Goal: Task Accomplishment & Management: Manage account settings

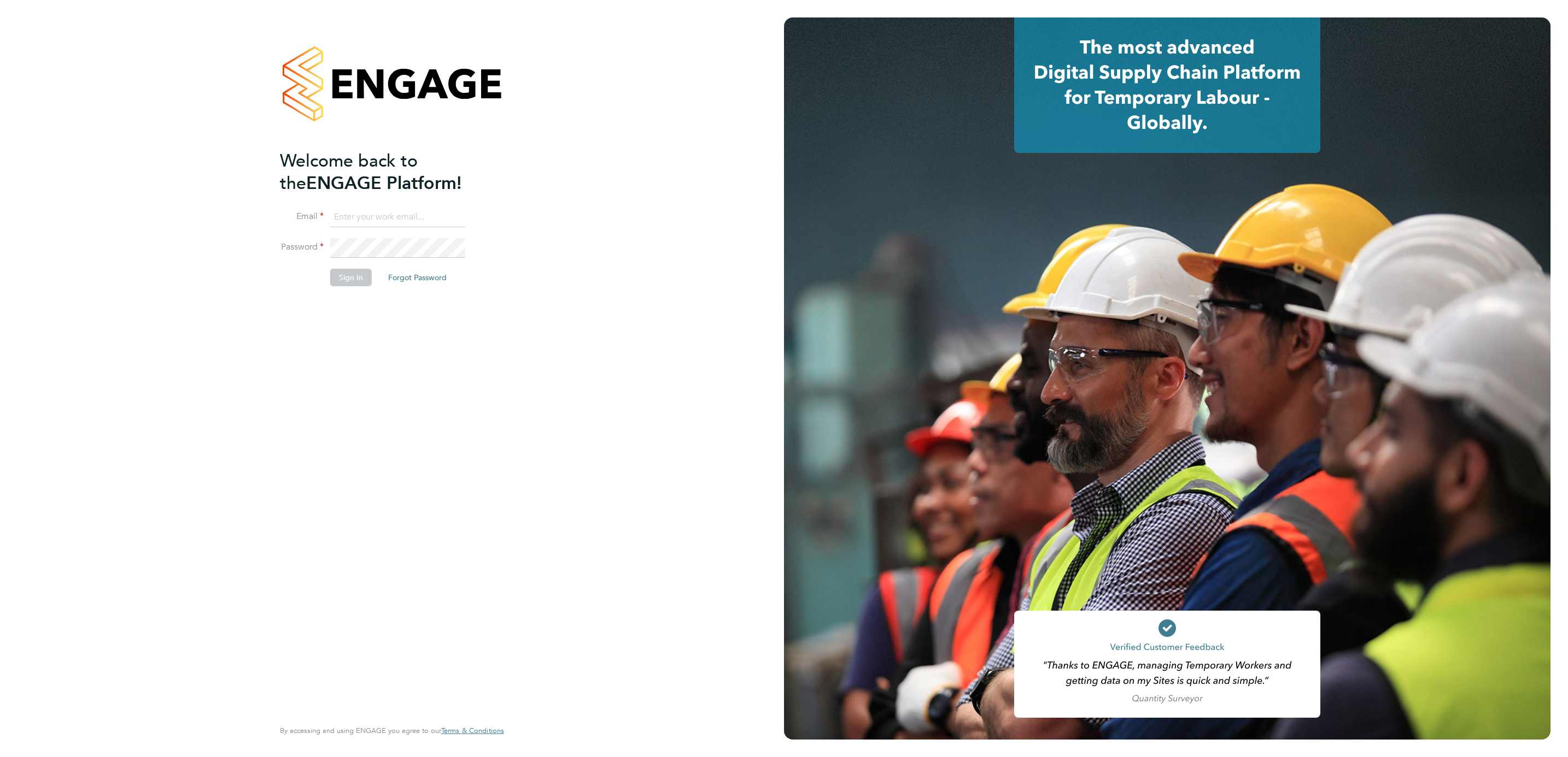
type input "[PERSON_NAME][EMAIL_ADDRESS][PERSON_NAME][DOMAIN_NAME]"
click at [361, 276] on button "Sign In" at bounding box center [351, 277] width 42 height 17
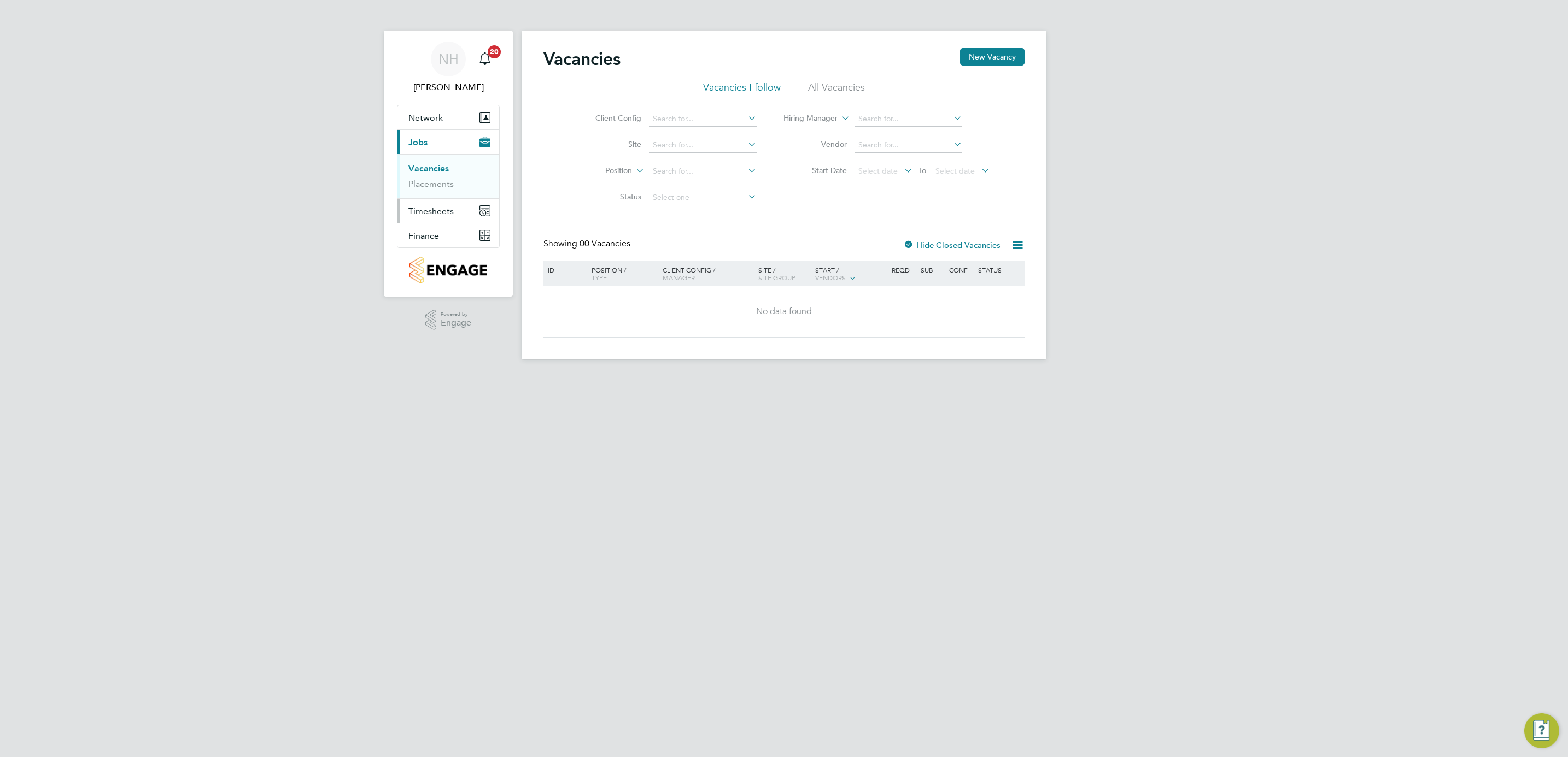
click at [439, 206] on span "Timesheets" at bounding box center [431, 211] width 45 height 10
click at [429, 211] on span "Timesheets" at bounding box center [431, 211] width 45 height 10
click at [435, 197] on link "Timesheets" at bounding box center [431, 193] width 45 height 10
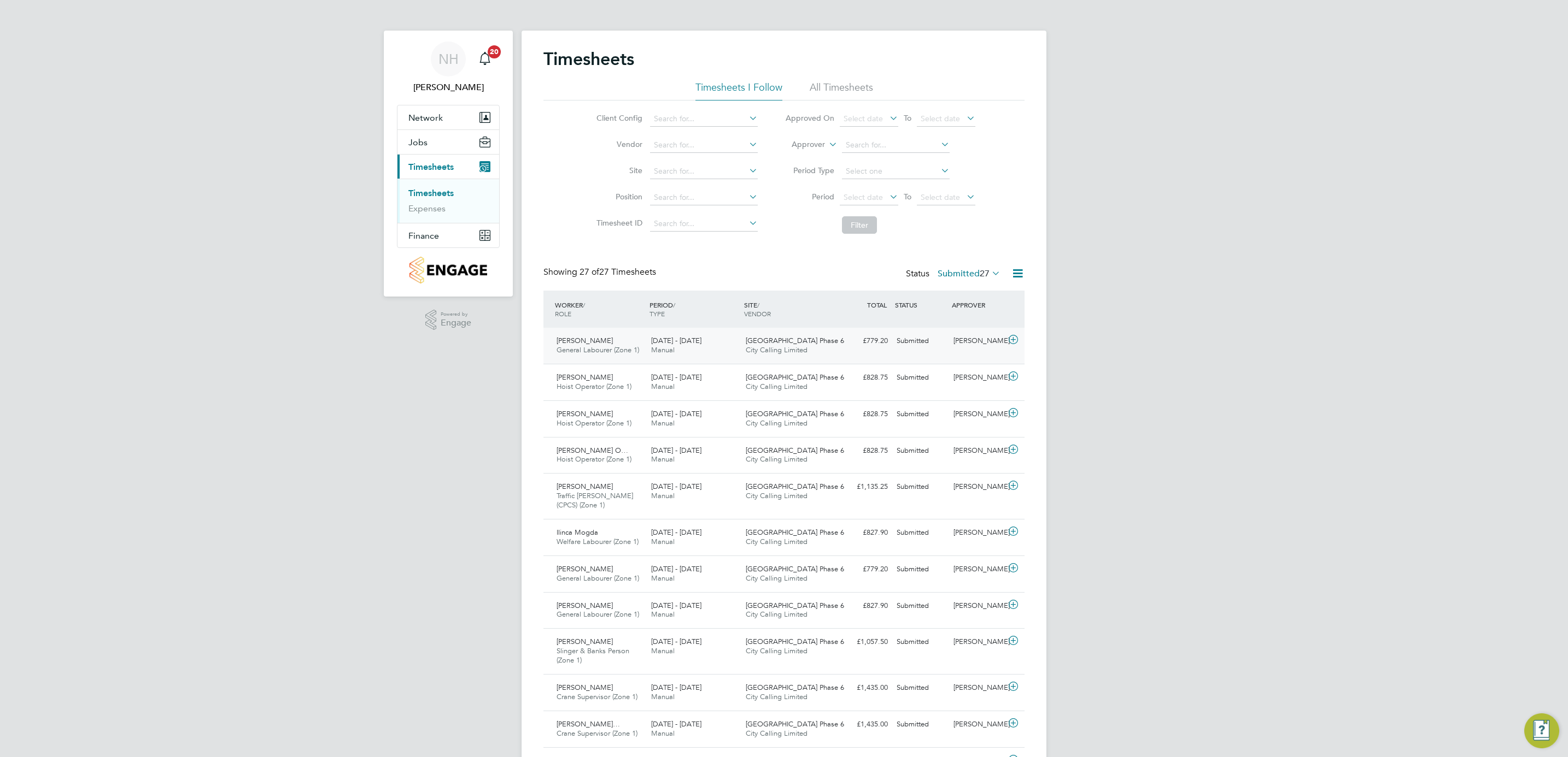
click at [972, 341] on div "[PERSON_NAME]" at bounding box center [977, 341] width 57 height 18
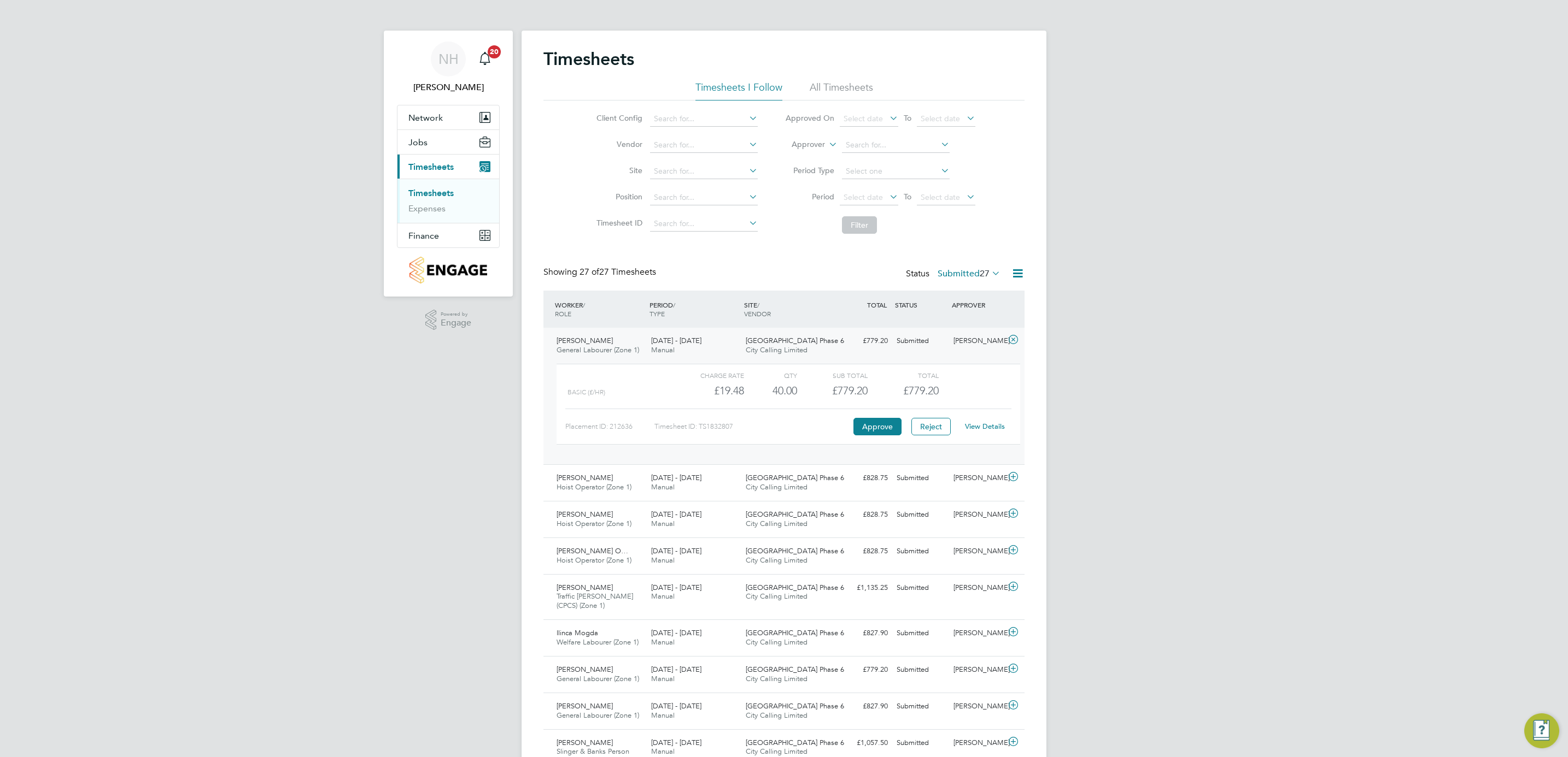
click at [981, 430] on link "View Details" at bounding box center [985, 426] width 40 height 9
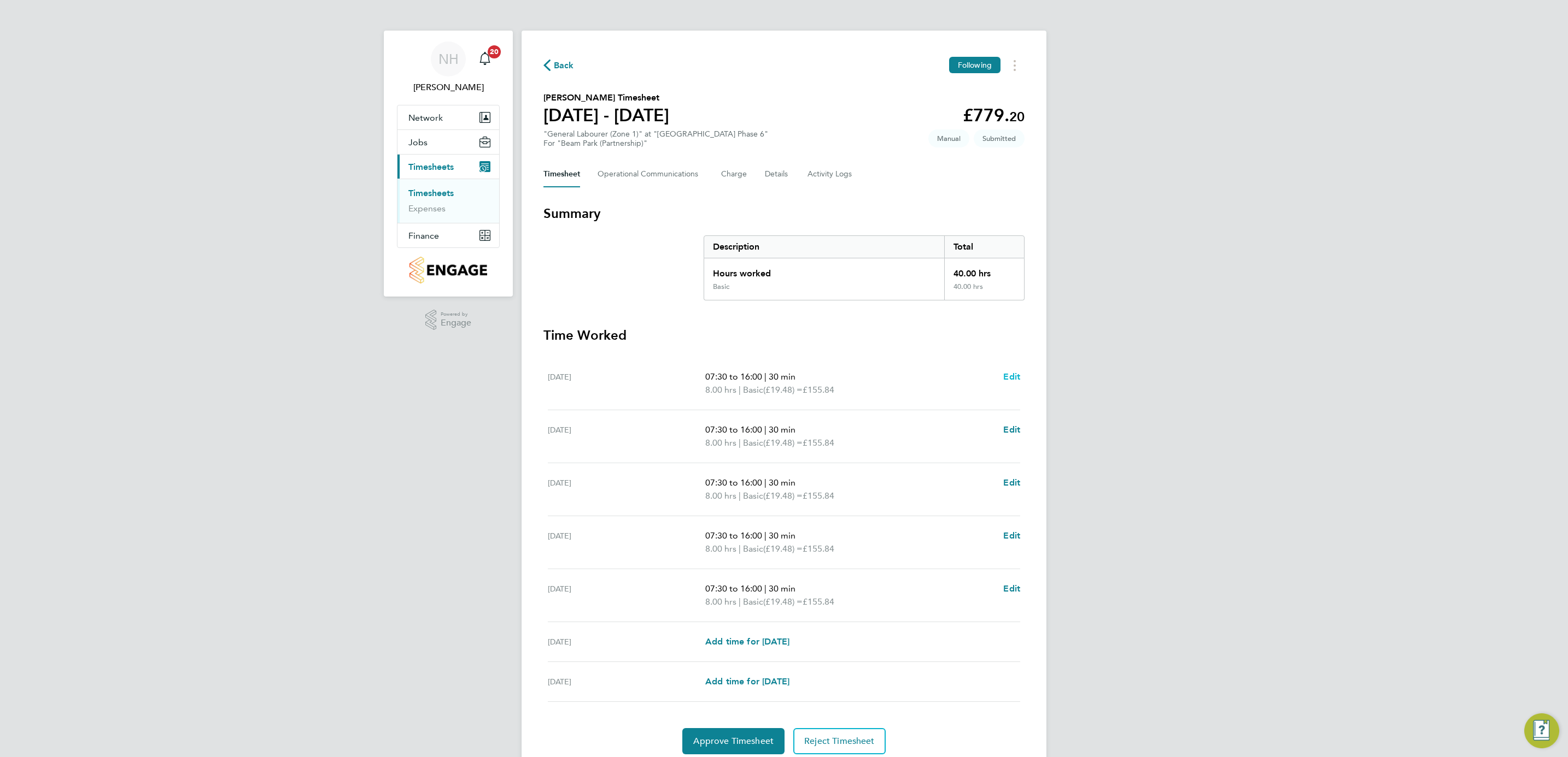
click at [1015, 375] on span "Edit" at bounding box center [1012, 377] width 17 height 10
select select "30"
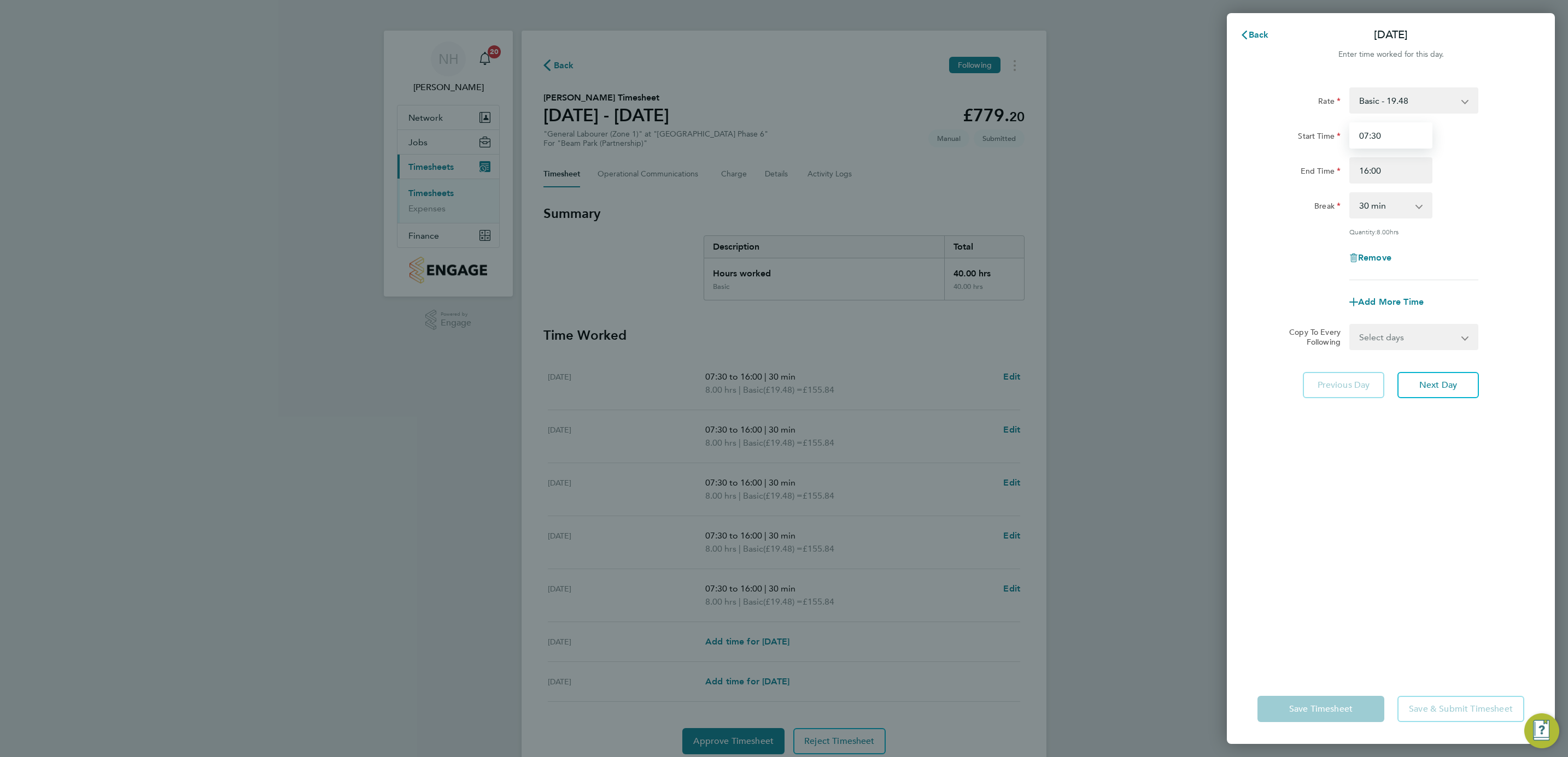
click at [1364, 135] on input "07:30" at bounding box center [1391, 135] width 83 height 26
type input "08:00"
click at [1365, 173] on input "16:00" at bounding box center [1391, 170] width 83 height 26
type input "17:00"
click at [1498, 172] on div "End Time 17:00" at bounding box center [1390, 170] width 275 height 26
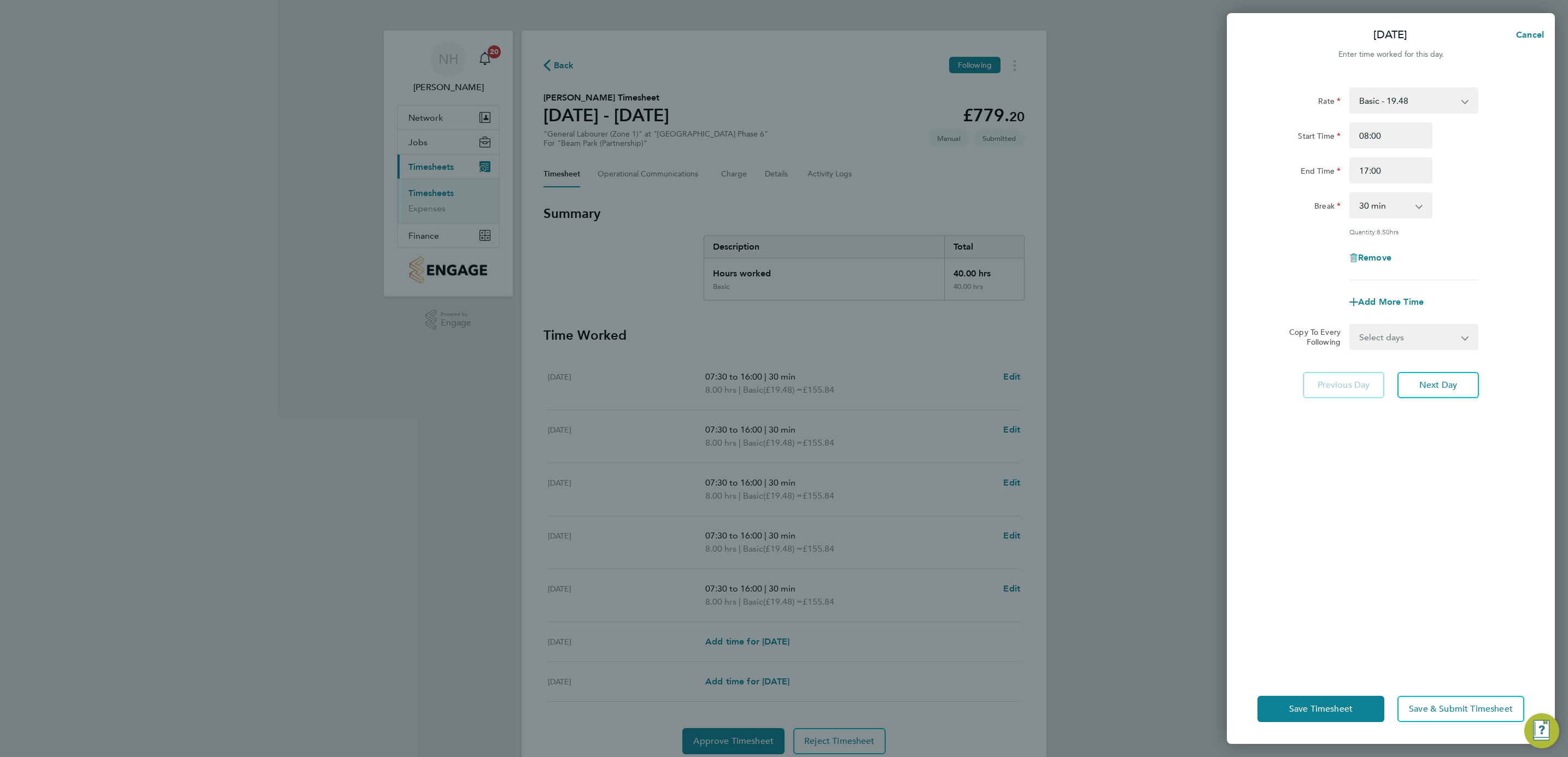
drag, startPoint x: 1459, startPoint y: 338, endPoint x: 1458, endPoint y: 346, distance: 8.1
click at [1459, 338] on select "Select days Day Weekday (Mon-Fri) Weekend (Sat-Sun) [DATE] [DATE] [DATE] [DATE]…" at bounding box center [1408, 336] width 115 height 24
select select "WEEKDAY"
click at [1350, 325] on select "Select days Day Weekday (Mon-Fri) Weekend (Sat-Sun) [DATE] [DATE] [DATE] [DATE]…" at bounding box center [1408, 336] width 115 height 24
select select "[DATE]"
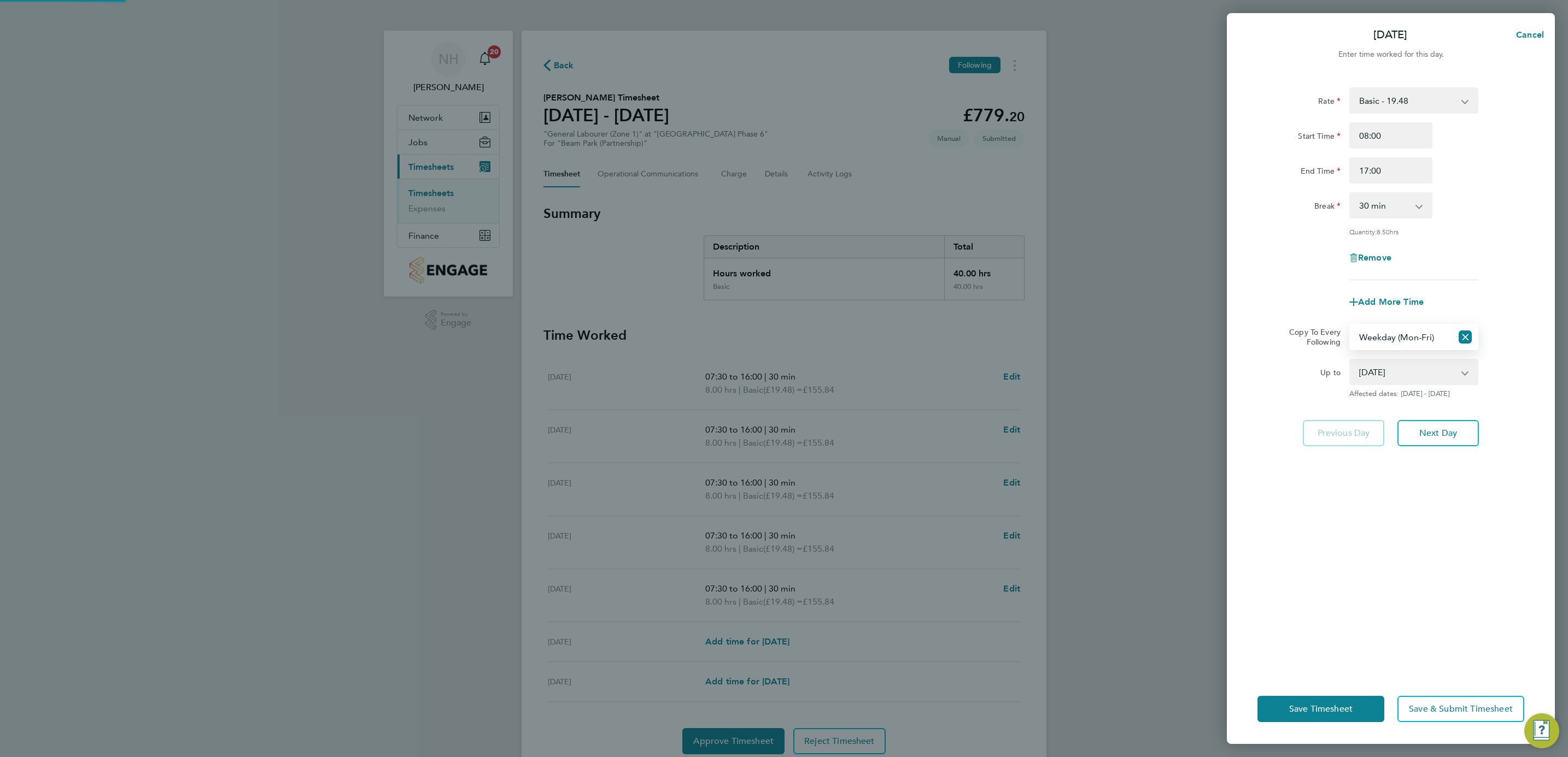
drag, startPoint x: 1405, startPoint y: 521, endPoint x: 1311, endPoint y: 605, distance: 126.1
click at [1403, 523] on div "Rate Basic - 19.48 Start Time 08:00 End Time 17:00 Break 0 min 15 min 30 min 45…" at bounding box center [1391, 374] width 328 height 600
click at [1302, 713] on span "Save Timesheet" at bounding box center [1321, 709] width 63 height 11
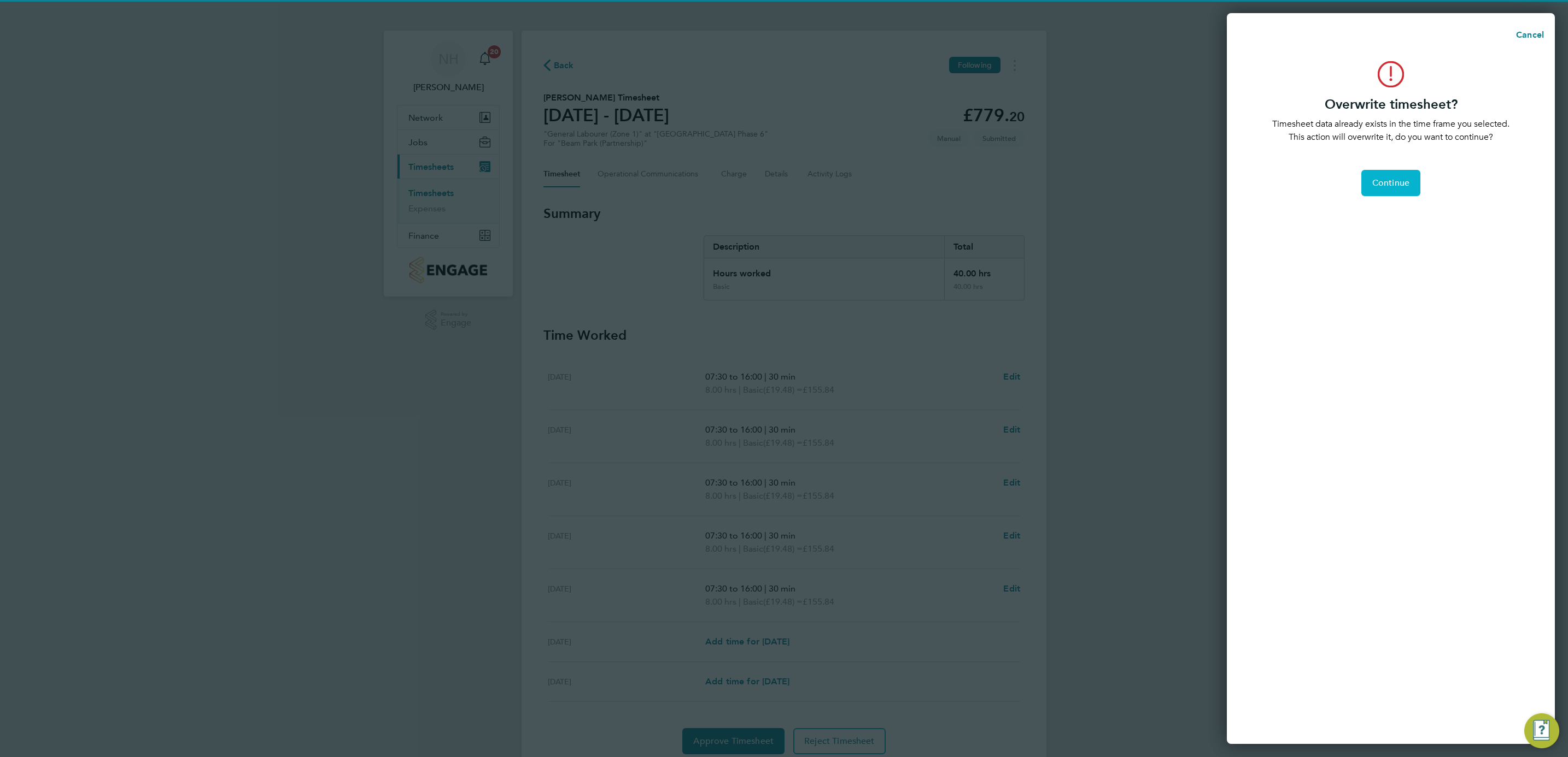
click at [1385, 177] on button "Continue" at bounding box center [1391, 183] width 59 height 26
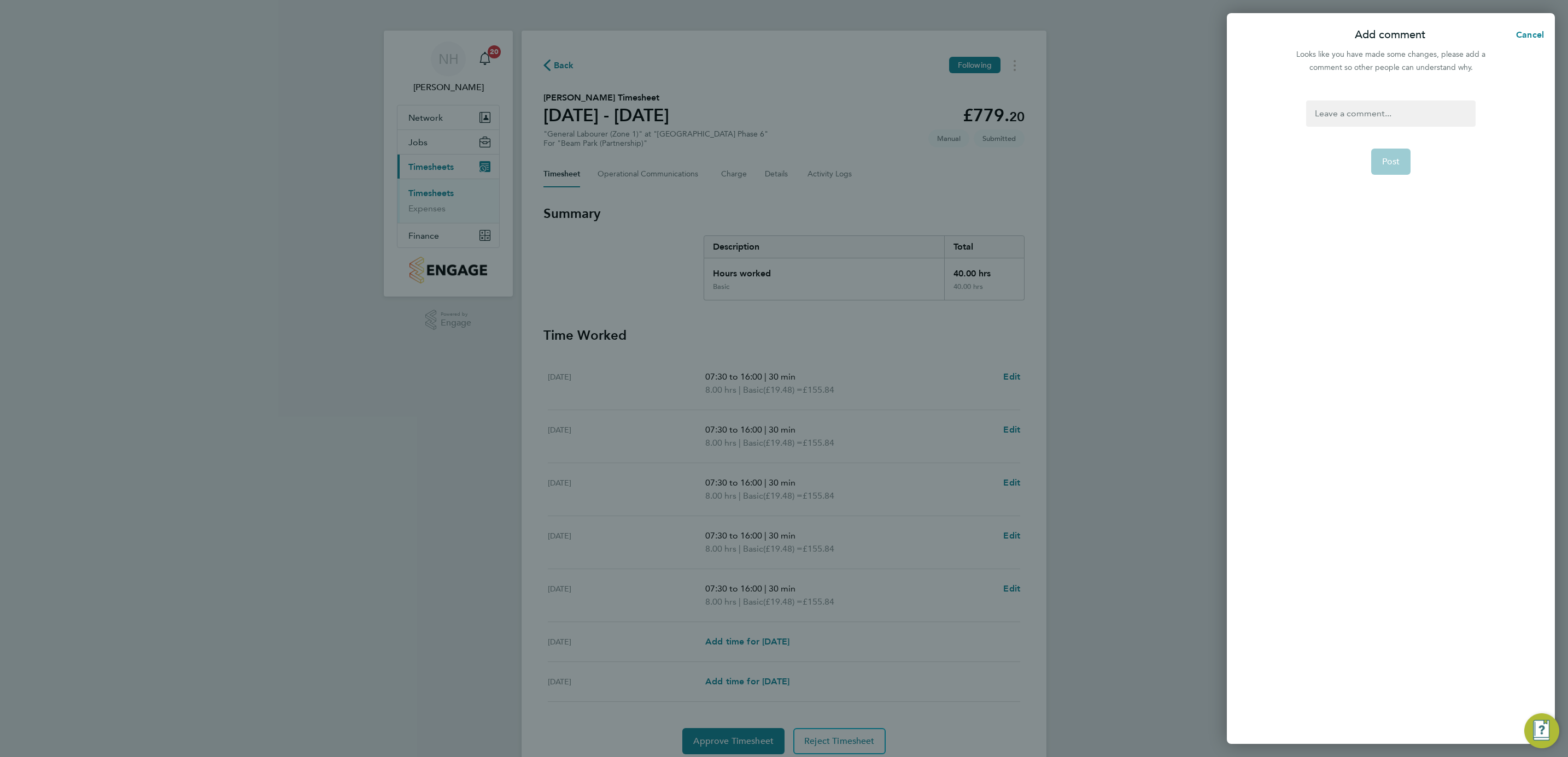
click at [1348, 111] on div at bounding box center [1390, 114] width 169 height 26
click at [1530, 35] on span "Cancel" at bounding box center [1528, 35] width 31 height 10
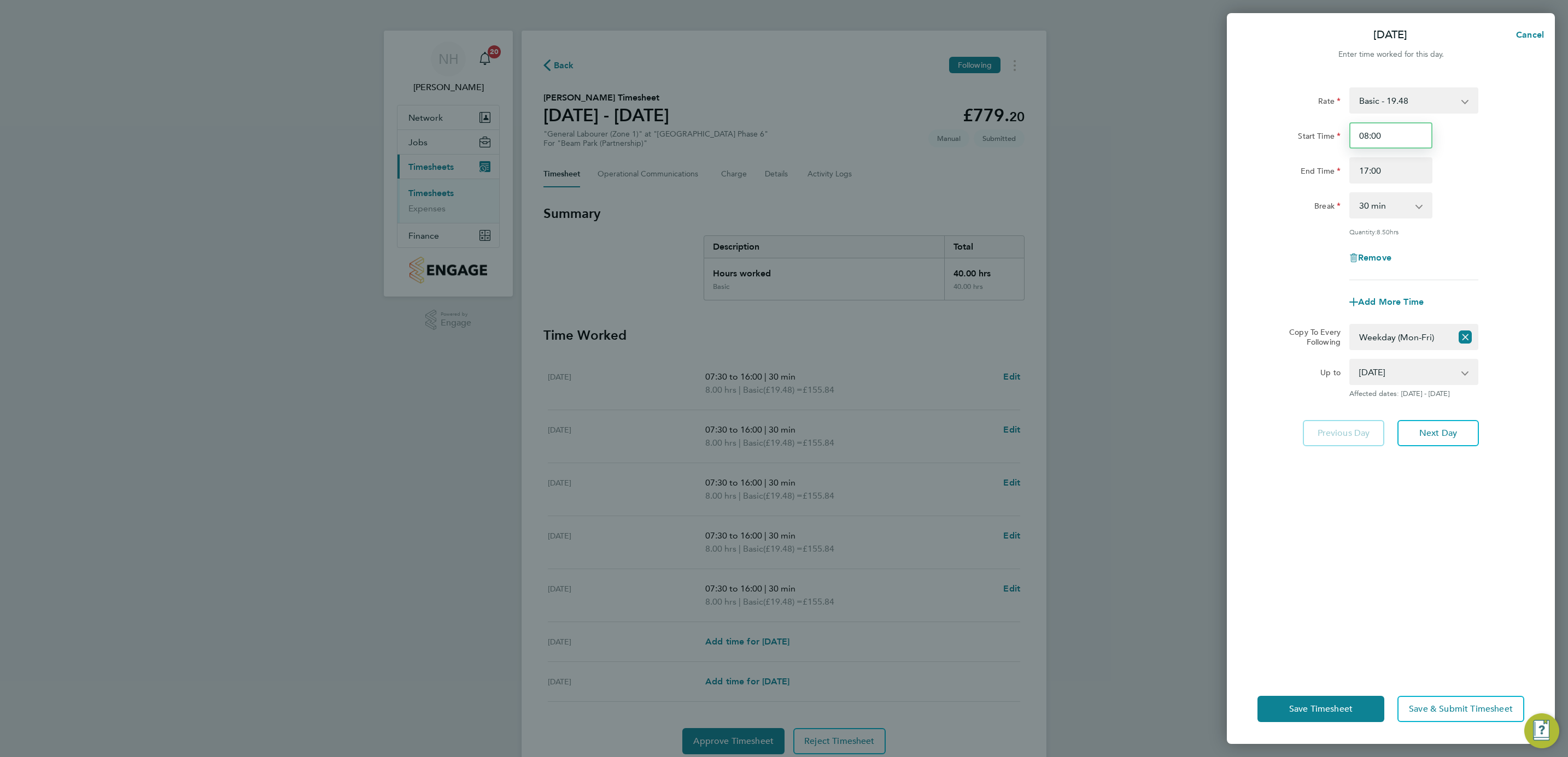
click at [1367, 133] on input "08:00" at bounding box center [1391, 135] width 83 height 26
click at [1482, 191] on div "Rate Basic - 19.48 Start Time 07:30 End Time 17:00 Break 0 min 15 min 30 min 45…" at bounding box center [1390, 184] width 267 height 193
click at [1366, 137] on input "07:30" at bounding box center [1391, 135] width 83 height 26
click at [1376, 137] on input "08:30" at bounding box center [1391, 135] width 83 height 26
type input "08:00"
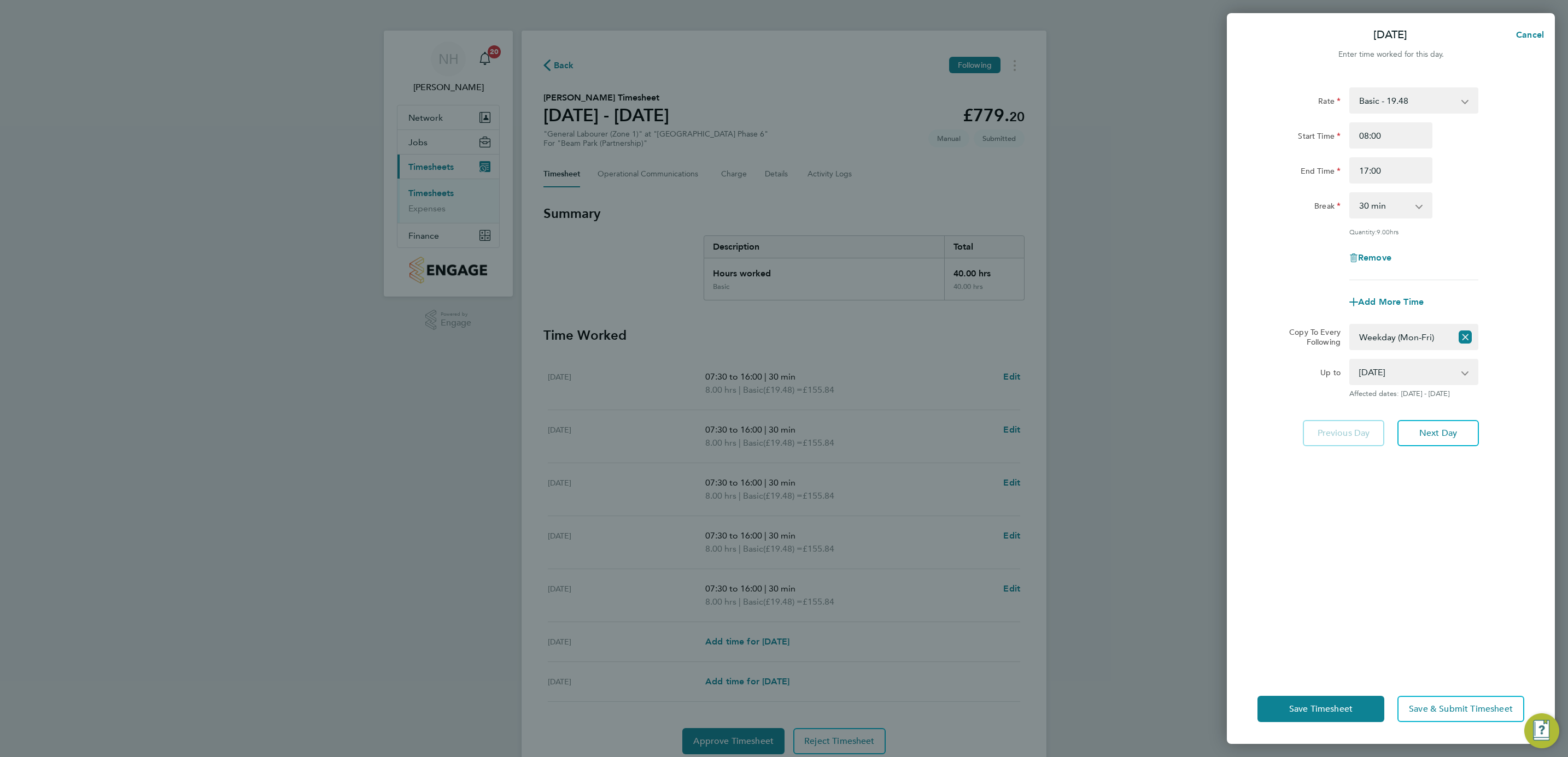
click at [1387, 523] on div "Rate Basic - 19.48 Start Time 08:00 End Time 17:00 Break 0 min 15 min 30 min 45…" at bounding box center [1391, 374] width 328 height 600
click at [1316, 710] on span "Save Timesheet" at bounding box center [1321, 709] width 63 height 11
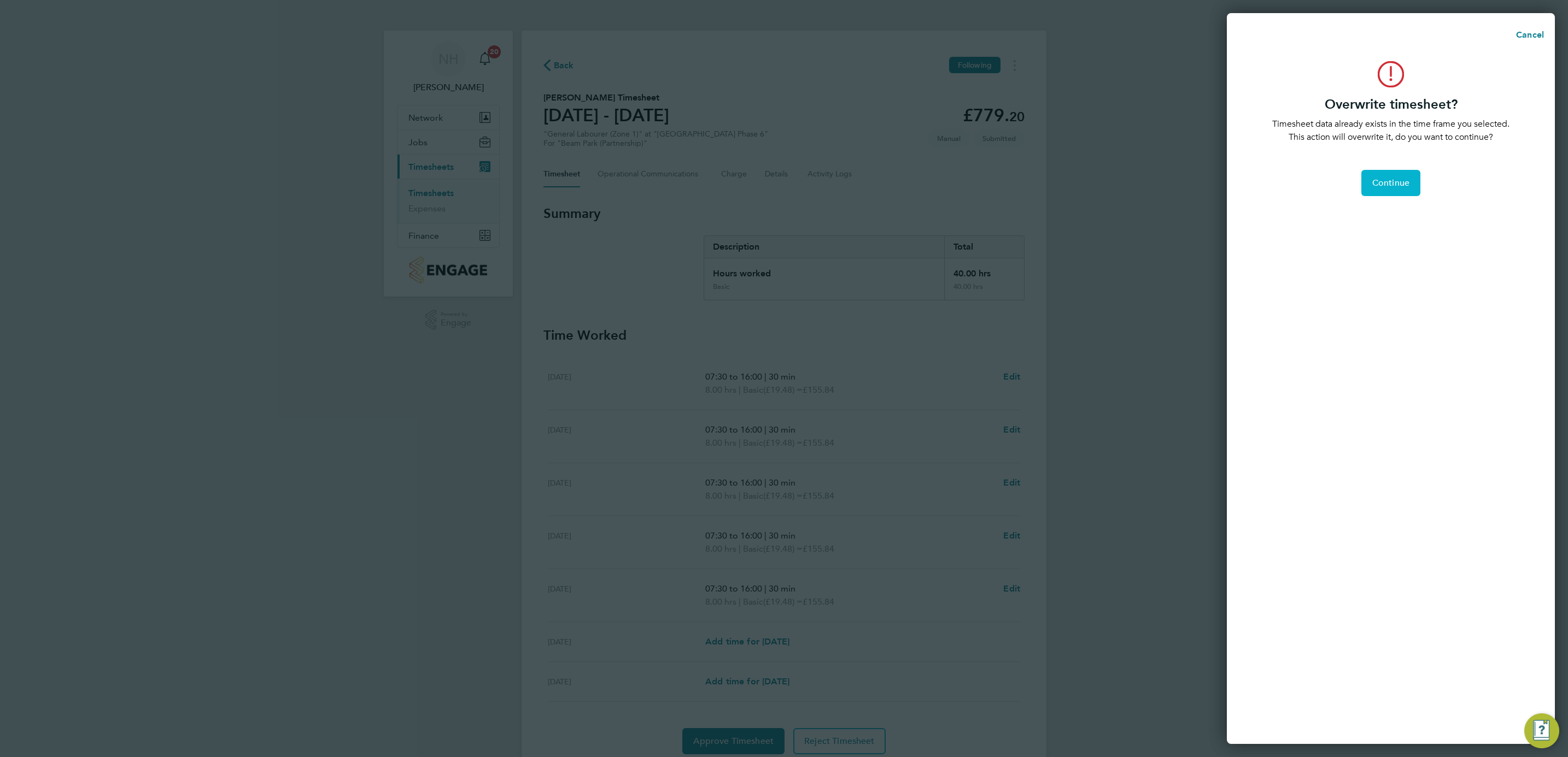
click at [1388, 183] on span "Continue" at bounding box center [1391, 183] width 37 height 11
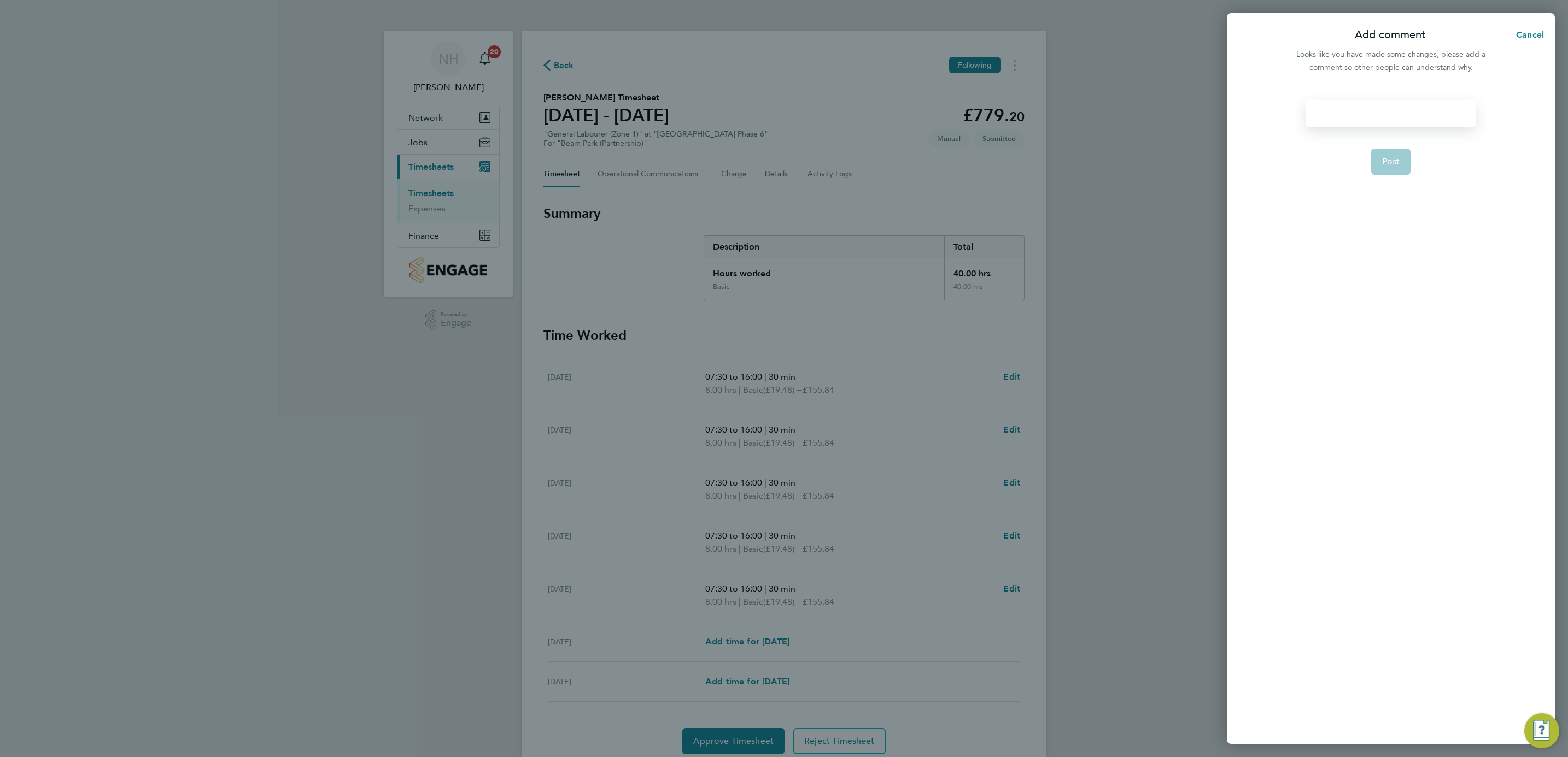
click at [1341, 114] on div at bounding box center [1390, 114] width 169 height 26
click at [1324, 115] on div at bounding box center [1390, 114] width 169 height 26
click at [1388, 162] on span "Post" at bounding box center [1390, 161] width 18 height 11
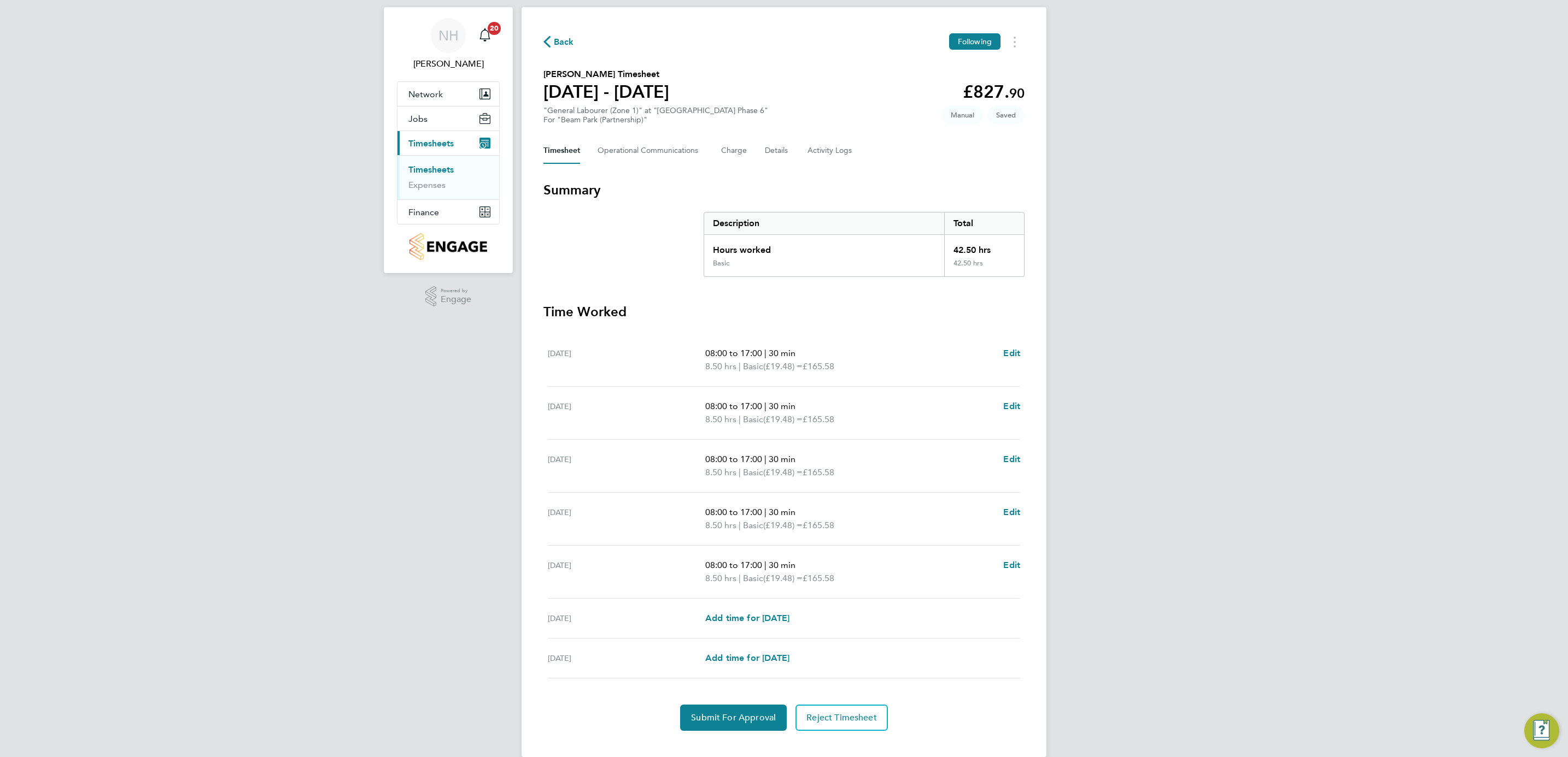
scroll to position [42, 0]
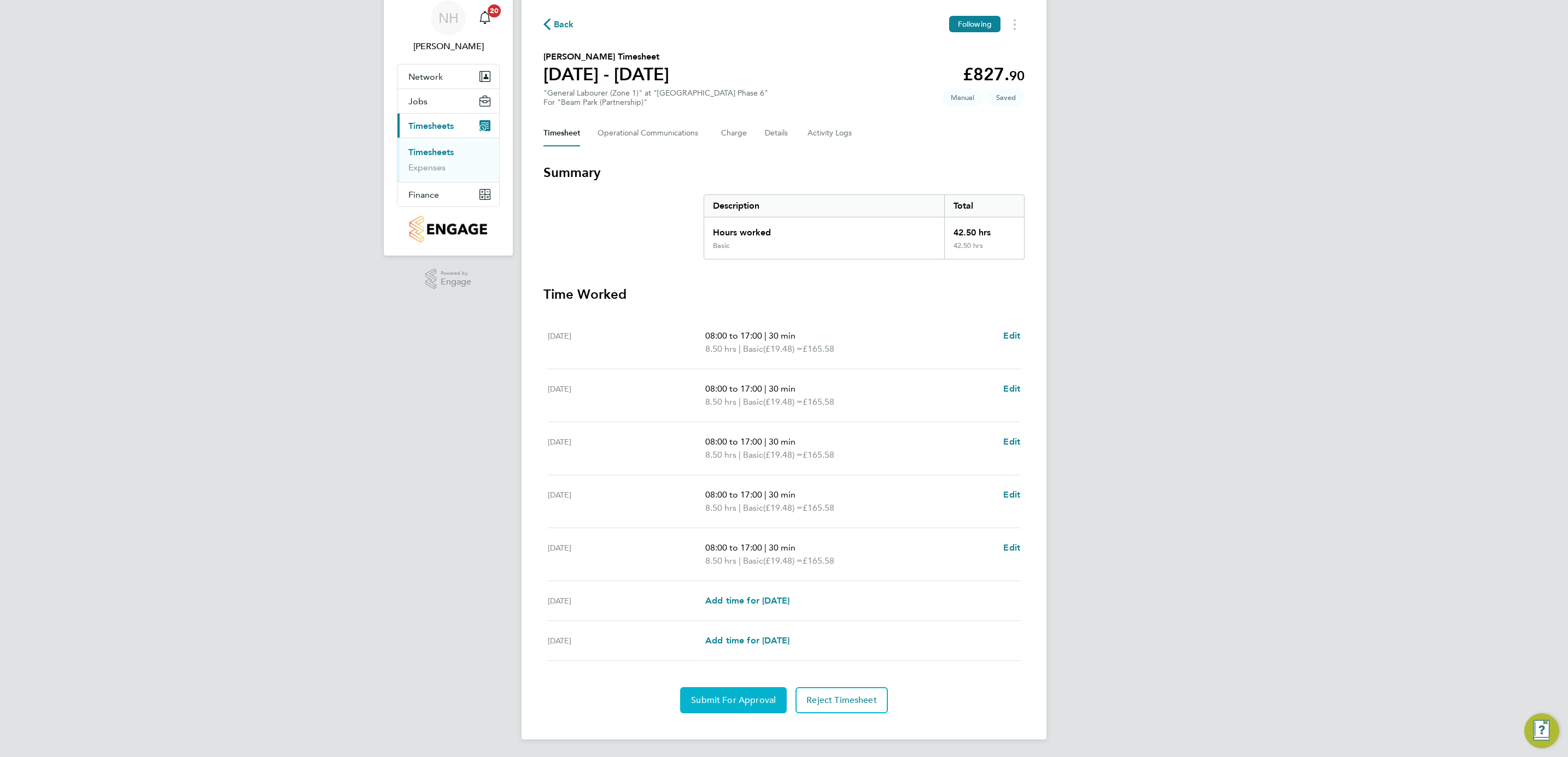
click at [730, 692] on button "Submit For Approval" at bounding box center [734, 700] width 106 height 26
click at [755, 705] on span "Approve Timesheet" at bounding box center [734, 700] width 81 height 11
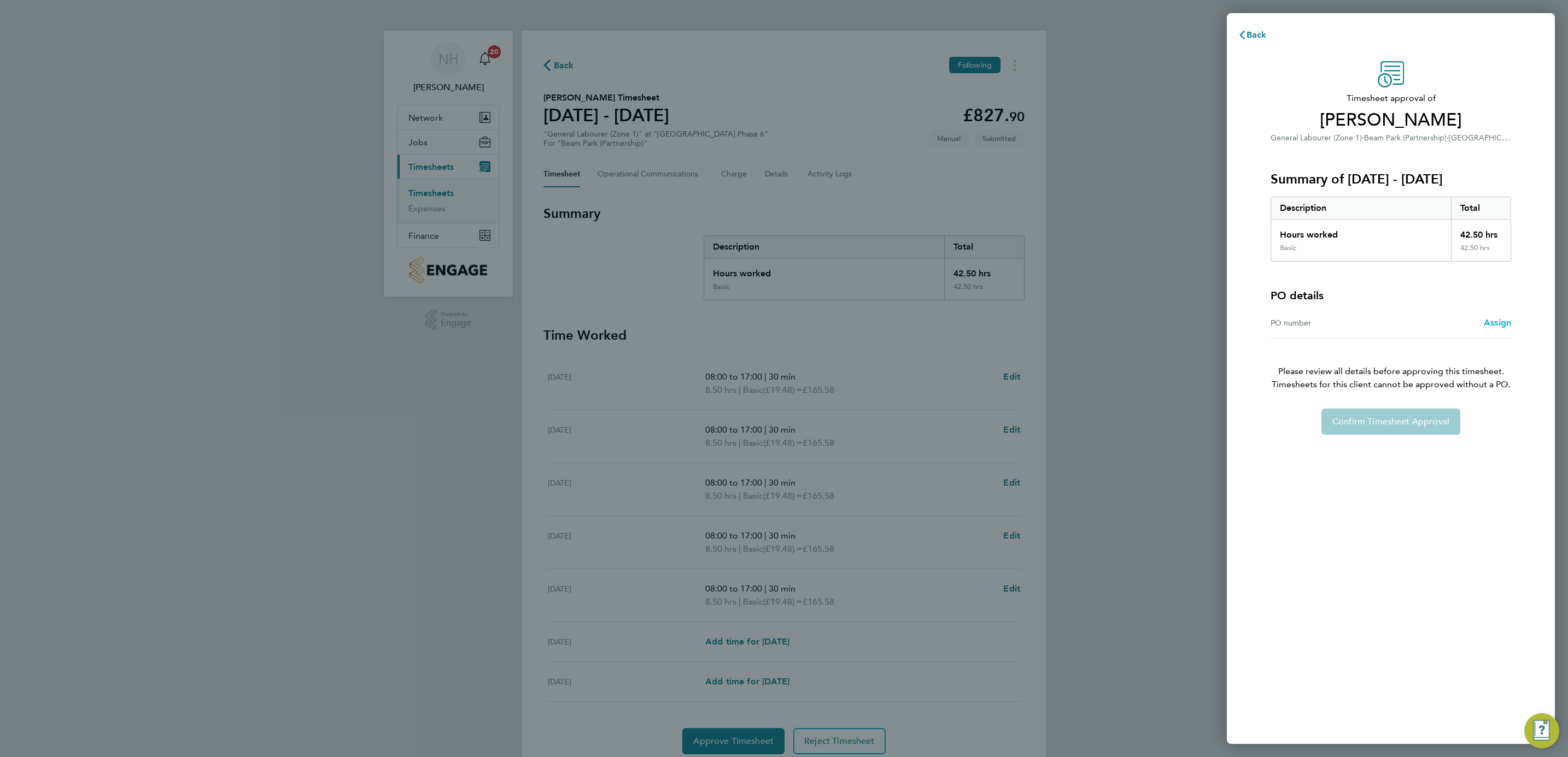
click at [1501, 318] on span "Assign" at bounding box center [1498, 323] width 27 height 10
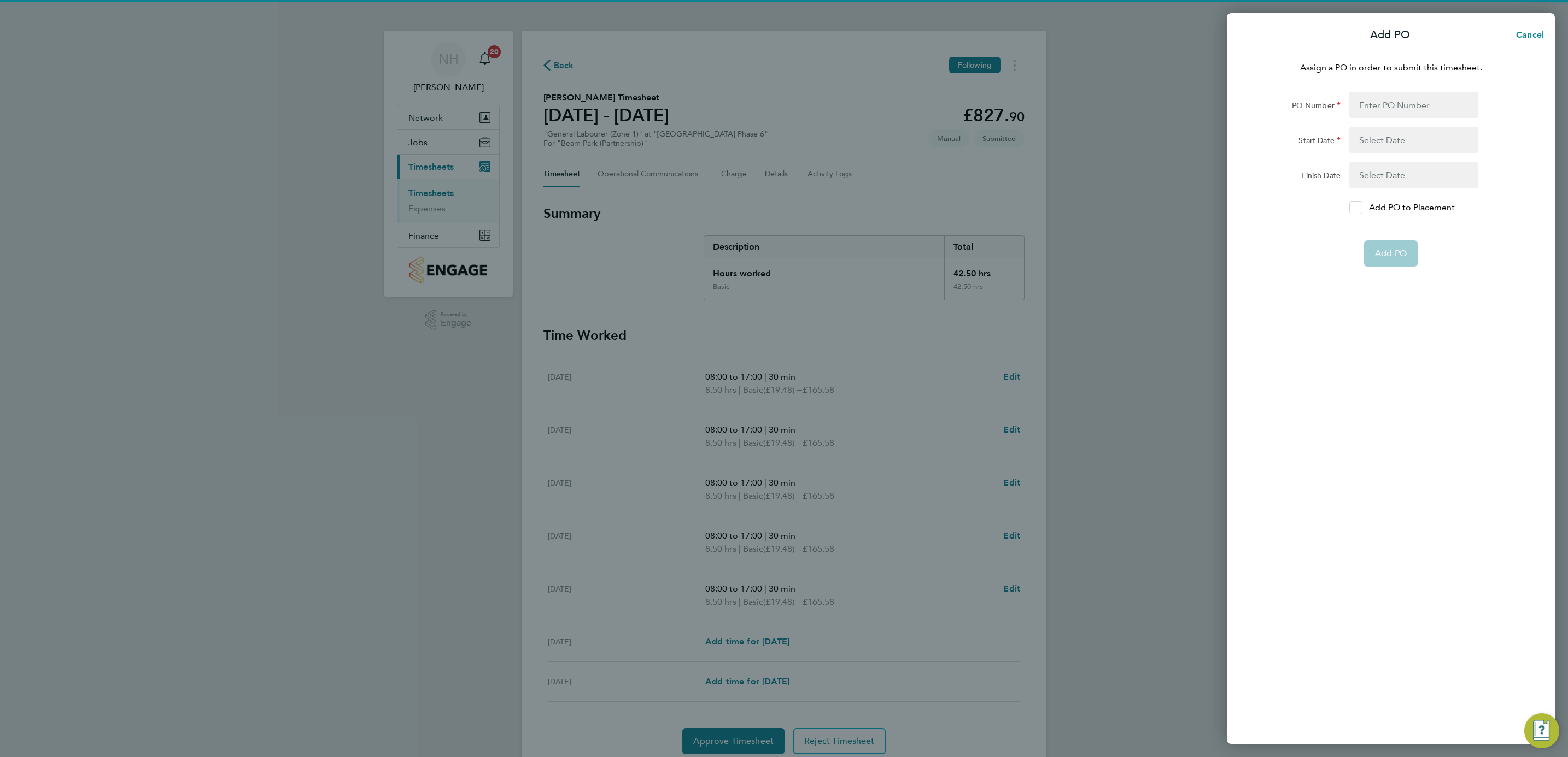
click at [1358, 201] on div at bounding box center [1356, 208] width 13 height 13
click at [1359, 208] on input "Add PO to Placement" at bounding box center [1359, 208] width 0 height 0
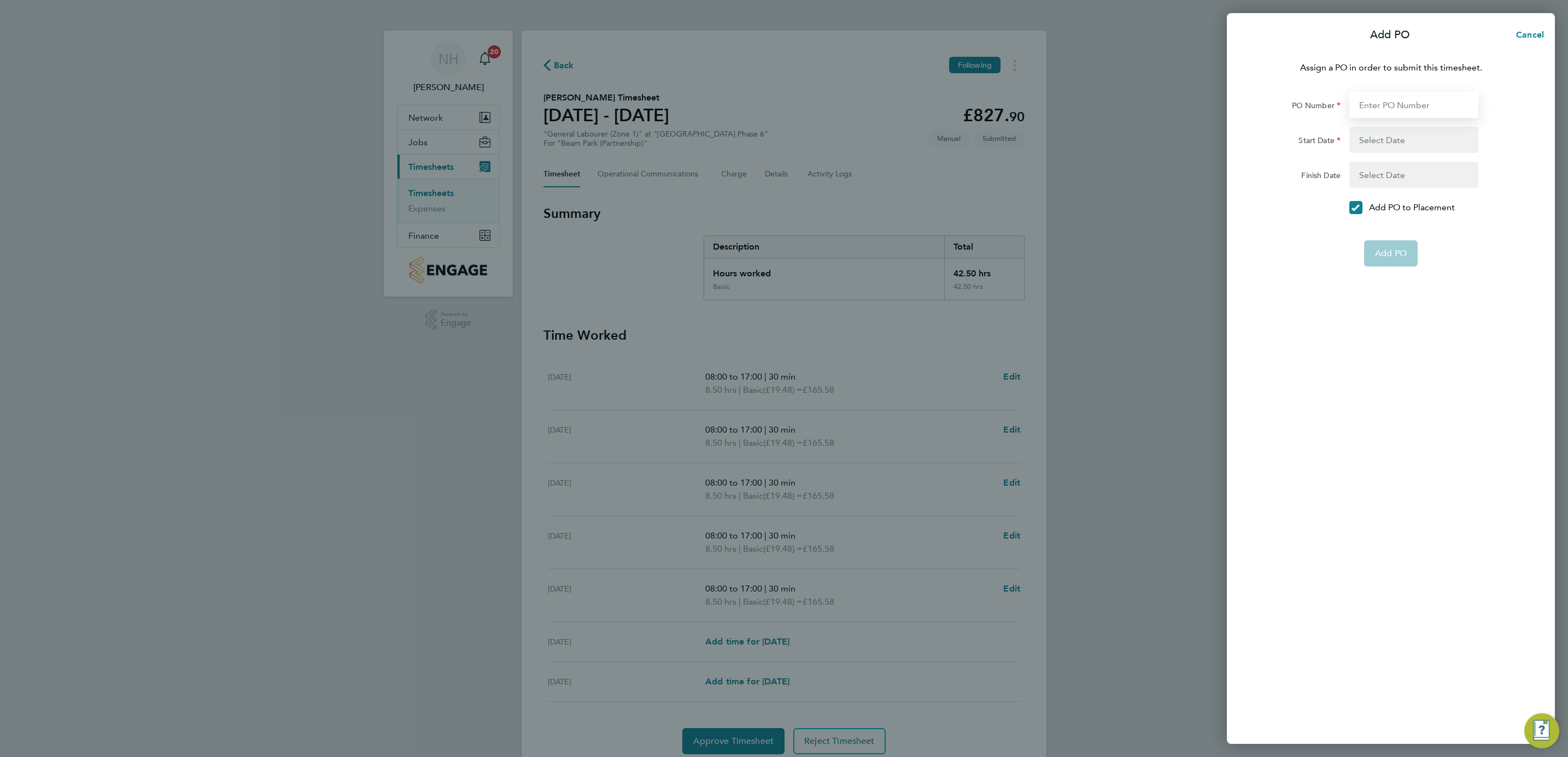
click at [1365, 109] on input "PO Number" at bounding box center [1413, 105] width 129 height 26
type input "H66979"
type input "[DATE]"
click at [1387, 214] on button "Add PO" at bounding box center [1390, 227] width 53 height 26
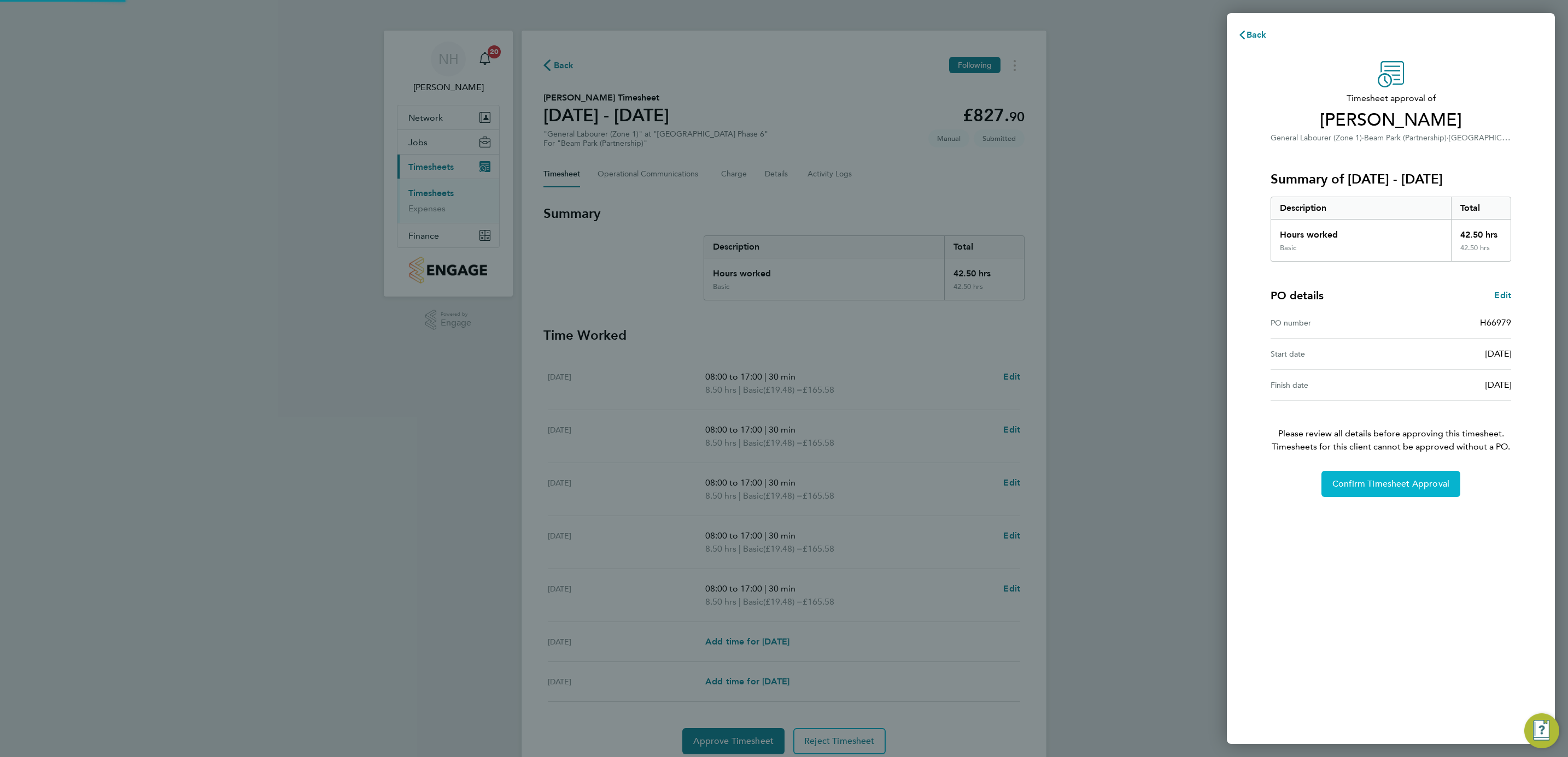
click at [1395, 482] on span "Confirm Timesheet Approval" at bounding box center [1390, 484] width 117 height 11
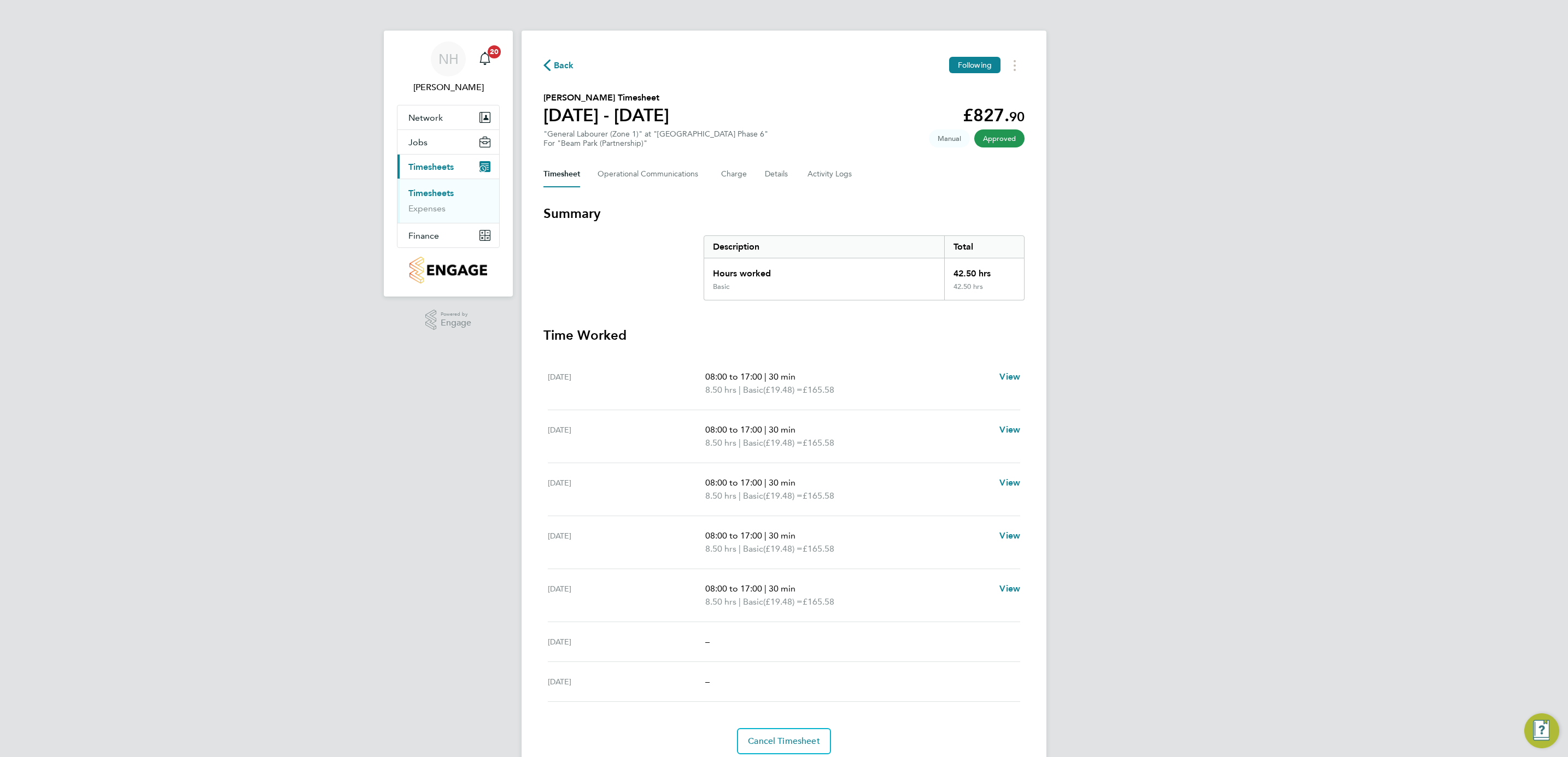
click at [573, 59] on span "Back" at bounding box center [564, 65] width 20 height 13
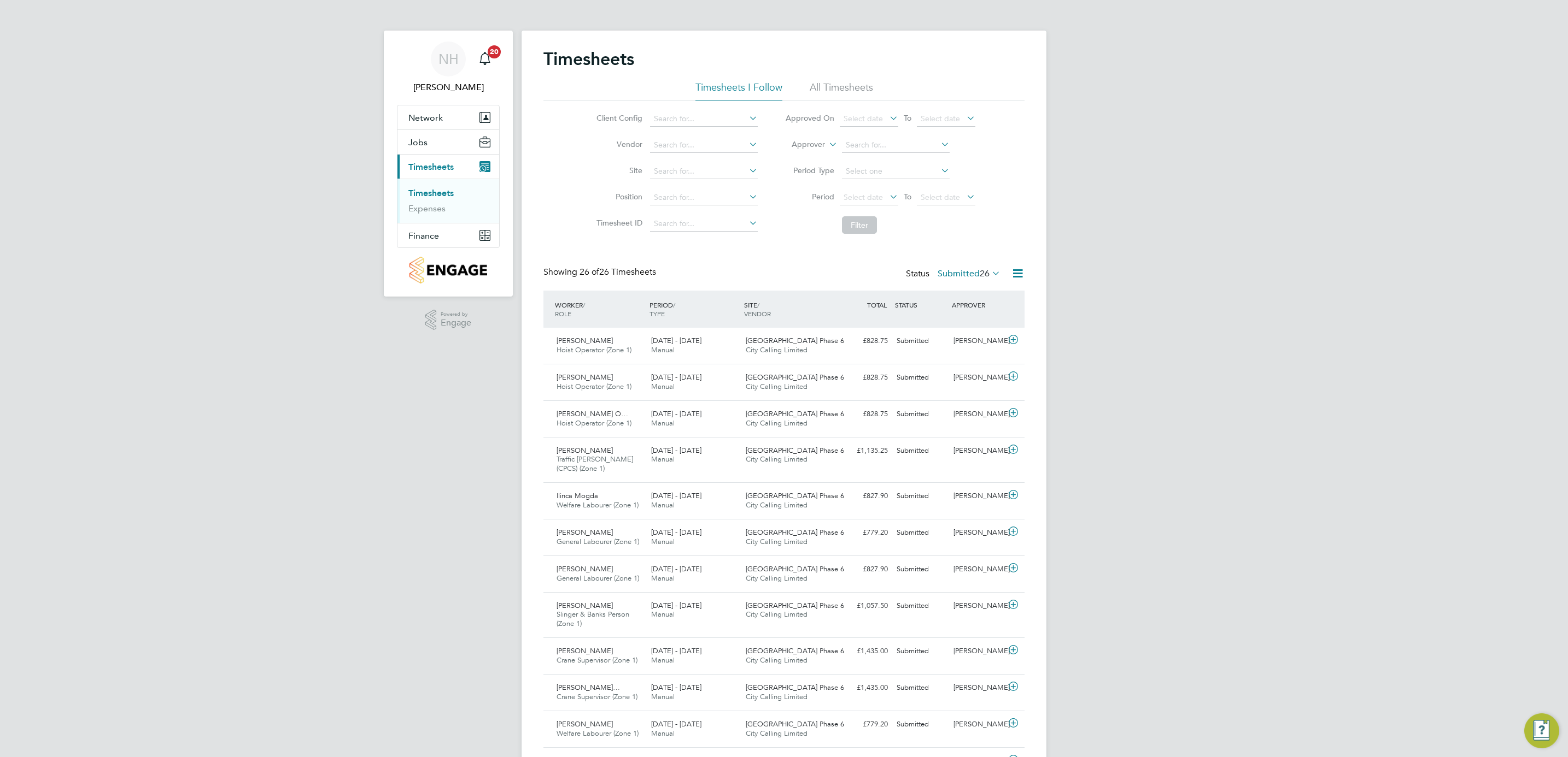
click at [958, 272] on label "Submitted 26" at bounding box center [969, 273] width 63 height 11
click at [961, 325] on li "Submitted" at bounding box center [954, 324] width 50 height 15
click at [954, 270] on label "Submitted 26" at bounding box center [969, 273] width 63 height 11
click at [956, 310] on li "Saved" at bounding box center [954, 309] width 50 height 15
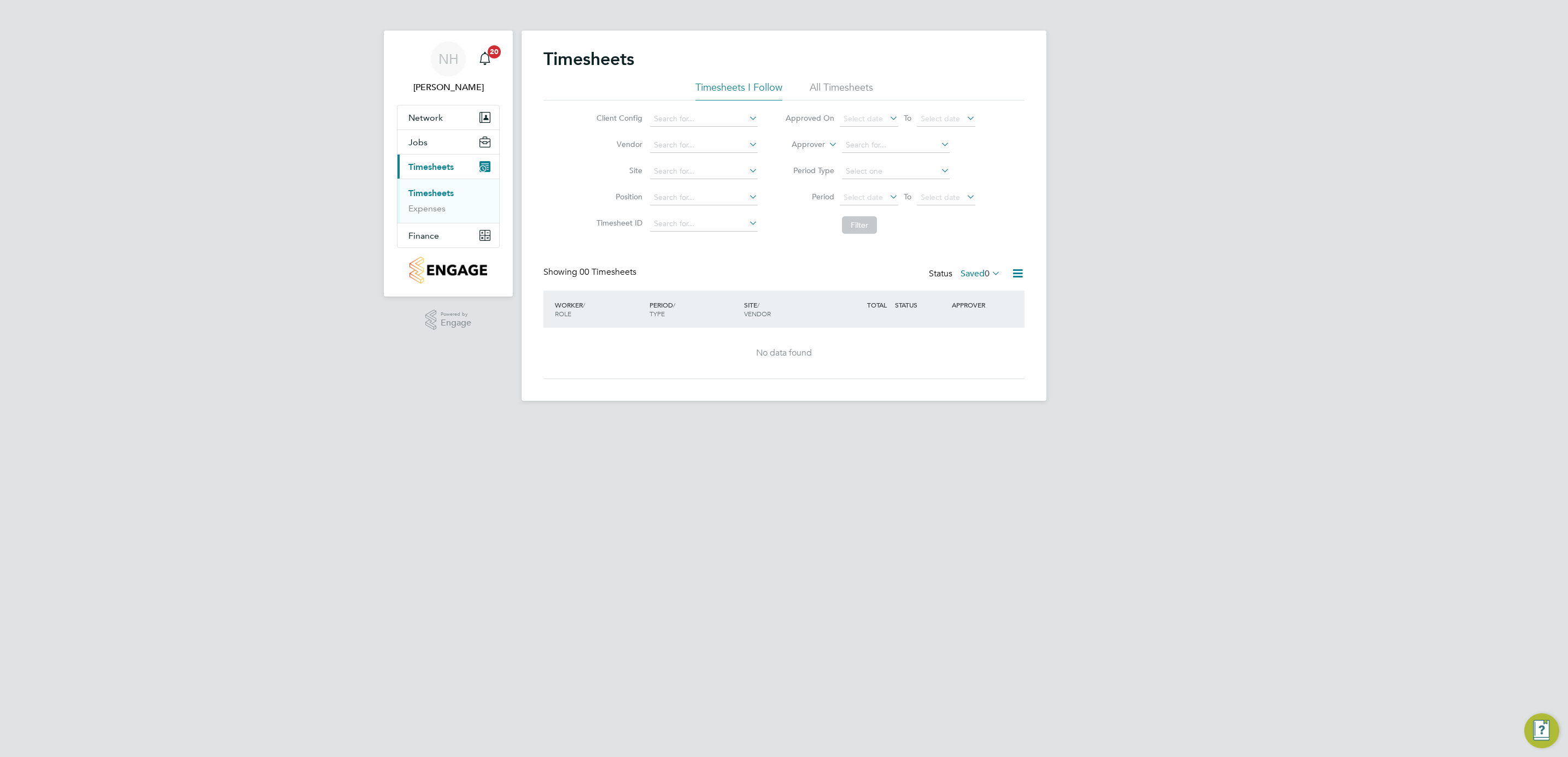
click at [967, 272] on label "Saved 0" at bounding box center [980, 273] width 40 height 11
click at [966, 323] on li "Submitted" at bounding box center [965, 324] width 50 height 15
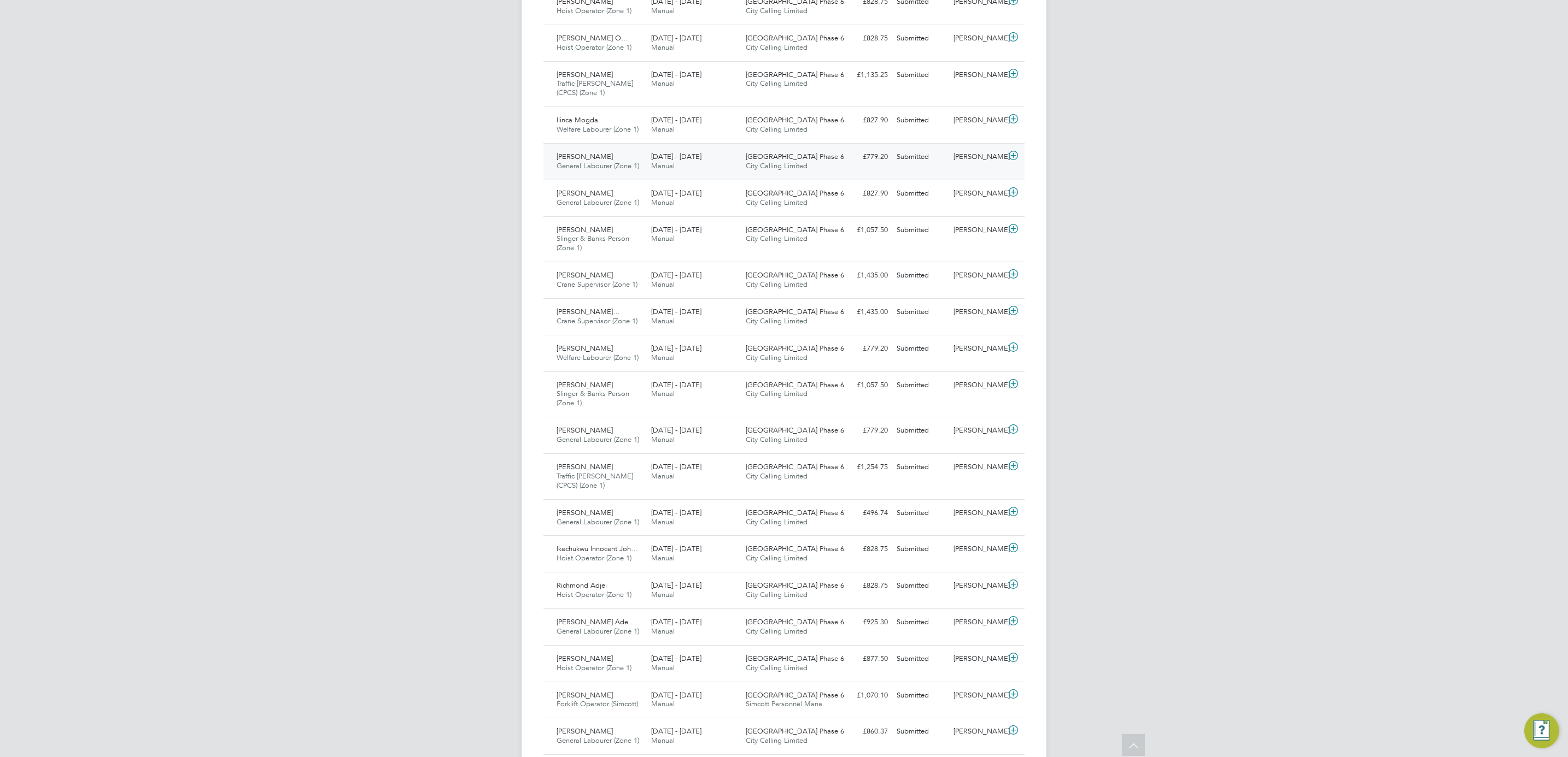
click at [968, 153] on div "[PERSON_NAME]" at bounding box center [977, 157] width 57 height 18
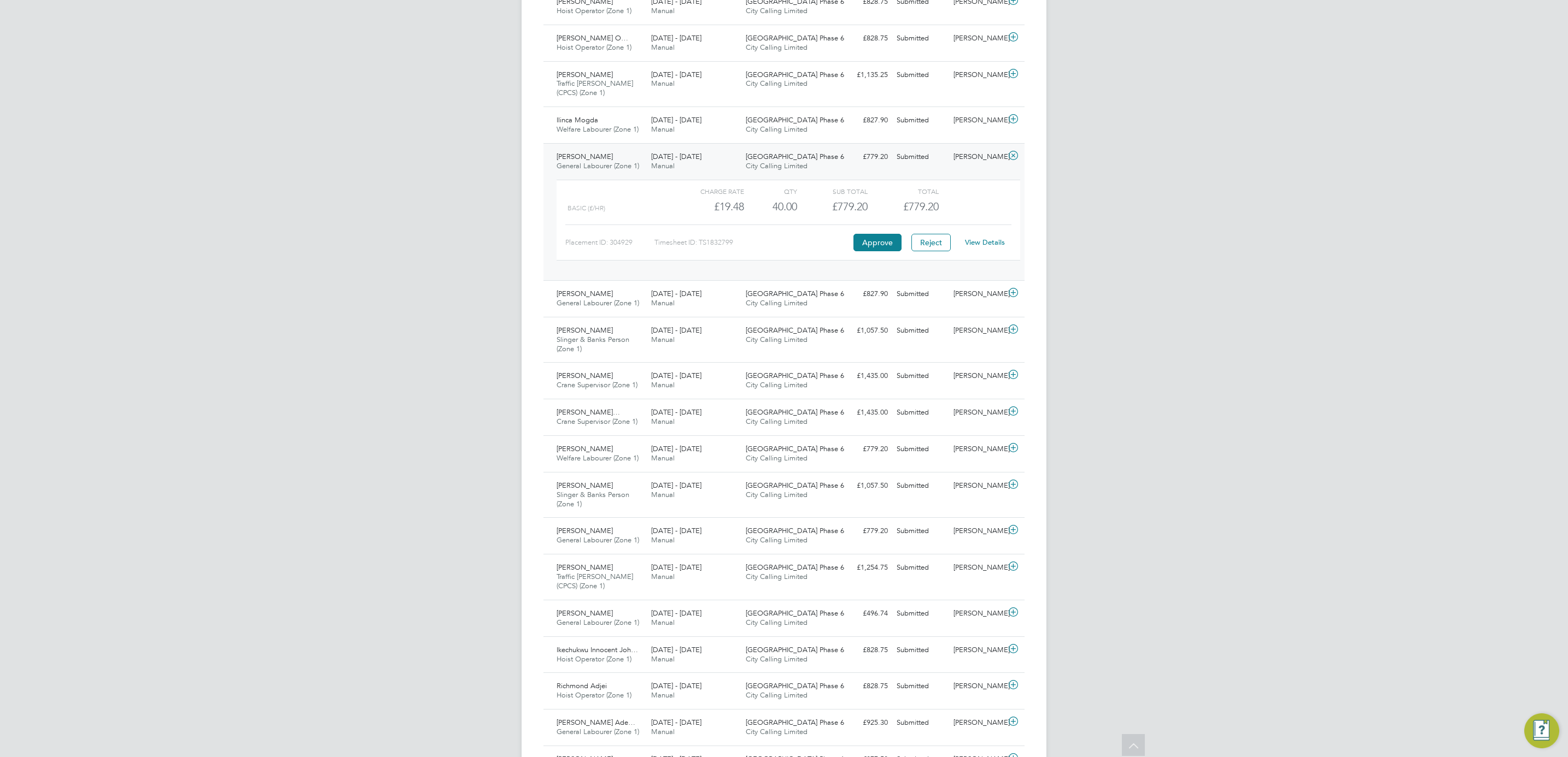
click at [983, 242] on link "View Details" at bounding box center [985, 242] width 40 height 9
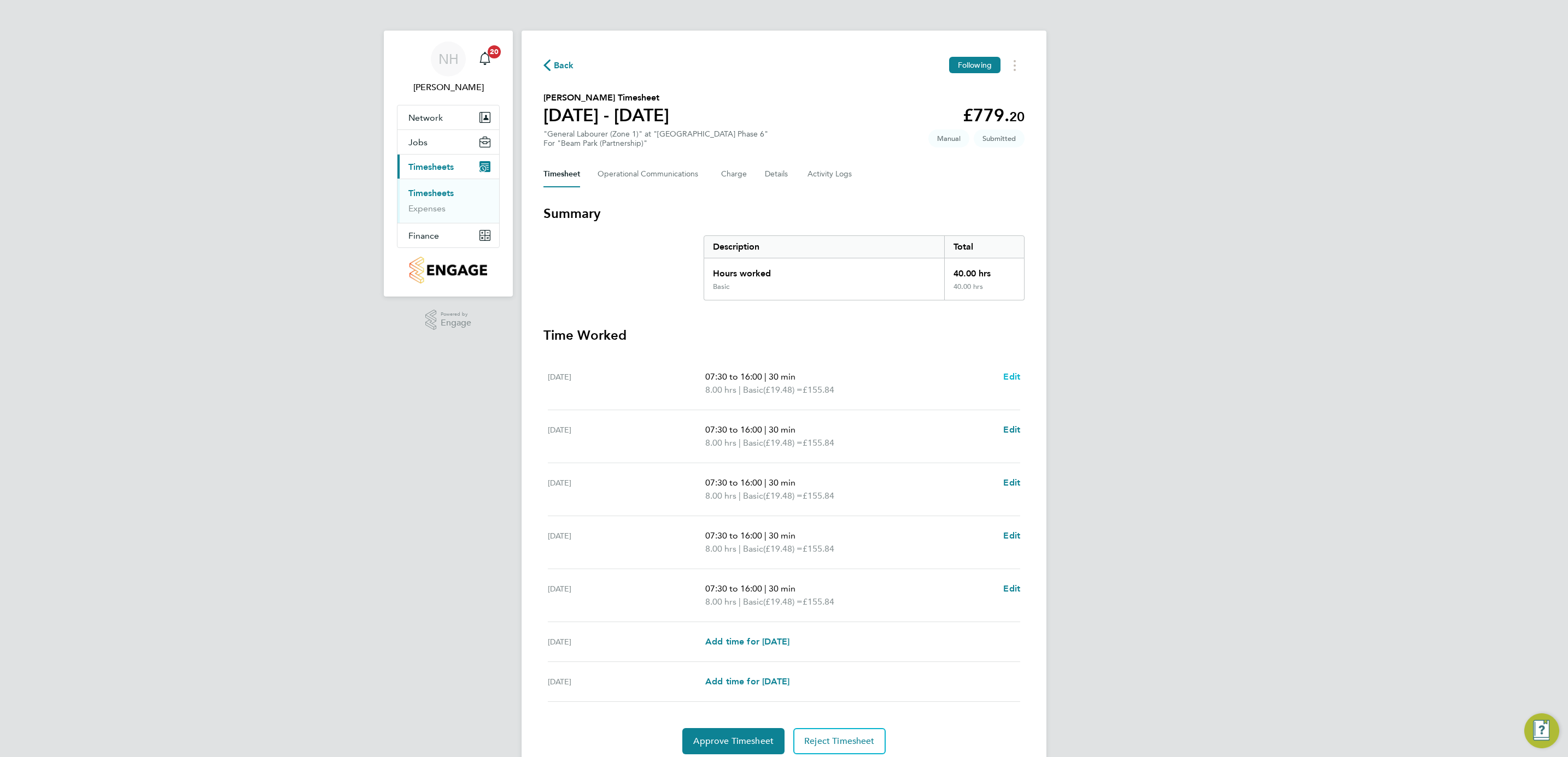
click at [1003, 374] on span "Edit" at bounding box center [1012, 377] width 17 height 10
select select "30"
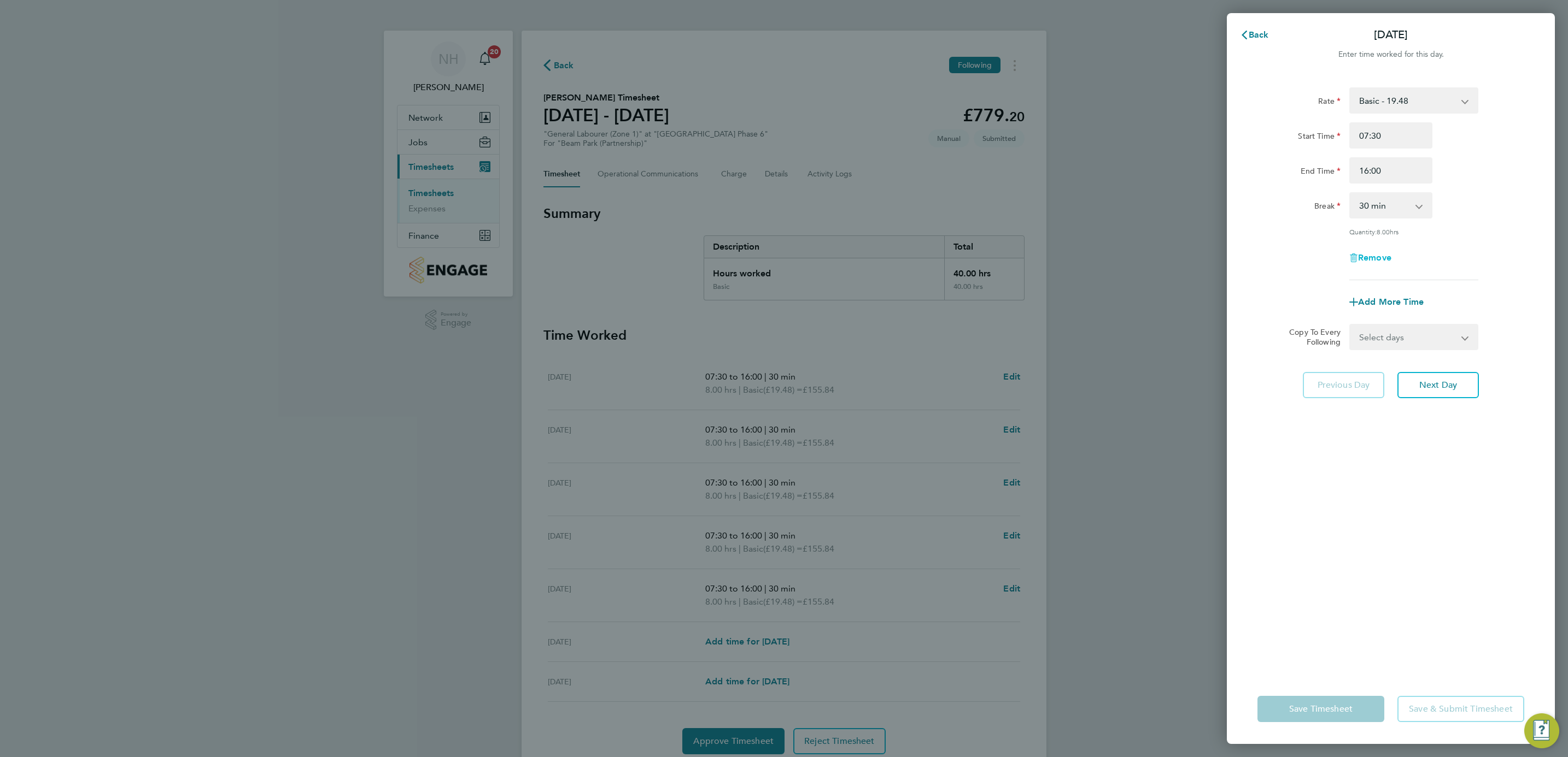
click at [1377, 254] on span "Remove" at bounding box center [1375, 257] width 33 height 10
select select "null"
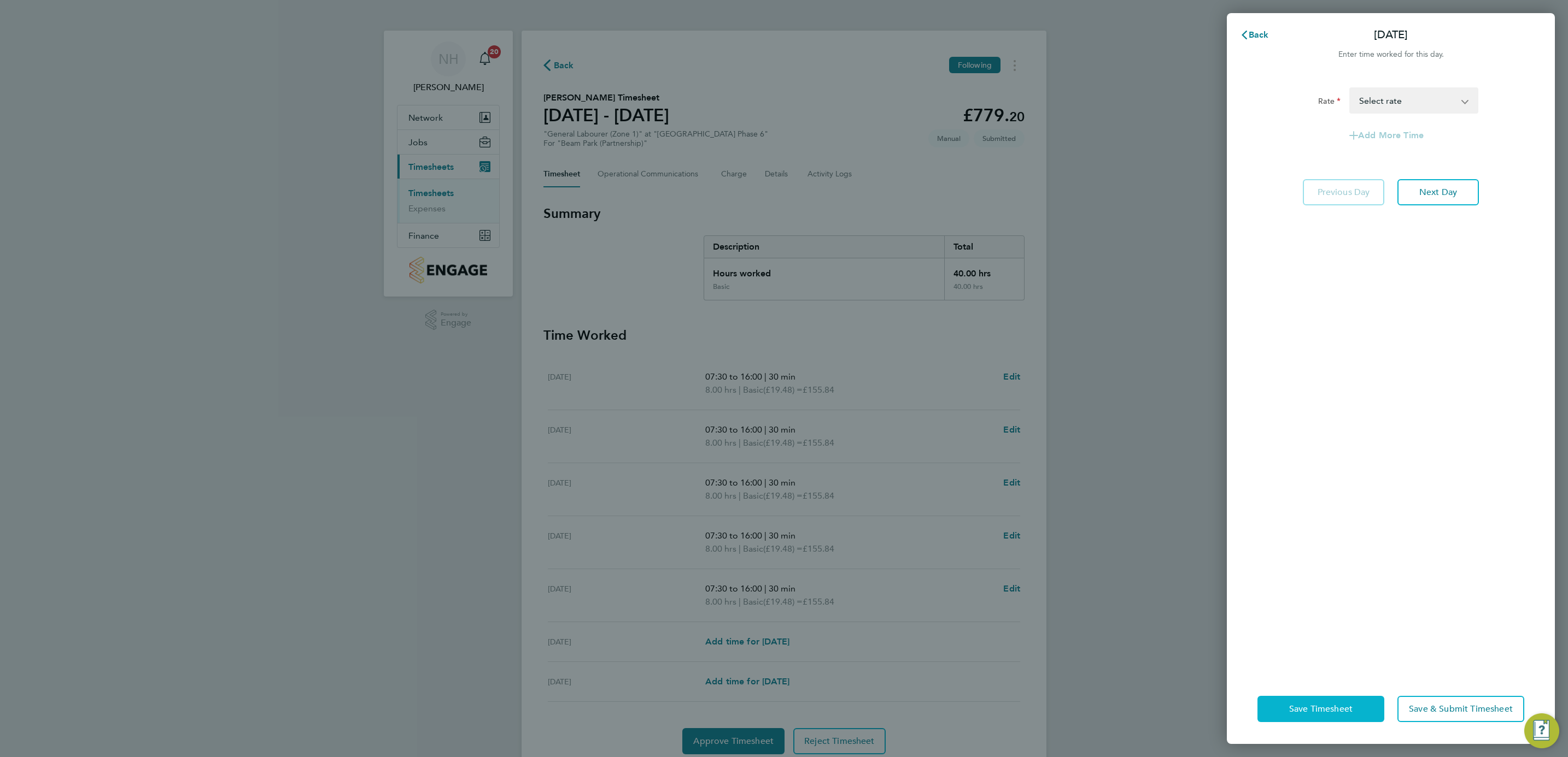
click at [1314, 713] on span "Save Timesheet" at bounding box center [1321, 709] width 63 height 11
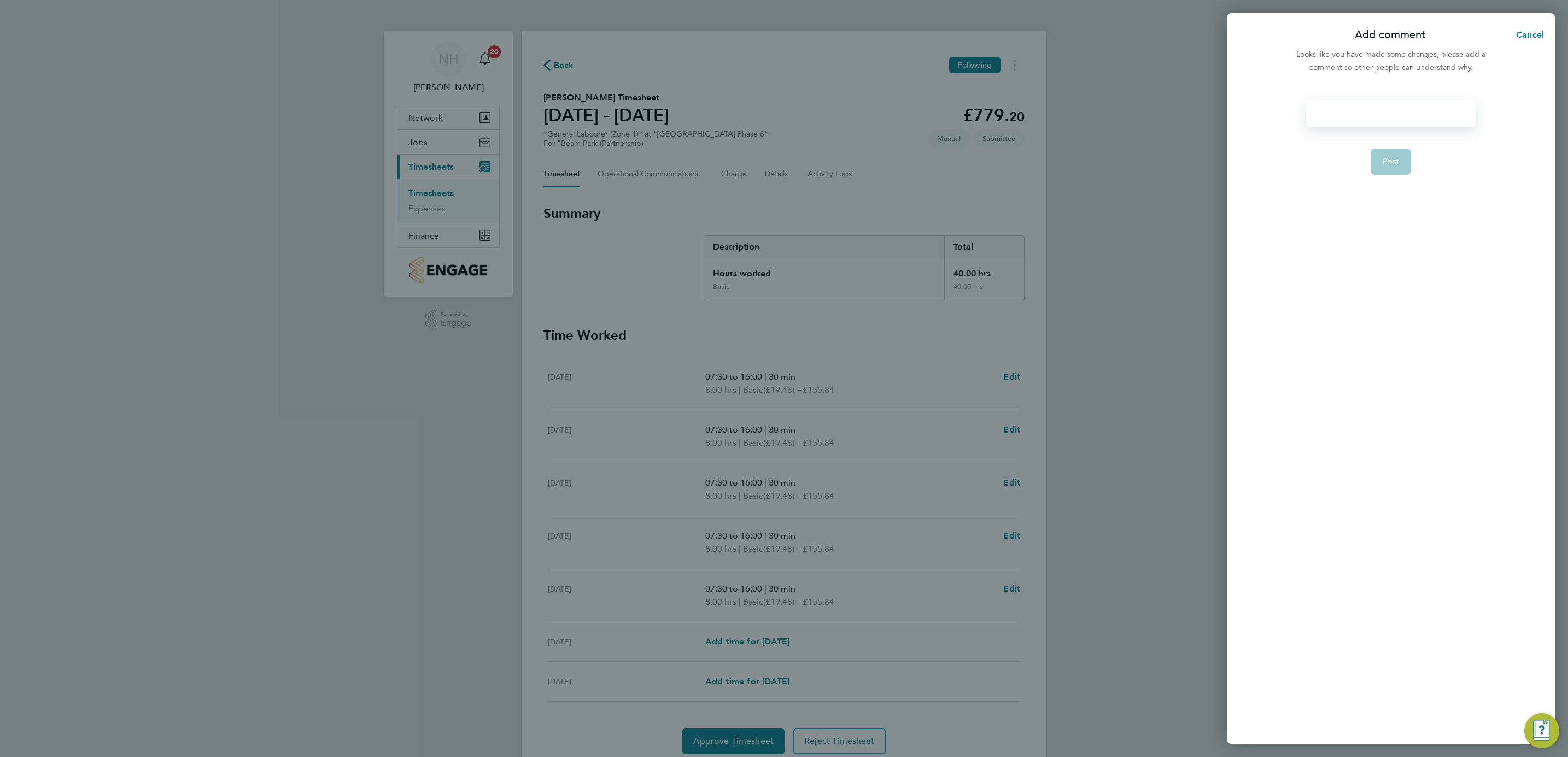
click at [1349, 110] on div at bounding box center [1390, 114] width 169 height 26
click at [1381, 154] on button "Post" at bounding box center [1390, 162] width 40 height 26
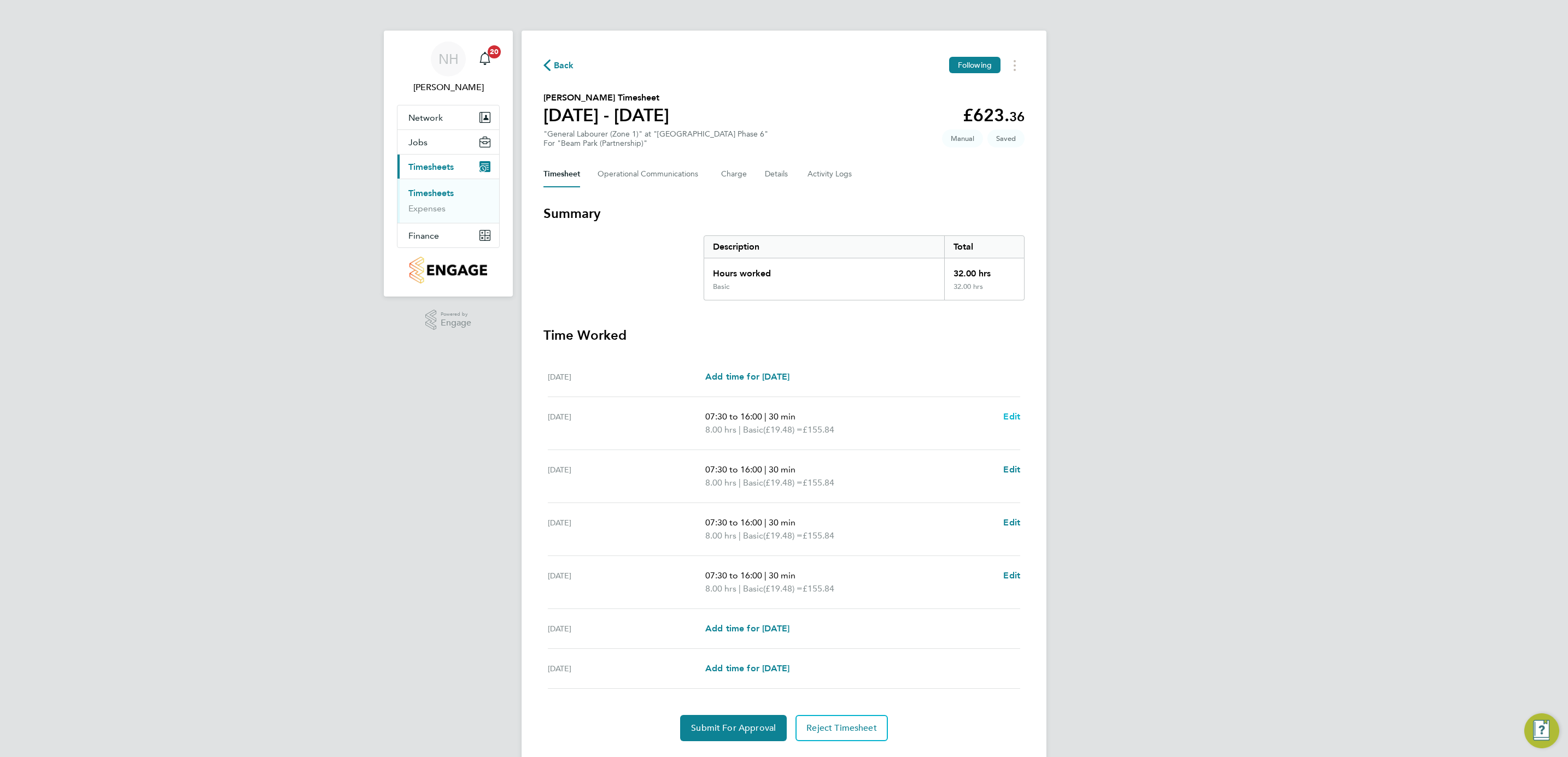
click at [1013, 417] on span "Edit" at bounding box center [1012, 416] width 17 height 10
select select "30"
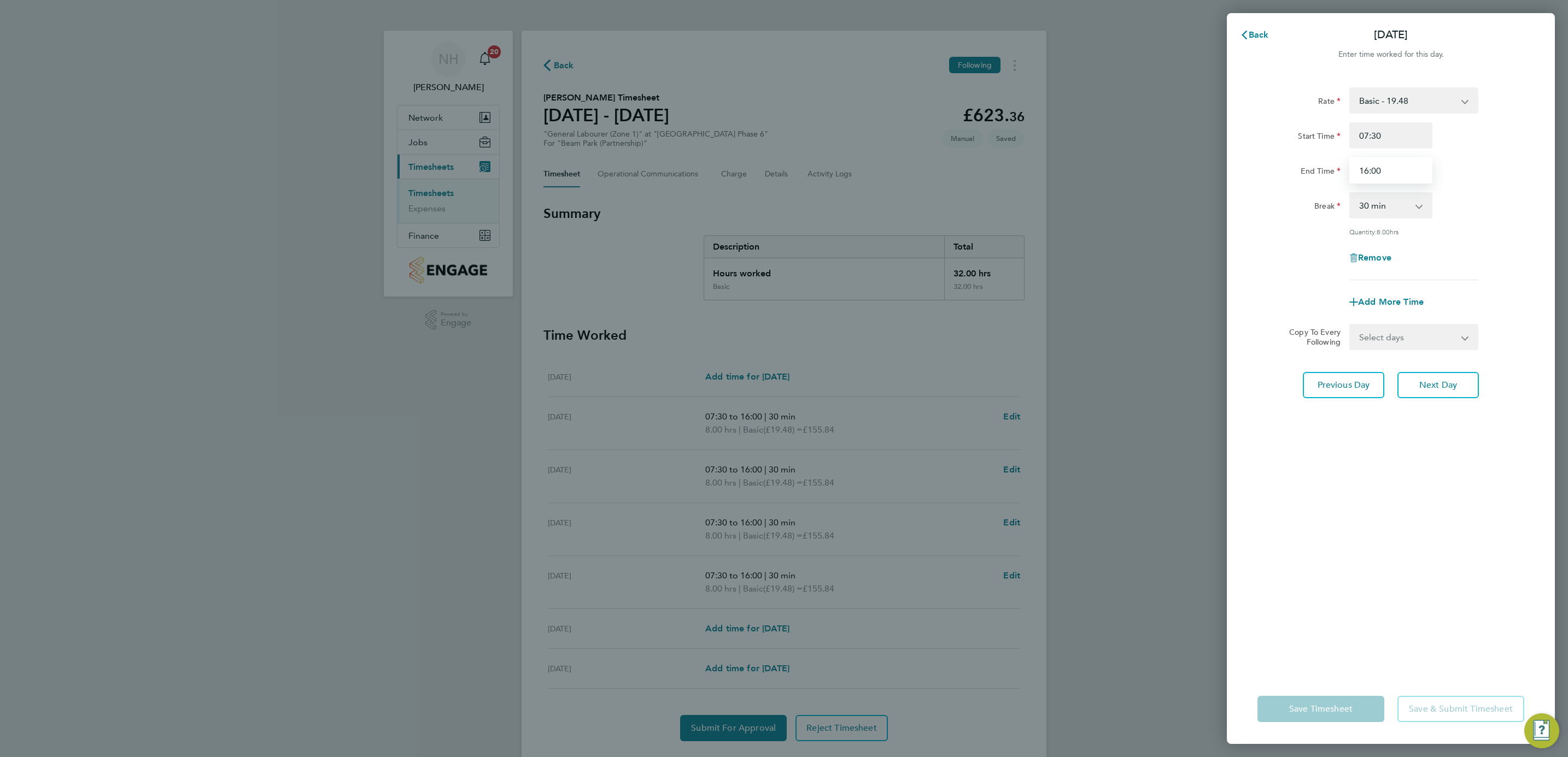
click at [1375, 171] on input "16:00" at bounding box center [1391, 170] width 83 height 26
type input "16:30"
click at [1485, 251] on div "Remove" at bounding box center [1390, 258] width 275 height 26
click at [1464, 336] on select "Select days Day Weekday (Mon-Fri) Weekend (Sat-Sun) Wednesday Thursday Friday S…" at bounding box center [1408, 336] width 115 height 24
select select "WEEKDAY"
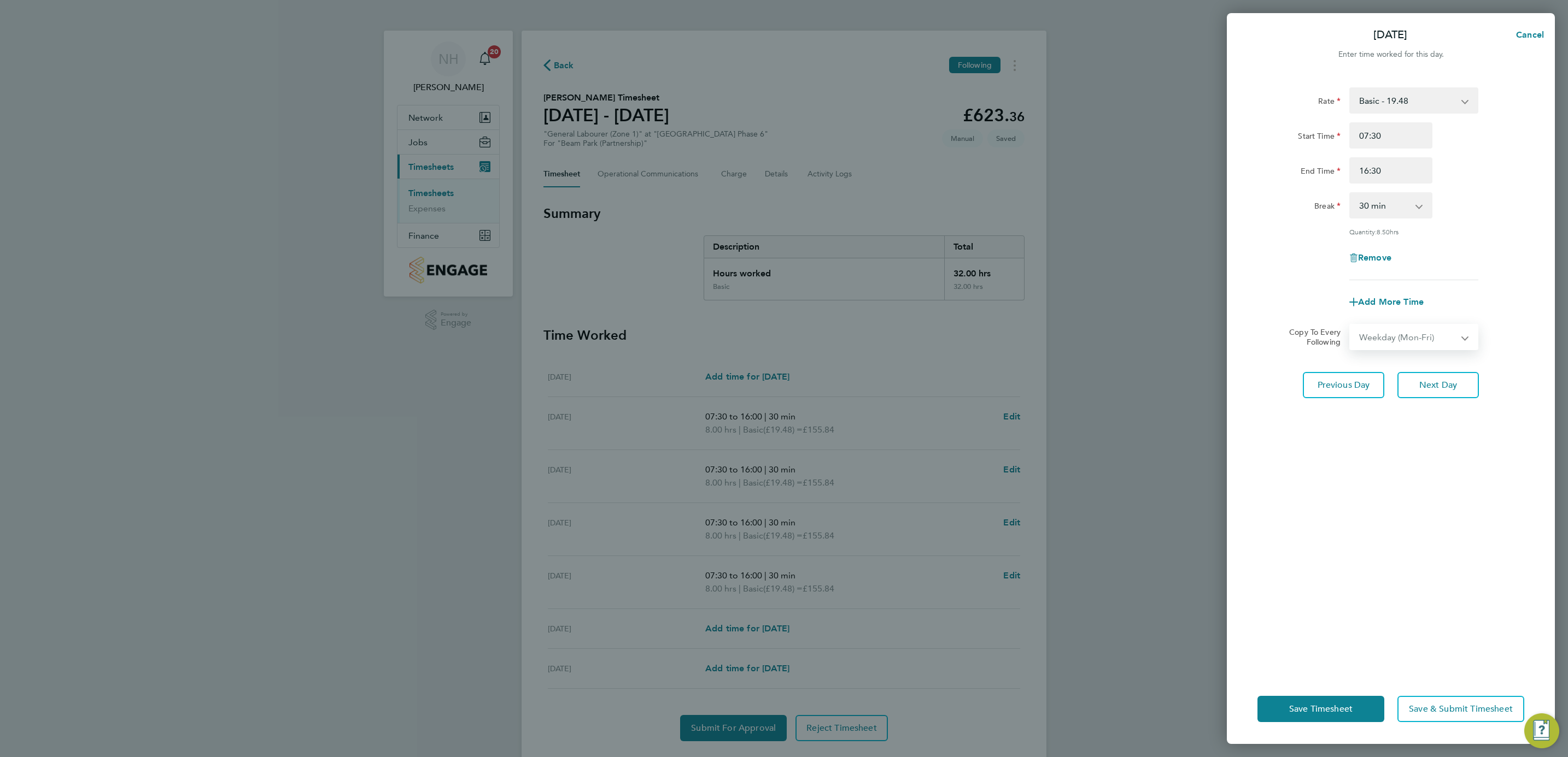
click at [1350, 325] on select "Select days Day Weekday (Mon-Fri) Weekend (Sat-Sun) Wednesday Thursday Friday S…" at bounding box center [1408, 336] width 115 height 24
select select "[DATE]"
click at [1407, 543] on div "Rate Basic - 19.48 Start Time 07:30 End Time 16:30 Break 0 min 15 min 30 min 45…" at bounding box center [1391, 374] width 328 height 600
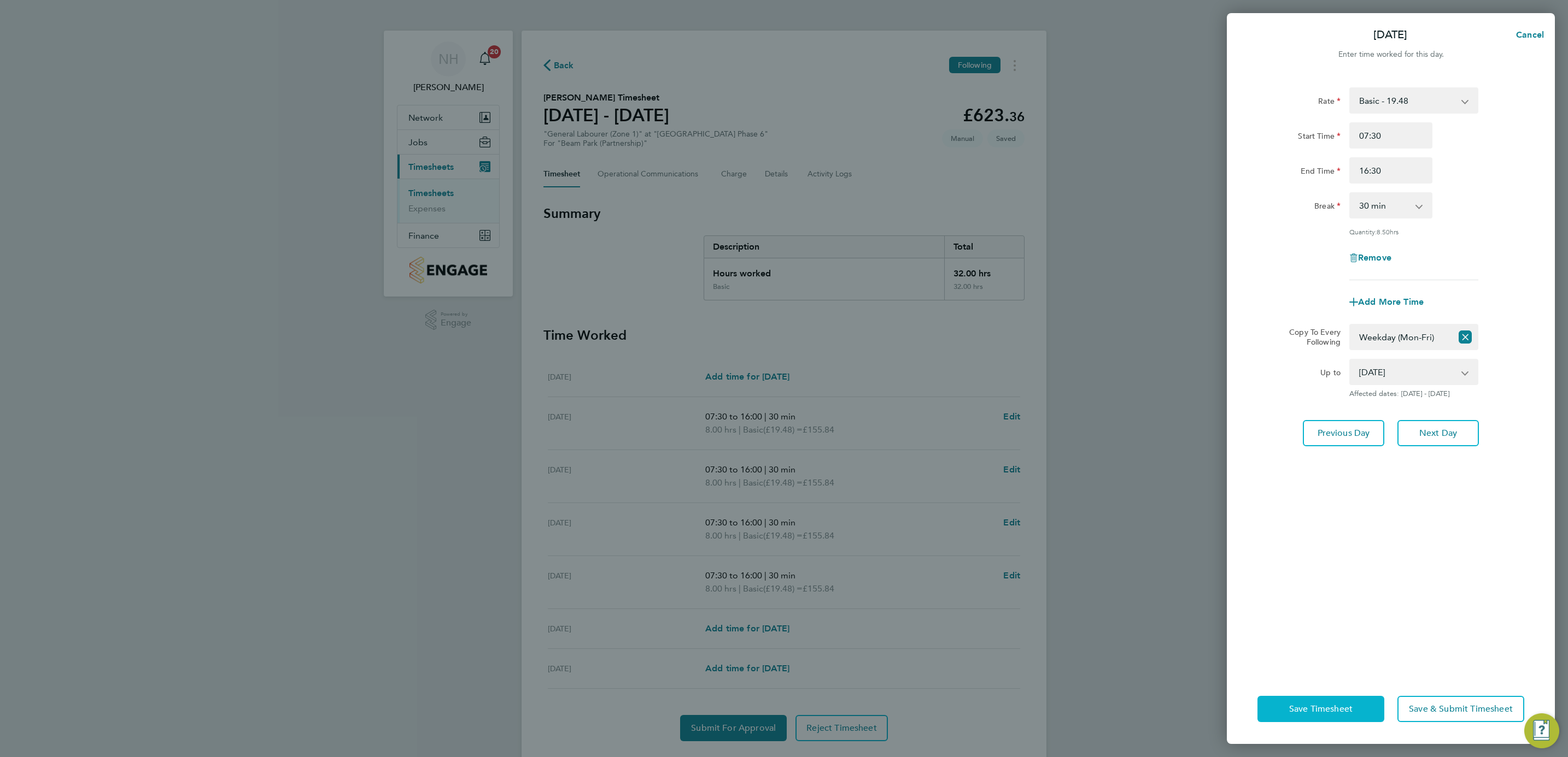
click at [1311, 707] on span "Save Timesheet" at bounding box center [1321, 709] width 63 height 11
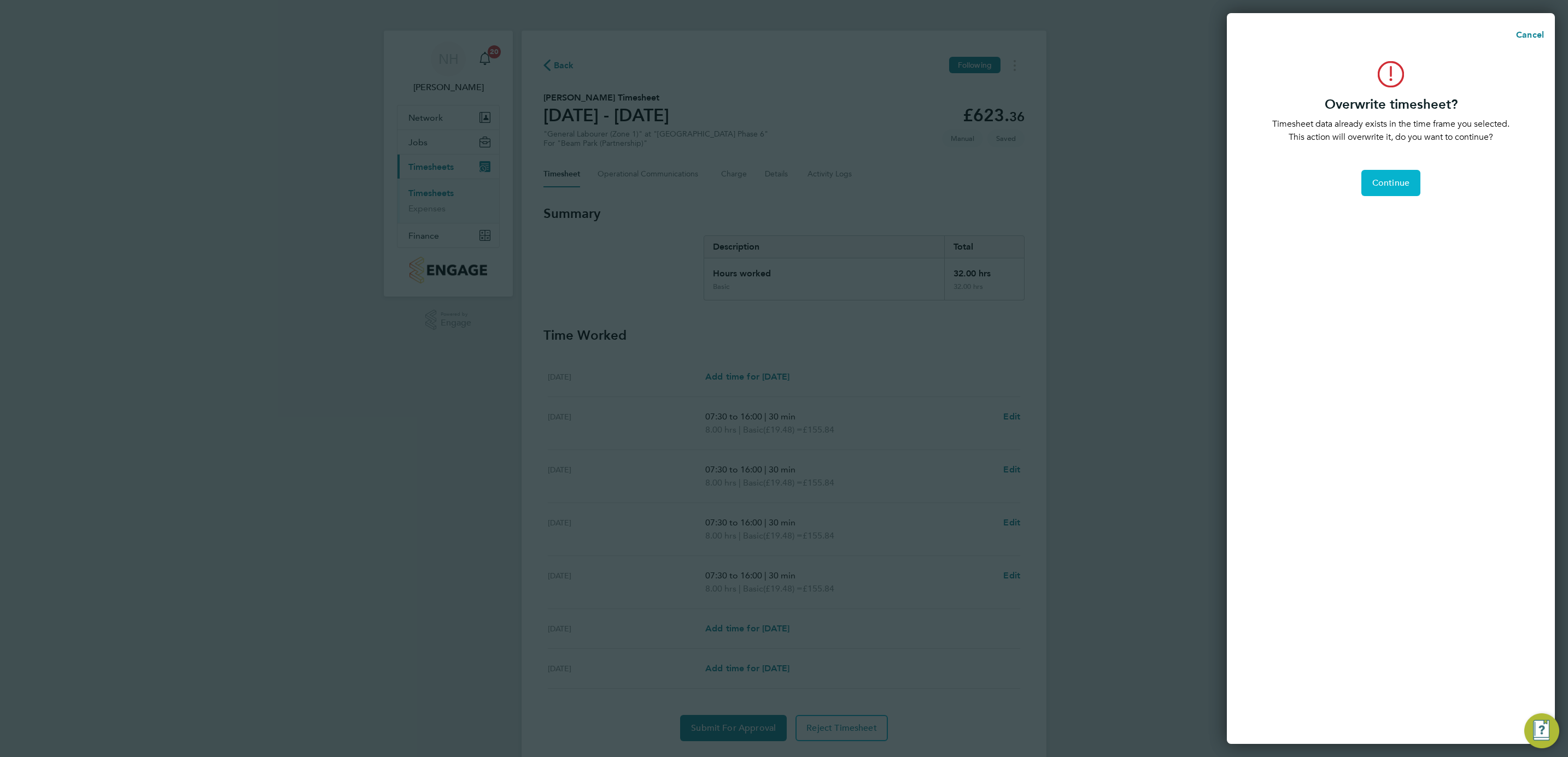
click at [1373, 182] on span "Continue" at bounding box center [1391, 183] width 37 height 11
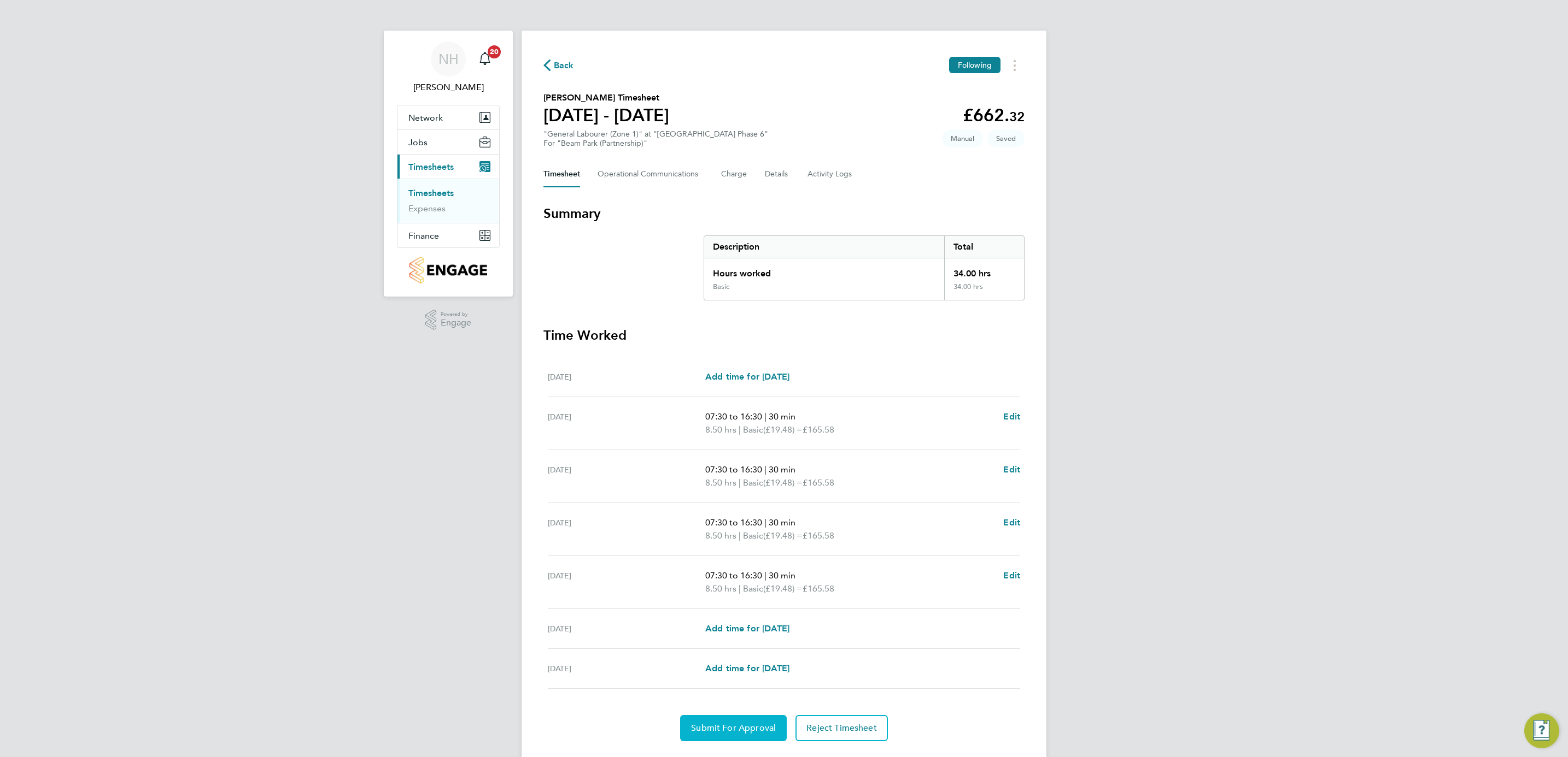
click at [730, 725] on span "Submit For Approval" at bounding box center [734, 728] width 85 height 11
click at [732, 725] on span "Approve Timesheet" at bounding box center [734, 728] width 81 height 11
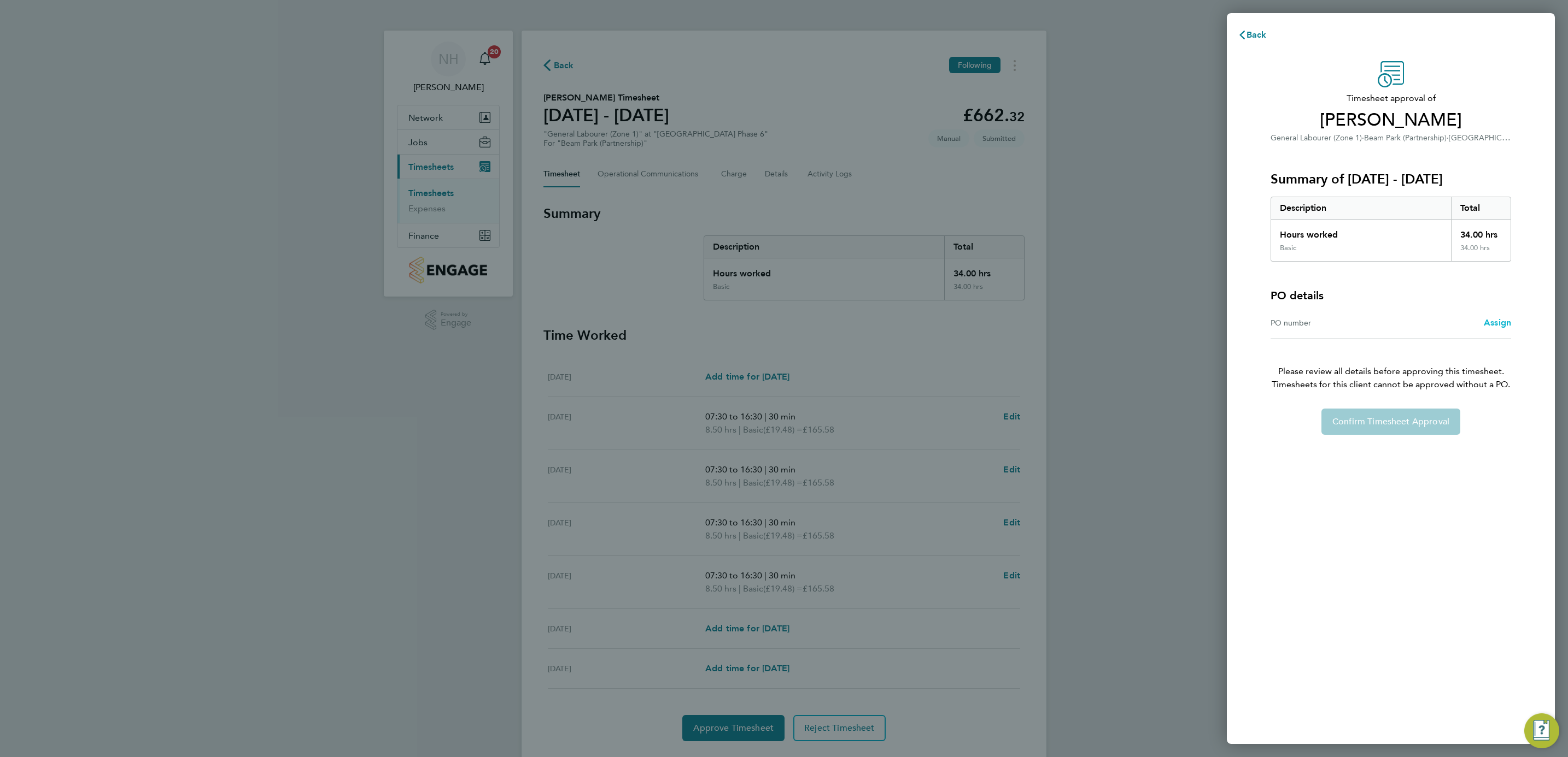
click at [1486, 323] on span "Assign" at bounding box center [1498, 323] width 27 height 10
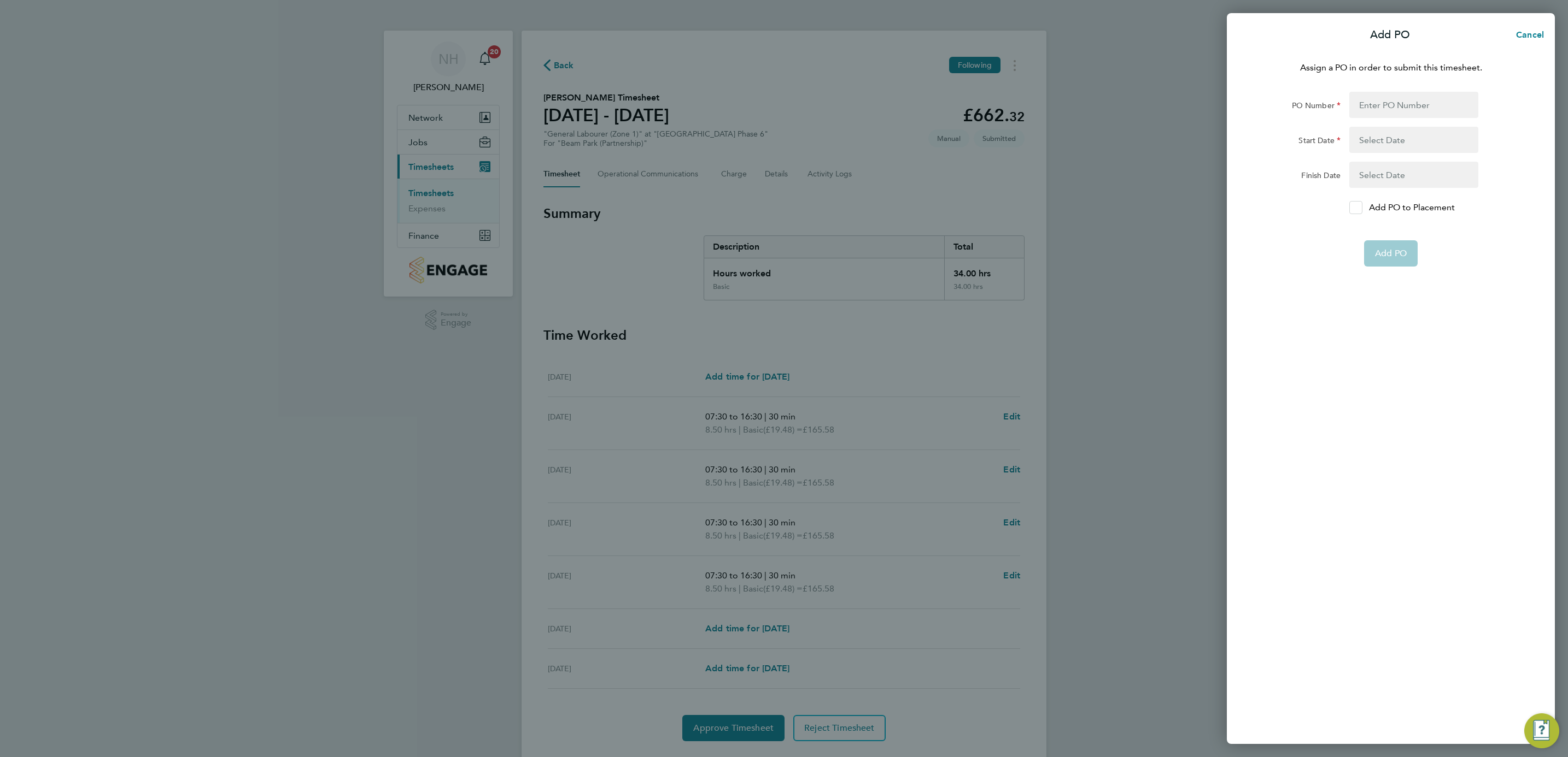
click at [1352, 207] on icon at bounding box center [1355, 208] width 8 height 7
click at [1359, 208] on input "Add PO to Placement" at bounding box center [1359, 208] width 0 height 0
click at [1391, 108] on input "PO Number" at bounding box center [1413, 105] width 129 height 26
type input "H66979"
type input "[DATE]"
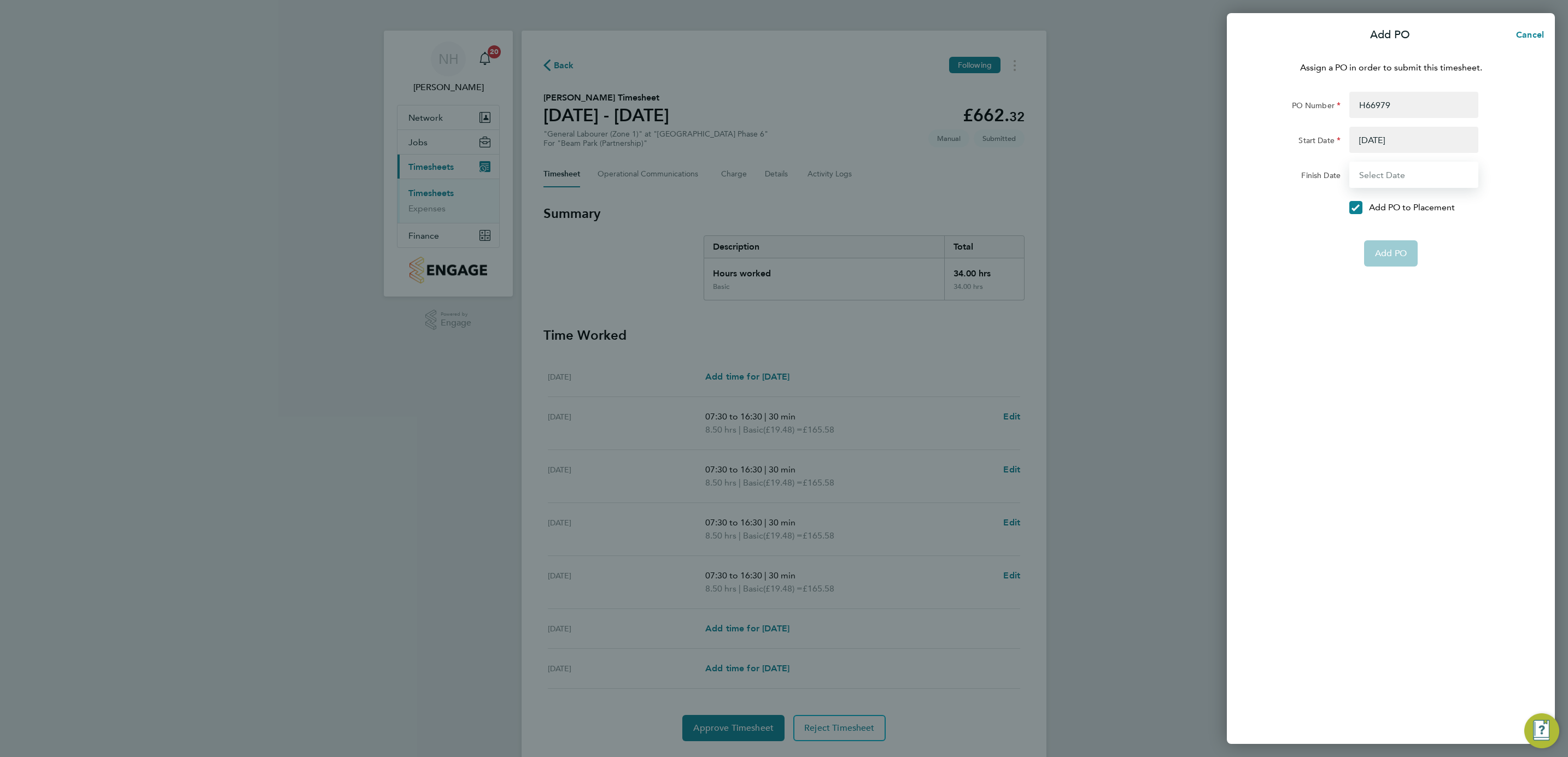
type input "[DATE]"
click at [1398, 238] on button "Add PO" at bounding box center [1390, 227] width 53 height 26
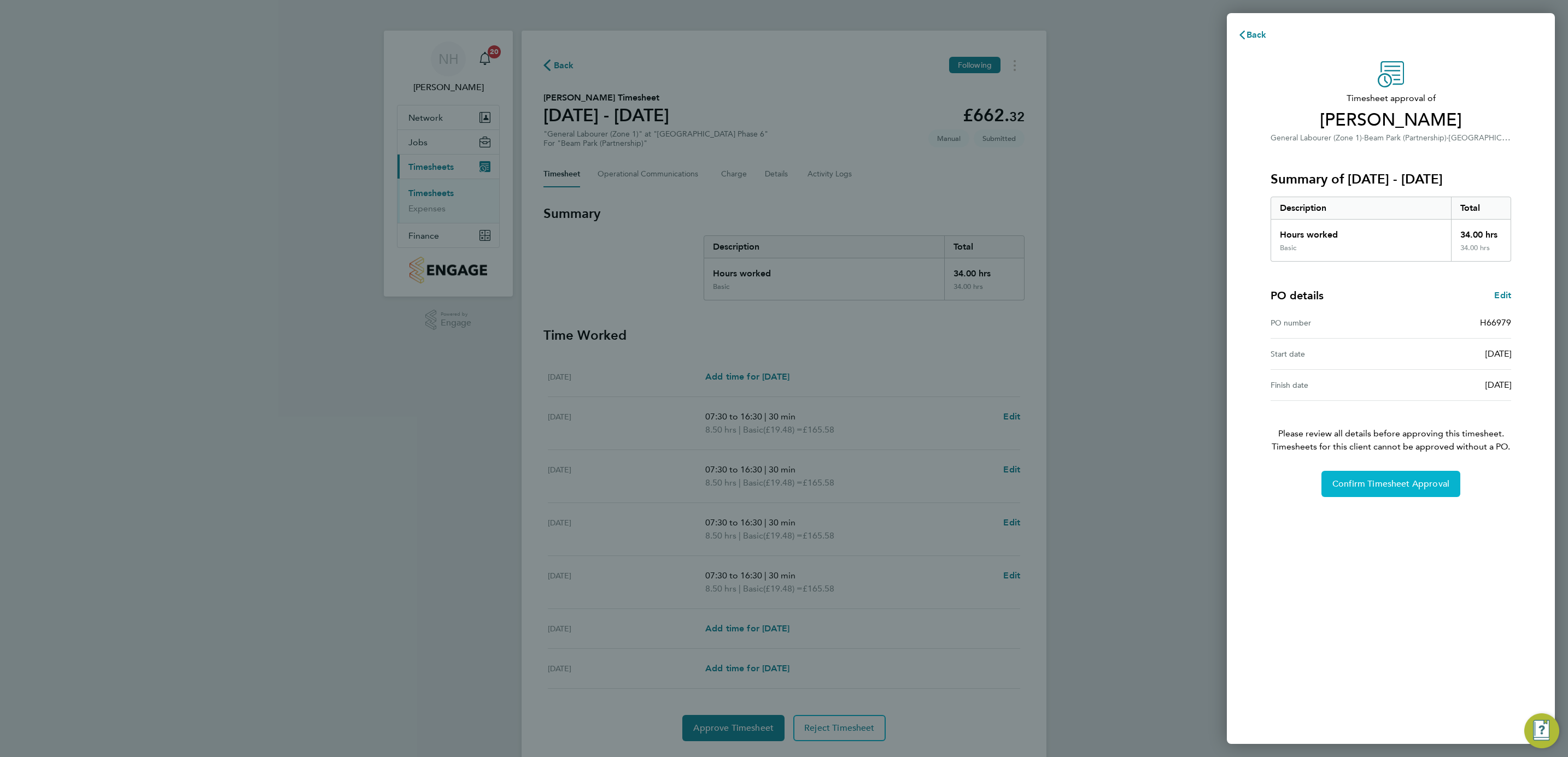
click at [1370, 482] on span "Confirm Timesheet Approval" at bounding box center [1390, 484] width 117 height 11
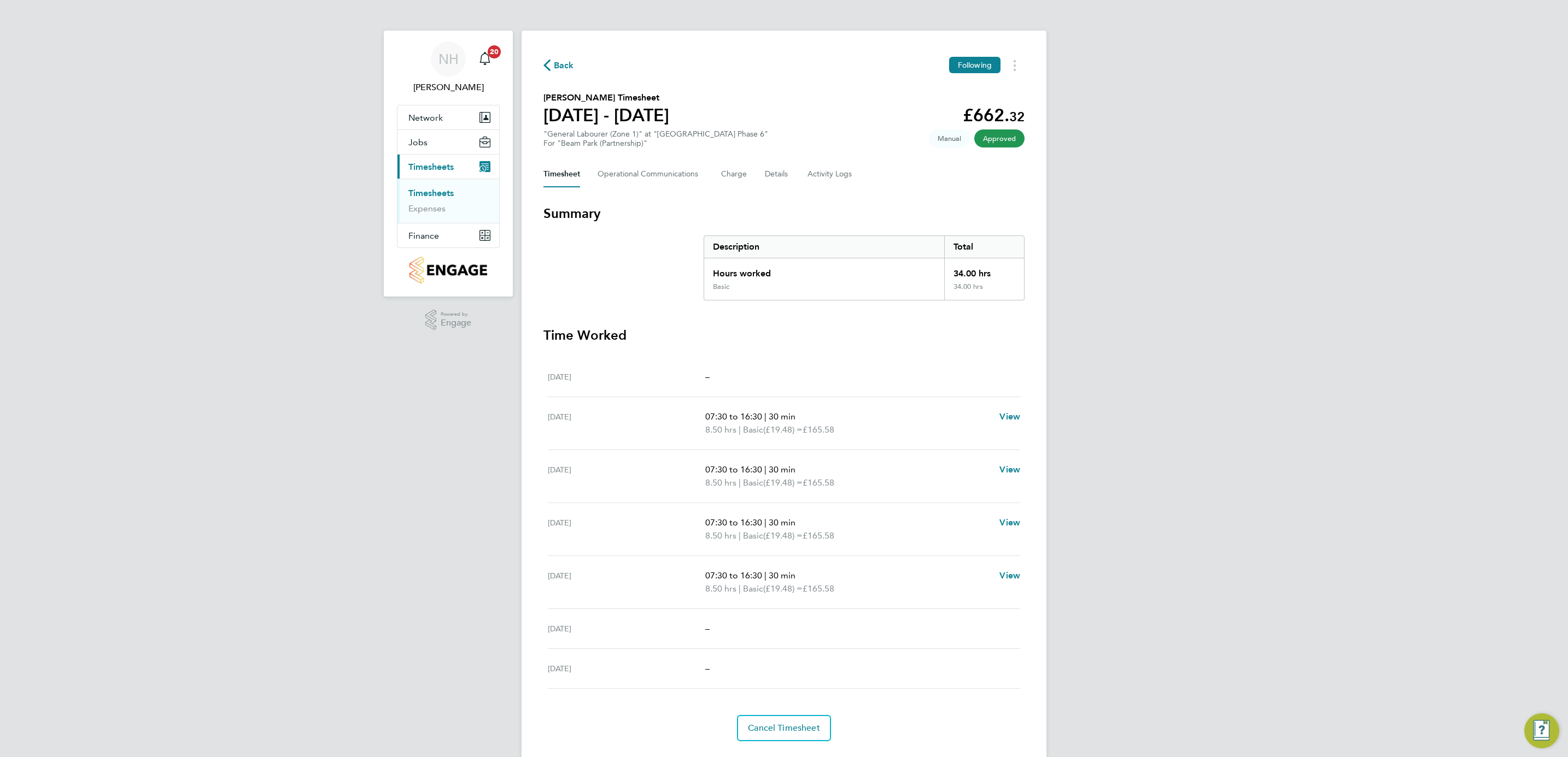
click at [560, 59] on span "Back" at bounding box center [564, 65] width 20 height 13
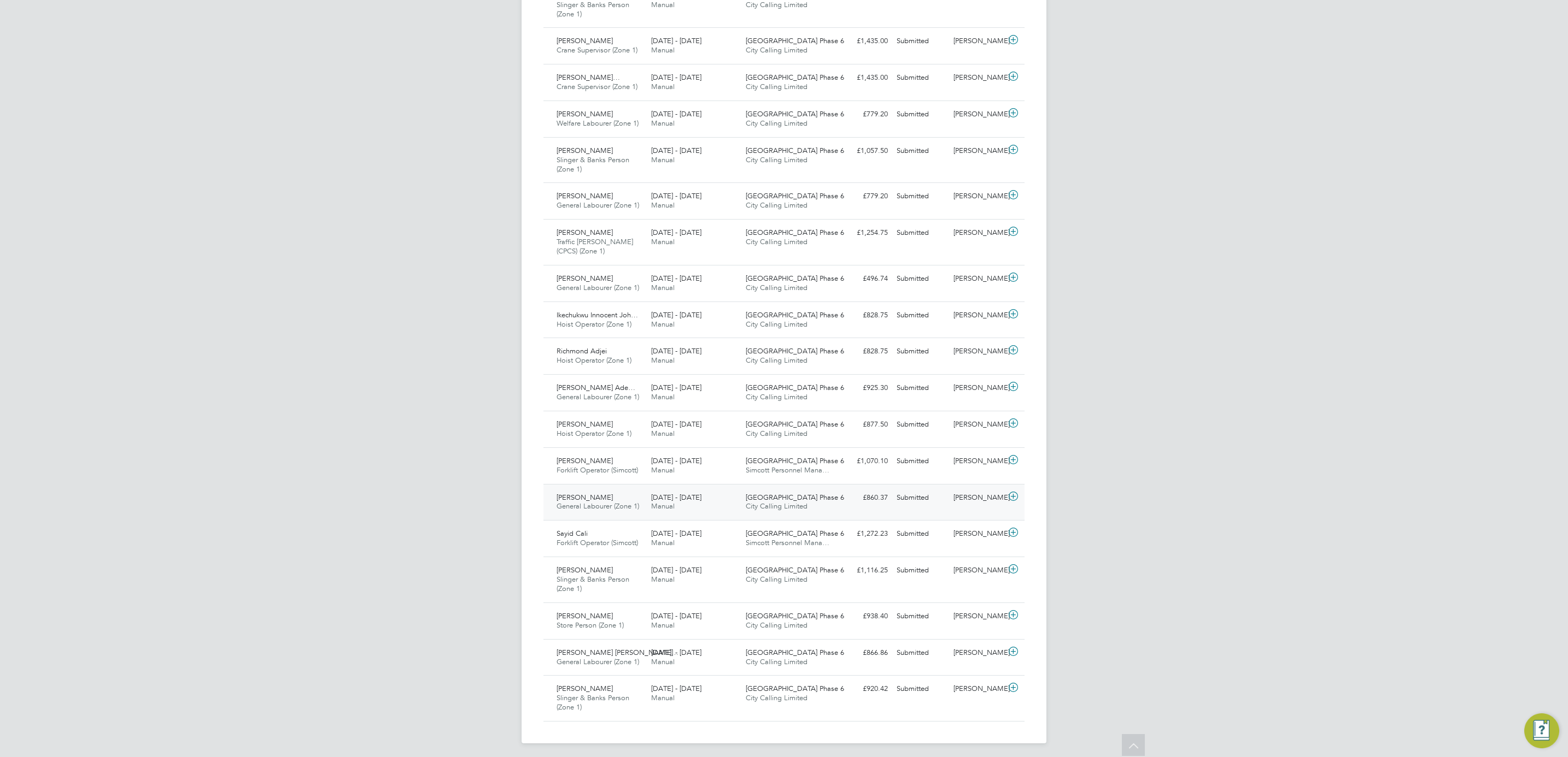
click at [976, 500] on div "[PERSON_NAME]" at bounding box center [977, 497] width 57 height 18
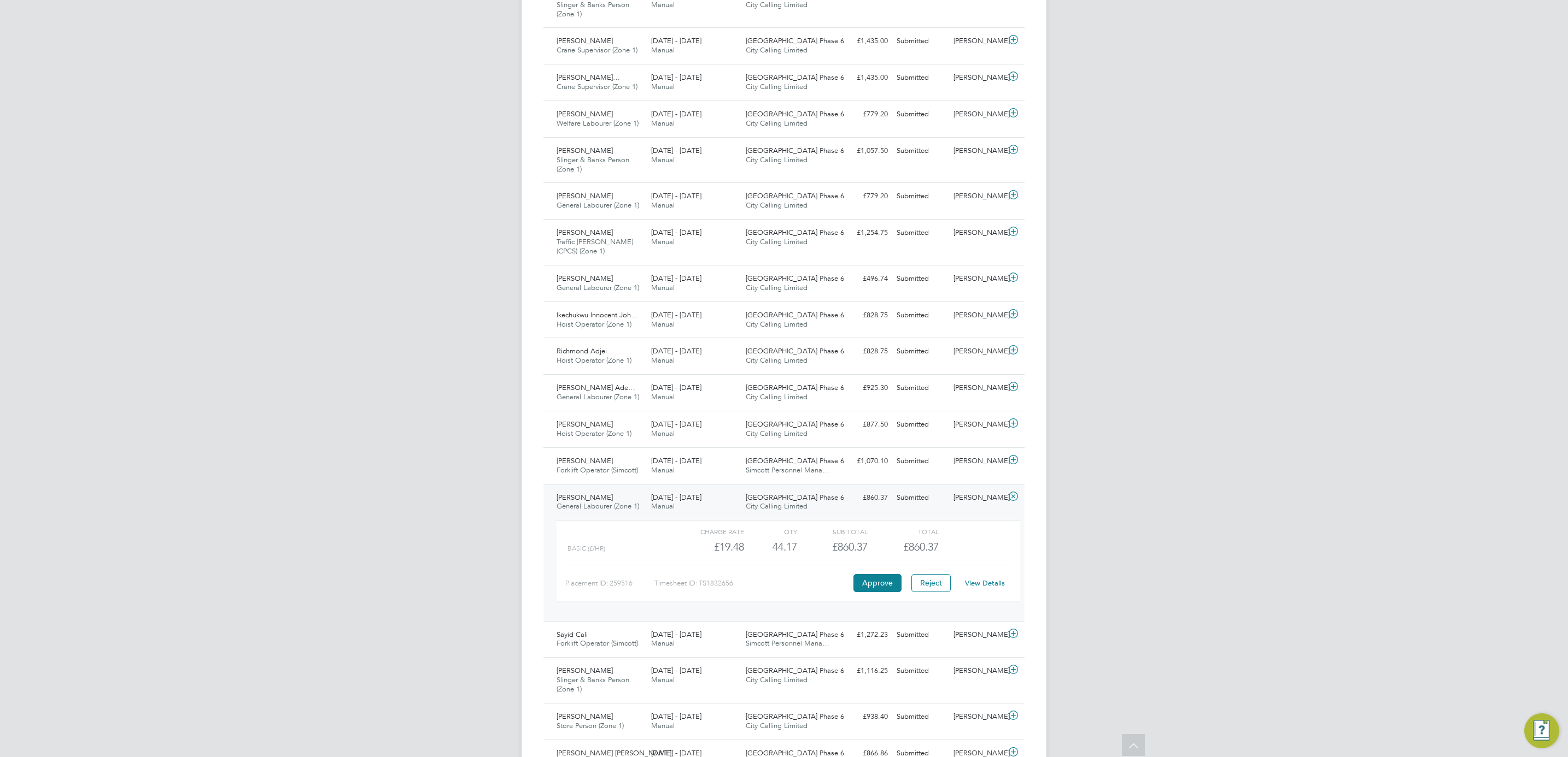
click at [983, 588] on link "View Details" at bounding box center [985, 583] width 40 height 9
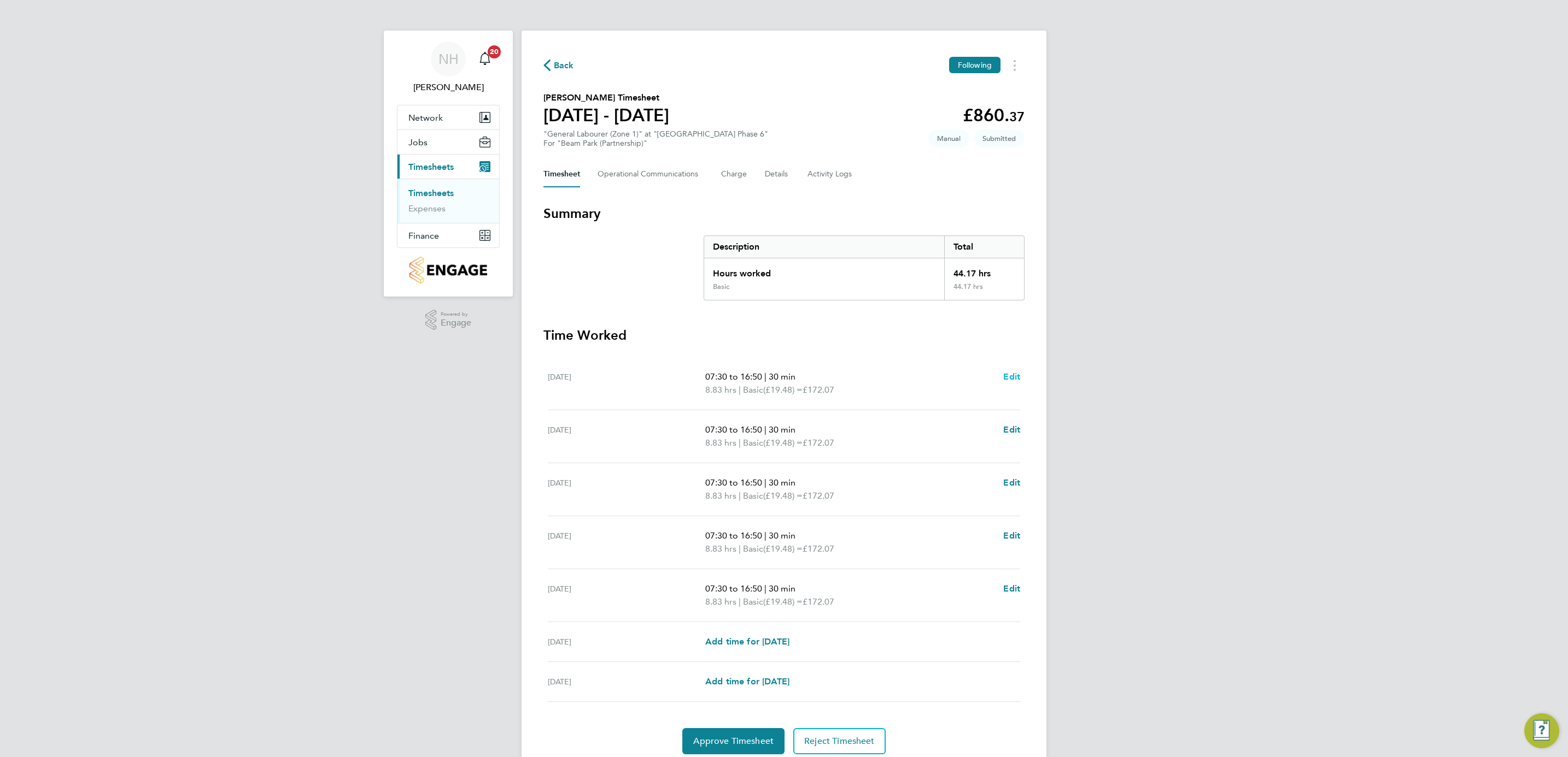
click at [1011, 375] on span "Edit" at bounding box center [1012, 377] width 17 height 10
select select "30"
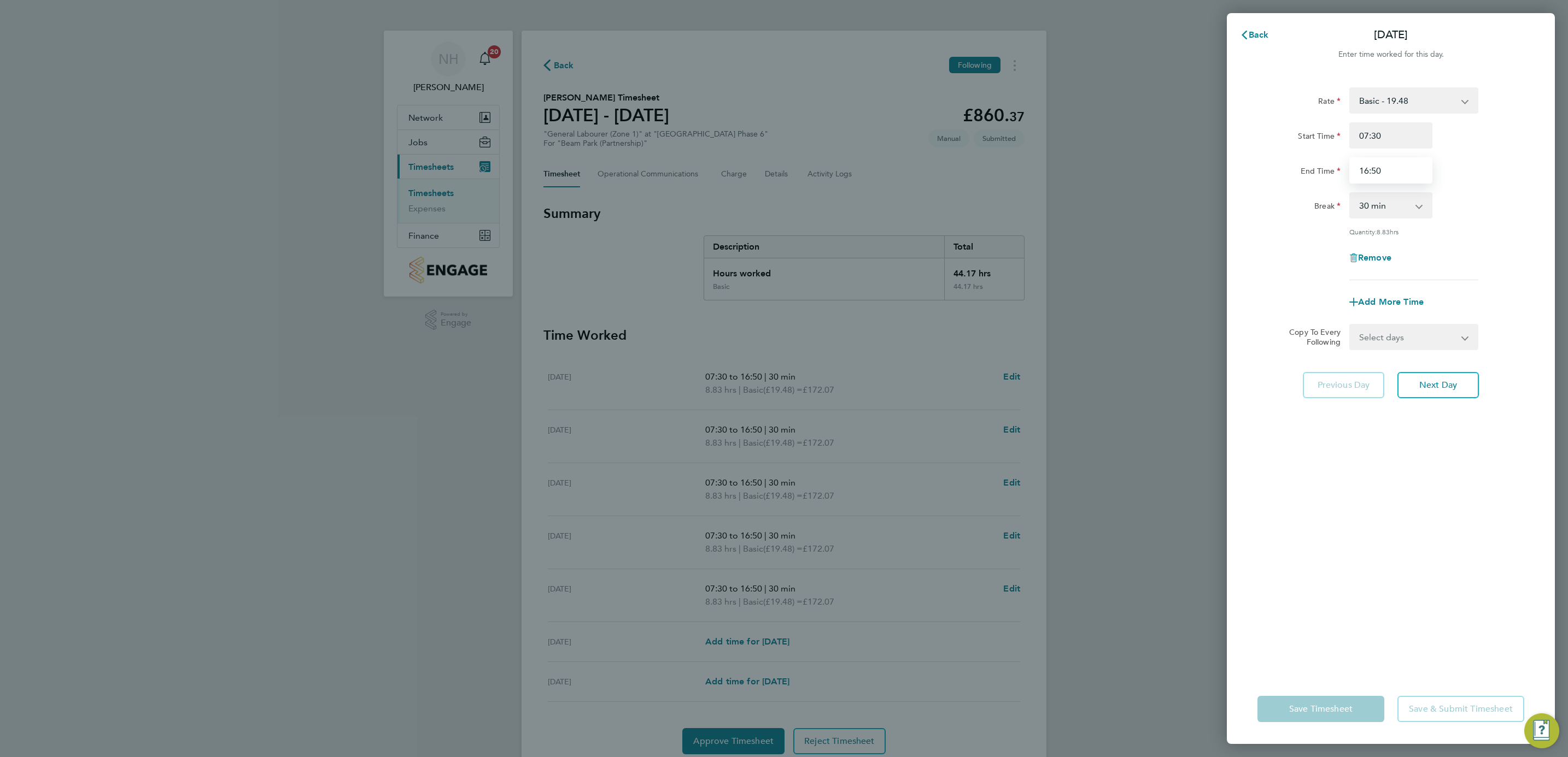
click at [1373, 170] on input "16:50" at bounding box center [1391, 170] width 83 height 26
click at [1366, 174] on input "16:00" at bounding box center [1391, 170] width 83 height 26
type input "17:00"
click at [1505, 270] on div "Rate Basic - 19.48 Start Time 07:30 End Time 17:00 Break 0 min 15 min 30 min 45…" at bounding box center [1390, 184] width 267 height 193
click at [1414, 502] on div "Rate Basic - 19.48 Start Time 07:30 End Time 17:00 Break 0 min 15 min 30 min 45…" at bounding box center [1391, 374] width 328 height 600
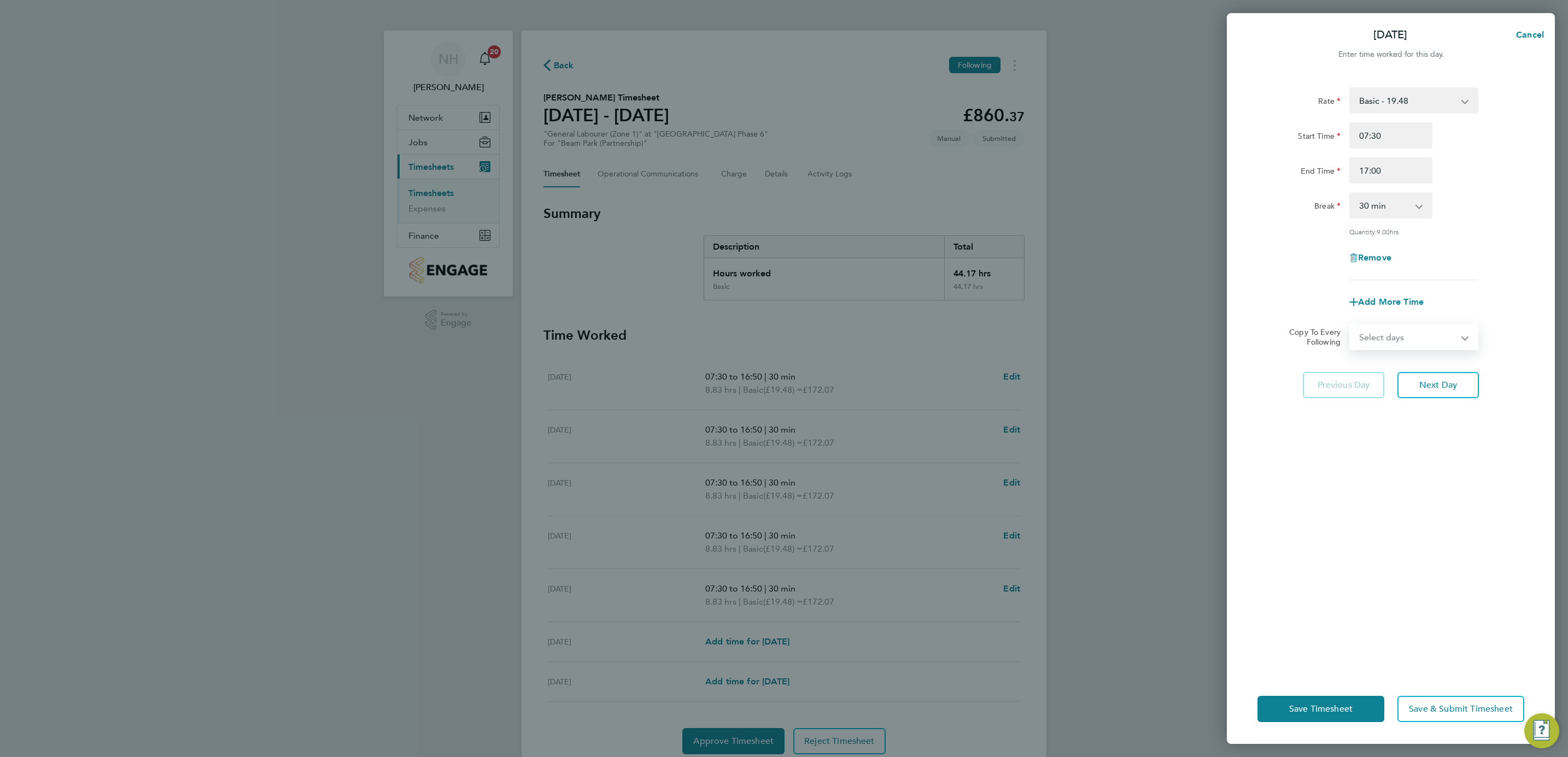
click at [1453, 336] on select "Select days Day Weekday (Mon-Fri) Weekend (Sat-Sun) [DATE] [DATE] [DATE] [DATE]…" at bounding box center [1408, 336] width 115 height 24
select select "WEEKDAY"
click at [1350, 325] on select "Select days Day Weekday (Mon-Fri) Weekend (Sat-Sun) [DATE] [DATE] [DATE] [DATE]…" at bounding box center [1408, 336] width 115 height 24
select select "[DATE]"
click at [1339, 700] on button "Save Timesheet" at bounding box center [1321, 709] width 127 height 26
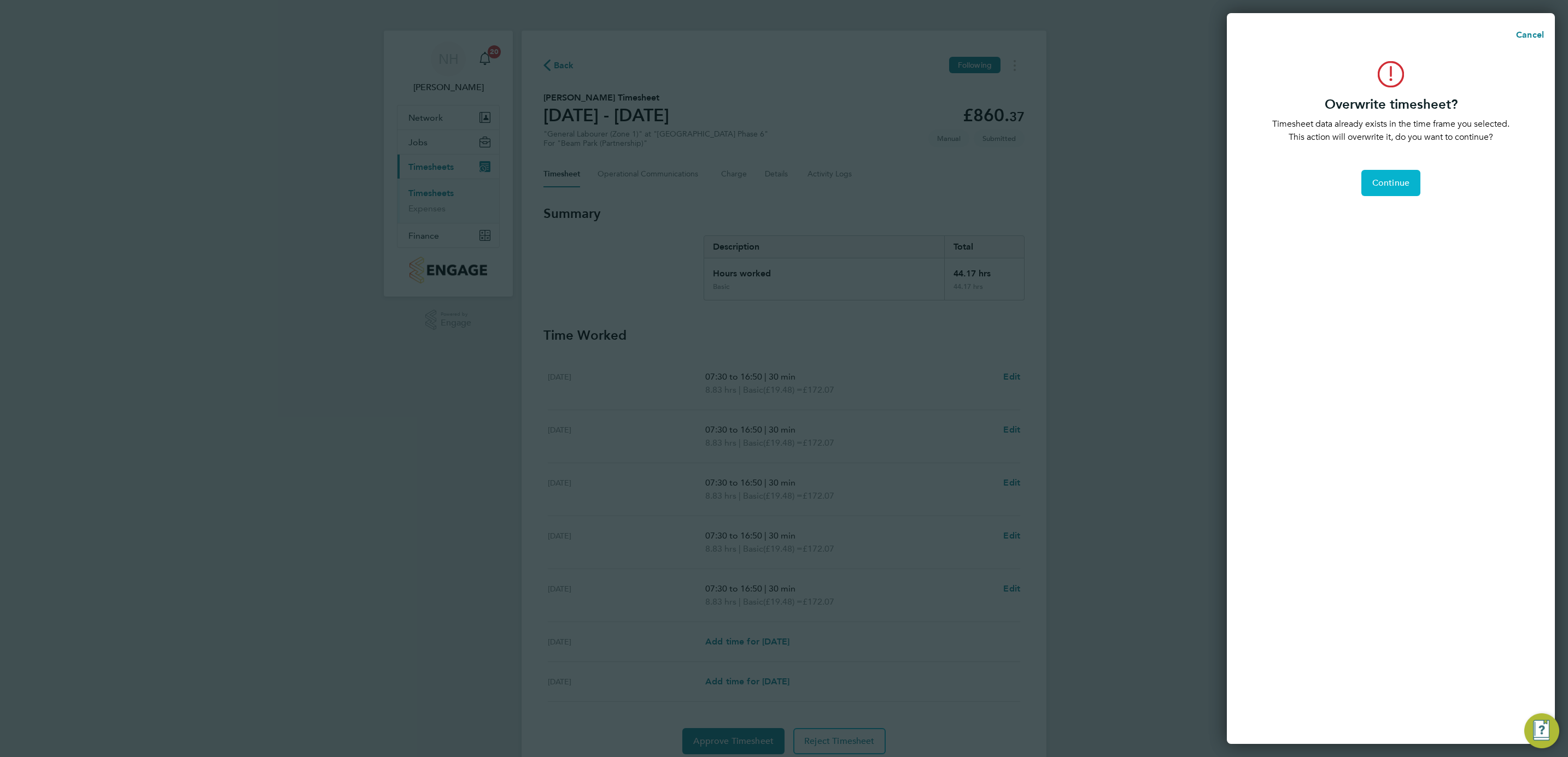
click at [1385, 174] on button "Continue" at bounding box center [1391, 183] width 59 height 26
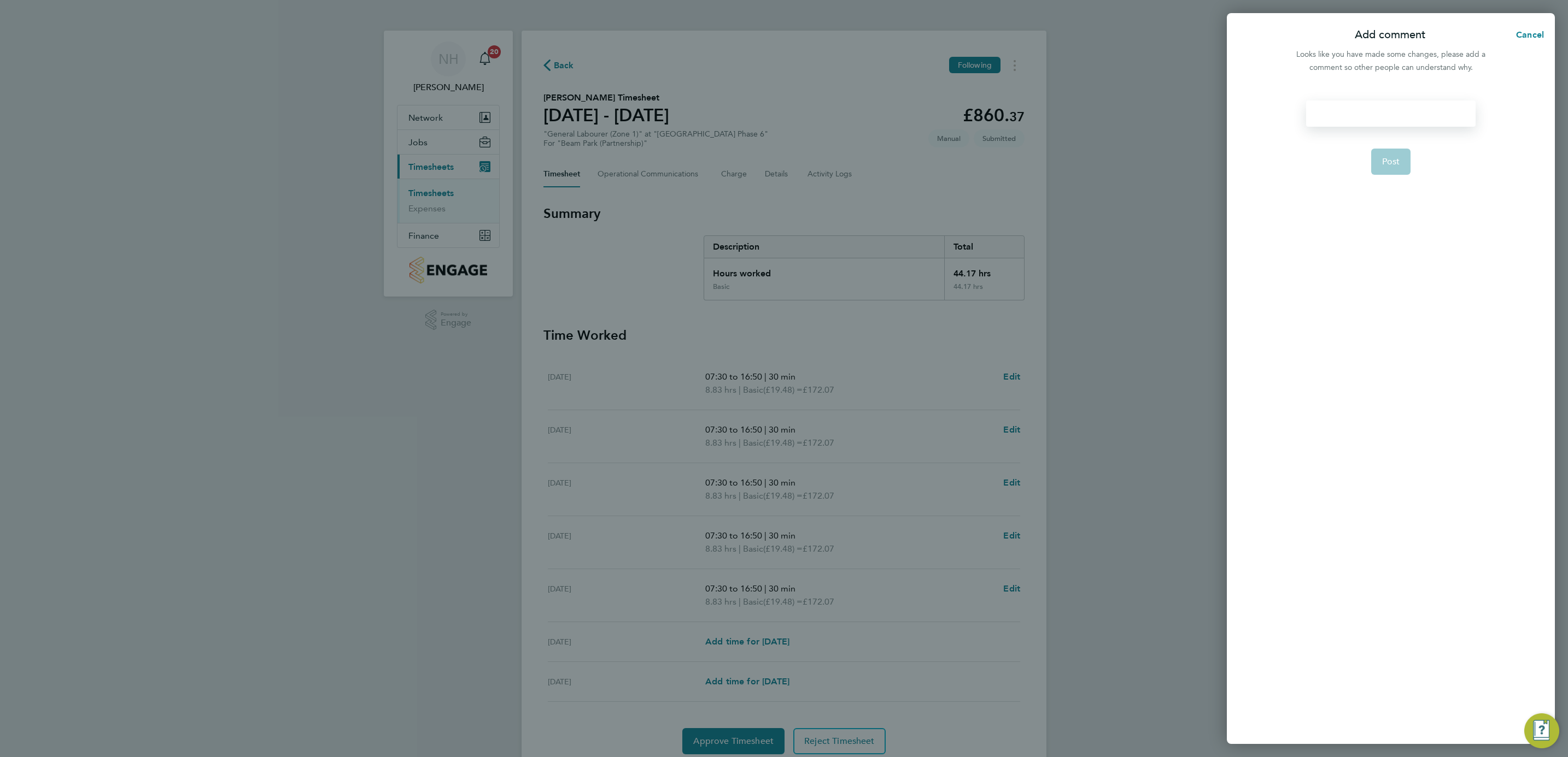
click at [1328, 123] on div at bounding box center [1390, 114] width 169 height 26
click at [1396, 164] on span "Post" at bounding box center [1390, 161] width 18 height 11
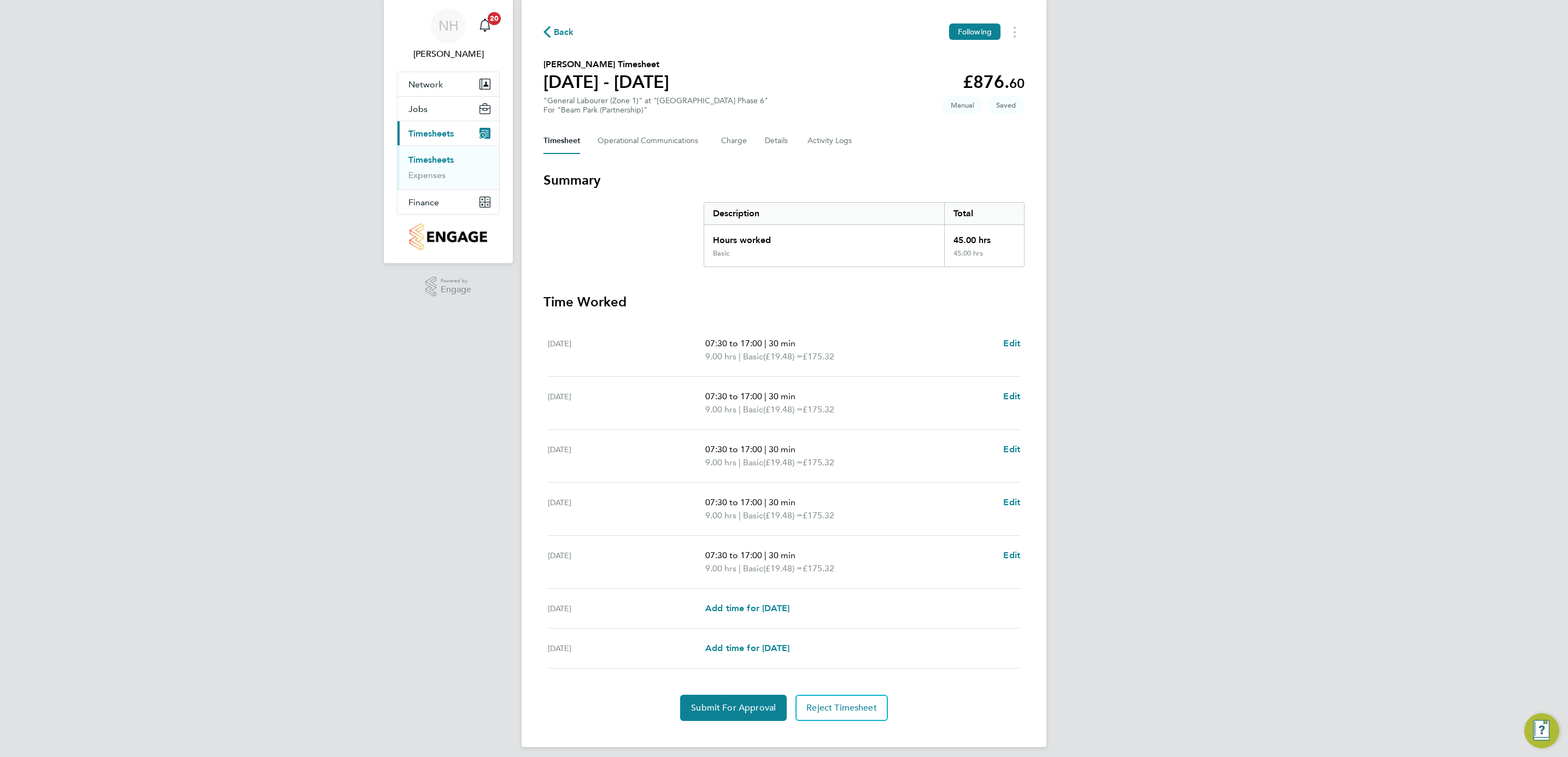
scroll to position [42, 0]
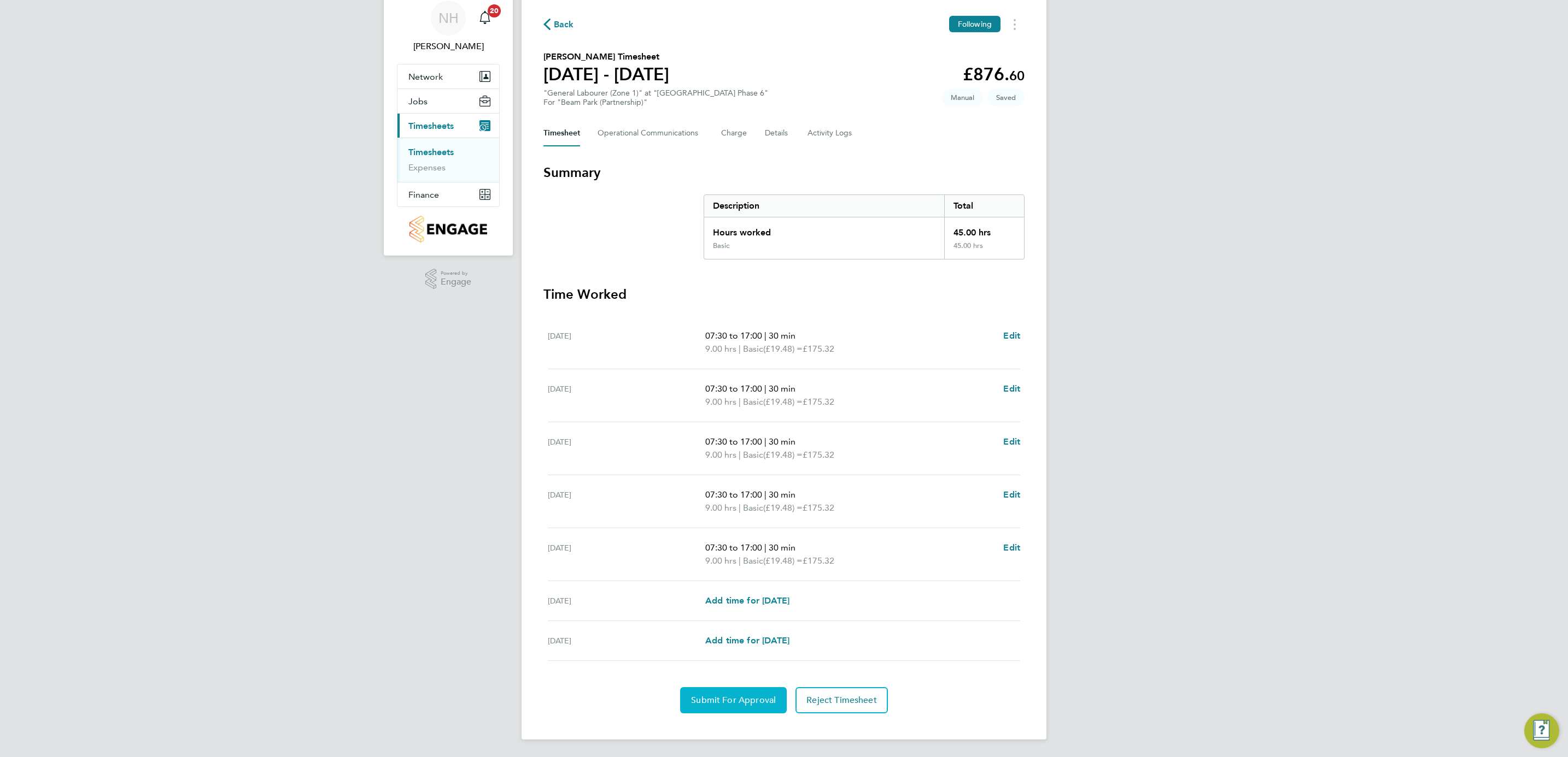
click at [730, 694] on button "Submit For Approval" at bounding box center [734, 700] width 106 height 26
click at [722, 699] on span "Approve Timesheet" at bounding box center [734, 700] width 81 height 11
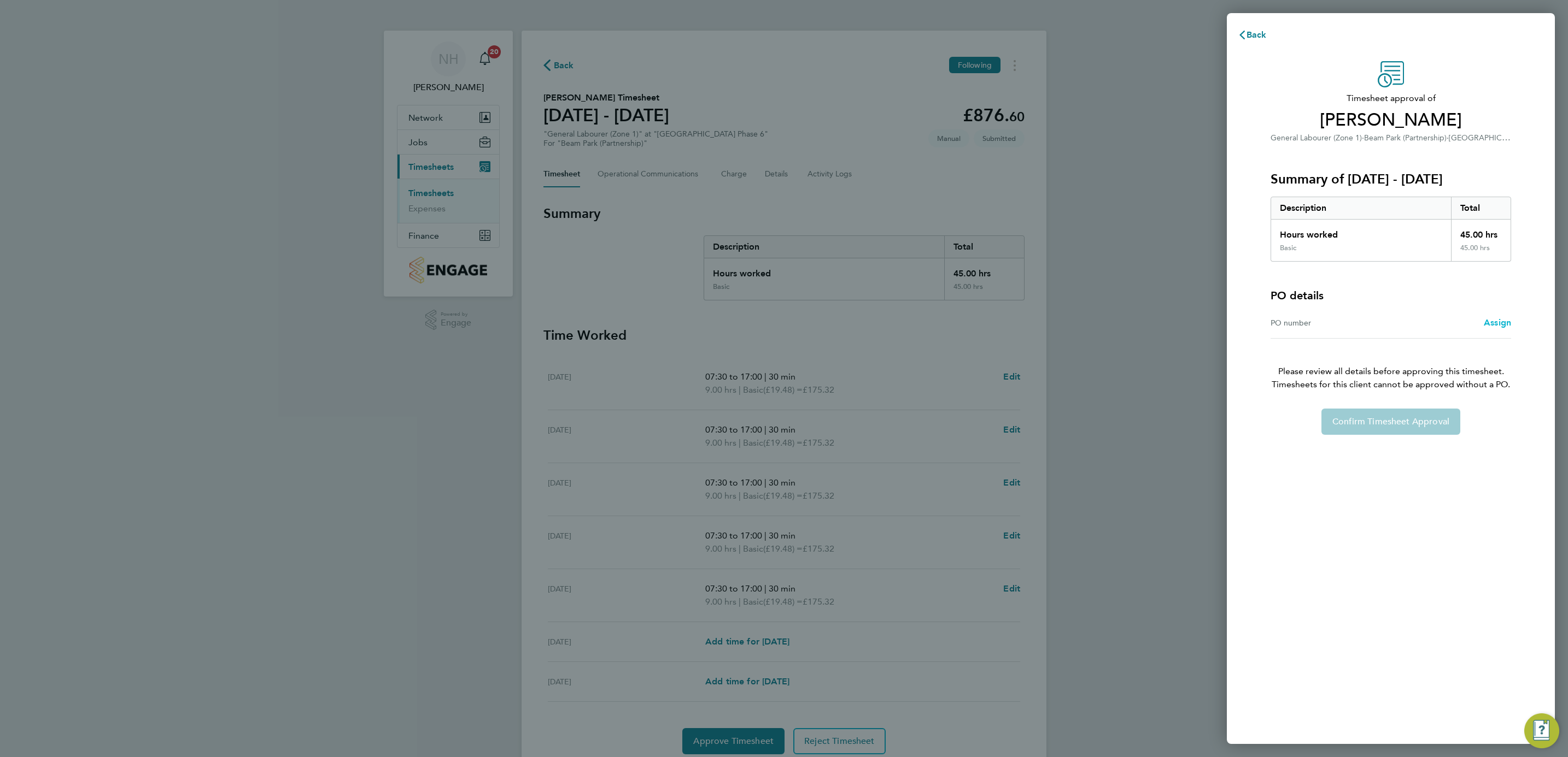
click at [1491, 323] on span "Assign" at bounding box center [1498, 323] width 27 height 10
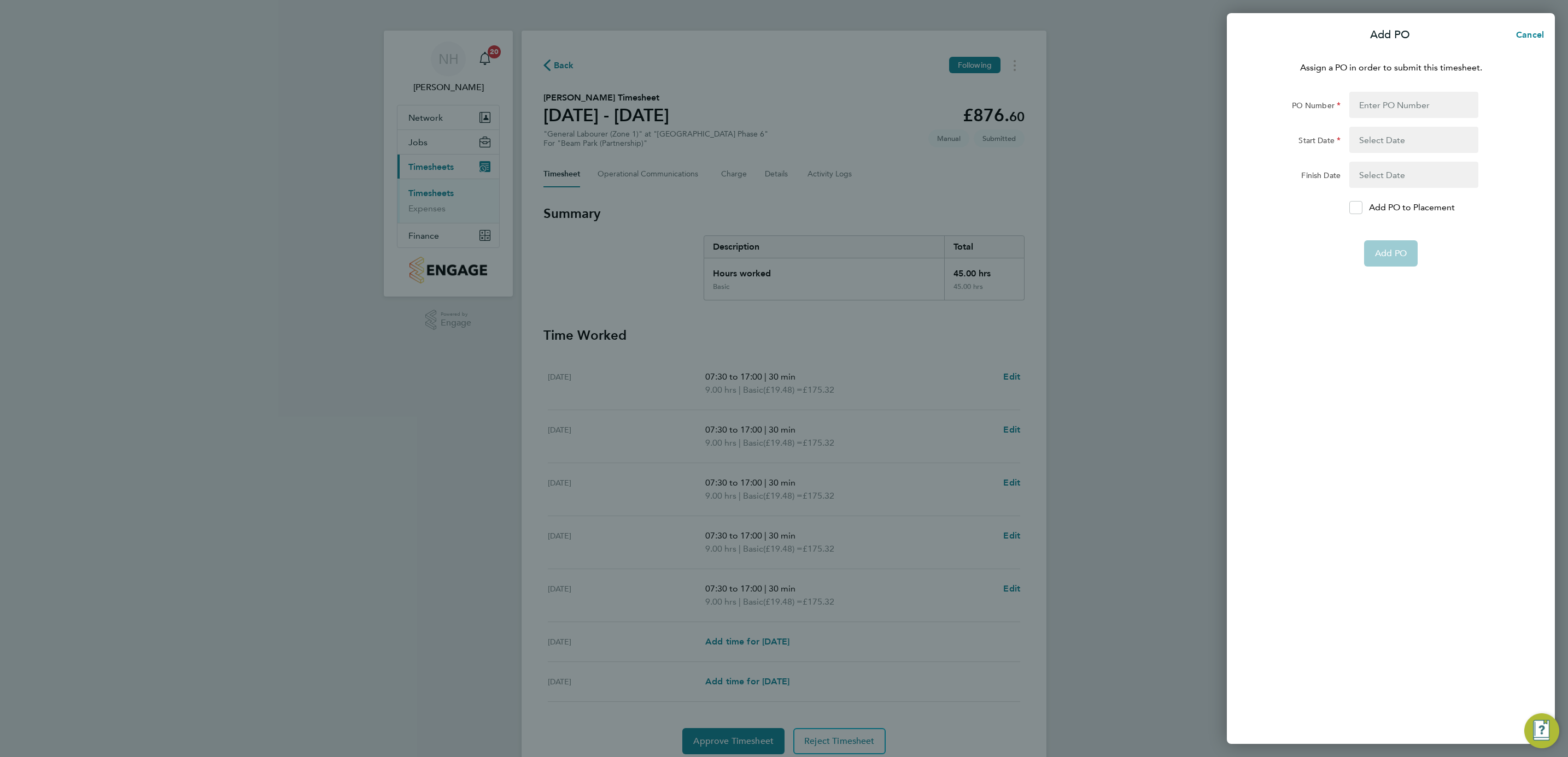
drag, startPoint x: 1358, startPoint y: 211, endPoint x: 1350, endPoint y: 199, distance: 14.4
click at [1357, 211] on icon at bounding box center [1355, 208] width 8 height 7
click at [1359, 208] on input "Add PO to Placement" at bounding box center [1359, 208] width 0 height 0
click at [1376, 105] on input "PO Number" at bounding box center [1413, 105] width 129 height 26
type input "H66979"
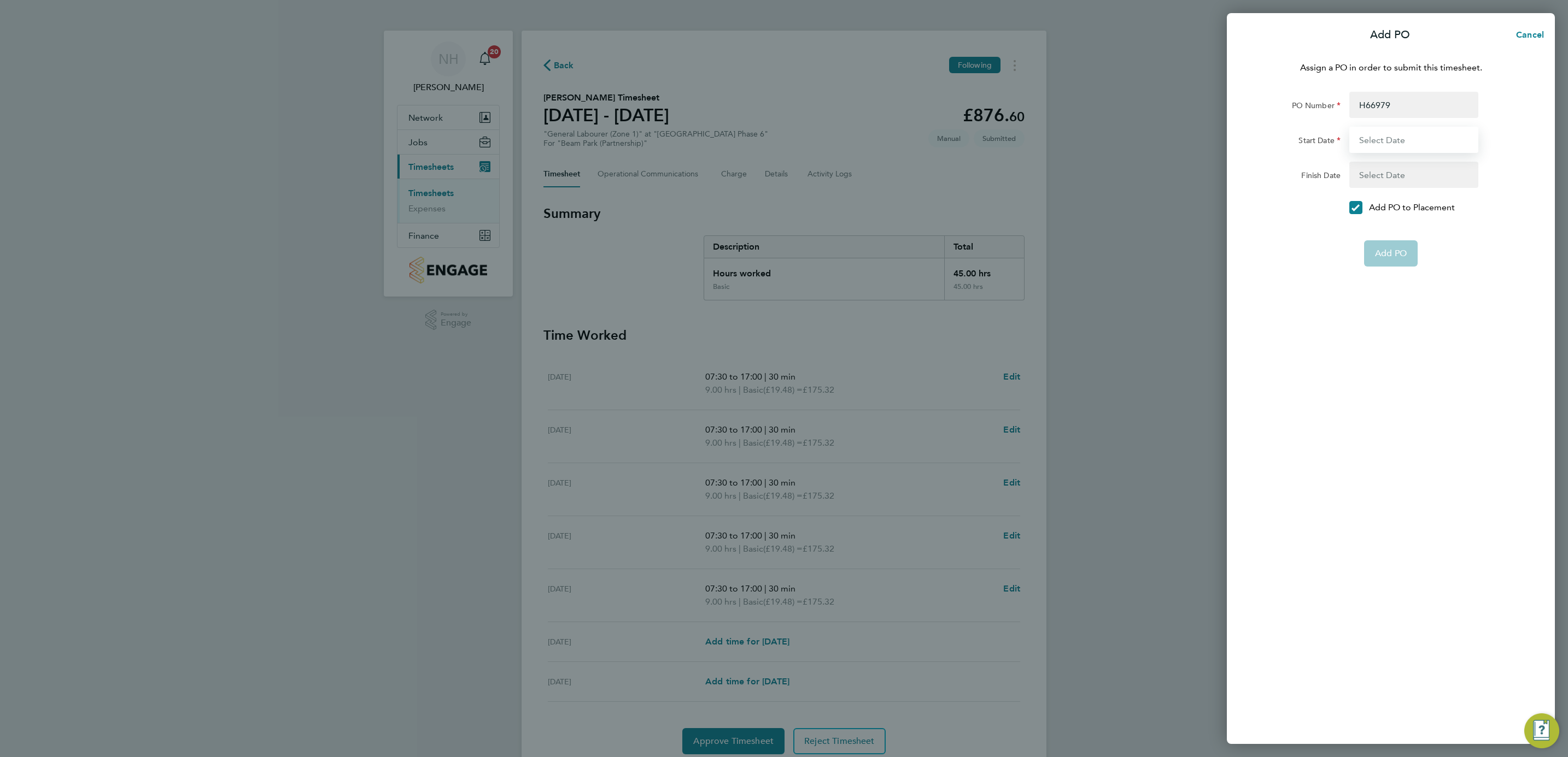
type input "[DATE]"
click at [1389, 226] on span "Add PO" at bounding box center [1391, 227] width 32 height 11
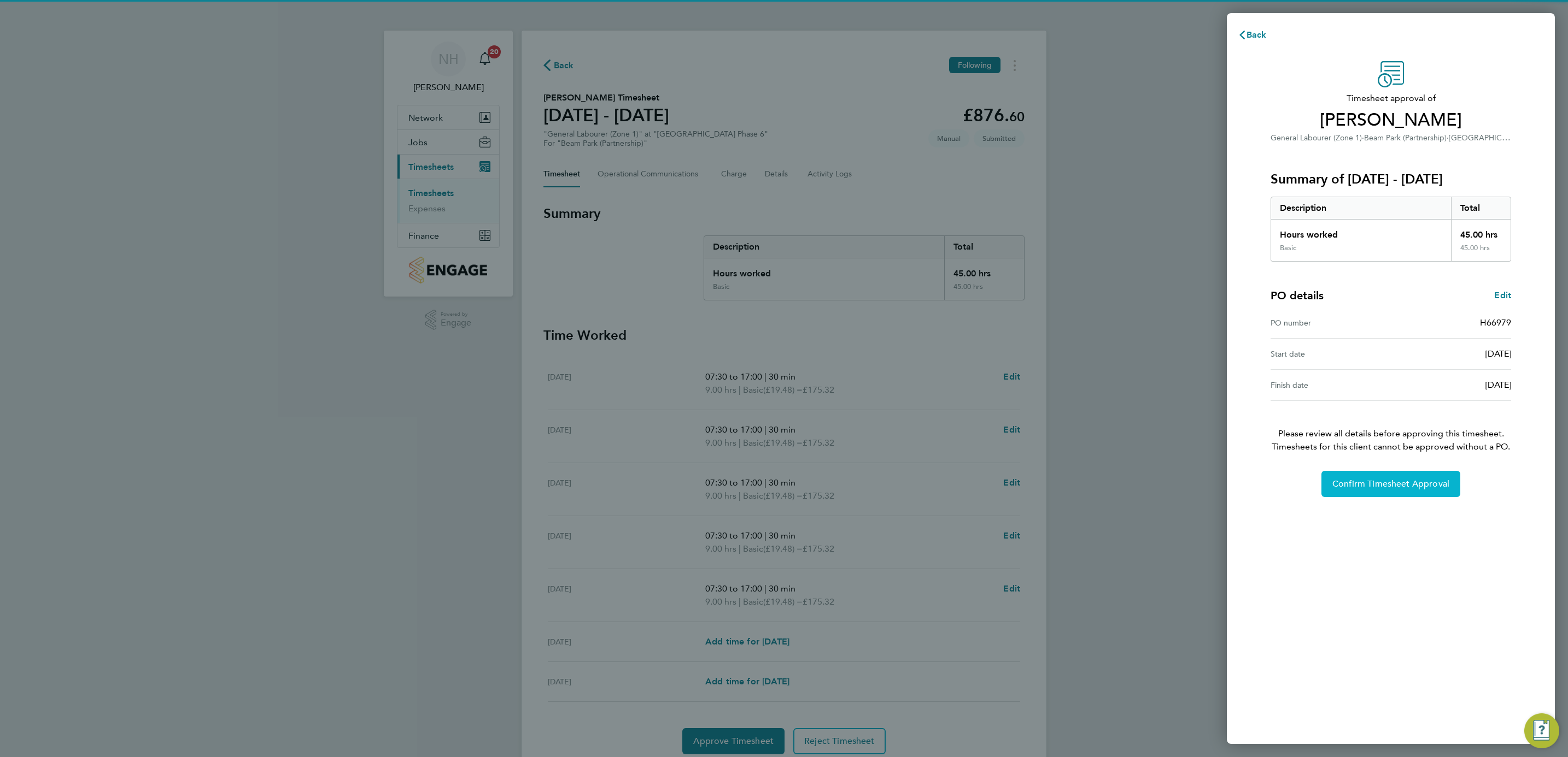
click at [1398, 487] on span "Confirm Timesheet Approval" at bounding box center [1390, 484] width 117 height 11
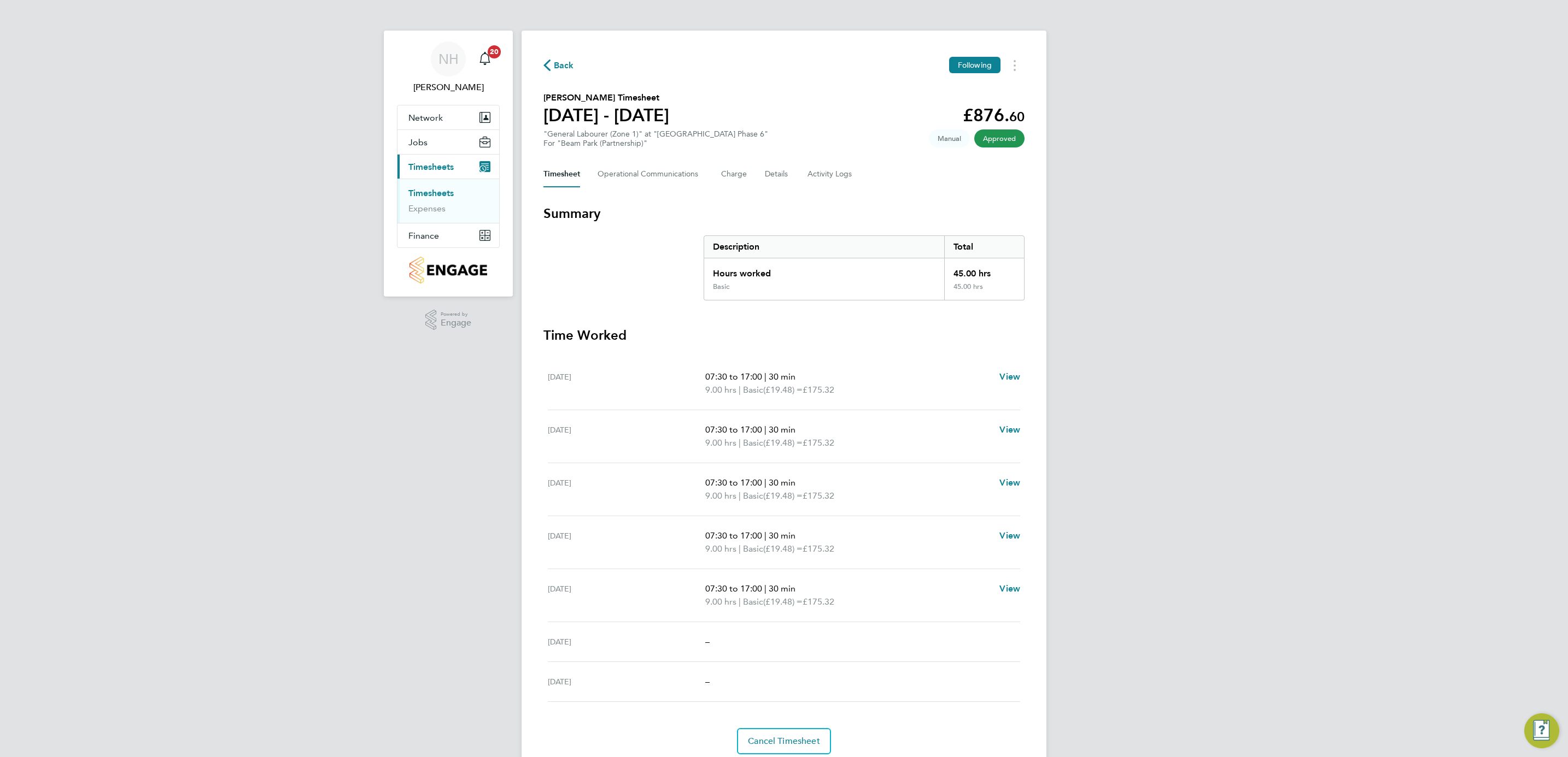
click at [570, 60] on span "Back" at bounding box center [564, 65] width 20 height 13
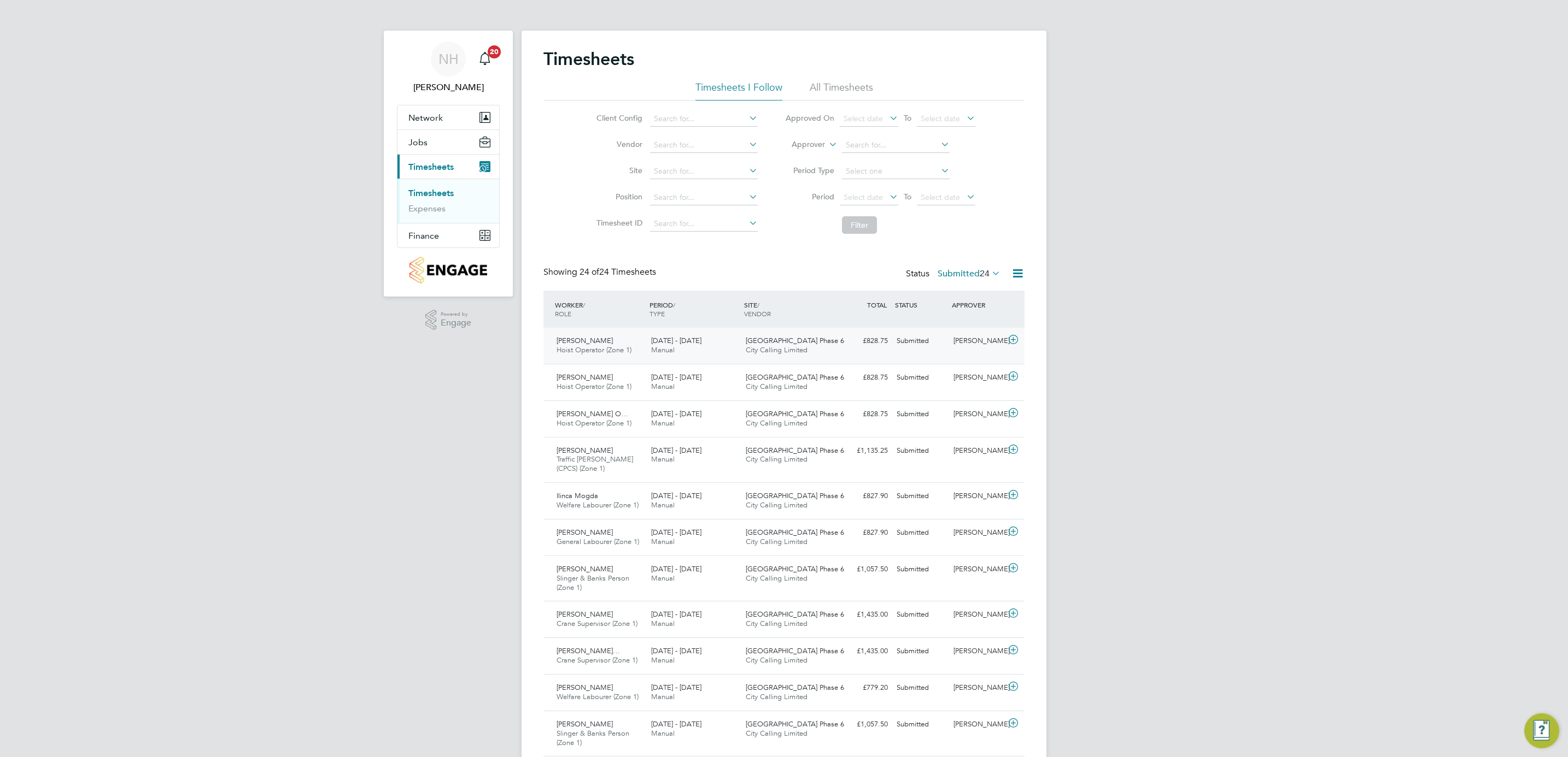
click at [981, 341] on div "[PERSON_NAME]" at bounding box center [977, 341] width 57 height 18
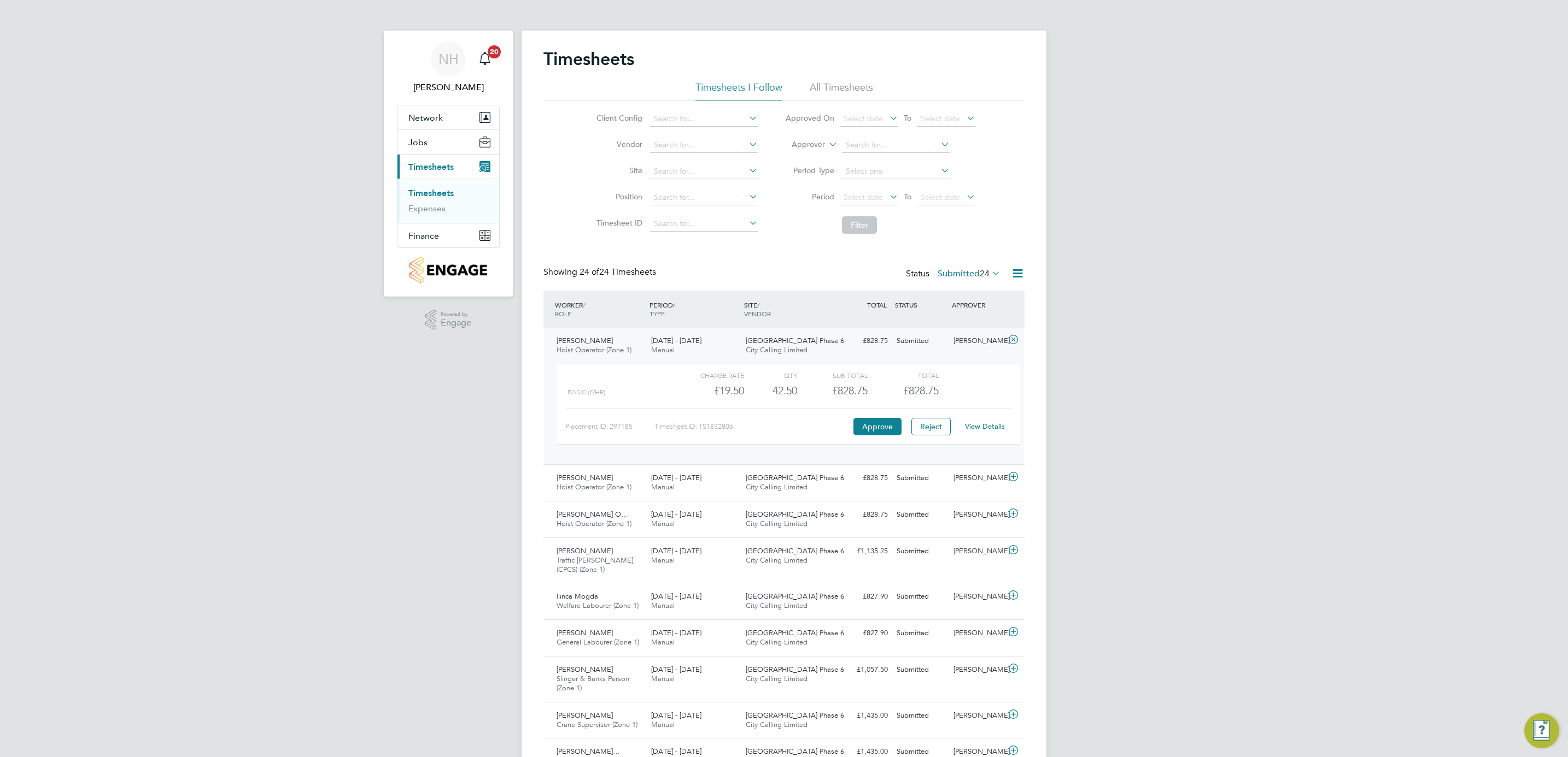
click at [973, 426] on link "View Details" at bounding box center [985, 426] width 40 height 9
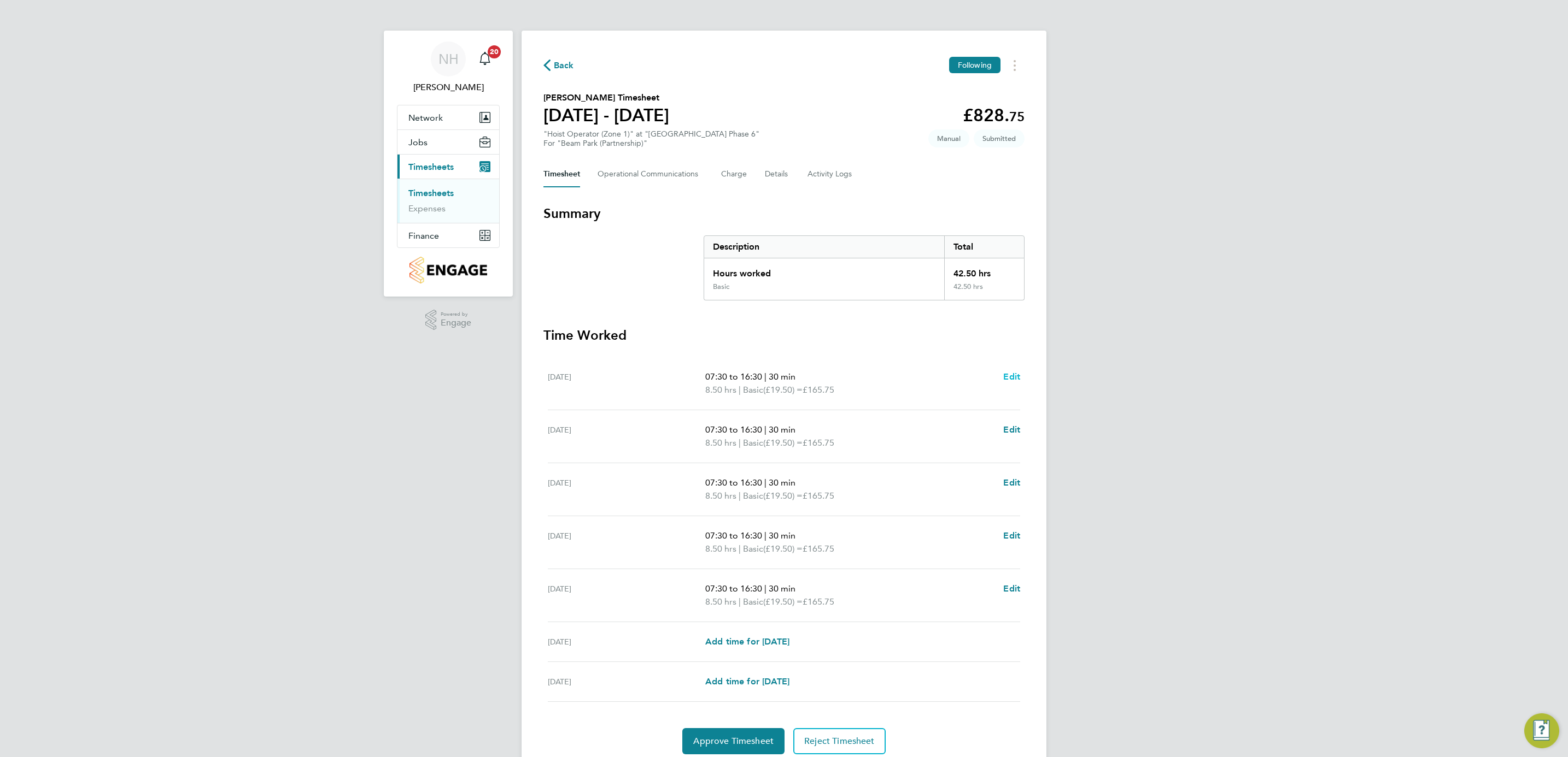
click at [1017, 375] on span "Edit" at bounding box center [1012, 377] width 17 height 10
select select "30"
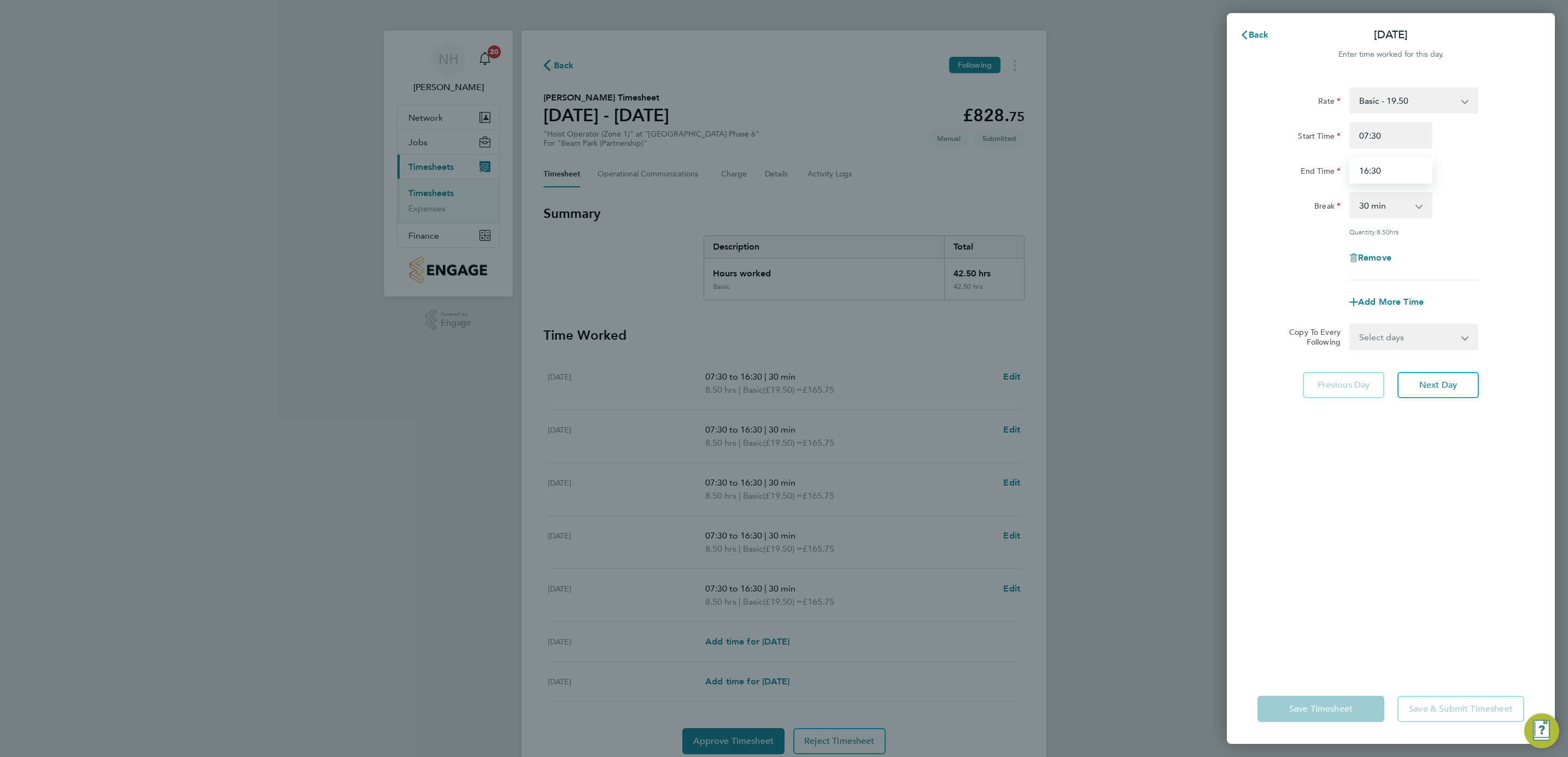
click at [1376, 168] on input "16:30" at bounding box center [1391, 170] width 83 height 26
click at [1366, 169] on input "16:00" at bounding box center [1391, 170] width 83 height 26
type input "17:00"
click at [1457, 345] on select "Select days Day Weekday (Mon-Fri) Weekend (Sat-Sun) [DATE] [DATE] [DATE] [DATE]…" at bounding box center [1408, 336] width 115 height 24
select select "WEEKDAY"
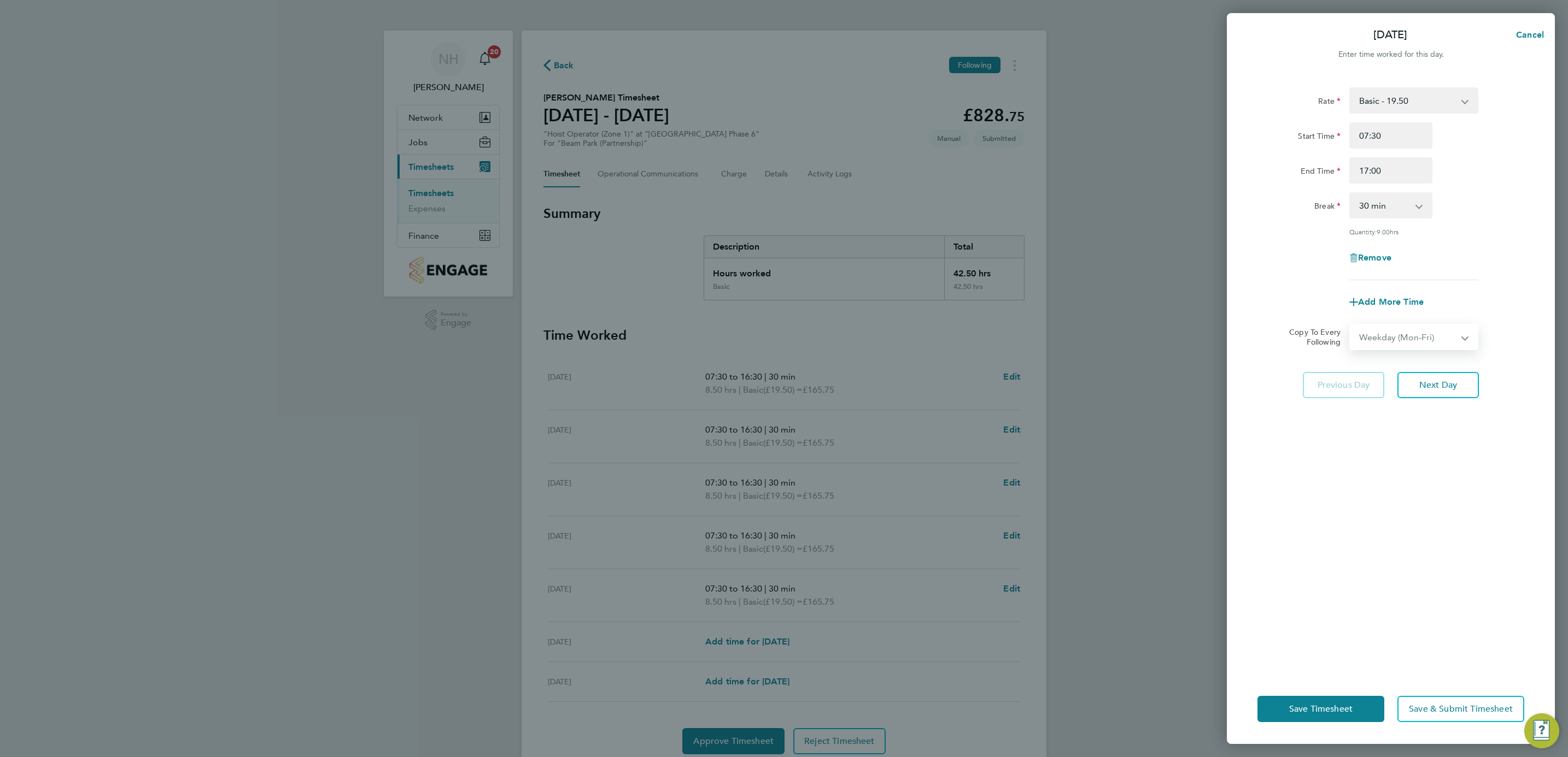
click at [1350, 325] on select "Select days Day Weekday (Mon-Fri) Weekend (Sat-Sun) [DATE] [DATE] [DATE] [DATE]…" at bounding box center [1408, 336] width 115 height 24
select select "[DATE]"
click at [1329, 705] on span "Save Timesheet" at bounding box center [1321, 709] width 63 height 11
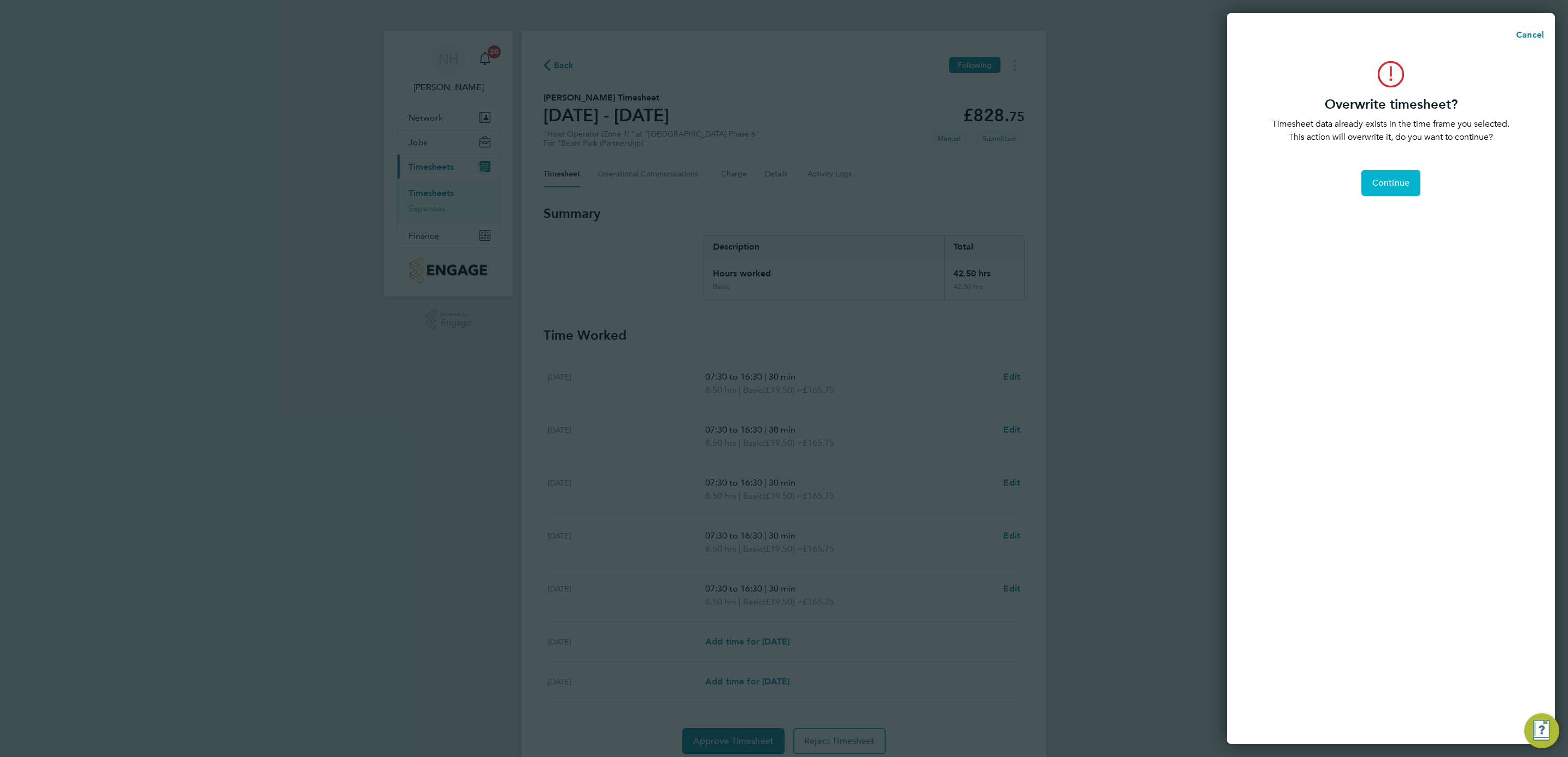
click at [1375, 174] on button "Continue" at bounding box center [1391, 183] width 59 height 26
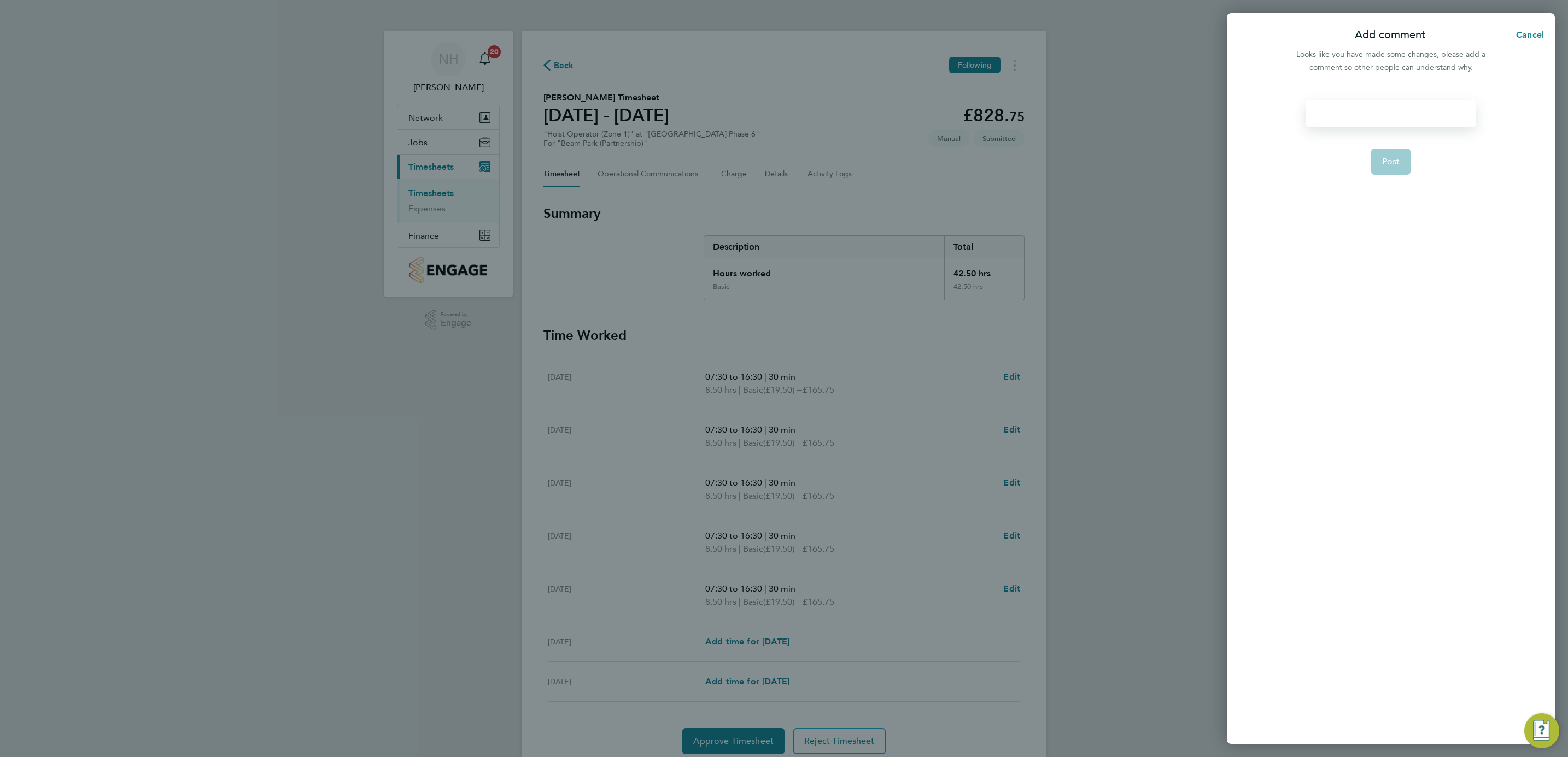
click at [1350, 116] on div at bounding box center [1390, 114] width 169 height 26
click at [1395, 161] on span "Post" at bounding box center [1390, 161] width 18 height 11
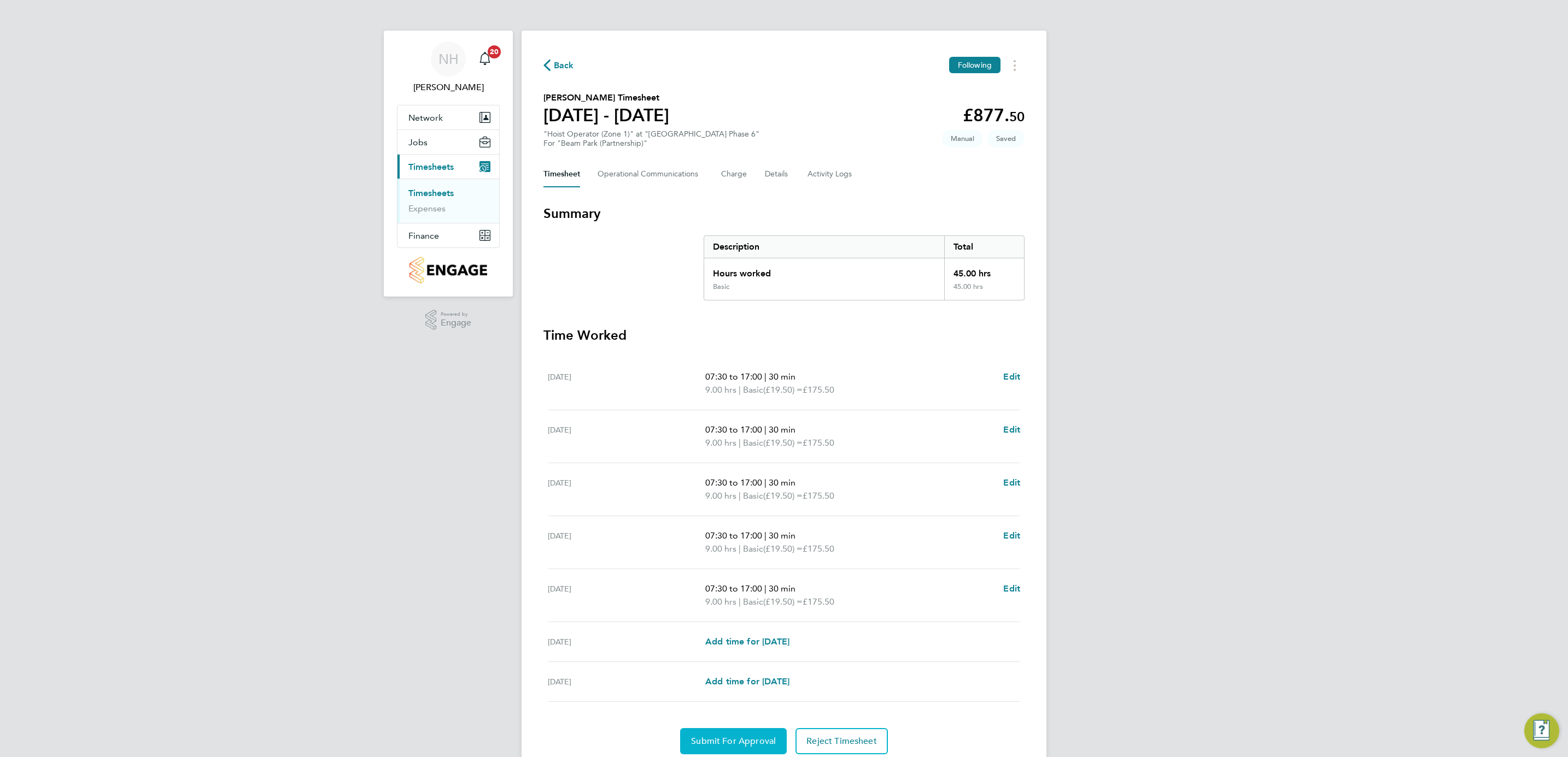
click at [737, 744] on span "Submit For Approval" at bounding box center [734, 741] width 85 height 11
click at [732, 738] on span "Approve Timesheet" at bounding box center [734, 741] width 81 height 11
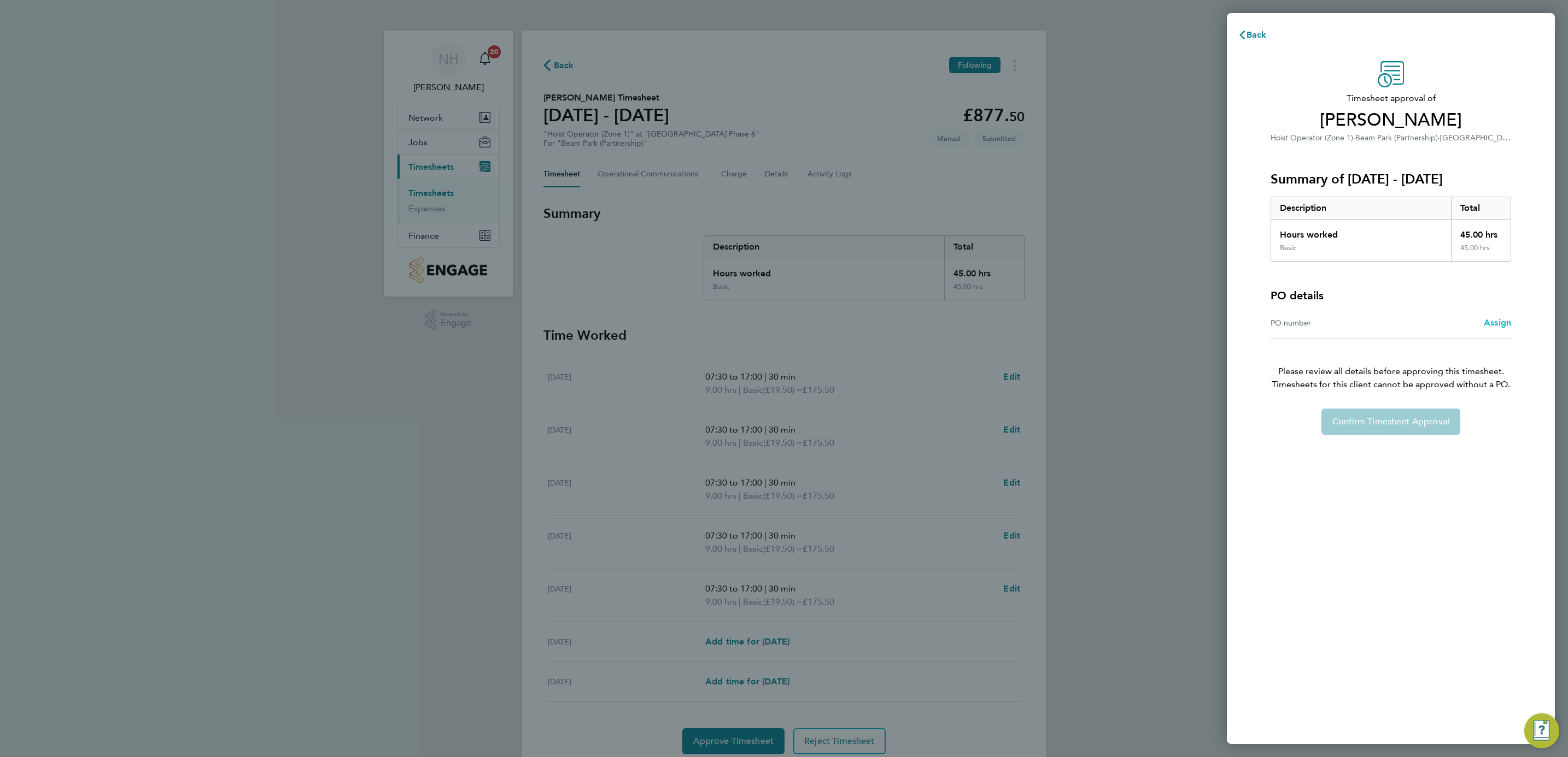
click at [1494, 322] on span "Assign" at bounding box center [1498, 323] width 27 height 10
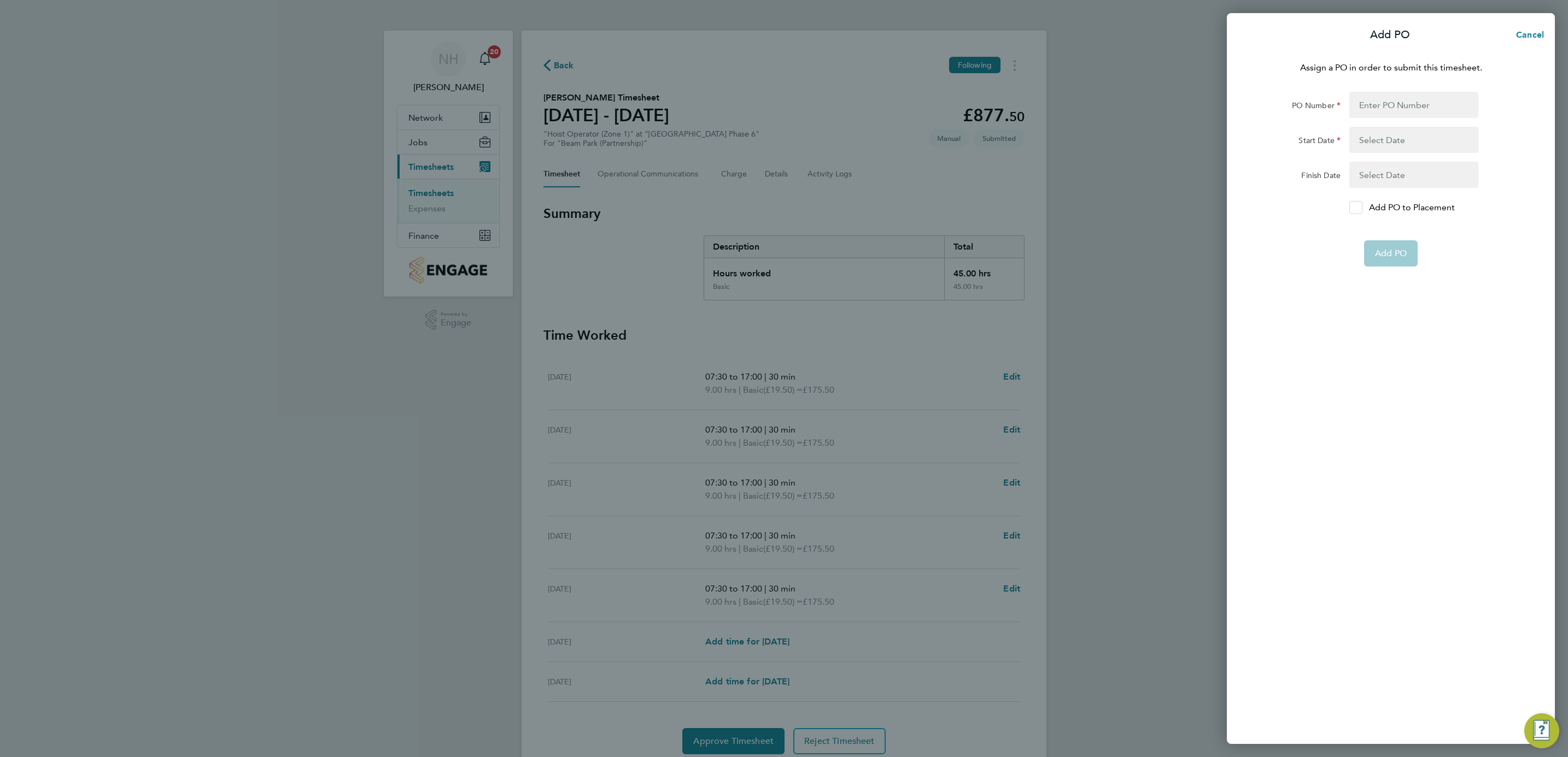
click at [1354, 207] on icon at bounding box center [1355, 208] width 8 height 7
click at [1359, 208] on input "Add PO to Placement" at bounding box center [1359, 208] width 0 height 0
click at [1369, 109] on input "PO Number" at bounding box center [1413, 105] width 129 height 26
type input "H66979"
type input "[DATE]"
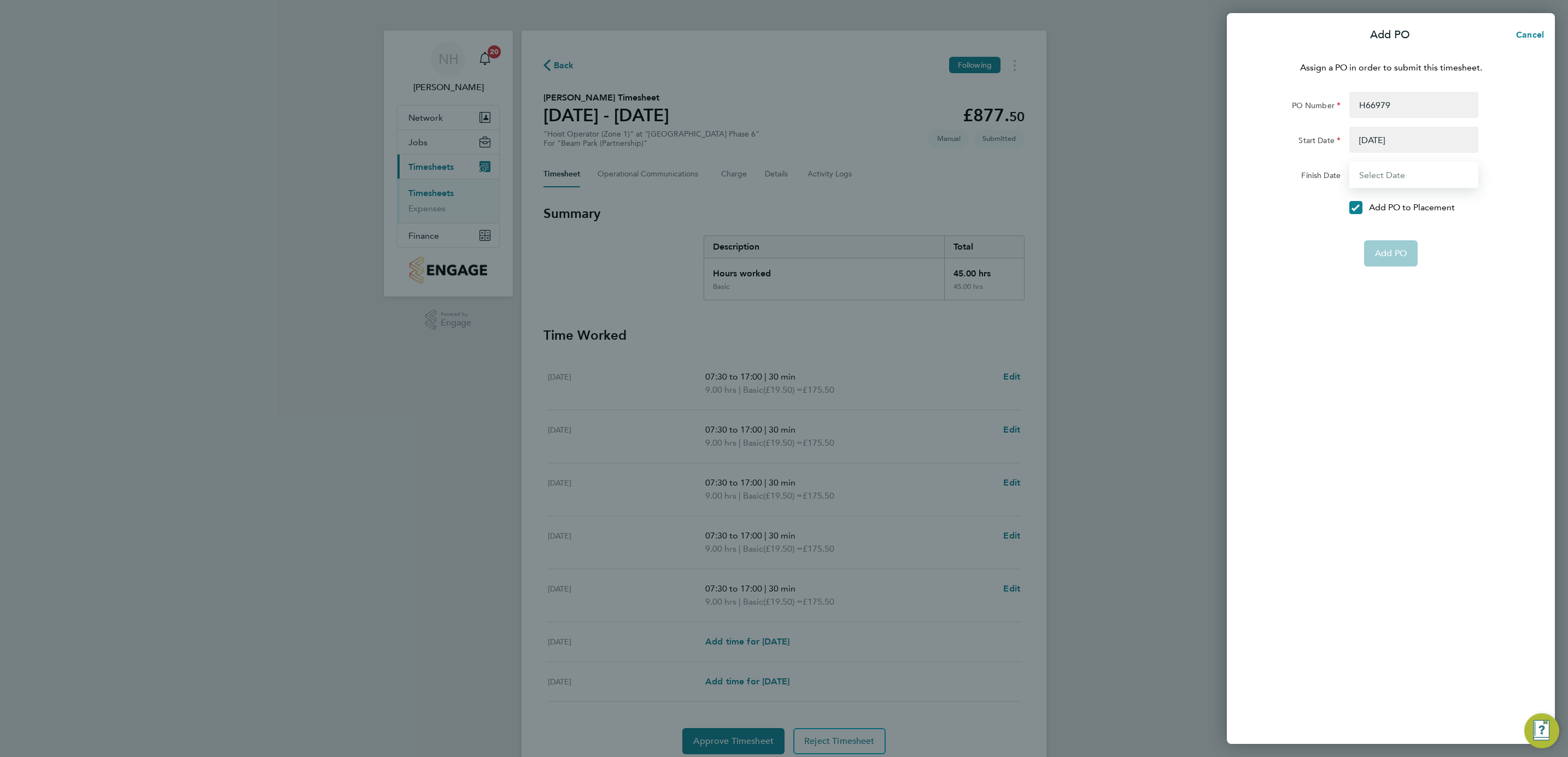
type input "[DATE]"
click at [1395, 226] on span "Add PO" at bounding box center [1391, 227] width 32 height 11
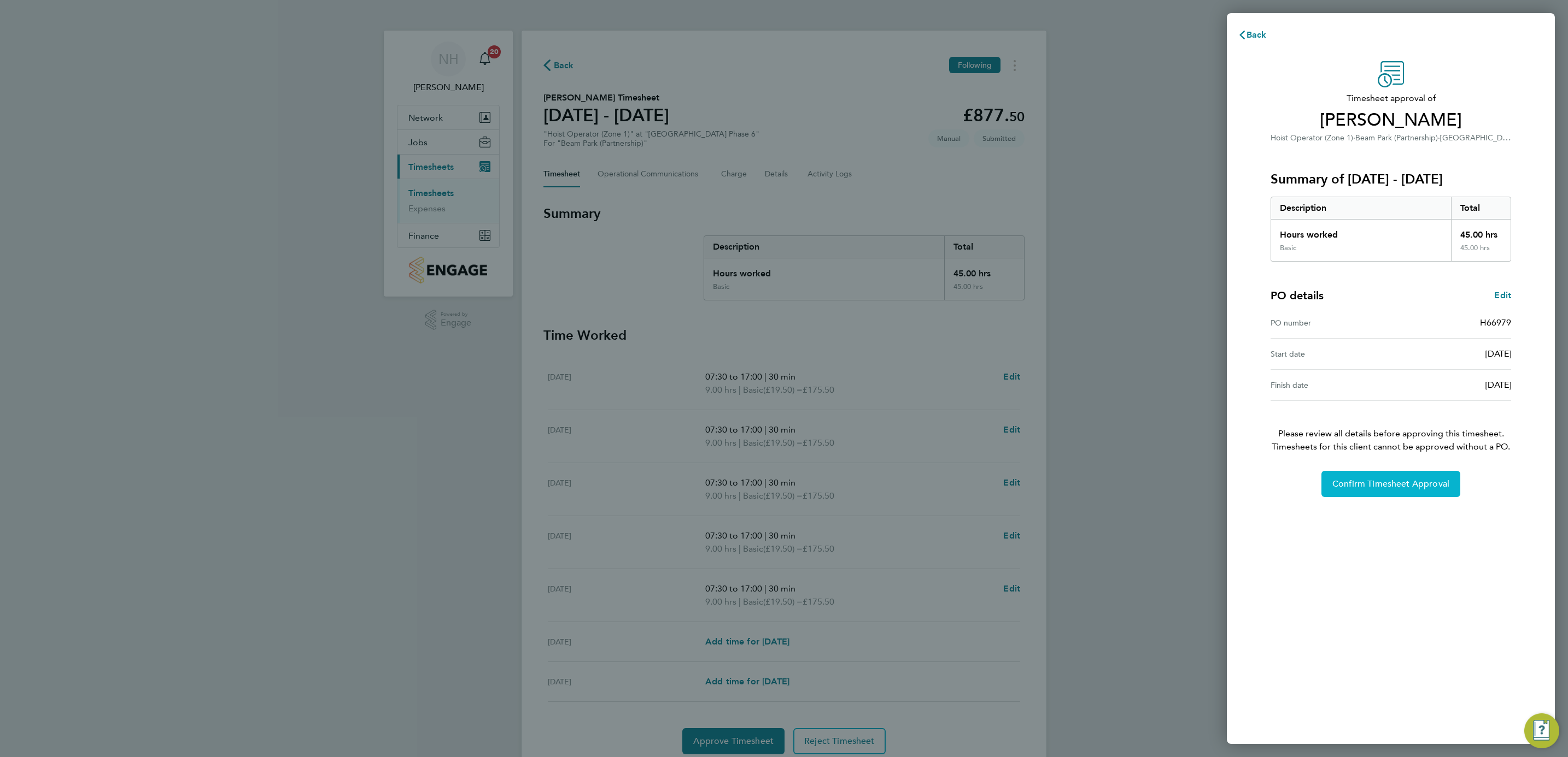
click at [1362, 490] on span "Confirm Timesheet Approval" at bounding box center [1390, 484] width 117 height 11
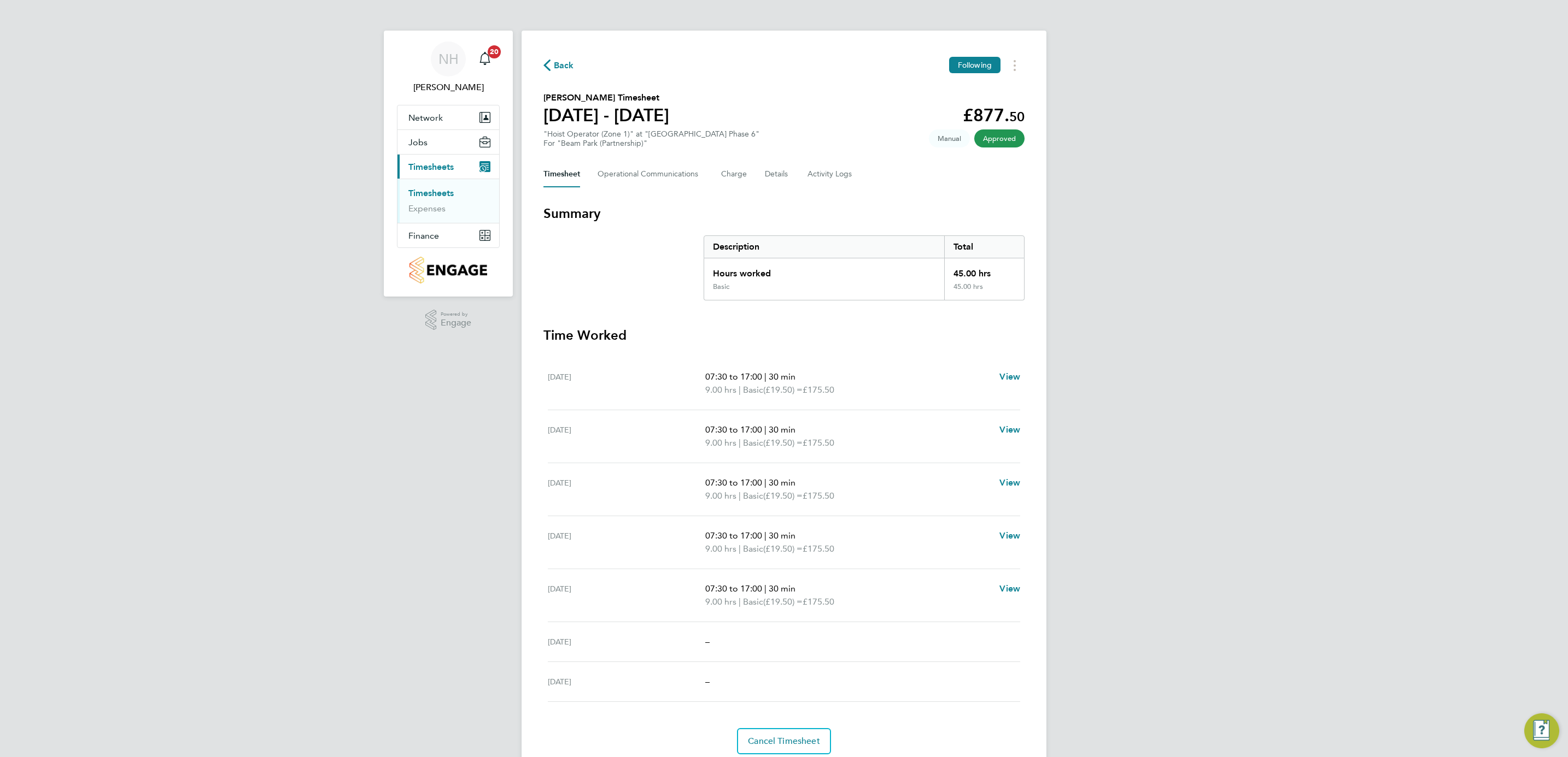
click at [557, 63] on span "Back" at bounding box center [564, 65] width 20 height 13
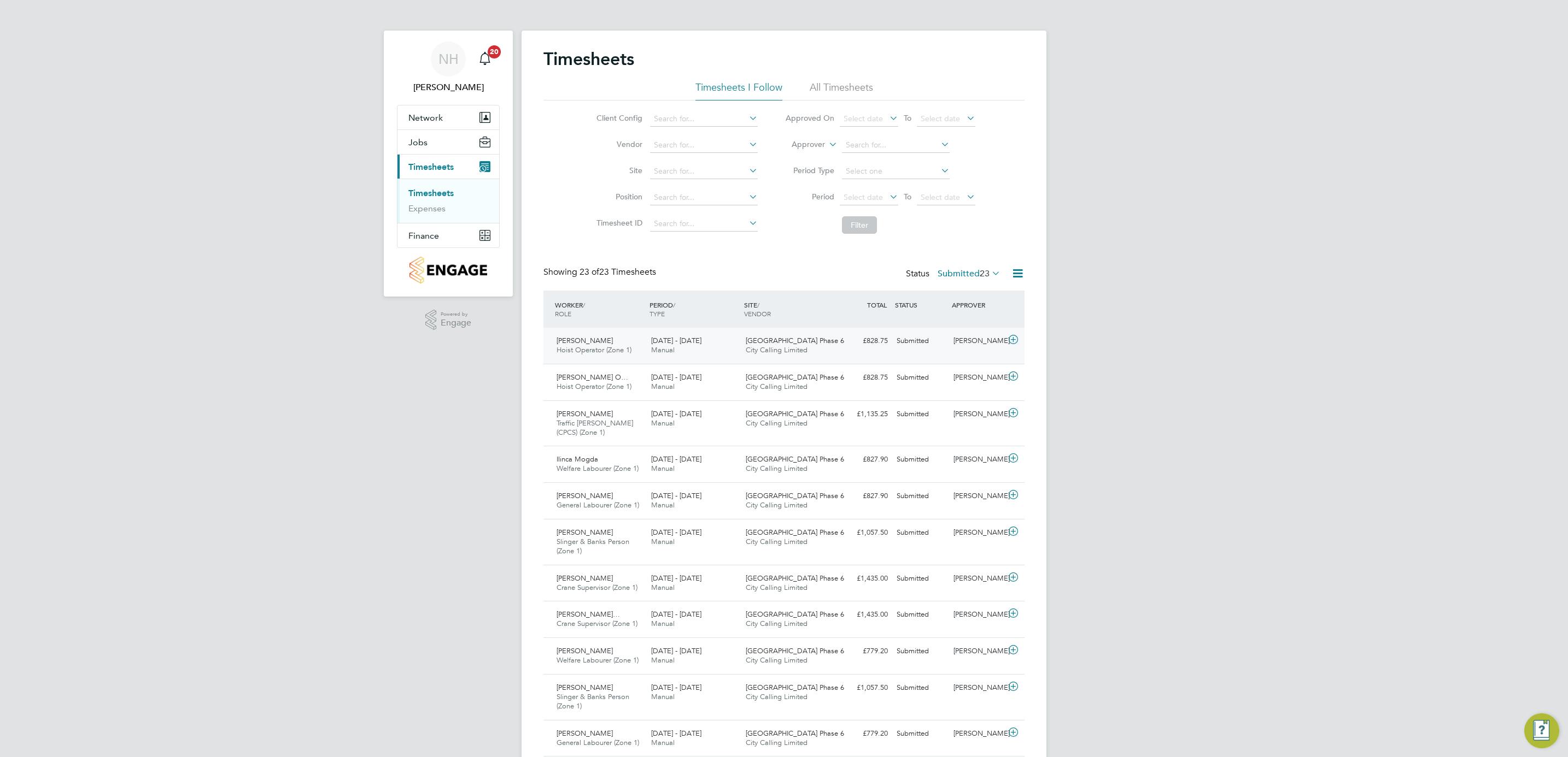
click at [981, 343] on div "[PERSON_NAME]" at bounding box center [977, 341] width 57 height 18
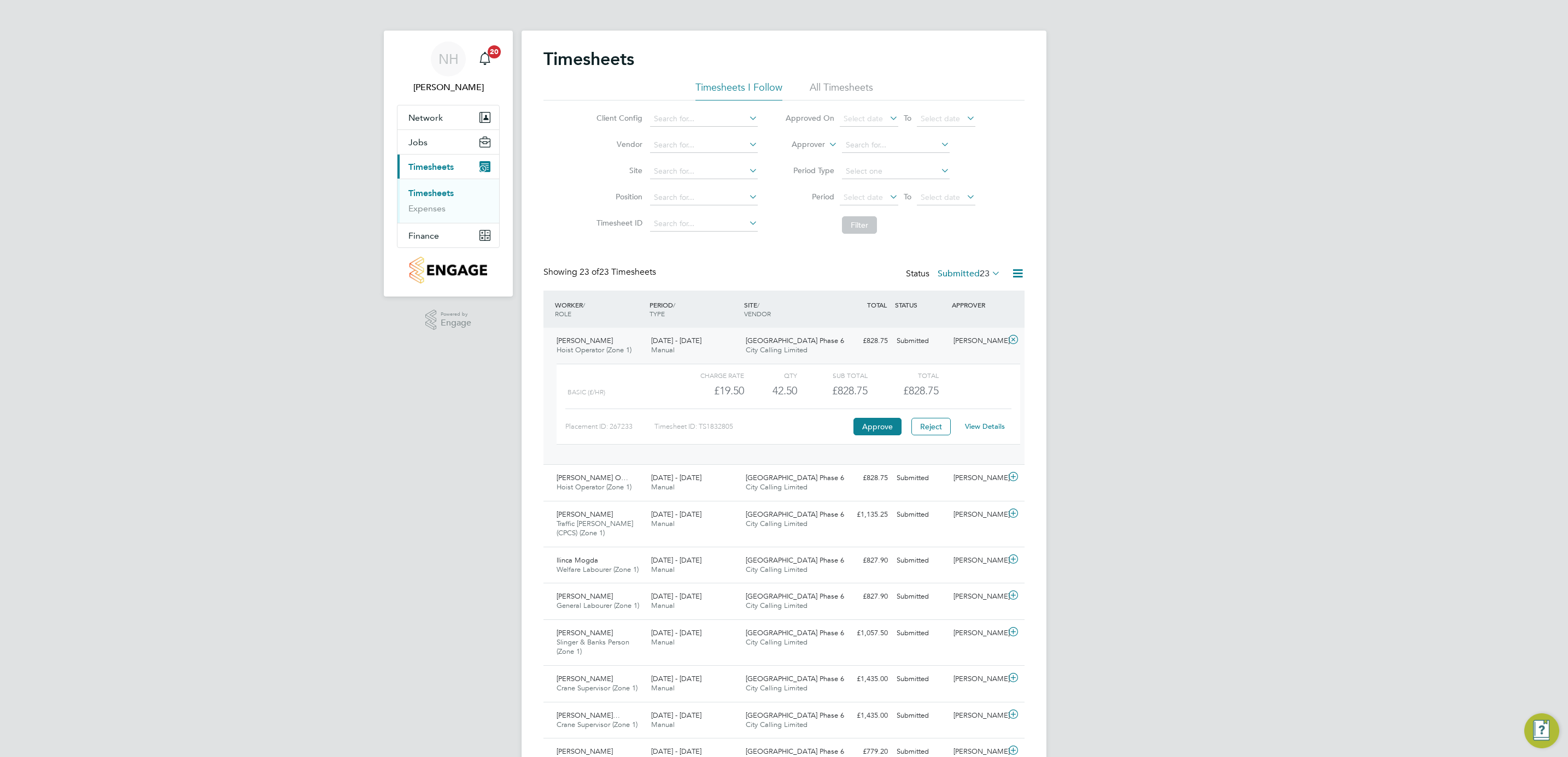
click at [976, 423] on link "View Details" at bounding box center [985, 426] width 40 height 9
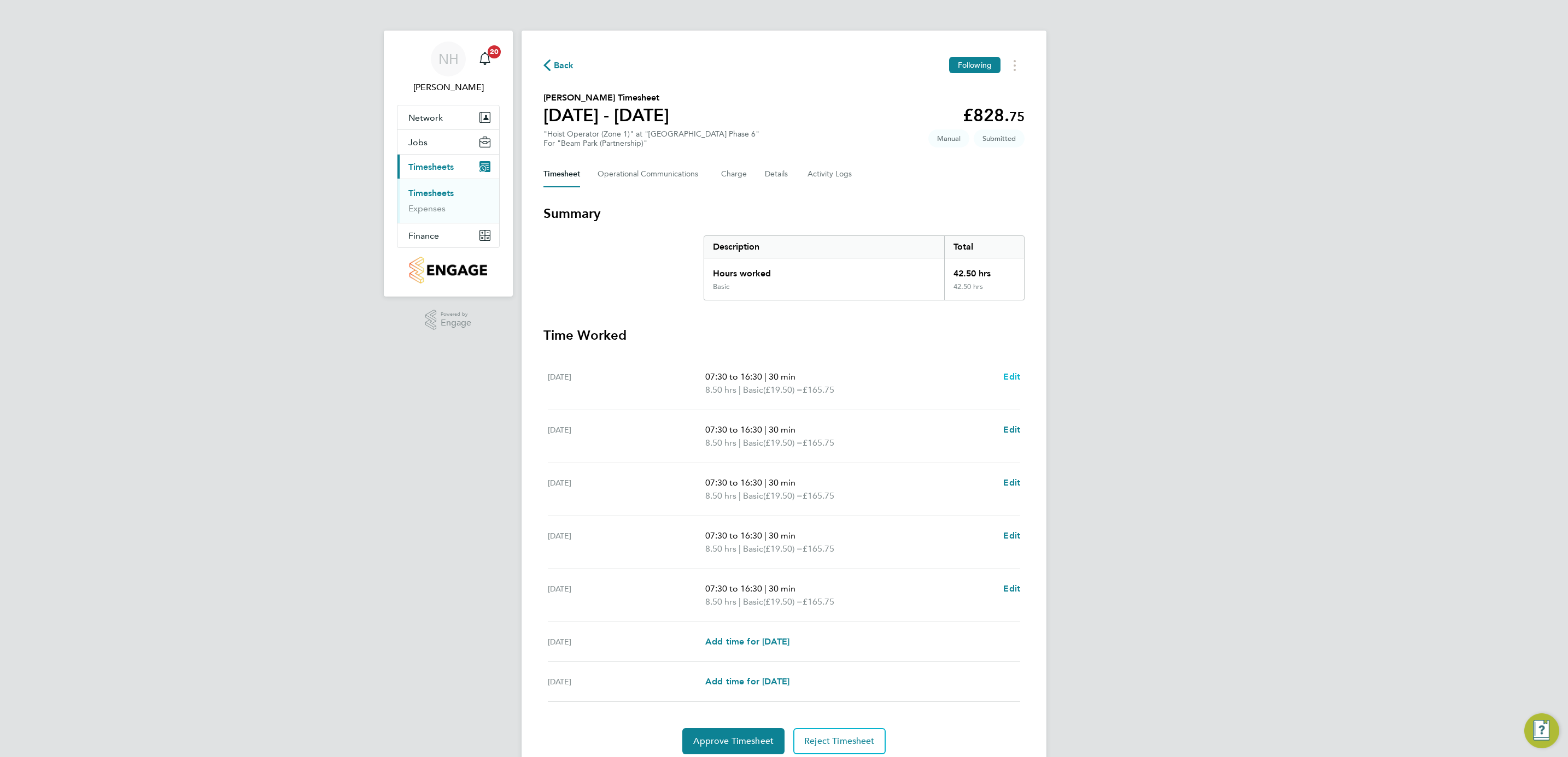
click at [1015, 374] on span "Edit" at bounding box center [1012, 377] width 17 height 10
select select "30"
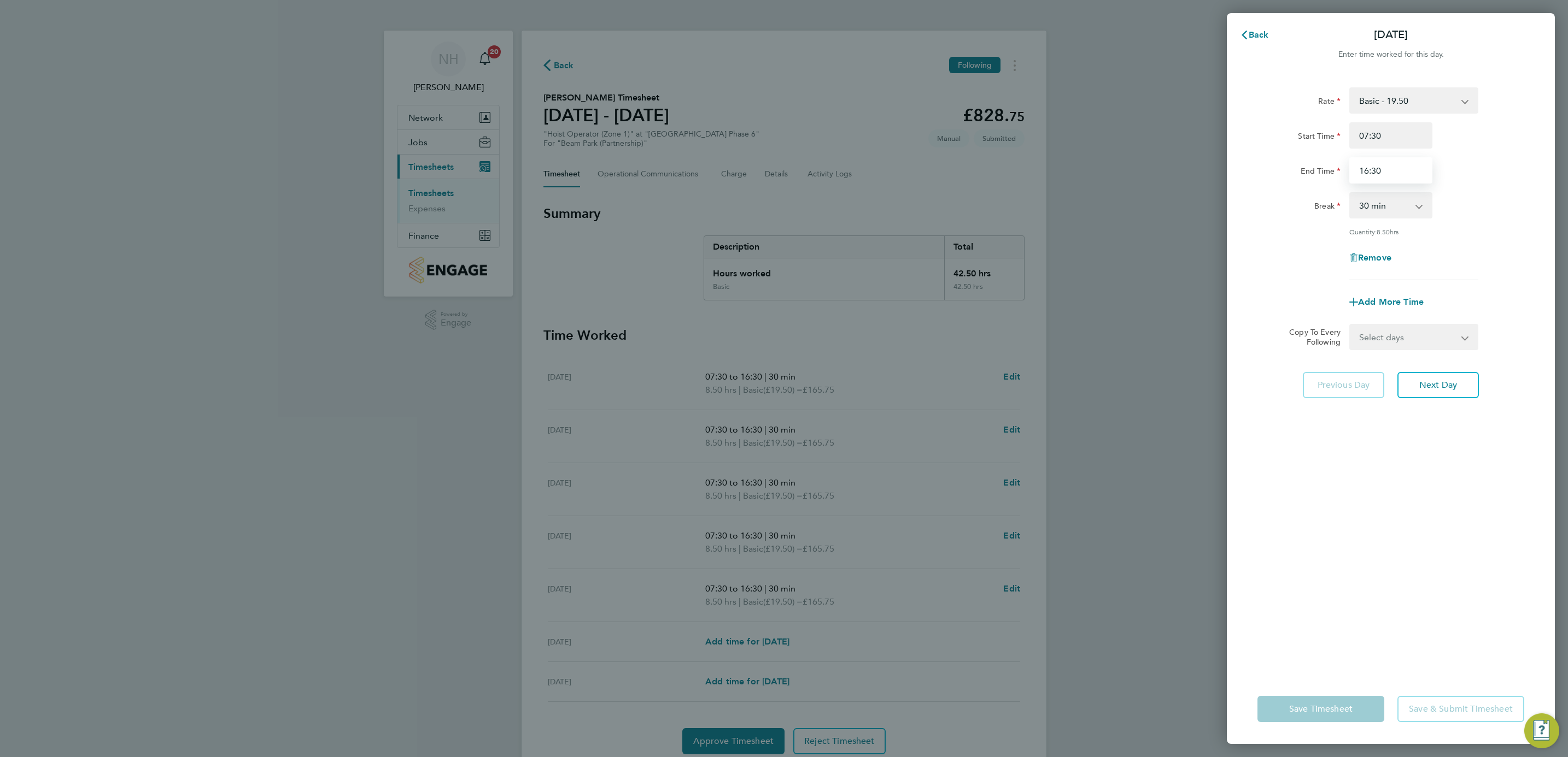
click at [1362, 169] on input "16:30" at bounding box center [1391, 170] width 83 height 26
type input "17:00"
click at [1464, 338] on select "Select days Day Weekday (Mon-Fri) Weekend (Sat-Sun) [DATE] [DATE] [DATE] [DATE]…" at bounding box center [1408, 336] width 115 height 24
select select "WEEKDAY"
click at [1350, 325] on select "Select days Day Weekday (Mon-Fri) Weekend (Sat-Sun) [DATE] [DATE] [DATE] [DATE]…" at bounding box center [1408, 336] width 115 height 24
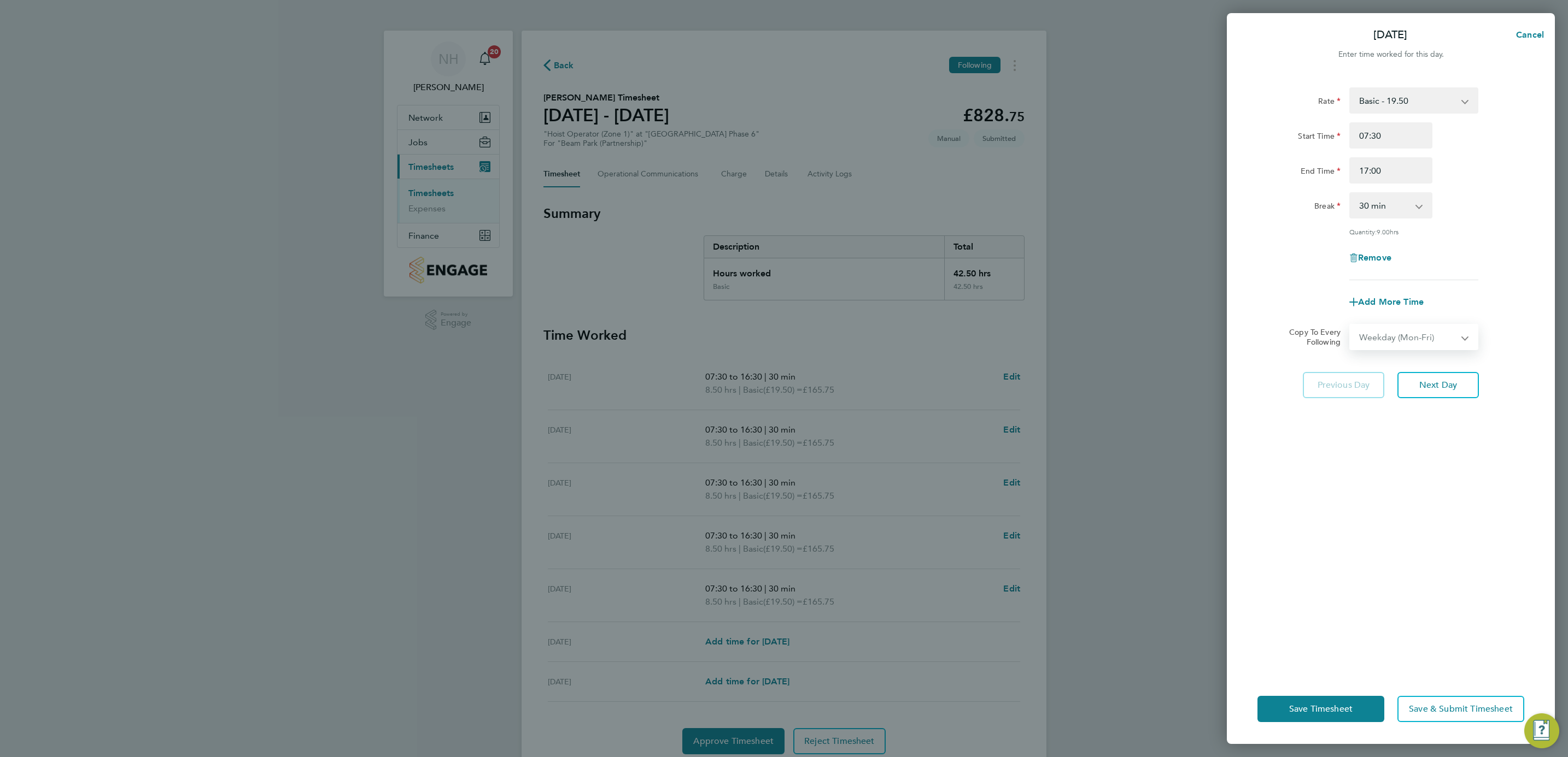
select select "[DATE]"
drag, startPoint x: 1342, startPoint y: 494, endPoint x: 1330, endPoint y: 518, distance: 26.8
click at [1341, 495] on div "Rate Basic - 19.50 Start Time 07:30 End Time 17:00 Break 0 min 15 min 30 min 45…" at bounding box center [1391, 374] width 328 height 600
click at [1312, 700] on button "Save Timesheet" at bounding box center [1321, 709] width 127 height 26
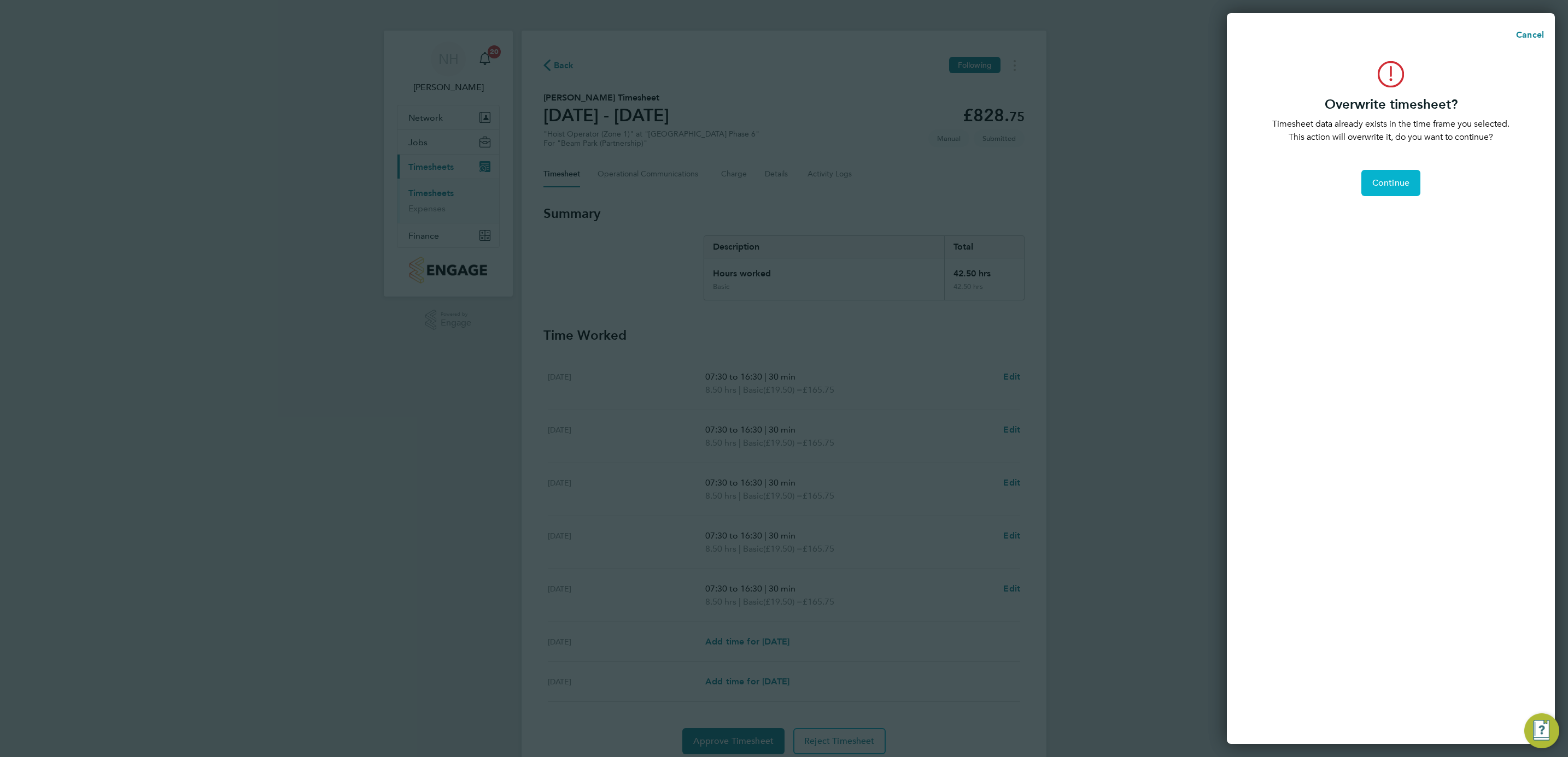
click at [1399, 183] on span "Continue" at bounding box center [1391, 183] width 37 height 11
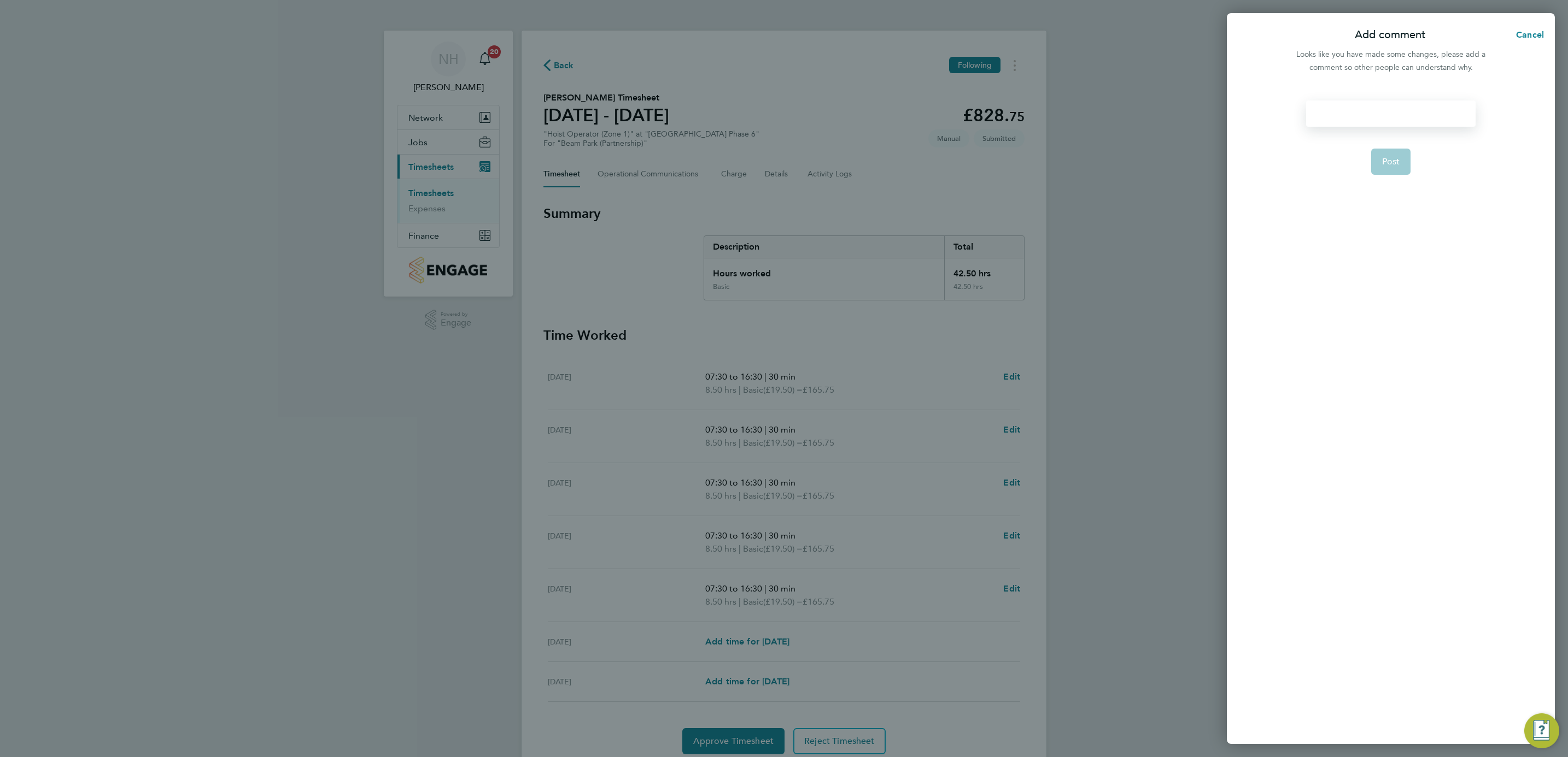
click at [1350, 116] on div at bounding box center [1390, 114] width 169 height 26
click at [1388, 166] on button "Post" at bounding box center [1390, 162] width 40 height 26
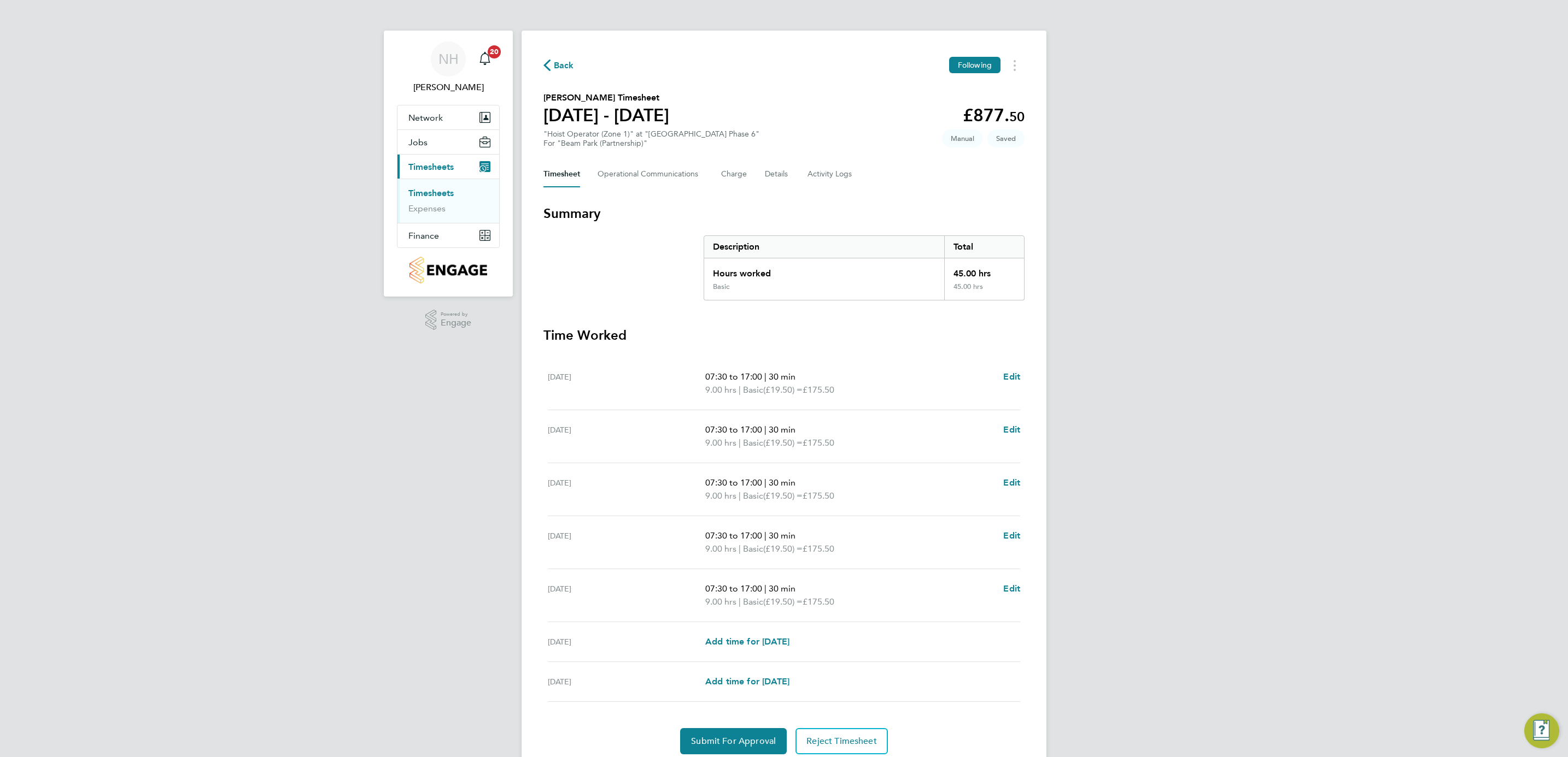
click at [566, 66] on span "Back" at bounding box center [564, 65] width 20 height 13
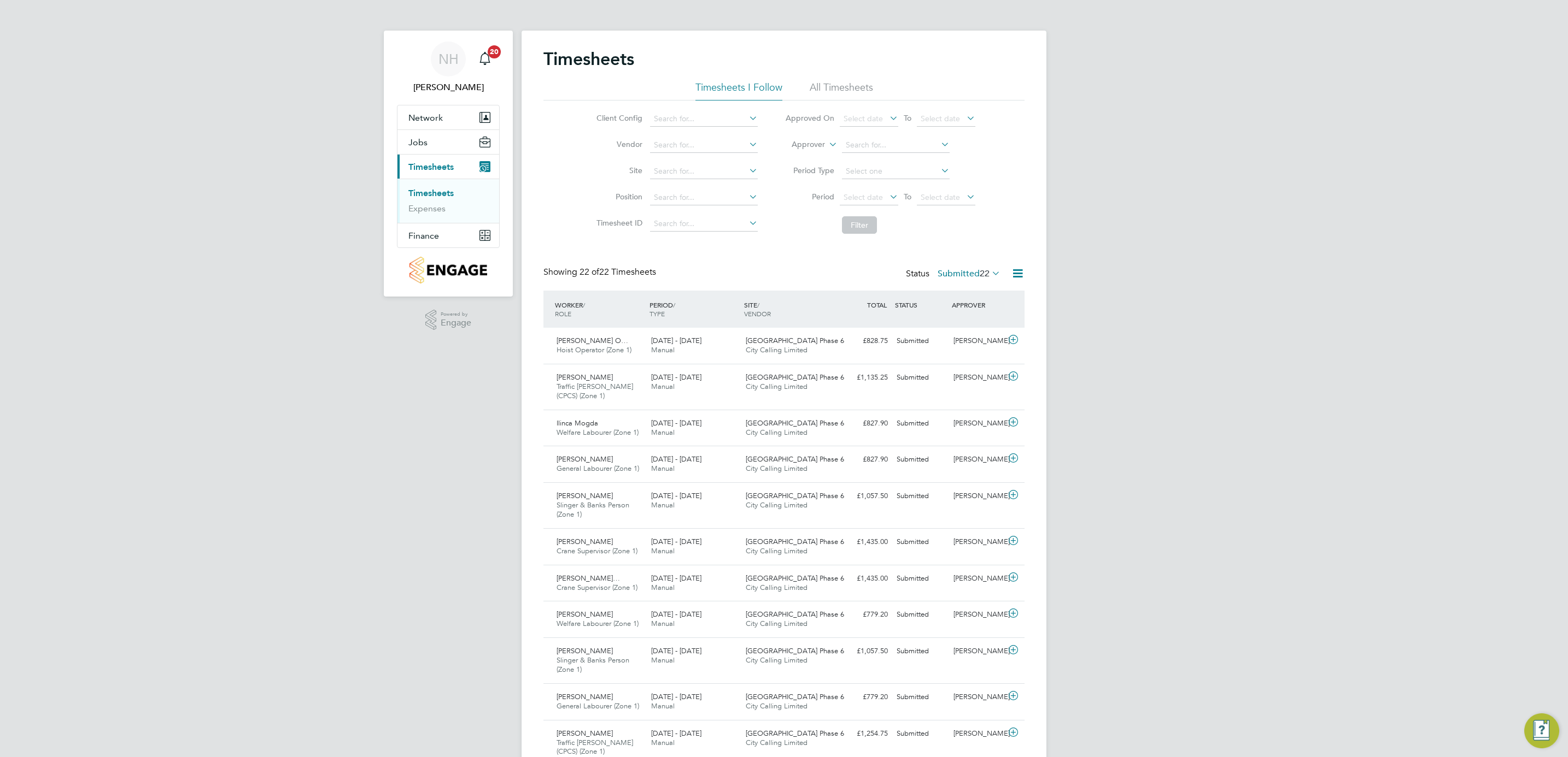
click at [972, 270] on label "Submitted 22" at bounding box center [969, 273] width 63 height 11
click at [949, 336] on li "Approved" at bounding box center [954, 340] width 50 height 15
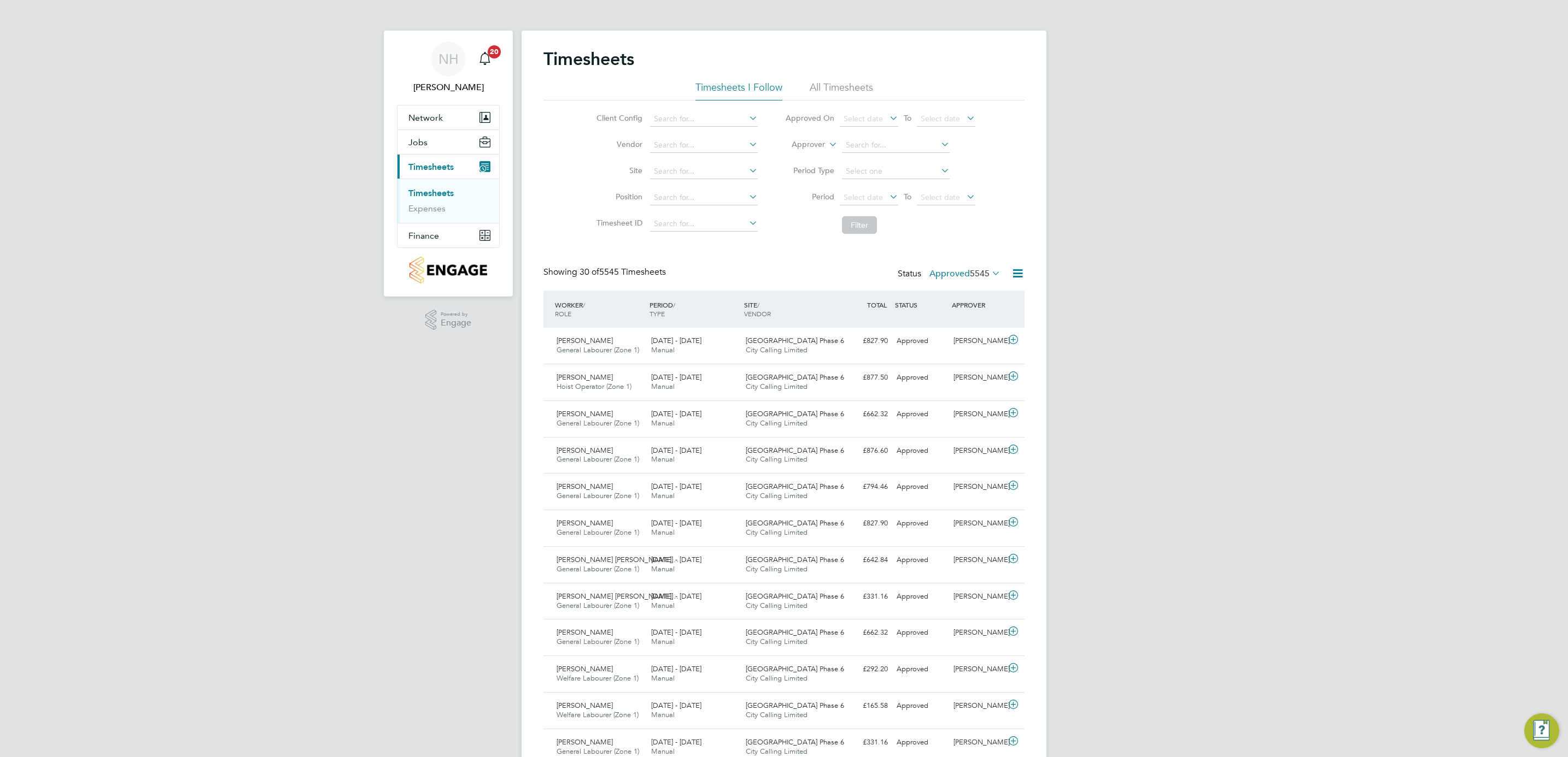
click at [954, 270] on label "Approved 5545" at bounding box center [965, 273] width 71 height 11
click at [949, 306] on li "Saved" at bounding box center [950, 309] width 50 height 15
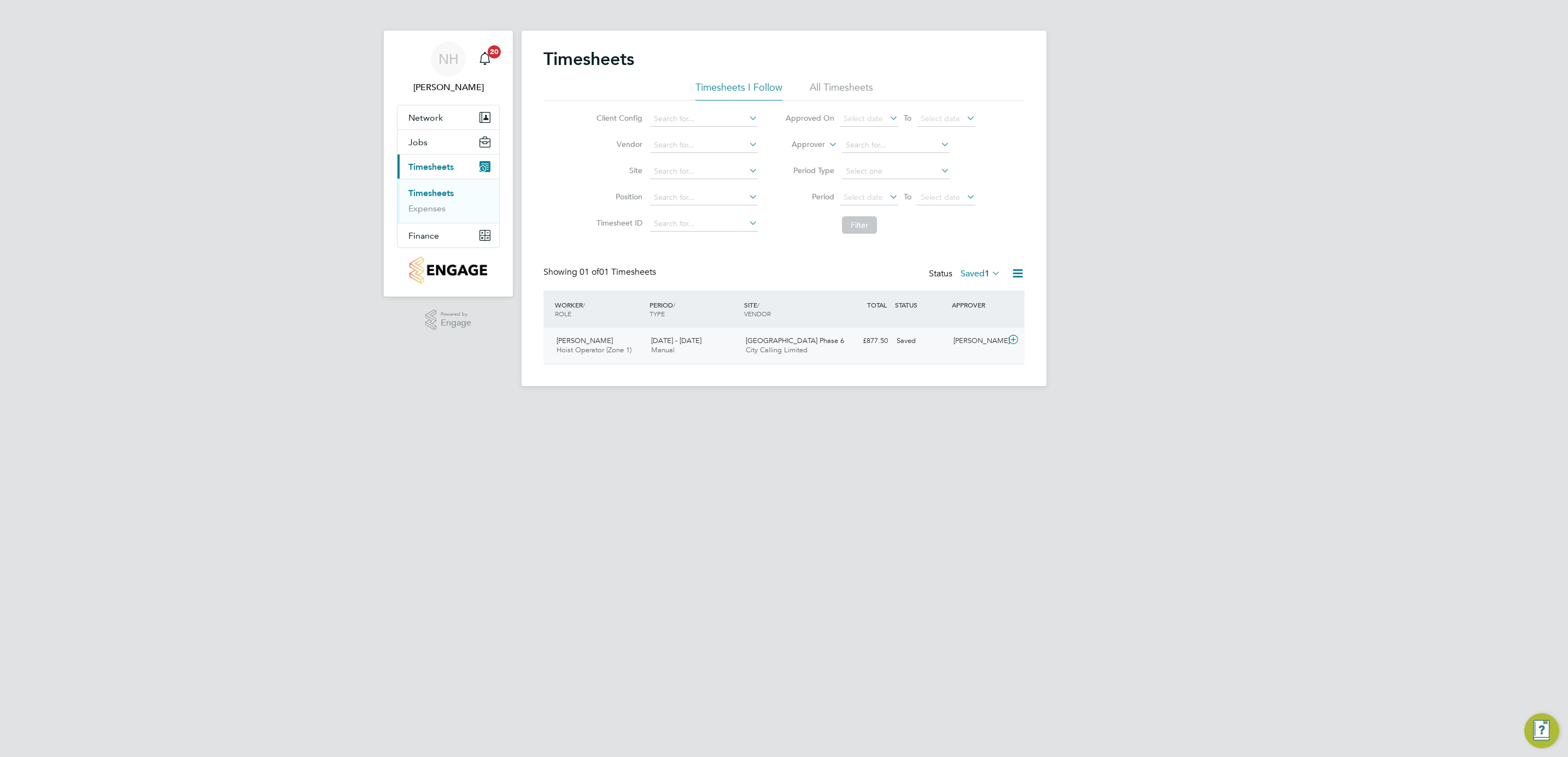
click at [970, 338] on div "[PERSON_NAME]" at bounding box center [977, 341] width 57 height 18
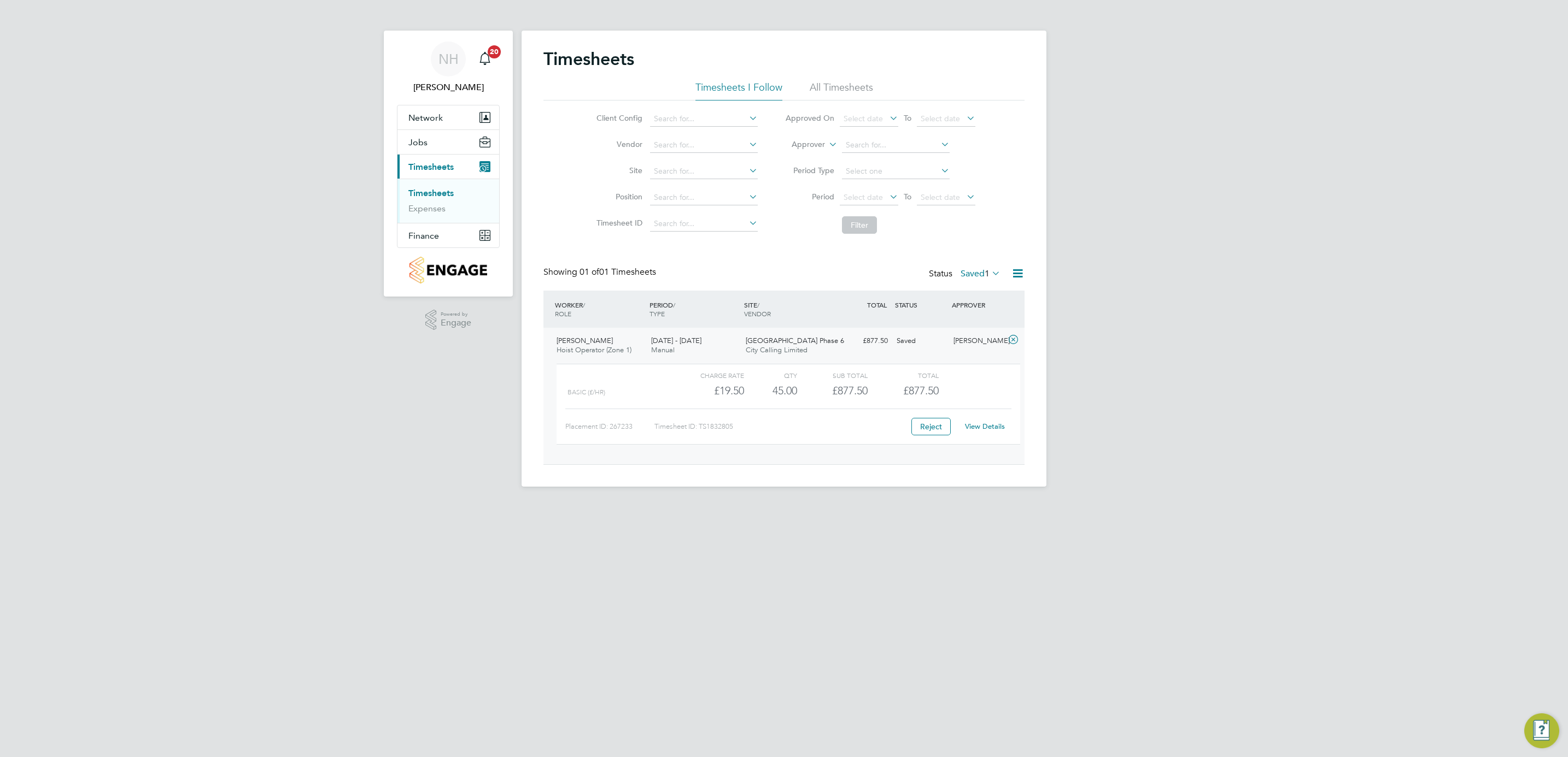
click at [988, 428] on link "View Details" at bounding box center [985, 426] width 40 height 9
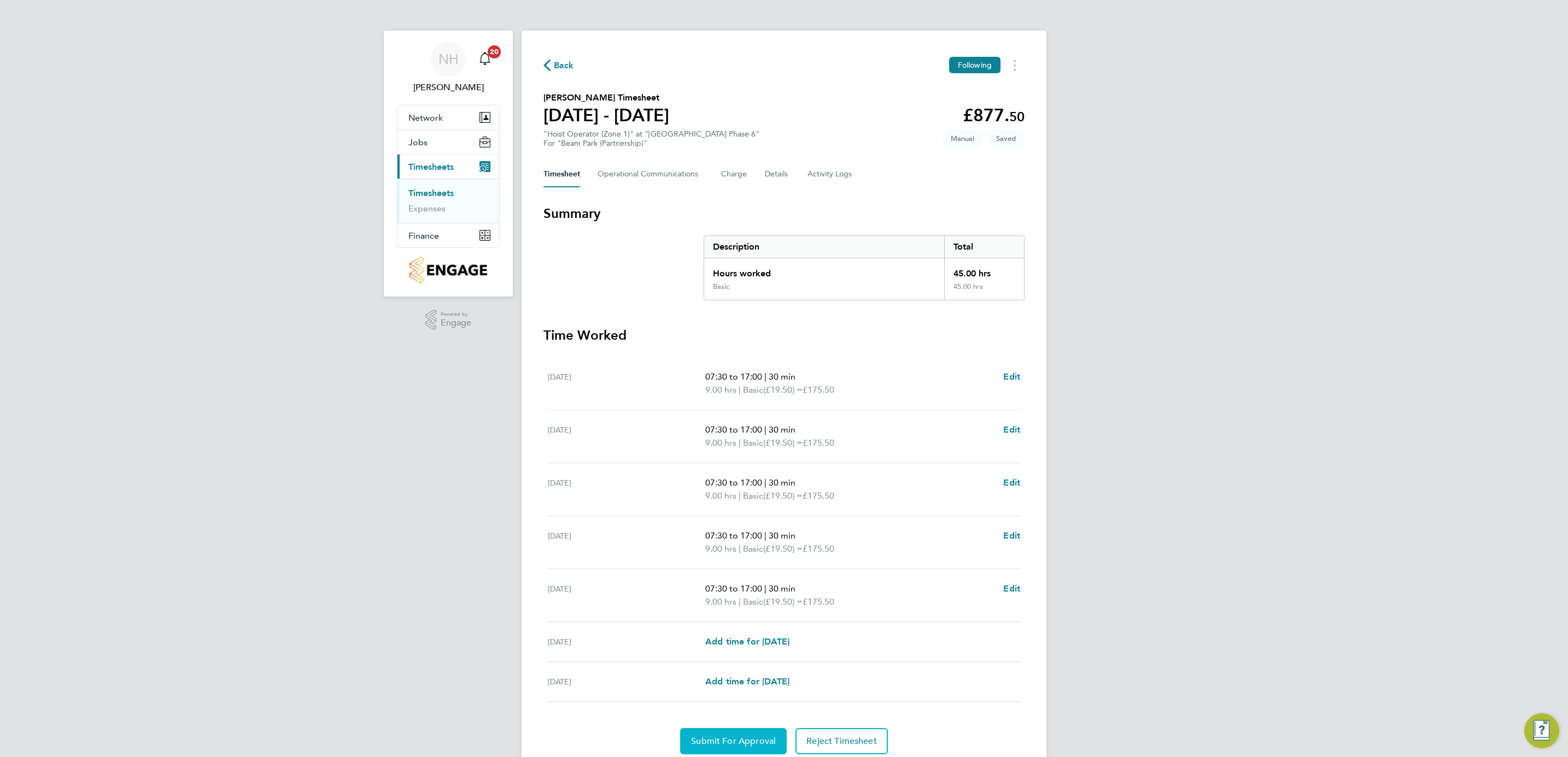
click at [728, 739] on span "Submit For Approval" at bounding box center [734, 741] width 85 height 11
click at [745, 737] on button "Approve Timesheet" at bounding box center [734, 741] width 102 height 26
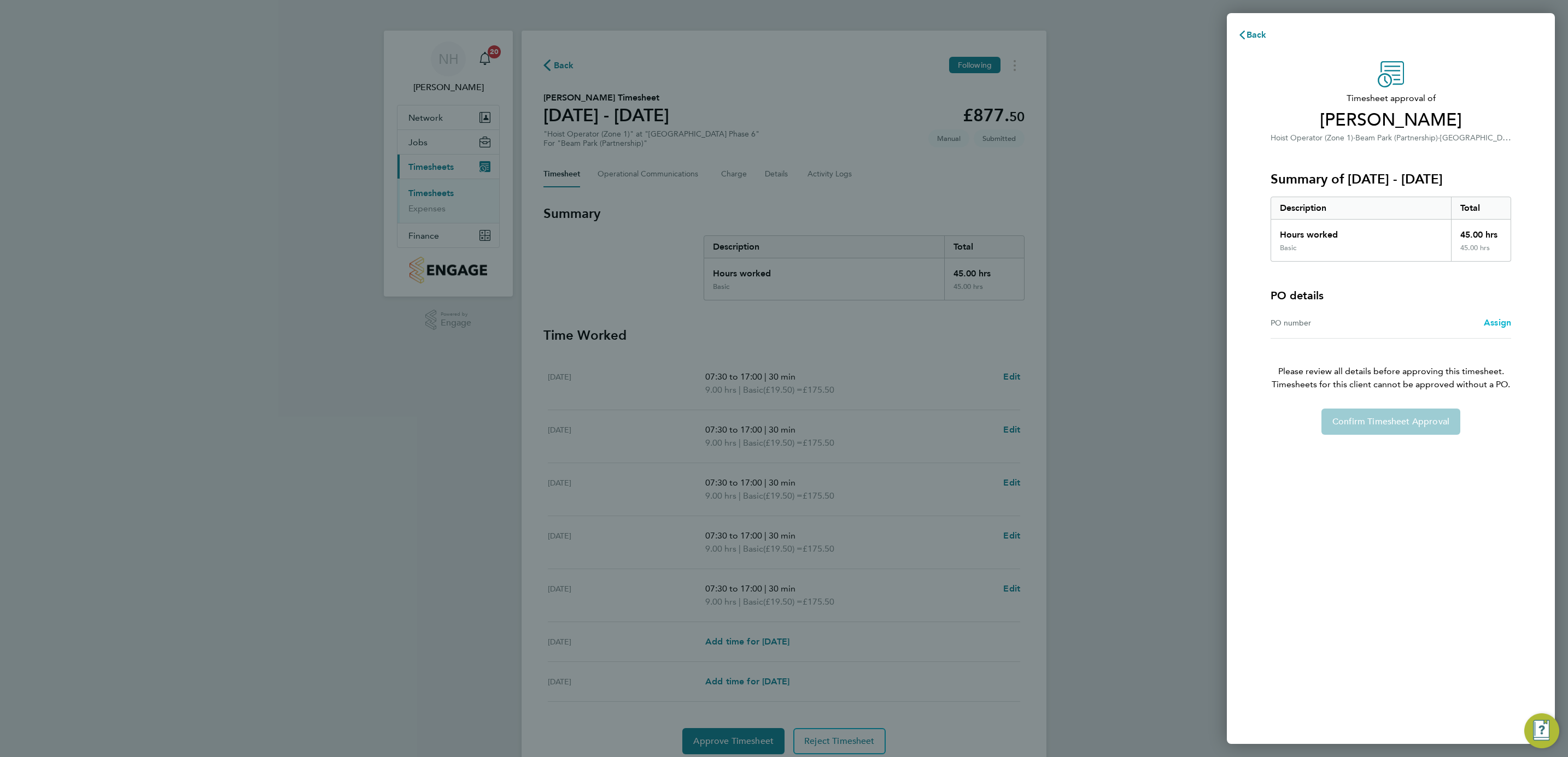
click at [1505, 323] on span "Assign" at bounding box center [1498, 323] width 27 height 10
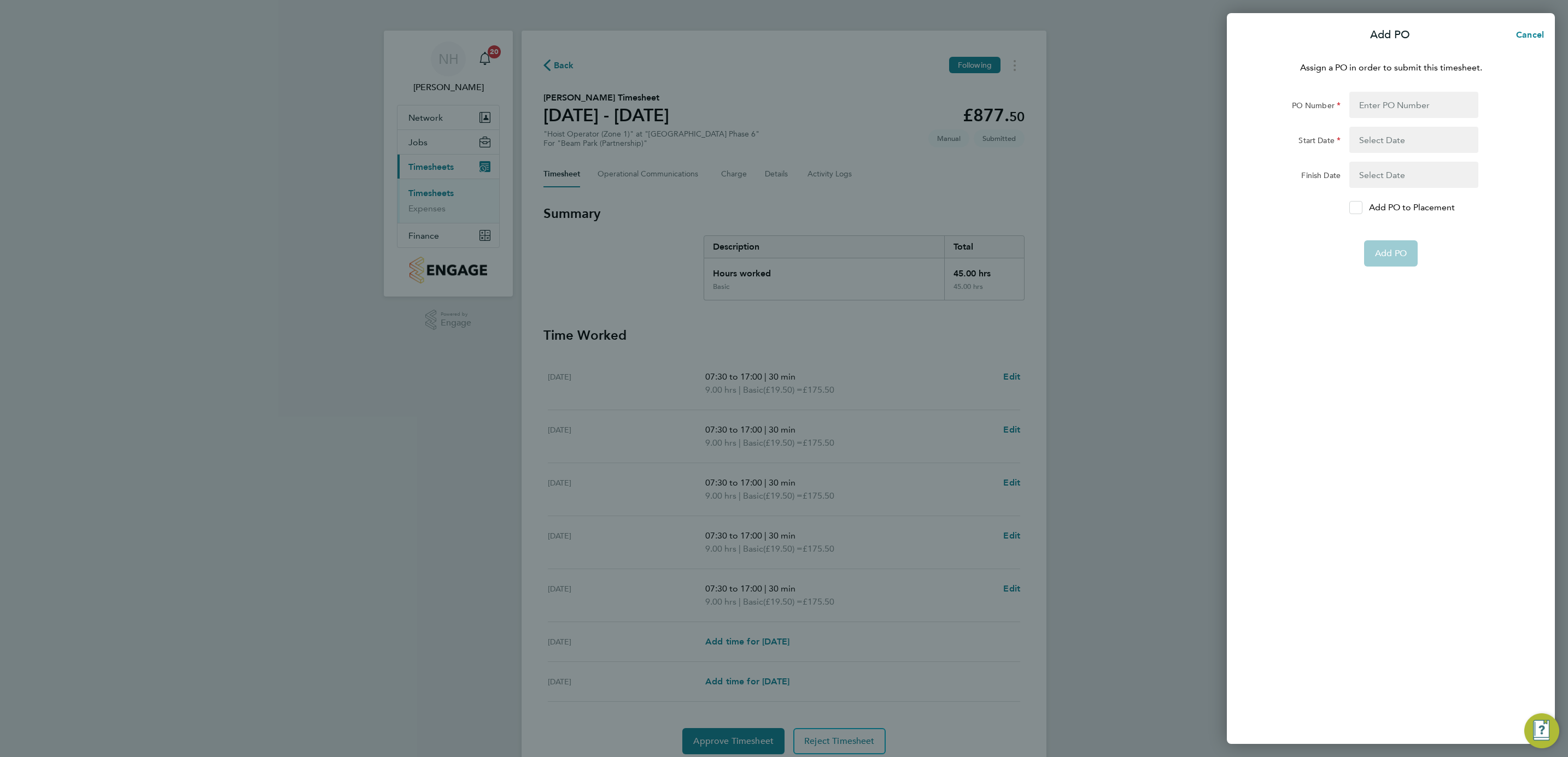
click at [1354, 207] on icon at bounding box center [1355, 208] width 8 height 7
click at [1359, 208] on input "Add PO to Placement" at bounding box center [1359, 208] width 0 height 0
click at [1365, 96] on input "PO Number" at bounding box center [1413, 105] width 129 height 26
type input "H66979"
type input "[DATE]"
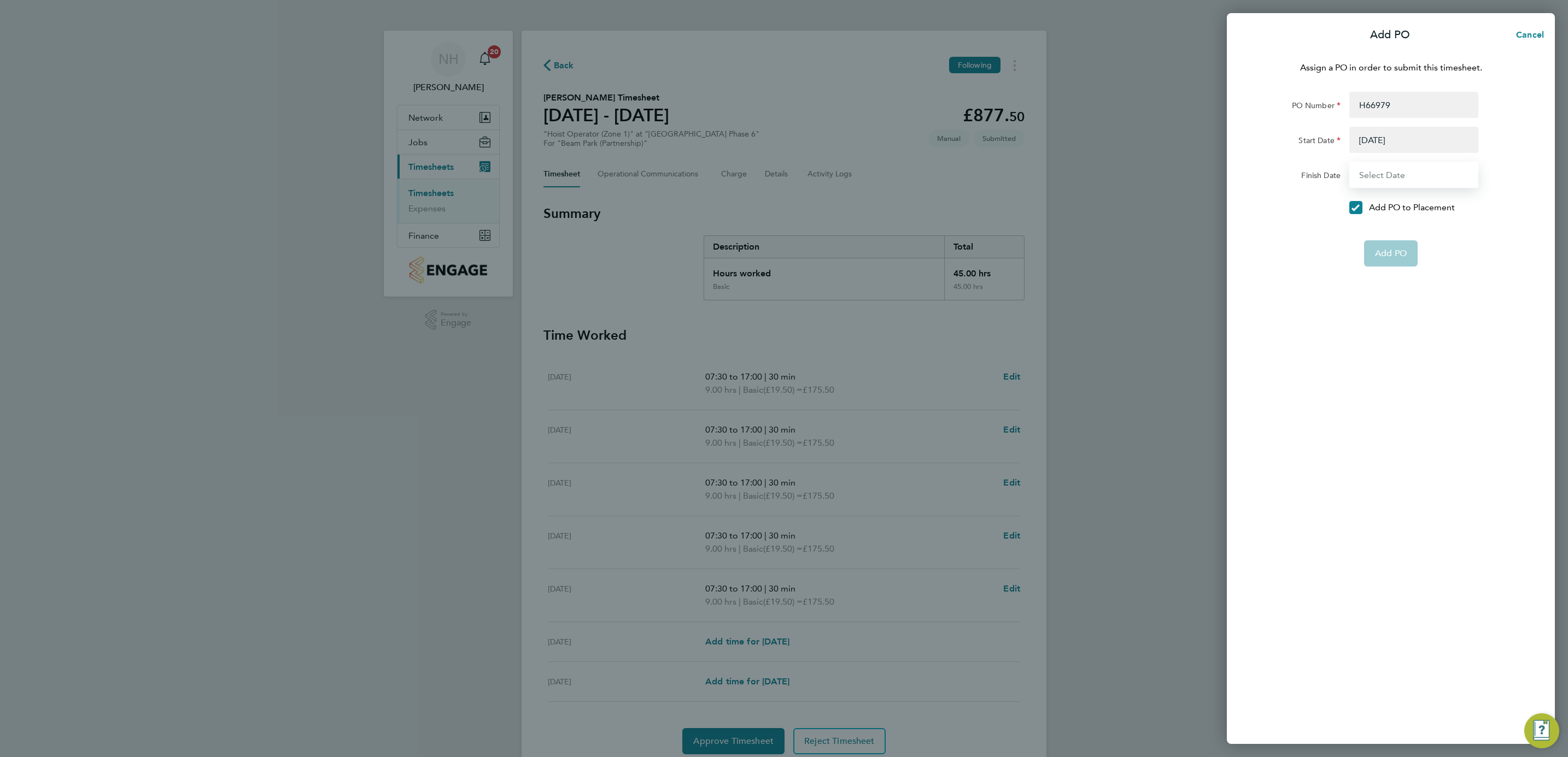
type input "[DATE]"
click at [1386, 230] on span "Add PO" at bounding box center [1391, 227] width 32 height 11
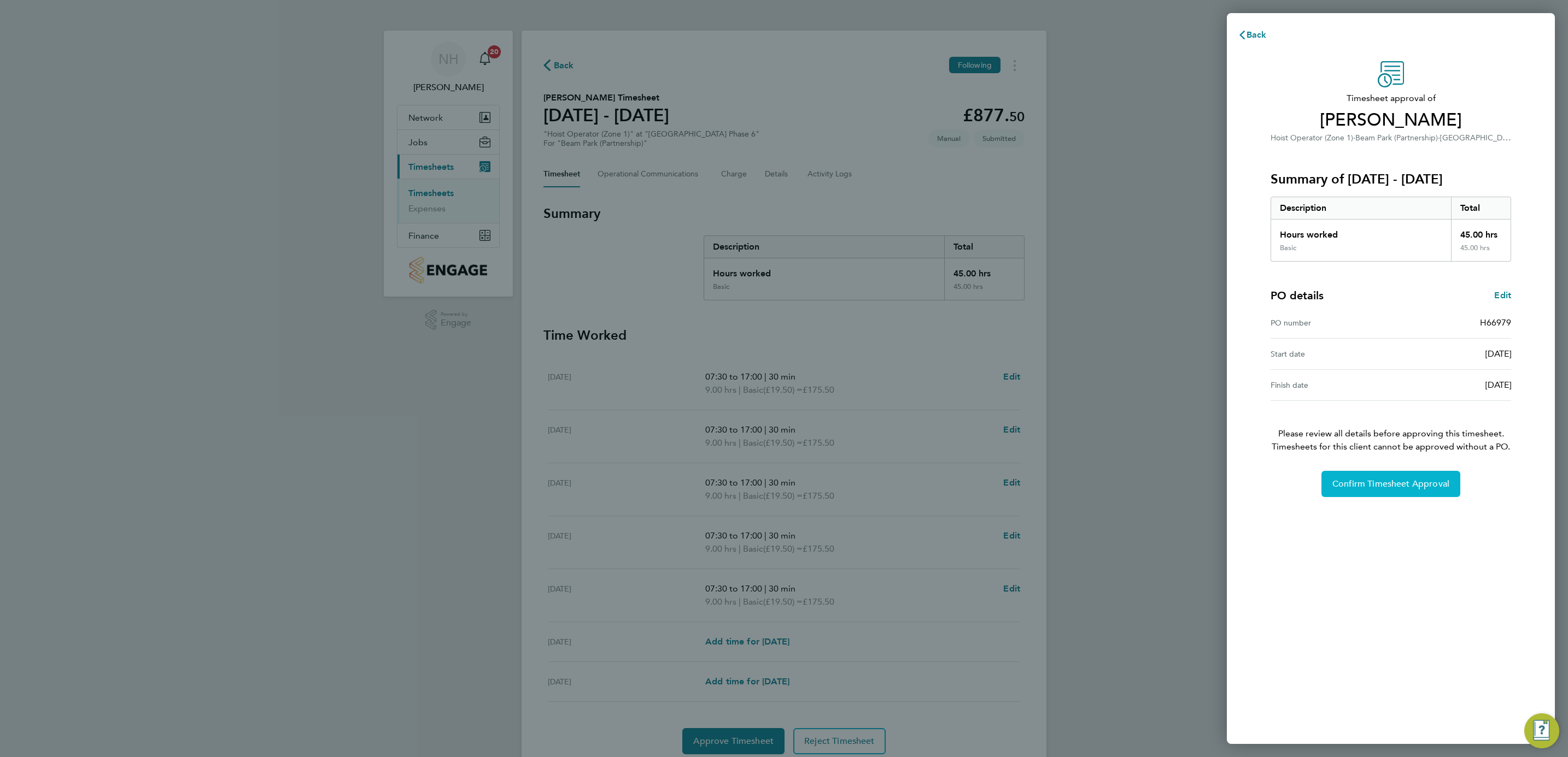
click at [1407, 474] on button "Confirm Timesheet Approval" at bounding box center [1390, 484] width 139 height 26
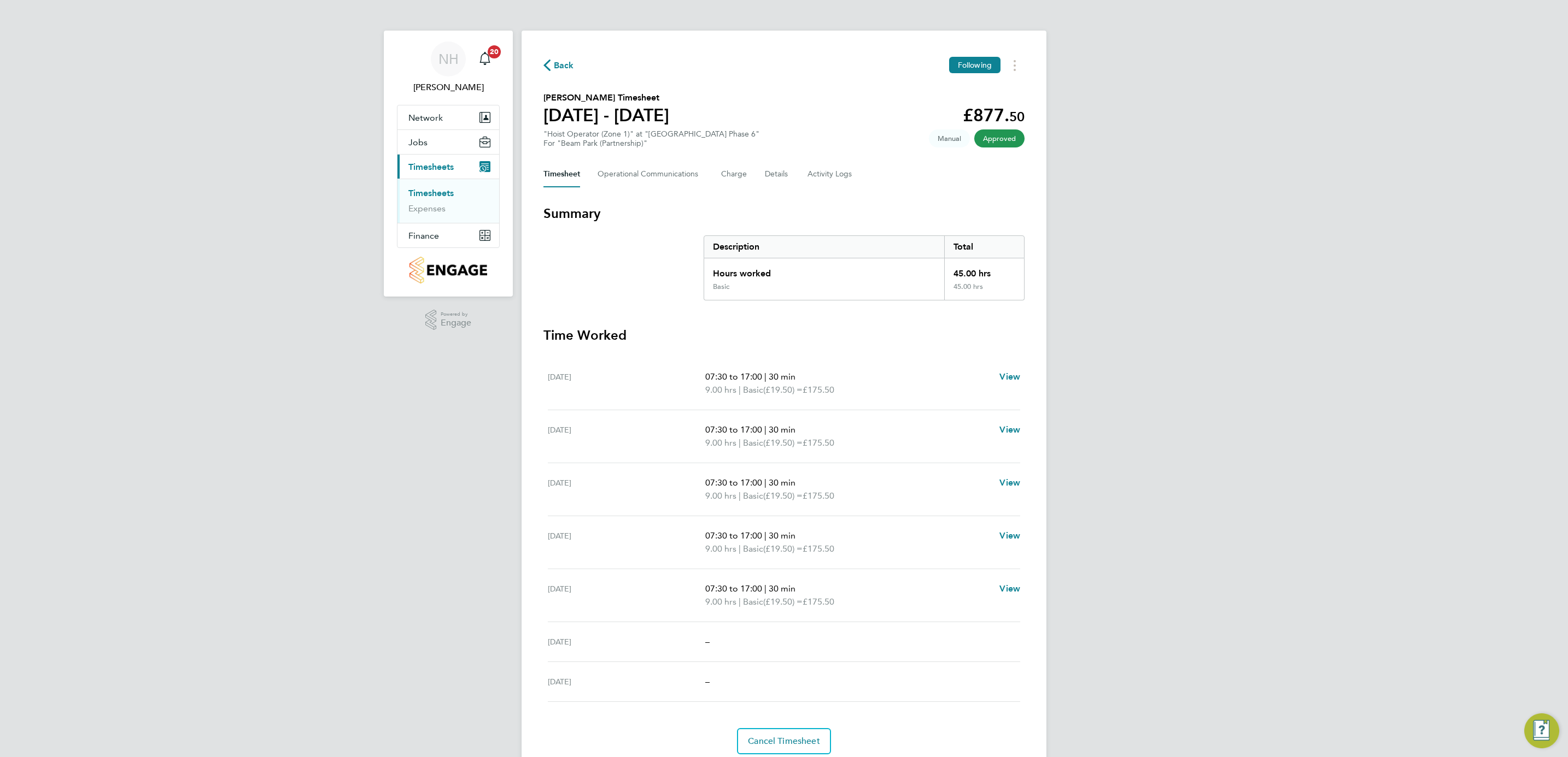
click at [564, 64] on span "Back" at bounding box center [564, 65] width 20 height 13
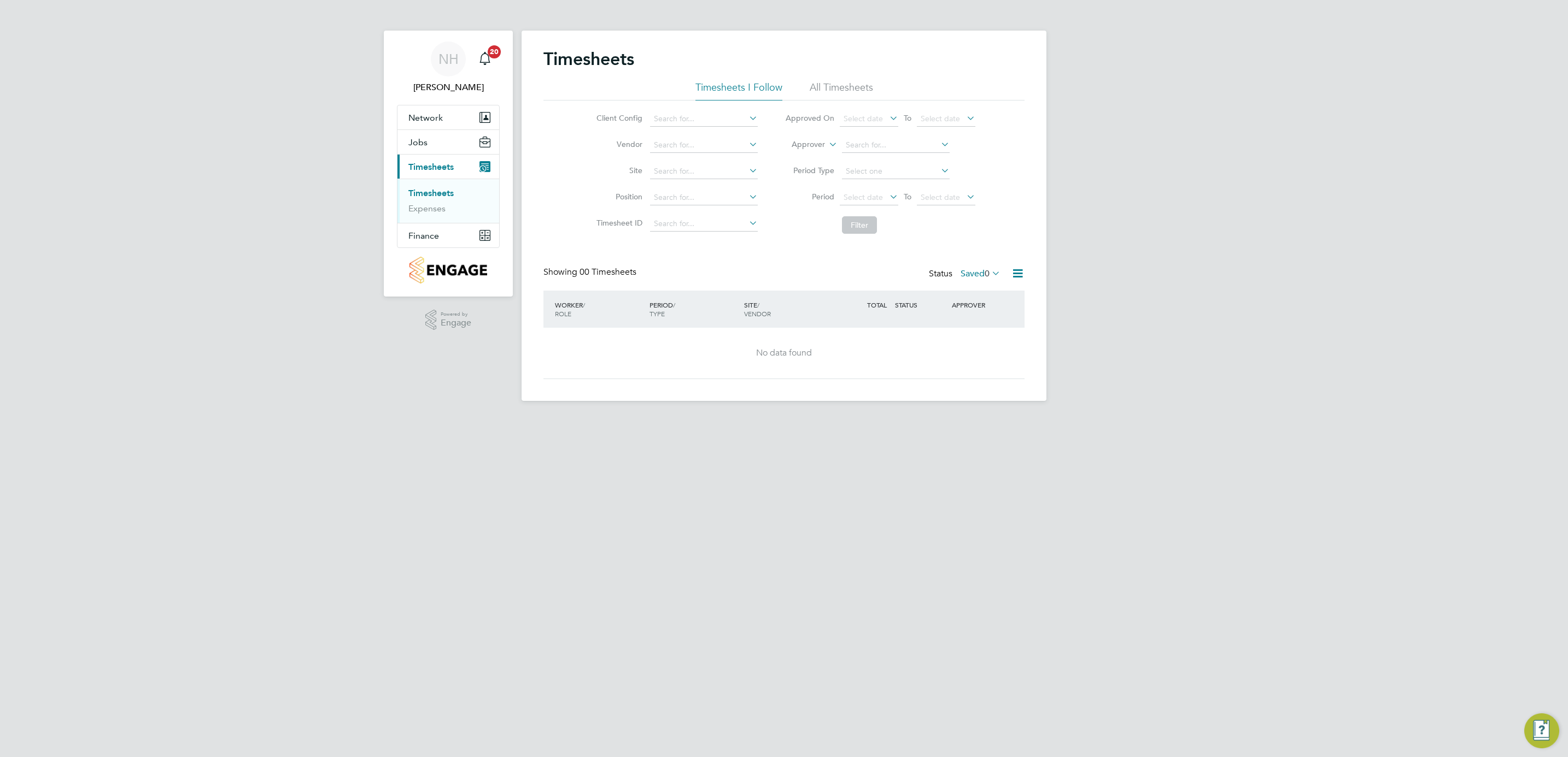
click at [965, 277] on label "Saved 0" at bounding box center [980, 273] width 40 height 11
click at [970, 322] on li "Submitted" at bounding box center [965, 324] width 50 height 15
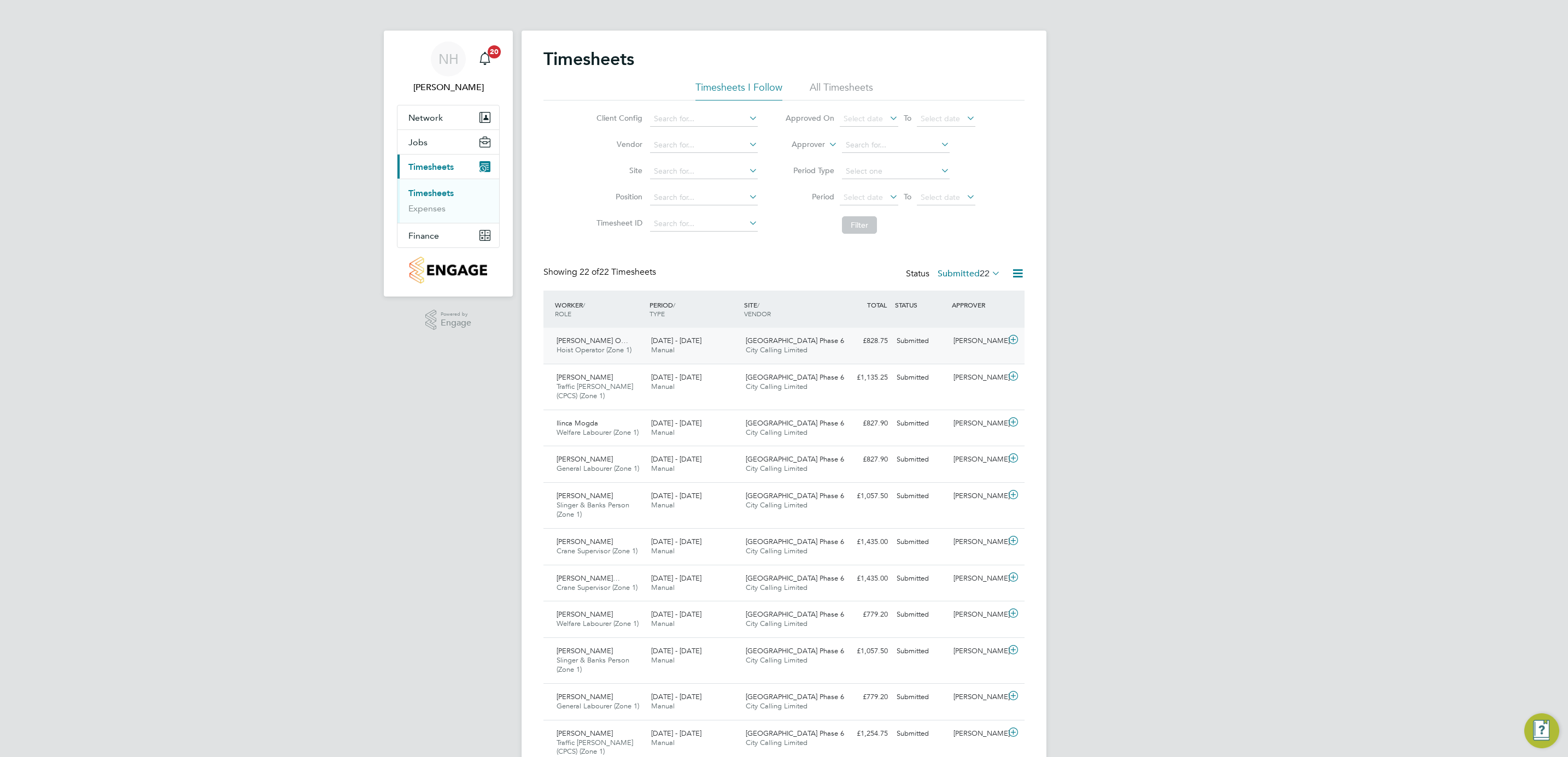
click at [972, 339] on div "[PERSON_NAME]" at bounding box center [977, 341] width 57 height 18
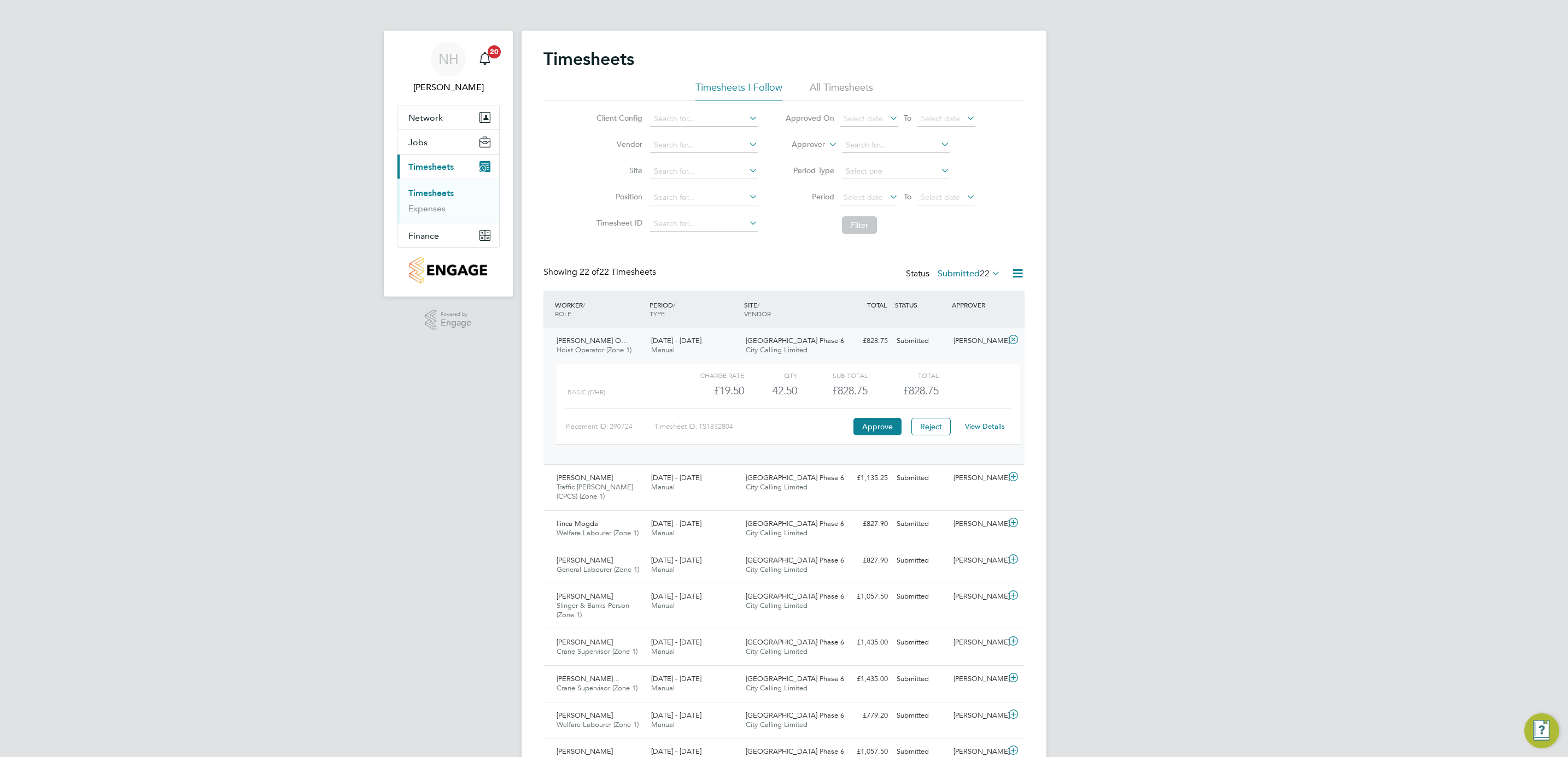
click at [983, 425] on link "View Details" at bounding box center [985, 426] width 40 height 9
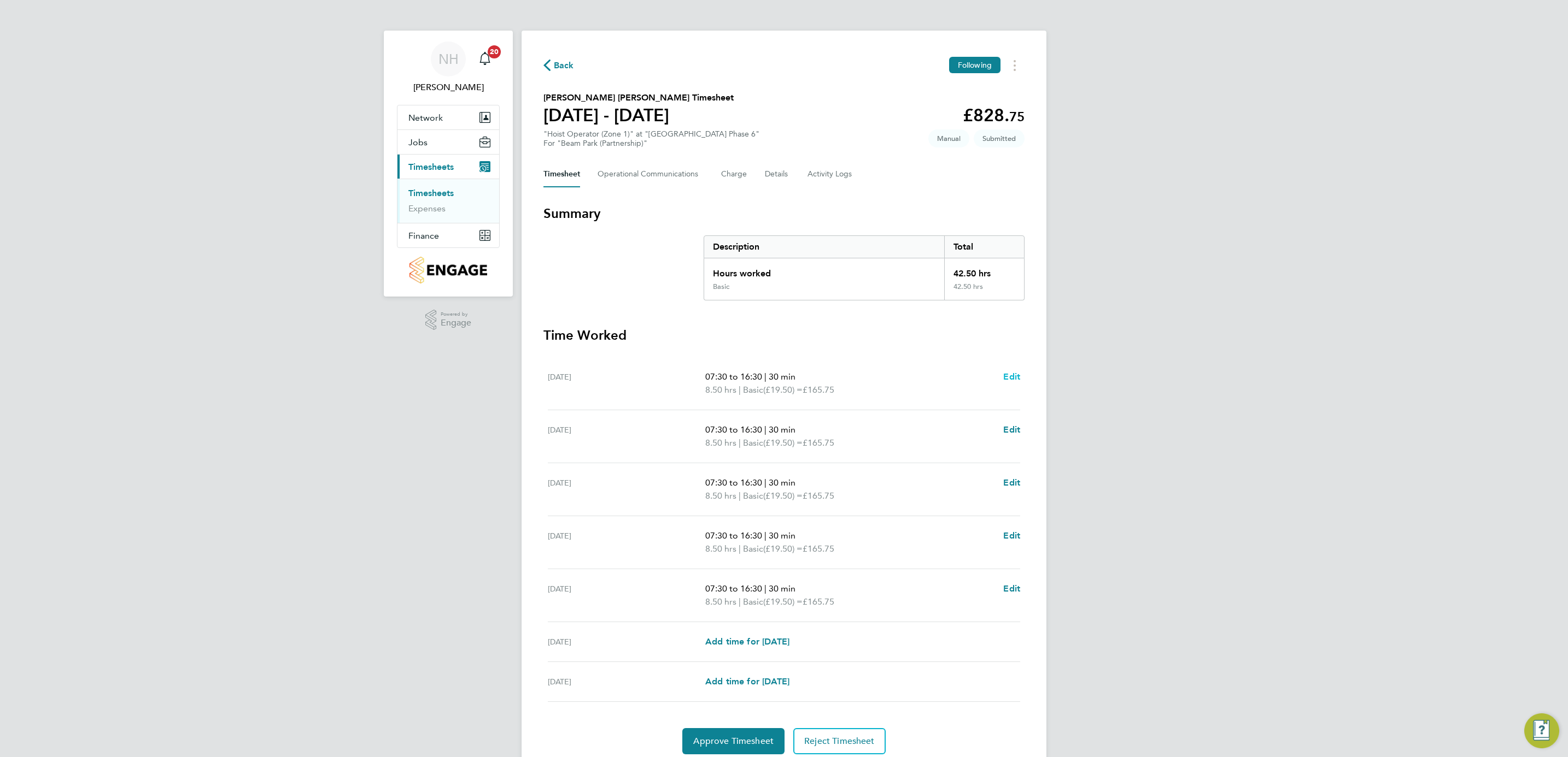
click at [1018, 377] on span "Edit" at bounding box center [1012, 377] width 17 height 10
select select "30"
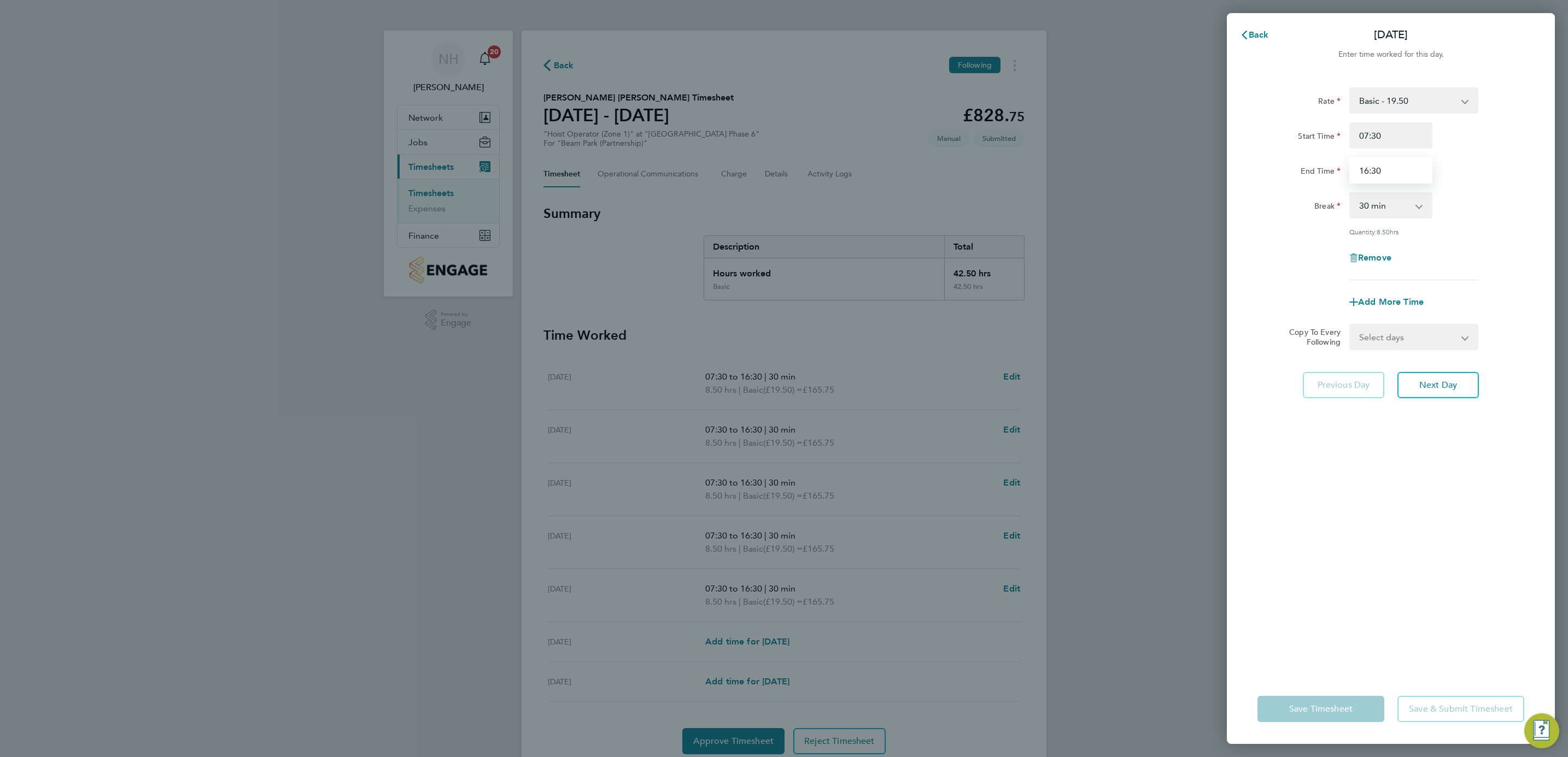
click at [1363, 168] on input "16:30" at bounding box center [1391, 170] width 83 height 26
type input "17:00"
click at [1462, 336] on select "Select days Day Weekday (Mon-Fri) Weekend (Sat-Sun) [DATE] [DATE] [DATE] [DATE]…" at bounding box center [1408, 336] width 115 height 24
select select "WEEKDAY"
click at [1350, 325] on select "Select days Day Weekday (Mon-Fri) Weekend (Sat-Sun) [DATE] [DATE] [DATE] [DATE]…" at bounding box center [1408, 336] width 115 height 24
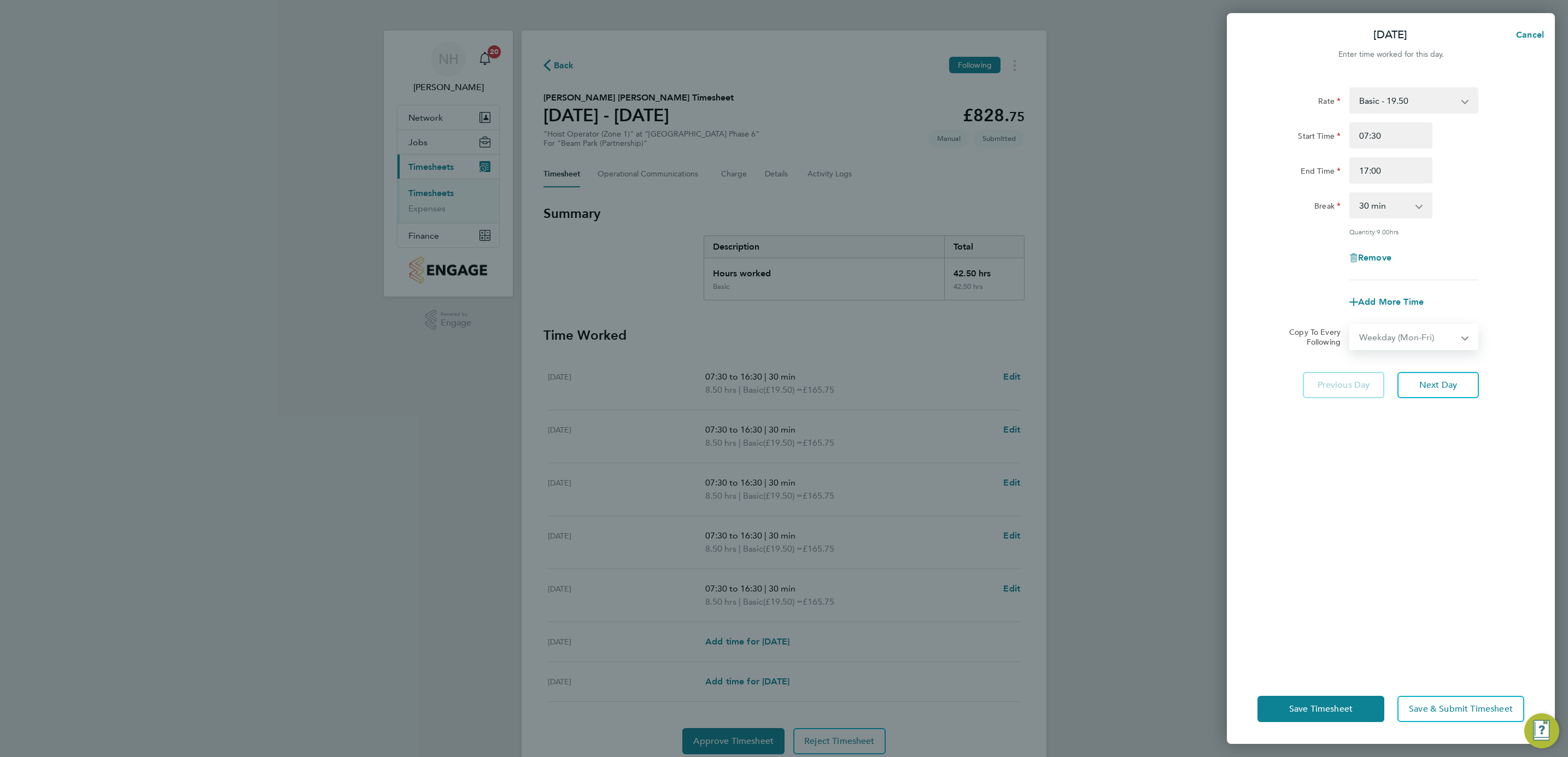
select select "[DATE]"
click at [1384, 530] on div "Rate Basic - 19.50 Start Time 07:30 End Time 17:00 Break 0 min 15 min 30 min 45…" at bounding box center [1391, 374] width 328 height 600
click at [1299, 709] on span "Save Timesheet" at bounding box center [1321, 709] width 63 height 11
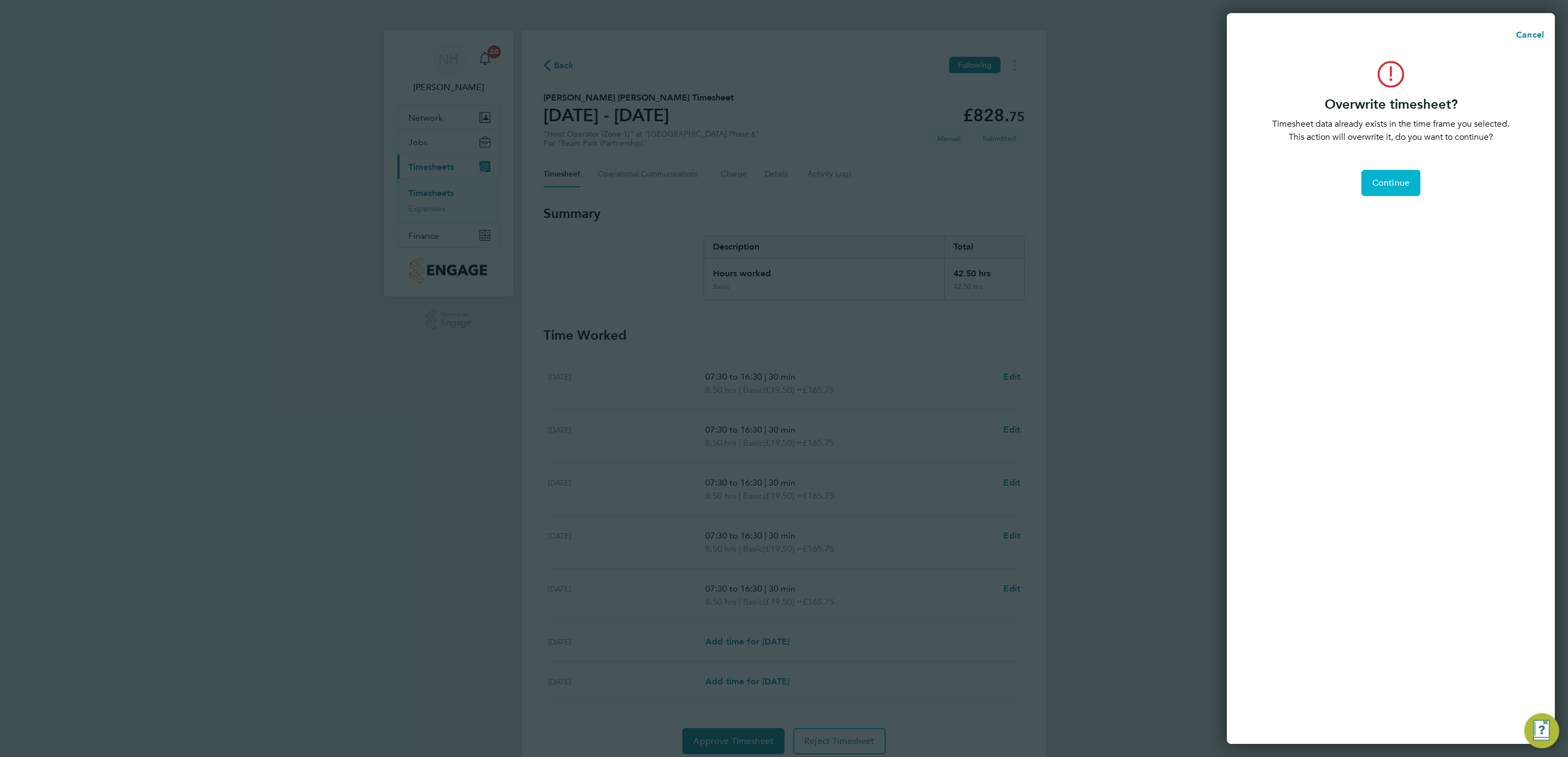
click at [1400, 177] on button "Continue" at bounding box center [1391, 183] width 59 height 26
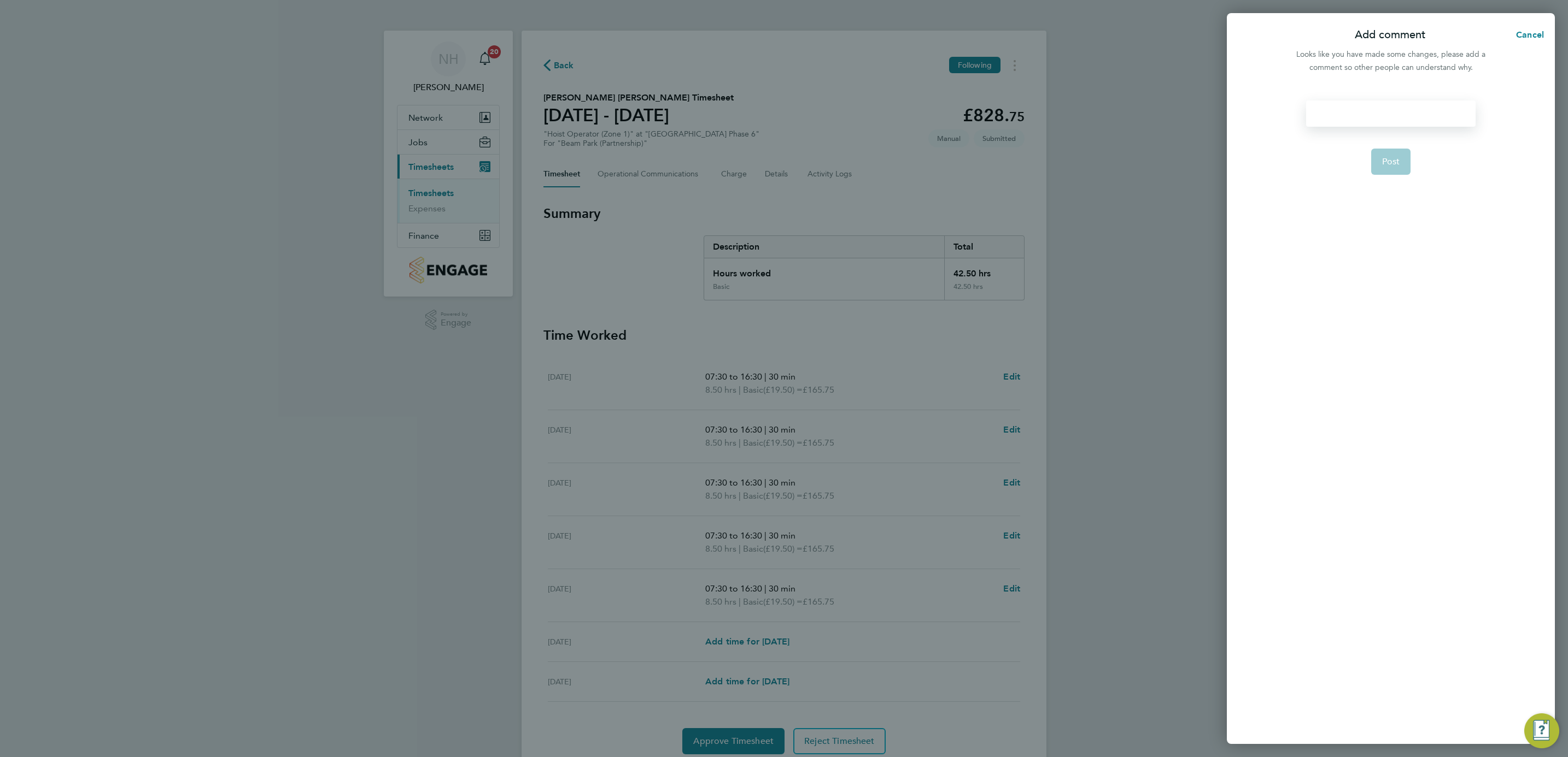
click at [1349, 115] on div at bounding box center [1390, 114] width 169 height 26
click at [1391, 151] on button "Post" at bounding box center [1390, 162] width 40 height 26
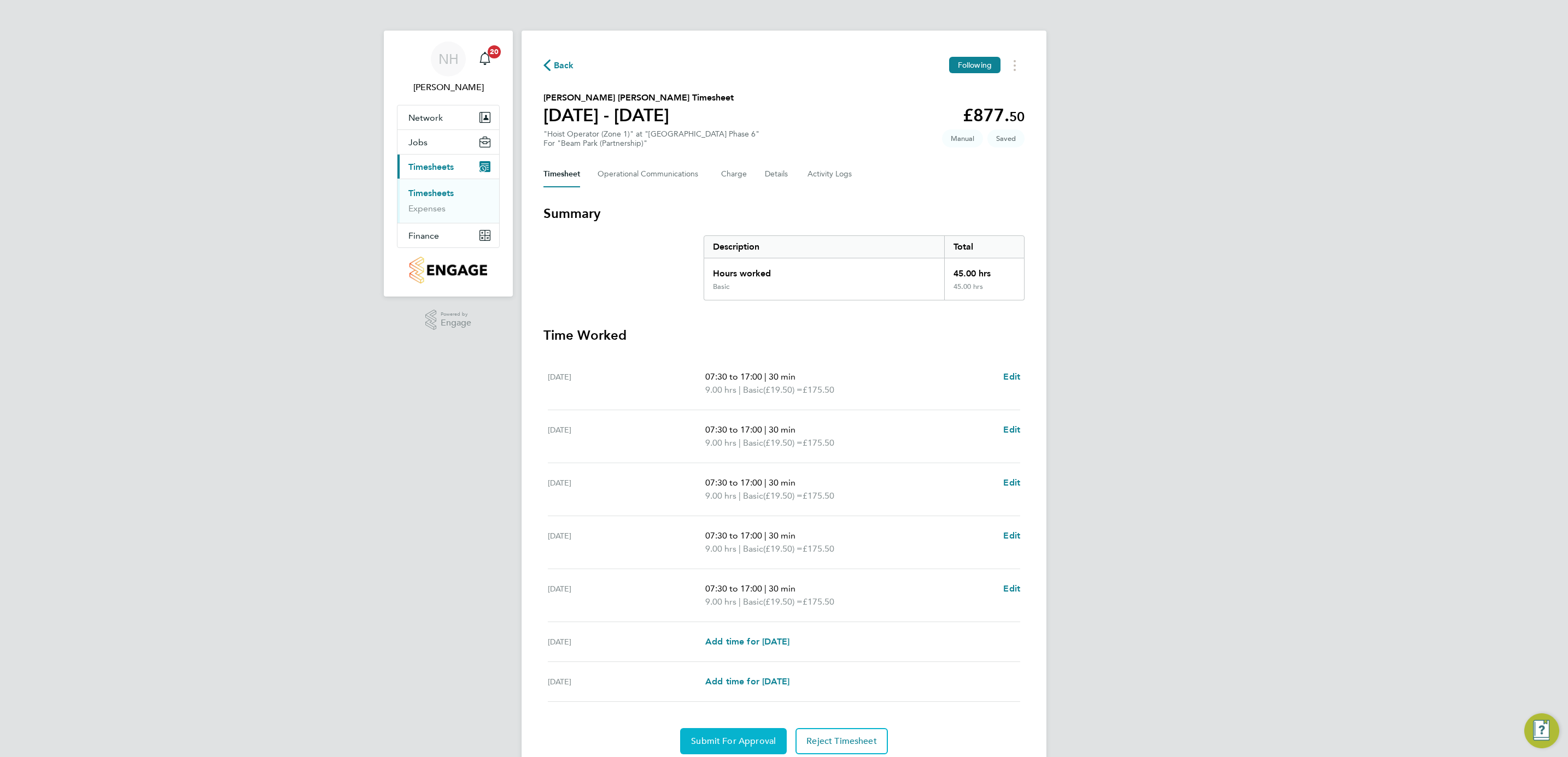
drag, startPoint x: 724, startPoint y: 743, endPoint x: 733, endPoint y: 726, distance: 19.2
click at [724, 739] on span "Submit For Approval" at bounding box center [734, 741] width 85 height 11
click at [721, 738] on span "Approve Timesheet" at bounding box center [734, 741] width 81 height 11
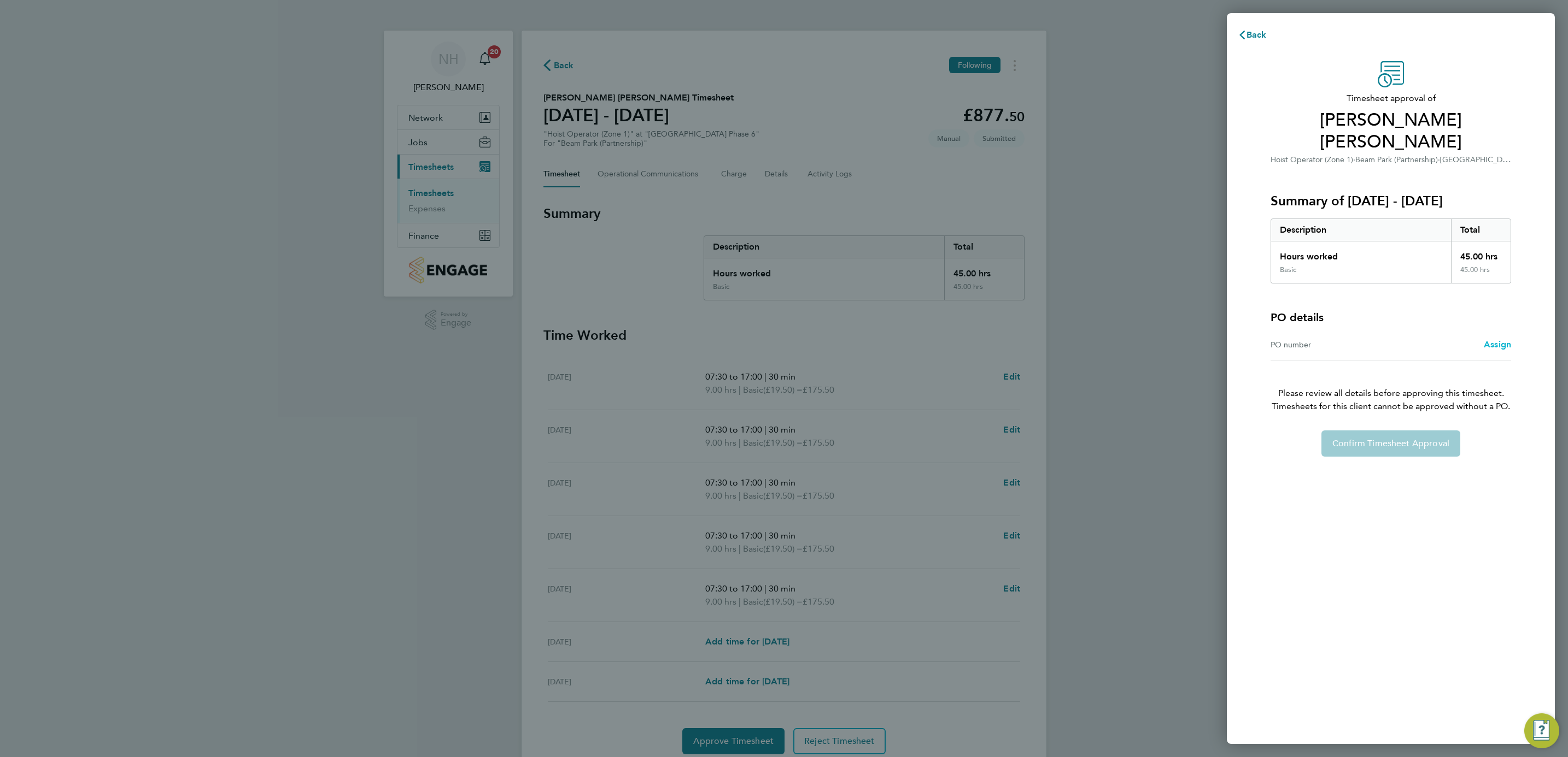
click at [1494, 346] on span "Assign" at bounding box center [1498, 344] width 27 height 10
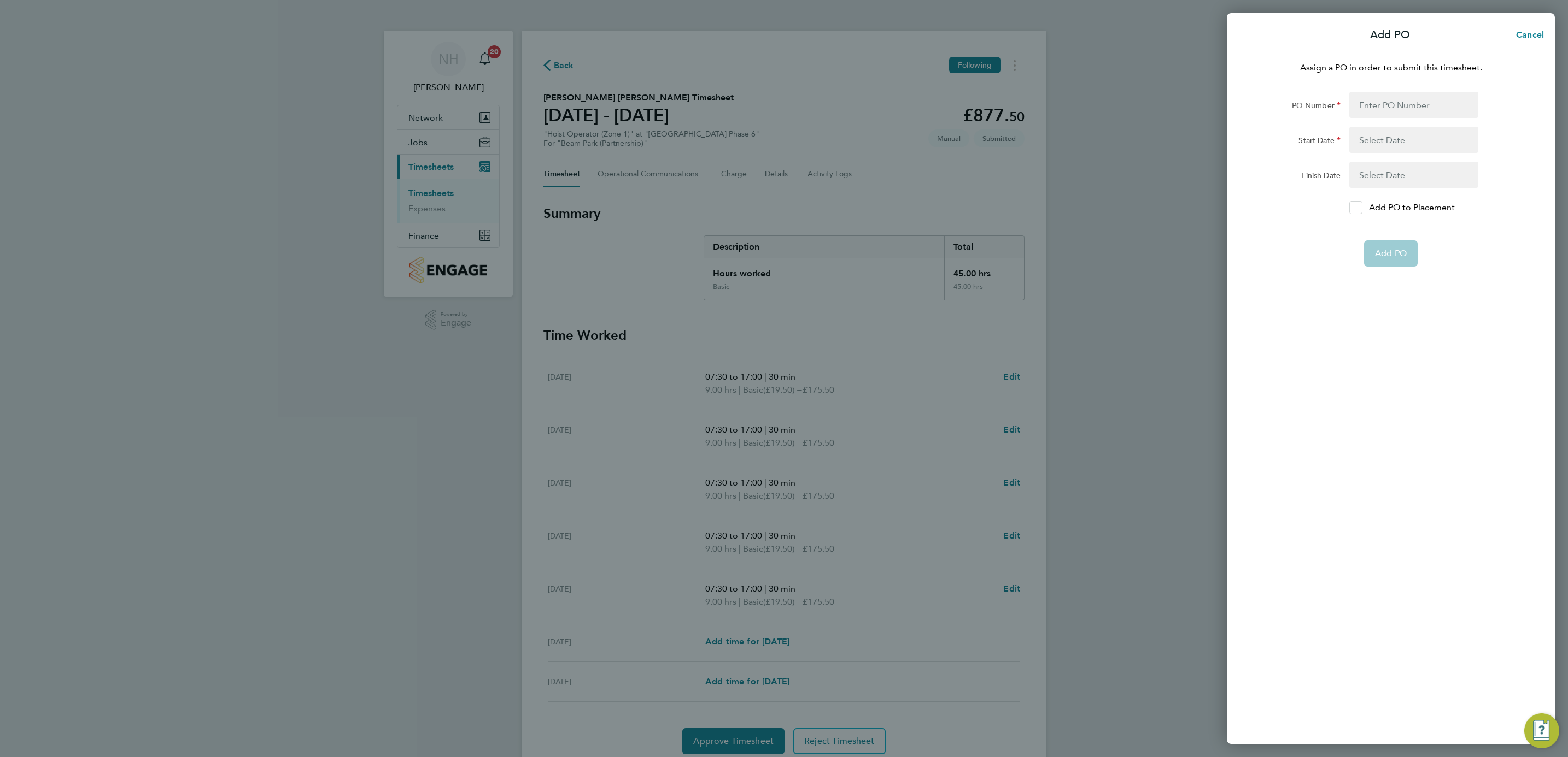
click at [1354, 208] on icon at bounding box center [1355, 208] width 8 height 7
click at [1359, 208] on input "Add PO to Placement" at bounding box center [1359, 208] width 0 height 0
click at [1368, 94] on input "PO Number" at bounding box center [1413, 105] width 129 height 26
type input "H66979"
type input "[DATE]"
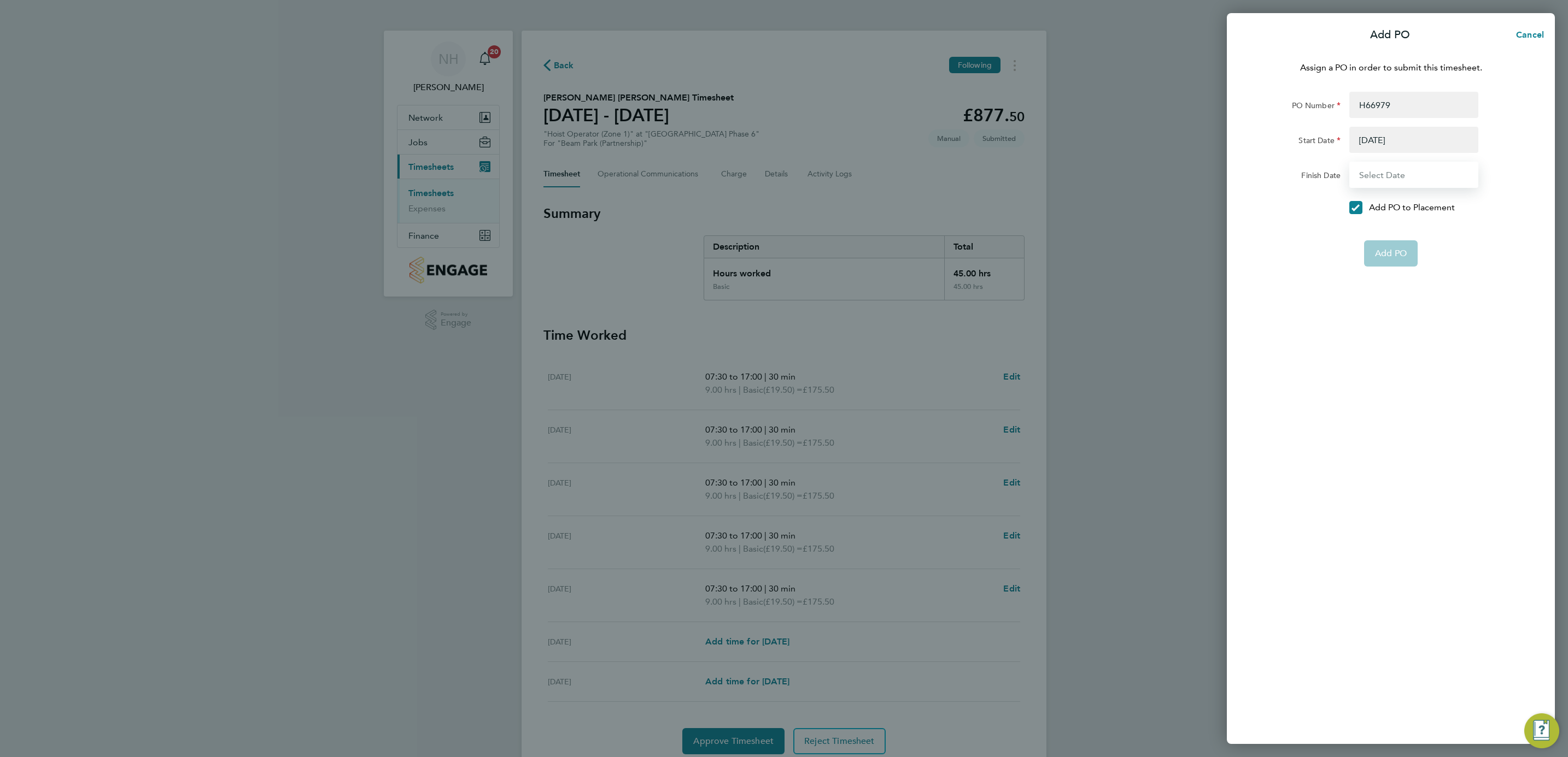
type input "[DATE]"
click at [1386, 229] on span "Add PO" at bounding box center [1391, 227] width 32 height 11
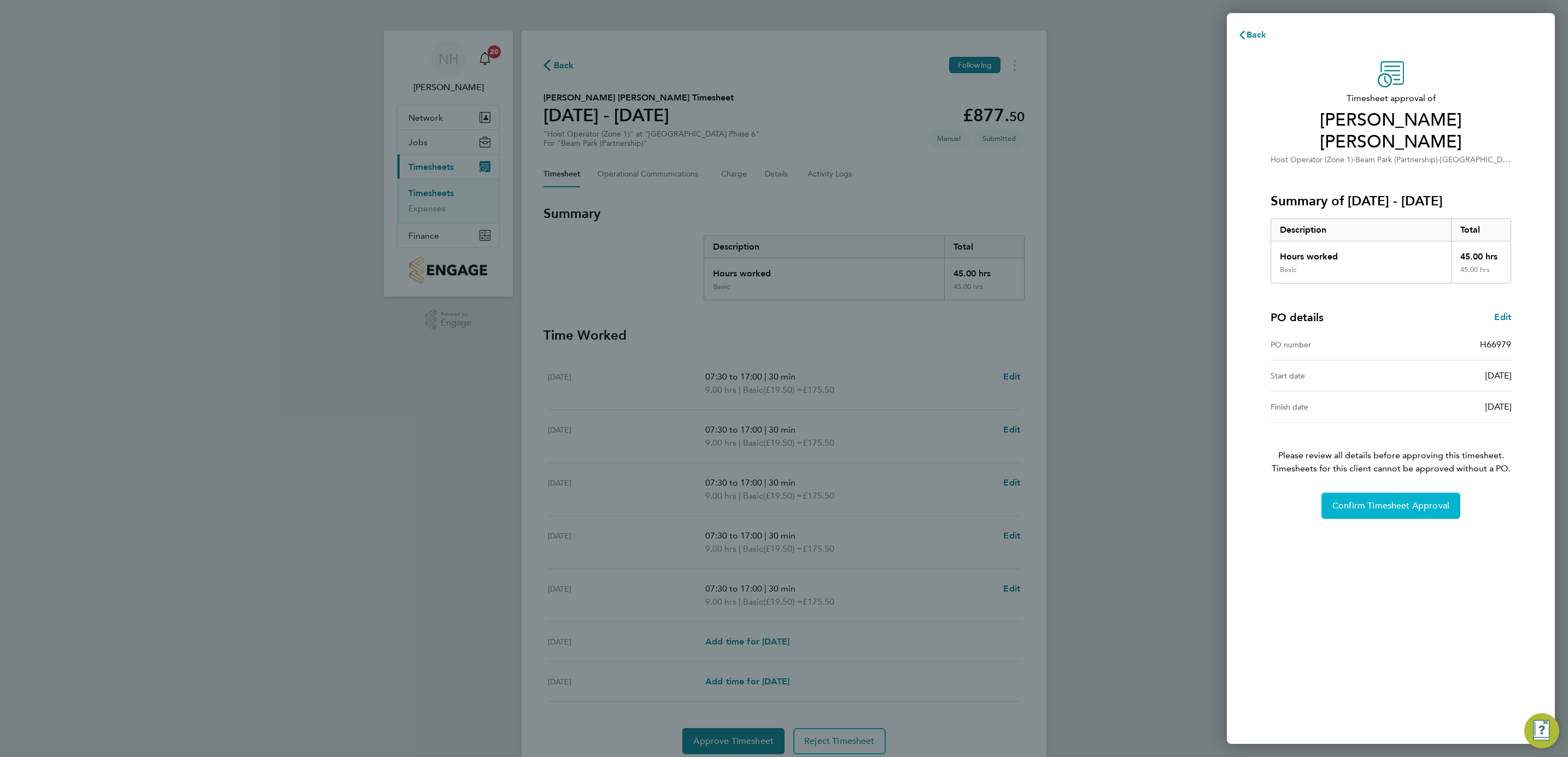
drag, startPoint x: 1389, startPoint y: 503, endPoint x: 1381, endPoint y: 494, distance: 12.0
click at [1388, 503] on span "Confirm Timesheet Approval" at bounding box center [1390, 505] width 117 height 11
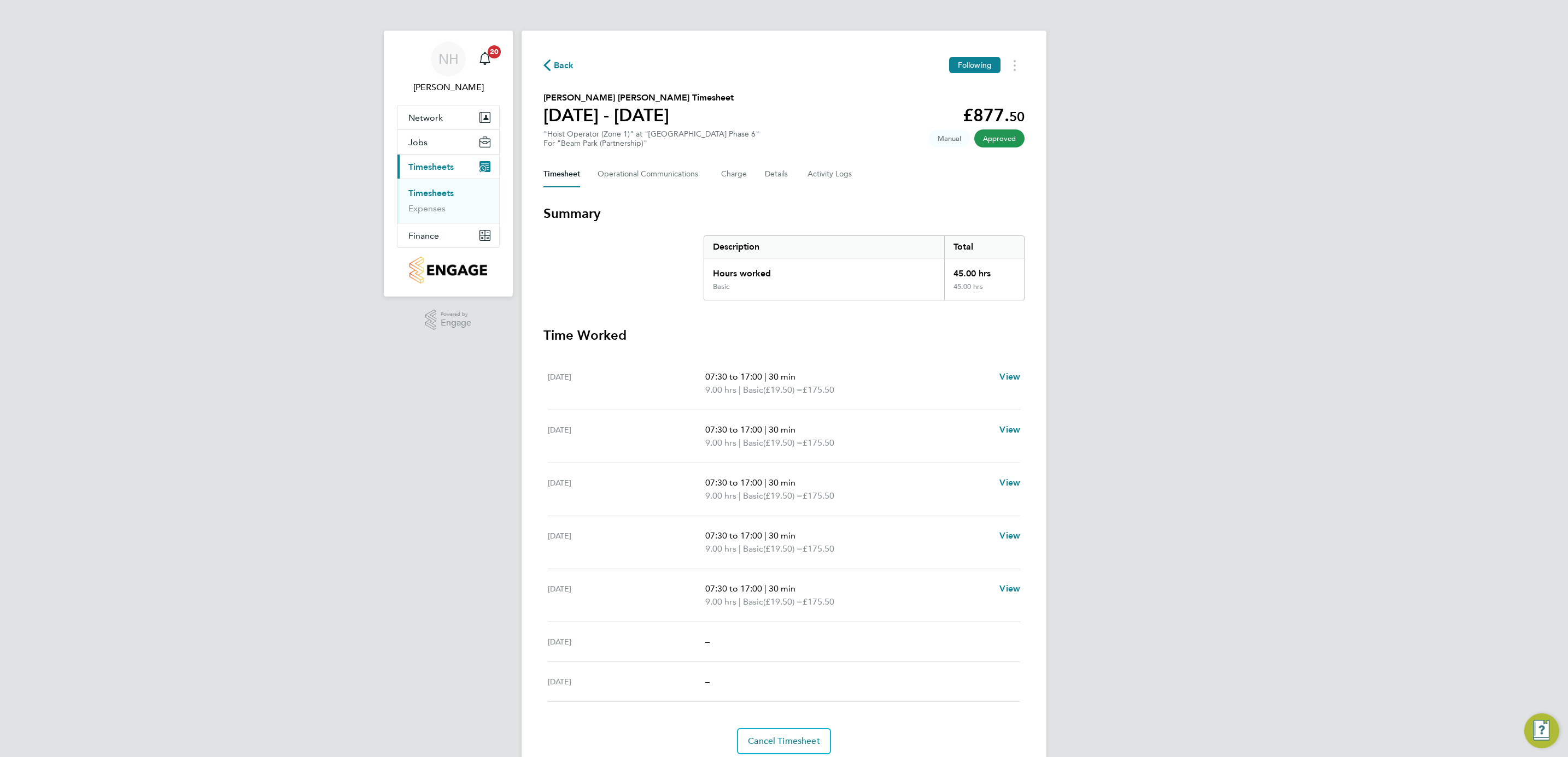
click at [555, 59] on span "Back" at bounding box center [564, 65] width 20 height 13
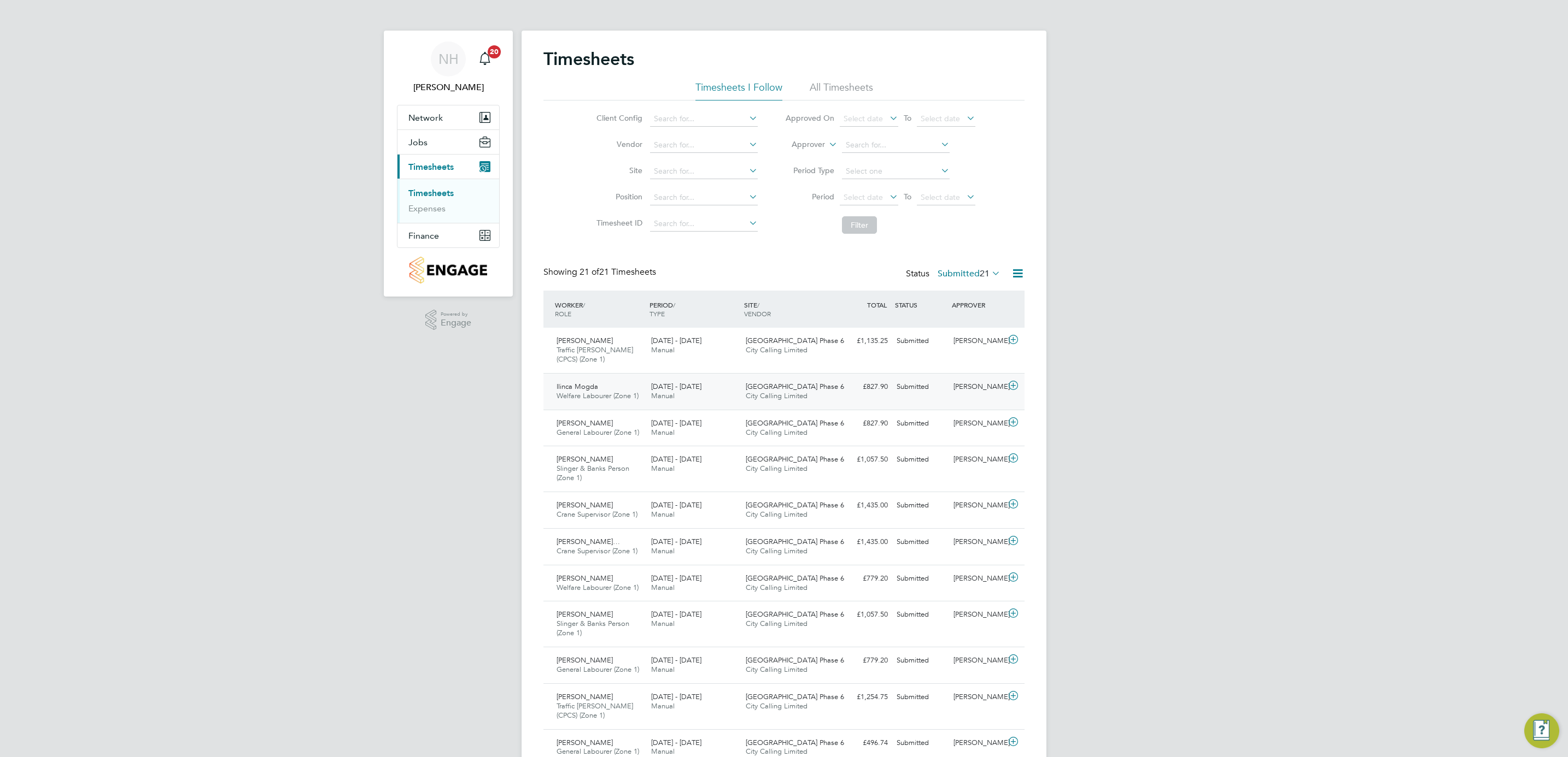
click at [973, 389] on div "[PERSON_NAME]" at bounding box center [977, 387] width 57 height 18
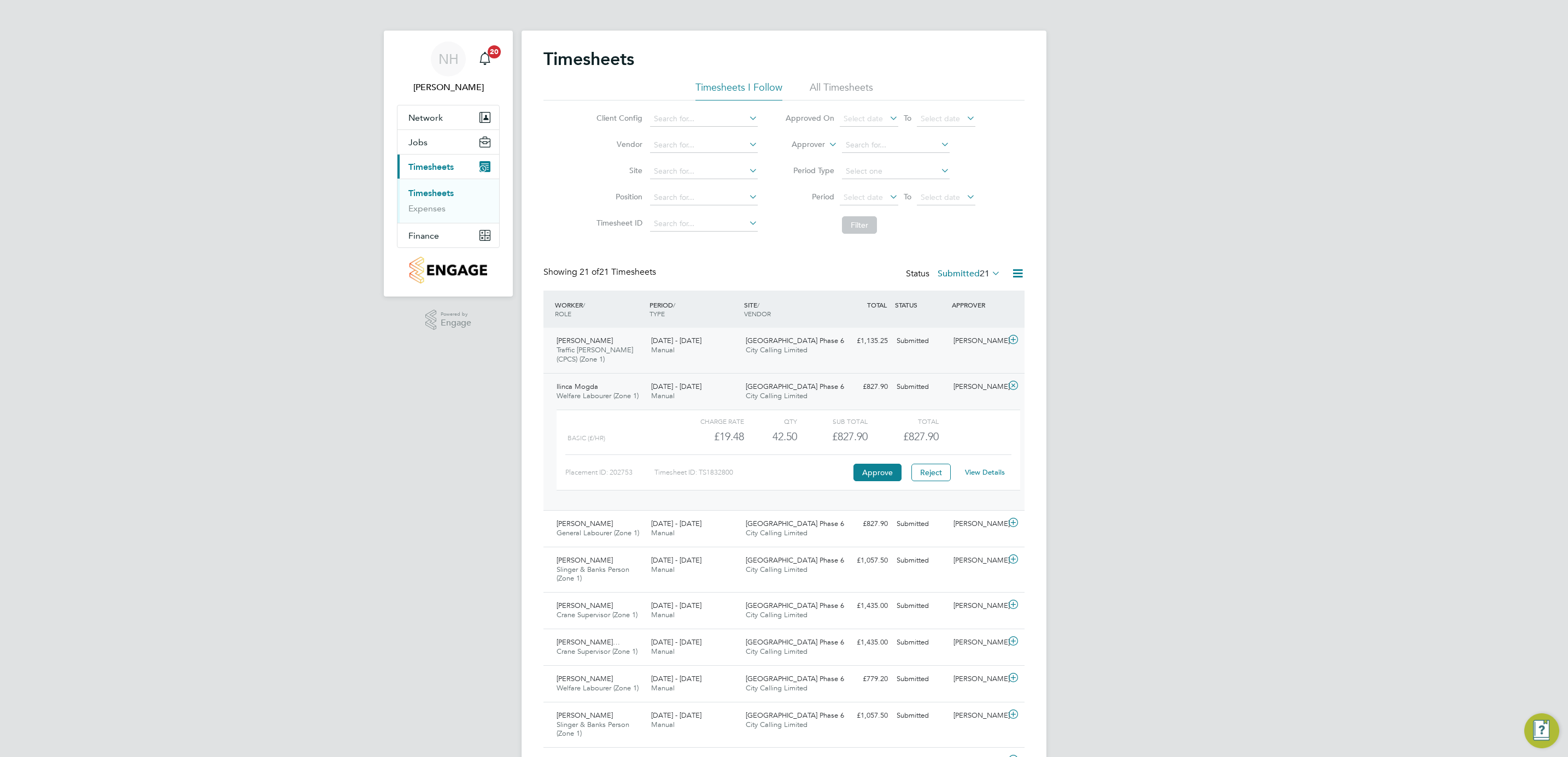
click at [976, 338] on div "[PERSON_NAME]" at bounding box center [977, 341] width 57 height 18
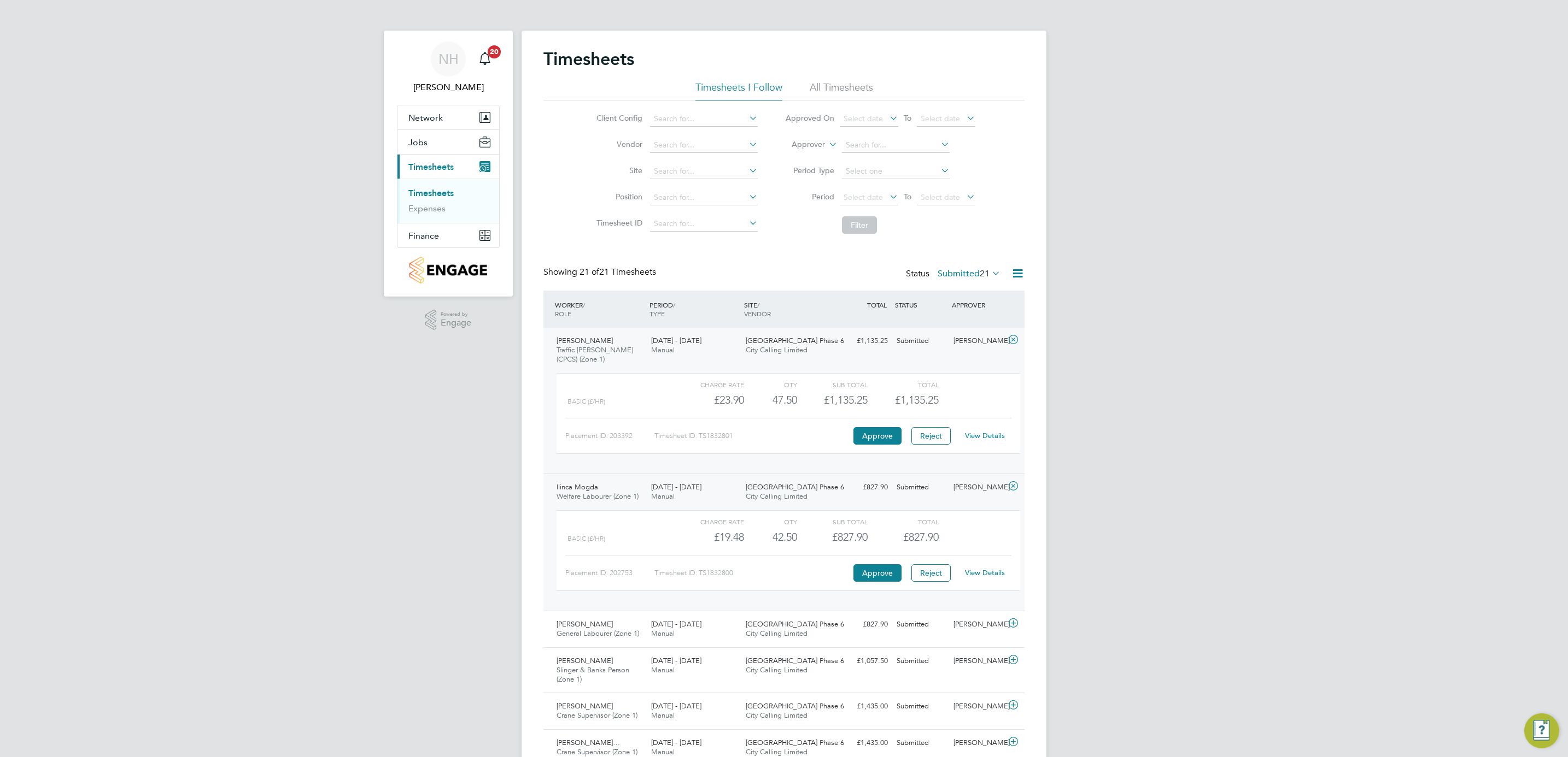
click at [981, 441] on link "View Details" at bounding box center [985, 436] width 40 height 9
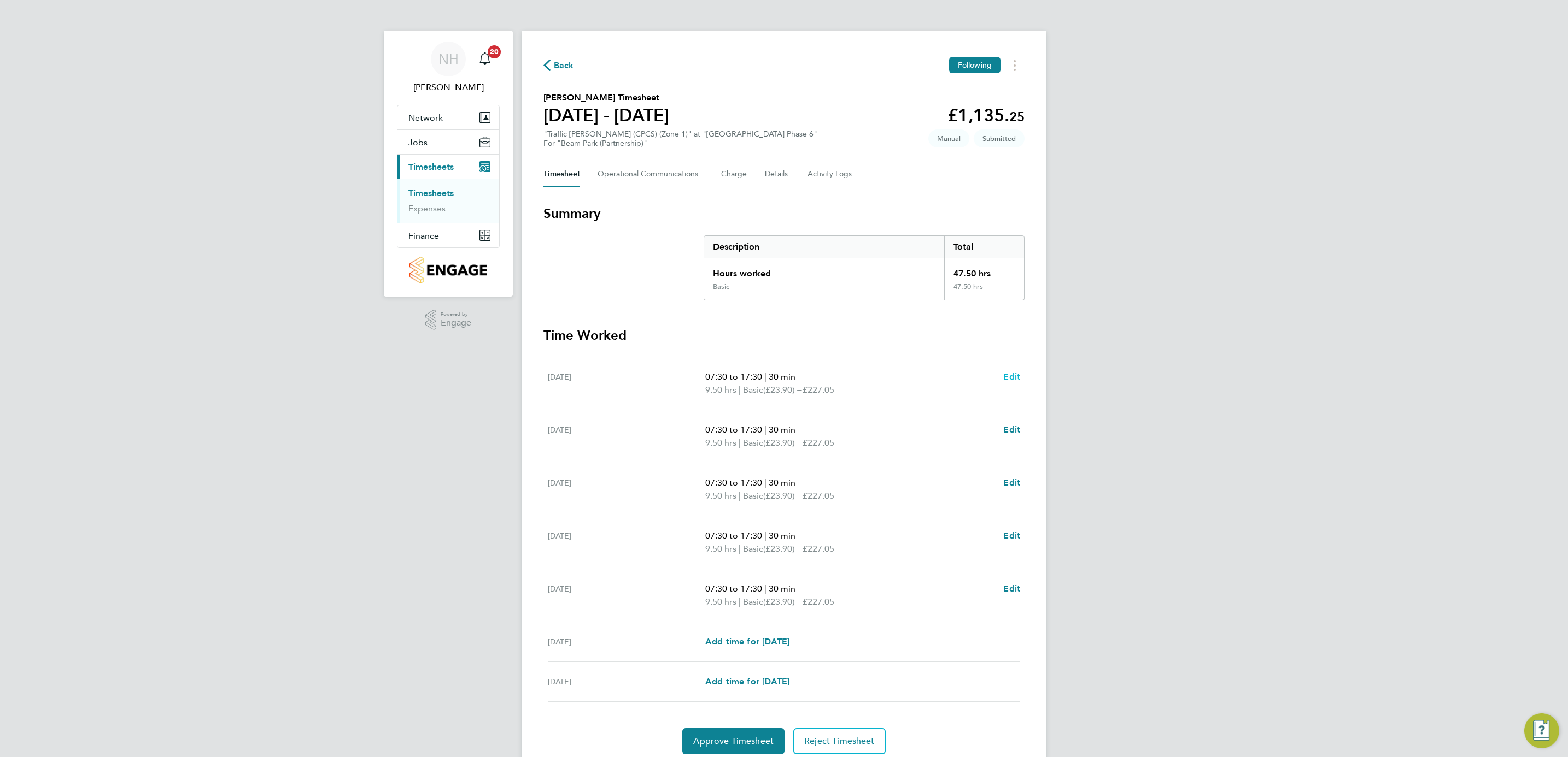
click at [1014, 372] on span "Edit" at bounding box center [1012, 377] width 17 height 10
select select "30"
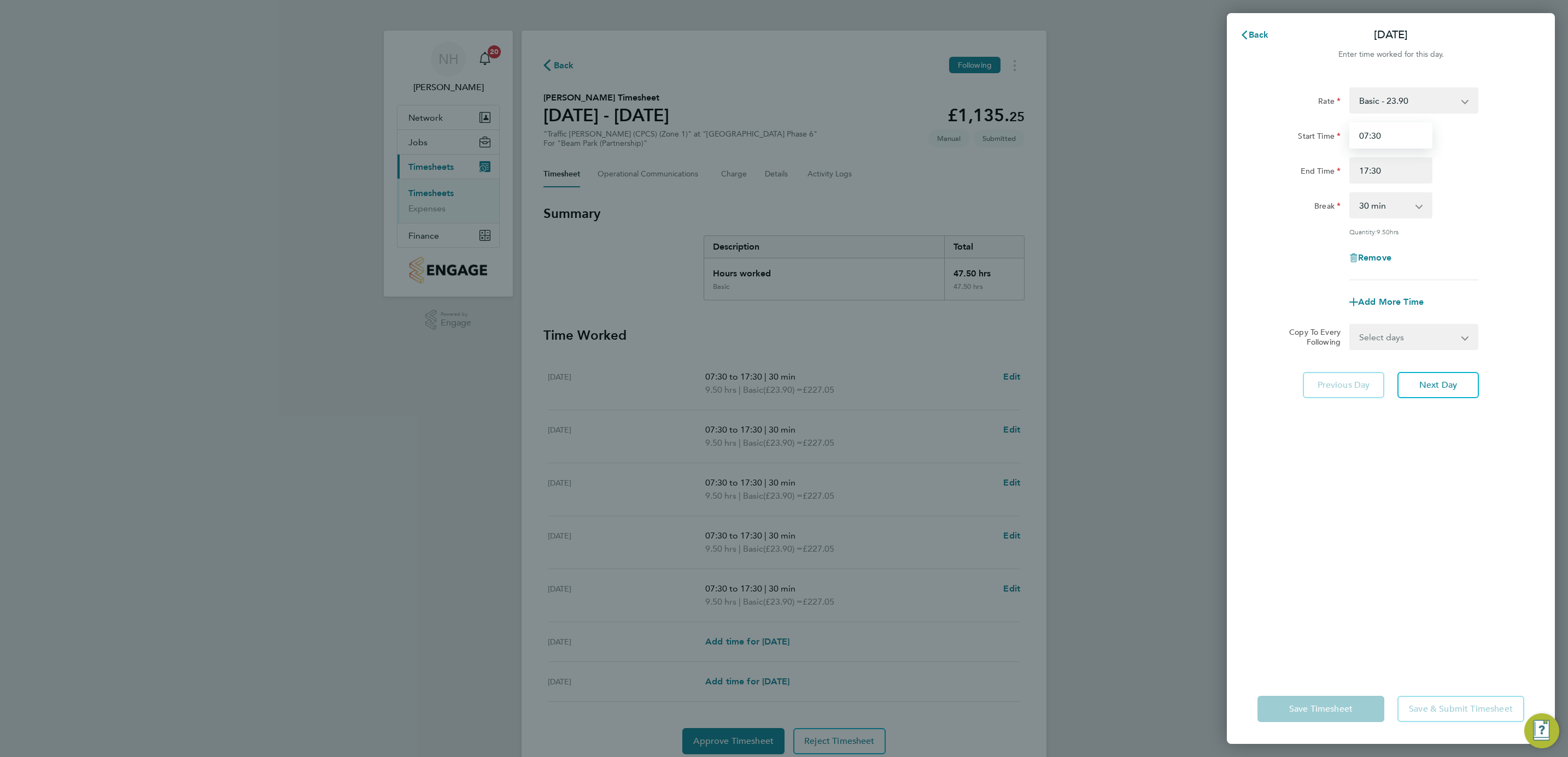
click at [1375, 134] on input "07:30" at bounding box center [1391, 135] width 83 height 26
type input "07:00"
click at [1488, 236] on div "Rate Basic - 23.90 Start Time 07:00 End Time 17:30 Break 0 min 15 min 30 min 45…" at bounding box center [1390, 184] width 267 height 193
click at [1450, 338] on select "Select days Day Weekday (Mon-Fri) Weekend (Sat-Sun) [DATE] [DATE] [DATE] [DATE]…" at bounding box center [1408, 336] width 115 height 24
select select "WEEKDAY"
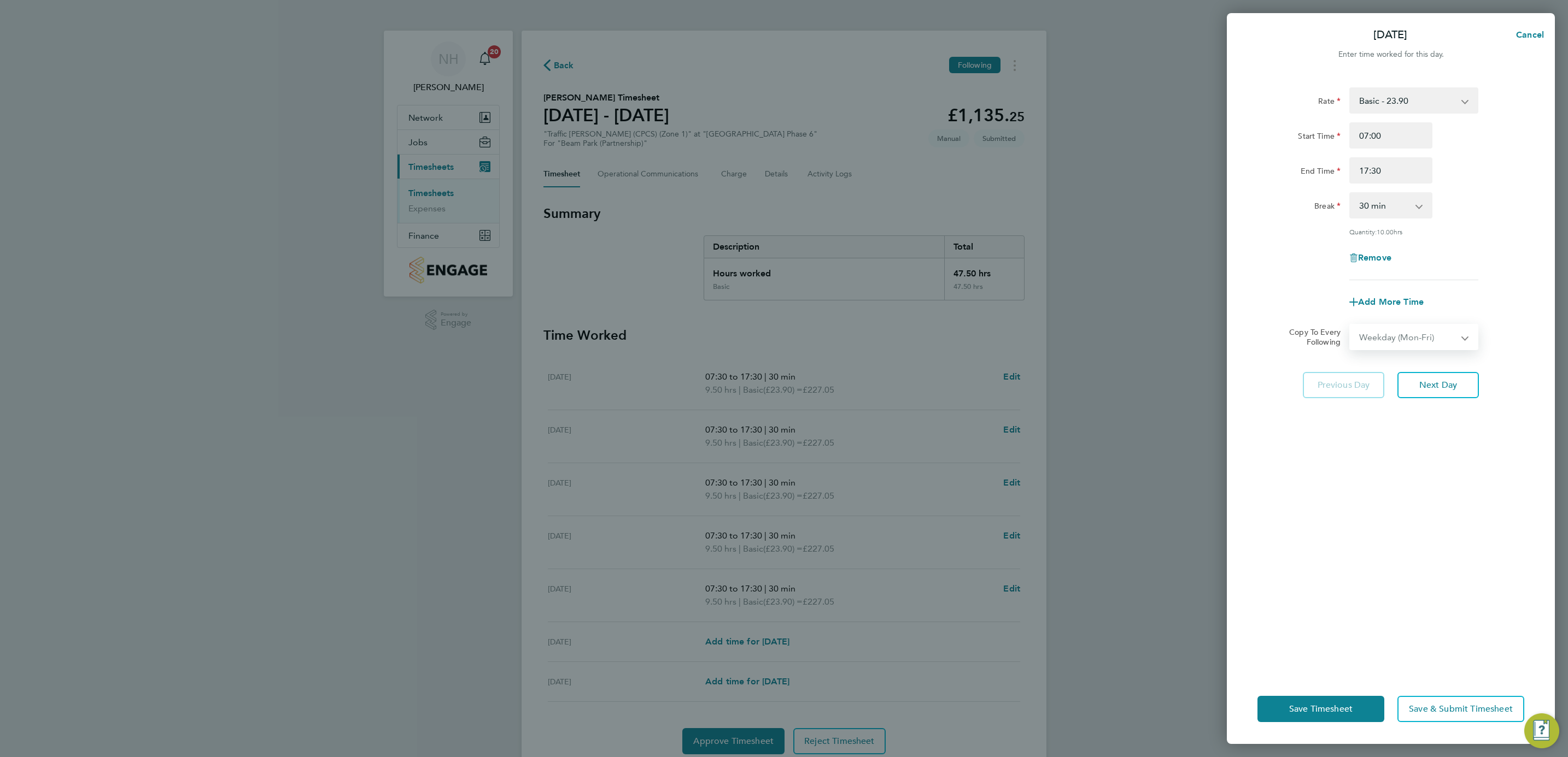
click at [1350, 325] on select "Select days Day Weekday (Mon-Fri) Weekend (Sat-Sun) [DATE] [DATE] [DATE] [DATE]…" at bounding box center [1408, 336] width 115 height 24
select select "[DATE]"
click at [1407, 515] on div "Rate Basic - 23.90 Start Time 07:00 End Time 17:30 Break 0 min 15 min 30 min 45…" at bounding box center [1391, 374] width 328 height 600
click at [1327, 712] on span "Save Timesheet" at bounding box center [1321, 709] width 63 height 11
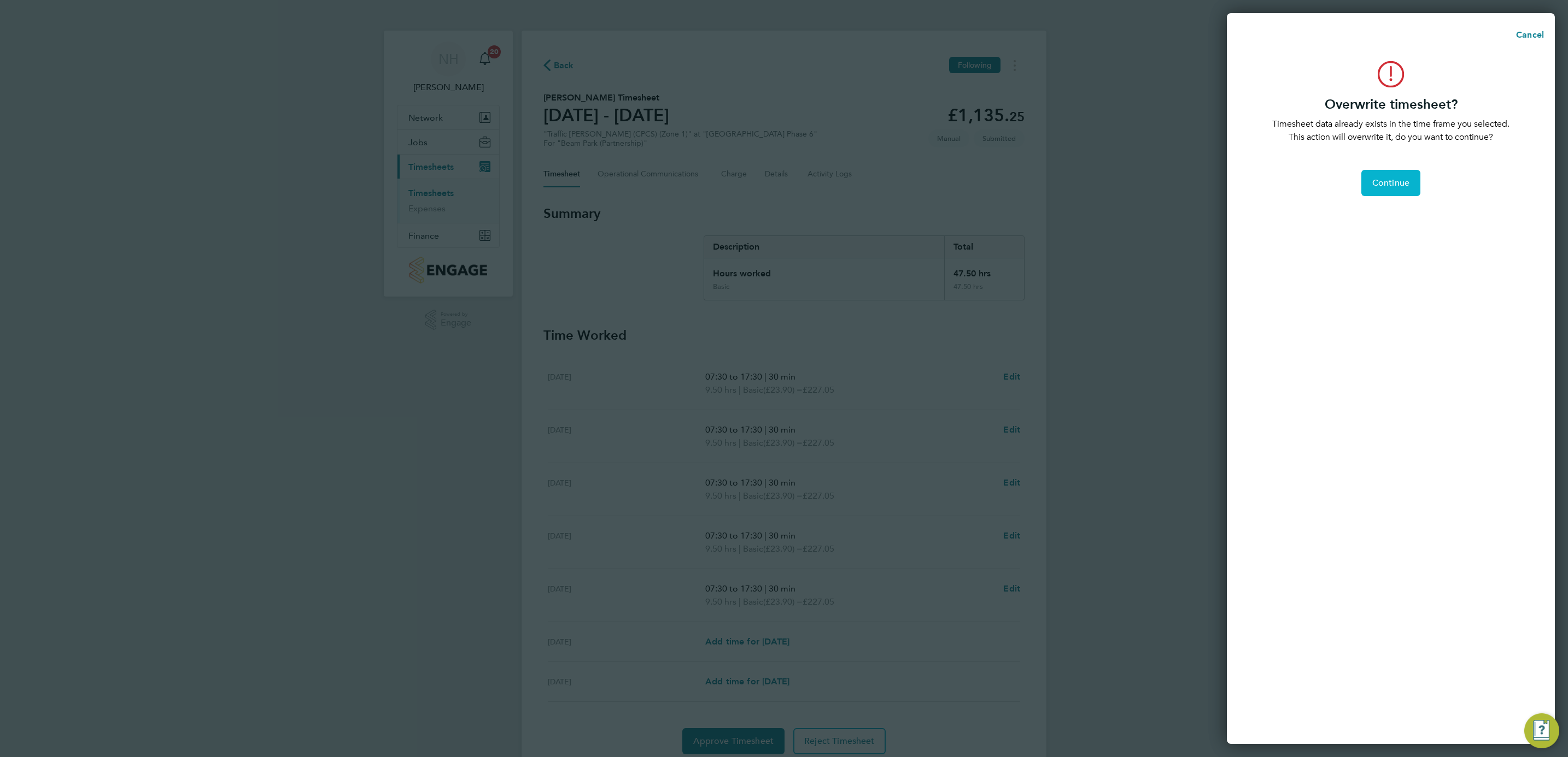
click at [1391, 185] on span "Continue" at bounding box center [1391, 183] width 37 height 11
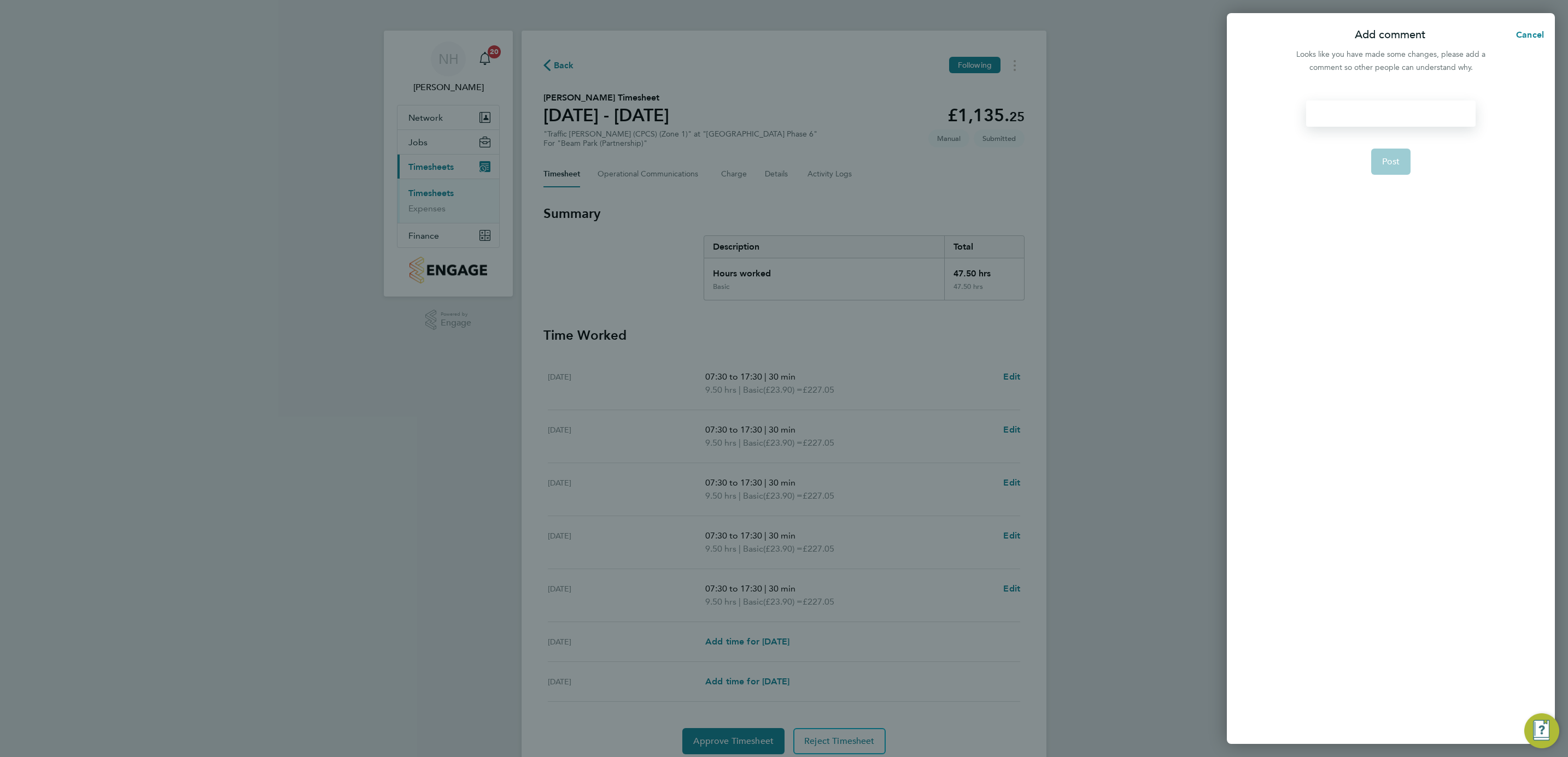
click at [1364, 114] on div at bounding box center [1390, 114] width 169 height 26
click at [1364, 118] on div at bounding box center [1390, 114] width 169 height 26
click at [1390, 168] on button "Post" at bounding box center [1390, 162] width 40 height 26
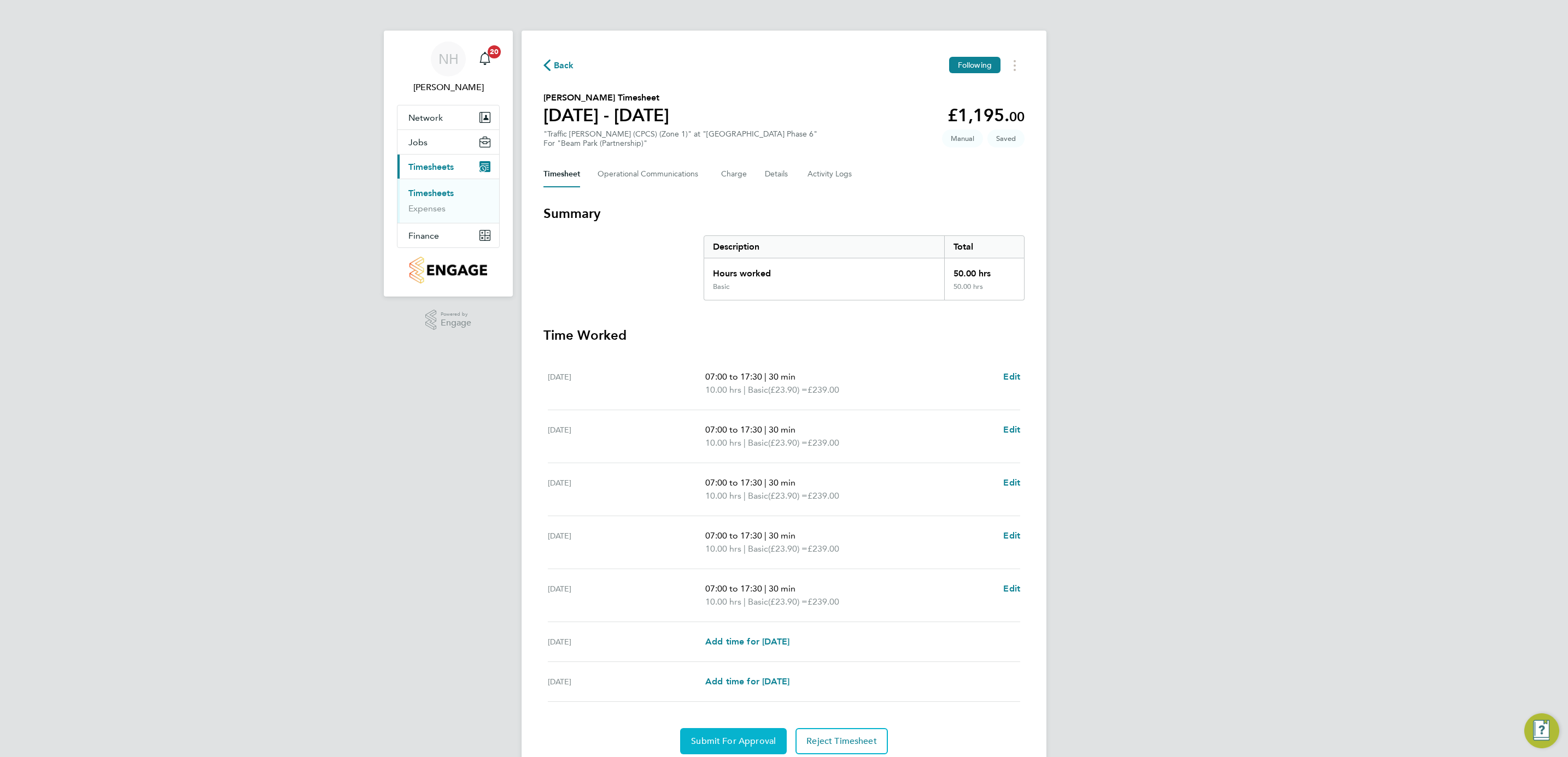
click at [725, 739] on span "Submit For Approval" at bounding box center [734, 741] width 85 height 11
click at [737, 743] on span "Approve Timesheet" at bounding box center [734, 741] width 81 height 11
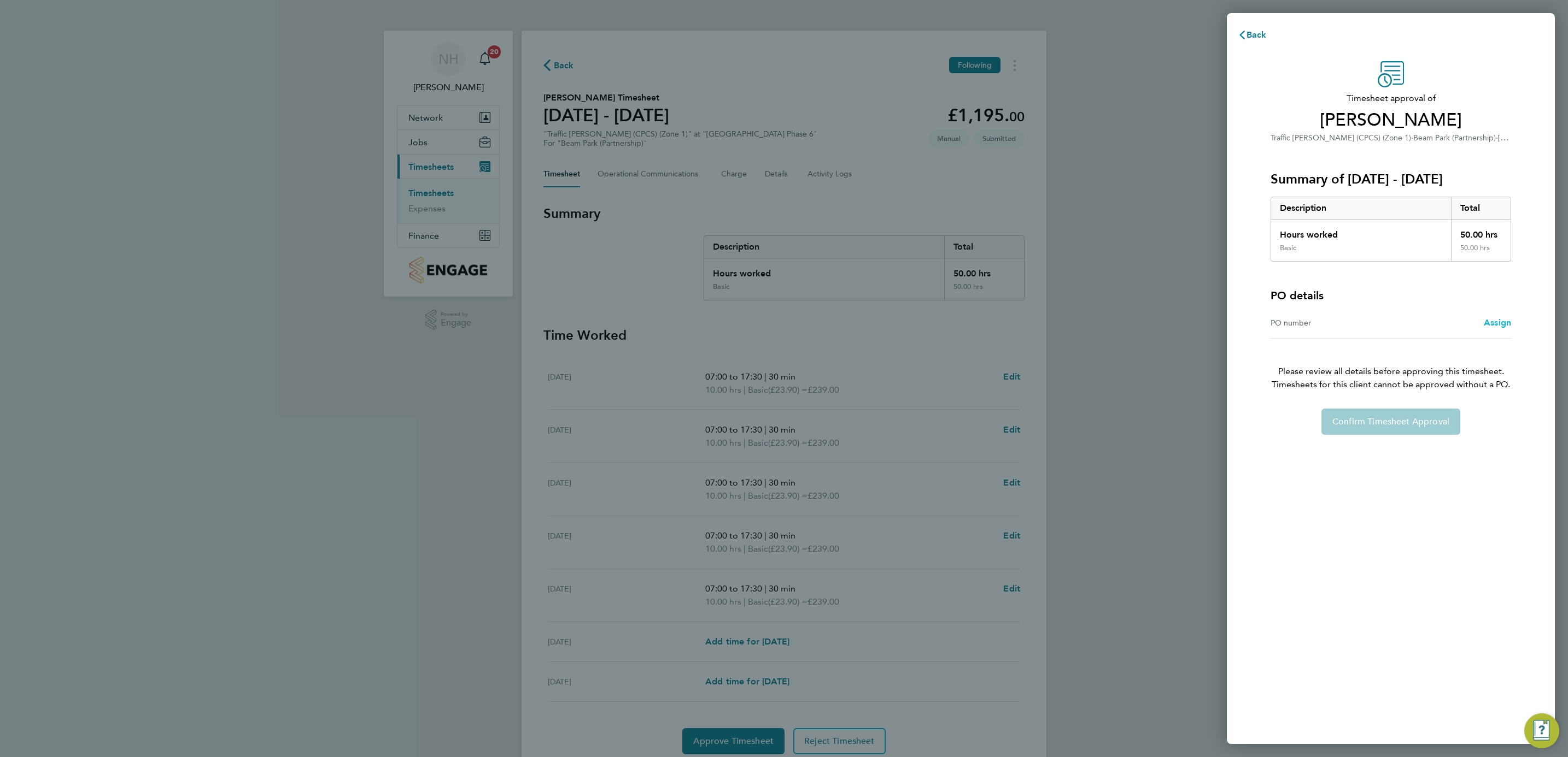
click at [1496, 318] on span "Assign" at bounding box center [1498, 323] width 27 height 10
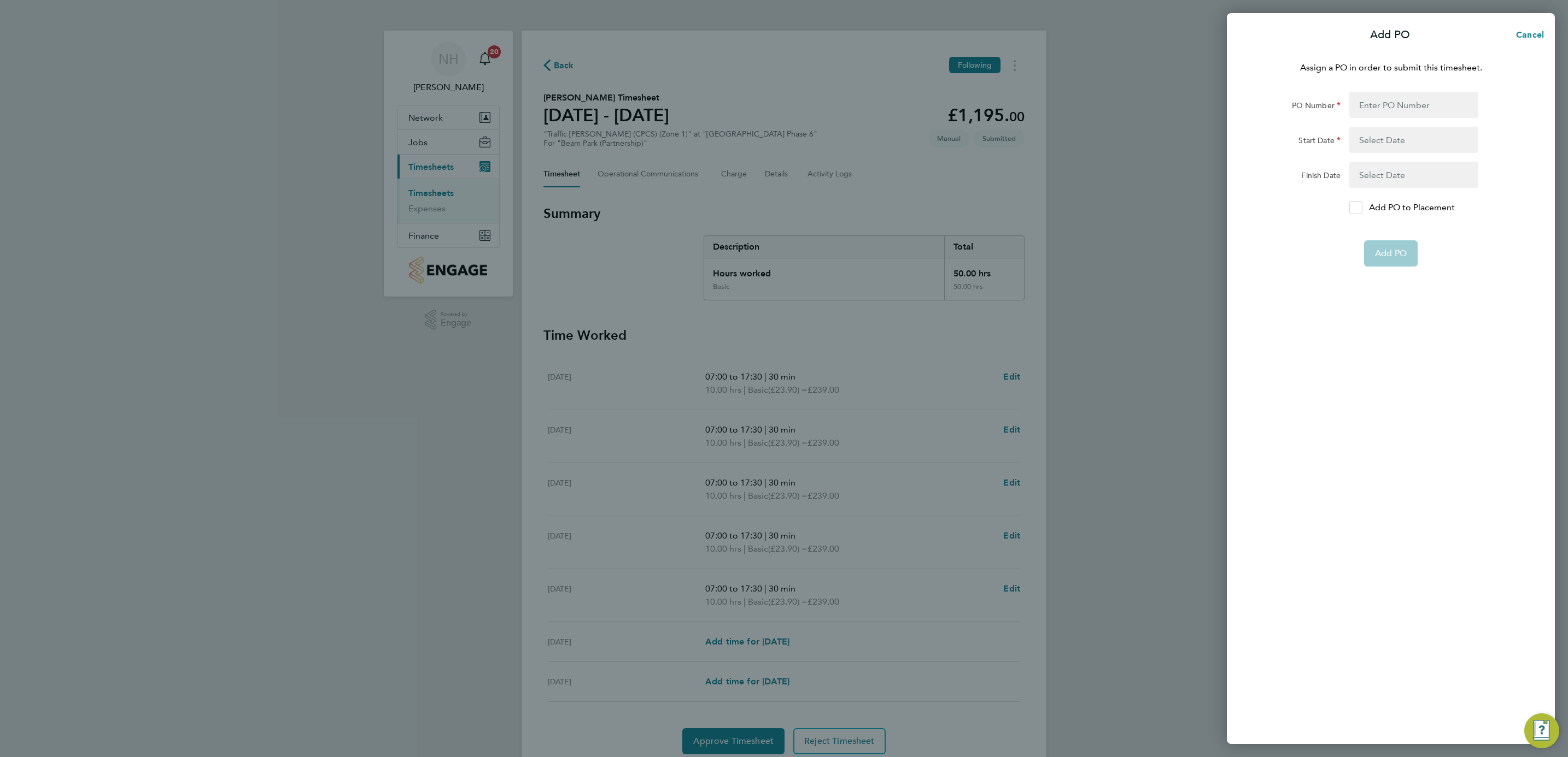
click at [1354, 204] on icon at bounding box center [1355, 208] width 8 height 7
click at [1359, 208] on input "Add PO to Placement" at bounding box center [1359, 208] width 0 height 0
click at [1390, 101] on input "PO Number" at bounding box center [1413, 105] width 129 height 26
type input "H66979"
type input "[DATE]"
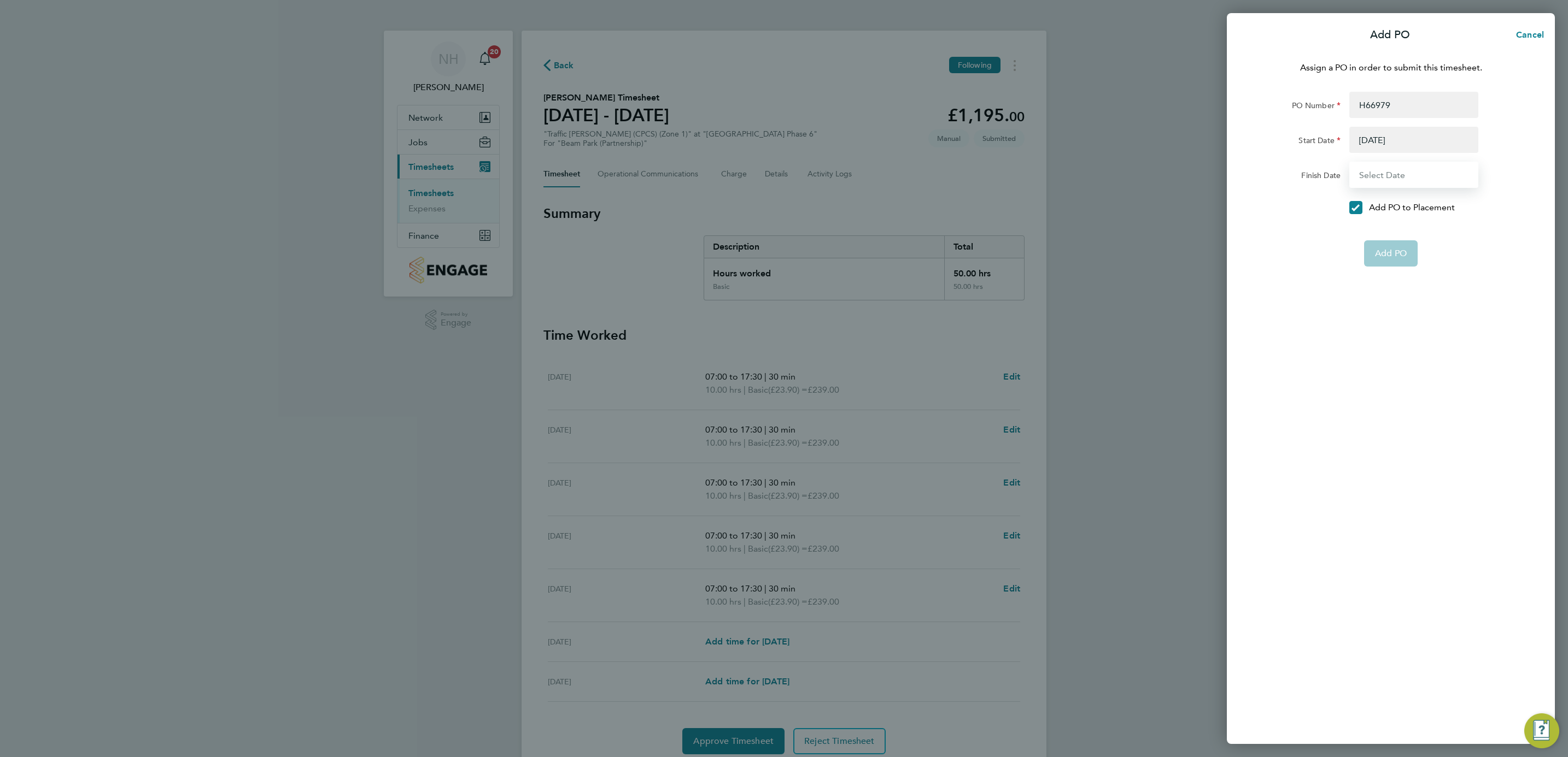
type input "[DATE]"
click at [1387, 230] on span "Add PO" at bounding box center [1391, 227] width 32 height 11
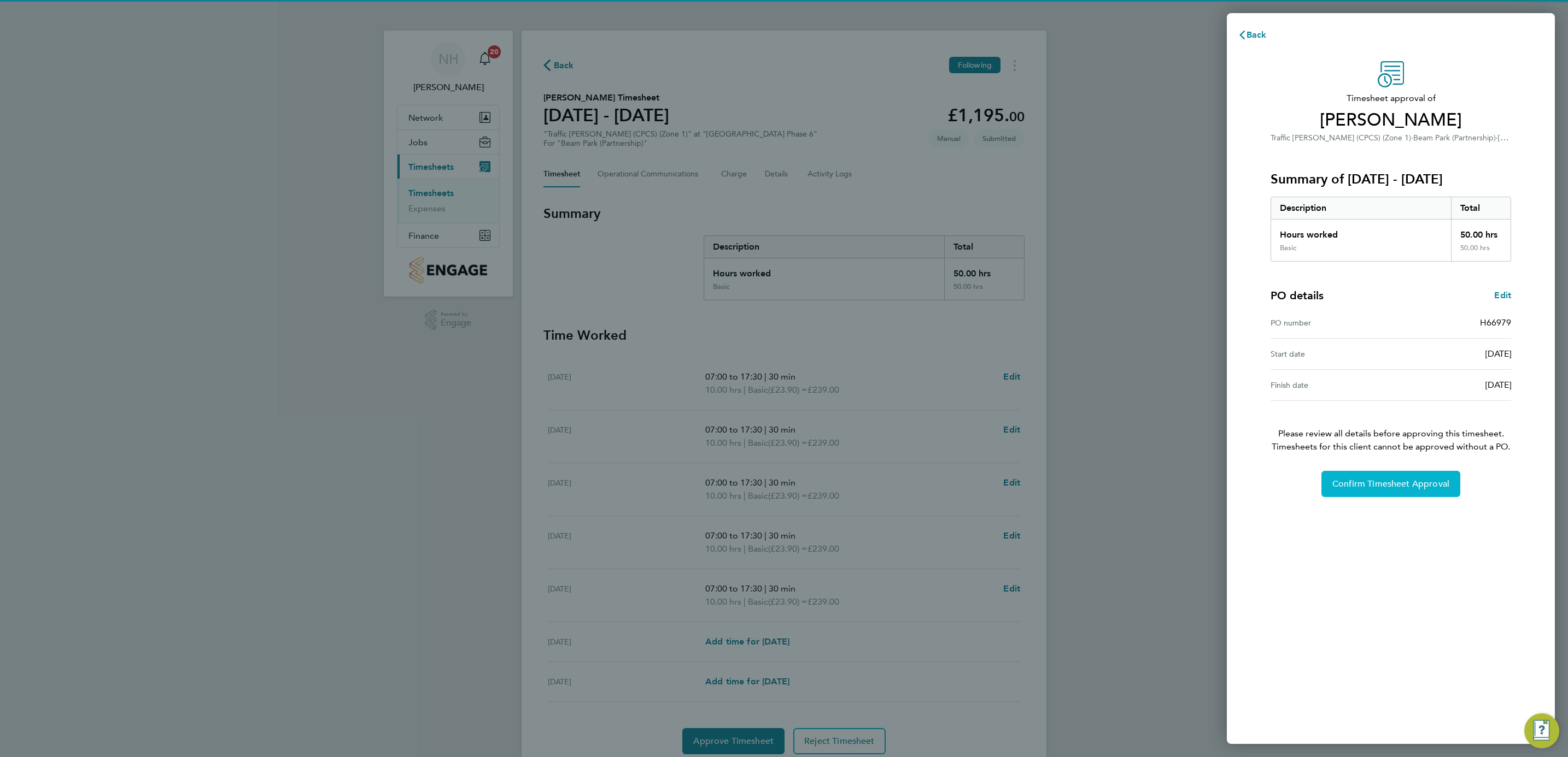
click at [1368, 486] on span "Confirm Timesheet Approval" at bounding box center [1390, 484] width 117 height 11
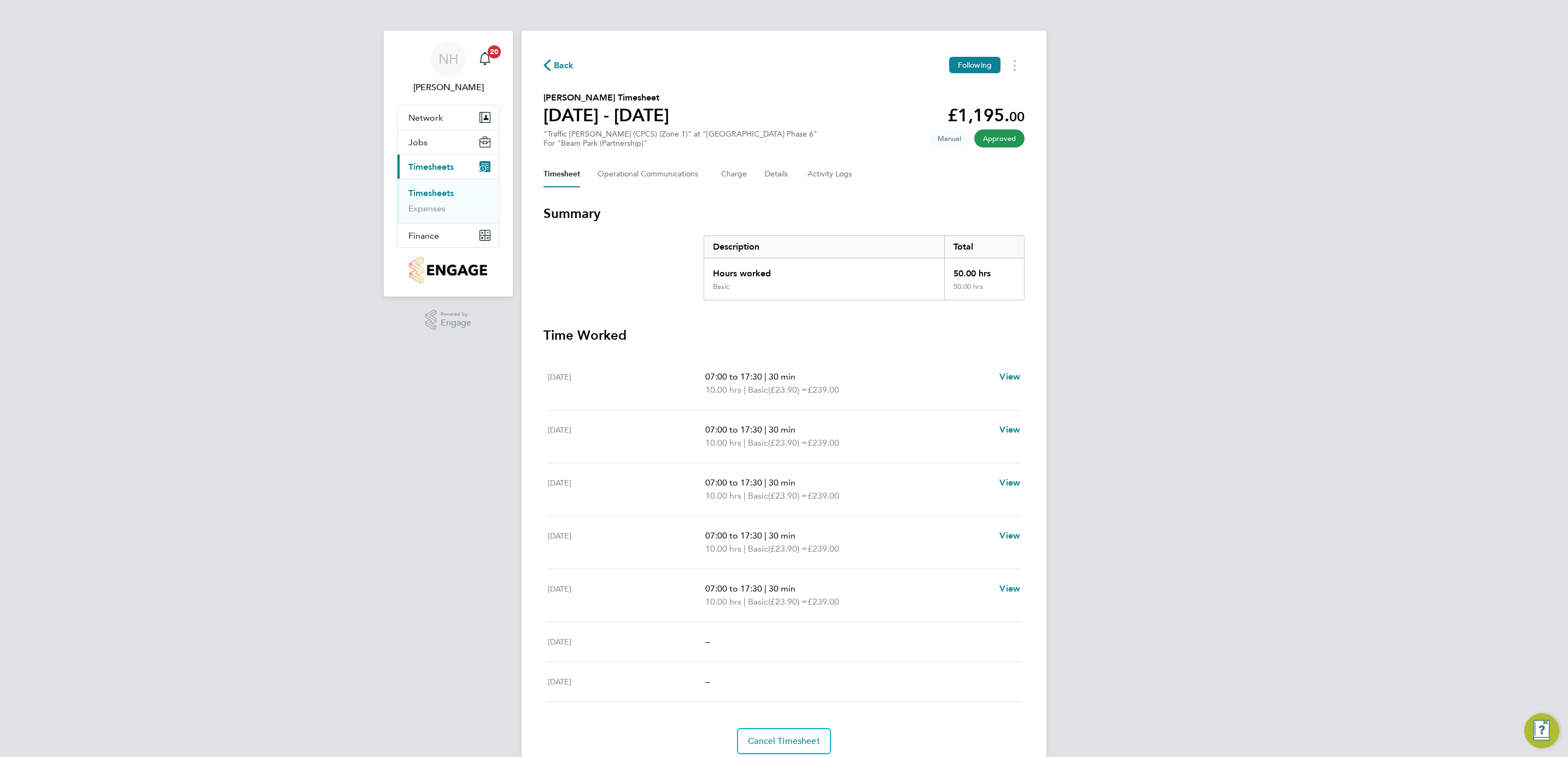
click at [564, 66] on span "Back" at bounding box center [564, 65] width 20 height 13
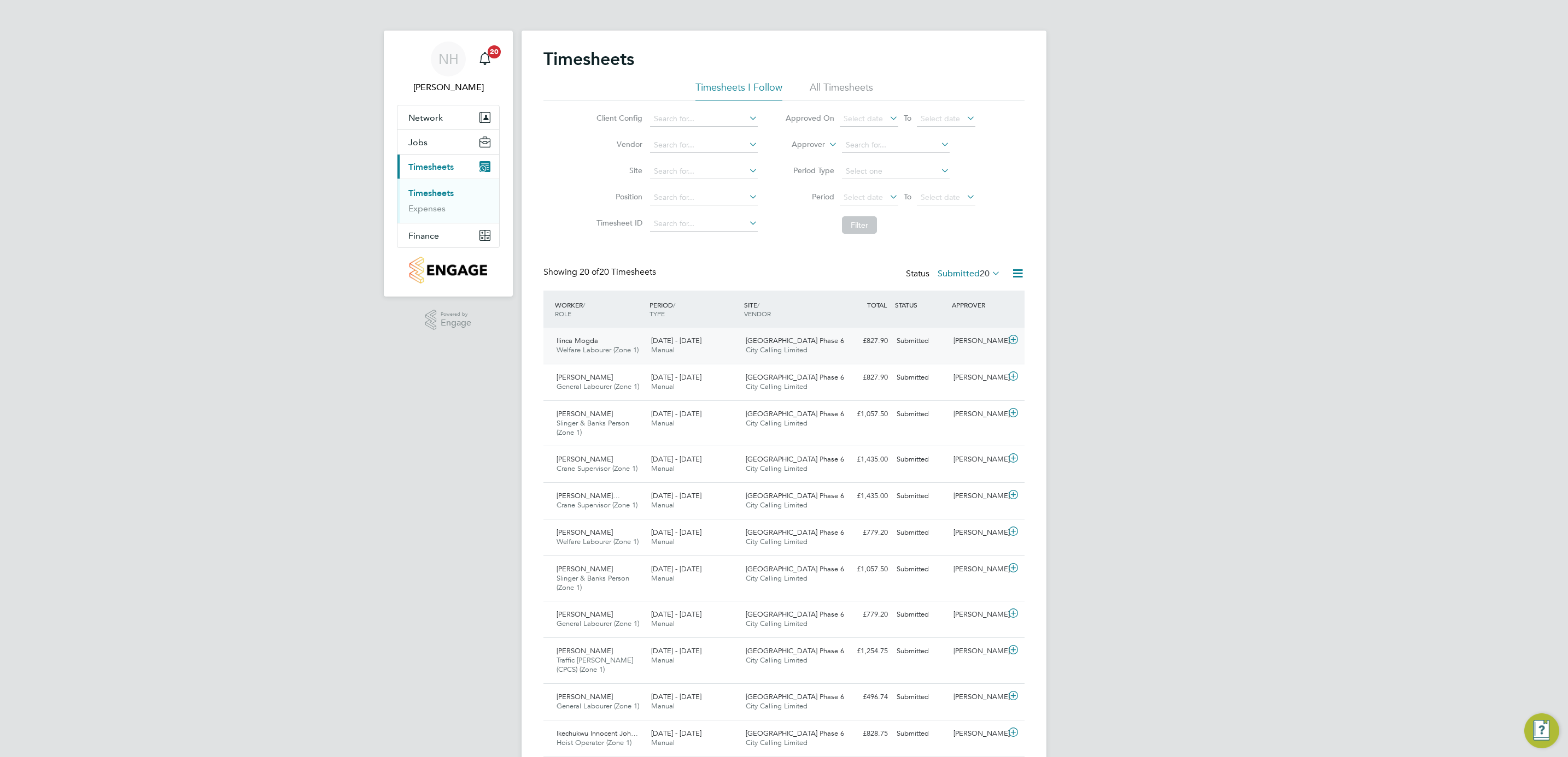
click at [977, 343] on div "[PERSON_NAME]" at bounding box center [977, 341] width 57 height 18
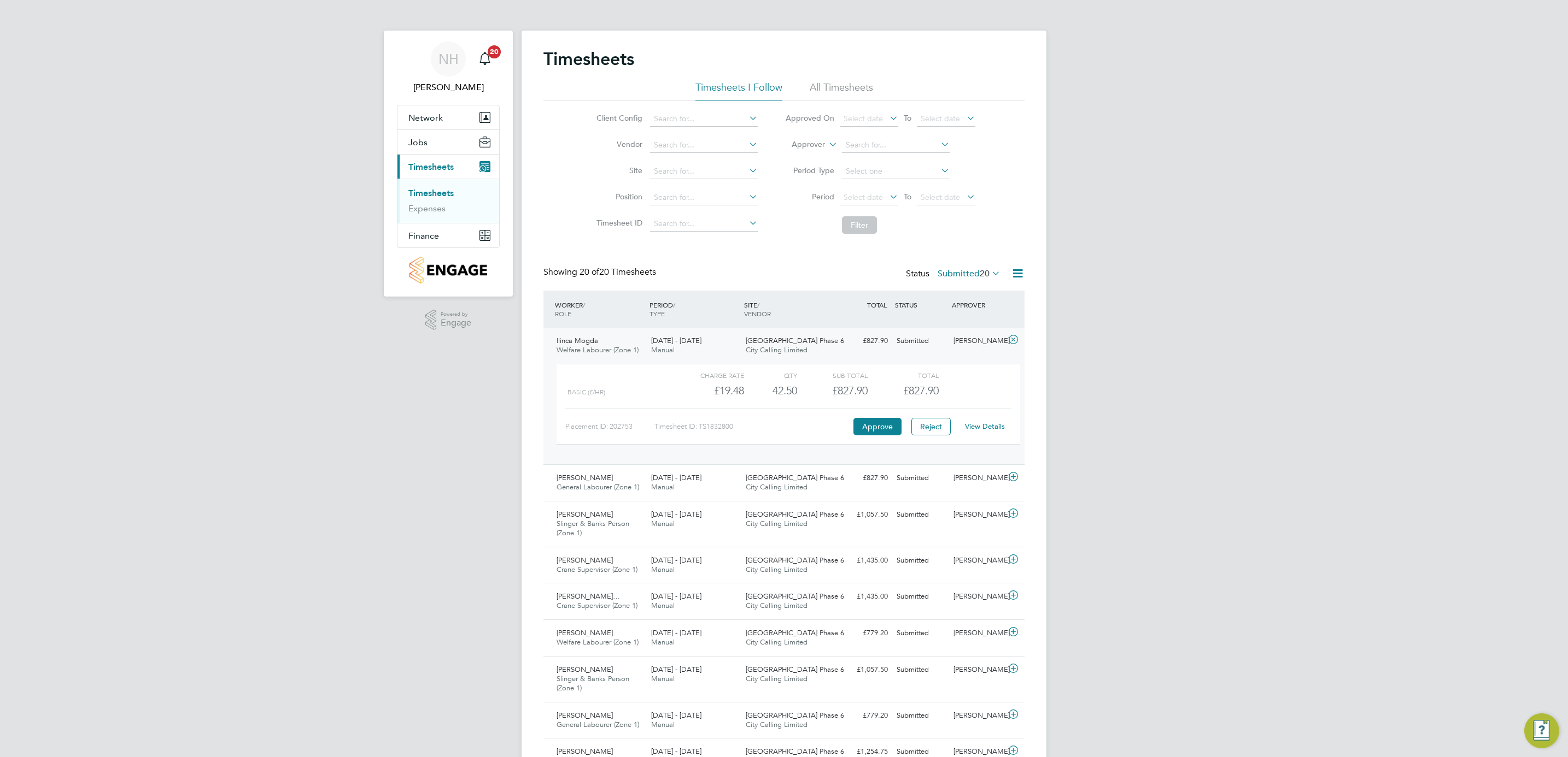
click at [980, 425] on link "View Details" at bounding box center [985, 426] width 40 height 9
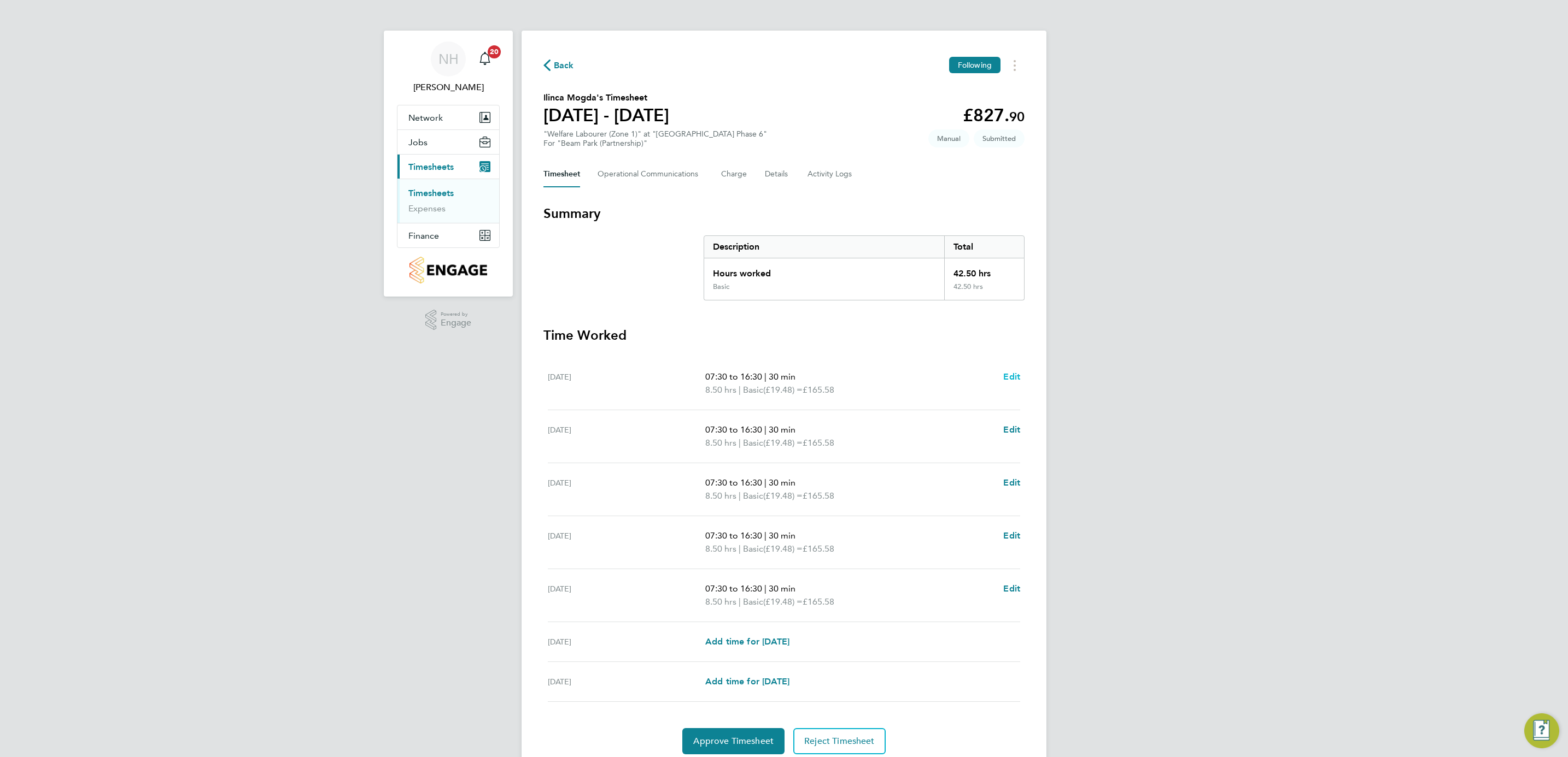
click at [1008, 379] on span "Edit" at bounding box center [1012, 377] width 17 height 10
select select "30"
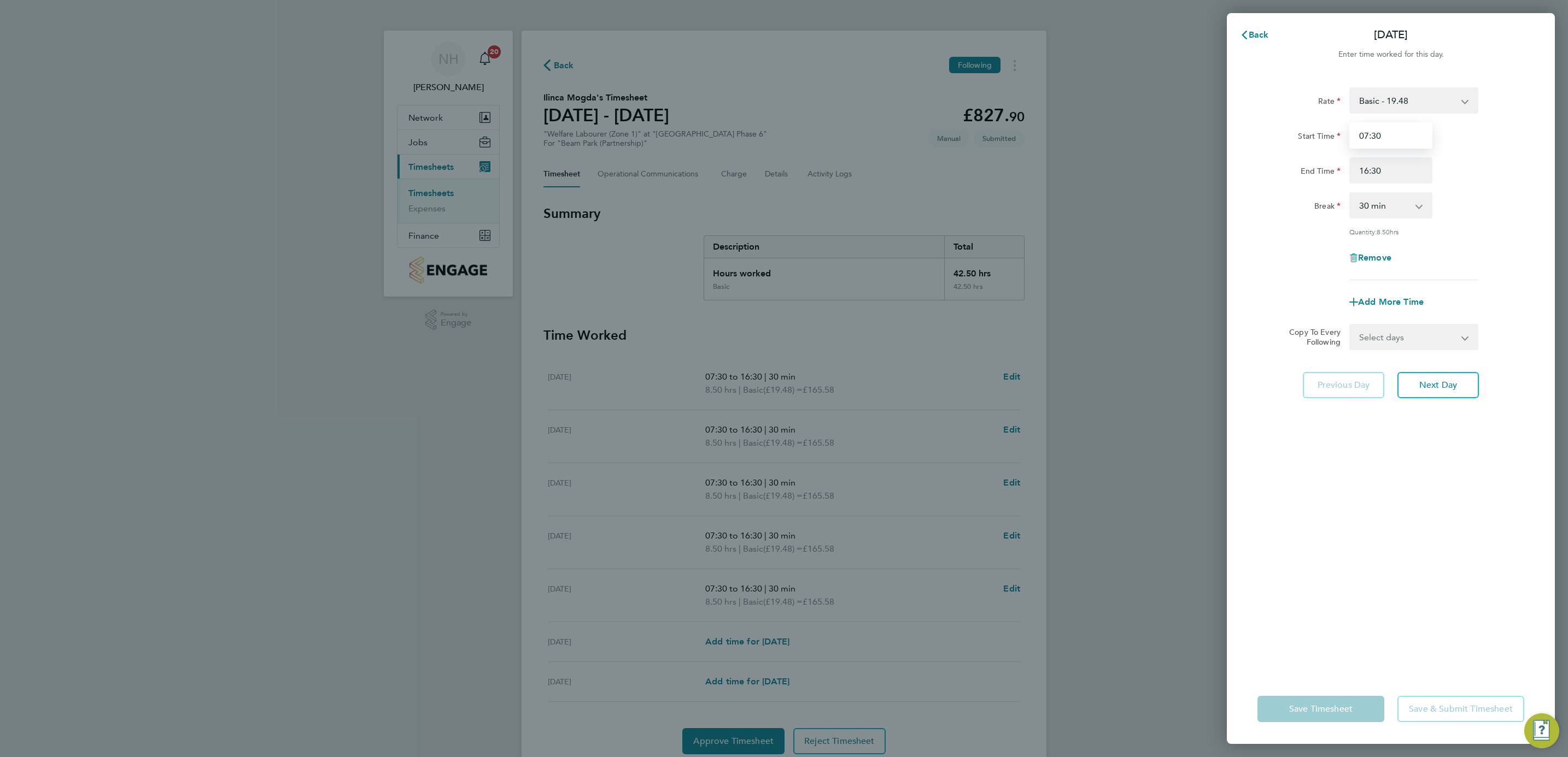
click at [1364, 133] on input "07:30" at bounding box center [1391, 135] width 83 height 26
type input "06:00"
click at [1375, 166] on input "16:30" at bounding box center [1391, 170] width 83 height 26
type input "16:00"
click at [1480, 252] on div "Remove" at bounding box center [1390, 258] width 275 height 26
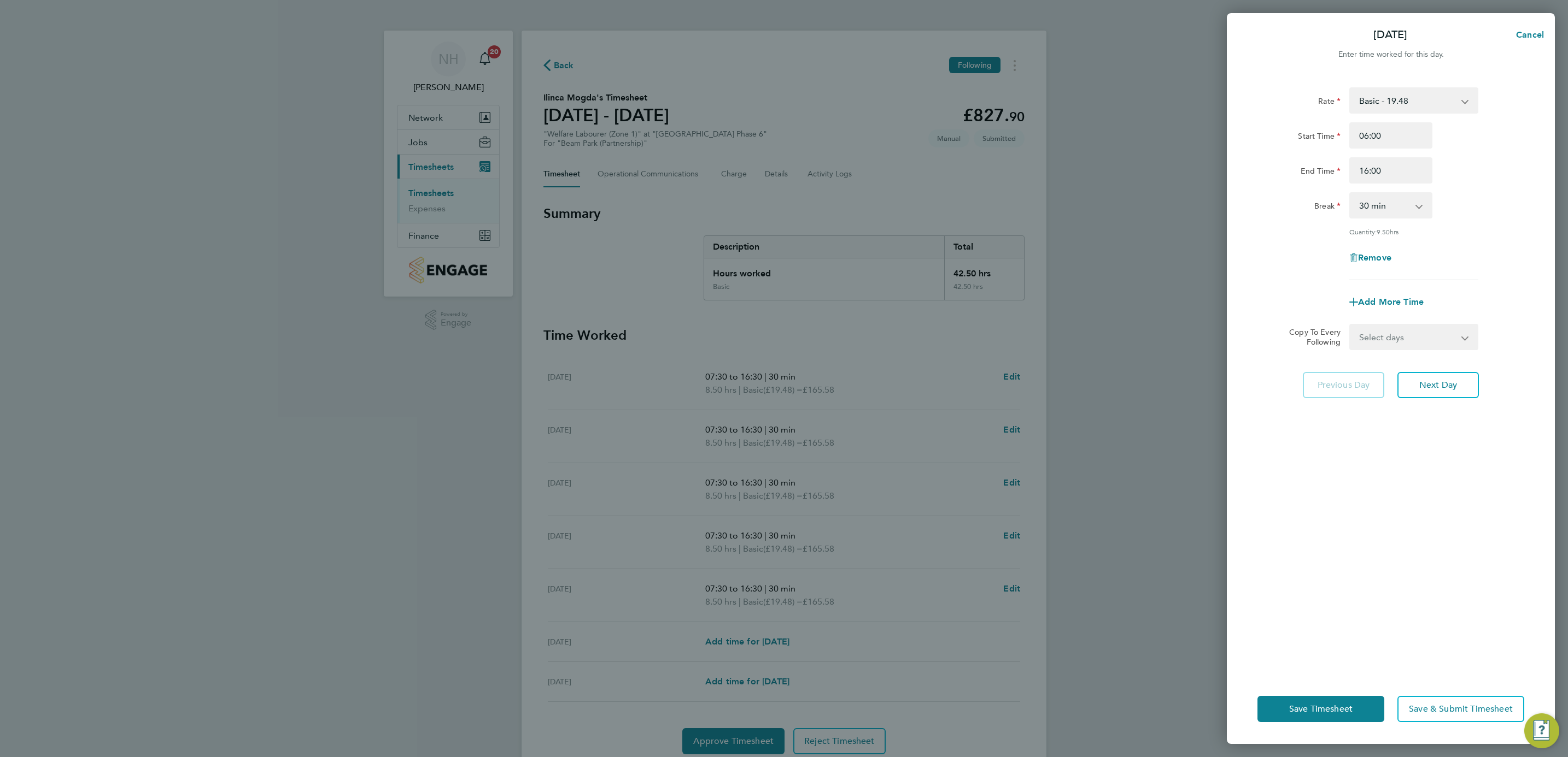
drag, startPoint x: 1458, startPoint y: 344, endPoint x: 1455, endPoint y: 338, distance: 6.7
click at [1457, 340] on select "Select days Day Weekday (Mon-Fri) Weekend (Sat-Sun) [DATE] [DATE] [DATE] [DATE]…" at bounding box center [1408, 336] width 115 height 24
select select "WEEKDAY"
click at [1350, 325] on select "Select days Day Weekday (Mon-Fri) Weekend (Sat-Sun) [DATE] [DATE] [DATE] [DATE]…" at bounding box center [1408, 336] width 115 height 24
select select "[DATE]"
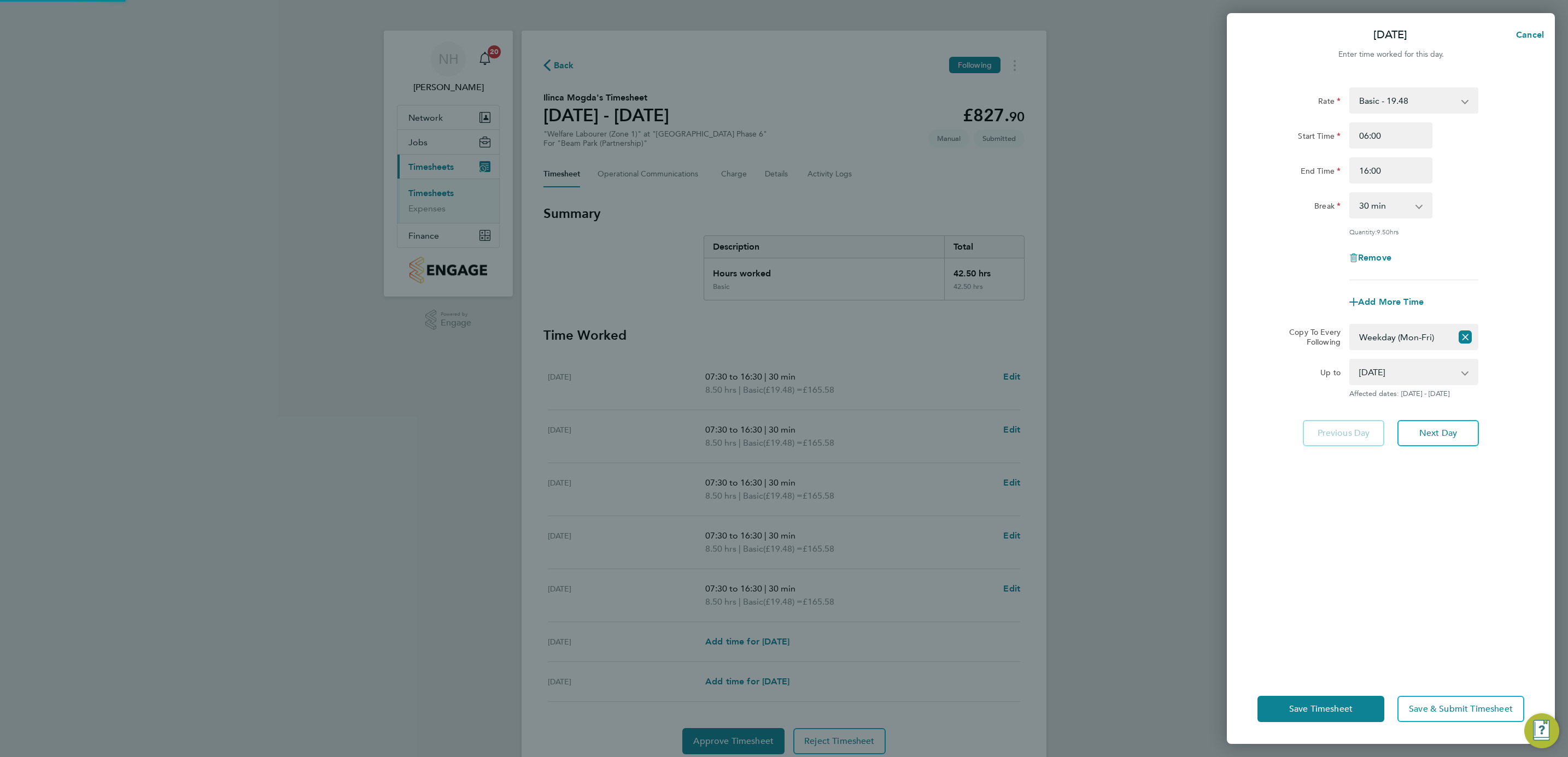
drag, startPoint x: 1458, startPoint y: 543, endPoint x: 1308, endPoint y: 677, distance: 201.1
click at [1457, 543] on div "Rate Basic - 19.48 Start Time 06:00 End Time 16:00 Break 0 min 15 min 30 min 45…" at bounding box center [1391, 374] width 328 height 600
click at [1295, 707] on span "Save Timesheet" at bounding box center [1321, 709] width 63 height 11
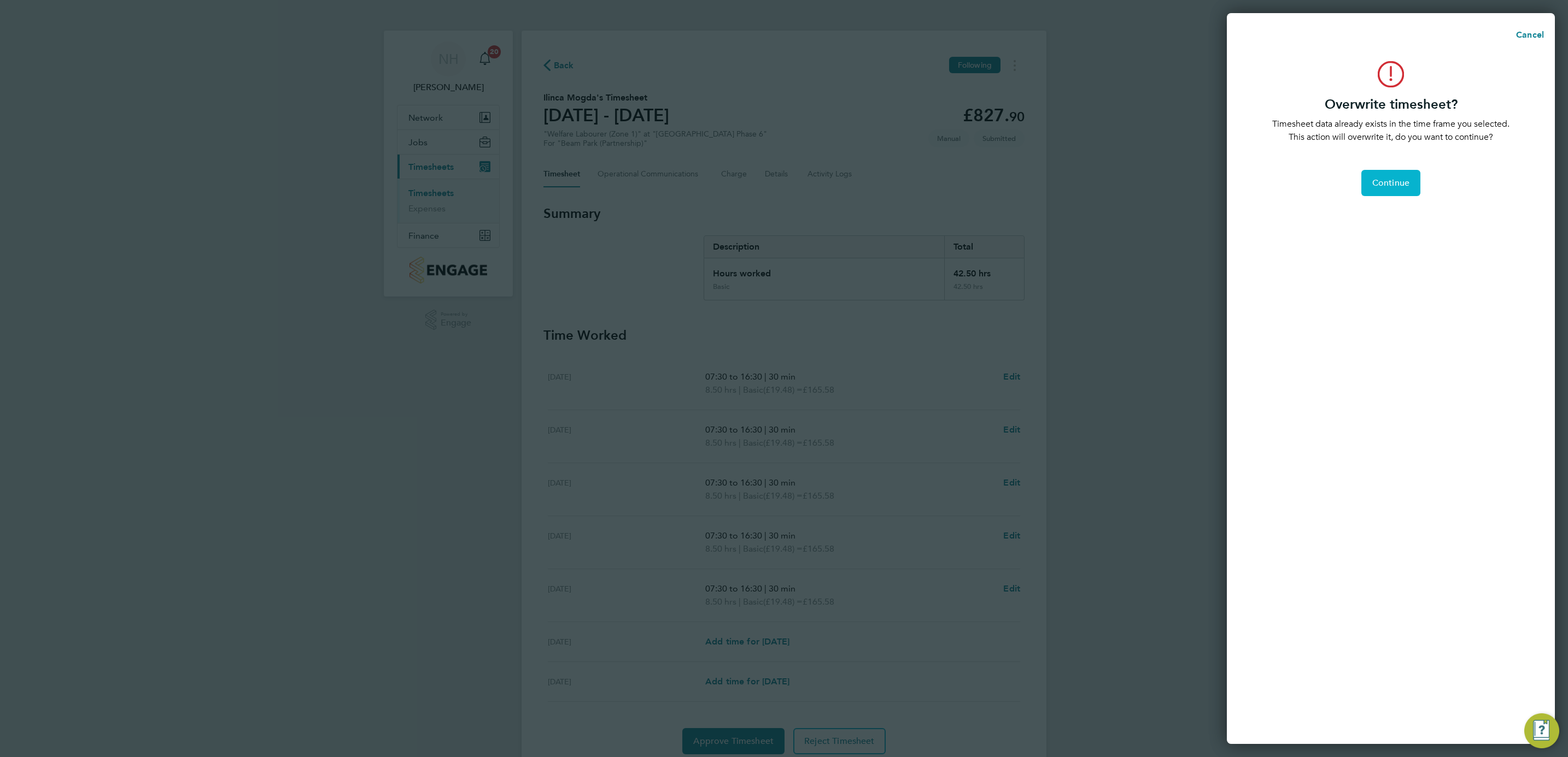
click at [1380, 179] on span "Continue" at bounding box center [1391, 183] width 37 height 11
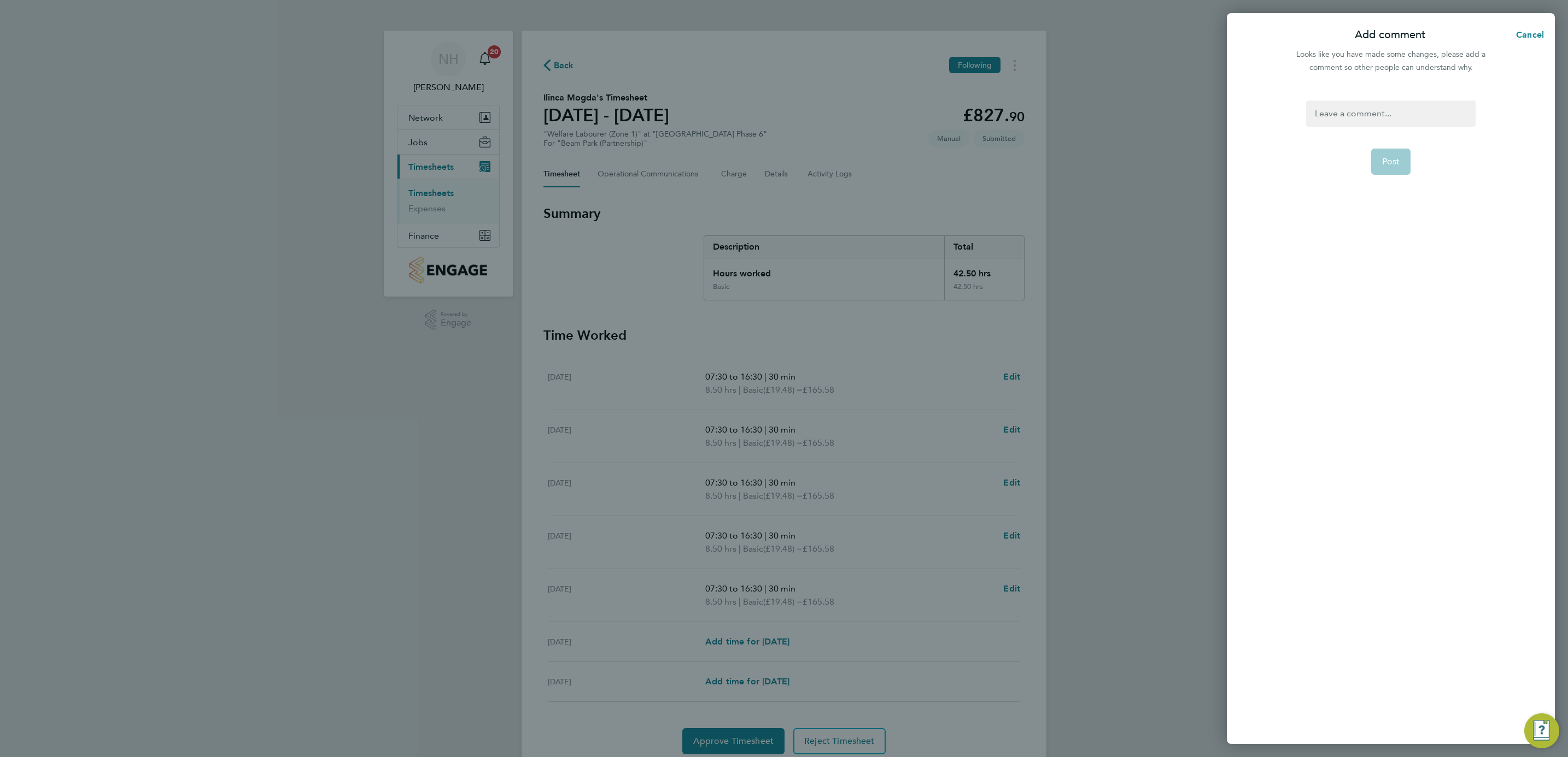
click at [1344, 121] on div at bounding box center [1390, 114] width 169 height 26
click at [1387, 150] on button "Post" at bounding box center [1390, 162] width 40 height 26
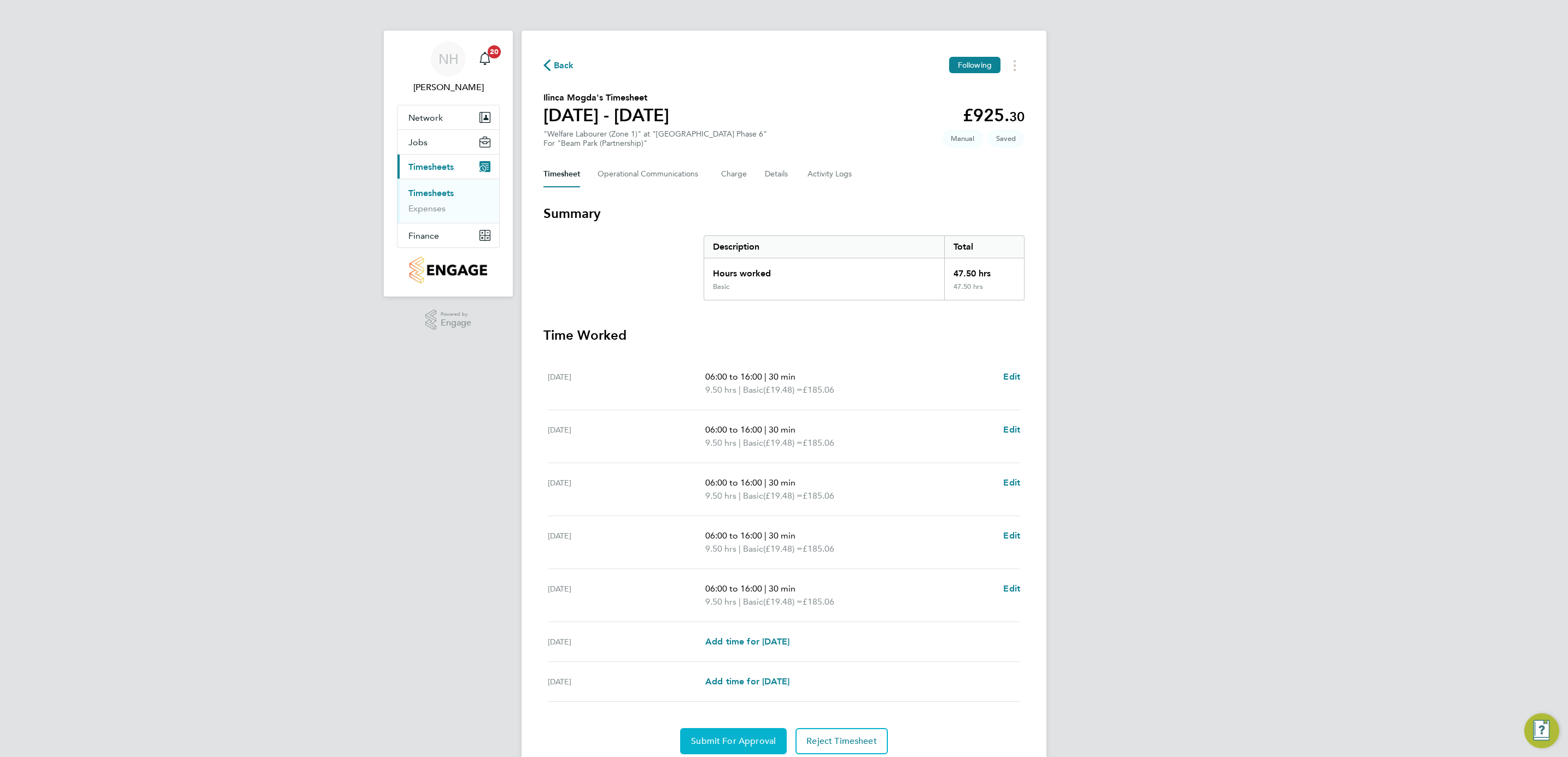
click at [738, 743] on span "Submit For Approval" at bounding box center [734, 741] width 85 height 11
click at [725, 743] on span "Approve Timesheet" at bounding box center [734, 741] width 81 height 11
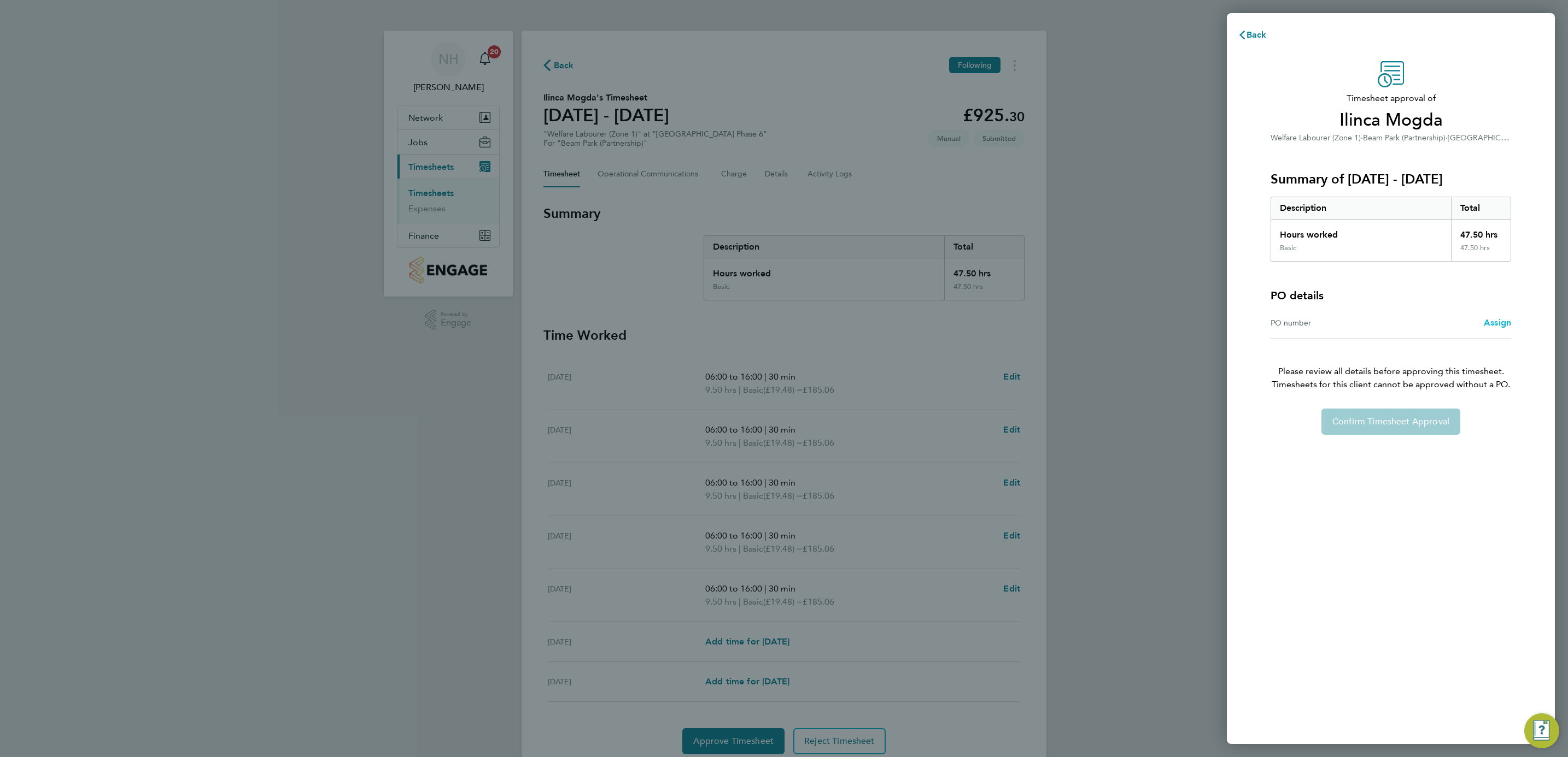
click at [1489, 322] on span "Assign" at bounding box center [1498, 323] width 27 height 10
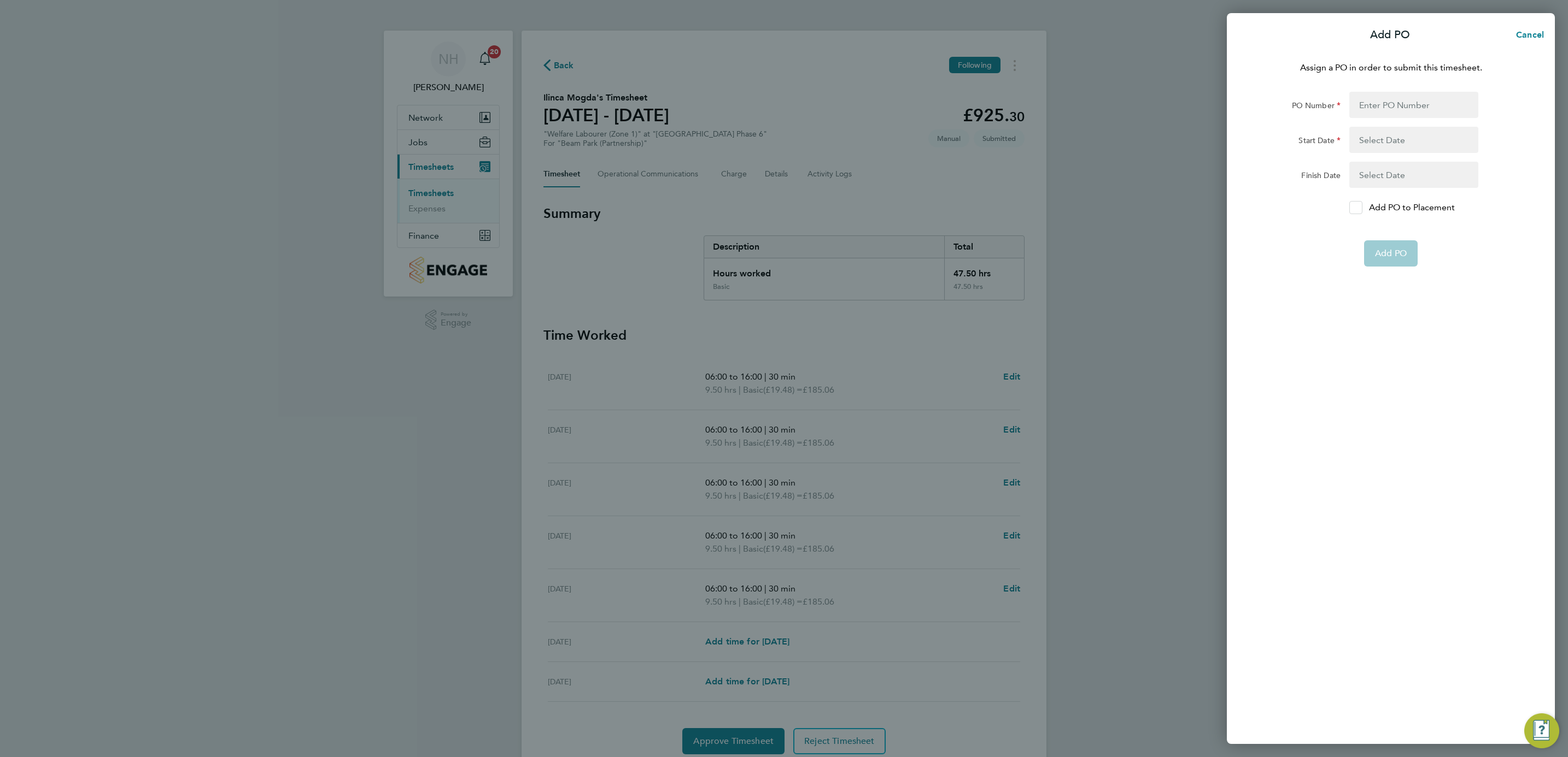
click at [1354, 208] on icon at bounding box center [1355, 208] width 8 height 7
click at [1359, 208] on input "Add PO to Placement" at bounding box center [1359, 208] width 0 height 0
click at [1378, 111] on input "PO Number" at bounding box center [1413, 105] width 129 height 26
type input "H66979"
type input "[DATE]"
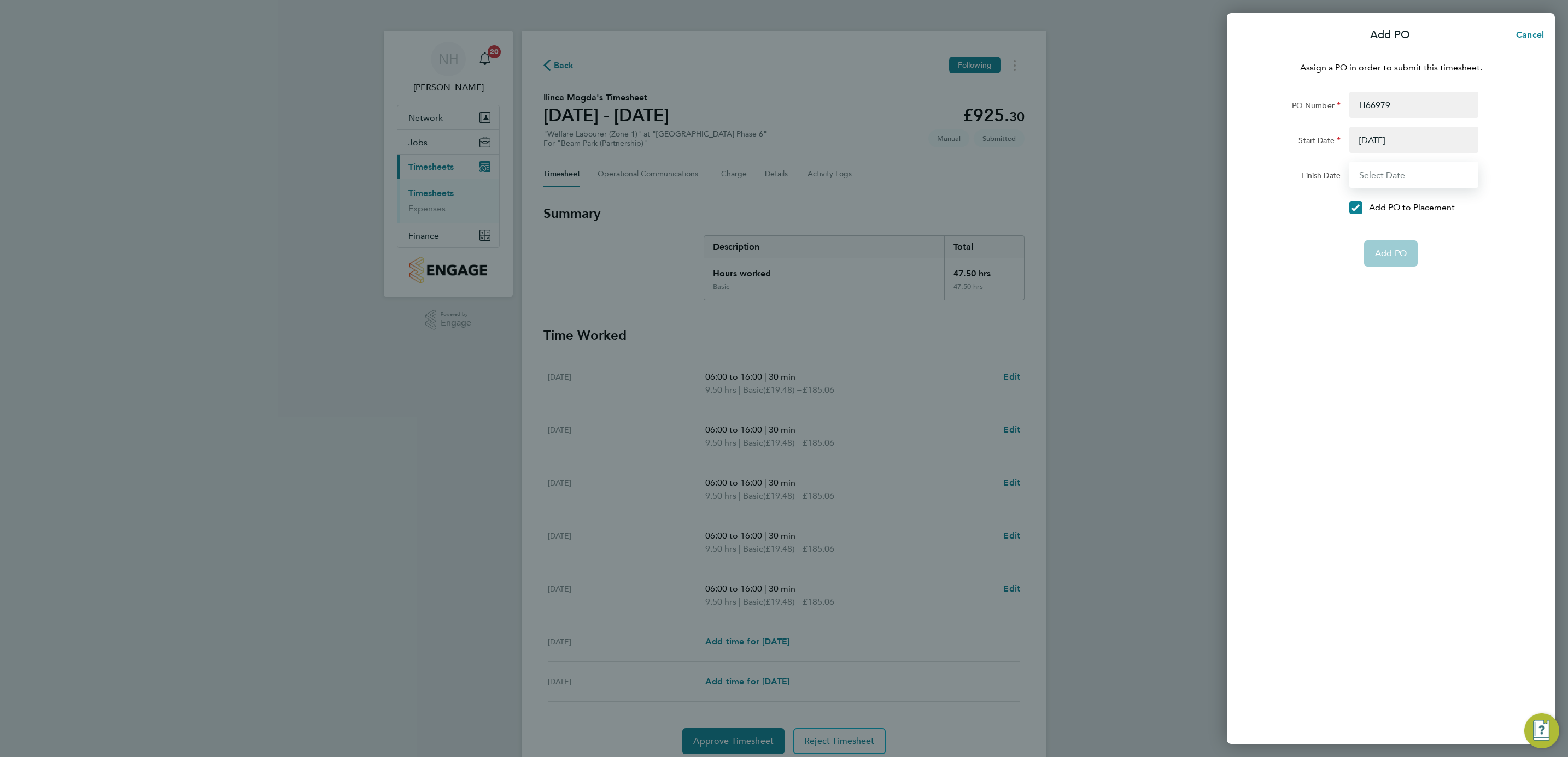
type input "[DATE]"
click at [1398, 231] on span "Add PO" at bounding box center [1391, 227] width 32 height 11
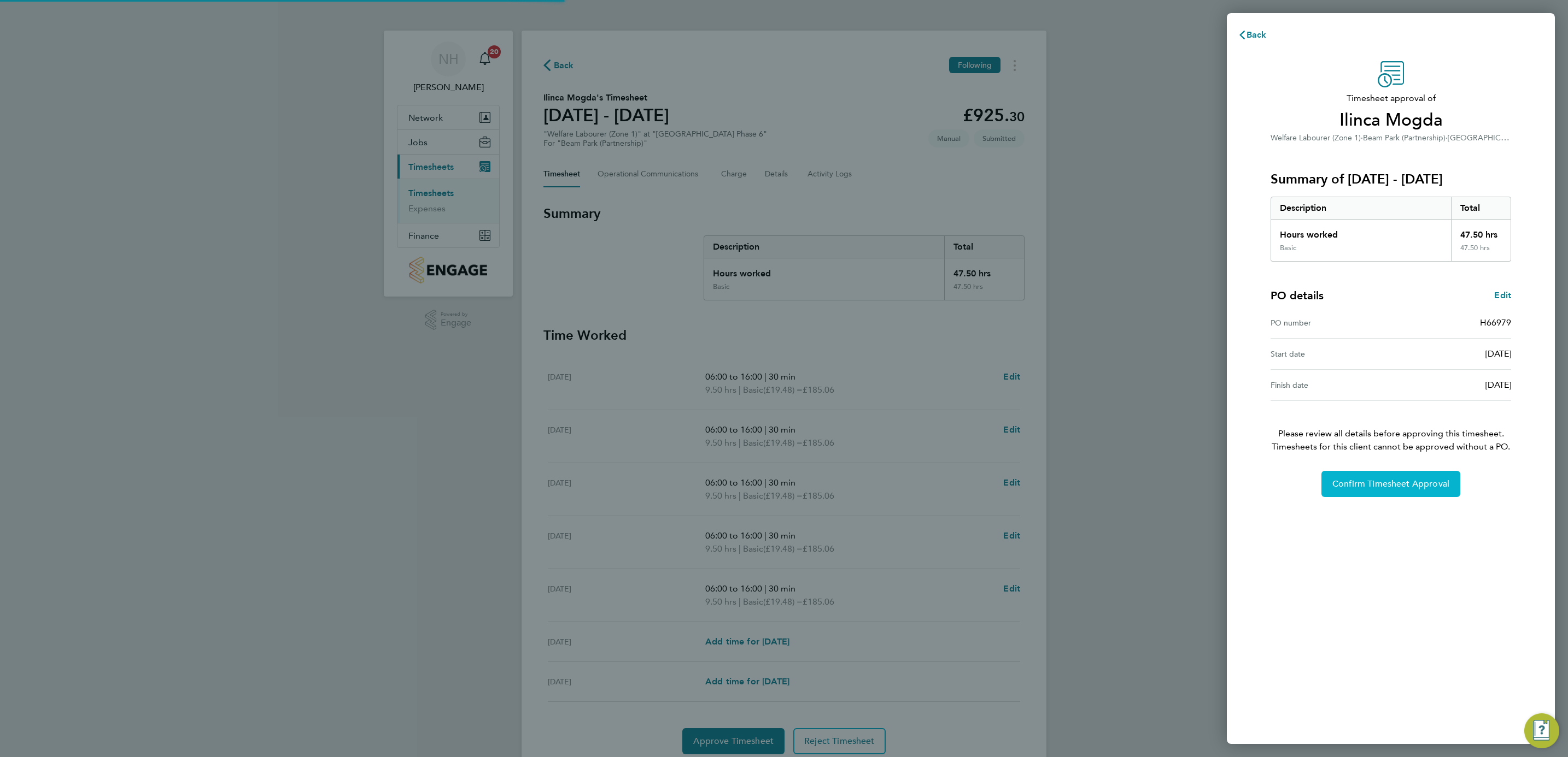
click at [1380, 485] on span "Confirm Timesheet Approval" at bounding box center [1390, 484] width 117 height 11
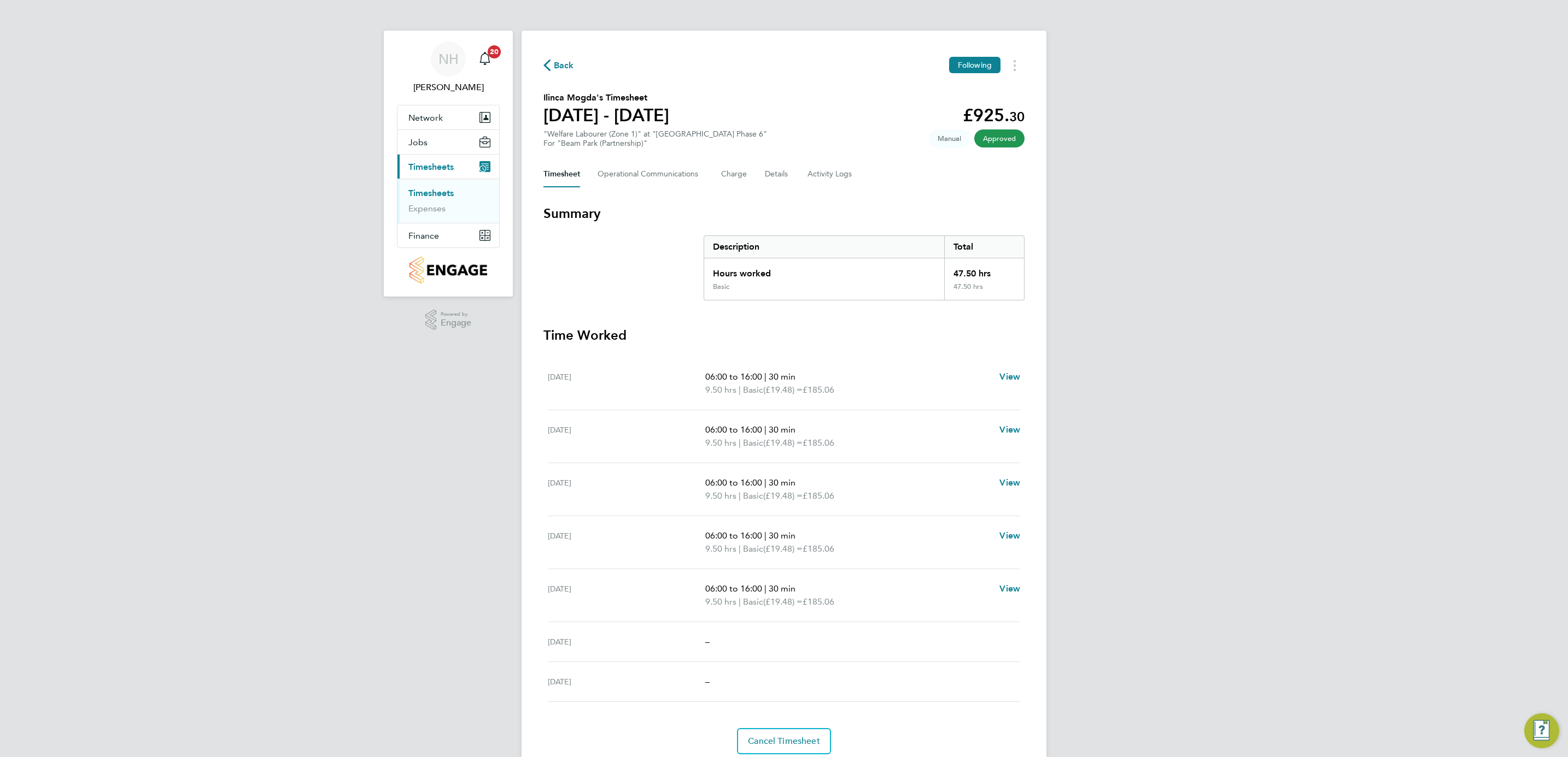
click at [544, 63] on icon "button" at bounding box center [547, 65] width 7 height 12
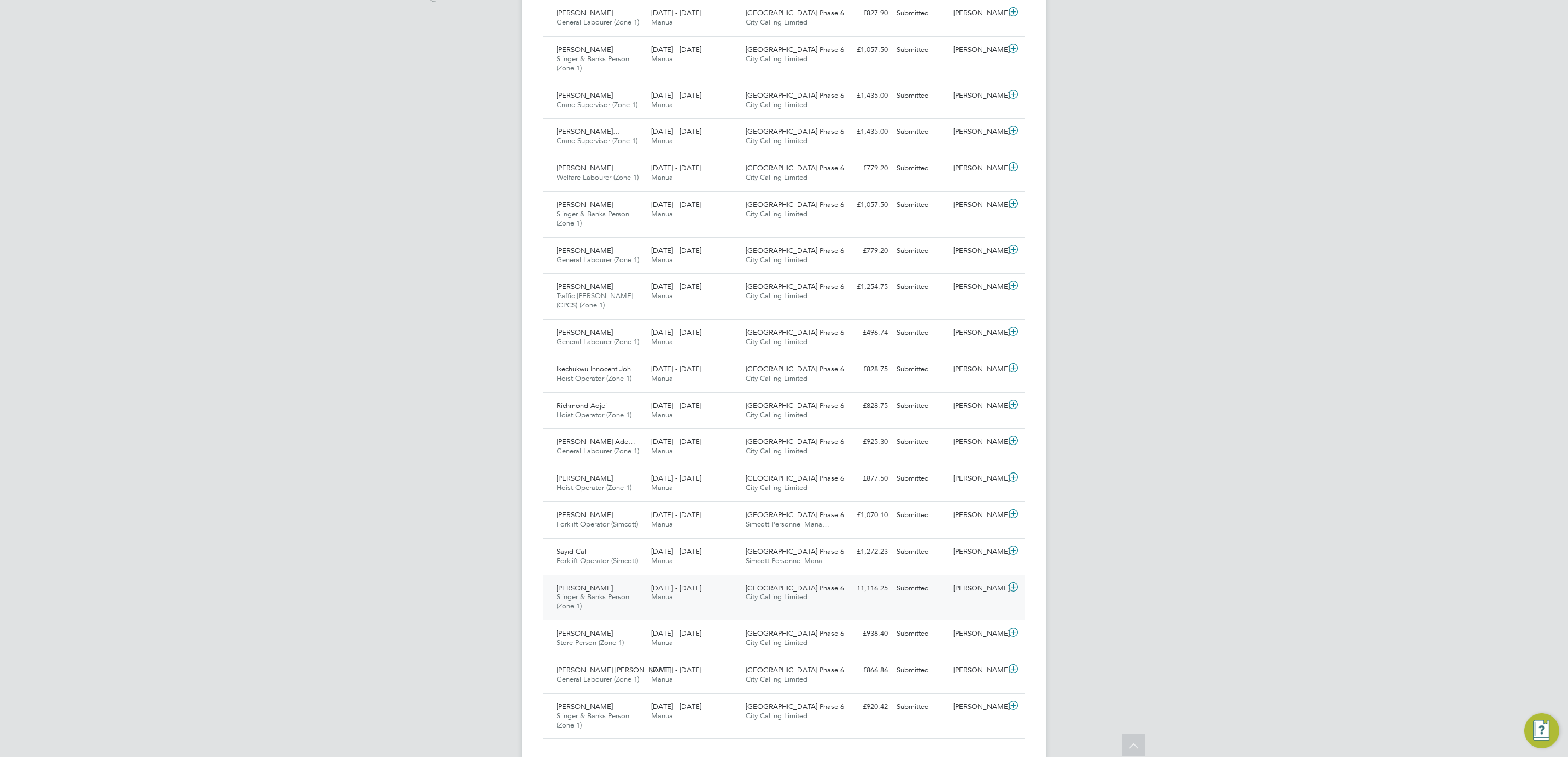
click at [975, 590] on div "[PERSON_NAME]" at bounding box center [977, 588] width 57 height 18
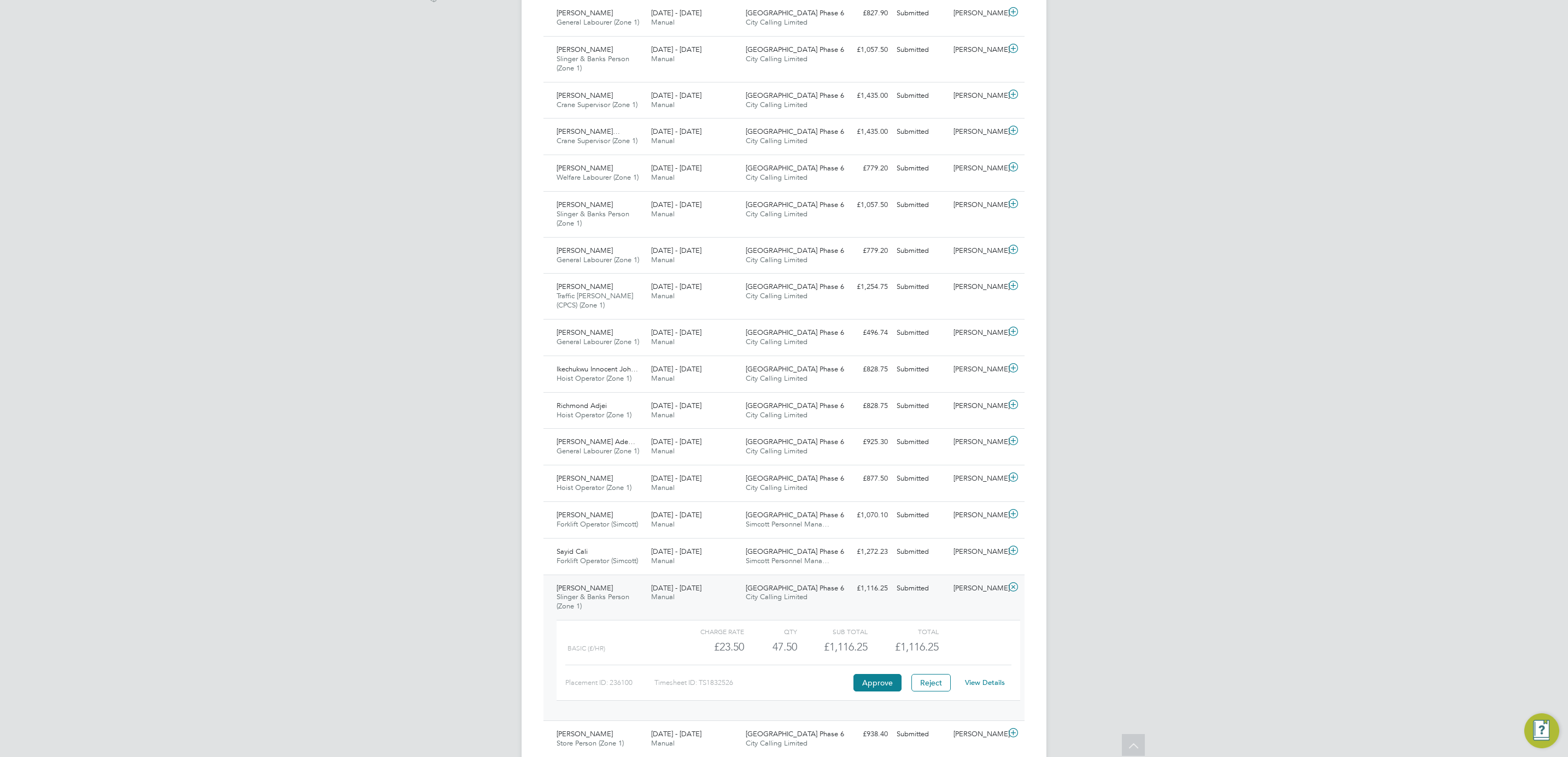
click at [988, 686] on link "View Details" at bounding box center [985, 682] width 40 height 9
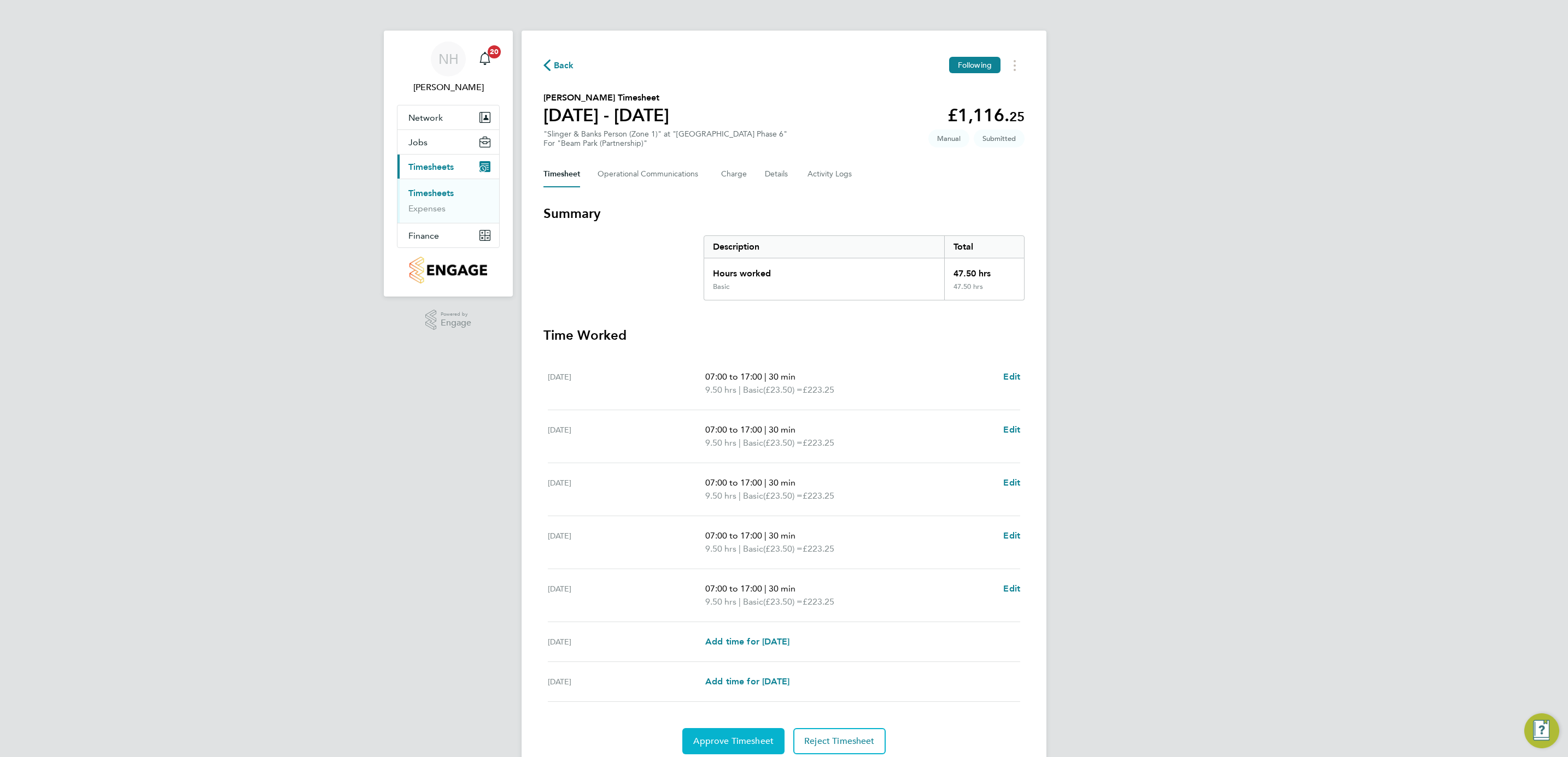
click at [747, 741] on span "Approve Timesheet" at bounding box center [734, 741] width 81 height 11
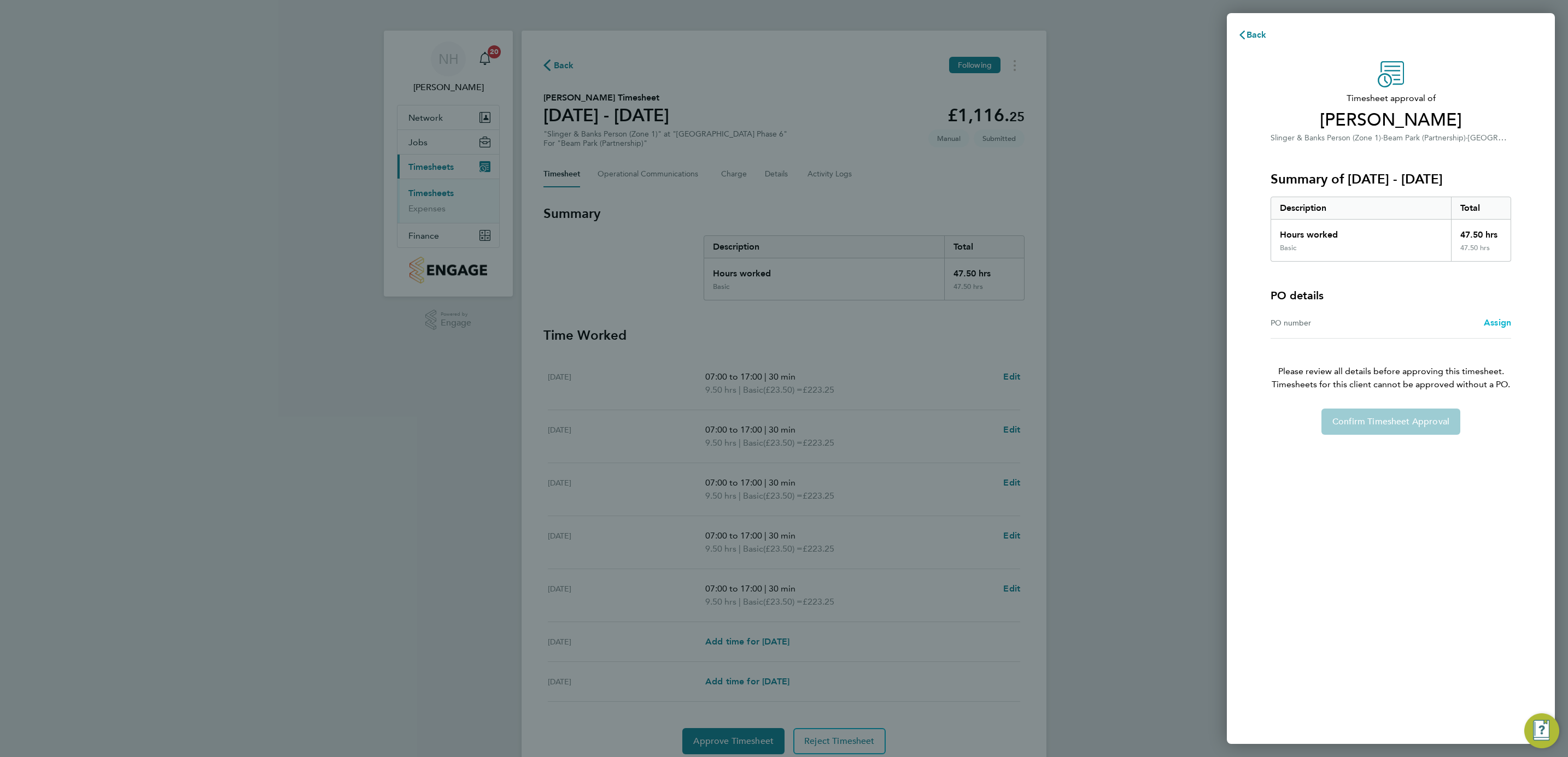
click at [1494, 318] on span "Assign" at bounding box center [1498, 323] width 27 height 10
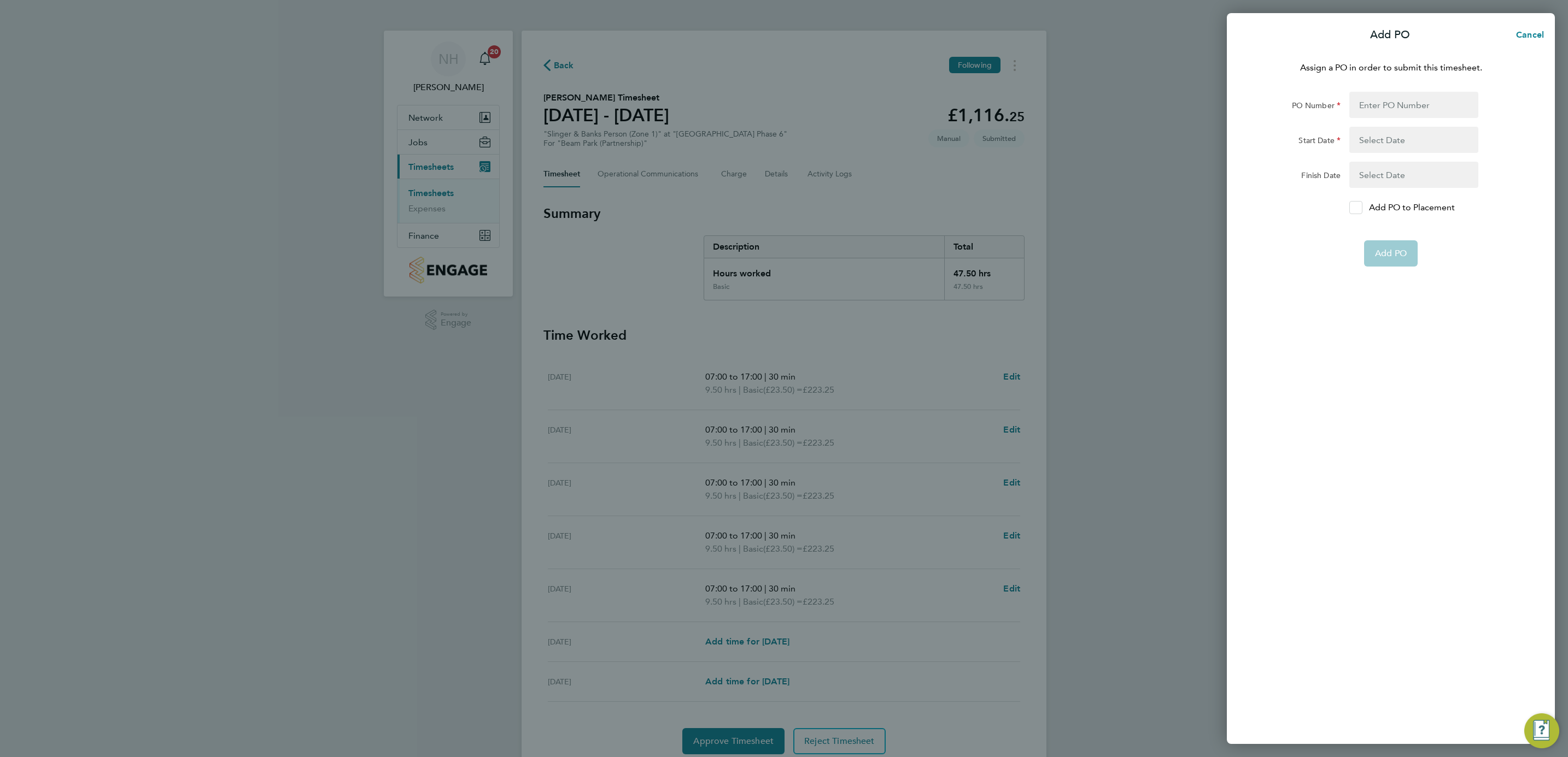
click at [1353, 206] on icon at bounding box center [1355, 208] width 8 height 7
click at [1359, 208] on input "Add PO to Placement" at bounding box center [1359, 208] width 0 height 0
click at [1375, 95] on input "PO Number" at bounding box center [1413, 105] width 129 height 26
type input "H66979"
type input "[DATE]"
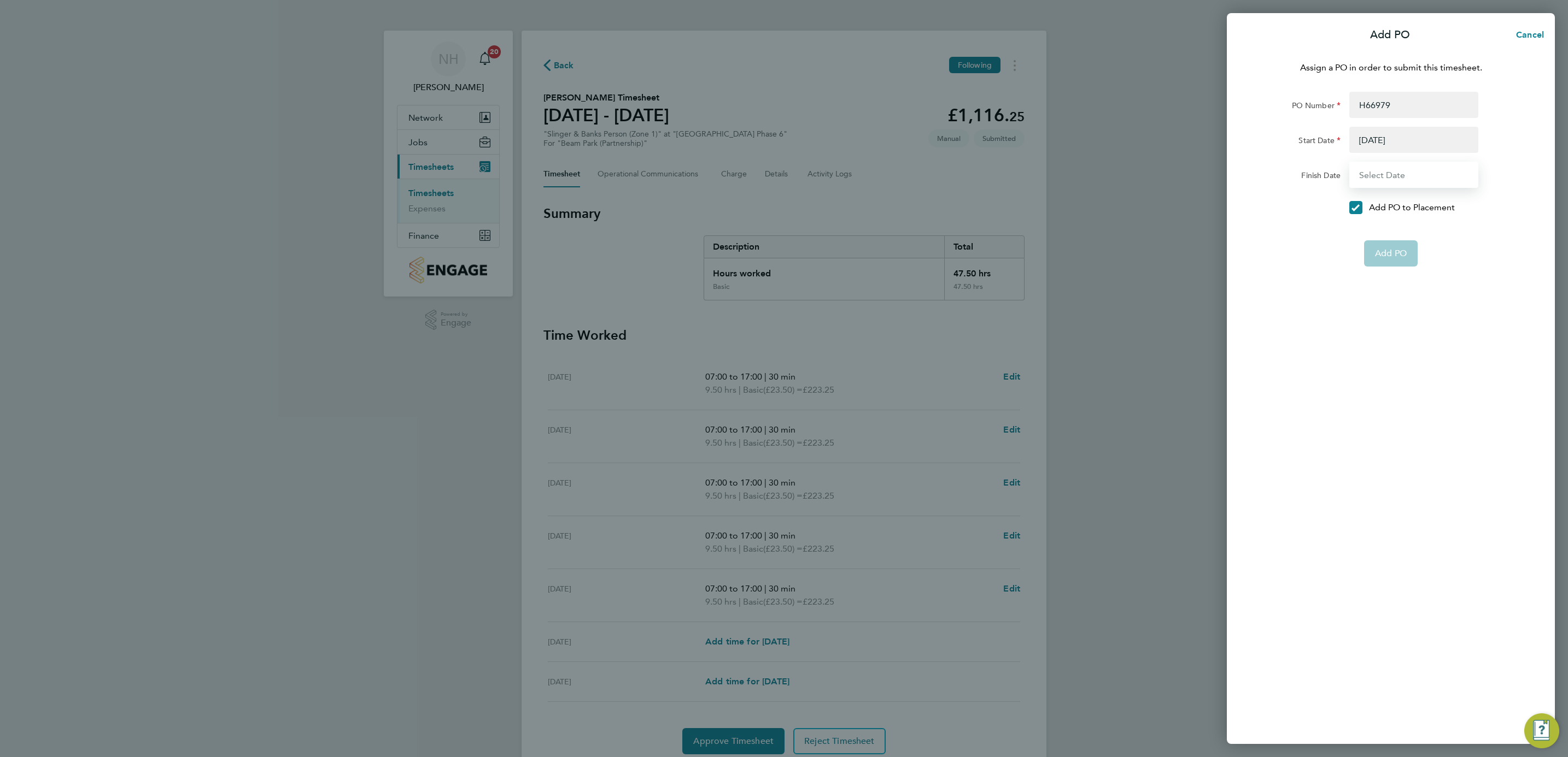
type input "[DATE]"
click at [1396, 234] on button "Add PO" at bounding box center [1390, 227] width 53 height 26
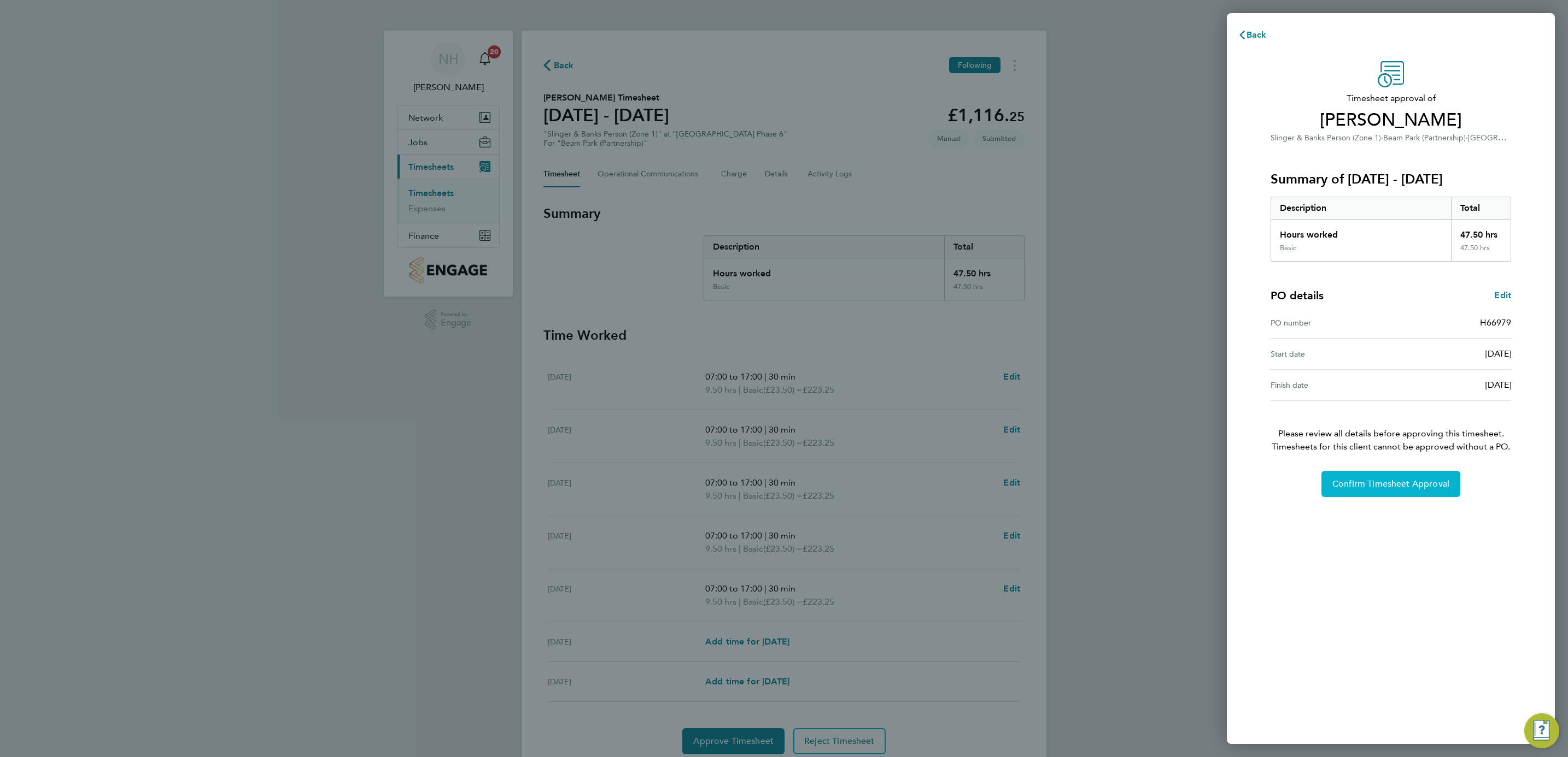
click at [1406, 484] on span "Confirm Timesheet Approval" at bounding box center [1390, 484] width 117 height 11
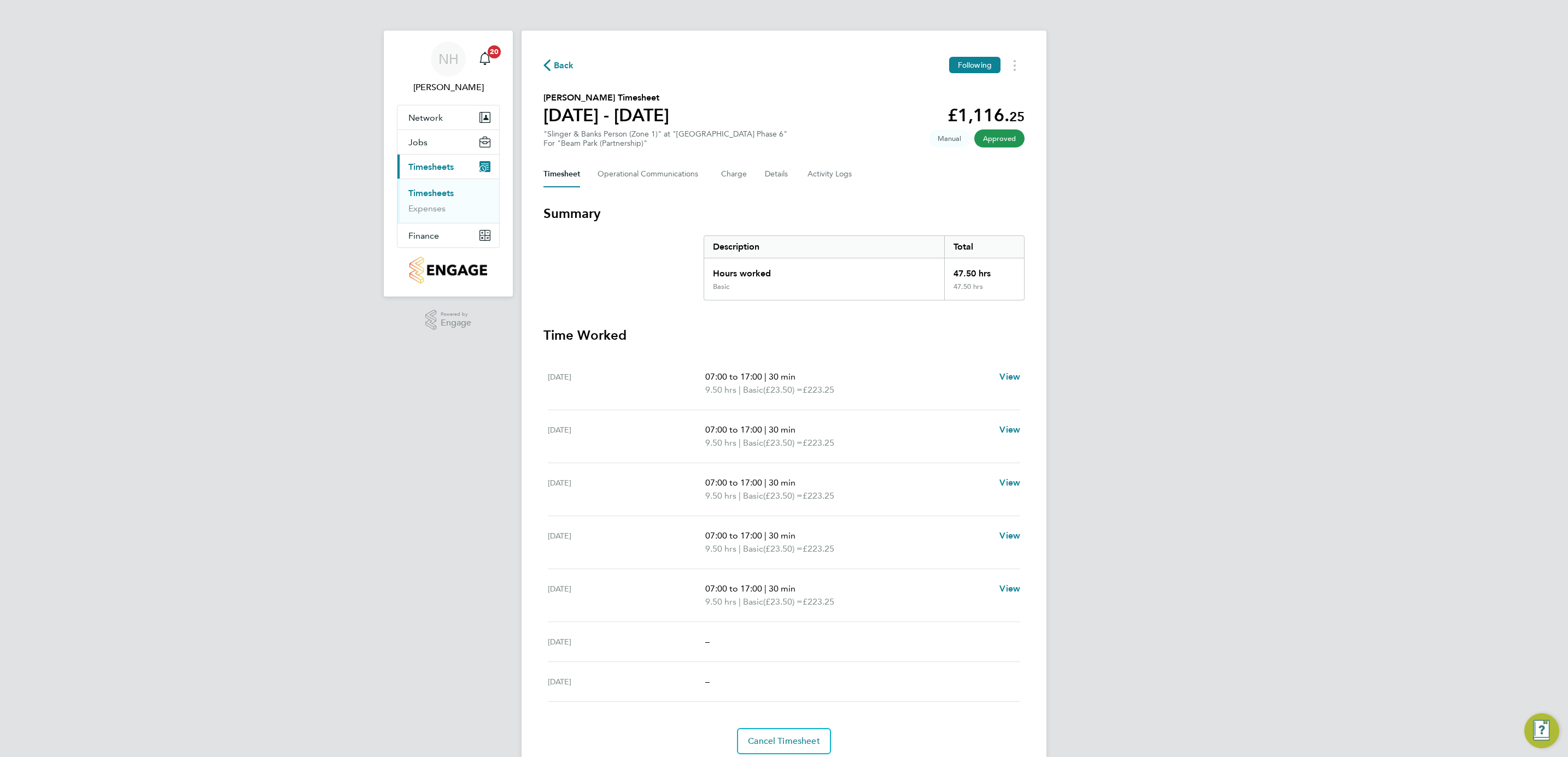
click at [557, 59] on span "Back" at bounding box center [564, 65] width 20 height 13
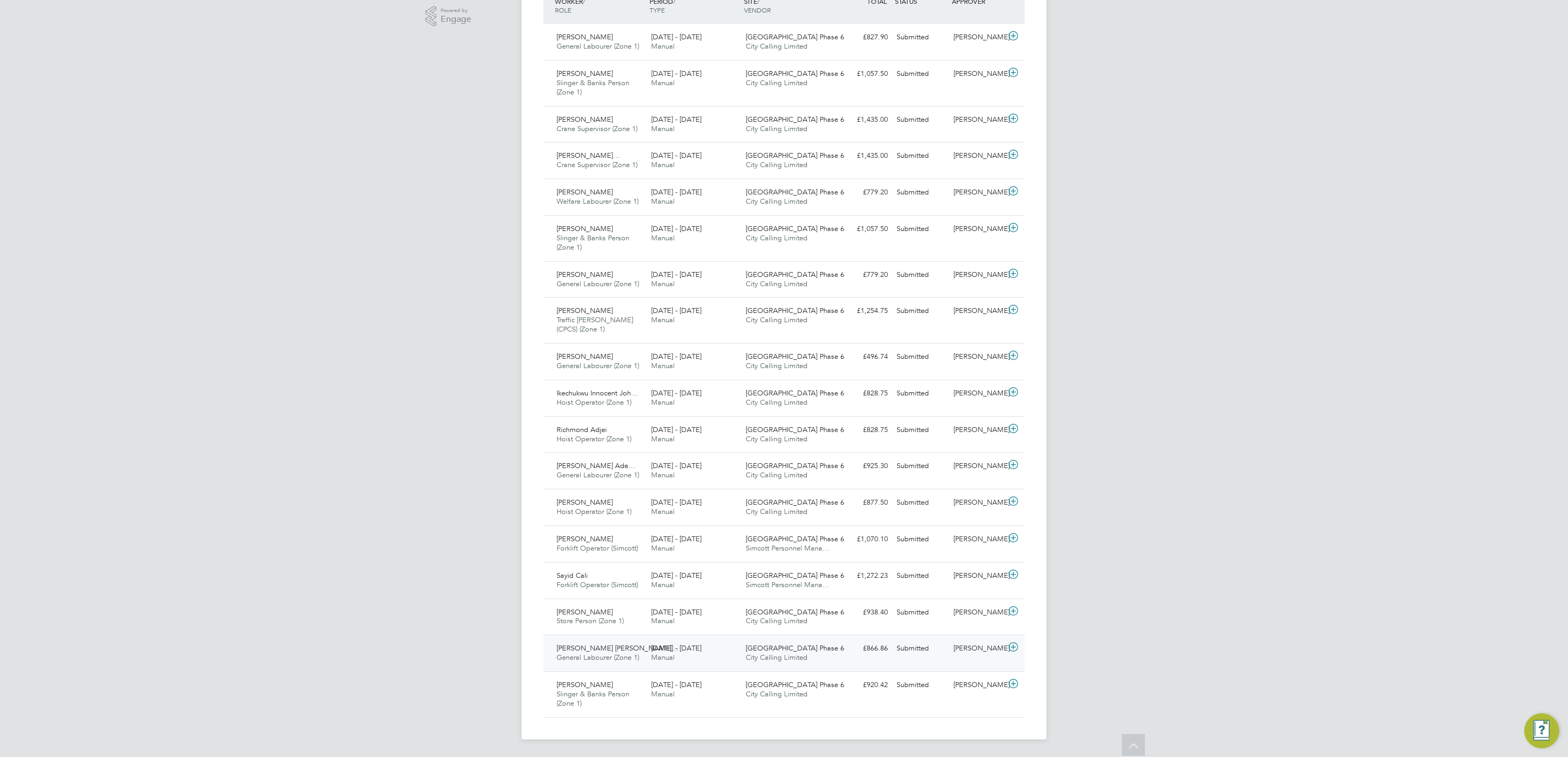
click at [984, 650] on div "[PERSON_NAME]" at bounding box center [977, 648] width 57 height 18
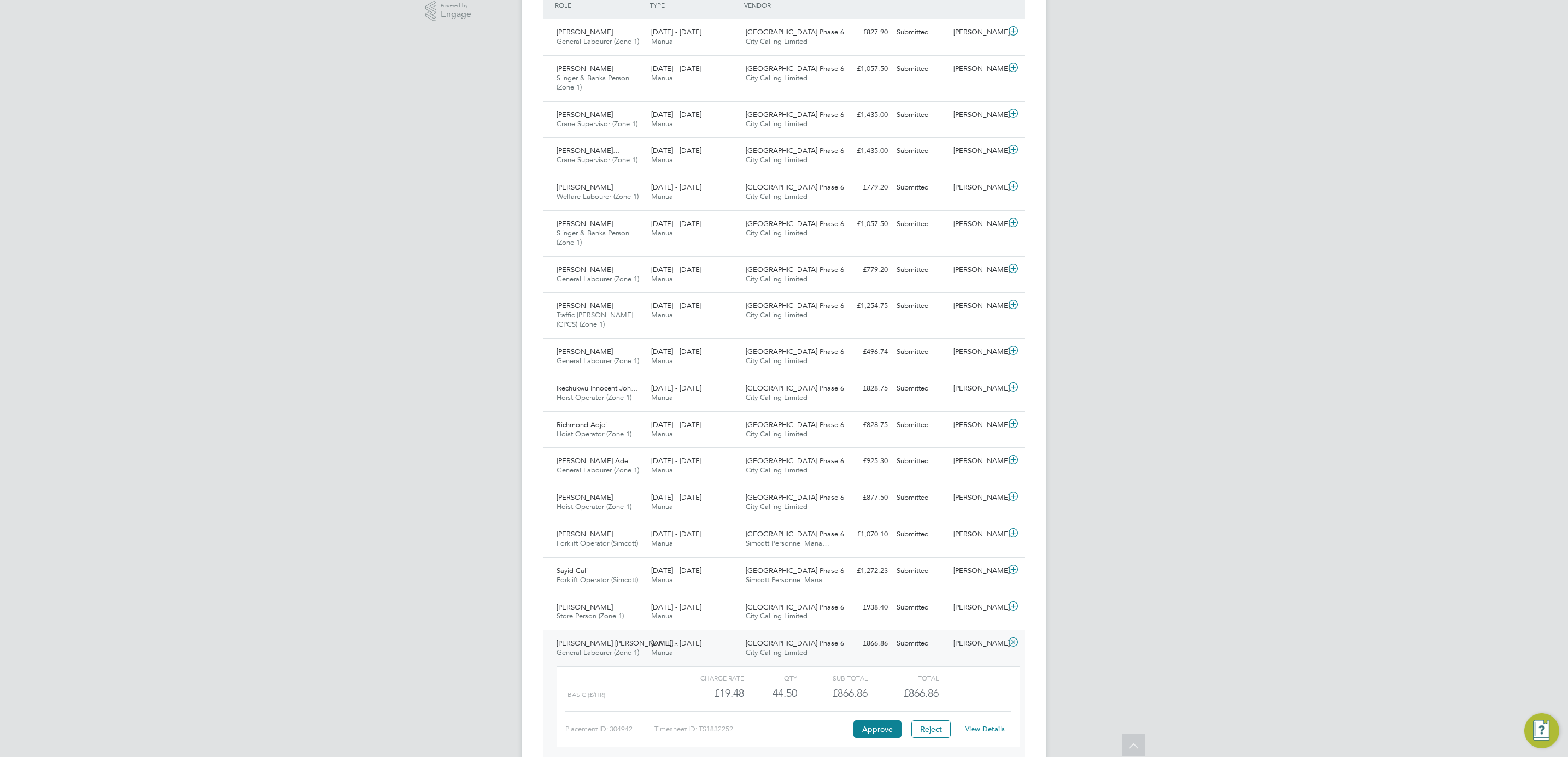
click at [989, 731] on link "View Details" at bounding box center [985, 729] width 40 height 9
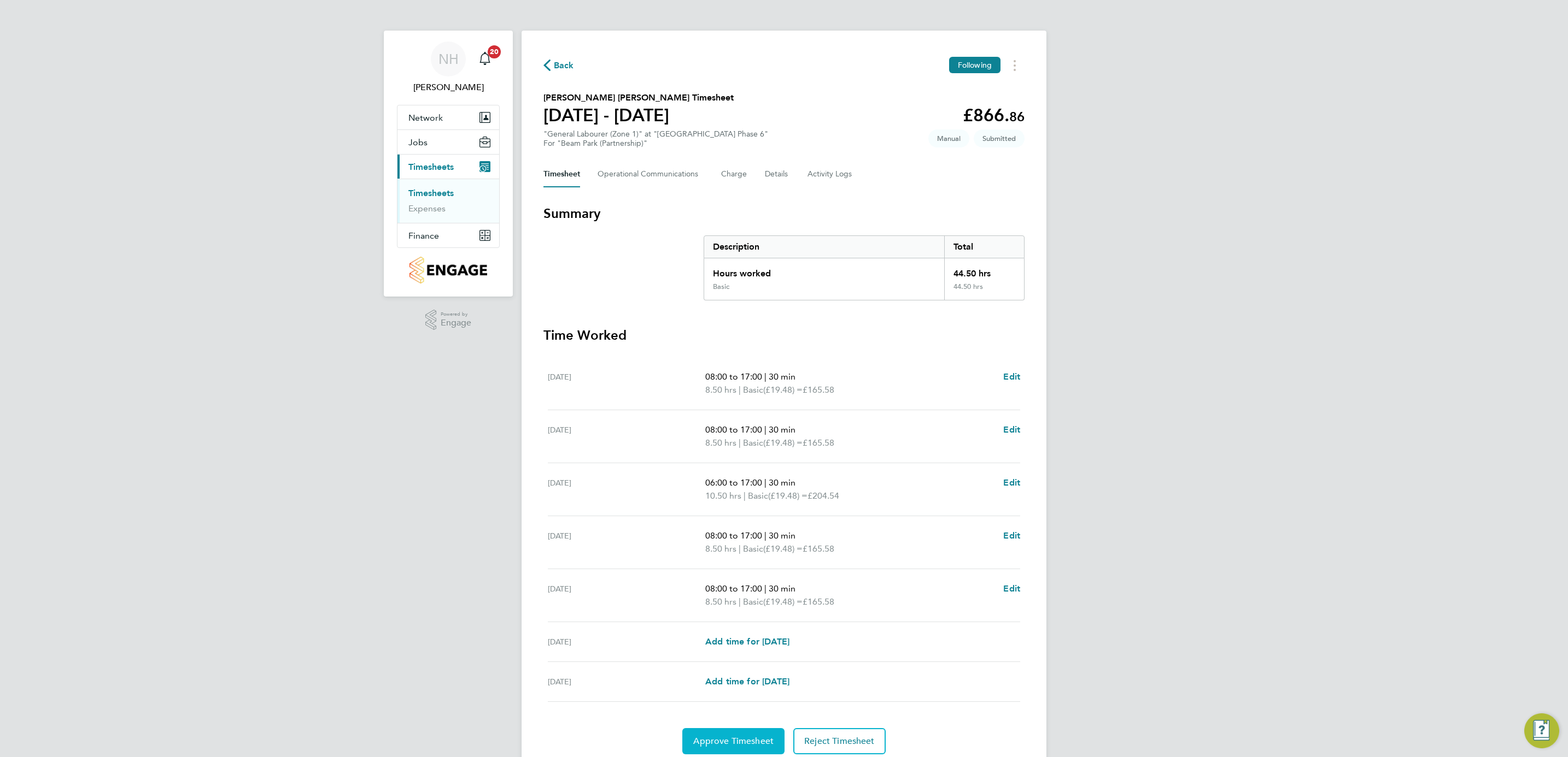
click at [757, 744] on span "Approve Timesheet" at bounding box center [734, 741] width 81 height 11
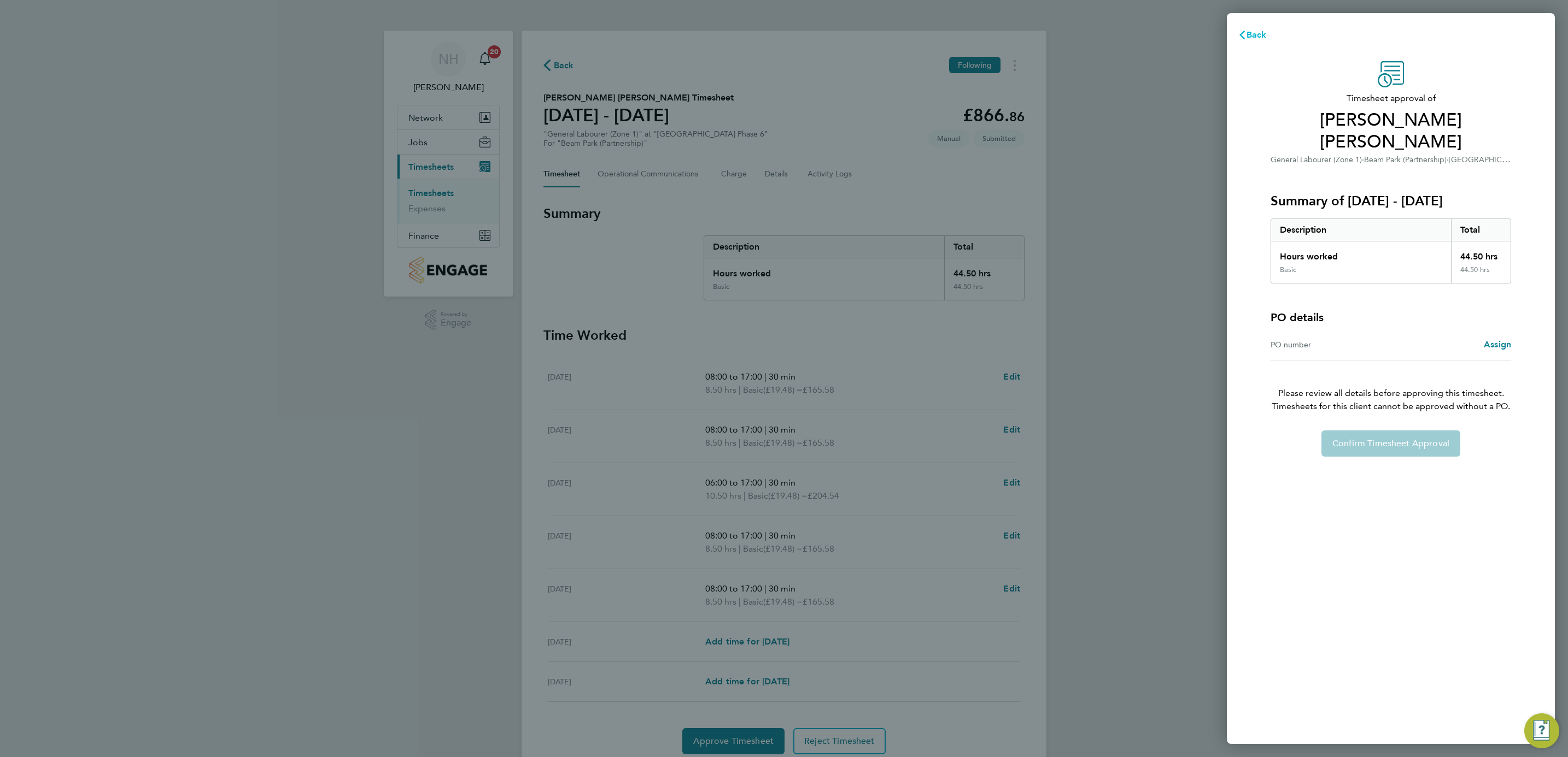
click at [1246, 33] on span "Back" at bounding box center [1257, 35] width 20 height 10
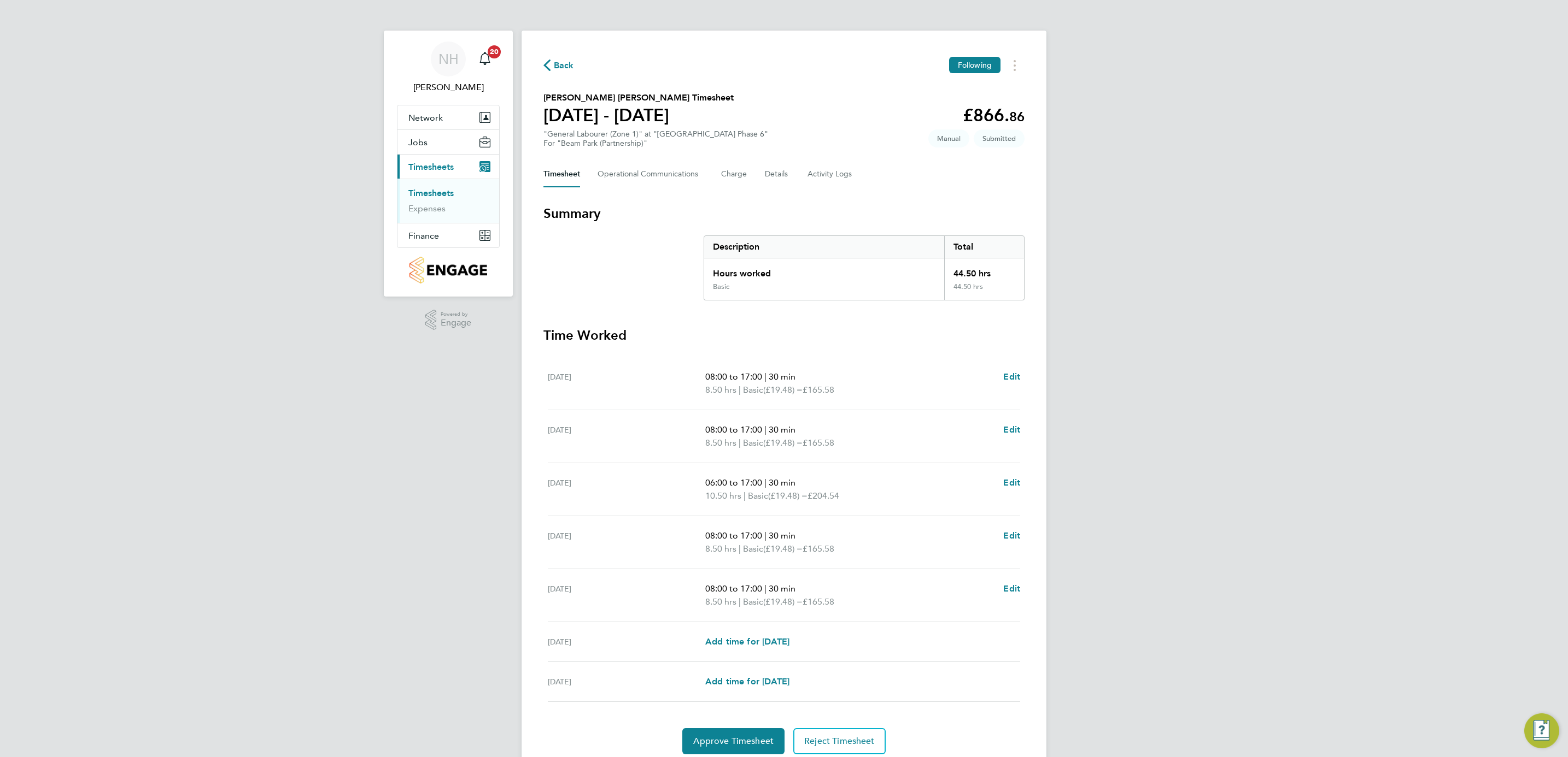
click at [710, 532] on span "08:00 to 17:00" at bounding box center [733, 536] width 57 height 10
click at [1006, 535] on span "Edit" at bounding box center [1012, 536] width 17 height 10
select select "30"
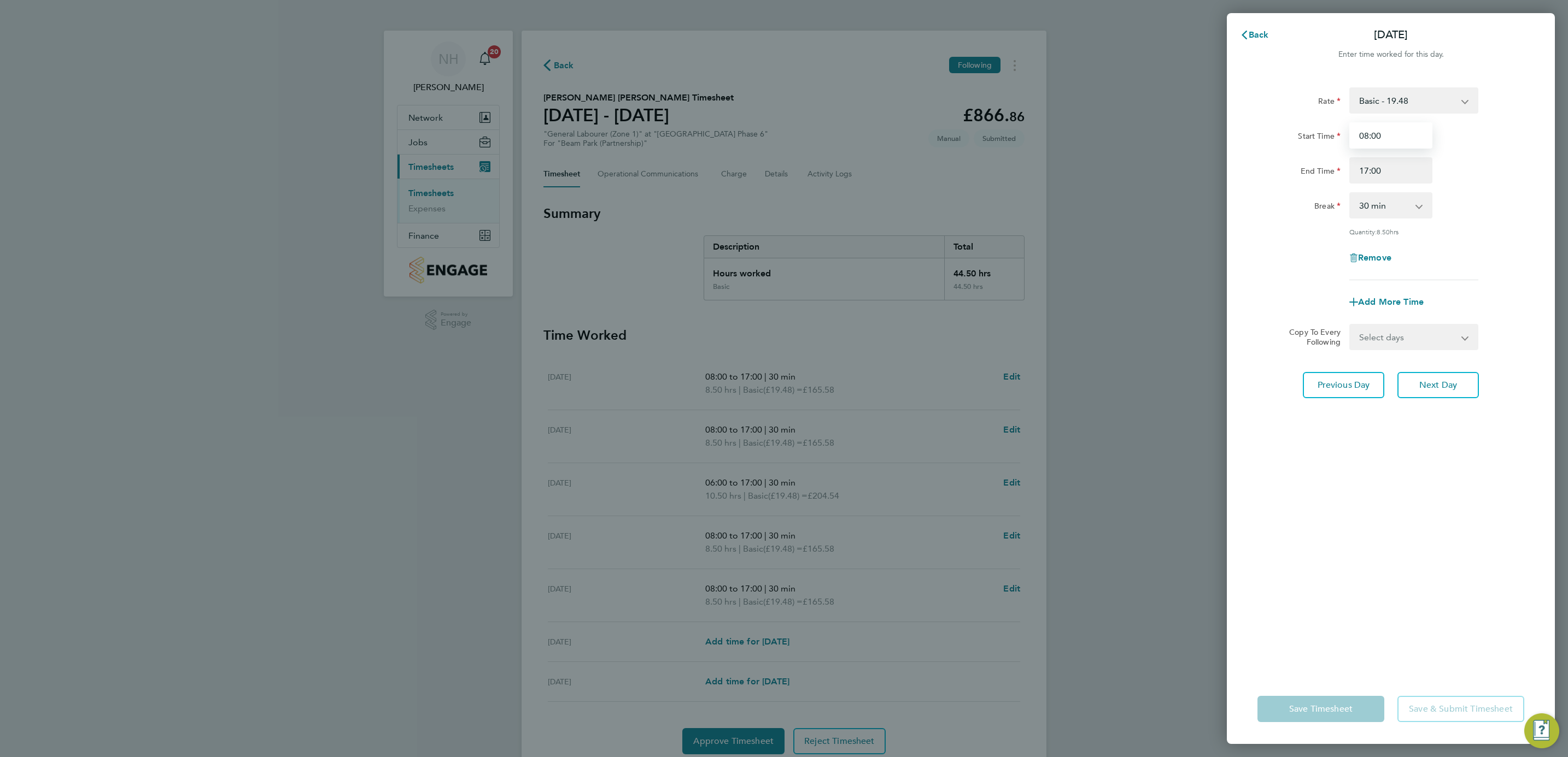
click at [1368, 133] on input "08:00" at bounding box center [1391, 135] width 83 height 26
click at [1377, 133] on input "06:00" at bounding box center [1391, 135] width 83 height 26
type input "06:00"
click at [1510, 217] on div "Break 0 min 15 min 30 min 45 min 60 min 75 min 90 min" at bounding box center [1390, 206] width 275 height 26
click at [1318, 715] on button "Save Timesheet" at bounding box center [1321, 709] width 127 height 26
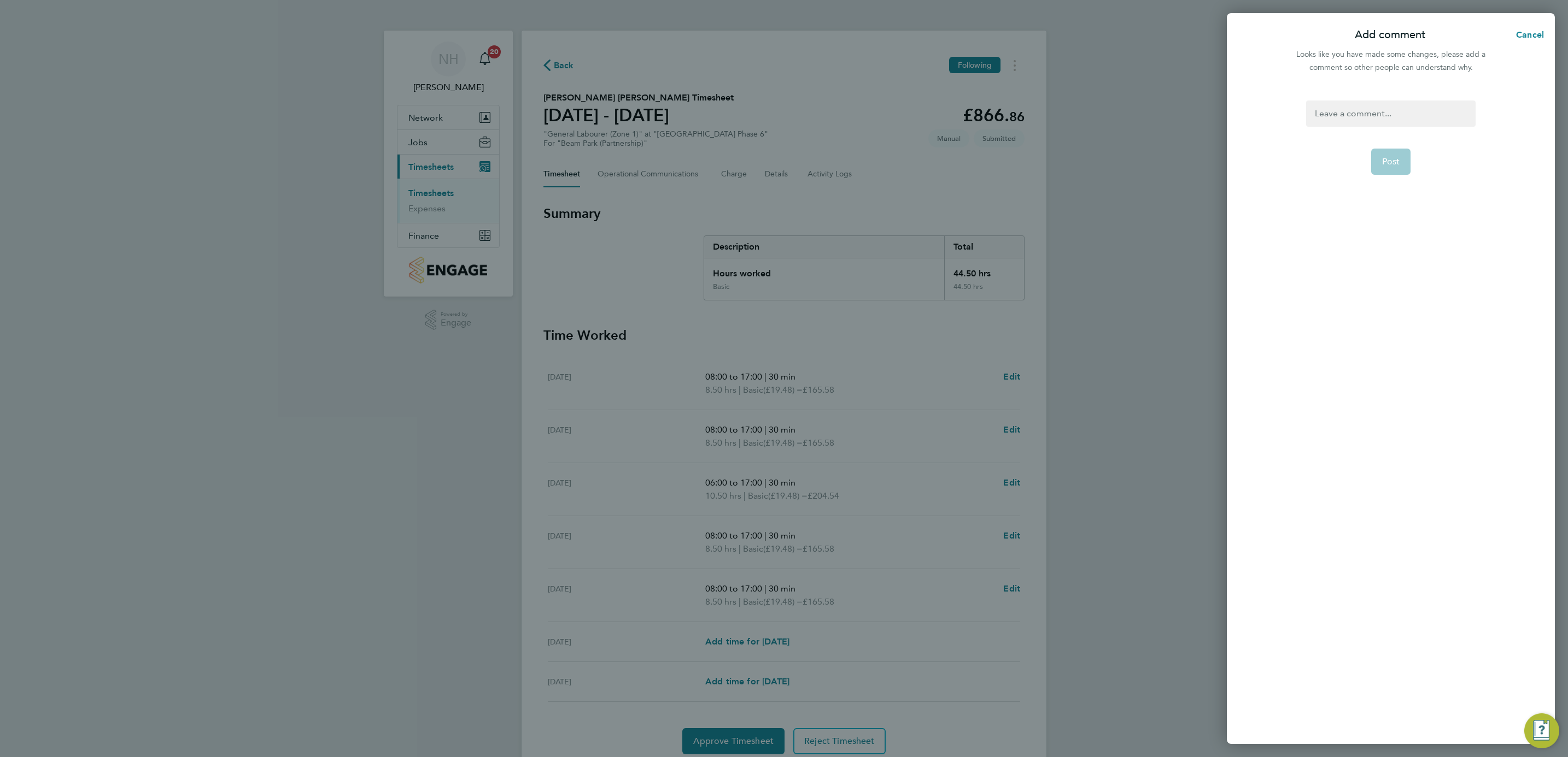
click at [1334, 101] on div at bounding box center [1390, 114] width 169 height 26
click at [1330, 115] on div at bounding box center [1390, 114] width 169 height 26
click at [1396, 166] on button "Post" at bounding box center [1390, 162] width 40 height 26
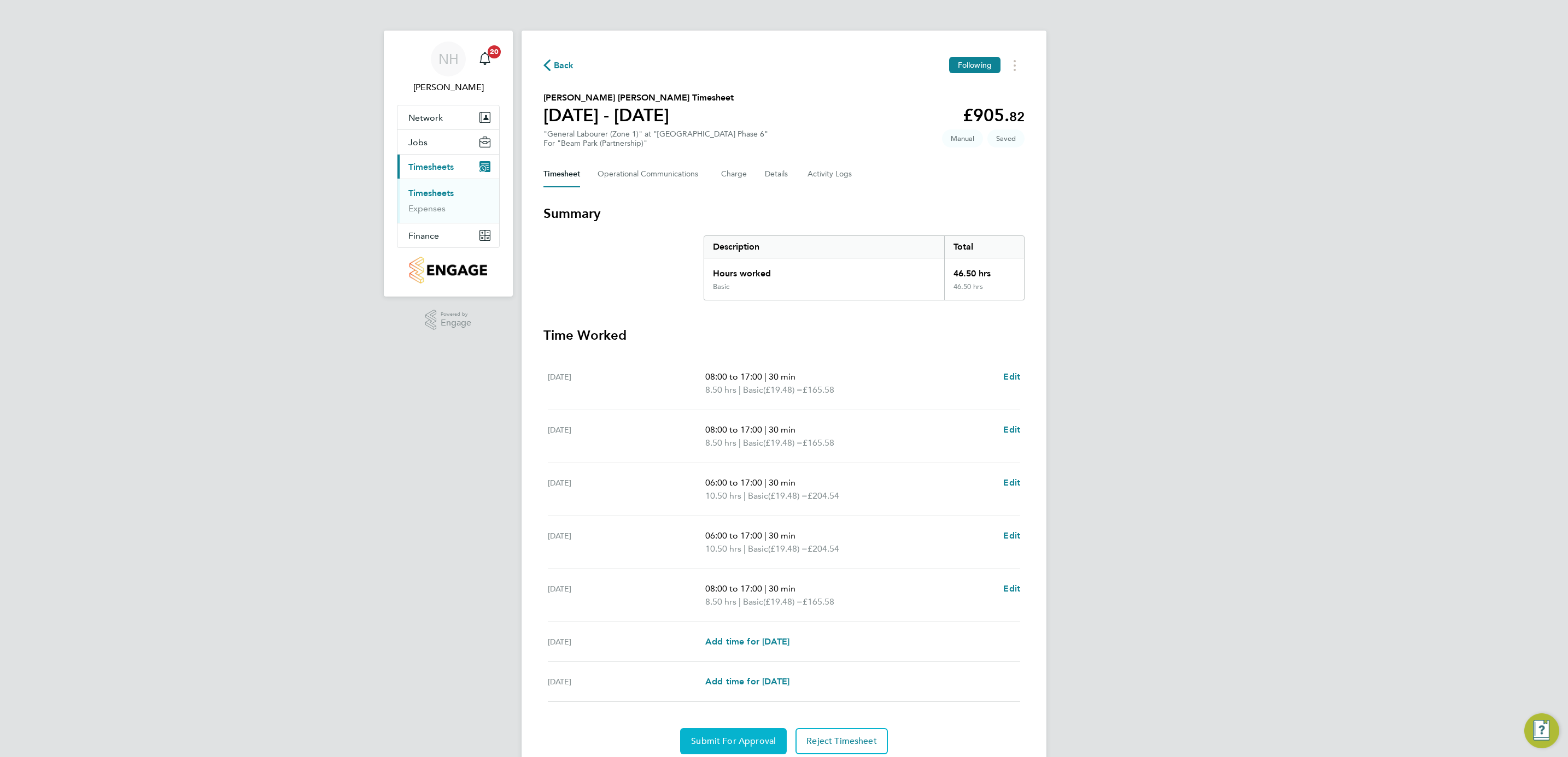
click at [740, 739] on span "Submit For Approval" at bounding box center [734, 741] width 85 height 11
click at [731, 737] on button "Approve Timesheet" at bounding box center [734, 741] width 102 height 26
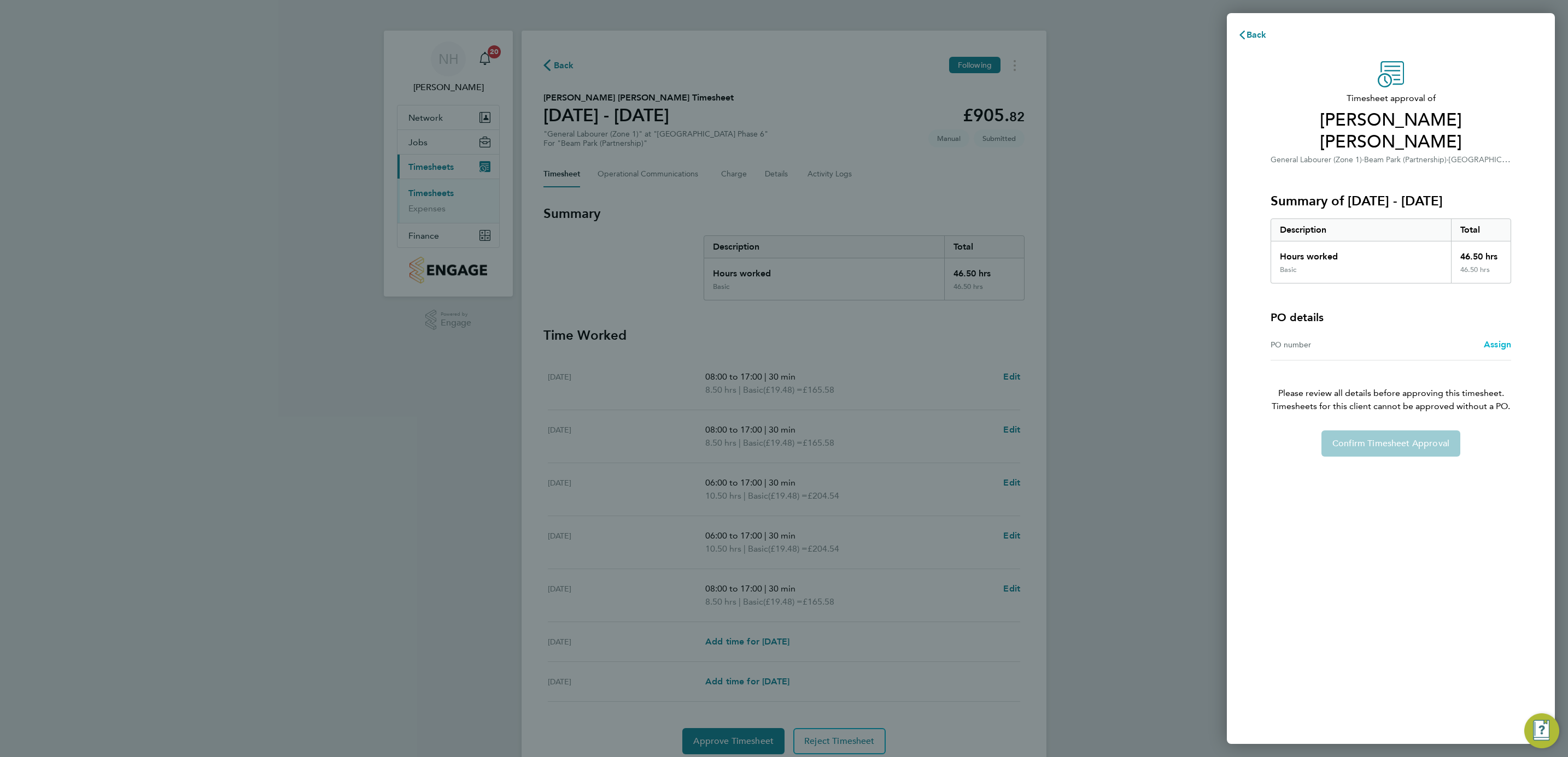
click at [1498, 339] on span "Assign" at bounding box center [1498, 344] width 27 height 10
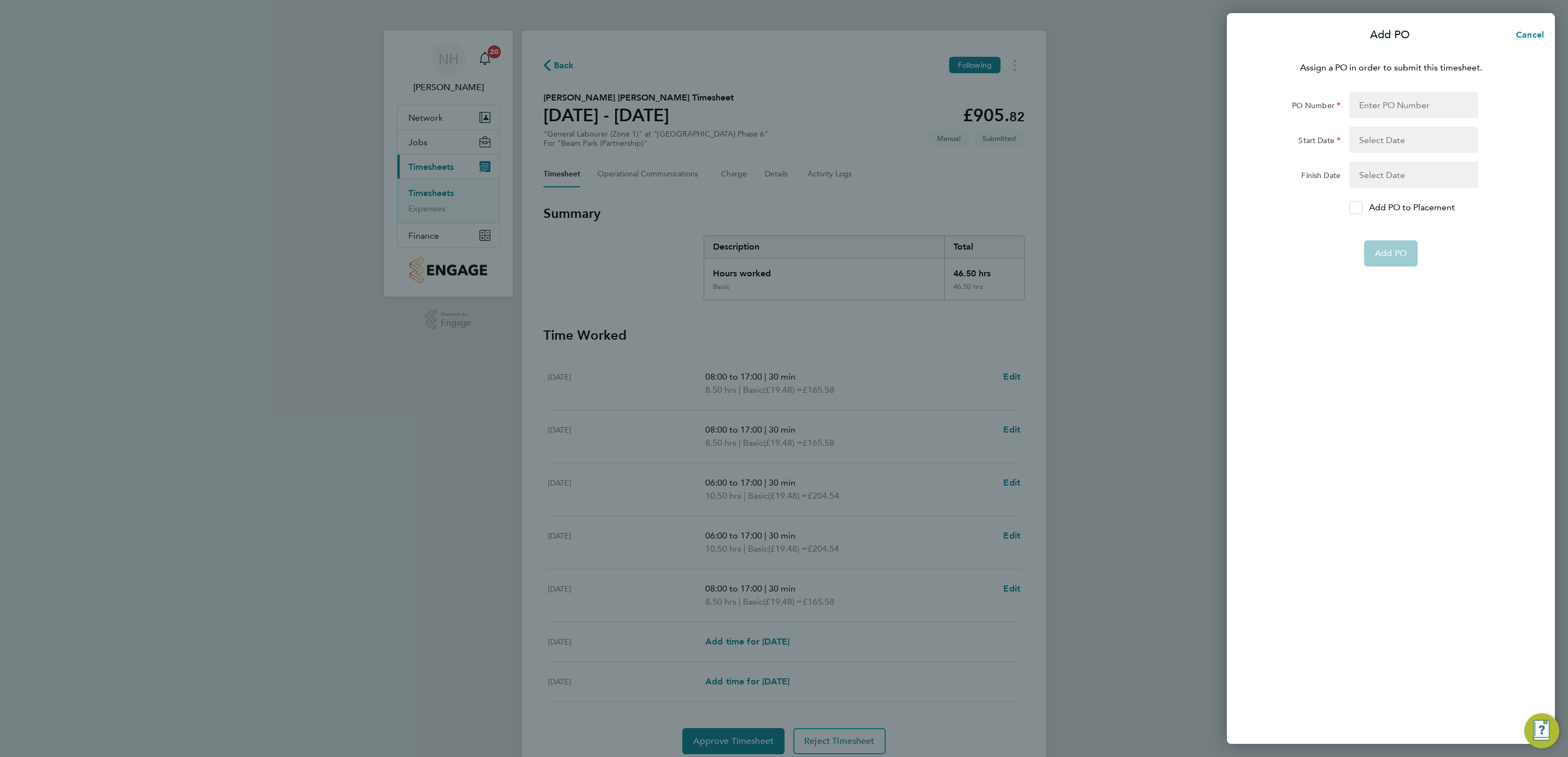
click at [1357, 210] on icon at bounding box center [1355, 208] width 8 height 7
click at [1359, 208] on input "Add PO to Placement" at bounding box center [1359, 208] width 0 height 0
click at [1362, 104] on input "PO Number" at bounding box center [1413, 105] width 129 height 26
type input "H66979"
type input "[DATE]"
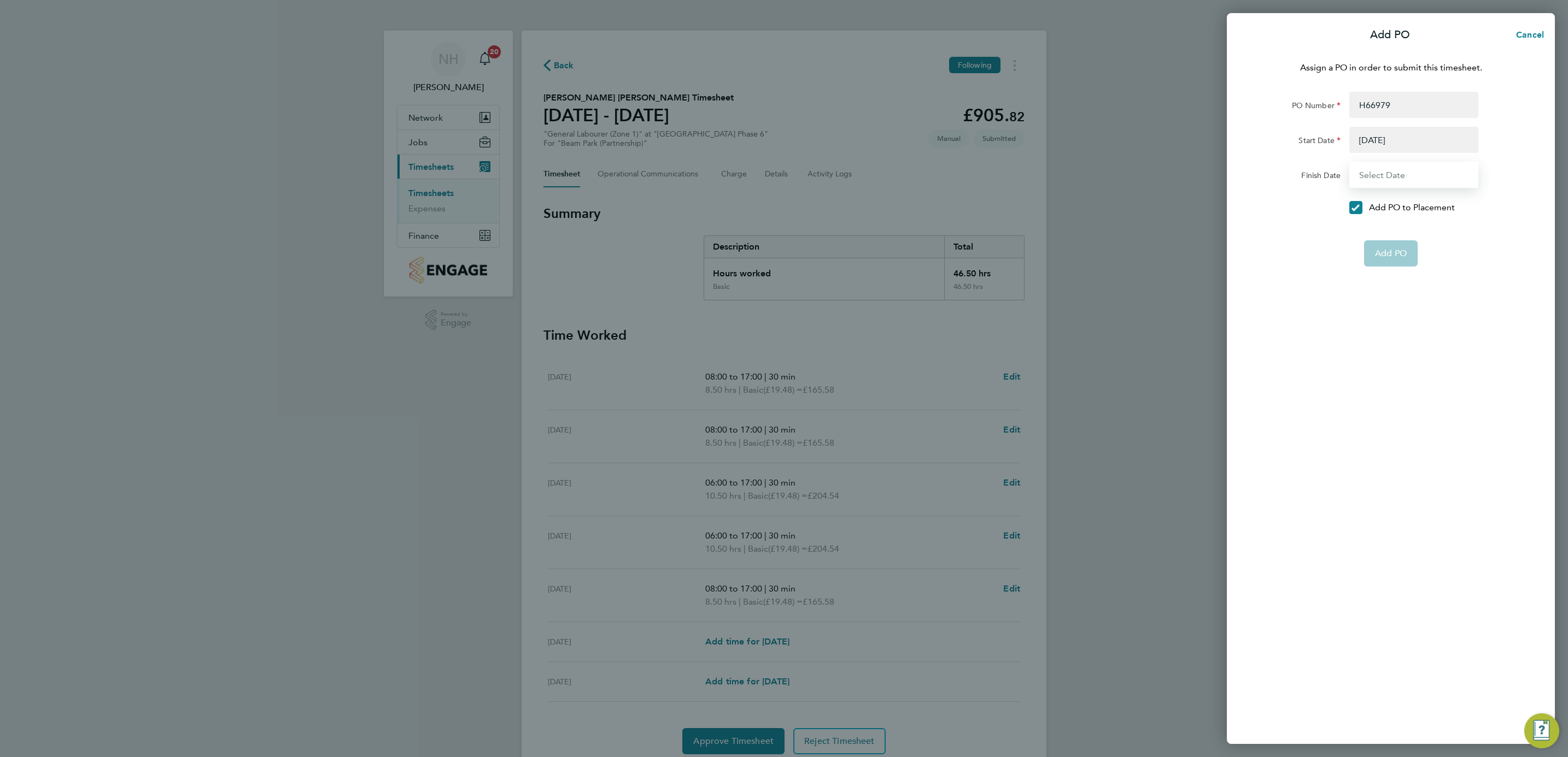
type input "[DATE]"
click at [1389, 231] on button "Add PO" at bounding box center [1390, 227] width 53 height 26
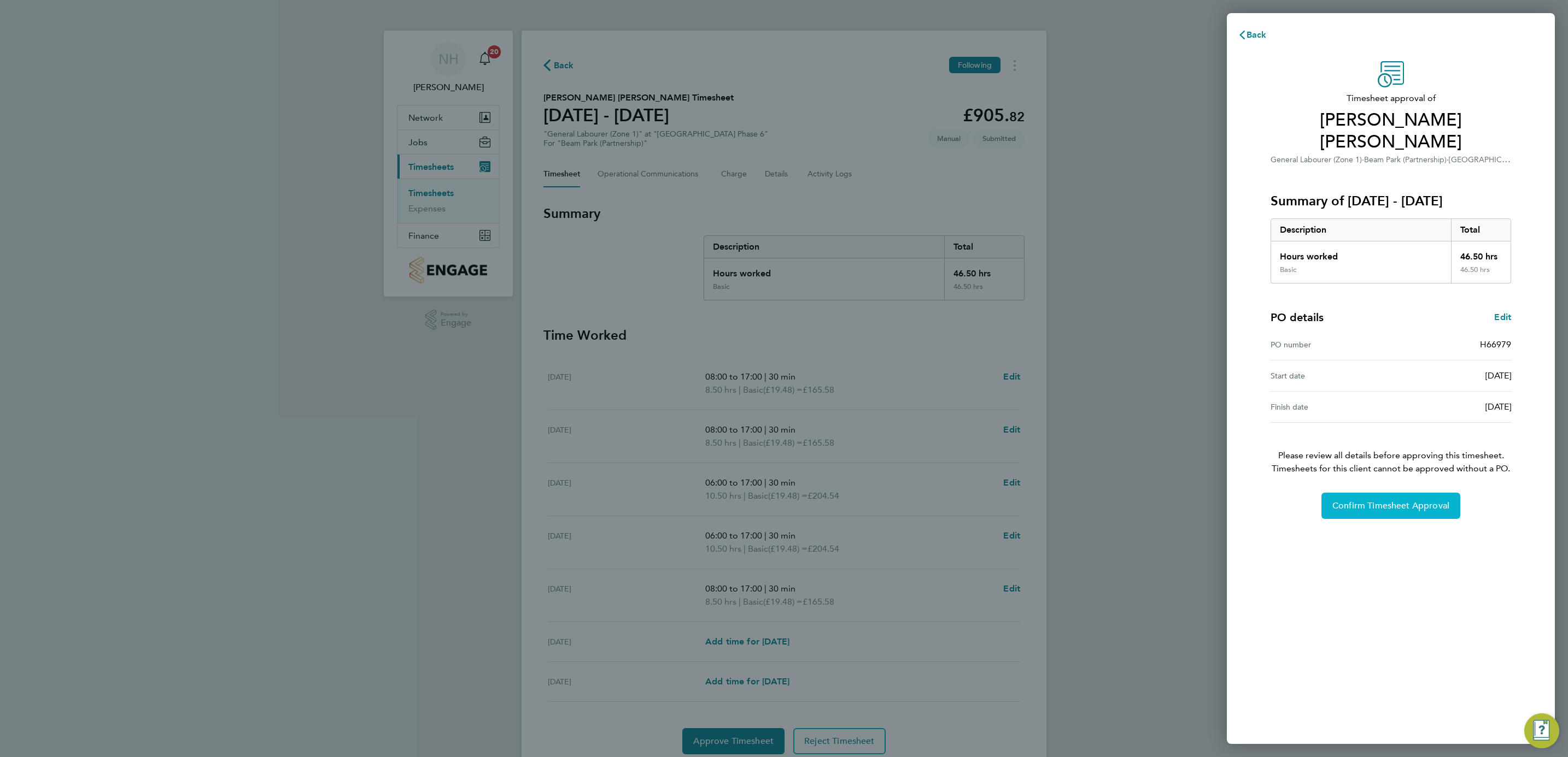
click at [1414, 500] on span "Confirm Timesheet Approval" at bounding box center [1390, 505] width 117 height 11
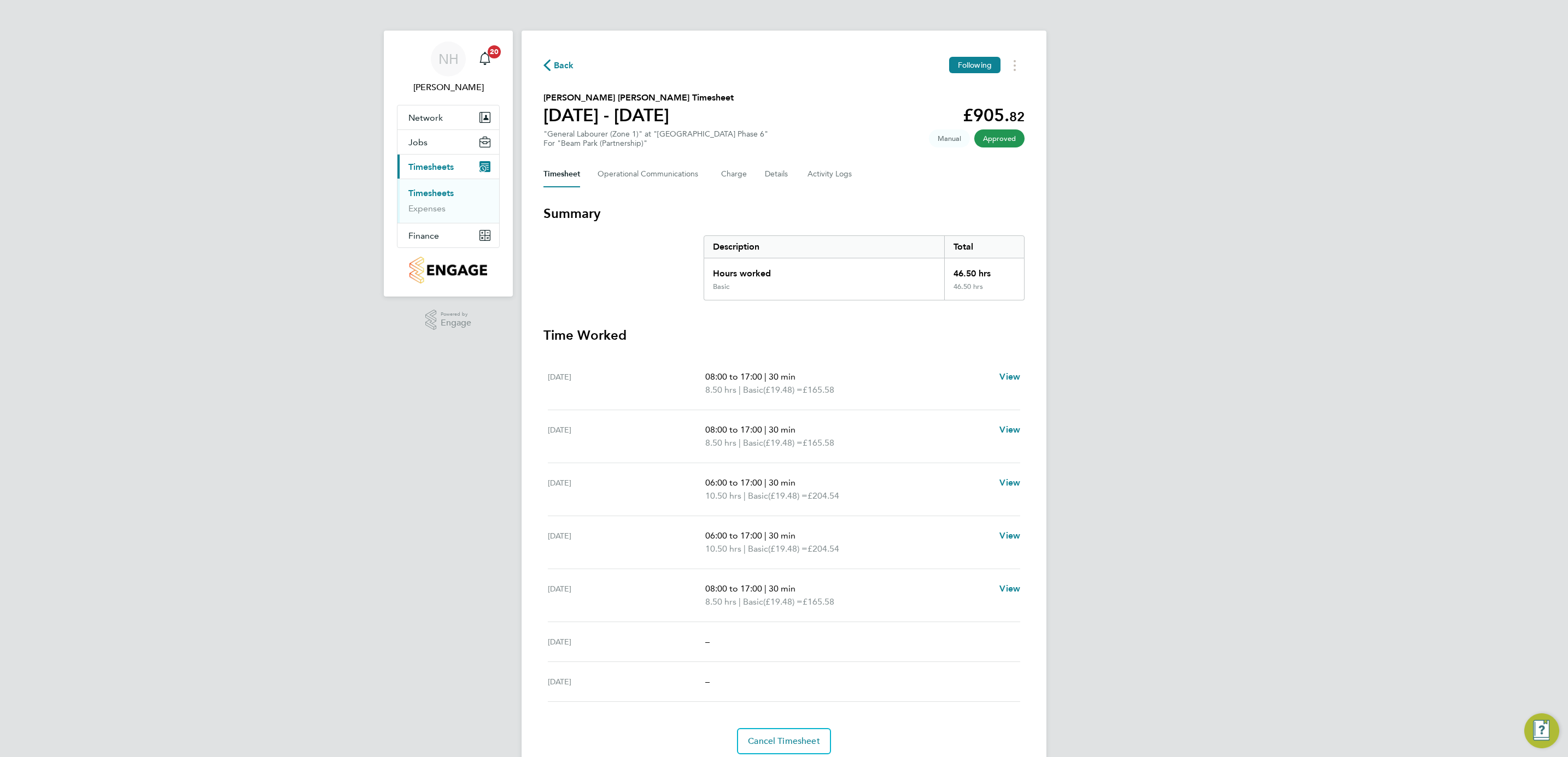
click at [562, 64] on span "Back" at bounding box center [564, 65] width 20 height 13
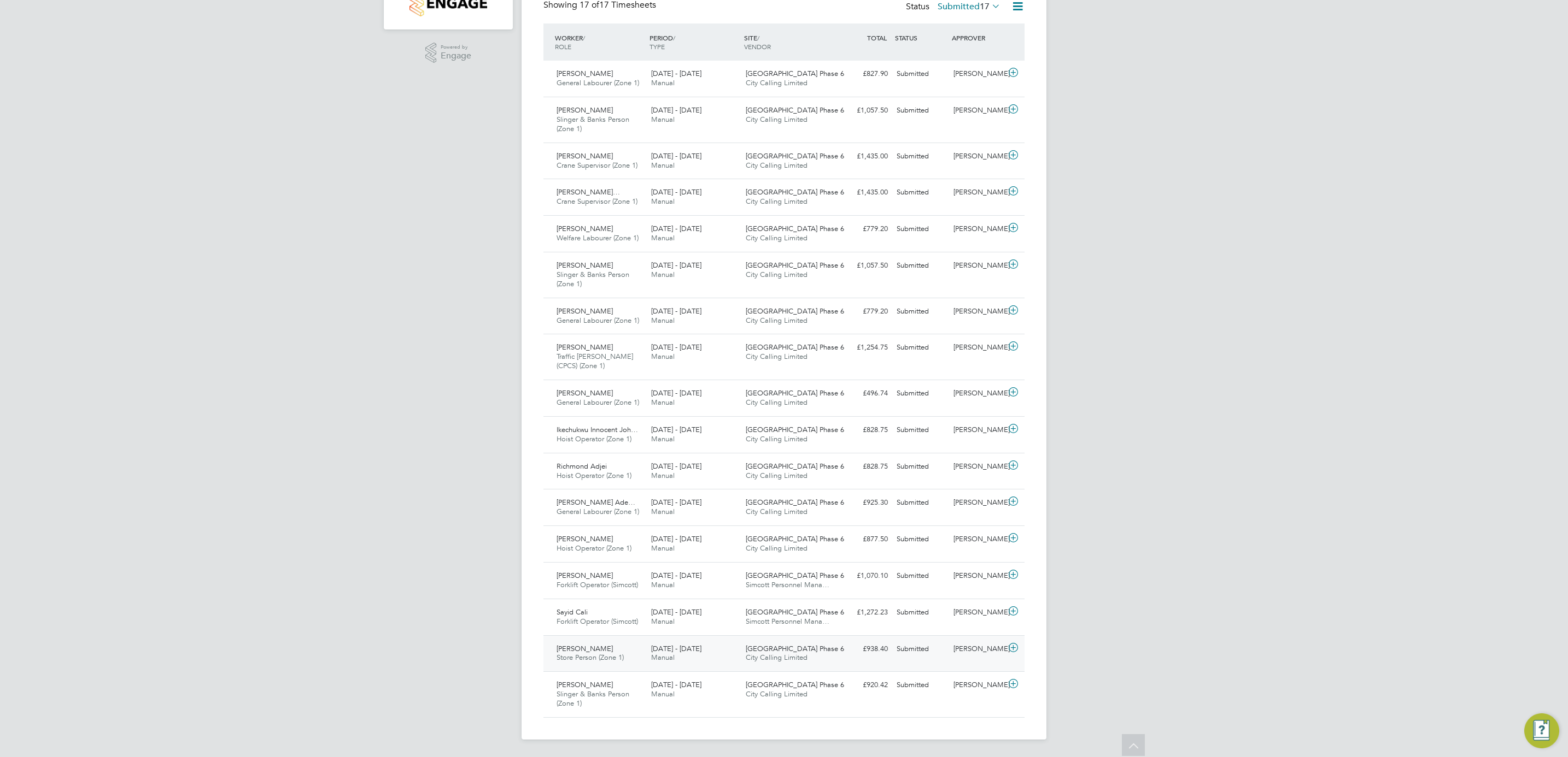
click at [971, 645] on div "[PERSON_NAME]" at bounding box center [977, 649] width 57 height 18
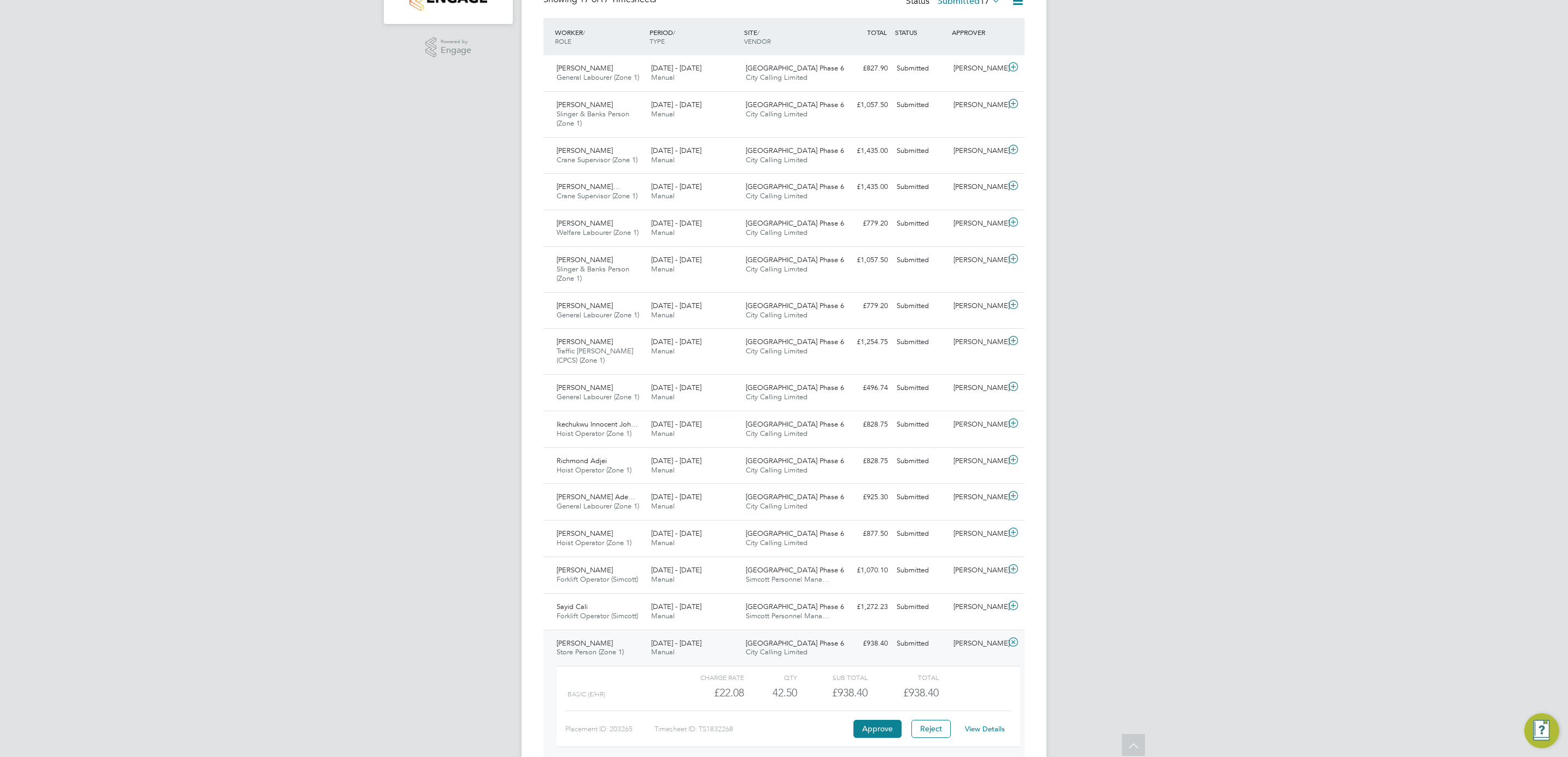
click at [981, 734] on link "View Details" at bounding box center [985, 729] width 40 height 9
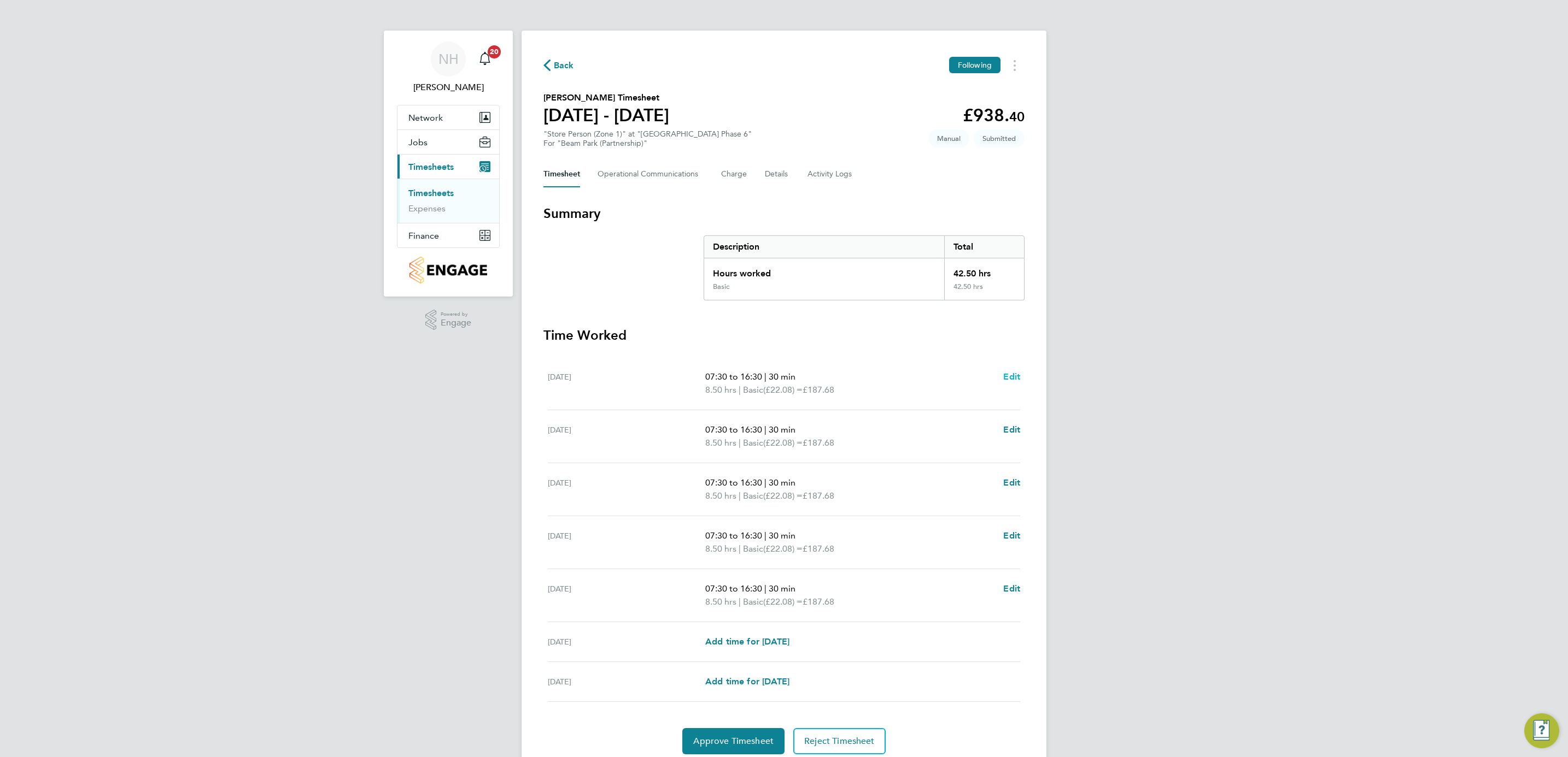
click at [1008, 376] on span "Edit" at bounding box center [1012, 377] width 17 height 10
select select "30"
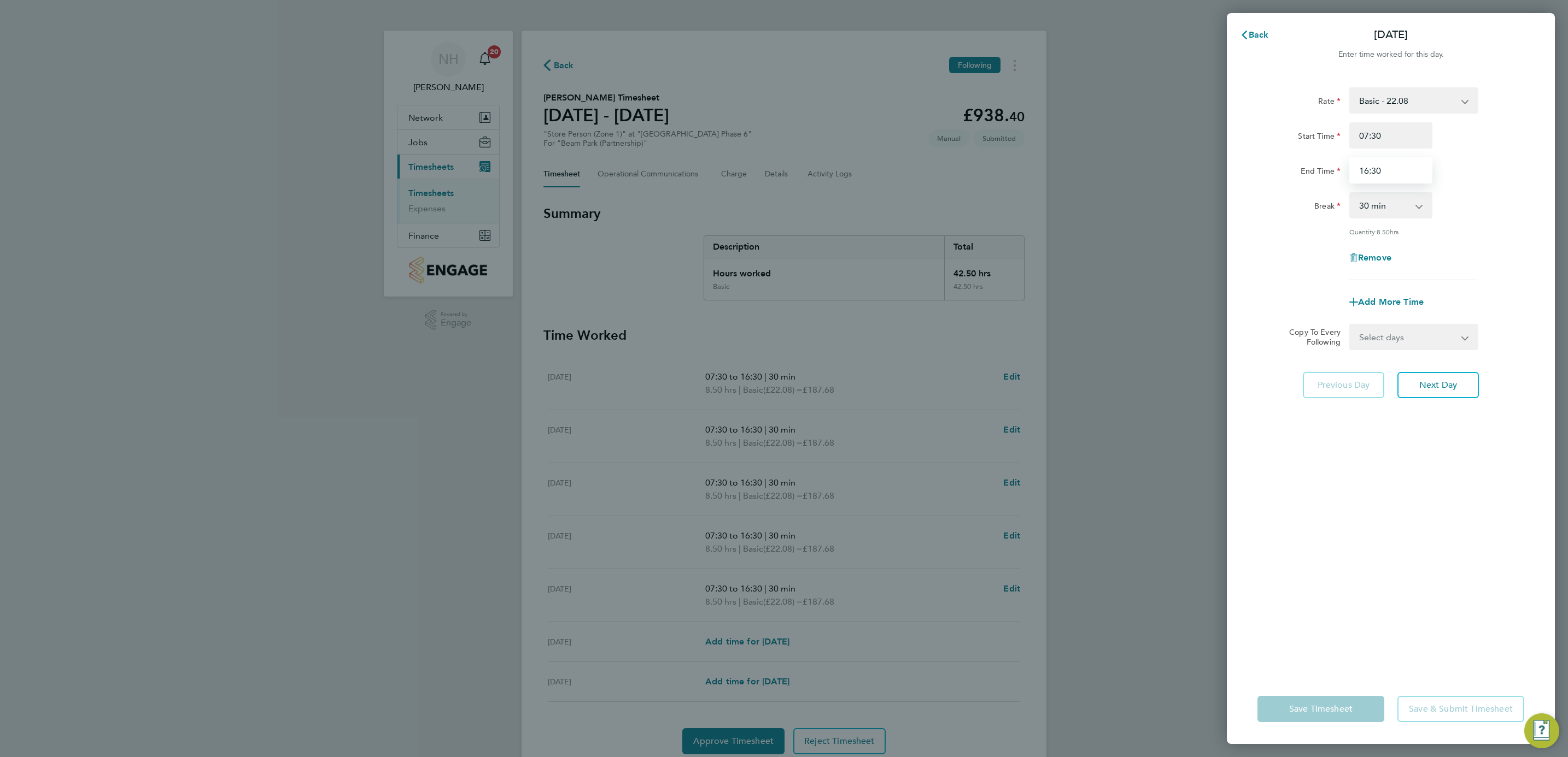
click at [1365, 171] on input "16:30" at bounding box center [1391, 170] width 83 height 26
click at [1375, 168] on input "17:30" at bounding box center [1391, 170] width 83 height 26
type input "17:00"
click at [1511, 180] on div "End Time 17:00" at bounding box center [1390, 170] width 275 height 26
click at [1462, 338] on select "Select days Day Weekday (Mon-Fri) Weekend (Sat-Sun) Tuesday Wednesday Thursday …" at bounding box center [1408, 336] width 115 height 24
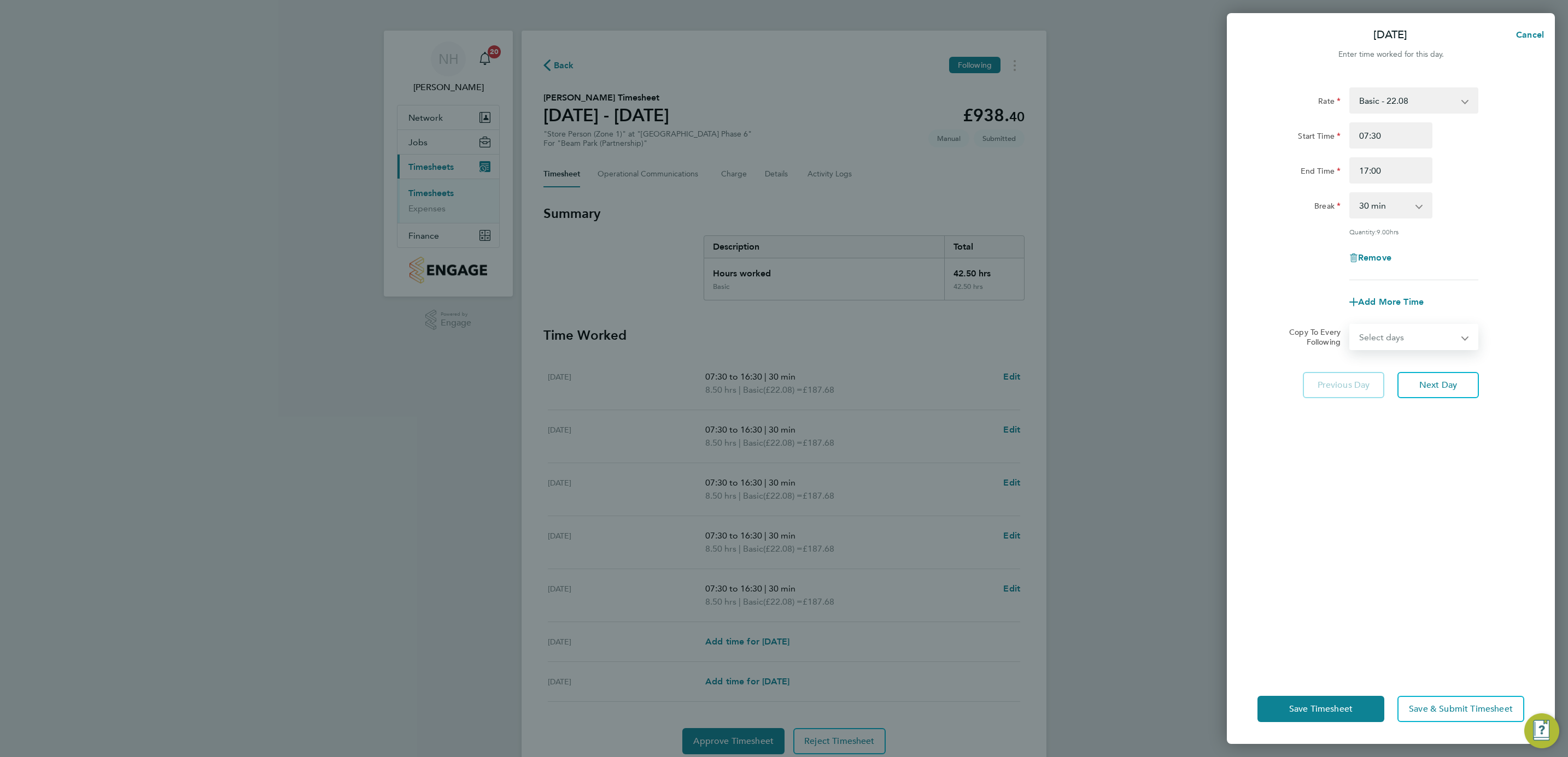
select select "WEEKDAY"
click at [1350, 325] on select "Select days Day Weekday (Mon-Fri) Weekend (Sat-Sun) Tuesday Wednesday Thursday …" at bounding box center [1408, 336] width 115 height 24
select select "2025-10-05"
click at [1408, 548] on div "Rate Basic - 22.08 Start Time 07:30 End Time 17:00 Break 0 min 15 min 30 min 45…" at bounding box center [1391, 374] width 328 height 600
click at [1319, 702] on button "Save Timesheet" at bounding box center [1321, 709] width 127 height 26
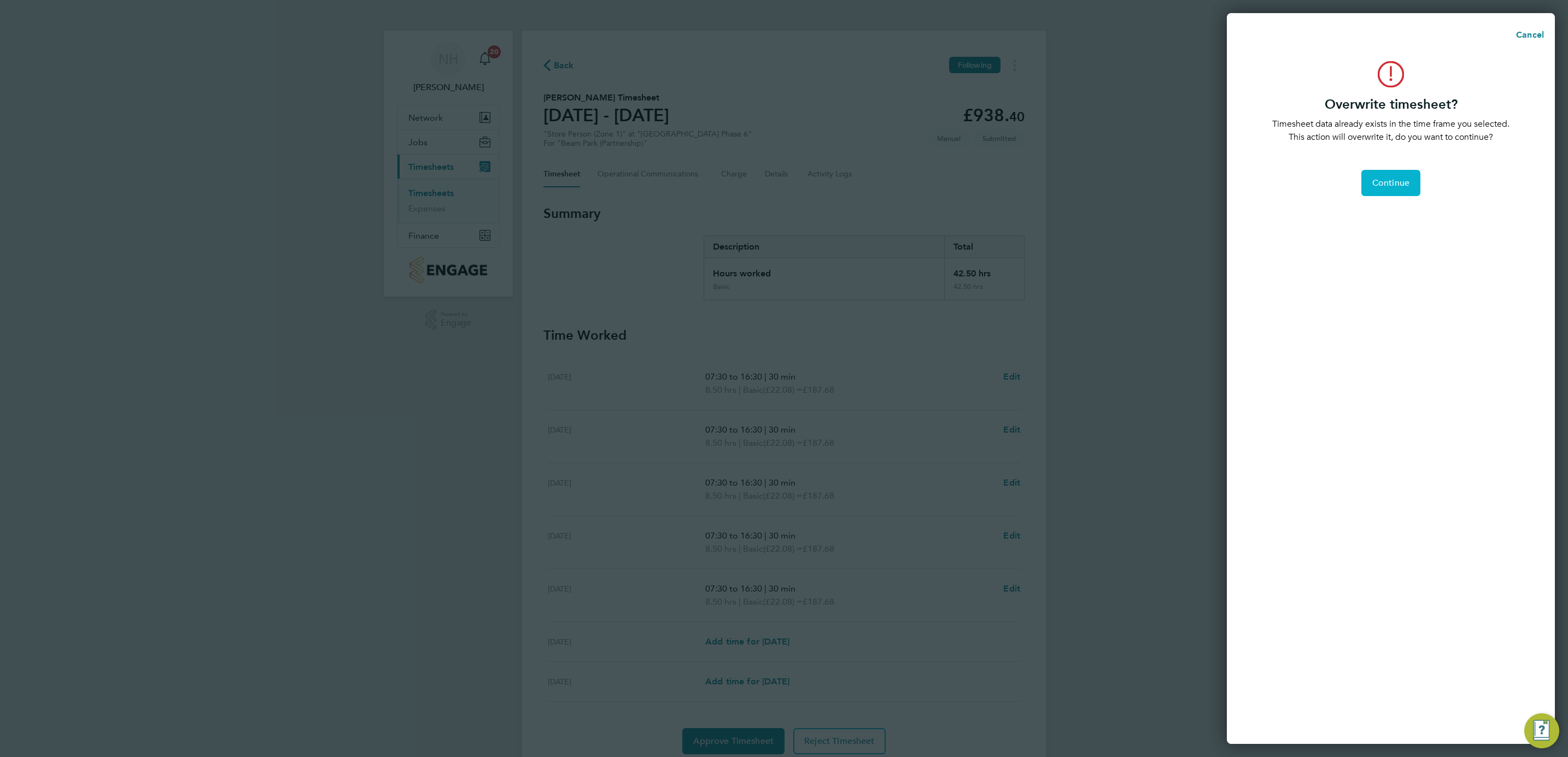
click at [1385, 183] on span "Continue" at bounding box center [1391, 183] width 37 height 11
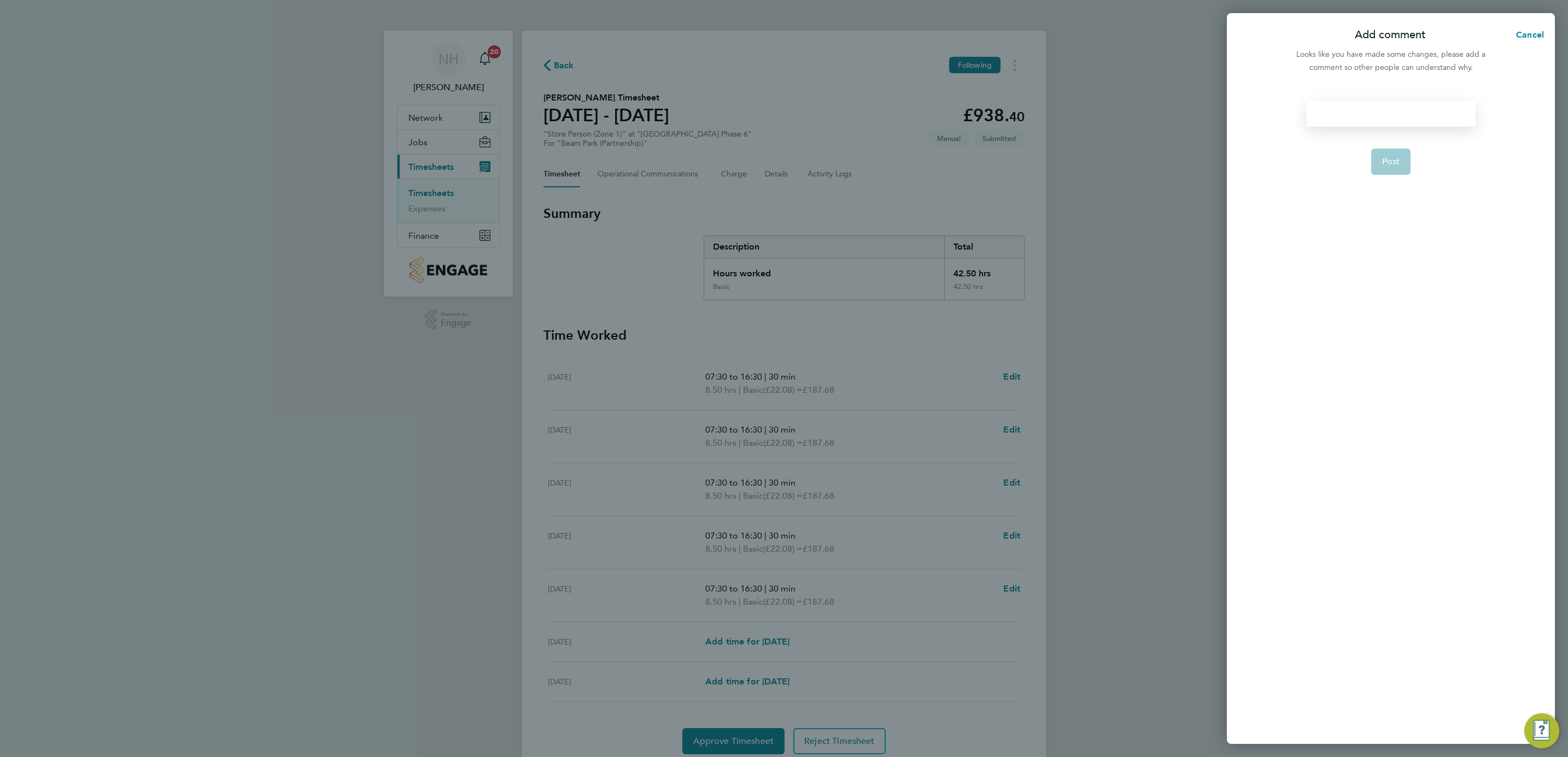
click at [1327, 117] on div at bounding box center [1390, 114] width 169 height 26
click at [1326, 117] on div at bounding box center [1390, 114] width 169 height 26
click at [1395, 165] on span "Post" at bounding box center [1390, 161] width 18 height 11
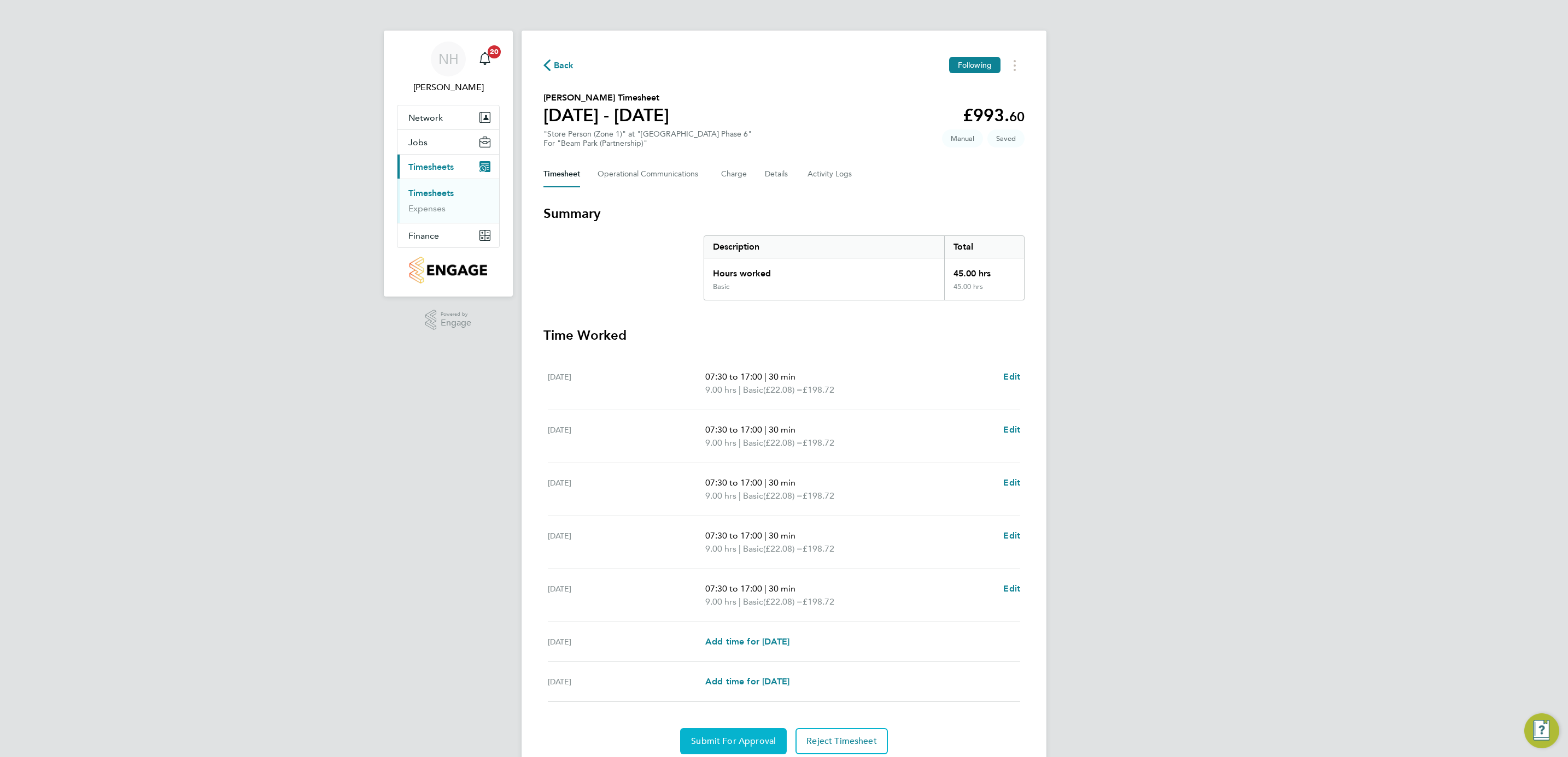
drag, startPoint x: 730, startPoint y: 741, endPoint x: 735, endPoint y: 735, distance: 7.8
click at [730, 741] on span "Submit For Approval" at bounding box center [734, 741] width 85 height 11
click at [730, 737] on button "Approve Timesheet" at bounding box center [734, 741] width 102 height 26
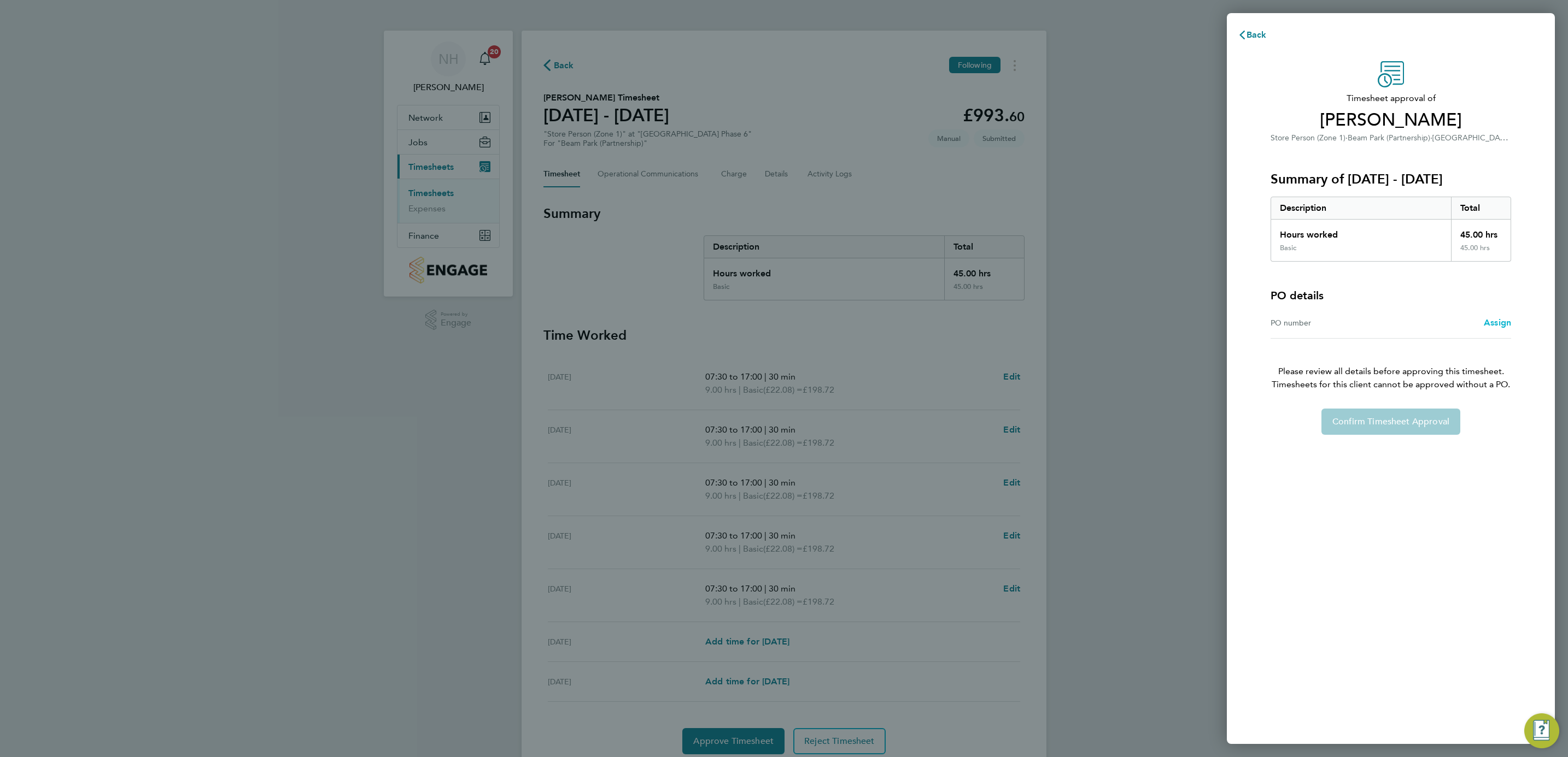
click at [1492, 322] on span "Assign" at bounding box center [1498, 323] width 27 height 10
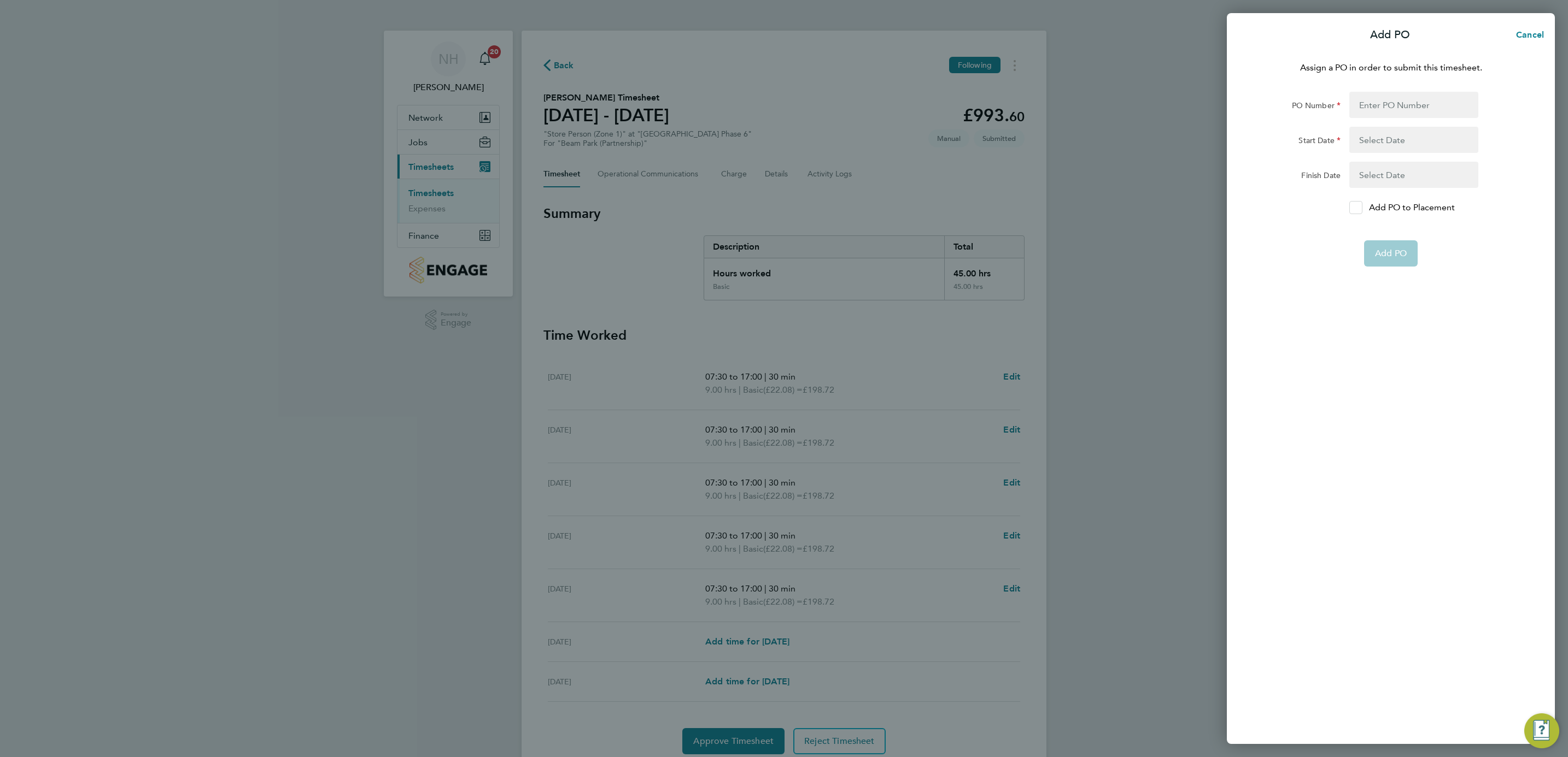
click at [1352, 207] on icon at bounding box center [1355, 208] width 8 height 7
click at [1359, 208] on input "Add PO to Placement" at bounding box center [1359, 208] width 0 height 0
click at [1373, 97] on input "PO Number" at bounding box center [1413, 105] width 129 height 26
type input "H66979"
type input "[DATE]"
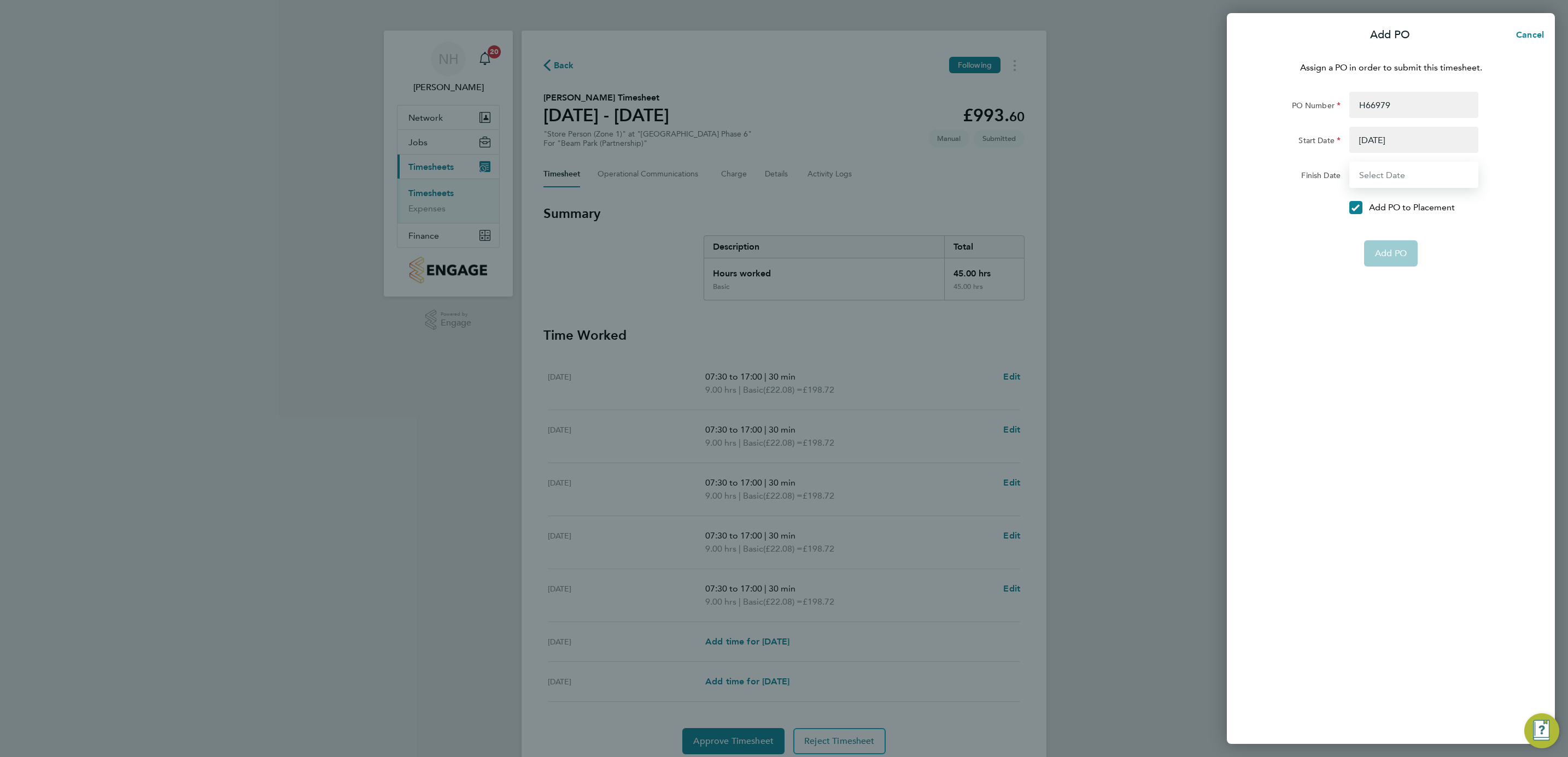
type input "[DATE]"
click at [1382, 224] on span "Add PO" at bounding box center [1391, 227] width 32 height 11
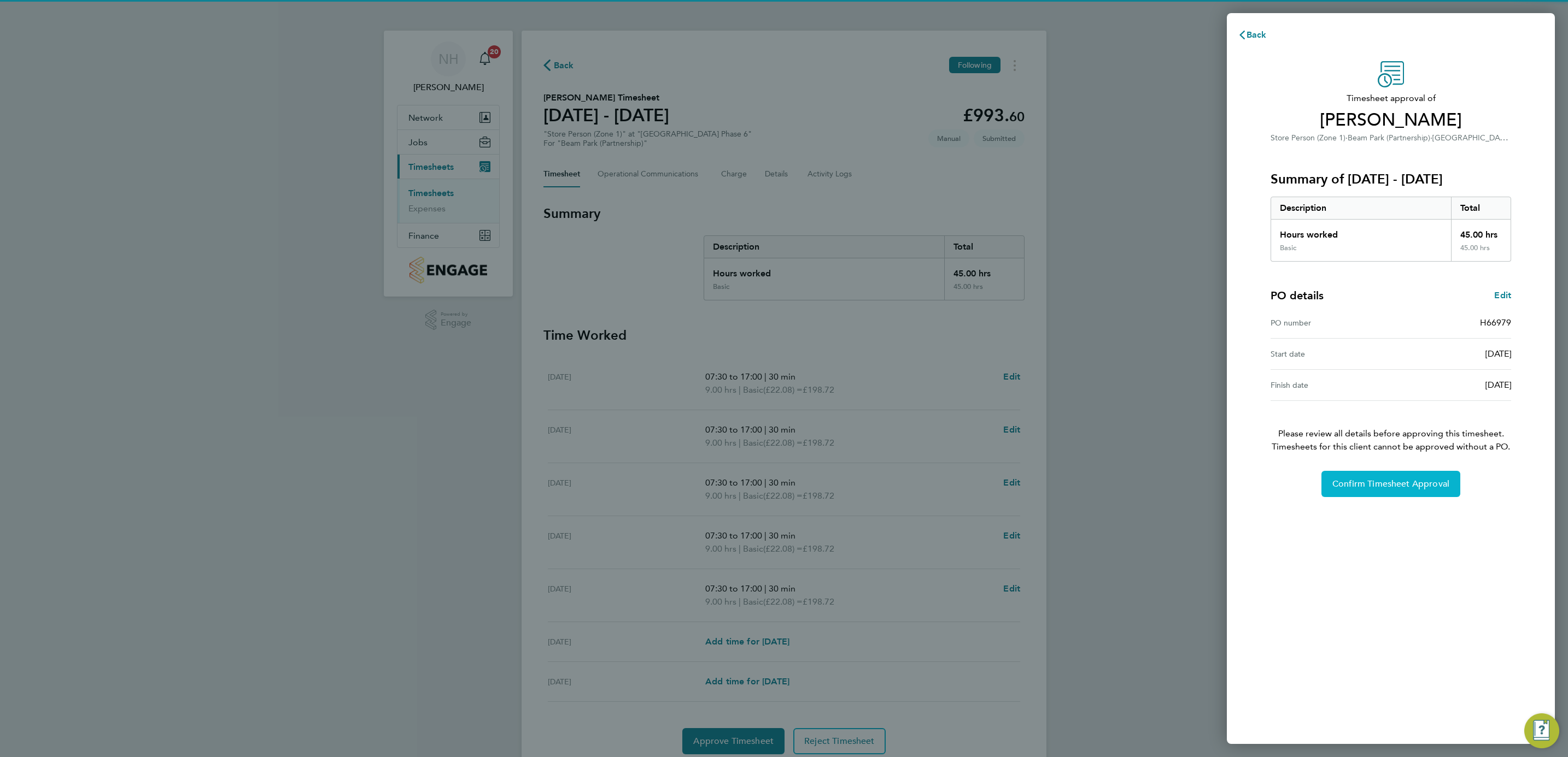
drag, startPoint x: 1373, startPoint y: 491, endPoint x: 1368, endPoint y: 482, distance: 10.3
click at [1372, 488] on button "Confirm Timesheet Approval" at bounding box center [1390, 484] width 139 height 26
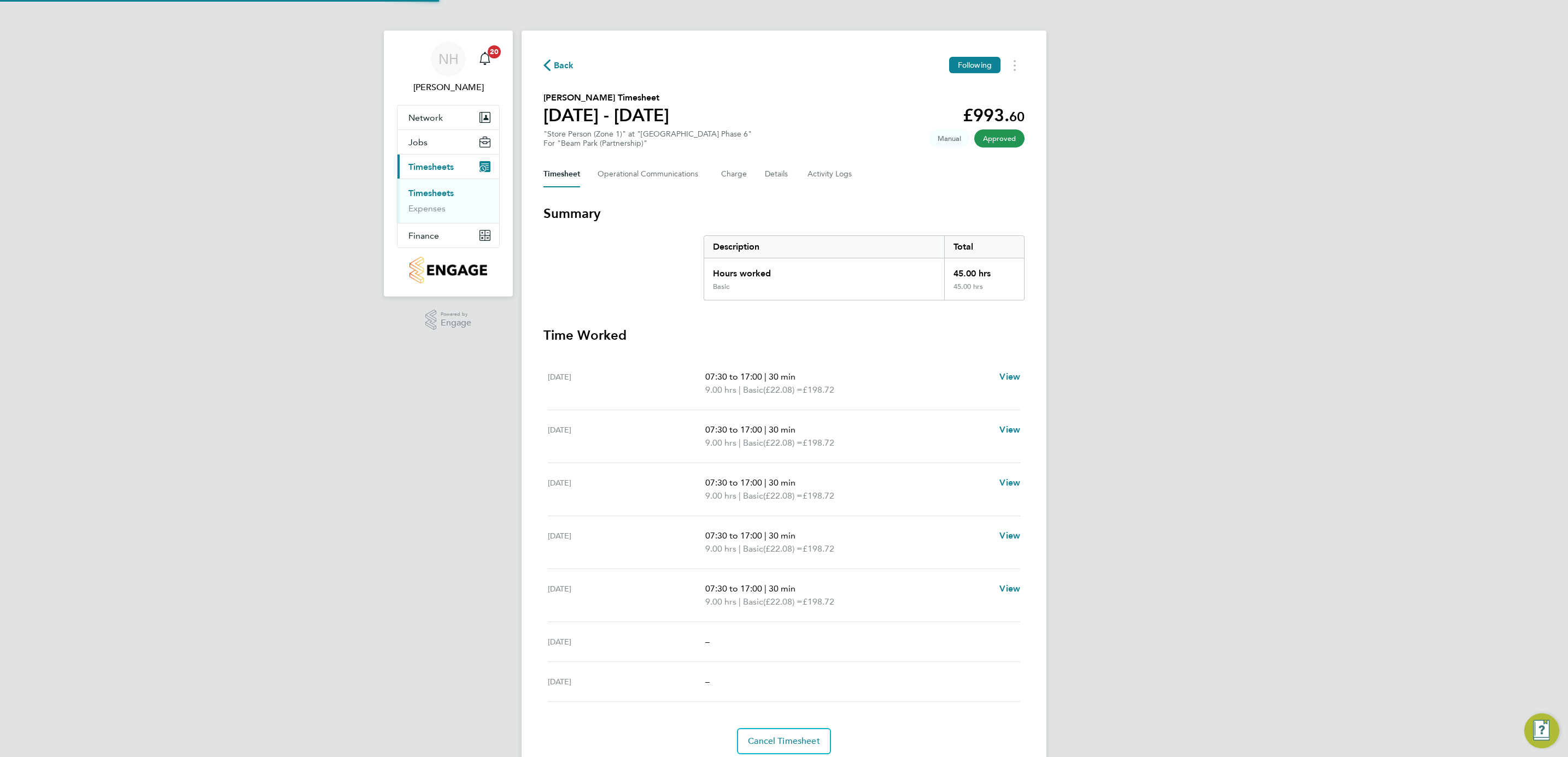
click at [569, 67] on span "Back" at bounding box center [564, 65] width 20 height 13
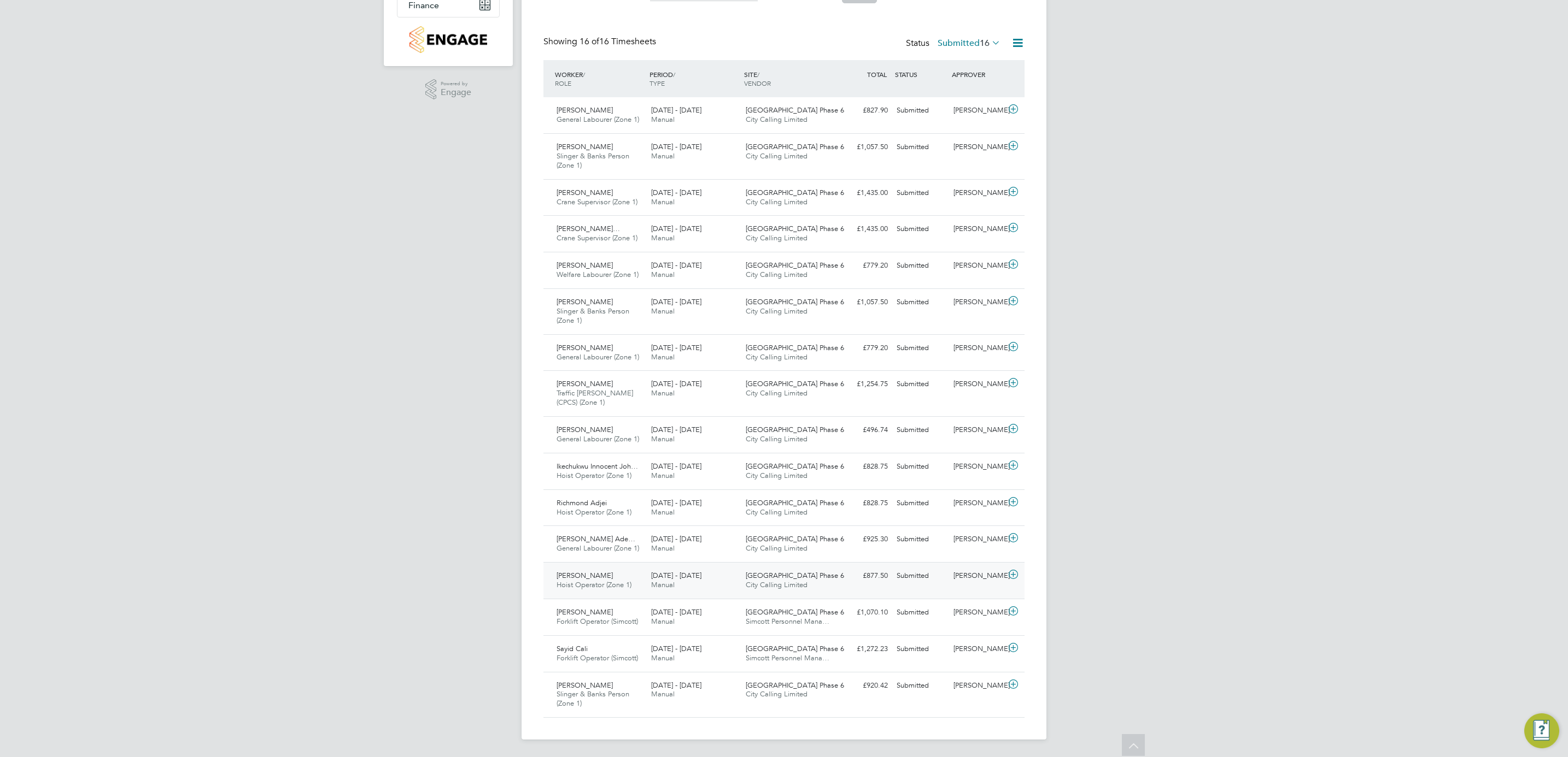
click at [956, 574] on div "[PERSON_NAME]" at bounding box center [977, 576] width 57 height 18
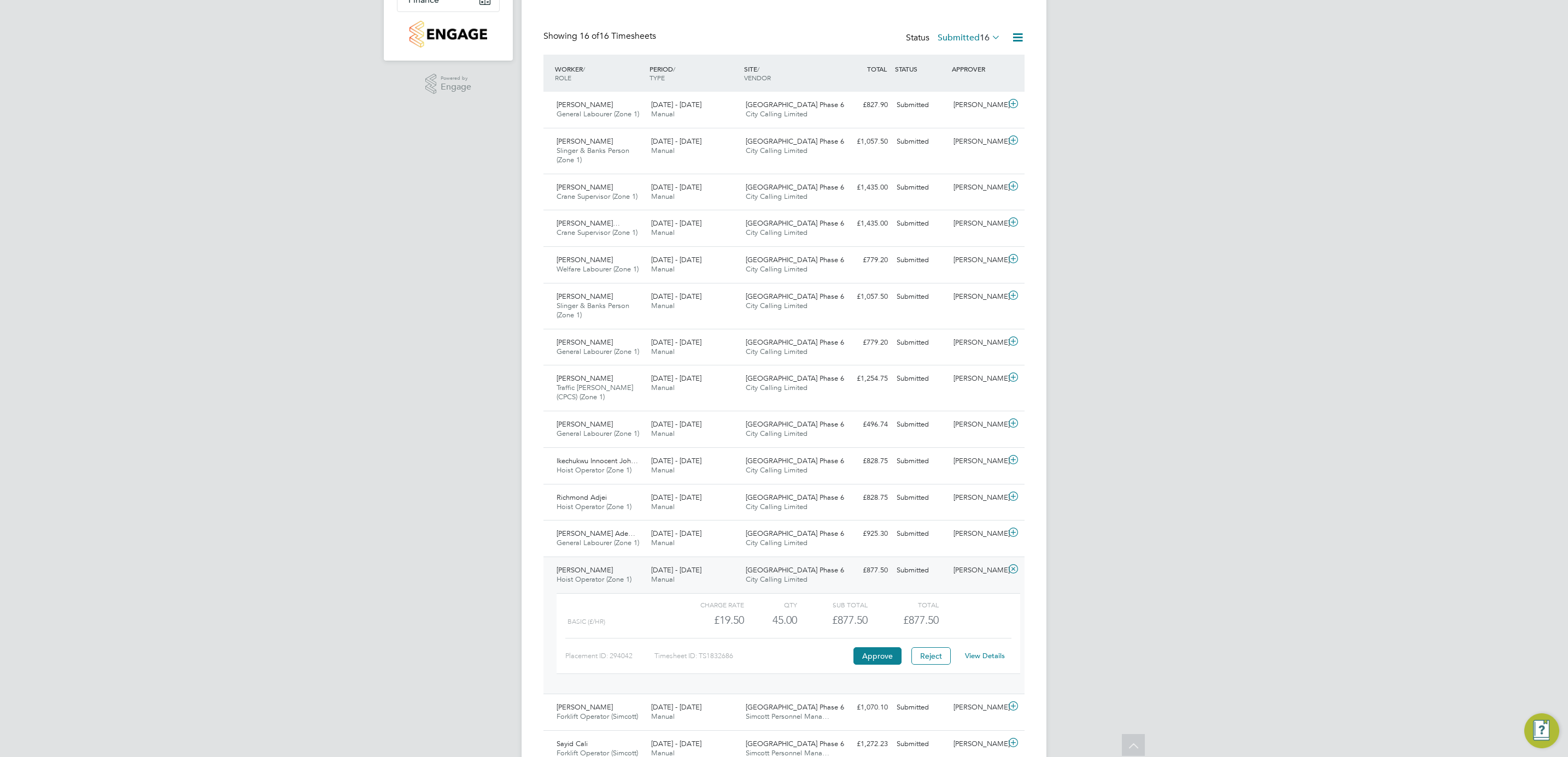
click at [988, 661] on link "View Details" at bounding box center [985, 656] width 40 height 9
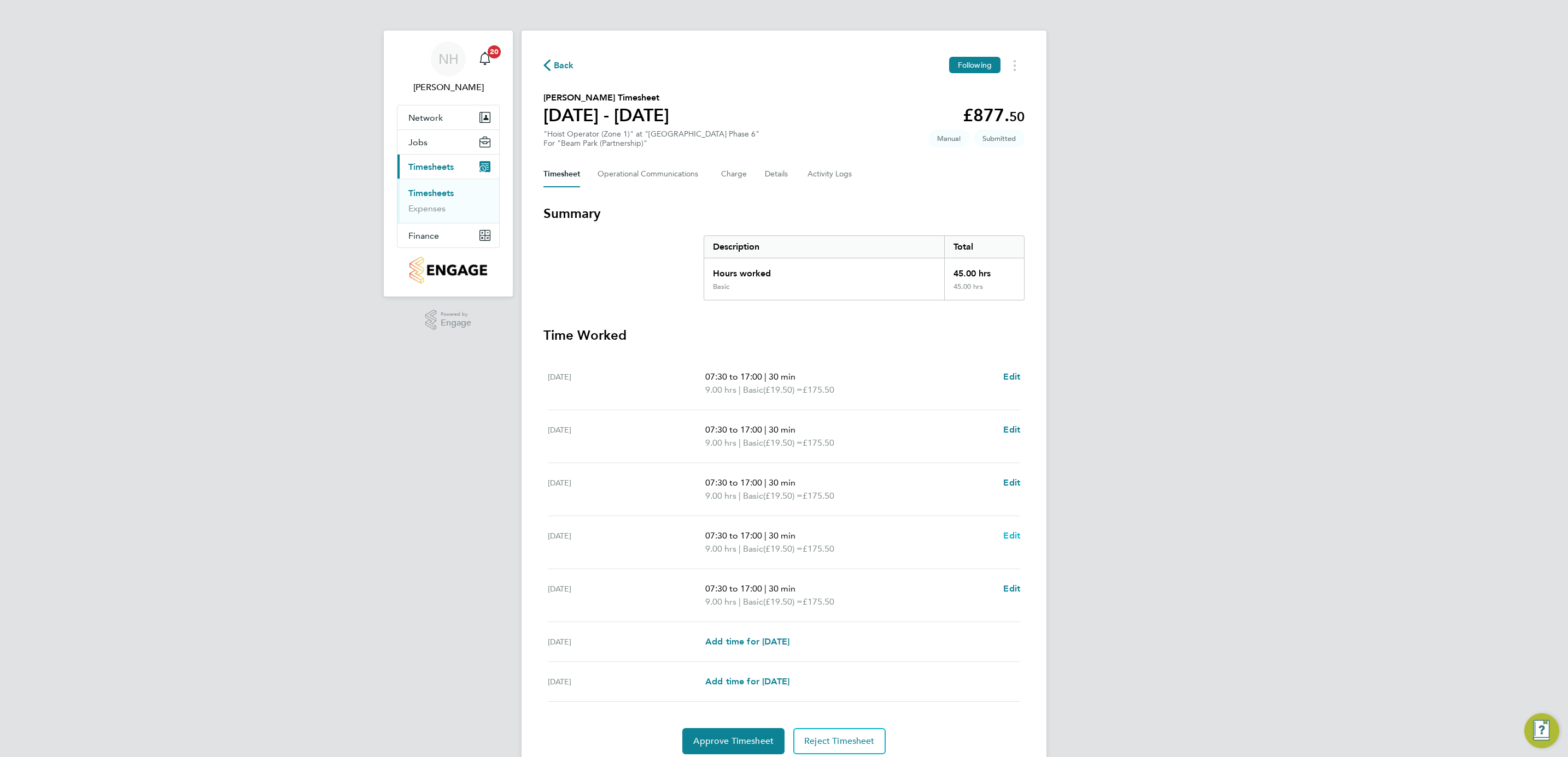
click at [1013, 536] on span "Edit" at bounding box center [1012, 536] width 17 height 10
select select "30"
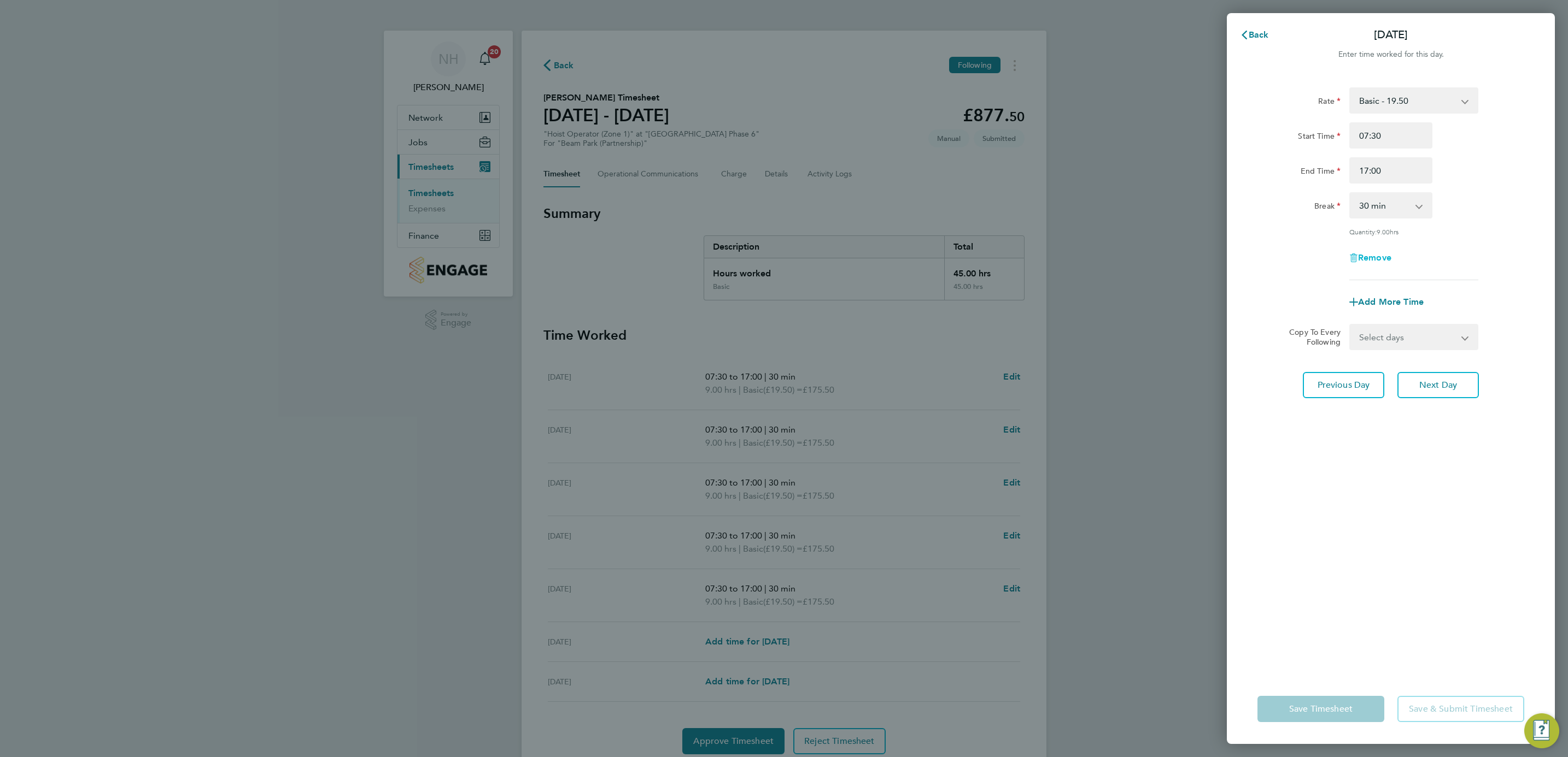
click at [1368, 259] on span "Remove" at bounding box center [1375, 257] width 33 height 10
select select "null"
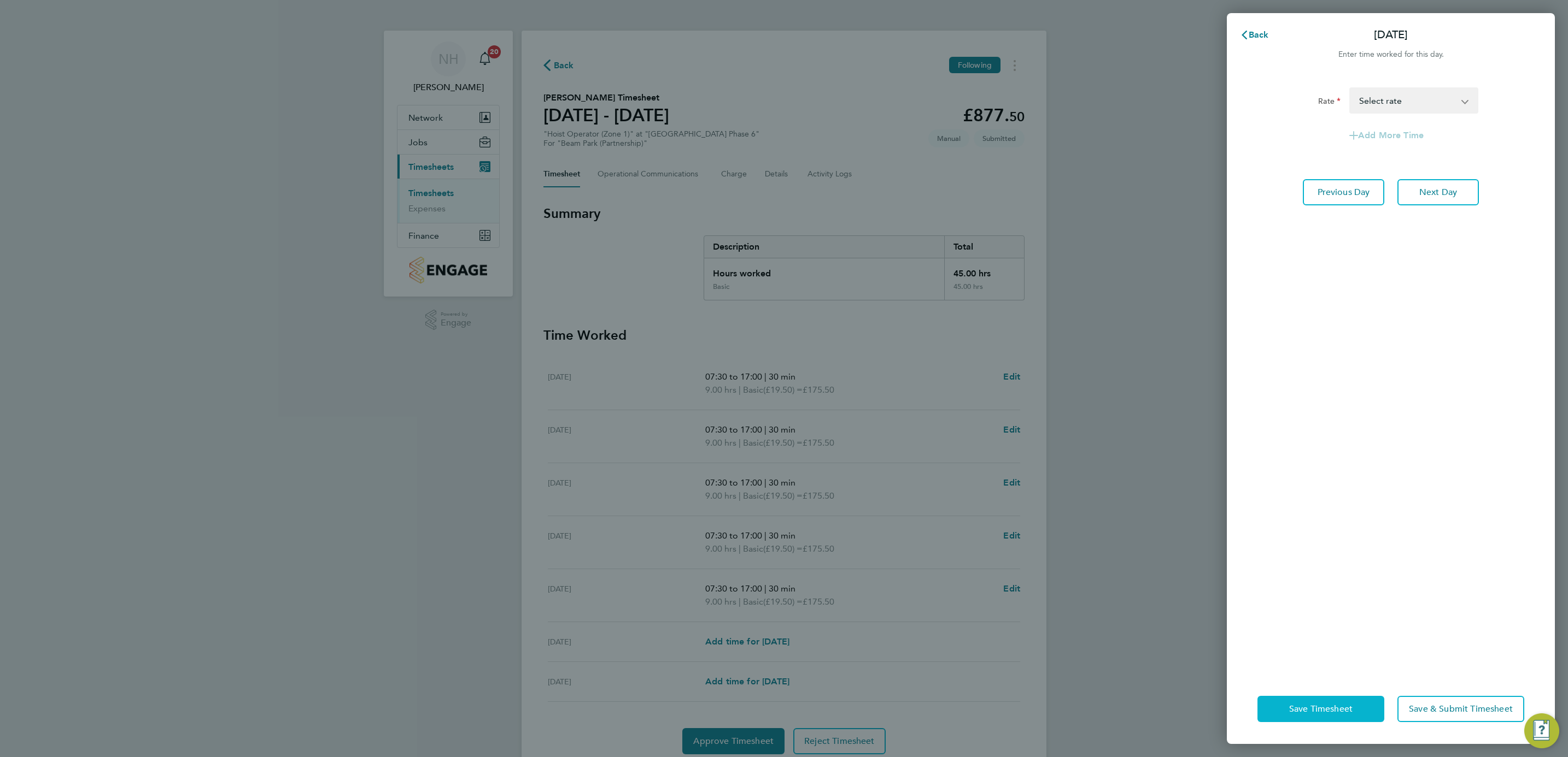
click at [1301, 700] on button "Save Timesheet" at bounding box center [1321, 709] width 127 height 26
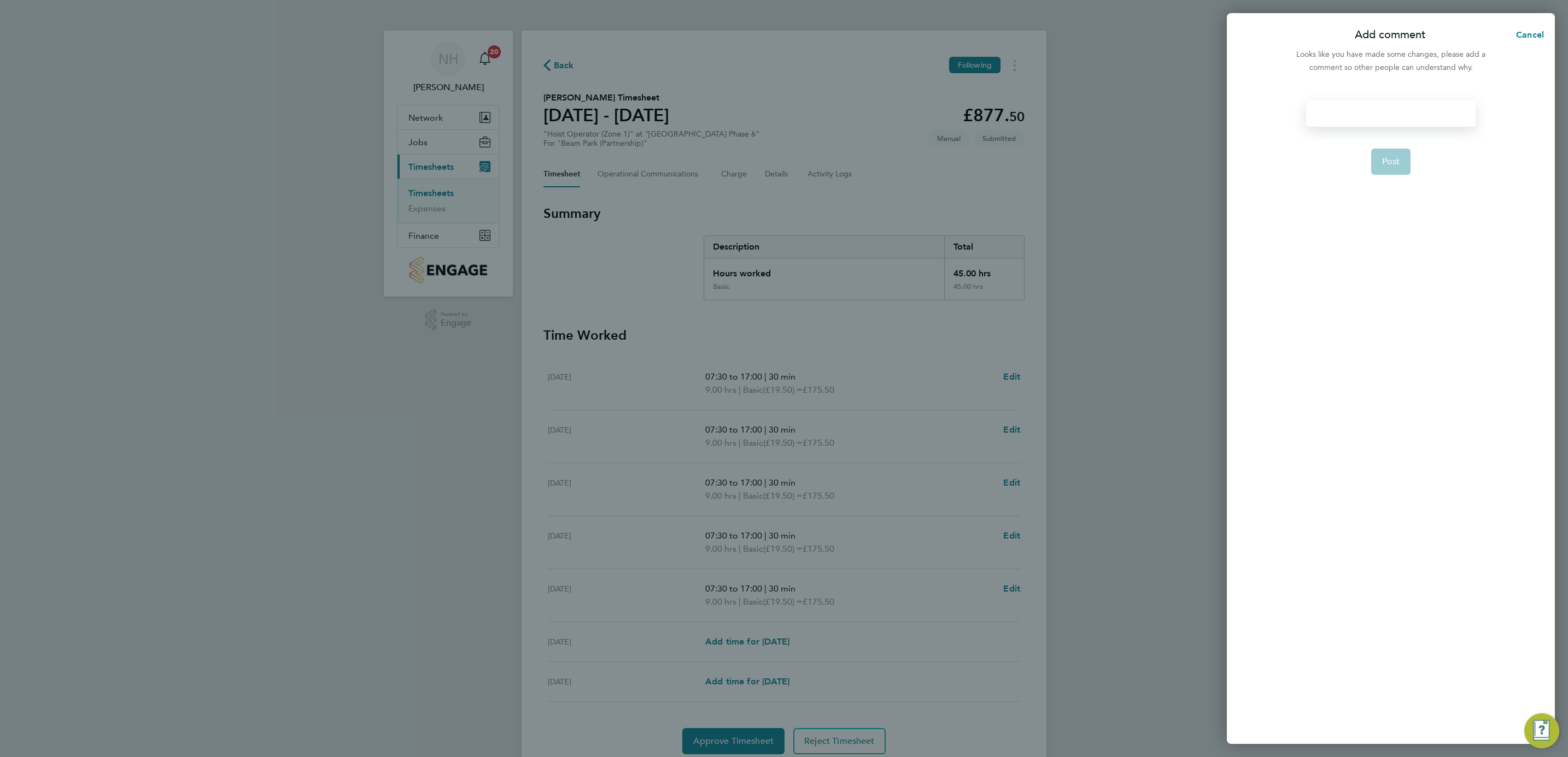
click at [1332, 123] on div at bounding box center [1390, 114] width 169 height 26
click at [1389, 156] on span "Post" at bounding box center [1390, 161] width 18 height 11
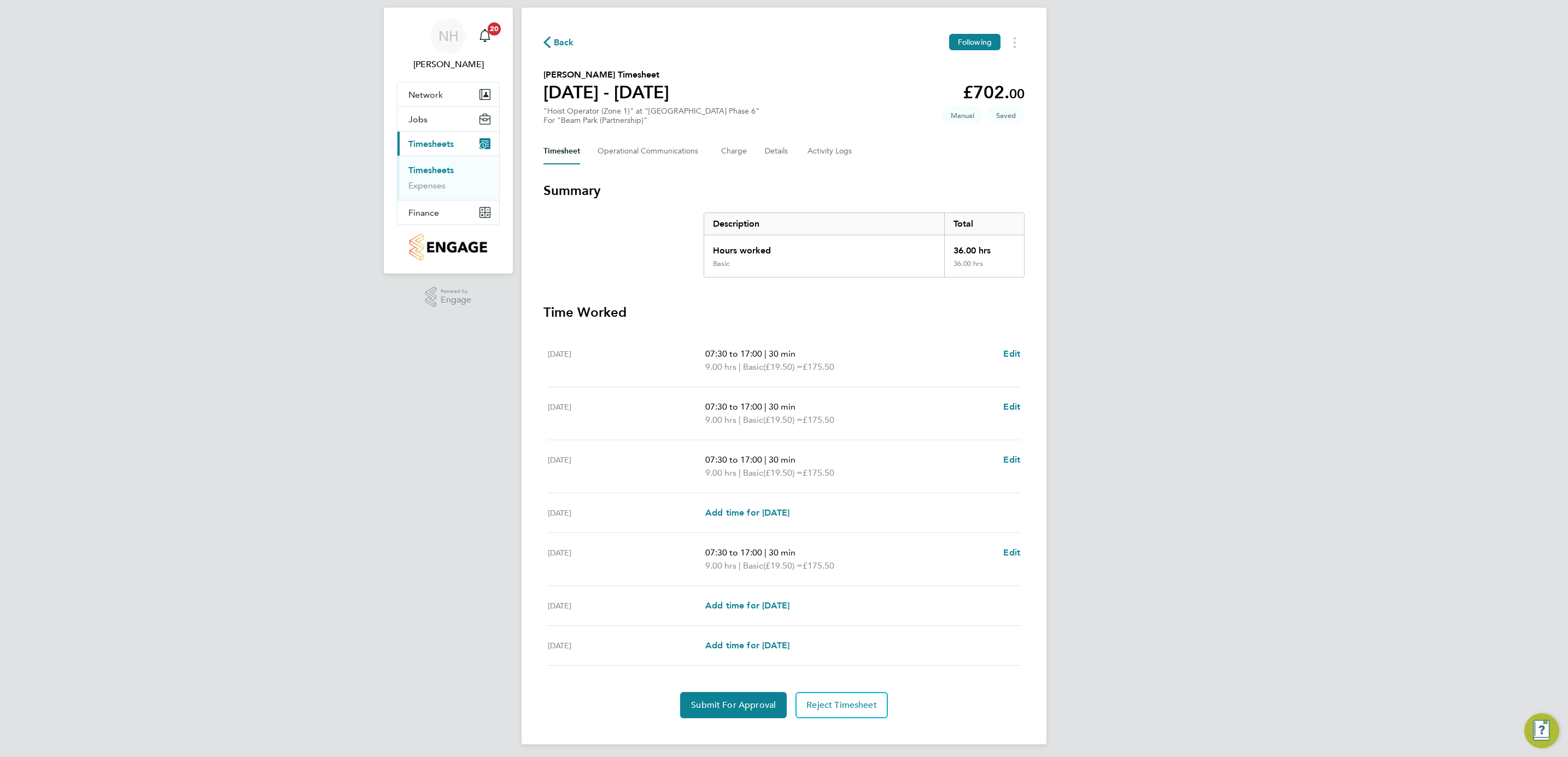
scroll to position [29, 0]
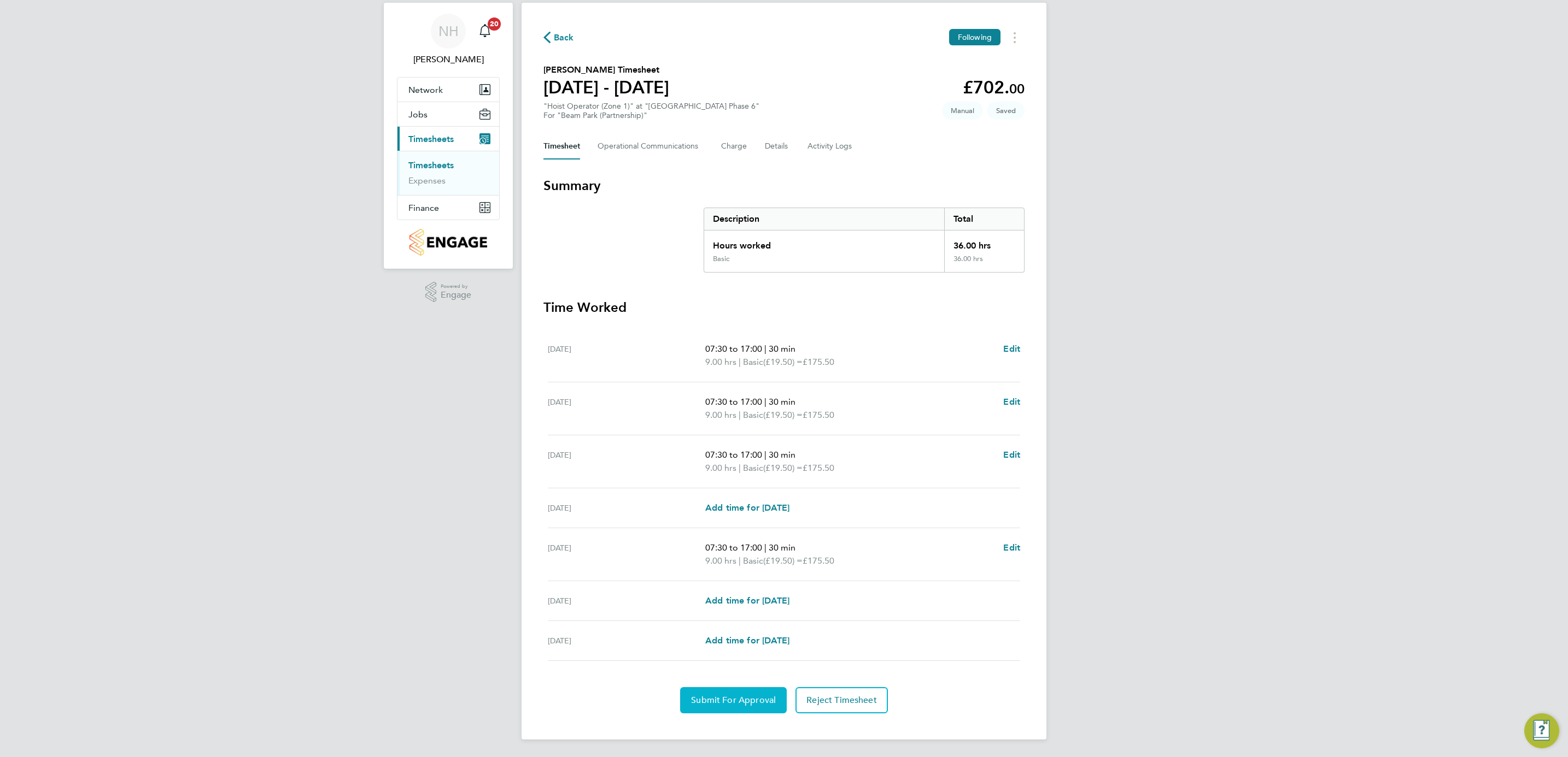
click at [717, 697] on span "Submit For Approval" at bounding box center [734, 700] width 85 height 11
click at [729, 698] on span "Approve Timesheet" at bounding box center [734, 700] width 81 height 11
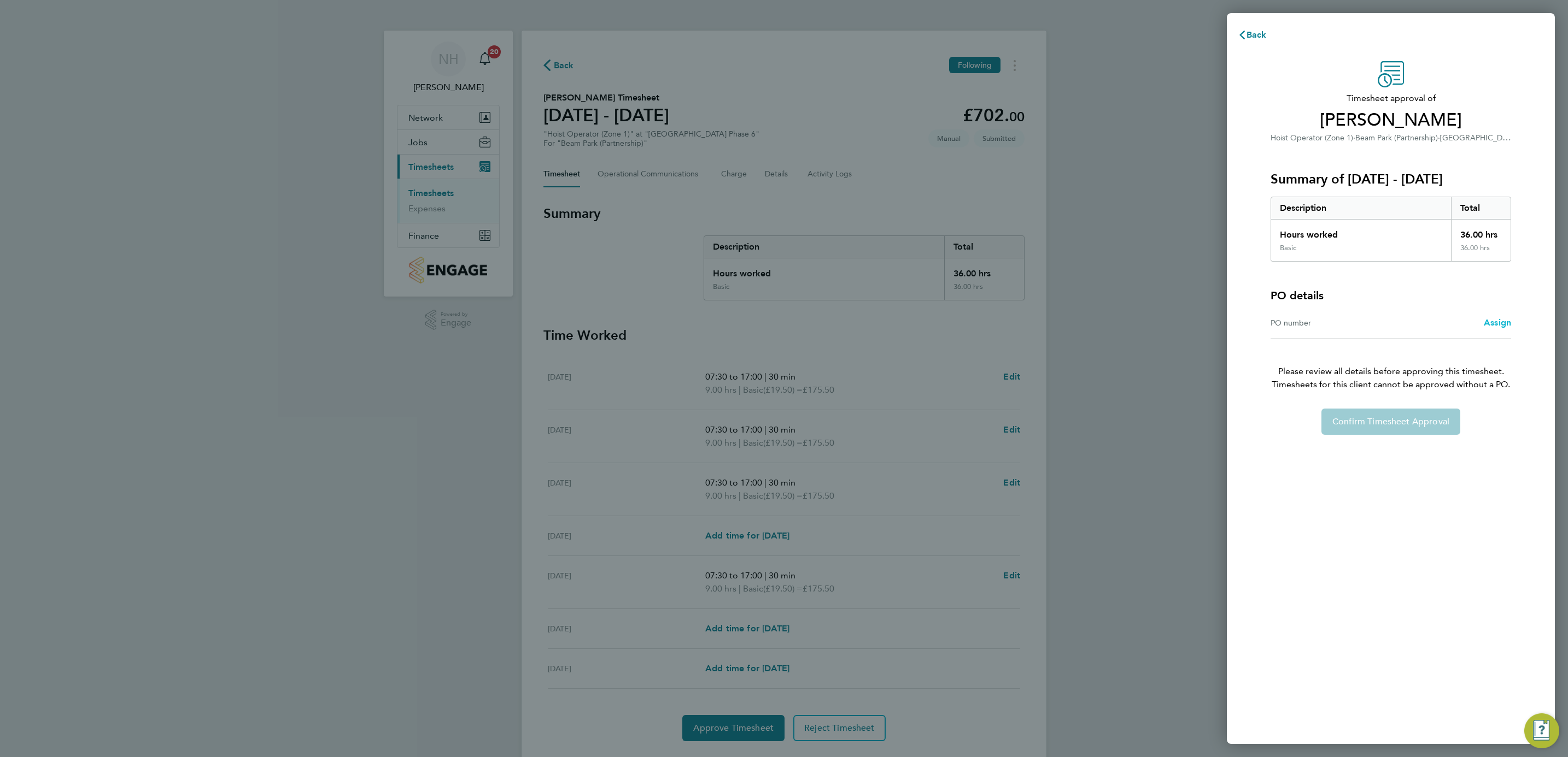
click at [1490, 321] on span "Assign" at bounding box center [1498, 323] width 27 height 10
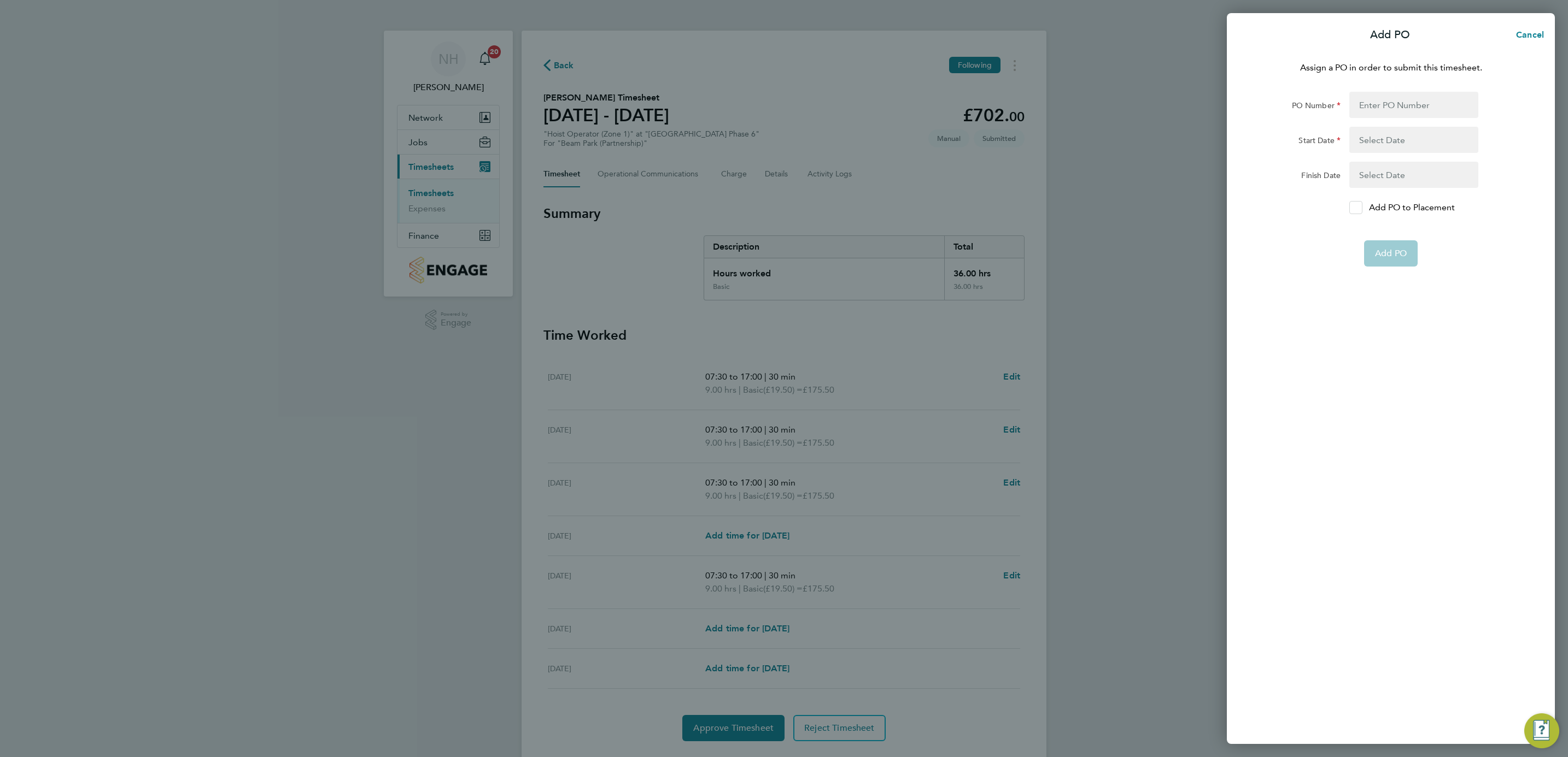
click at [1360, 201] on div at bounding box center [1356, 208] width 13 height 13
click at [1359, 208] on input "Add PO to Placement" at bounding box center [1359, 208] width 0 height 0
click at [1363, 106] on input "PO Number" at bounding box center [1413, 105] width 129 height 26
type input "H66979"
type input "[DATE]"
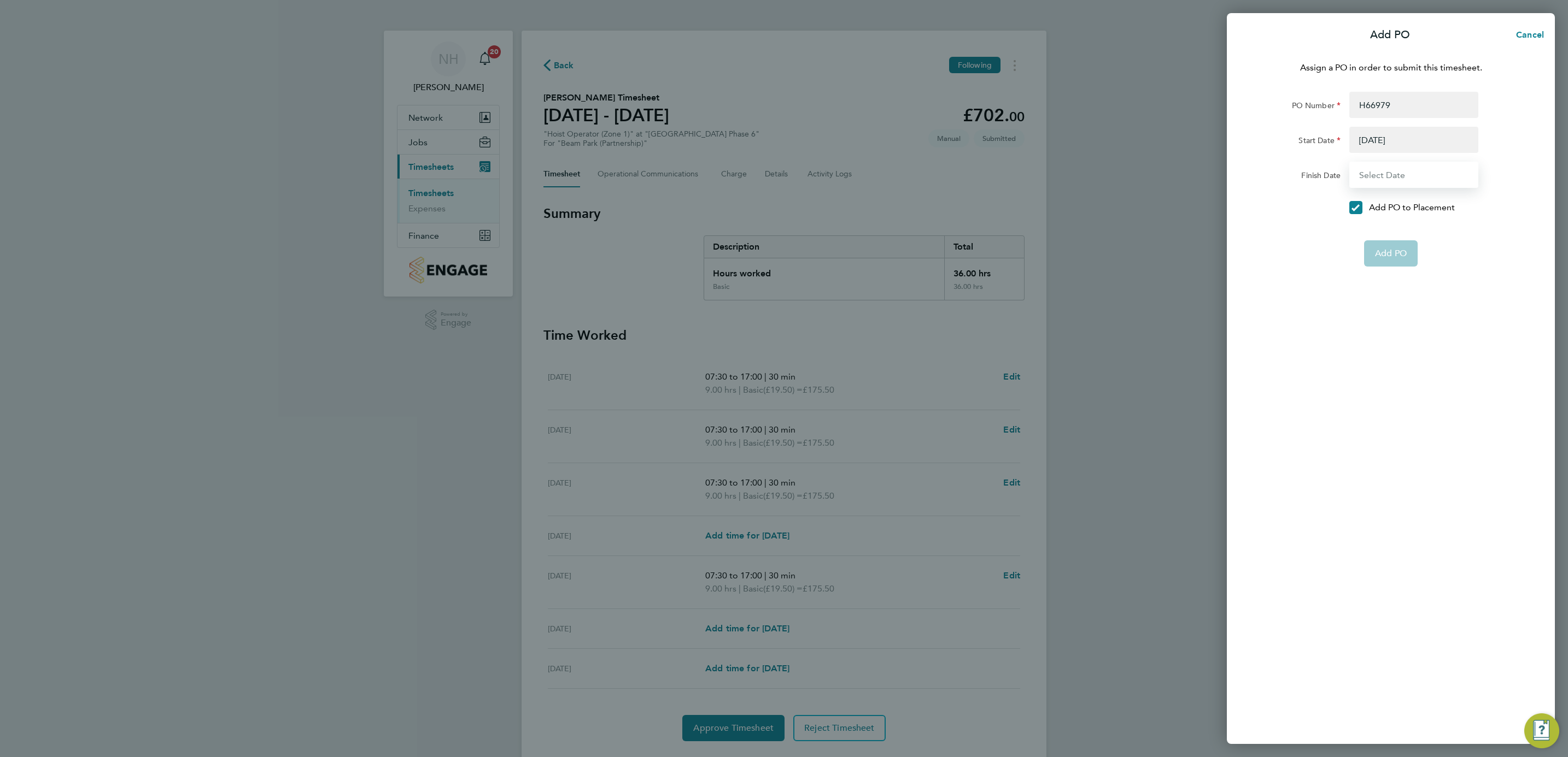
type input "[DATE]"
click at [1398, 239] on button "Add PO" at bounding box center [1390, 227] width 53 height 26
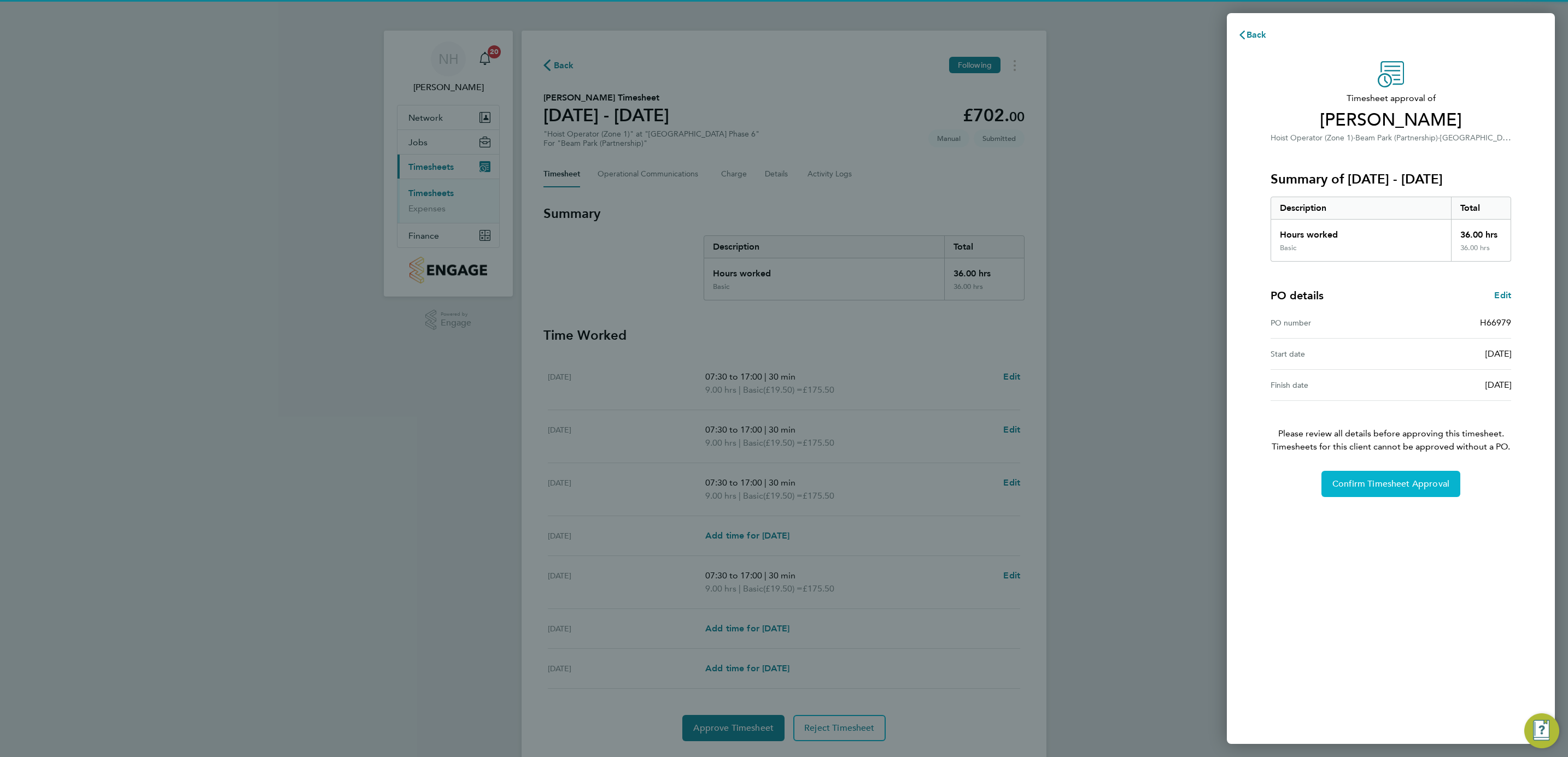
click at [1382, 469] on div "Timesheet approval of [PERSON_NAME] Hoist Operator (Zone 1) · [GEOGRAPHIC_DATA]…" at bounding box center [1390, 279] width 267 height 436
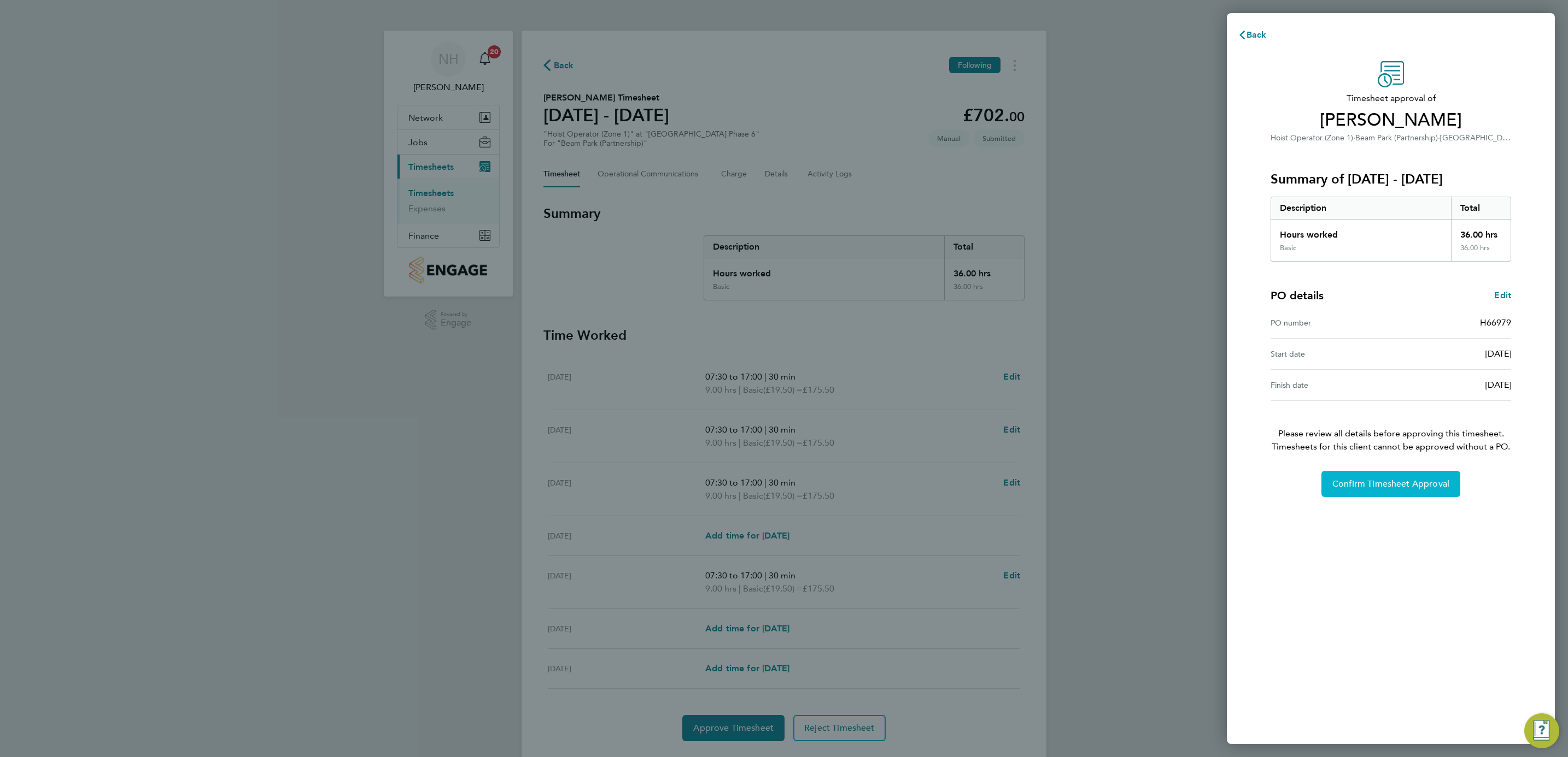
click at [1378, 481] on span "Confirm Timesheet Approval" at bounding box center [1390, 484] width 117 height 11
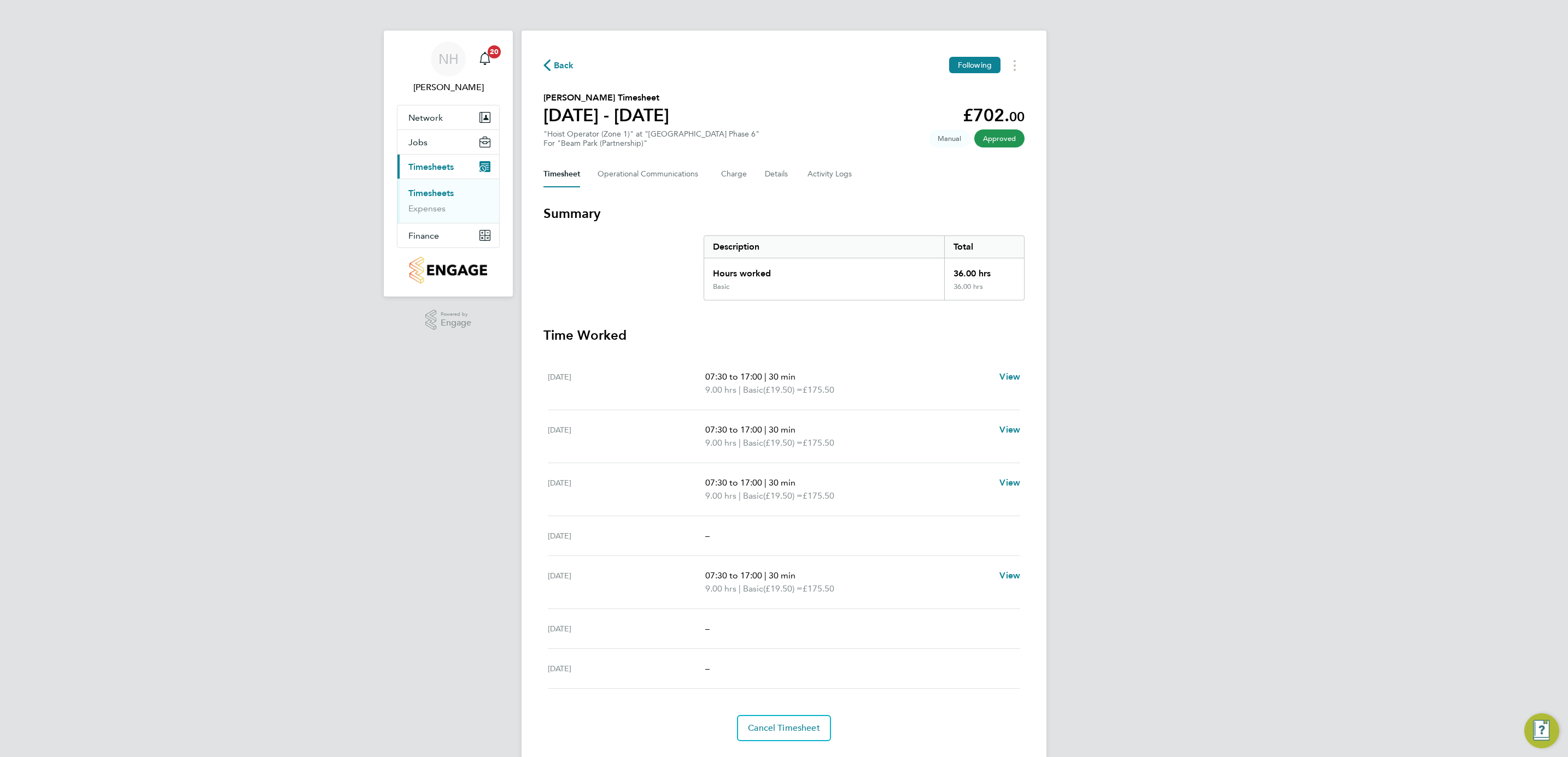
click at [570, 58] on button "Back" at bounding box center [559, 65] width 31 height 14
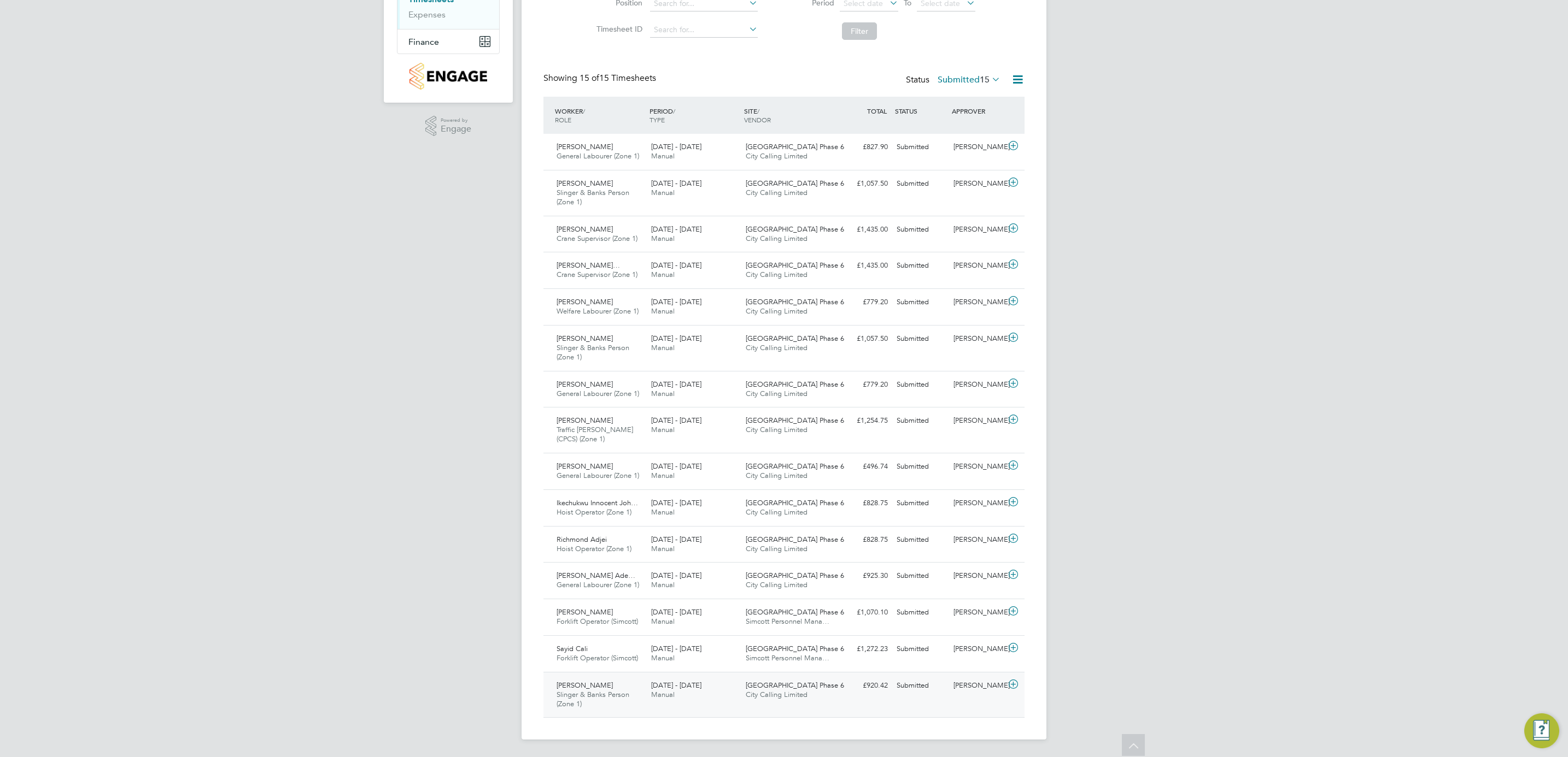
click at [963, 682] on div "[PERSON_NAME]" at bounding box center [977, 686] width 57 height 18
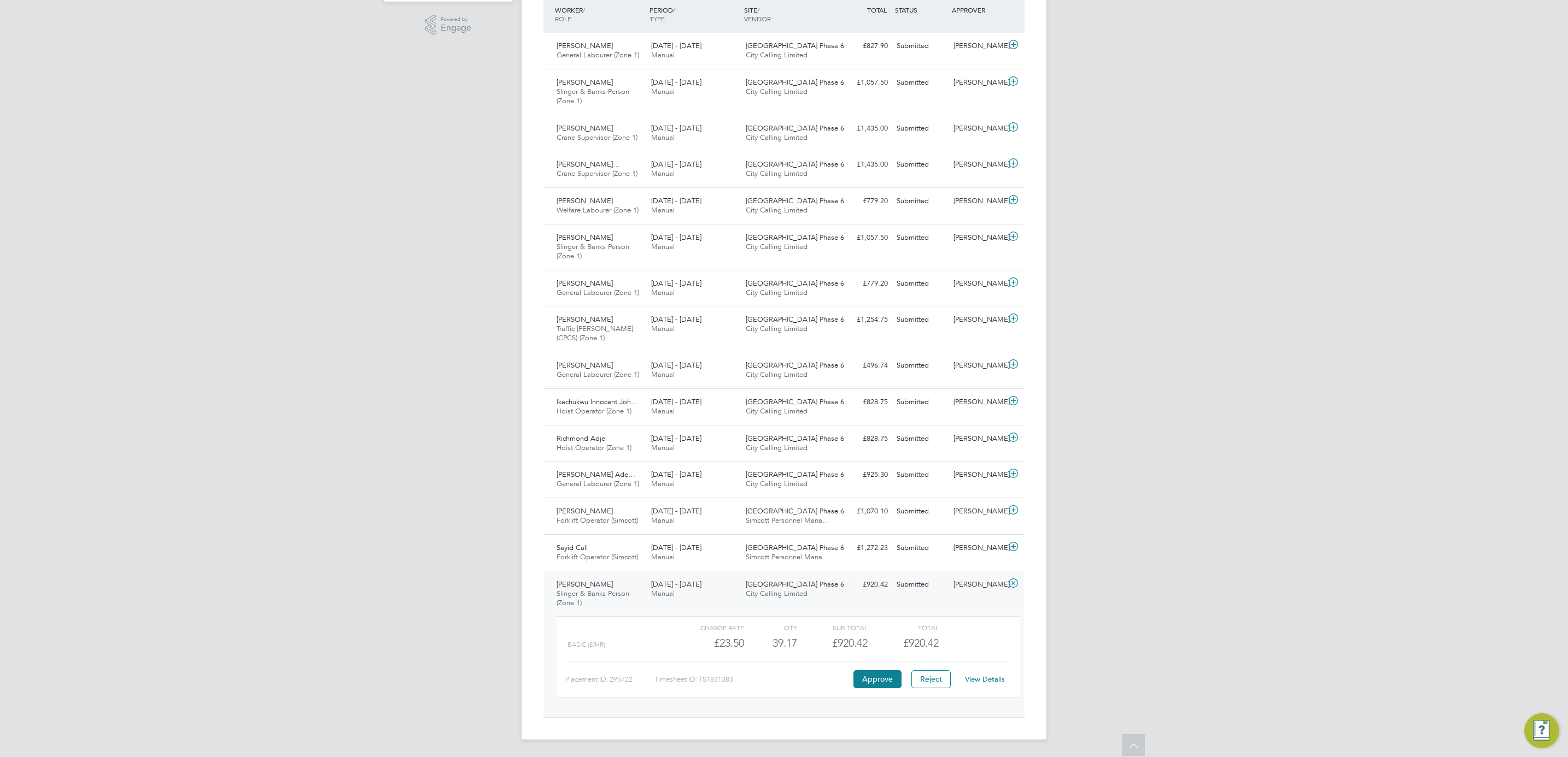
click at [988, 677] on link "View Details" at bounding box center [985, 679] width 40 height 9
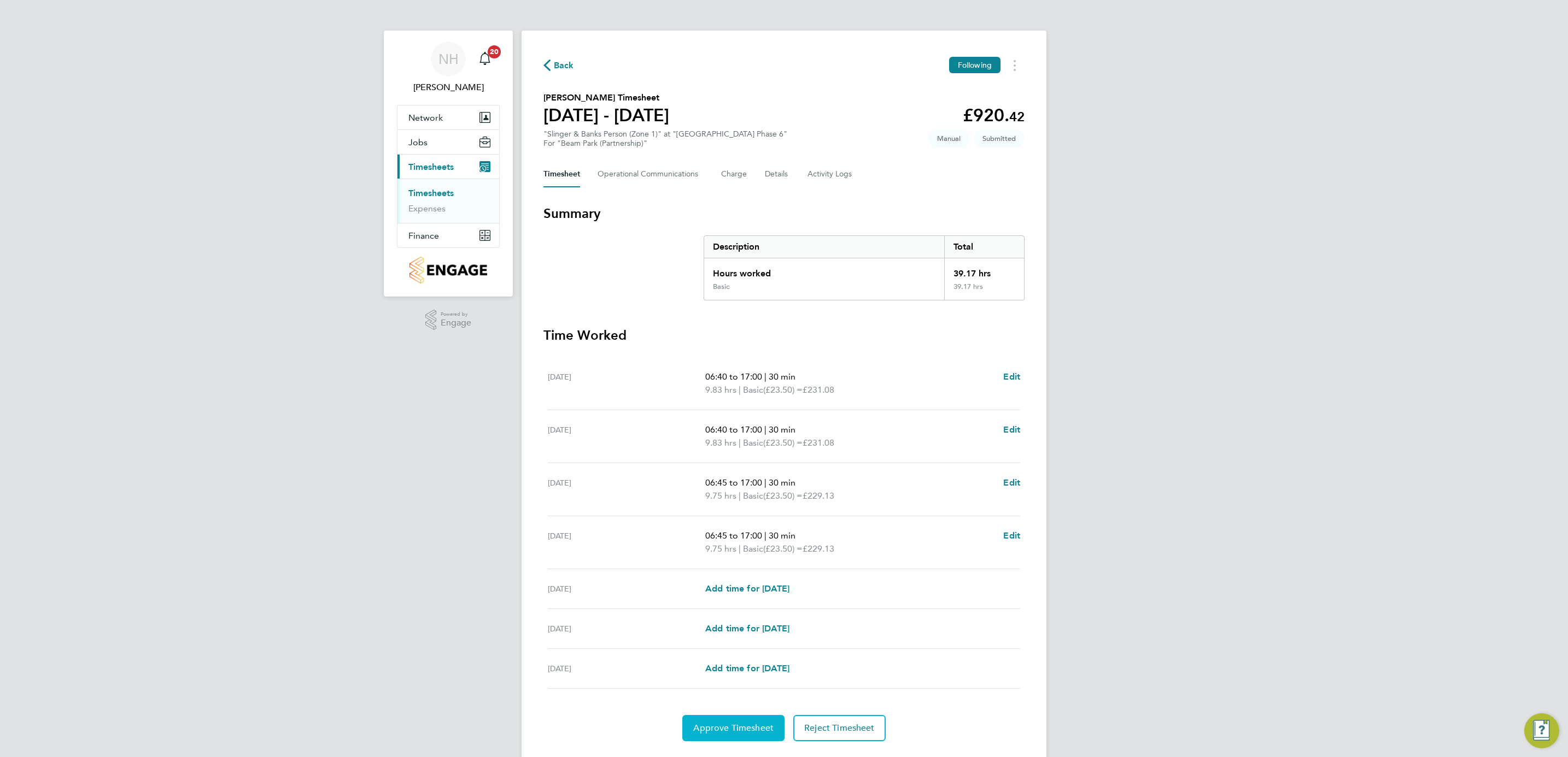
click at [743, 728] on span "Approve Timesheet" at bounding box center [734, 728] width 81 height 11
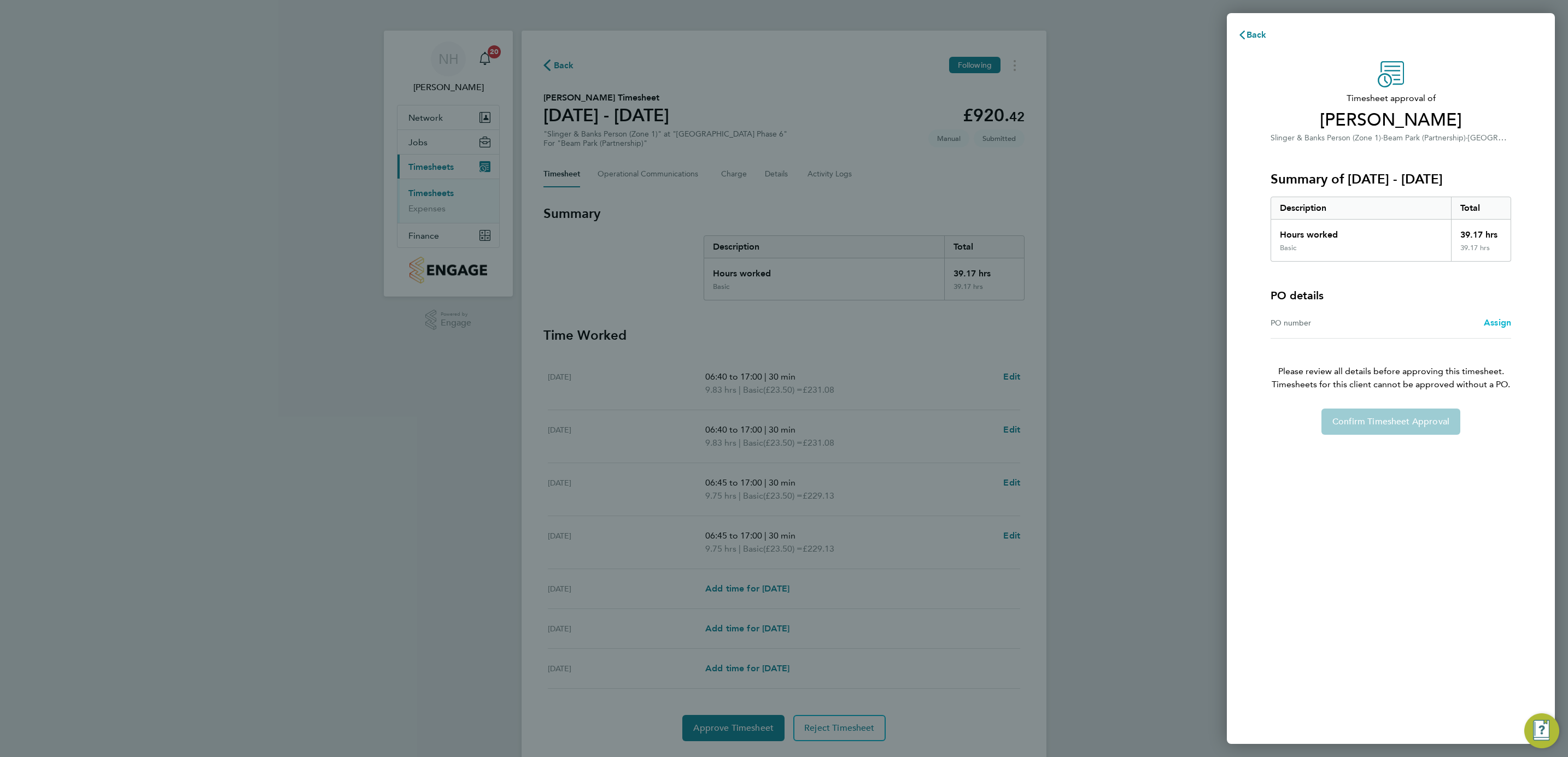
click at [1490, 318] on span "Assign" at bounding box center [1498, 323] width 27 height 10
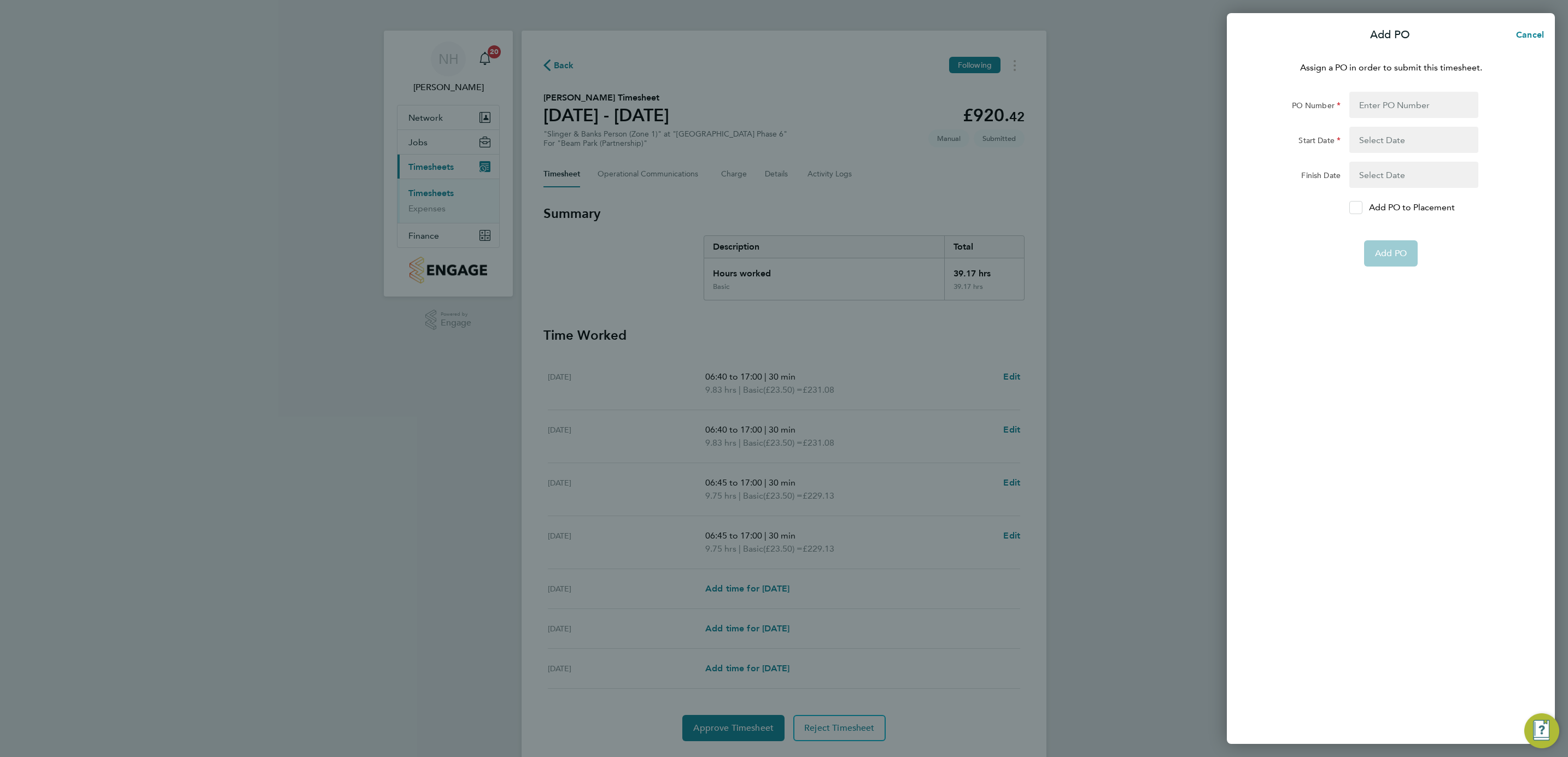
click at [1354, 202] on div at bounding box center [1356, 208] width 13 height 13
click at [1359, 208] on input "Add PO to Placement" at bounding box center [1359, 208] width 0 height 0
click at [1370, 105] on input "PO Number" at bounding box center [1413, 105] width 129 height 26
type input "H66979"
type input "[DATE]"
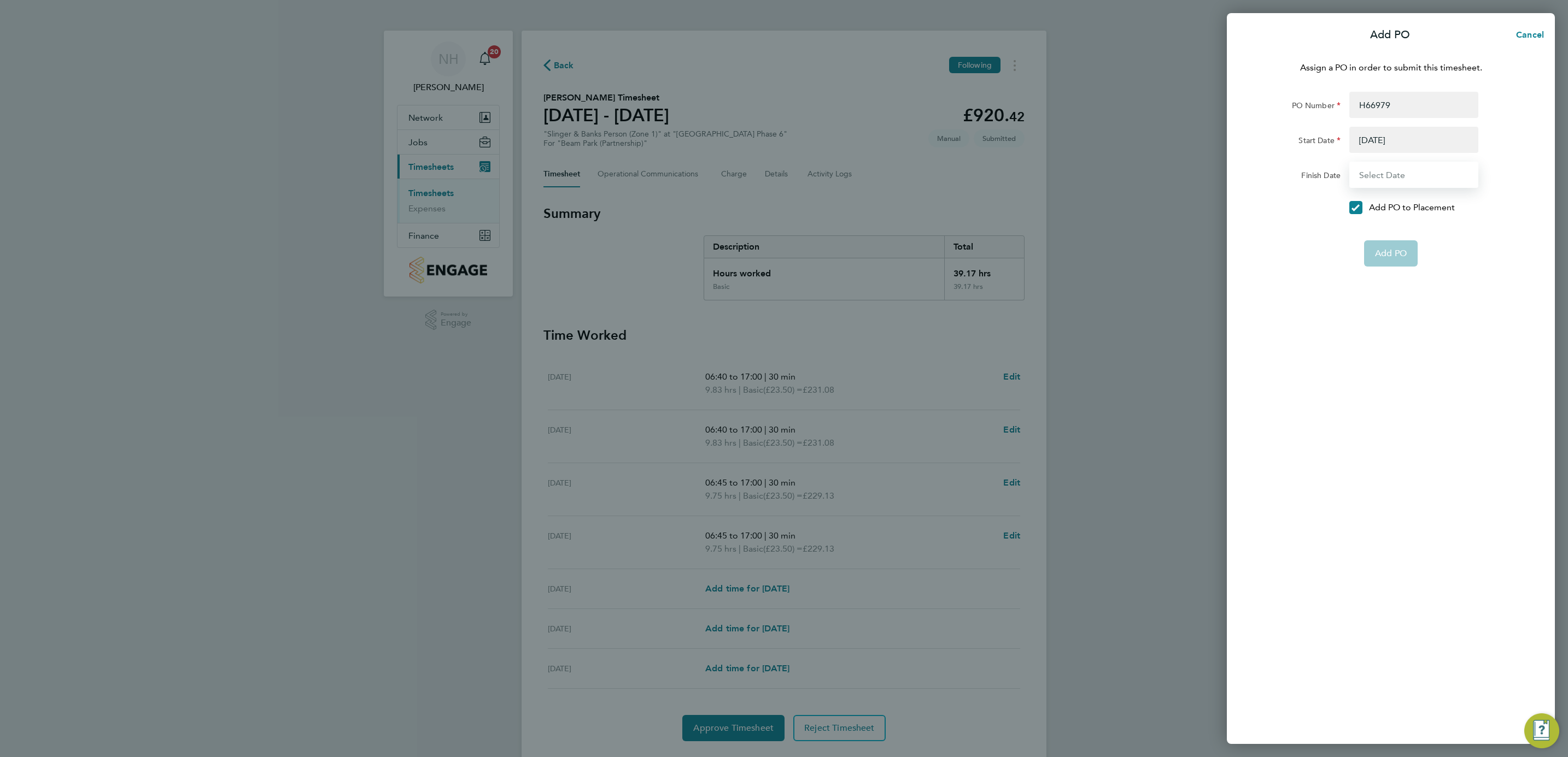
type input "[DATE]"
click at [1392, 220] on button "Add PO" at bounding box center [1390, 227] width 53 height 26
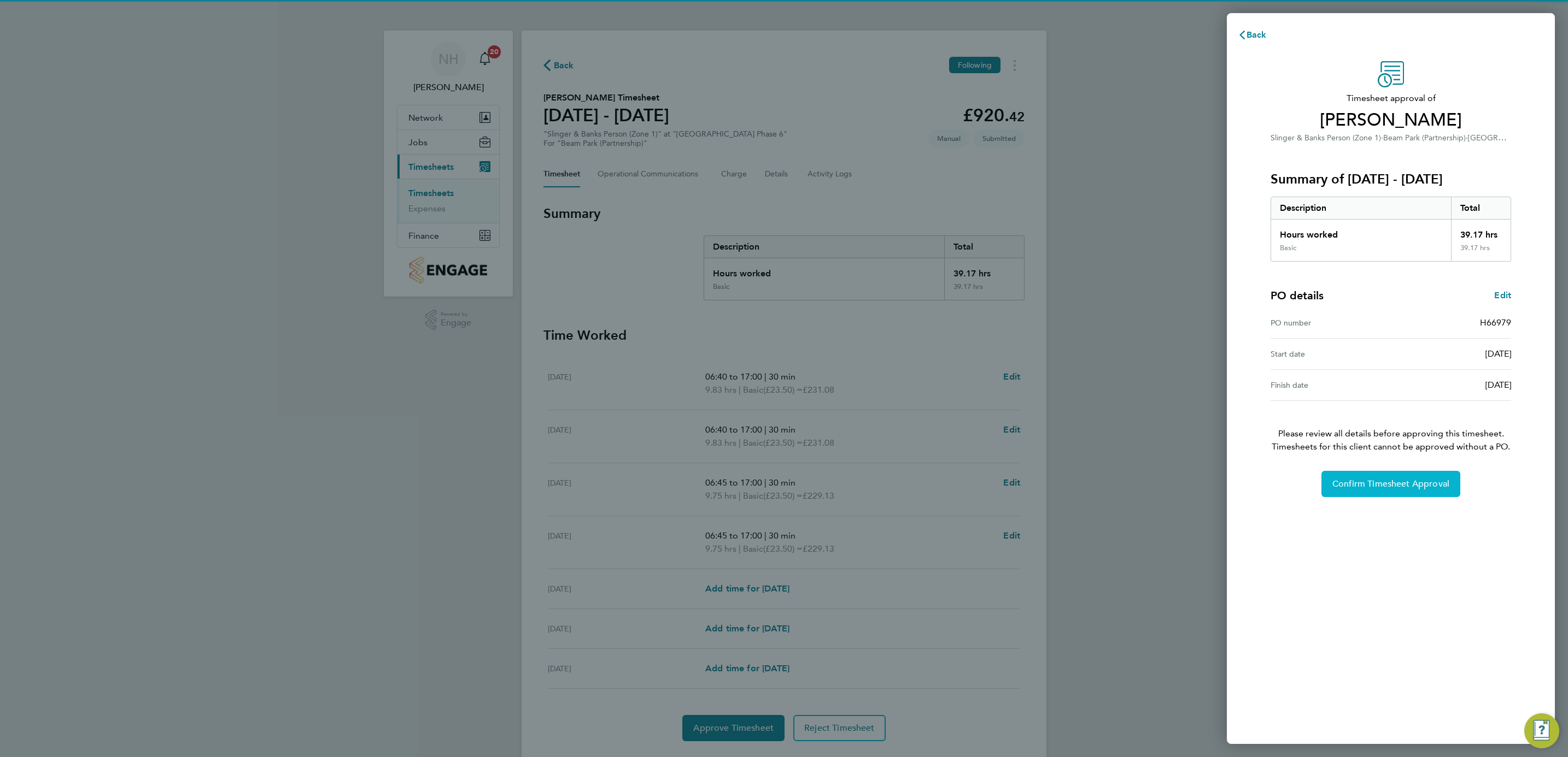
click at [1383, 480] on button "Confirm Timesheet Approval" at bounding box center [1390, 484] width 139 height 26
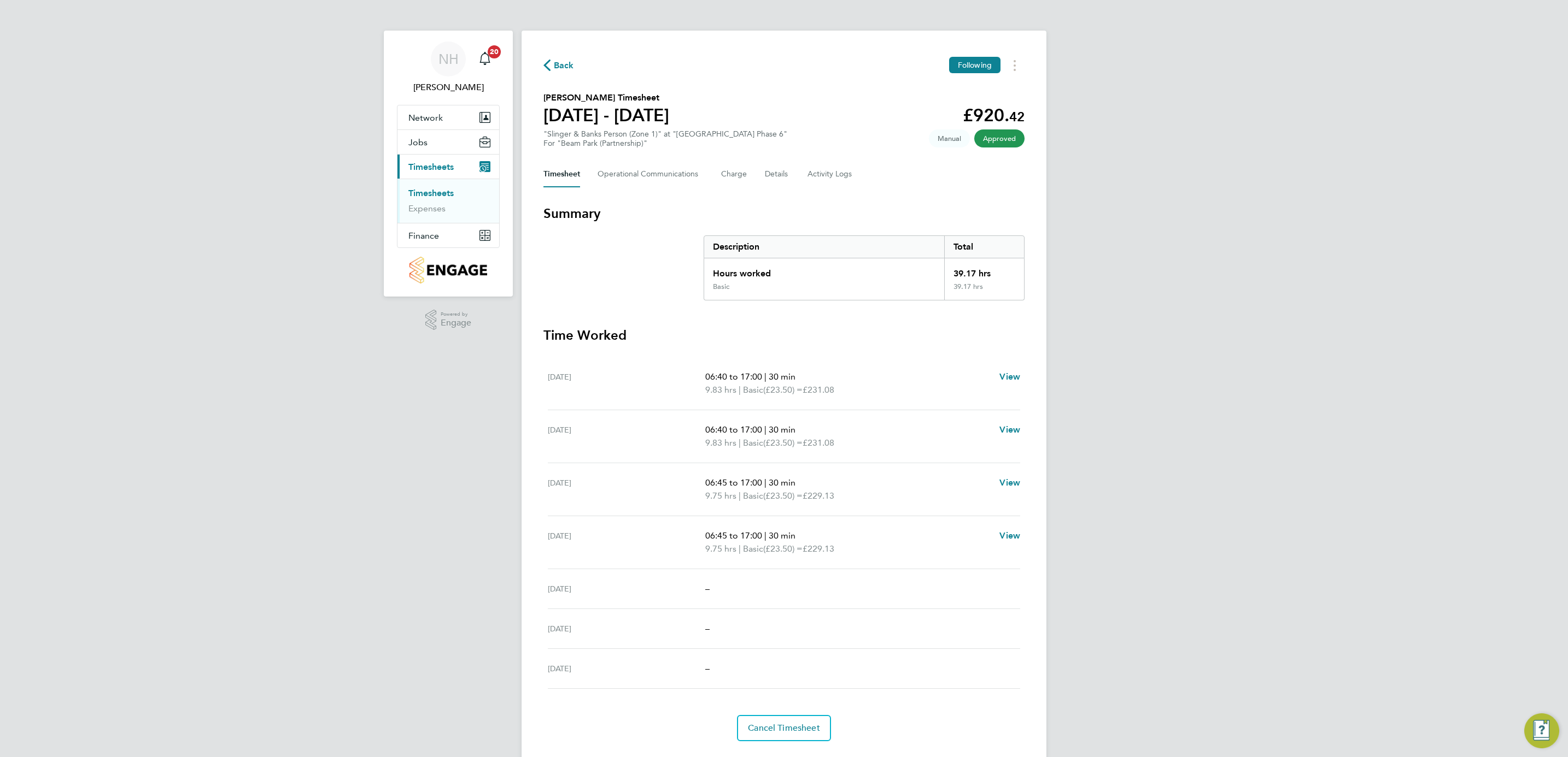
click at [562, 72] on span "Back" at bounding box center [564, 65] width 20 height 13
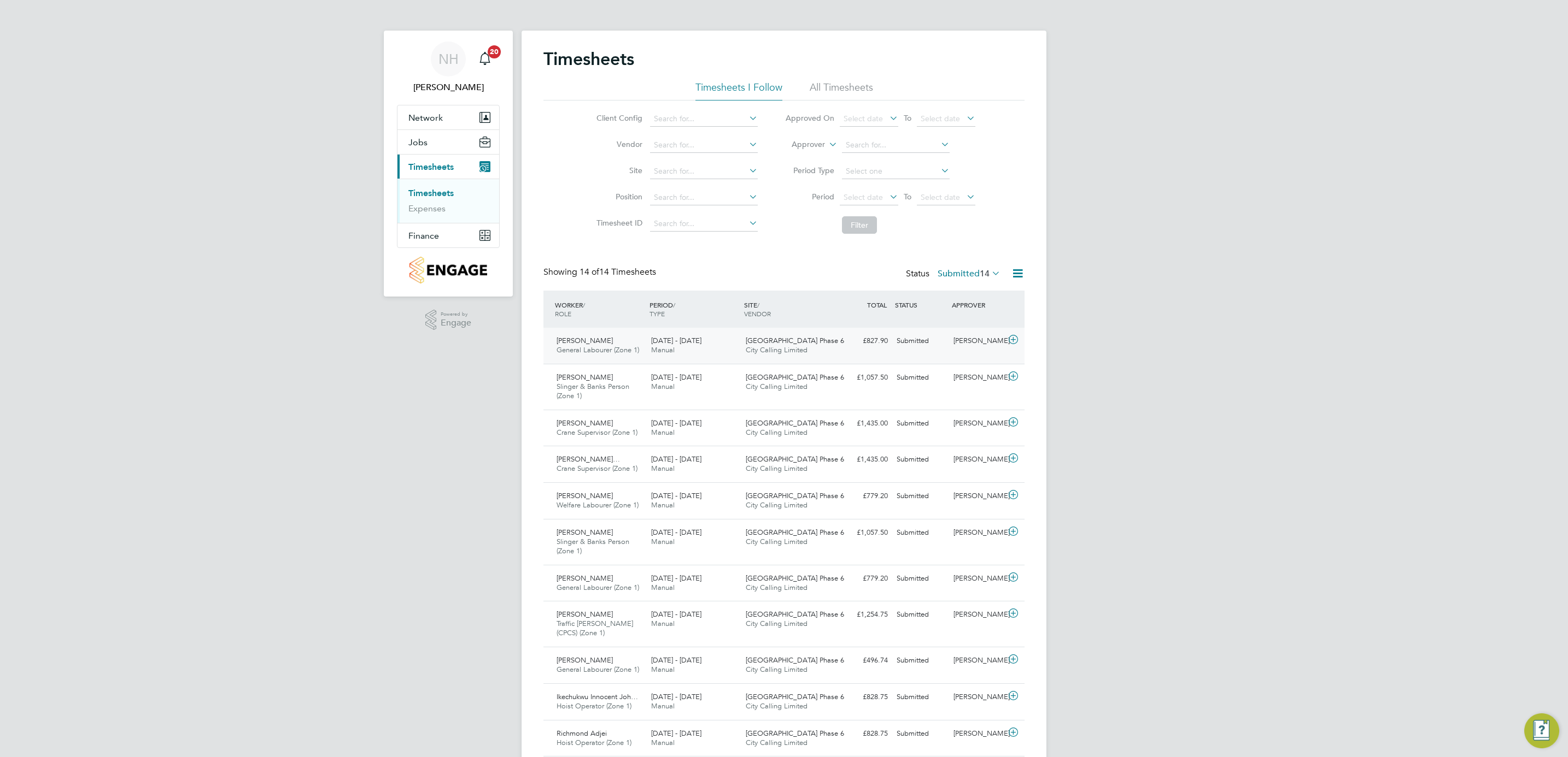
click at [978, 336] on div "[PERSON_NAME]" at bounding box center [977, 341] width 57 height 18
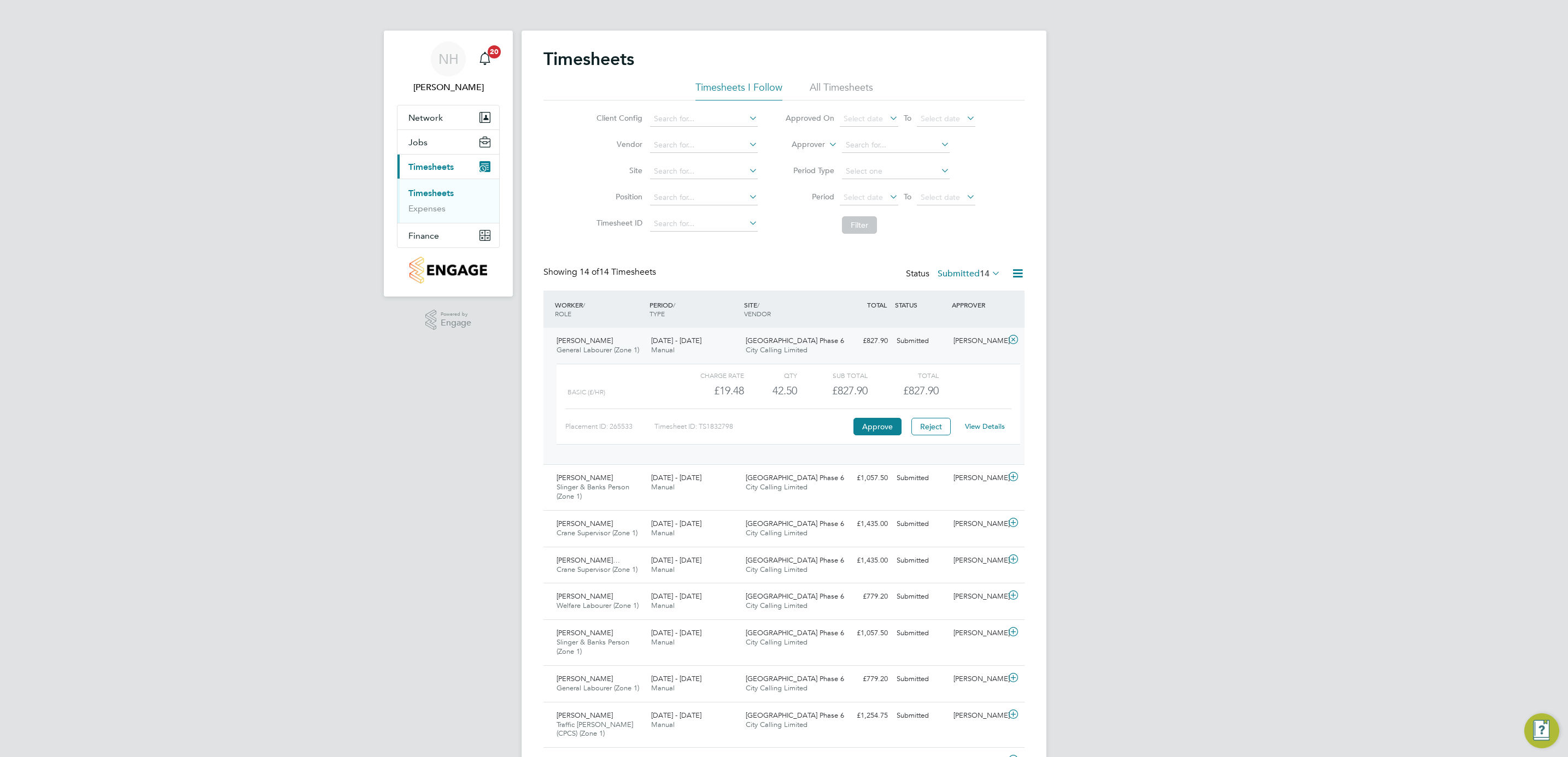
click at [975, 425] on link "View Details" at bounding box center [985, 426] width 40 height 9
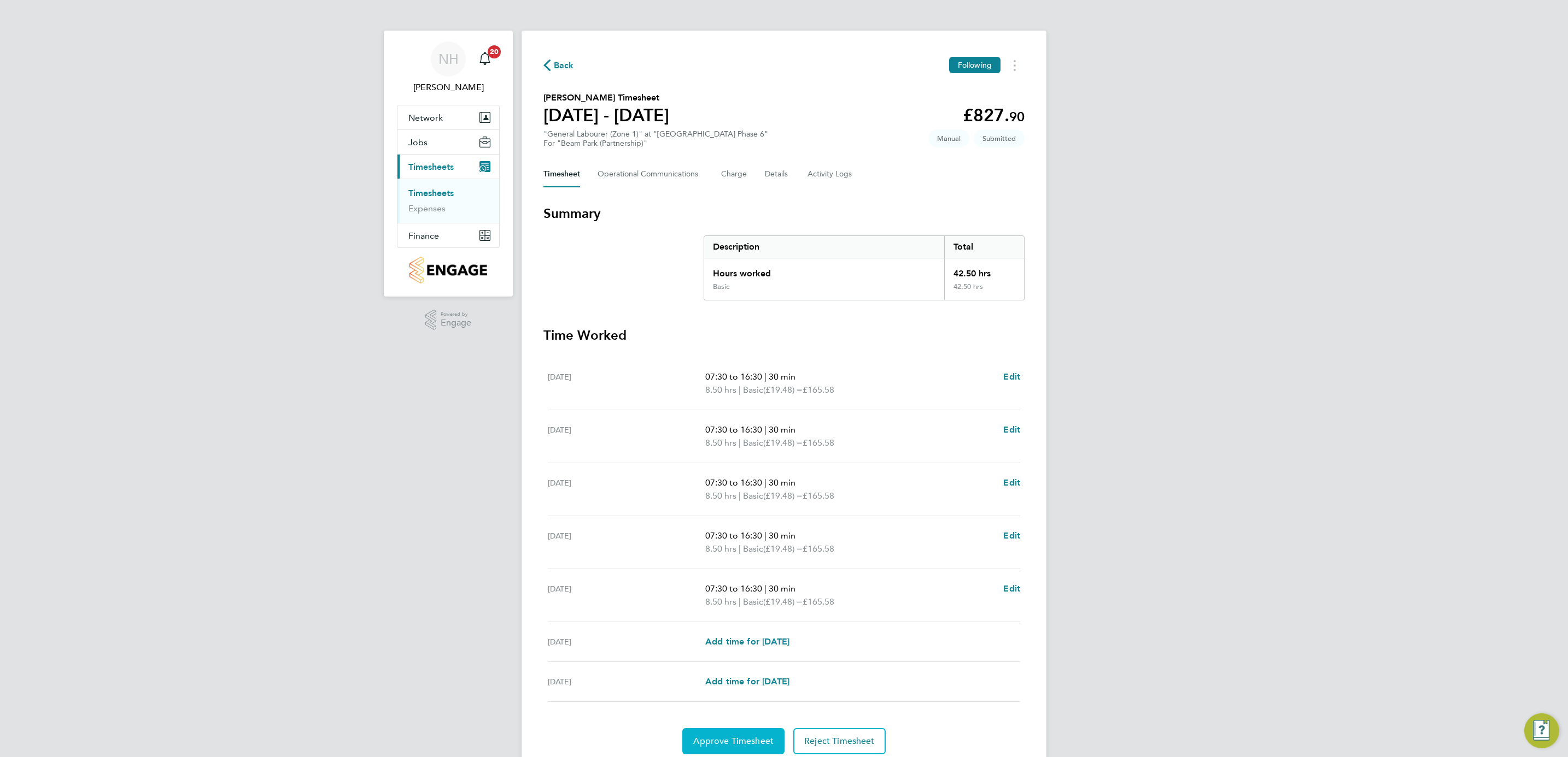
drag, startPoint x: 744, startPoint y: 751, endPoint x: 742, endPoint y: 744, distance: 7.3
click at [744, 751] on button "Approve Timesheet" at bounding box center [734, 741] width 102 height 26
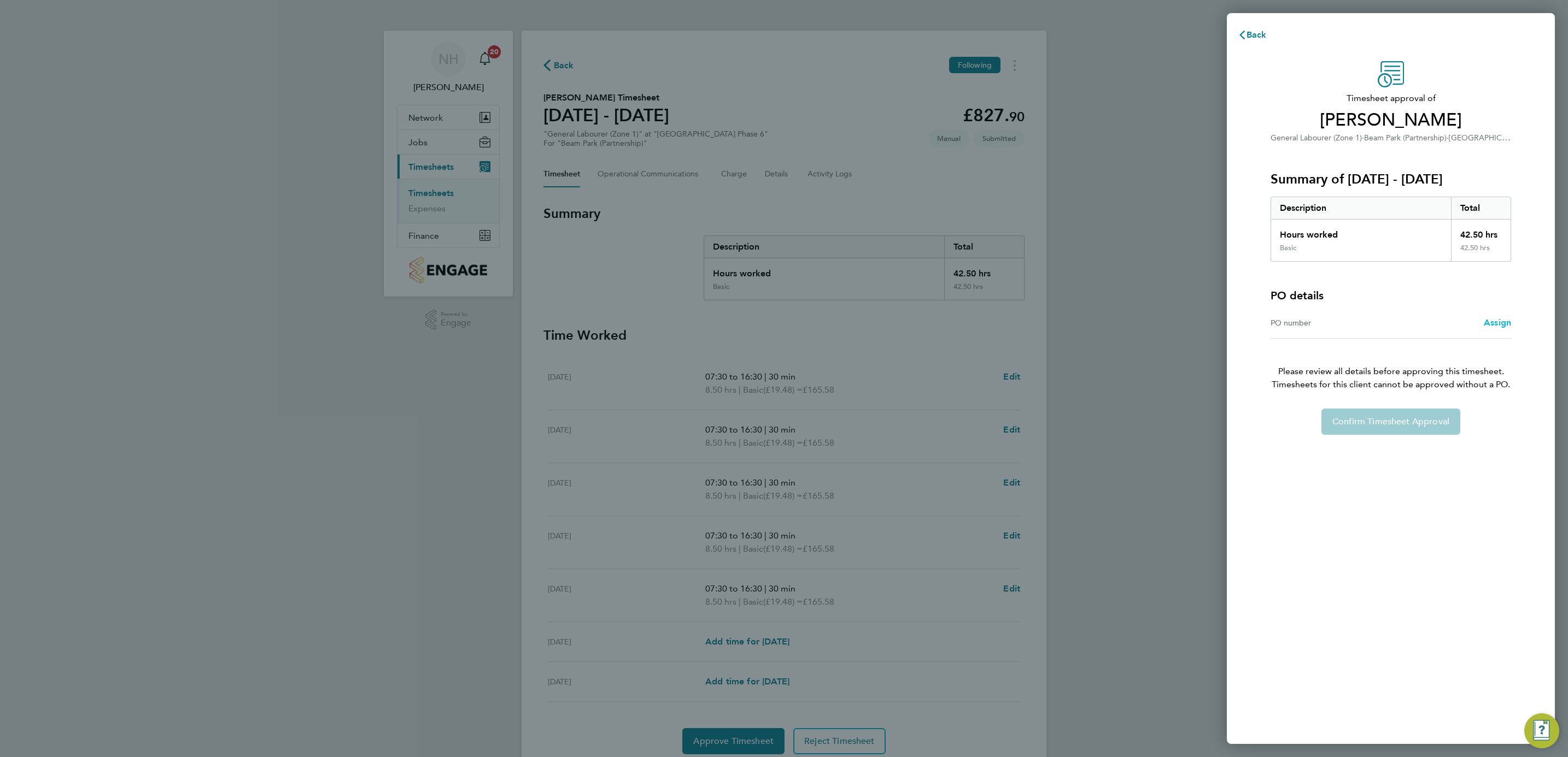
click at [1487, 323] on span "Assign" at bounding box center [1498, 323] width 27 height 10
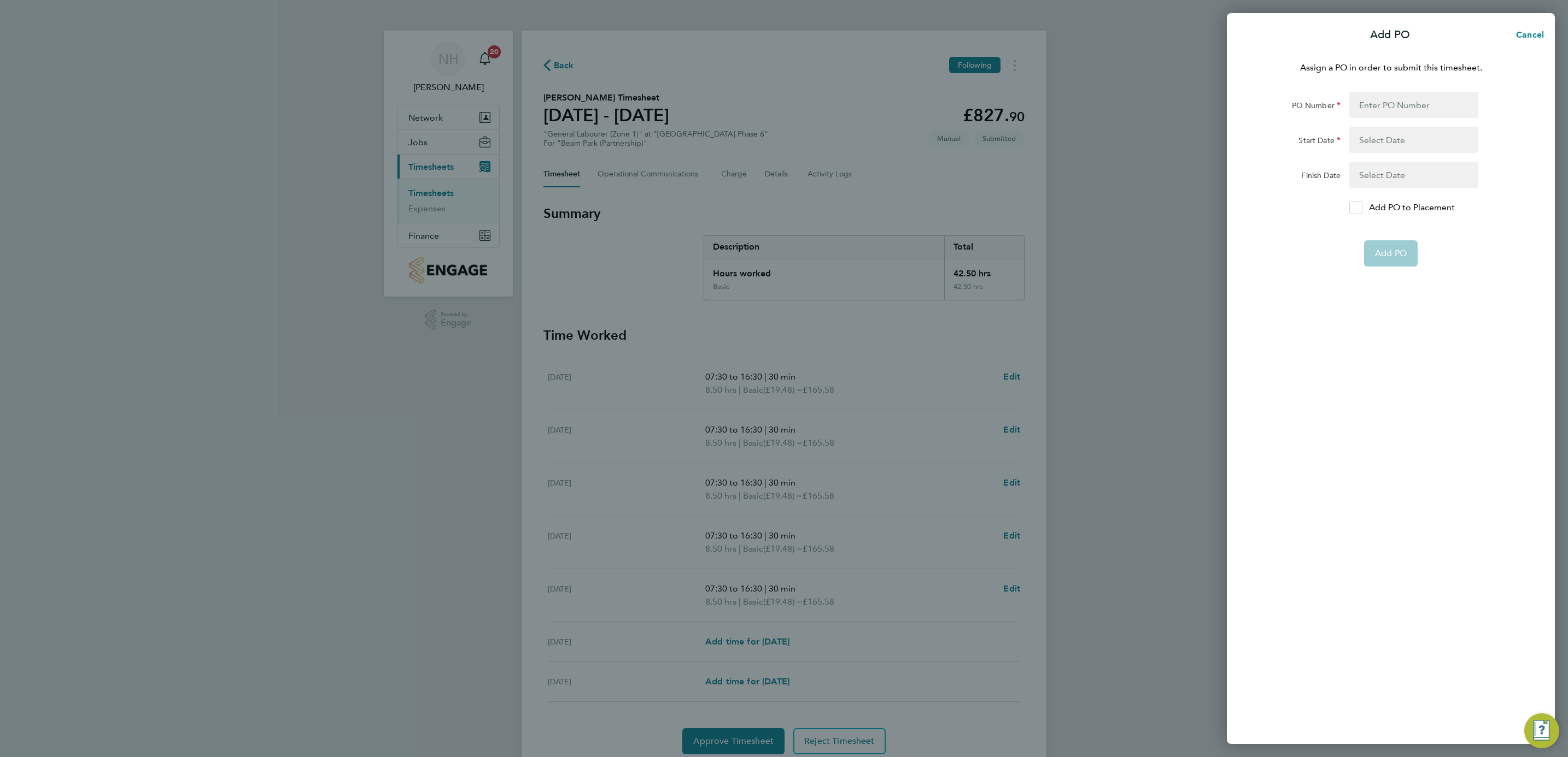
click at [1352, 202] on div at bounding box center [1356, 208] width 13 height 13
click at [1359, 208] on input "Add PO to Placement" at bounding box center [1359, 208] width 0 height 0
click at [1375, 92] on input "PO Number" at bounding box center [1413, 105] width 129 height 26
type input "H66979"
type input "[DATE]"
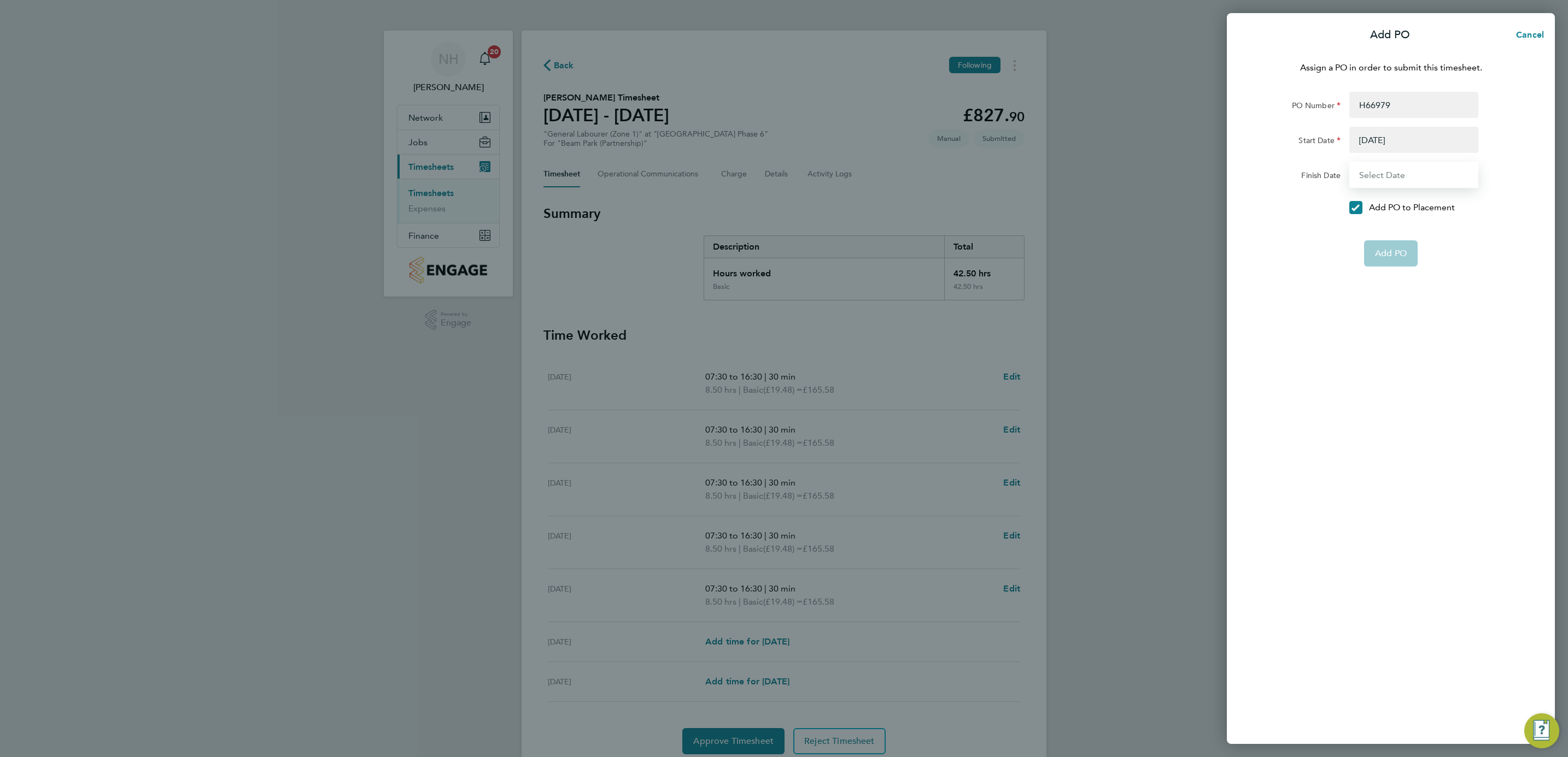
type input "[DATE]"
click at [1392, 230] on span "Add PO" at bounding box center [1391, 227] width 32 height 11
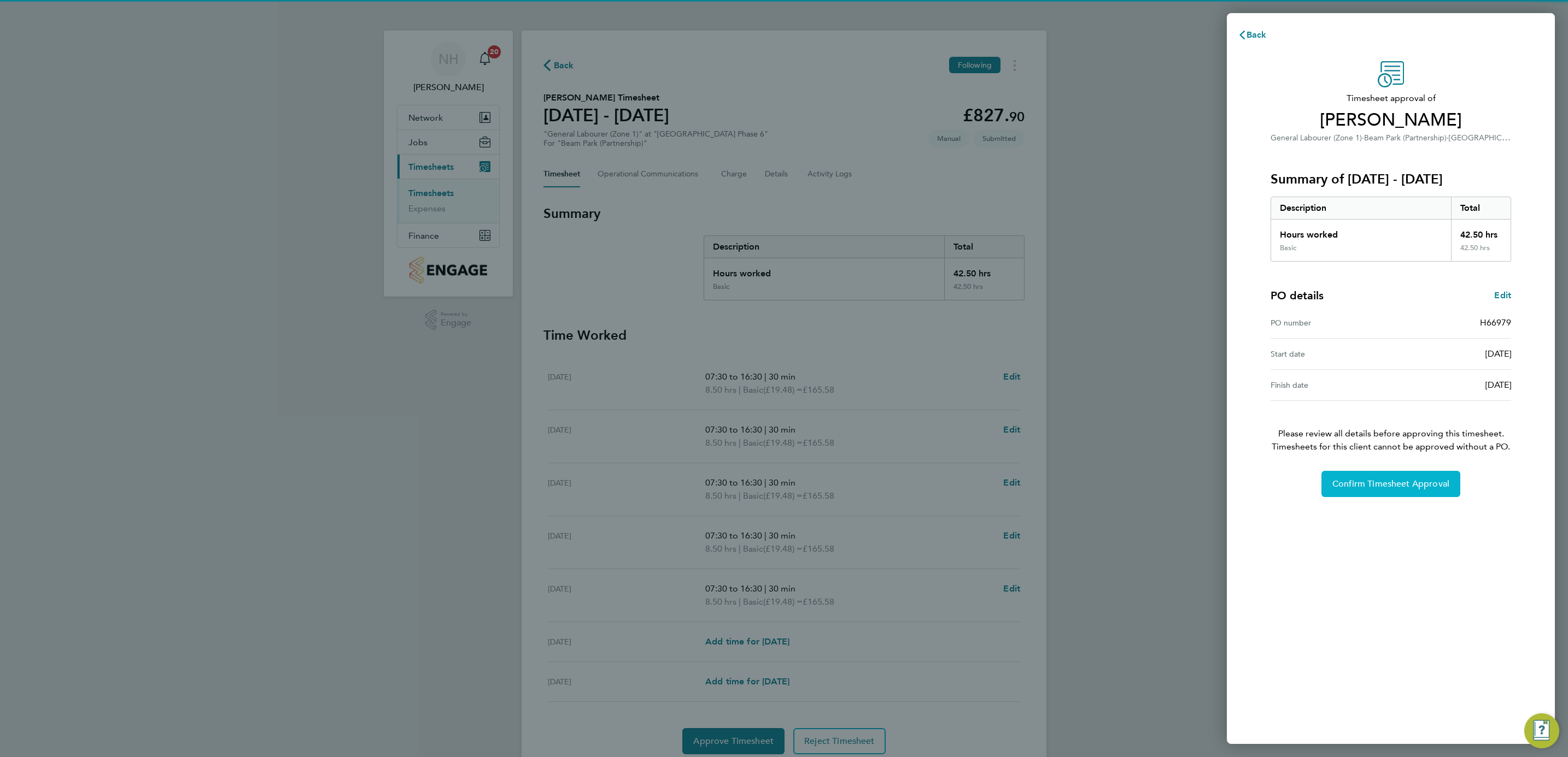
click at [1398, 480] on button "Confirm Timesheet Approval" at bounding box center [1390, 484] width 139 height 26
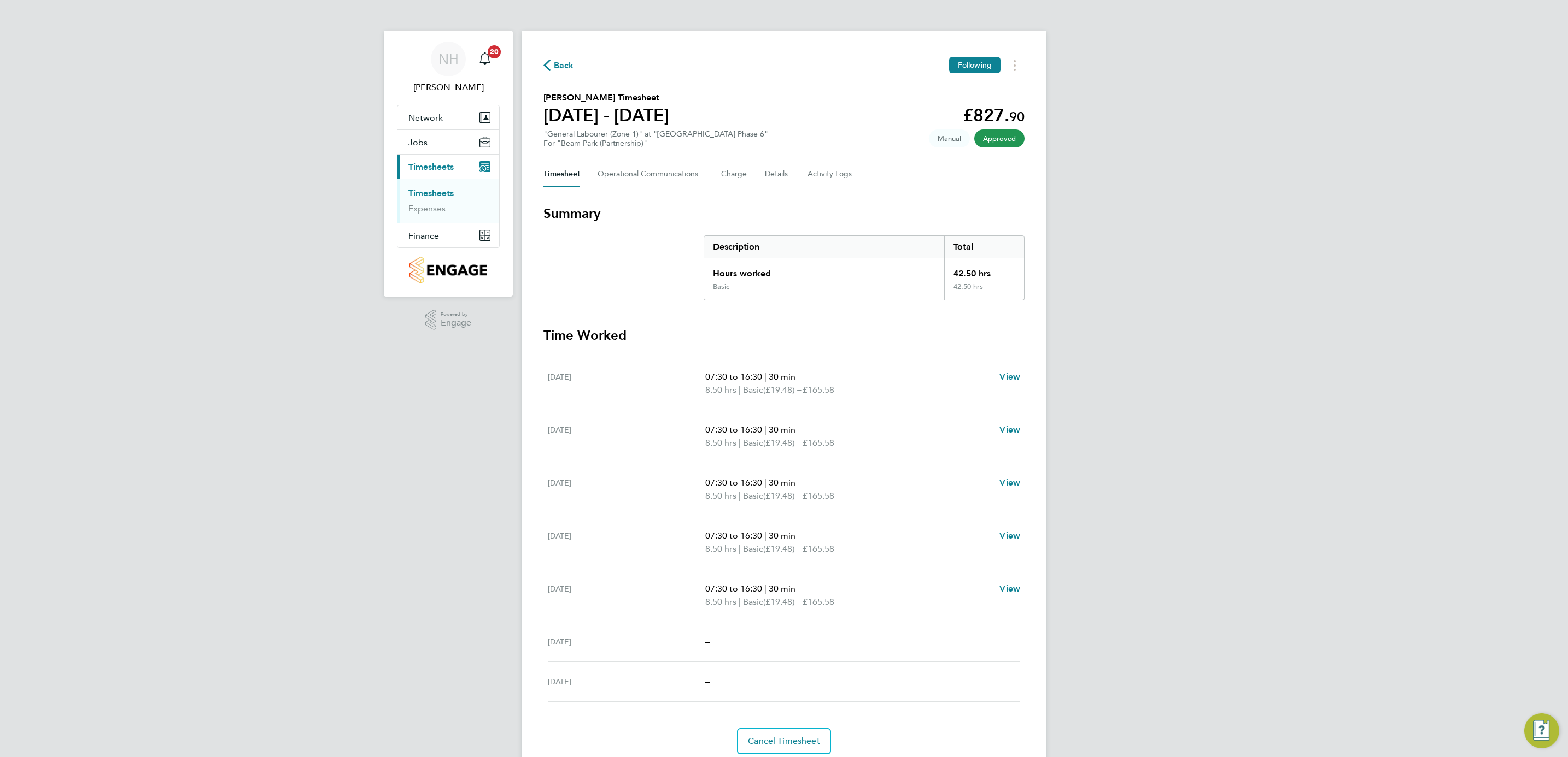
click at [552, 65] on span "Back" at bounding box center [559, 65] width 31 height 10
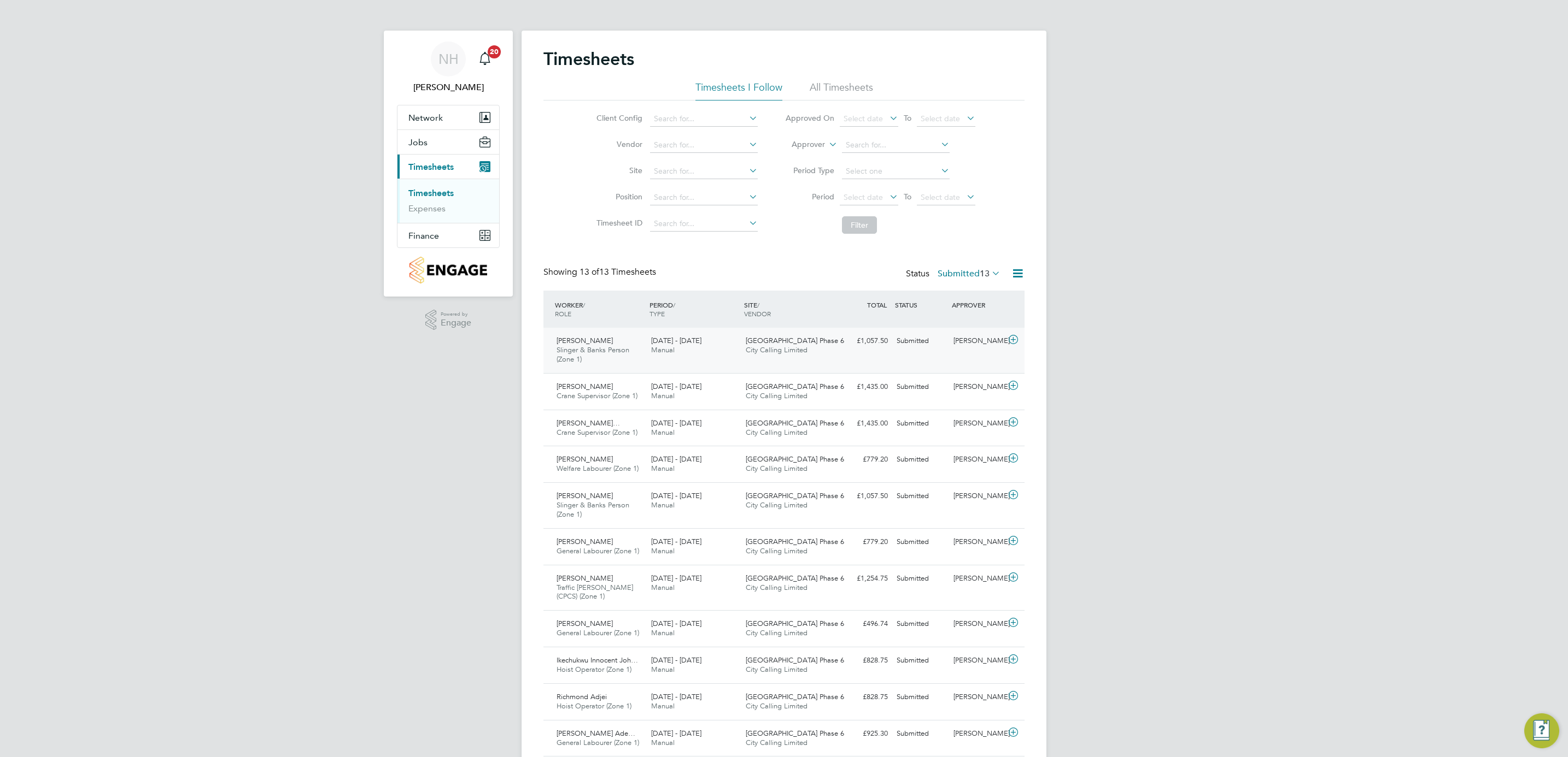
click at [972, 338] on div "[PERSON_NAME]" at bounding box center [977, 341] width 57 height 18
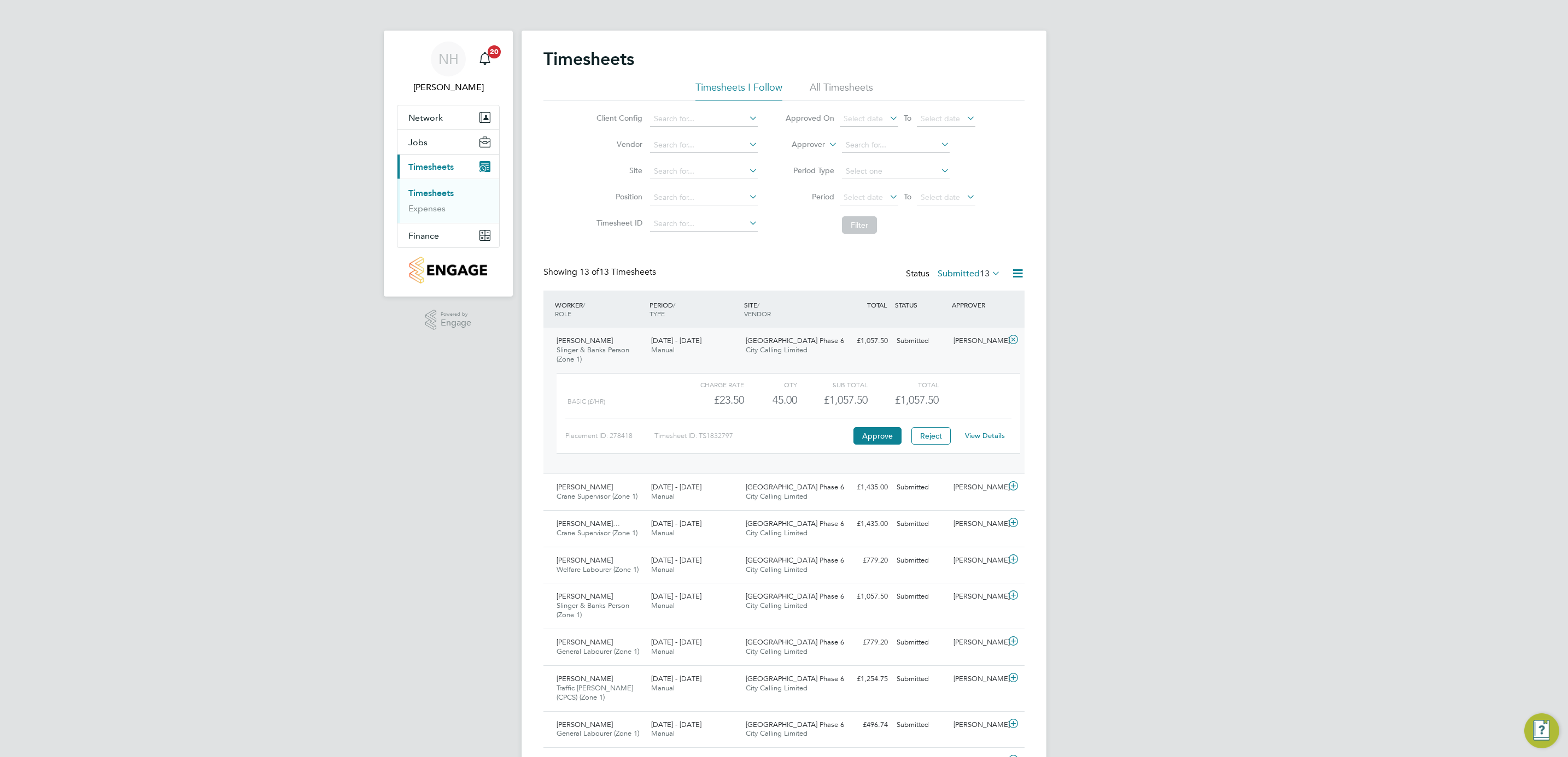
click at [983, 433] on link "View Details" at bounding box center [985, 436] width 40 height 9
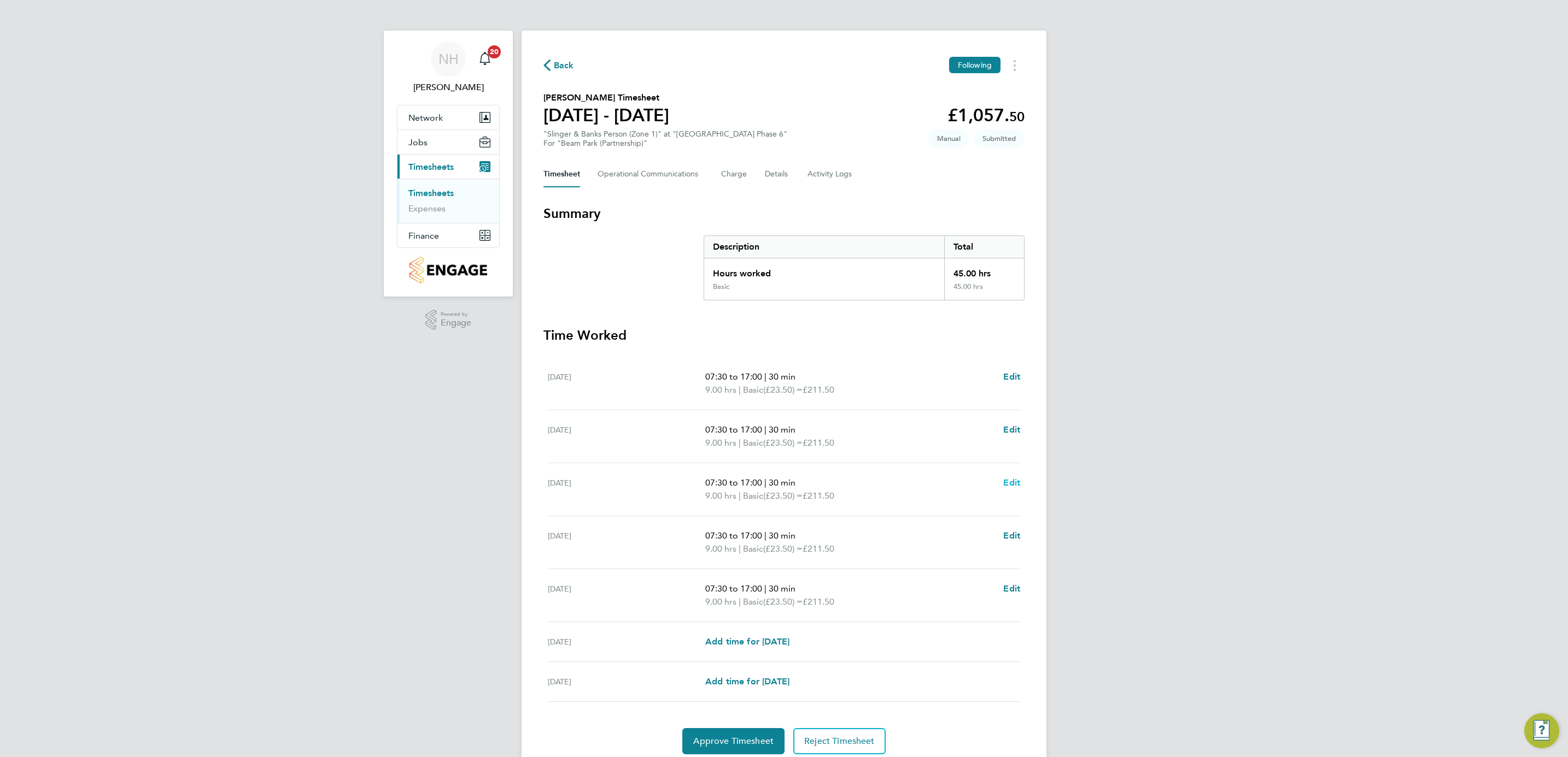
click at [1003, 484] on span "Edit" at bounding box center [1012, 482] width 17 height 10
select select "30"
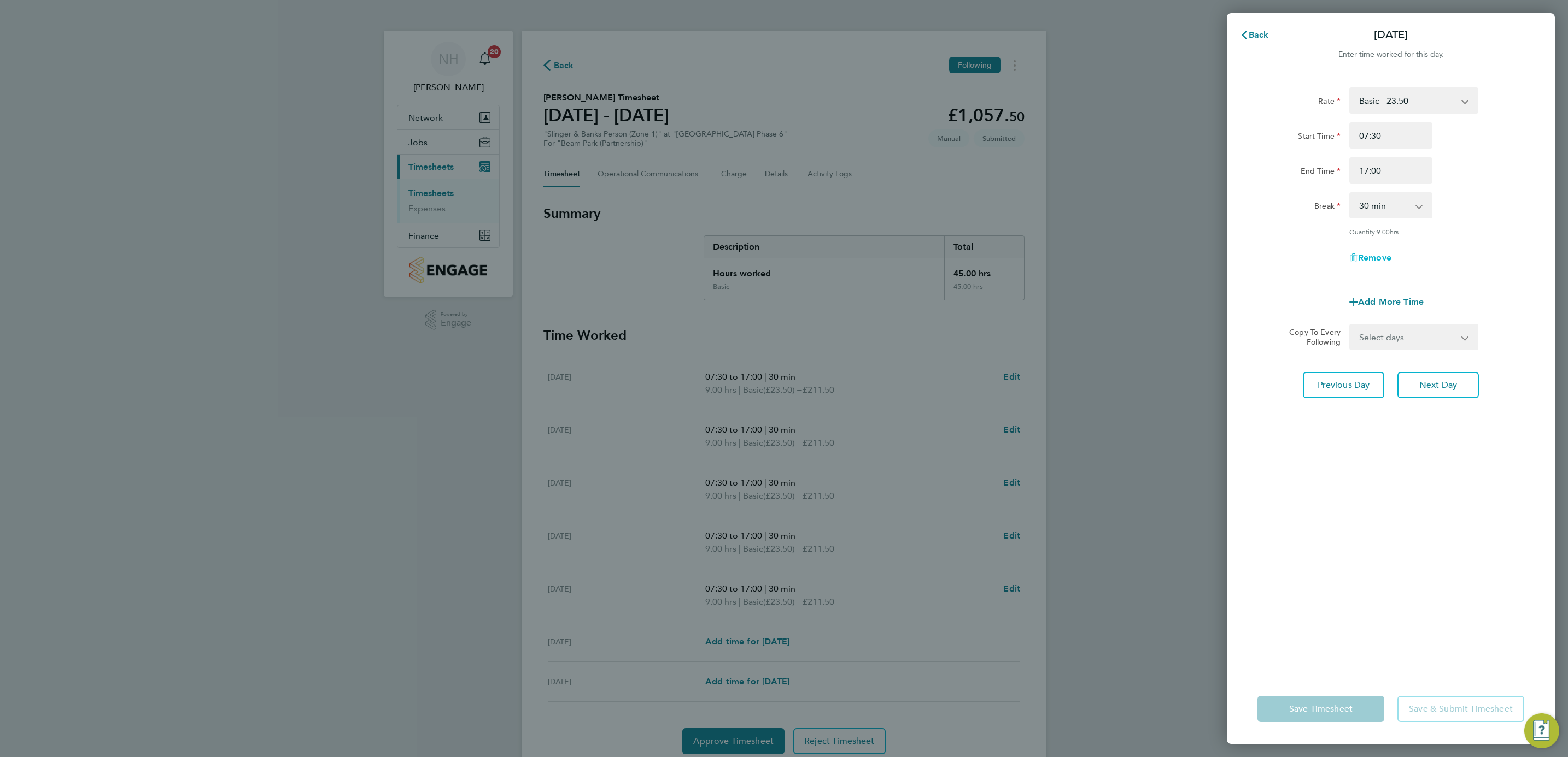
click at [1363, 256] on span "Remove" at bounding box center [1375, 257] width 33 height 10
select select "null"
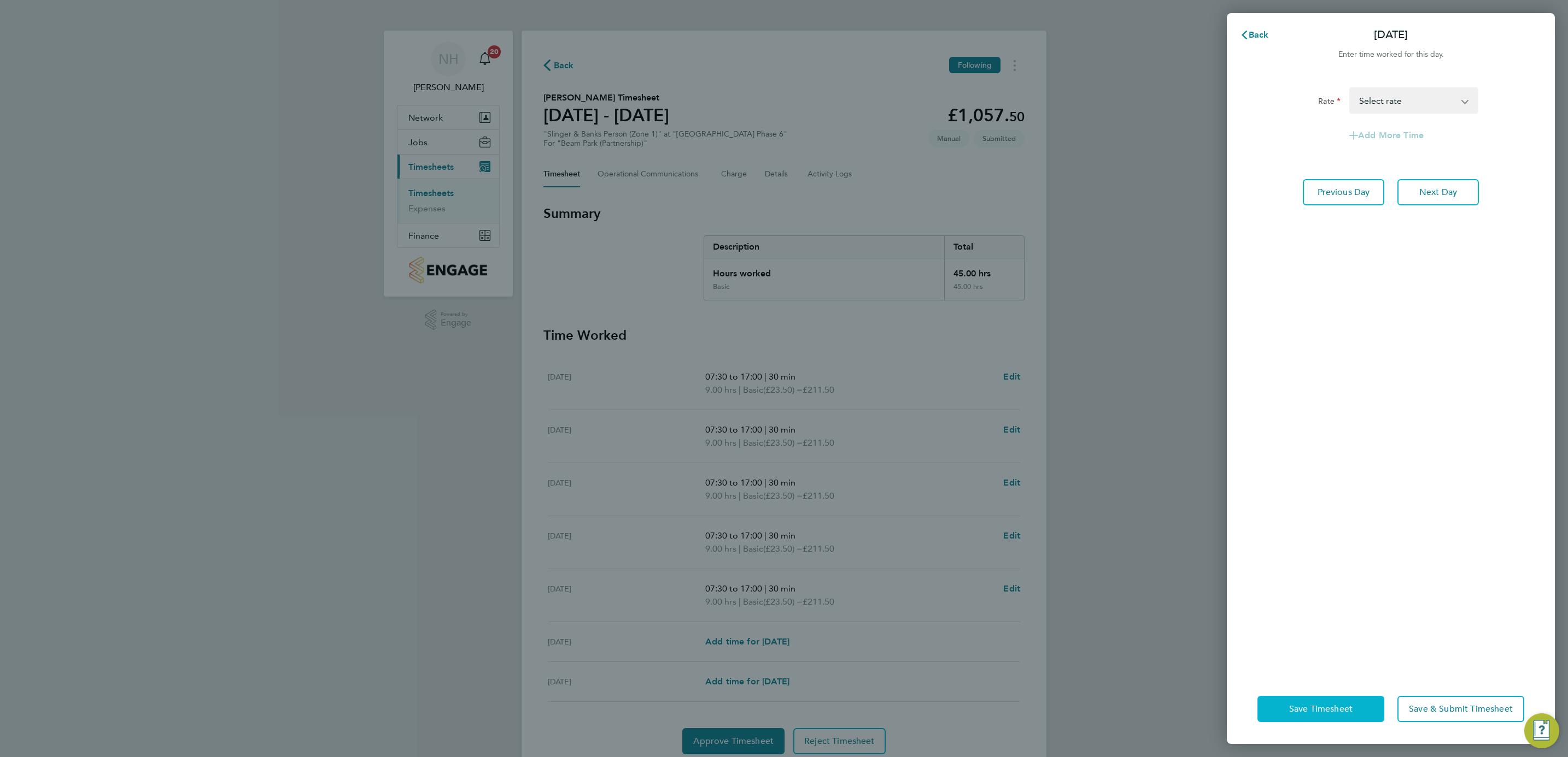
click at [1359, 705] on button "Save Timesheet" at bounding box center [1321, 709] width 127 height 26
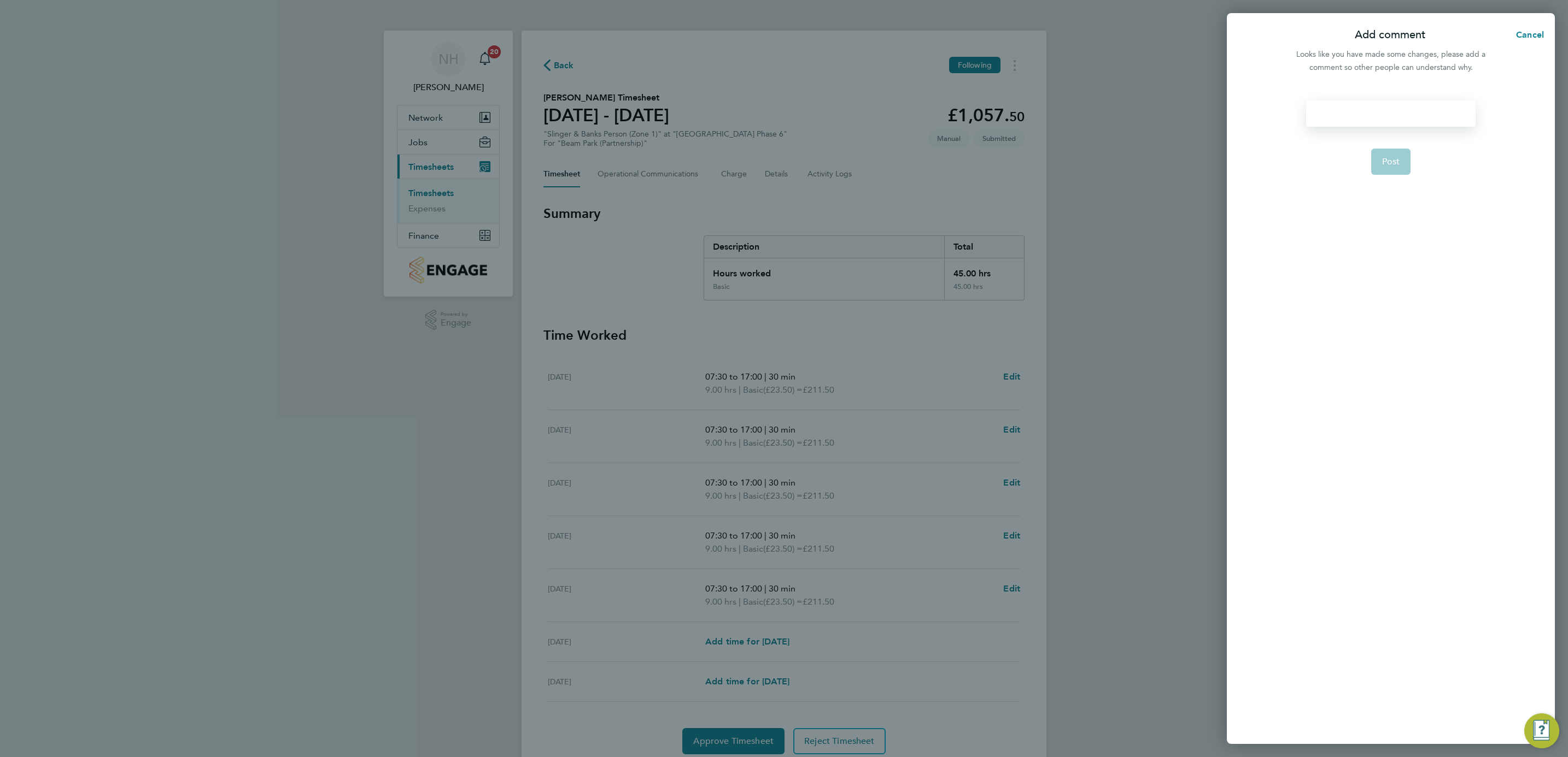
click at [1346, 116] on div at bounding box center [1390, 114] width 169 height 26
click at [1380, 162] on button "Post" at bounding box center [1390, 162] width 40 height 26
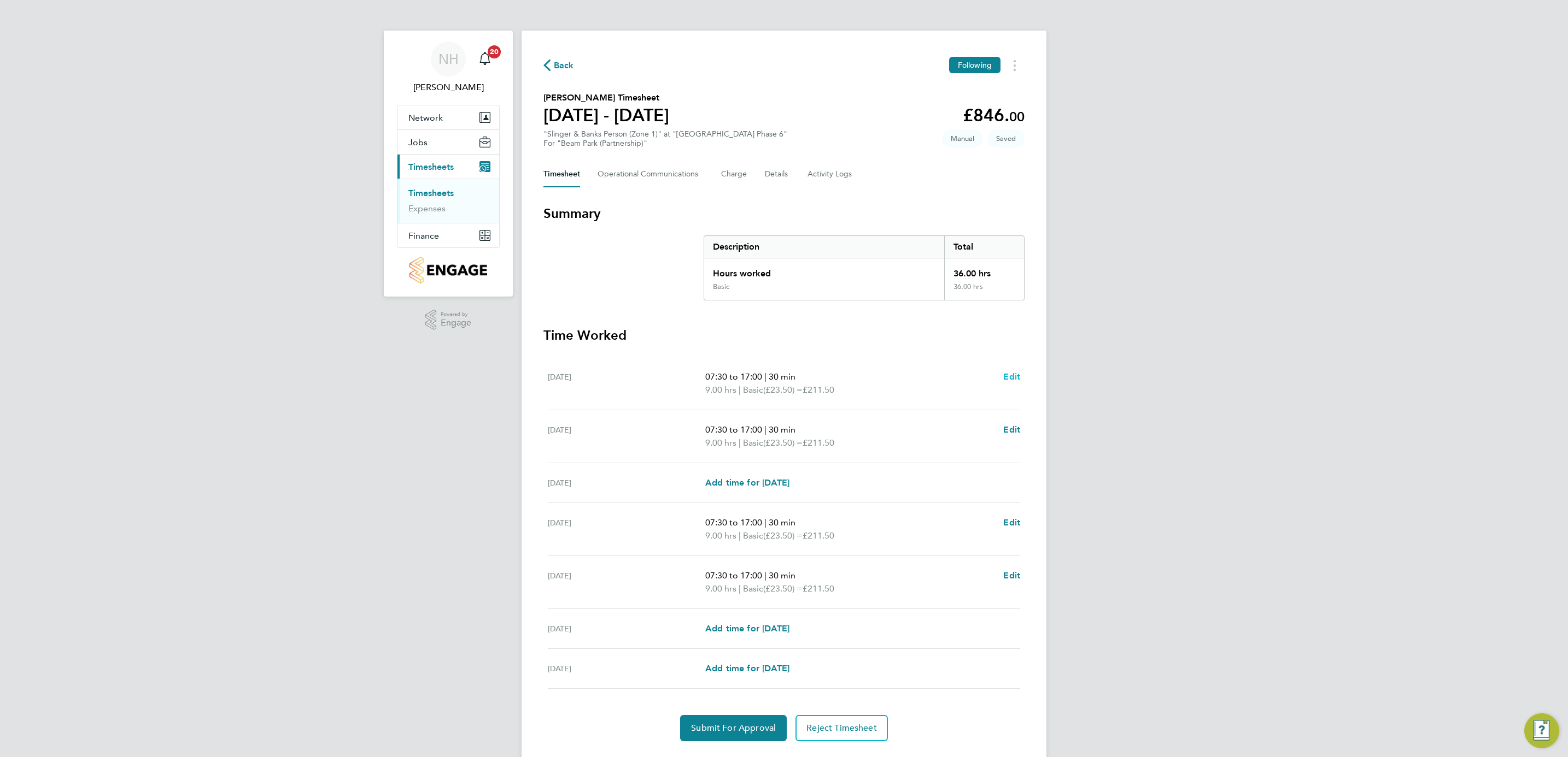
click at [1008, 375] on span "Edit" at bounding box center [1012, 377] width 17 height 10
select select "30"
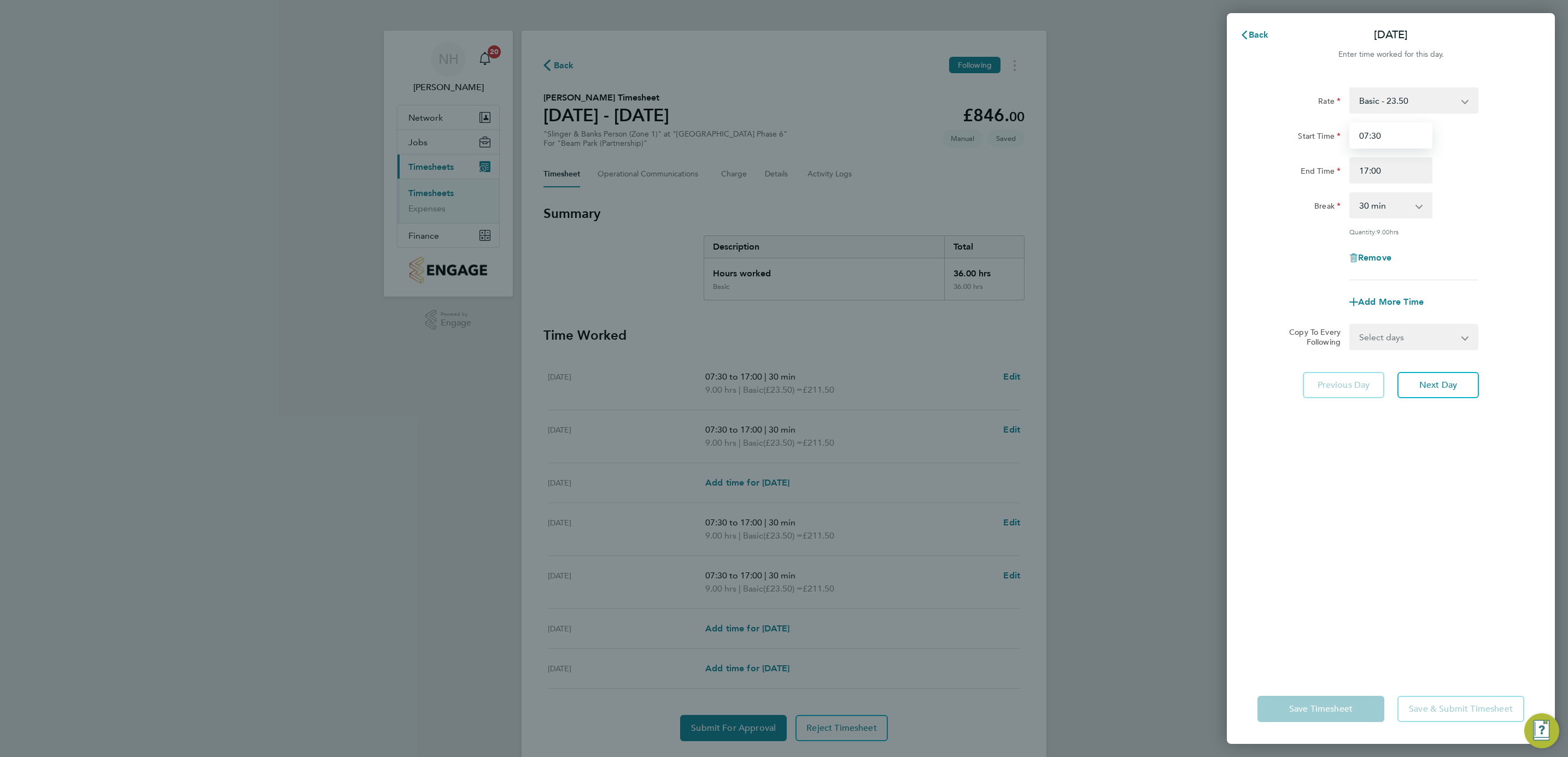
click at [1375, 137] on input "07:30" at bounding box center [1391, 135] width 83 height 26
type input "07:15"
click at [1377, 171] on input "17:00" at bounding box center [1391, 170] width 83 height 26
type input "17:15"
click at [1383, 133] on input "07:15" at bounding box center [1391, 135] width 83 height 26
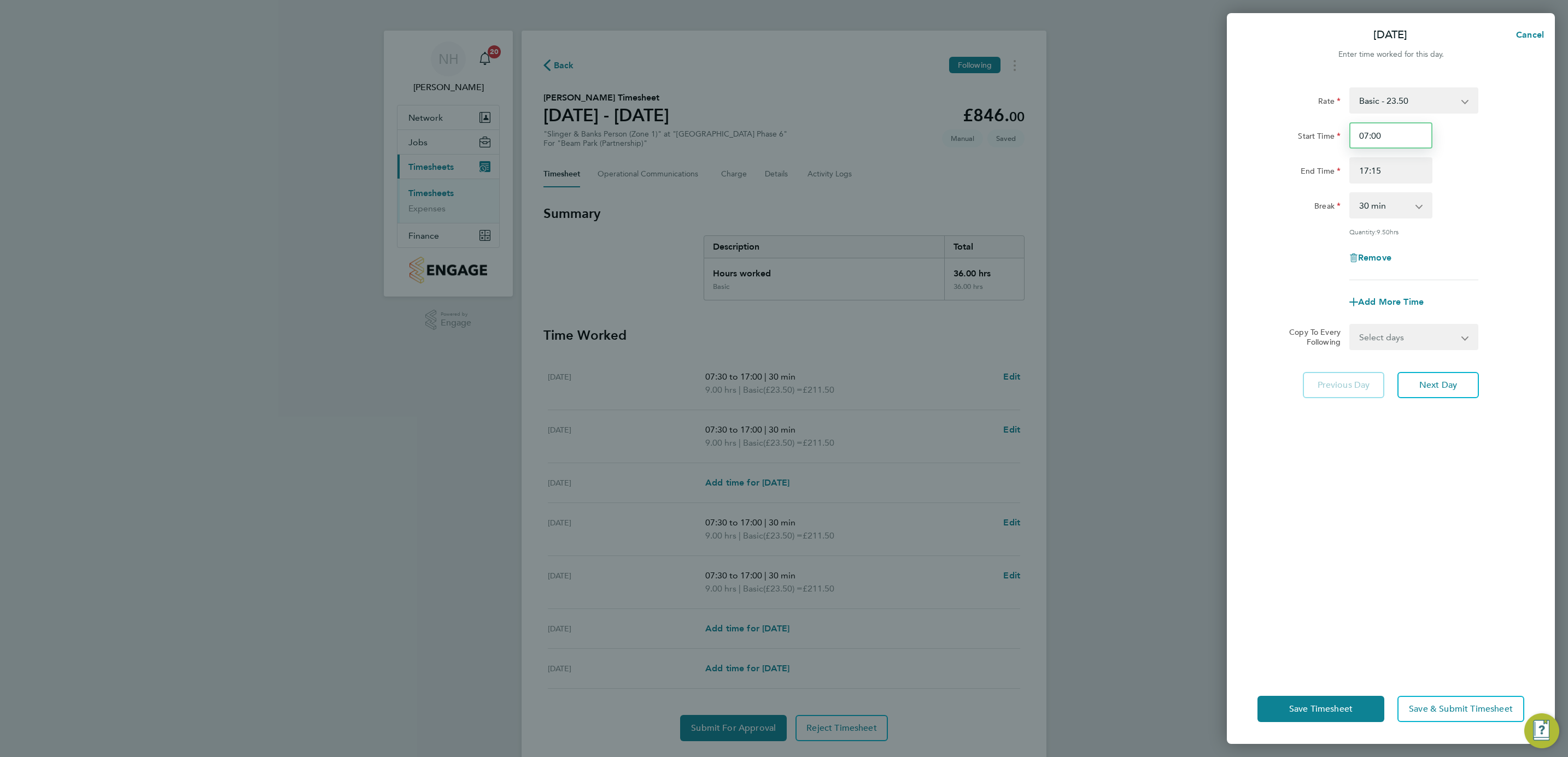
type input "07:00"
click at [1380, 173] on input "17:15" at bounding box center [1391, 170] width 83 height 26
type input "17:00"
click at [1462, 180] on div "End Time 17:00" at bounding box center [1390, 170] width 275 height 26
click at [1460, 343] on select "Select days Day Weekday (Mon-Fri) Weekend (Sat-Sun) [DATE] [DATE] [DATE] [DATE]…" at bounding box center [1408, 336] width 115 height 24
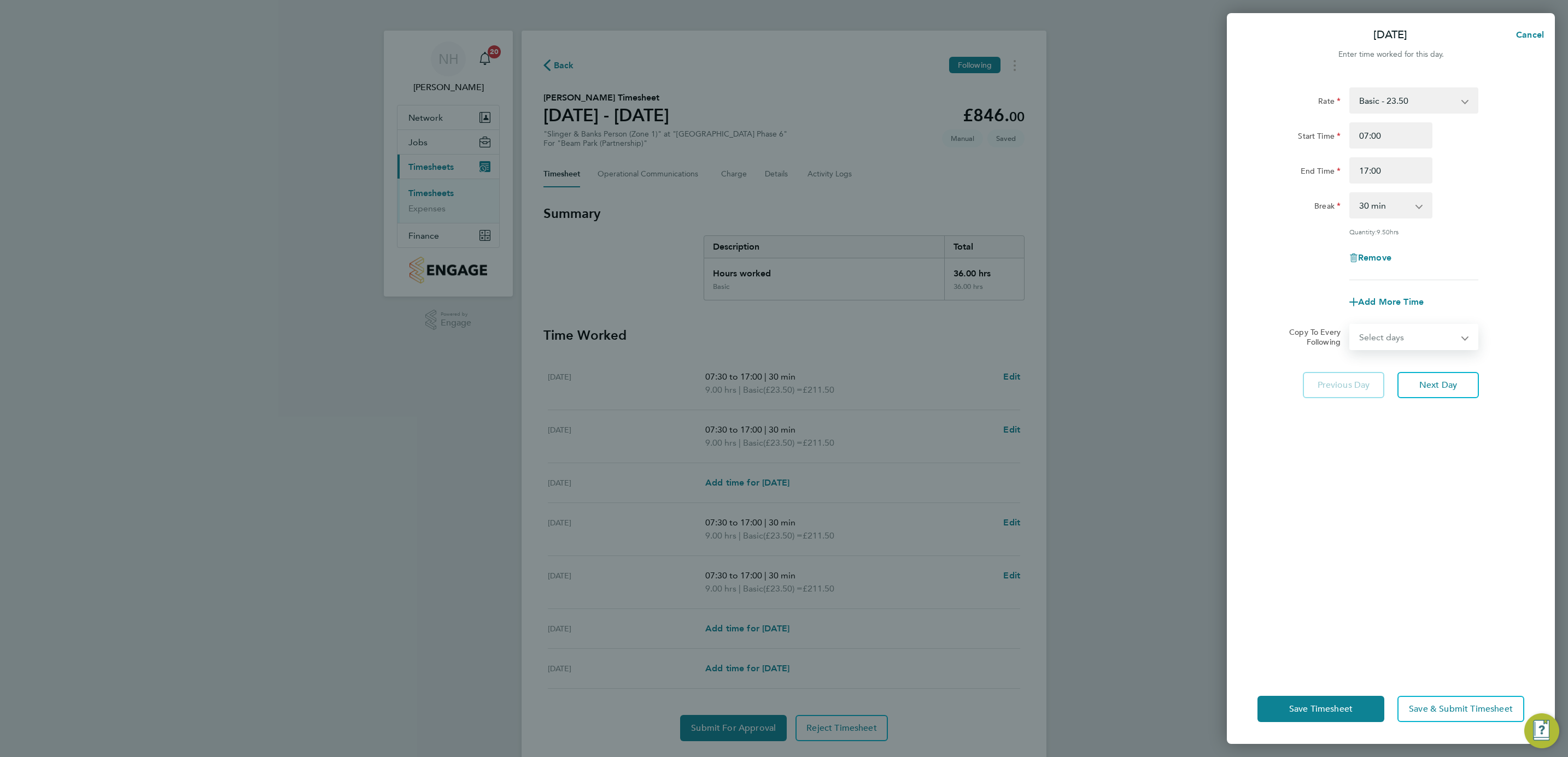
select select "WEEKDAY"
click at [1350, 325] on select "Select days Day Weekday (Mon-Fri) Weekend (Sat-Sun) [DATE] [DATE] [DATE] [DATE]…" at bounding box center [1408, 336] width 115 height 24
select select "[DATE]"
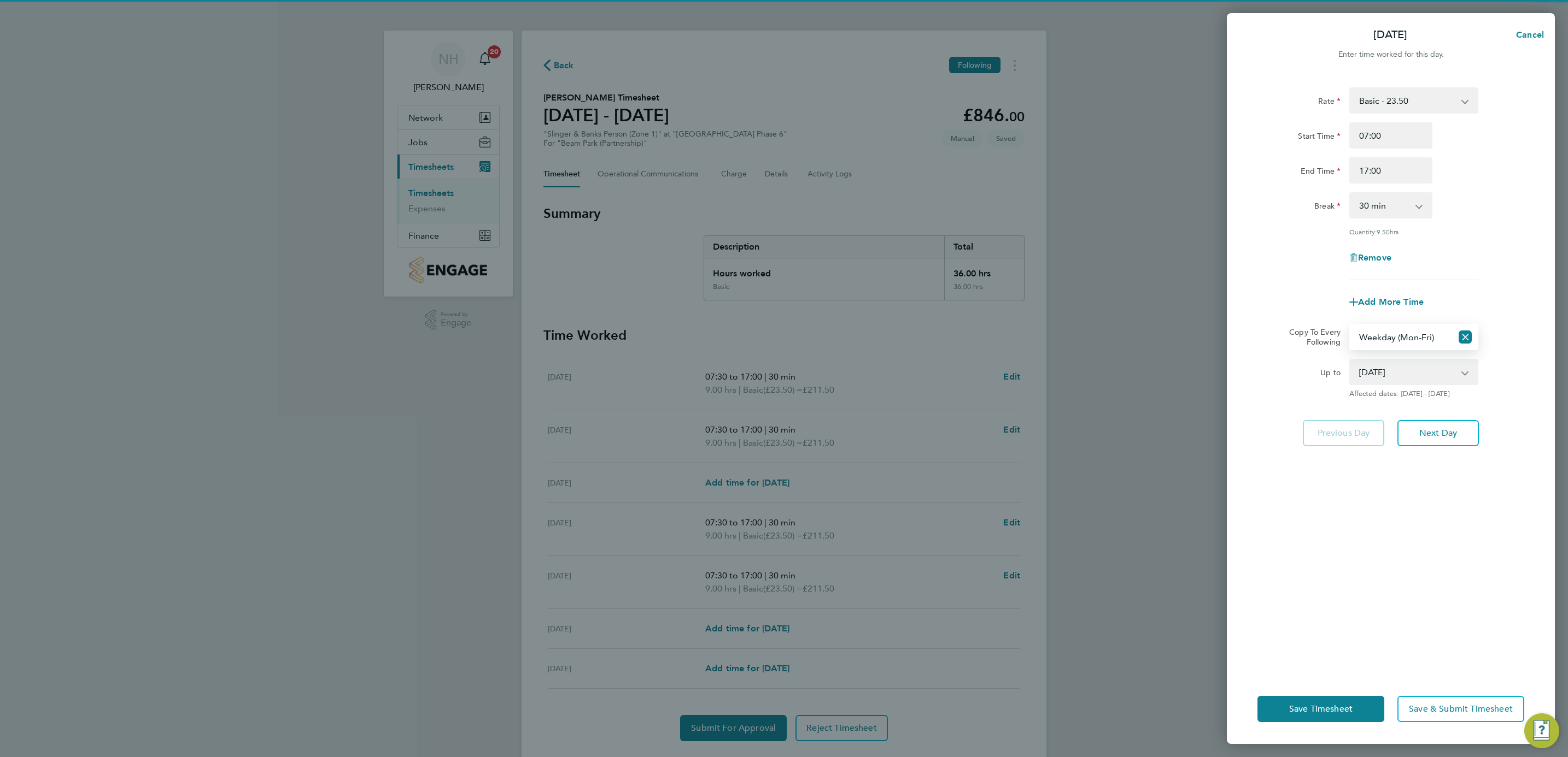
click at [1313, 725] on div "Save Timesheet Save & Submit Timesheet" at bounding box center [1391, 709] width 328 height 70
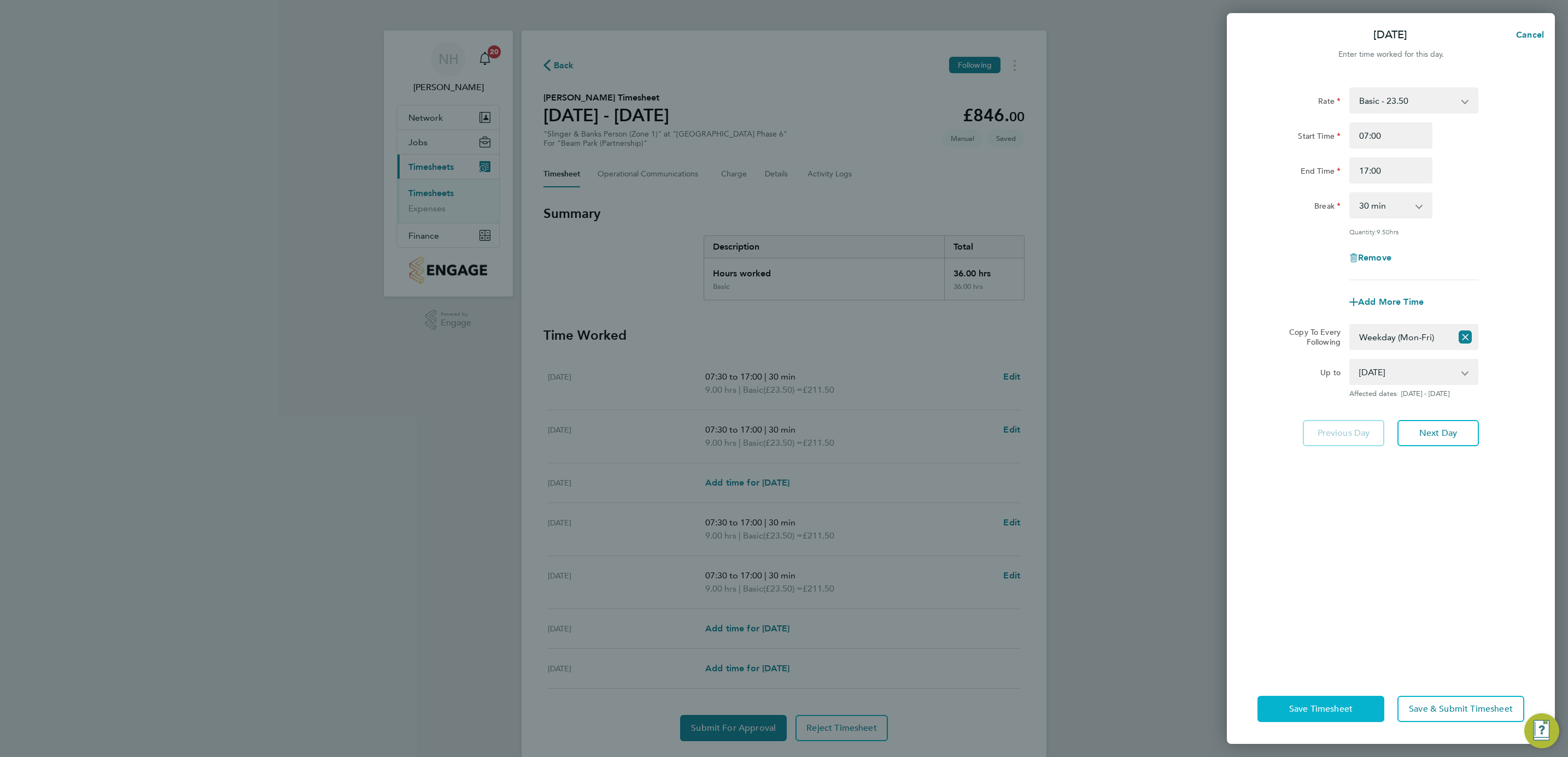
click at [1316, 710] on span "Save Timesheet" at bounding box center [1321, 709] width 63 height 11
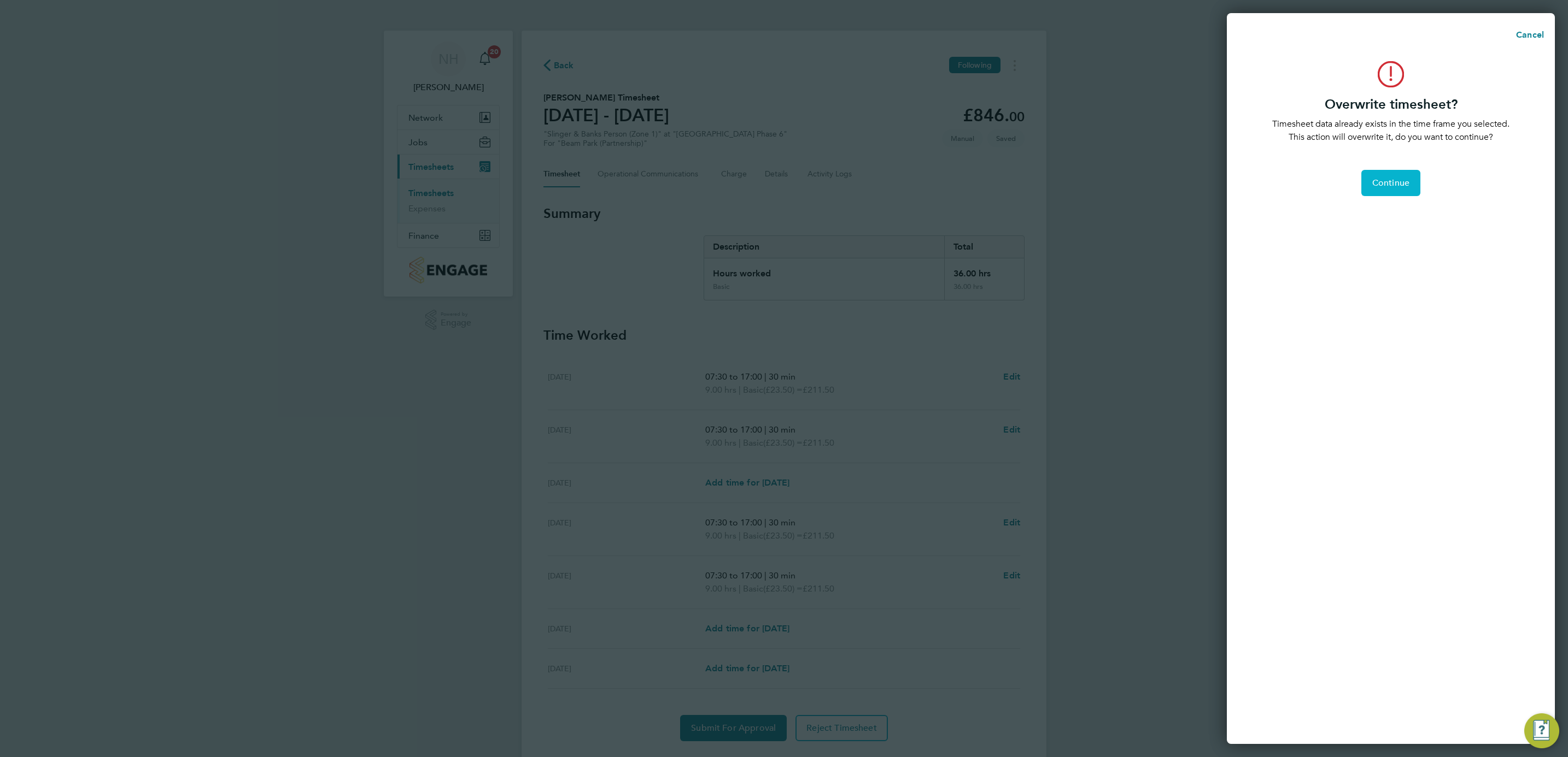
click at [1407, 173] on button "Continue" at bounding box center [1391, 183] width 59 height 26
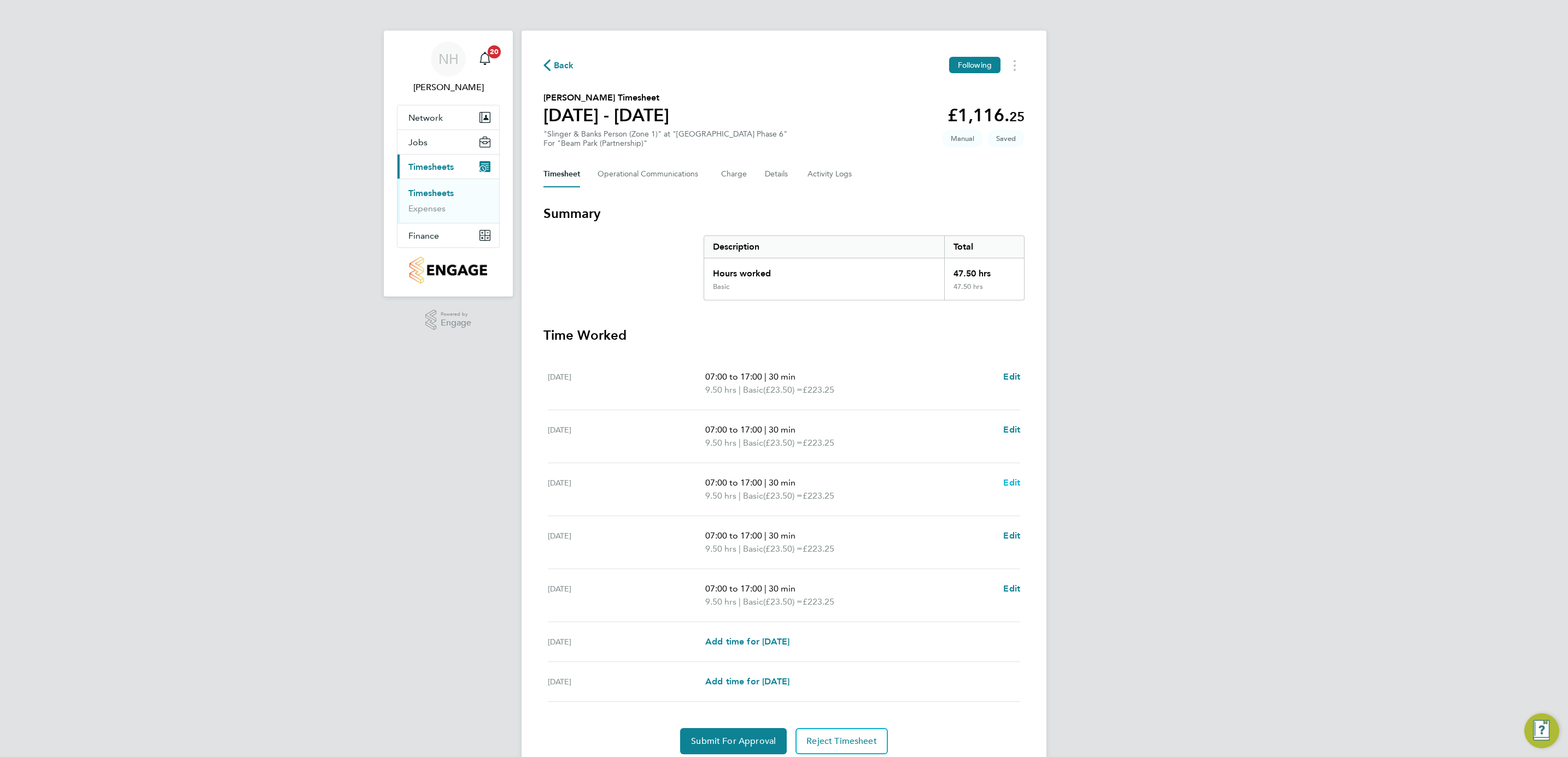
click at [1011, 480] on span "Edit" at bounding box center [1012, 482] width 17 height 10
select select "30"
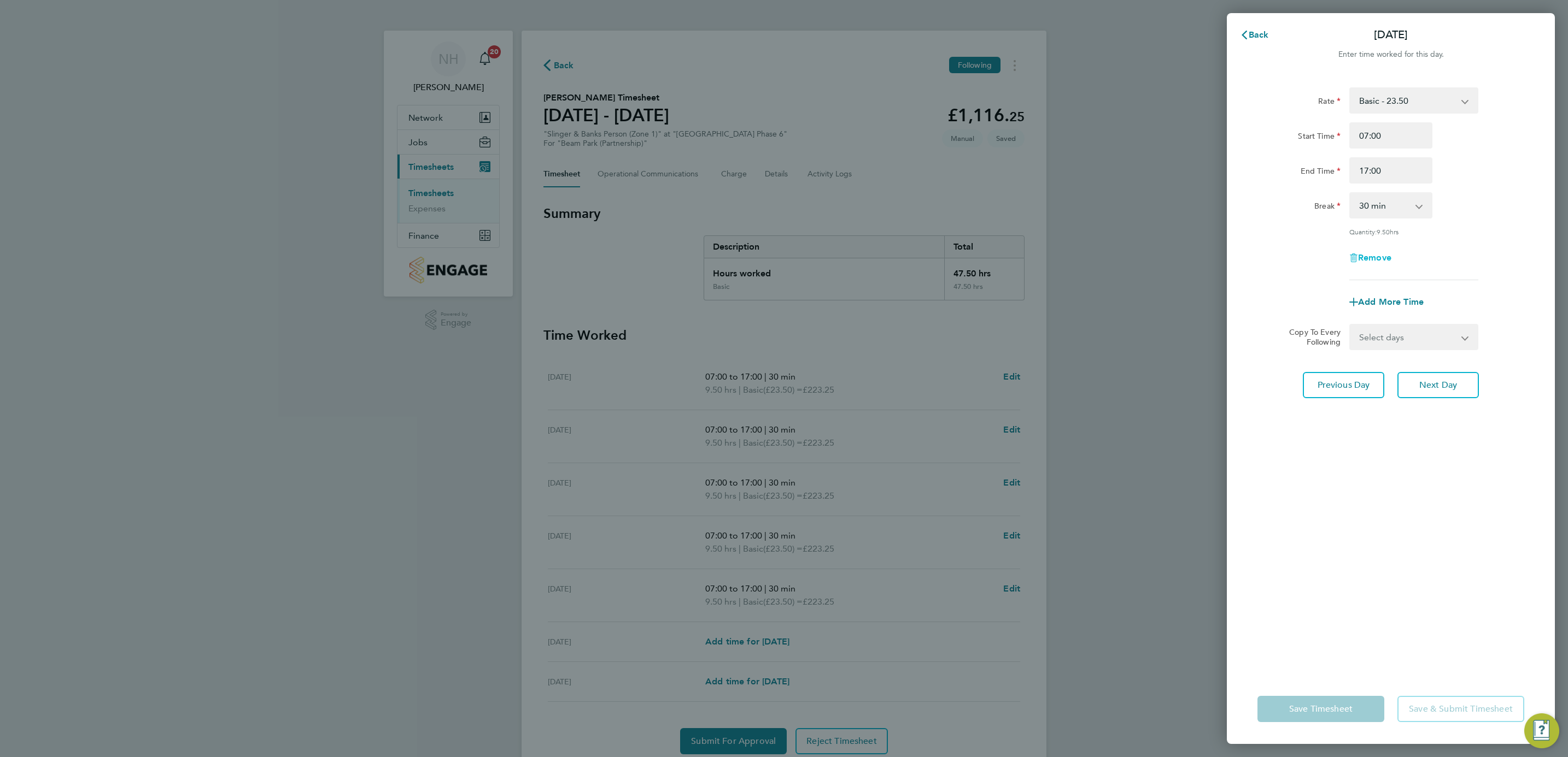
click at [1383, 256] on span "Remove" at bounding box center [1375, 257] width 33 height 10
select select "null"
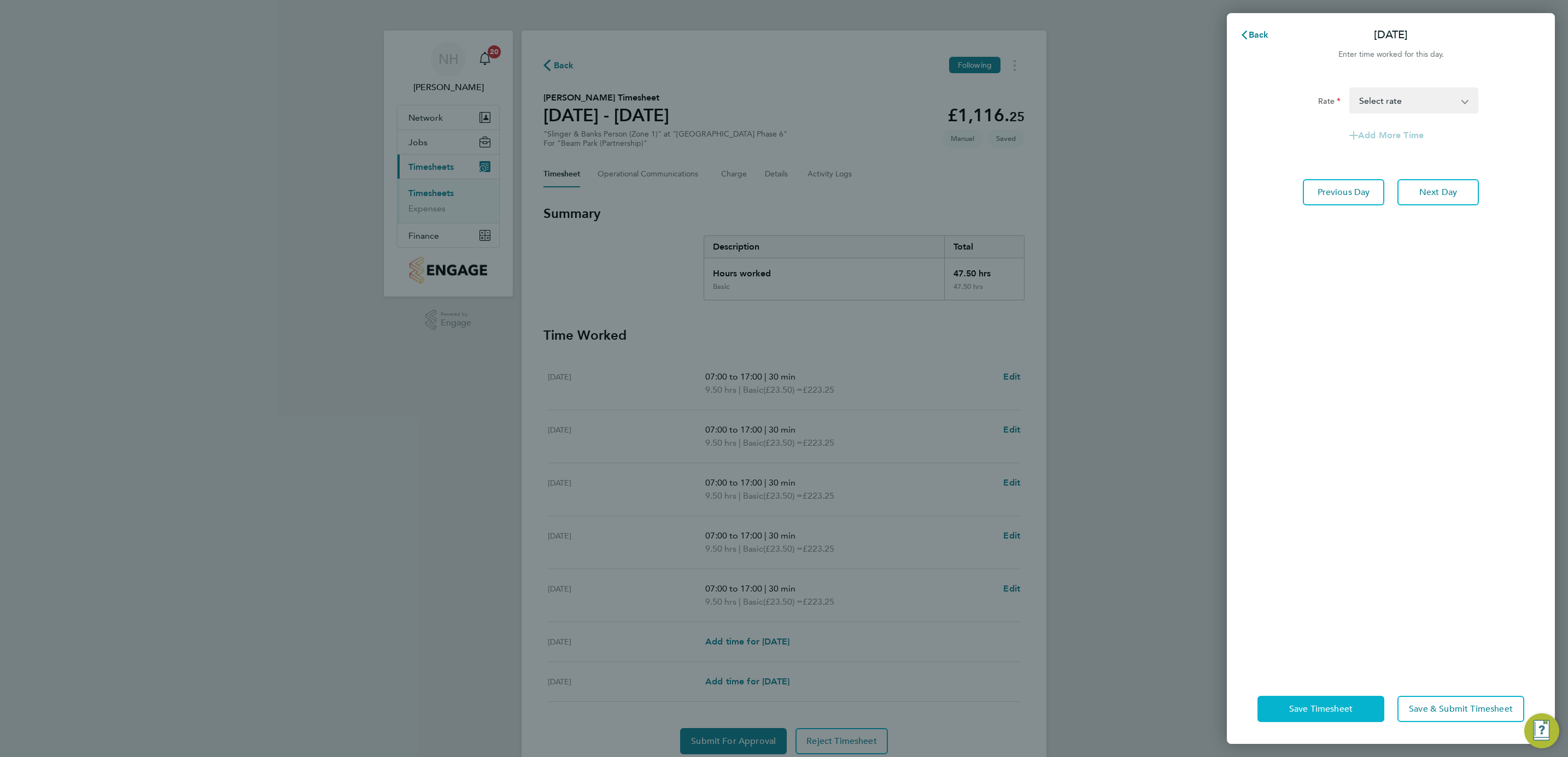
click at [1352, 707] on span "Save Timesheet" at bounding box center [1321, 709] width 63 height 11
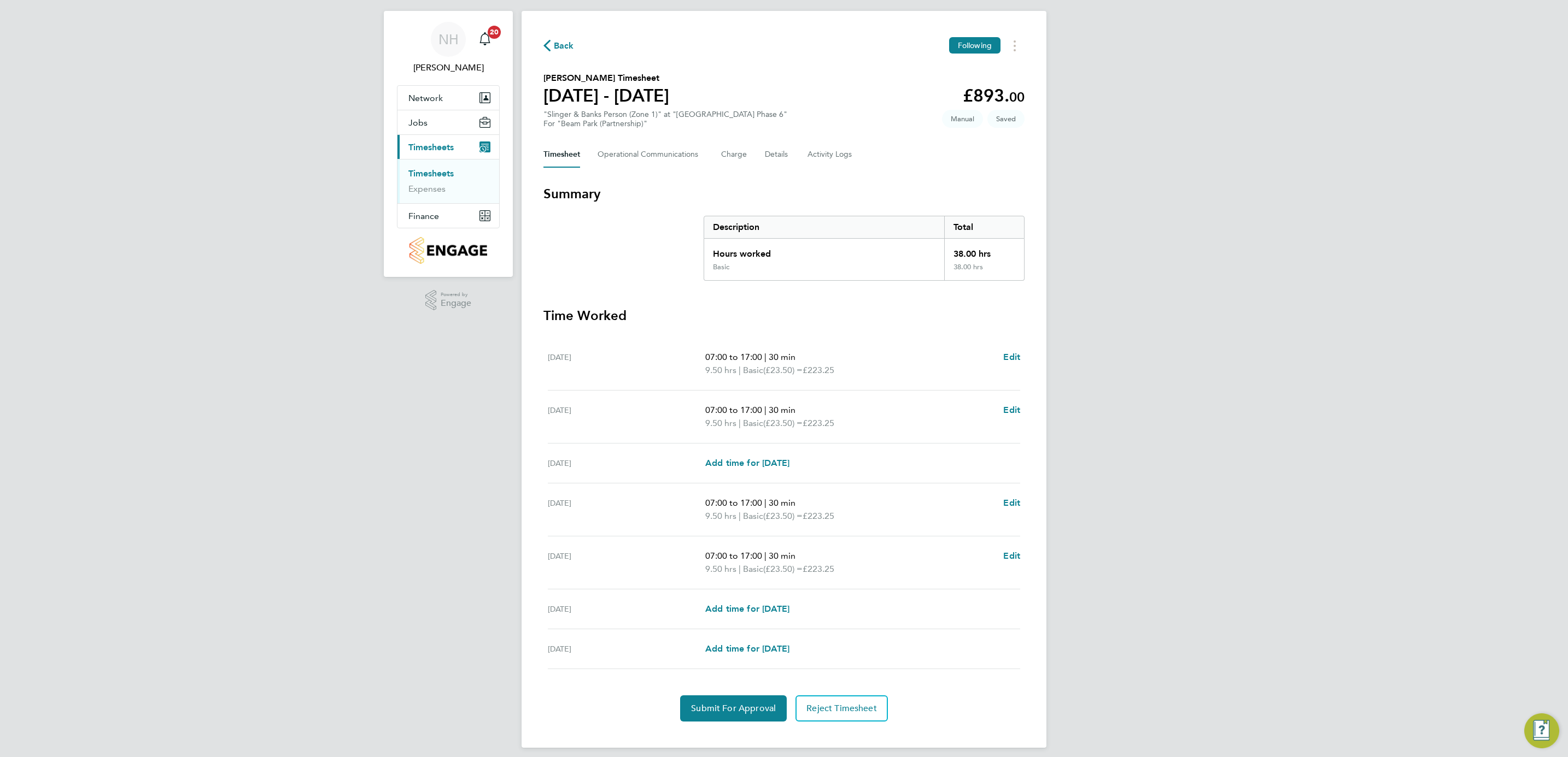
scroll to position [29, 0]
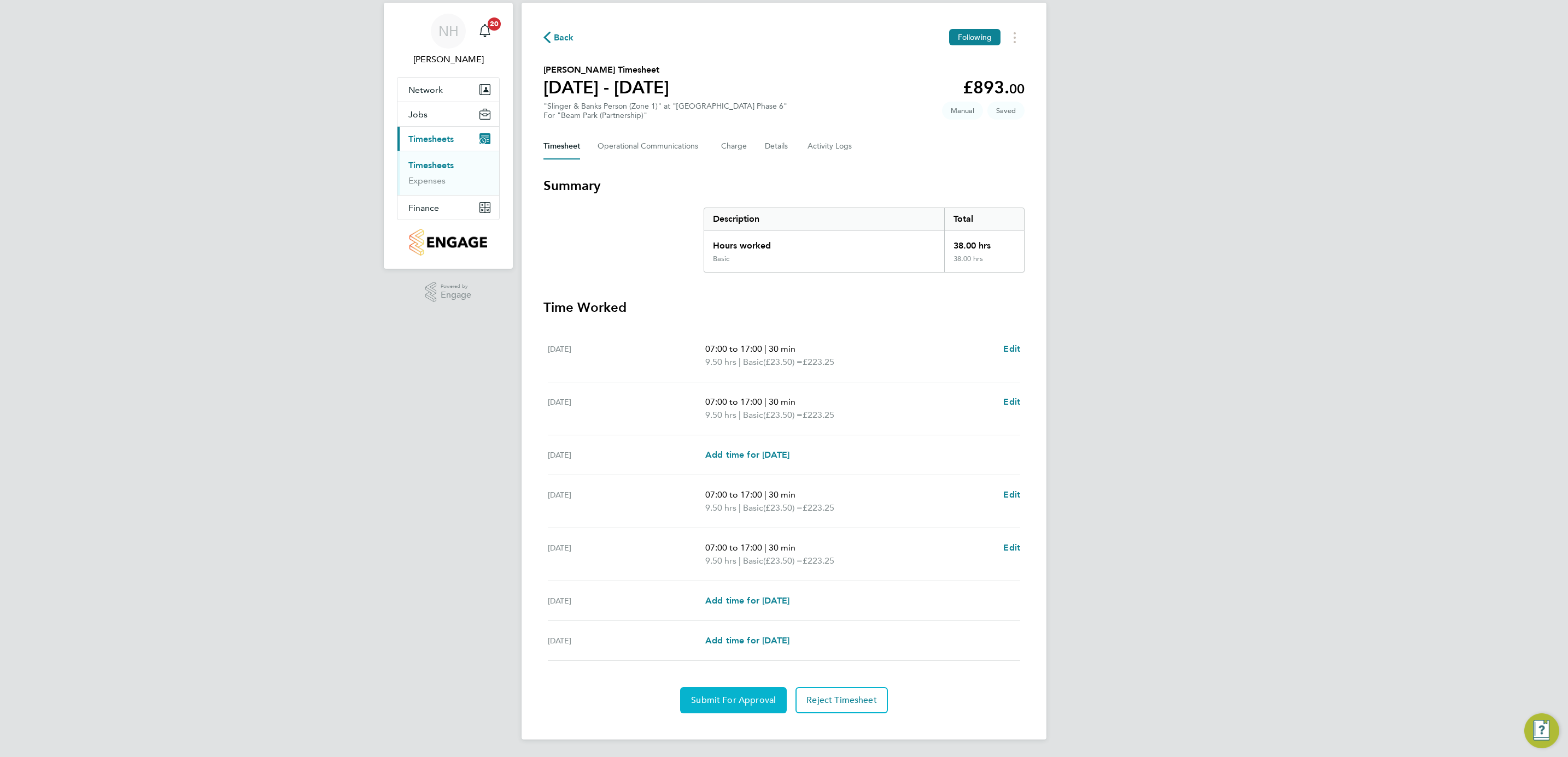
click at [735, 694] on button "Submit For Approval" at bounding box center [734, 700] width 106 height 26
click at [756, 709] on button "Approve Timesheet" at bounding box center [734, 700] width 102 height 26
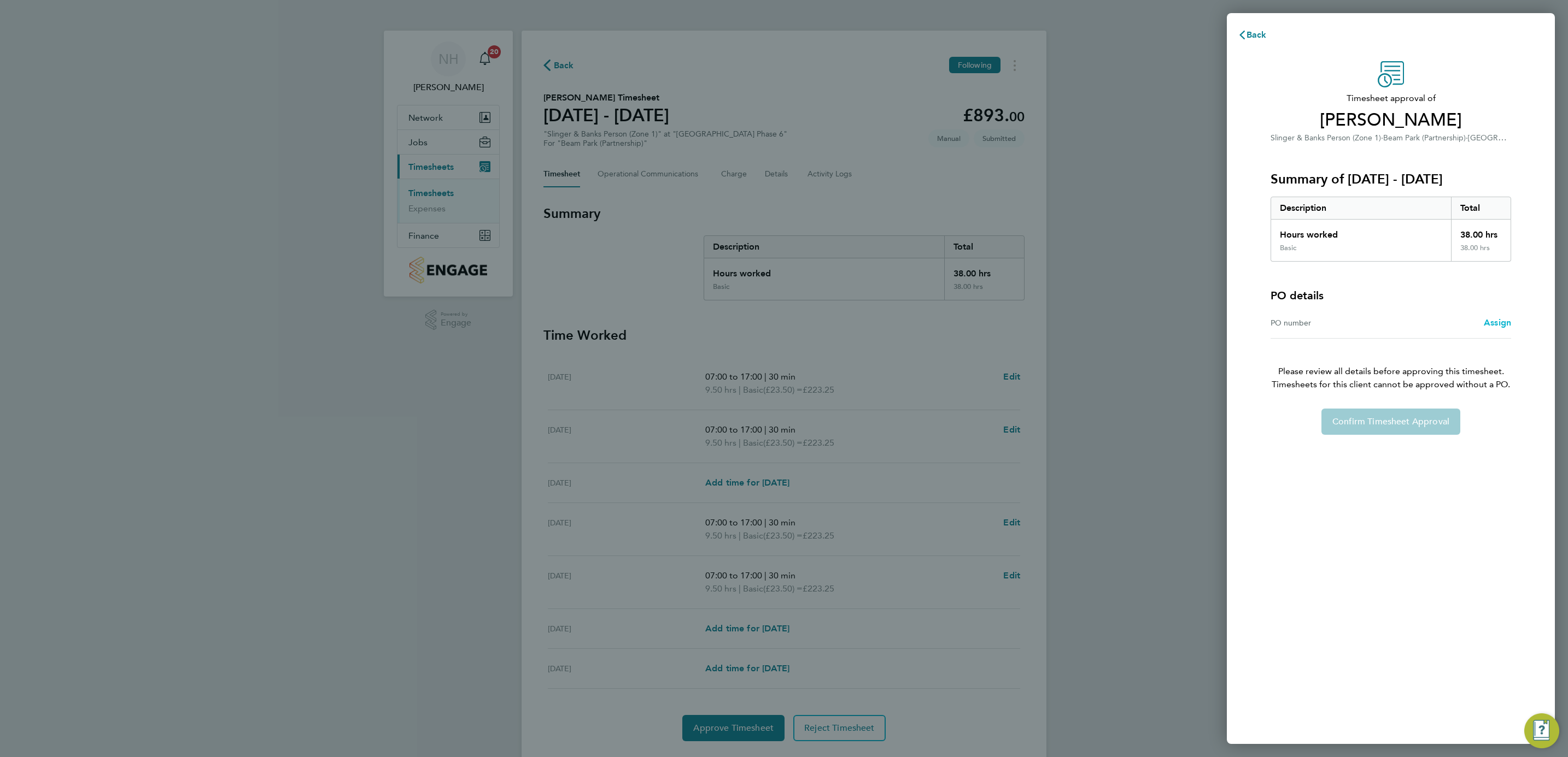
click at [1496, 321] on span "Assign" at bounding box center [1498, 323] width 27 height 10
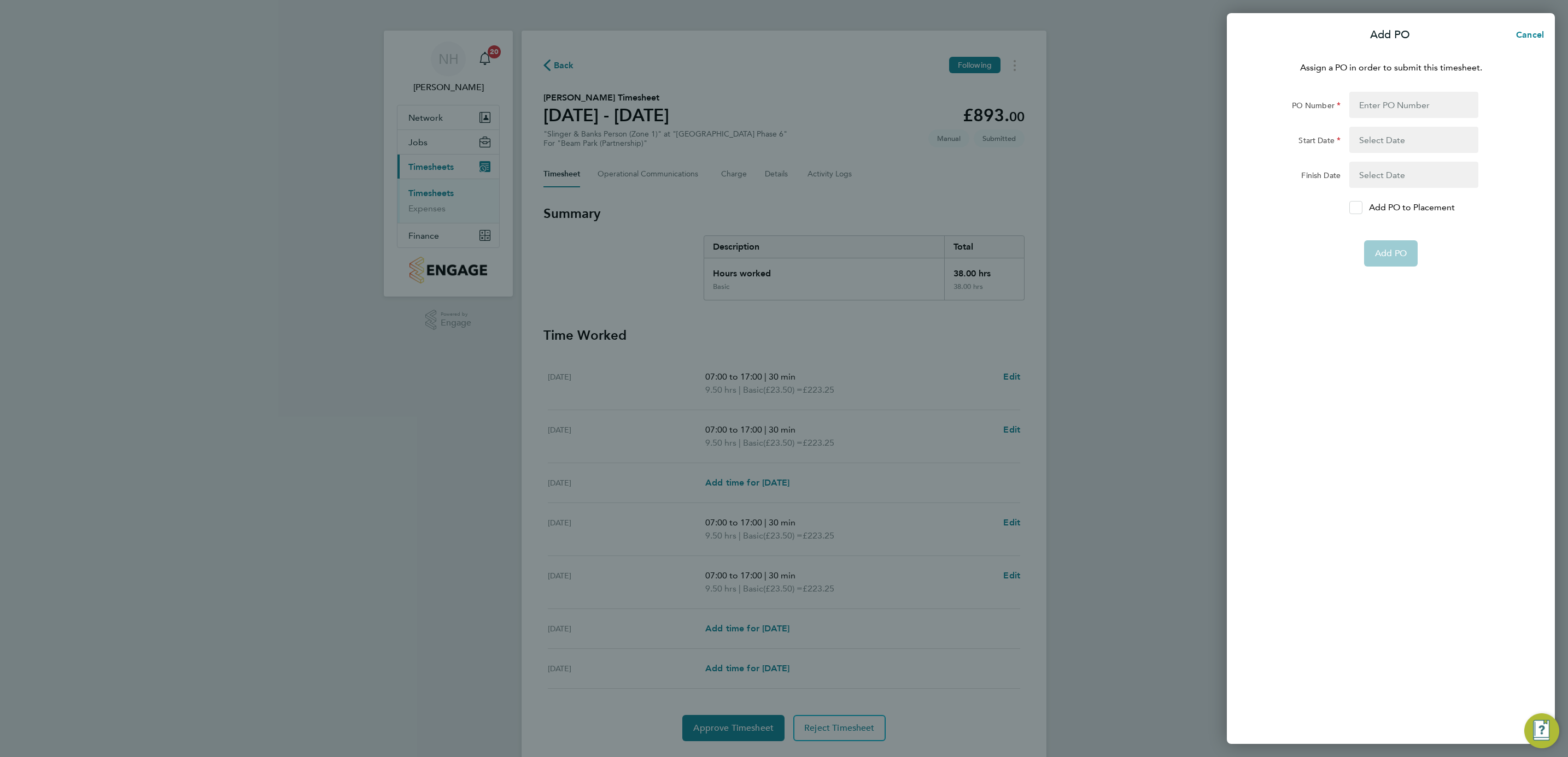
click at [1354, 207] on icon at bounding box center [1355, 208] width 8 height 7
click at [1359, 208] on input "Add PO to Placement" at bounding box center [1359, 208] width 0 height 0
click at [1383, 104] on input "PO Number" at bounding box center [1413, 105] width 129 height 26
type input "H66979"
type input "02 Sep 24"
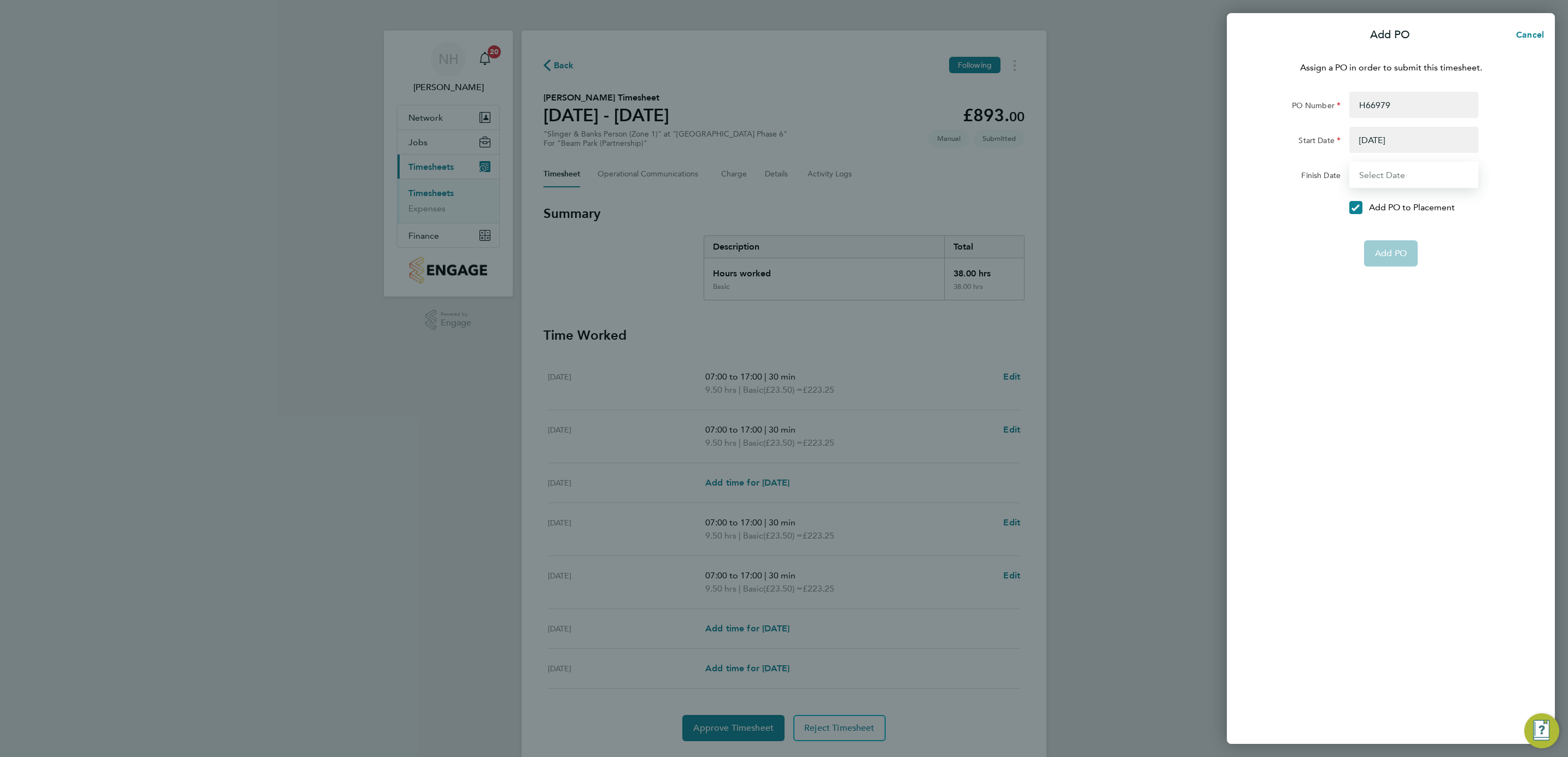
type input "31 Dec 26"
click at [1396, 225] on span "Add PO" at bounding box center [1391, 227] width 32 height 11
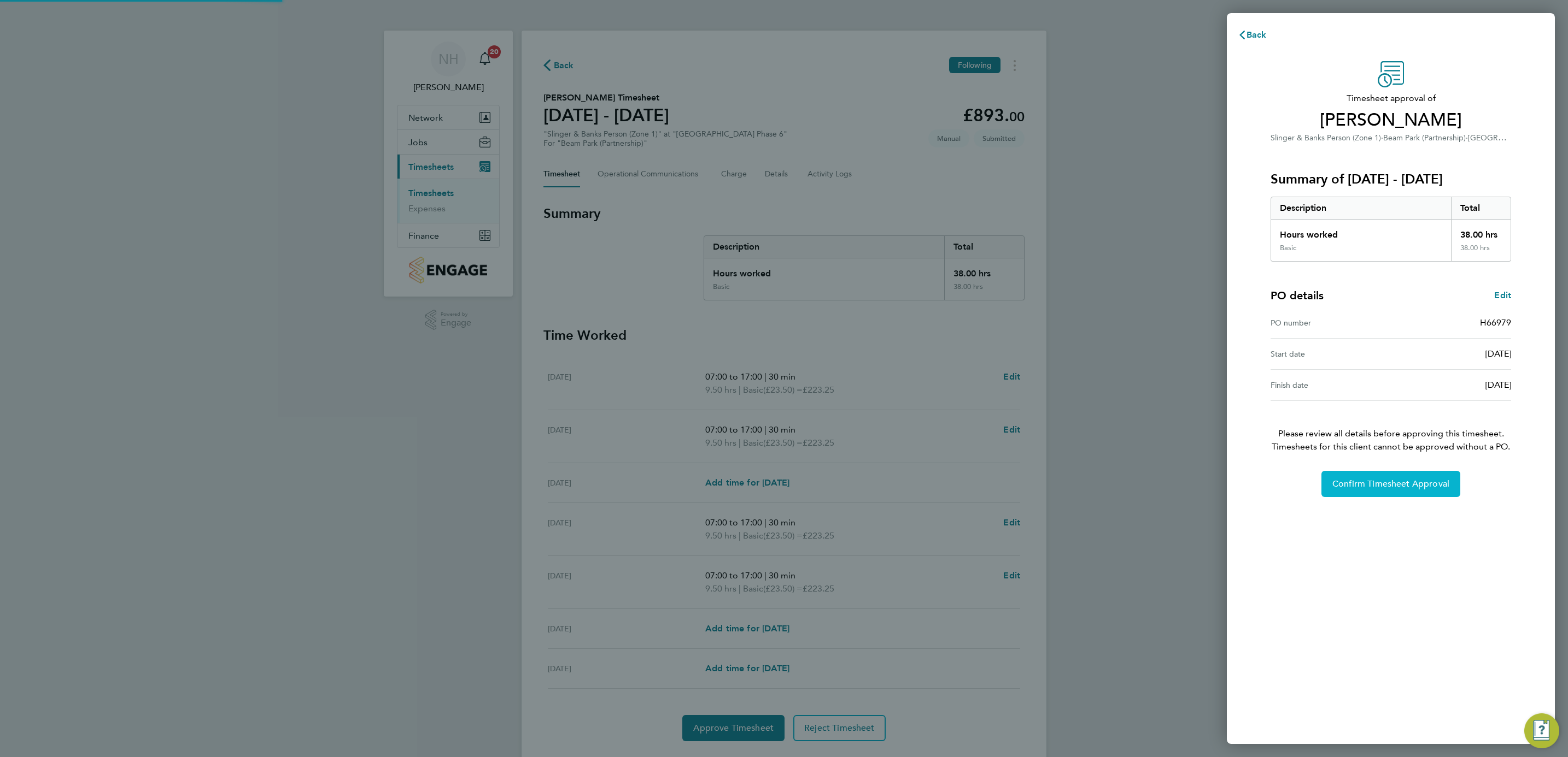
click at [1389, 492] on button "Confirm Timesheet Approval" at bounding box center [1390, 484] width 139 height 26
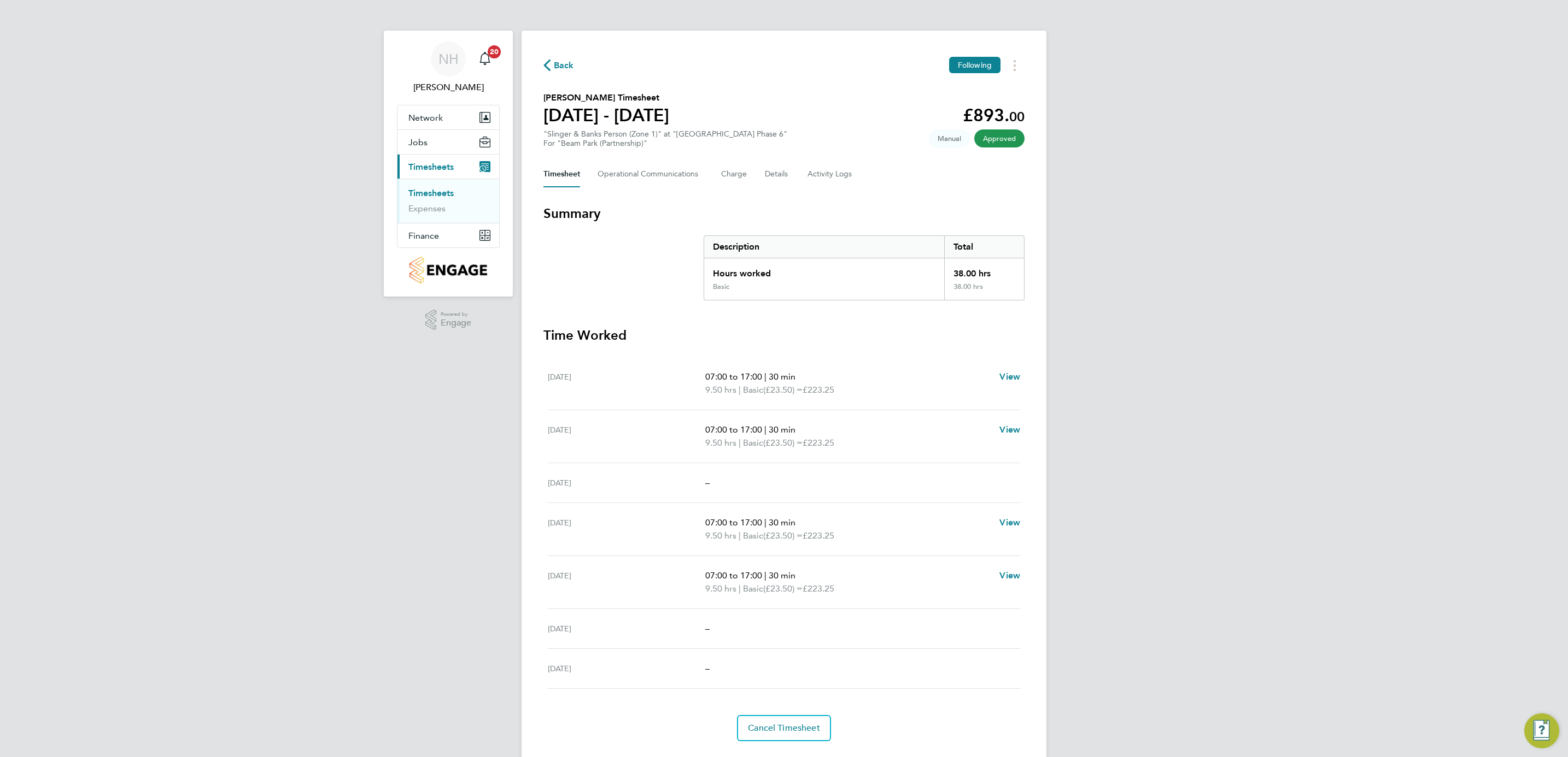
click at [568, 60] on span "Back" at bounding box center [564, 65] width 20 height 13
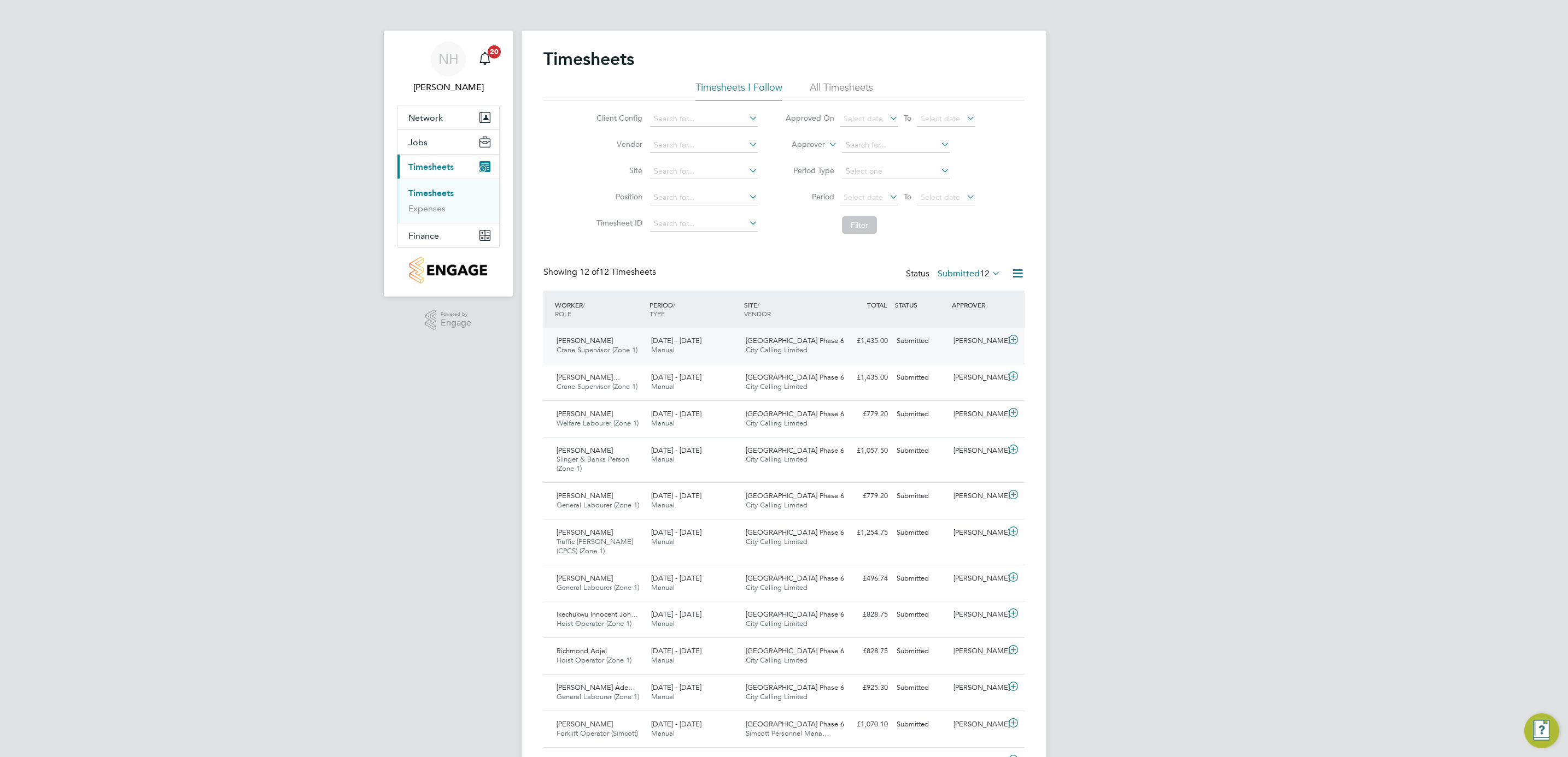
click at [970, 341] on div "[PERSON_NAME]" at bounding box center [977, 341] width 57 height 18
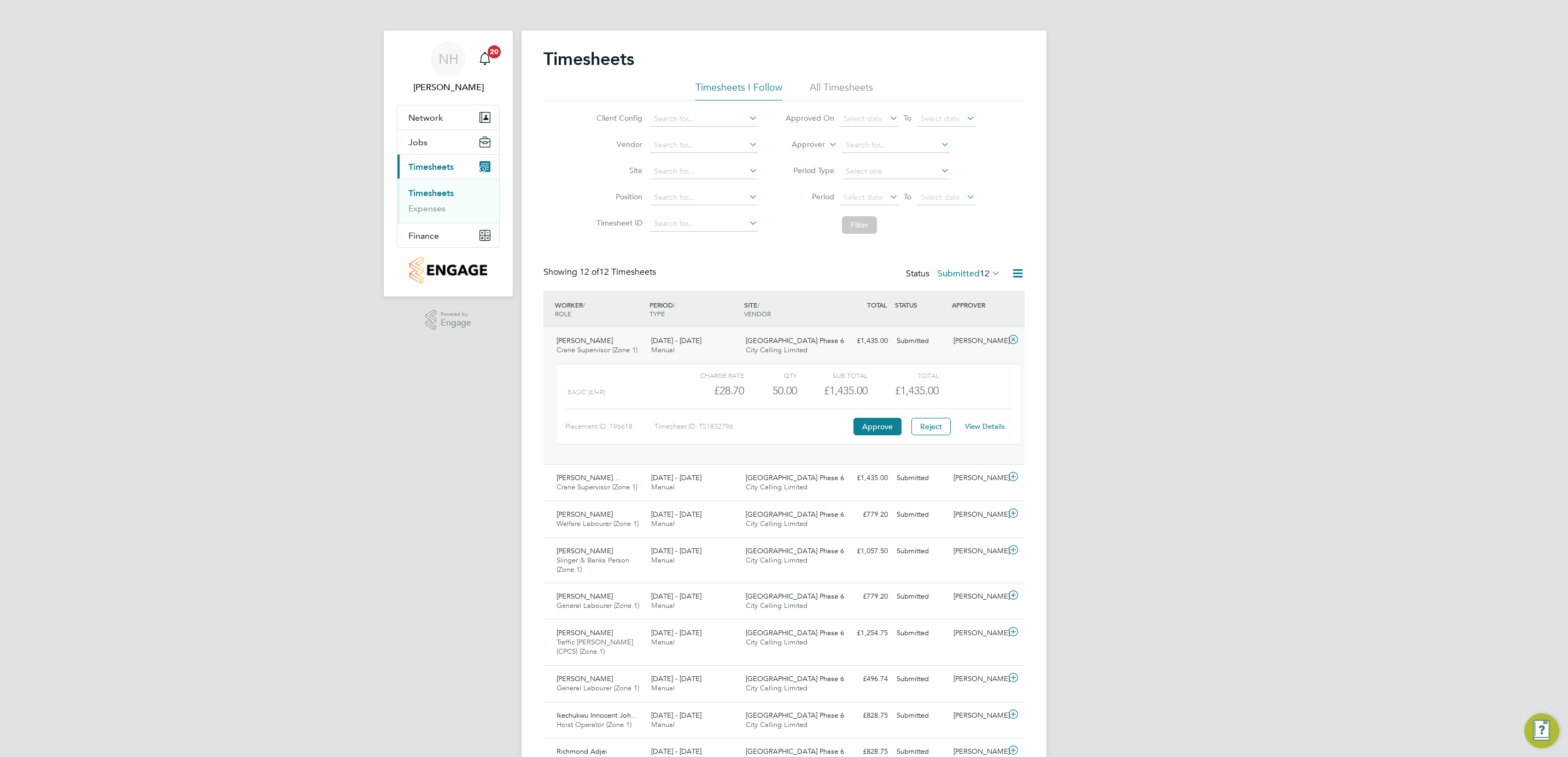
click at [981, 423] on link "View Details" at bounding box center [985, 426] width 40 height 9
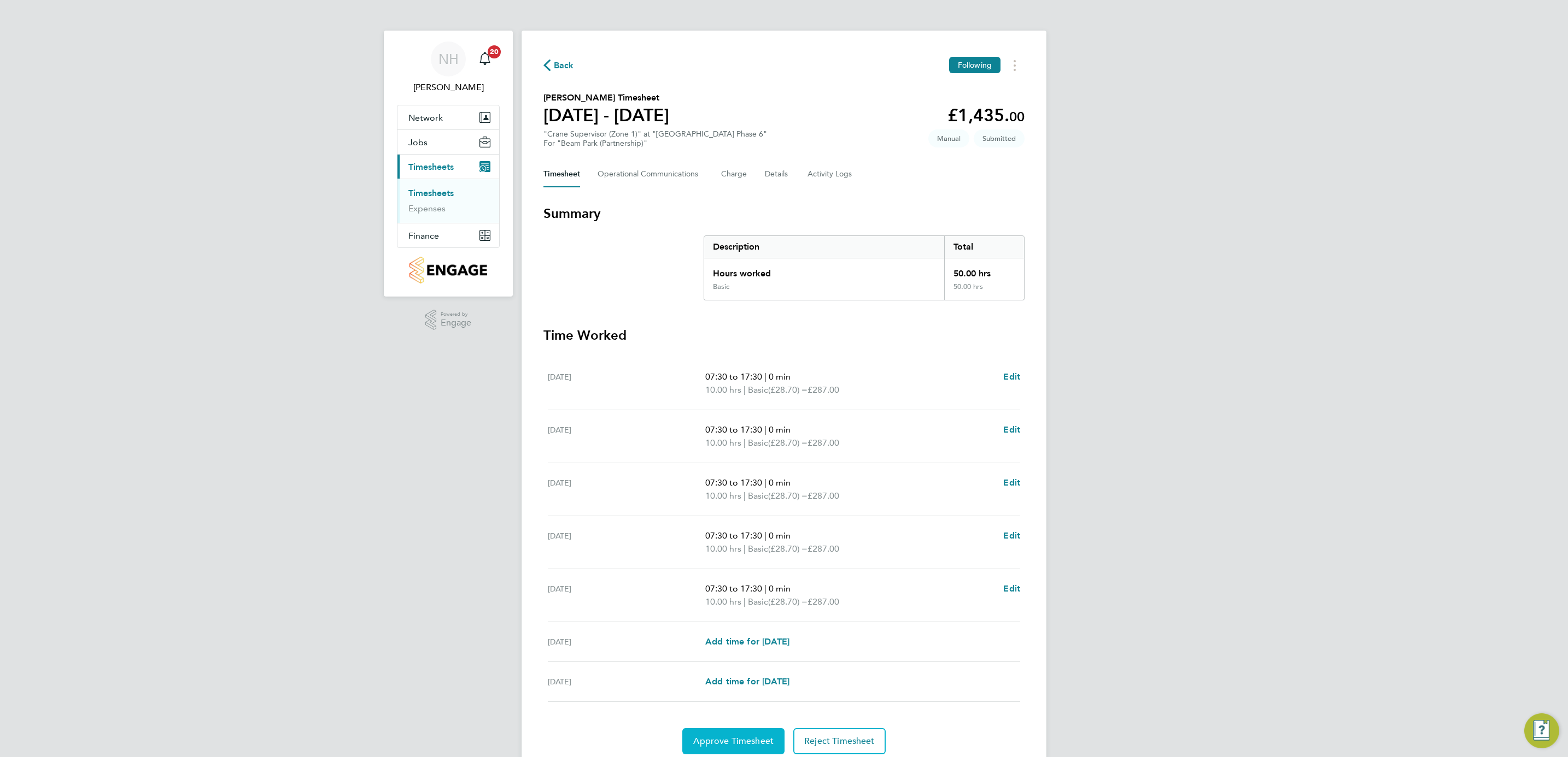
click at [733, 743] on span "Approve Timesheet" at bounding box center [734, 741] width 81 height 11
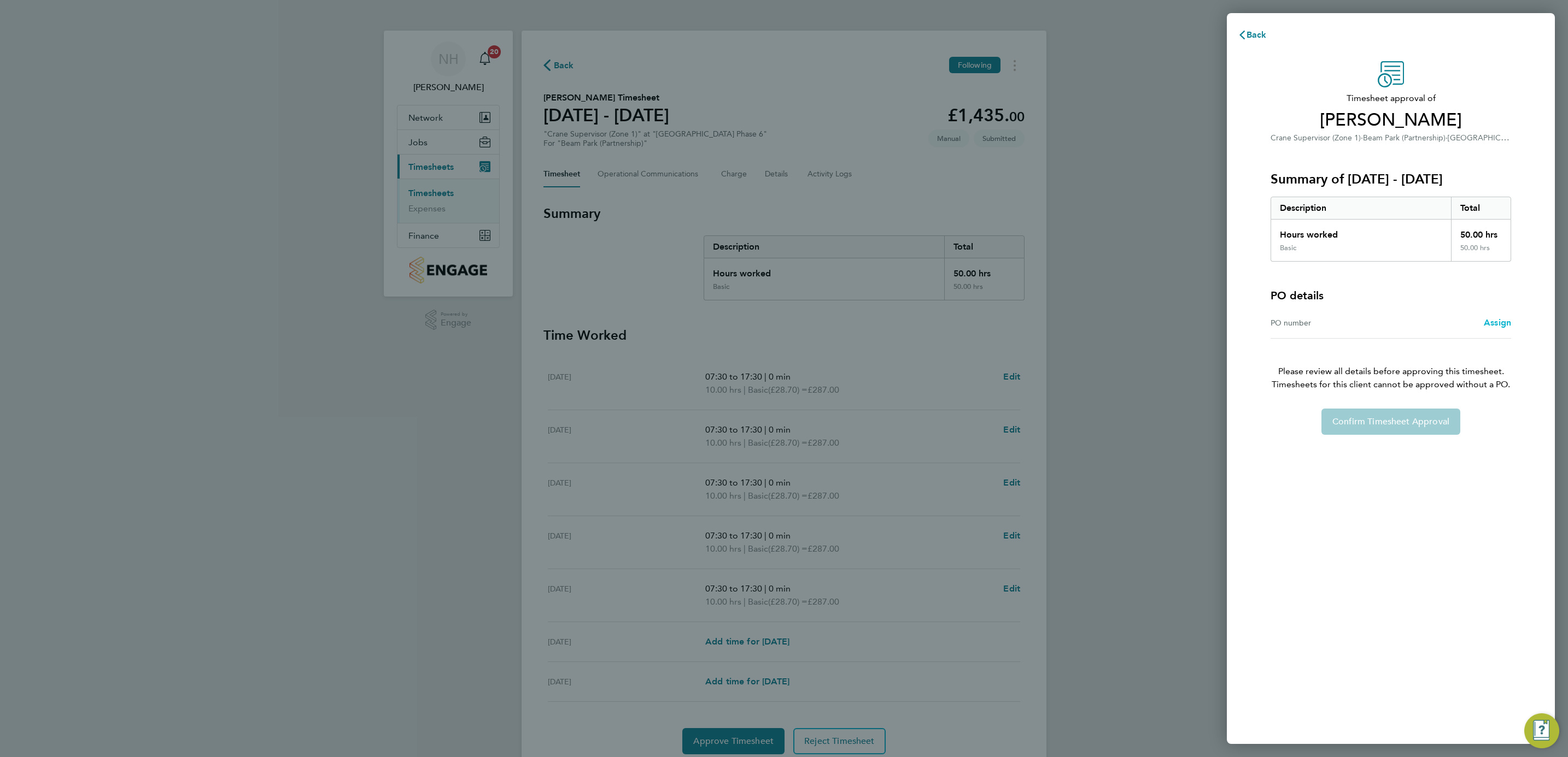
click at [1504, 325] on span "Assign" at bounding box center [1498, 323] width 27 height 10
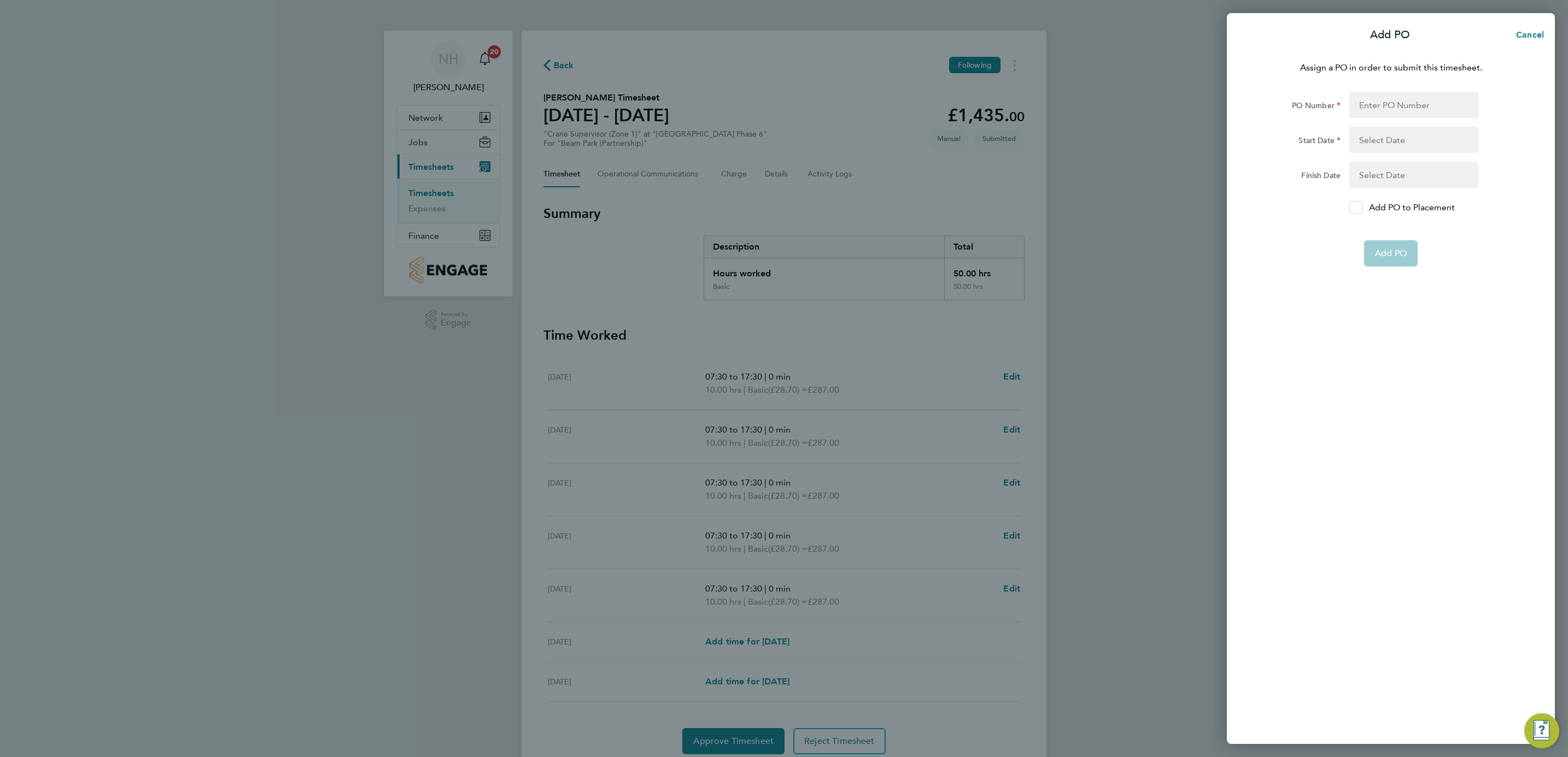
click at [1350, 212] on div at bounding box center [1356, 208] width 13 height 13
click at [1359, 208] on input "Add PO to Placement" at bounding box center [1359, 208] width 0 height 0
click at [1390, 101] on input "PO Number" at bounding box center [1413, 105] width 129 height 26
type input "H66979"
type input "[DATE]"
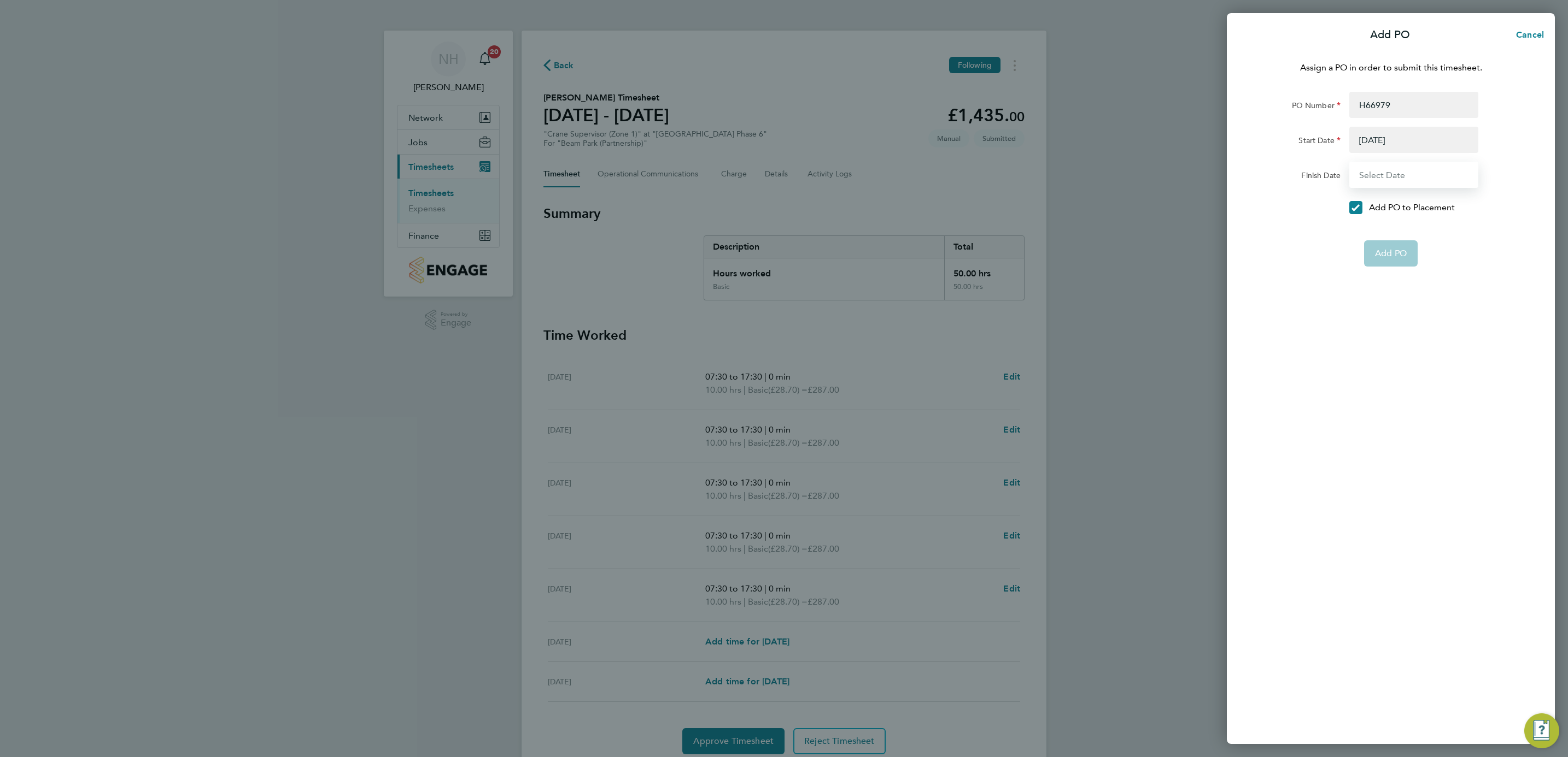
type input "[DATE]"
click at [1388, 231] on span "Add PO" at bounding box center [1391, 227] width 32 height 11
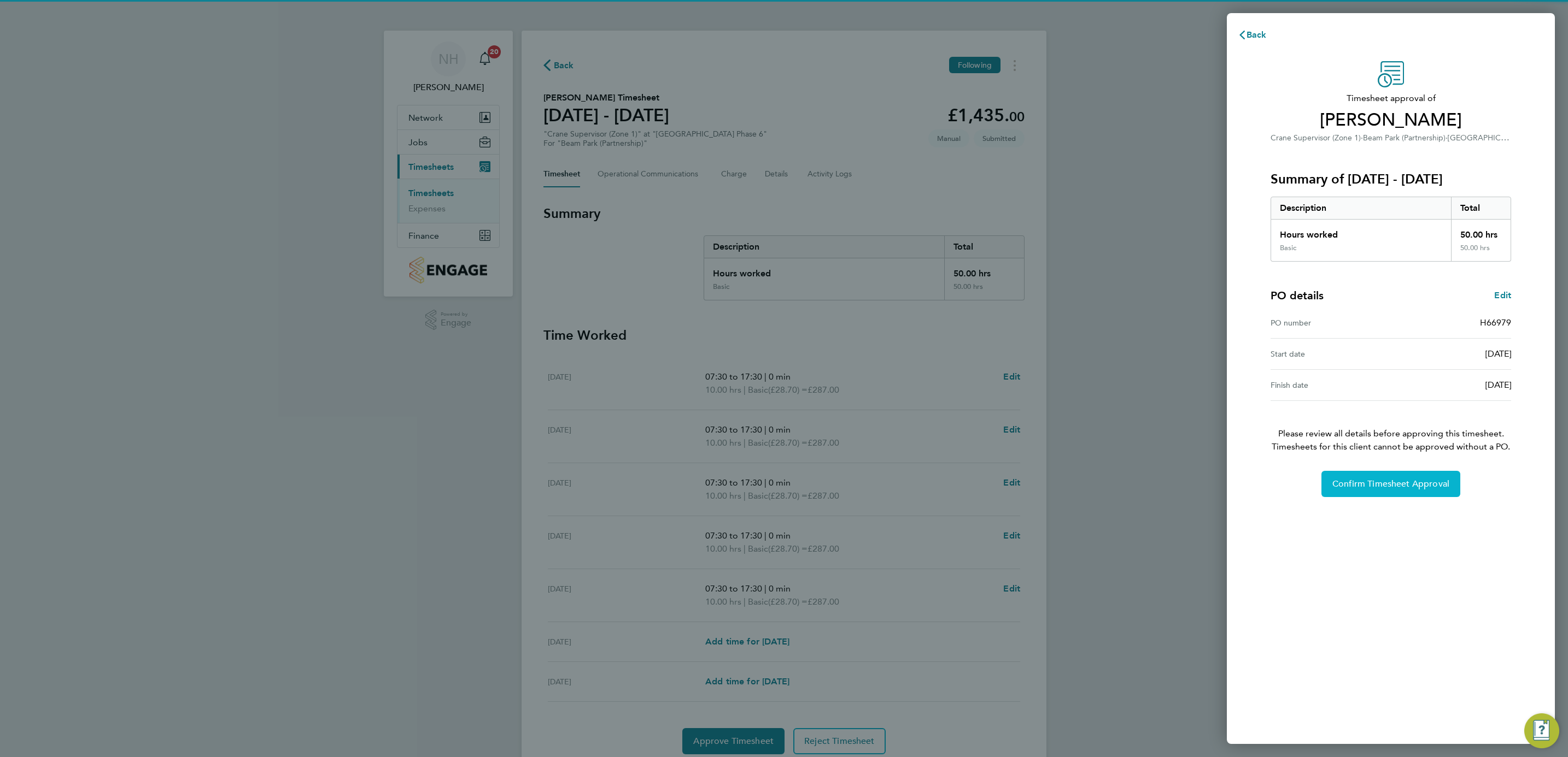
click at [1390, 480] on span "Confirm Timesheet Approval" at bounding box center [1390, 484] width 117 height 11
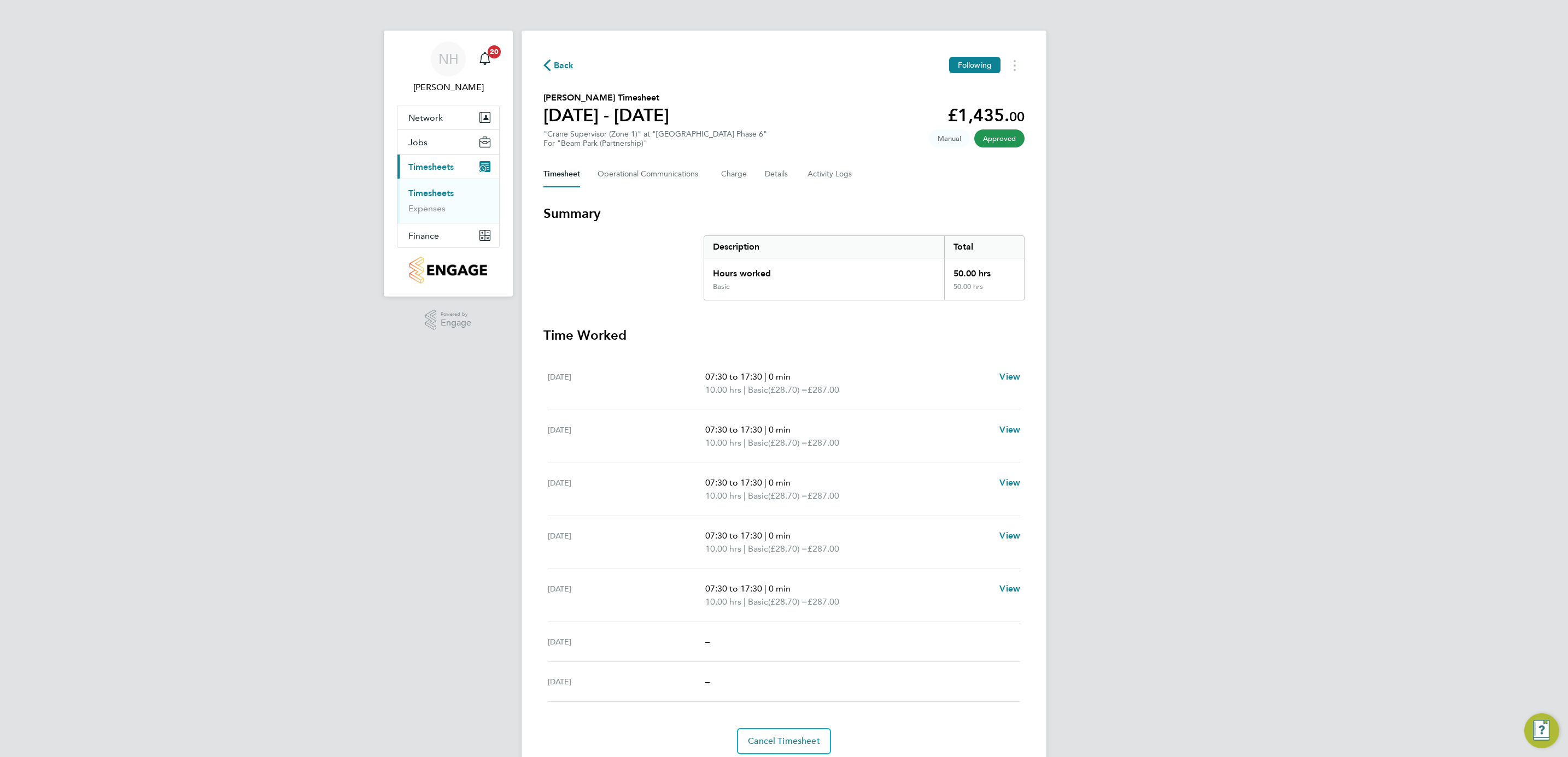
click at [557, 67] on span "Back" at bounding box center [564, 65] width 20 height 13
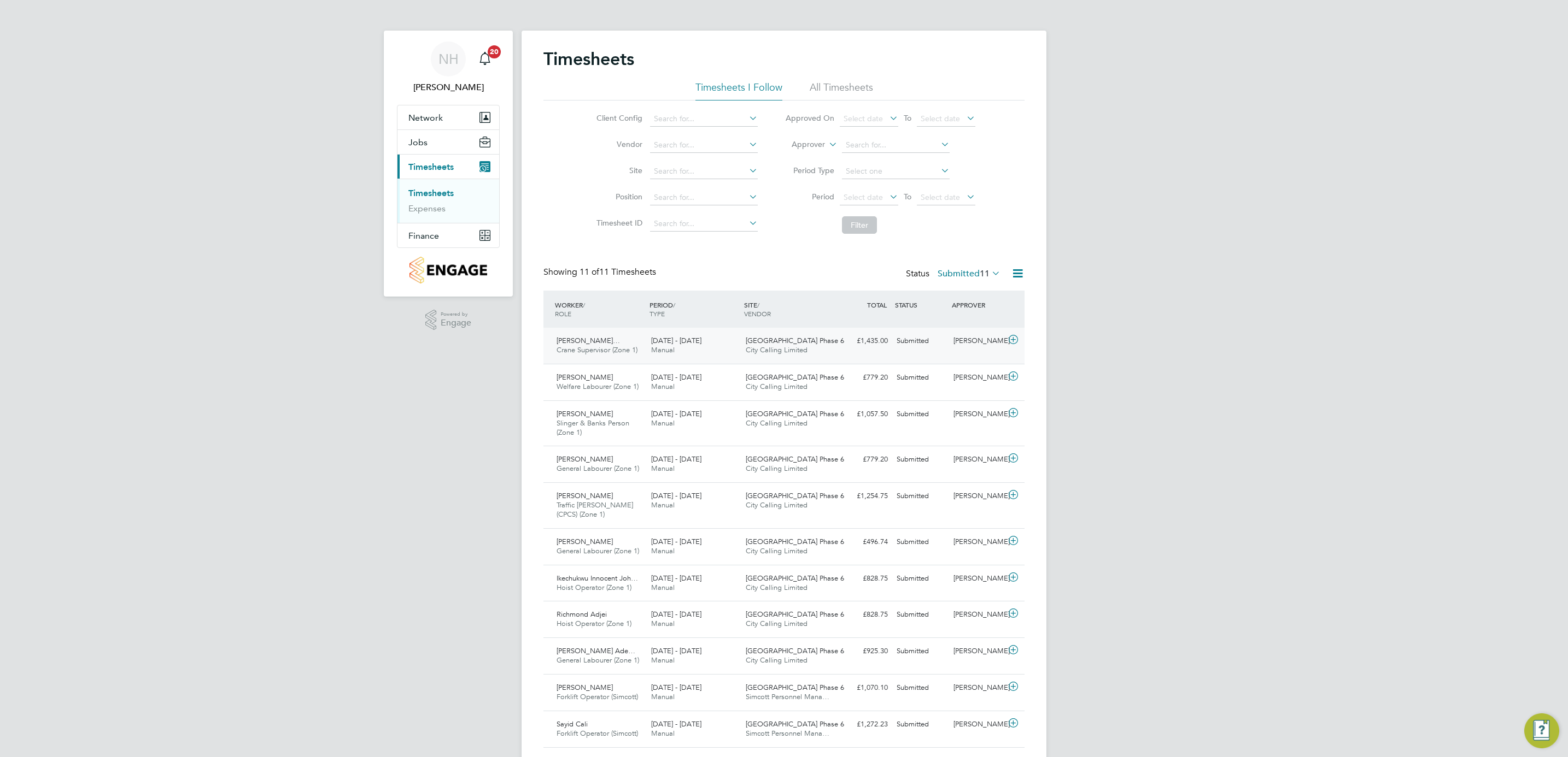
click at [962, 338] on div "[PERSON_NAME]" at bounding box center [977, 341] width 57 height 18
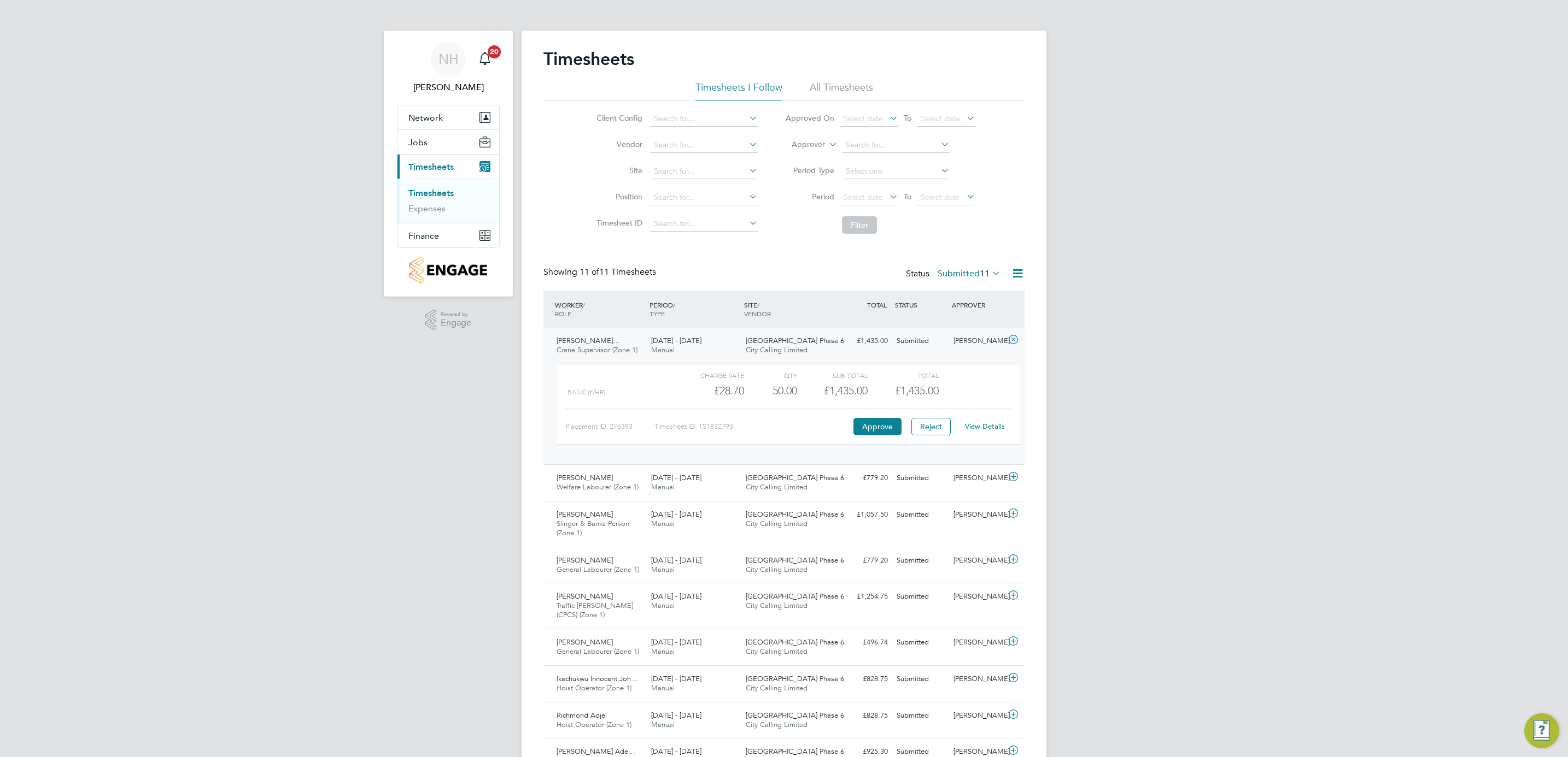
click at [975, 425] on link "View Details" at bounding box center [985, 426] width 40 height 9
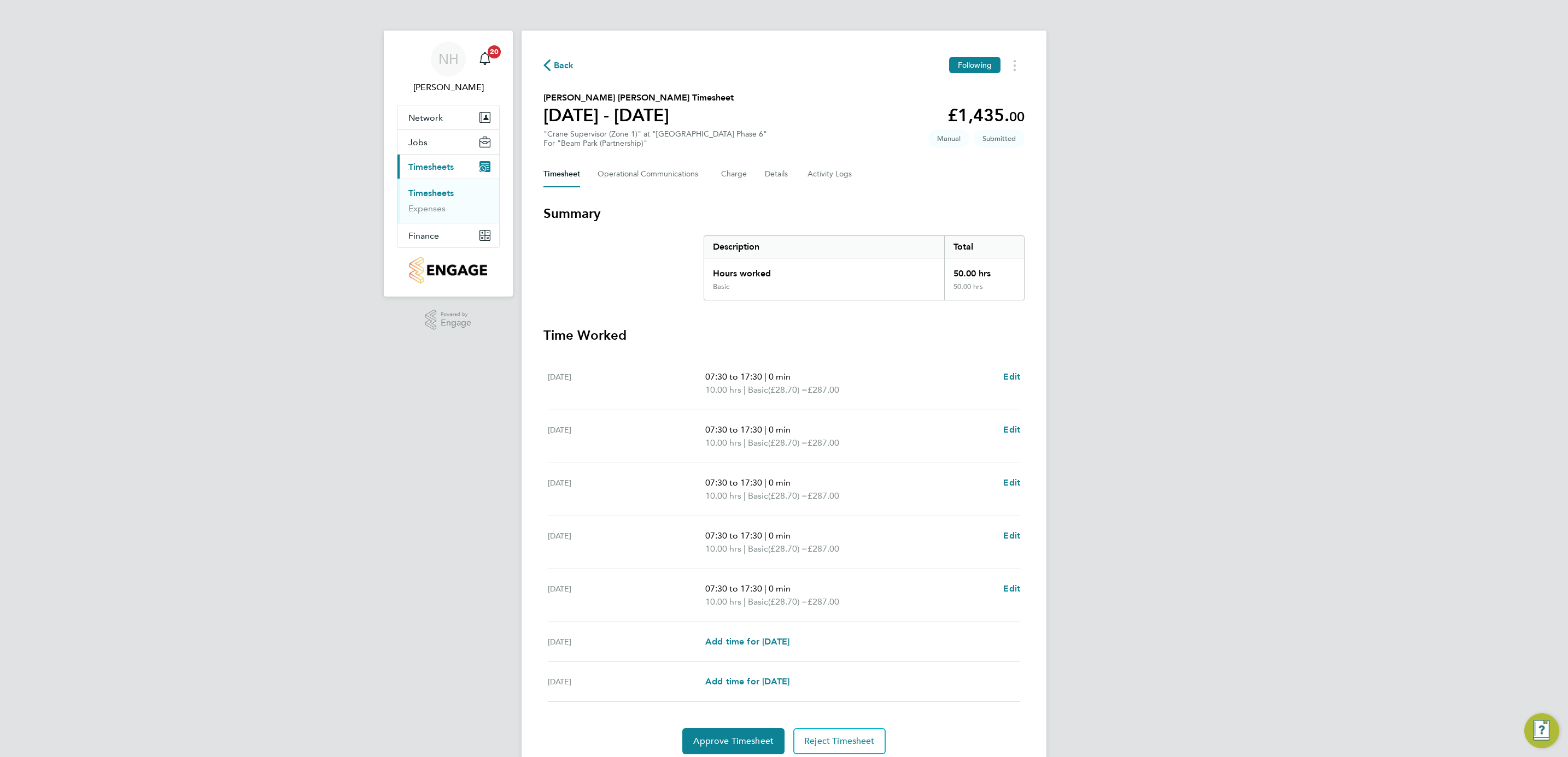
click at [1009, 369] on div "Mon 29 Sep 07:30 to 17:30 | 0 min 10.00 hrs | Basic (£28.70) = £287.00 Edit" at bounding box center [784, 384] width 473 height 53
click at [1011, 376] on span "Edit" at bounding box center [1012, 377] width 17 height 10
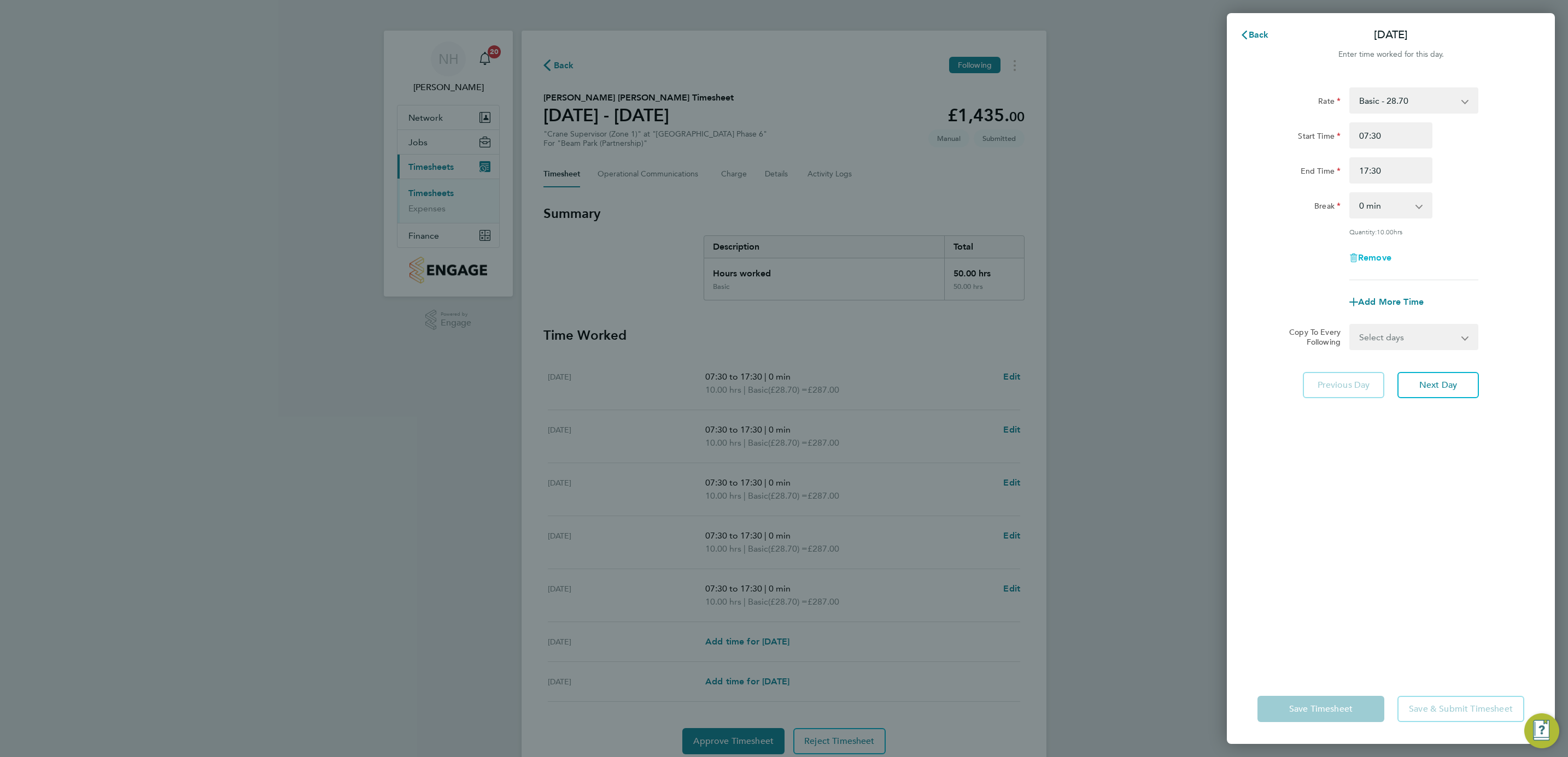
click at [1367, 253] on span "Remove" at bounding box center [1375, 257] width 33 height 10
select select "null"
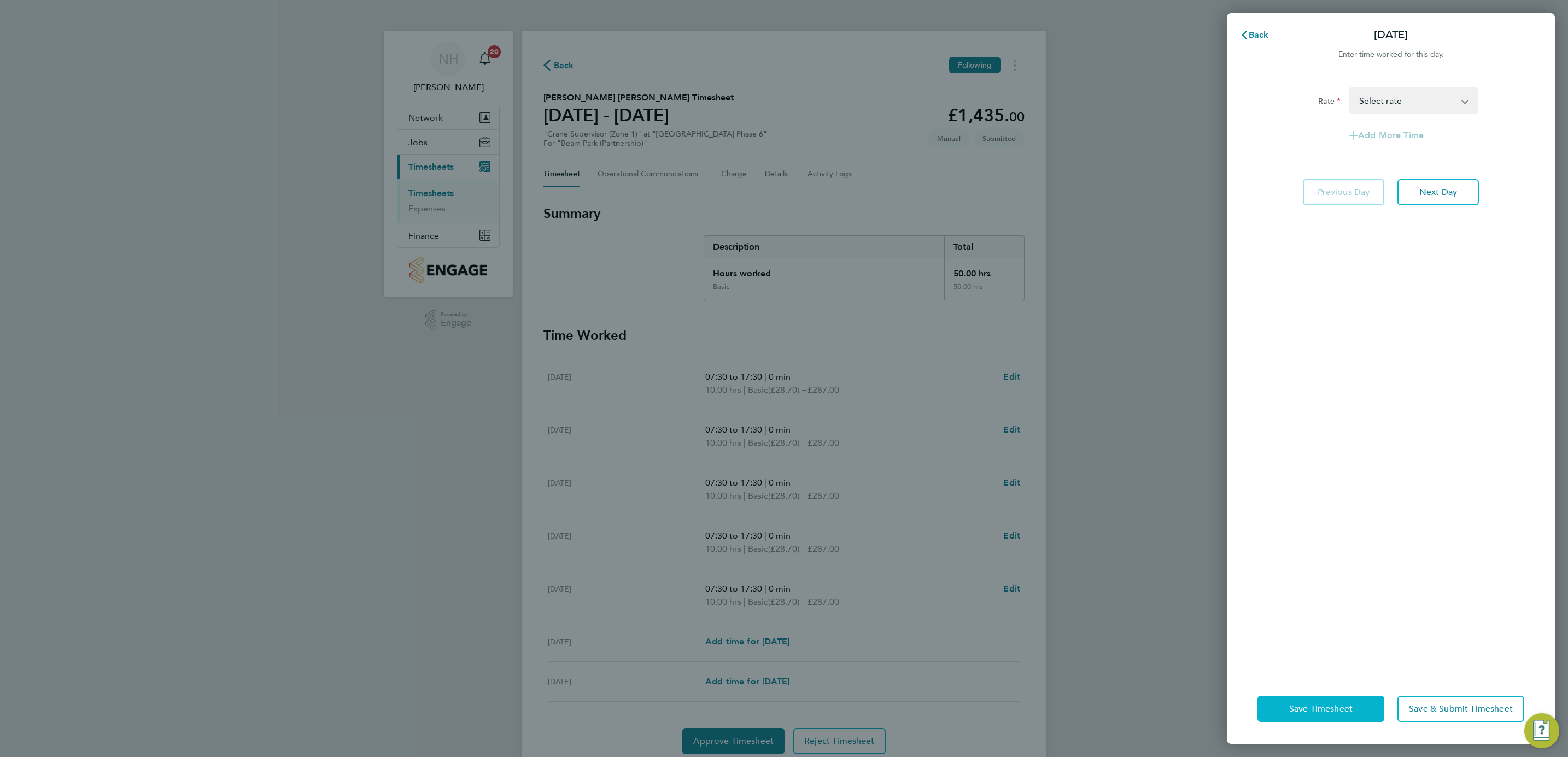
click at [1349, 700] on button "Save Timesheet" at bounding box center [1321, 709] width 127 height 26
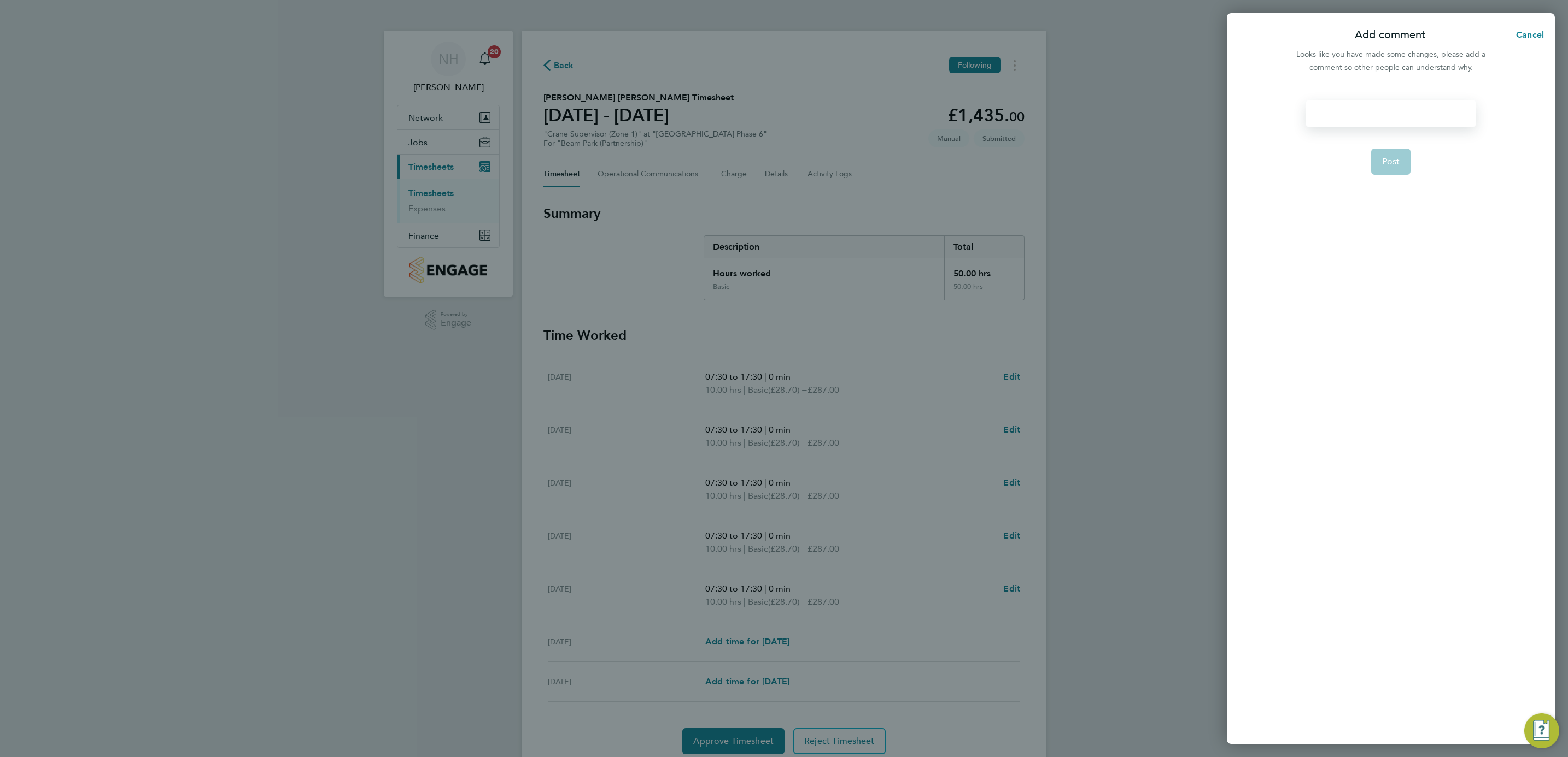
click at [1341, 113] on div at bounding box center [1390, 114] width 169 height 26
click at [1393, 165] on span "Post" at bounding box center [1390, 161] width 18 height 11
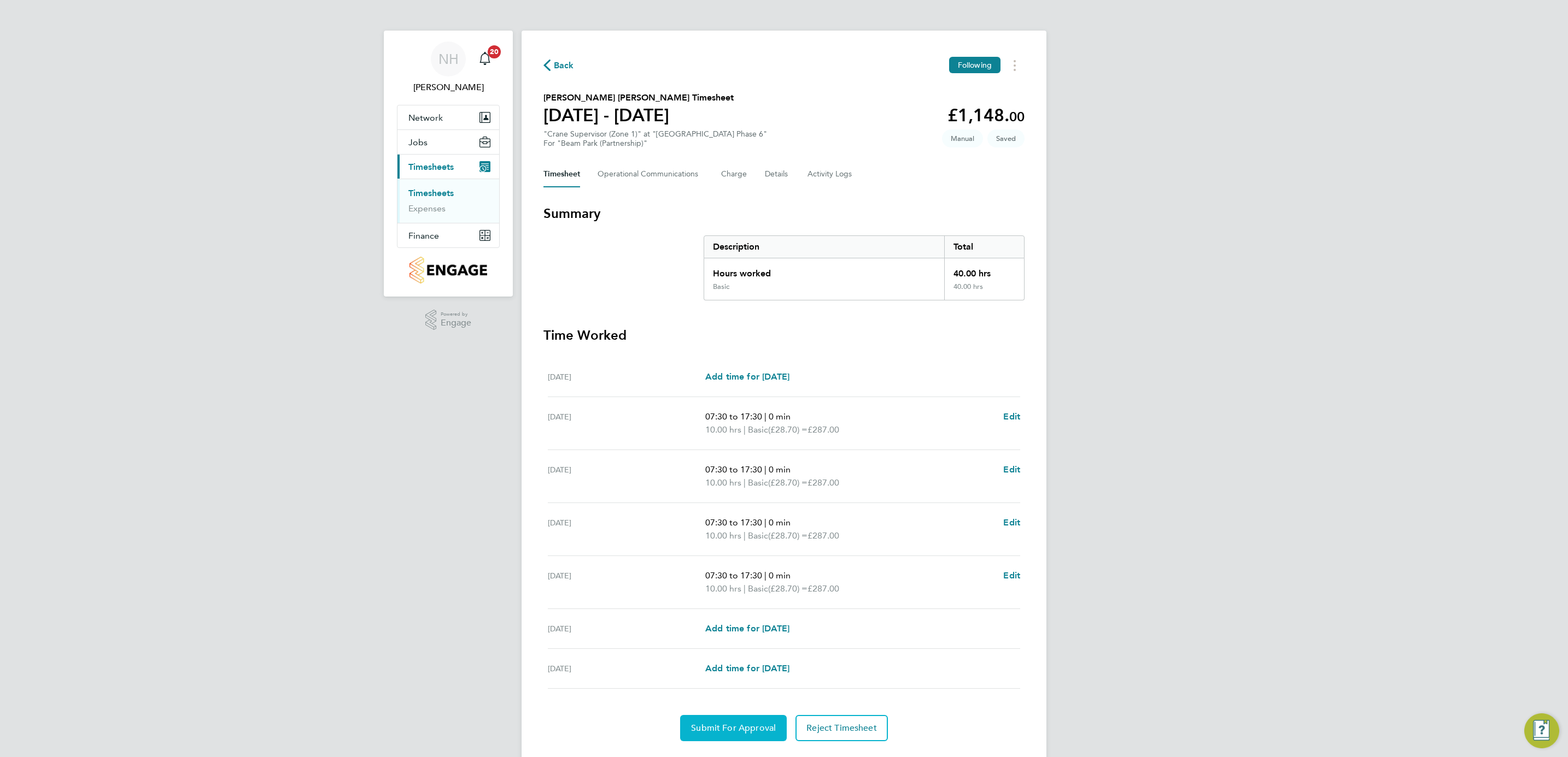
click at [696, 735] on button "Submit For Approval" at bounding box center [734, 728] width 106 height 26
click at [765, 728] on span "Approve Timesheet" at bounding box center [734, 728] width 81 height 11
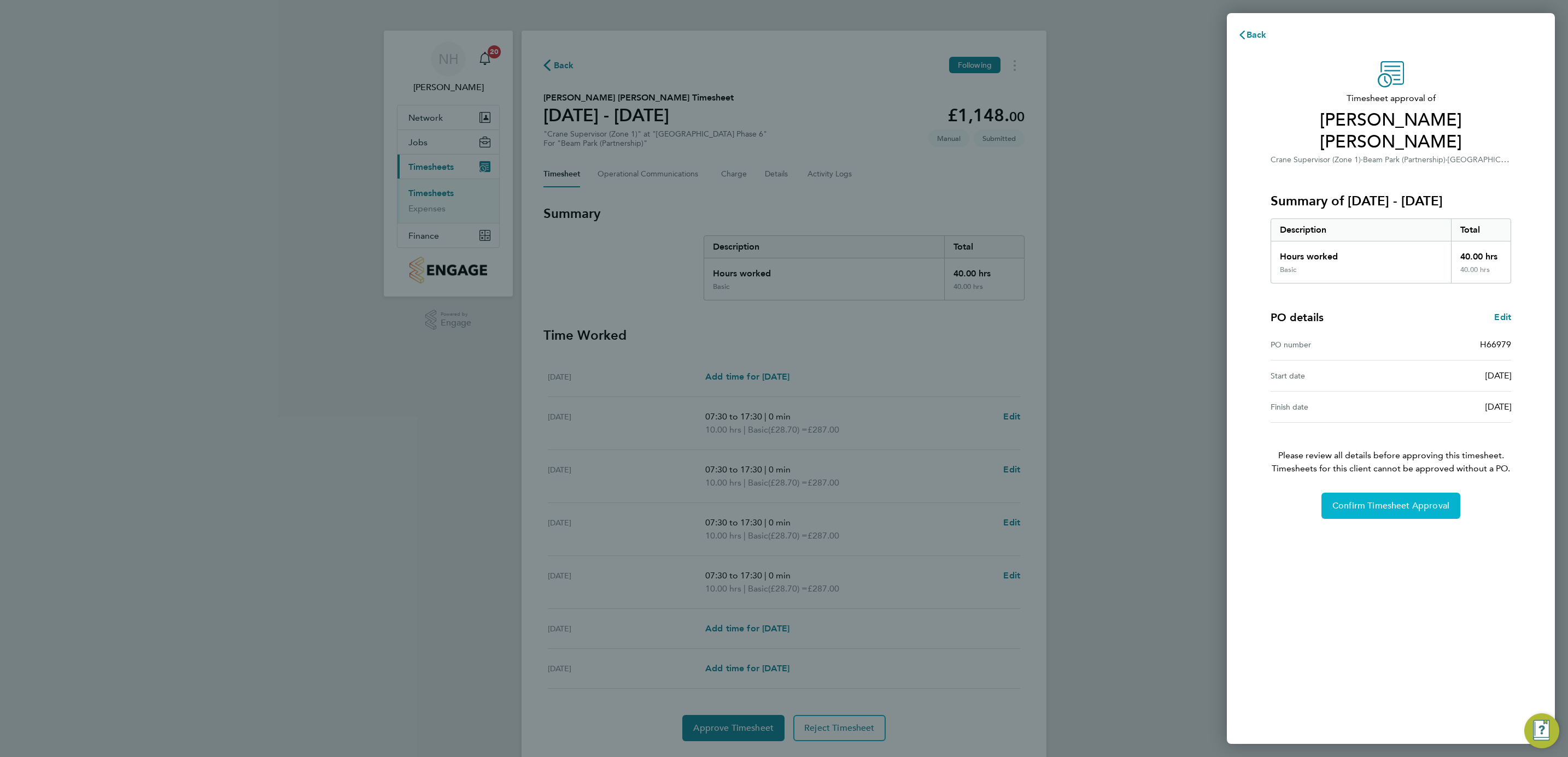
click at [1398, 507] on span "Confirm Timesheet Approval" at bounding box center [1390, 505] width 117 height 11
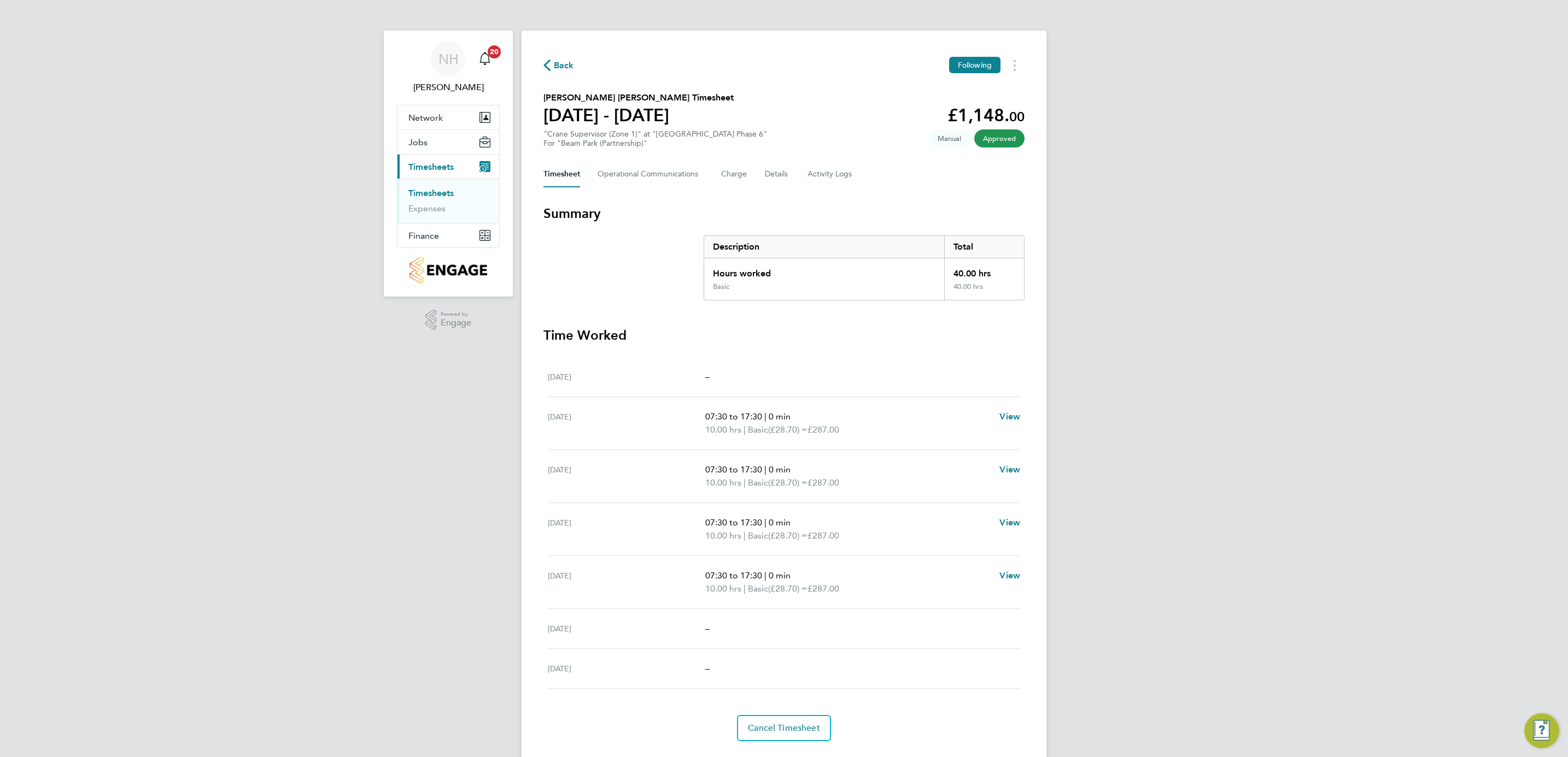
click at [560, 67] on span "Back" at bounding box center [564, 65] width 20 height 13
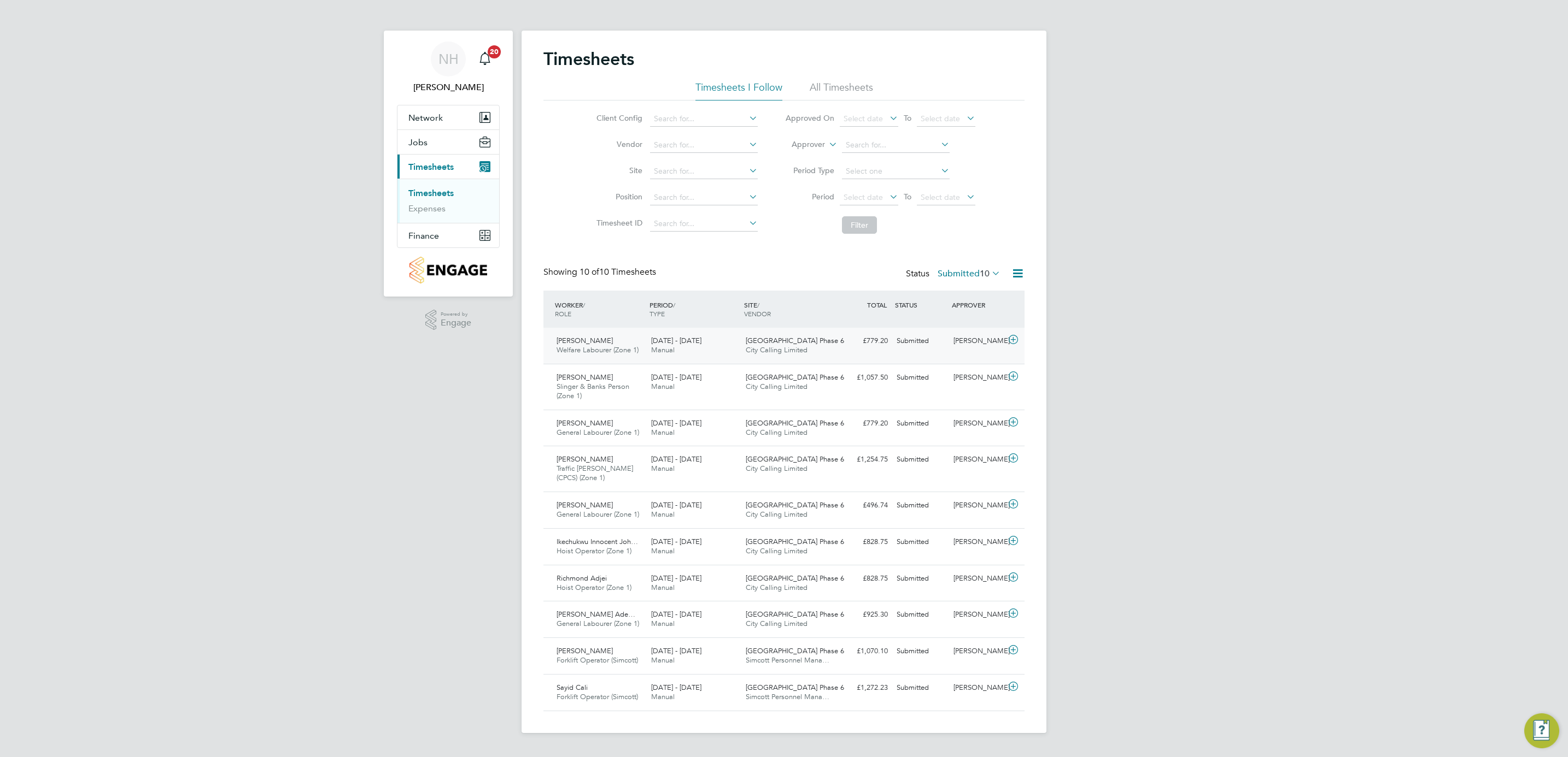
click at [976, 336] on div "[PERSON_NAME]" at bounding box center [977, 341] width 57 height 18
click at [967, 340] on div "[PERSON_NAME]" at bounding box center [977, 341] width 57 height 18
click at [958, 341] on div "[PERSON_NAME]" at bounding box center [977, 341] width 57 height 18
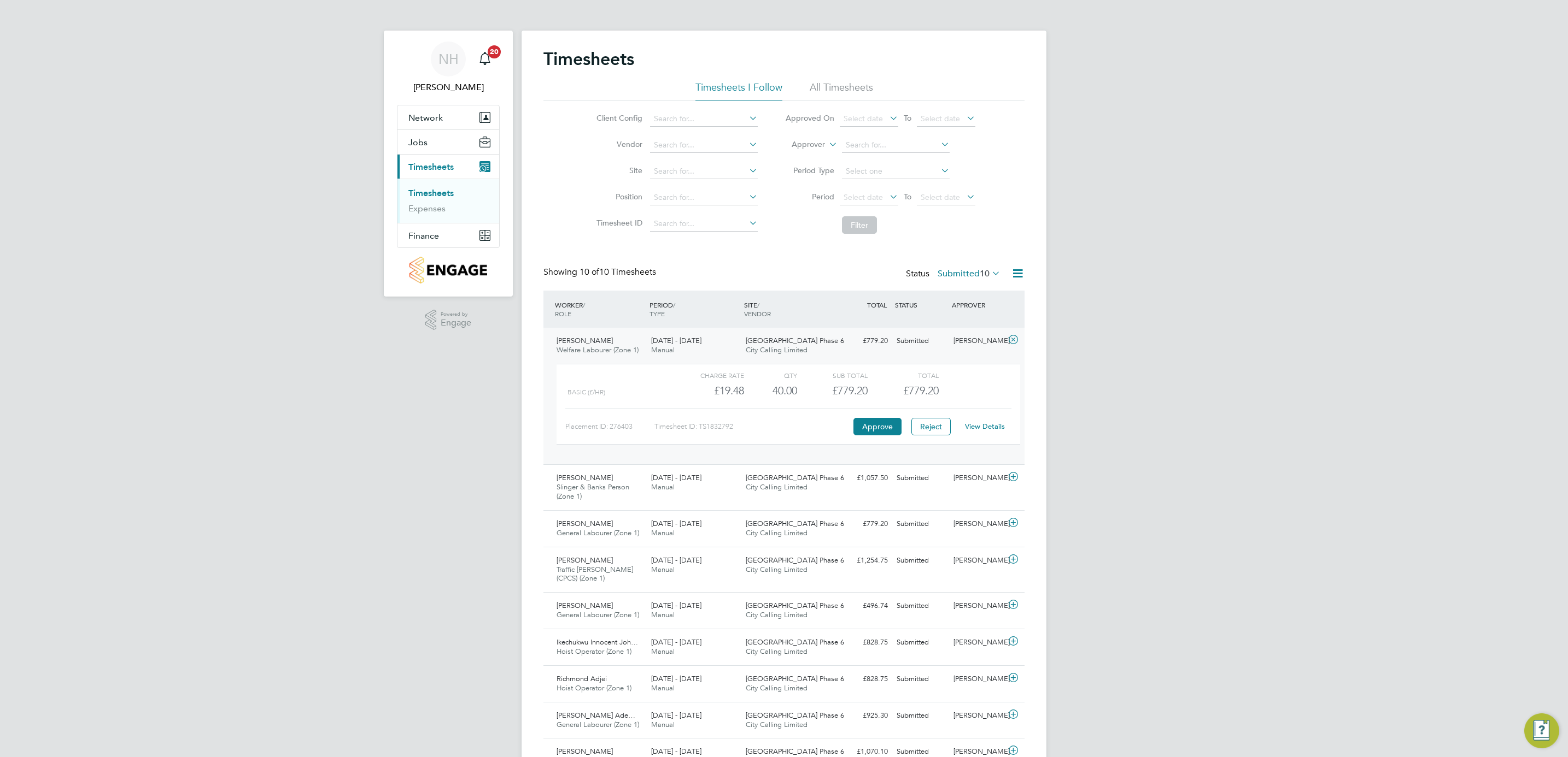
click at [976, 431] on link "View Details" at bounding box center [985, 426] width 40 height 9
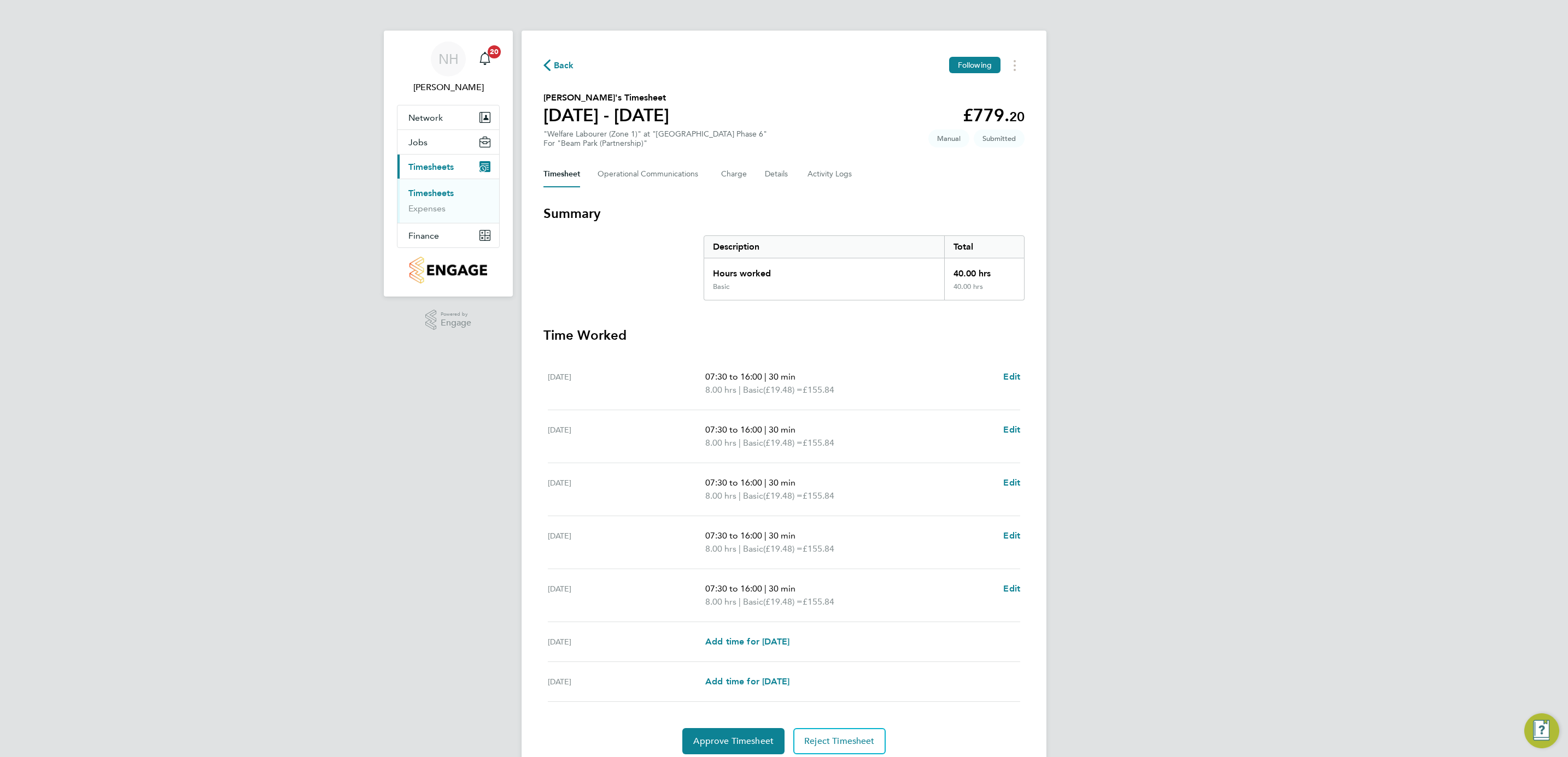
click at [721, 372] on span "07:30 to 16:00" at bounding box center [733, 377] width 57 height 10
click at [1011, 370] on link "Edit" at bounding box center [1012, 377] width 17 height 13
select select "30"
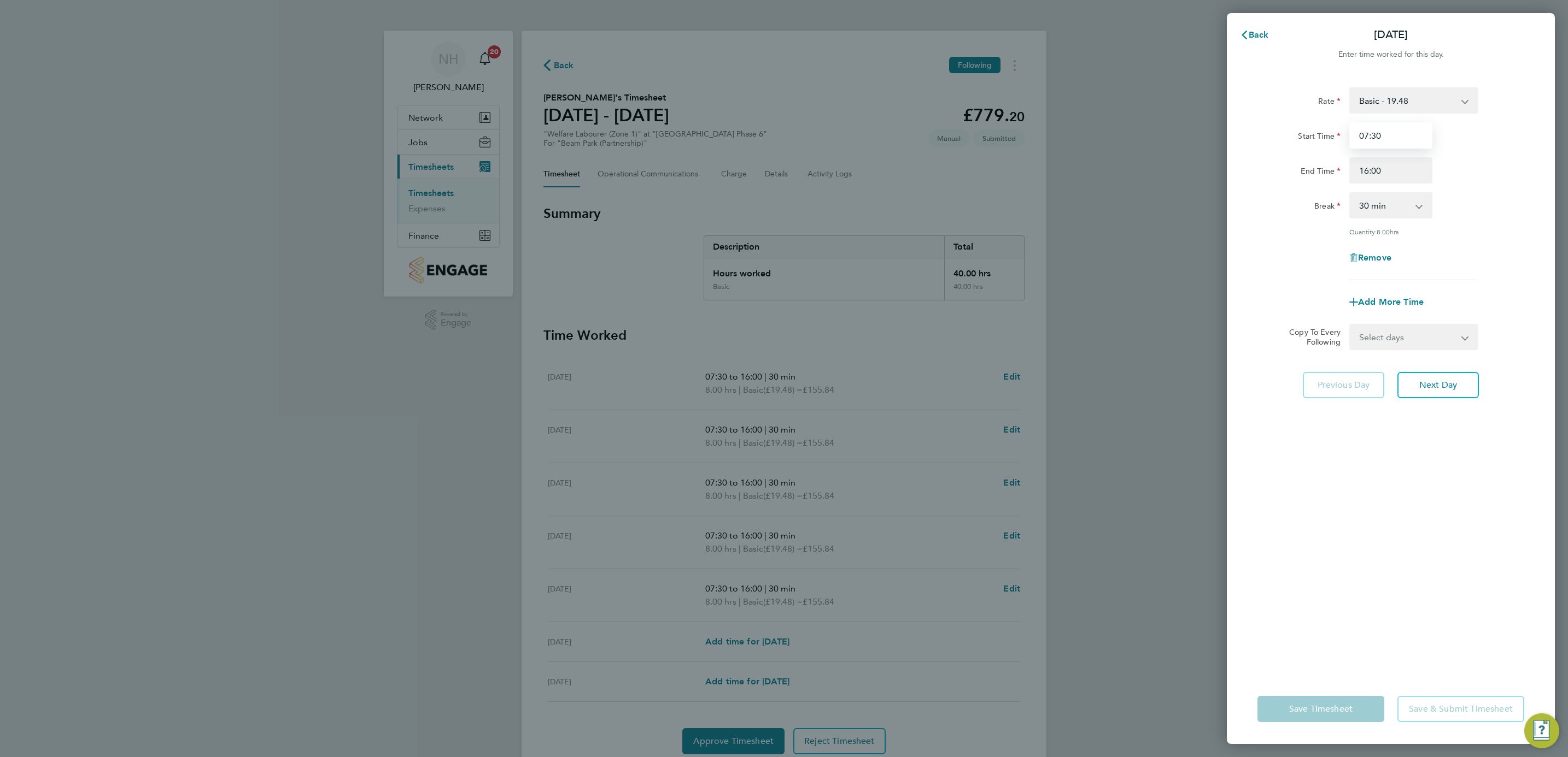
click at [1371, 135] on input "07:30" at bounding box center [1391, 135] width 83 height 26
type input "07:00"
click at [1485, 234] on div "Quantity: 8.00 hrs" at bounding box center [1390, 231] width 275 height 9
drag, startPoint x: 1462, startPoint y: 341, endPoint x: 1460, endPoint y: 348, distance: 7.3
click at [1462, 341] on select "Select days Day Weekday (Mon-Fri) Weekend (Sat-Sun) [DATE] [DATE] [DATE] [DATE]…" at bounding box center [1408, 336] width 115 height 24
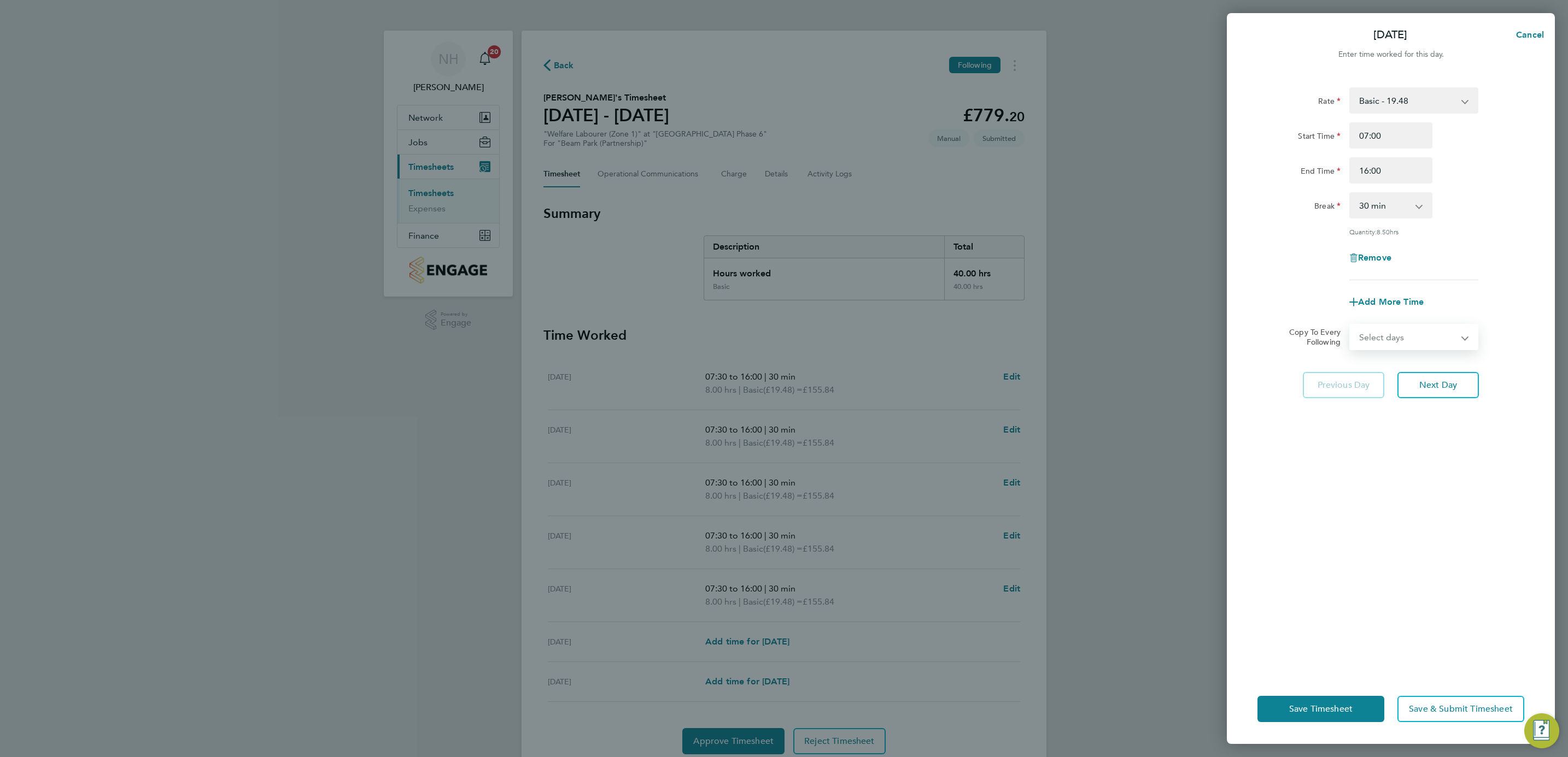
select select "WEEKDAY"
click at [1350, 325] on select "Select days Day Weekday (Mon-Fri) Weekend (Sat-Sun) [DATE] [DATE] [DATE] [DATE]…" at bounding box center [1408, 336] width 115 height 24
select select "[DATE]"
click at [1296, 708] on span "Save Timesheet" at bounding box center [1321, 709] width 63 height 11
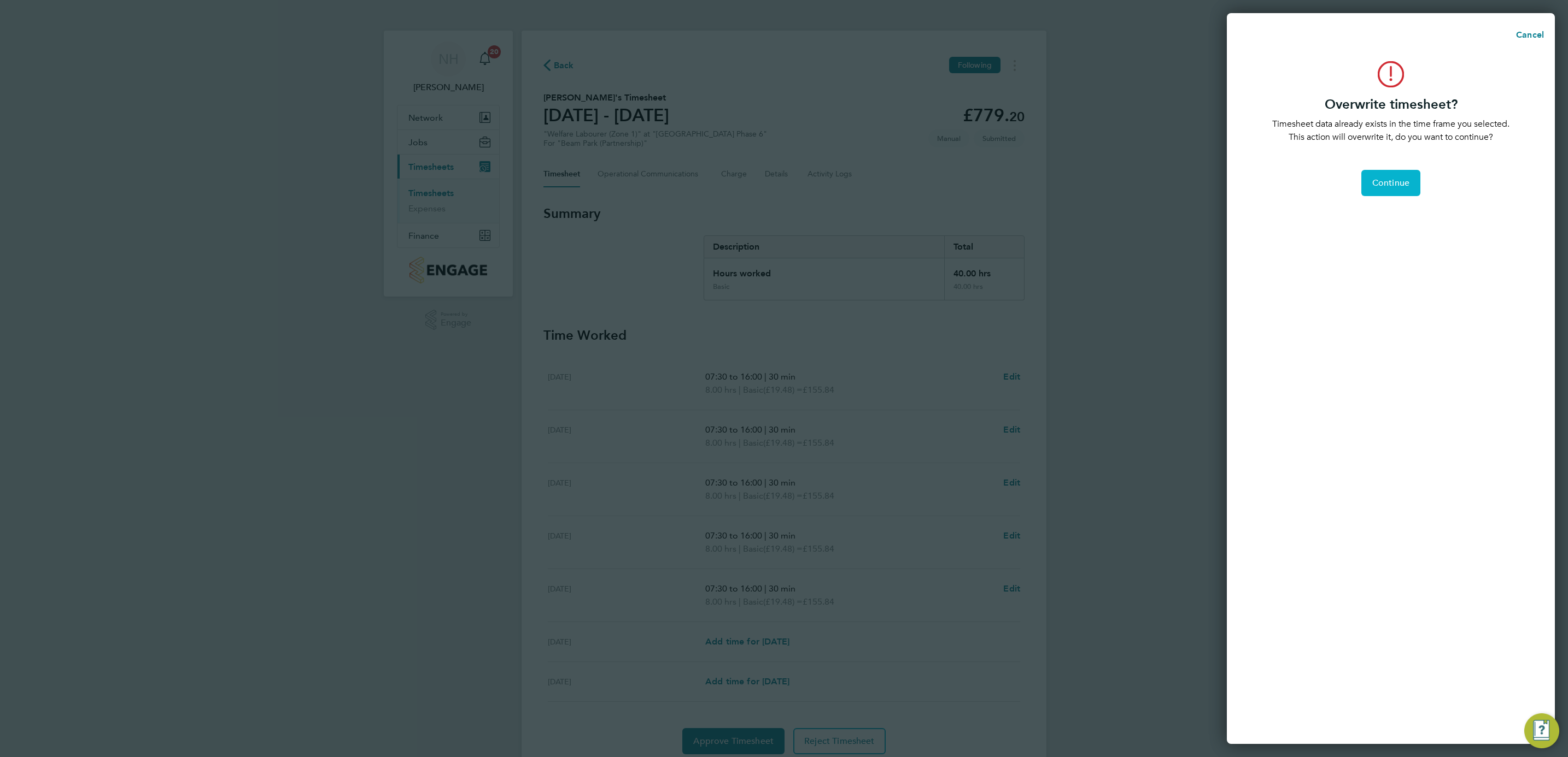
click at [1395, 182] on span "Continue" at bounding box center [1391, 183] width 37 height 11
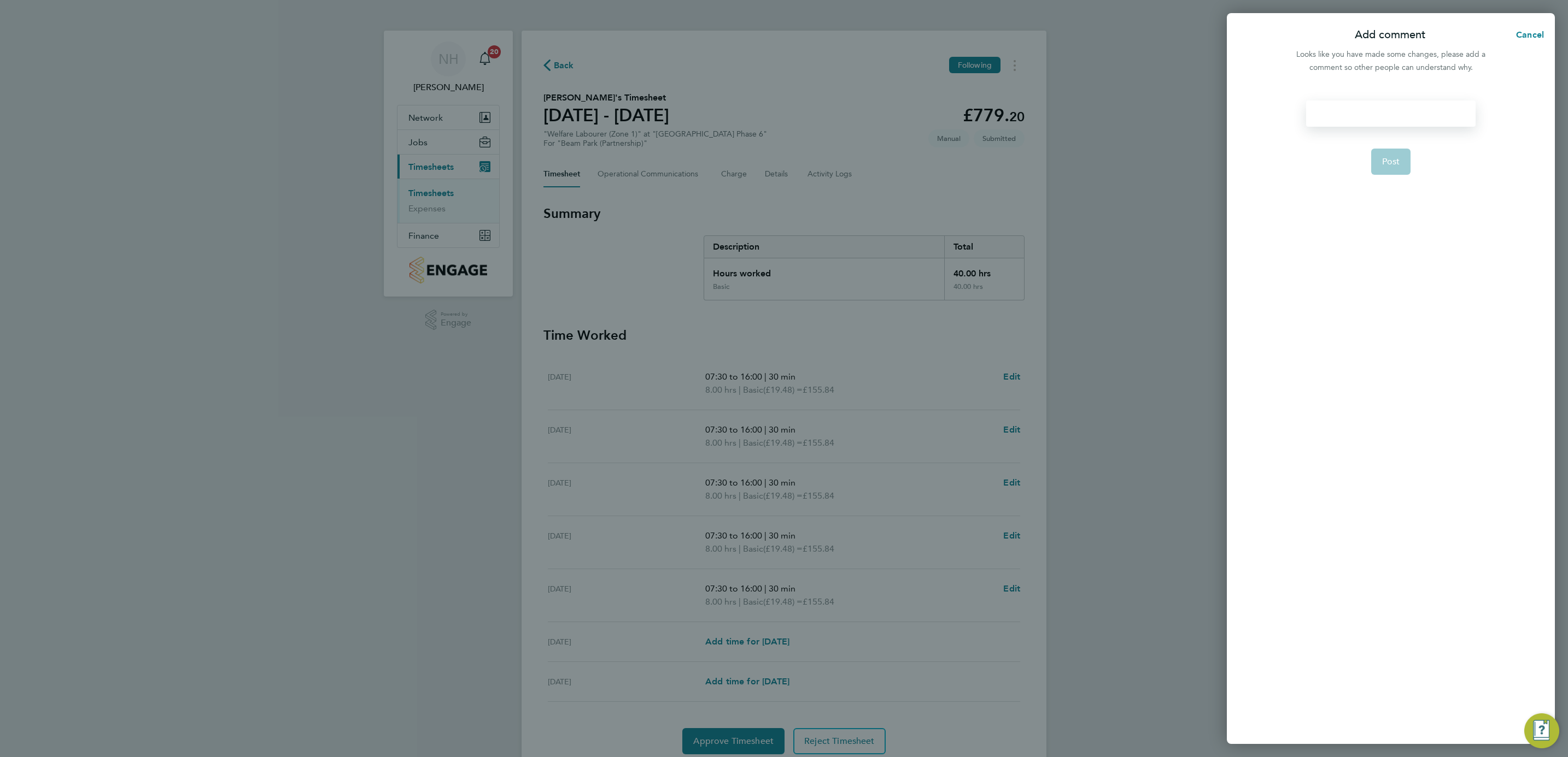
click at [1334, 116] on div at bounding box center [1390, 114] width 169 height 26
click at [1419, 179] on form "hours worked Post" at bounding box center [1390, 311] width 178 height 420
click at [1388, 162] on span "Post" at bounding box center [1390, 161] width 18 height 11
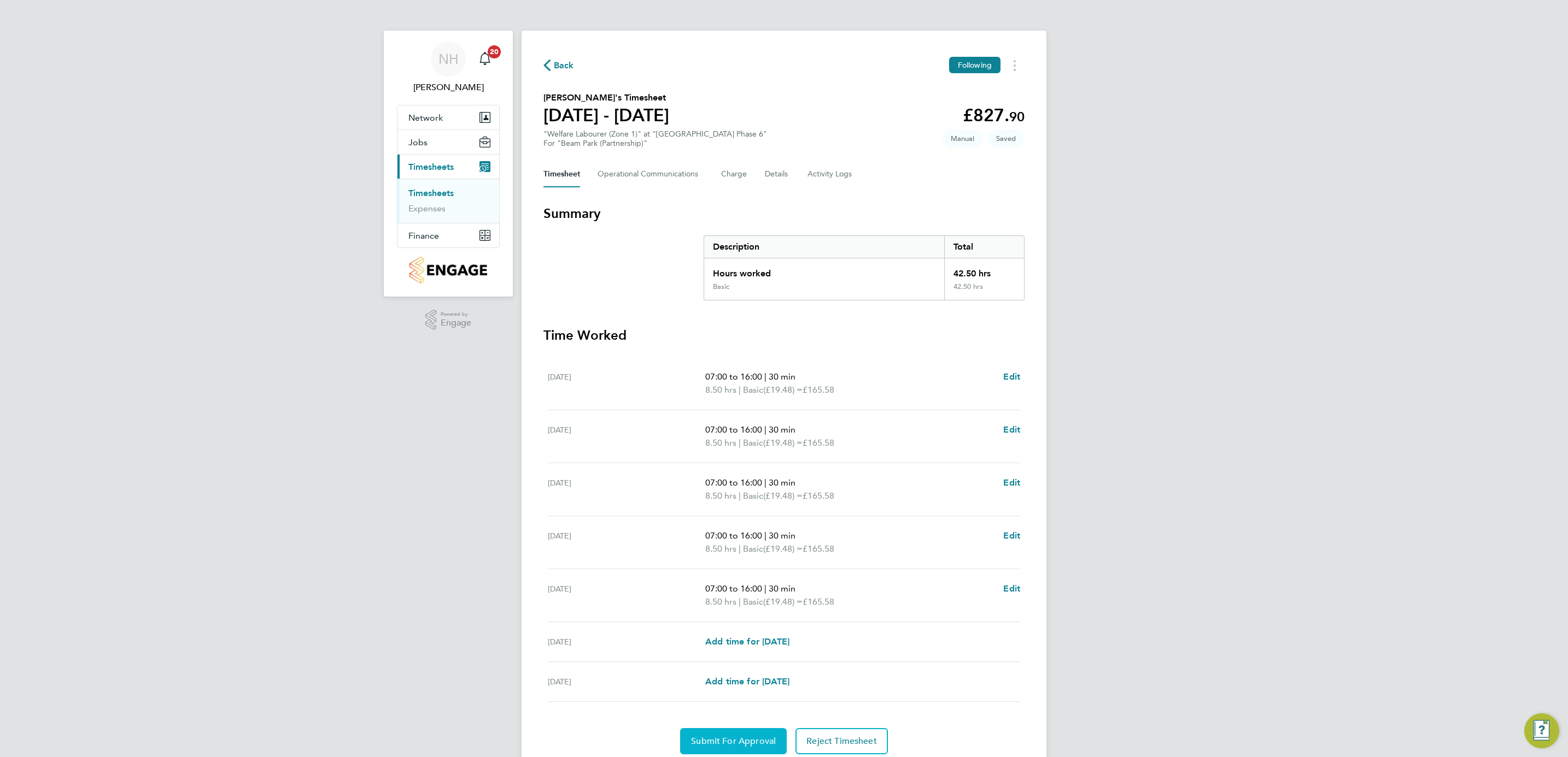
click at [726, 733] on button "Submit For Approval" at bounding box center [734, 741] width 106 height 26
click at [729, 744] on span "Approve Timesheet" at bounding box center [734, 741] width 81 height 11
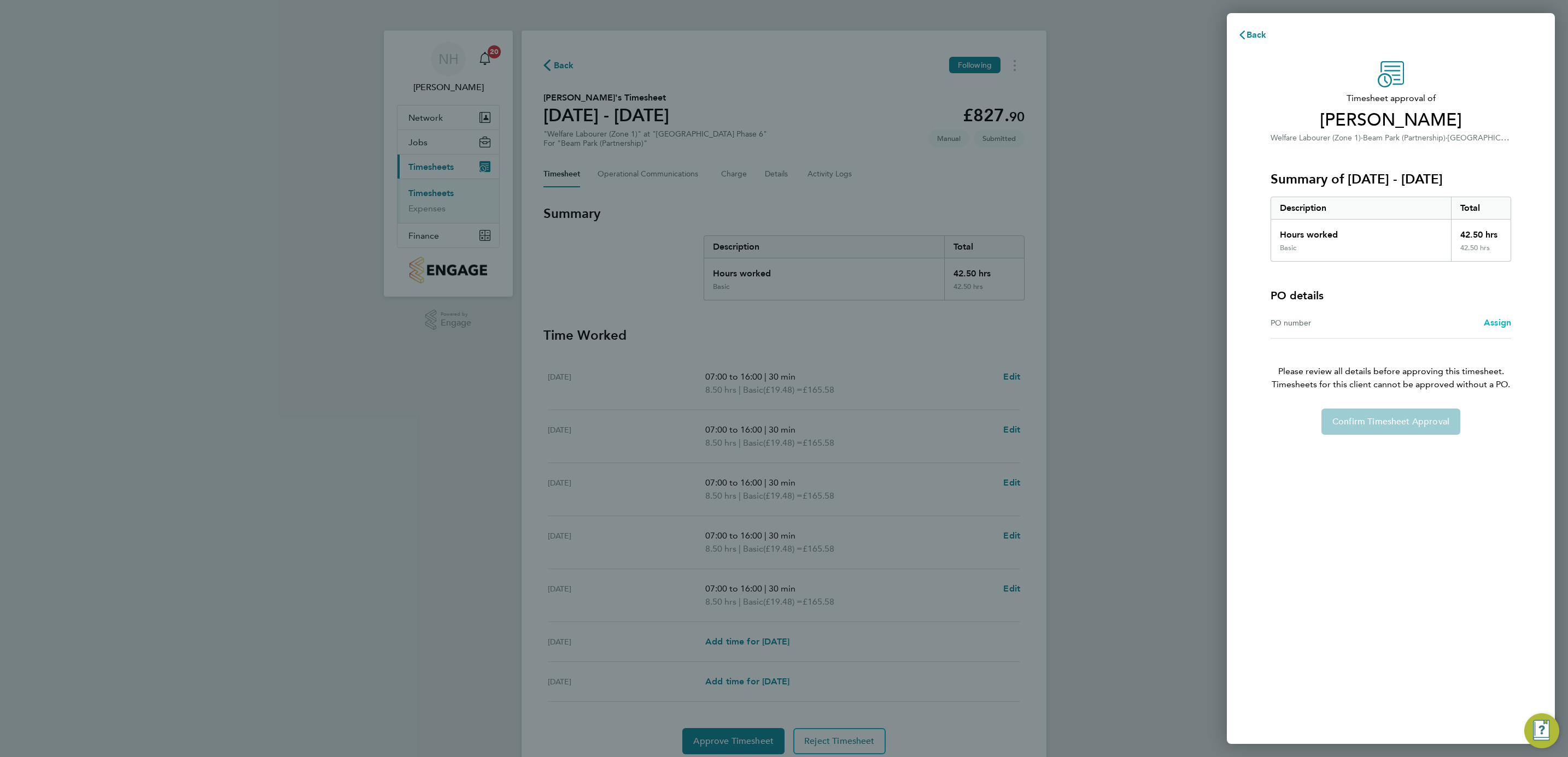
click at [1488, 318] on span "Assign" at bounding box center [1498, 323] width 27 height 10
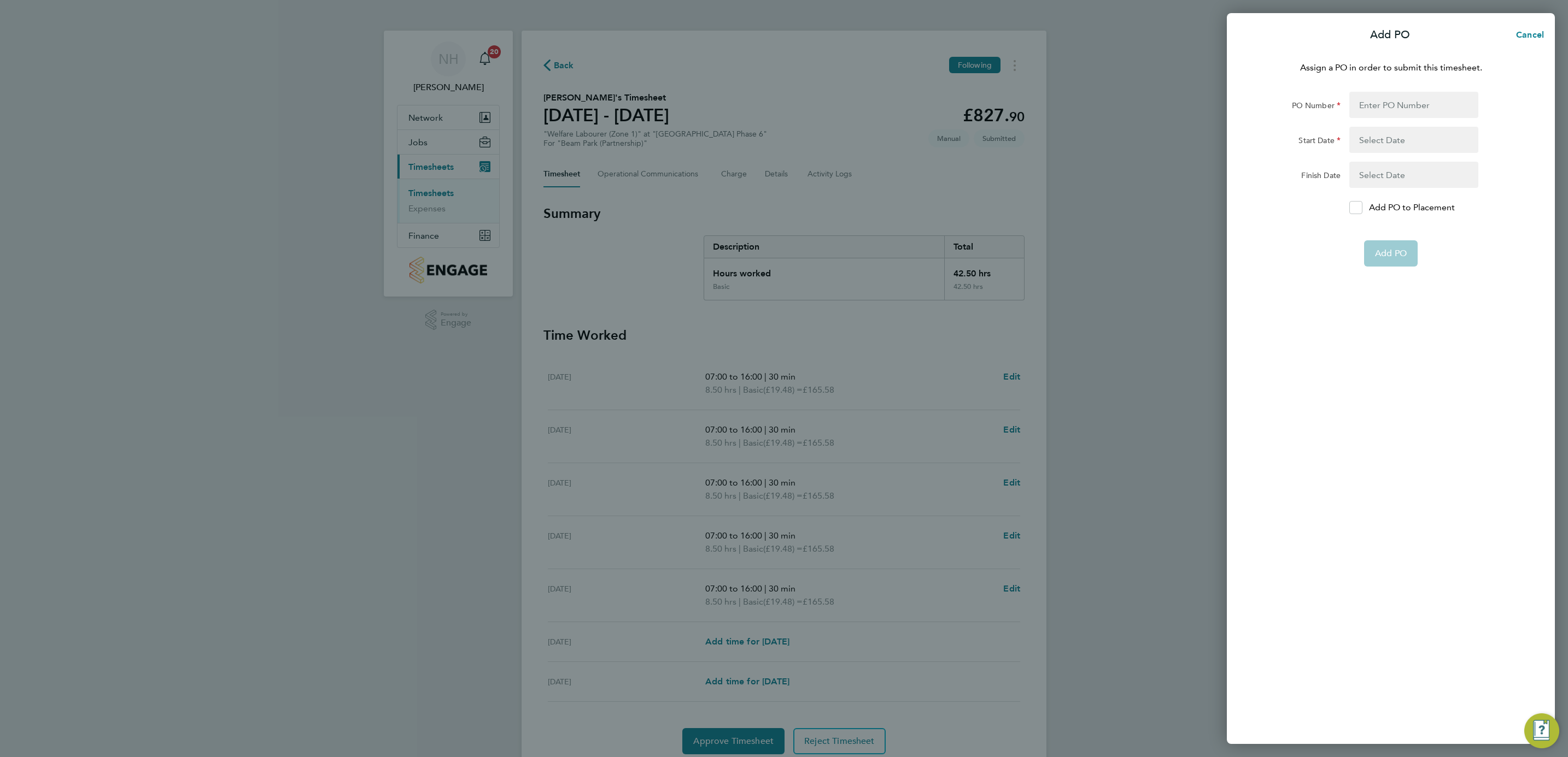
drag, startPoint x: 1359, startPoint y: 208, endPoint x: 1354, endPoint y: 185, distance: 23.5
click at [1357, 208] on icon at bounding box center [1355, 208] width 8 height 7
click at [1359, 208] on input "Add PO to Placement" at bounding box center [1359, 208] width 0 height 0
click at [1362, 109] on input "PO Number" at bounding box center [1413, 105] width 129 height 26
type input "H66979"
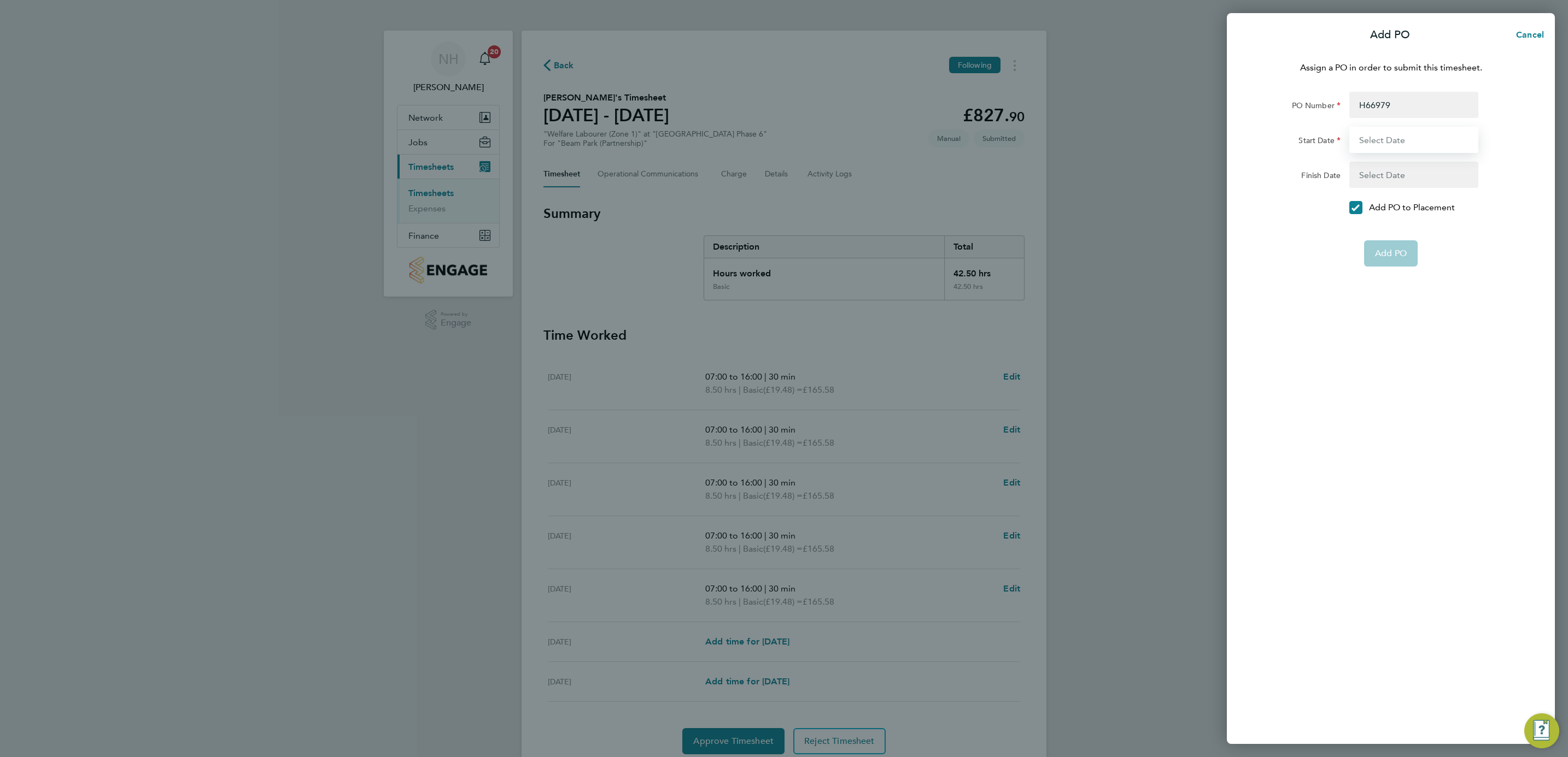
type input "02 Sep 24"
type input "31 Dec 26"
click at [1387, 233] on button "Add PO" at bounding box center [1390, 227] width 53 height 26
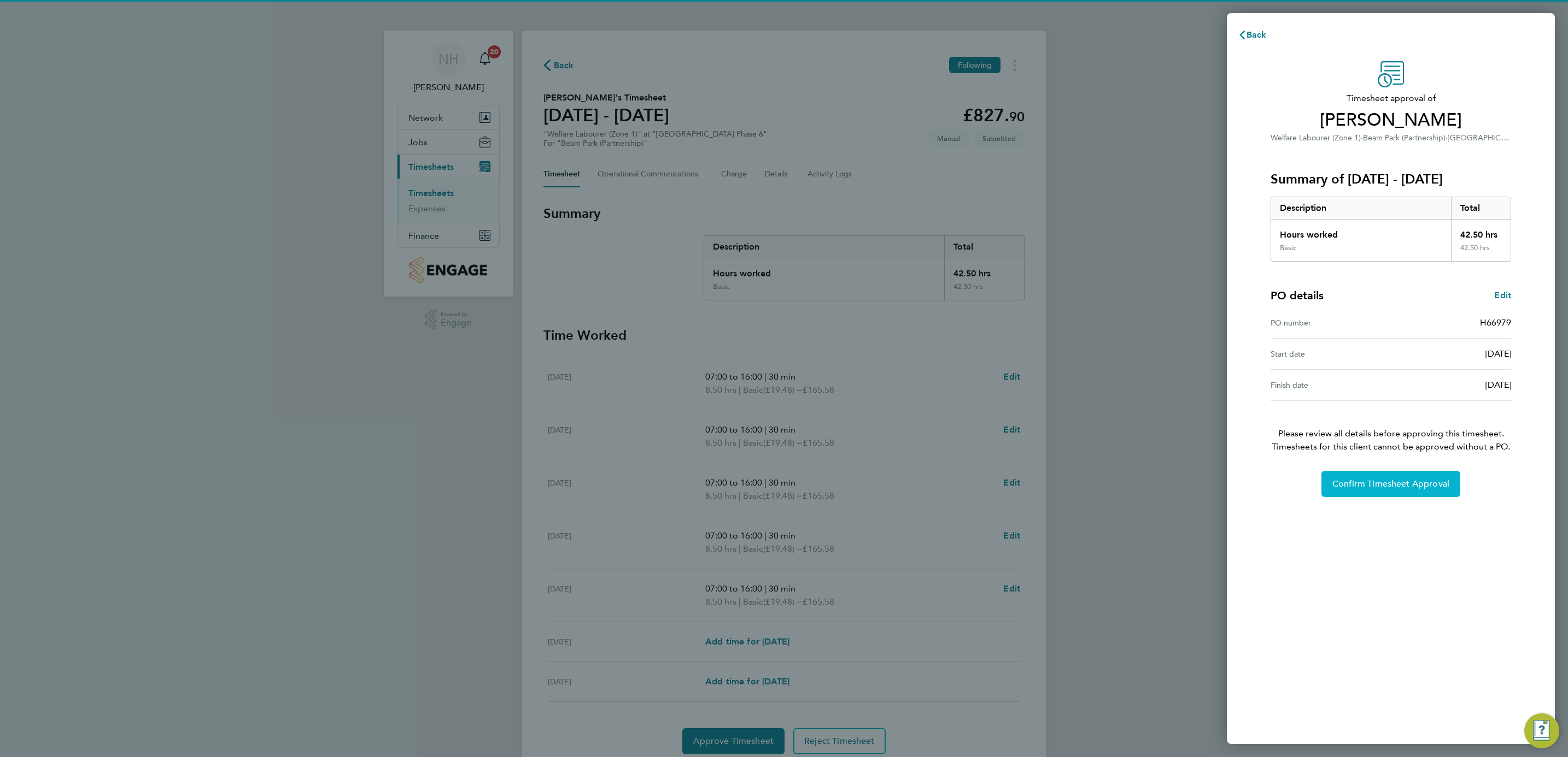
click at [1375, 485] on span "Confirm Timesheet Approval" at bounding box center [1390, 484] width 117 height 11
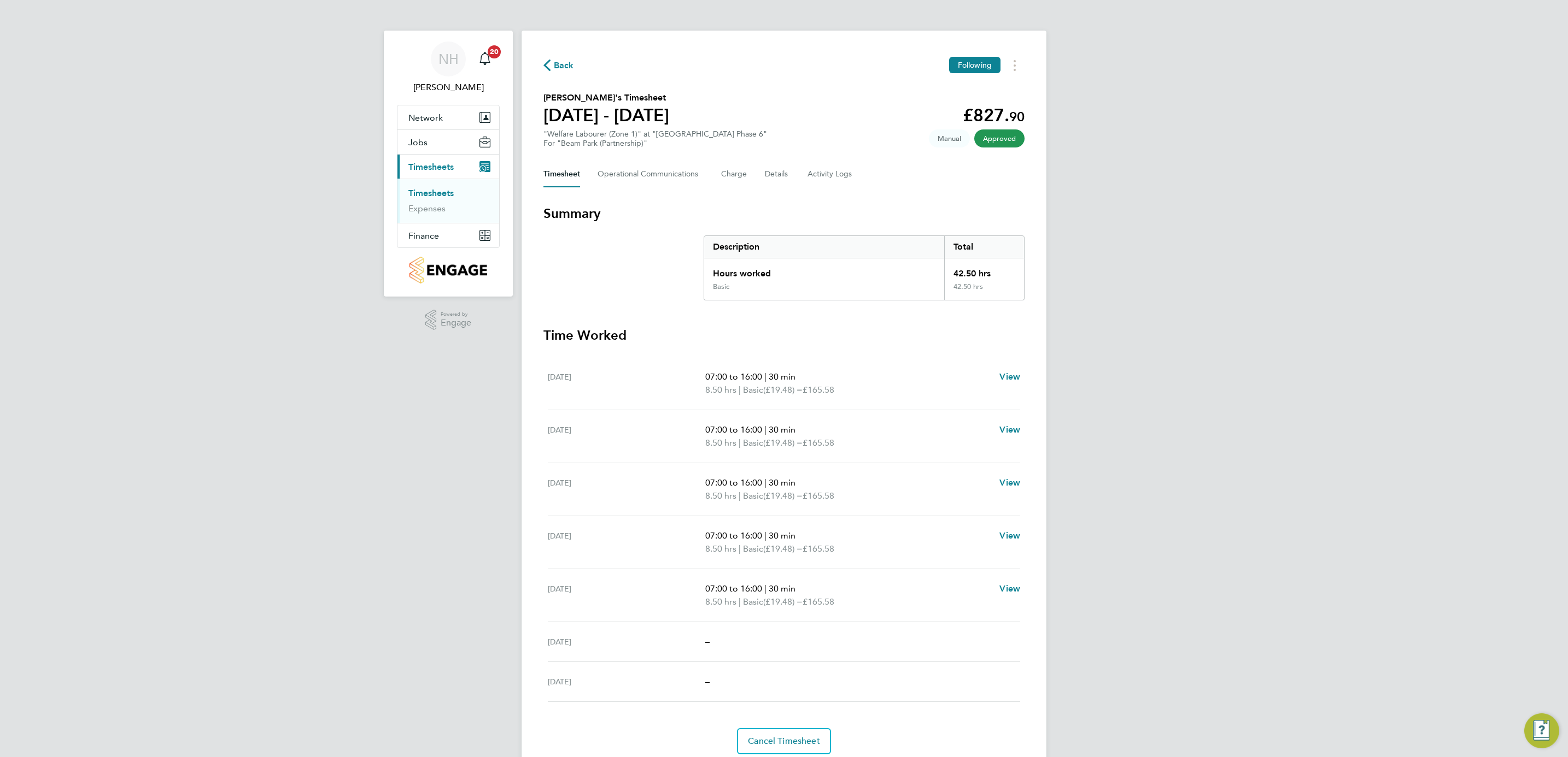
click at [561, 68] on span "Back" at bounding box center [564, 65] width 20 height 13
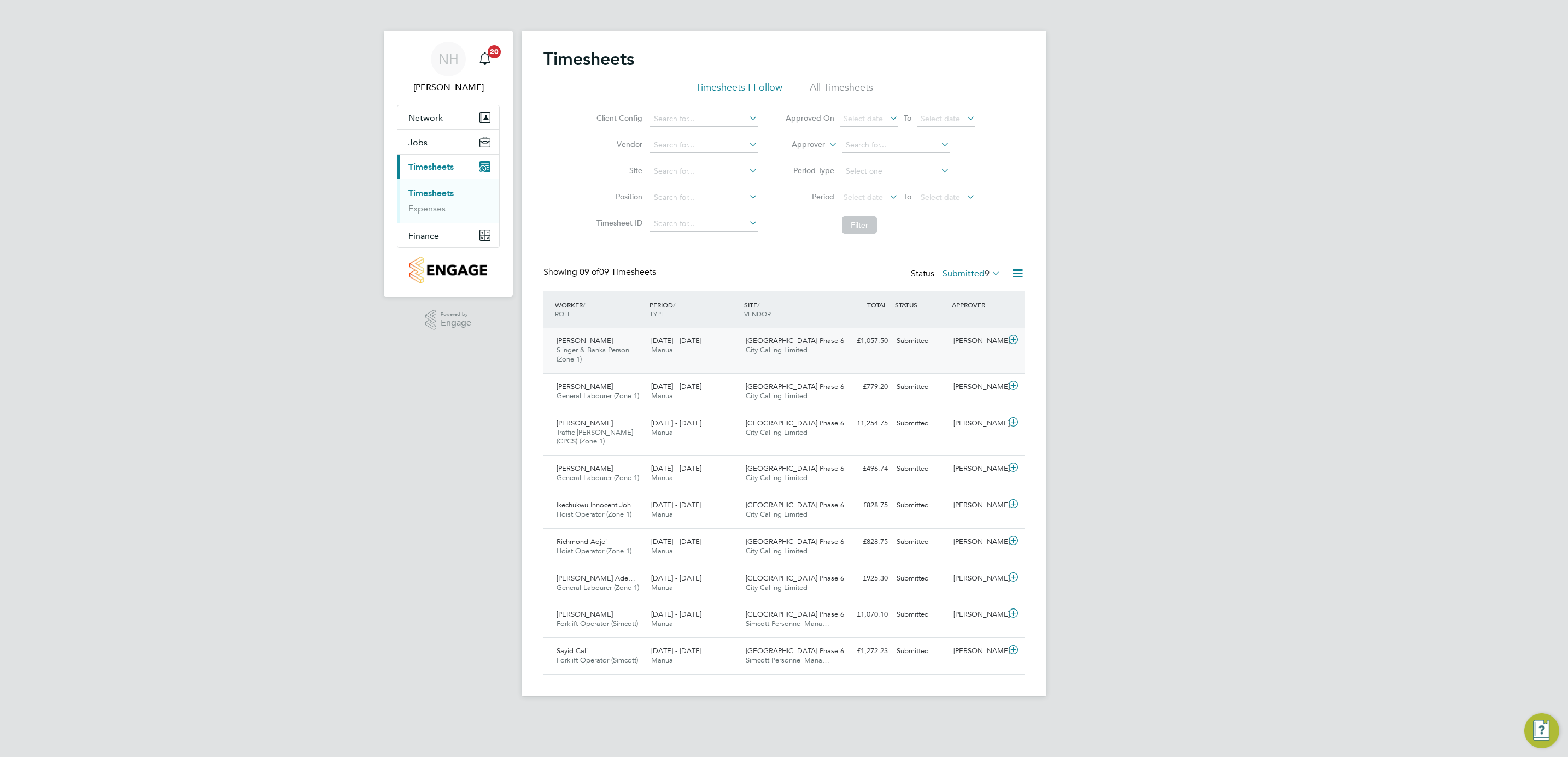
click at [958, 338] on div "[PERSON_NAME]" at bounding box center [977, 341] width 57 height 18
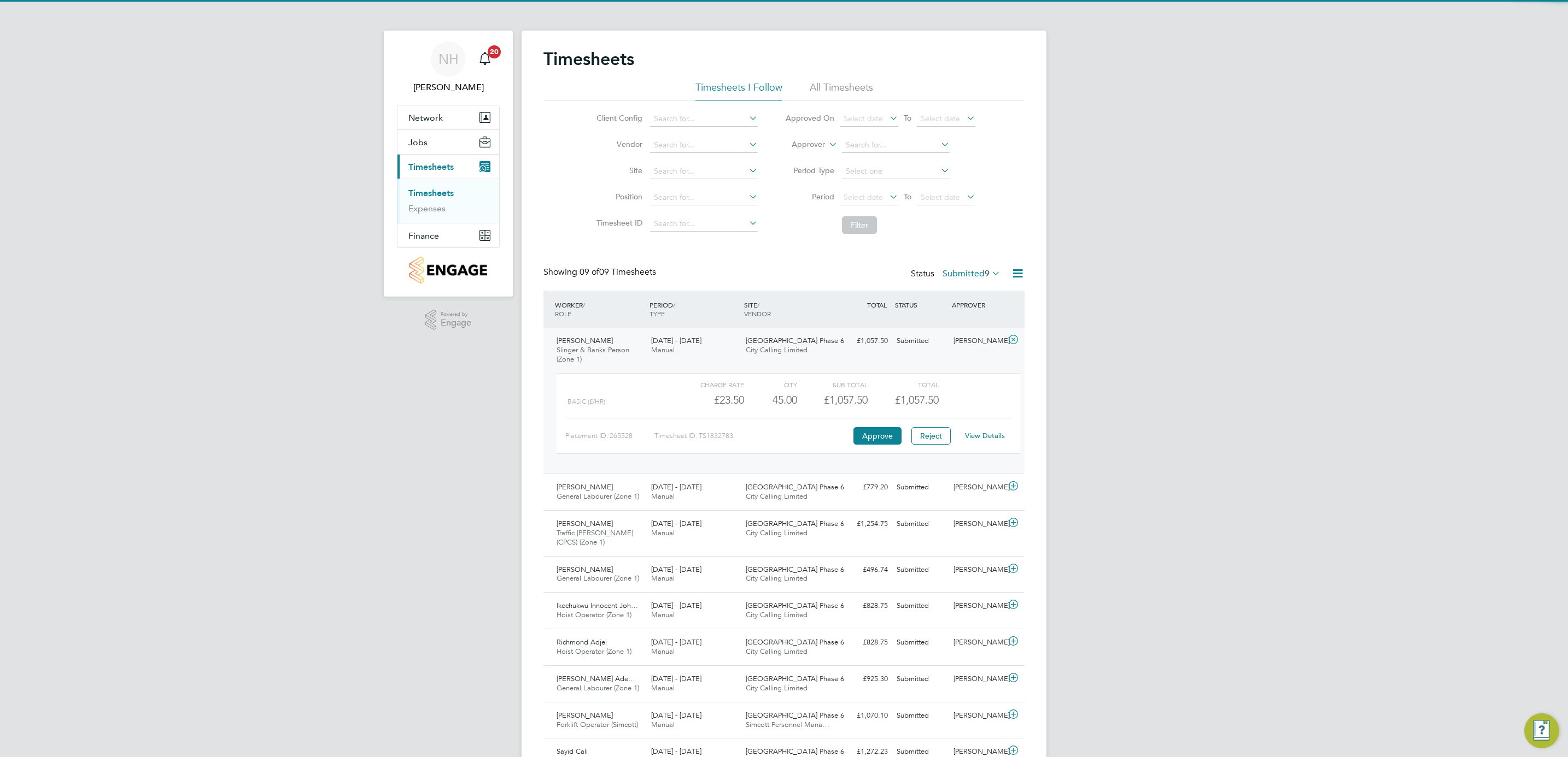
click at [980, 433] on link "View Details" at bounding box center [985, 436] width 40 height 9
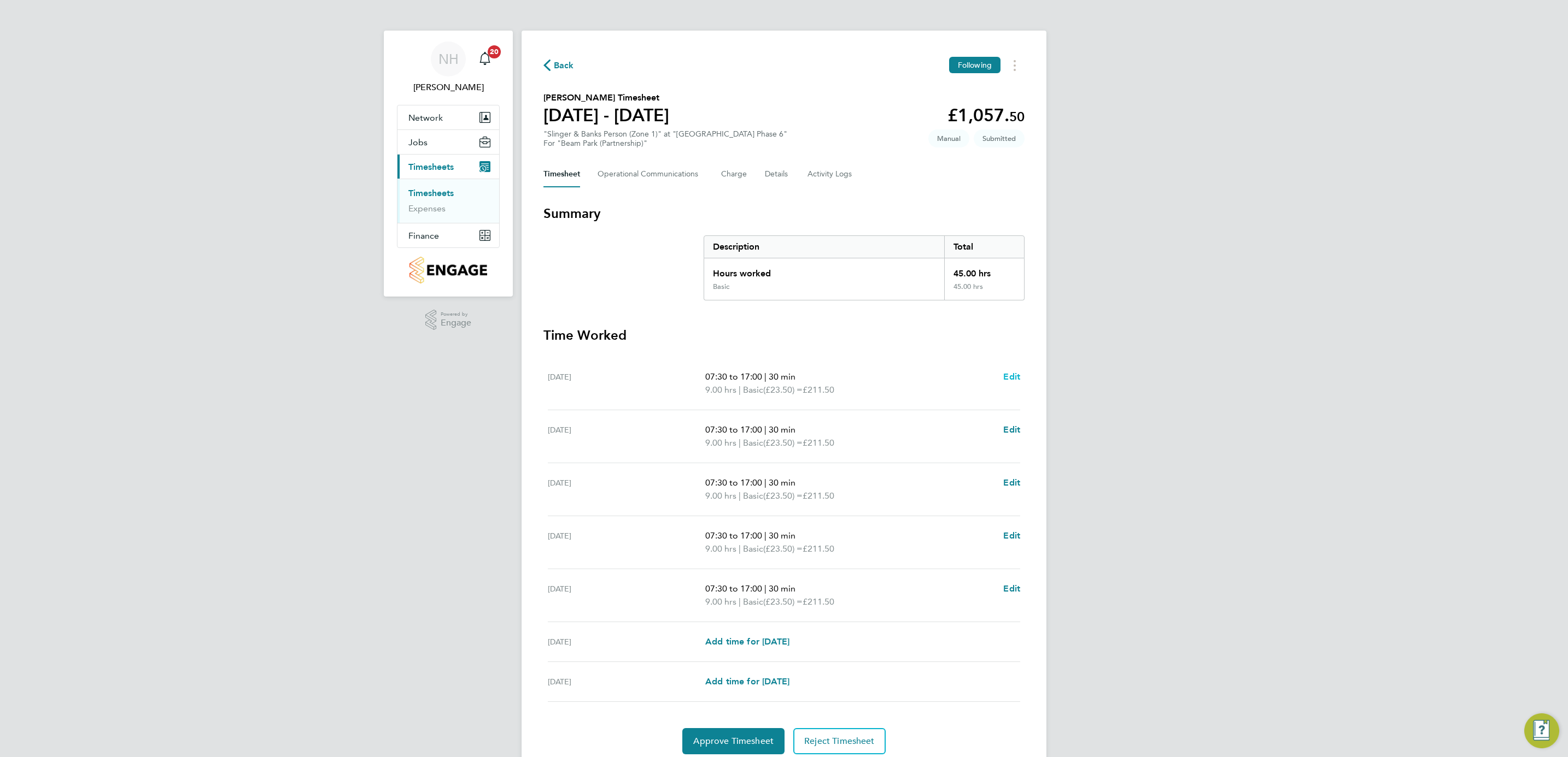
click at [1011, 372] on span "Edit" at bounding box center [1012, 377] width 17 height 10
select select "30"
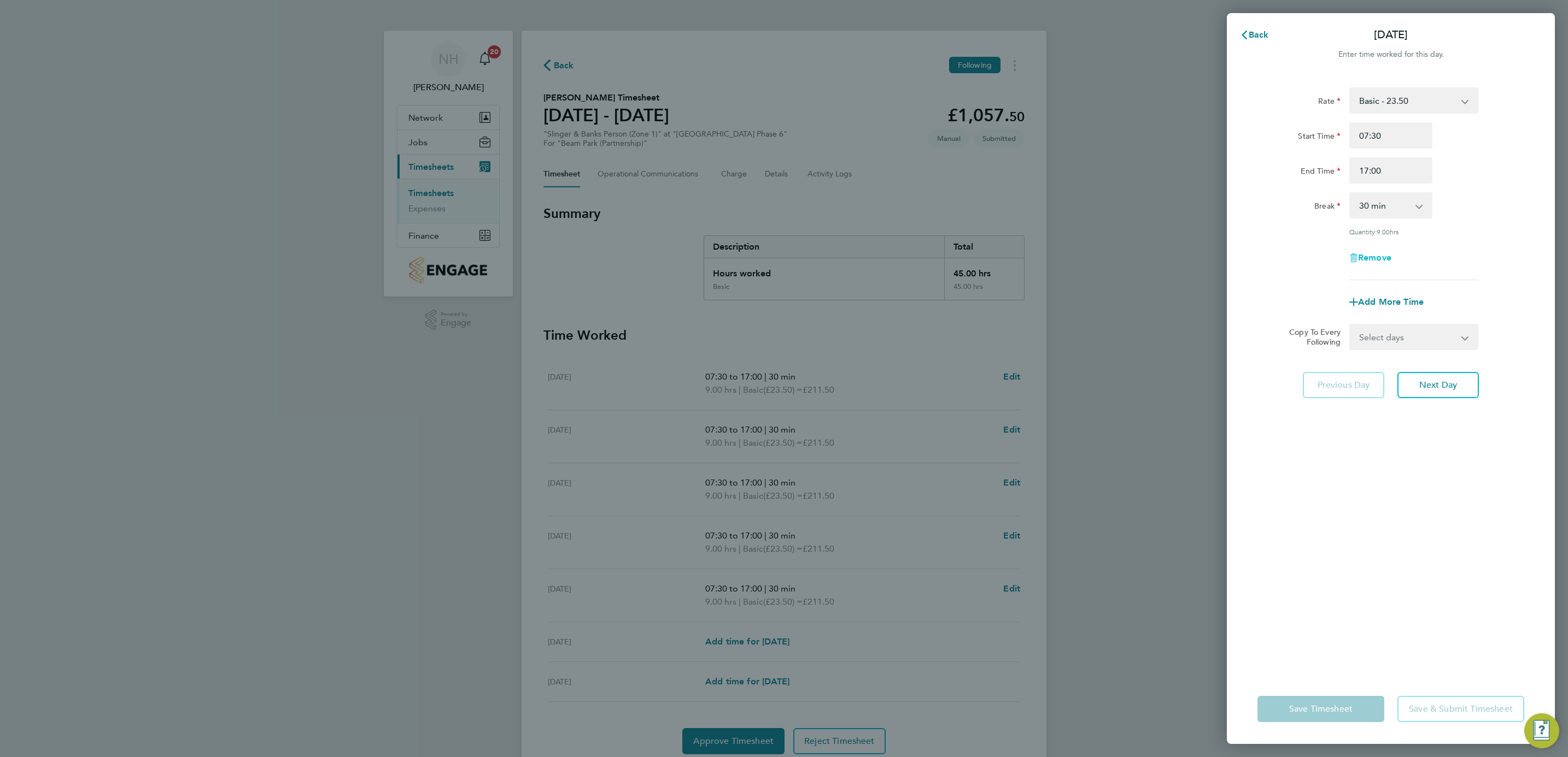
click at [1370, 252] on span "Remove" at bounding box center [1375, 257] width 33 height 10
select select "null"
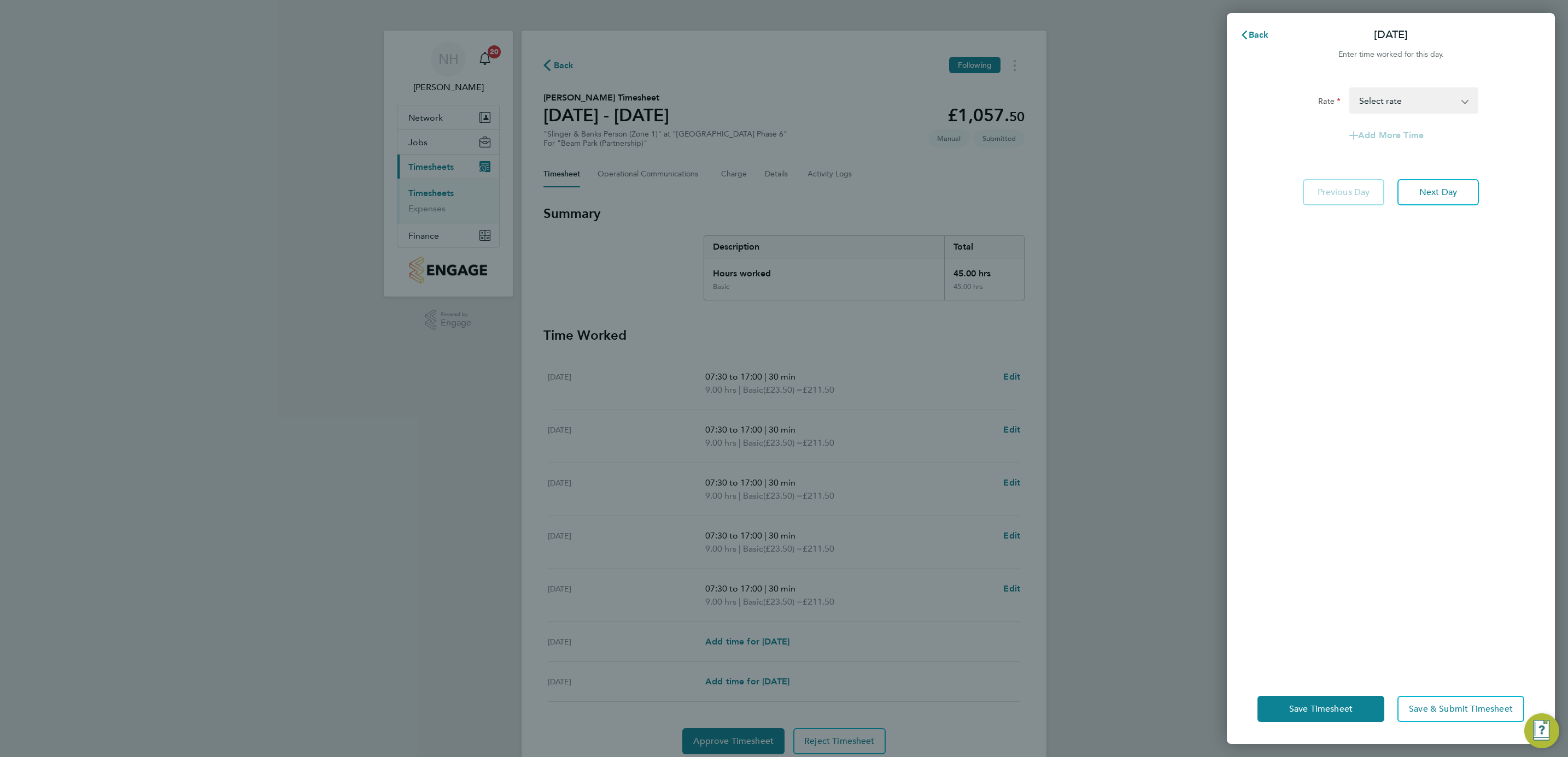
drag, startPoint x: 1416, startPoint y: 349, endPoint x: 1409, endPoint y: 410, distance: 61.4
click at [1414, 371] on div "Rate Basic - 23.50 Select rate Add More Time Previous Day Next Day" at bounding box center [1391, 374] width 328 height 600
click at [1299, 690] on div "Save Timesheet Save & Submit Timesheet" at bounding box center [1391, 709] width 328 height 70
click at [1299, 712] on span "Save Timesheet" at bounding box center [1321, 709] width 63 height 11
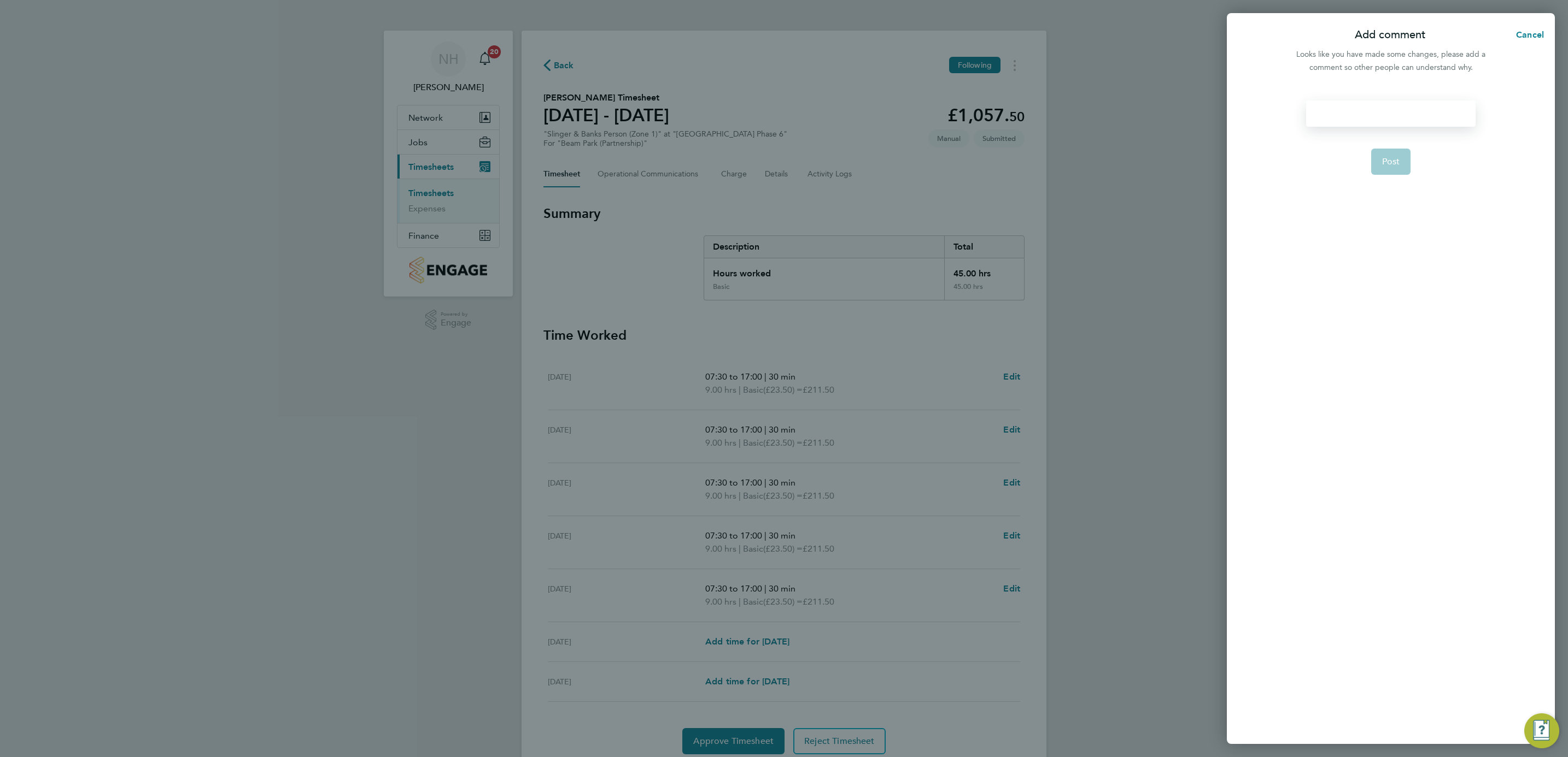
click at [1364, 115] on div at bounding box center [1390, 114] width 169 height 26
click at [1364, 115] on div at bounding box center [1390, 114] width 169 height 26
click at [1384, 149] on button "Post" at bounding box center [1390, 162] width 40 height 26
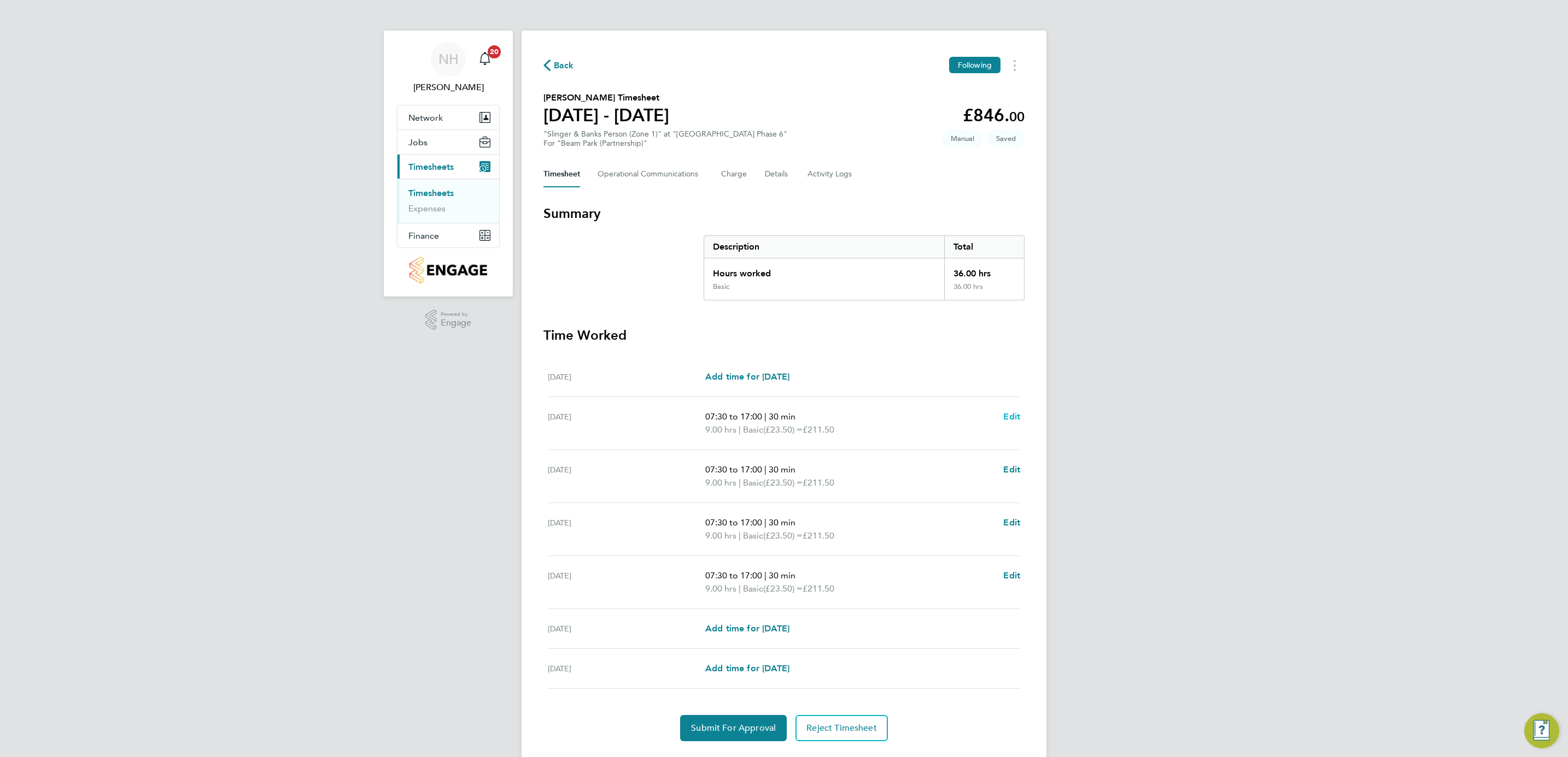
click at [1015, 412] on span "Edit" at bounding box center [1012, 416] width 17 height 10
select select "30"
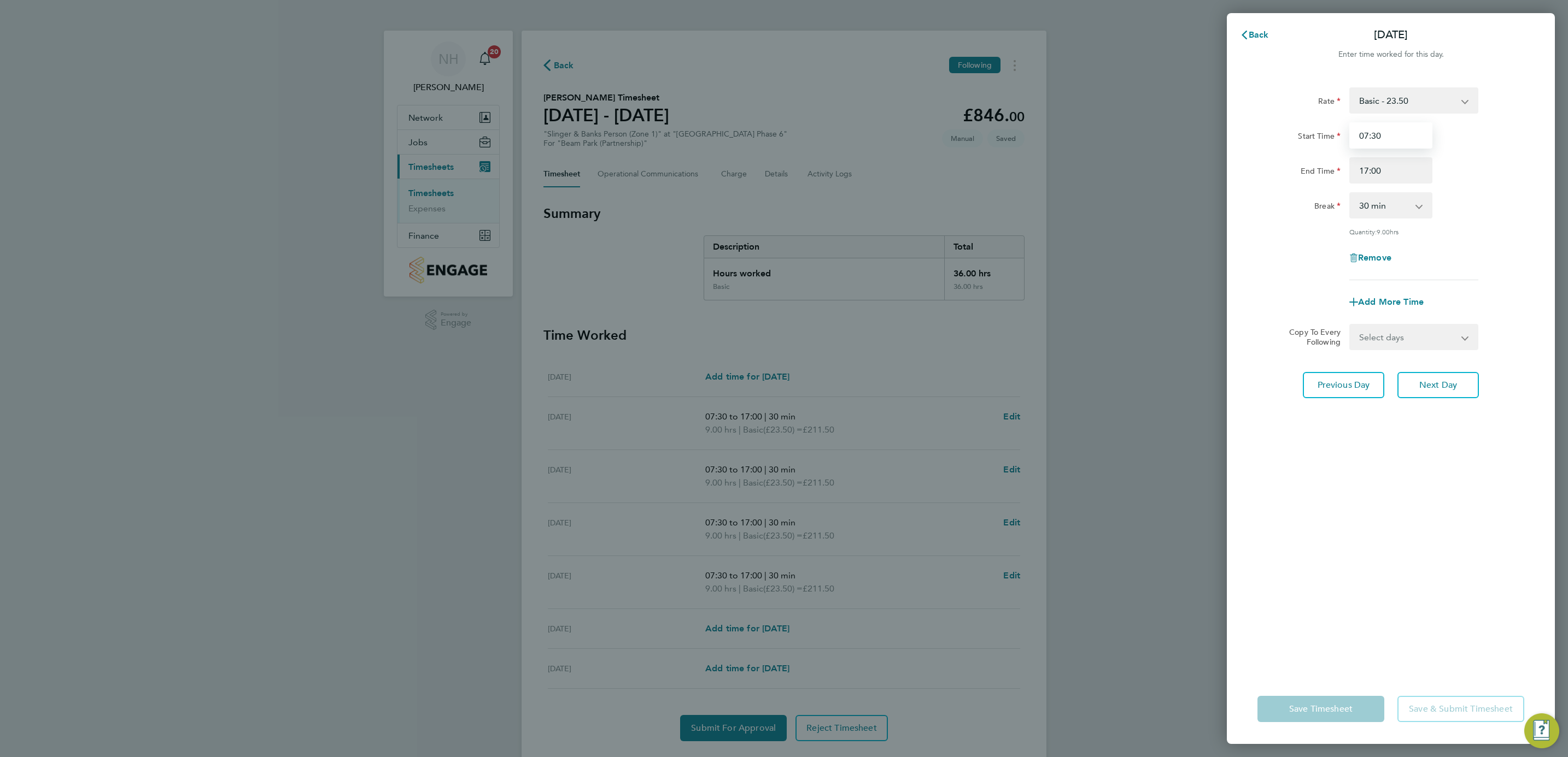
click at [1373, 136] on input "07:30" at bounding box center [1391, 135] width 83 height 26
type input "07:00"
click at [1462, 193] on div "Break 0 min 15 min 30 min 45 min 60 min 75 min 90 min" at bounding box center [1390, 206] width 275 height 26
drag, startPoint x: 1462, startPoint y: 338, endPoint x: 1455, endPoint y: 349, distance: 13.0
click at [1462, 338] on select "Select days Day Weekday (Mon-Fri) Weekend (Sat-Sun) Wednesday Thursday Friday S…" at bounding box center [1408, 336] width 115 height 24
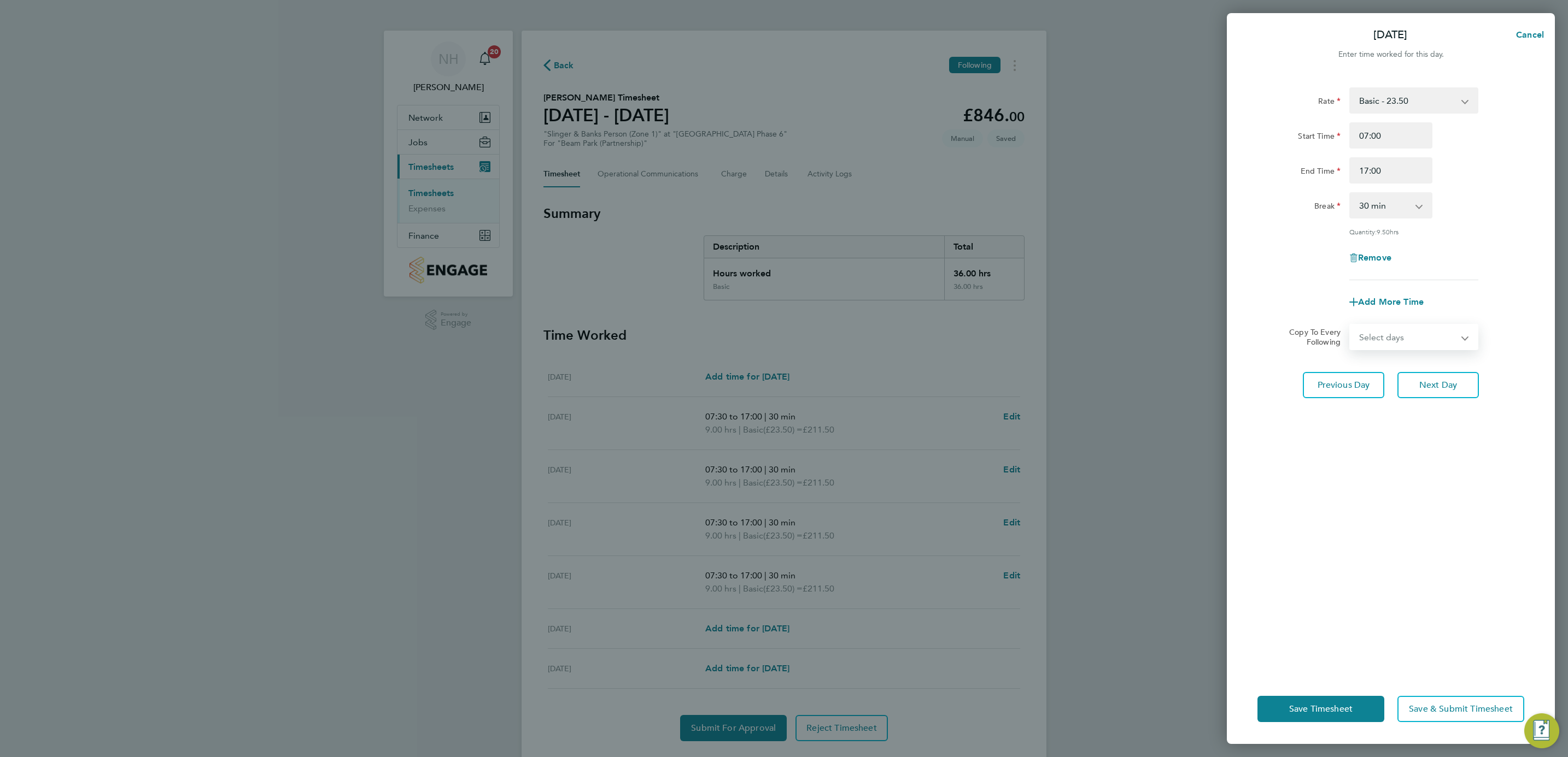
select select "WEEKDAY"
click at [1350, 325] on select "Select days Day Weekday (Mon-Fri) Weekend (Sat-Sun) Wednesday Thursday Friday S…" at bounding box center [1408, 336] width 115 height 24
select select "[DATE]"
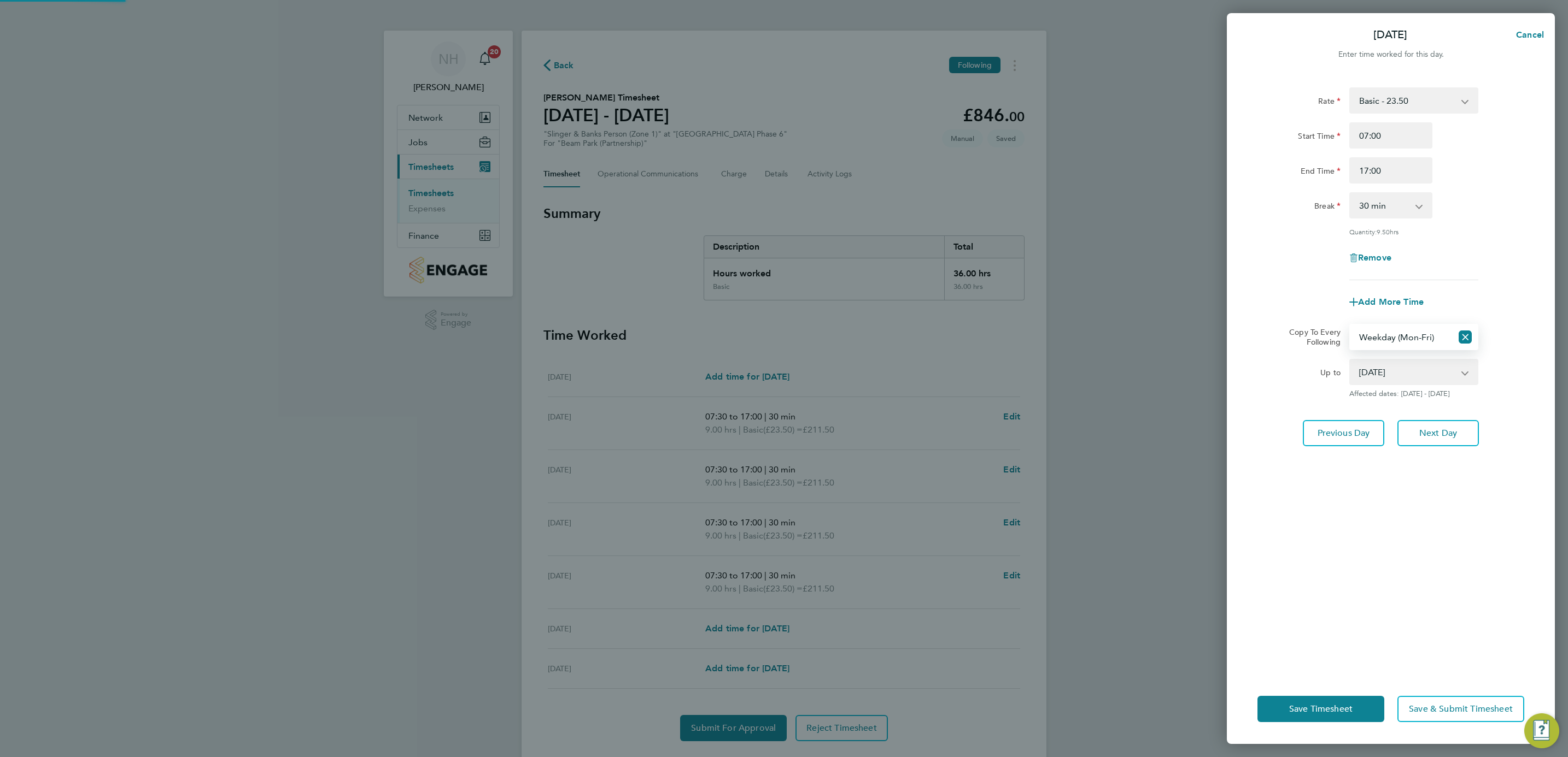
click at [1389, 509] on div "Rate Basic - 23.50 Start Time 07:00 End Time 17:00 Break 0 min 15 min 30 min 45…" at bounding box center [1391, 374] width 328 height 600
click at [1352, 687] on div "Save Timesheet Save & Submit Timesheet" at bounding box center [1391, 709] width 328 height 70
click at [1316, 698] on button "Save Timesheet" at bounding box center [1321, 709] width 127 height 26
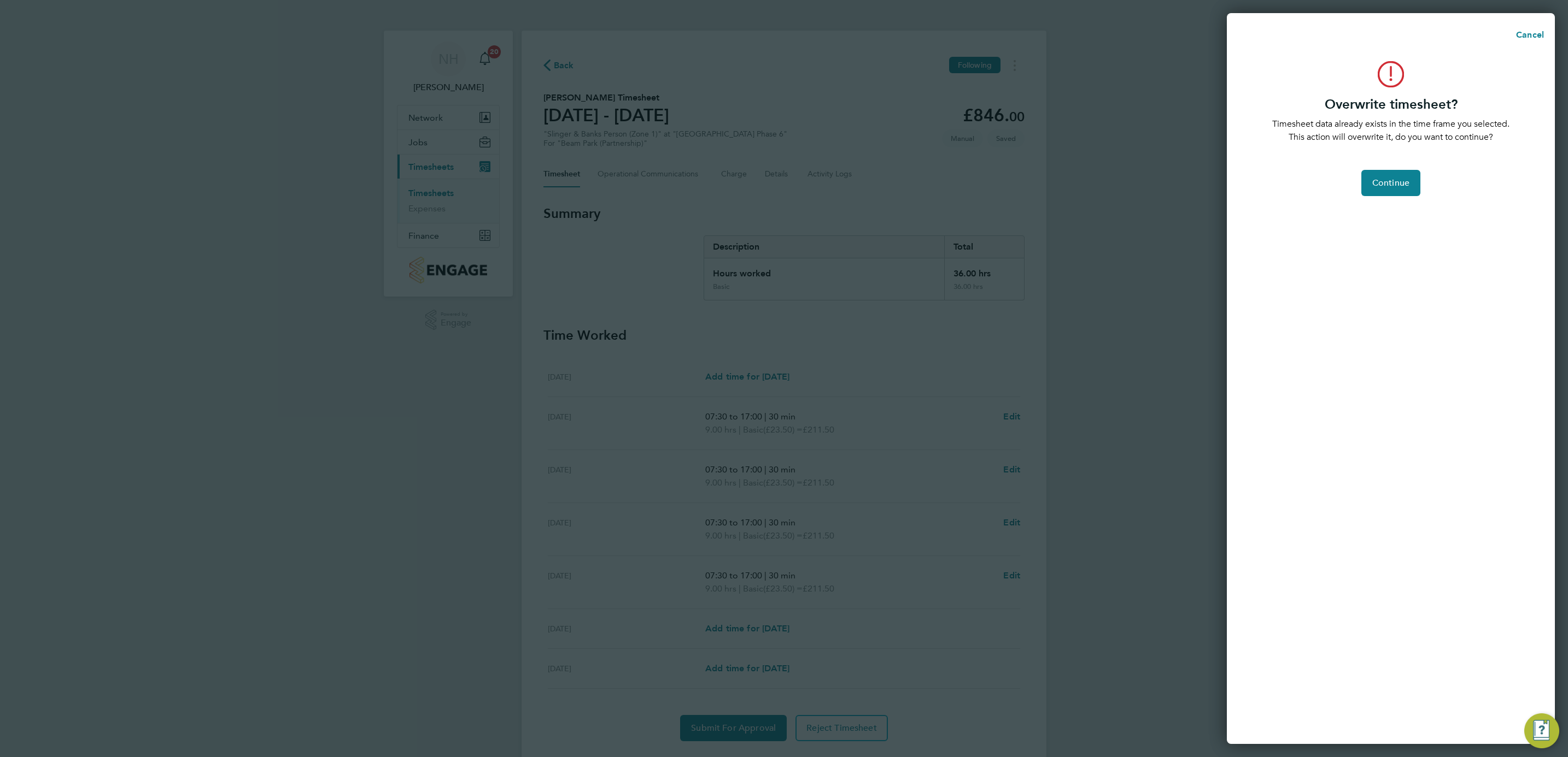
click at [1373, 166] on div "Overwrite timesheet? Timesheet data already exists in the time frame you select…" at bounding box center [1391, 396] width 328 height 696
click at [1376, 179] on span "Continue" at bounding box center [1391, 183] width 37 height 11
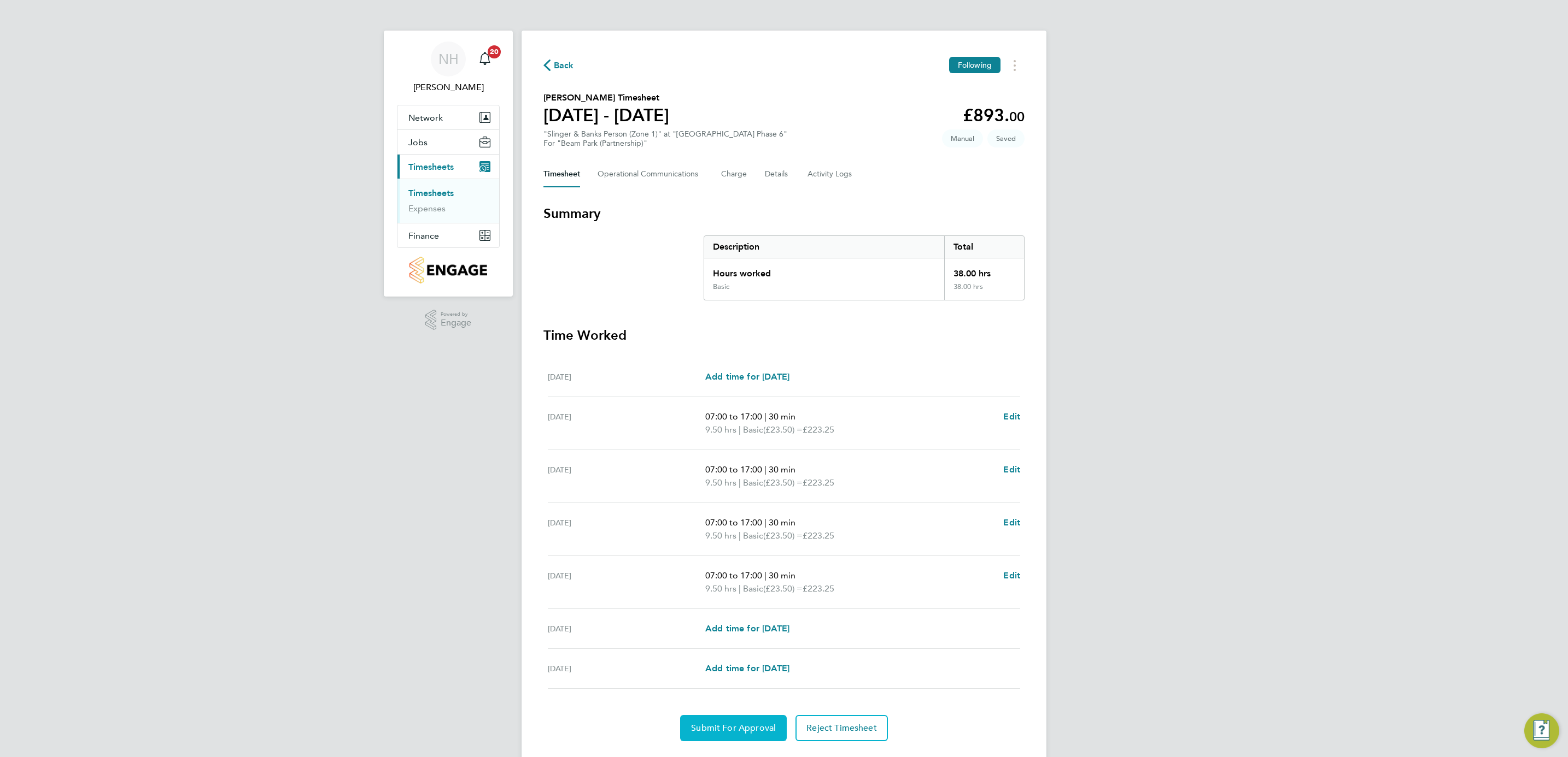
click at [739, 727] on span "Submit For Approval" at bounding box center [734, 728] width 85 height 11
click at [745, 732] on span "Approve Timesheet" at bounding box center [734, 728] width 81 height 11
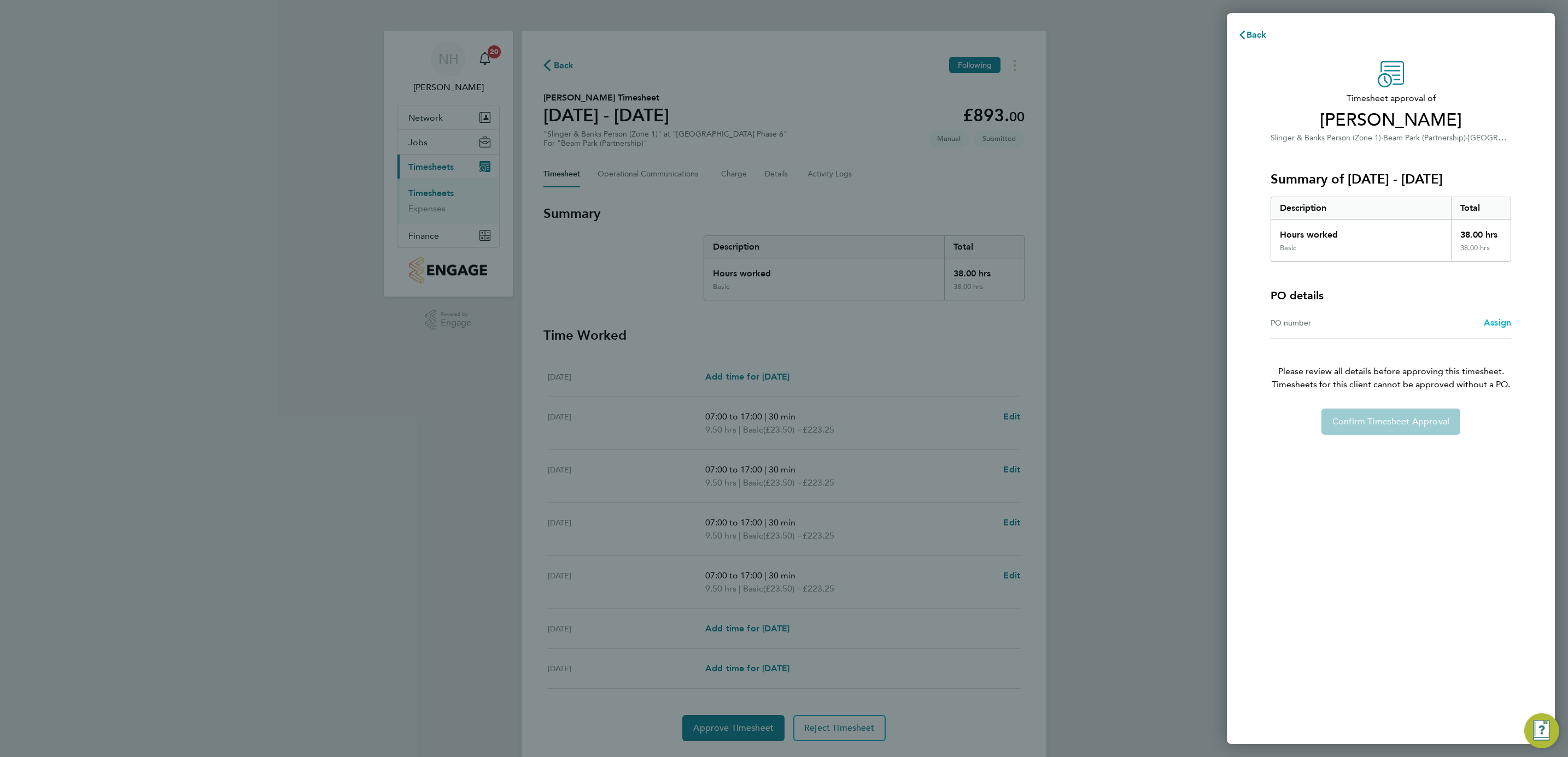
click at [1491, 321] on span "Assign" at bounding box center [1498, 323] width 27 height 10
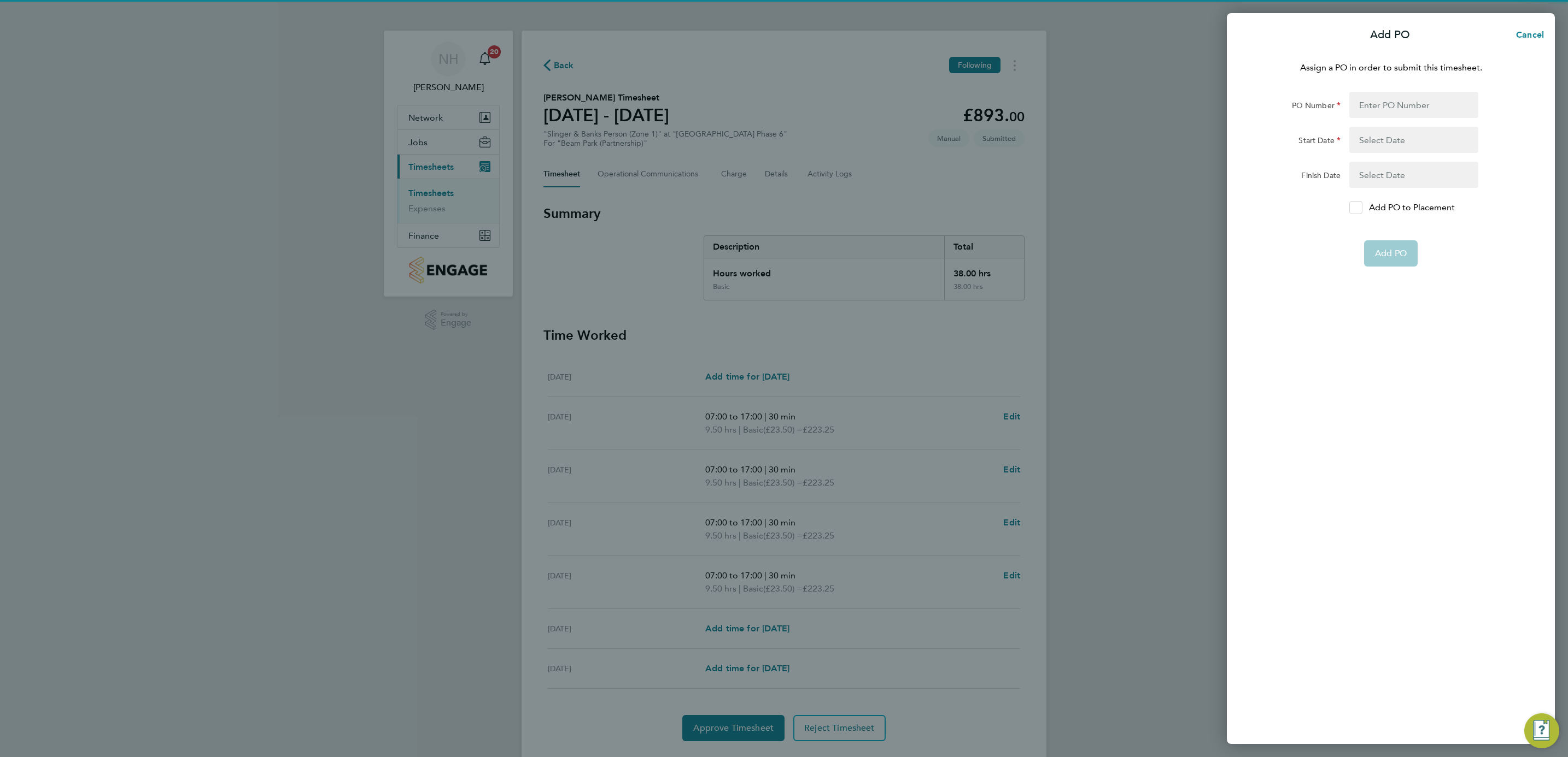
click at [1353, 204] on icon at bounding box center [1355, 208] width 8 height 7
click at [1359, 208] on input "Add PO to Placement" at bounding box center [1359, 208] width 0 height 0
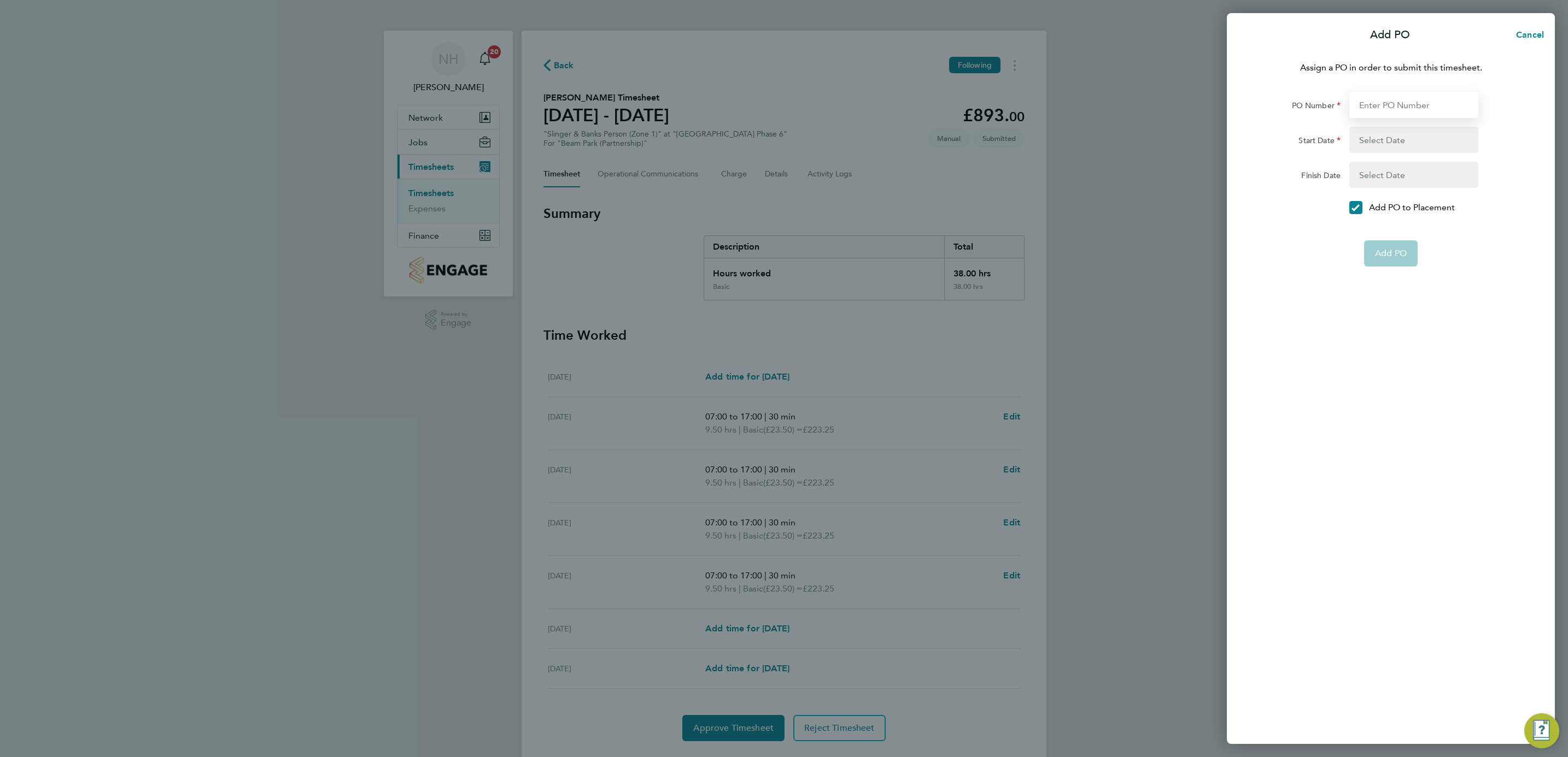
click at [1367, 106] on input "PO Number" at bounding box center [1413, 105] width 129 height 26
type input "H66979"
type input "[DATE]"
click at [1404, 224] on span "Add PO" at bounding box center [1391, 227] width 32 height 11
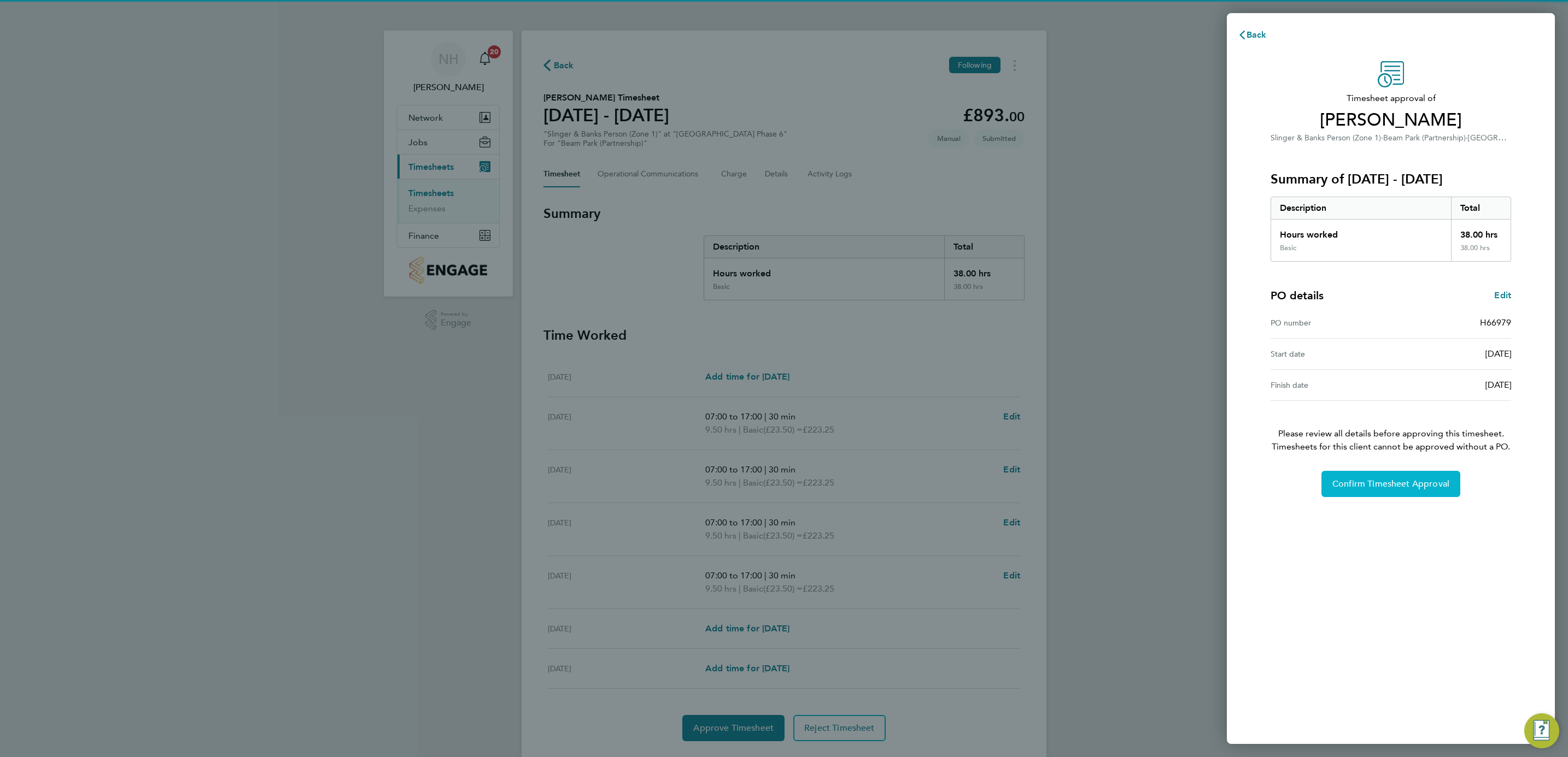
click at [1394, 481] on span "Confirm Timesheet Approval" at bounding box center [1390, 484] width 117 height 11
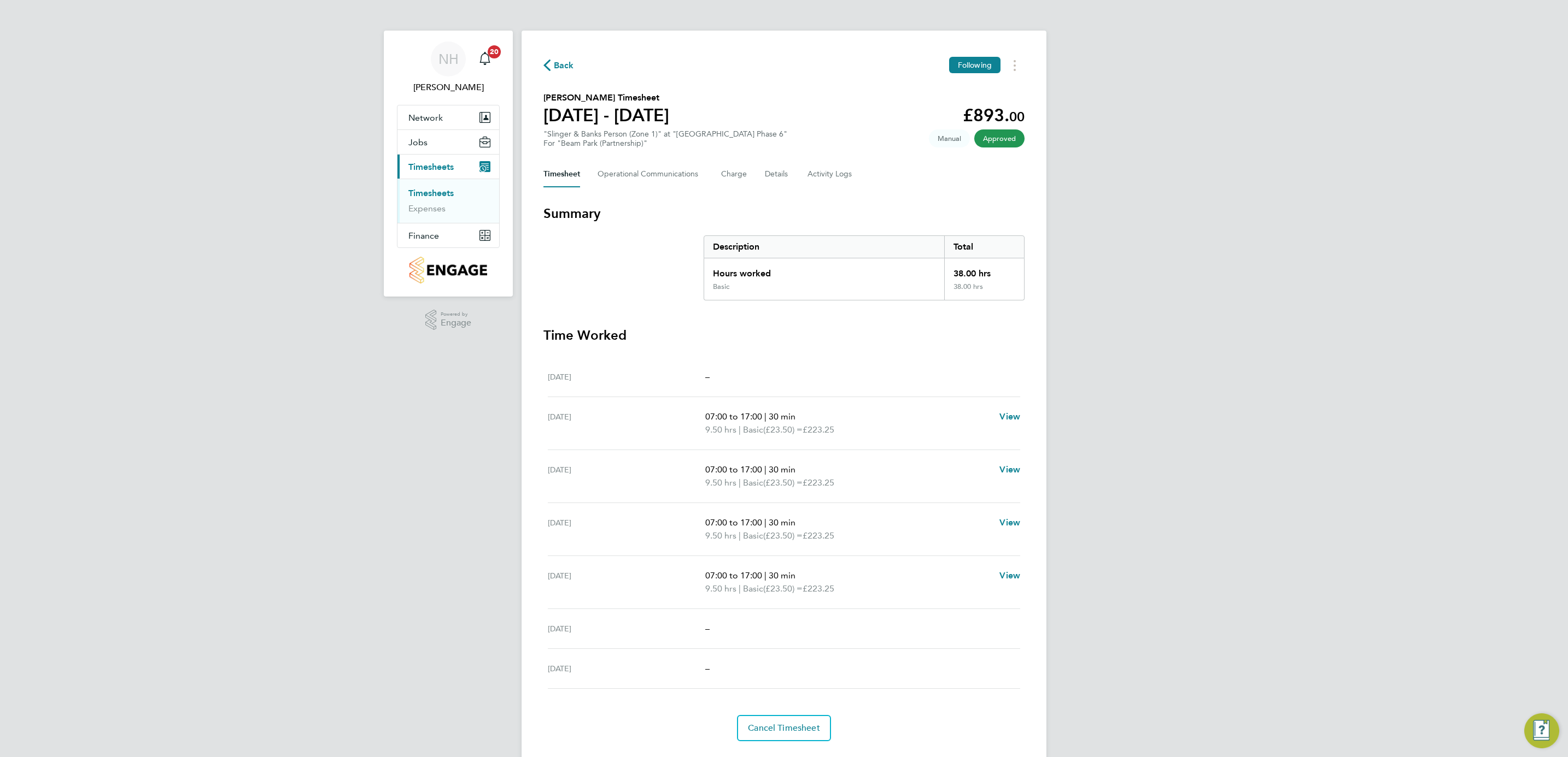
click at [558, 67] on span "Back" at bounding box center [564, 65] width 20 height 13
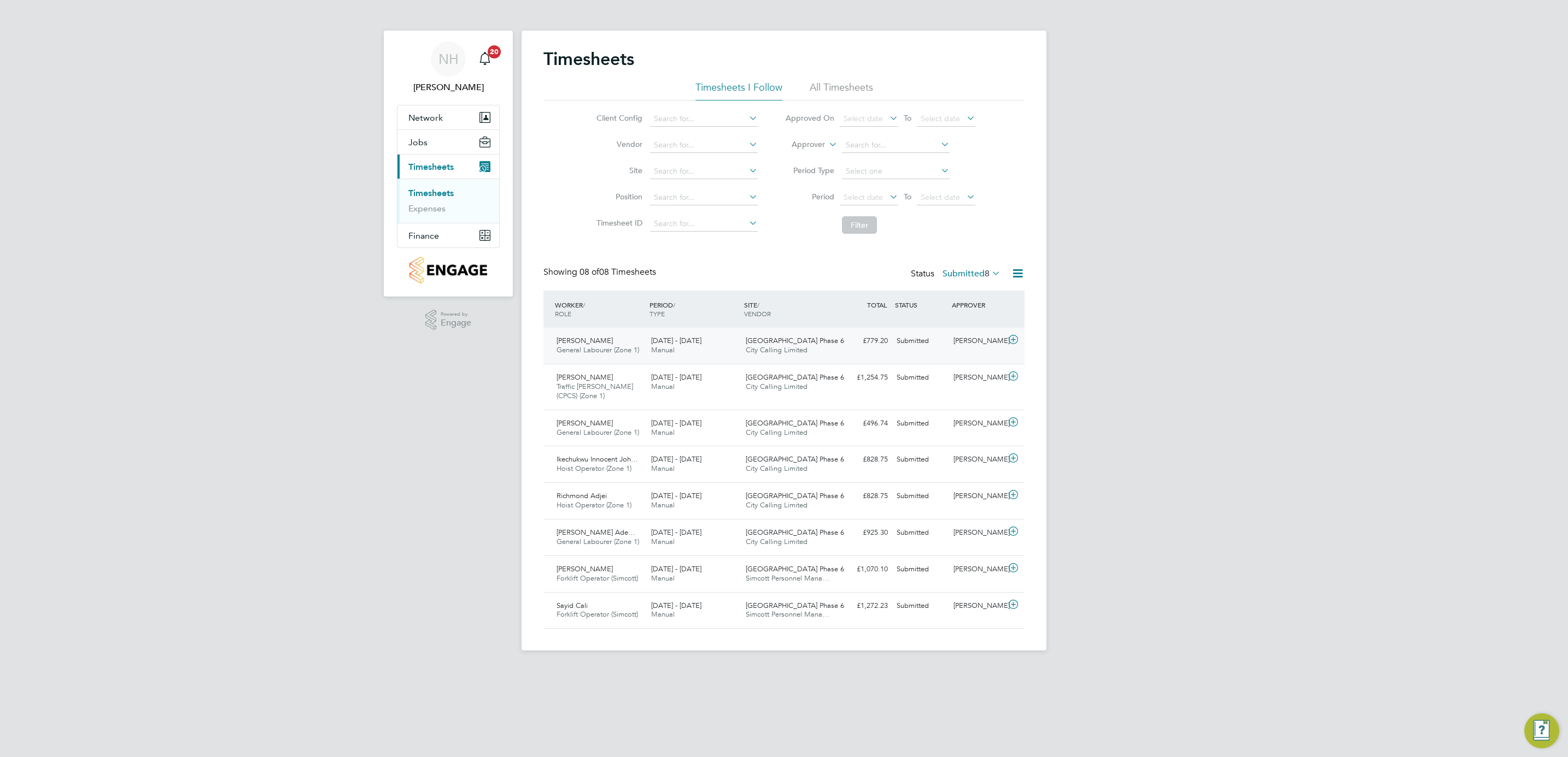
click at [961, 340] on div "[PERSON_NAME]" at bounding box center [977, 341] width 57 height 18
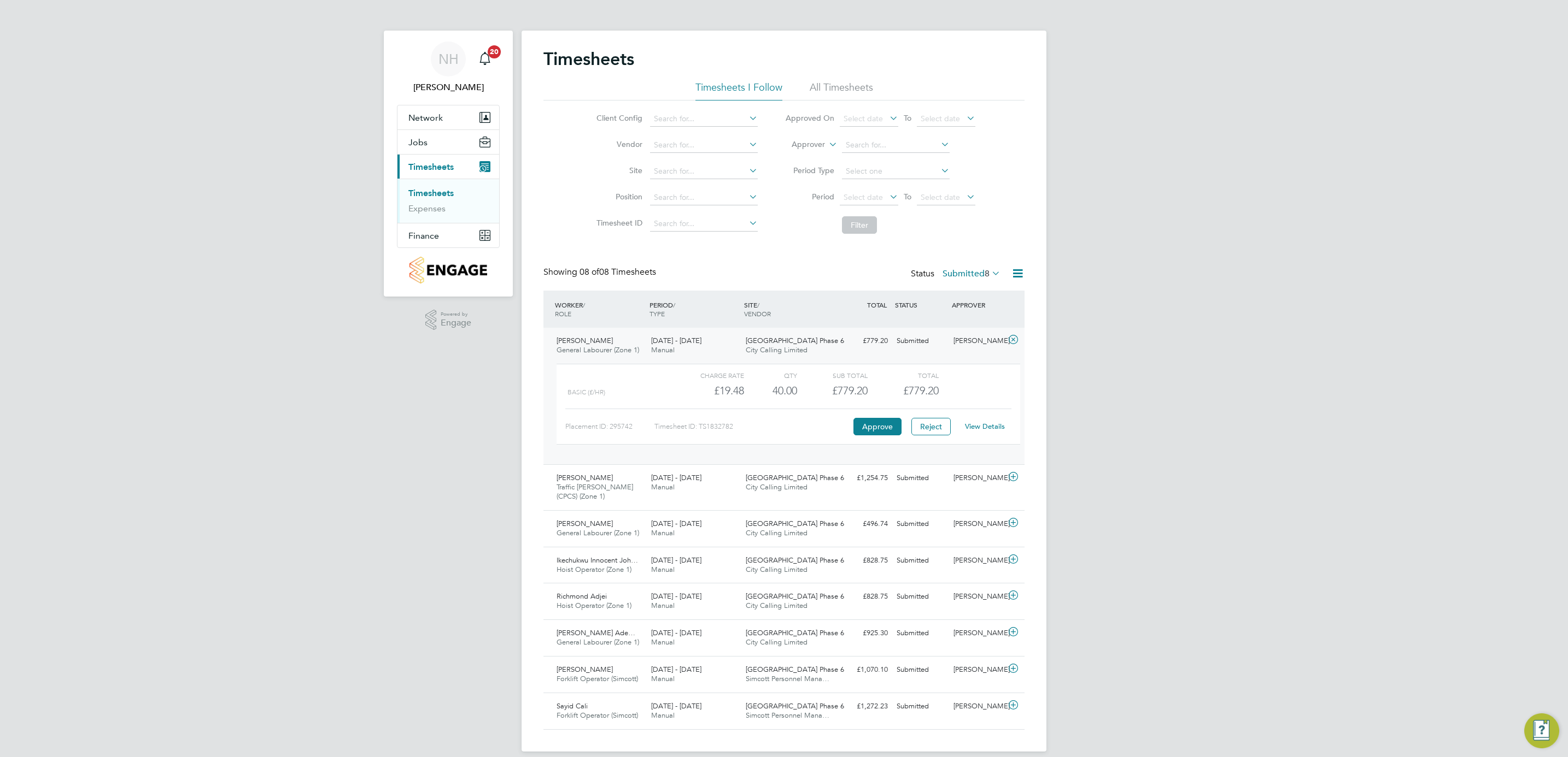
click at [979, 429] on link "View Details" at bounding box center [985, 426] width 40 height 9
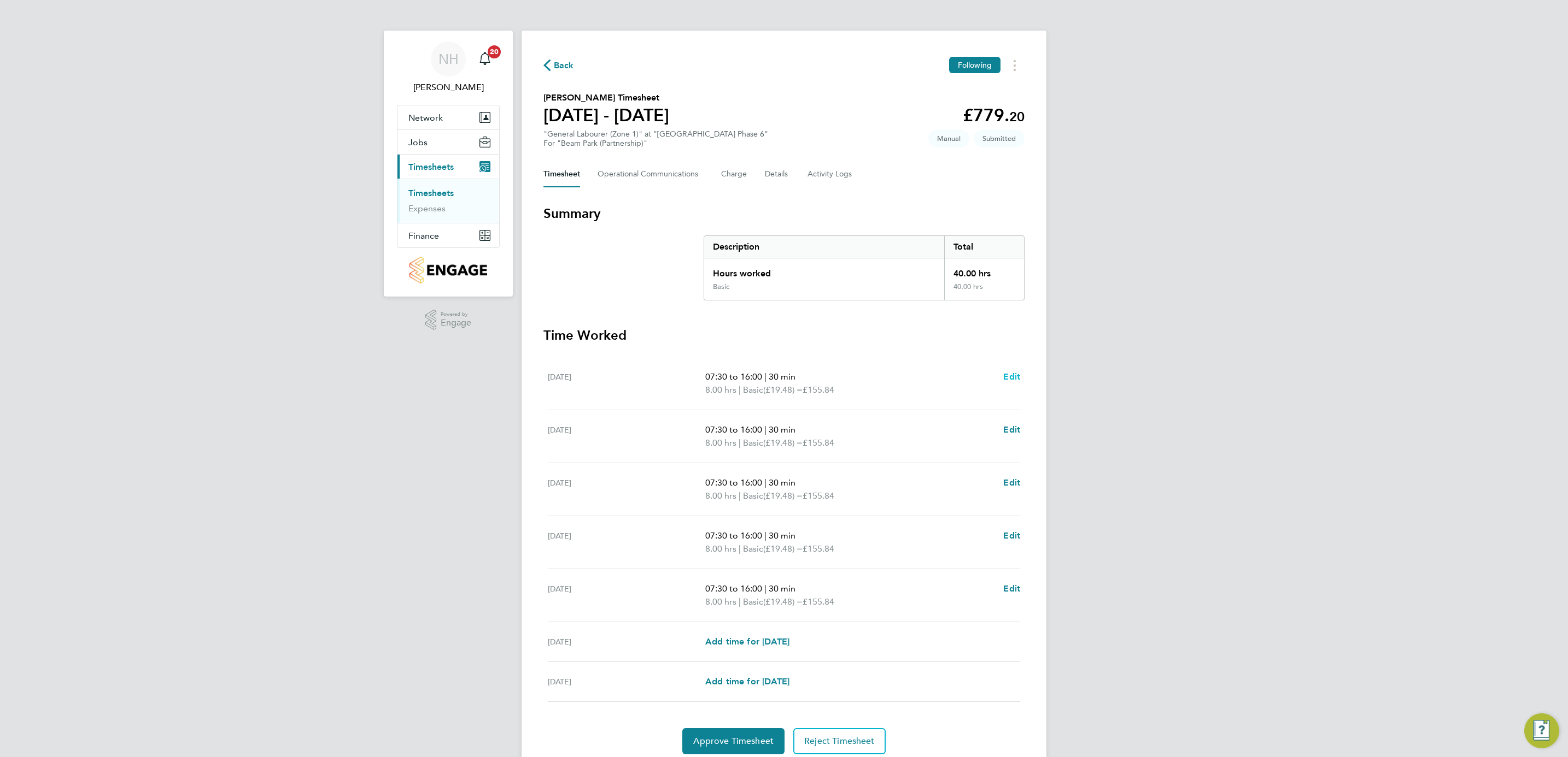
click at [1011, 374] on span "Edit" at bounding box center [1012, 377] width 17 height 10
select select "30"
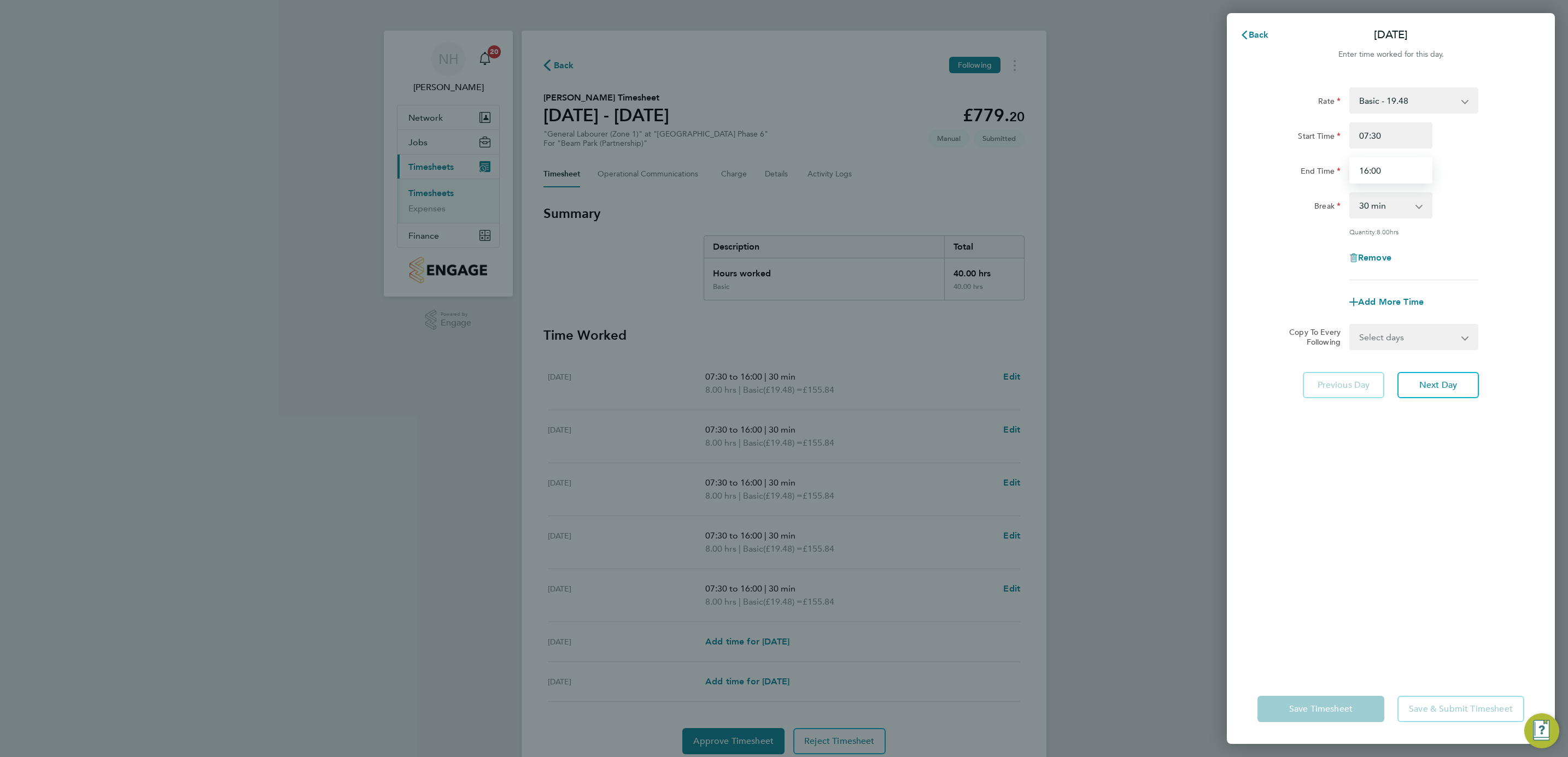
click at [1375, 172] on input "16:00" at bounding box center [1391, 170] width 83 height 26
type input "16:30"
drag, startPoint x: 1414, startPoint y: 492, endPoint x: 1421, endPoint y: 466, distance: 26.9
click at [1414, 491] on div "Rate Basic - 19.48 Start Time 07:30 End Time 16:30 Break 0 min 15 min 30 min 45…" at bounding box center [1391, 374] width 328 height 600
click at [1453, 346] on select "Select days Day Weekday (Mon-Fri) Weekend (Sat-Sun) [DATE] [DATE] [DATE] [DATE]…" at bounding box center [1408, 336] width 115 height 24
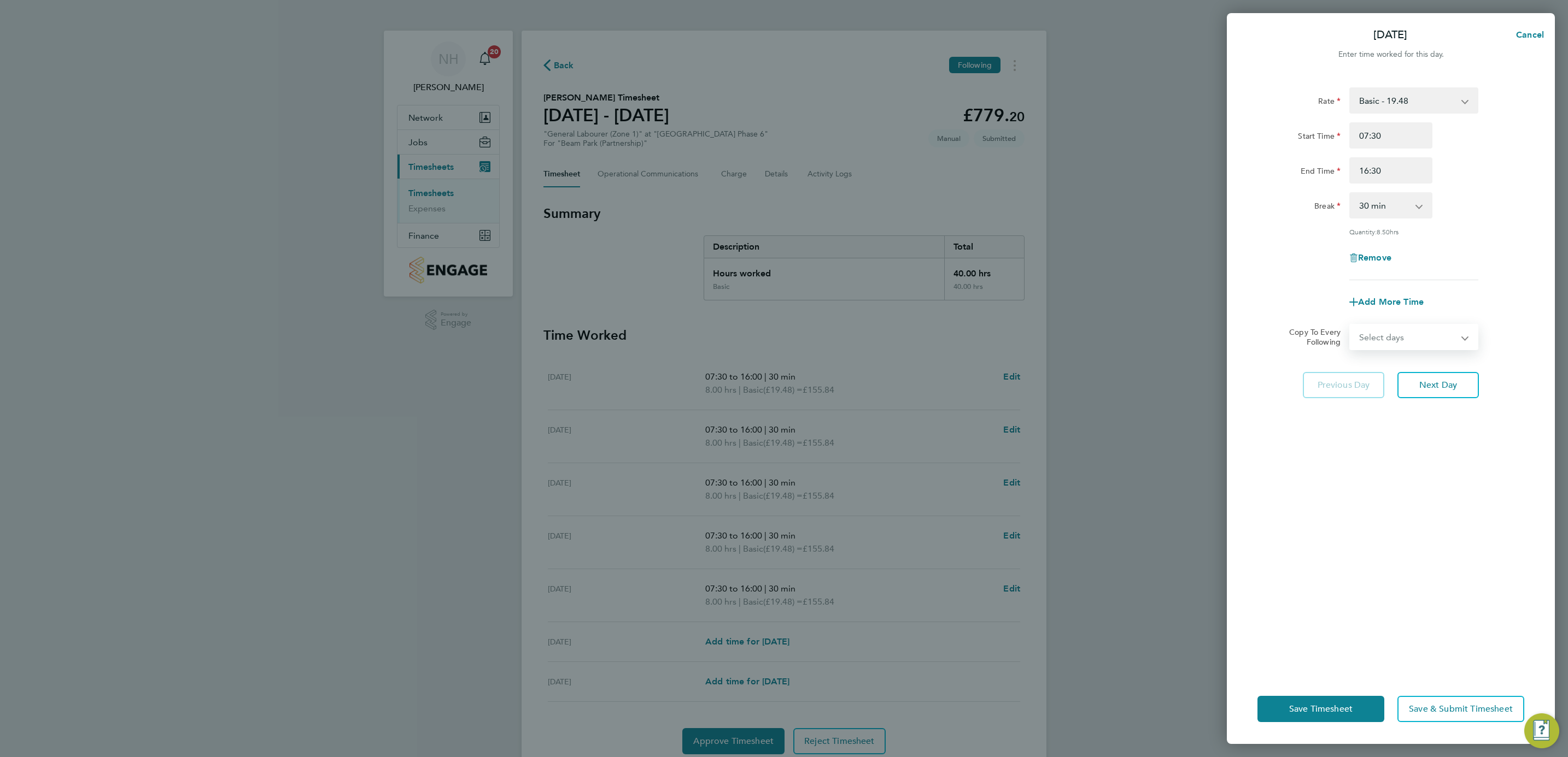
select select "WEEKDAY"
click at [1350, 325] on select "Select days Day Weekday (Mon-Fri) Weekend (Sat-Sun) [DATE] [DATE] [DATE] [DATE]…" at bounding box center [1408, 336] width 115 height 24
select select "[DATE]"
click at [1380, 530] on div "Rate Basic - 19.48 Start Time 07:30 End Time 16:30 Break 0 min 15 min 30 min 45…" at bounding box center [1391, 374] width 328 height 600
click at [1317, 709] on span "Save Timesheet" at bounding box center [1321, 709] width 63 height 11
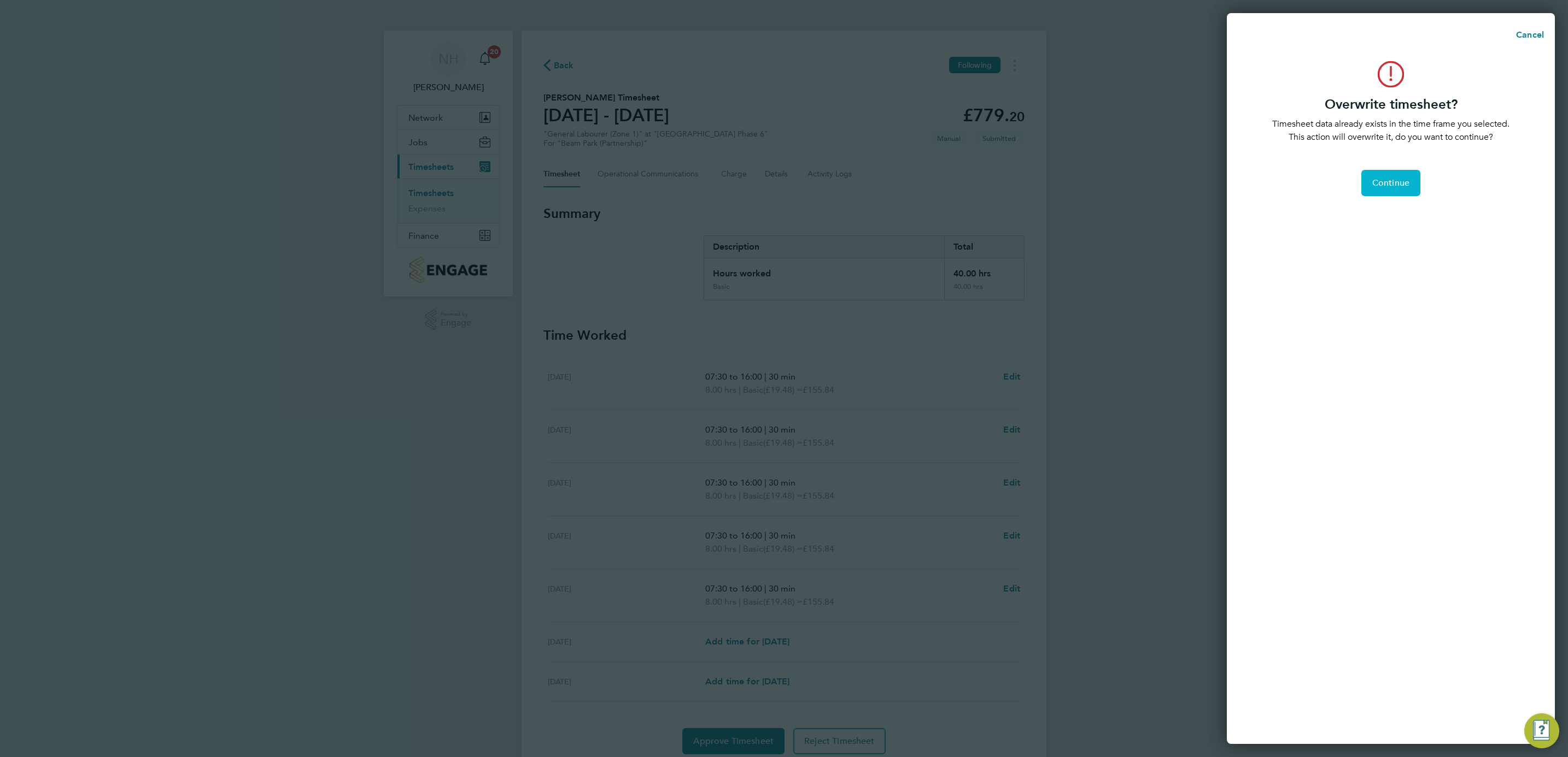
click at [1380, 183] on span "Continue" at bounding box center [1391, 183] width 37 height 11
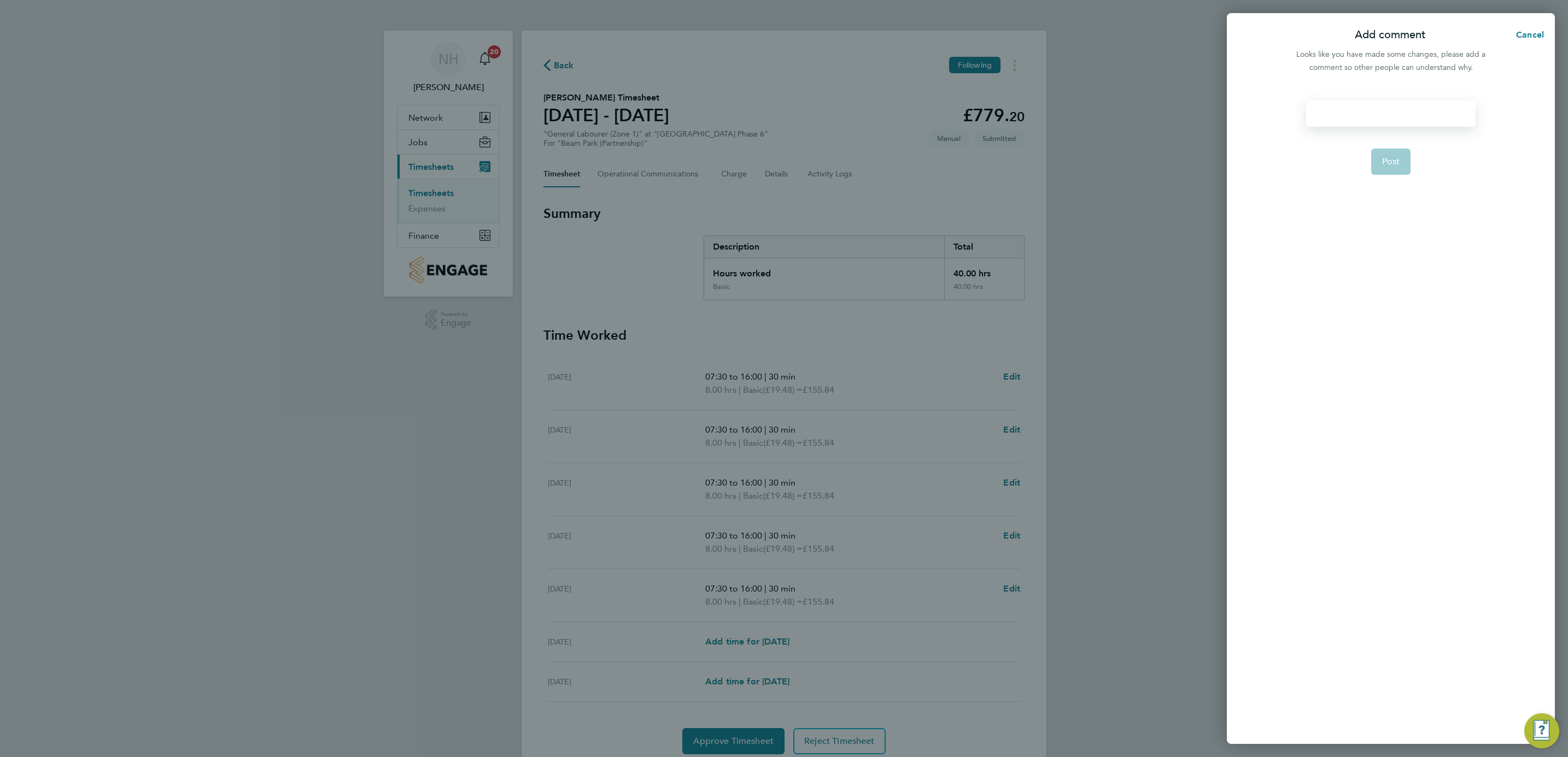
click at [1337, 116] on div at bounding box center [1390, 114] width 169 height 26
click at [1303, 119] on form "Post" at bounding box center [1390, 311] width 178 height 420
click at [1321, 115] on div at bounding box center [1390, 114] width 169 height 26
click at [1337, 109] on div at bounding box center [1390, 114] width 169 height 26
click at [1383, 152] on button "Post" at bounding box center [1390, 162] width 40 height 26
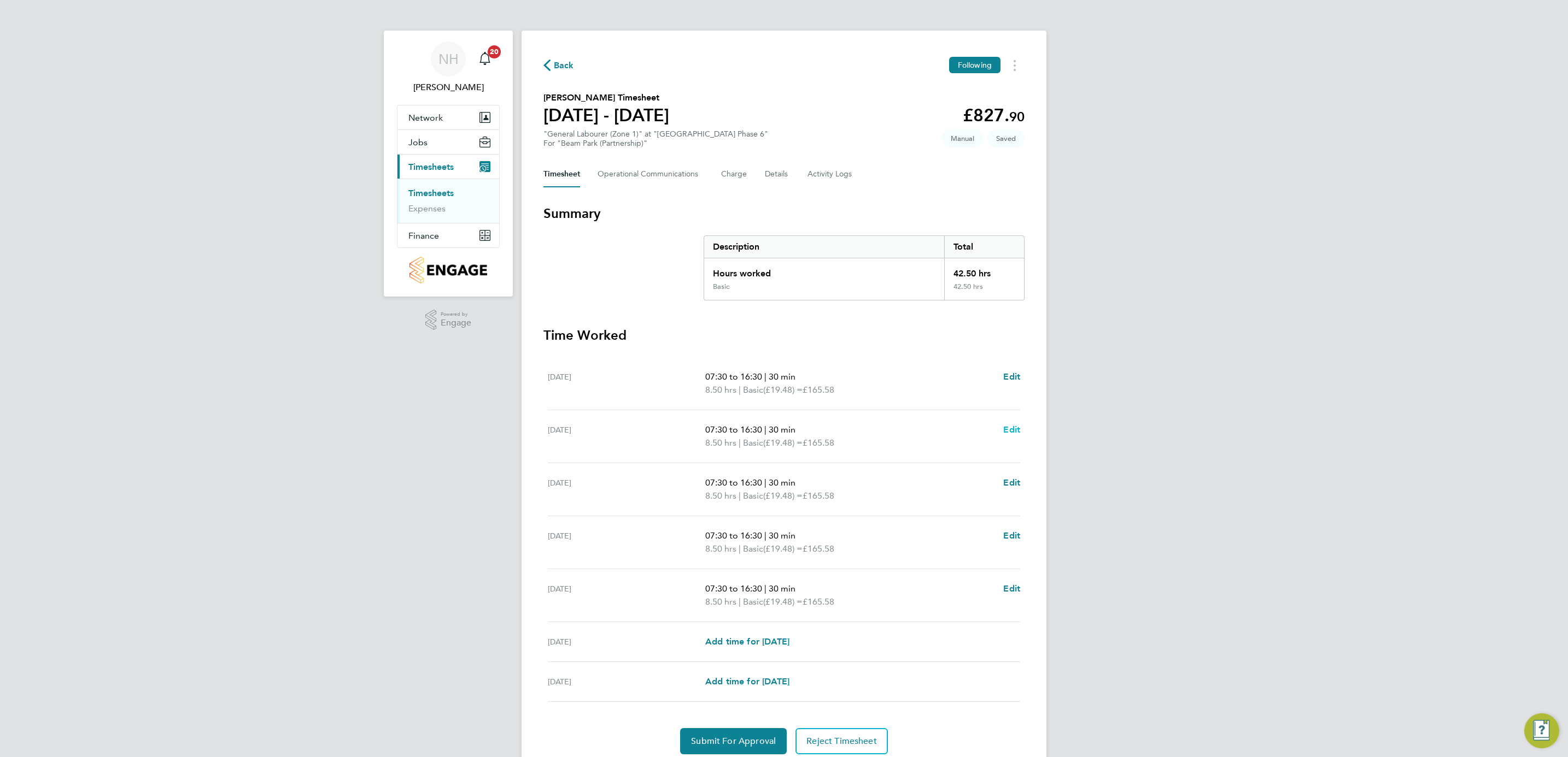
click at [1015, 431] on span "Edit" at bounding box center [1012, 430] width 17 height 10
select select "30"
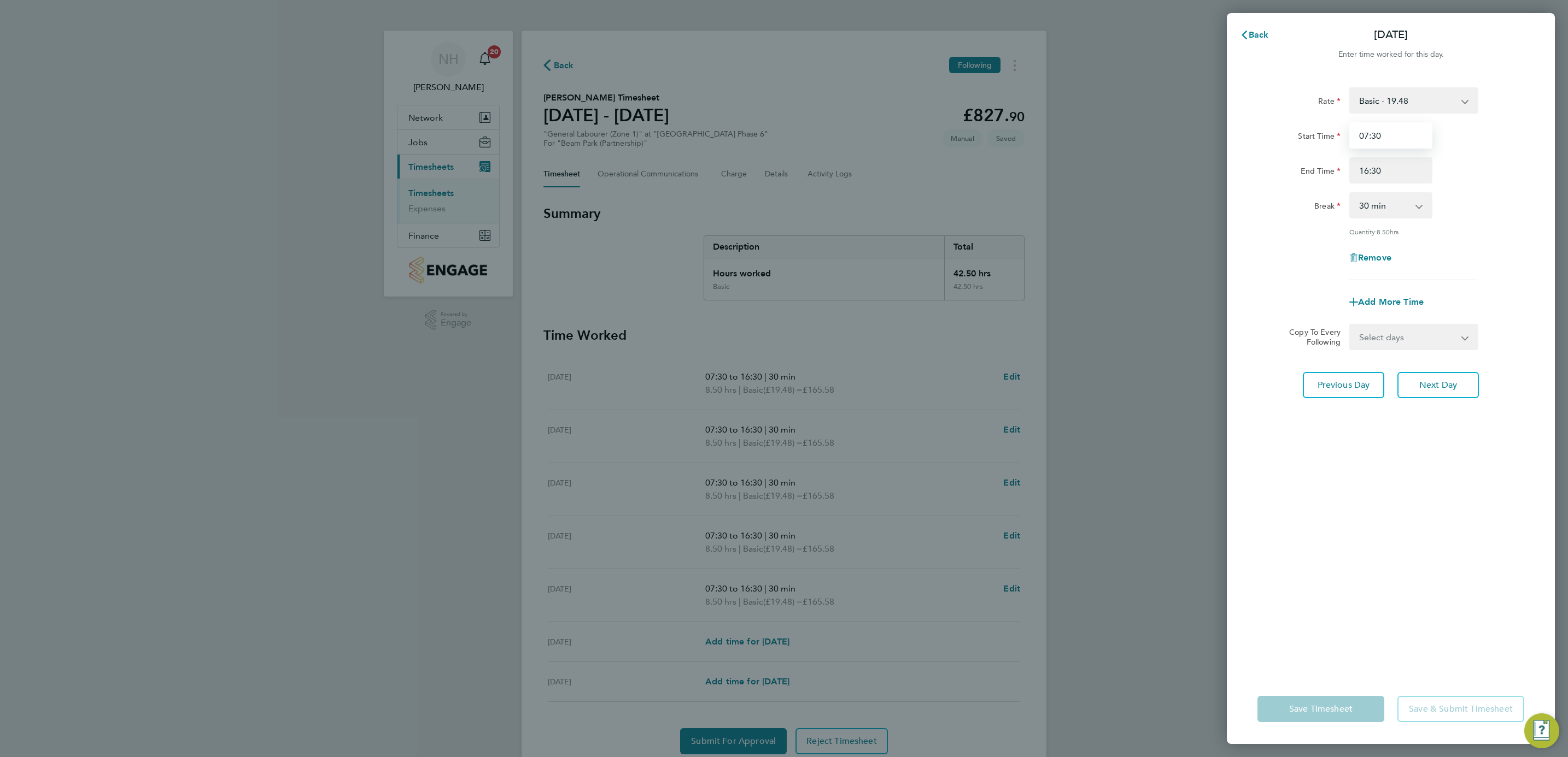
click at [1378, 133] on input "07:30" at bounding box center [1391, 135] width 83 height 26
click at [1260, 33] on span "Back" at bounding box center [1259, 35] width 20 height 10
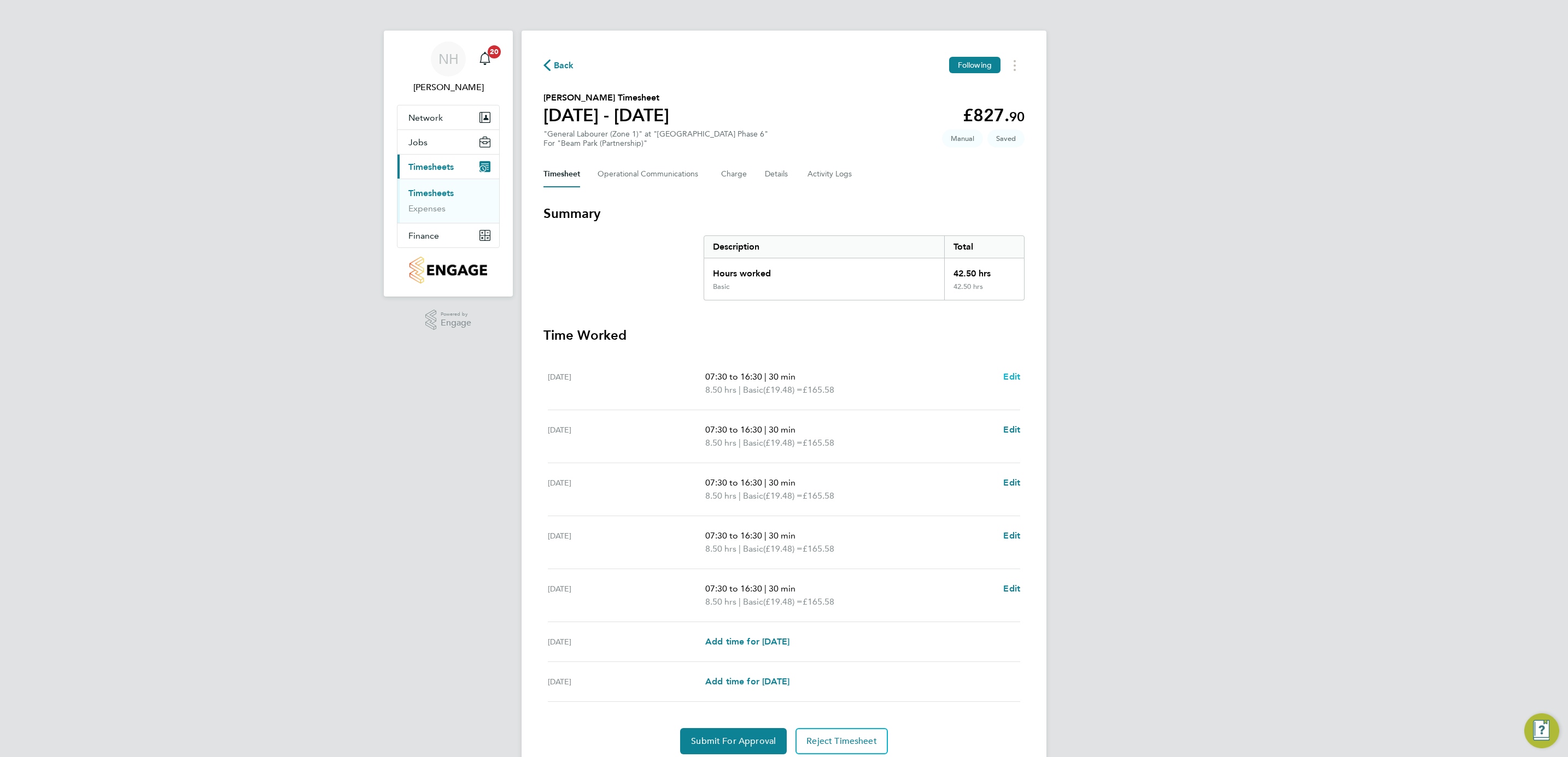
click at [1014, 377] on span "Edit" at bounding box center [1012, 377] width 17 height 10
select select "30"
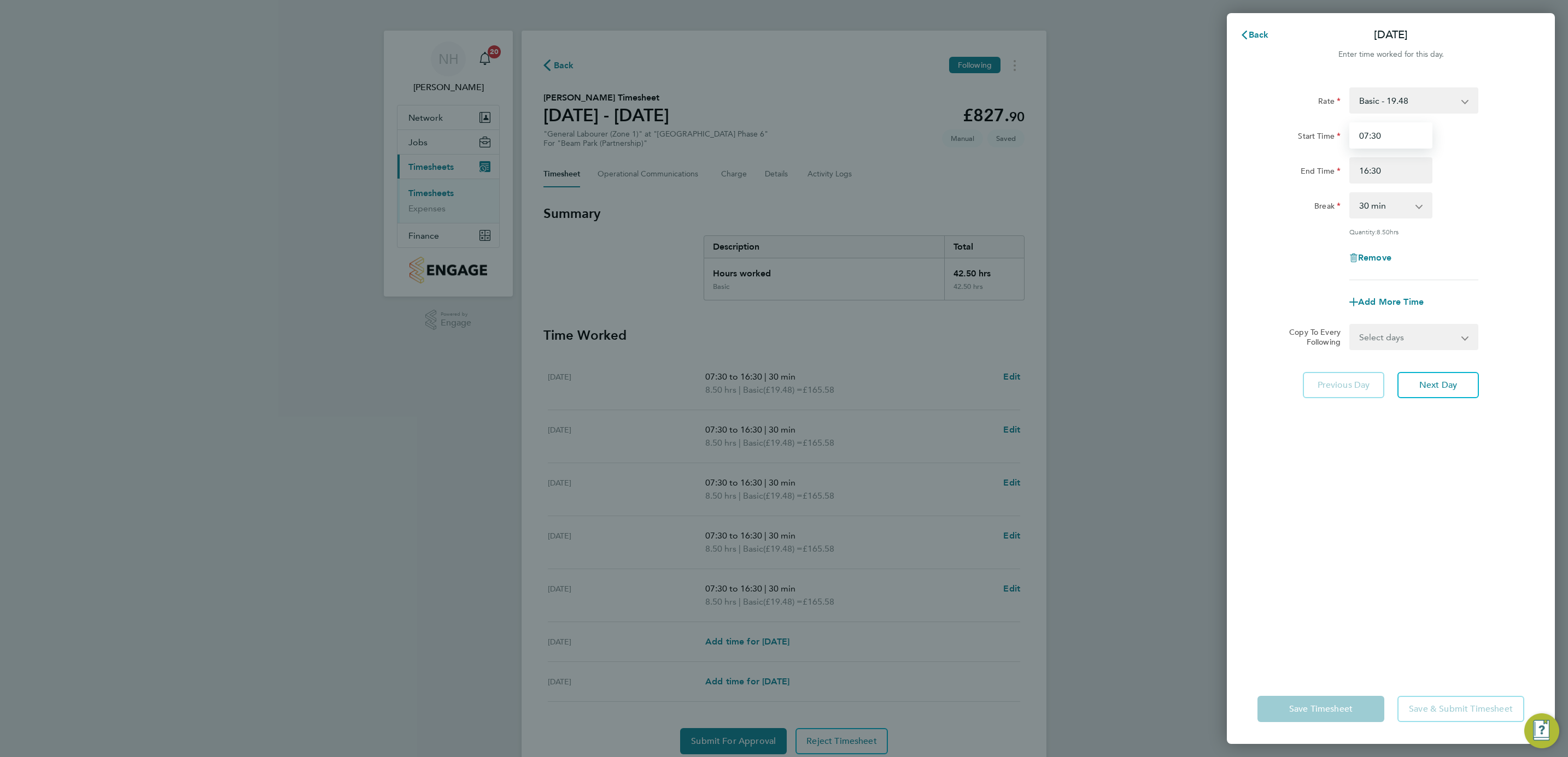
click at [1376, 136] on input "07:30" at bounding box center [1391, 135] width 83 height 26
type input "07:50"
click at [1482, 182] on div "End Time 16:30" at bounding box center [1390, 170] width 275 height 26
click at [1365, 170] on input "16:30" at bounding box center [1391, 170] width 83 height 26
click at [1380, 168] on input "17:30" at bounding box center [1391, 170] width 83 height 26
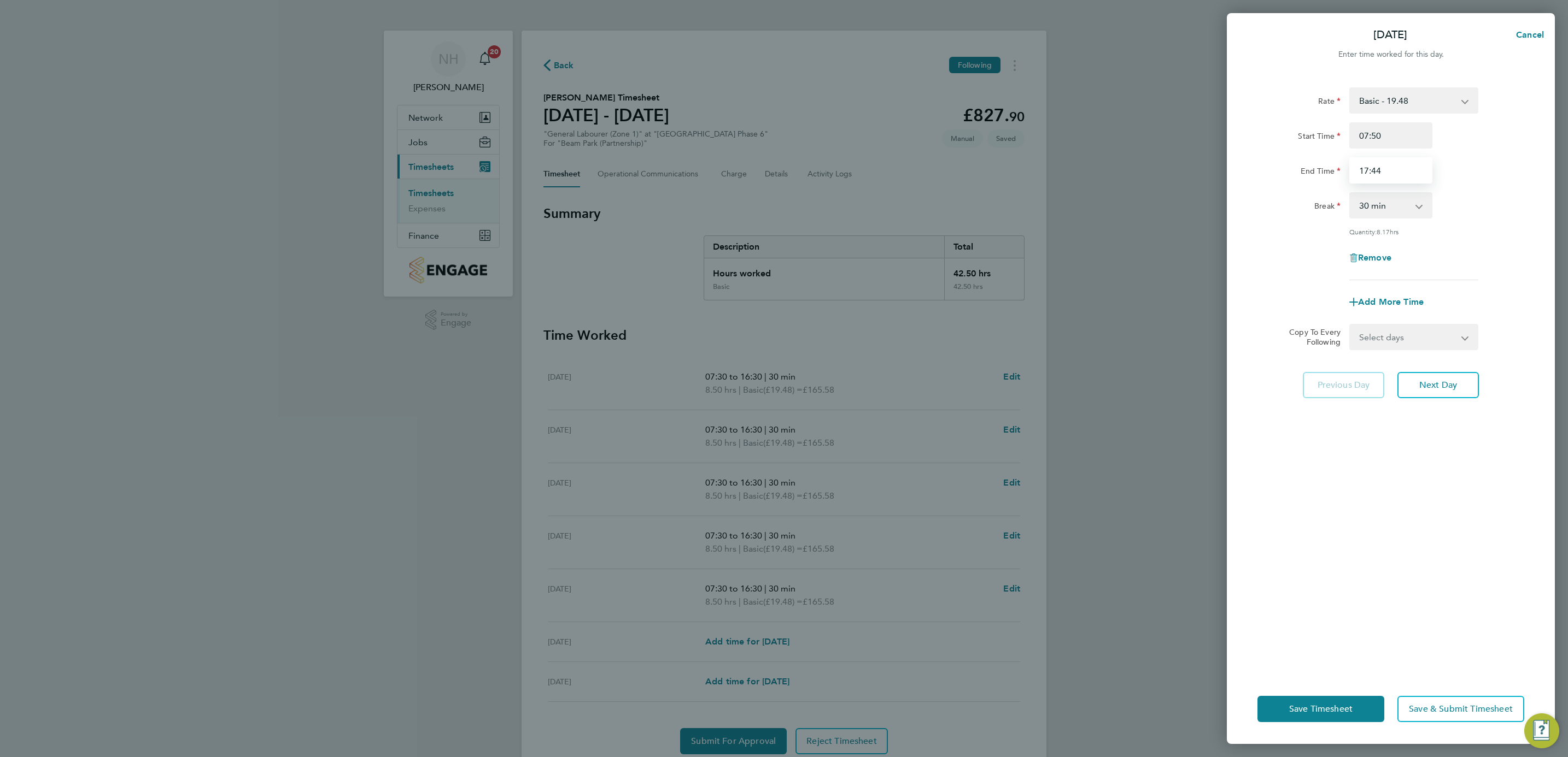
type input "17:44"
click at [1496, 222] on div "Rate Basic - 19.48 Start Time 07:50 End Time 17:44 Break 0 min 15 min 30 min 45…" at bounding box center [1390, 184] width 267 height 193
drag, startPoint x: 1317, startPoint y: 712, endPoint x: 1305, endPoint y: 682, distance: 32.3
click at [1317, 709] on span "Save Timesheet" at bounding box center [1321, 709] width 63 height 11
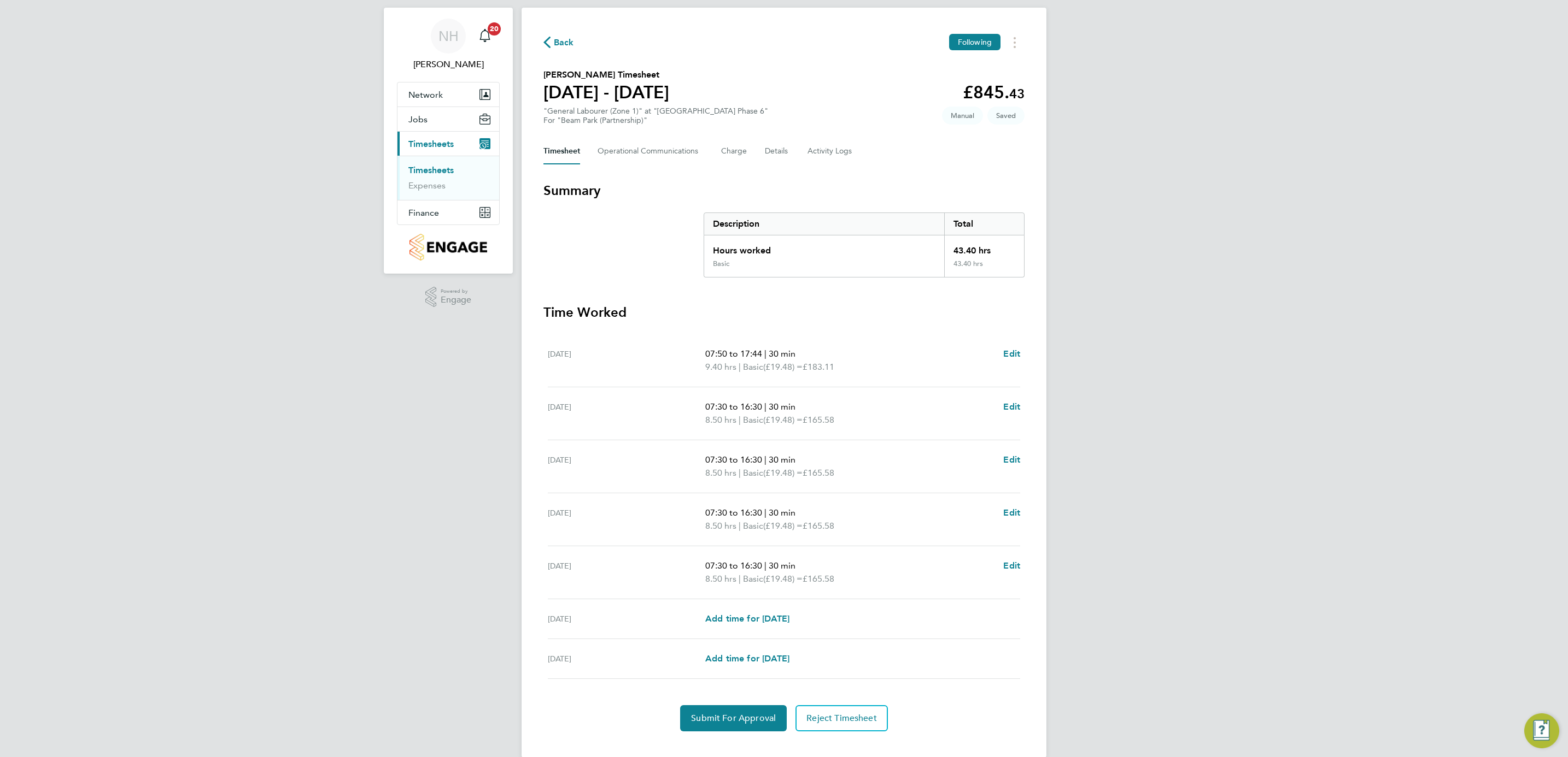
scroll to position [42, 0]
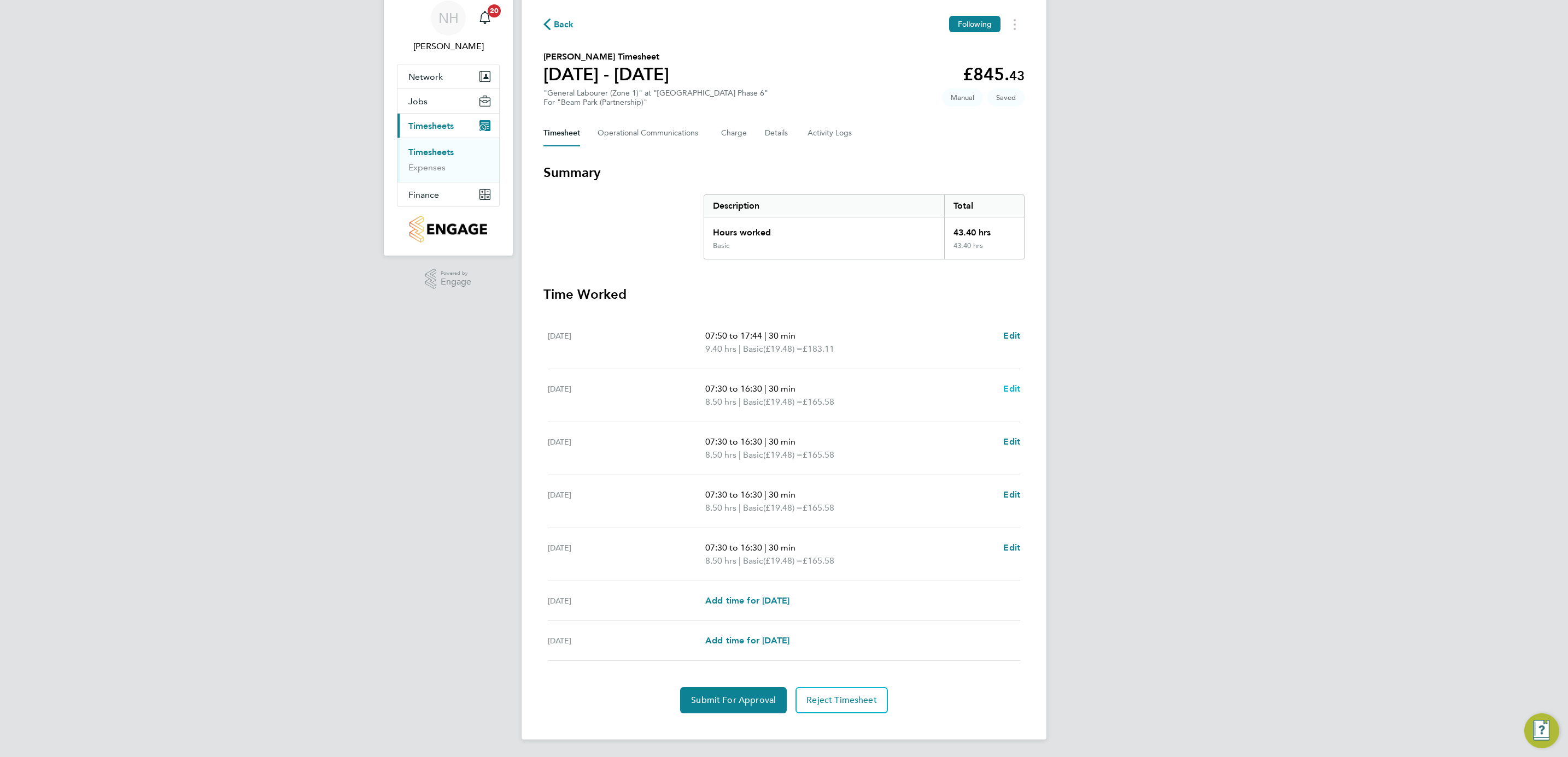
click at [1017, 386] on span "Edit" at bounding box center [1012, 389] width 17 height 10
select select "30"
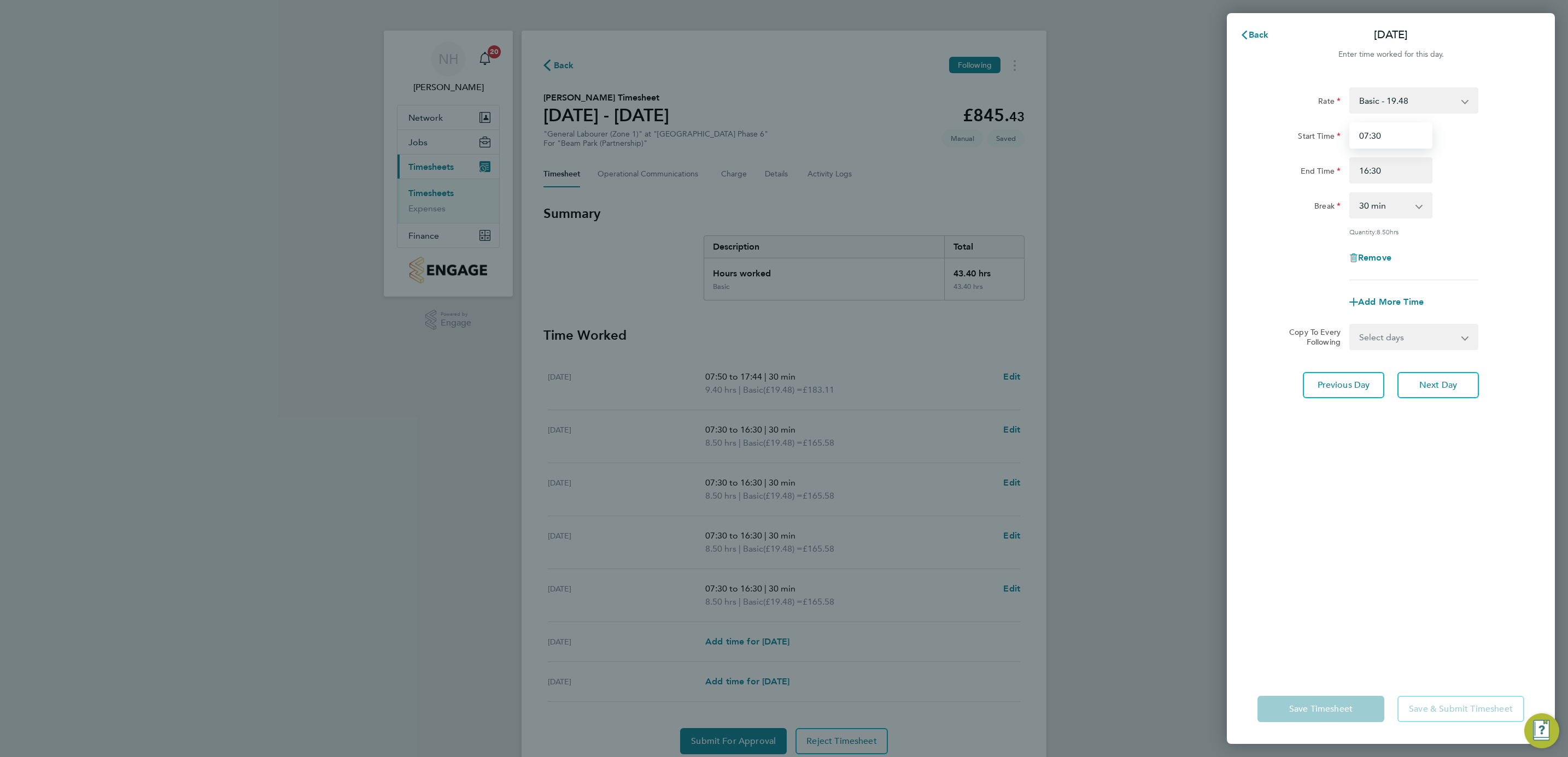
click at [1364, 129] on input "07:30" at bounding box center [1391, 135] width 83 height 26
click at [1378, 134] on input "08:30" at bounding box center [1391, 135] width 83 height 26
type input "08:21"
click at [1373, 170] on input "16:30" at bounding box center [1391, 170] width 83 height 26
type input "17:00"
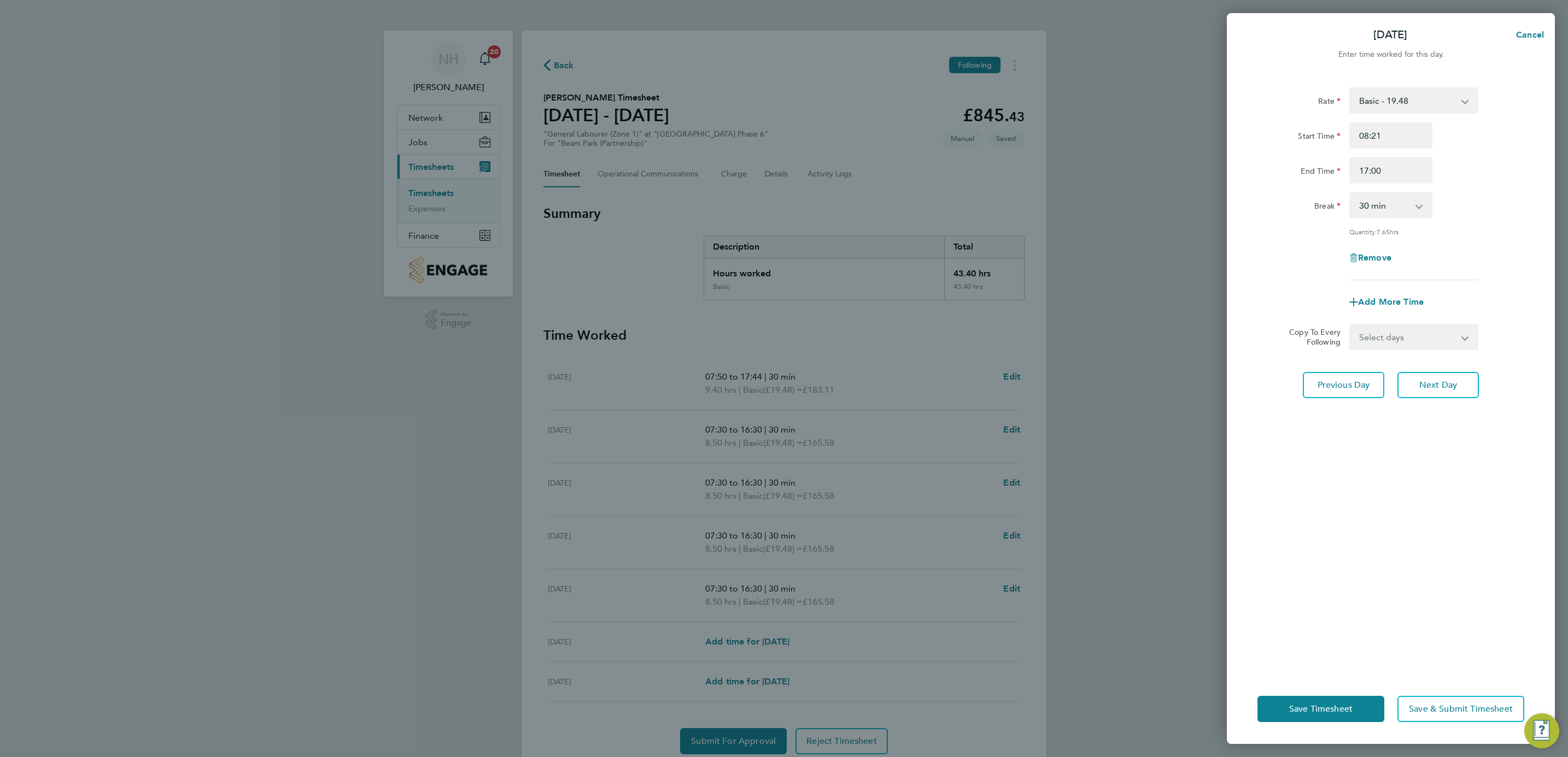
click at [1508, 202] on div "Break 0 min 15 min 30 min 45 min 60 min 75 min 90 min" at bounding box center [1390, 206] width 275 height 26
click at [1313, 718] on button "Save Timesheet" at bounding box center [1321, 709] width 127 height 26
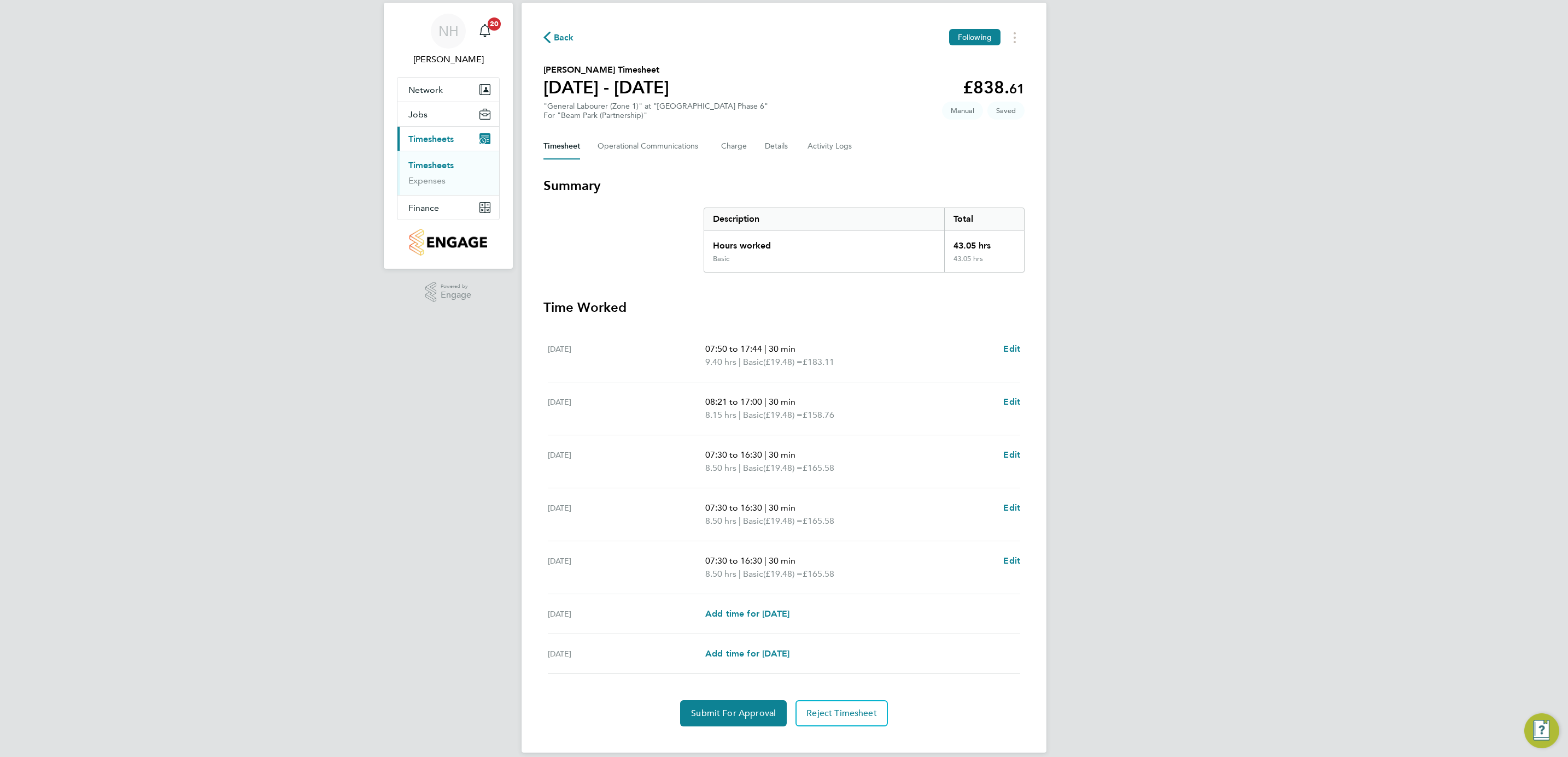
scroll to position [42, 0]
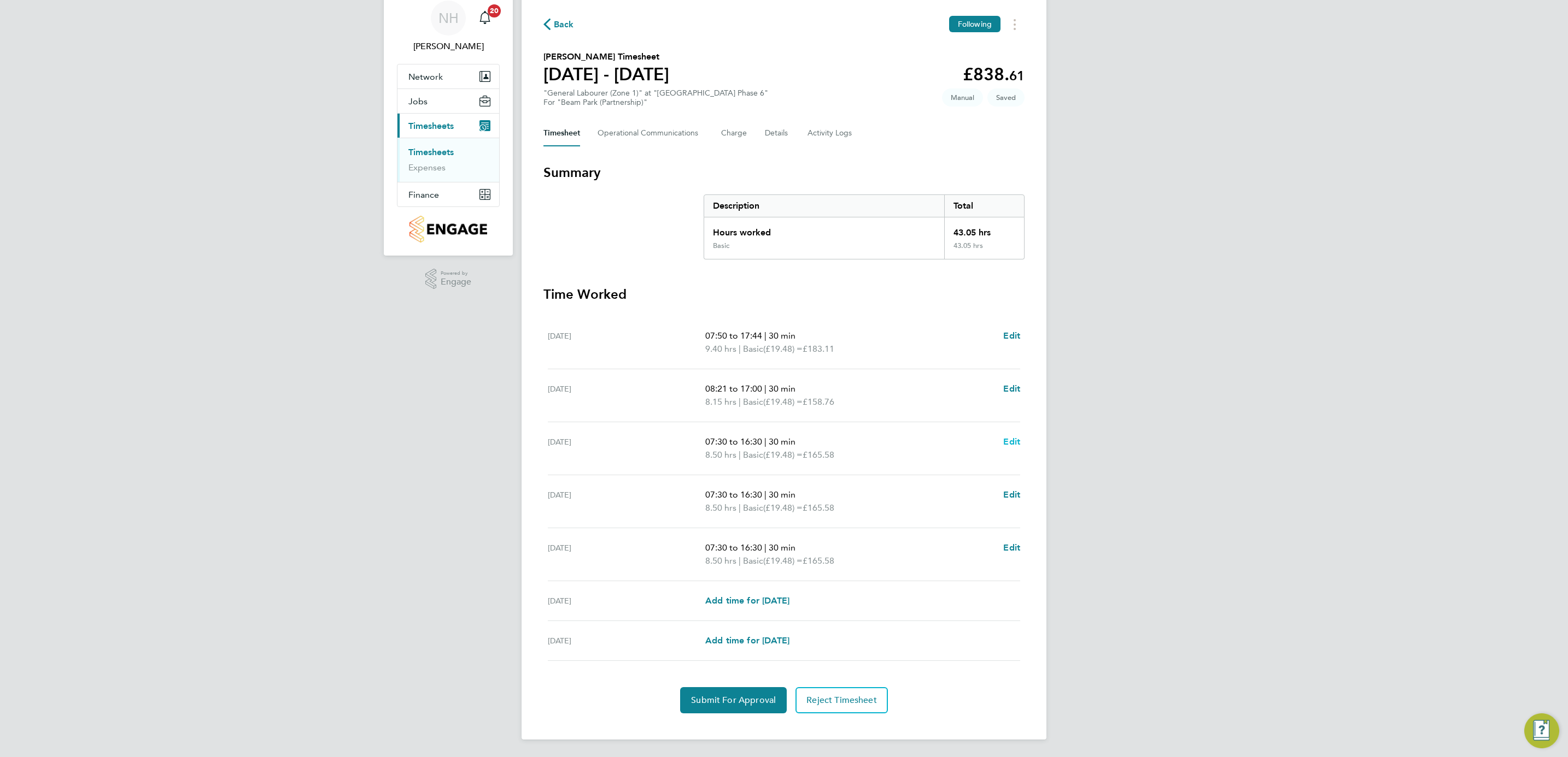
click at [1008, 439] on span "Edit" at bounding box center [1012, 441] width 17 height 10
select select "30"
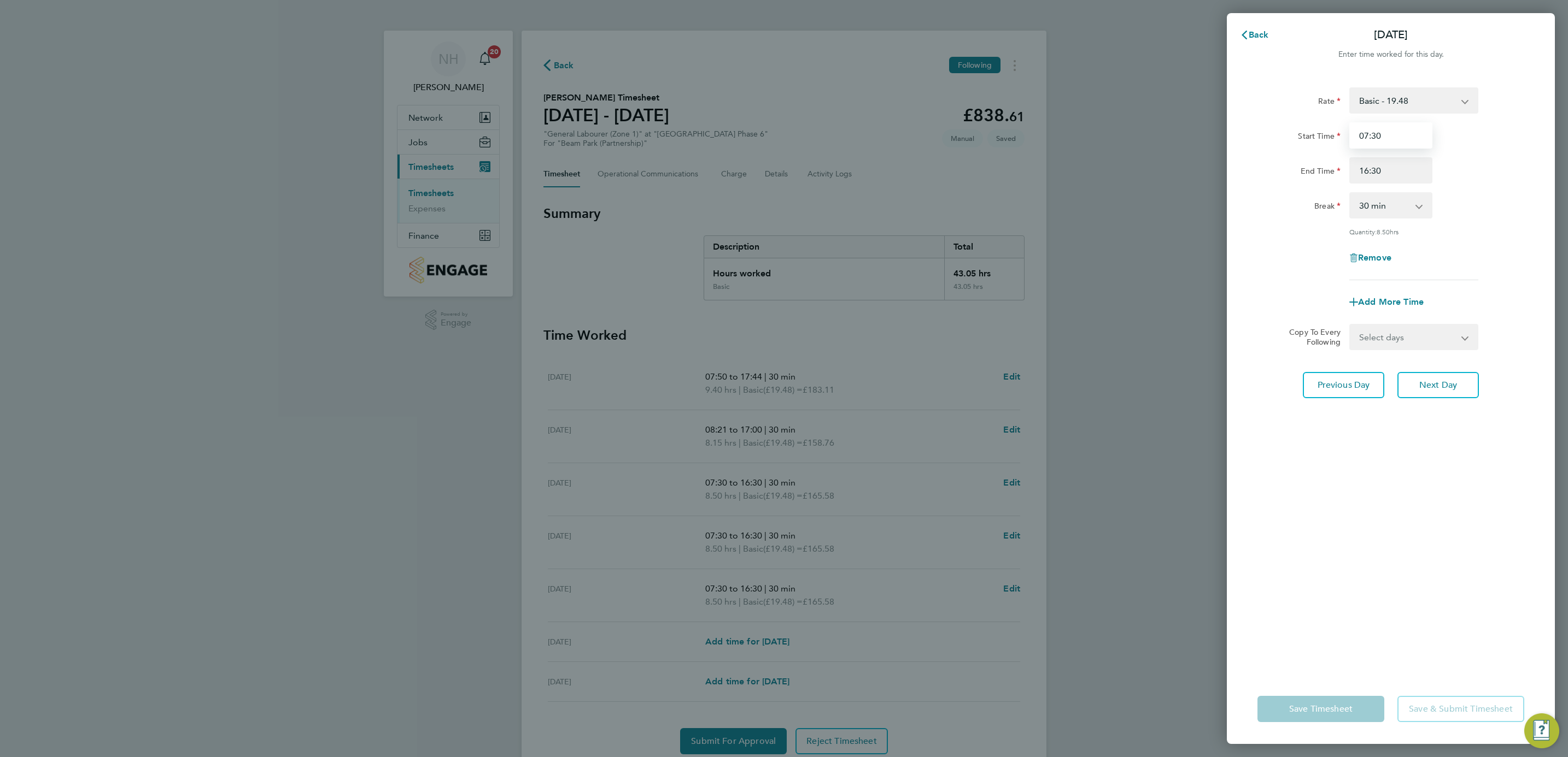
click at [1363, 133] on input "07:30" at bounding box center [1391, 135] width 83 height 26
type input "06:25"
click at [1375, 168] on input "16:30" at bounding box center [1391, 170] width 83 height 26
type input "16:55"
click at [1486, 229] on div "Quantity: 10.00 hrs" at bounding box center [1390, 231] width 275 height 9
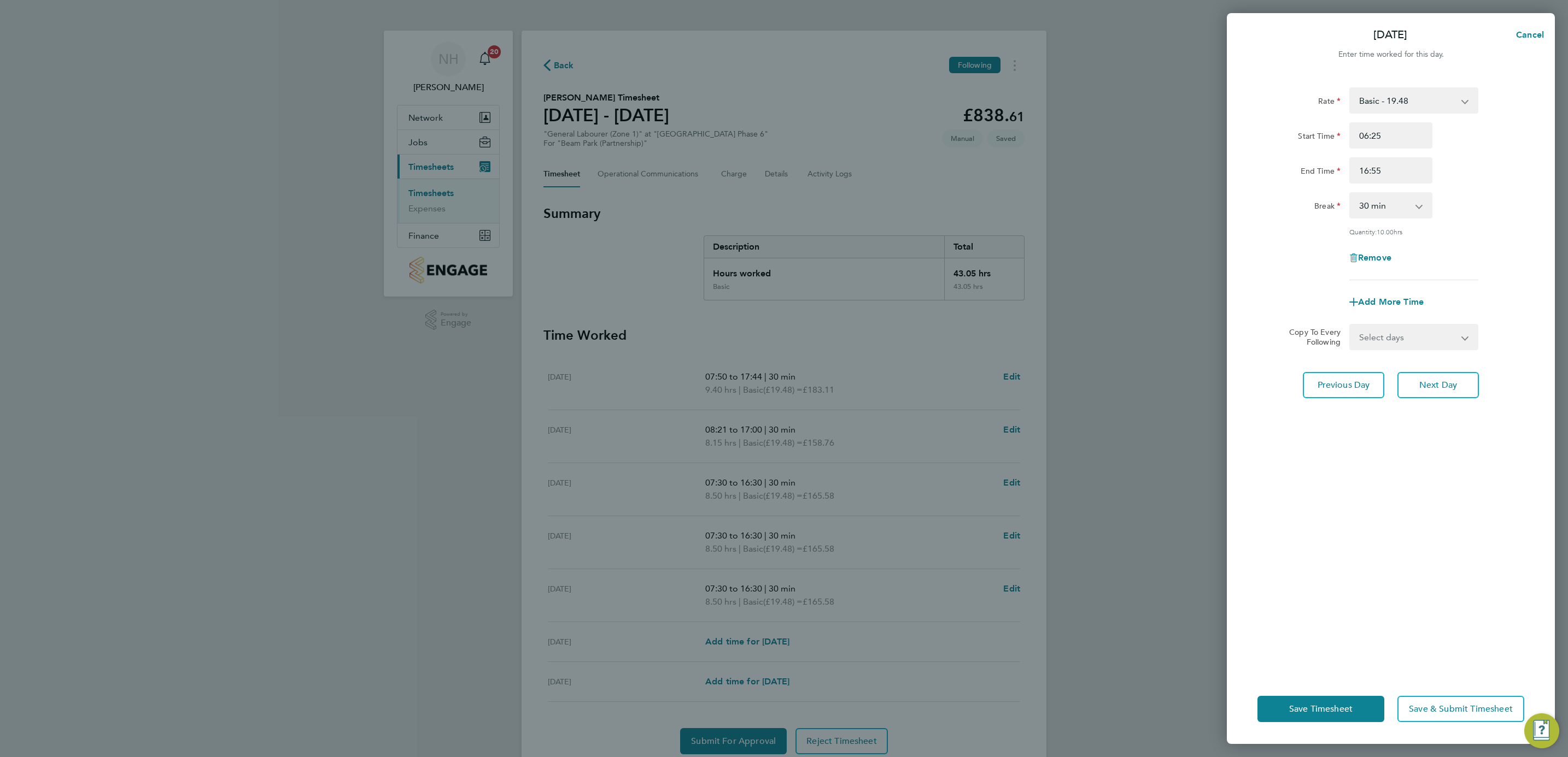
drag, startPoint x: 1362, startPoint y: 607, endPoint x: 1318, endPoint y: 680, distance: 85.2
click at [1362, 608] on div "Rate Basic - 19.48 Start Time 06:25 End Time 16:55 Break 0 min 15 min 30 min 45…" at bounding box center [1391, 374] width 328 height 600
click at [1313, 705] on span "Save Timesheet" at bounding box center [1321, 709] width 63 height 11
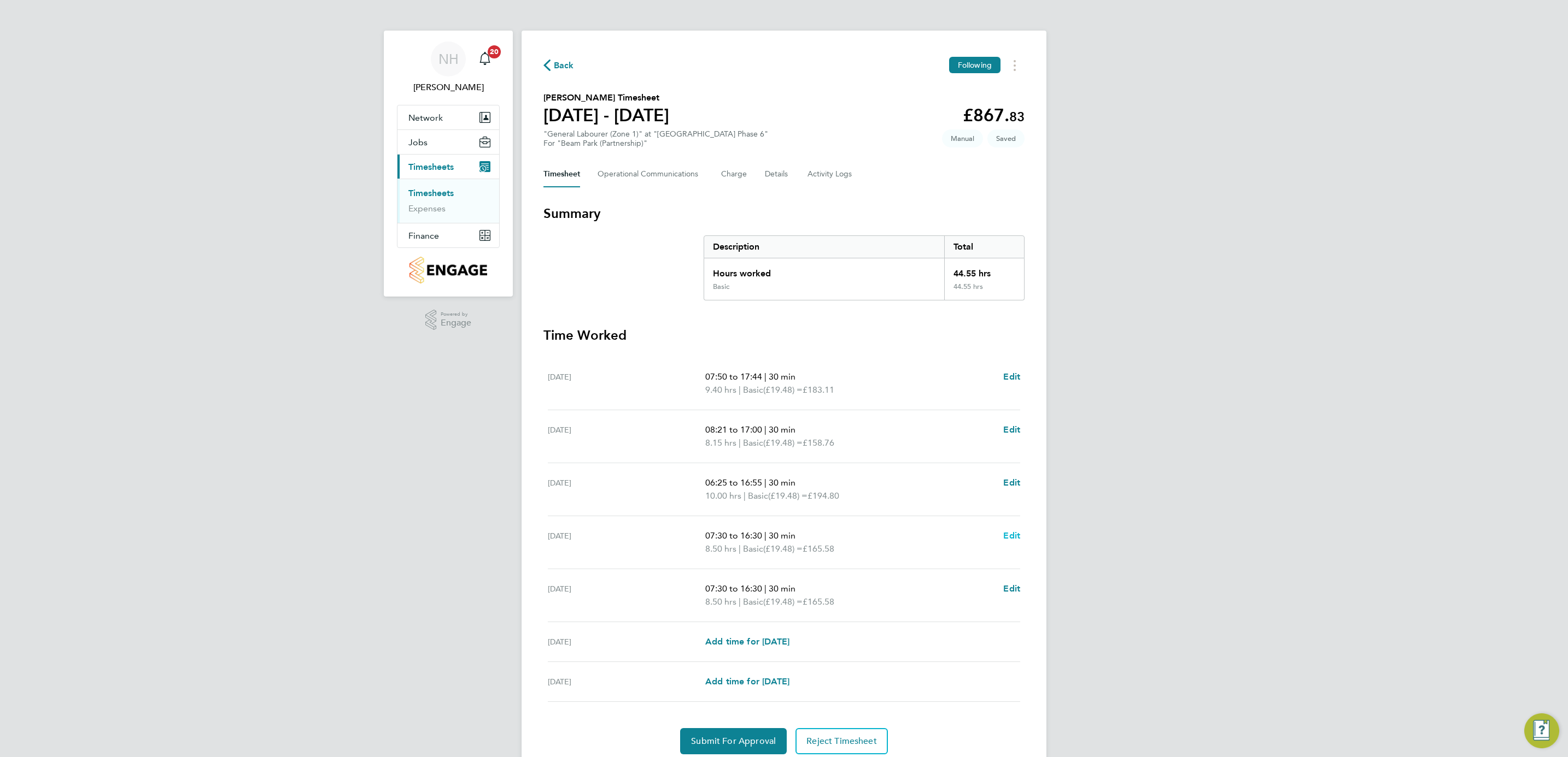
click at [1011, 533] on span "Edit" at bounding box center [1012, 536] width 17 height 10
select select "30"
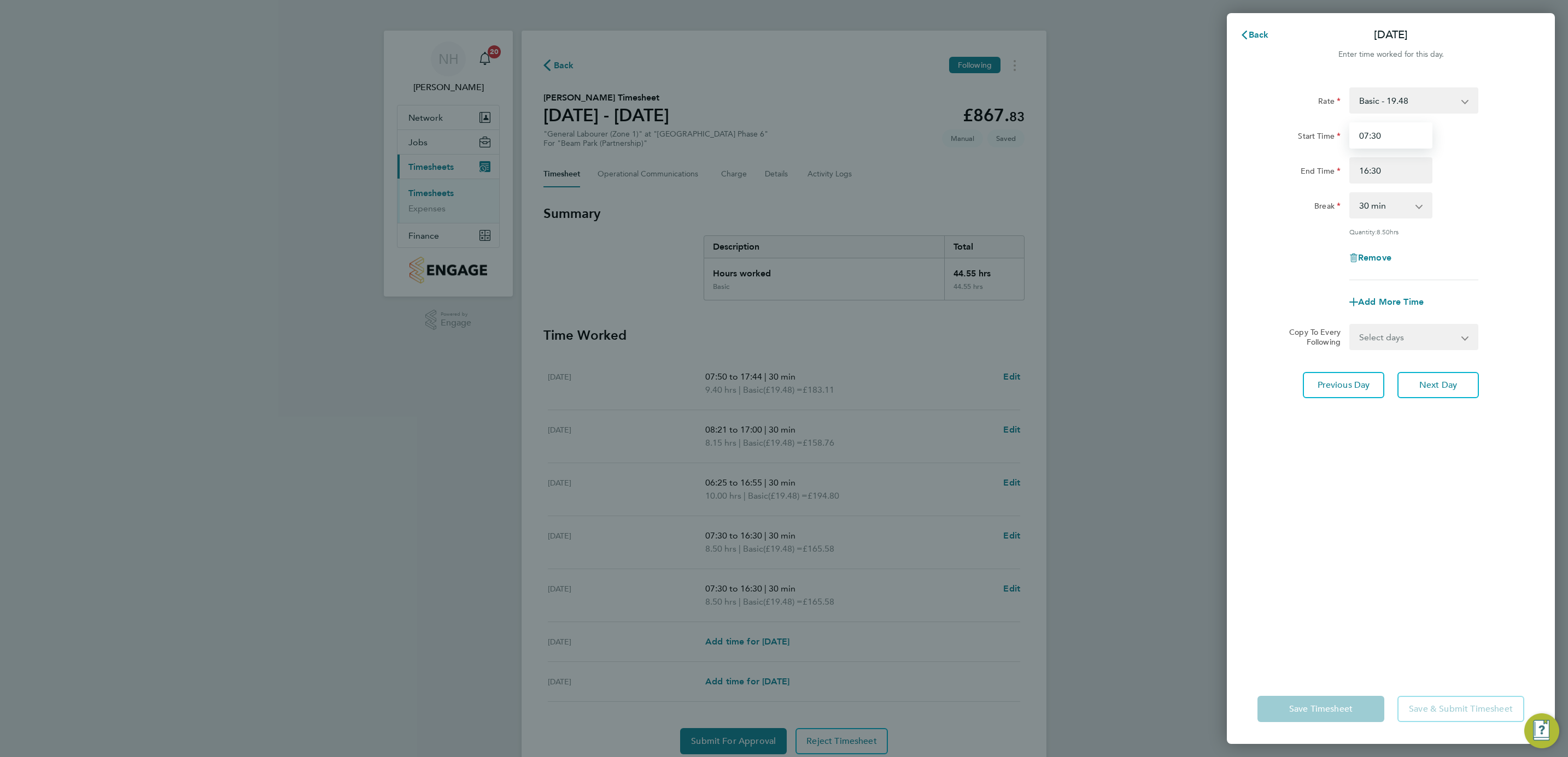
click at [1363, 134] on input "07:30" at bounding box center [1391, 135] width 83 height 26
type input "08:24"
click at [1500, 179] on div "End Time 16:30" at bounding box center [1390, 170] width 275 height 26
click at [1365, 170] on input "16:30" at bounding box center [1391, 170] width 83 height 26
type input "17:00"
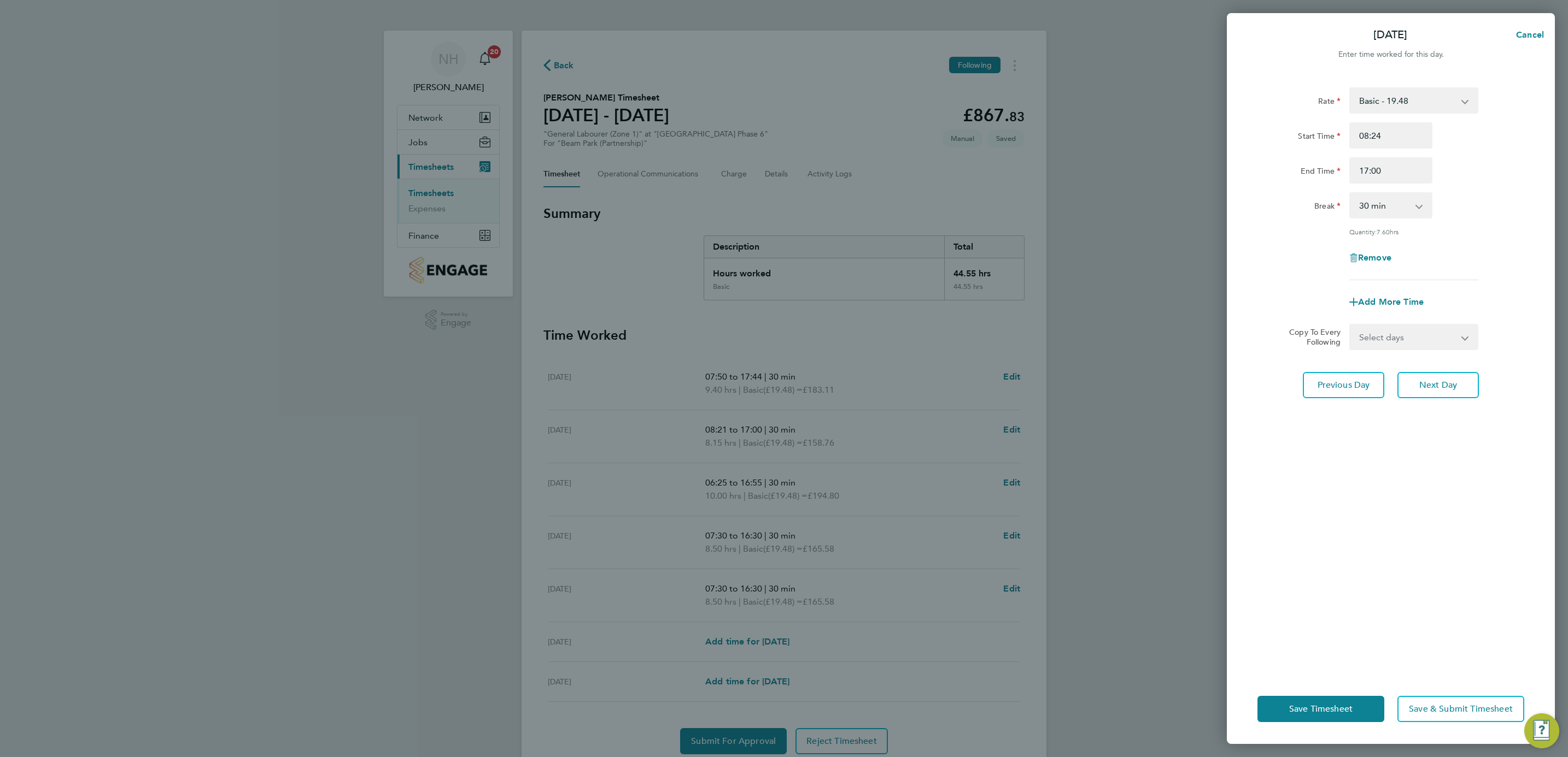
click at [1496, 216] on div "Break 0 min 15 min 30 min 45 min 60 min 75 min 90 min" at bounding box center [1390, 206] width 275 height 26
click at [1378, 166] on input "17:00" at bounding box center [1391, 170] width 83 height 26
click at [1500, 231] on div "Quantity: 8.10 hrs" at bounding box center [1390, 231] width 275 height 9
click at [1335, 714] on span "Save Timesheet" at bounding box center [1321, 709] width 63 height 11
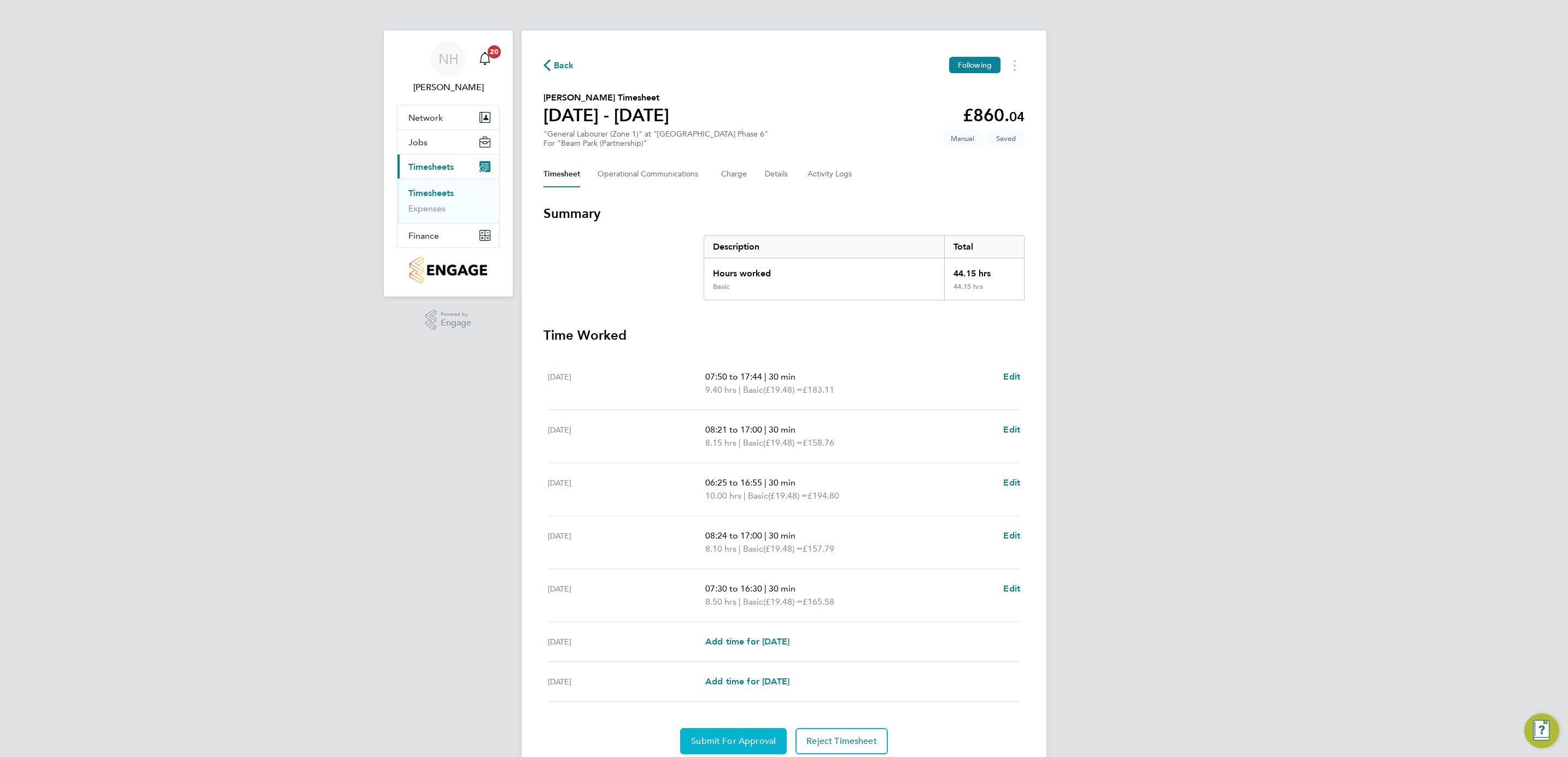
click at [735, 741] on span "Submit For Approval" at bounding box center [734, 741] width 85 height 11
click at [730, 737] on button "Approve Timesheet" at bounding box center [734, 741] width 102 height 26
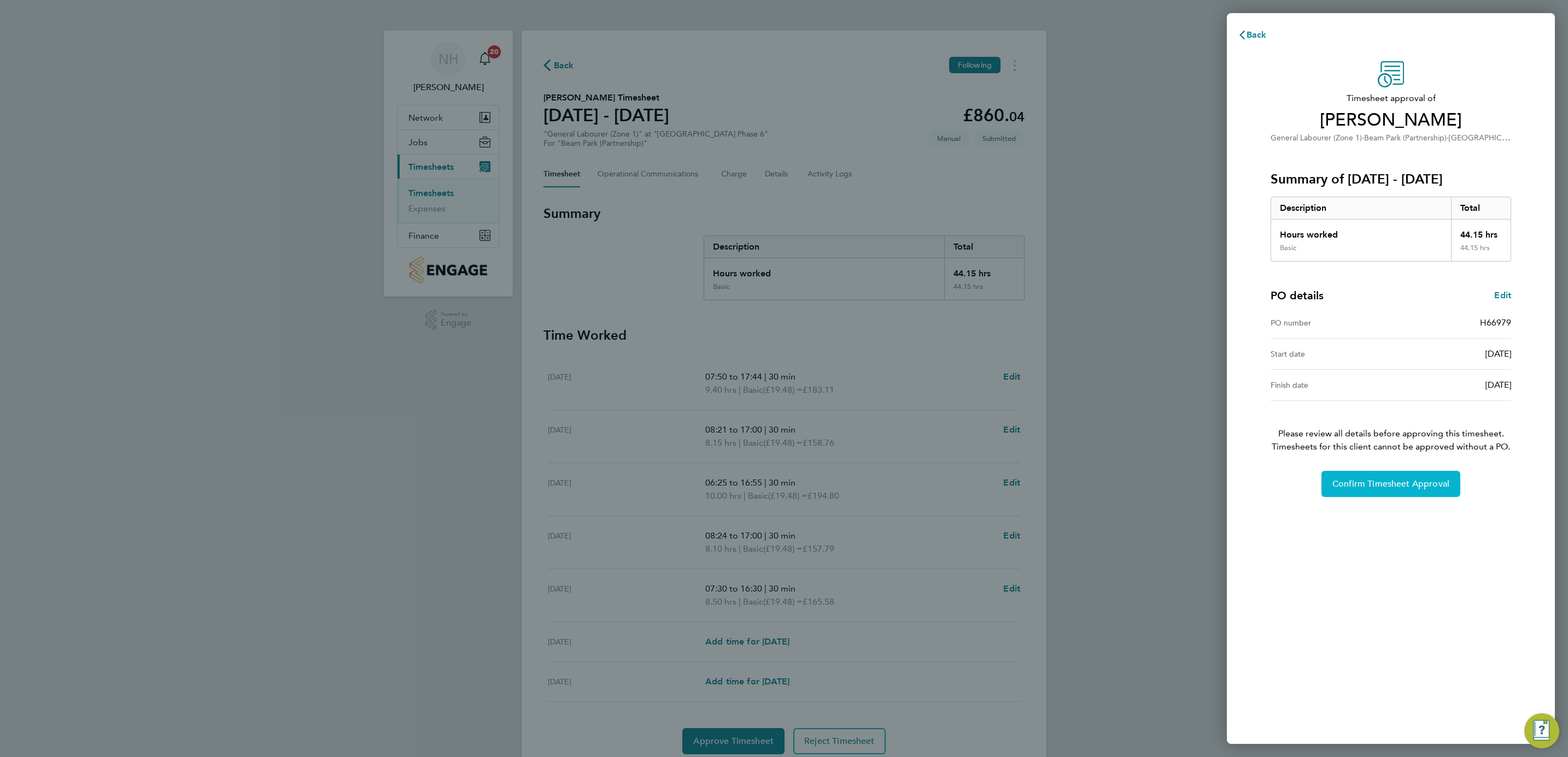
click at [1408, 482] on span "Confirm Timesheet Approval" at bounding box center [1390, 484] width 117 height 11
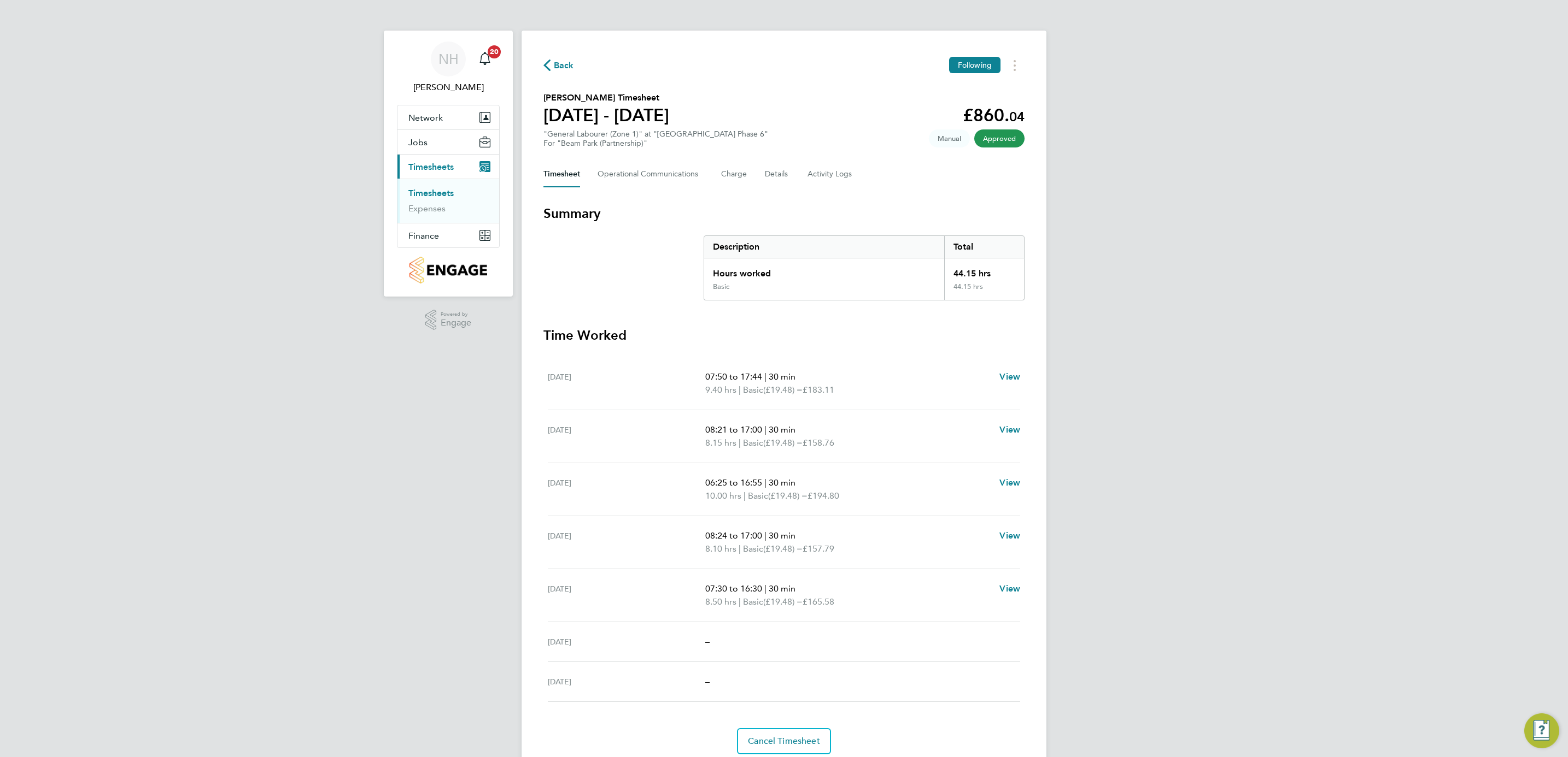
drag, startPoint x: 573, startPoint y: 58, endPoint x: 566, endPoint y: 59, distance: 7.1
click at [568, 58] on div "Back Following" at bounding box center [784, 65] width 481 height 17
click at [562, 60] on span "Back" at bounding box center [564, 65] width 20 height 13
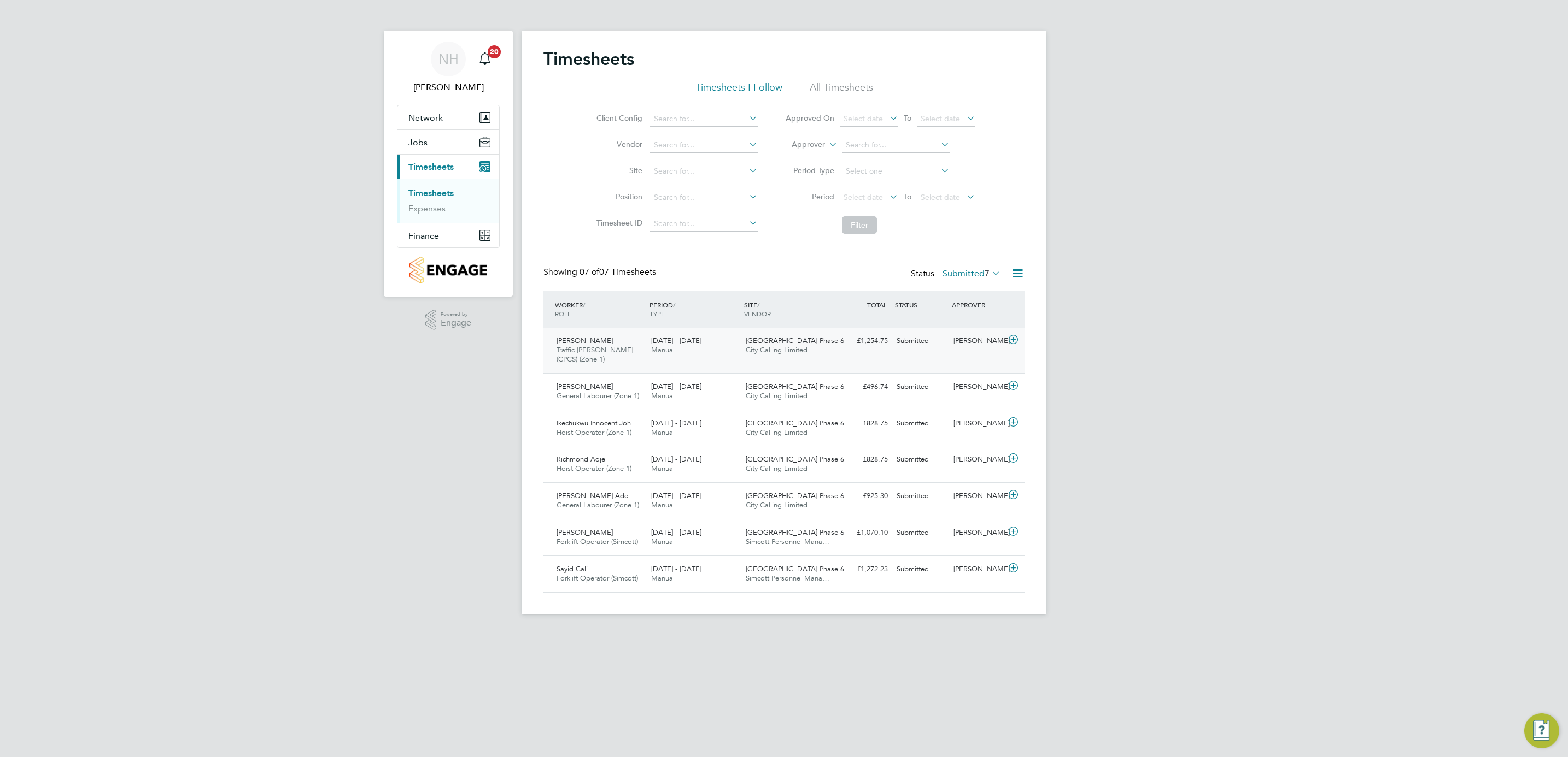
click at [972, 344] on div "[PERSON_NAME]" at bounding box center [977, 341] width 57 height 18
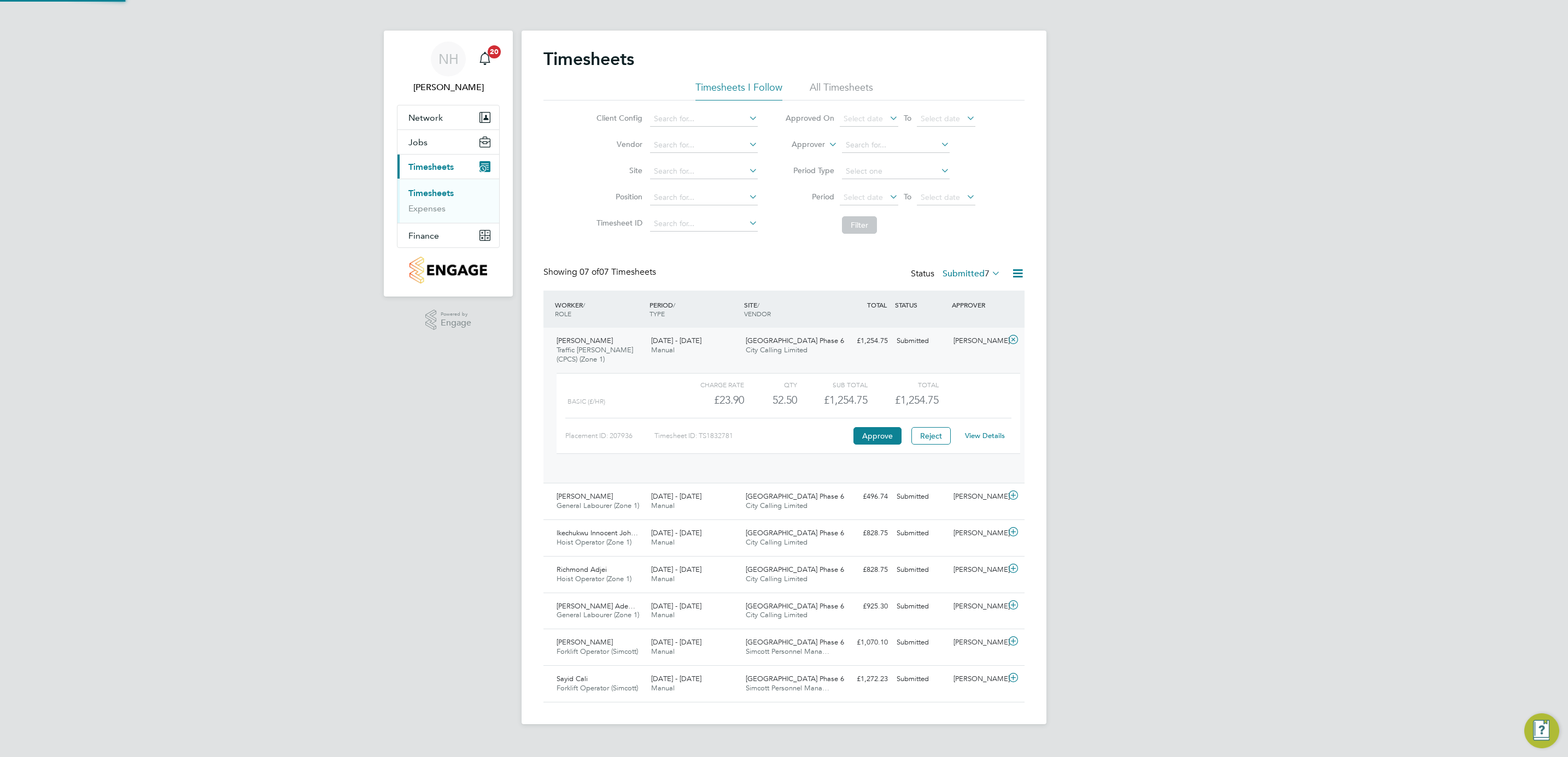
scroll to position [18, 106]
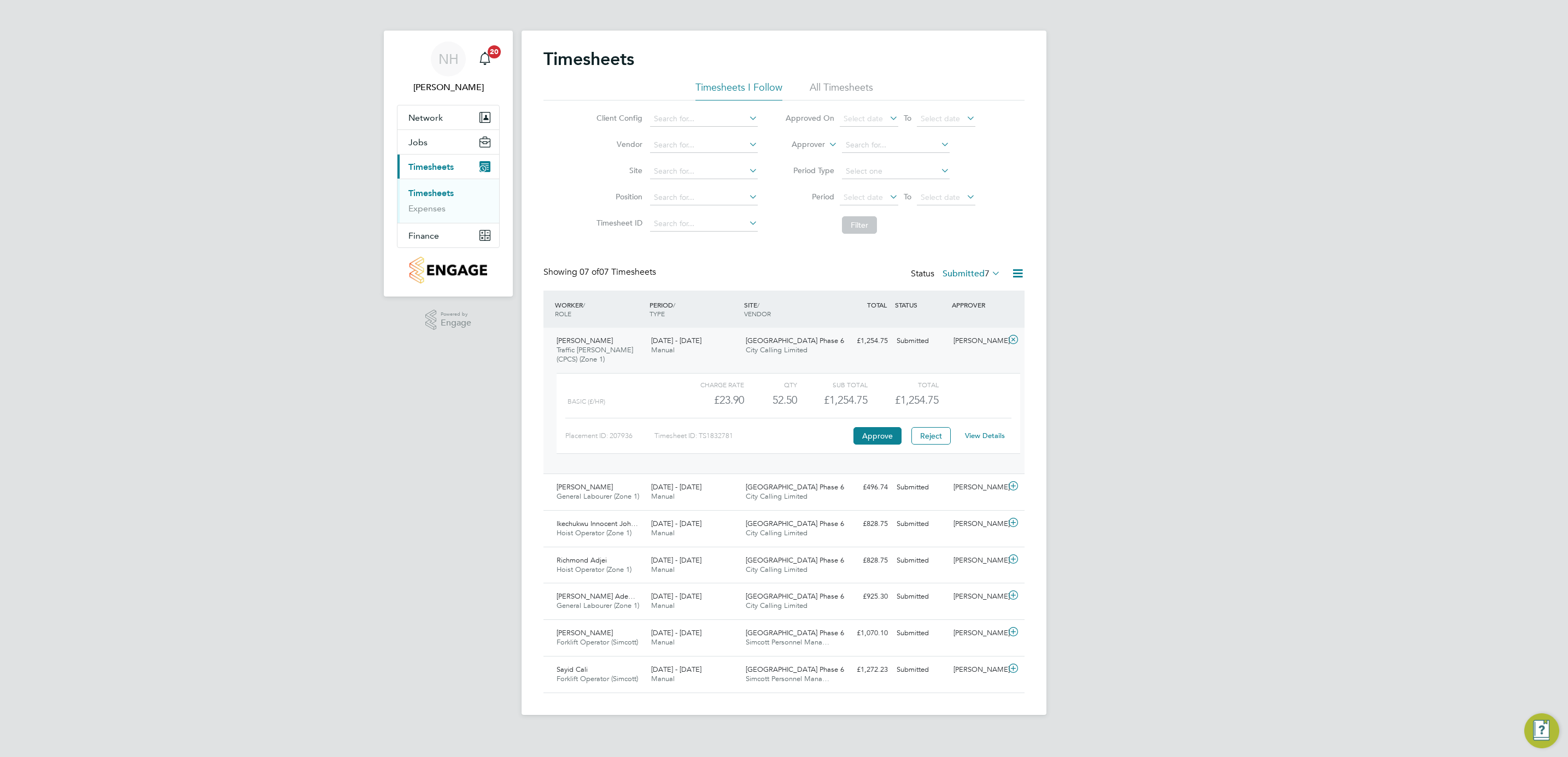
click at [970, 438] on link "View Details" at bounding box center [985, 436] width 40 height 9
click at [985, 433] on link "View Details" at bounding box center [985, 436] width 40 height 9
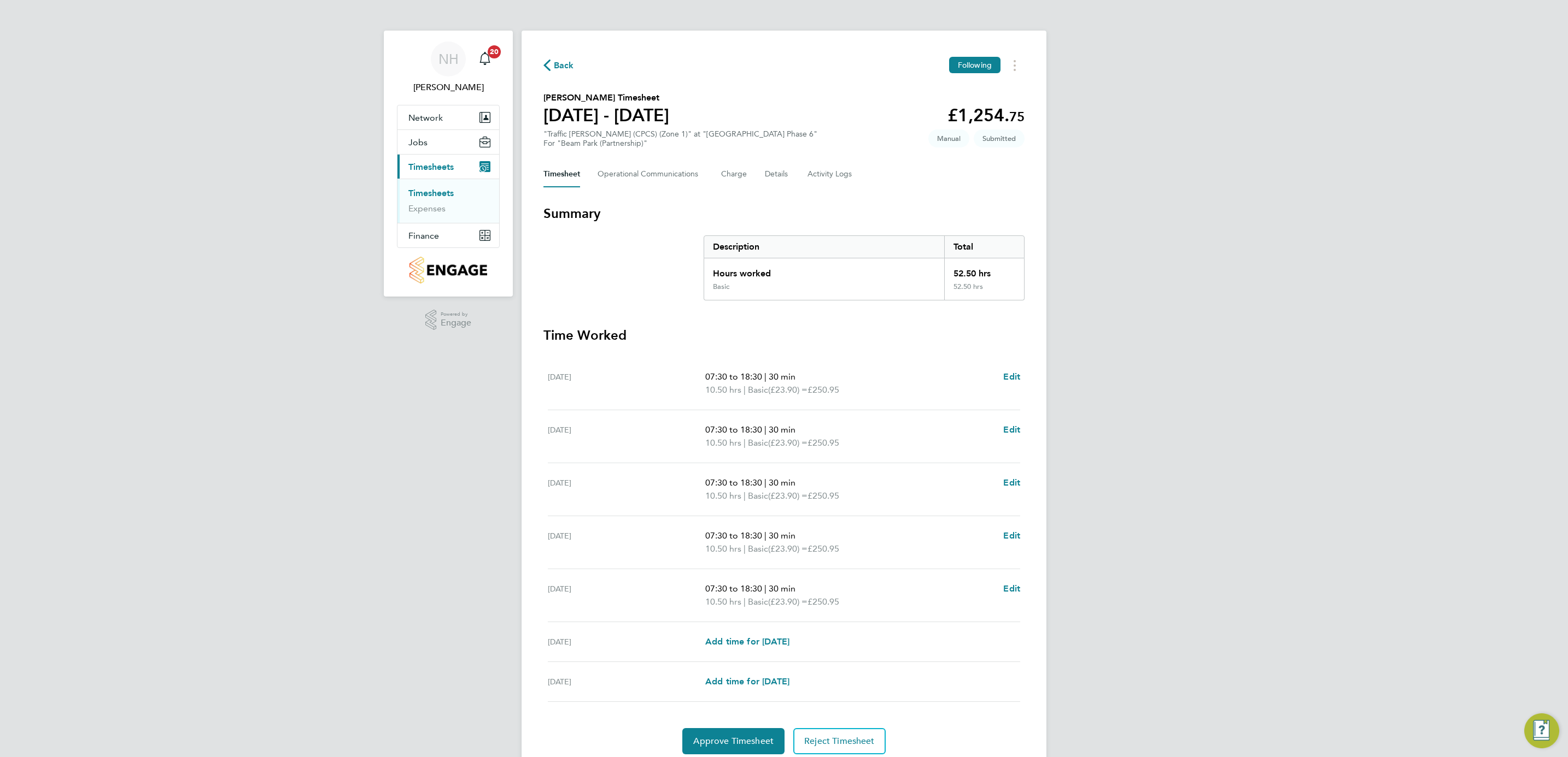
click at [561, 63] on span "Back" at bounding box center [564, 65] width 20 height 13
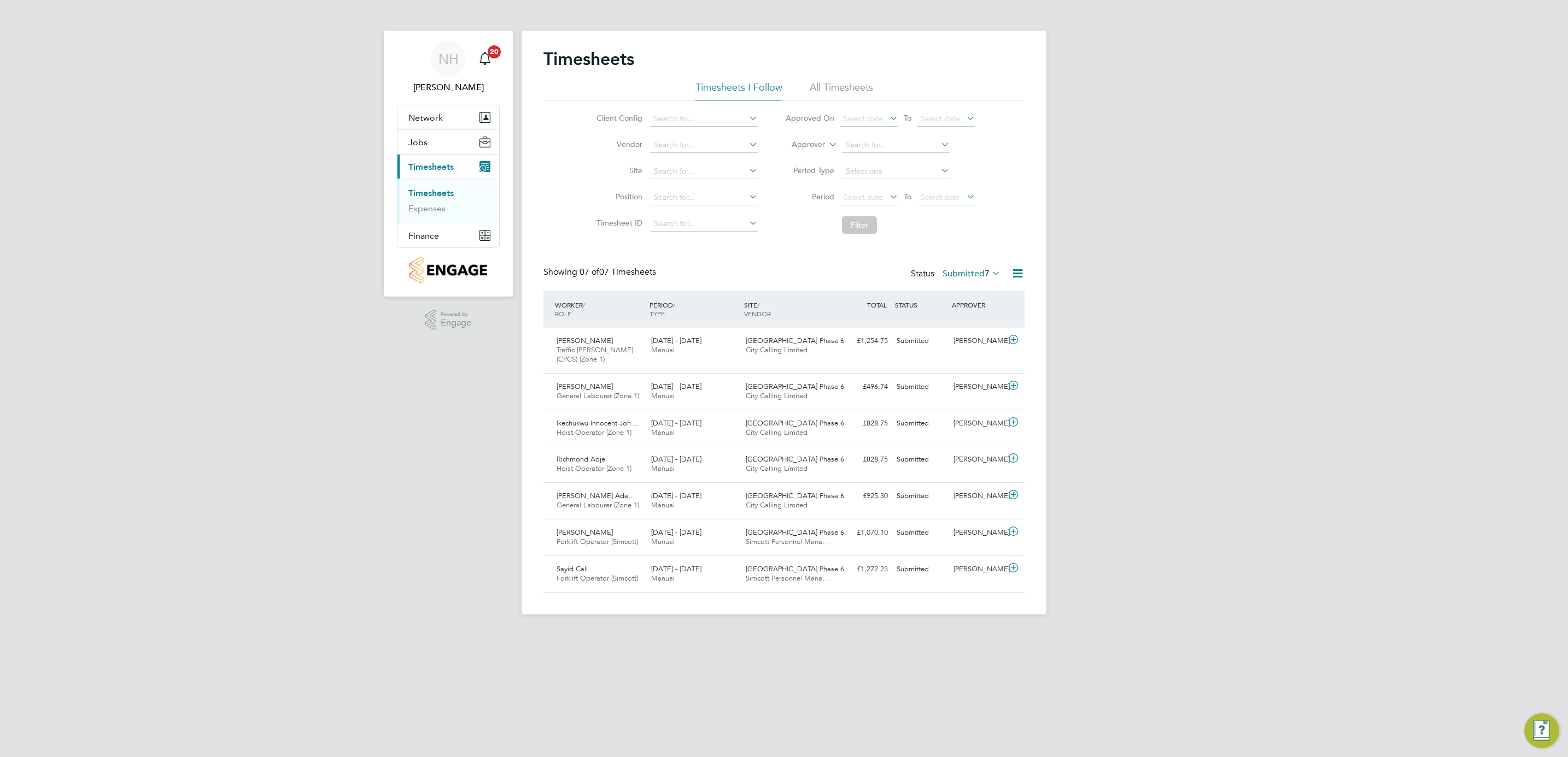
click at [967, 270] on label "Submitted 7" at bounding box center [971, 273] width 58 height 11
drag, startPoint x: 962, startPoint y: 339, endPoint x: 963, endPoint y: 333, distance: 6.1
click at [963, 333] on li "Approved" at bounding box center [957, 340] width 50 height 15
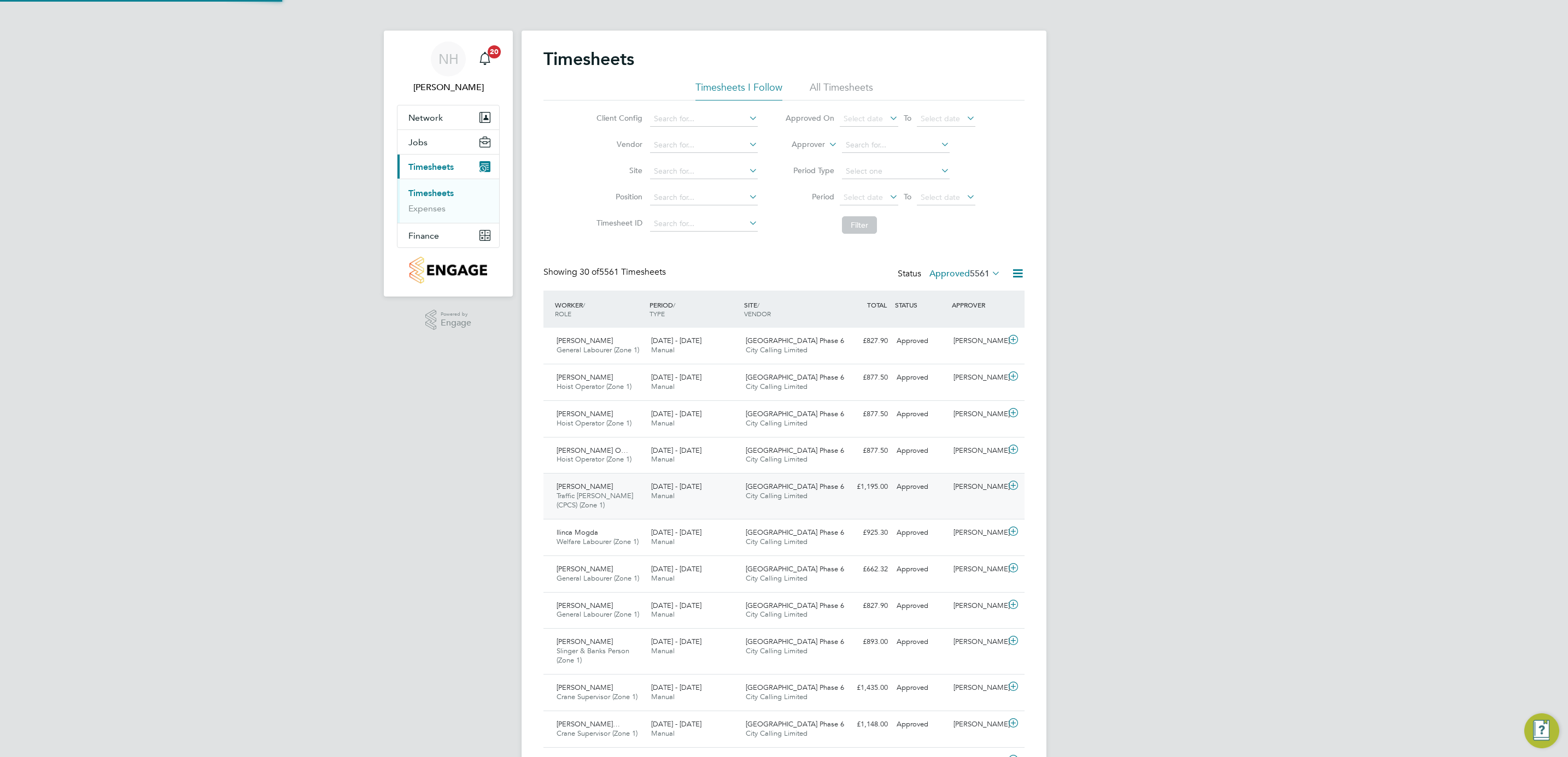
scroll to position [6, 6]
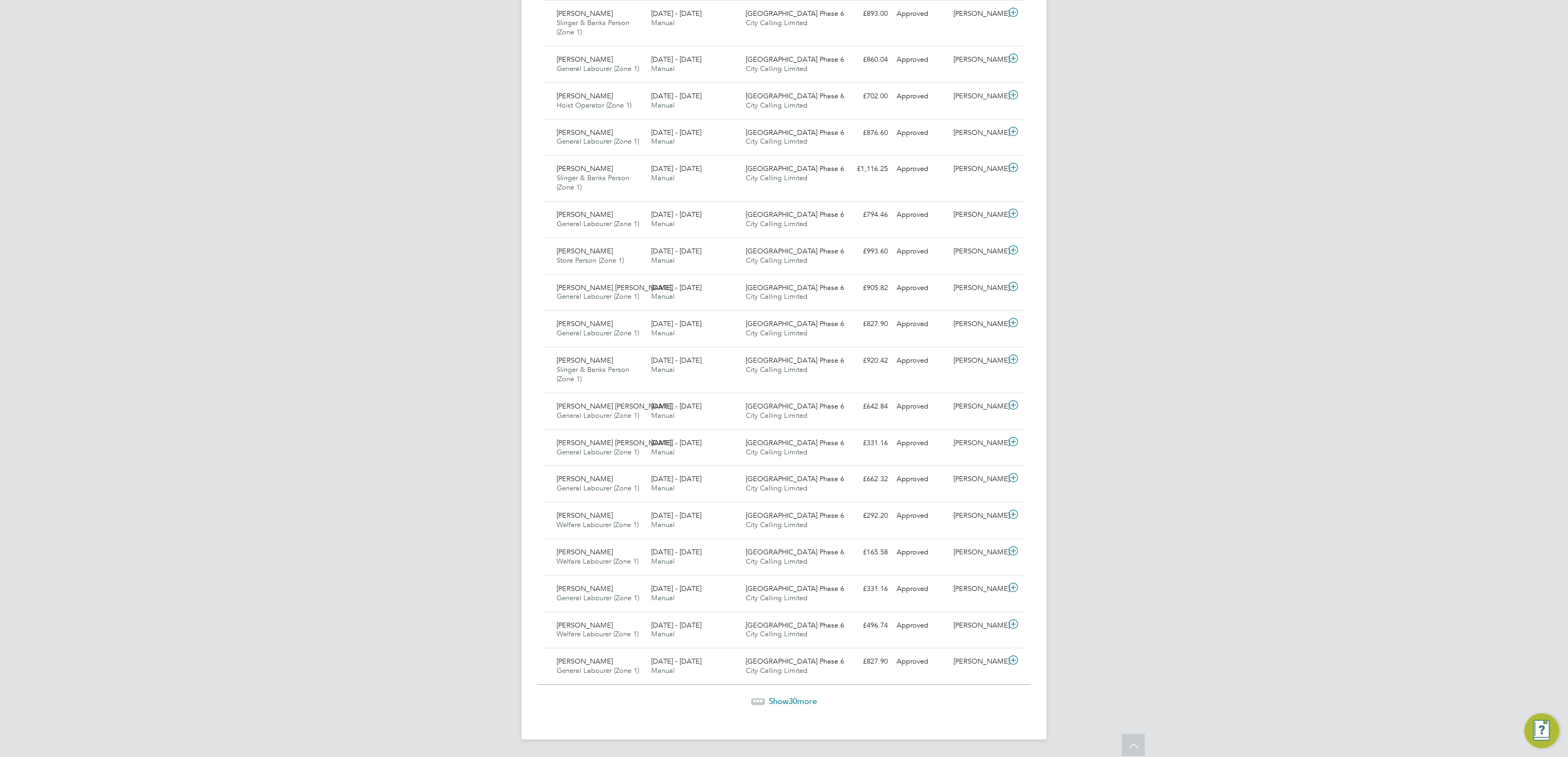
click at [790, 700] on span "30" at bounding box center [793, 701] width 9 height 10
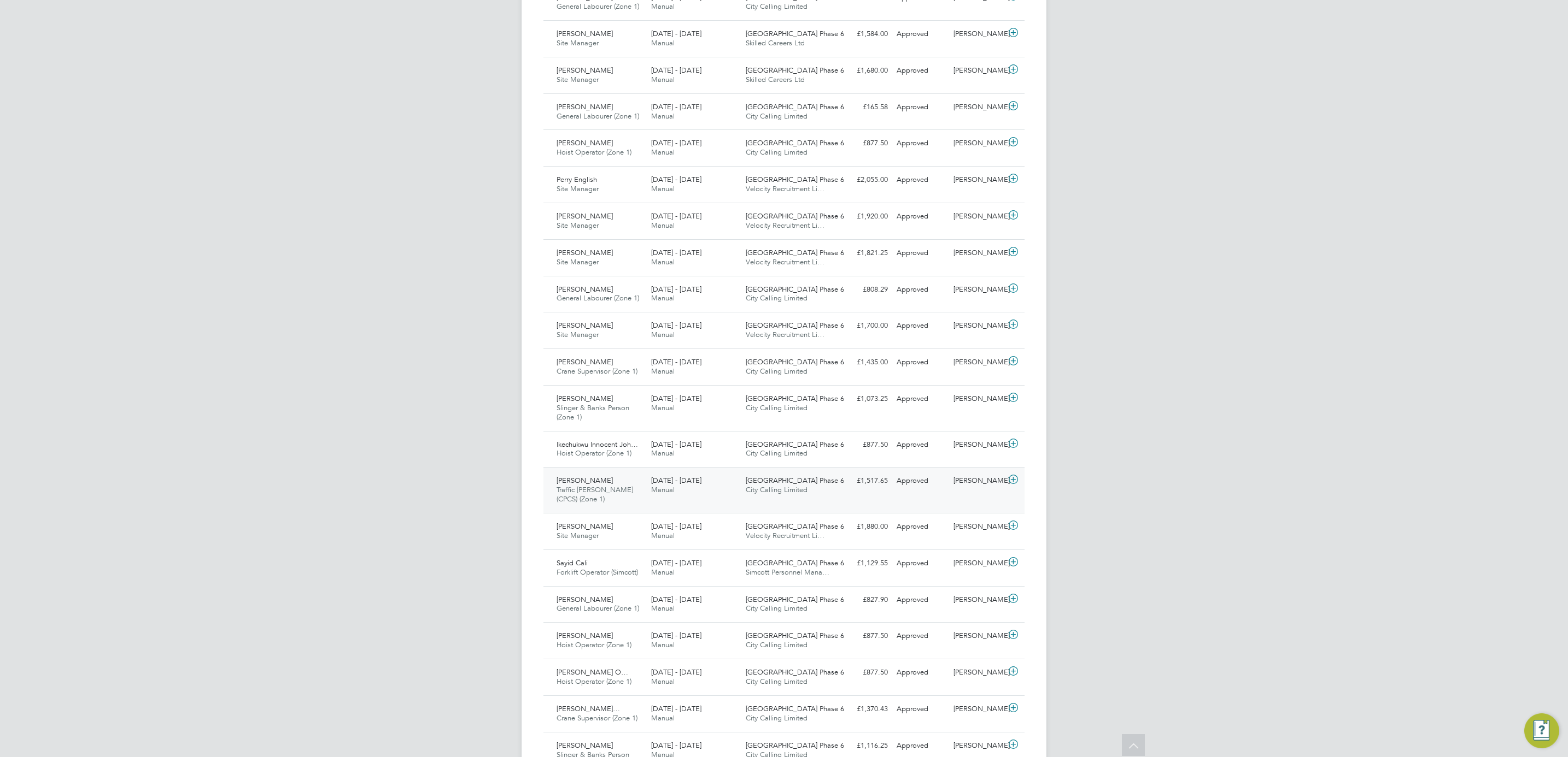
click at [978, 490] on div "[PERSON_NAME]" at bounding box center [977, 481] width 57 height 18
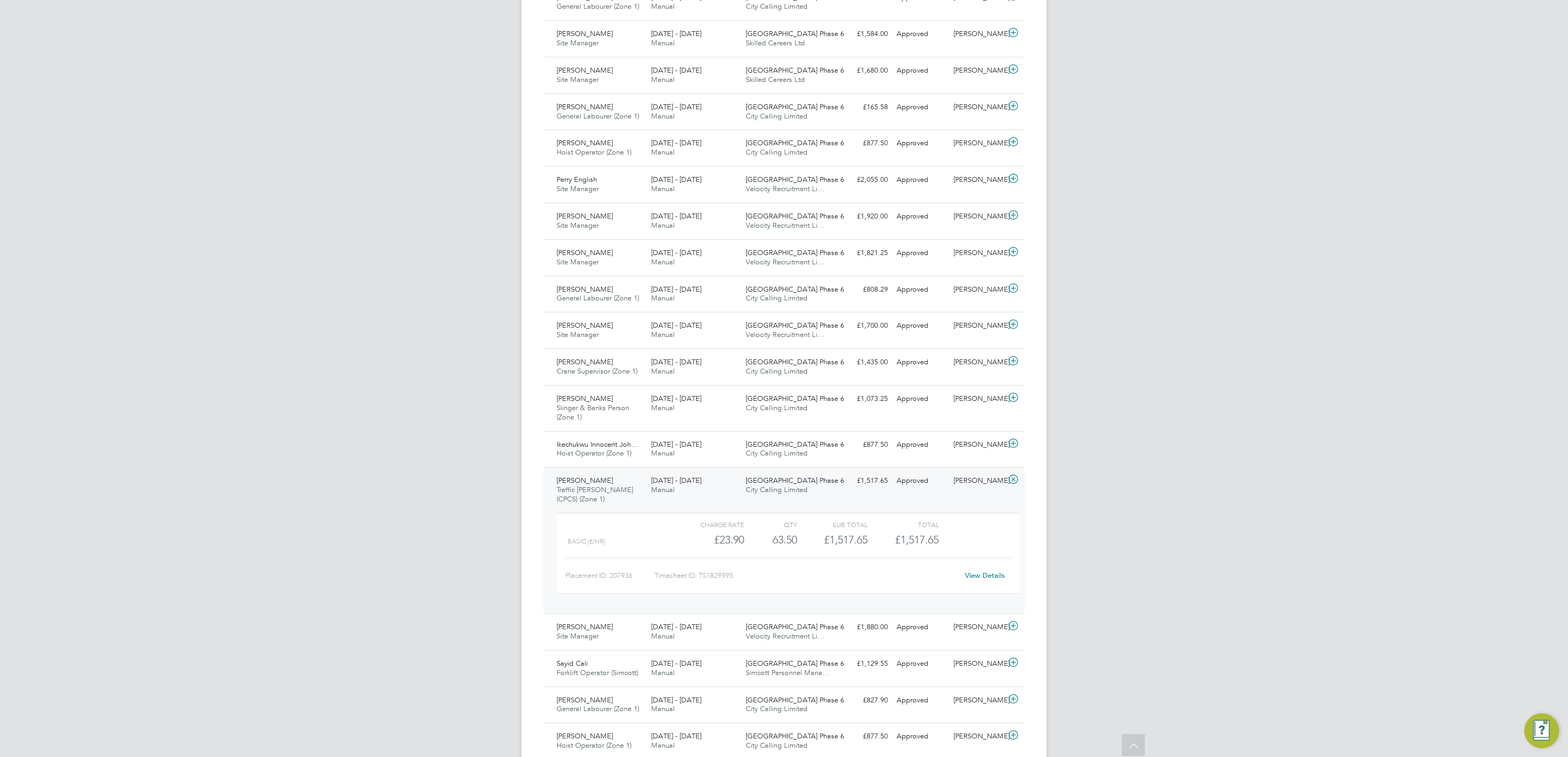
click at [976, 580] on link "View Details" at bounding box center [985, 575] width 40 height 9
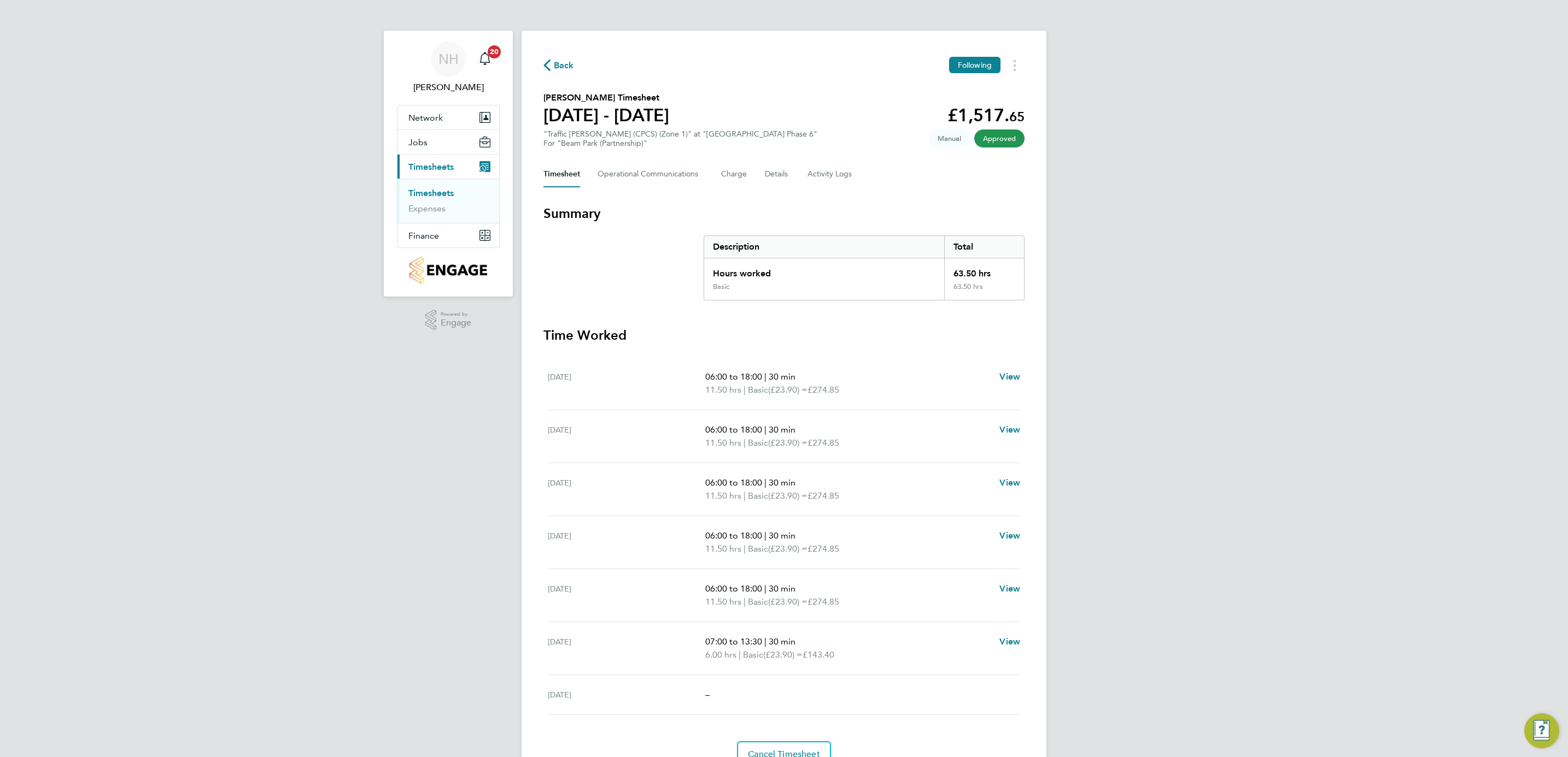
click at [565, 63] on span "Back" at bounding box center [564, 65] width 20 height 13
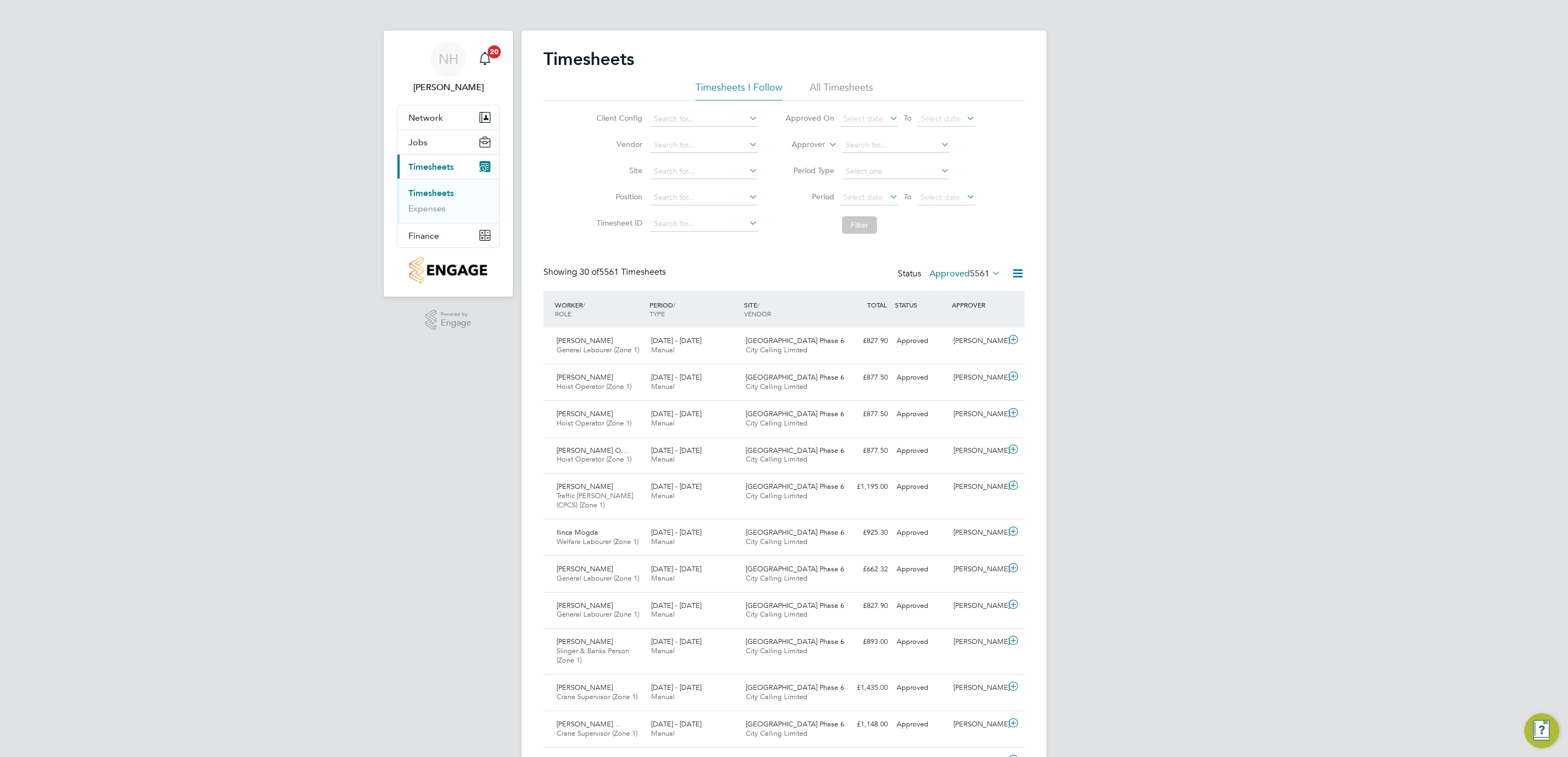
click at [962, 274] on label "Approved 5561" at bounding box center [965, 273] width 71 height 11
click at [960, 325] on li "Submitted" at bounding box center [950, 324] width 50 height 15
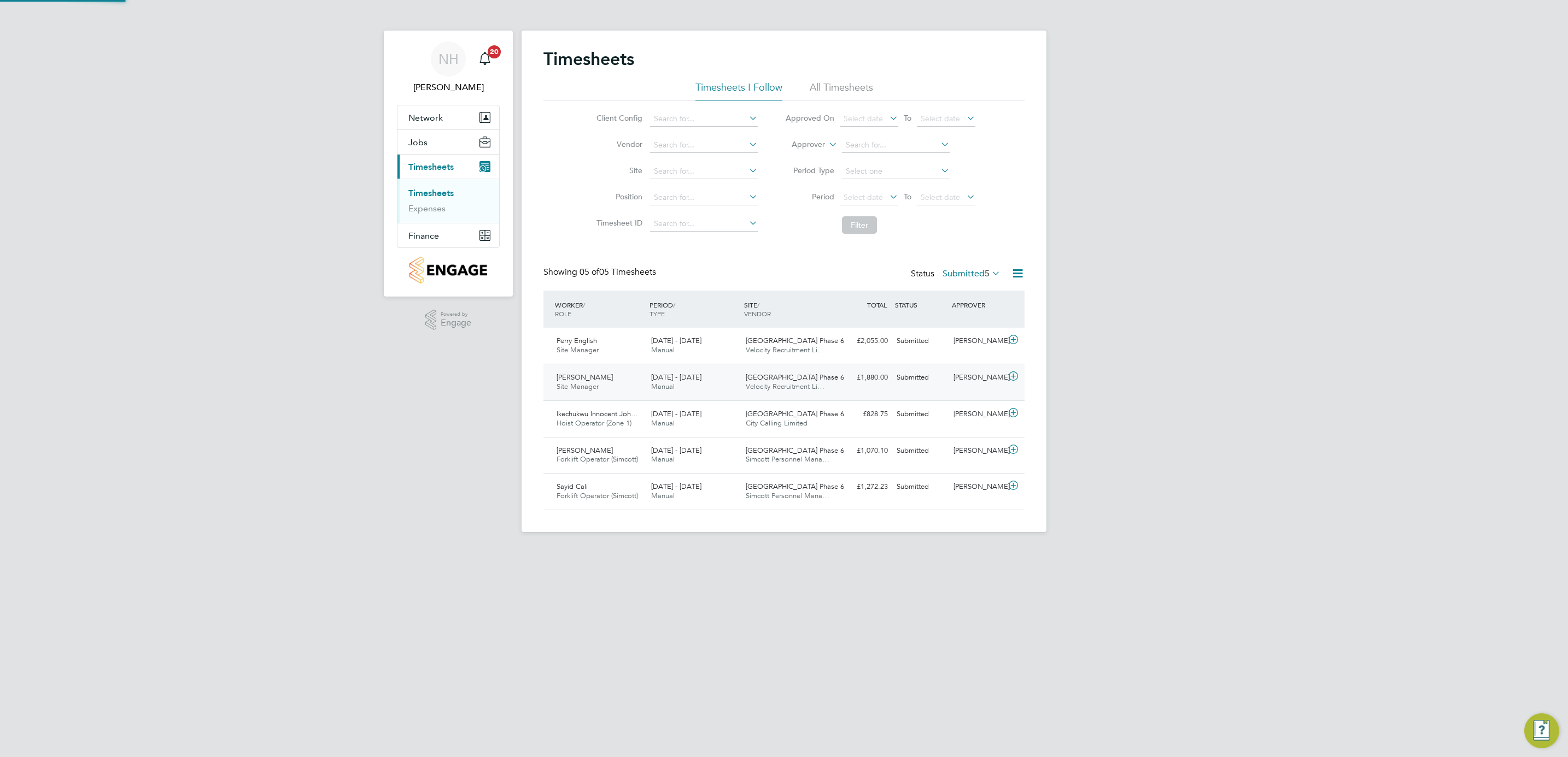
scroll to position [28, 95]
click at [967, 413] on div "[PERSON_NAME]" at bounding box center [977, 414] width 57 height 18
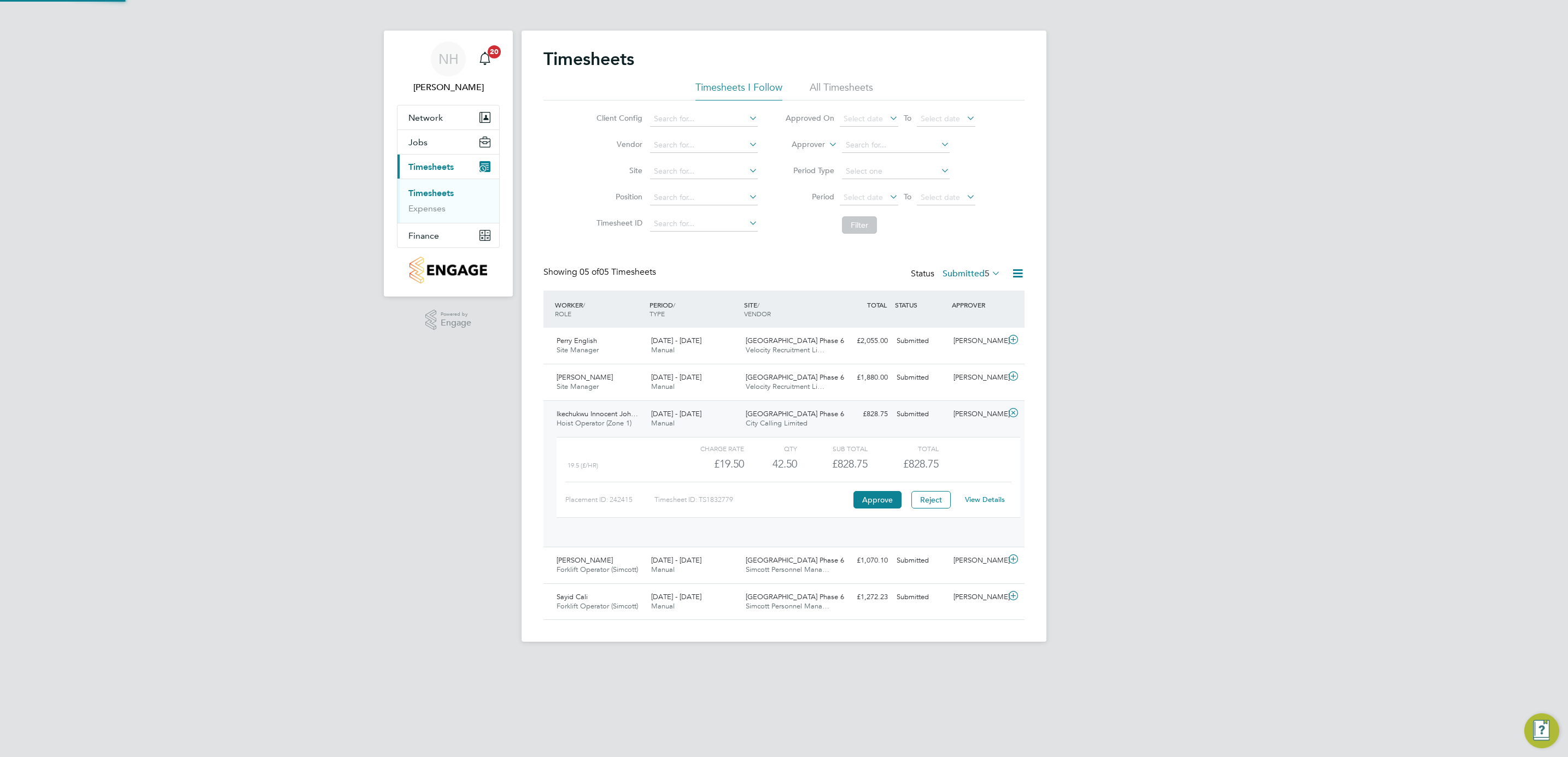
scroll to position [18, 106]
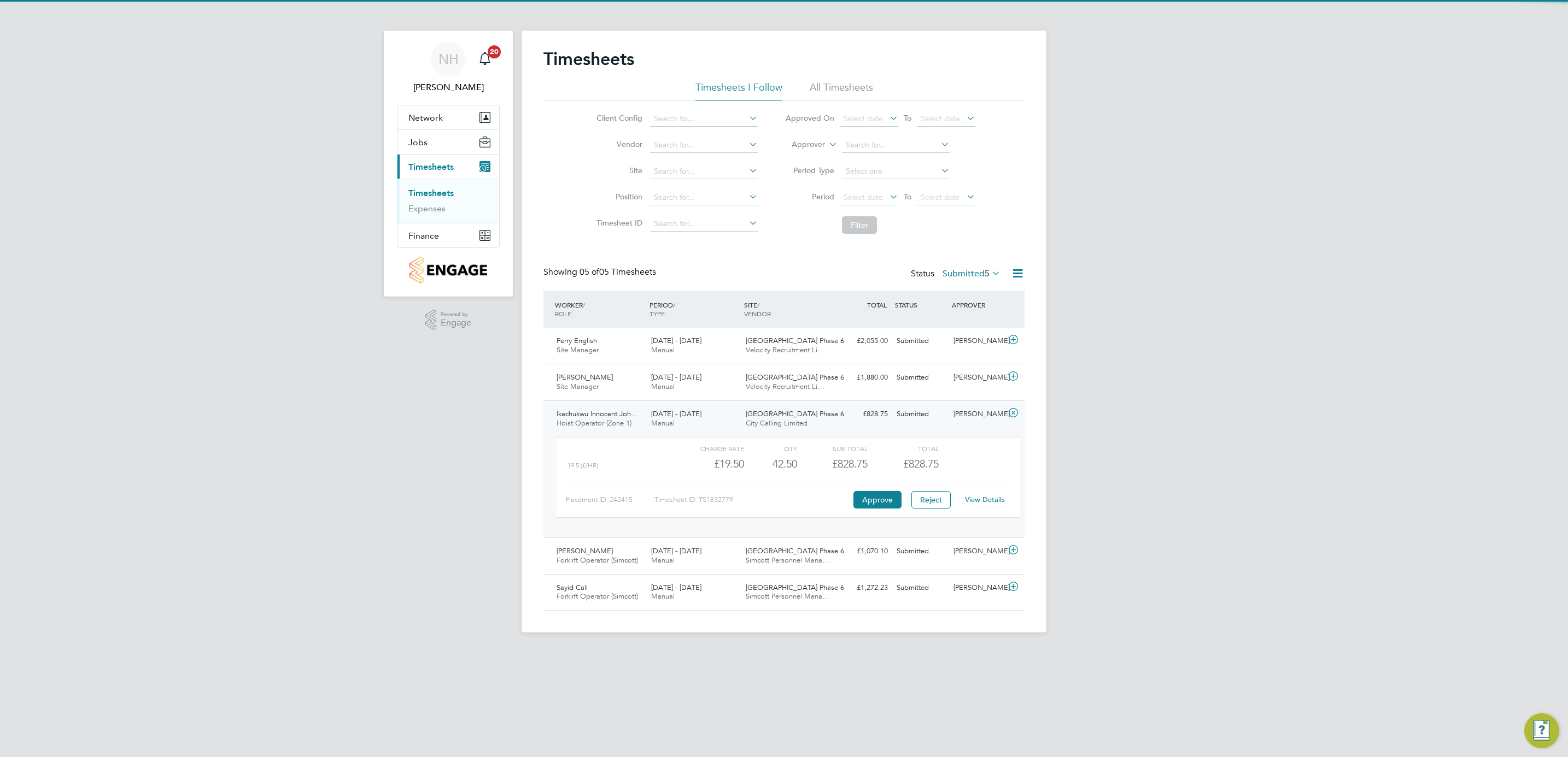
click at [976, 494] on div "View Details" at bounding box center [985, 500] width 53 height 17
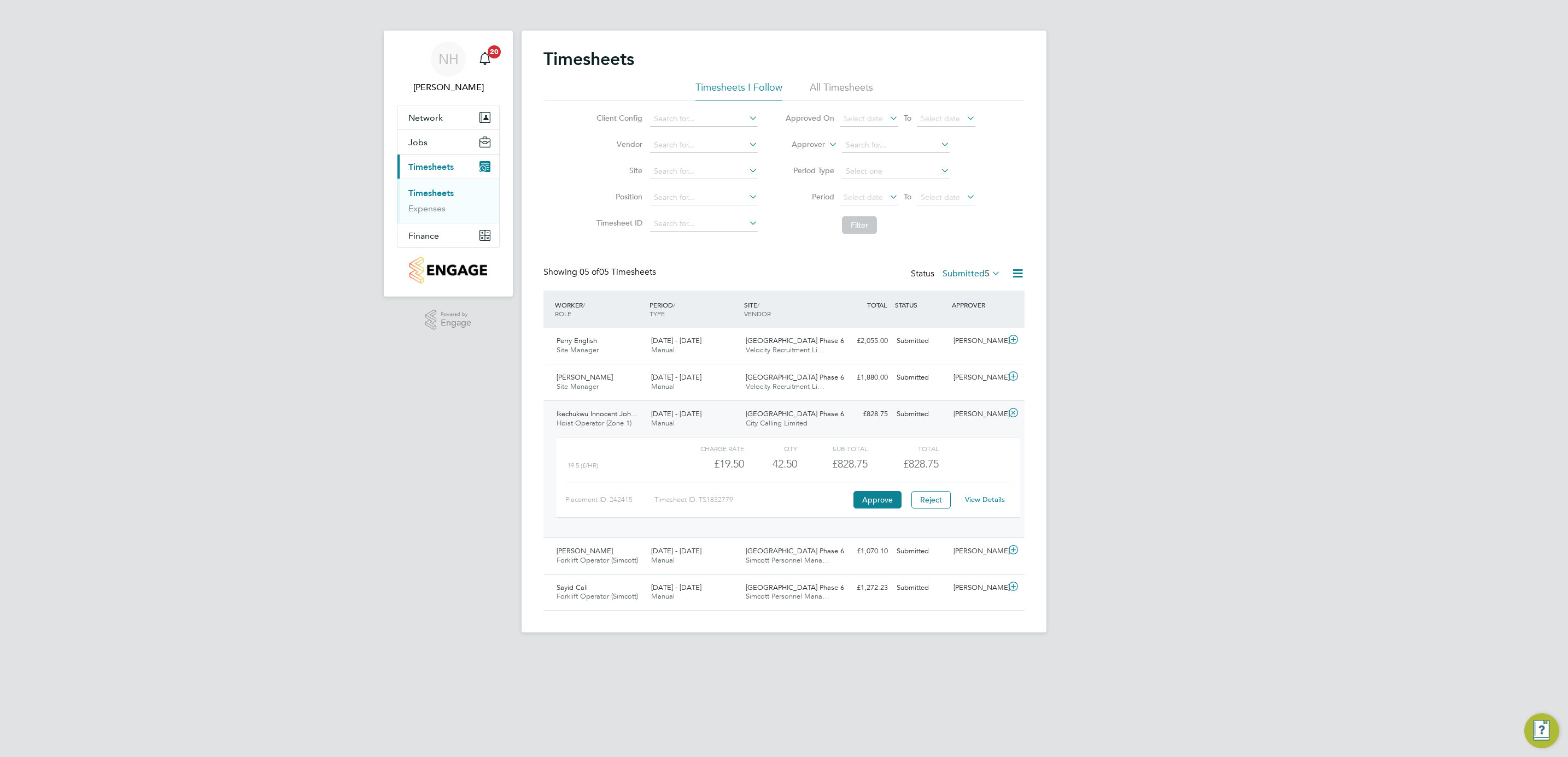
click at [976, 500] on link "View Details" at bounding box center [985, 500] width 40 height 9
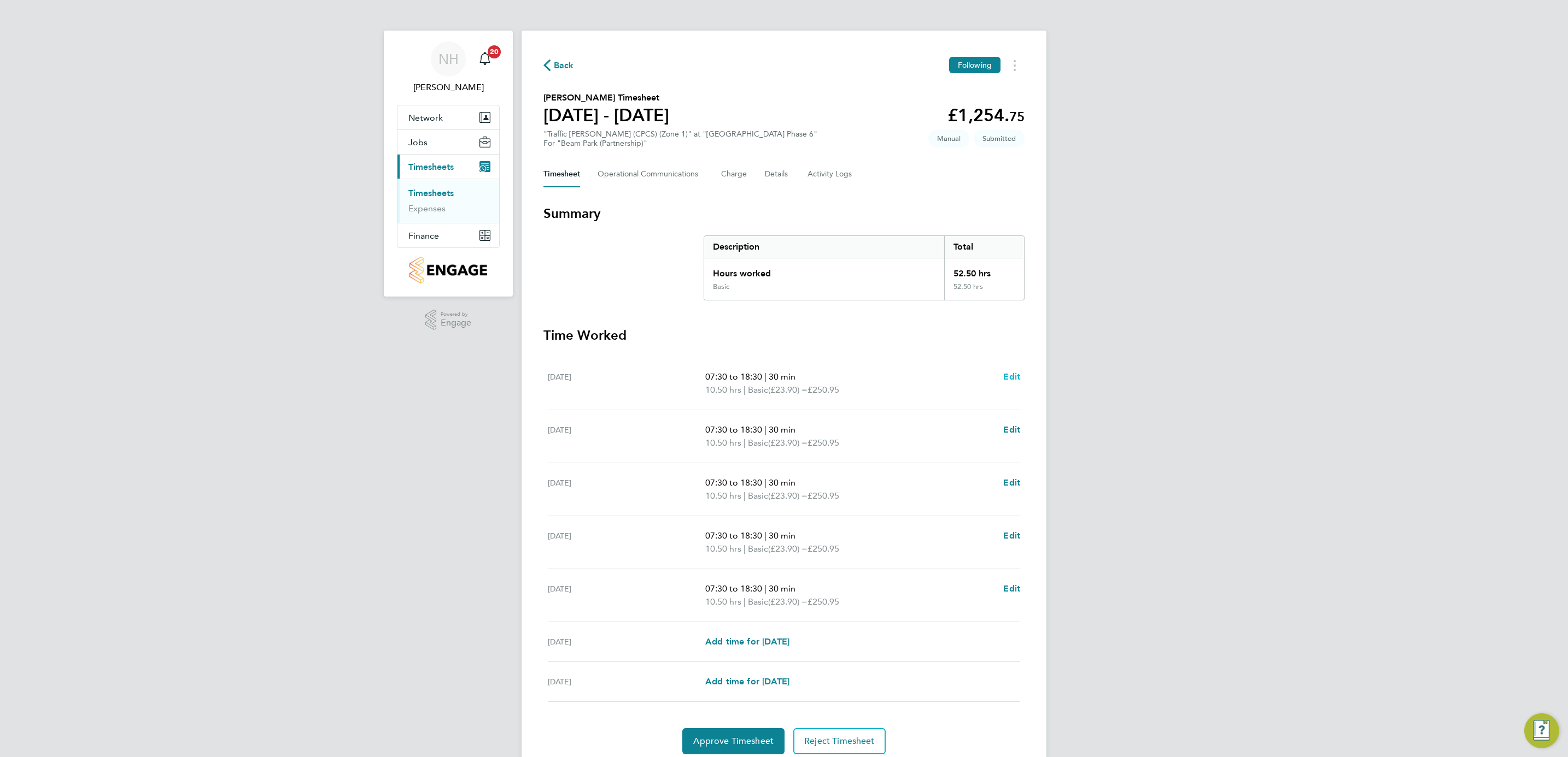
click at [1013, 377] on span "Edit" at bounding box center [1012, 377] width 17 height 10
select select "30"
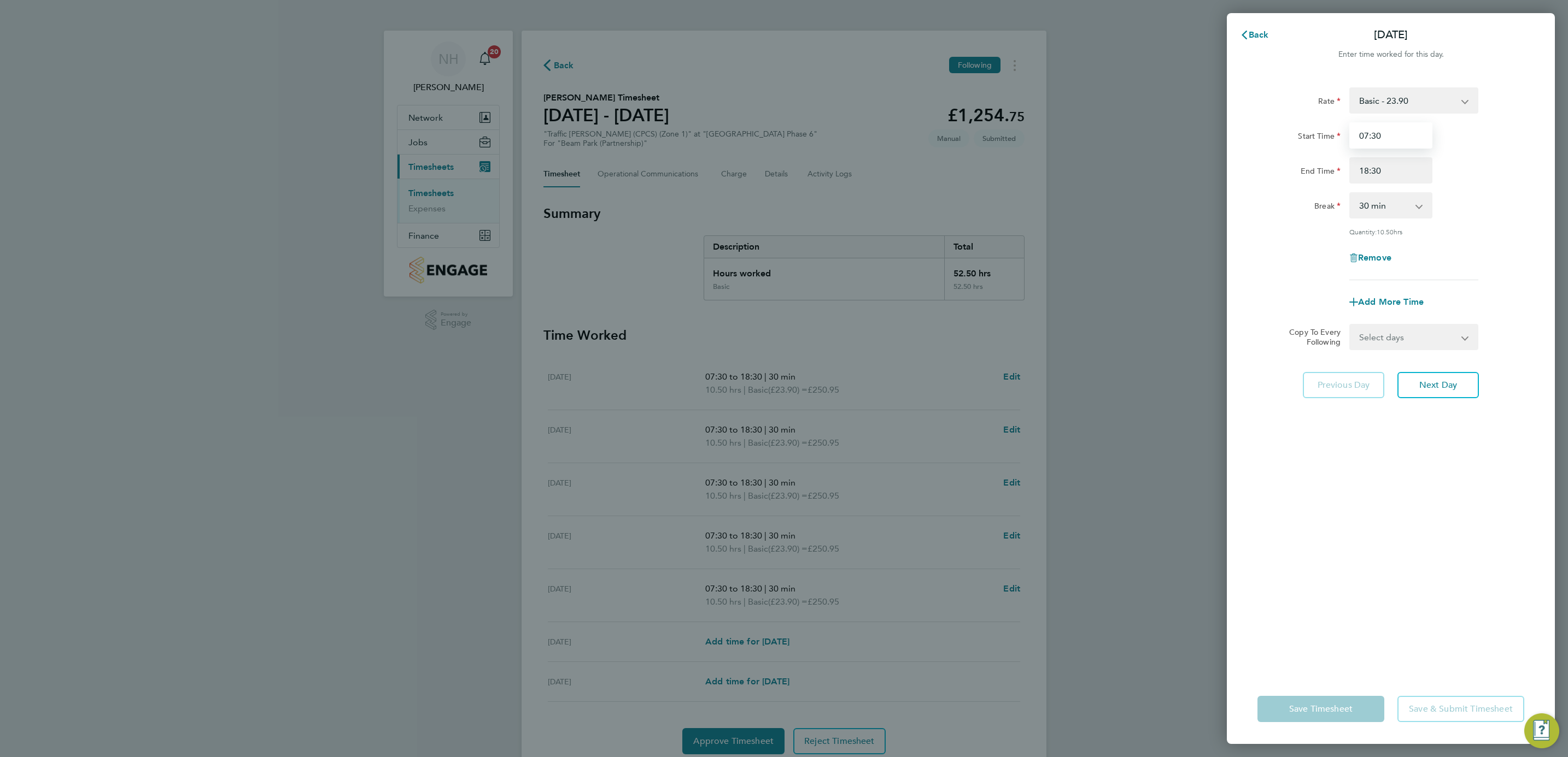
click at [1362, 135] on input "07:30" at bounding box center [1391, 135] width 83 height 26
click at [1366, 134] on input "07:30" at bounding box center [1391, 135] width 83 height 26
type input "06:00"
click at [1373, 169] on input "18:30" at bounding box center [1391, 170] width 83 height 26
type input "18:00"
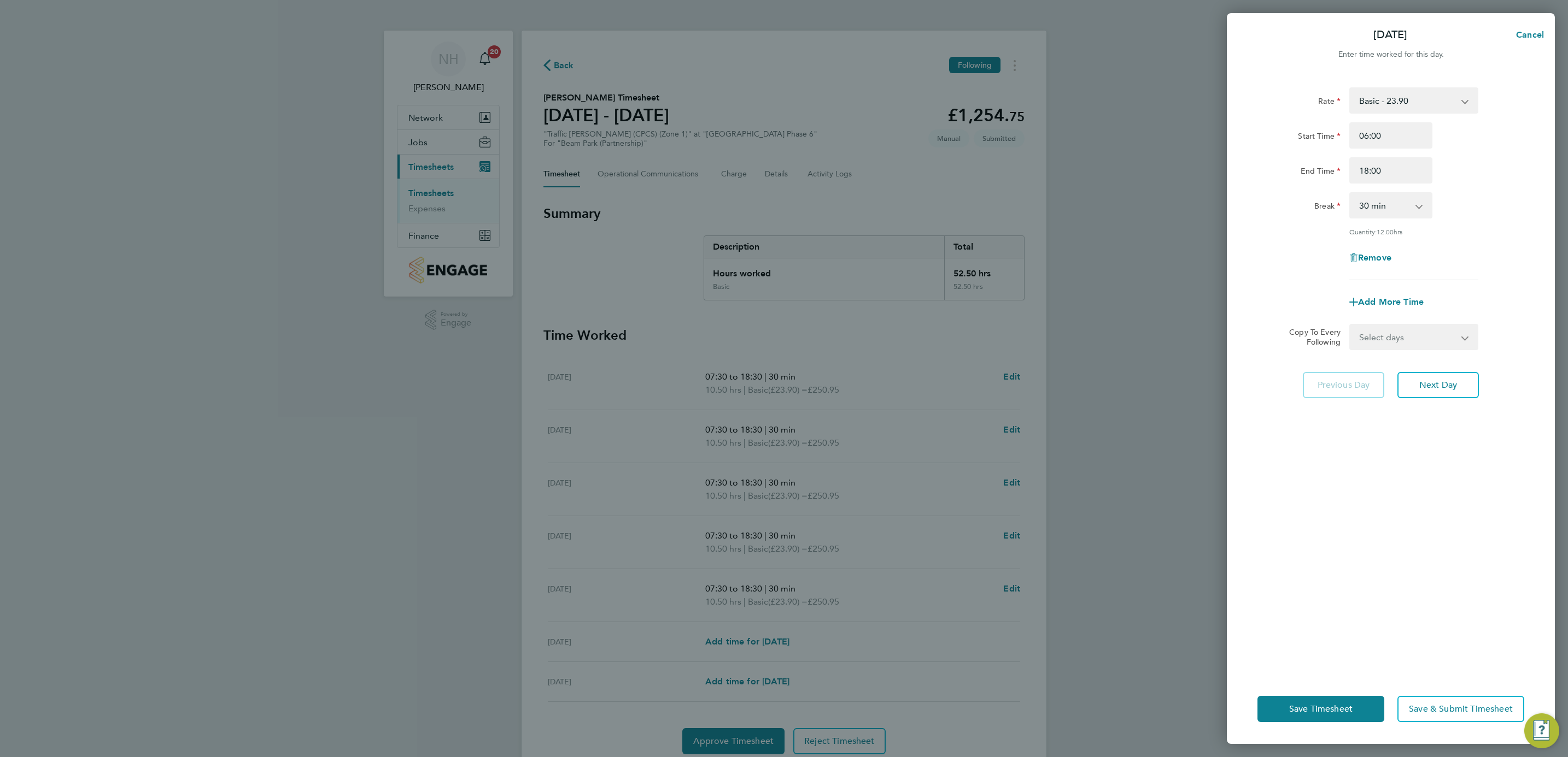
click at [1482, 220] on div "Rate Basic - 23.90 Start Time 06:00 End Time 18:00 Break 0 min 15 min 30 min 45…" at bounding box center [1390, 184] width 267 height 193
click at [1313, 707] on span "Save Timesheet" at bounding box center [1321, 709] width 63 height 11
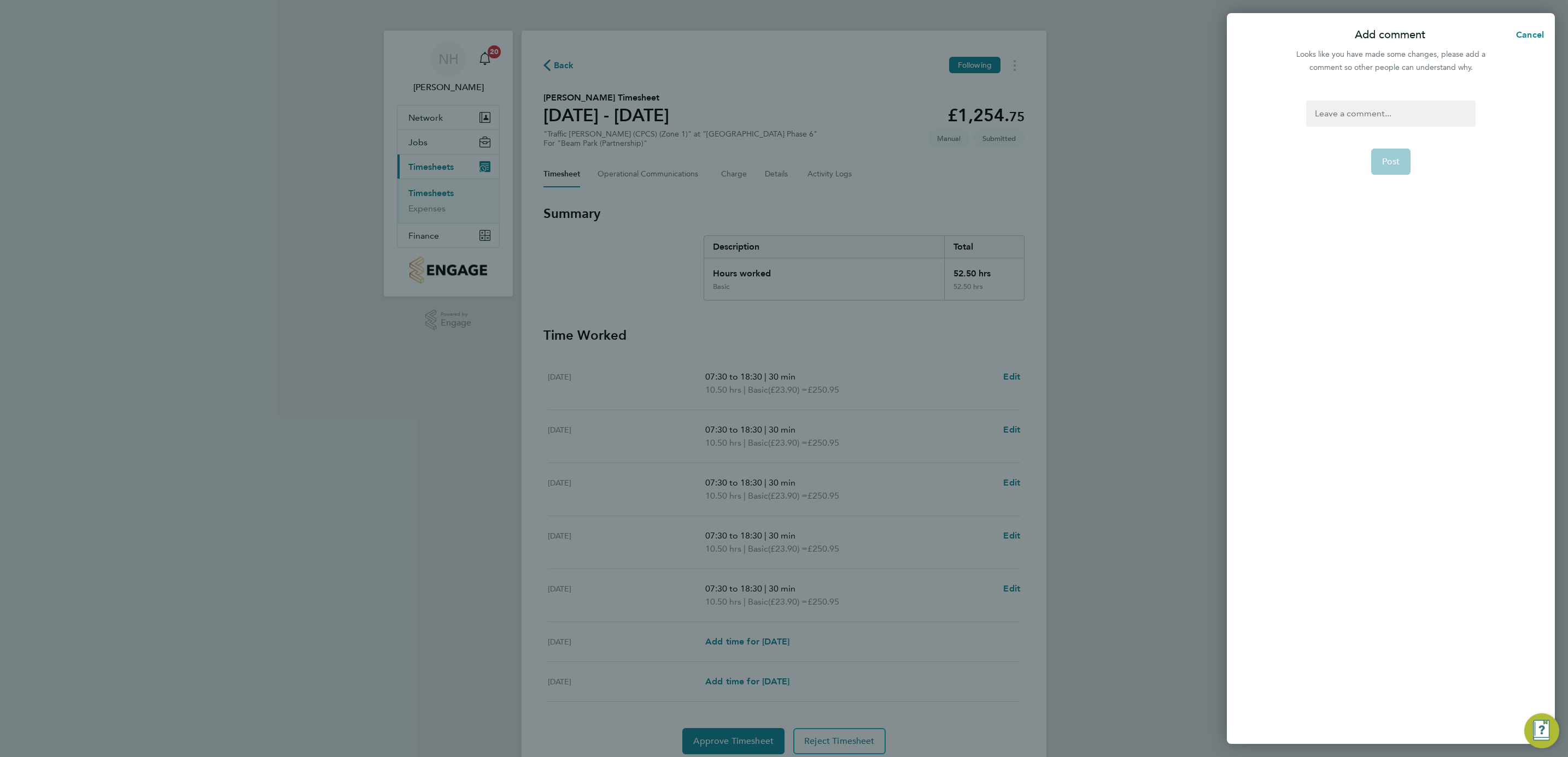
click at [1334, 119] on div at bounding box center [1390, 114] width 169 height 26
click at [1393, 162] on span "Post" at bounding box center [1390, 161] width 18 height 11
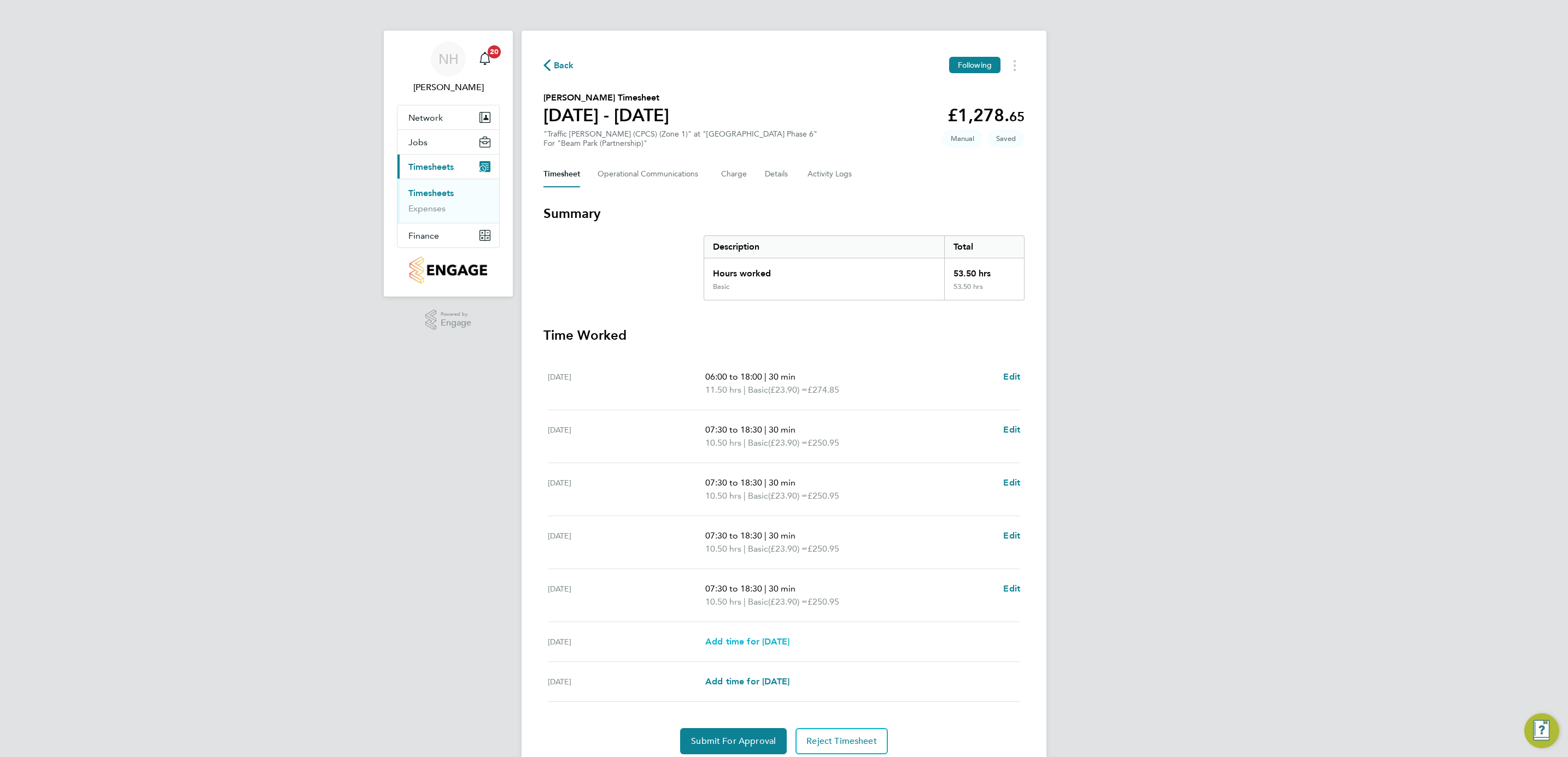
click at [747, 636] on link "Add time for [DATE]" at bounding box center [747, 642] width 84 height 13
select select "30"
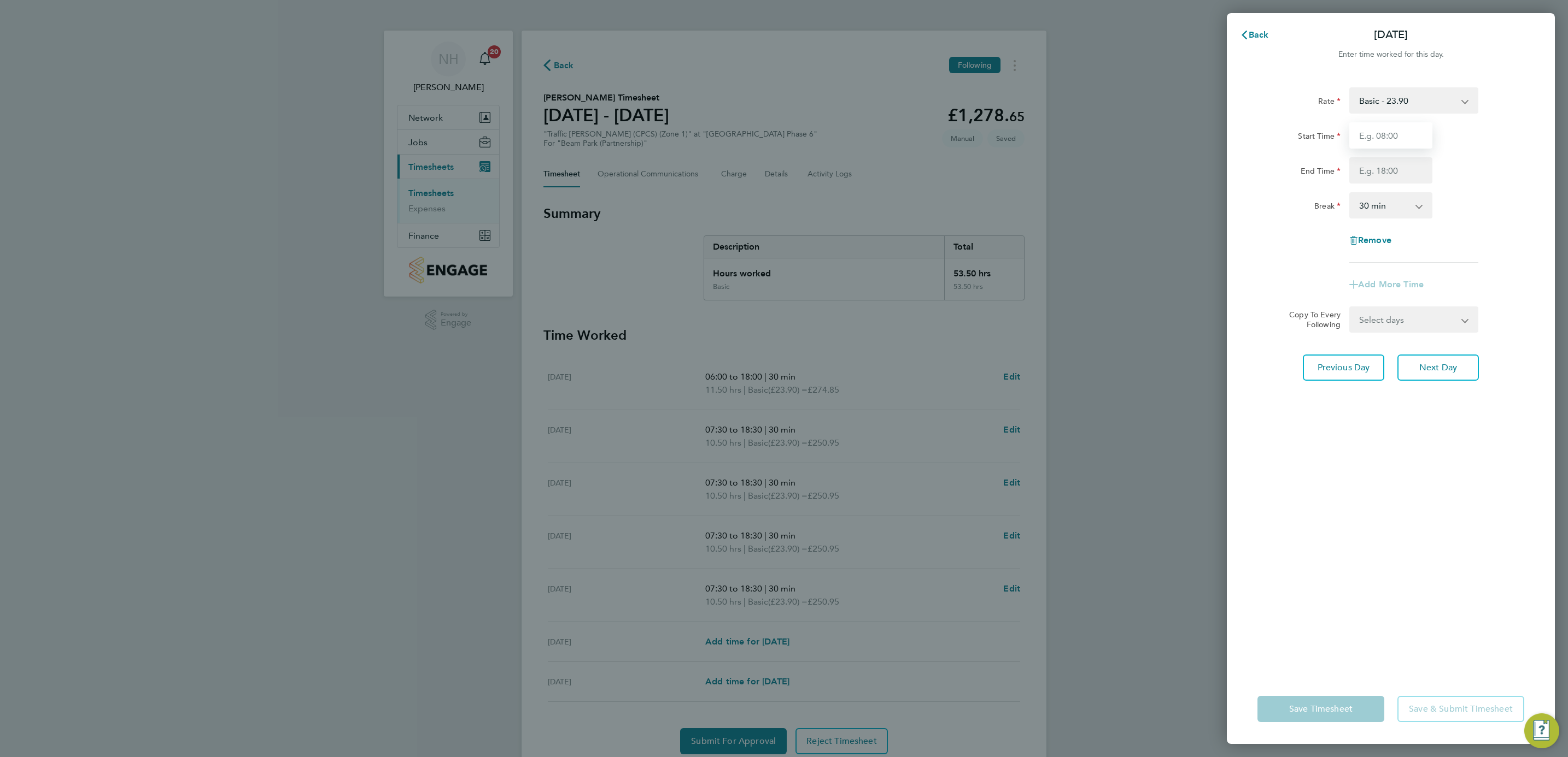
click at [1370, 134] on input "Start Time" at bounding box center [1391, 135] width 83 height 26
click at [1466, 131] on div "Start Time" at bounding box center [1390, 135] width 275 height 26
click at [1385, 133] on input "Start Time" at bounding box center [1391, 135] width 83 height 26
type input "07:00"
click at [1391, 162] on input "End Time" at bounding box center [1391, 170] width 83 height 26
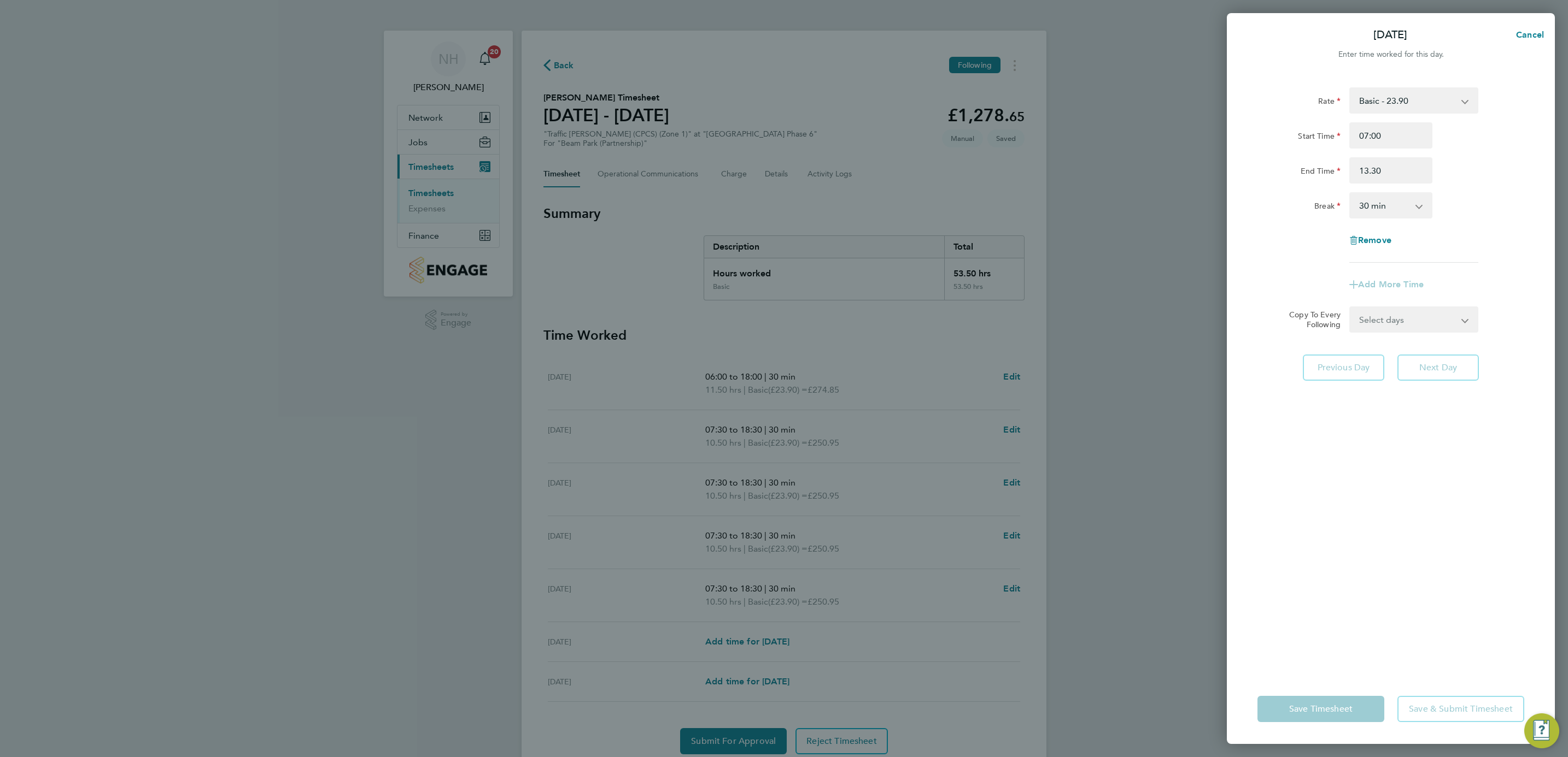
type input "13:30"
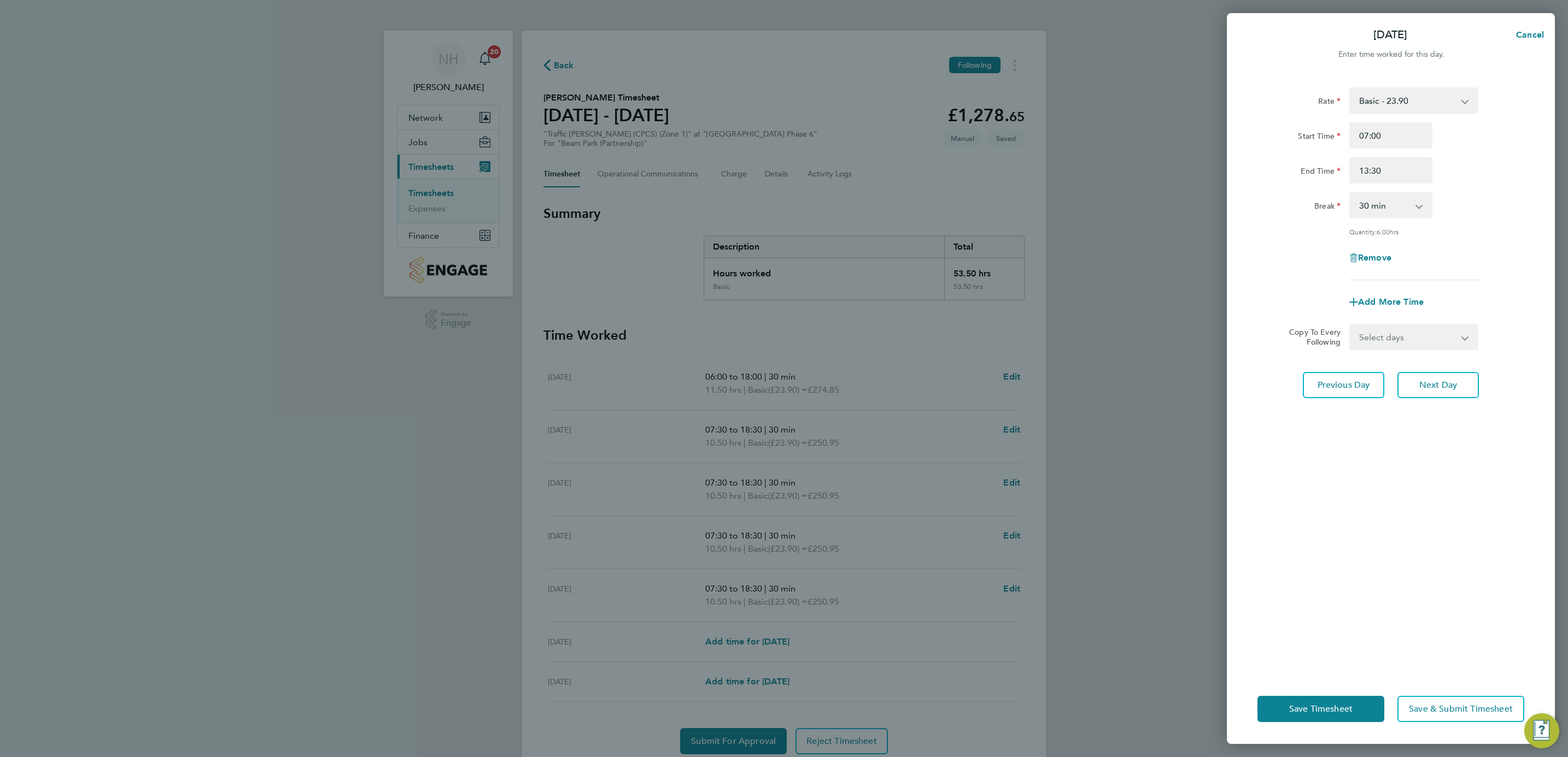
click at [1492, 193] on div "Break 0 min 15 min 30 min 45 min 60 min 75 min 90 min" at bounding box center [1390, 206] width 275 height 26
click at [1291, 705] on span "Save Timesheet" at bounding box center [1321, 709] width 63 height 11
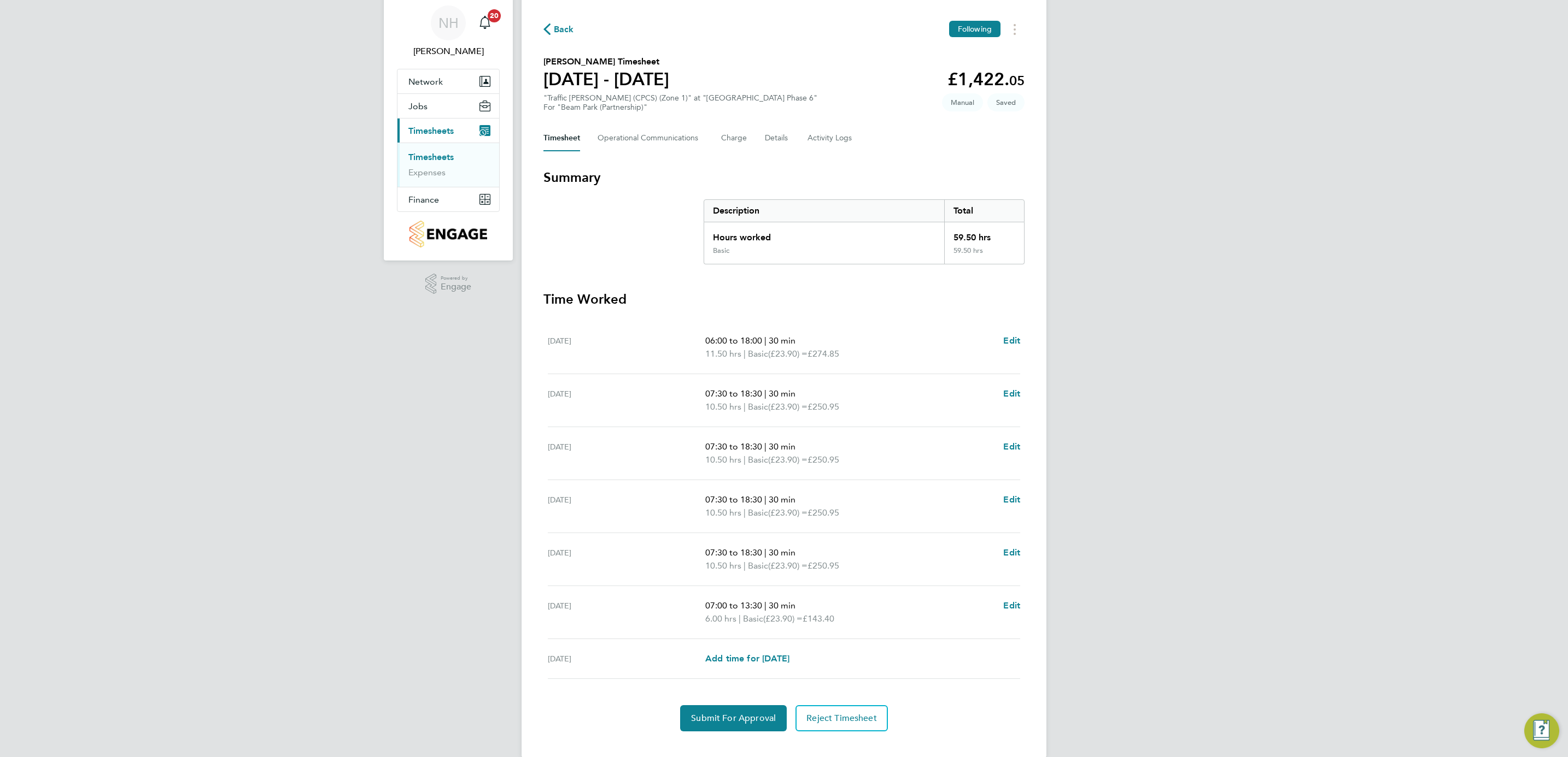
scroll to position [56, 0]
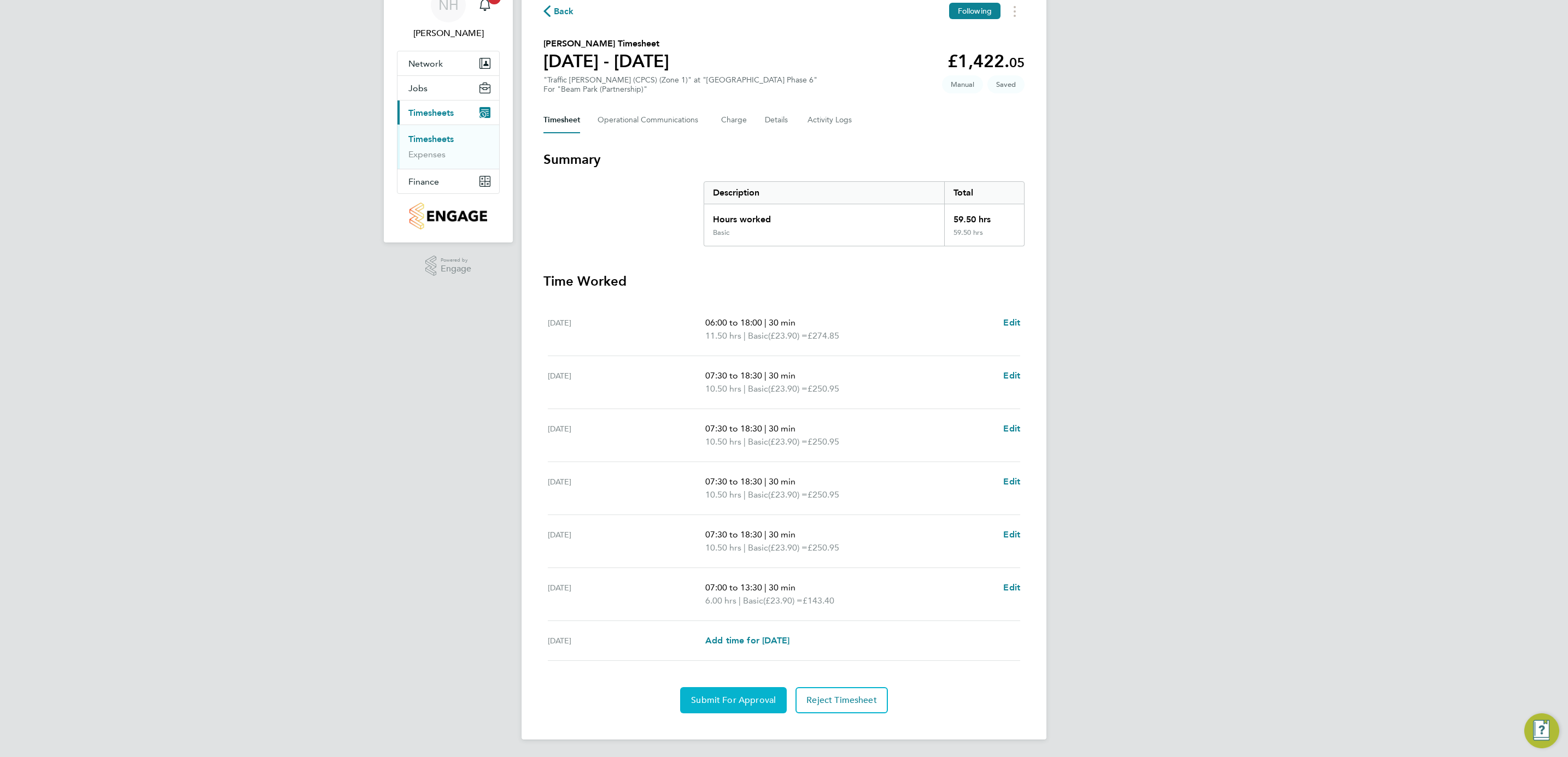
click at [726, 708] on button "Submit For Approval" at bounding box center [734, 700] width 106 height 26
click at [719, 700] on span "Approve Timesheet" at bounding box center [734, 700] width 81 height 11
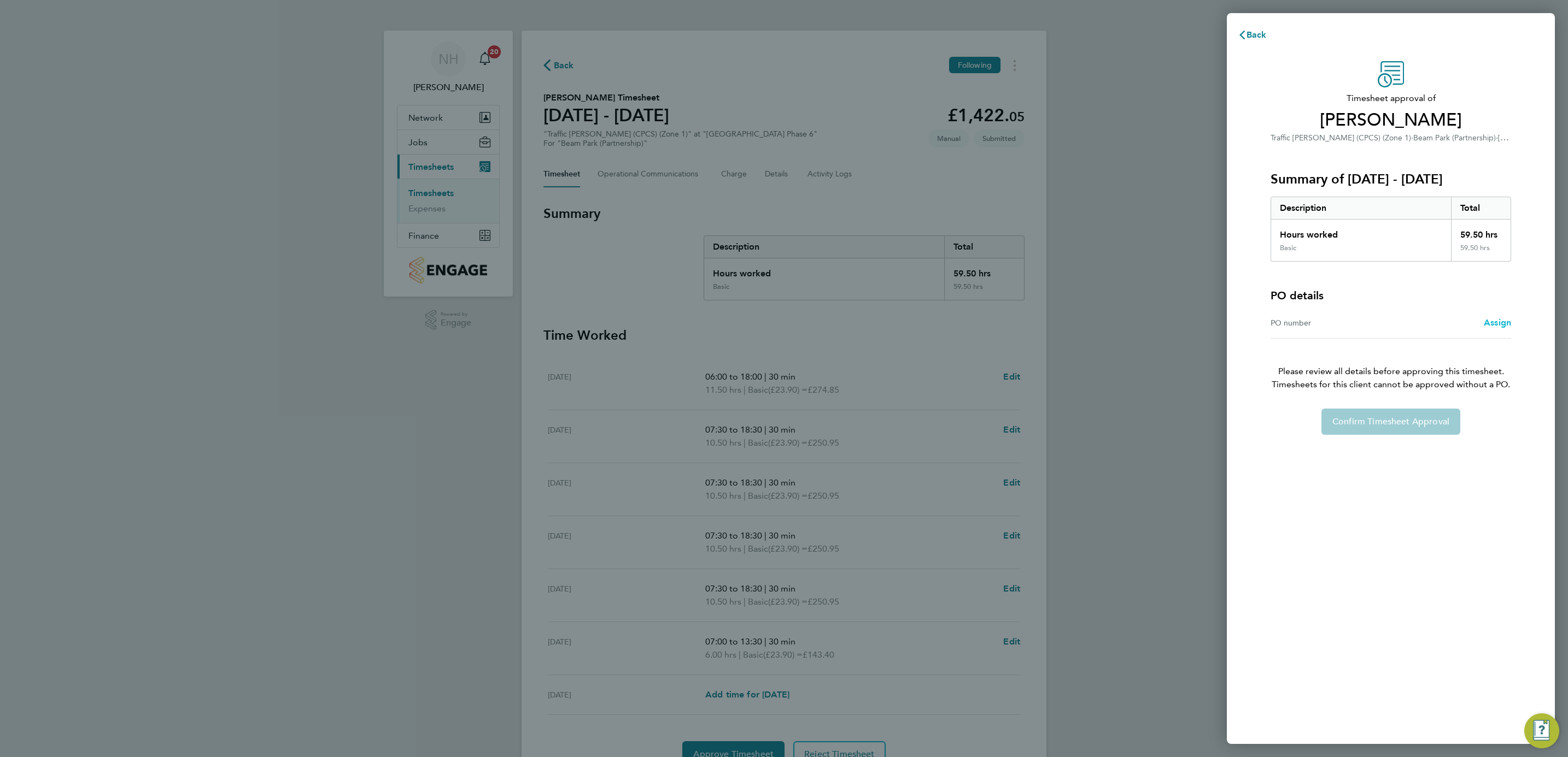
click at [1500, 322] on span "Assign" at bounding box center [1498, 323] width 27 height 10
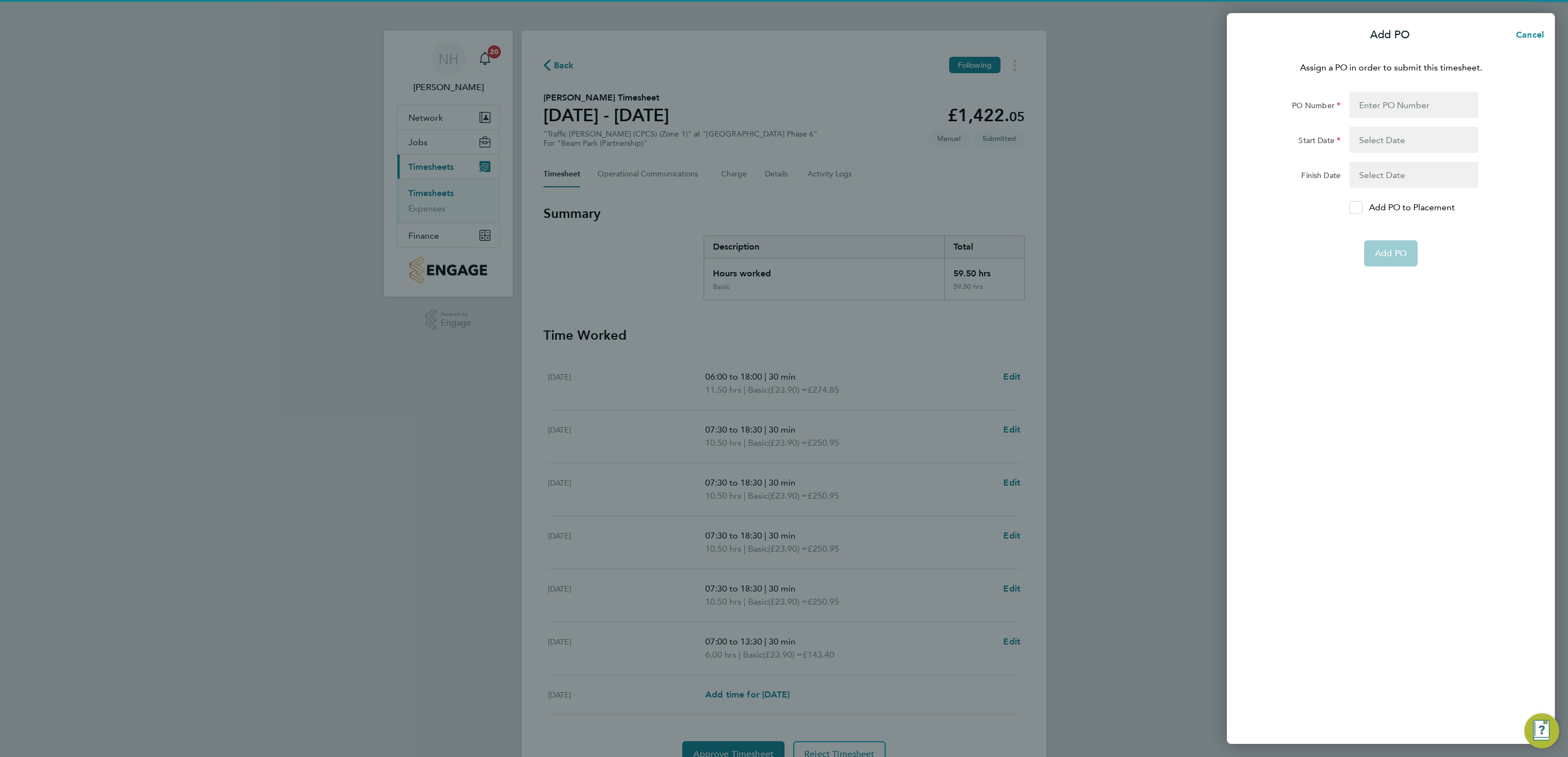
drag, startPoint x: 1355, startPoint y: 208, endPoint x: 1357, endPoint y: 176, distance: 32.1
click at [1355, 207] on icon at bounding box center [1356, 208] width 8 height 7
click at [1359, 208] on input "Add PO to Placement" at bounding box center [1359, 208] width 0 height 0
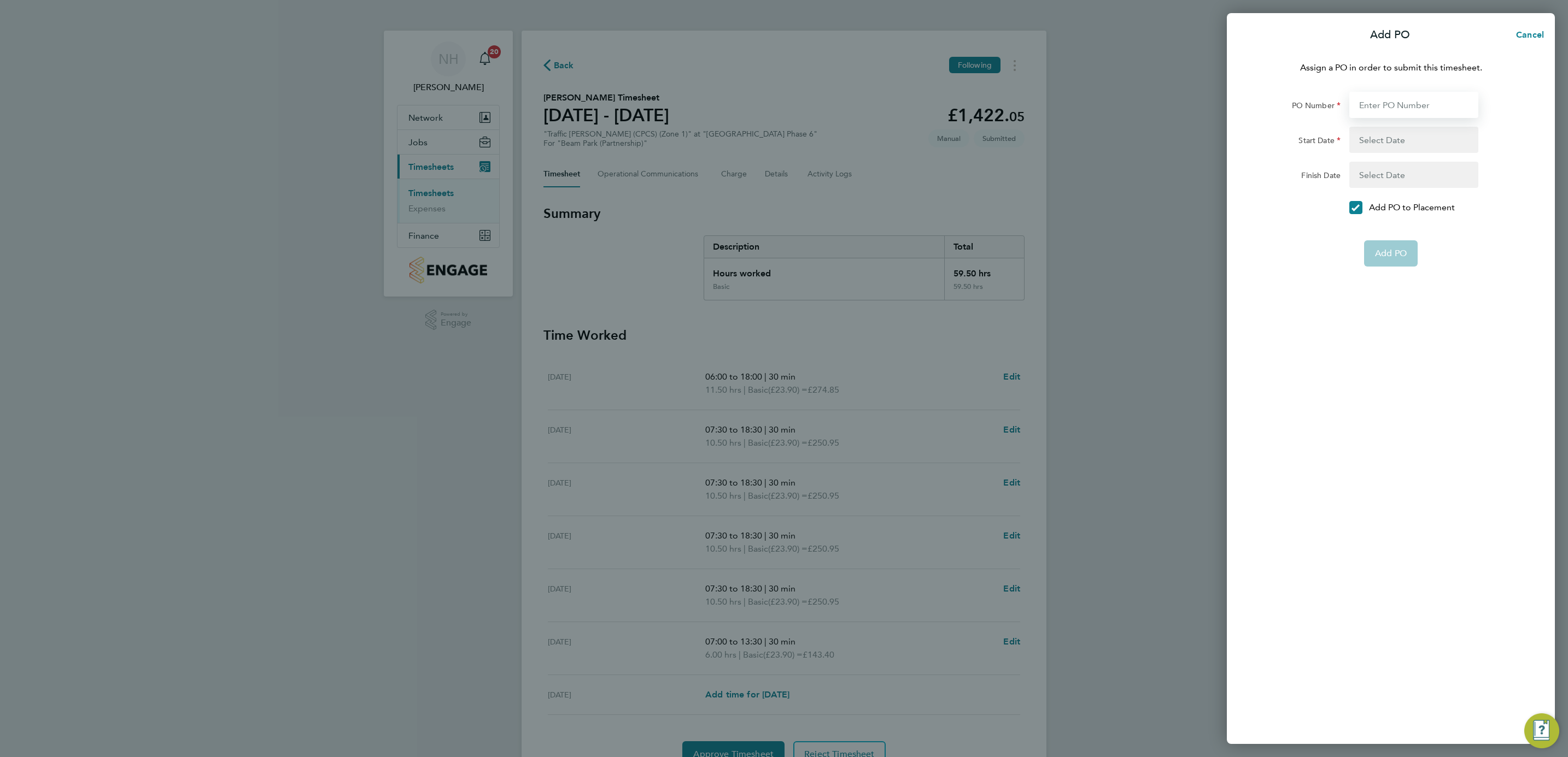
click at [1373, 110] on input "PO Number" at bounding box center [1413, 105] width 129 height 26
type input "H66979"
type input "[DATE]"
click at [1382, 223] on span "Add PO" at bounding box center [1391, 227] width 32 height 11
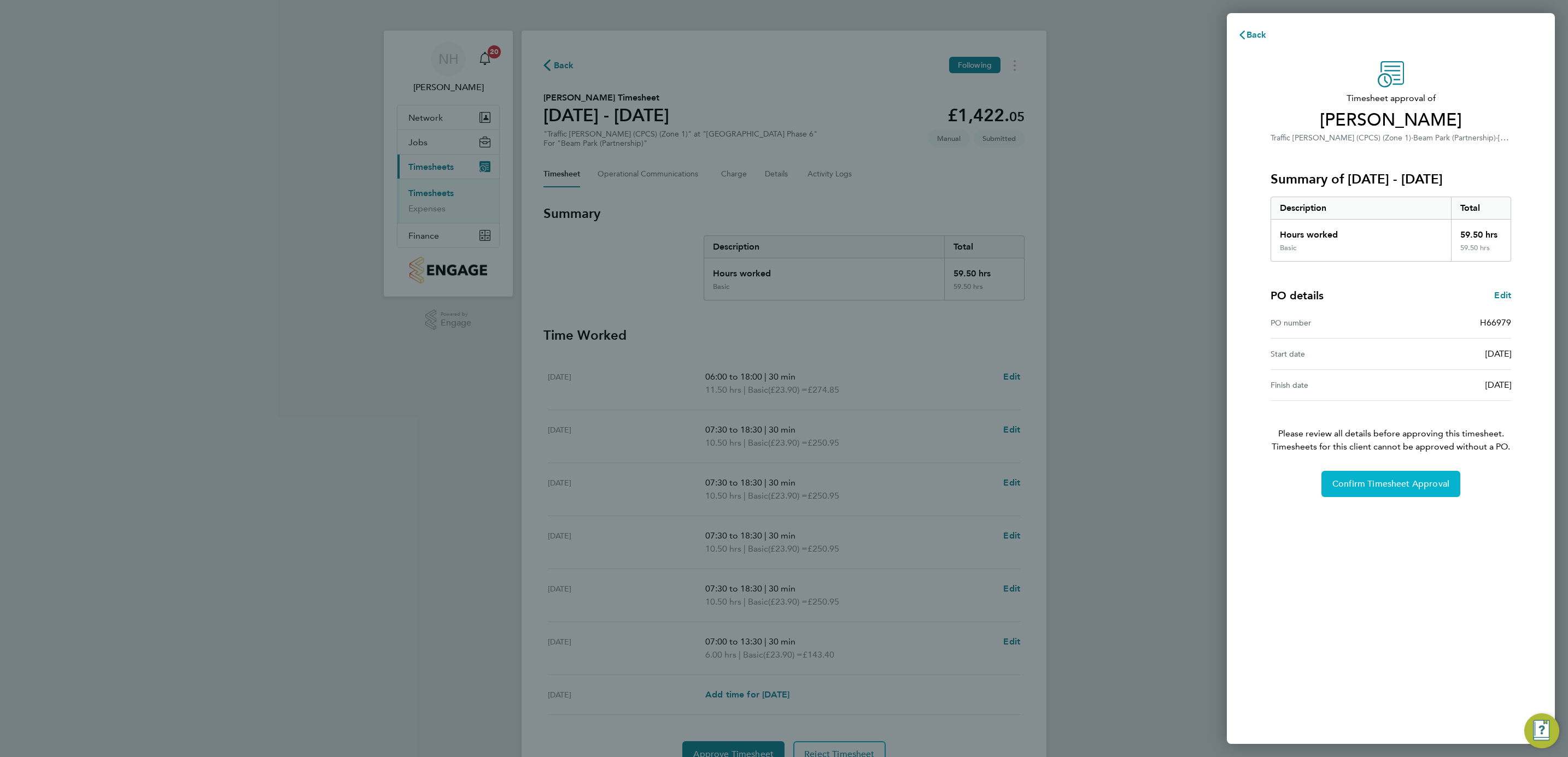
click at [1354, 484] on span "Confirm Timesheet Approval" at bounding box center [1390, 484] width 117 height 11
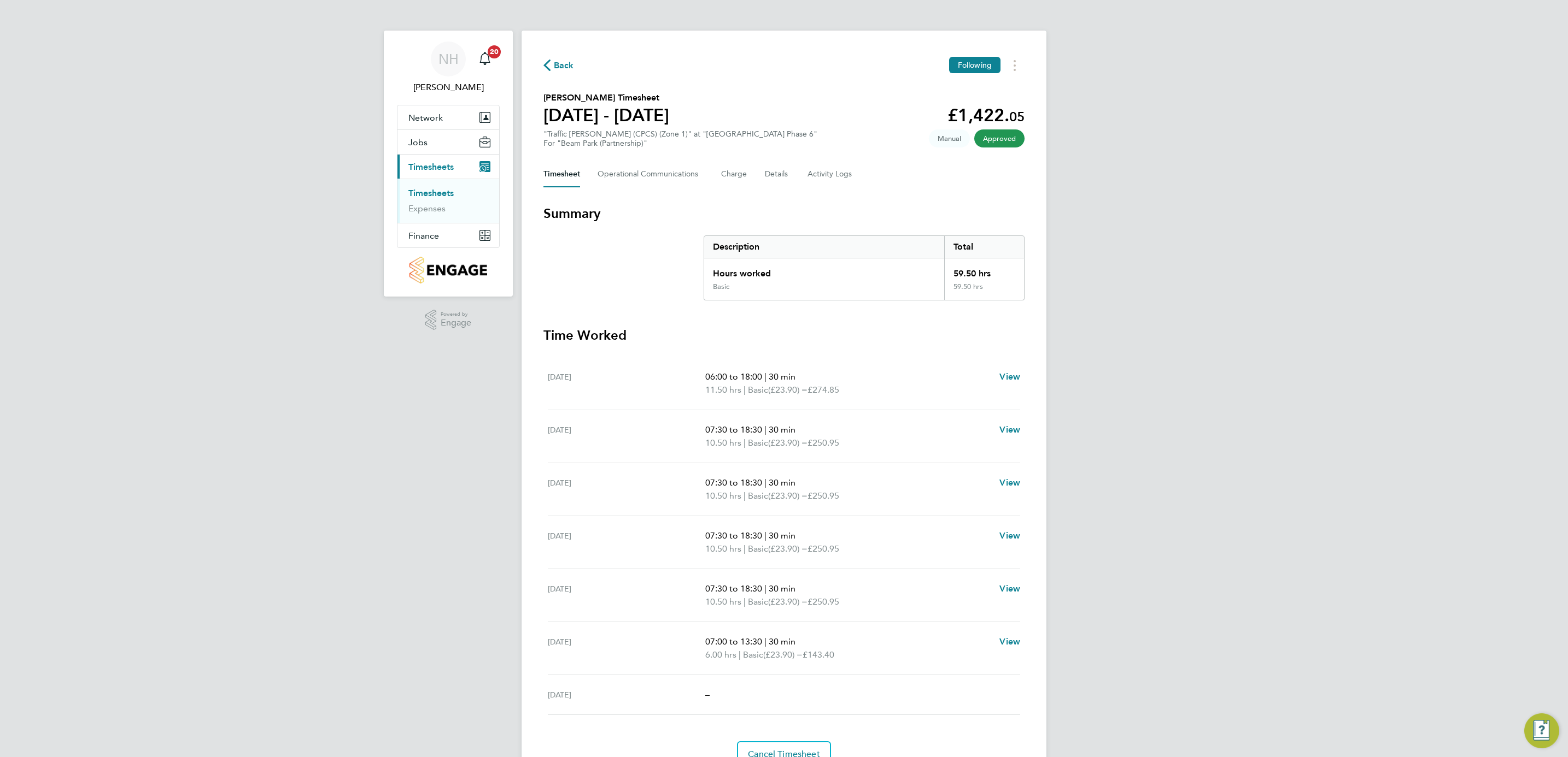
click at [565, 63] on span "Back" at bounding box center [564, 65] width 20 height 13
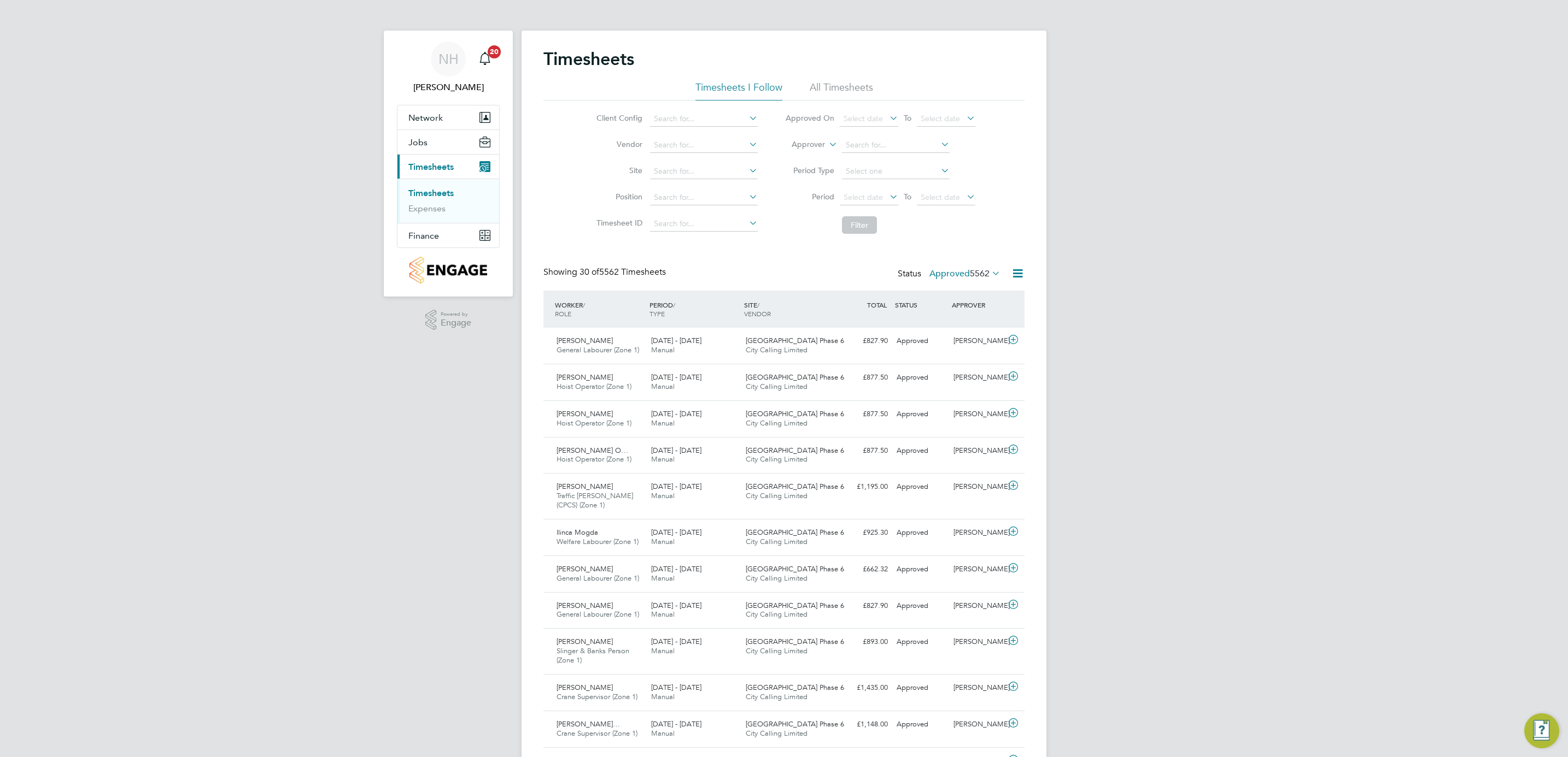
click at [952, 275] on label "Approved 5562" at bounding box center [965, 273] width 71 height 11
click at [950, 323] on li "Submitted" at bounding box center [950, 324] width 50 height 15
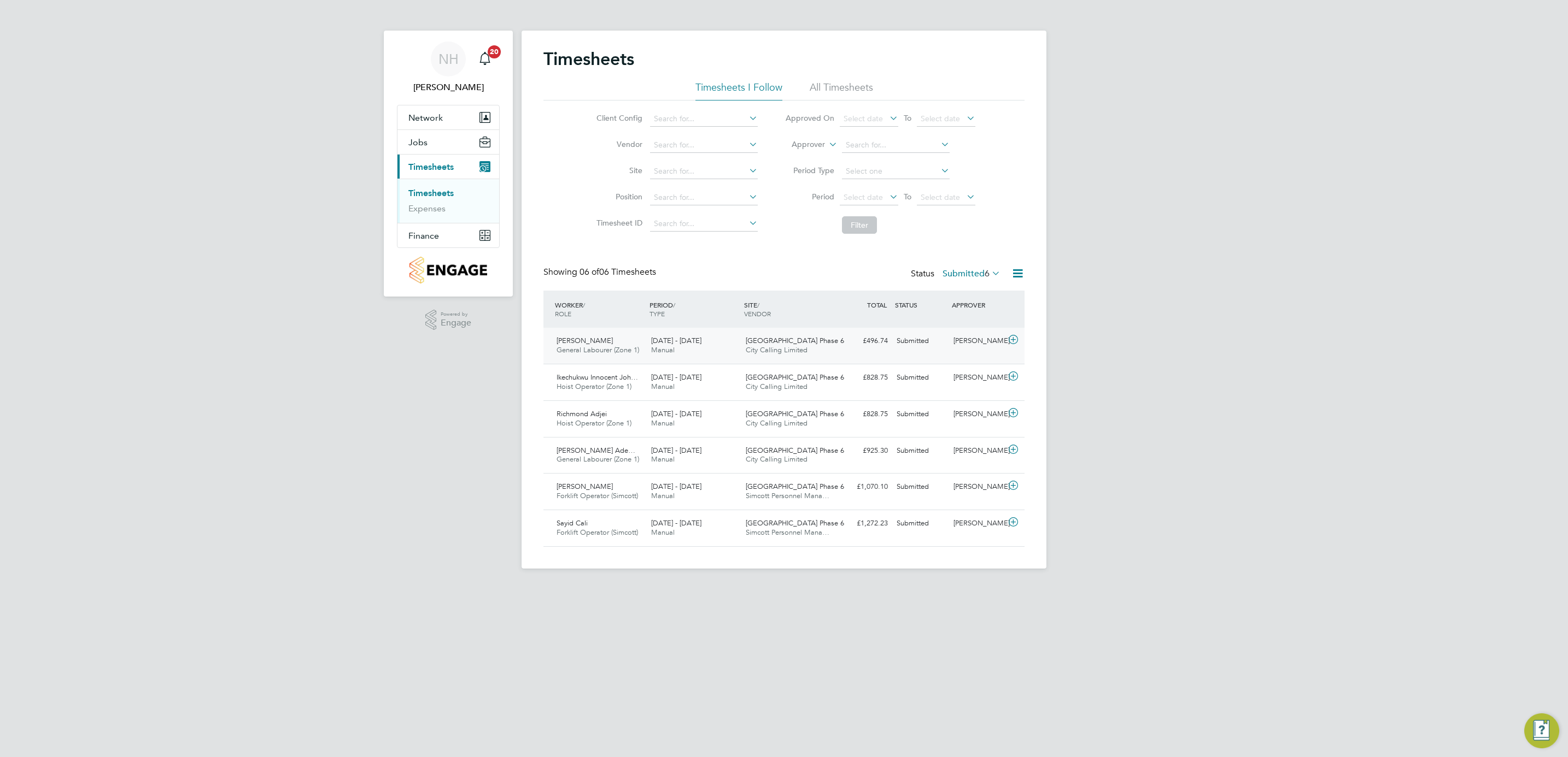
click at [970, 343] on div "[PERSON_NAME]" at bounding box center [977, 341] width 57 height 18
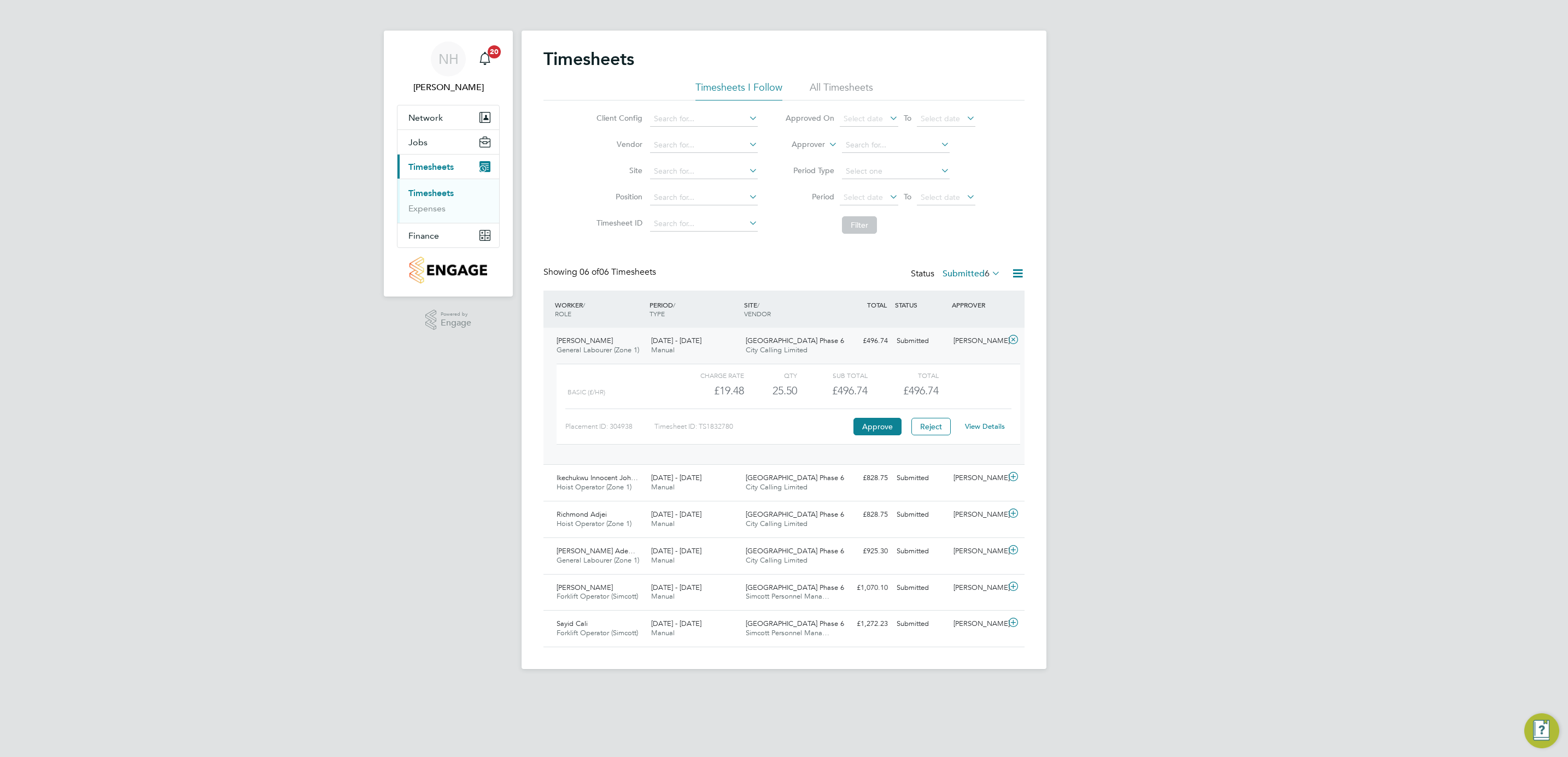
click at [977, 427] on link "View Details" at bounding box center [985, 426] width 40 height 9
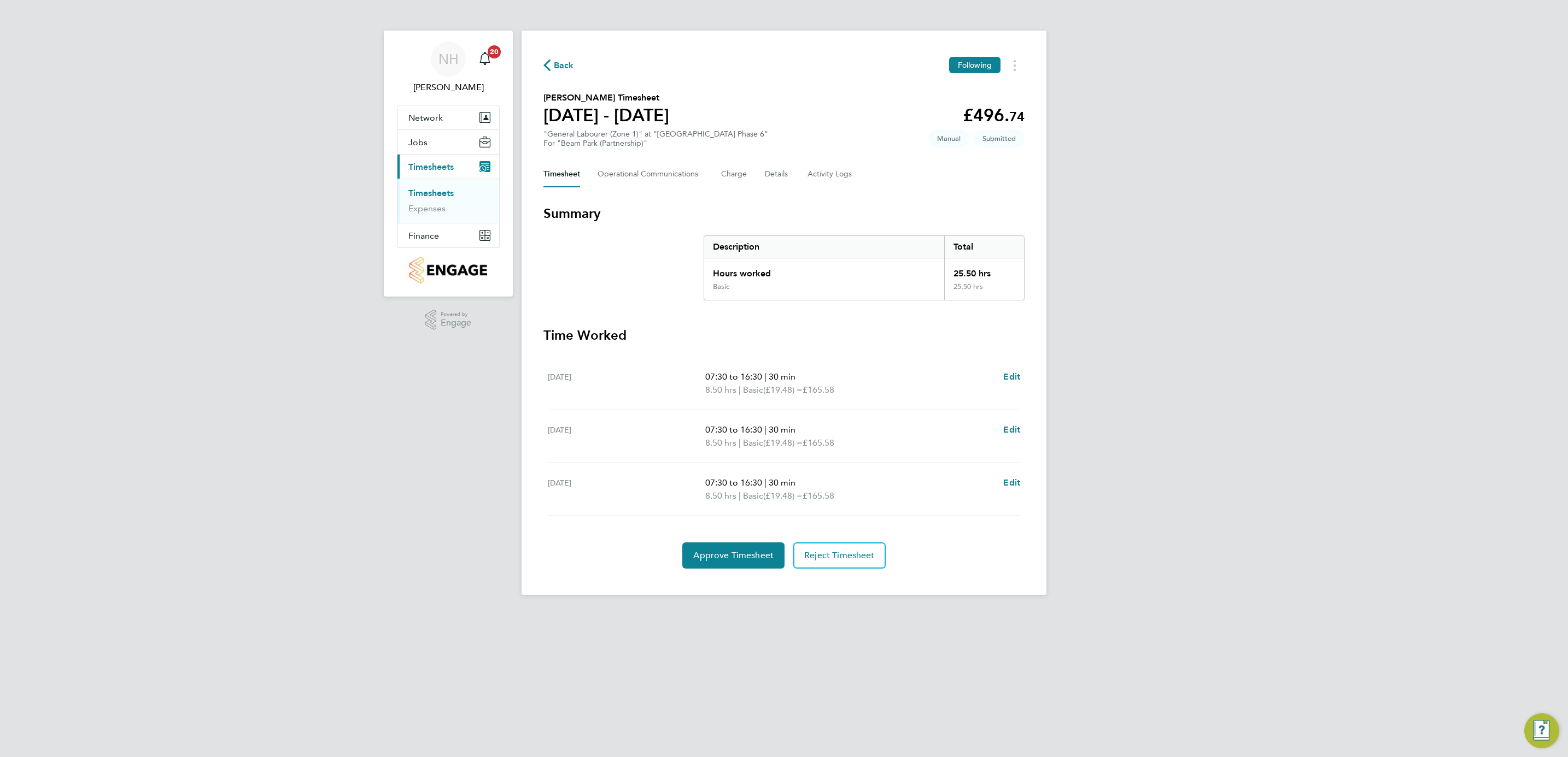
click at [724, 372] on span "07:30 to 16:30" at bounding box center [733, 377] width 57 height 10
click at [1015, 372] on span "Edit" at bounding box center [1012, 377] width 17 height 10
select select "30"
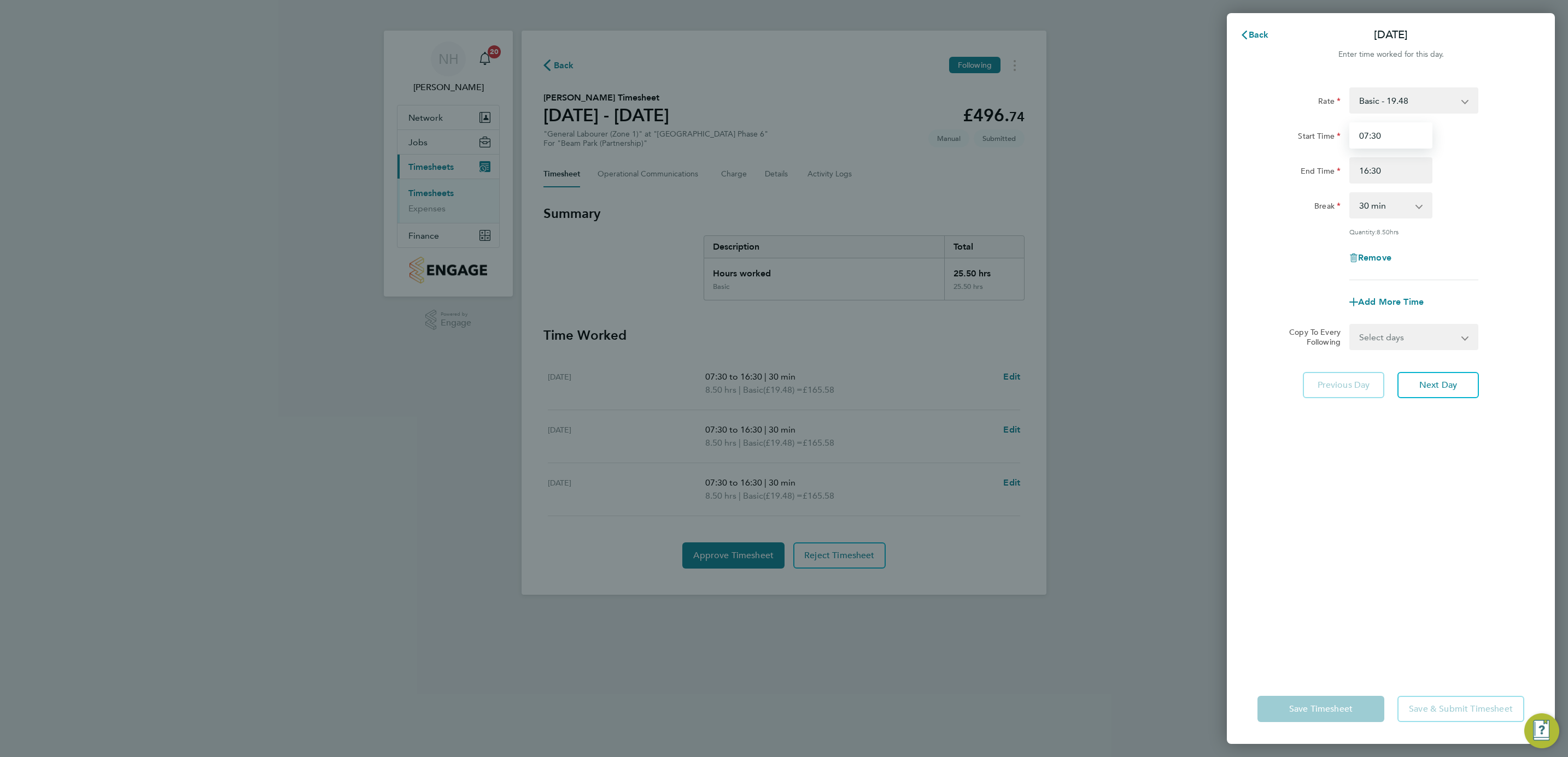
click at [1380, 136] on input "07:30" at bounding box center [1391, 135] width 83 height 26
type input "07:30"
drag, startPoint x: 1488, startPoint y: 160, endPoint x: 1482, endPoint y: 160, distance: 6.0
click at [1485, 160] on div "End Time 16:30" at bounding box center [1390, 170] width 275 height 26
click at [1528, 33] on span "Cancel" at bounding box center [1528, 35] width 31 height 10
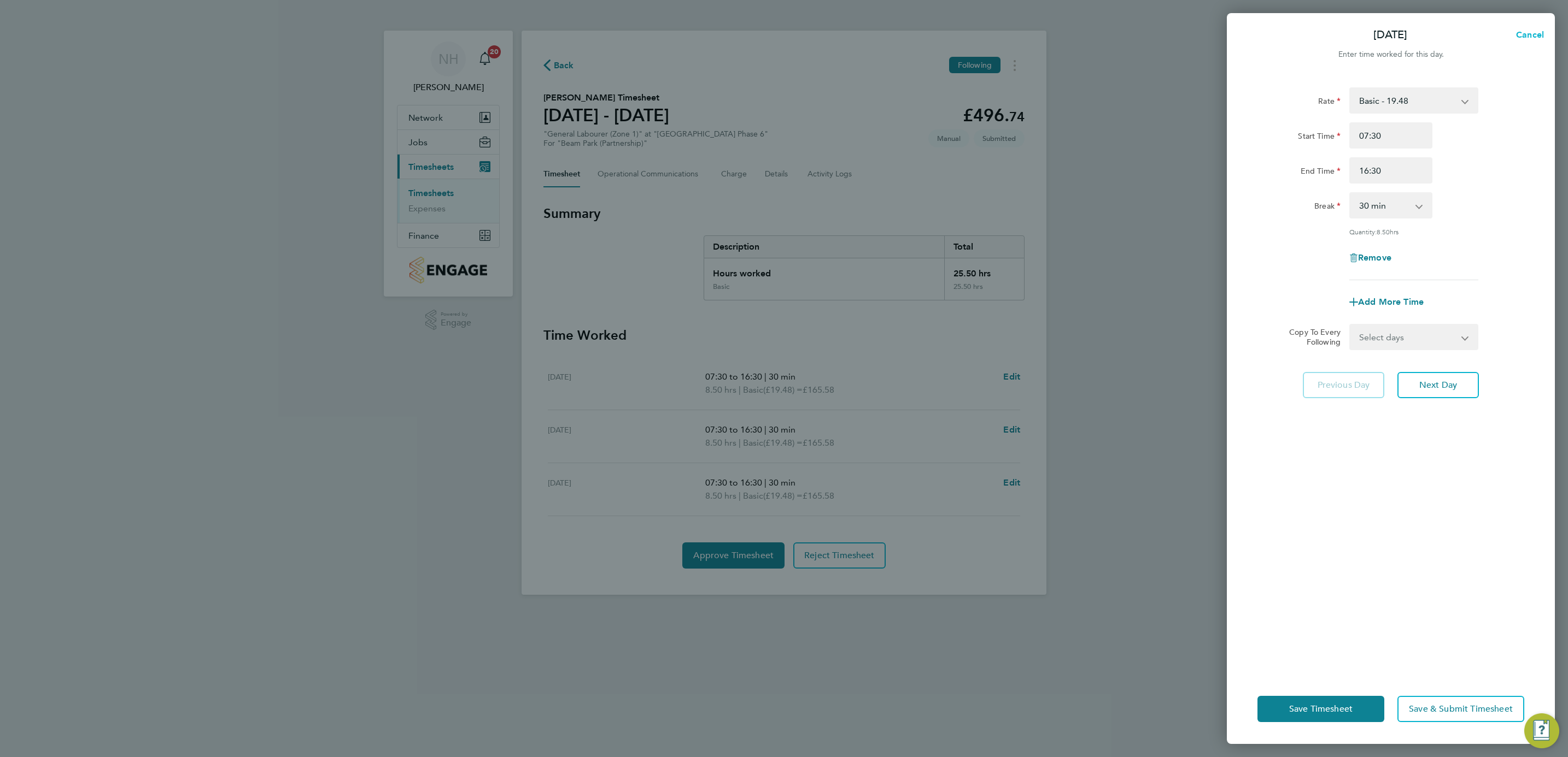
select select "30"
click at [1252, 30] on span "Back" at bounding box center [1259, 35] width 20 height 10
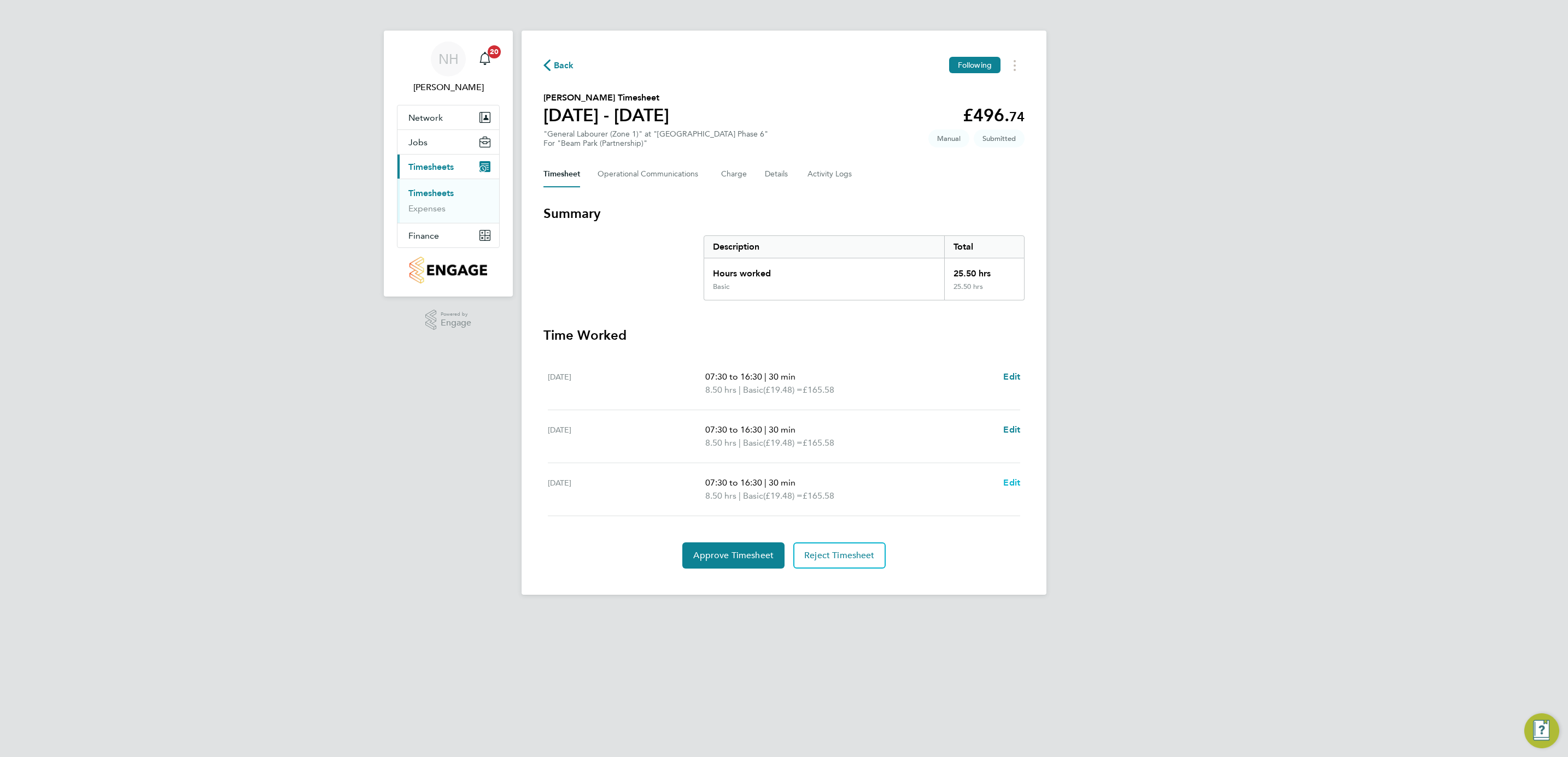
click at [1012, 480] on span "Edit" at bounding box center [1012, 482] width 17 height 10
select select "30"
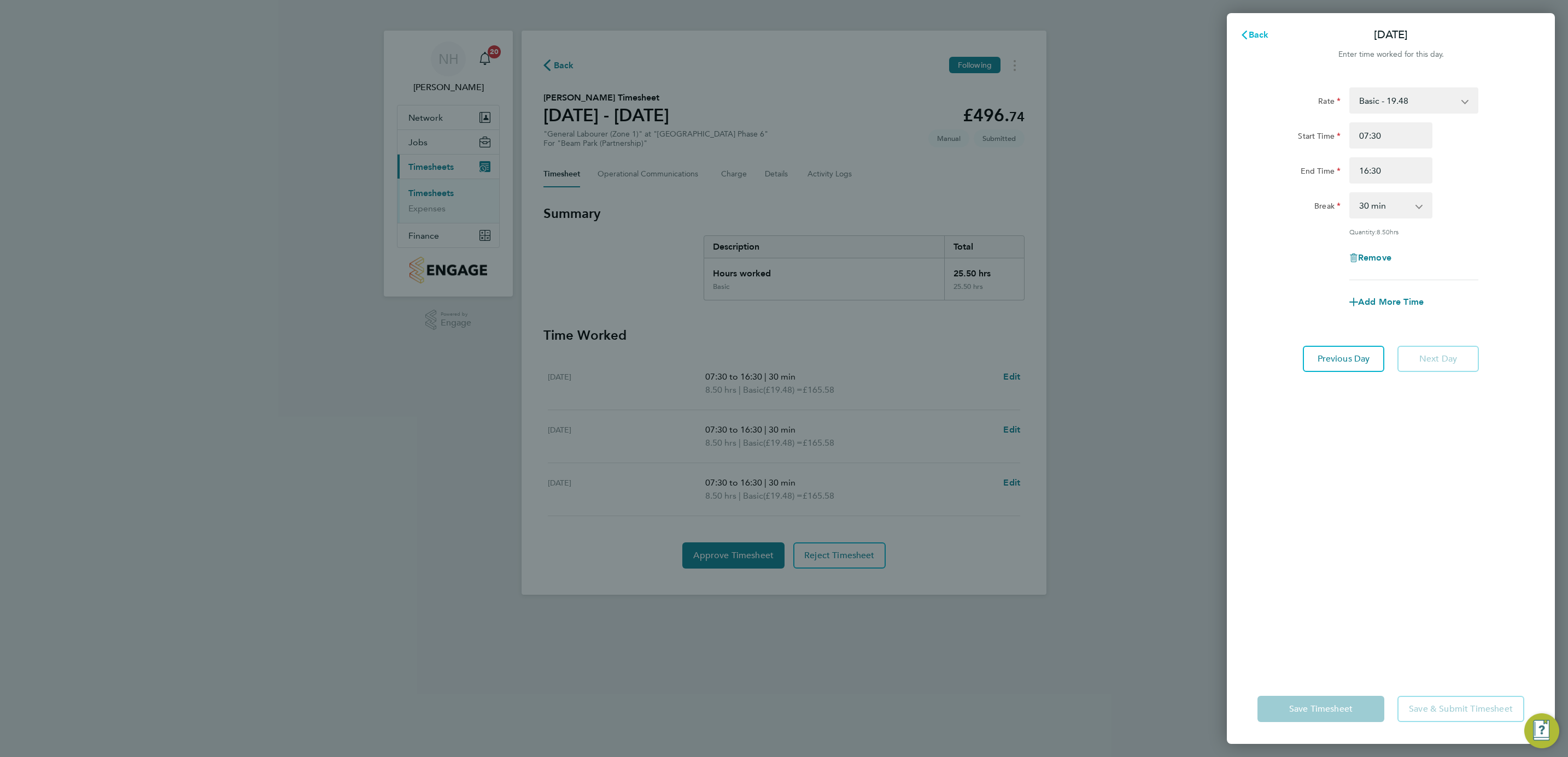
click at [1253, 30] on span "Back" at bounding box center [1259, 35] width 20 height 10
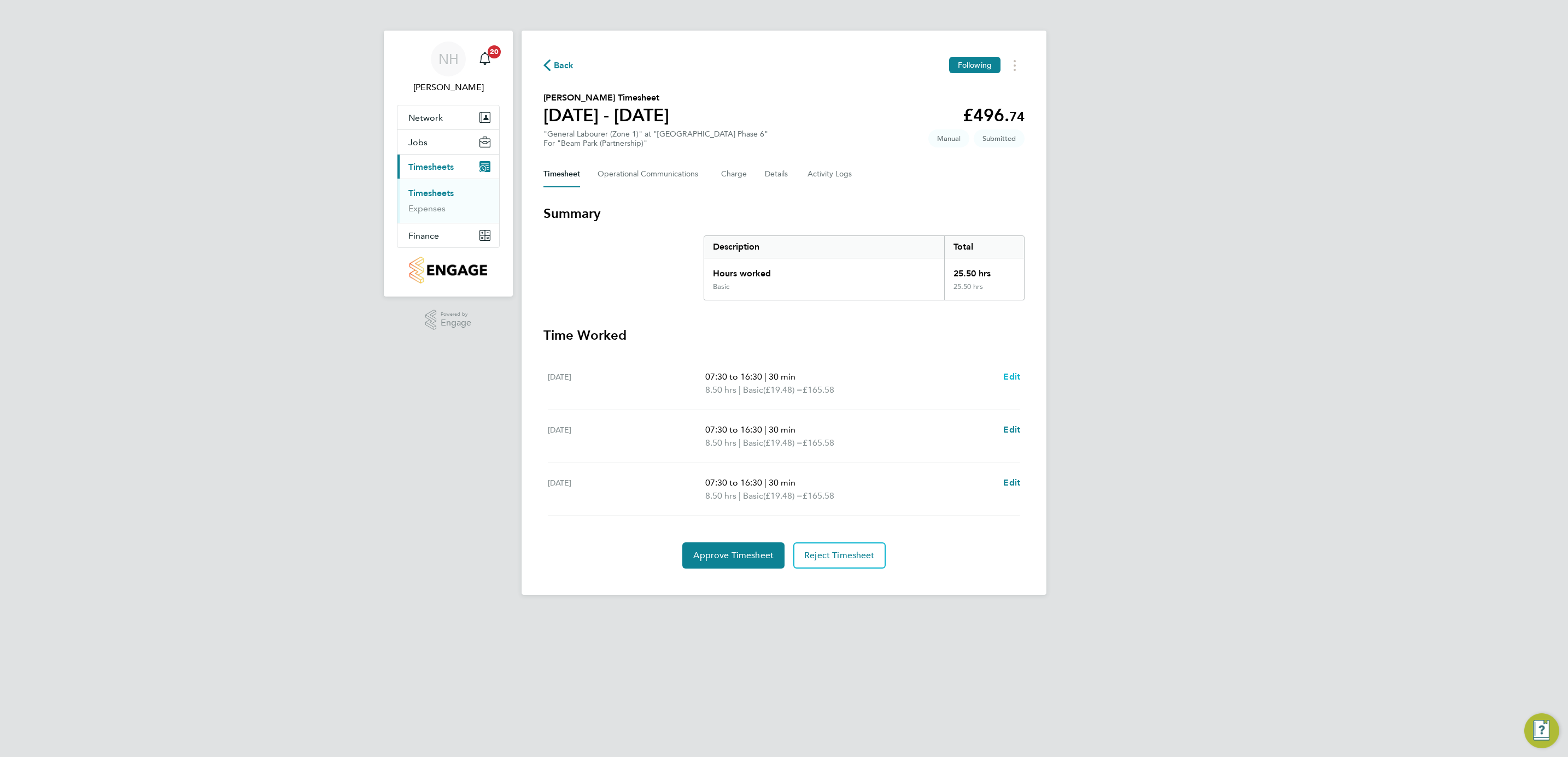
click at [1017, 372] on span "Edit" at bounding box center [1012, 377] width 17 height 10
select select "30"
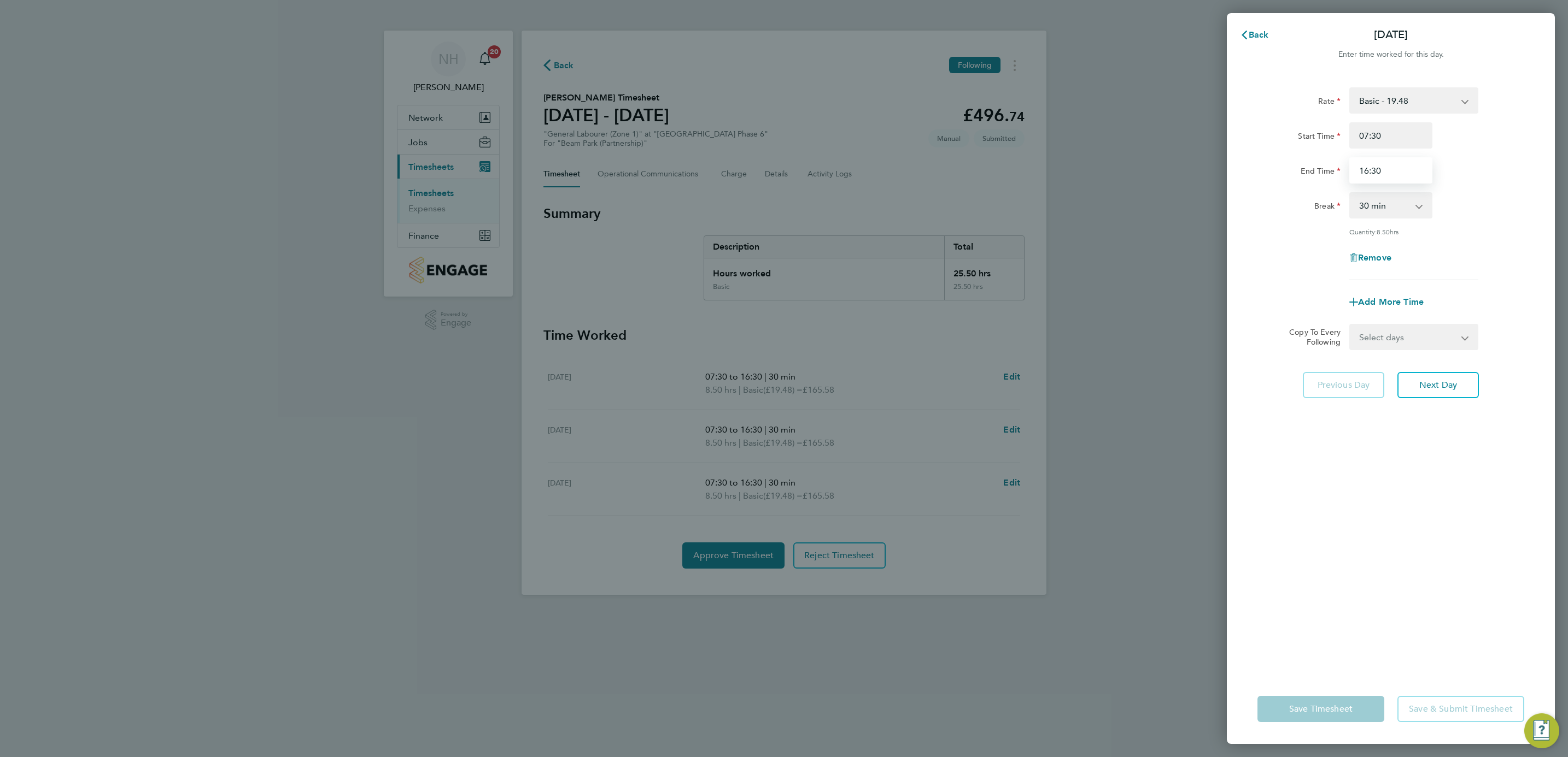
click at [1364, 168] on input "16:30" at bounding box center [1391, 170] width 83 height 26
type input "17:00"
click at [1469, 220] on div "Rate Basic - 19.48 Start Time 07:30 End Time 17:00 Break 0 min 15 min 30 min 45…" at bounding box center [1390, 184] width 267 height 193
click at [1458, 335] on select "Select days Day Tuesday Wednesday" at bounding box center [1408, 336] width 115 height 24
click at [1527, 359] on div "Rate Basic - 19.48 Start Time 07:30 End Time 17:00 Break 0 min 15 min 30 min 45…" at bounding box center [1391, 374] width 328 height 600
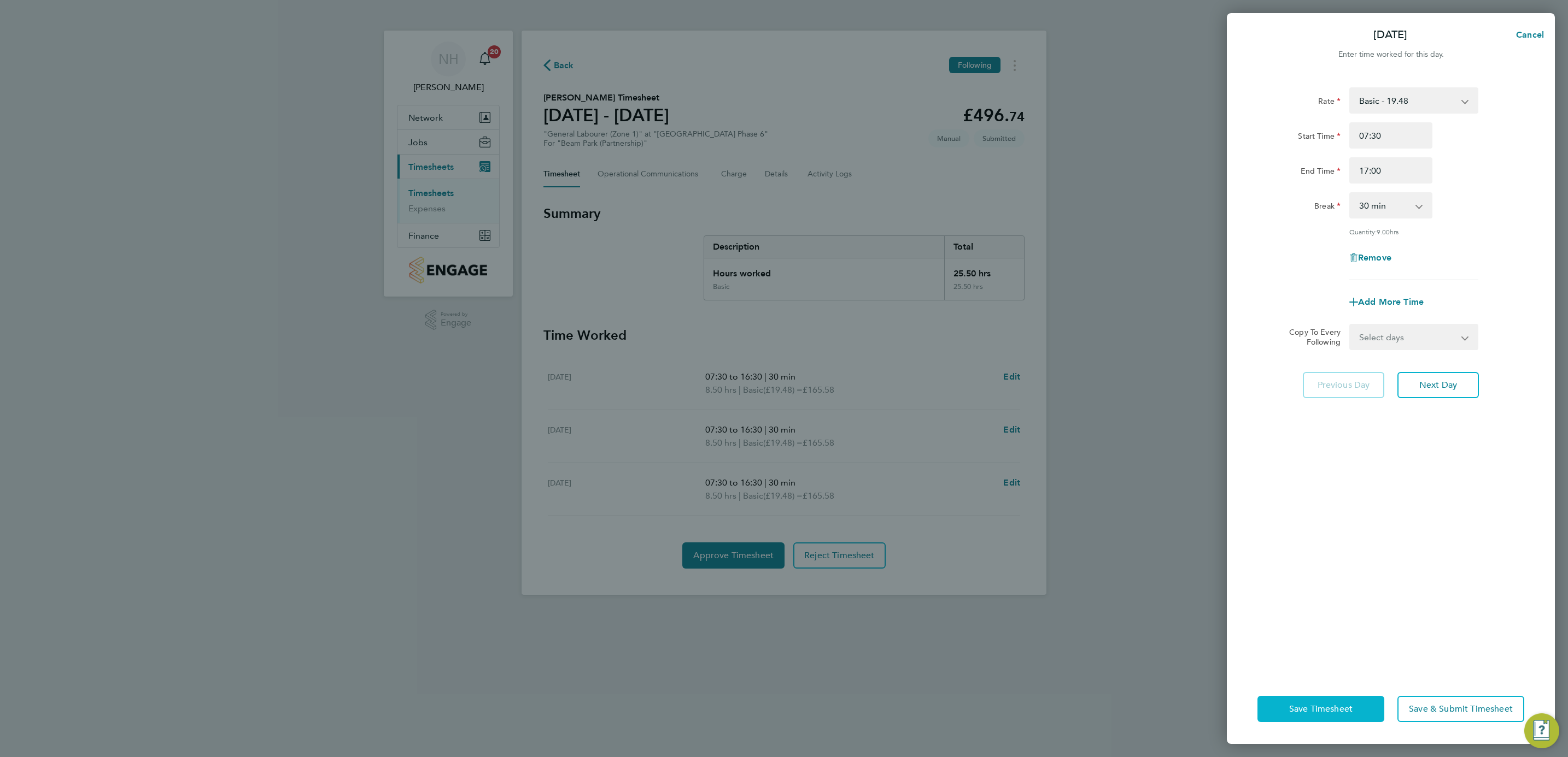
click at [1324, 705] on span "Save Timesheet" at bounding box center [1321, 709] width 63 height 11
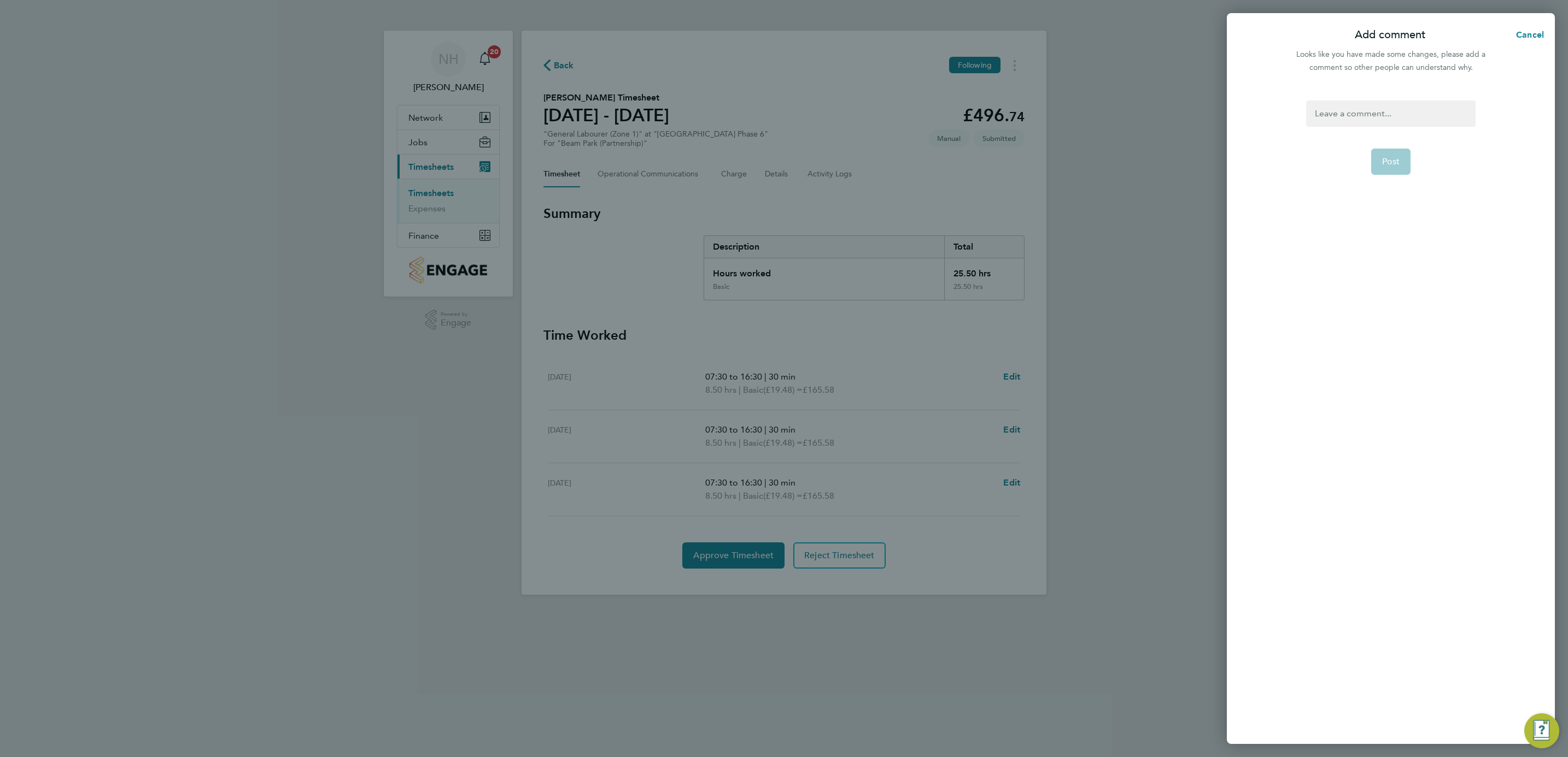
click at [1362, 112] on div at bounding box center [1390, 114] width 169 height 26
click at [1387, 162] on span "Post" at bounding box center [1390, 161] width 18 height 11
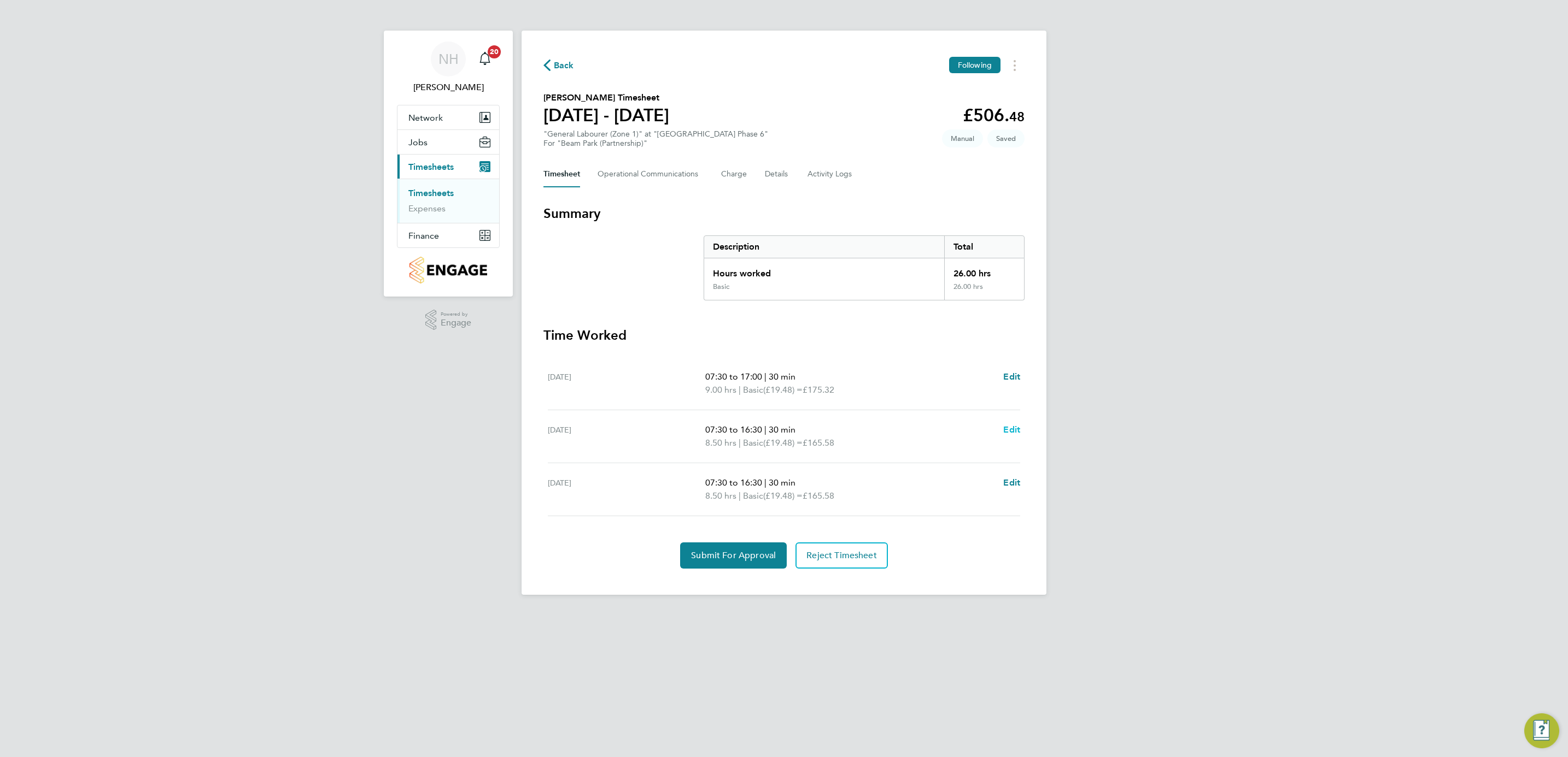
click at [1008, 429] on span "Edit" at bounding box center [1012, 430] width 17 height 10
select select "30"
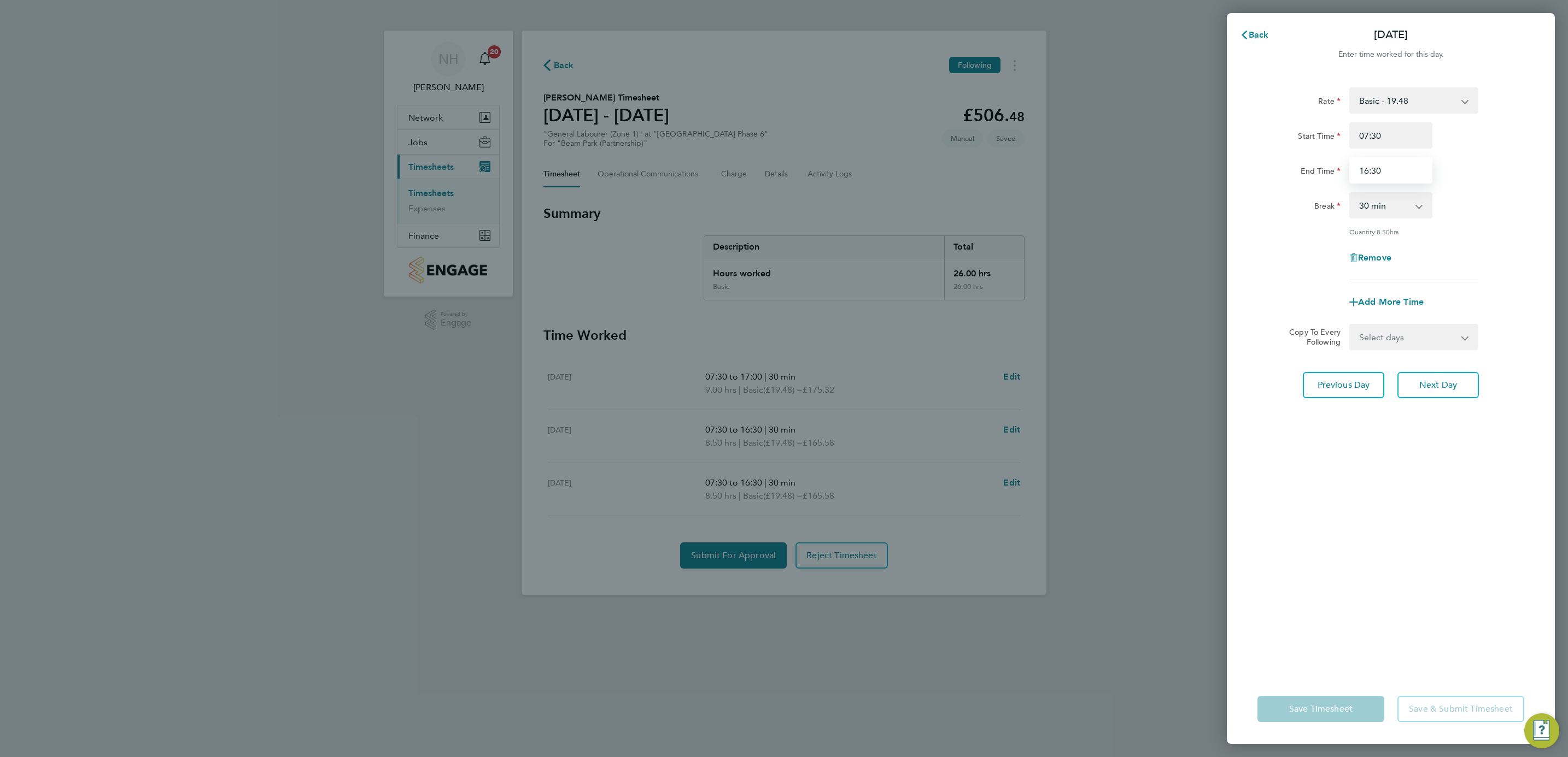
click at [1362, 168] on input "16:30" at bounding box center [1391, 170] width 83 height 26
click at [1375, 164] on input "17:30" at bounding box center [1391, 170] width 83 height 26
type input "17:00"
click at [1464, 195] on div "Break 0 min 15 min 30 min 45 min 60 min 75 min 90 min" at bounding box center [1390, 206] width 275 height 26
click at [1370, 705] on button "Save Timesheet" at bounding box center [1321, 709] width 127 height 26
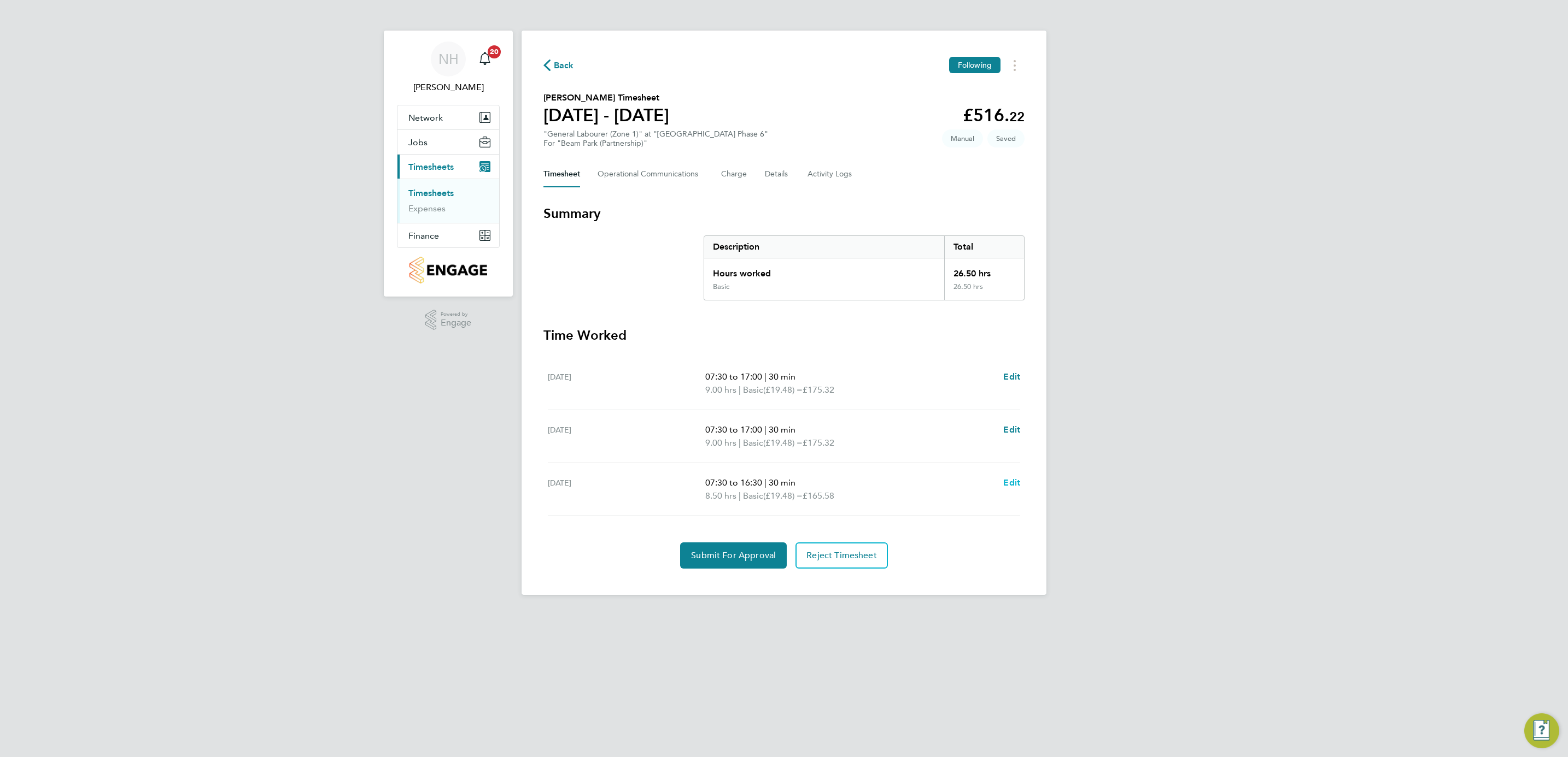
click at [1008, 481] on span "Edit" at bounding box center [1012, 482] width 17 height 10
select select "30"
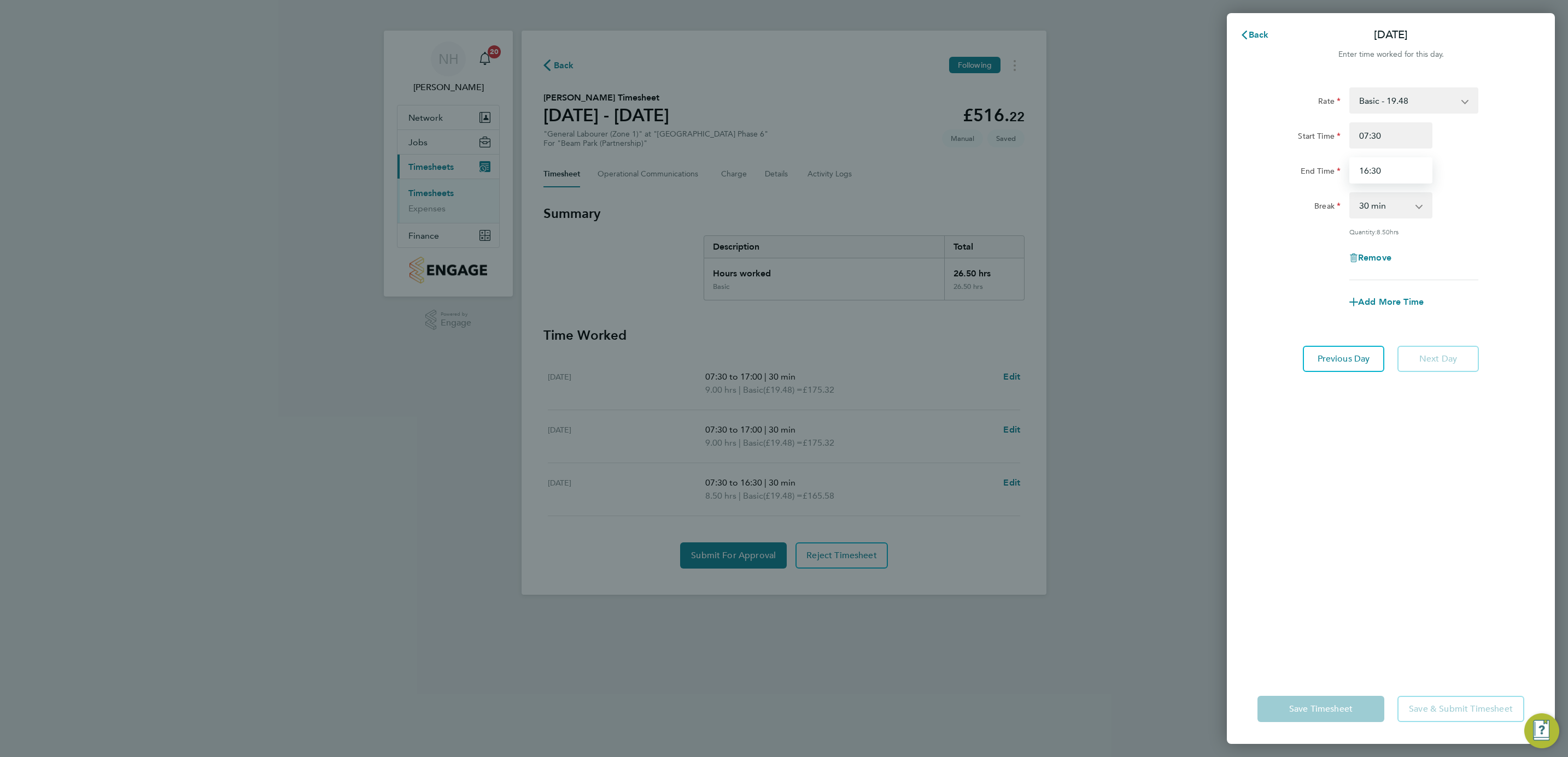
click at [1363, 171] on input "16:30" at bounding box center [1391, 170] width 83 height 26
type input "17:00"
click at [1528, 242] on div "Rate Basic - 19.48 Start Time 07:30 End Time 17:00 Break 0 min 15 min 30 min 45…" at bounding box center [1391, 374] width 328 height 600
click at [1329, 705] on span "Save Timesheet" at bounding box center [1321, 709] width 63 height 11
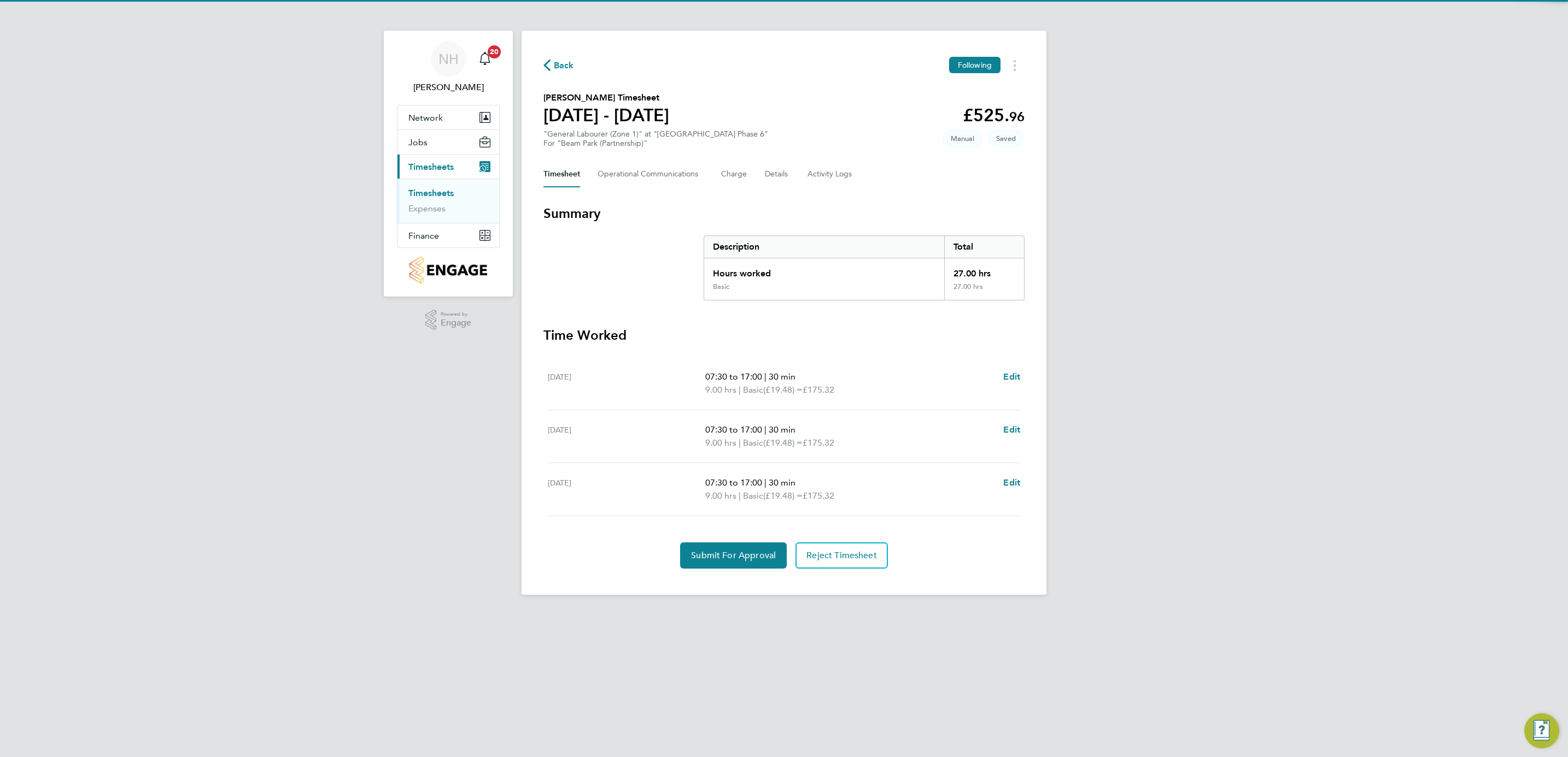
click at [1334, 595] on div "NH Nikki Hobden Notifications 20 Applications: Network Team Members Sites Worke…" at bounding box center [784, 306] width 1568 height 613
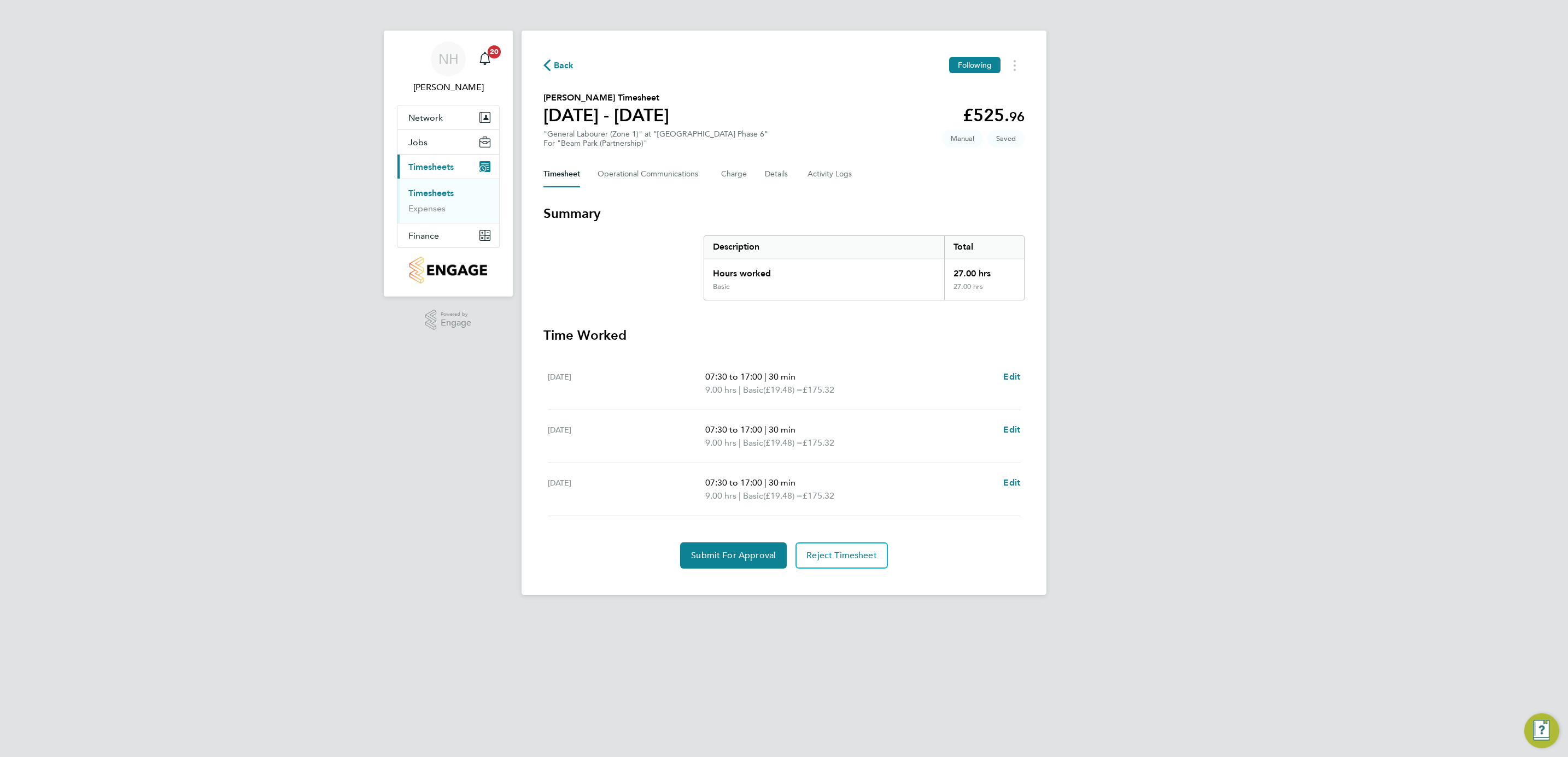
drag, startPoint x: 1196, startPoint y: 594, endPoint x: 865, endPoint y: 661, distance: 337.7
click at [1195, 595] on div "NH Nikki Hobden Notifications 20 Applications: Network Team Members Sites Worke…" at bounding box center [784, 306] width 1568 height 613
click at [724, 569] on button "Submit For Approval" at bounding box center [734, 556] width 106 height 26
click at [739, 552] on span "Approve Timesheet" at bounding box center [734, 555] width 81 height 11
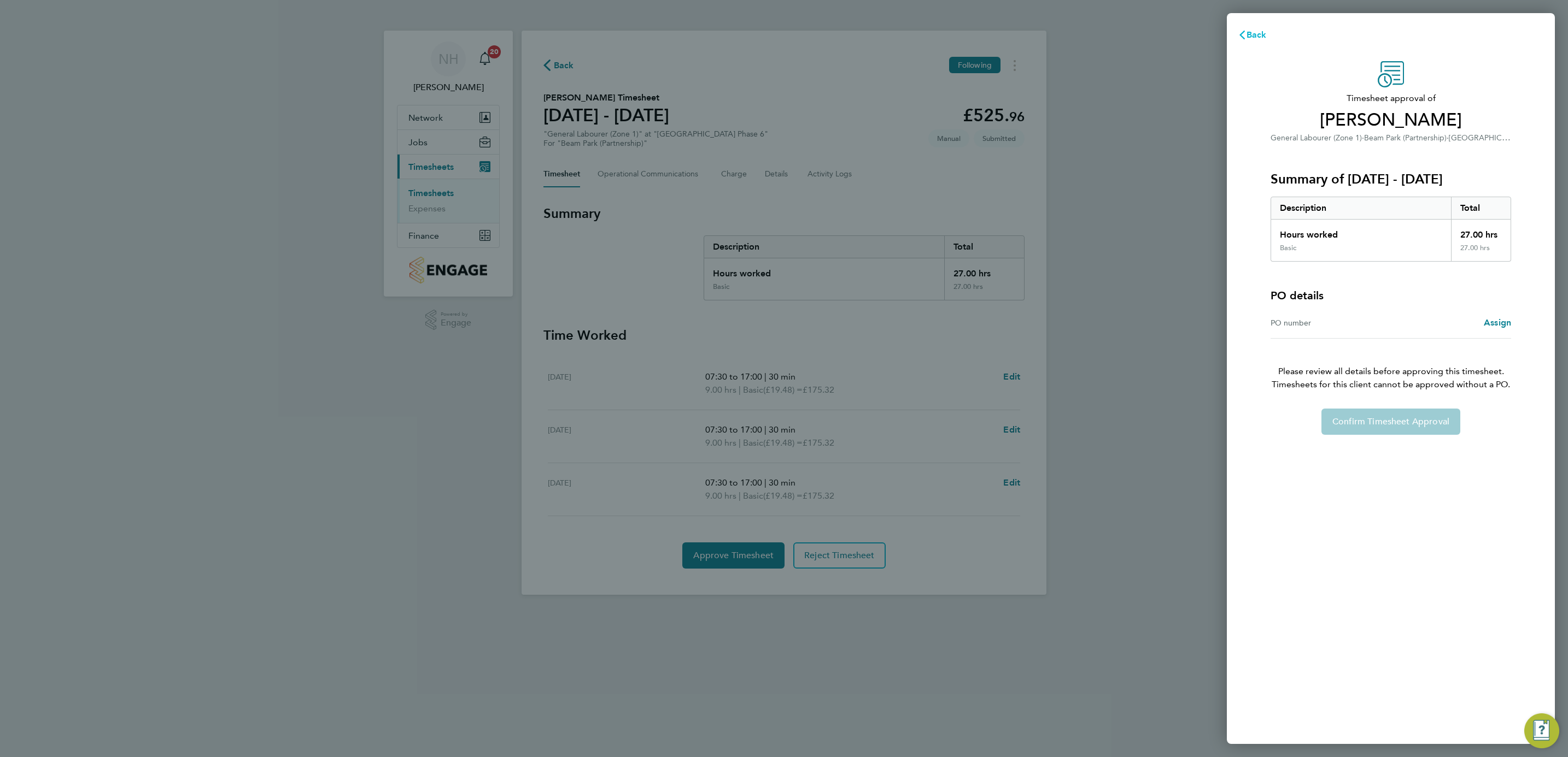
click at [1246, 33] on span "Back" at bounding box center [1257, 35] width 20 height 10
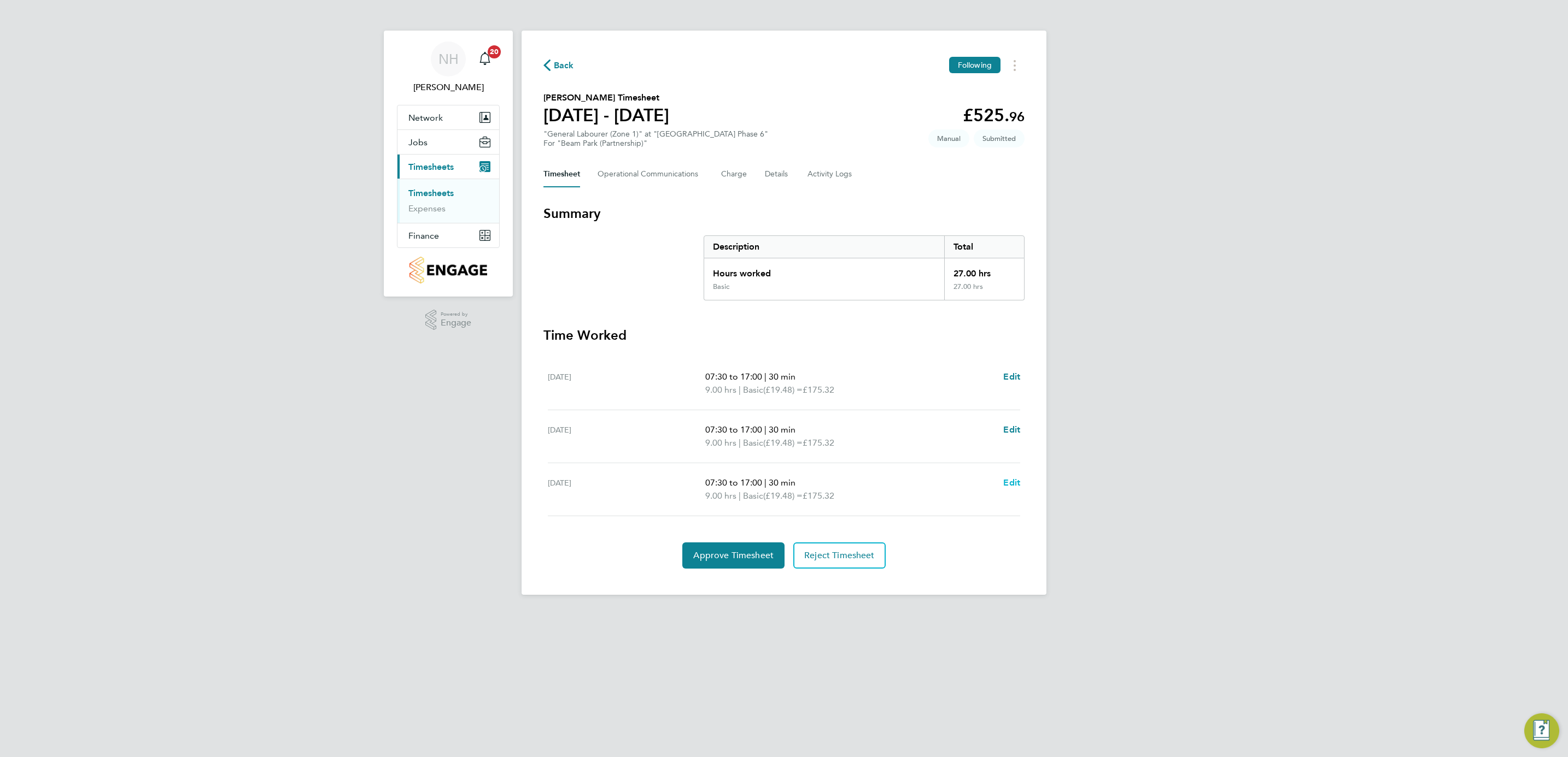
click at [1019, 482] on span "Edit" at bounding box center [1012, 482] width 17 height 10
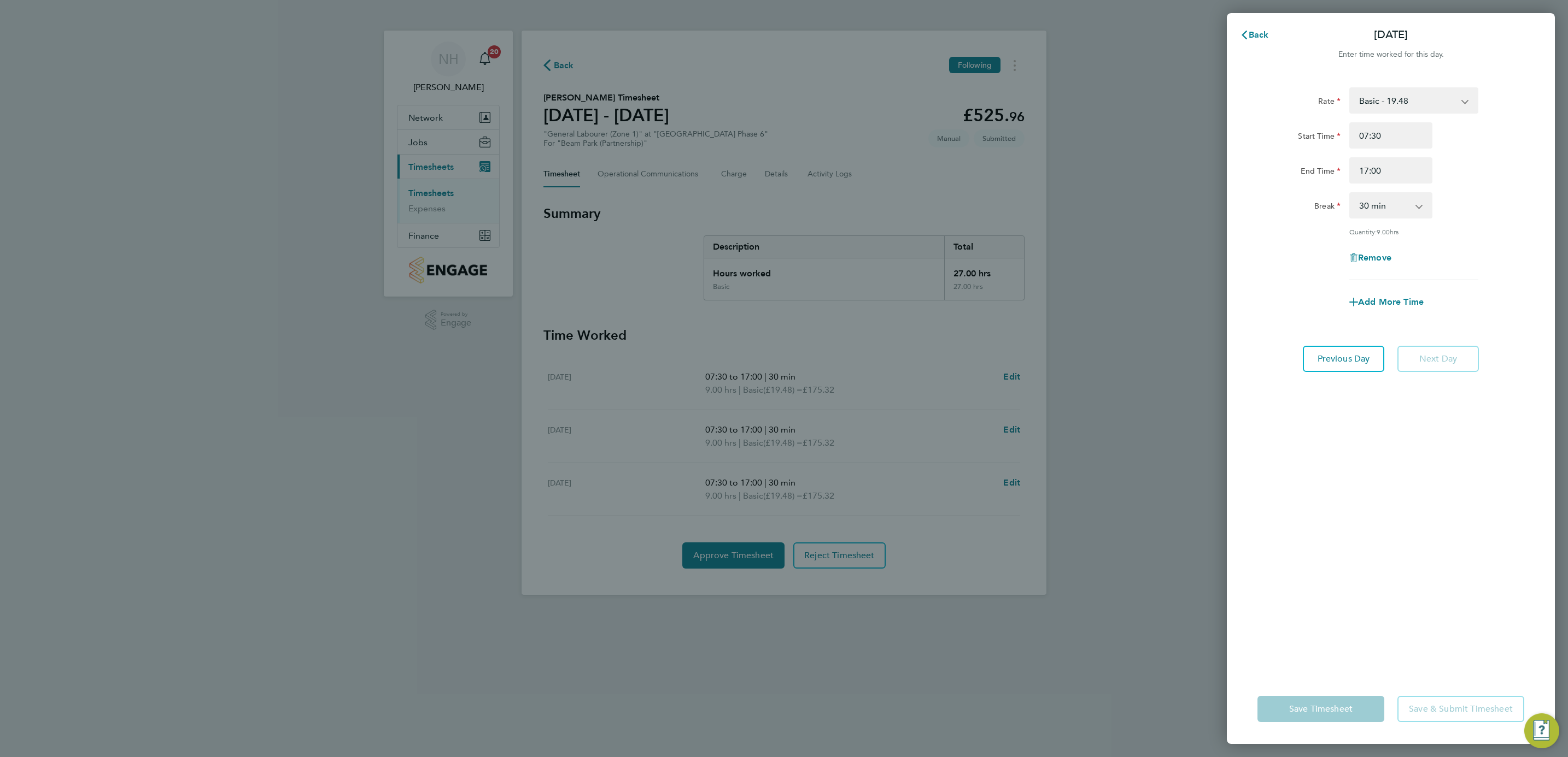
click at [1380, 208] on select "0 min 15 min 30 min 45 min 60 min 75 min 90 min" at bounding box center [1384, 205] width 68 height 24
select select "0"
click at [1350, 193] on select "0 min 15 min 30 min 45 min 60 min 75 min 90 min" at bounding box center [1384, 205] width 68 height 24
click at [1322, 512] on div "Rate Basic - 19.48 Start Time 07:30 End Time 17:00 Break 0 min 15 min 30 min 45…" at bounding box center [1391, 374] width 328 height 600
click at [1311, 704] on span "Save Timesheet" at bounding box center [1321, 709] width 63 height 11
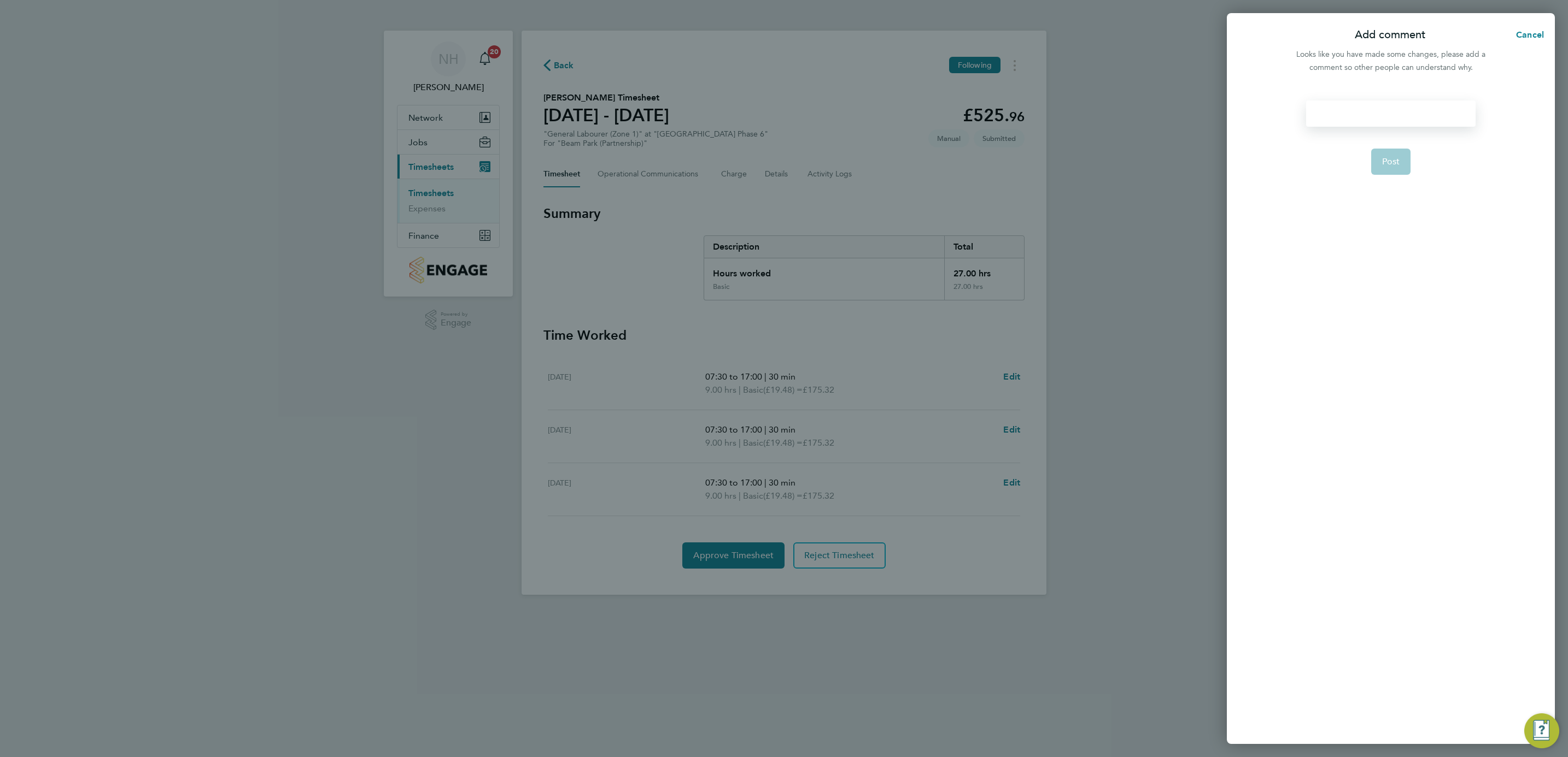
click at [1324, 119] on div at bounding box center [1390, 114] width 169 height 26
click at [1323, 119] on div at bounding box center [1390, 114] width 169 height 26
click at [1523, 28] on button "Cancel" at bounding box center [1526, 35] width 56 height 22
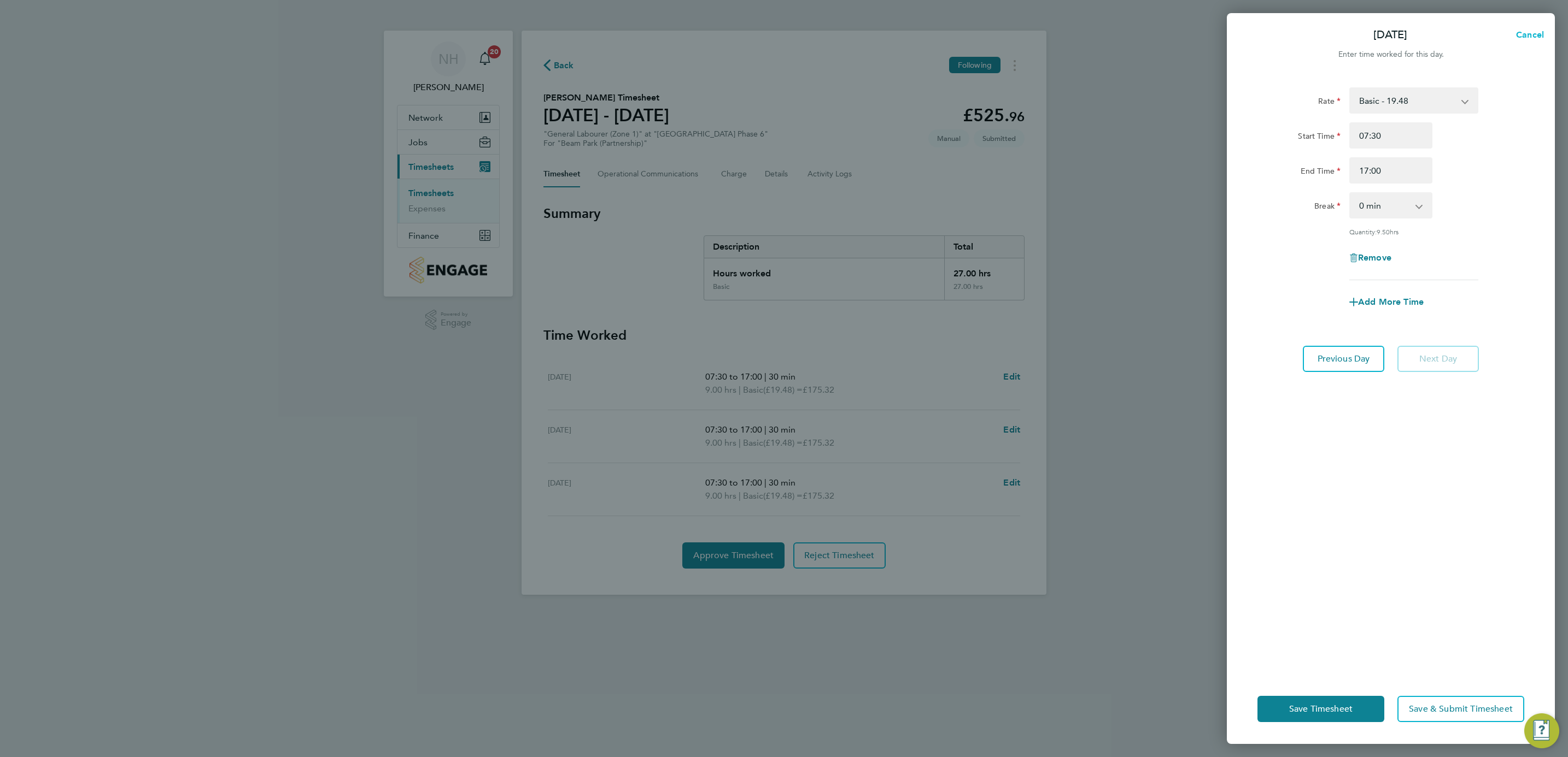
click at [1528, 32] on span "Cancel" at bounding box center [1528, 35] width 31 height 10
select select "30"
click at [1252, 28] on button "Back" at bounding box center [1254, 35] width 51 height 22
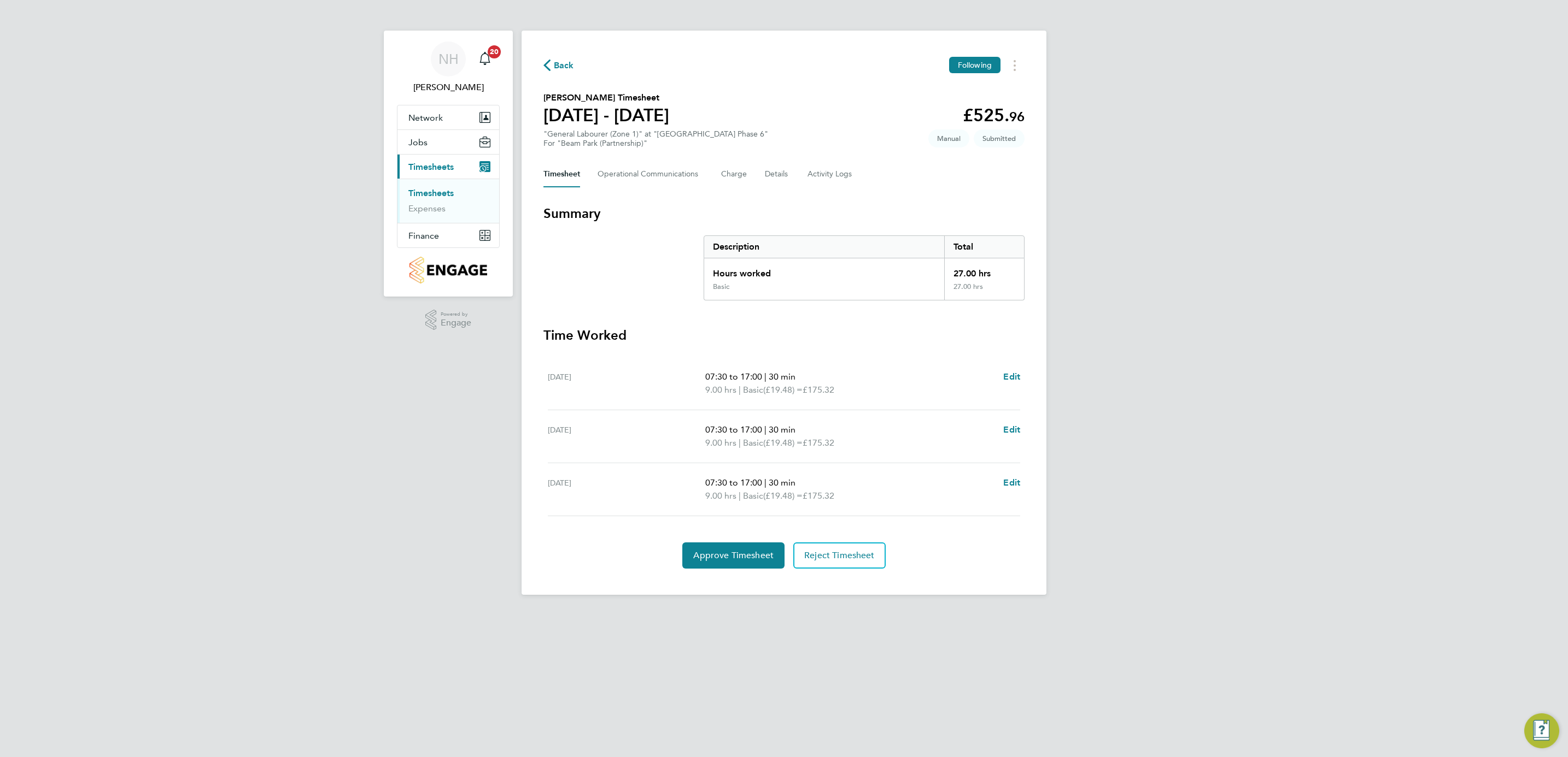
drag, startPoint x: 921, startPoint y: 539, endPoint x: 884, endPoint y: 541, distance: 37.1
click at [921, 539] on section "Time Worked Mon 29 Sep 07:30 to 17:00 | 30 min 9.00 hrs | Basic (£19.48) = £175…" at bounding box center [784, 448] width 481 height 242
click at [740, 556] on span "Approve Timesheet" at bounding box center [734, 555] width 81 height 11
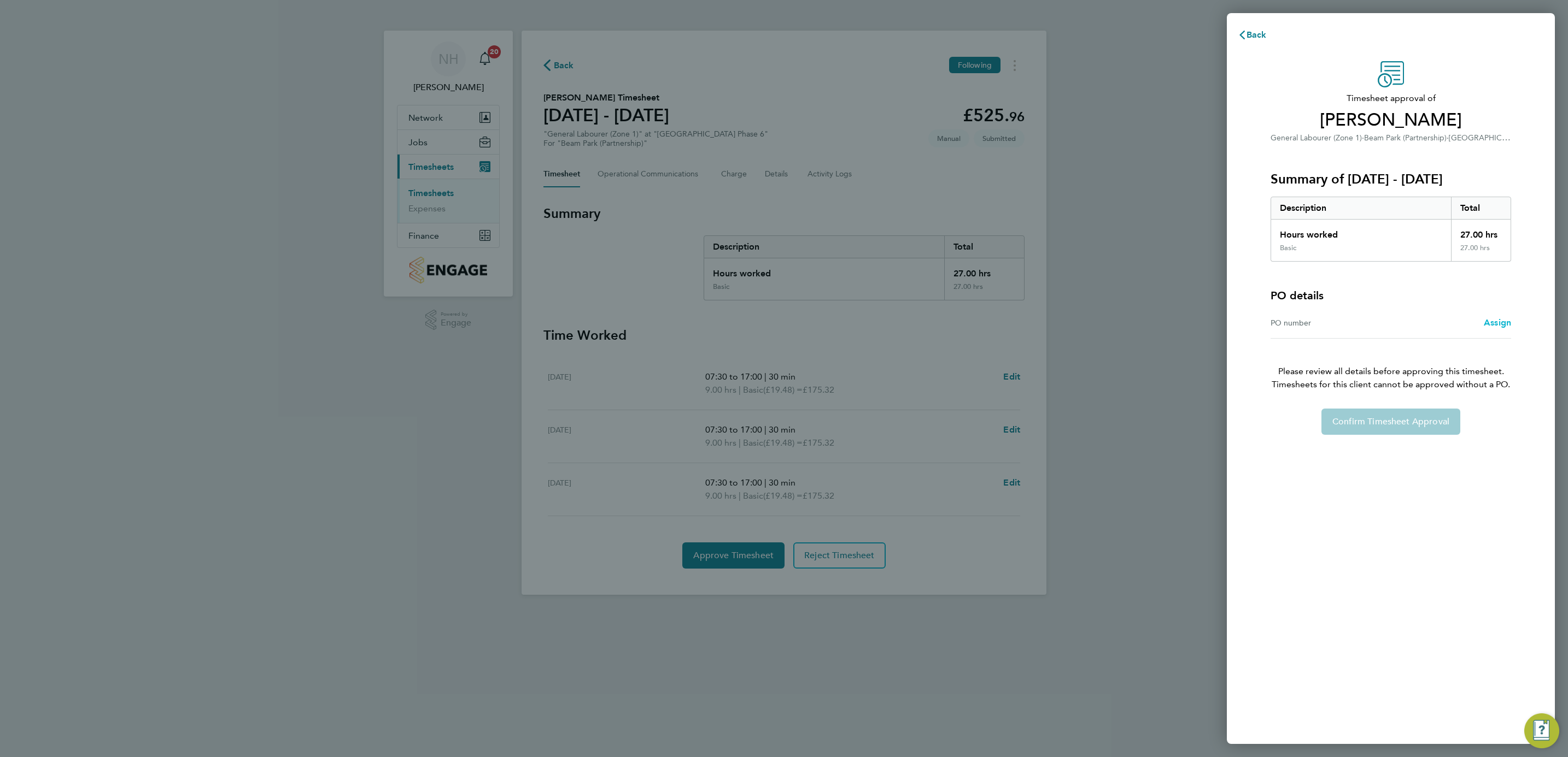
click at [1498, 321] on span "Assign" at bounding box center [1498, 323] width 27 height 10
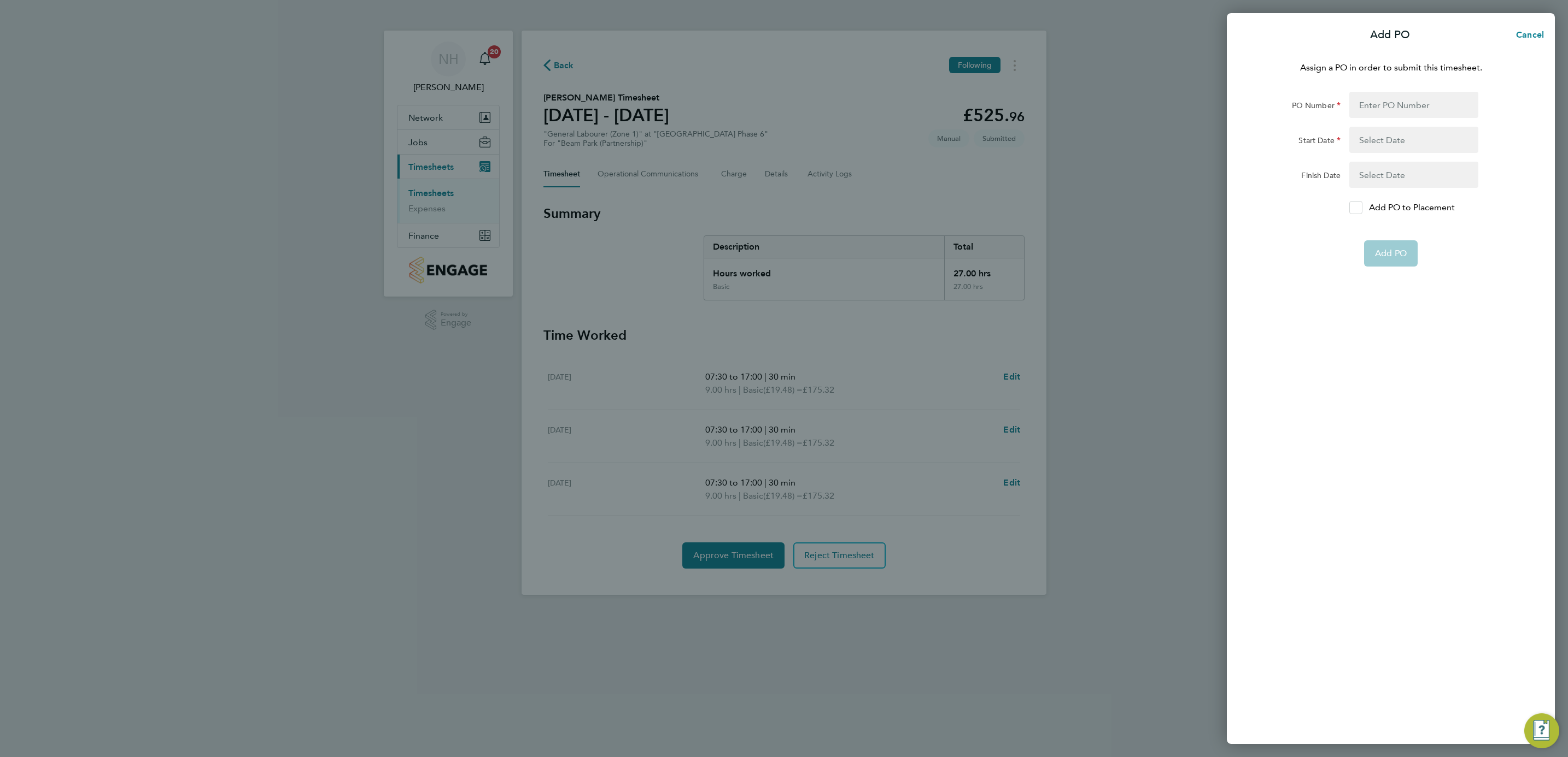
click at [1357, 206] on icon at bounding box center [1356, 208] width 8 height 7
click at [1359, 208] on input "Add PO to Placement" at bounding box center [1359, 208] width 0 height 0
click at [1371, 113] on input "PO Number" at bounding box center [1413, 105] width 129 height 26
type input "H66979"
type input "02 Sep 24"
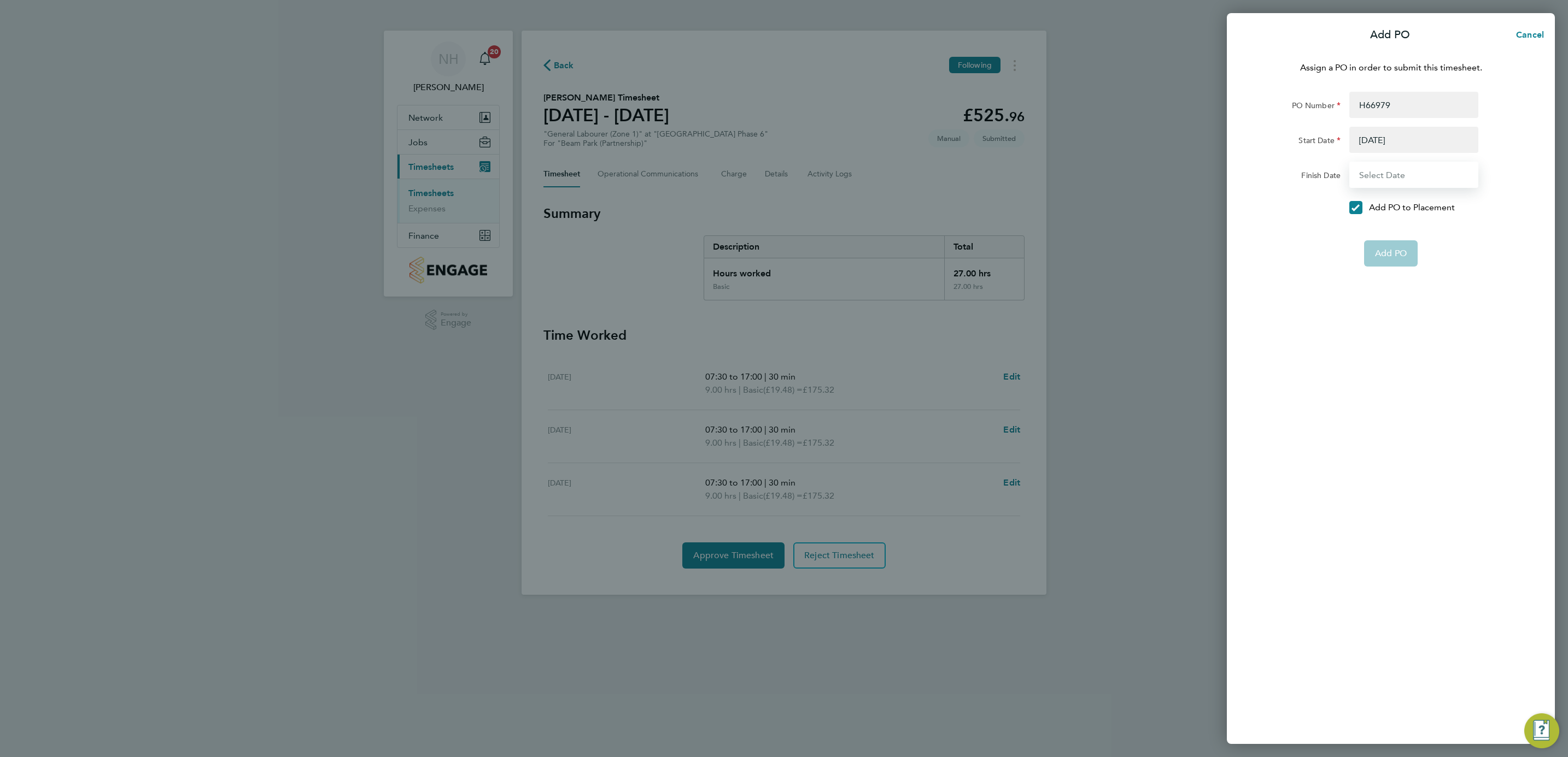
type input "31 Dec 26"
click at [1387, 220] on button "Add PO" at bounding box center [1390, 227] width 53 height 26
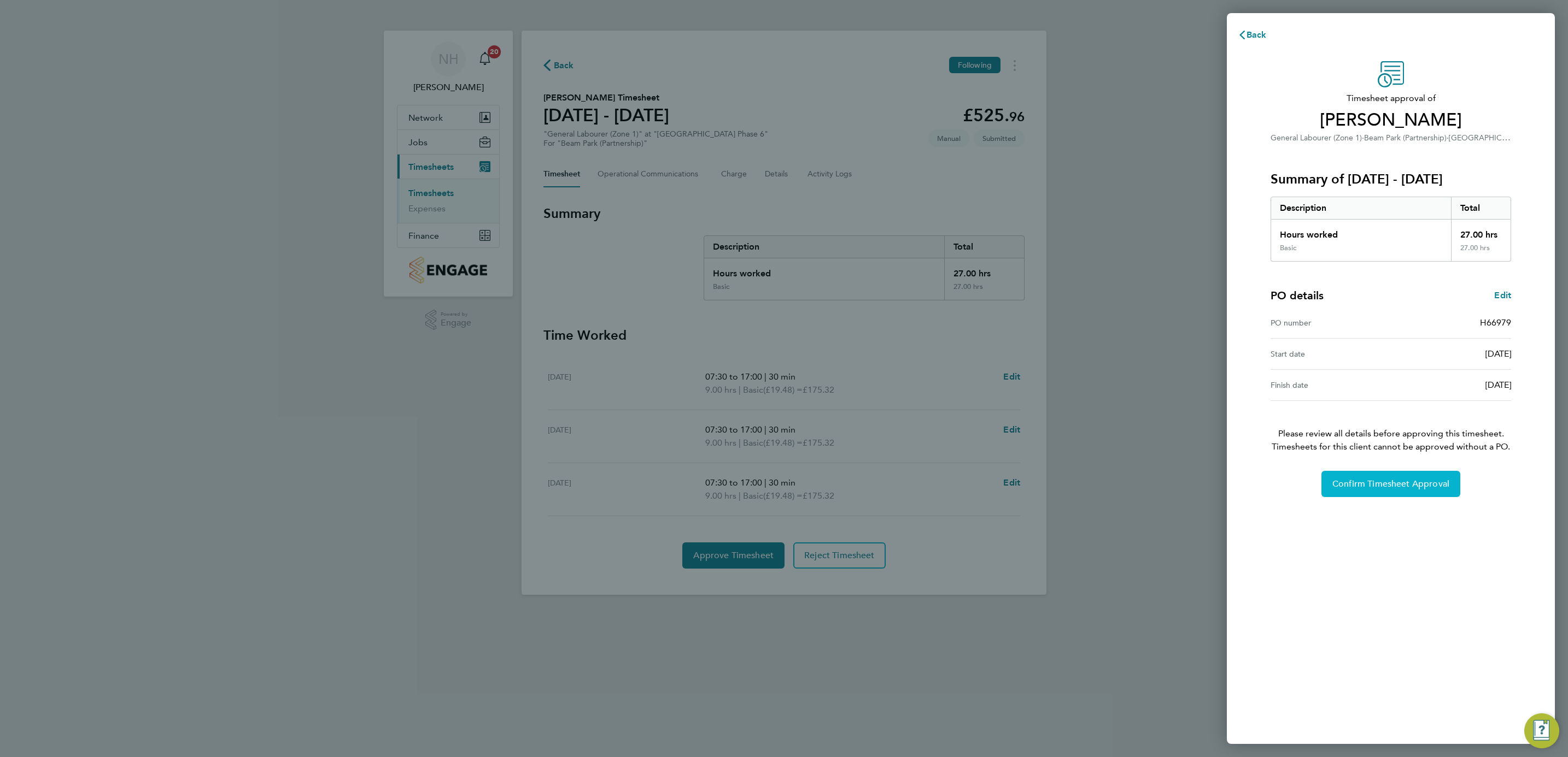
click at [1403, 474] on button "Confirm Timesheet Approval" at bounding box center [1390, 484] width 139 height 26
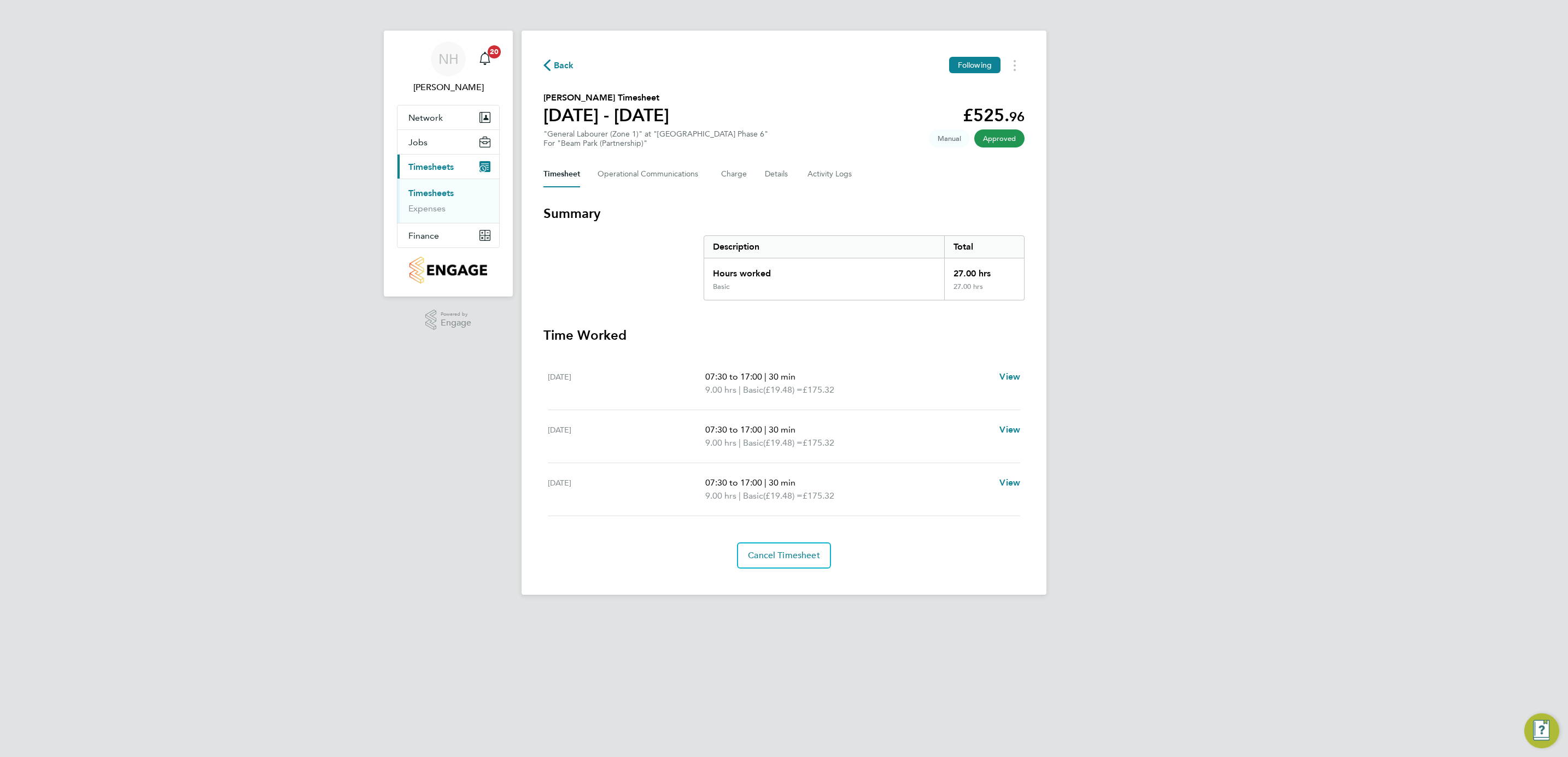
click at [566, 60] on span "Back" at bounding box center [564, 65] width 20 height 13
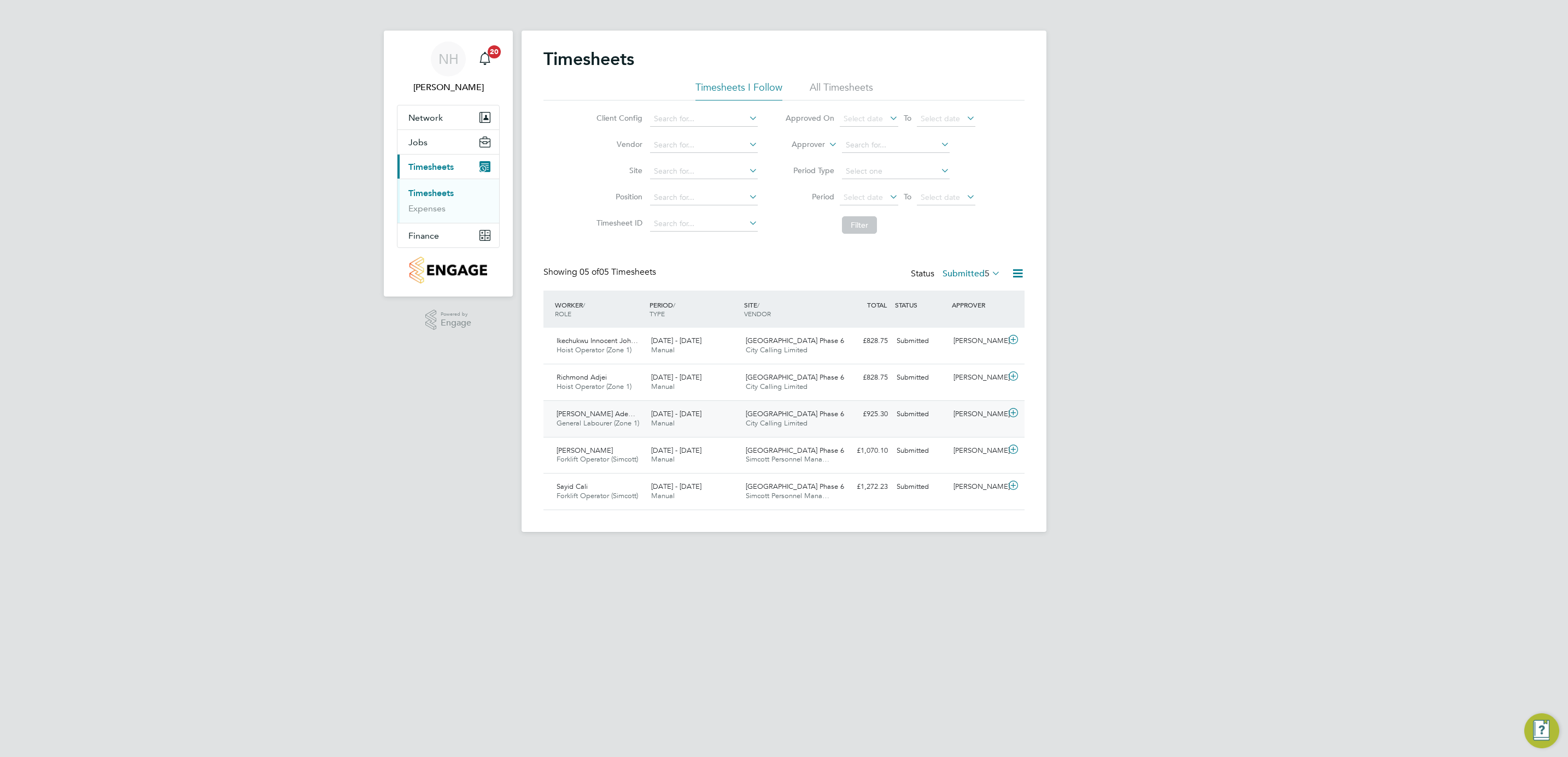
click at [968, 416] on div "[PERSON_NAME]" at bounding box center [977, 414] width 57 height 18
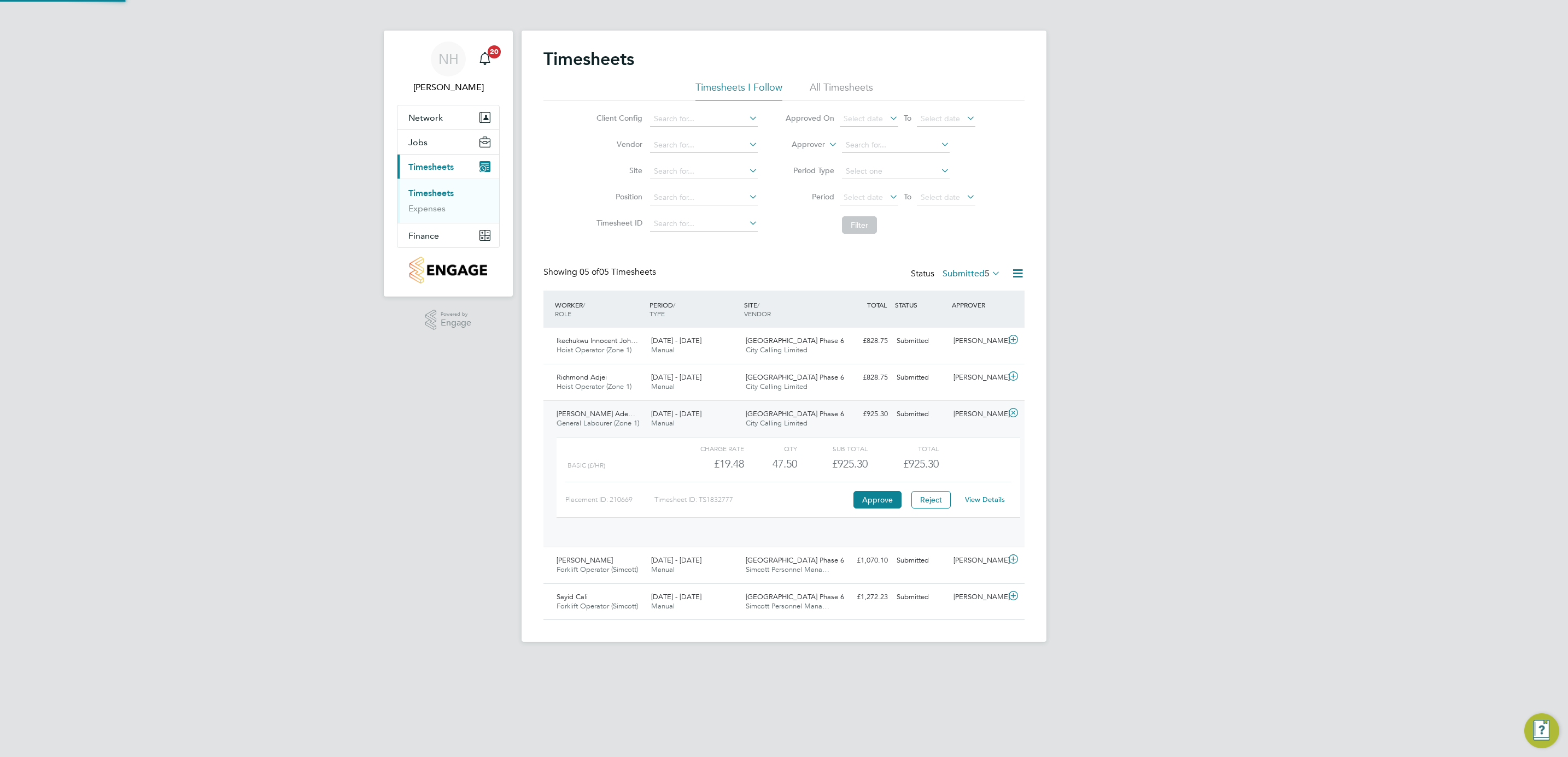
scroll to position [18, 106]
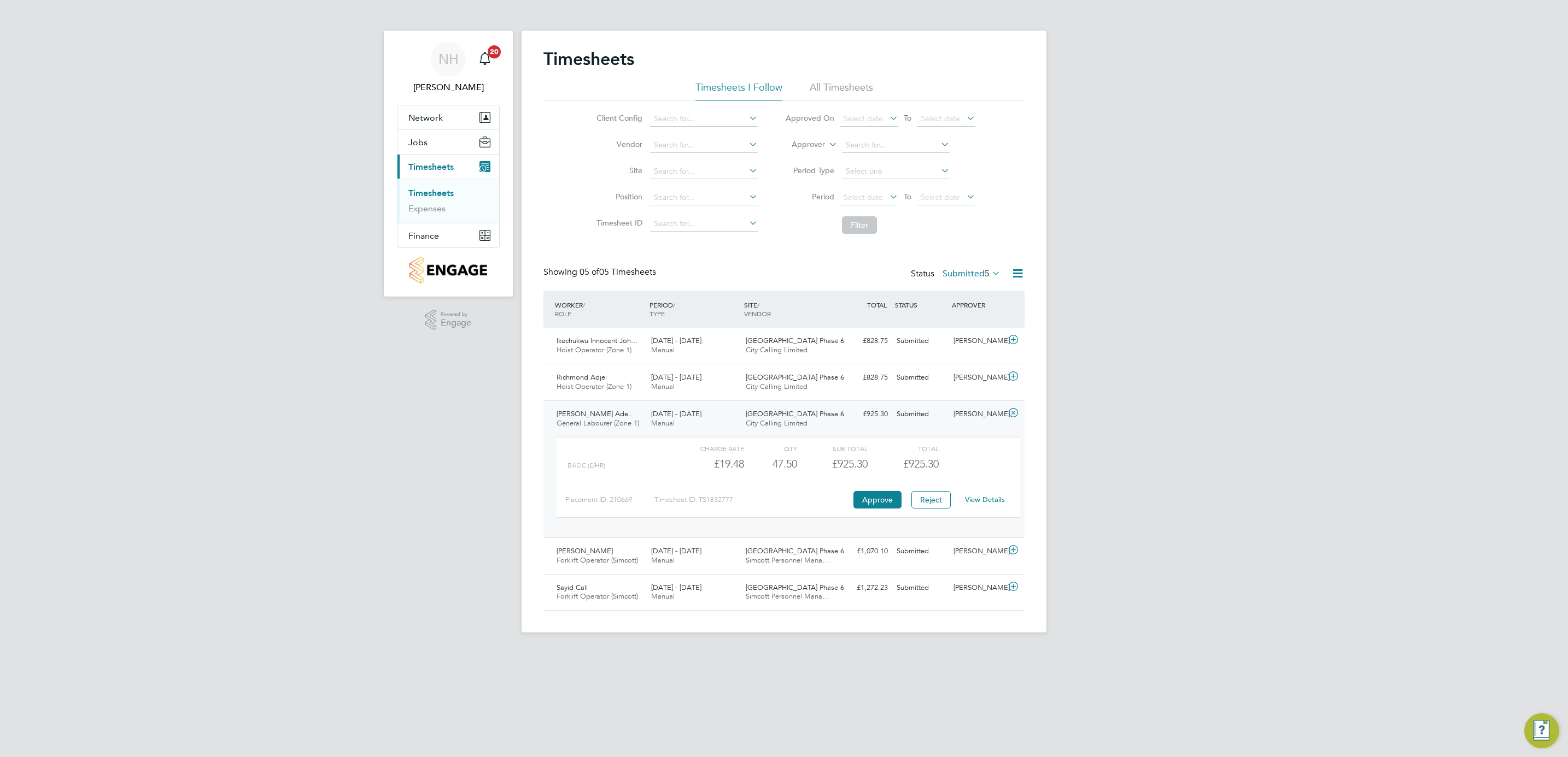
click at [981, 494] on div "View Details" at bounding box center [985, 500] width 53 height 17
click at [979, 502] on link "View Details" at bounding box center [985, 500] width 40 height 9
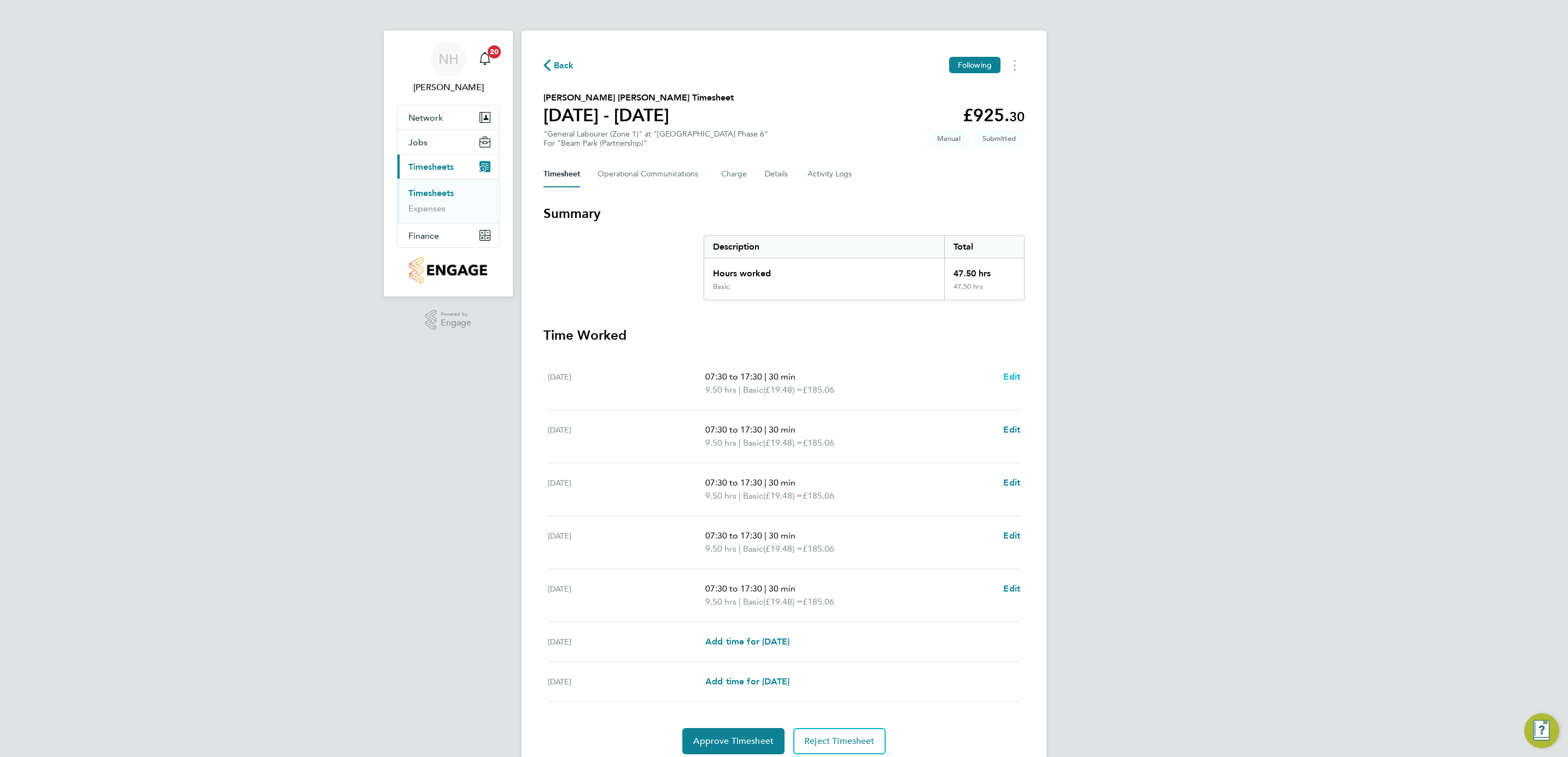
click at [1011, 372] on span "Edit" at bounding box center [1012, 377] width 17 height 10
select select "30"
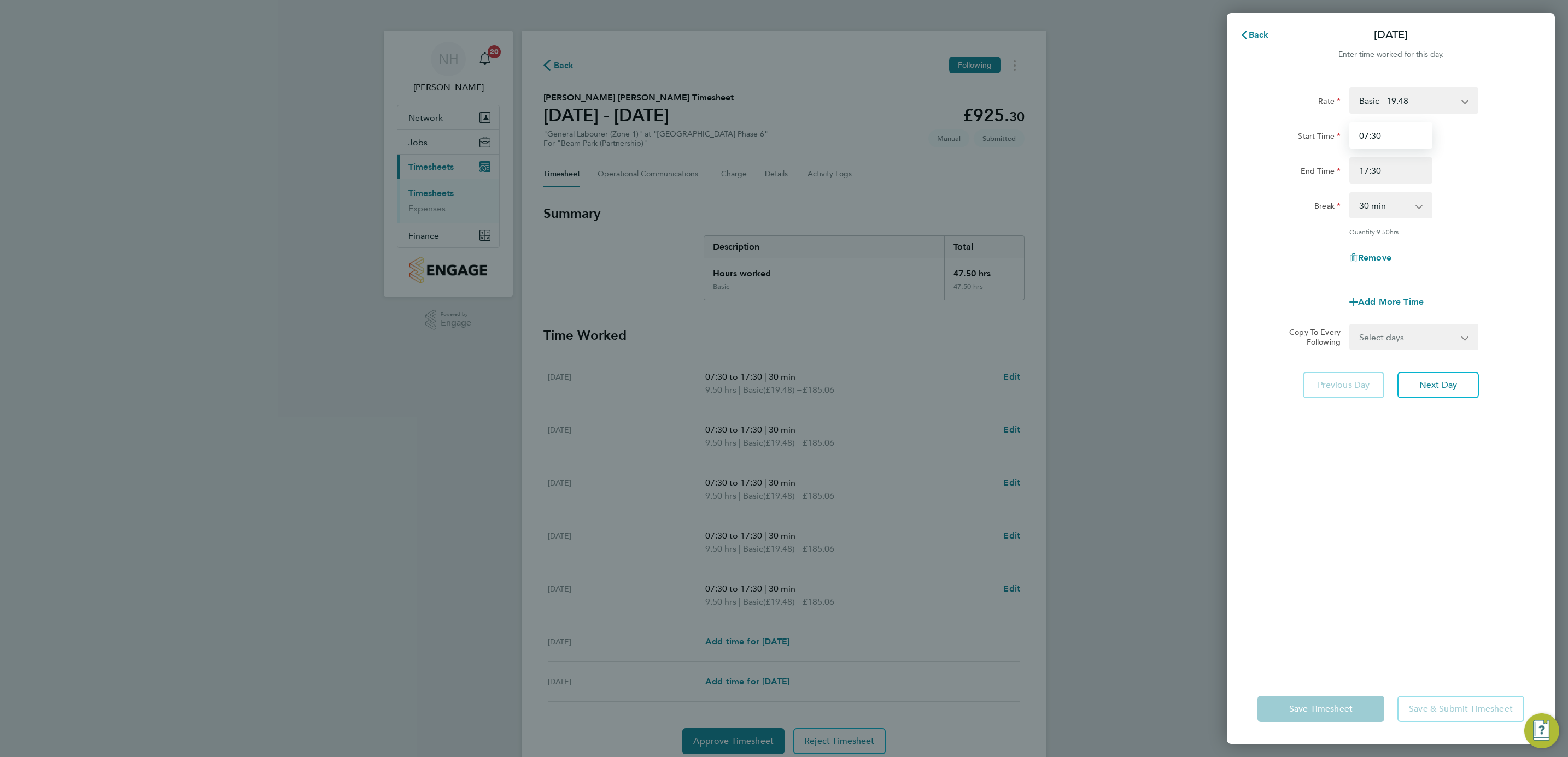
click at [1373, 138] on input "07:30" at bounding box center [1391, 135] width 83 height 26
type input "07:00"
click at [1500, 196] on div "Break 0 min 15 min 30 min 45 min 60 min 75 min 90 min" at bounding box center [1390, 206] width 275 height 26
click at [1463, 339] on select "Select days Day Weekday (Mon-Fri) Weekend (Sat-Sun) [DATE] [DATE] [DATE] [DATE]…" at bounding box center [1408, 336] width 115 height 24
select select "WEEKDAY"
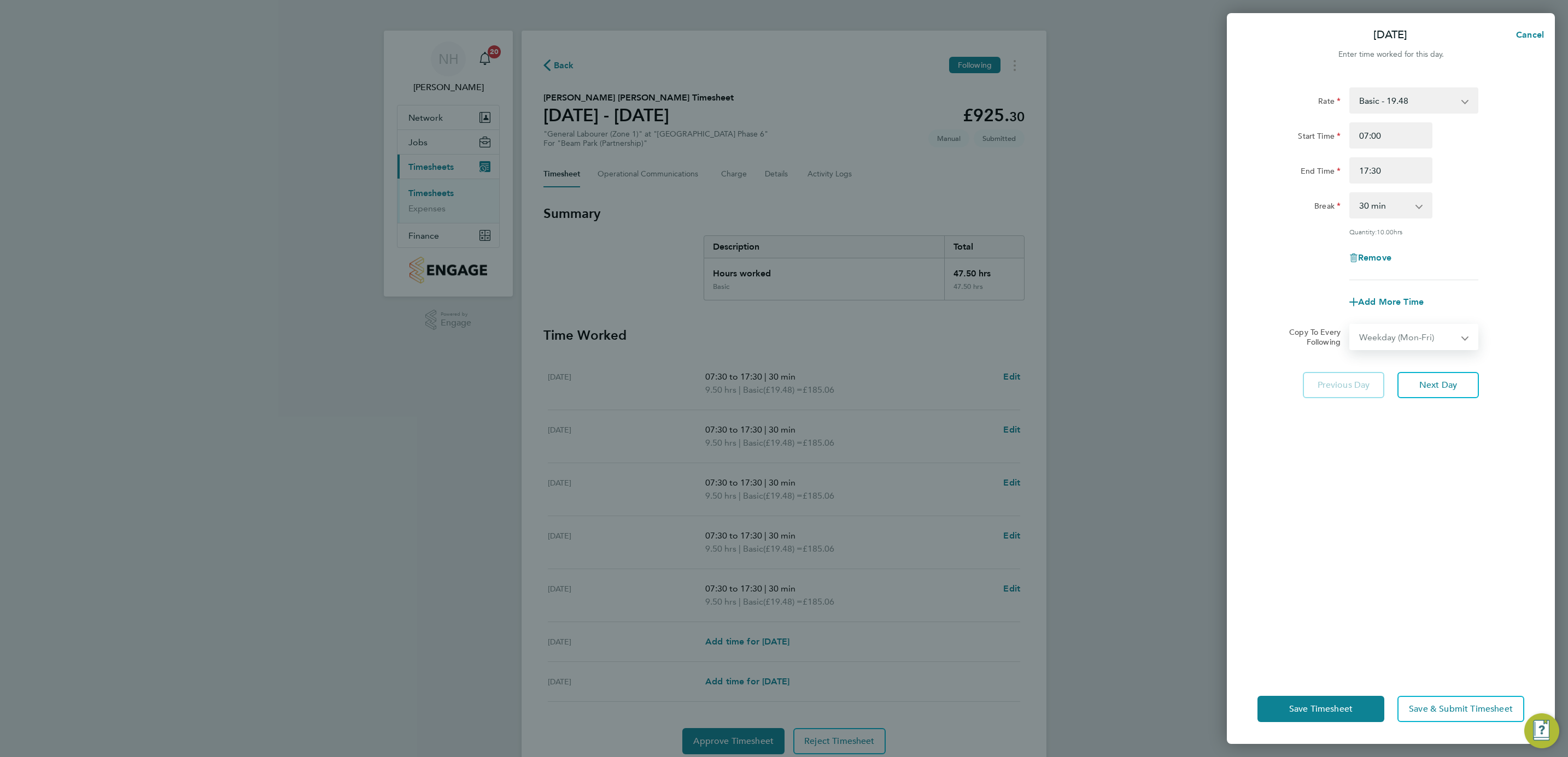
click at [1350, 325] on select "Select days Day Weekday (Mon-Fri) Weekend (Sat-Sun) [DATE] [DATE] [DATE] [DATE]…" at bounding box center [1408, 336] width 115 height 24
select select "[DATE]"
click at [1305, 708] on span "Save Timesheet" at bounding box center [1321, 709] width 63 height 11
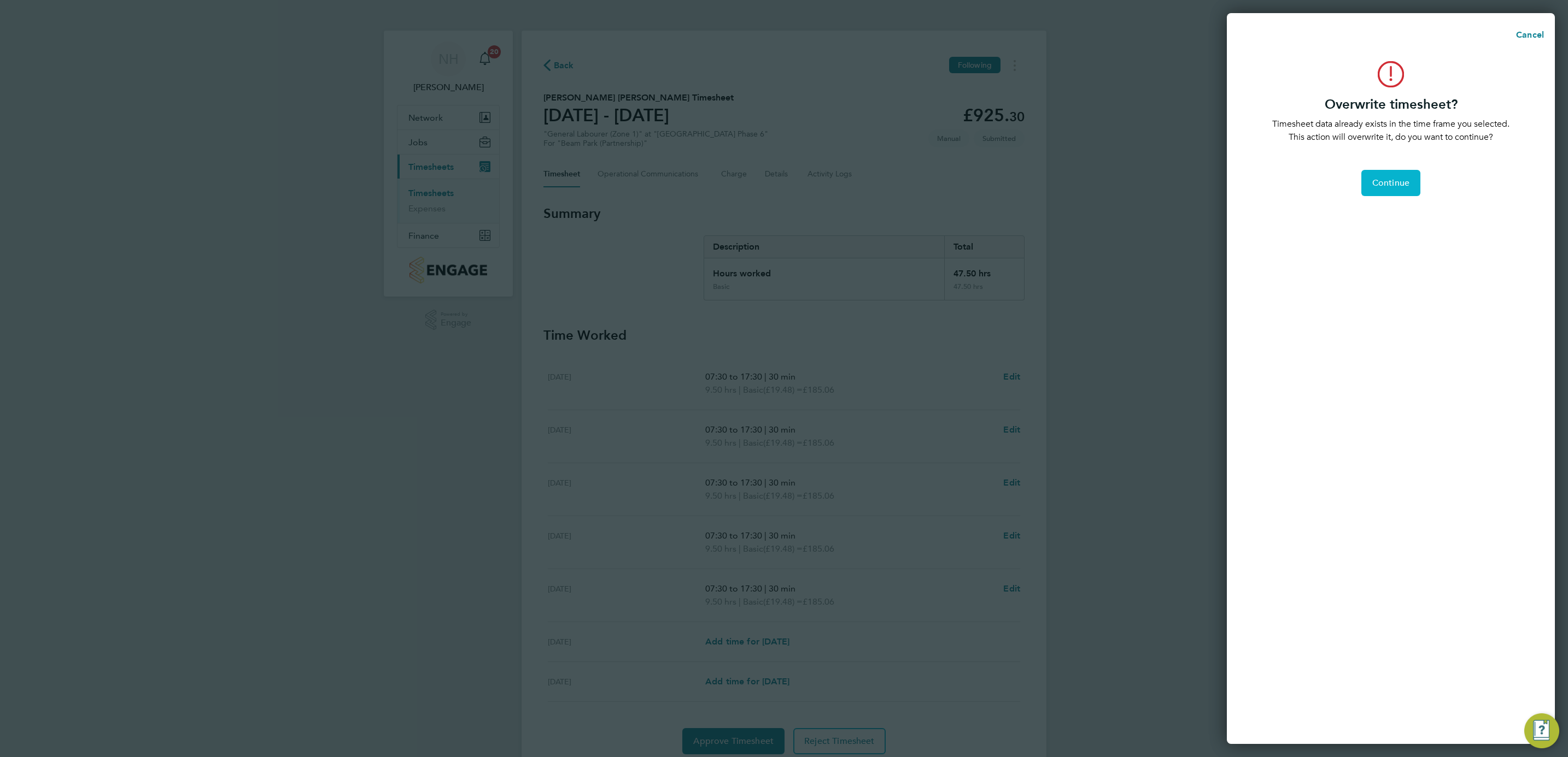
click at [1373, 185] on span "Continue" at bounding box center [1391, 183] width 37 height 11
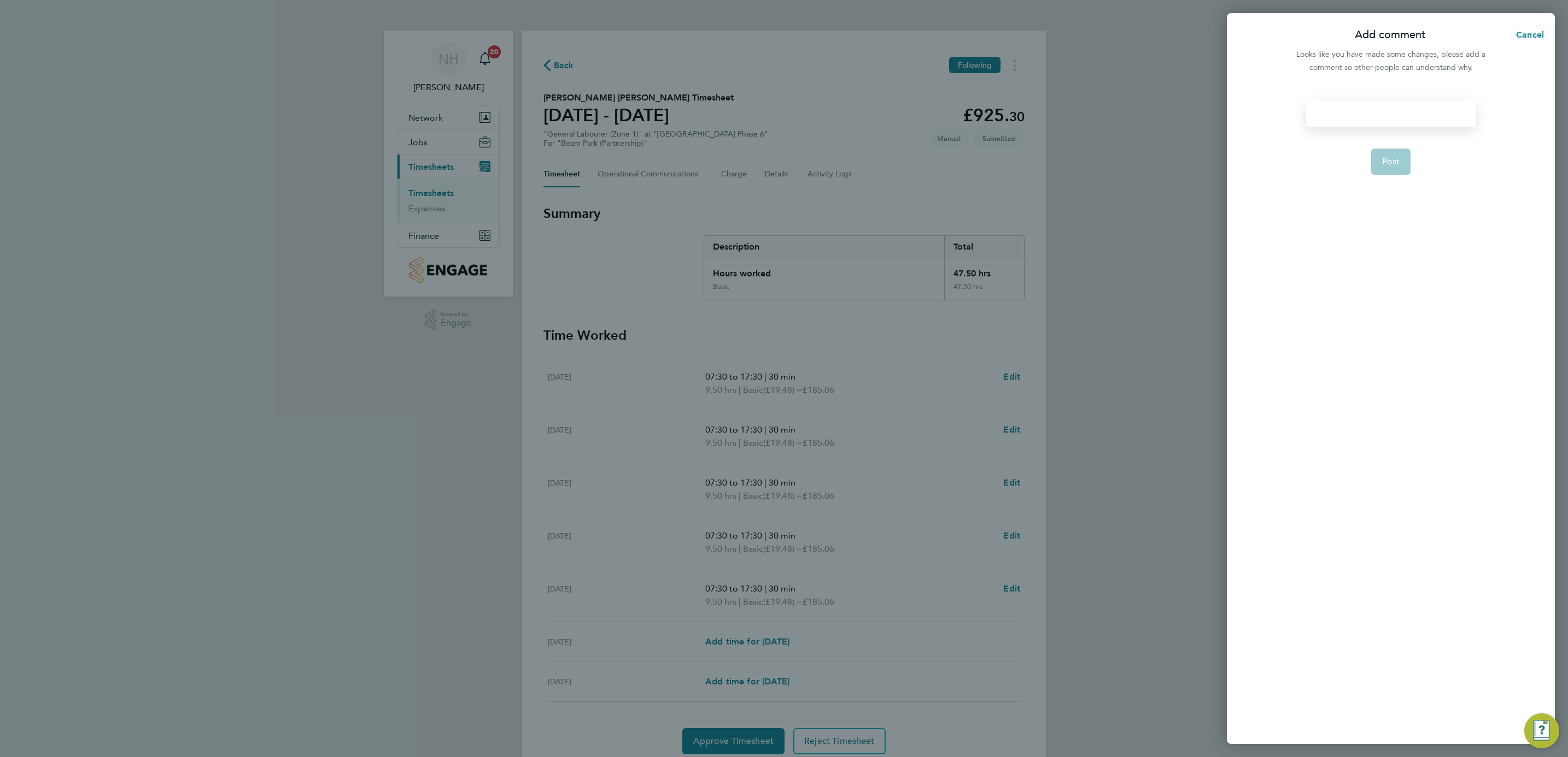
click at [1362, 106] on div at bounding box center [1390, 114] width 169 height 26
click at [1352, 113] on div at bounding box center [1390, 114] width 169 height 26
click at [1384, 168] on button "Post" at bounding box center [1390, 162] width 40 height 26
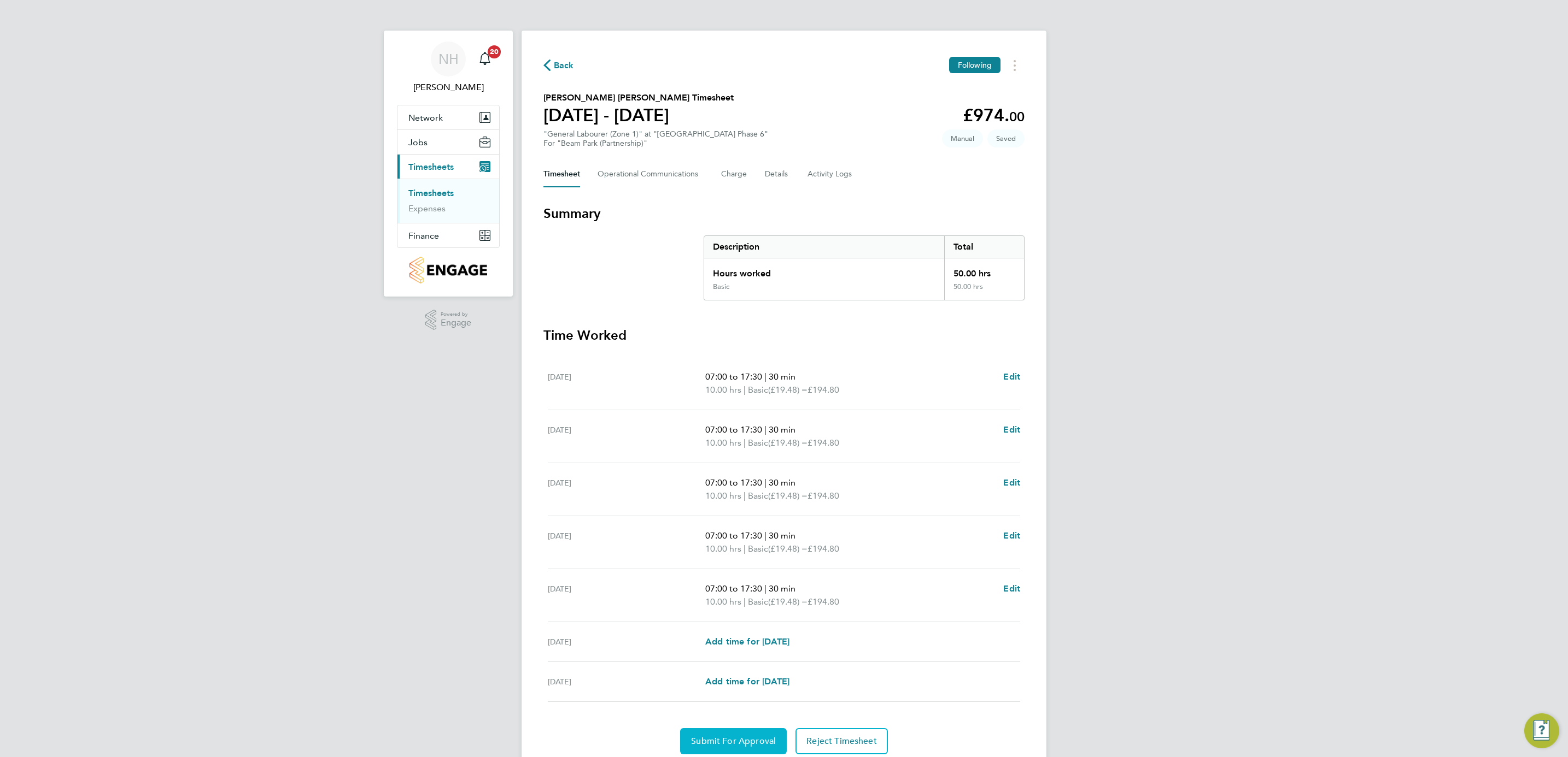
click at [730, 741] on span "Submit For Approval" at bounding box center [734, 741] width 85 height 11
click at [735, 747] on span "Approve Timesheet" at bounding box center [734, 741] width 81 height 11
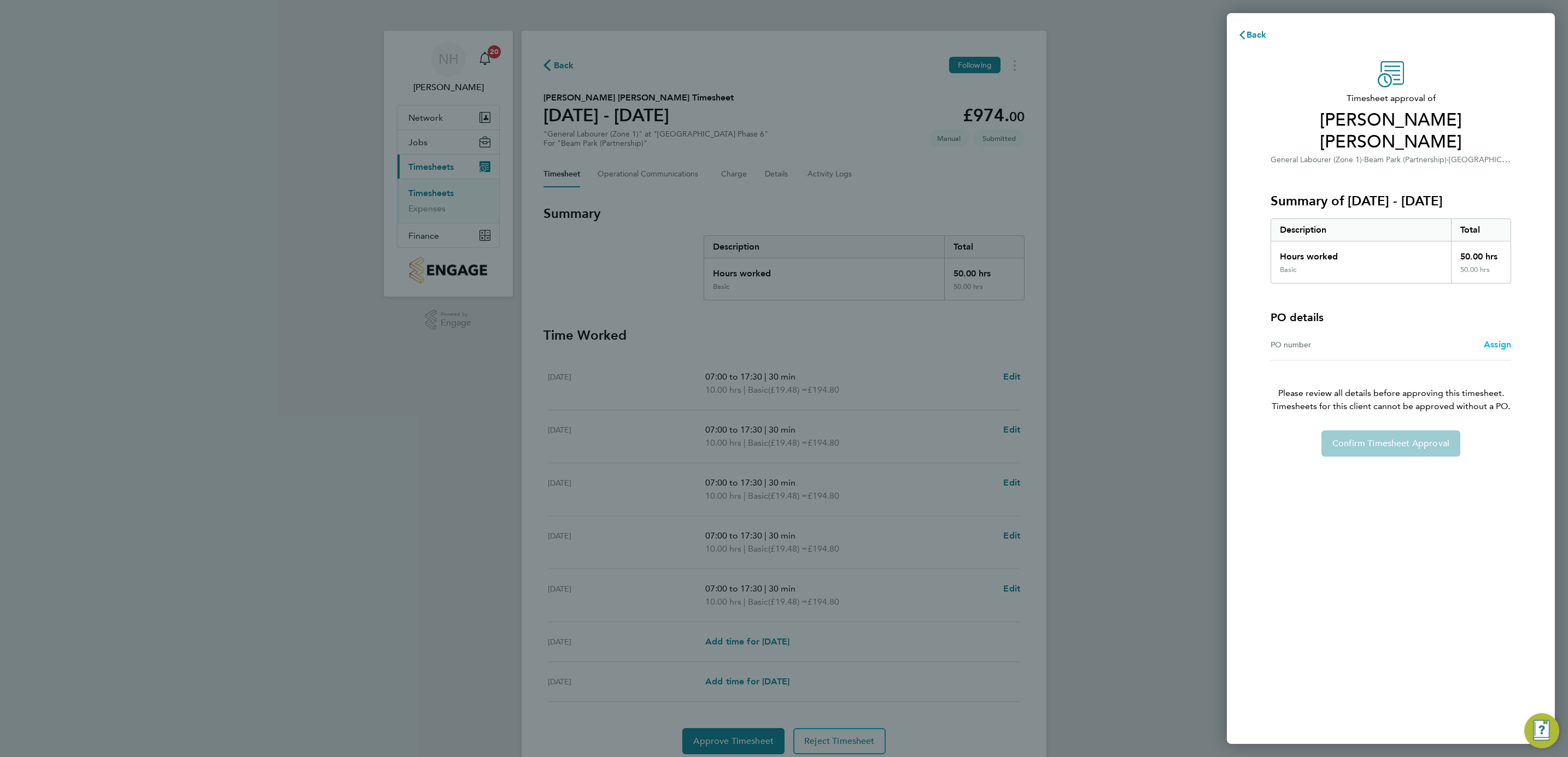
click at [1494, 345] on span "Assign" at bounding box center [1498, 344] width 27 height 10
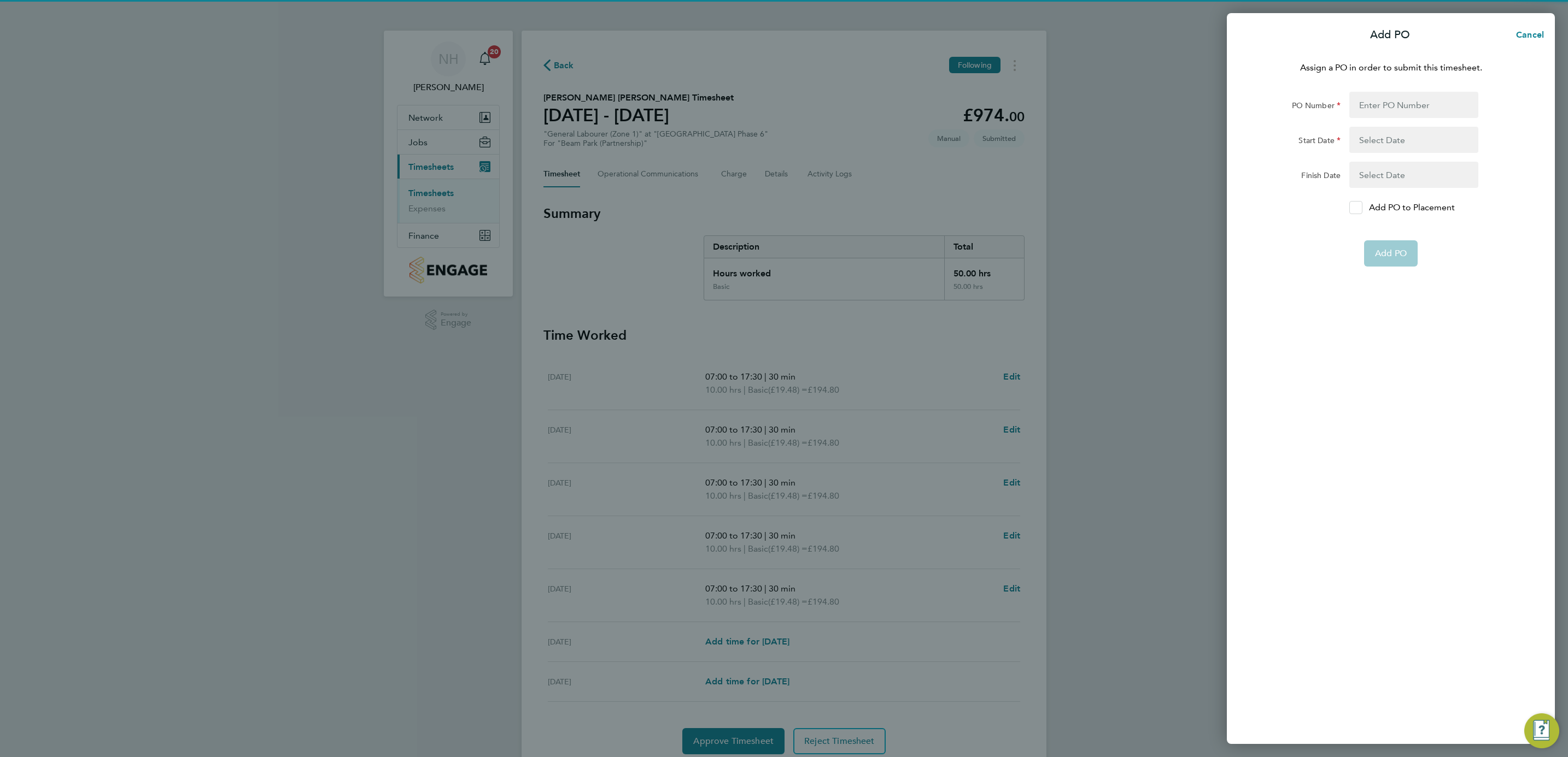
click at [1354, 211] on div at bounding box center [1356, 208] width 13 height 13
click at [1359, 208] on input "Add PO to Placement" at bounding box center [1359, 208] width 0 height 0
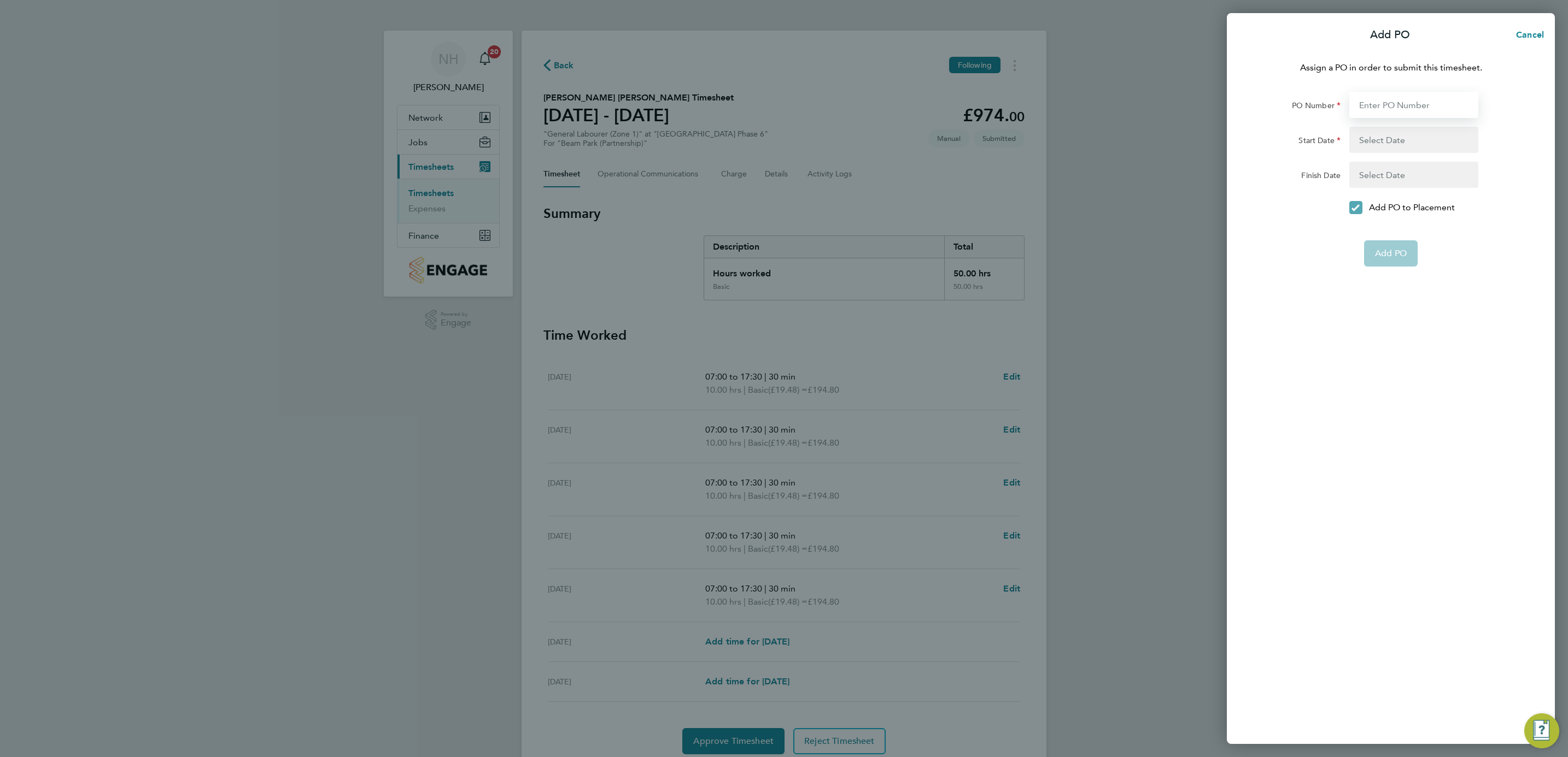
click at [1368, 100] on input "PO Number" at bounding box center [1413, 105] width 129 height 26
type input "H66979"
type input "[DATE]"
click at [1371, 228] on button "Add PO" at bounding box center [1390, 227] width 53 height 26
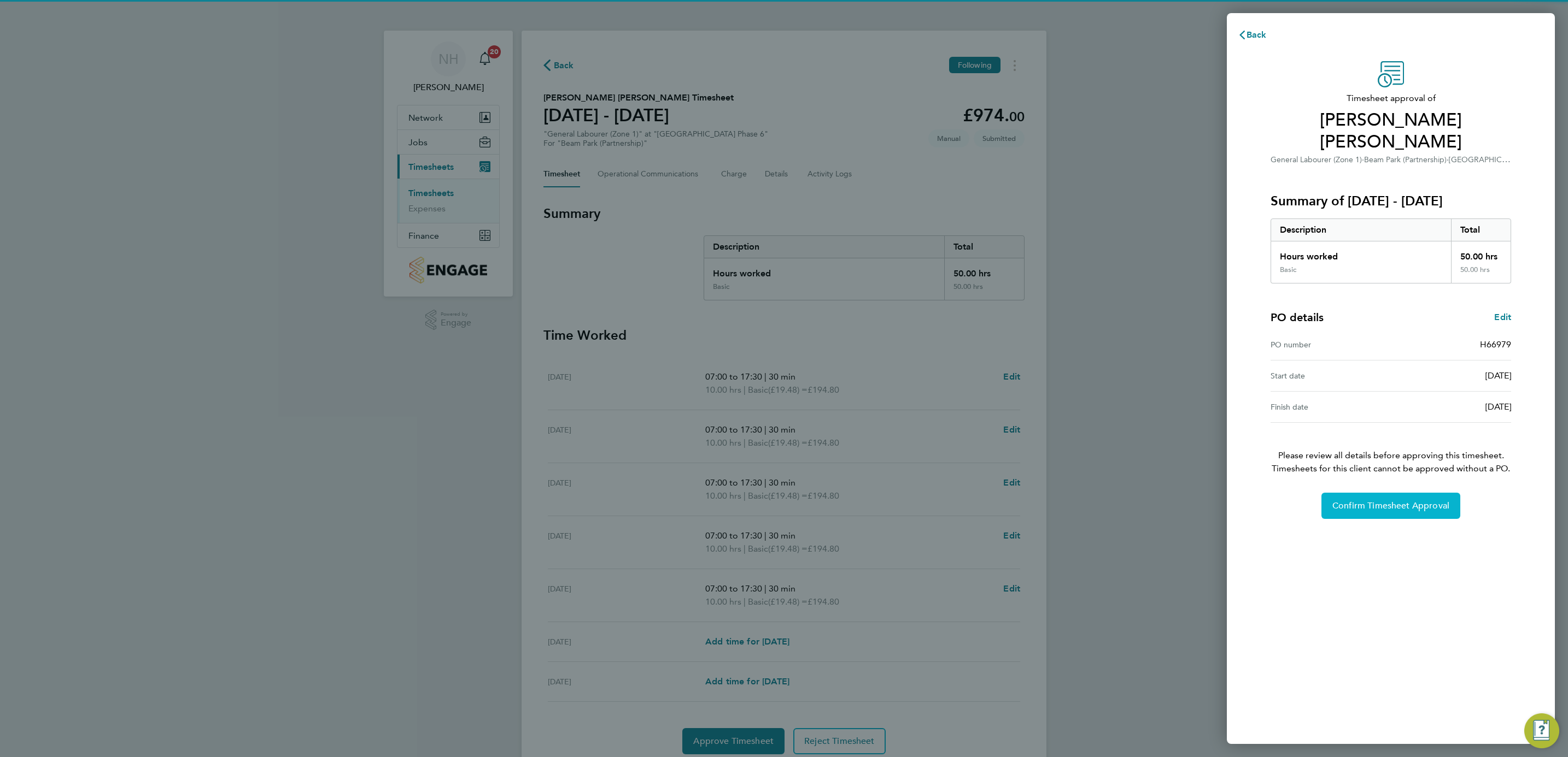
click at [1358, 505] on span "Confirm Timesheet Approval" at bounding box center [1390, 505] width 117 height 11
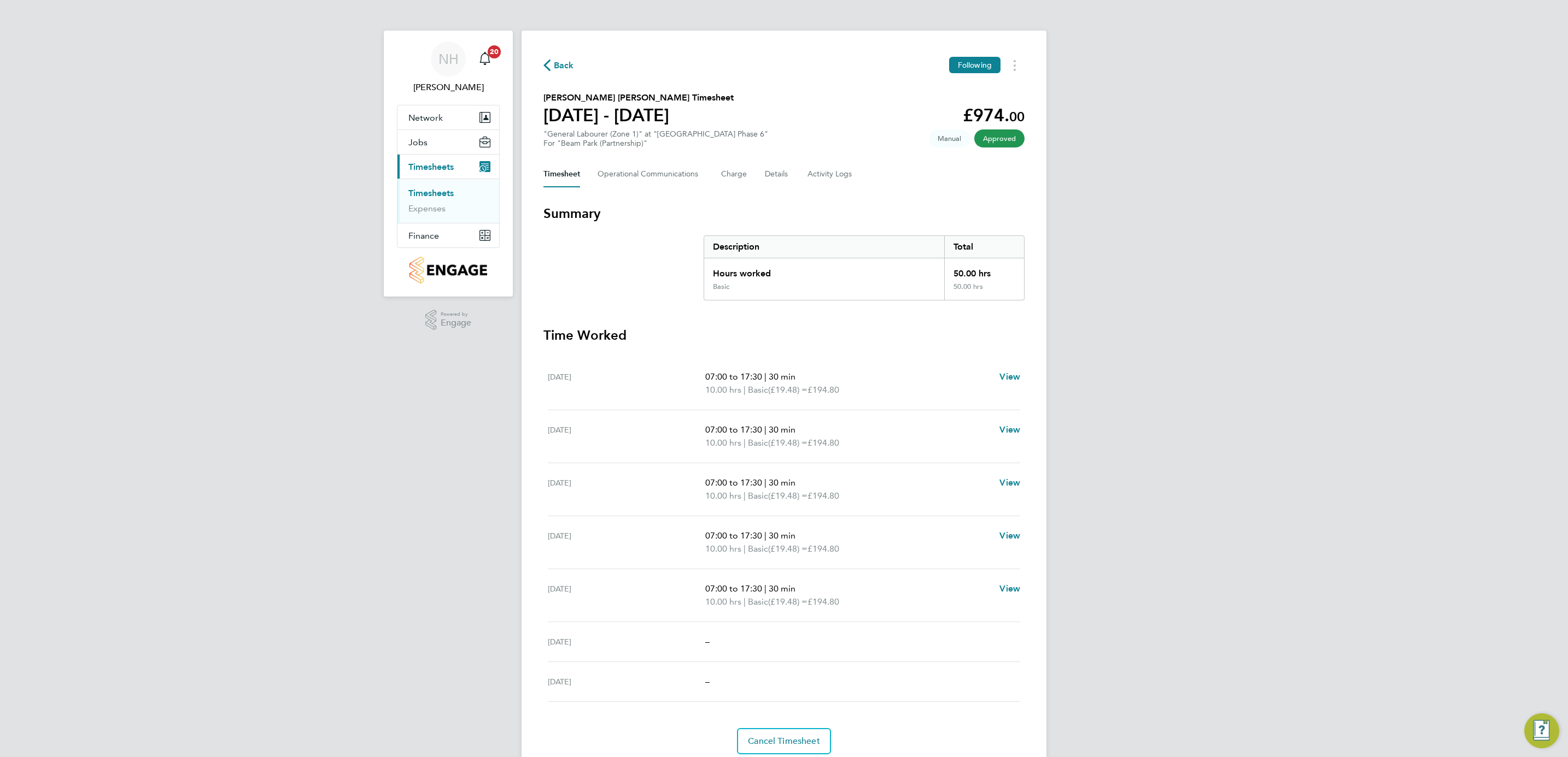
click at [554, 59] on span "Back" at bounding box center [564, 65] width 20 height 13
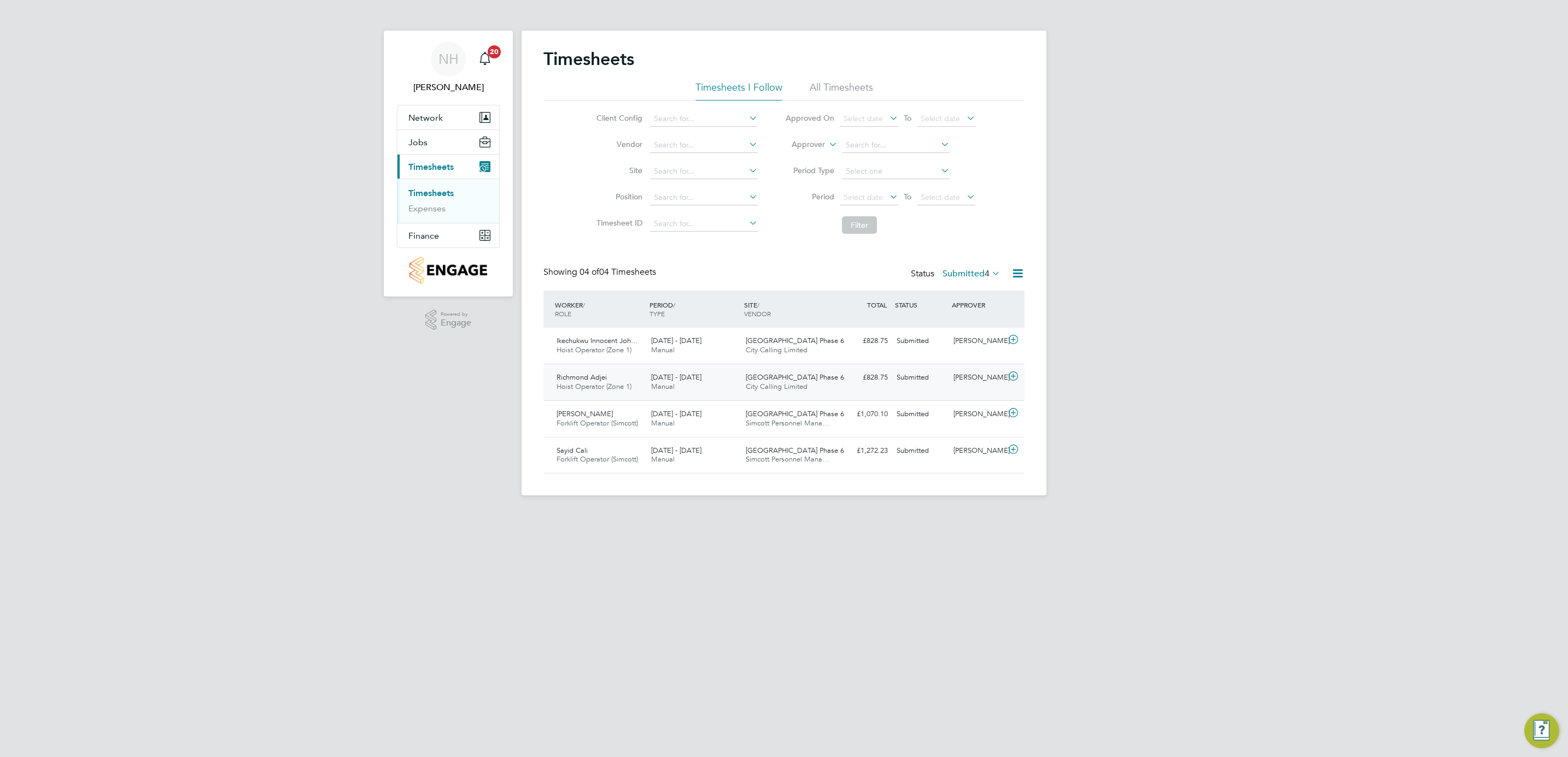
click at [968, 377] on div "[PERSON_NAME]" at bounding box center [977, 377] width 57 height 18
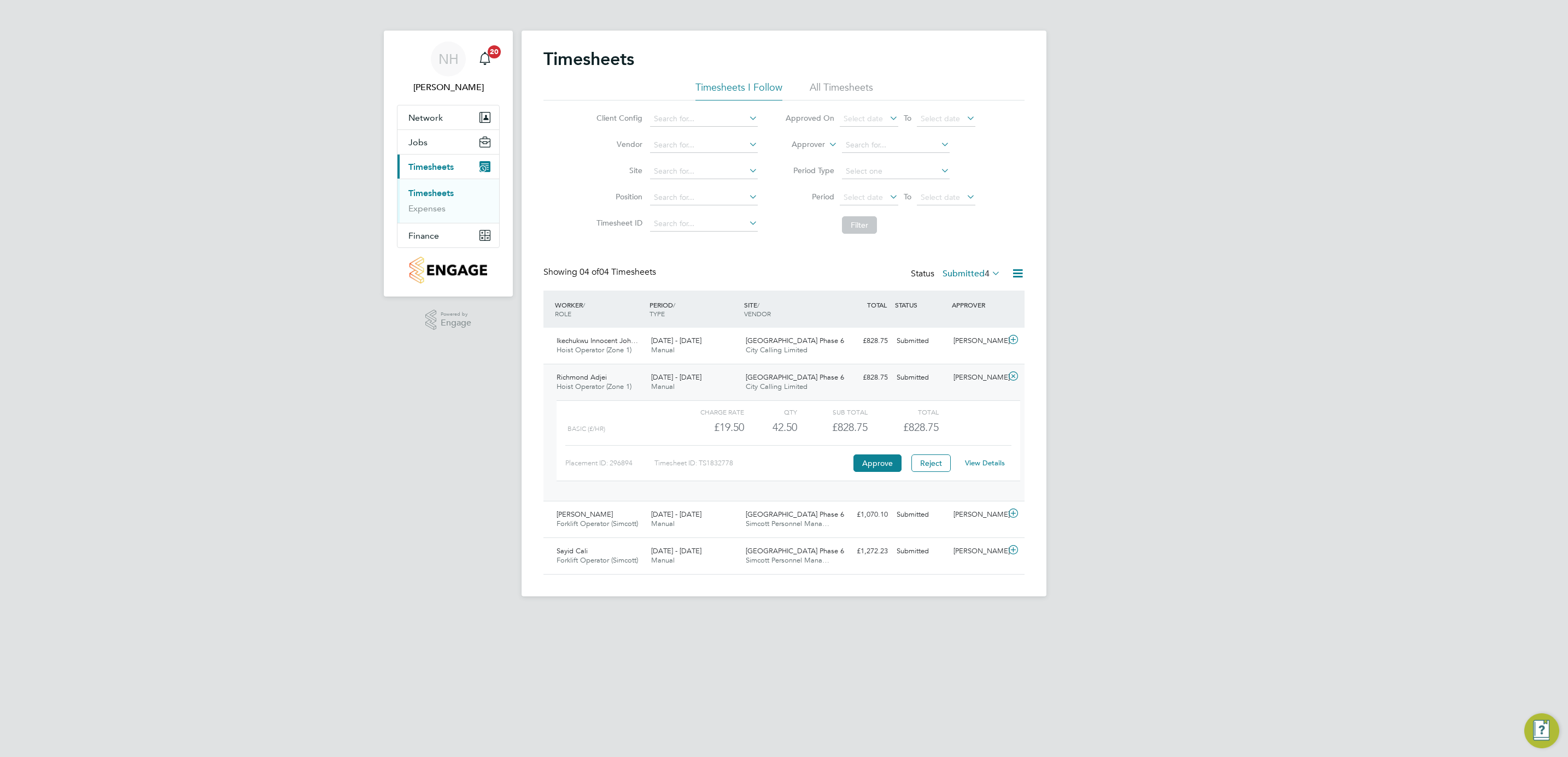
click at [978, 464] on link "View Details" at bounding box center [985, 463] width 40 height 9
click at [972, 466] on link "View Details" at bounding box center [985, 463] width 40 height 9
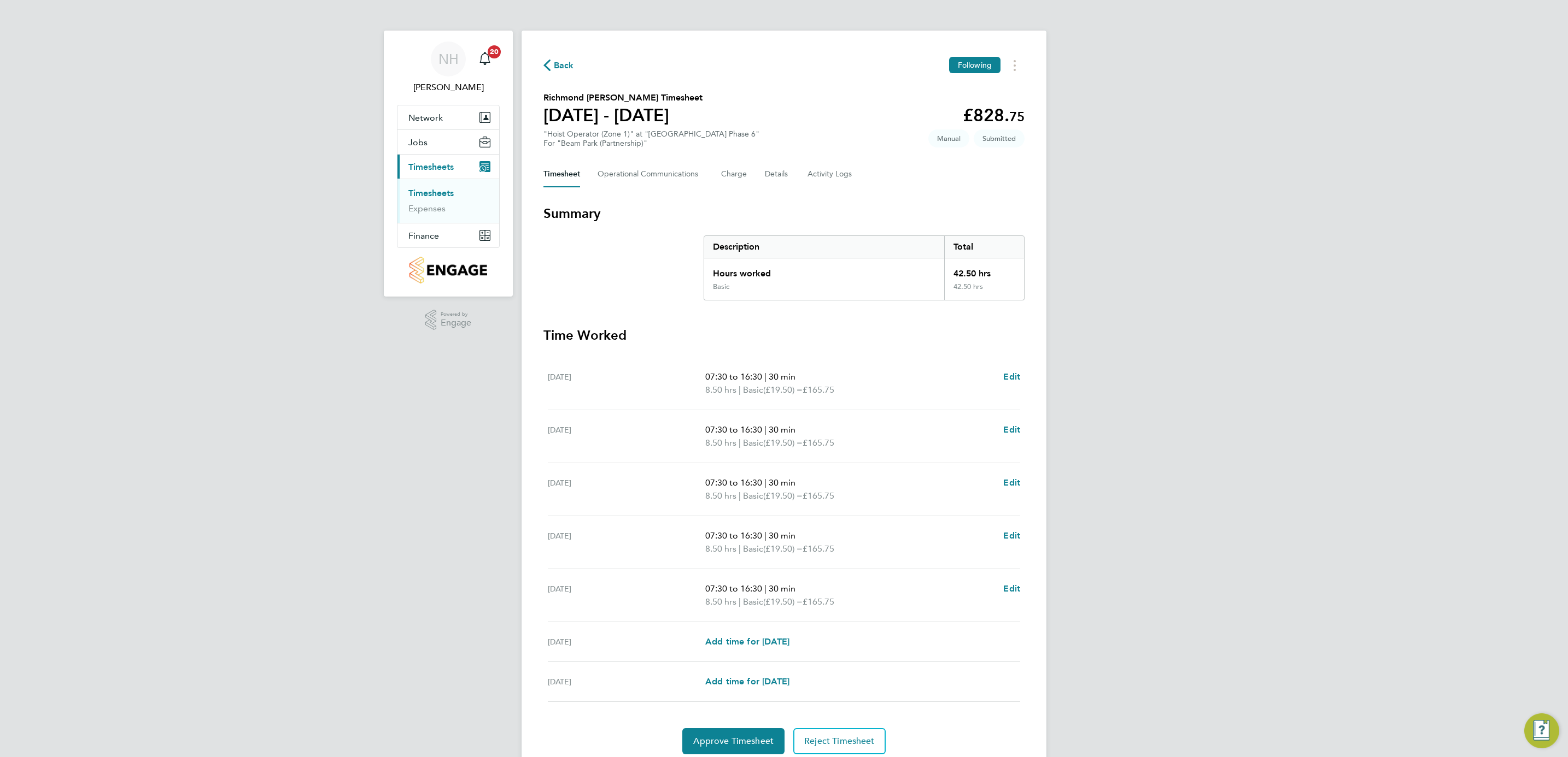
click at [560, 69] on span "Back" at bounding box center [564, 65] width 20 height 13
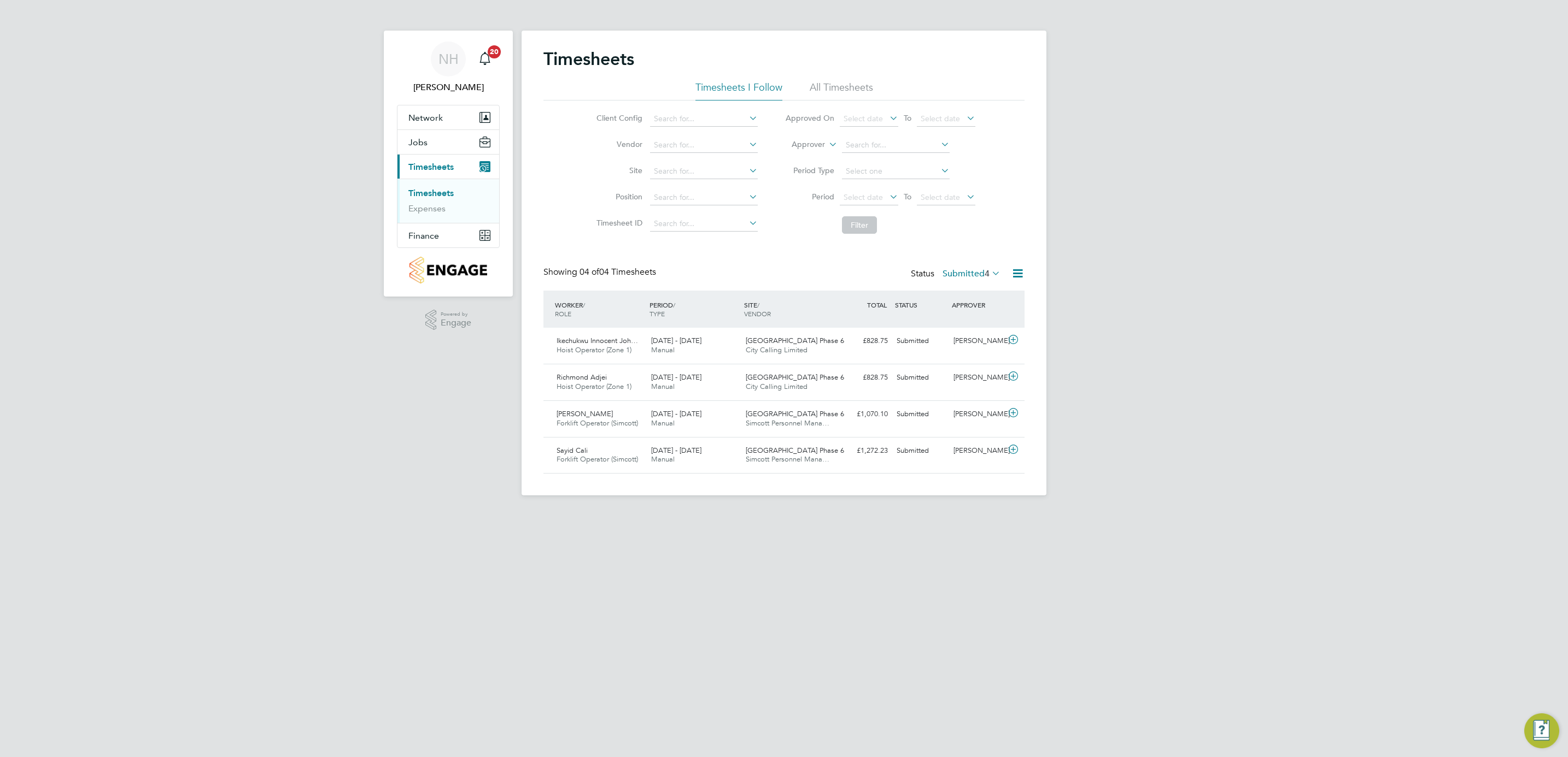
click at [971, 274] on label "Submitted 4" at bounding box center [971, 273] width 58 height 11
click at [960, 338] on li "Approved" at bounding box center [957, 340] width 50 height 15
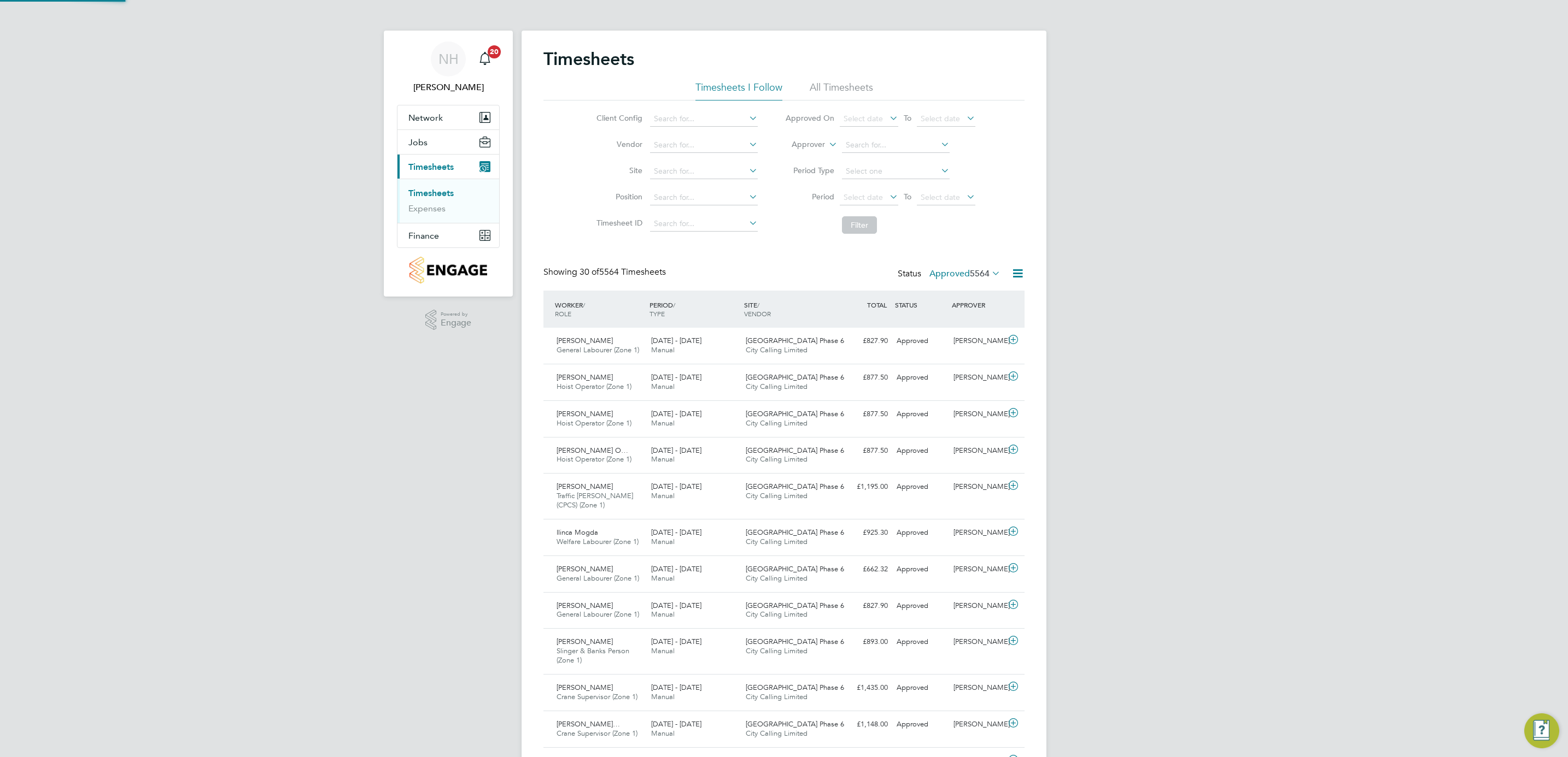
scroll to position [28, 95]
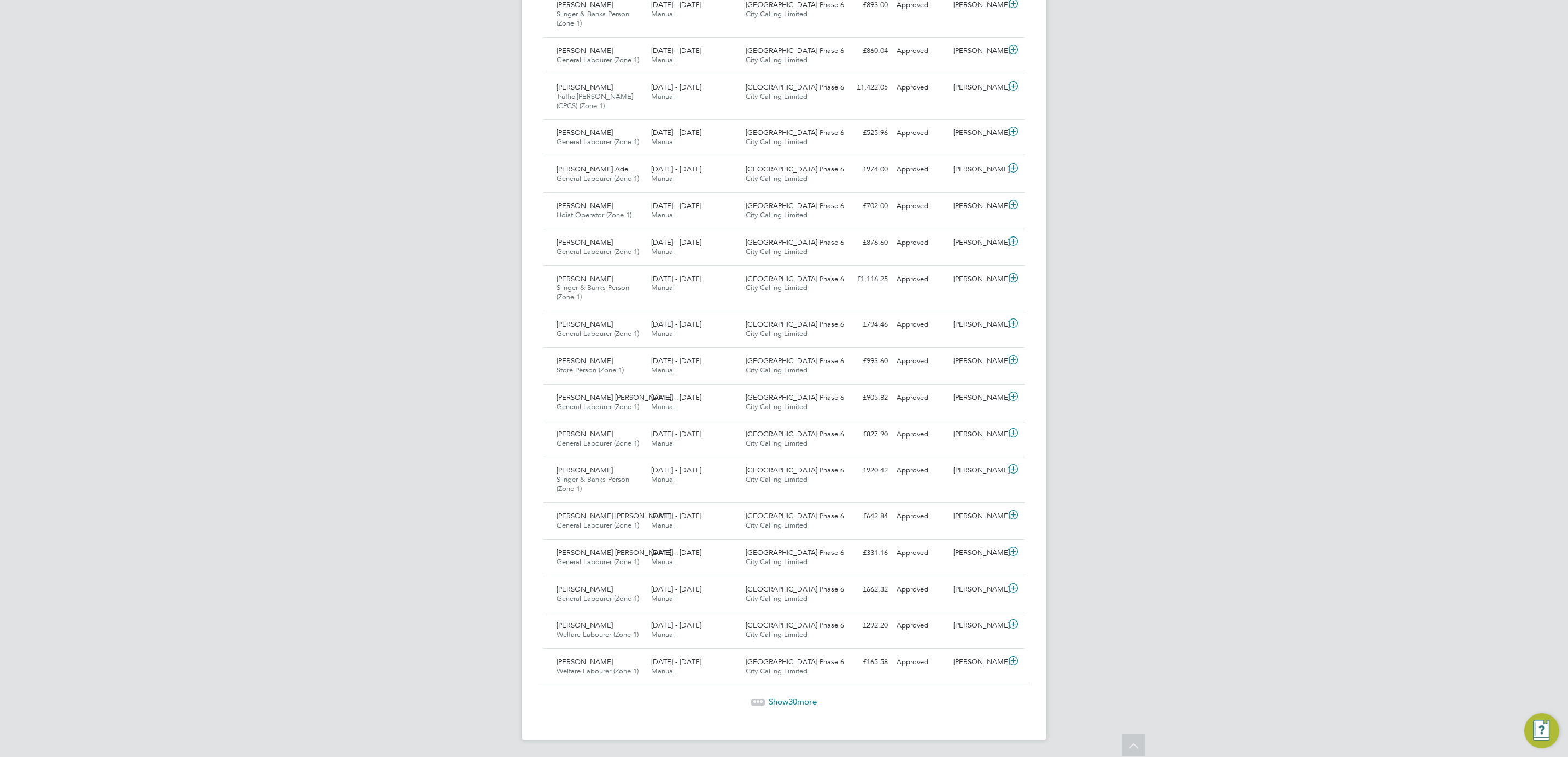
click at [787, 692] on div "Show 30 more" at bounding box center [784, 694] width 492 height 27
click at [785, 702] on span "Show 30 more" at bounding box center [793, 702] width 48 height 10
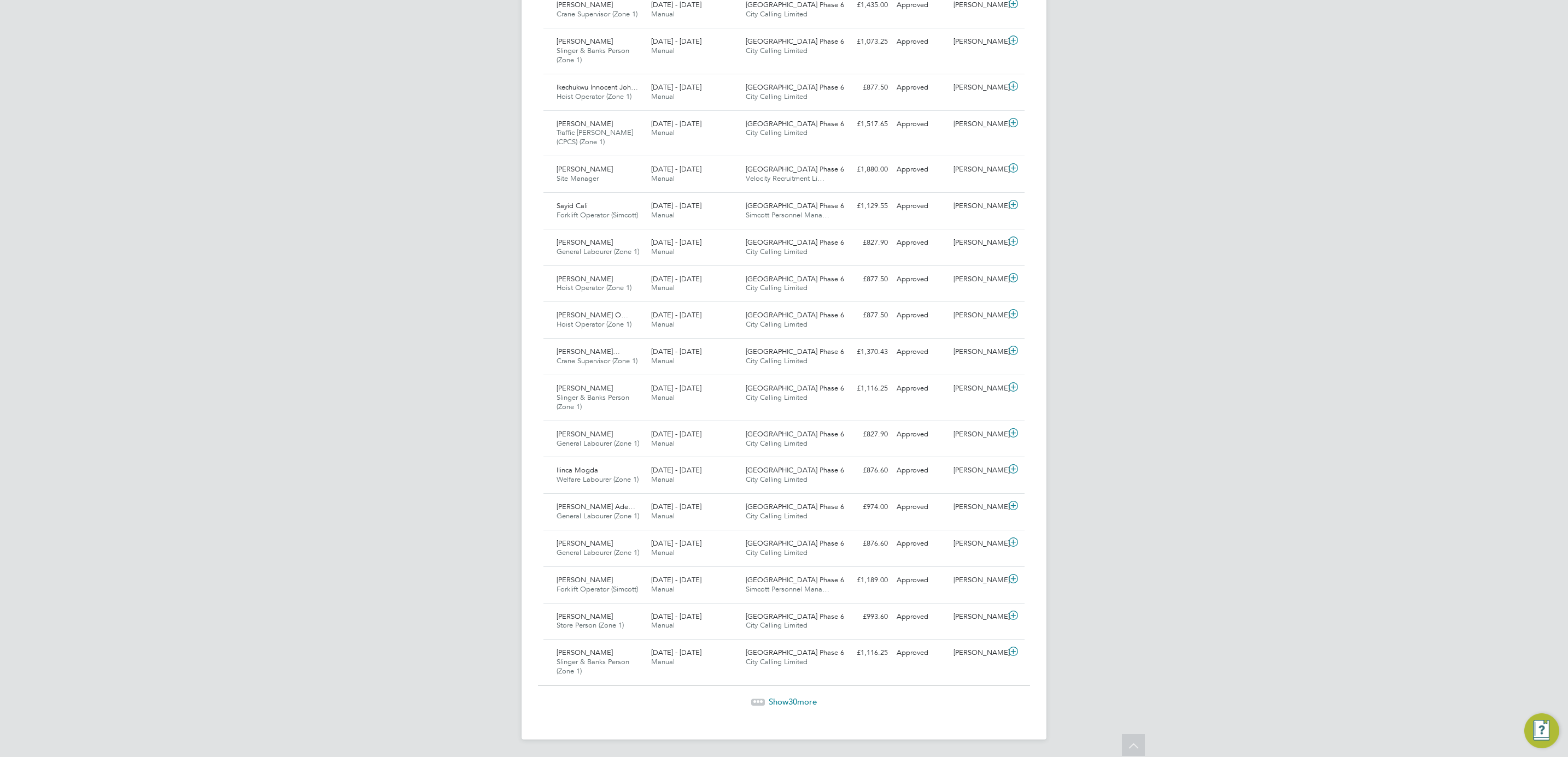
click at [778, 703] on span "Show 30 more" at bounding box center [793, 702] width 48 height 10
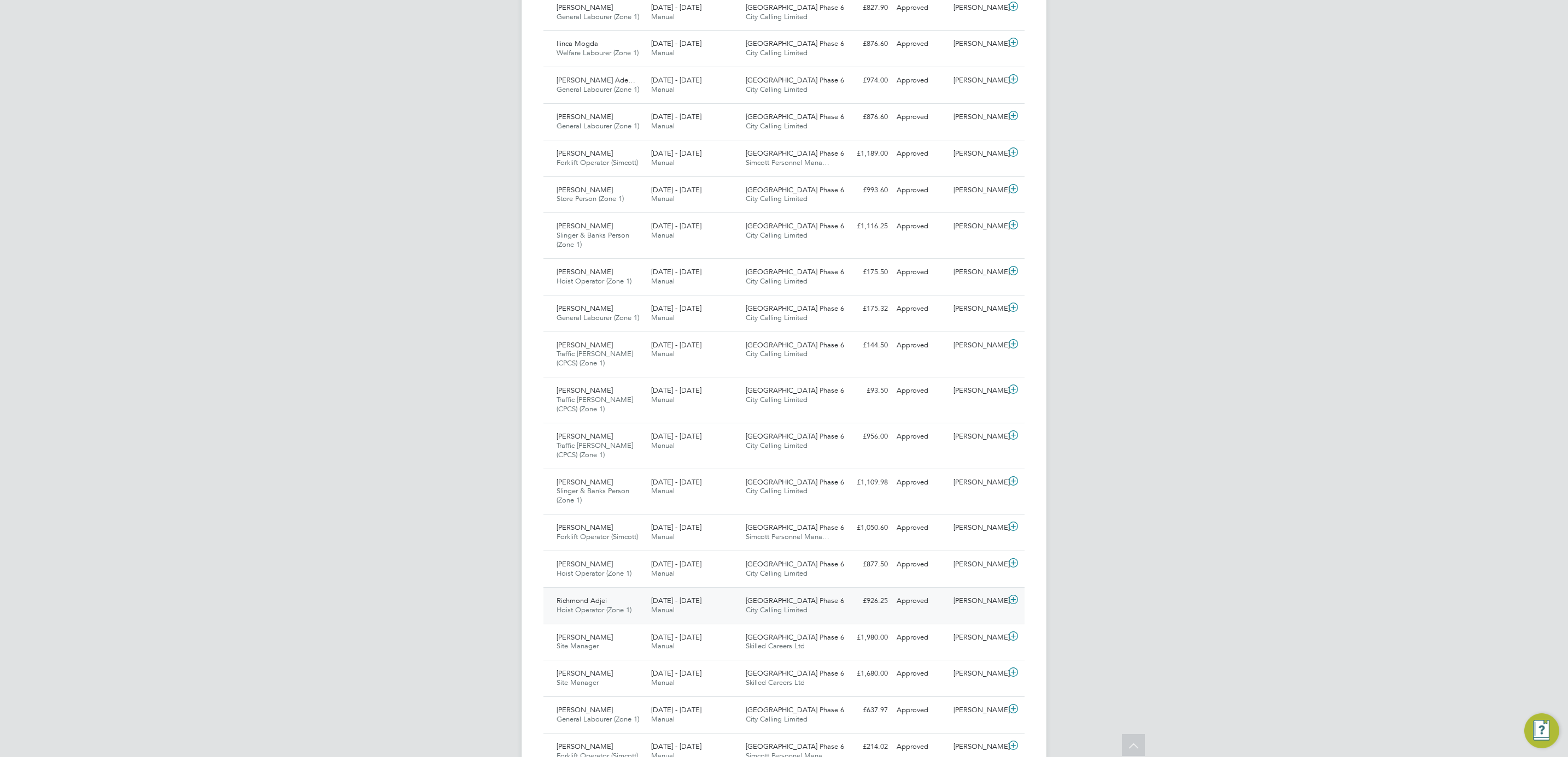
click at [980, 610] on div "[PERSON_NAME]" at bounding box center [977, 601] width 57 height 18
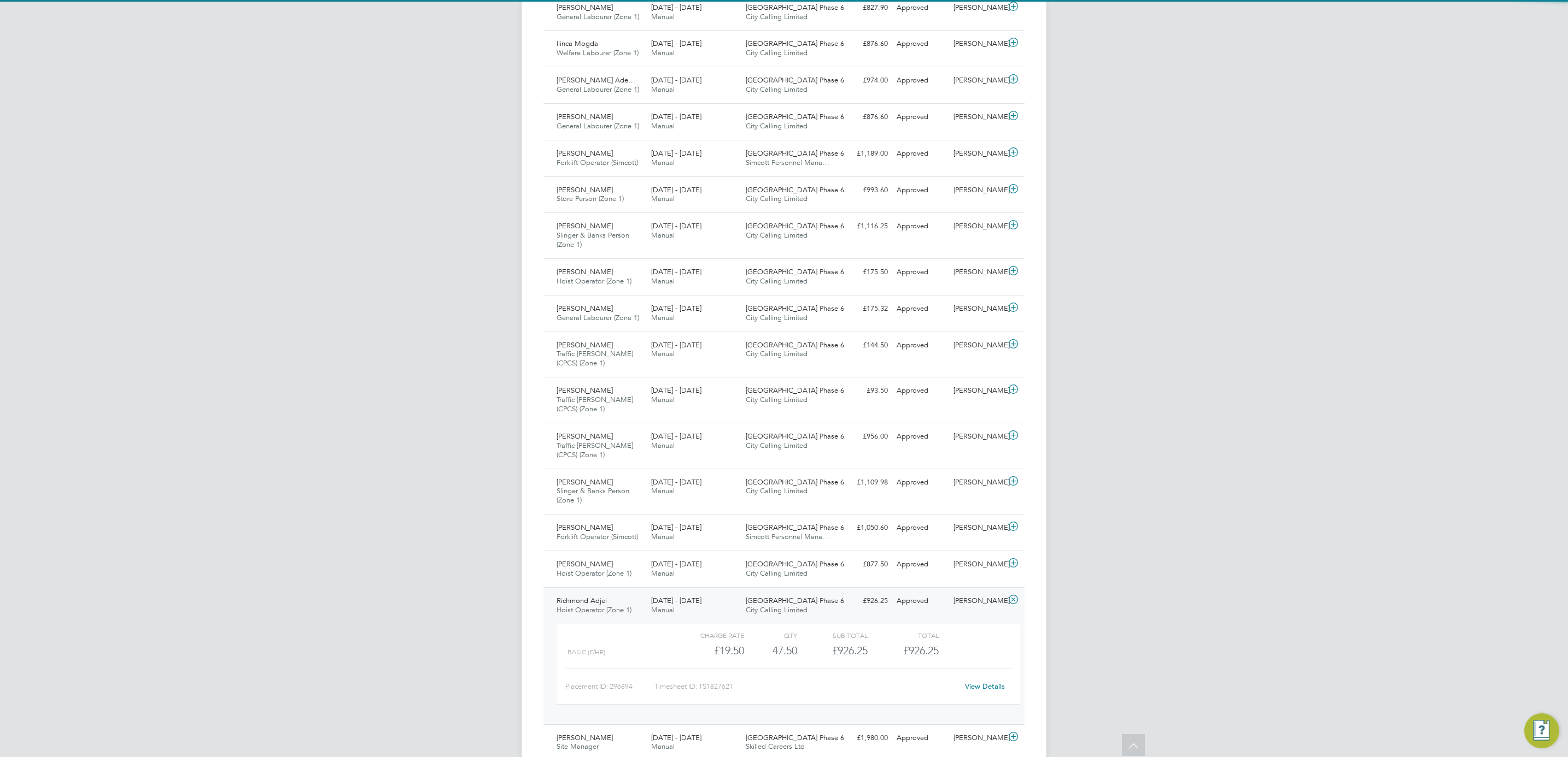
click at [981, 691] on link "View Details" at bounding box center [985, 687] width 40 height 9
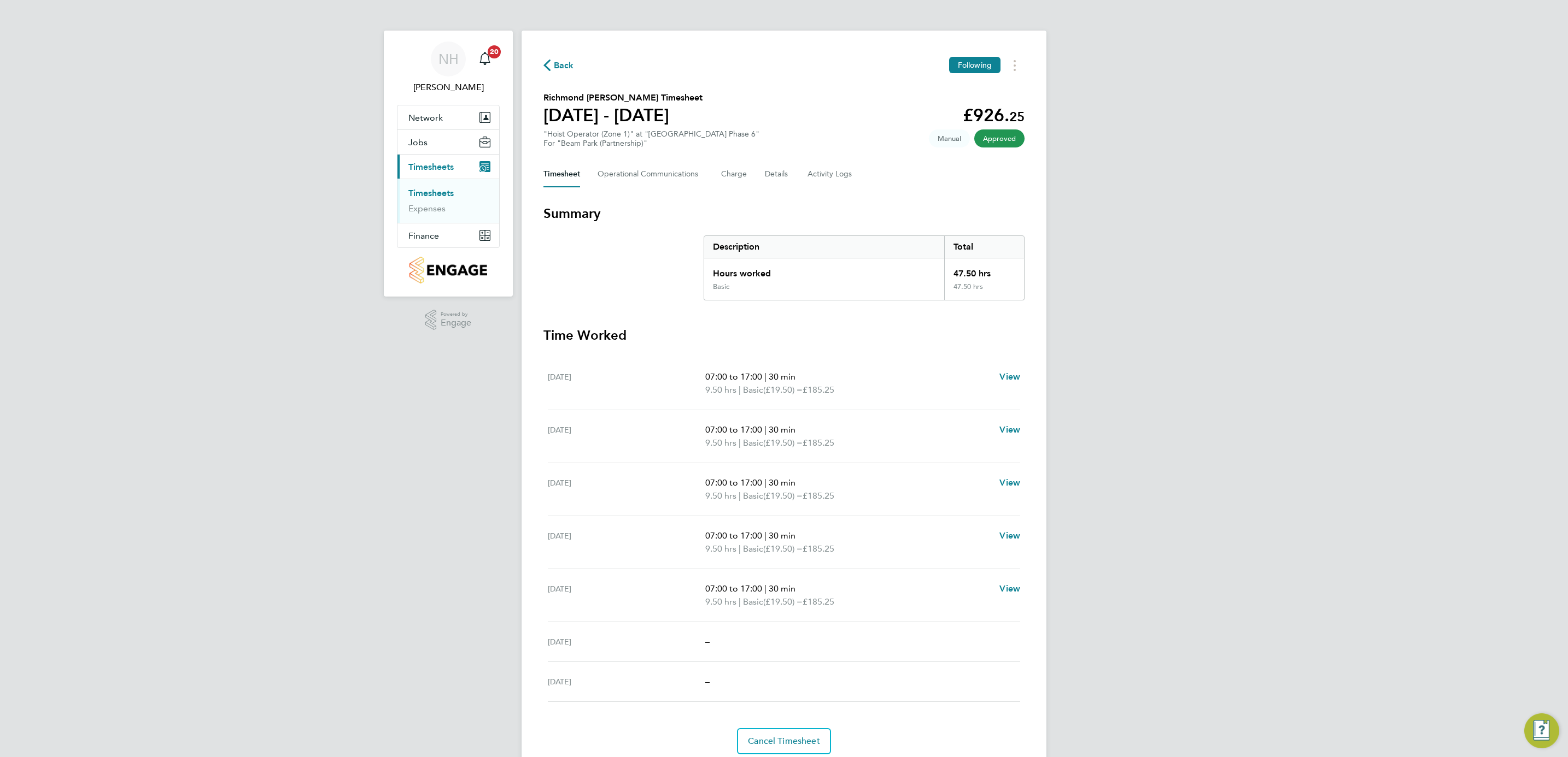
click at [552, 65] on span "Back" at bounding box center [559, 65] width 31 height 10
click at [717, 374] on span "07:30 to 16:30" at bounding box center [733, 377] width 57 height 10
click at [722, 370] on p "07:30 to 16:30 | 30 min" at bounding box center [849, 377] width 289 height 13
click at [724, 379] on span "07:30 to 16:30" at bounding box center [733, 377] width 57 height 10
click at [719, 376] on span "07:30 to 16:30" at bounding box center [733, 377] width 57 height 10
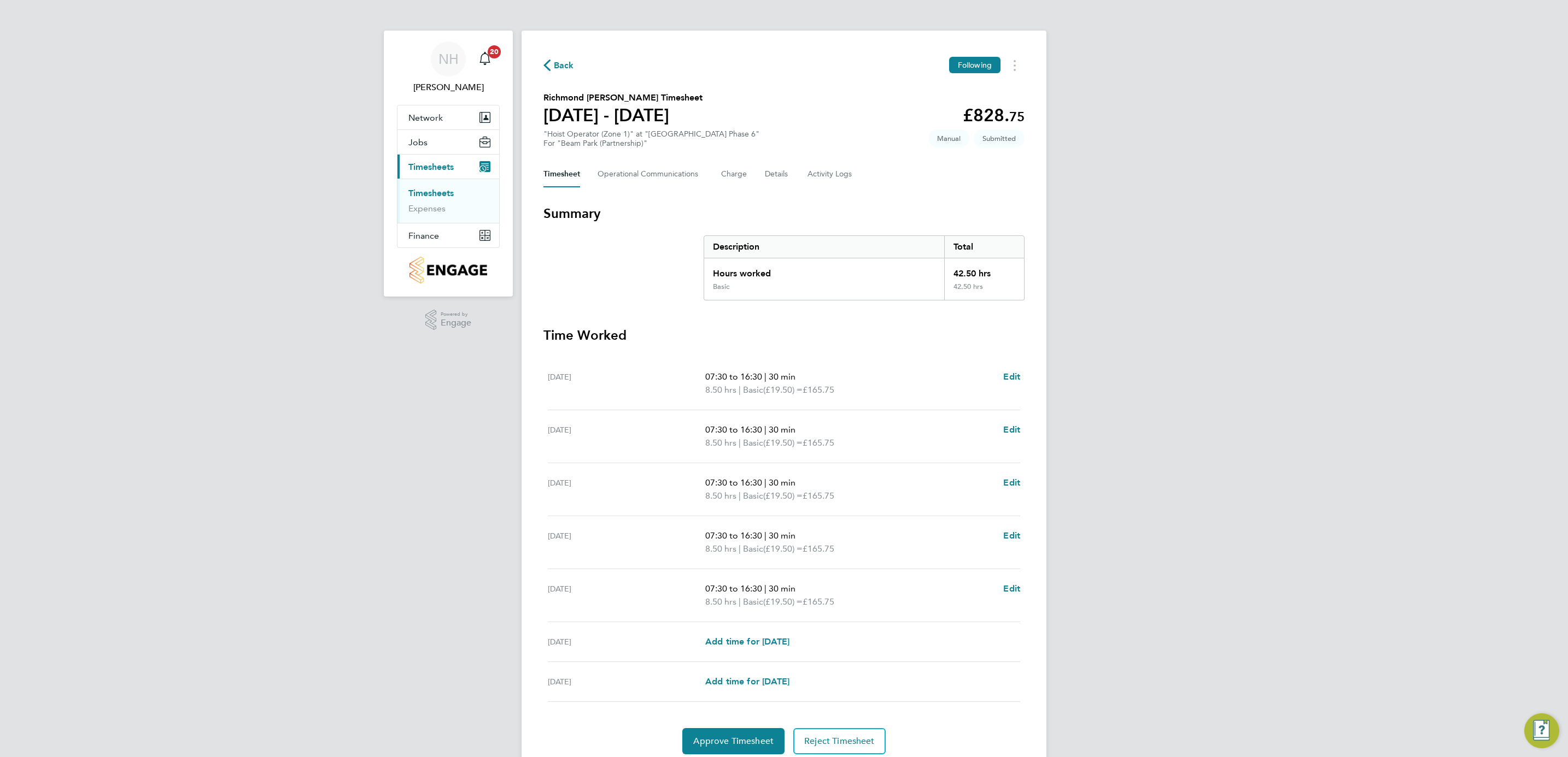
click at [747, 375] on span "07:30 to 16:30" at bounding box center [733, 377] width 57 height 10
click at [1012, 372] on span "Edit" at bounding box center [1012, 377] width 17 height 10
select select "30"
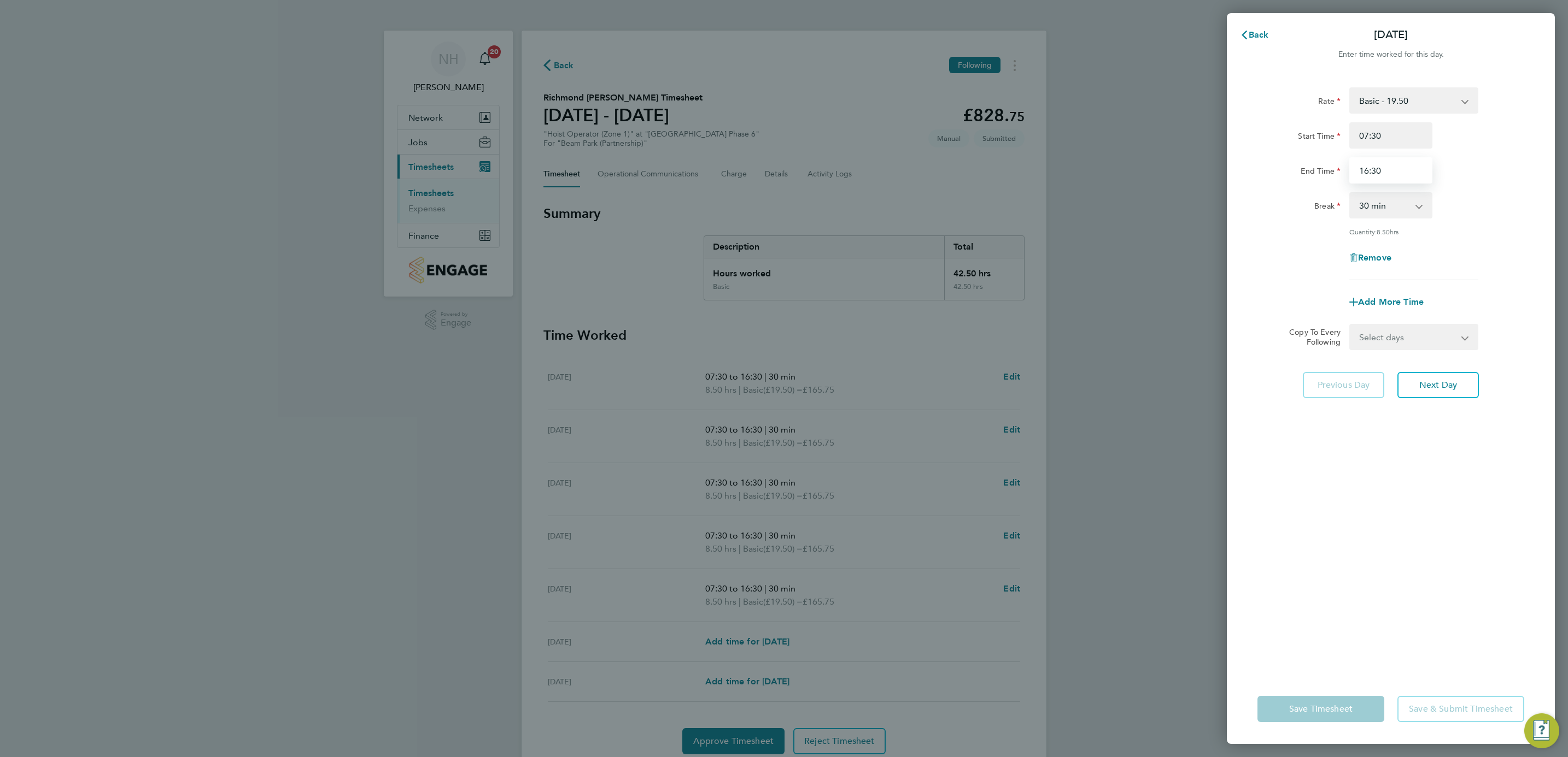
click at [1365, 166] on input "16:30" at bounding box center [1391, 170] width 83 height 26
type input "17:00"
click at [1494, 217] on div "Break 0 min 15 min 30 min 45 min 60 min 75 min 90 min" at bounding box center [1390, 206] width 275 height 26
click at [1375, 138] on input "07:30" at bounding box center [1391, 135] width 83 height 26
type input "07:00"
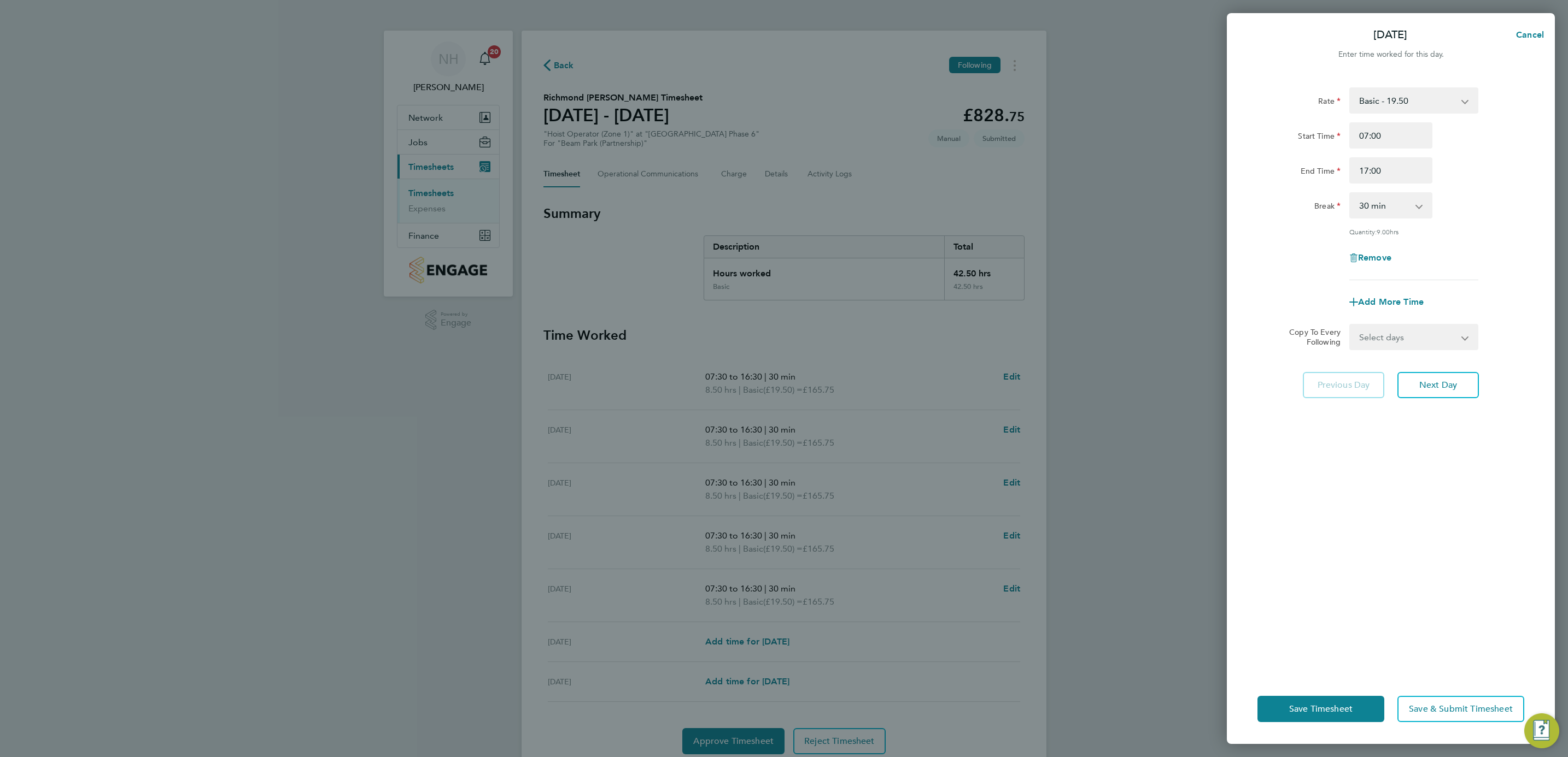
drag, startPoint x: 1462, startPoint y: 147, endPoint x: 1463, endPoint y: 154, distance: 7.1
click at [1463, 154] on div "Start Time 07:00 End Time 17:00" at bounding box center [1390, 152] width 275 height 61
click at [1504, 513] on div "Rate Basic - 19.50 Start Time 07:00 End Time 17:00 Break 0 min 15 min 30 min 45…" at bounding box center [1391, 374] width 328 height 600
click at [1457, 338] on select "Select days Day Weekday (Mon-Fri) Weekend (Sat-Sun) Tuesday Wednesday Thursday …" at bounding box center [1408, 336] width 115 height 24
select select "WEEKDAY"
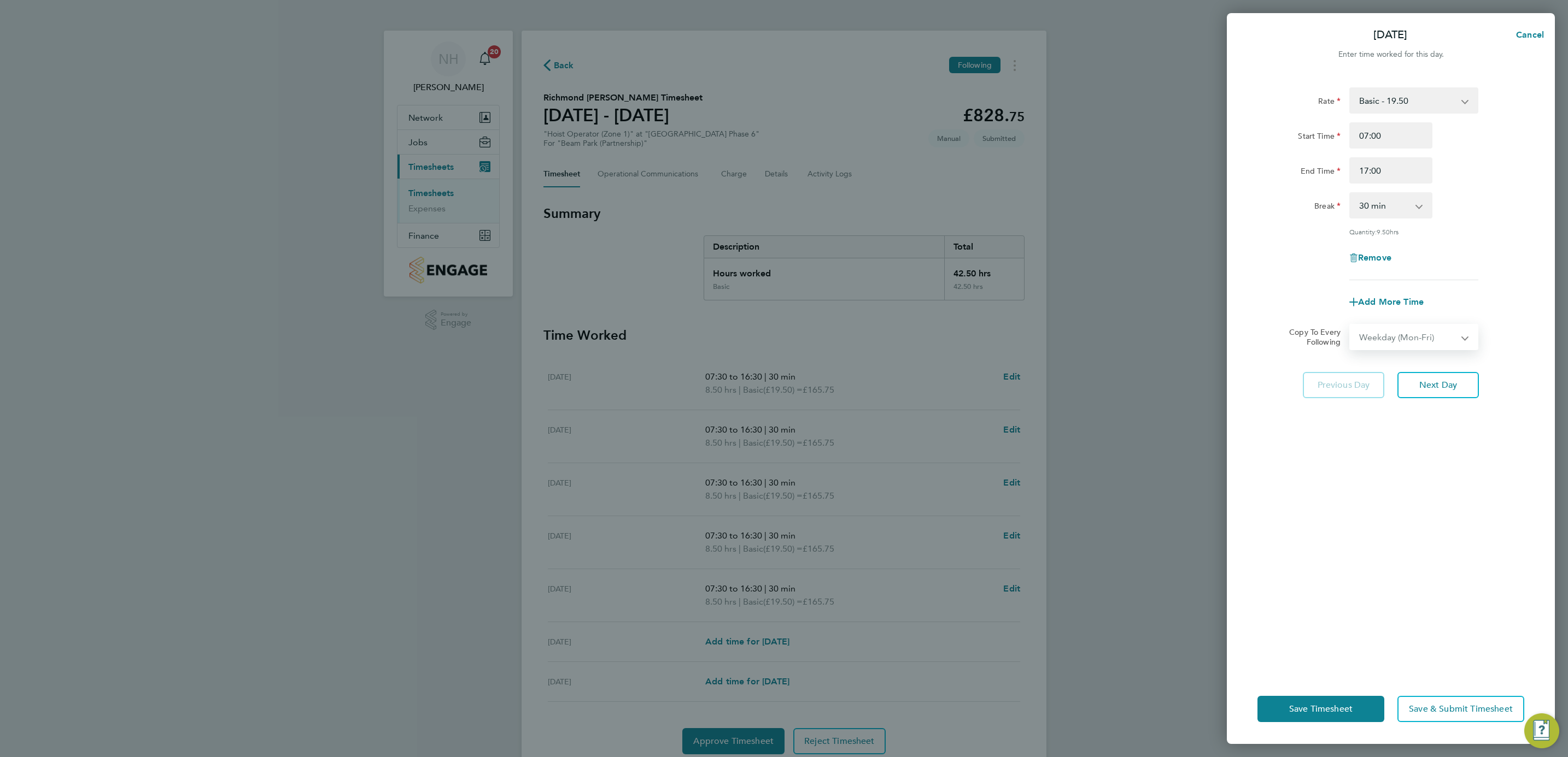
click at [1350, 325] on select "Select days Day Weekday (Mon-Fri) Weekend (Sat-Sun) Tuesday Wednesday Thursday …" at bounding box center [1408, 336] width 115 height 24
select select "2025-10-05"
click at [1391, 492] on div "Rate Basic - 19.50 Start Time 07:00 End Time 17:00 Break 0 min 15 min 30 min 45…" at bounding box center [1391, 374] width 328 height 600
click at [1316, 710] on span "Save Timesheet" at bounding box center [1321, 709] width 63 height 11
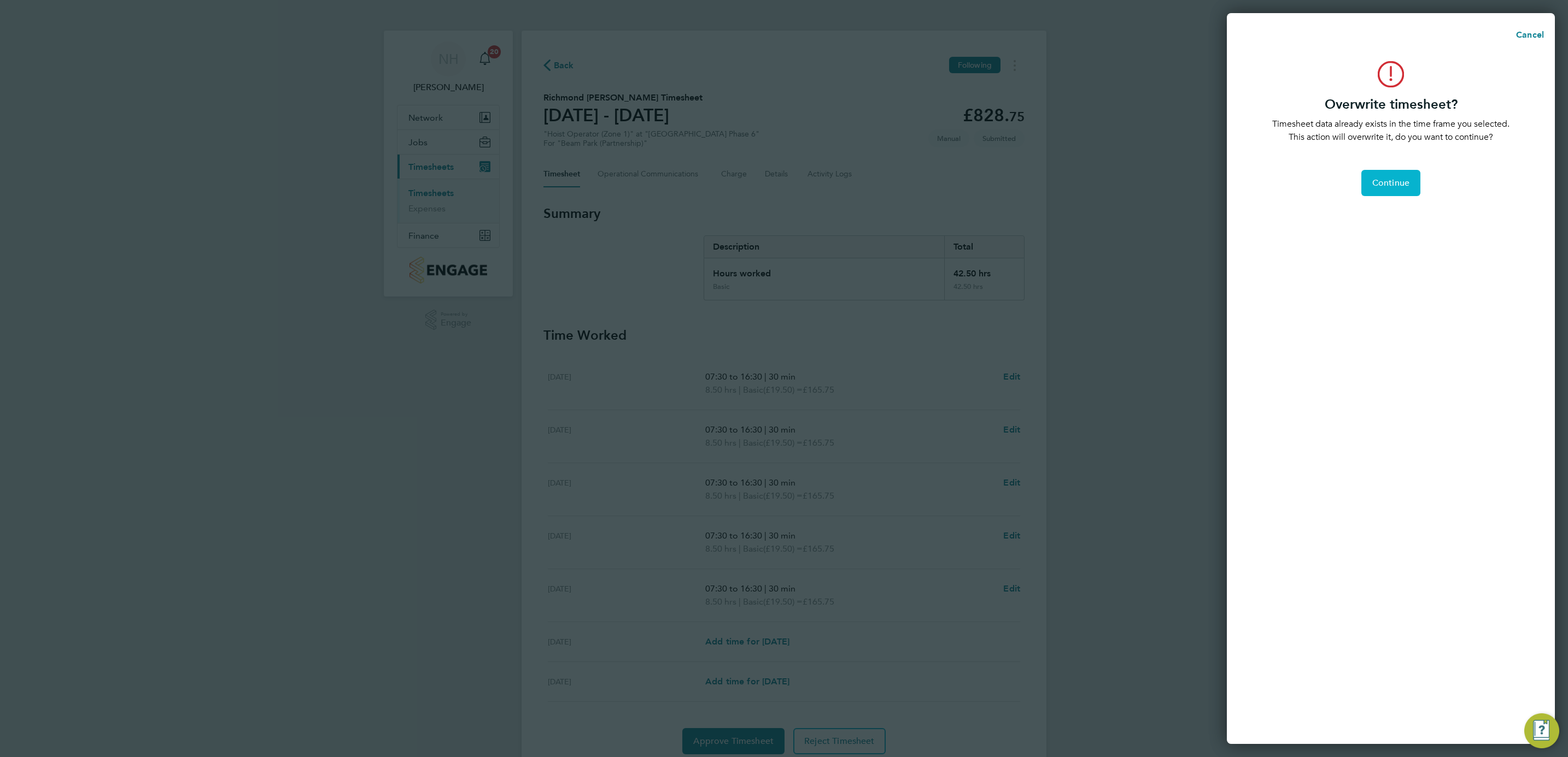
click at [1395, 182] on span "Continue" at bounding box center [1391, 183] width 37 height 11
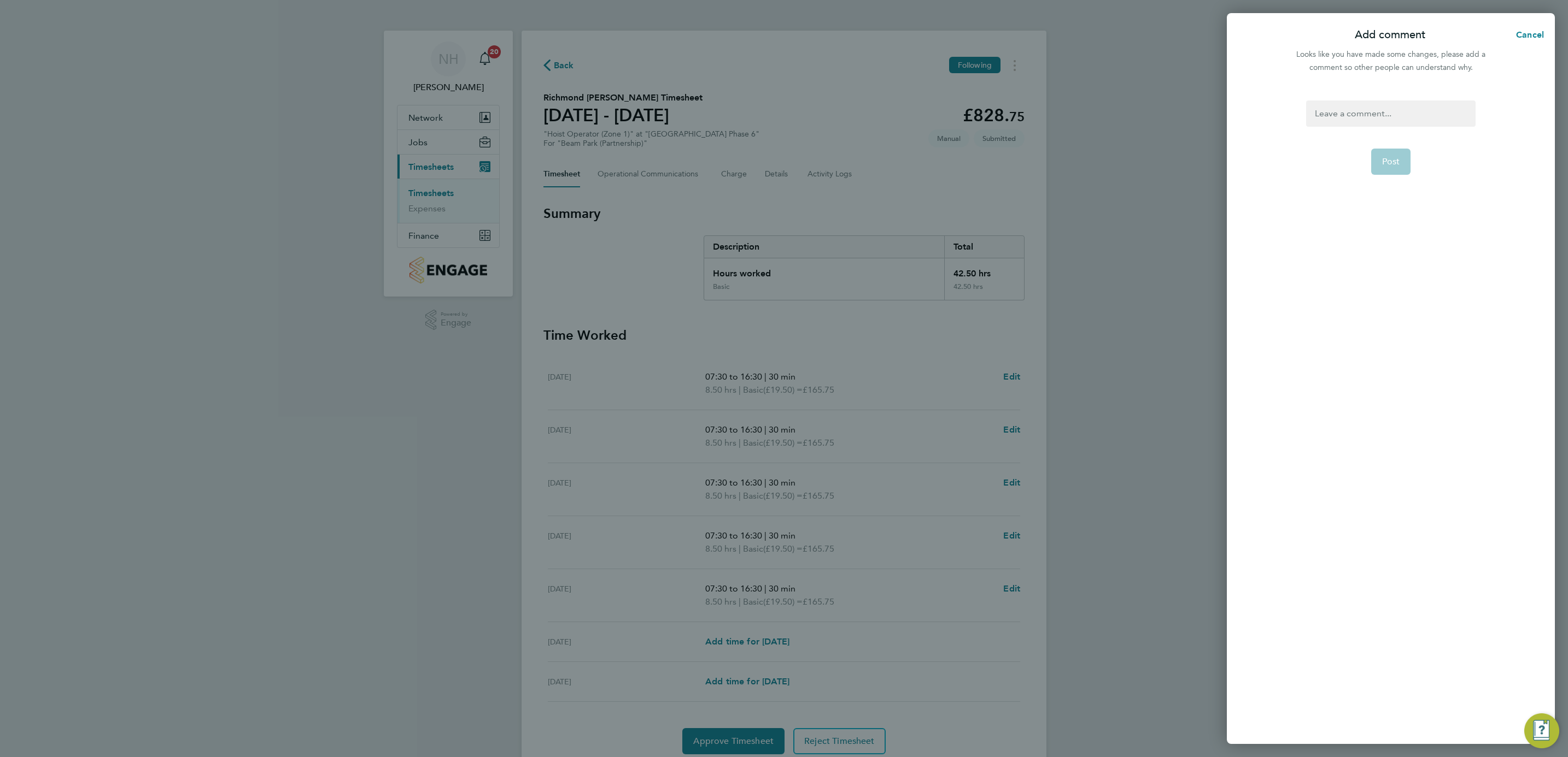
click at [1377, 112] on div at bounding box center [1390, 114] width 169 height 26
click at [1526, 30] on span "Cancel" at bounding box center [1528, 35] width 31 height 10
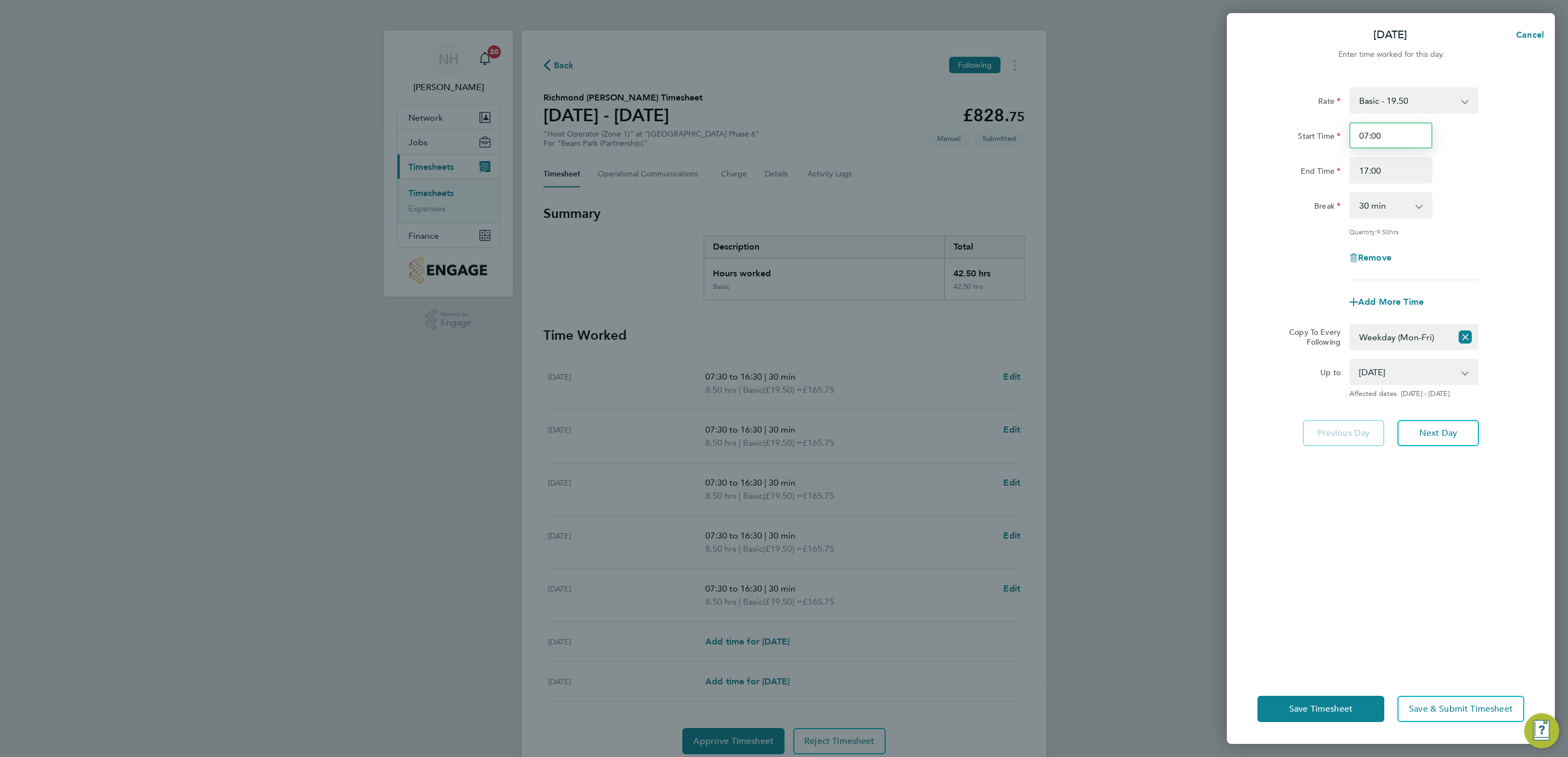
click at [1375, 133] on input "07:00" at bounding box center [1391, 135] width 83 height 26
type input "07:30"
click at [1544, 202] on div "Rate Basic - 19.50 Start Time 07:30 End Time 17:00 Break 0 min 15 min 30 min 45…" at bounding box center [1391, 374] width 328 height 600
click at [1500, 213] on div "Break 0 min 15 min 30 min 45 min 60 min 75 min 90 min" at bounding box center [1390, 206] width 275 height 26
click at [1509, 203] on div "Break 0 min 15 min 30 min 45 min 60 min 75 min 90 min" at bounding box center [1390, 206] width 275 height 26
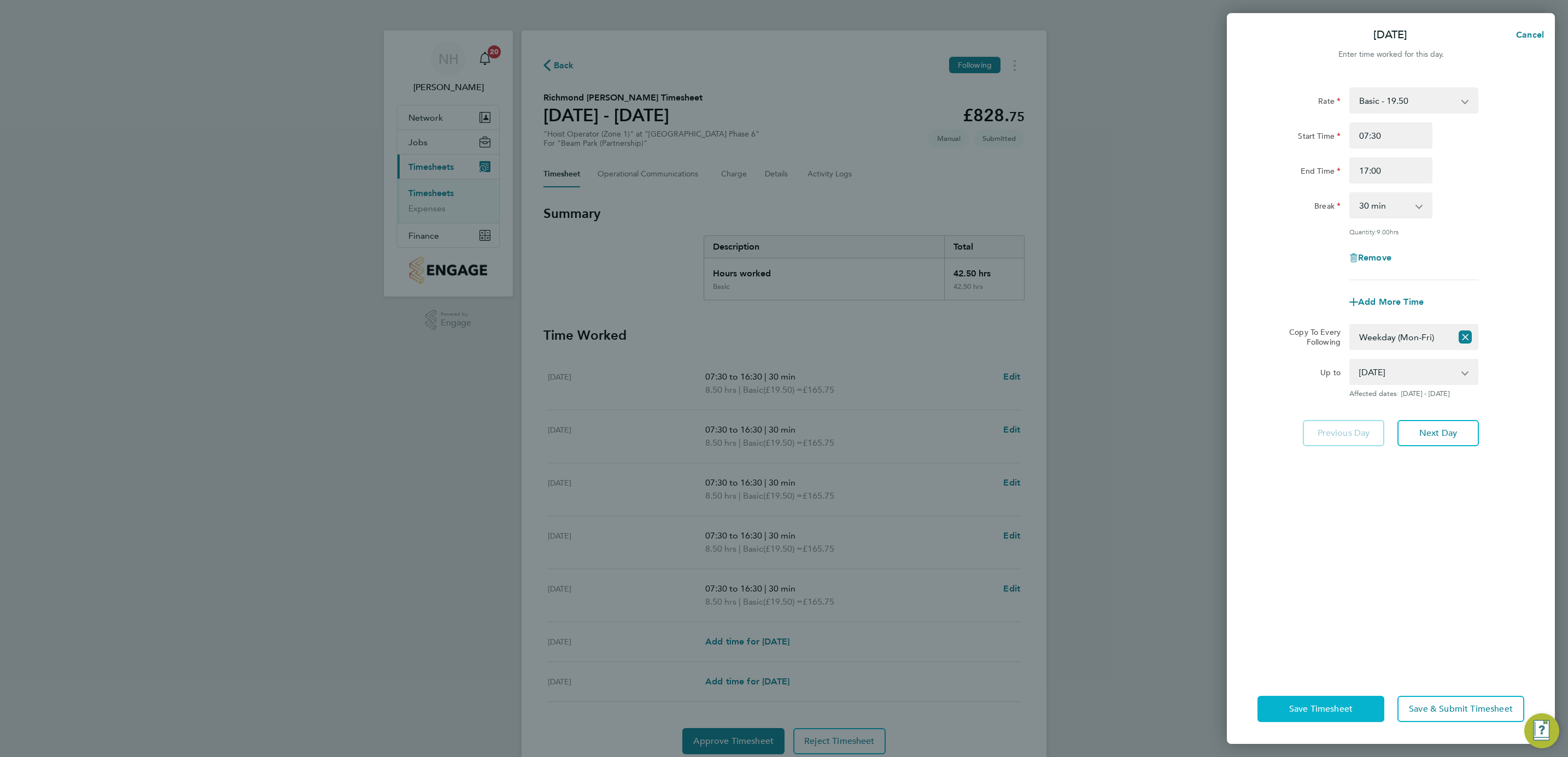
click at [1337, 710] on span "Save Timesheet" at bounding box center [1321, 709] width 63 height 11
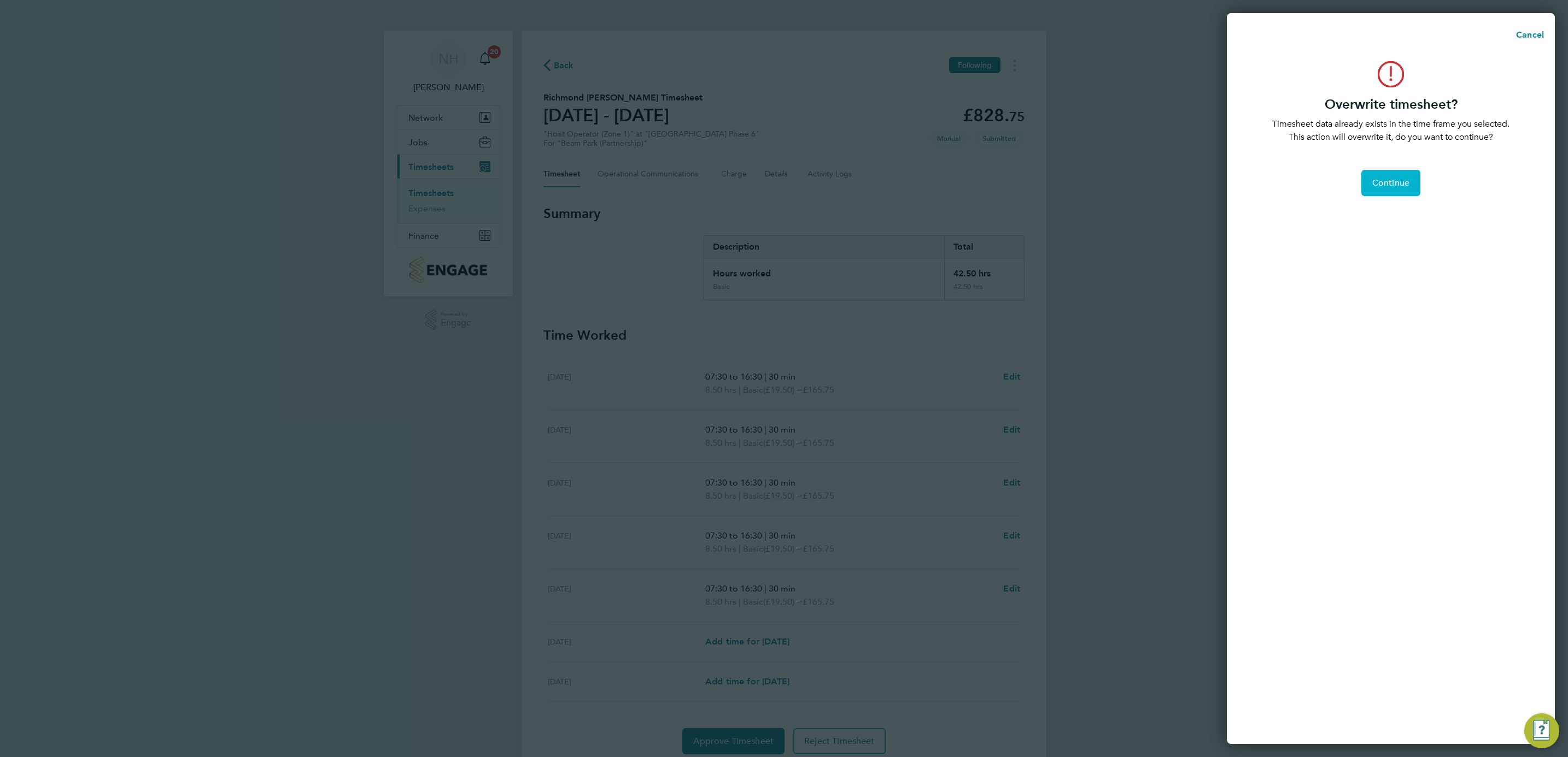
click at [1395, 193] on button "Continue" at bounding box center [1391, 183] width 59 height 26
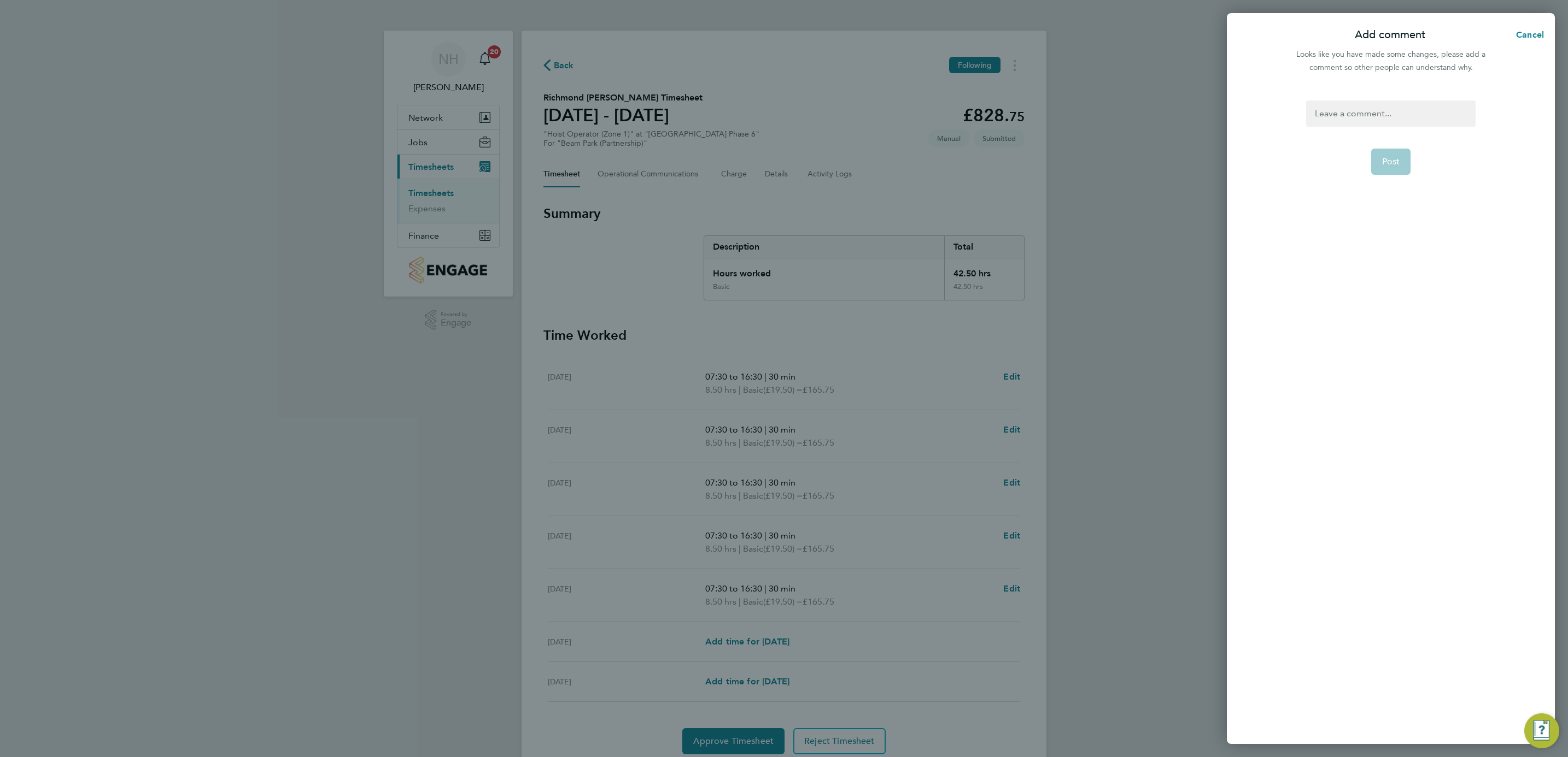
click at [1390, 158] on app-form-button "Post" at bounding box center [1390, 162] width 40 height 26
click at [1352, 113] on div at bounding box center [1390, 114] width 169 height 26
click at [1352, 111] on div at bounding box center [1390, 114] width 169 height 26
click at [1405, 160] on button "Post" at bounding box center [1390, 162] width 40 height 26
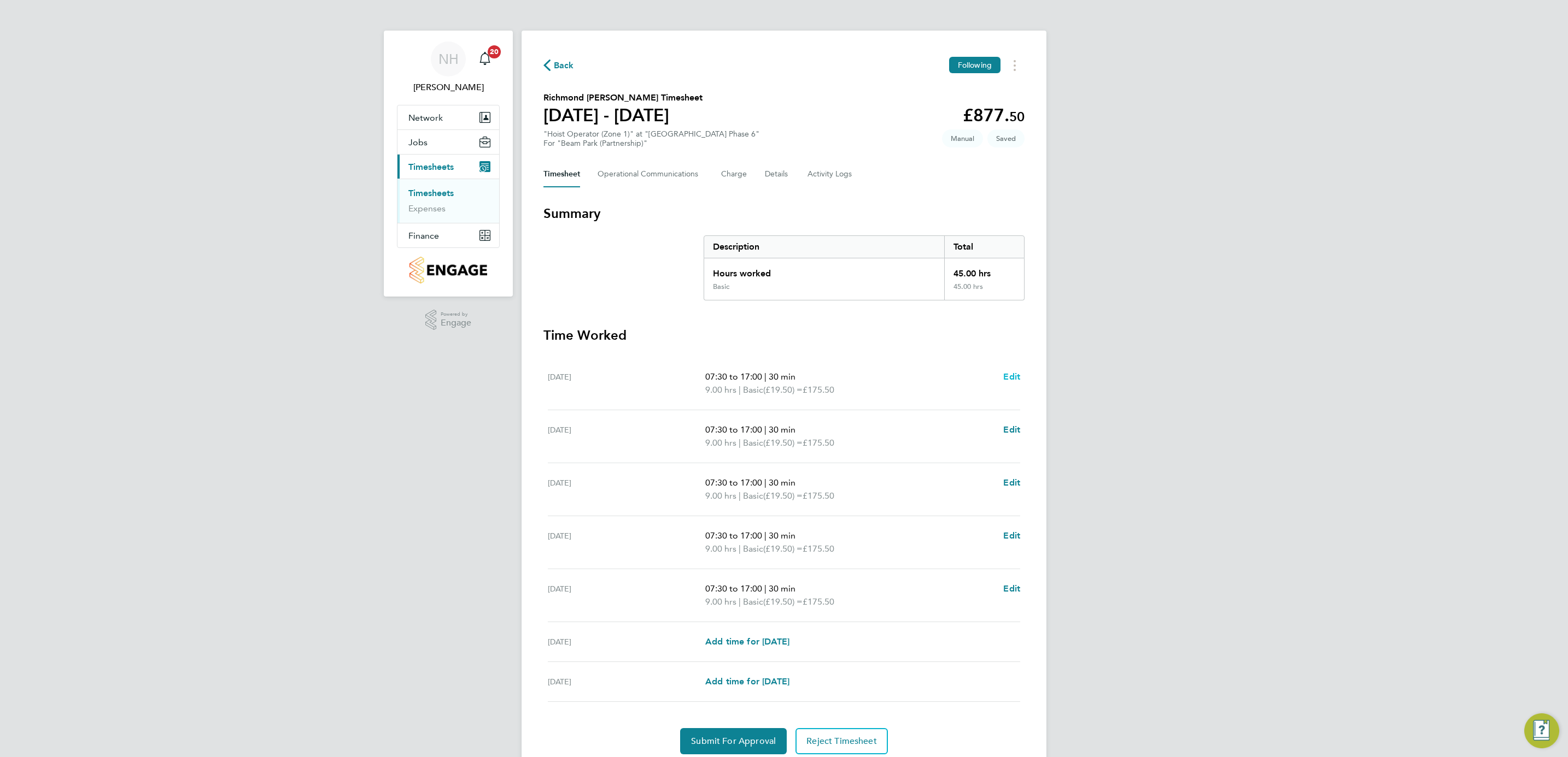
click at [1009, 375] on span "Edit" at bounding box center [1012, 377] width 17 height 10
select select "30"
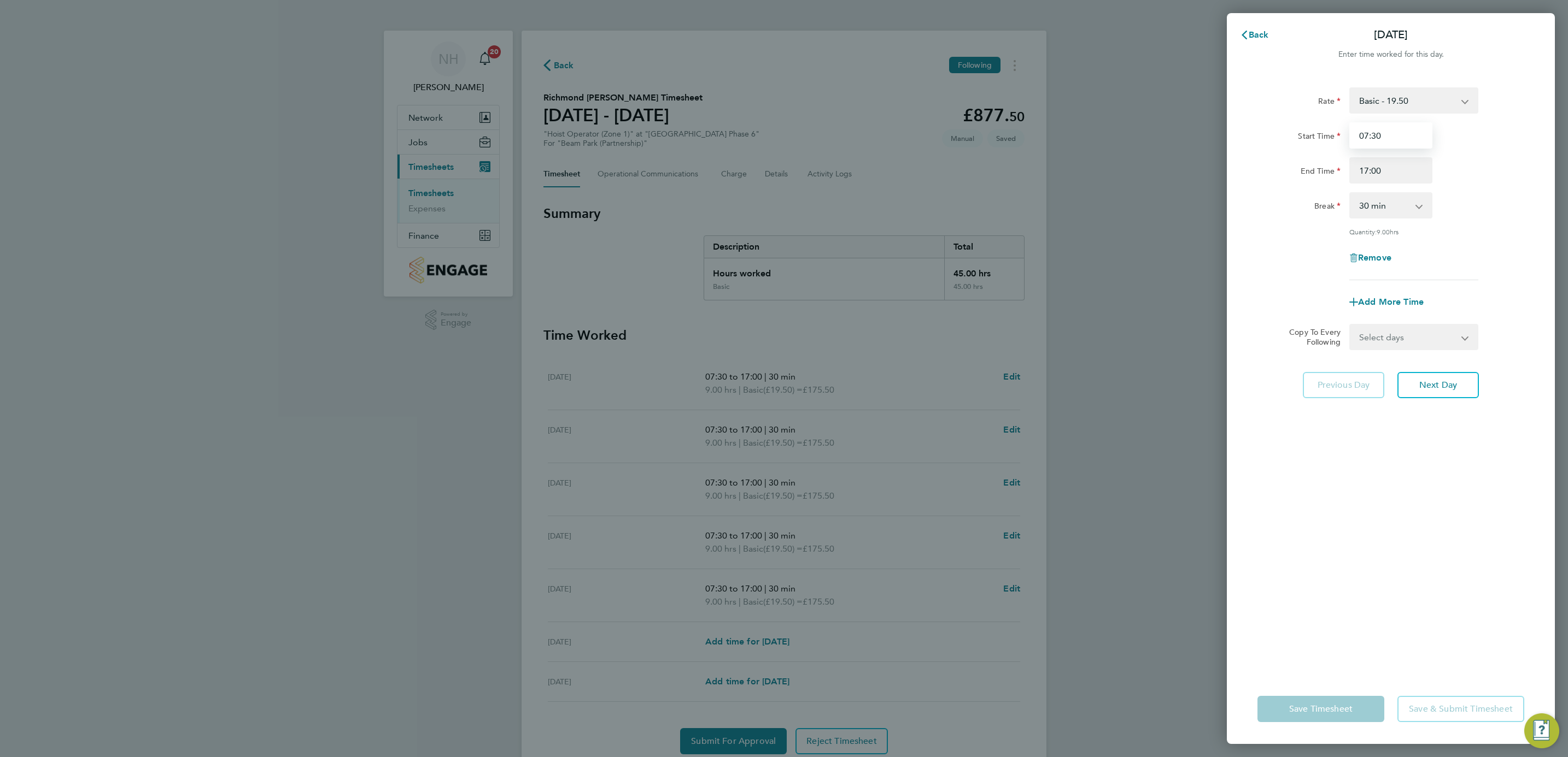
click at [1373, 134] on input "07:30" at bounding box center [1391, 135] width 83 height 26
type input "07:00"
click at [1465, 184] on div "Rate Basic - 19.50 Start Time 07:00 End Time 17:00 Break 0 min 15 min 30 min 45…" at bounding box center [1390, 184] width 267 height 193
click at [1449, 334] on select "Select days Day Weekday (Mon-Fri) Weekend (Sat-Sun) Tuesday Wednesday Thursday …" at bounding box center [1408, 336] width 115 height 24
select select "WEEKDAY"
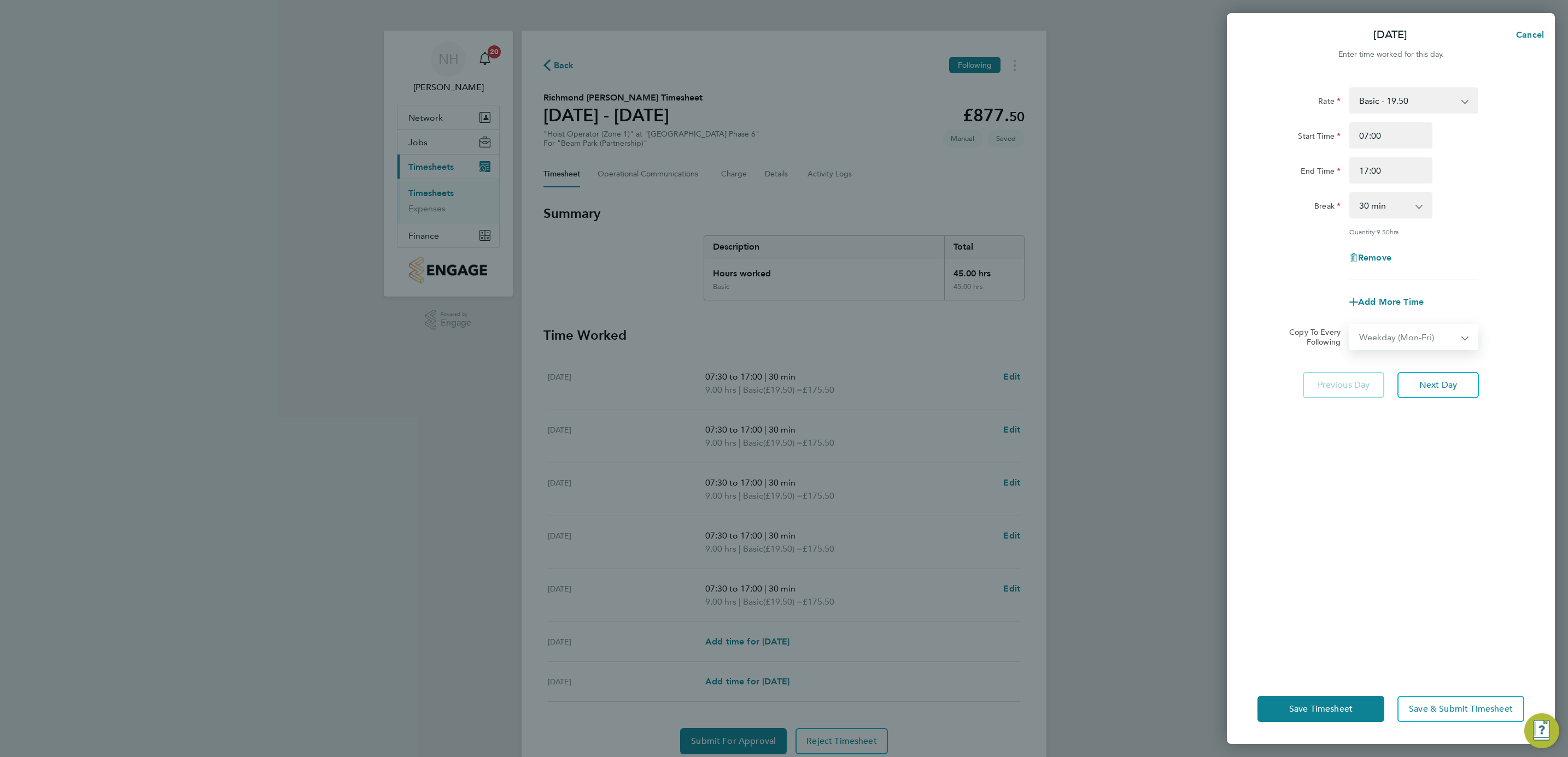
click at [1350, 325] on select "Select days Day Weekday (Mon-Fri) Weekend (Sat-Sun) Tuesday Wednesday Thursday …" at bounding box center [1408, 336] width 115 height 24
select select "2025-10-05"
click at [1446, 508] on div "Rate Basic - 19.50 Start Time 07:00 End Time 17:00 Break 0 min 15 min 30 min 45…" at bounding box center [1391, 374] width 328 height 600
click at [1306, 708] on span "Save Timesheet" at bounding box center [1321, 709] width 63 height 11
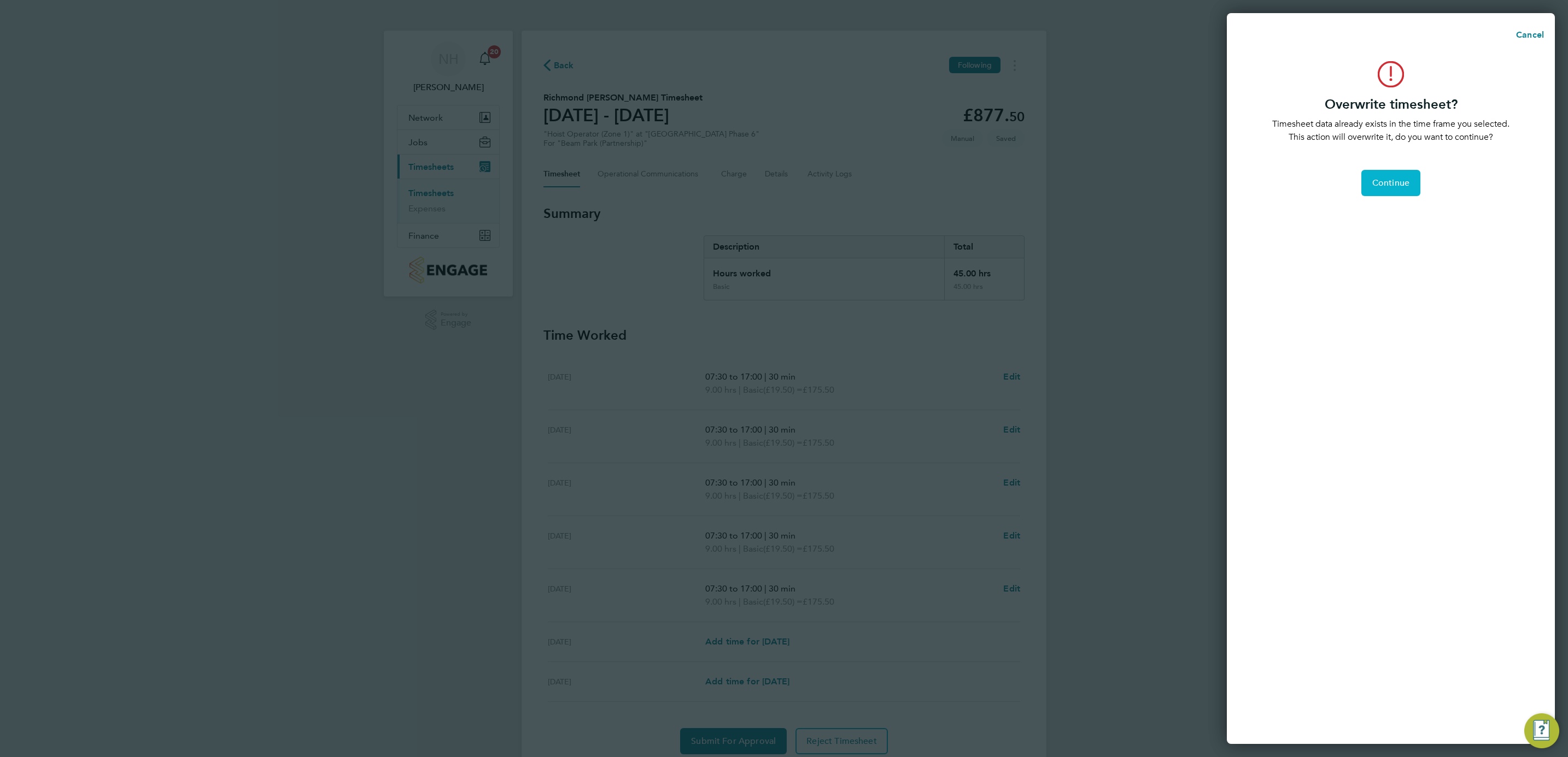
click at [1401, 180] on span "Continue" at bounding box center [1391, 183] width 37 height 11
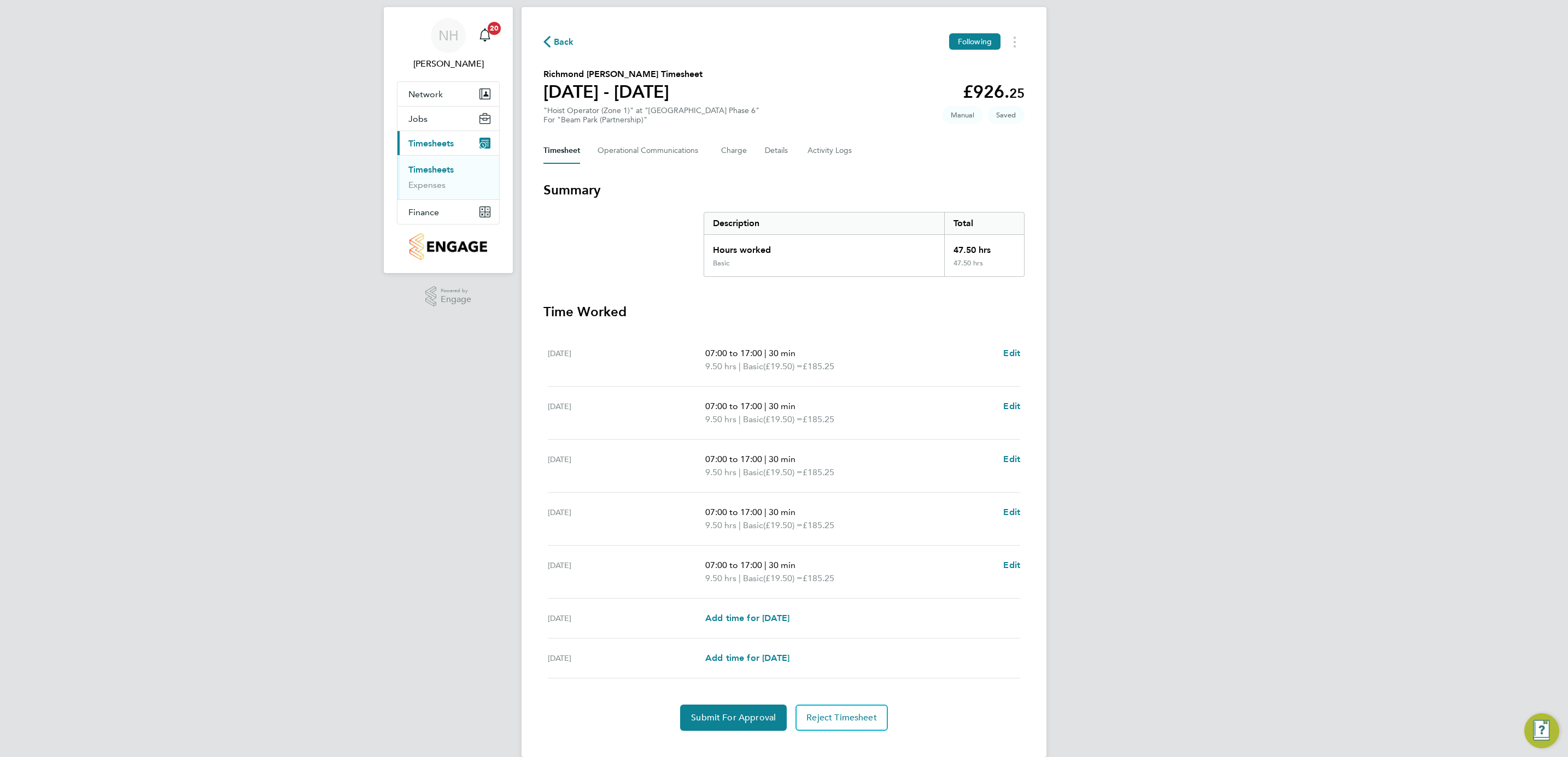
scroll to position [42, 0]
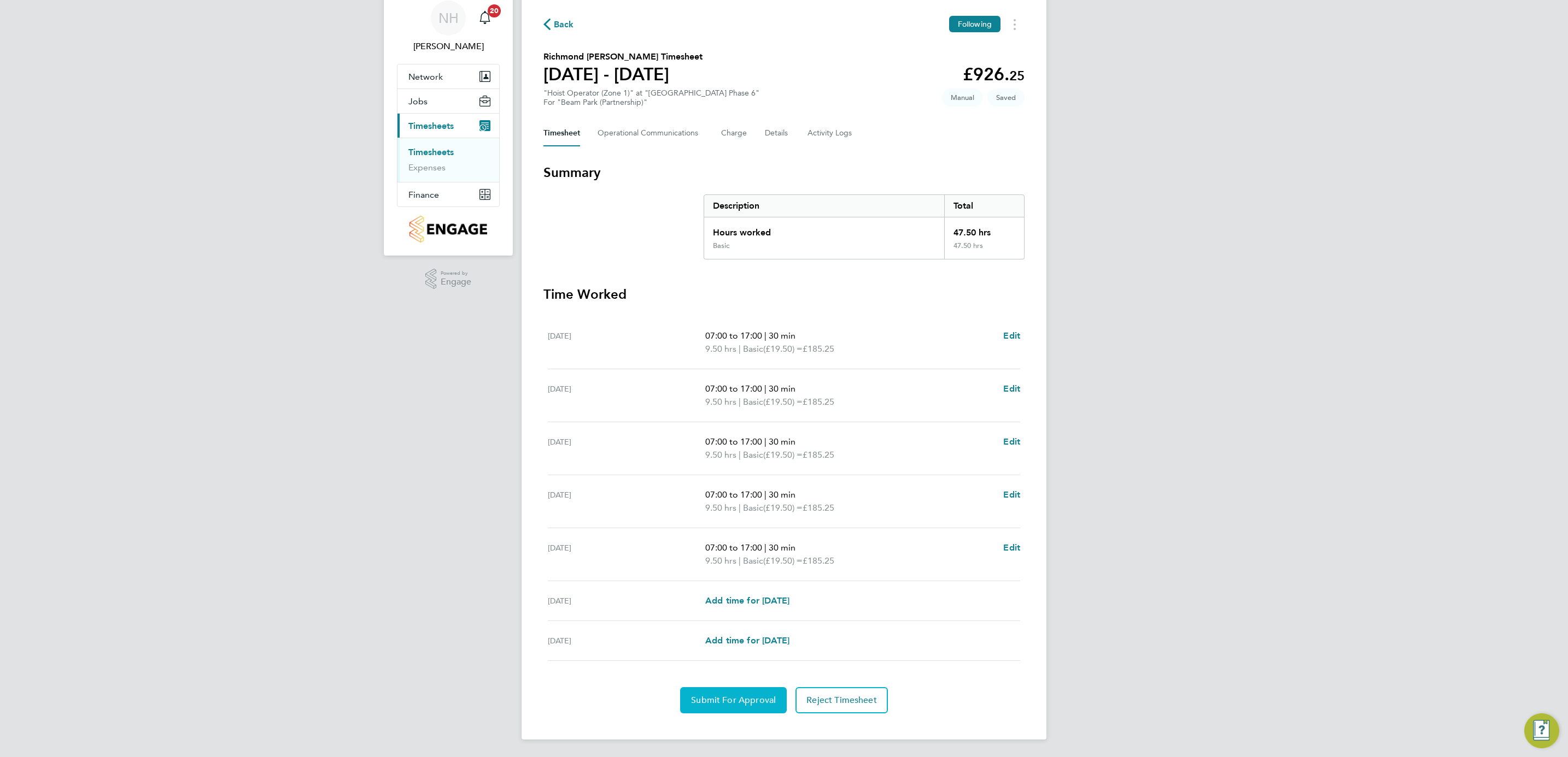
click at [739, 692] on button "Submit For Approval" at bounding box center [734, 700] width 106 height 26
click at [749, 692] on button "Approve Timesheet" at bounding box center [734, 700] width 102 height 26
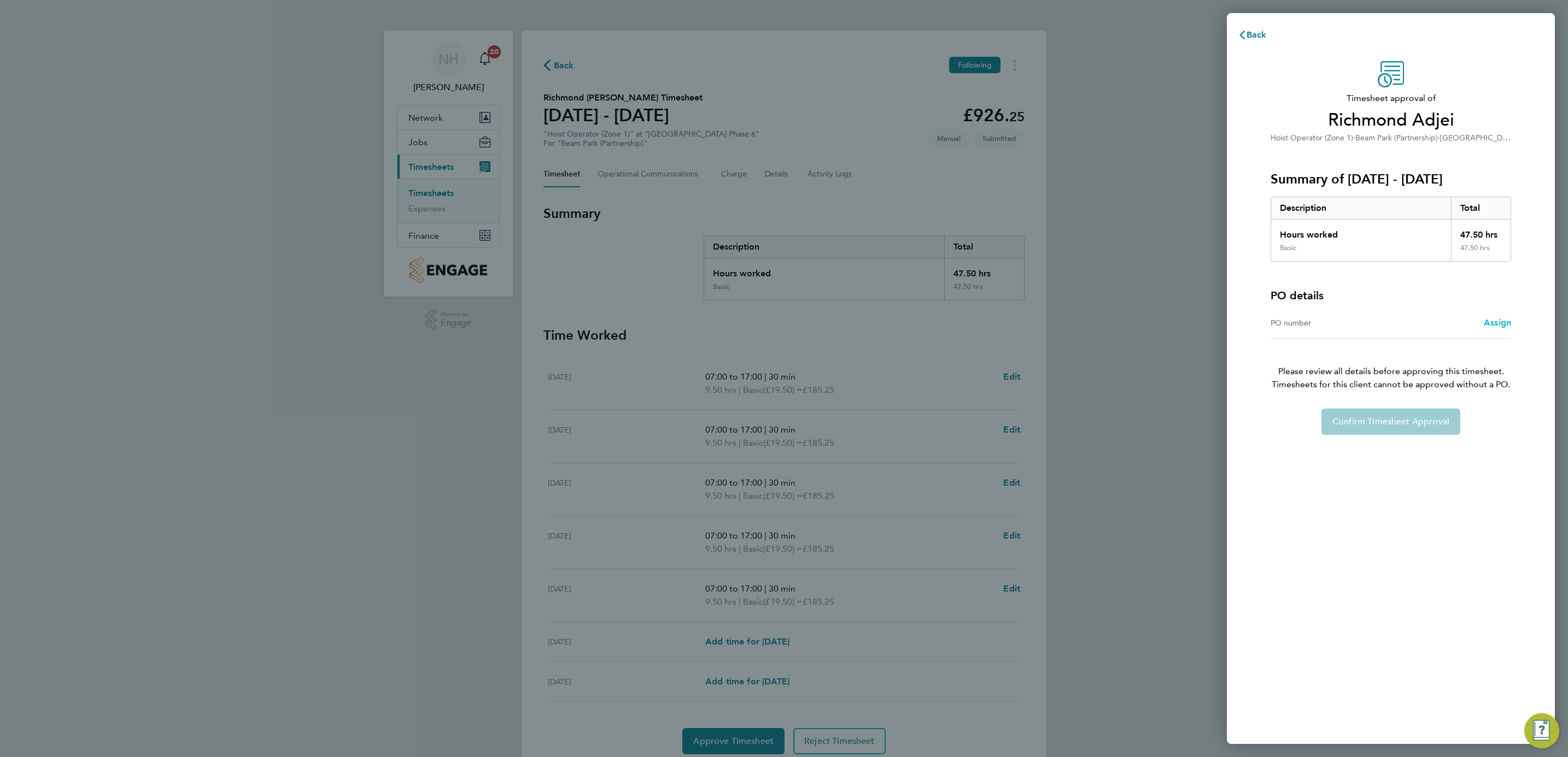
click at [1487, 320] on span "Assign" at bounding box center [1498, 323] width 27 height 10
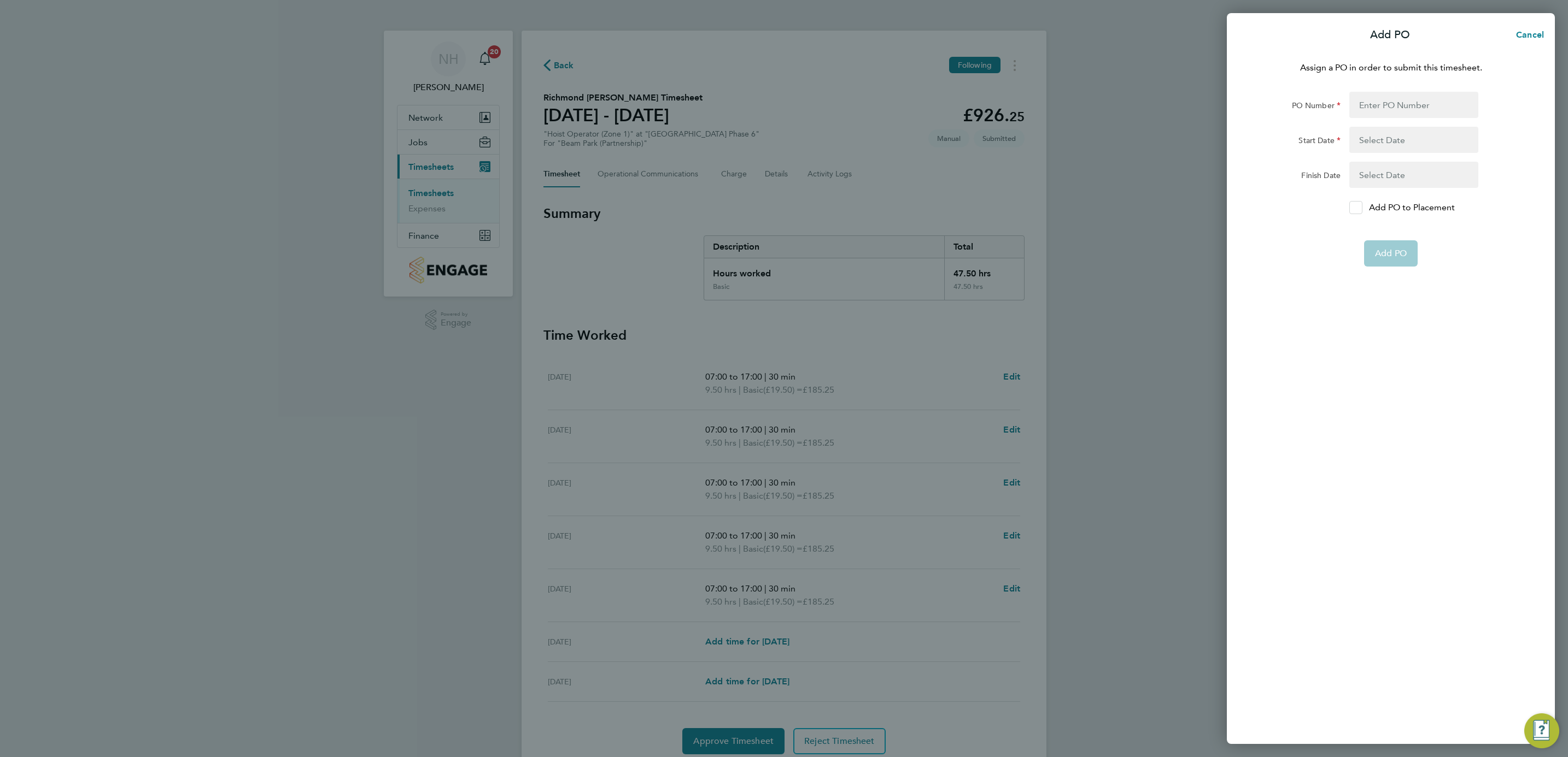
click at [1357, 206] on icon at bounding box center [1355, 208] width 8 height 7
click at [1359, 208] on input "Add PO to Placement" at bounding box center [1359, 208] width 0 height 0
click at [1362, 108] on input "PO Number" at bounding box center [1413, 105] width 129 height 26
type input "H66979"
type input "02 Sep 24"
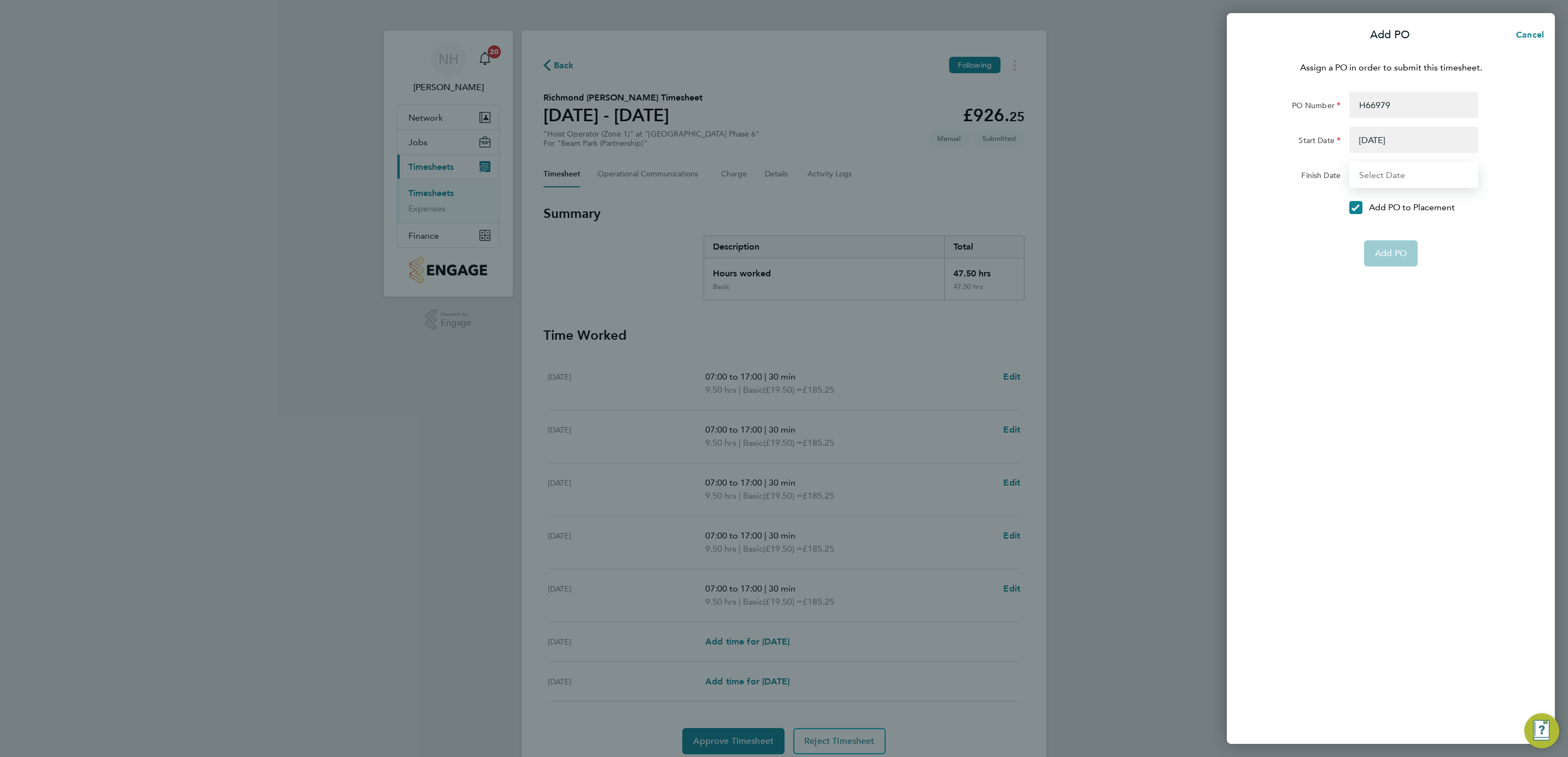
type input "31 Dec 26"
click at [1395, 233] on button "Add PO" at bounding box center [1390, 227] width 53 height 26
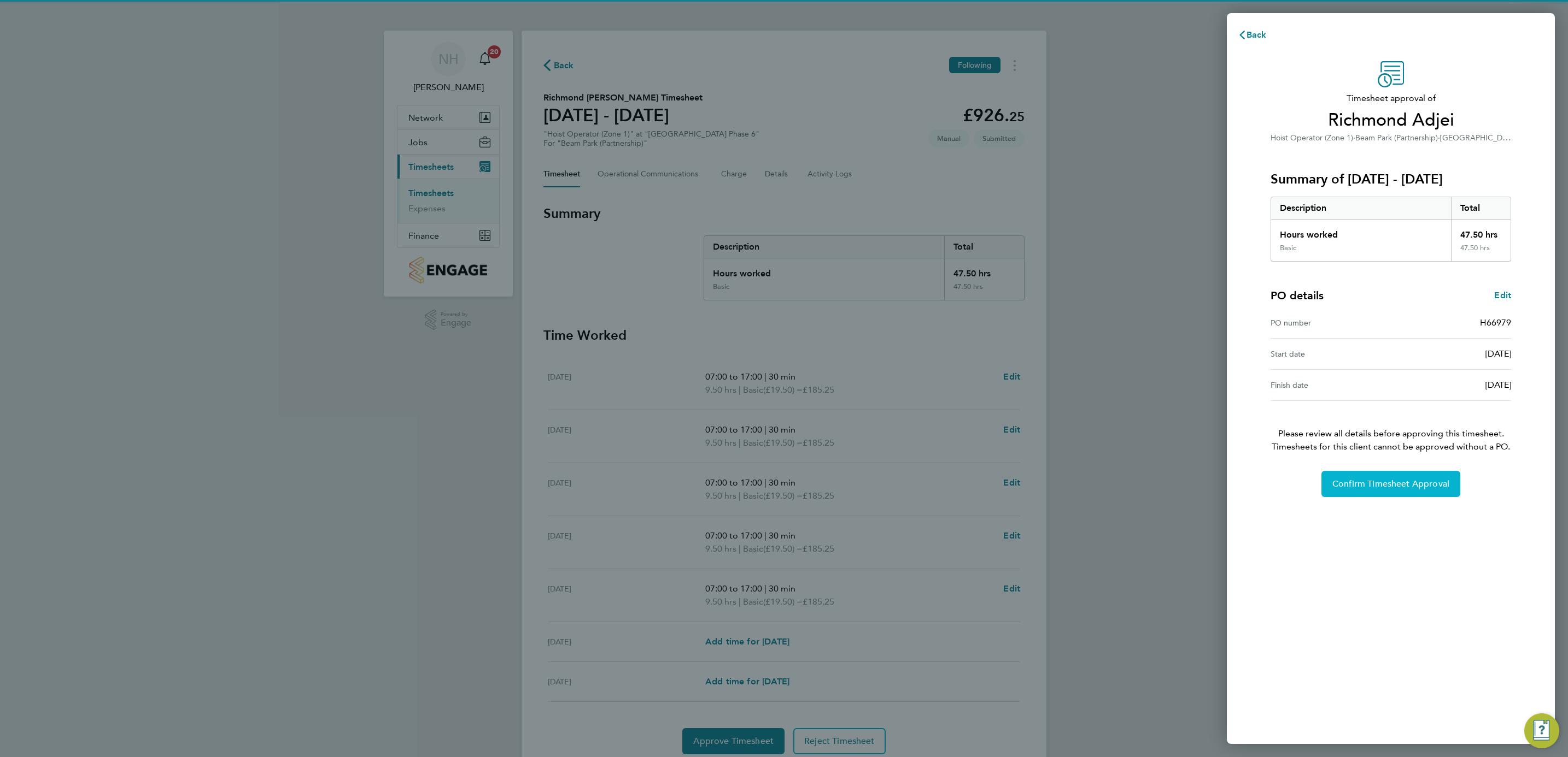
click at [1399, 477] on button "Confirm Timesheet Approval" at bounding box center [1390, 484] width 139 height 26
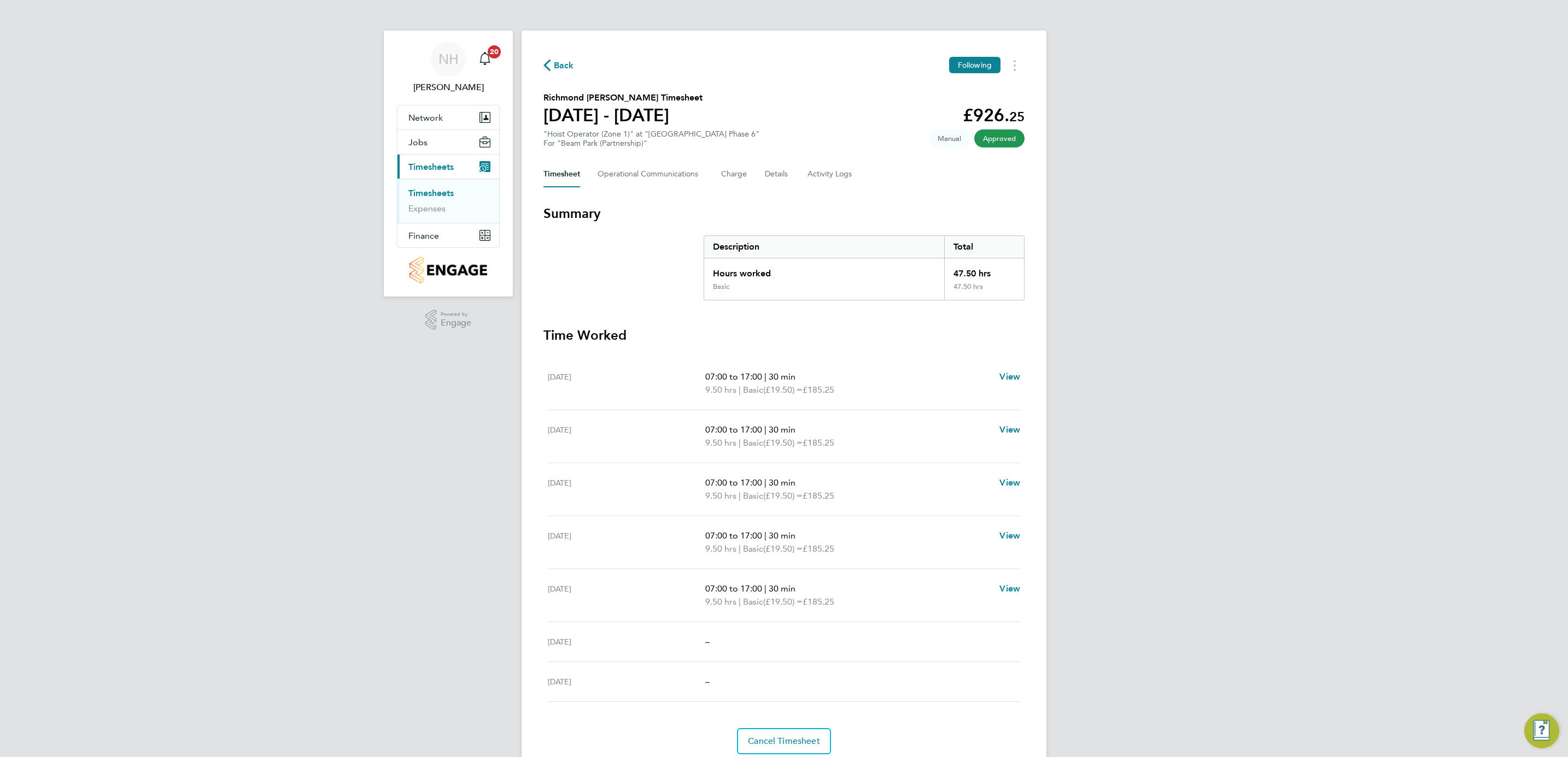
click at [566, 59] on span "Back" at bounding box center [564, 65] width 20 height 13
click at [1008, 372] on span "Edit" at bounding box center [1012, 377] width 17 height 10
select select "30"
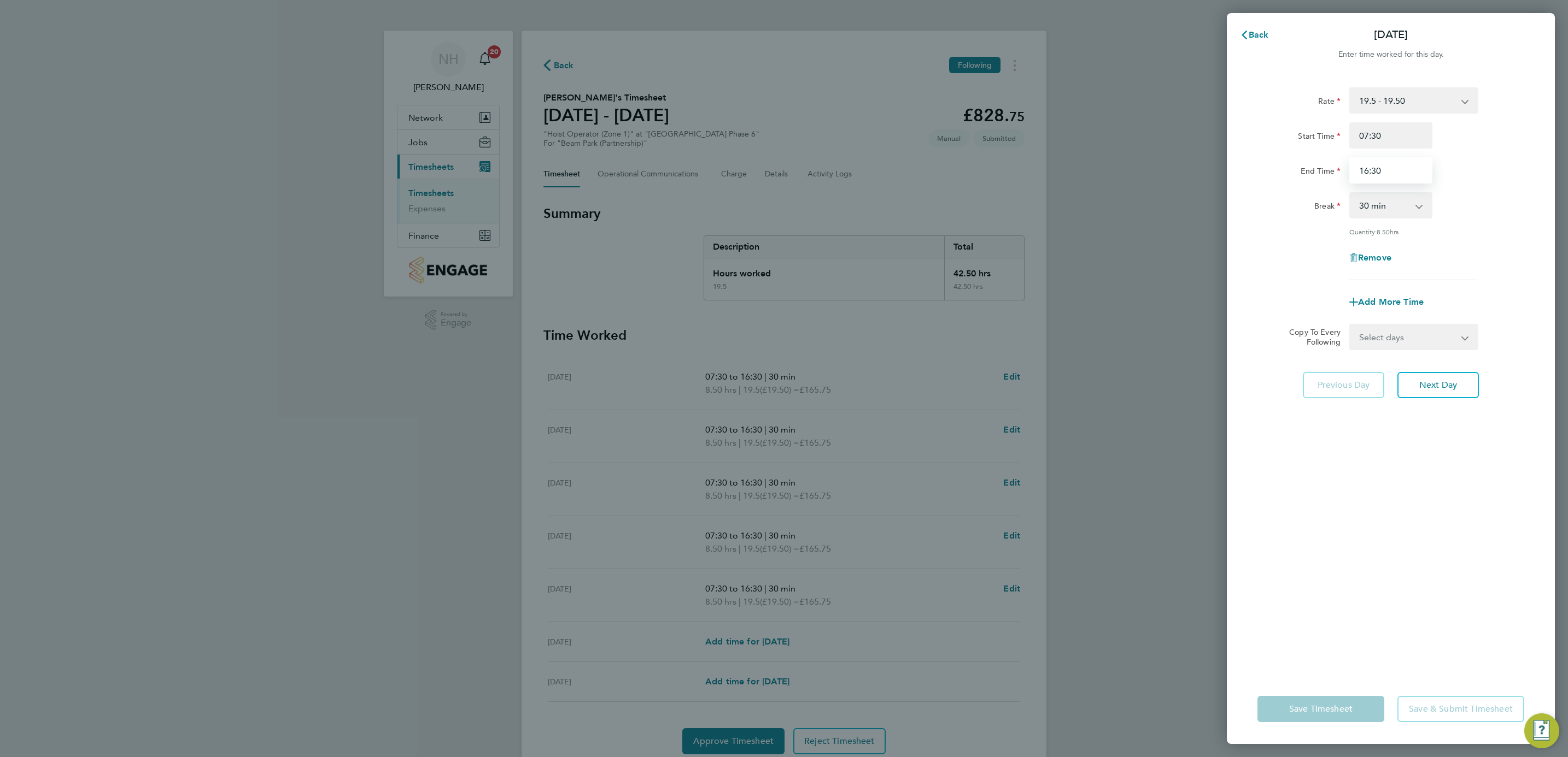
click at [1368, 169] on input "16:30" at bounding box center [1391, 170] width 83 height 26
click at [1378, 171] on input "17:30" at bounding box center [1391, 170] width 83 height 26
type input "17:00"
click at [1469, 225] on div "Rate 19.5 - 19.50 Start Time 07:30 End Time 17:00 Break 0 min 15 min 30 min 45 …" at bounding box center [1390, 184] width 267 height 193
click at [1468, 330] on app-icon-cross-button at bounding box center [1472, 336] width 13 height 24
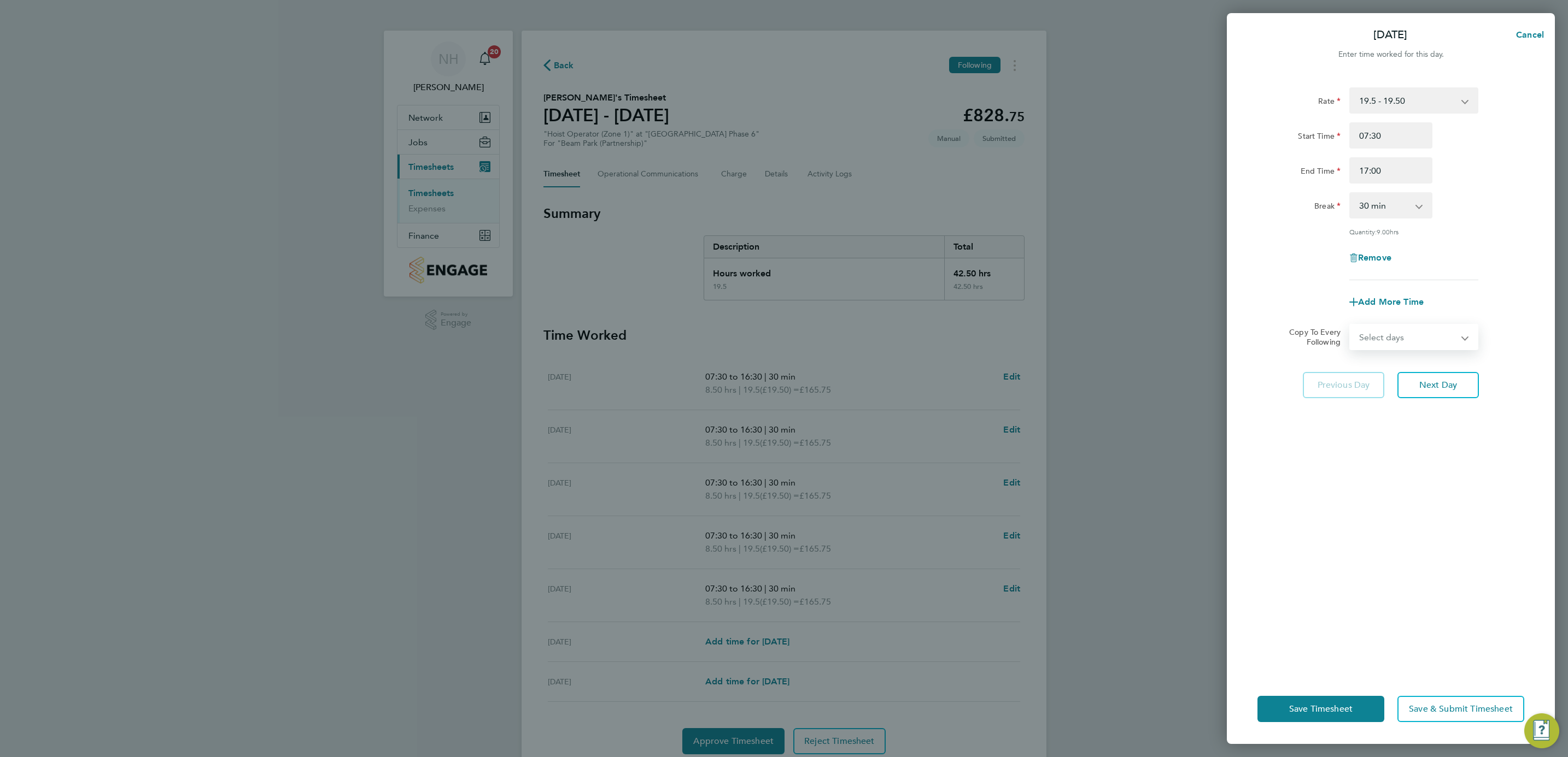
click at [1460, 338] on select "Select days Day Weekday (Mon-Fri) Weekend (Sat-Sun) Tuesday Wednesday Thursday …" at bounding box center [1408, 336] width 115 height 24
select select "WEEKDAY"
click at [1350, 325] on select "Select days Day Weekday (Mon-Fri) Weekend (Sat-Sun) Tuesday Wednesday Thursday …" at bounding box center [1408, 336] width 115 height 24
select select "2025-10-05"
click at [1418, 471] on div "Rate 19.5 - 19.50 Start Time 07:30 End Time 17:00 Break 0 min 15 min 30 min 45 …" at bounding box center [1391, 374] width 328 height 600
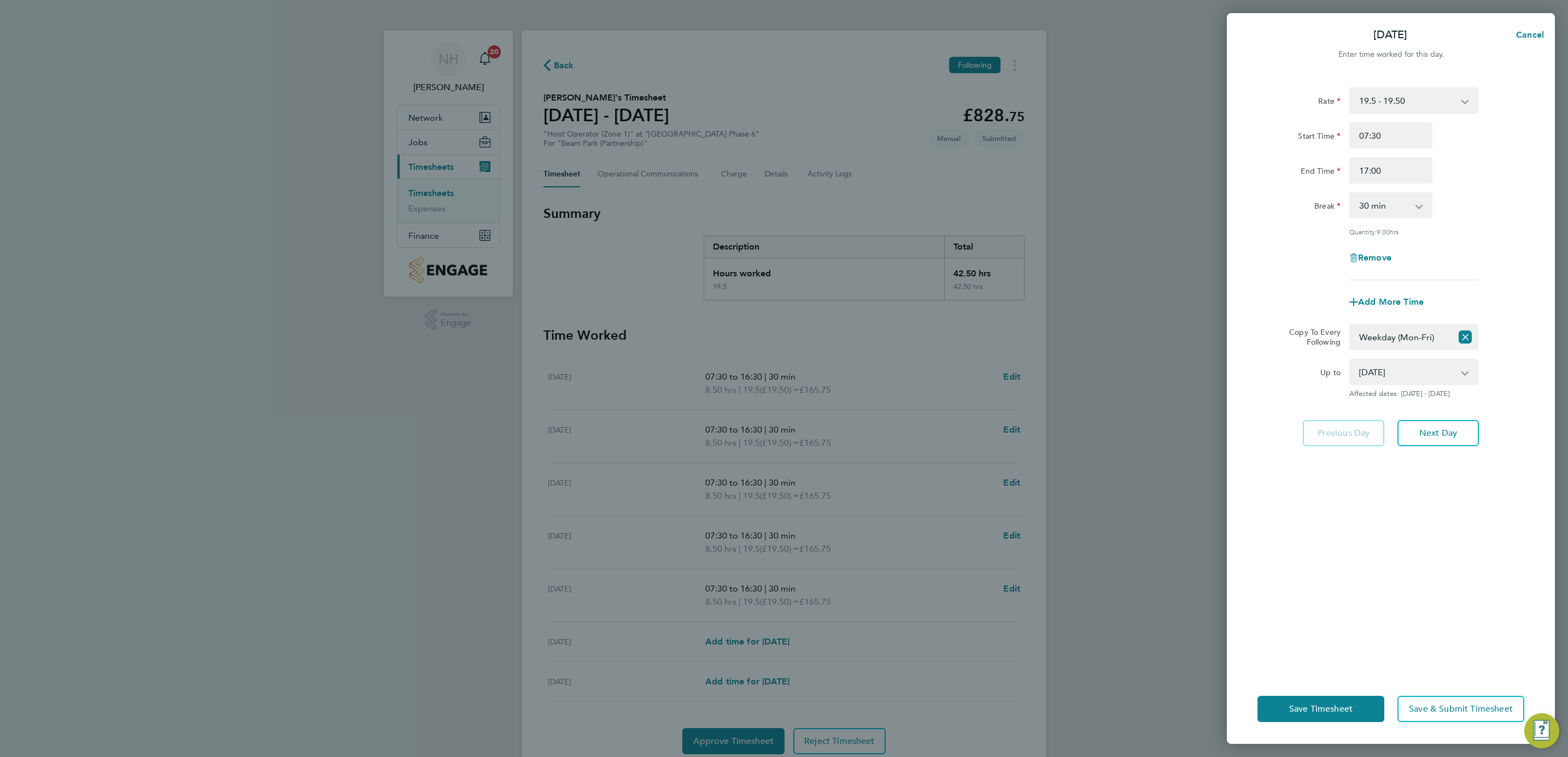
click at [1334, 725] on div "Save Timesheet Save & Submit Timesheet" at bounding box center [1391, 709] width 328 height 70
click at [1329, 715] on button "Save Timesheet" at bounding box center [1321, 709] width 127 height 26
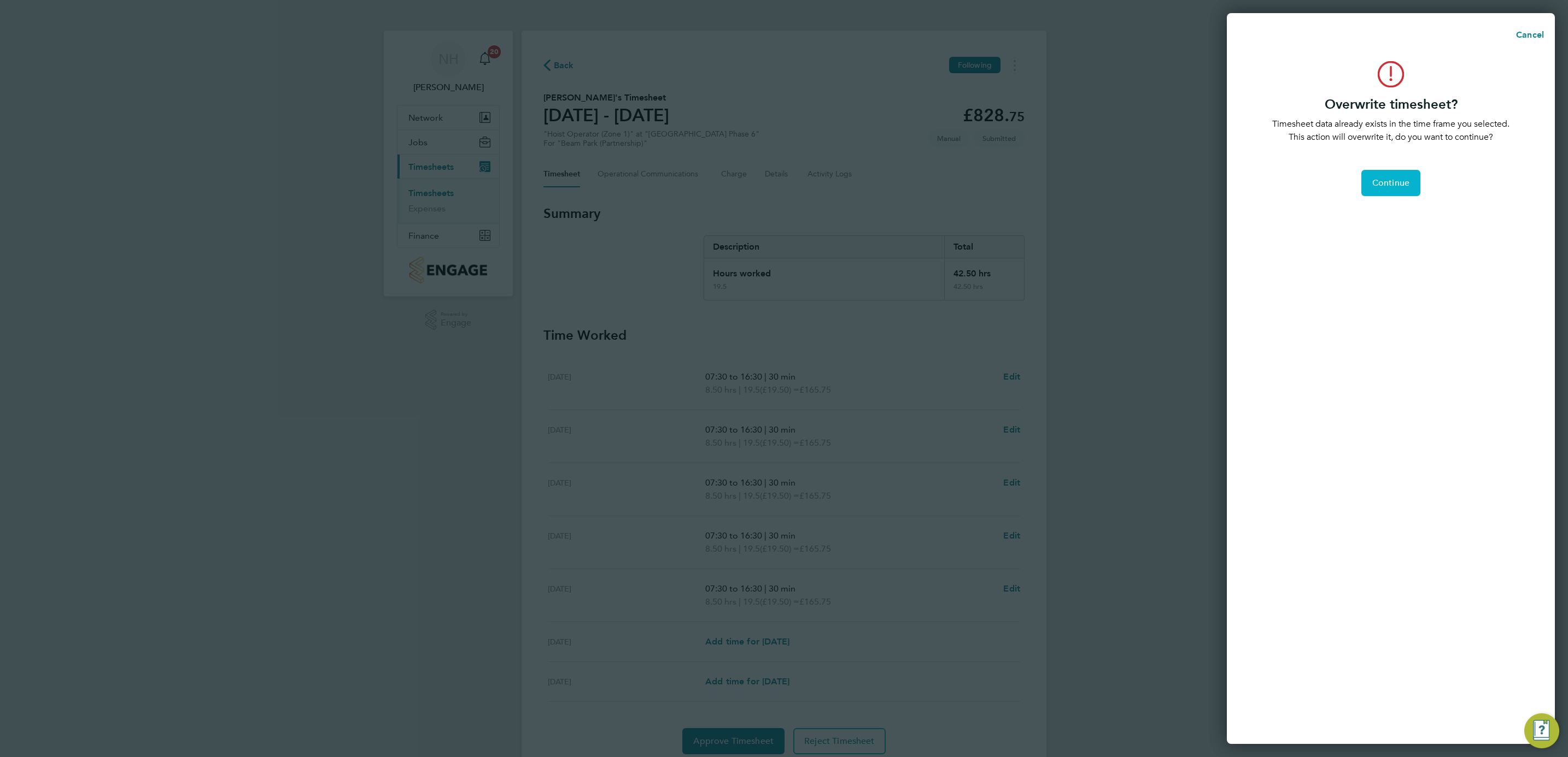
click at [1378, 185] on span "Continue" at bounding box center [1391, 183] width 37 height 11
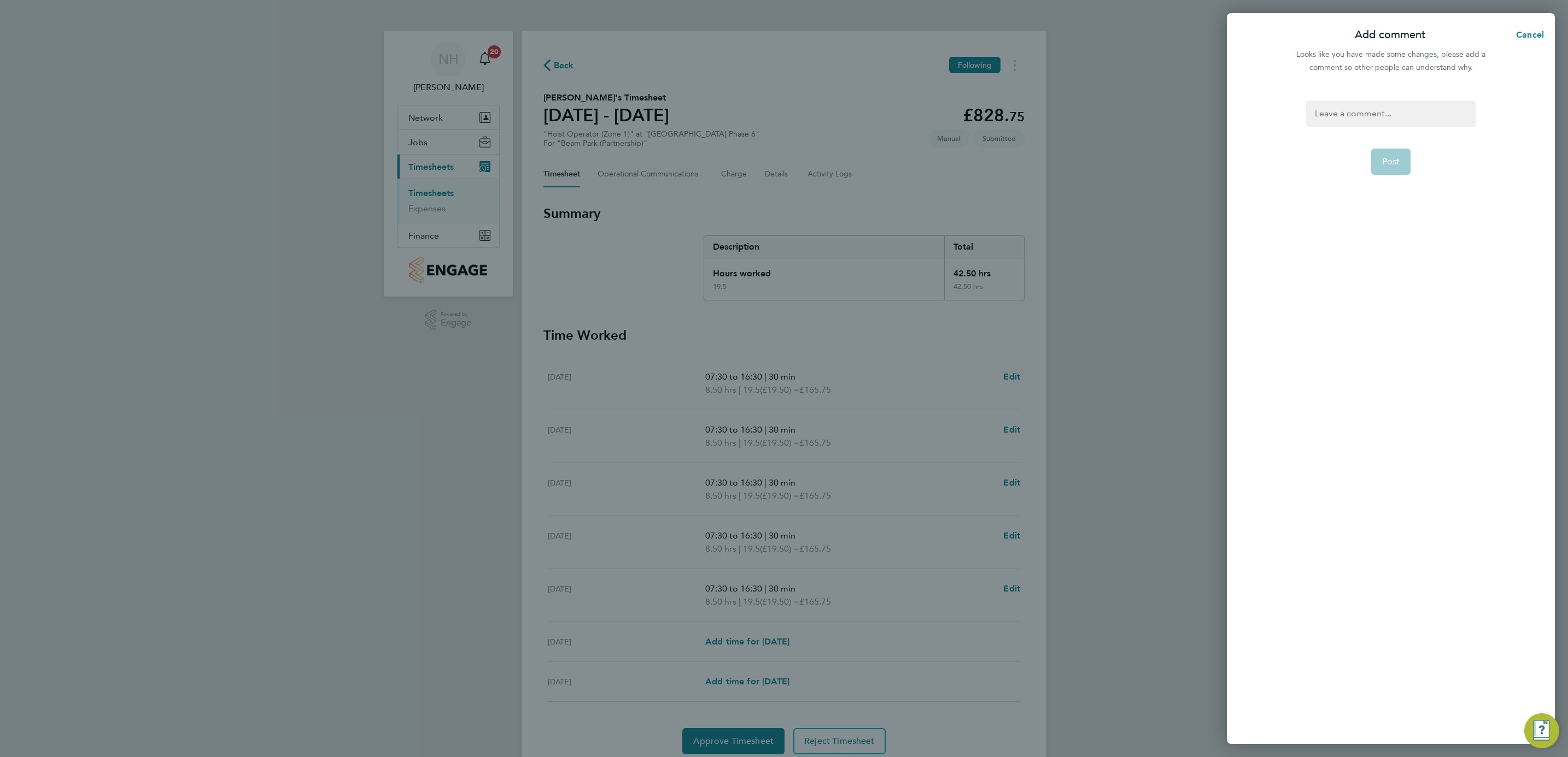
click at [1358, 119] on div at bounding box center [1390, 114] width 169 height 26
click at [1353, 119] on div at bounding box center [1390, 114] width 169 height 26
click at [1391, 152] on button "Post" at bounding box center [1390, 162] width 40 height 26
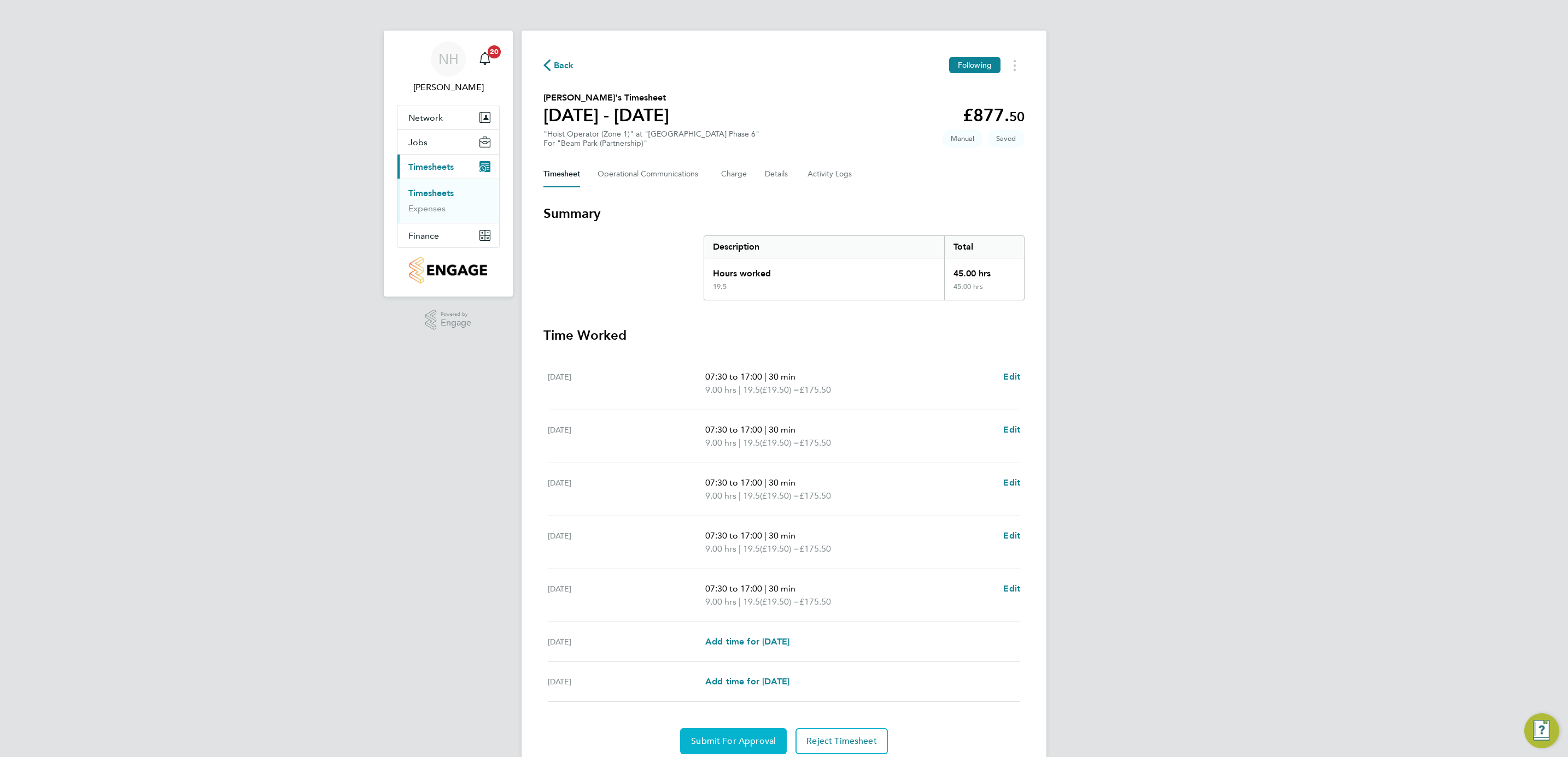
click at [719, 743] on span "Submit For Approval" at bounding box center [734, 741] width 85 height 11
click at [720, 743] on span "Approve Timesheet" at bounding box center [734, 741] width 81 height 11
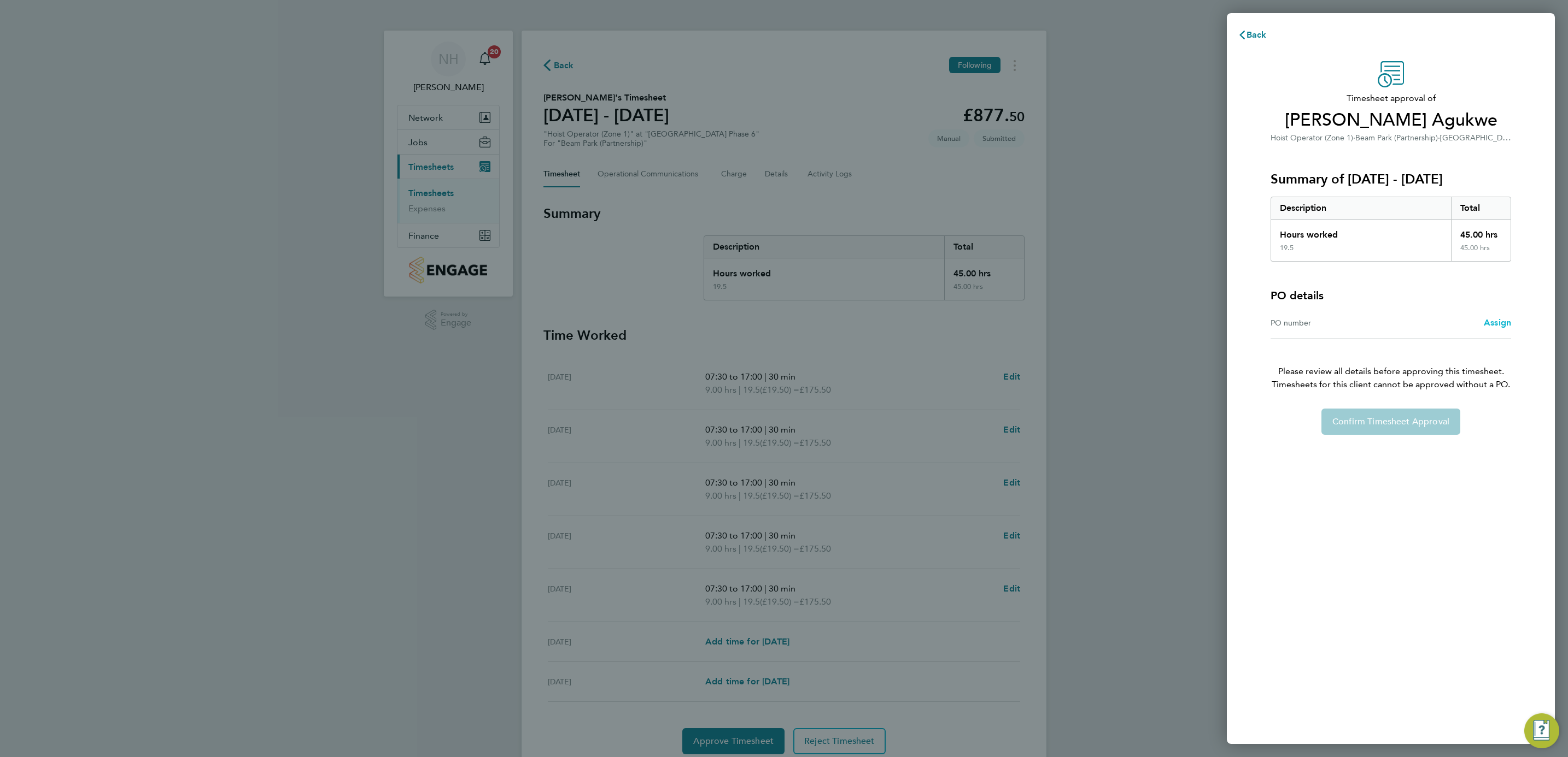
click at [1487, 328] on span "Assign" at bounding box center [1498, 323] width 27 height 10
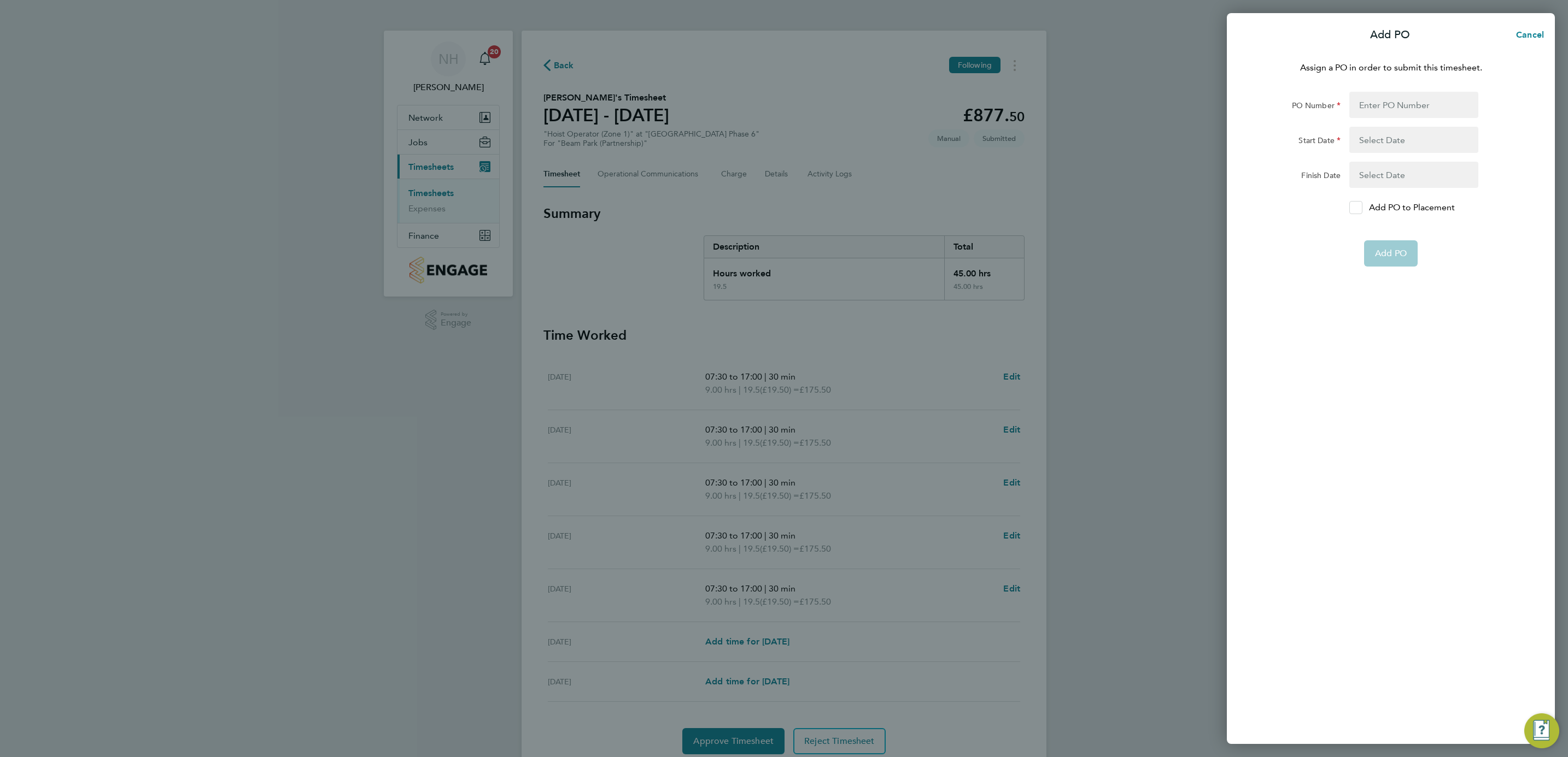
click at [1354, 211] on icon at bounding box center [1355, 208] width 8 height 7
click at [1359, 208] on input "Add PO to Placement" at bounding box center [1359, 208] width 0 height 0
click at [1419, 108] on input "PO Number" at bounding box center [1413, 105] width 129 height 26
type input "H66979"
type input "02 Sep 24"
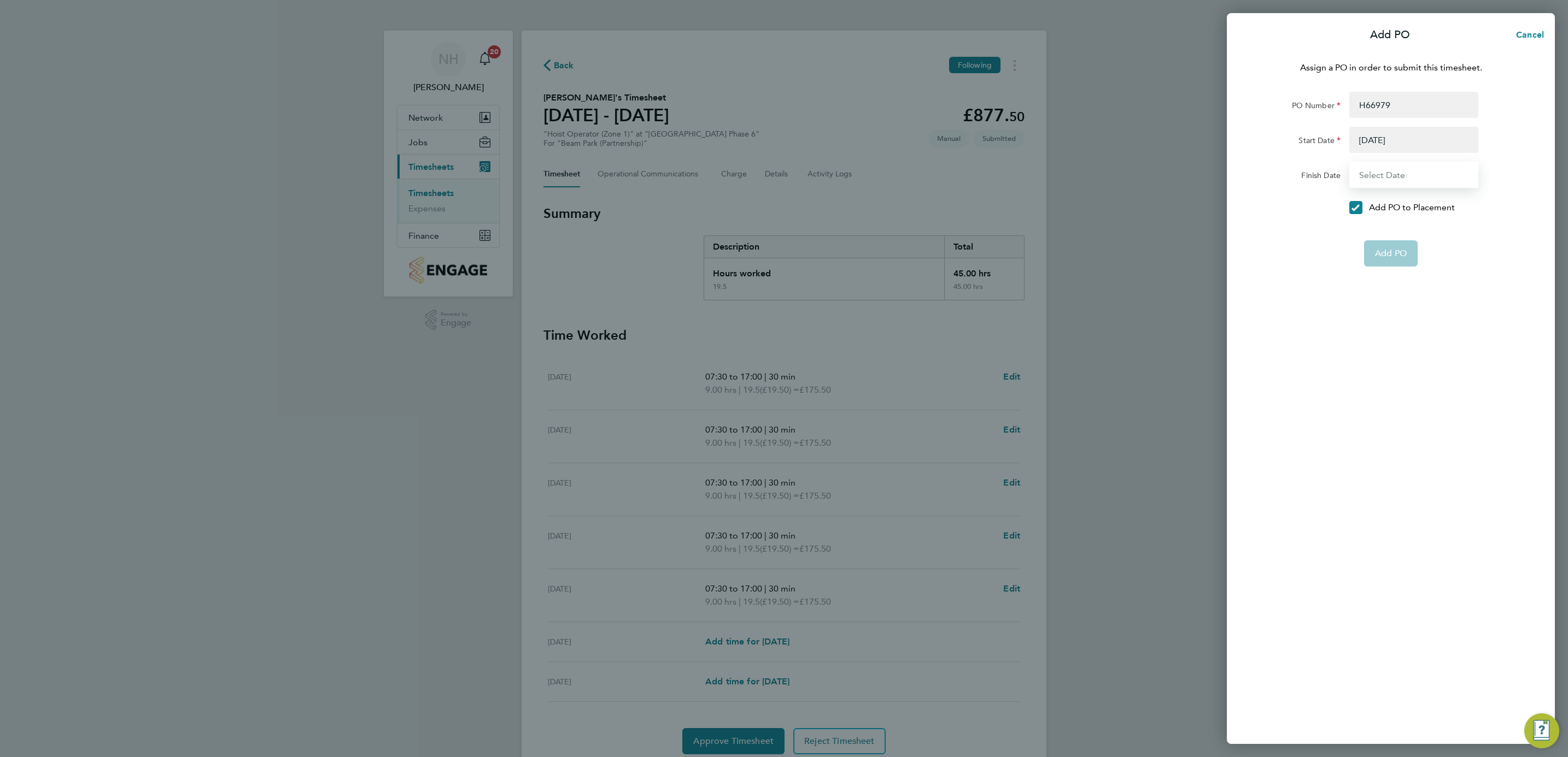
type input "31 Dec 26"
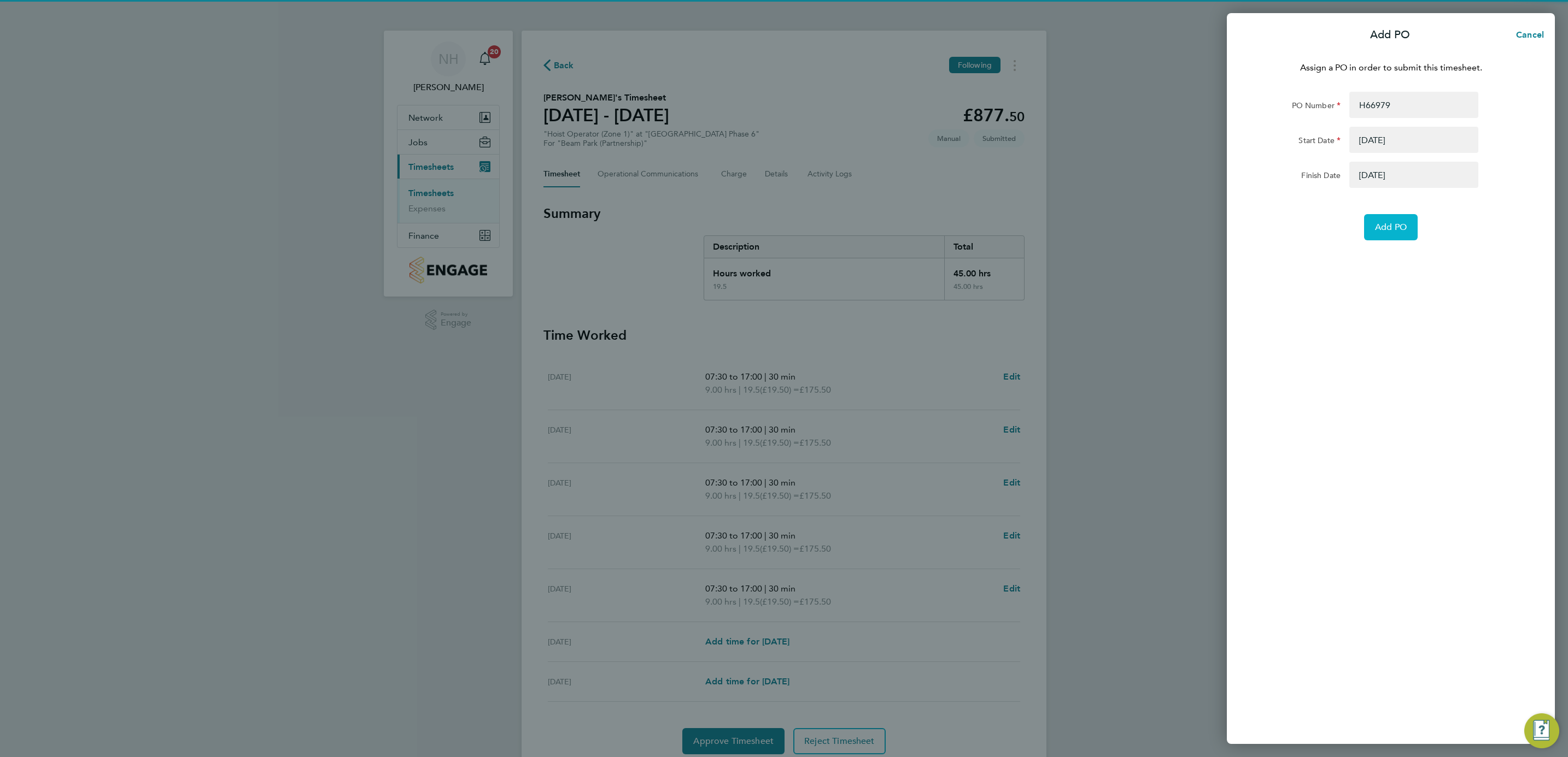
click at [1380, 225] on span "Add PO" at bounding box center [1391, 227] width 32 height 11
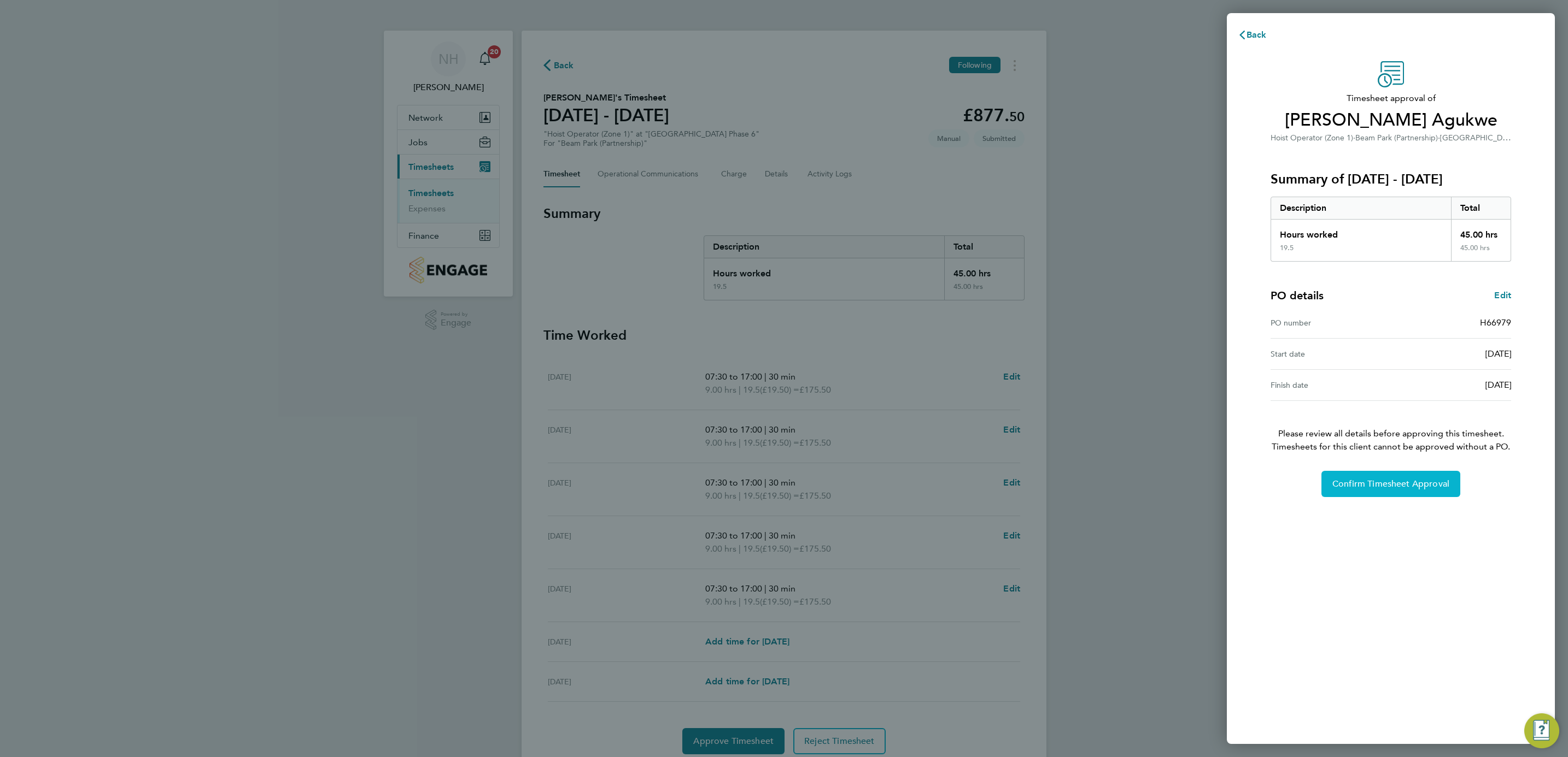
click at [1395, 497] on button "Confirm Timesheet Approval" at bounding box center [1390, 484] width 139 height 26
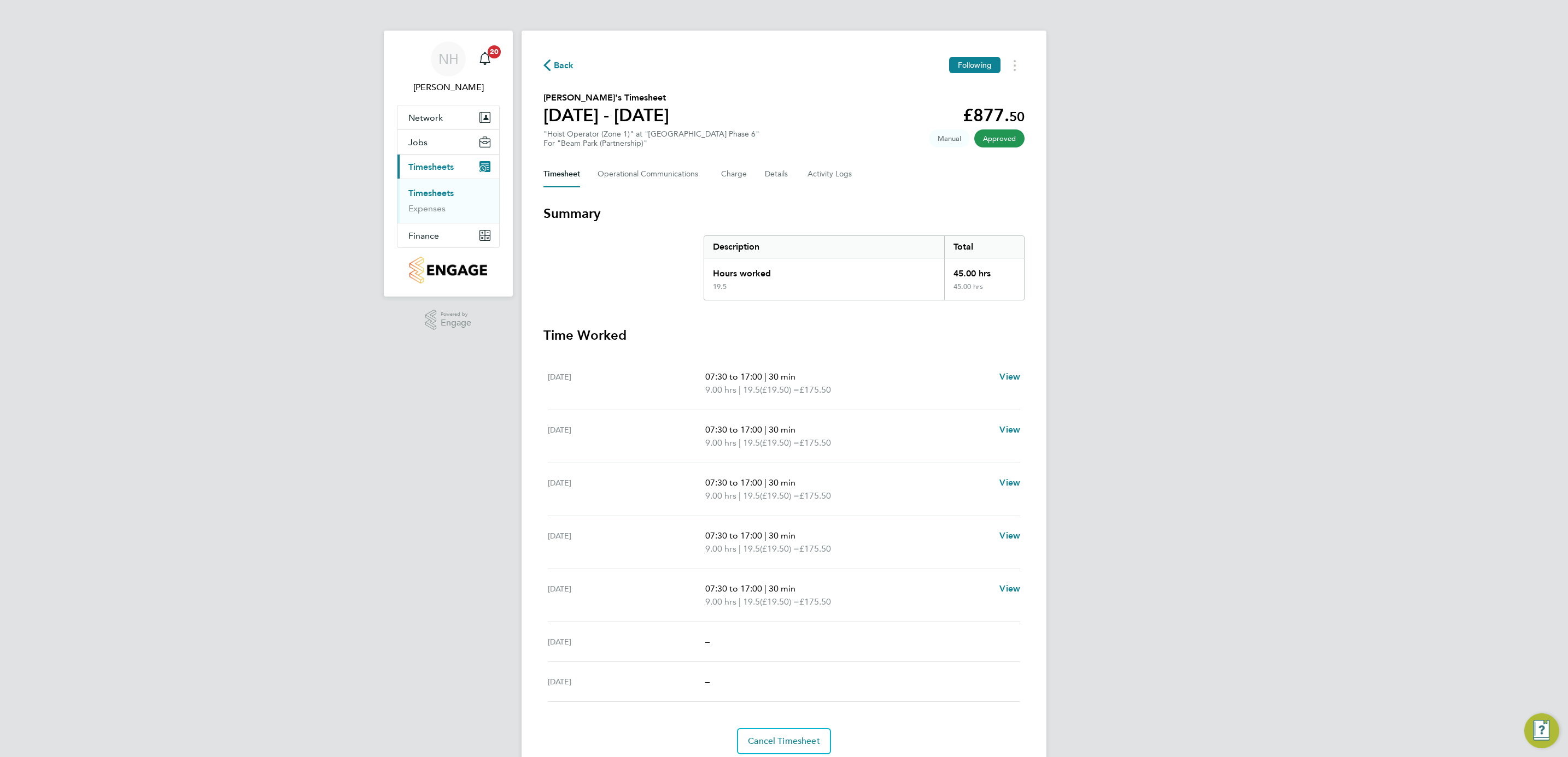
click at [560, 63] on span "Back" at bounding box center [564, 65] width 20 height 13
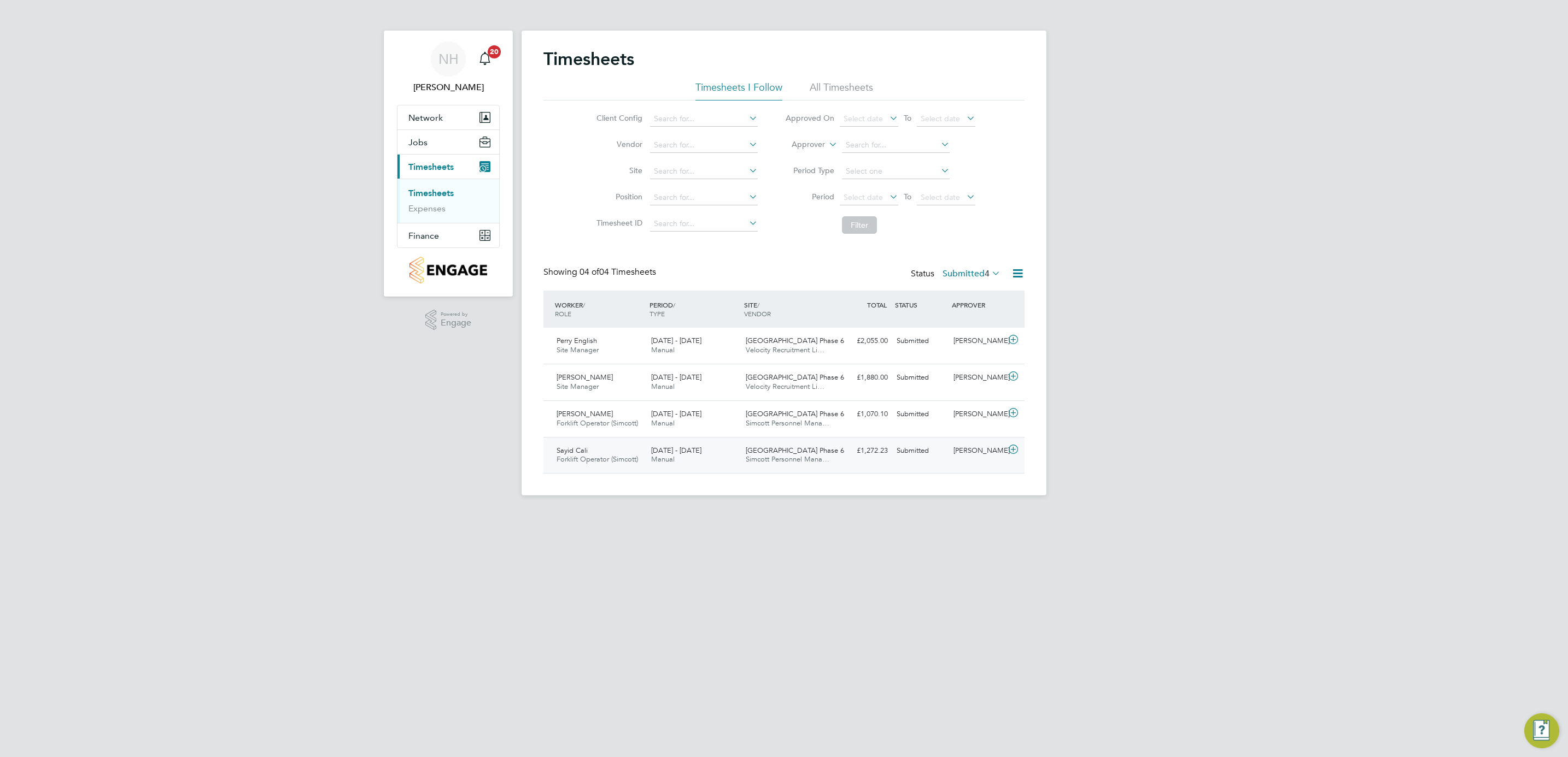
click at [973, 446] on div "[PERSON_NAME]" at bounding box center [977, 451] width 57 height 18
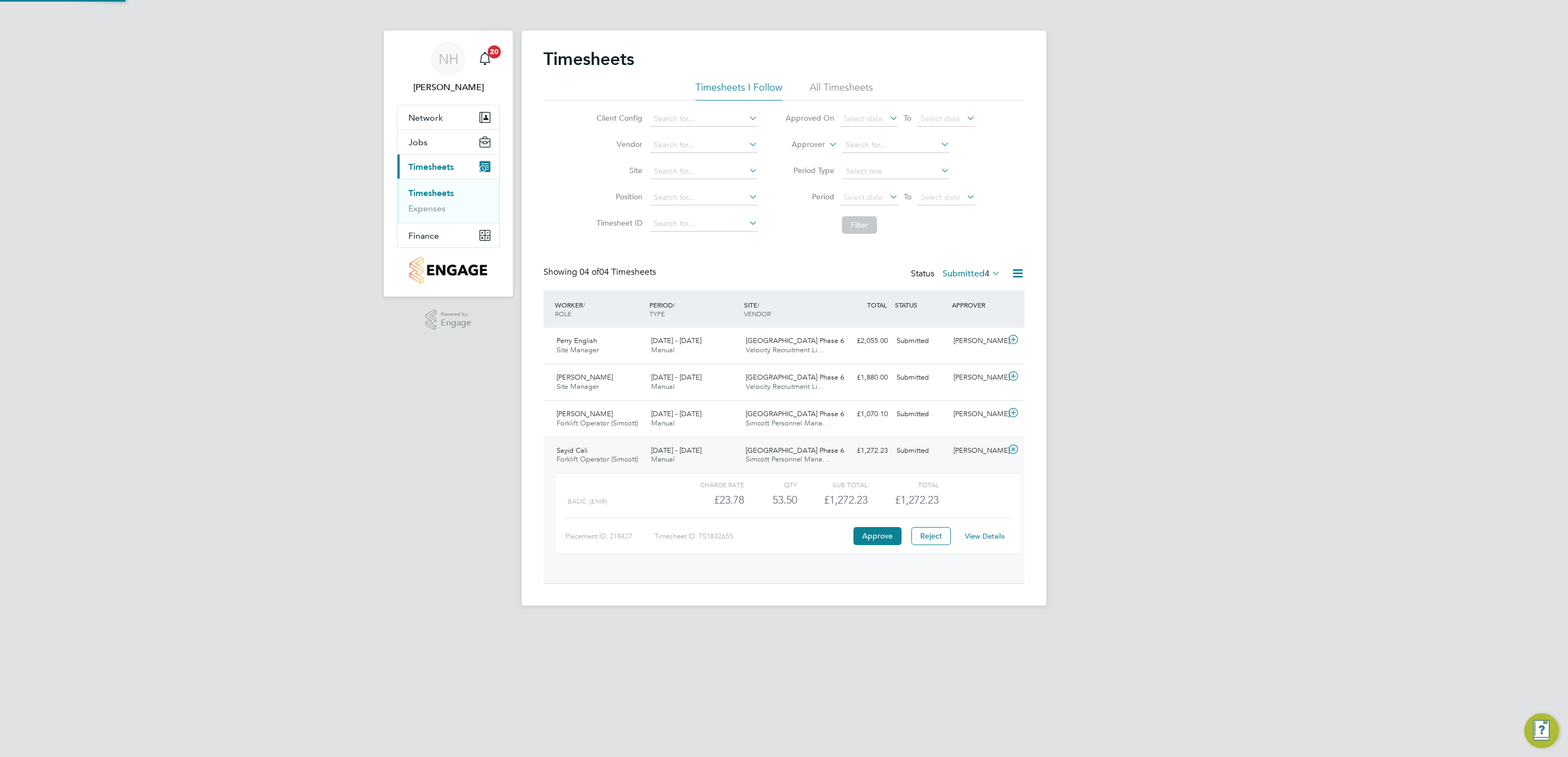
scroll to position [18, 106]
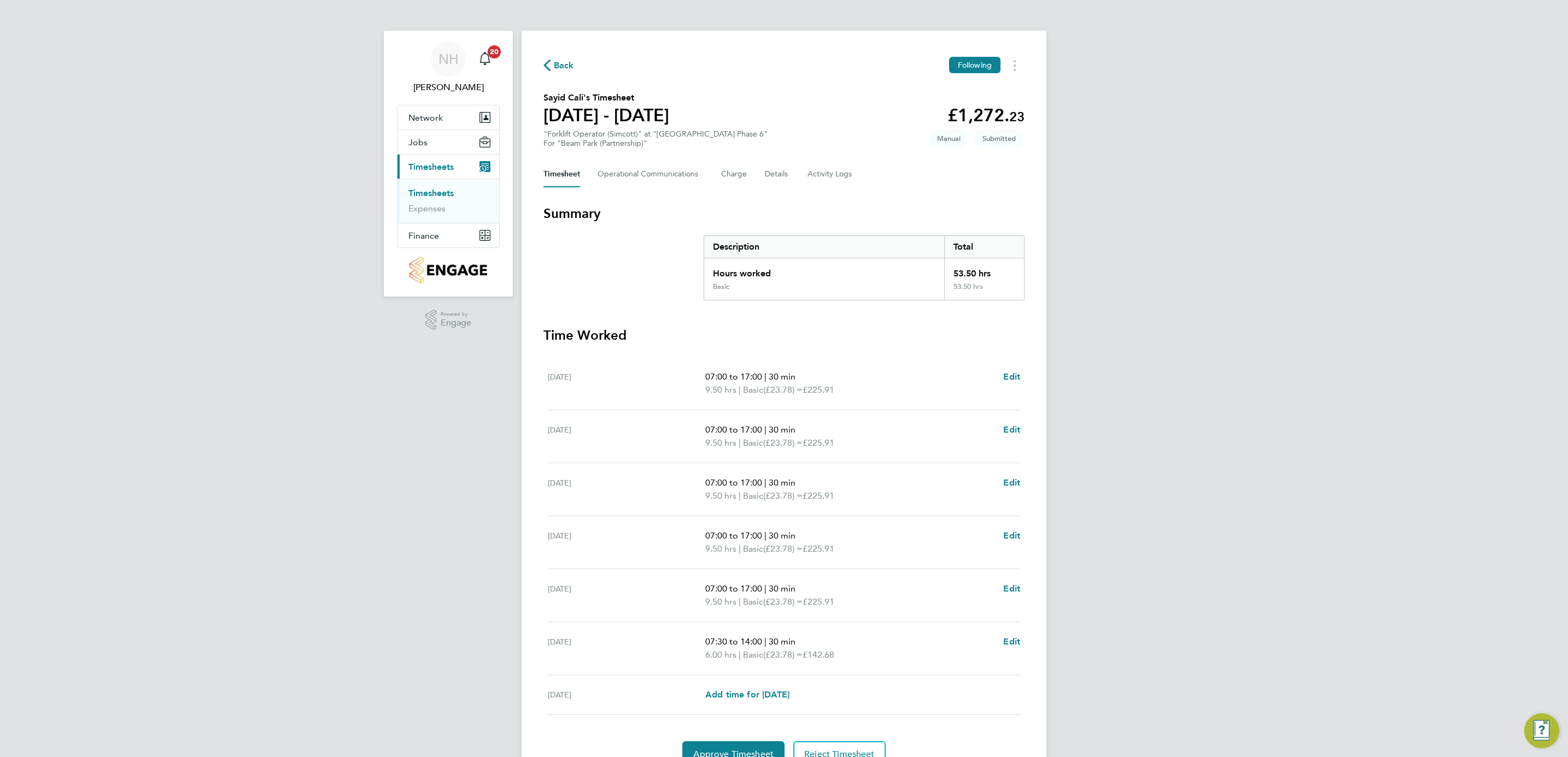
scroll to position [56, 0]
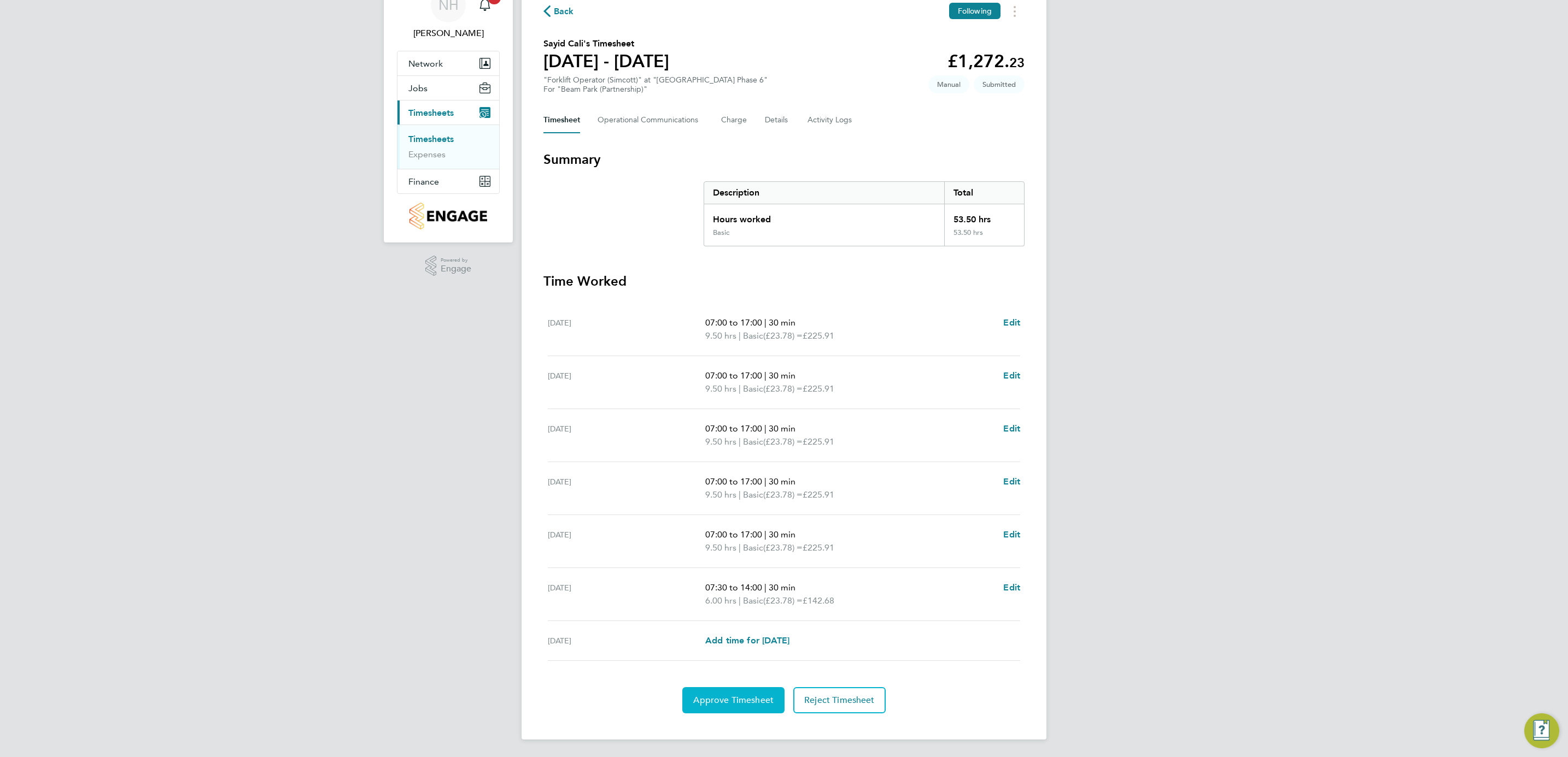
click at [725, 697] on span "Approve Timesheet" at bounding box center [734, 700] width 81 height 11
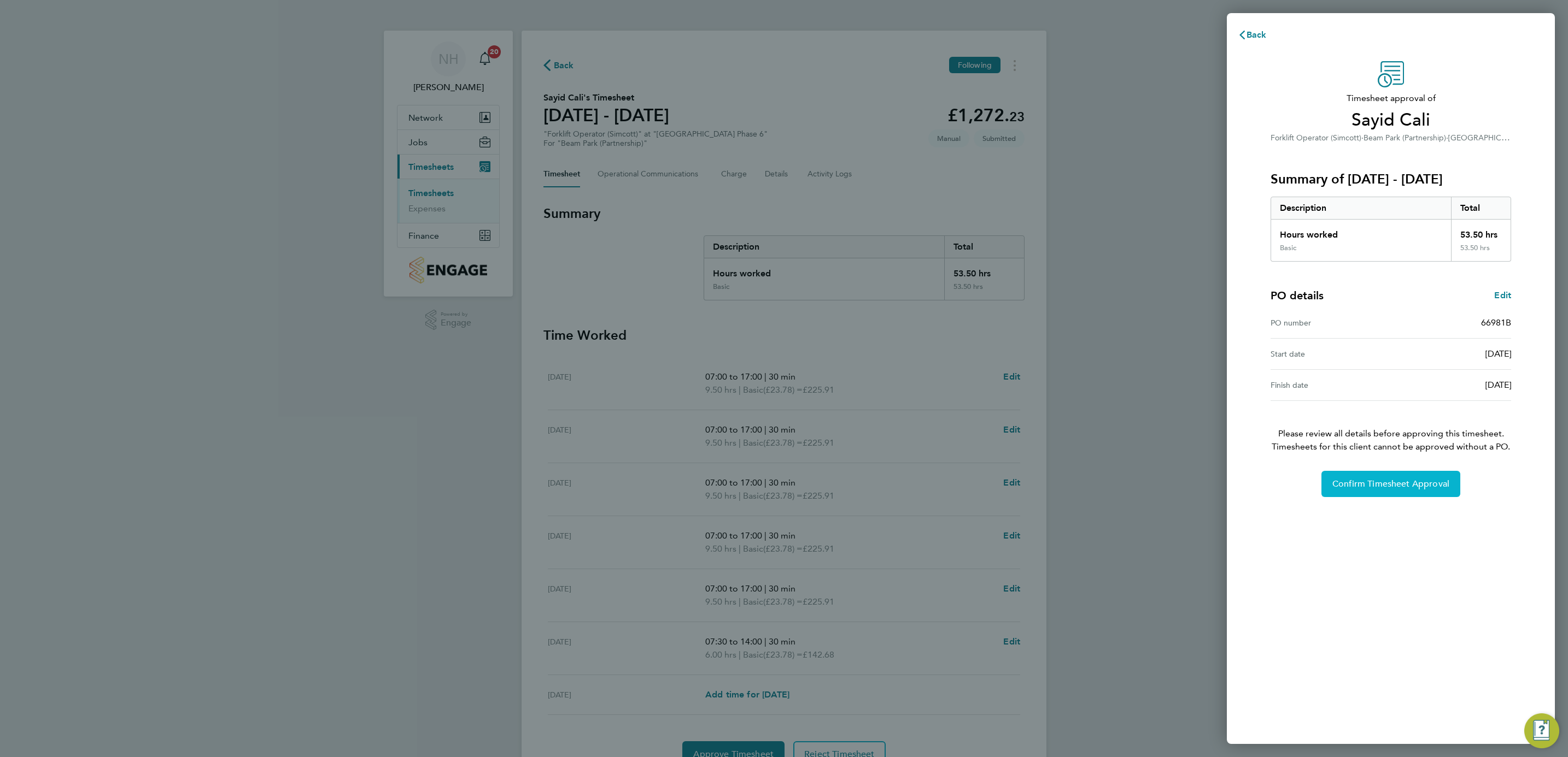
click at [1391, 477] on button "Confirm Timesheet Approval" at bounding box center [1390, 484] width 139 height 26
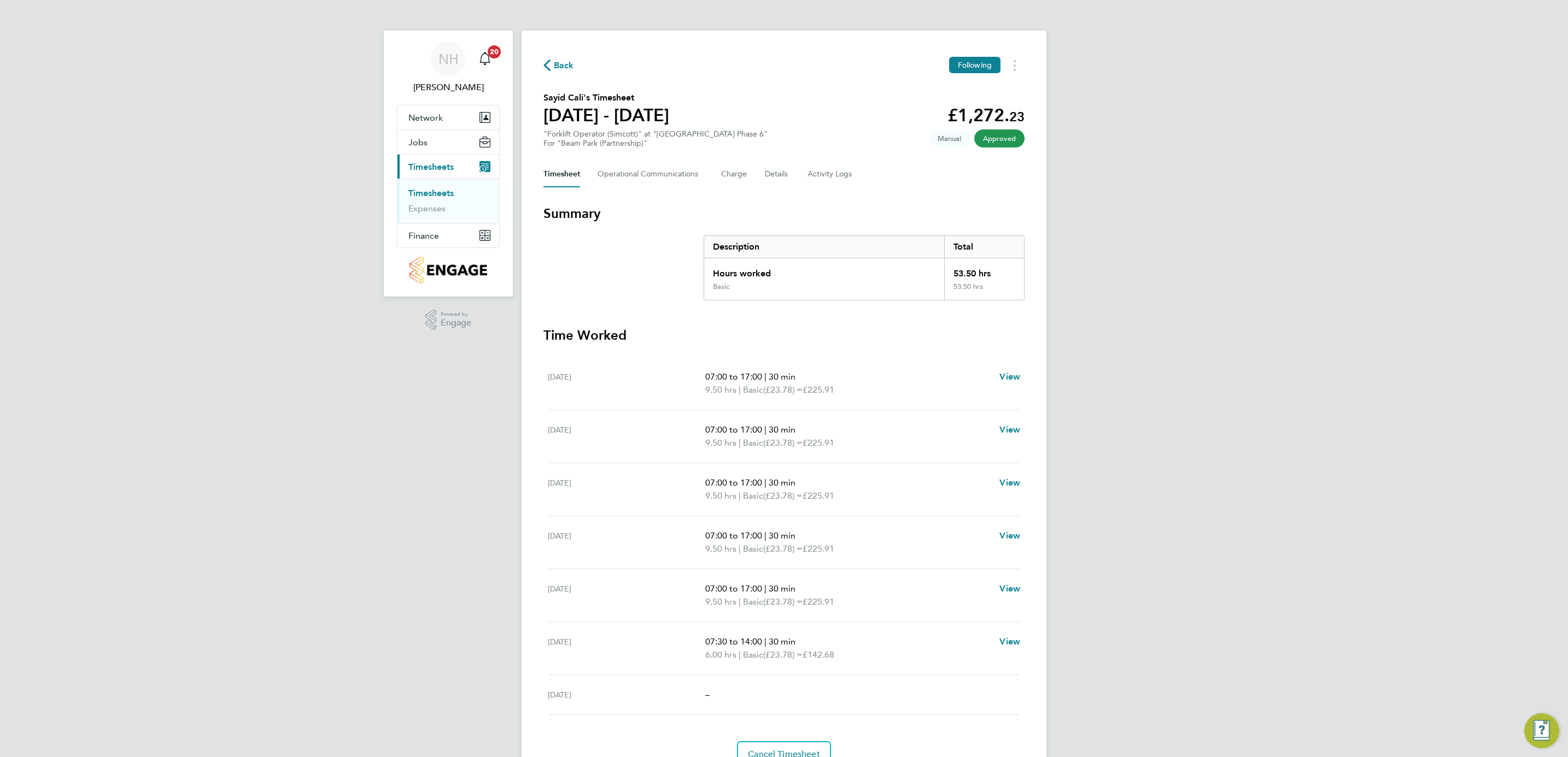
click at [552, 72] on button "Back" at bounding box center [559, 65] width 31 height 14
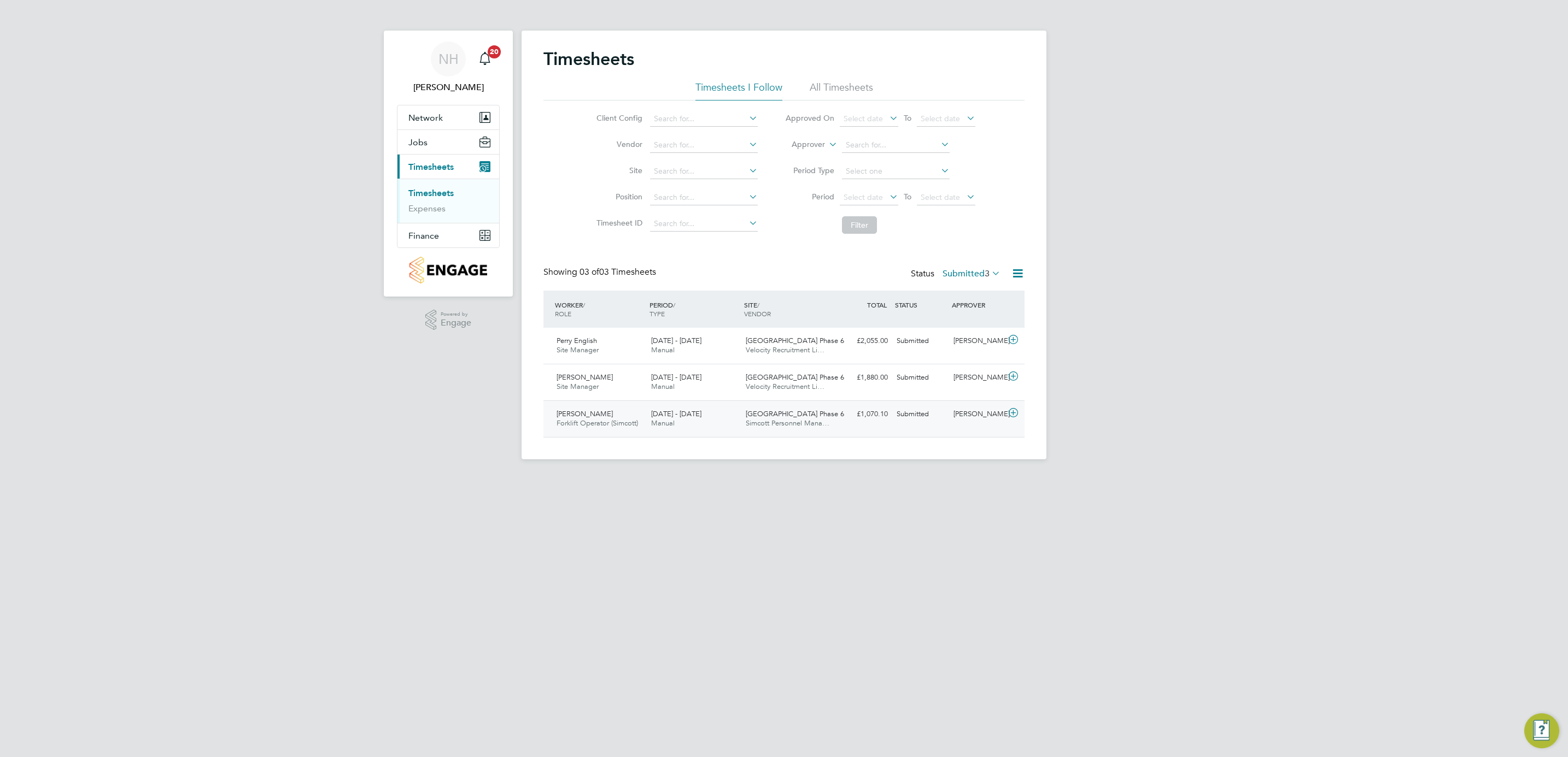
click at [972, 417] on div "[PERSON_NAME]" at bounding box center [977, 414] width 57 height 18
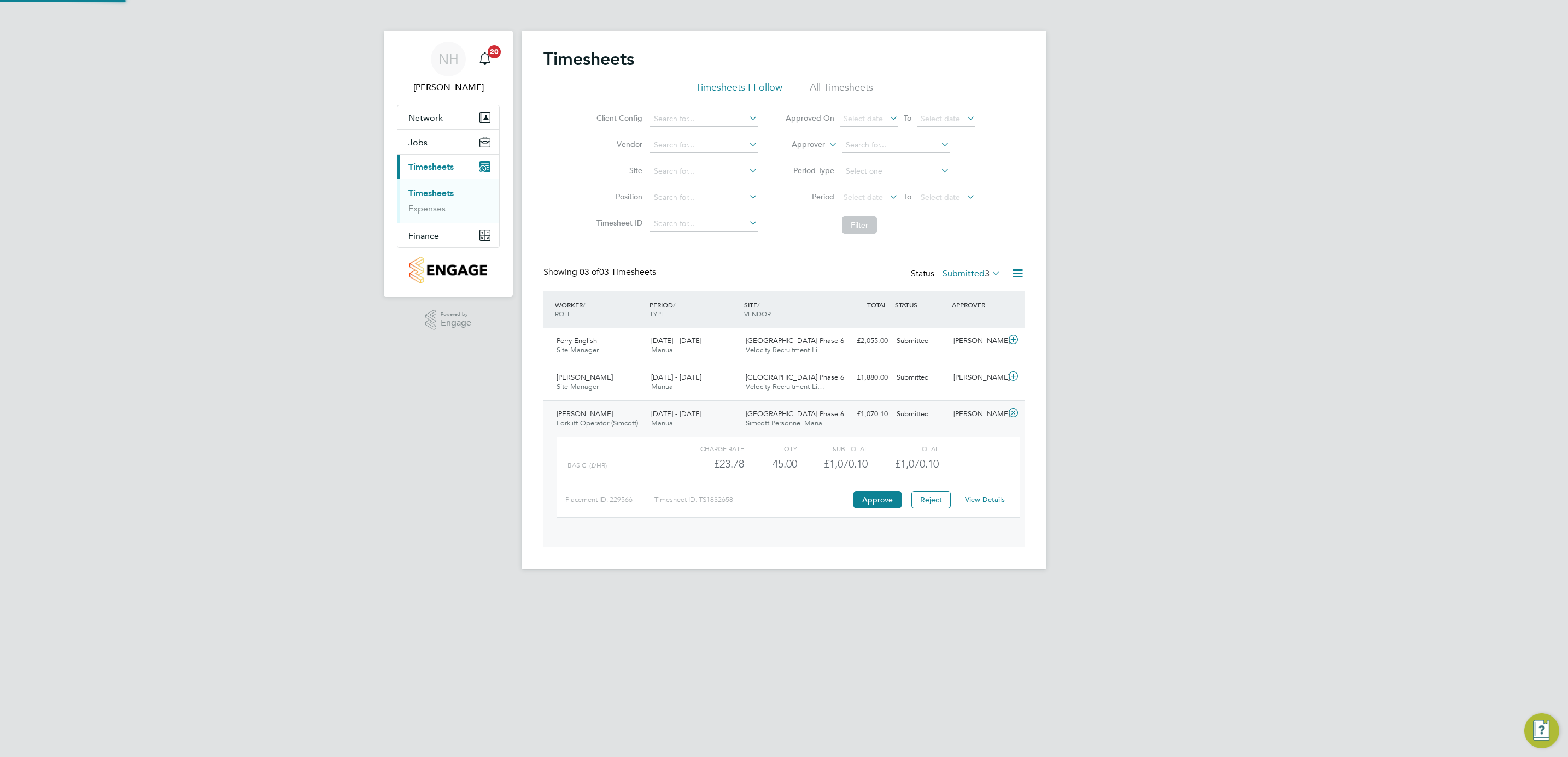
scroll to position [18, 106]
click at [976, 499] on link "View Details" at bounding box center [985, 500] width 40 height 9
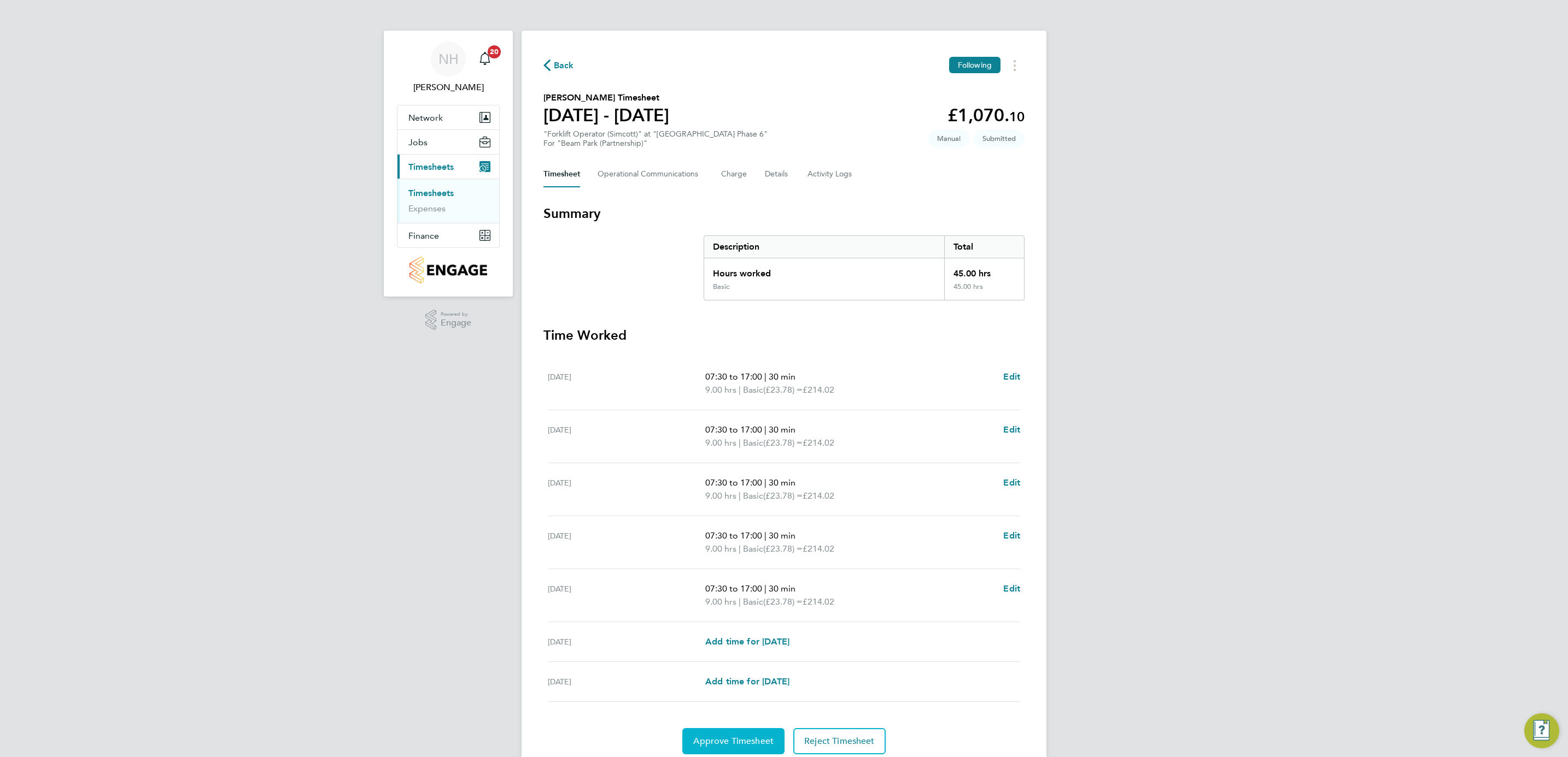
click at [735, 736] on button "Approve Timesheet" at bounding box center [734, 741] width 102 height 26
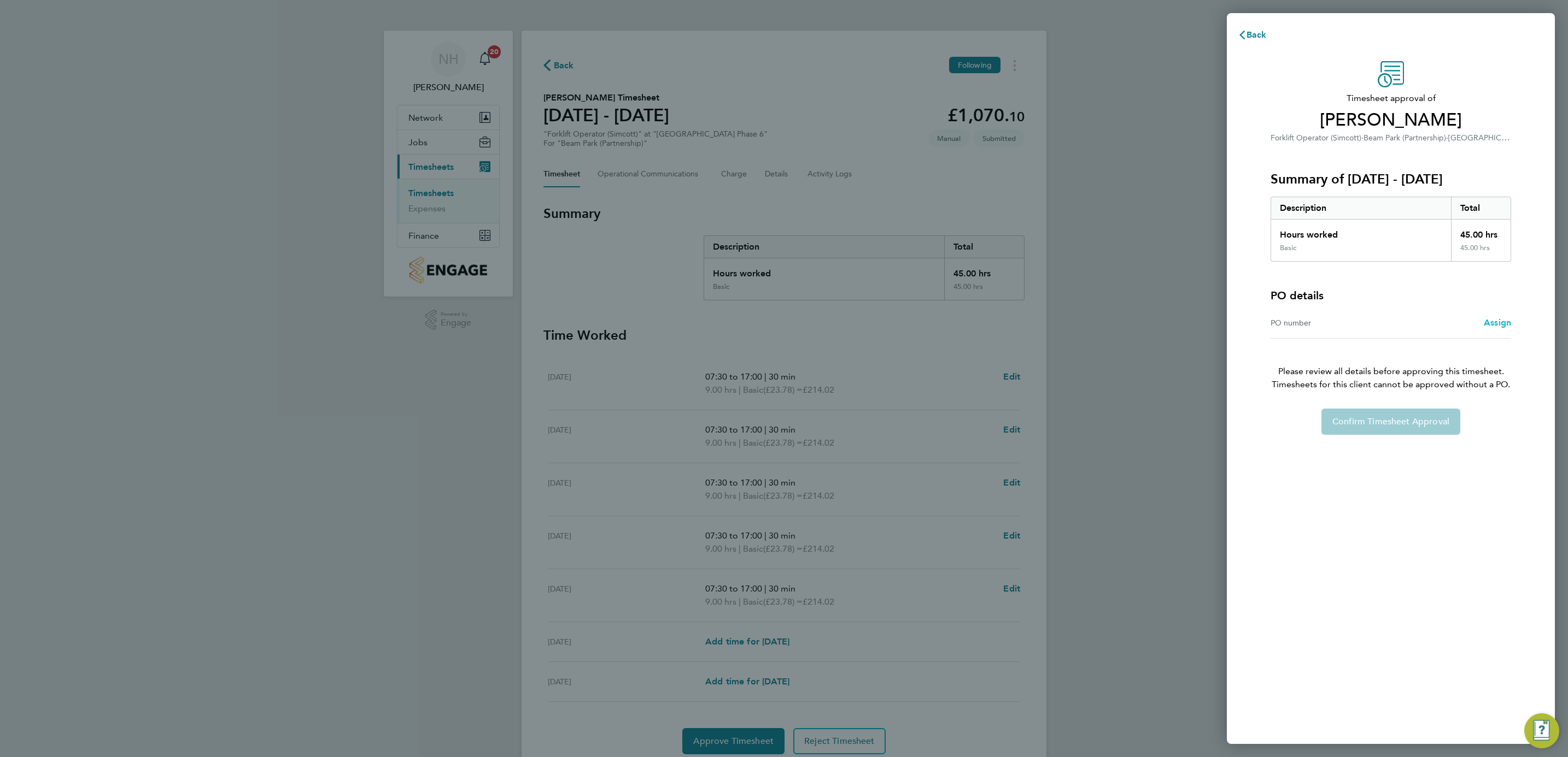
click at [1493, 322] on span "Assign" at bounding box center [1498, 323] width 27 height 10
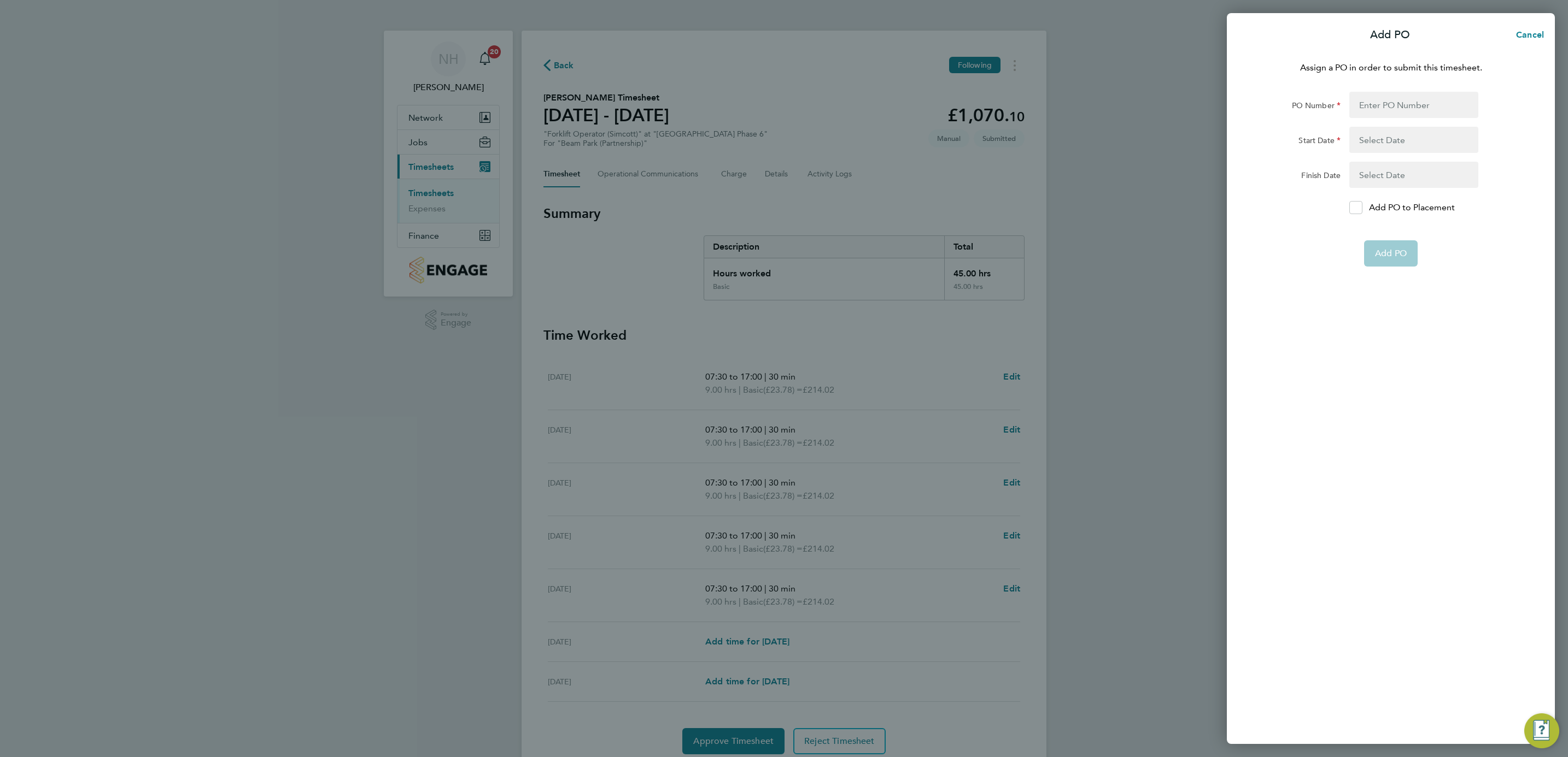
click at [1347, 206] on div "Add PO to Placement" at bounding box center [1414, 208] width 138 height 13
click at [1354, 211] on div at bounding box center [1356, 208] width 13 height 13
click at [1359, 208] on input "Add PO to Placement" at bounding box center [1359, 208] width 0 height 0
click at [1364, 106] on input "PO Number" at bounding box center [1413, 105] width 129 height 26
type input "H66981B"
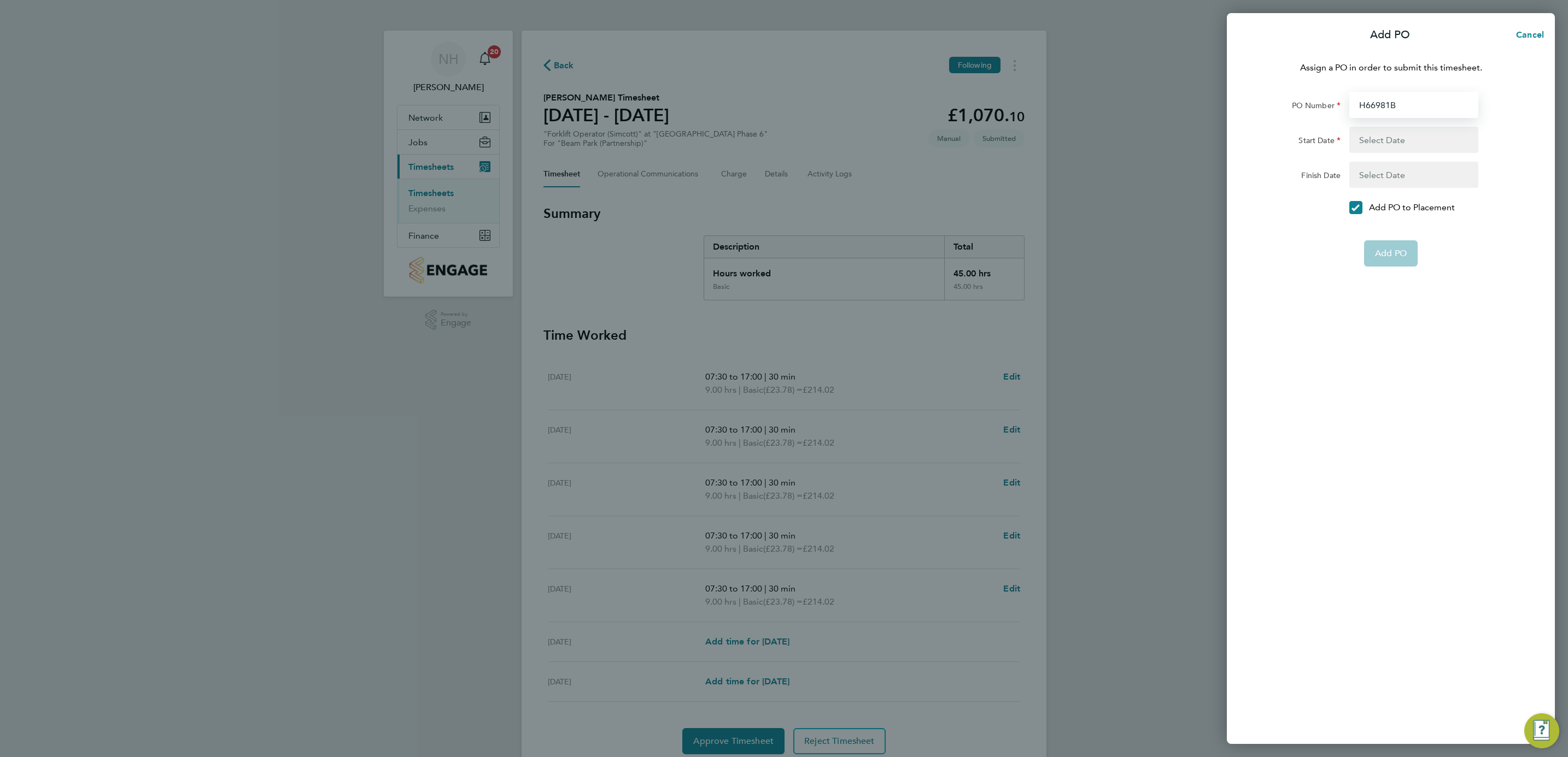
type input "[DATE]"
click at [1389, 214] on button "Add PO" at bounding box center [1390, 227] width 53 height 26
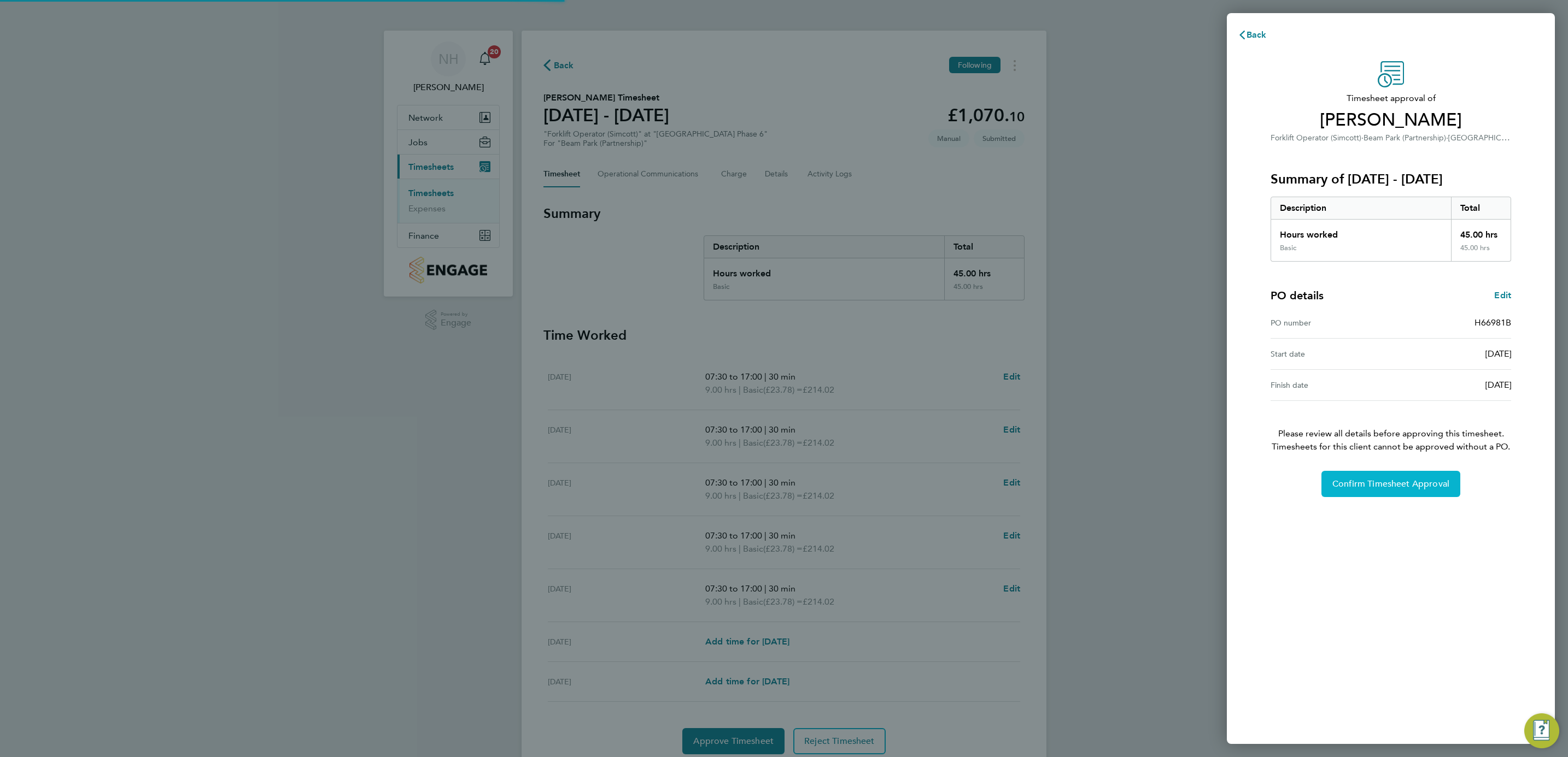
click at [1405, 497] on button "Confirm Timesheet Approval" at bounding box center [1390, 484] width 139 height 26
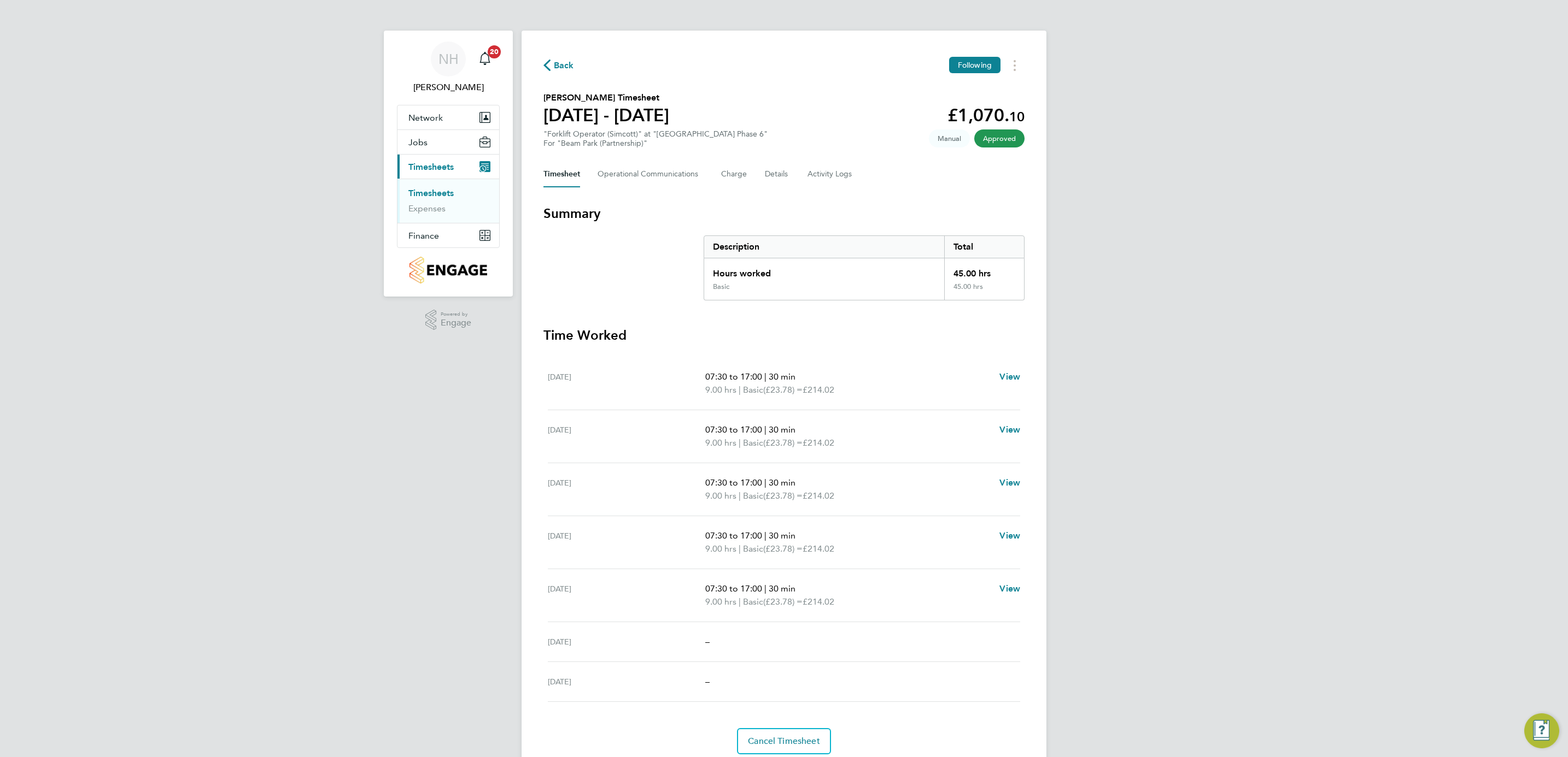
click at [566, 63] on span "Back" at bounding box center [564, 65] width 20 height 13
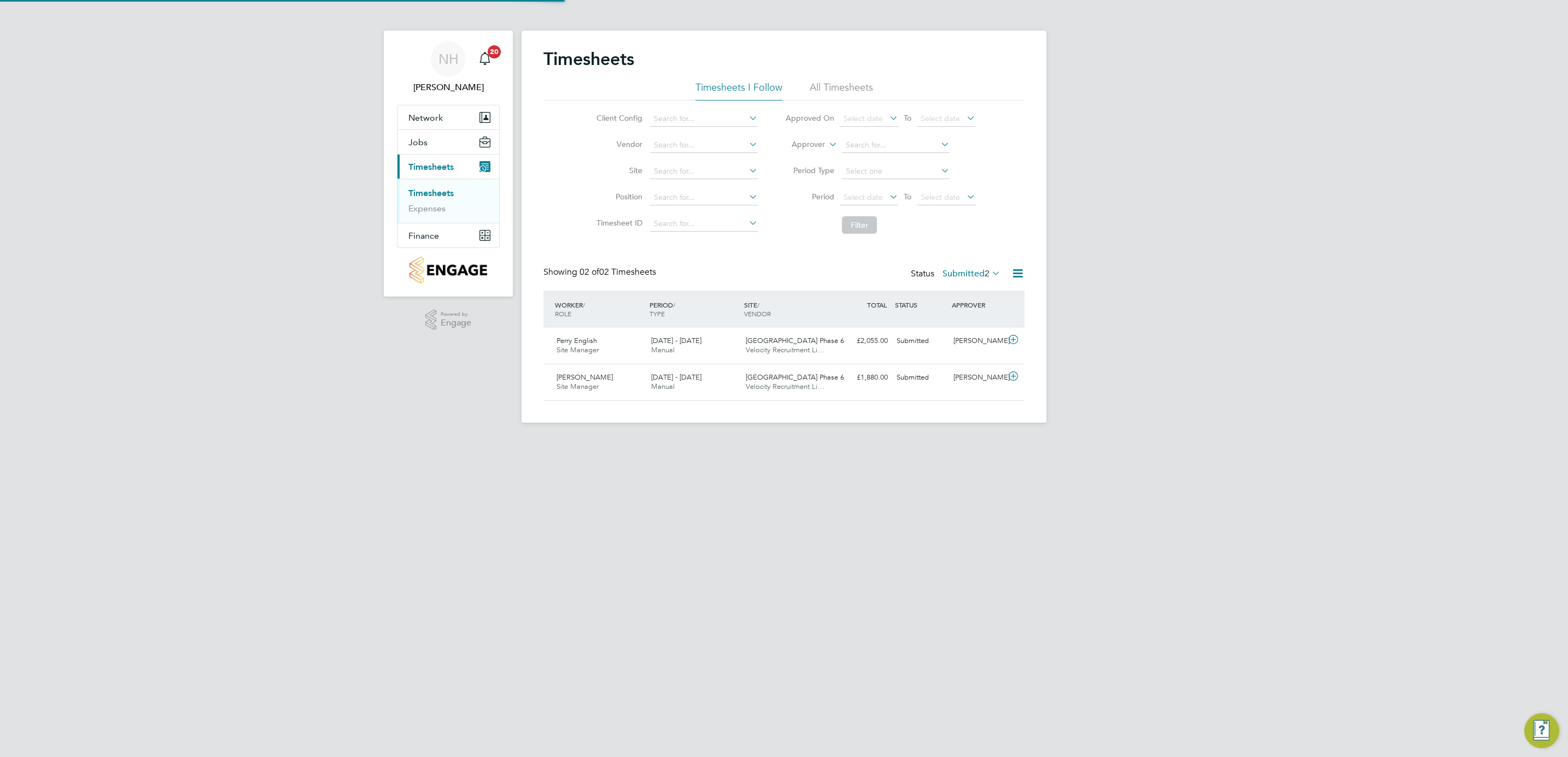
scroll to position [28, 95]
click at [970, 340] on div "[PERSON_NAME]" at bounding box center [977, 341] width 57 height 18
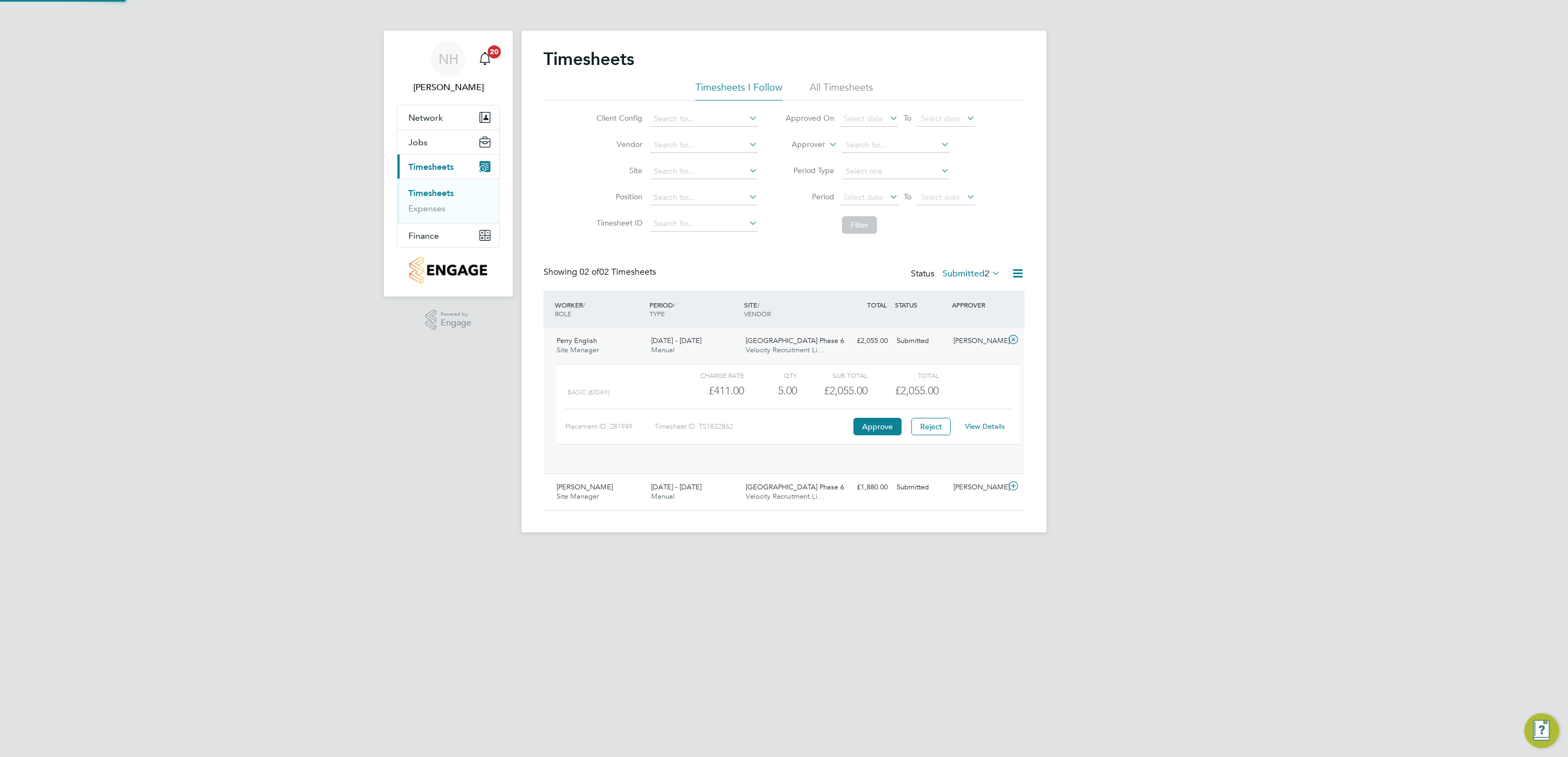
scroll to position [18, 106]
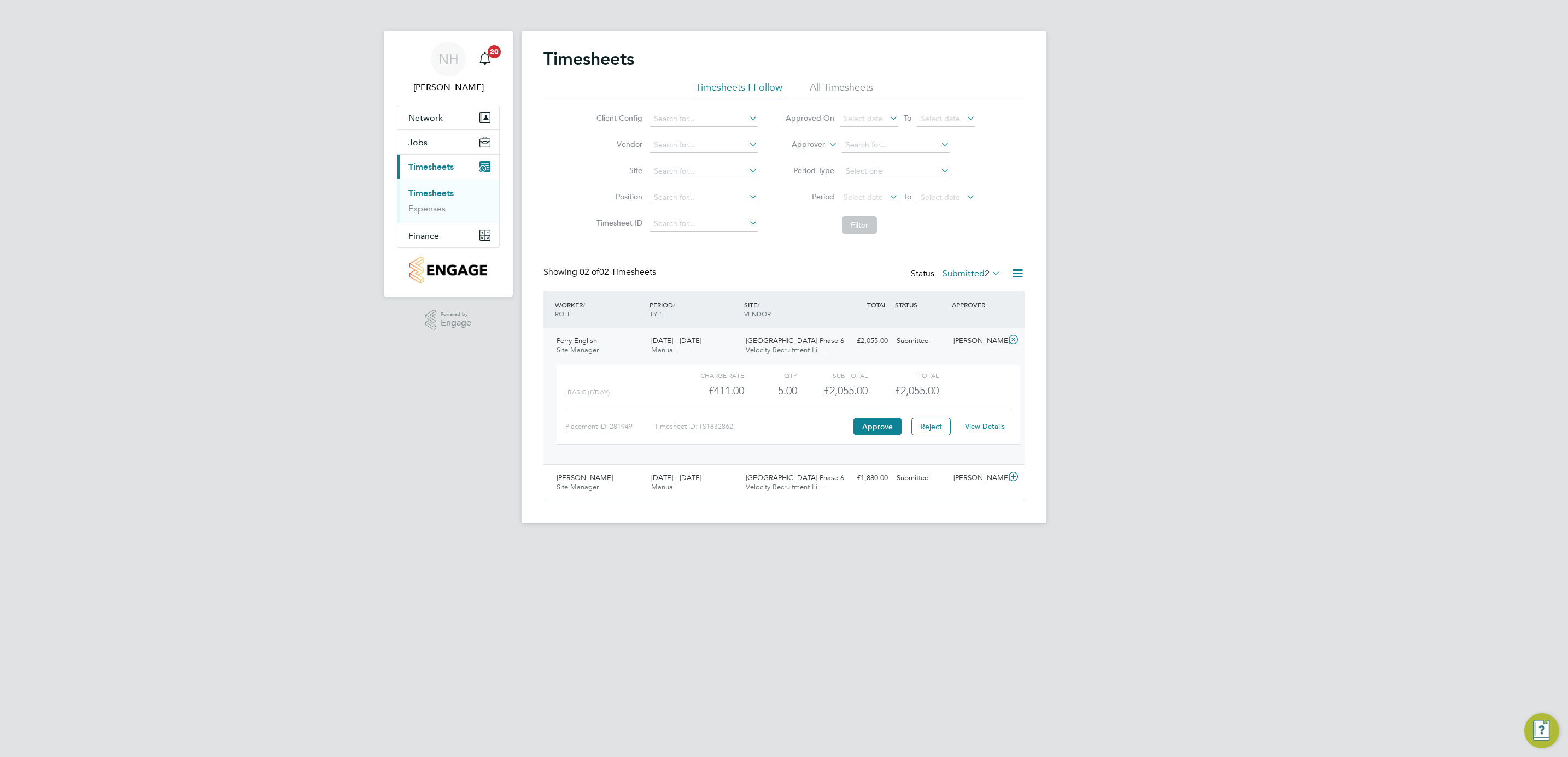
click at [983, 425] on link "View Details" at bounding box center [985, 426] width 40 height 9
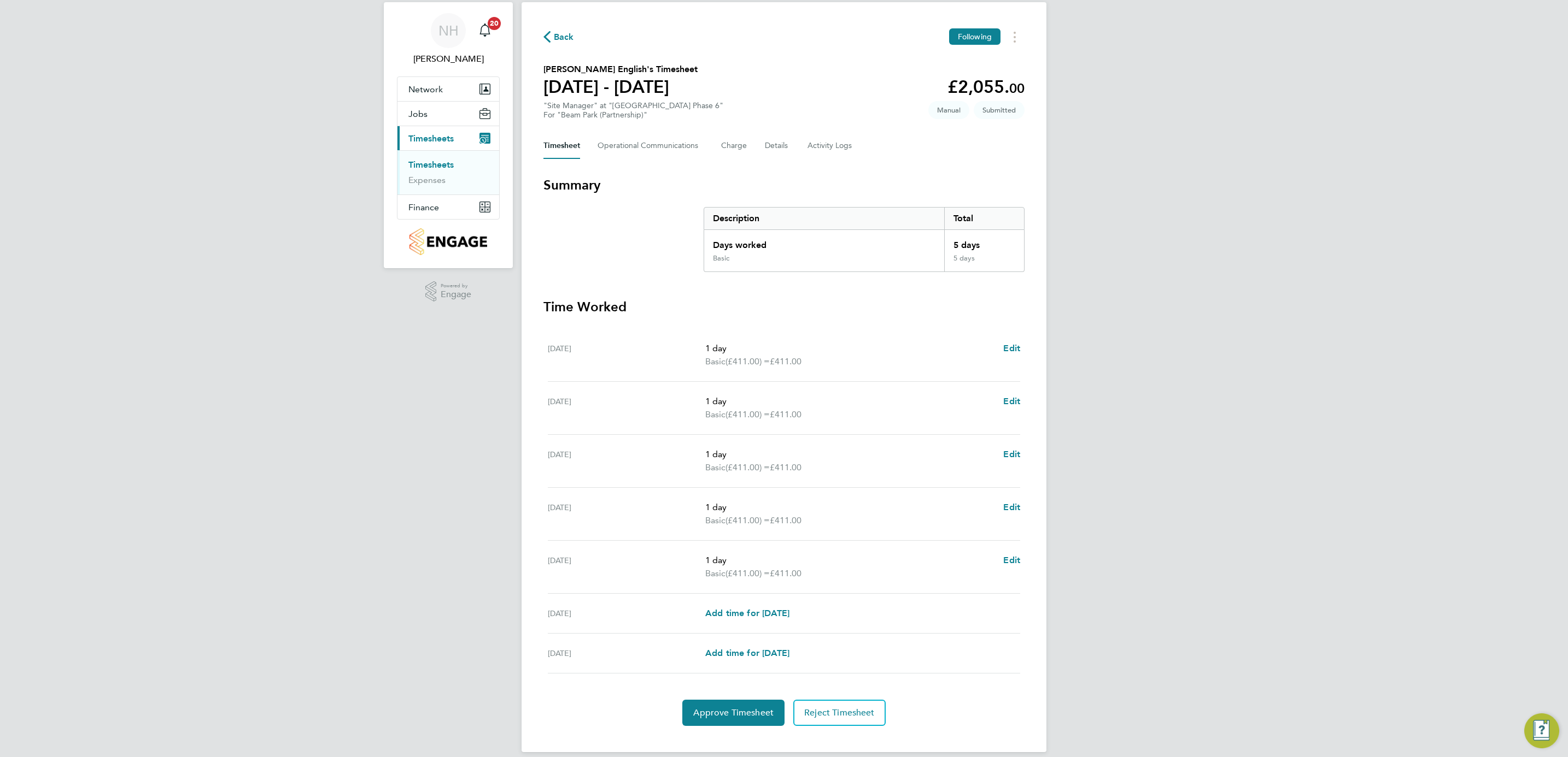
scroll to position [42, 0]
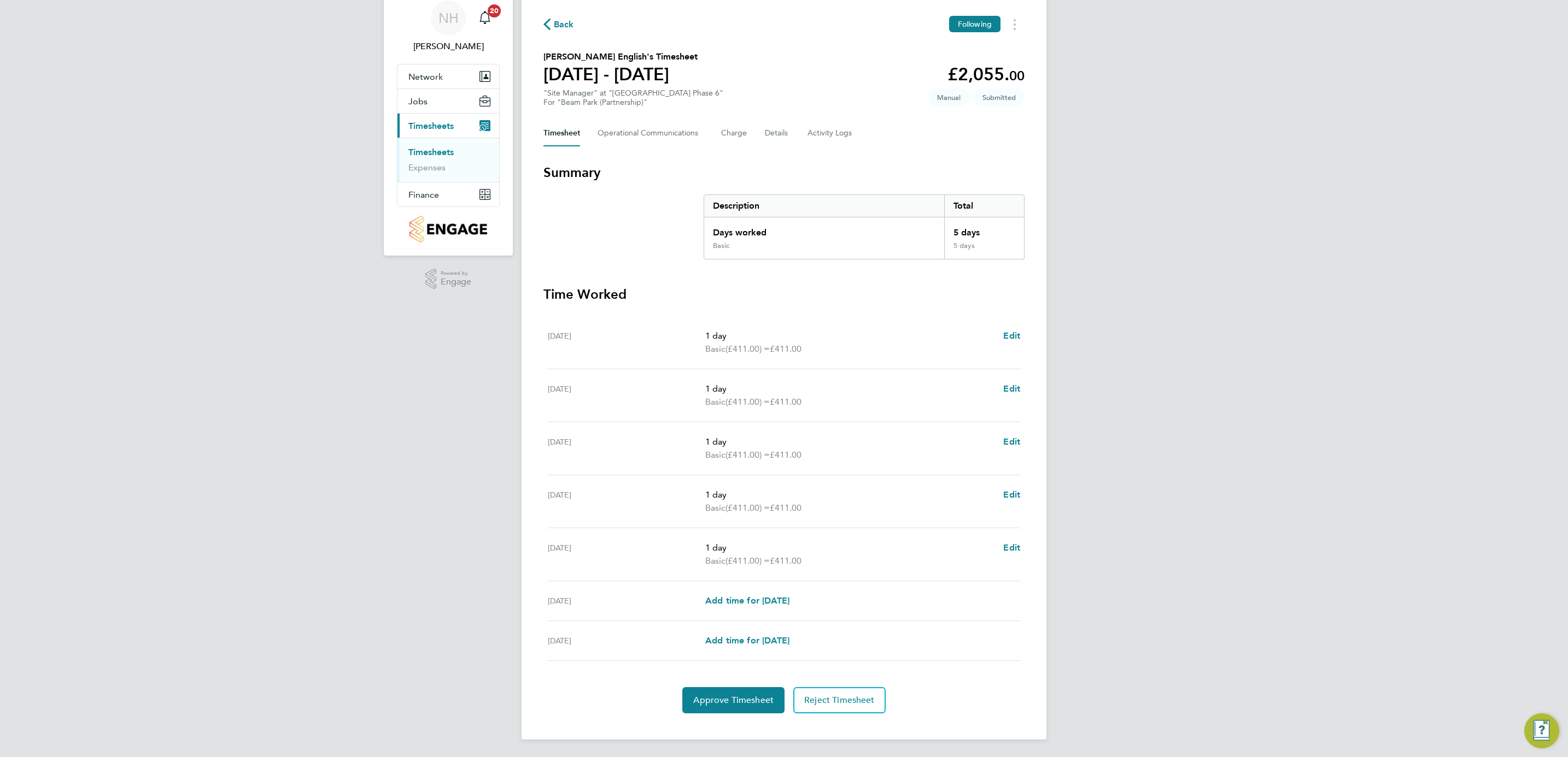
click at [566, 20] on span "Back" at bounding box center [564, 24] width 20 height 13
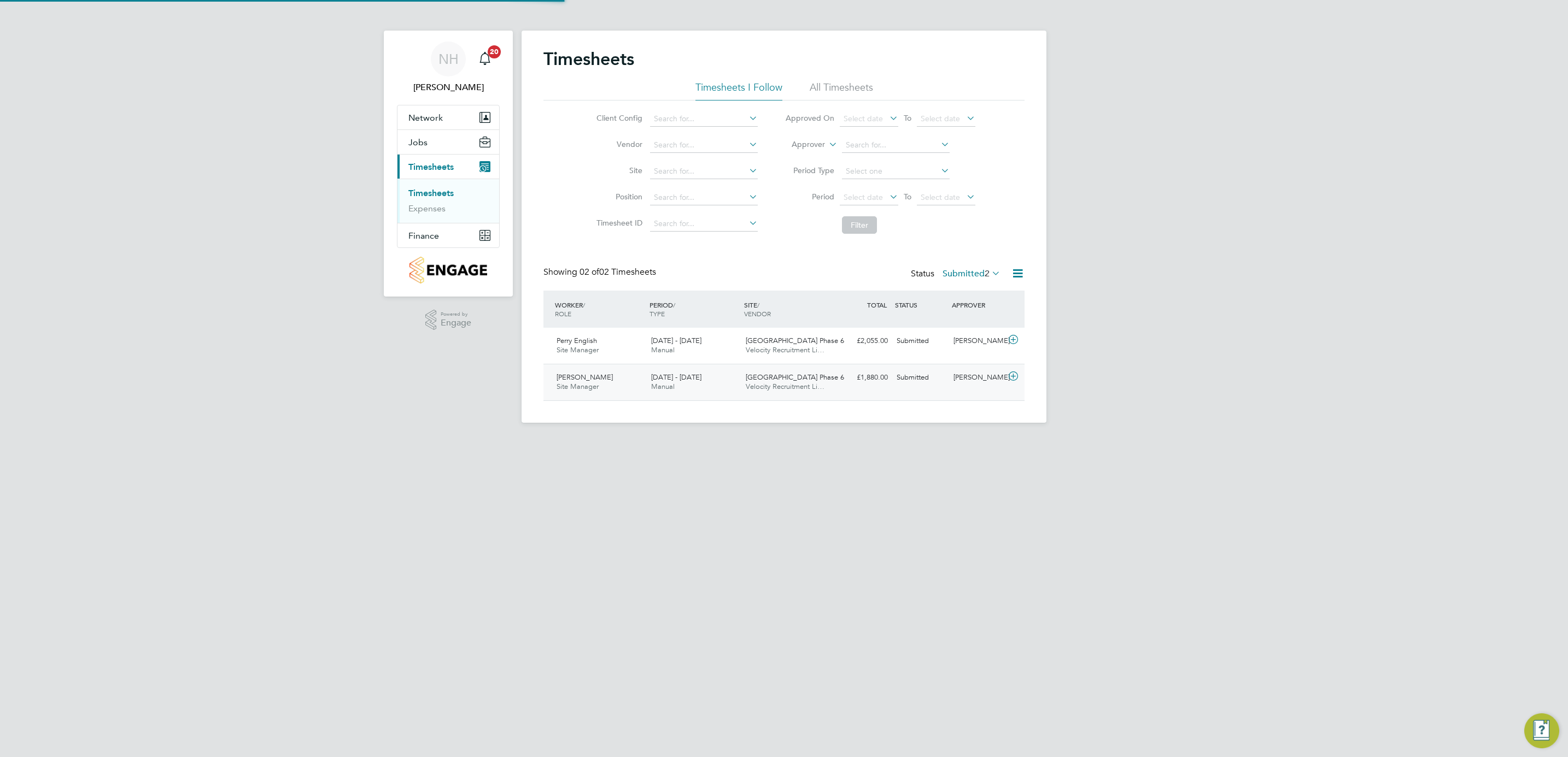
scroll to position [28, 95]
click at [960, 375] on div "[PERSON_NAME]" at bounding box center [977, 377] width 57 height 18
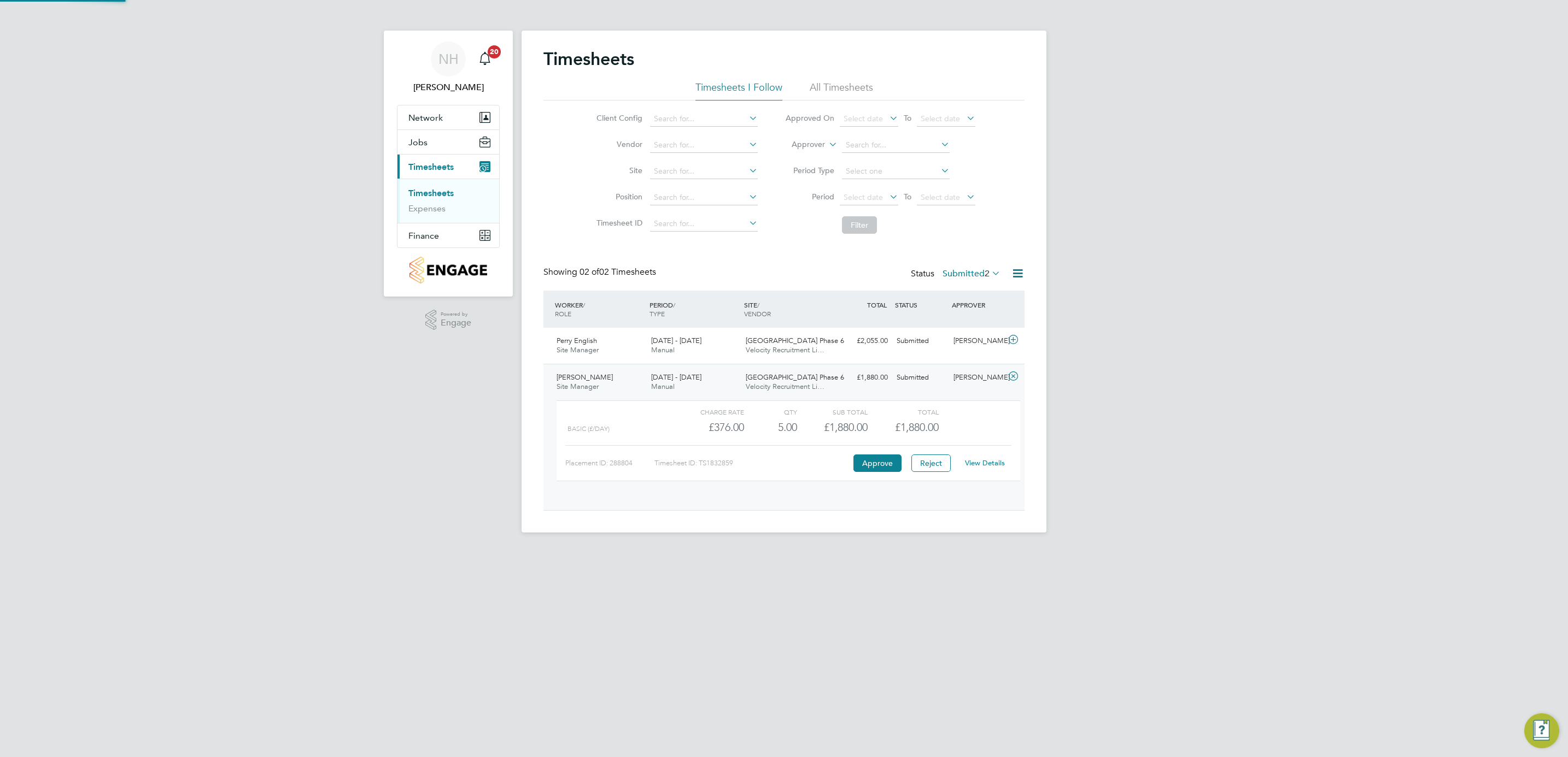
scroll to position [18, 106]
click at [985, 470] on div "View Details" at bounding box center [985, 463] width 53 height 17
click at [978, 464] on link "View Details" at bounding box center [985, 463] width 40 height 9
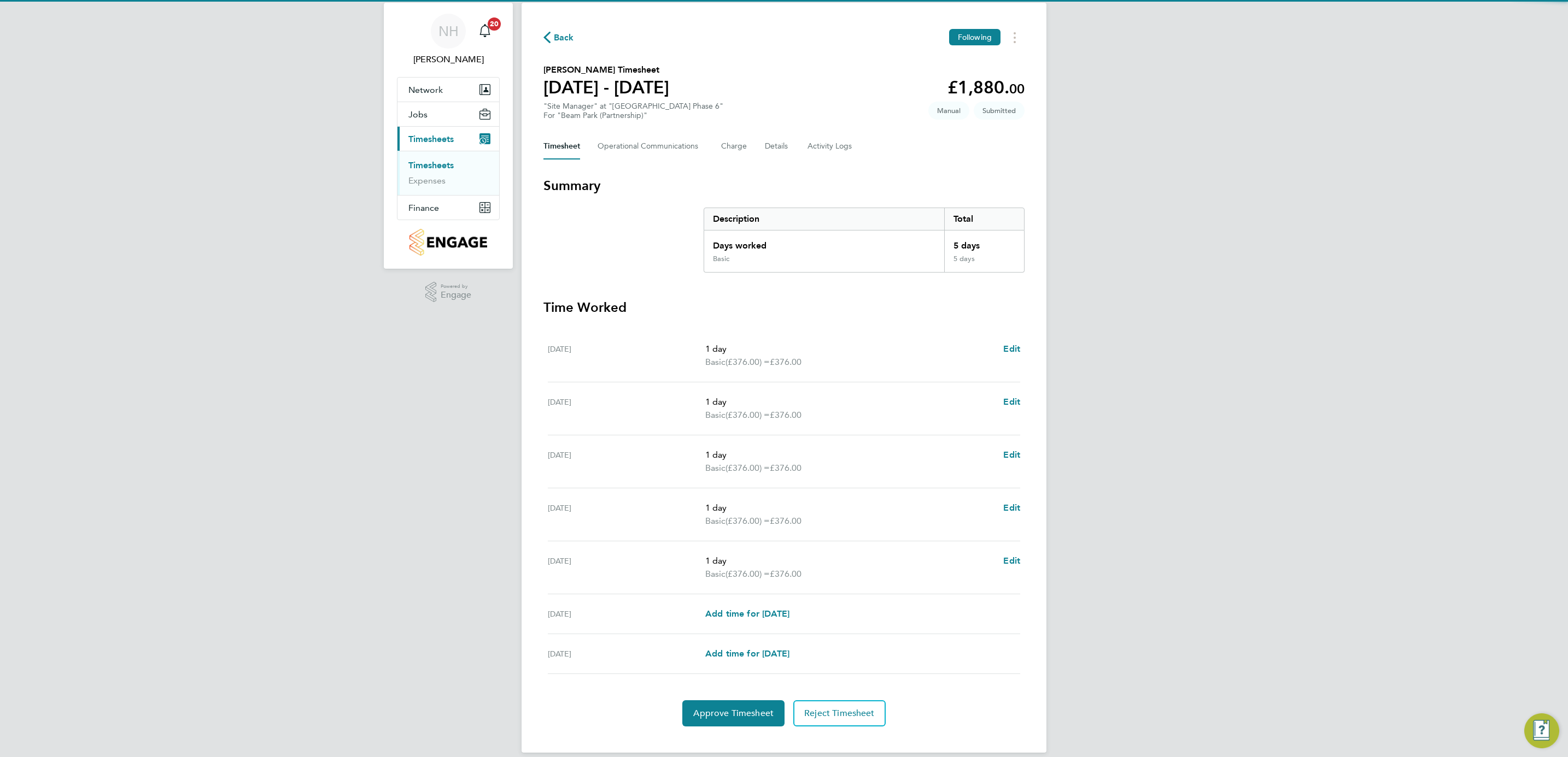
scroll to position [42, 0]
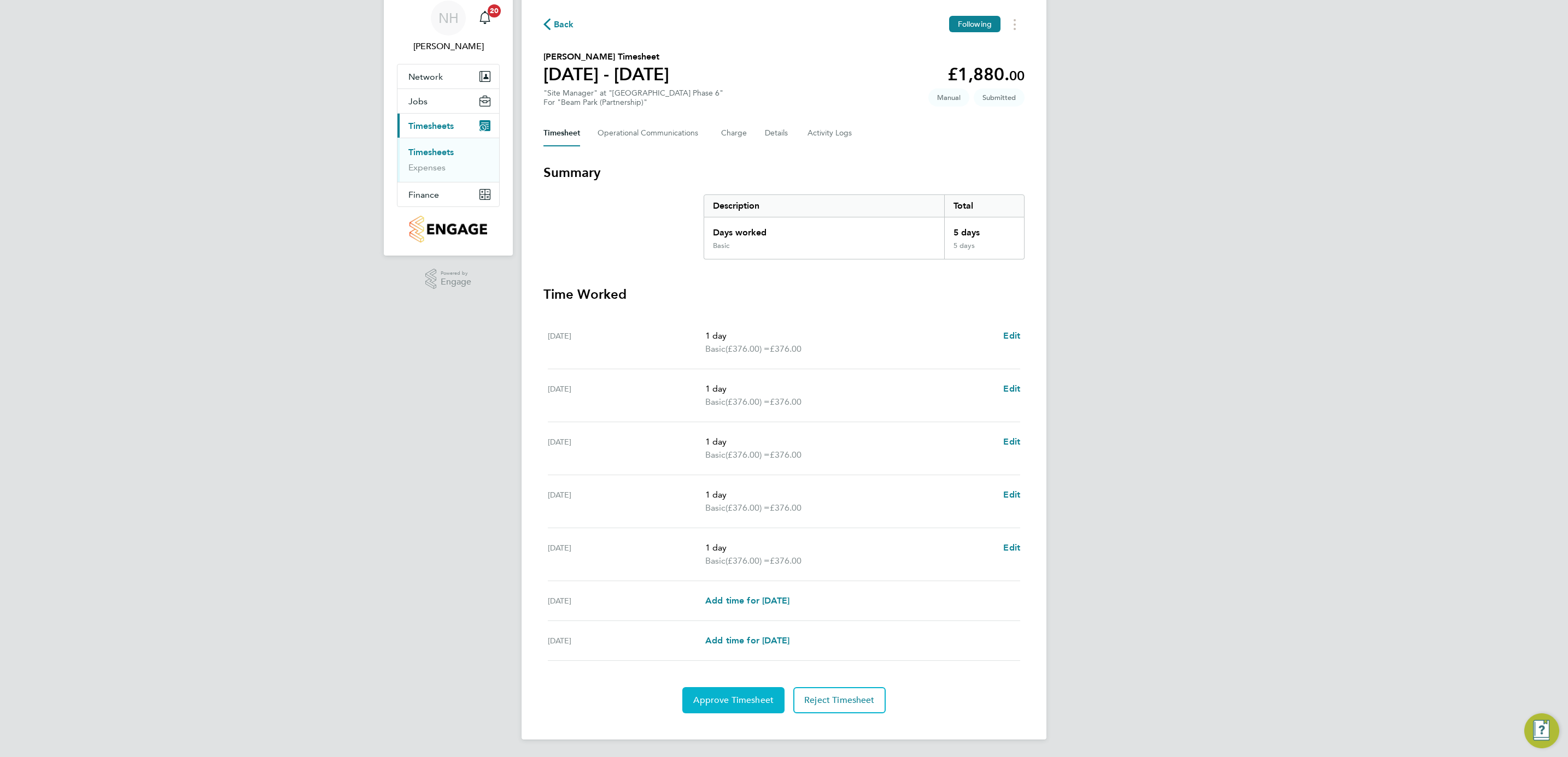
click at [728, 694] on button "Approve Timesheet" at bounding box center [734, 700] width 102 height 26
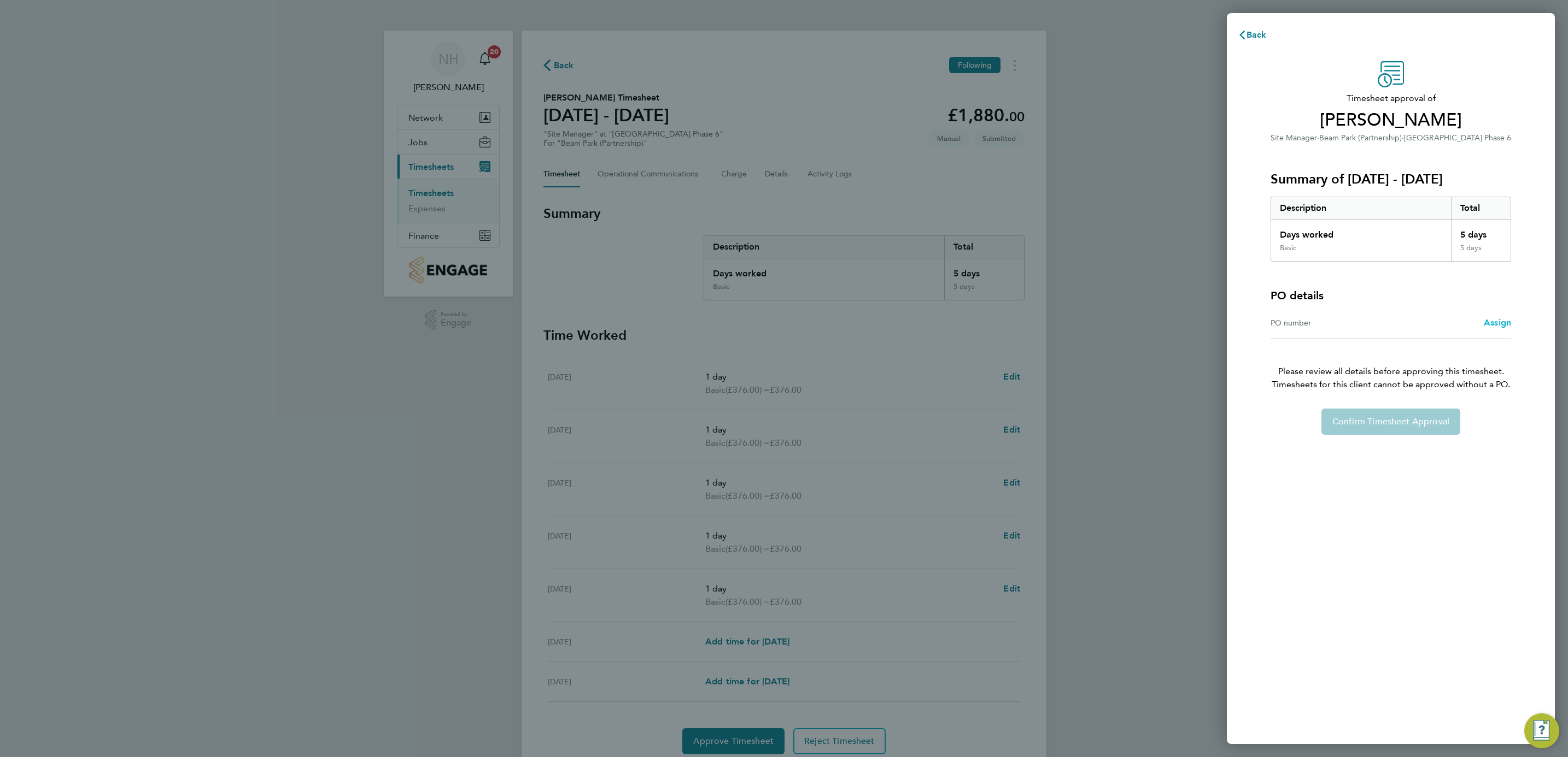
click at [1487, 321] on span "Assign" at bounding box center [1498, 323] width 27 height 10
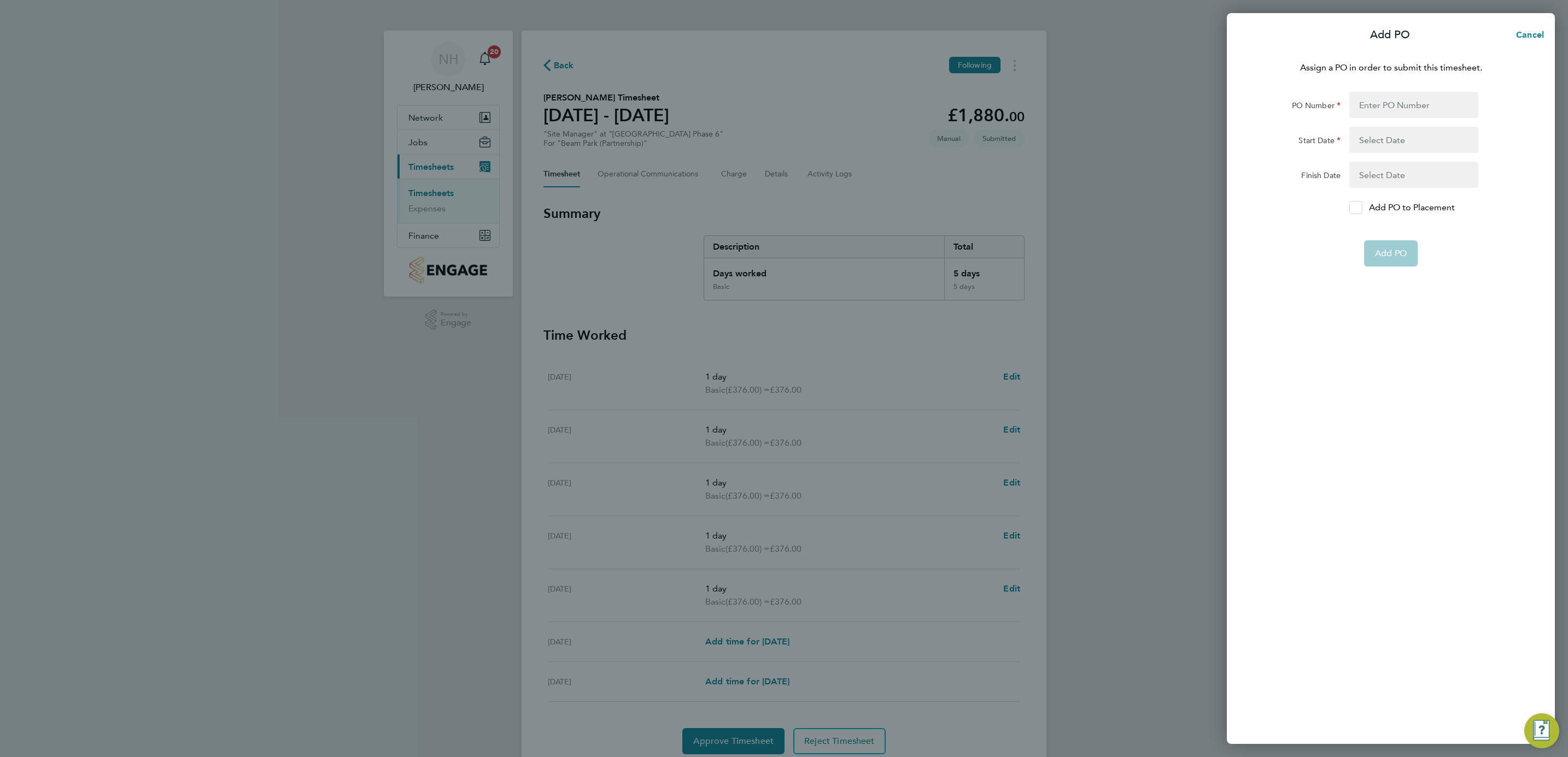
click at [1357, 205] on icon at bounding box center [1355, 208] width 8 height 7
click at [1359, 208] on input "Add PO to Placement" at bounding box center [1359, 208] width 0 height 0
click at [1363, 101] on input "PO Number" at bounding box center [1413, 105] width 129 height 26
type input "H66981A"
type input "[DATE]"
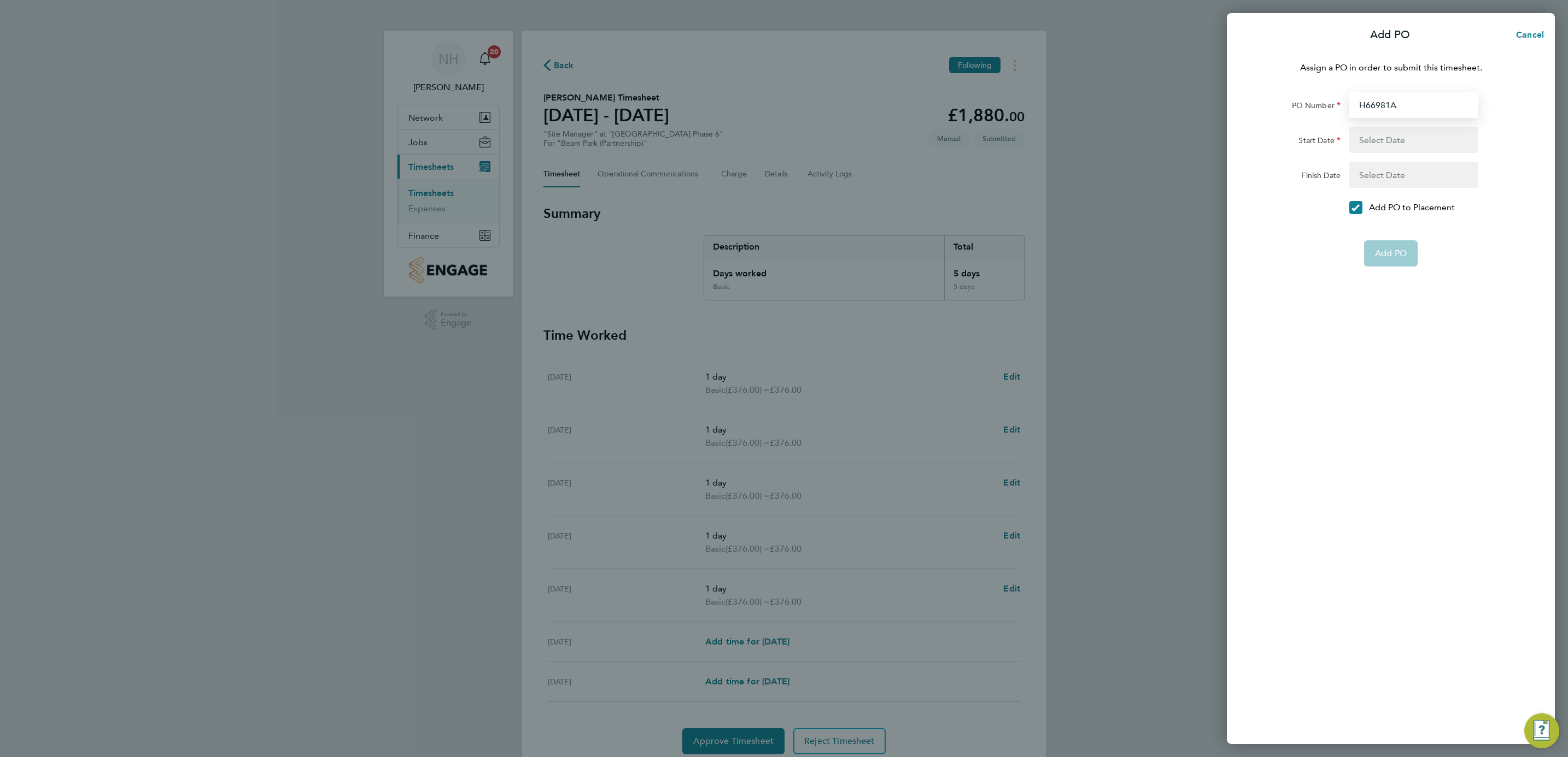
type input "[DATE]"
click at [1384, 233] on button "Add PO" at bounding box center [1390, 227] width 53 height 26
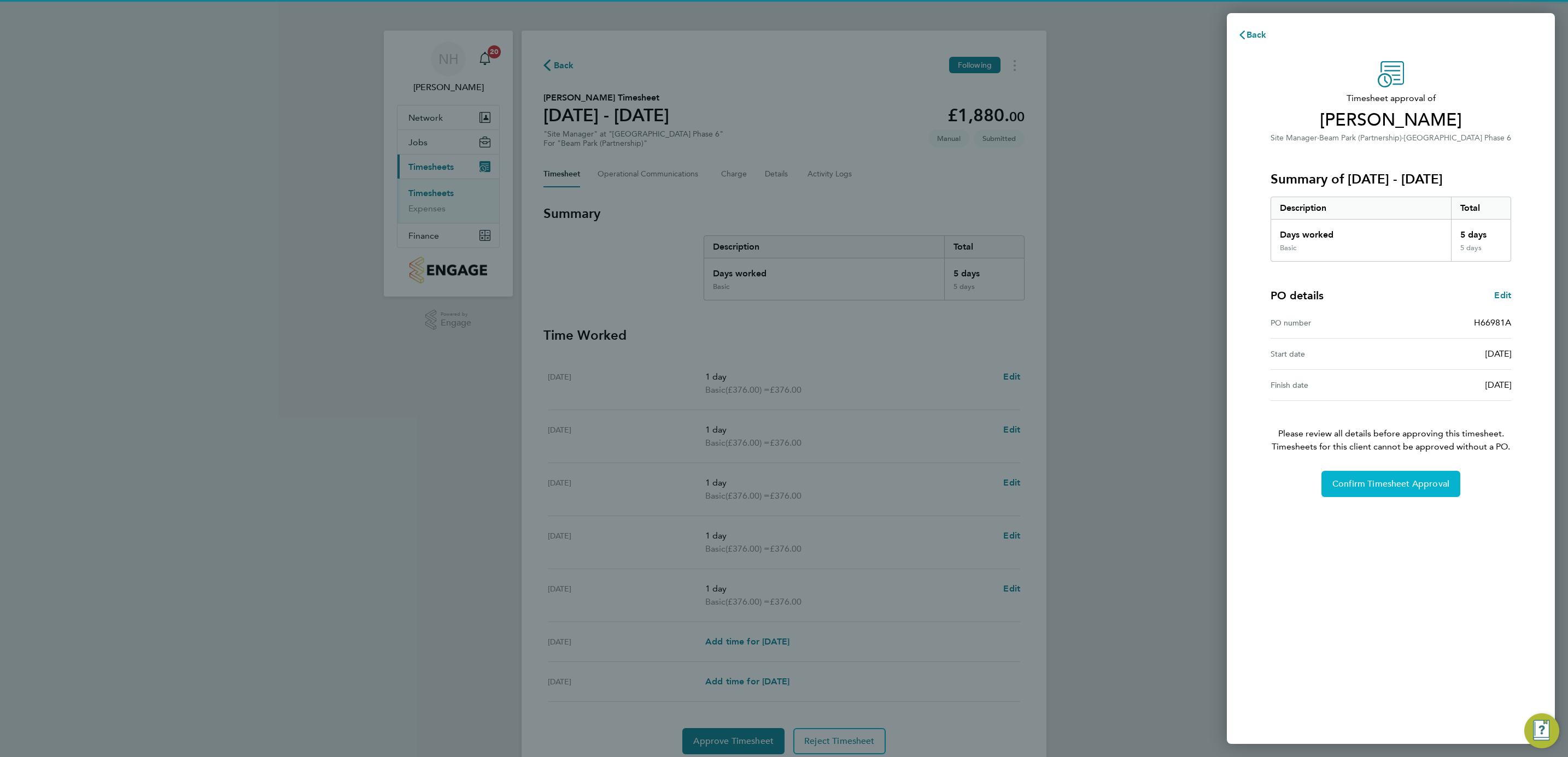
click at [1380, 487] on span "Confirm Timesheet Approval" at bounding box center [1390, 484] width 117 height 11
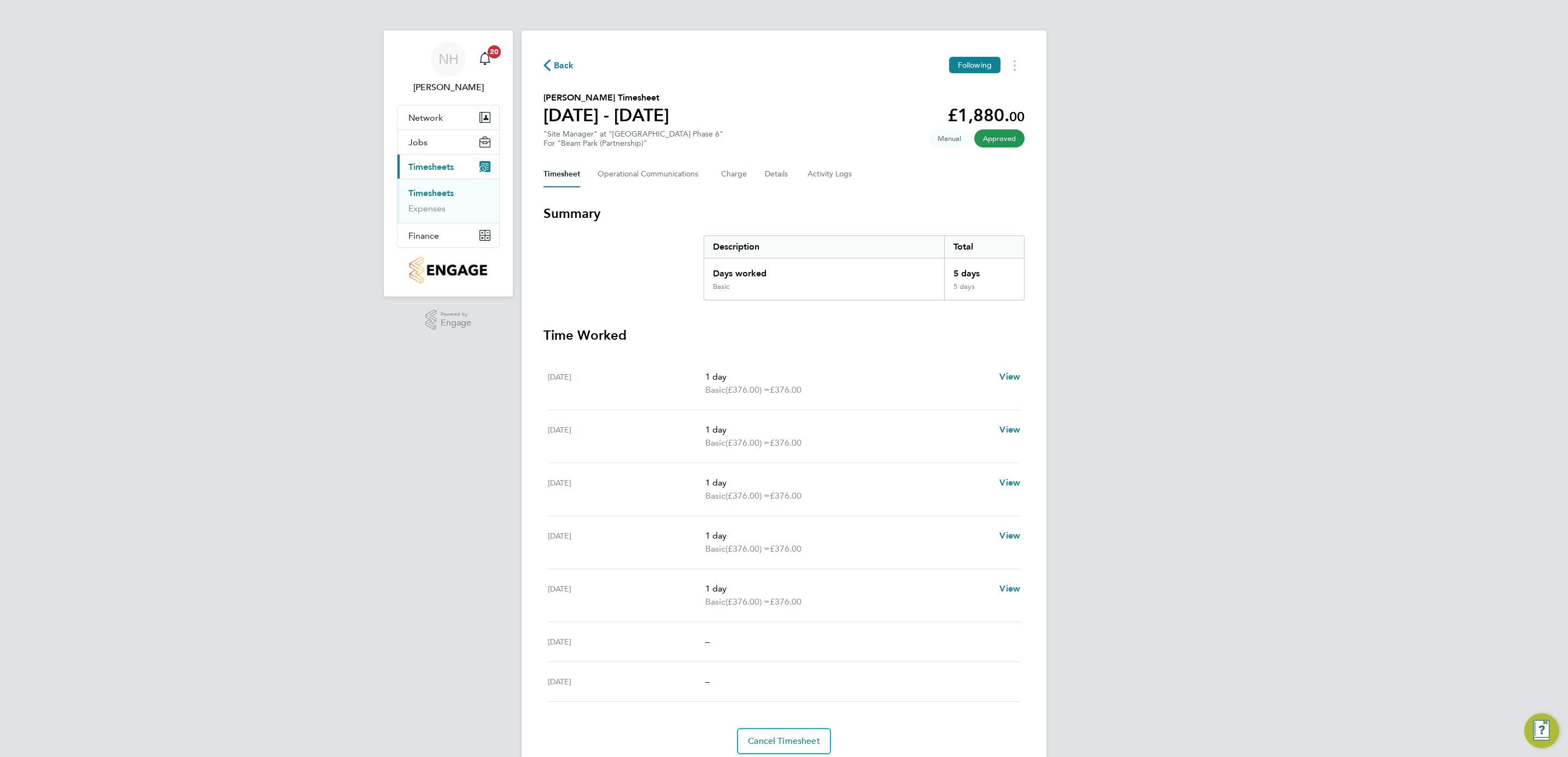
click at [563, 67] on span "Back" at bounding box center [564, 65] width 20 height 13
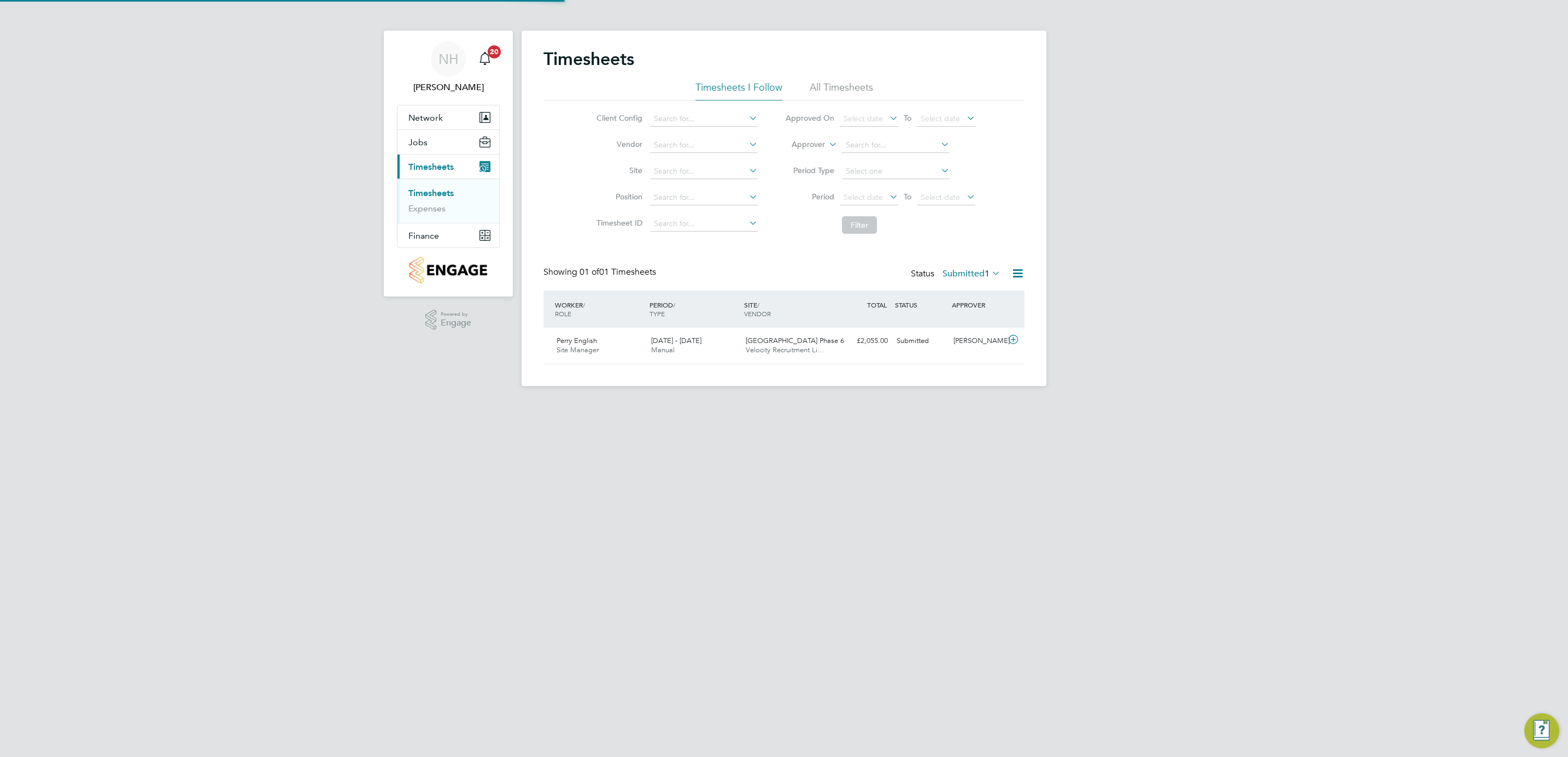
scroll to position [28, 95]
click at [952, 274] on label "Submitted 1" at bounding box center [971, 273] width 58 height 11
click at [954, 267] on div "Status Submitted 1" at bounding box center [957, 274] width 92 height 15
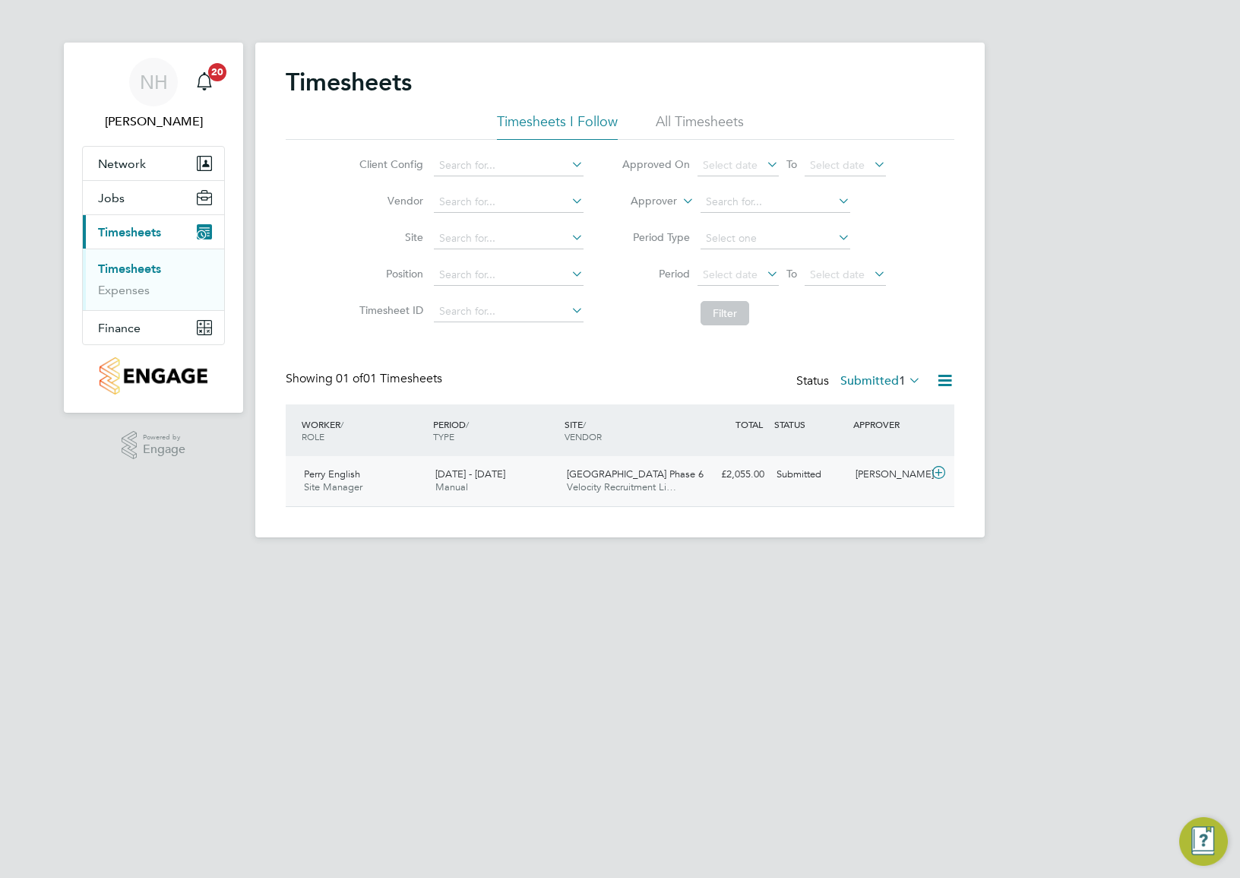
click at [887, 474] on div "[PERSON_NAME]" at bounding box center [889, 474] width 79 height 25
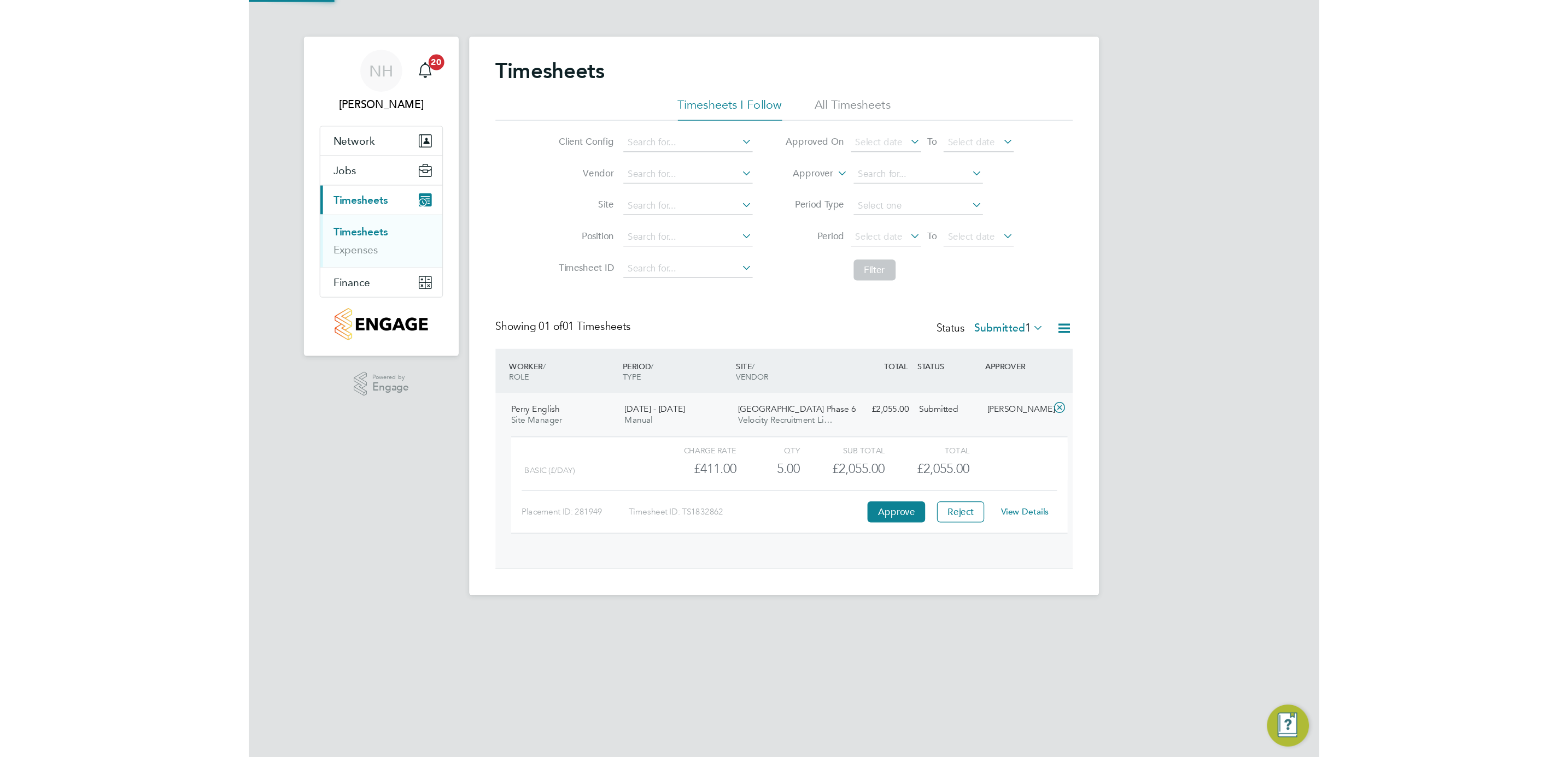
scroll to position [18, 106]
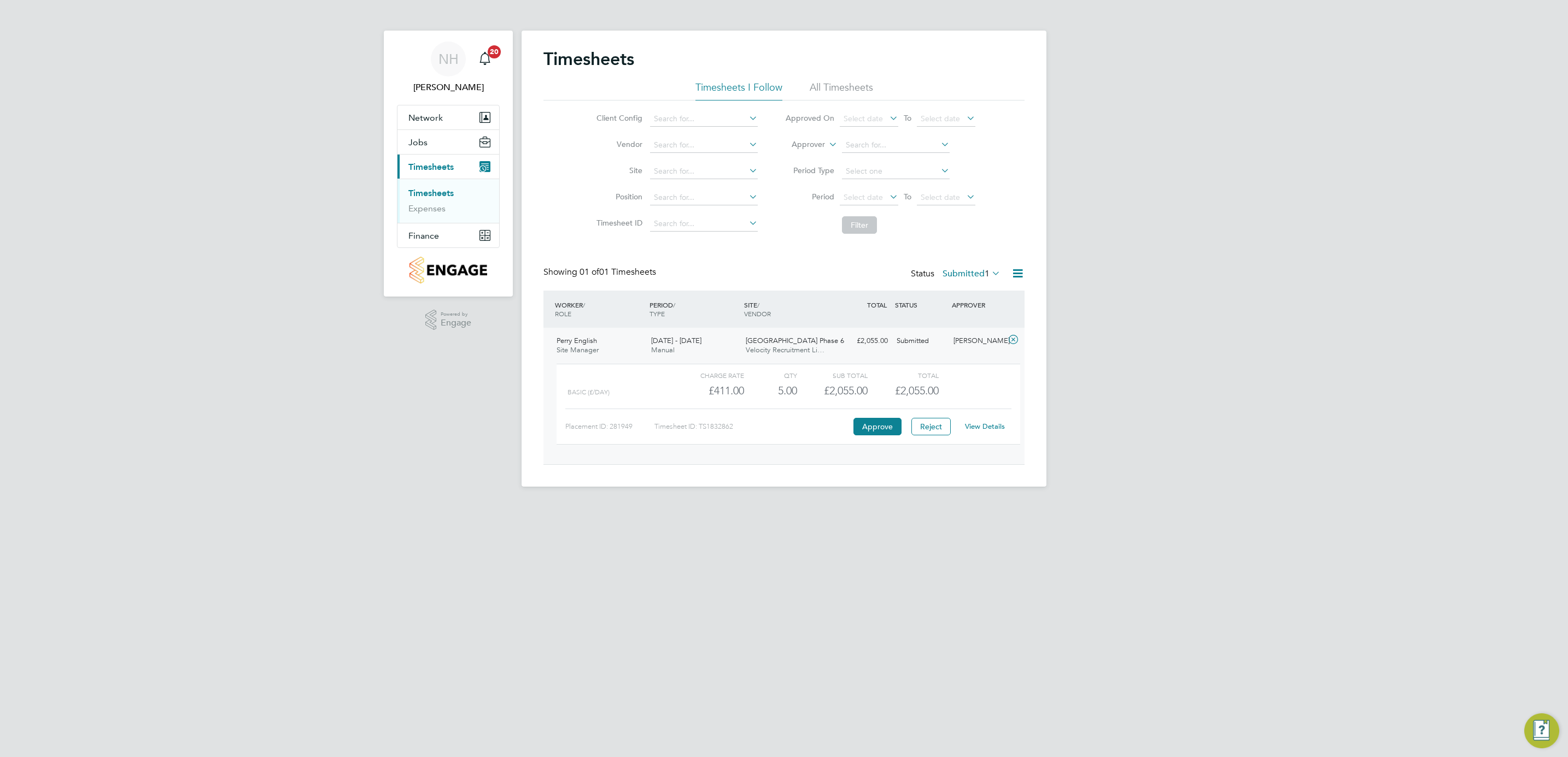
click at [949, 265] on div "Timesheets Timesheets I Follow All Timesheets Client Config Vendor Site Positio…" at bounding box center [784, 257] width 481 height 417
click at [944, 271] on label "Submitted 1" at bounding box center [971, 273] width 58 height 11
click at [957, 327] on li "Submitted" at bounding box center [957, 324] width 50 height 15
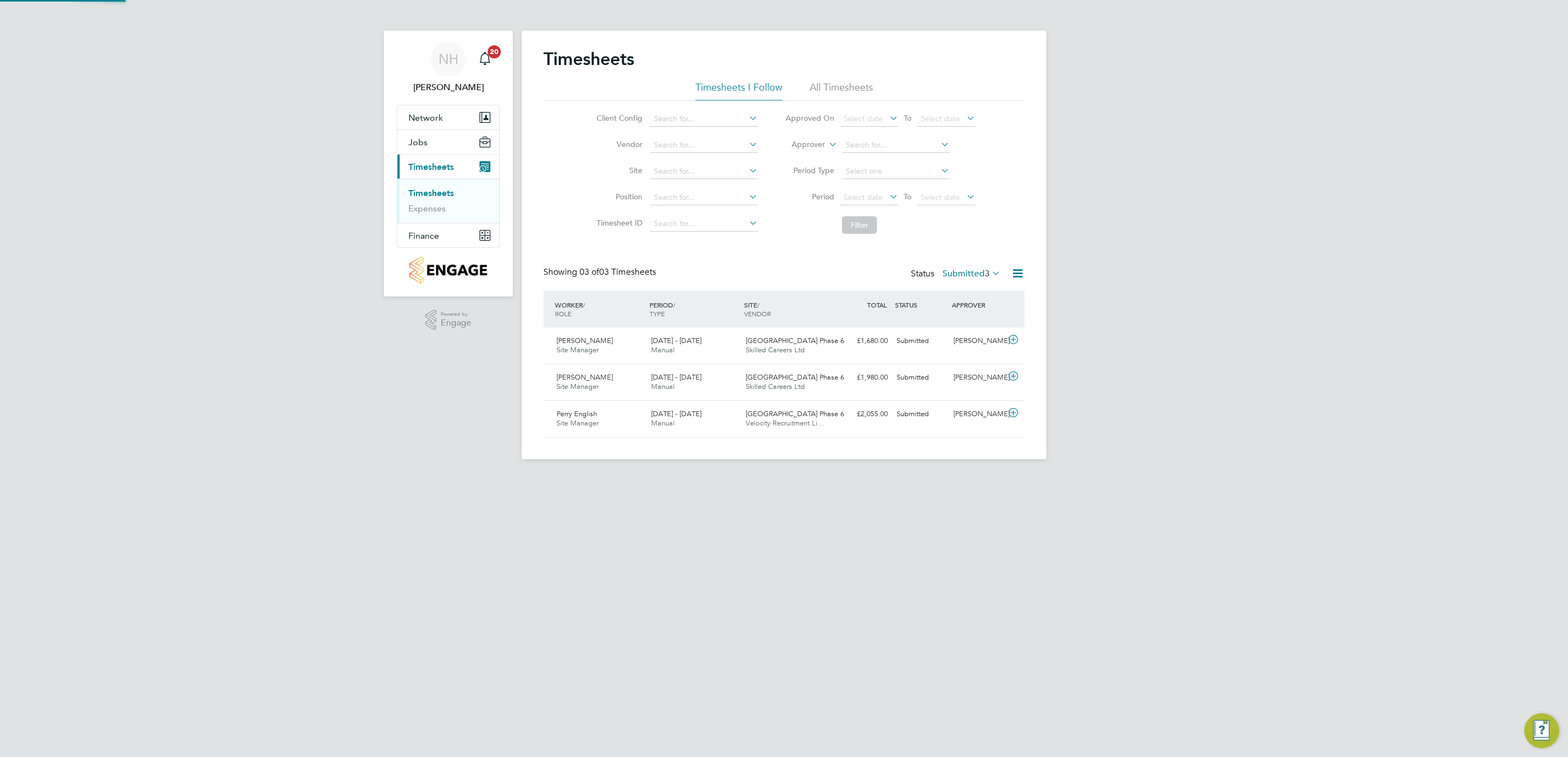
scroll to position [0, 0]
click at [968, 340] on div "[PERSON_NAME]" at bounding box center [977, 341] width 57 height 18
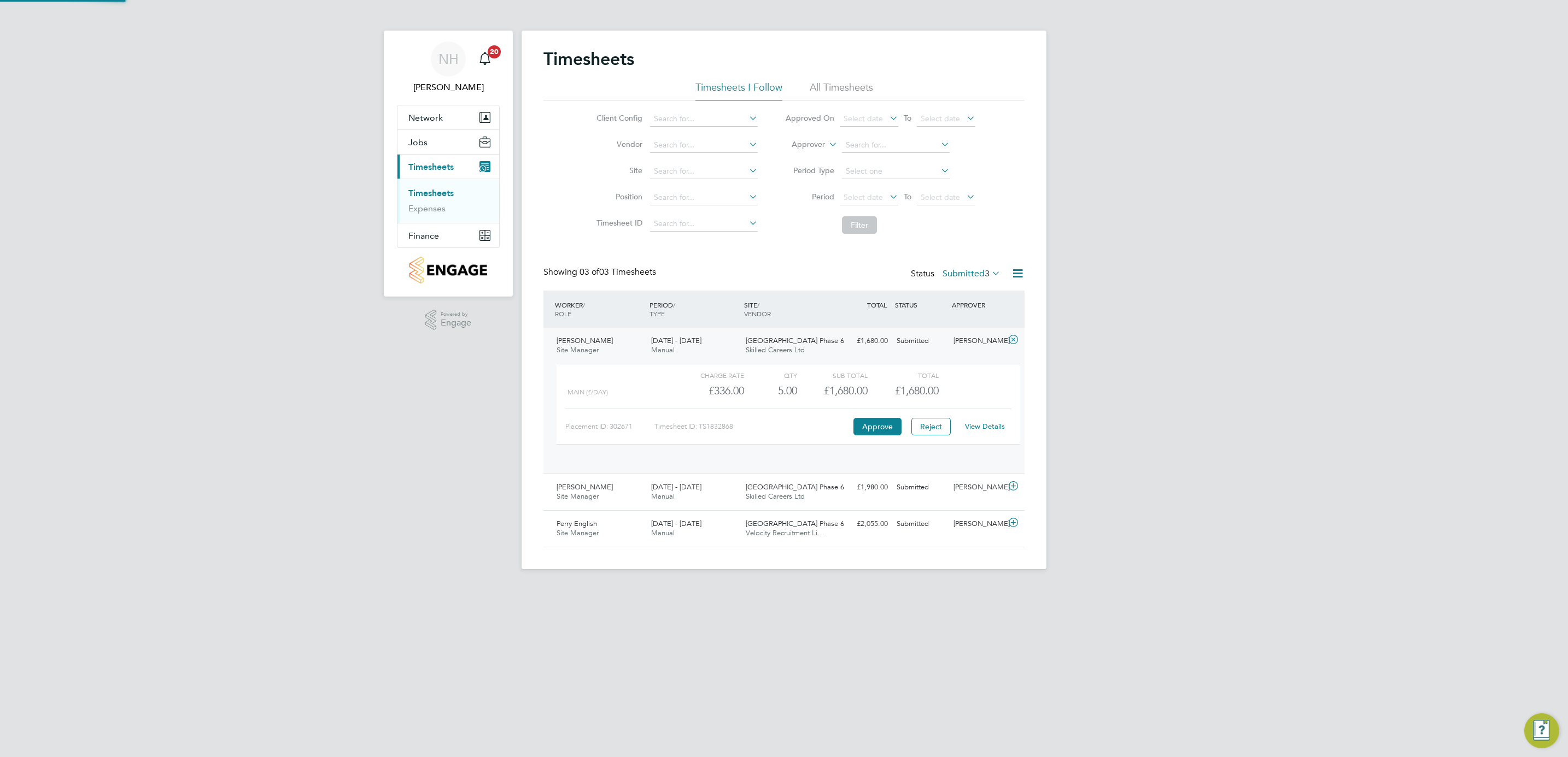
scroll to position [18, 106]
click at [989, 427] on link "View Details" at bounding box center [985, 426] width 40 height 9
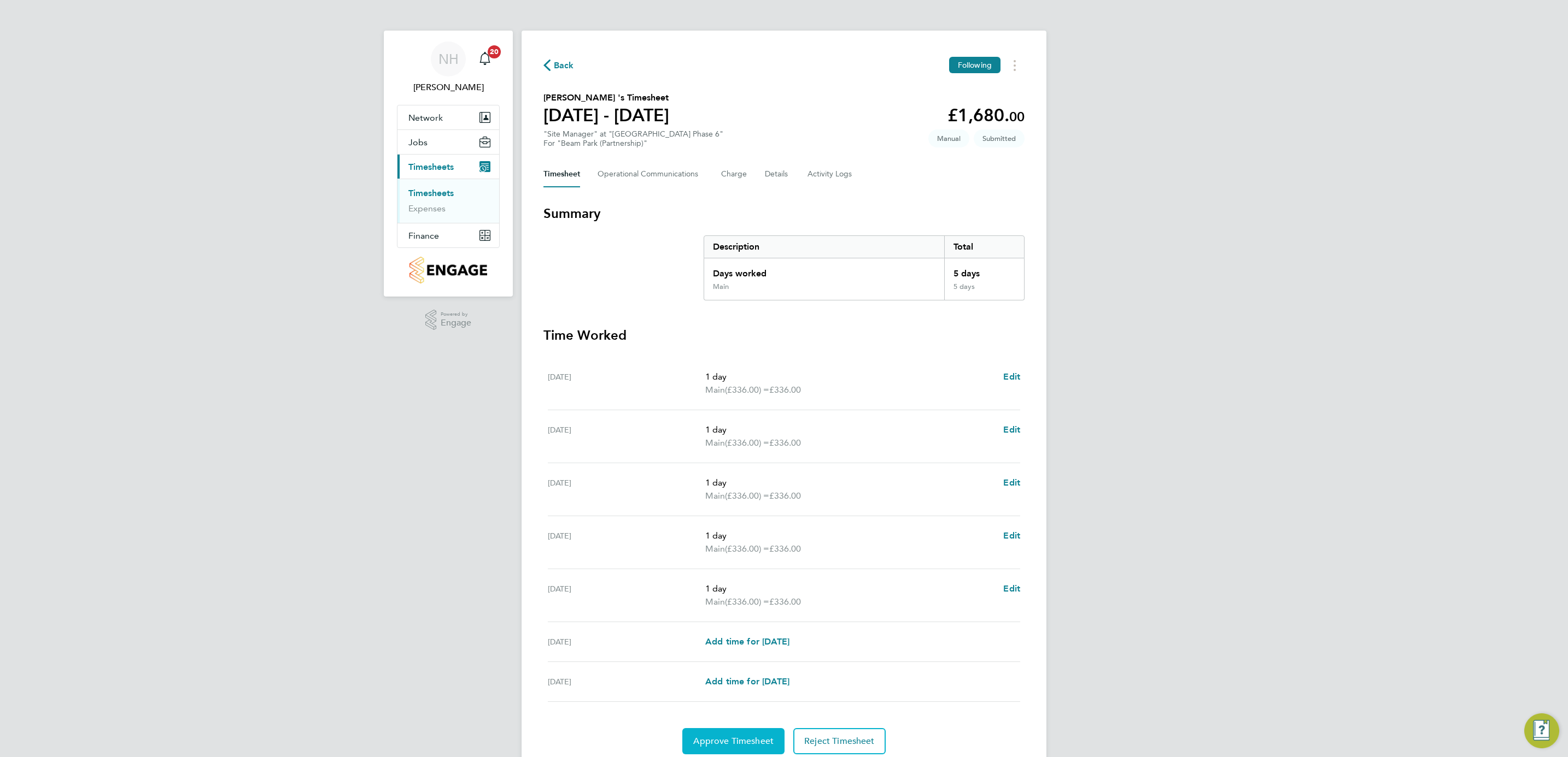
click at [737, 744] on span "Approve Timesheet" at bounding box center [734, 741] width 81 height 11
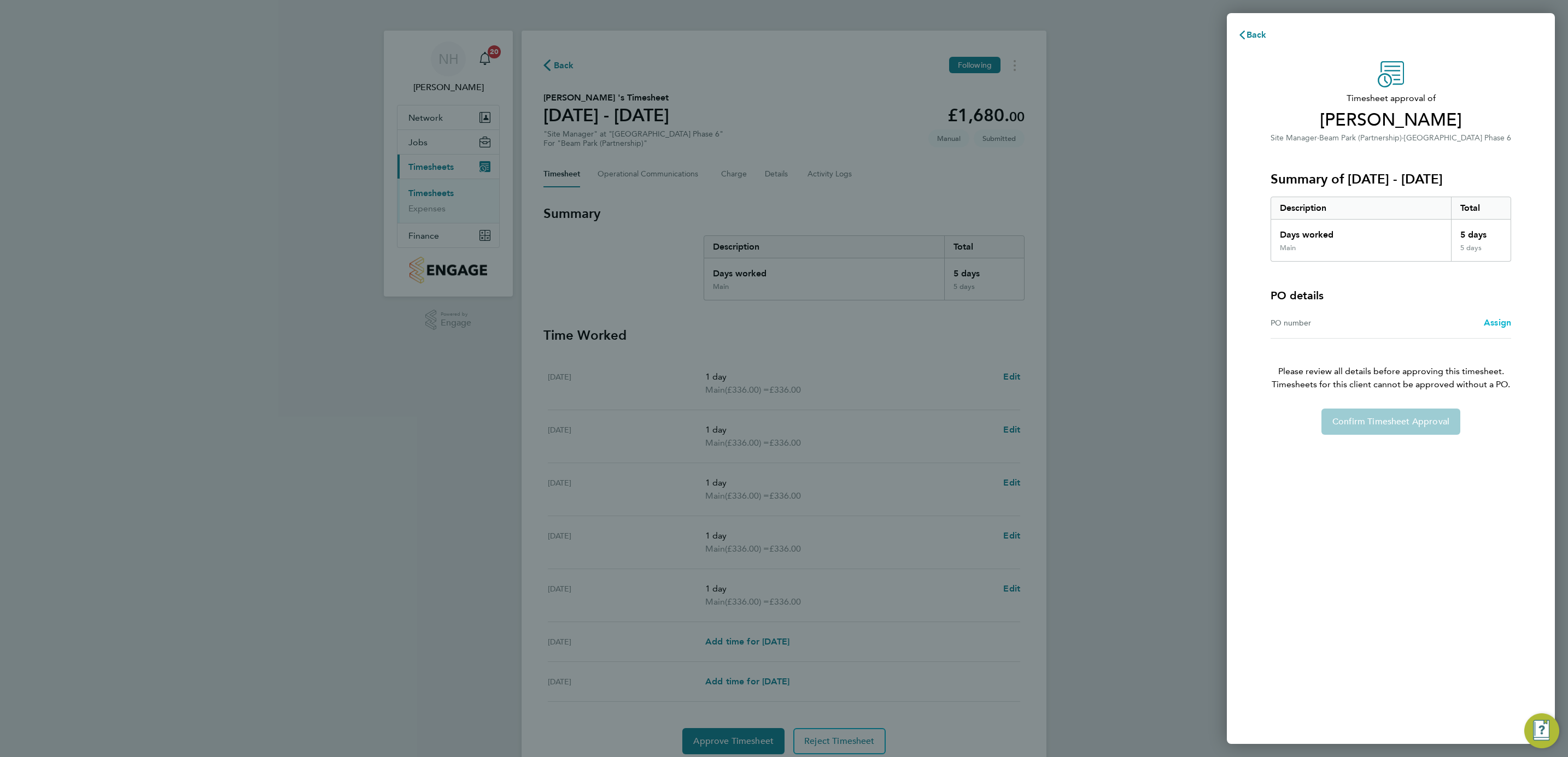
click at [1498, 323] on span "Assign" at bounding box center [1498, 323] width 27 height 10
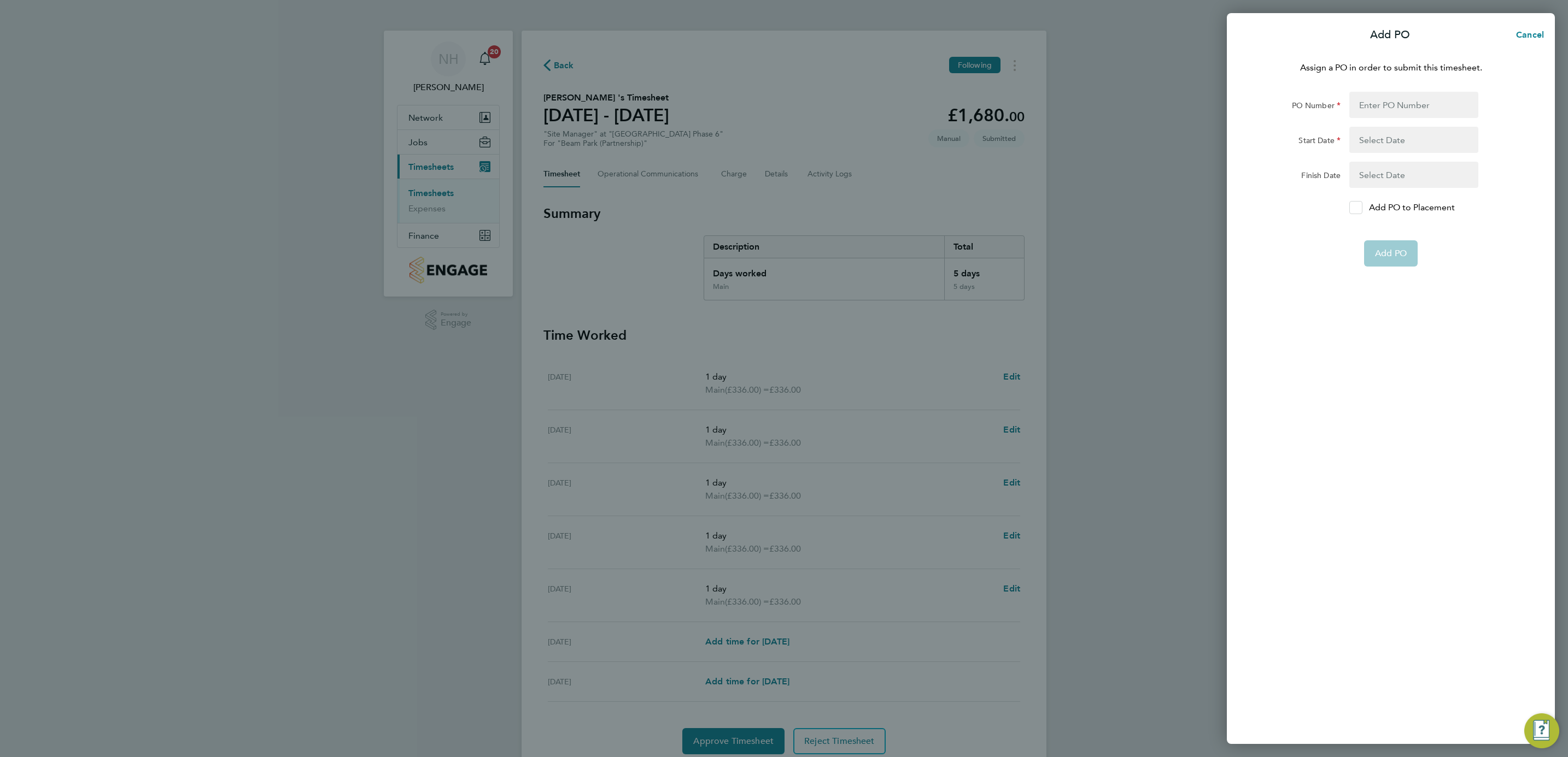
click at [1352, 204] on icon at bounding box center [1355, 208] width 8 height 7
click at [1359, 208] on input "Add PO to Placement" at bounding box center [1359, 208] width 0 height 0
click at [1372, 105] on input "PO Number" at bounding box center [1413, 105] width 129 height 26
type input "H66981C"
type input "[DATE]"
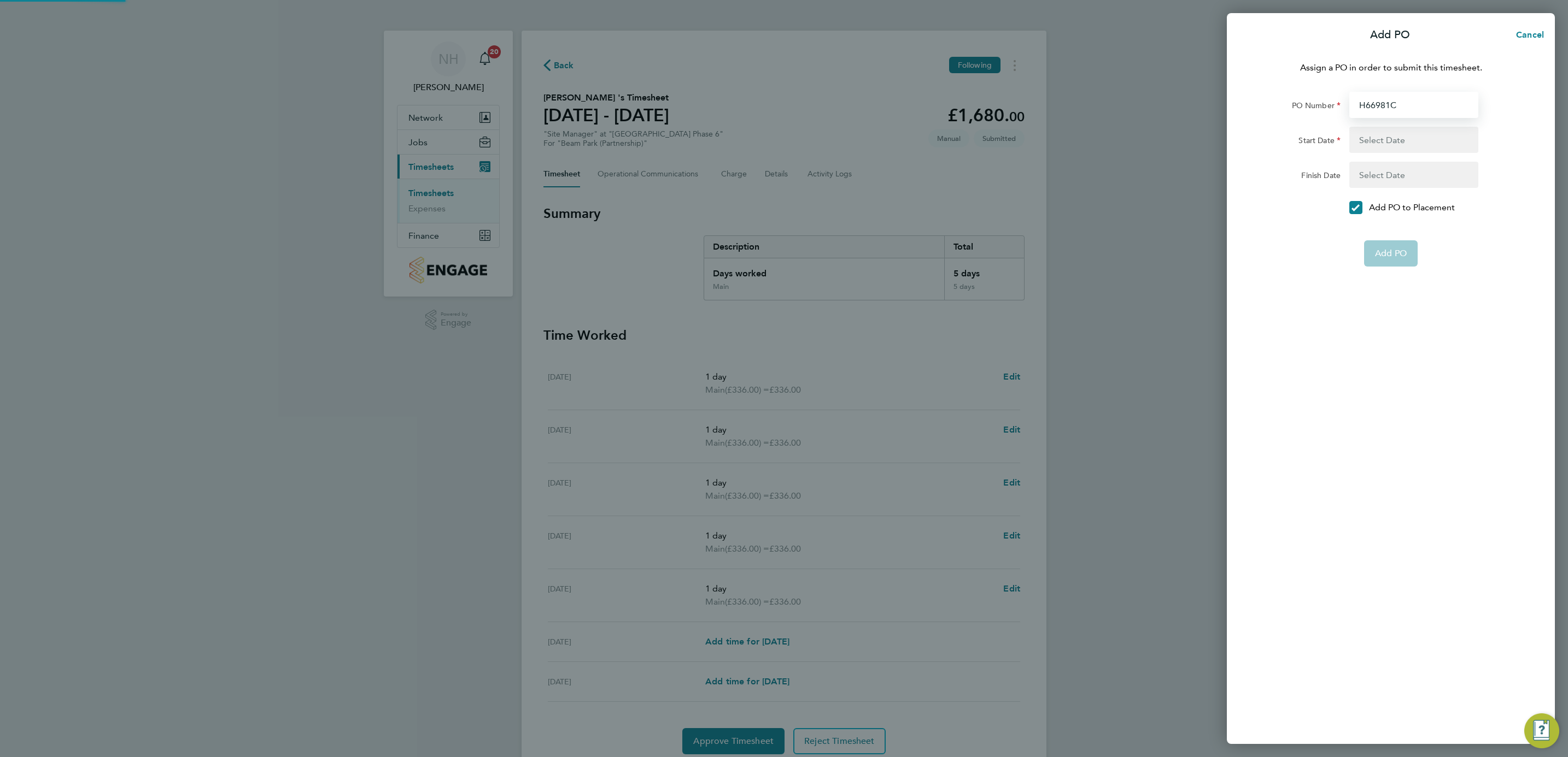
type input "[DATE]"
click at [1395, 229] on span "Add PO" at bounding box center [1391, 227] width 32 height 11
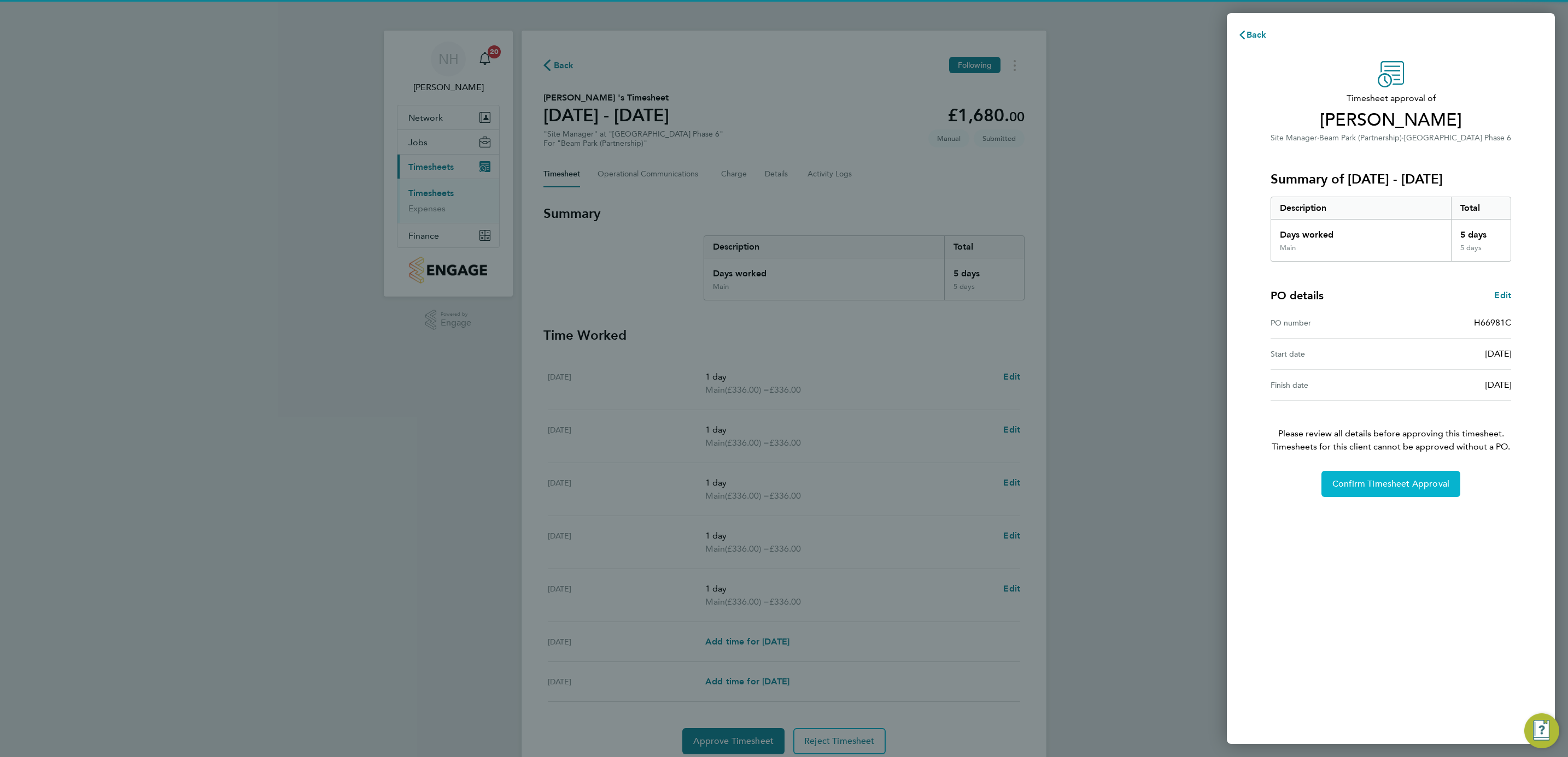
click at [1389, 487] on span "Confirm Timesheet Approval" at bounding box center [1390, 484] width 117 height 11
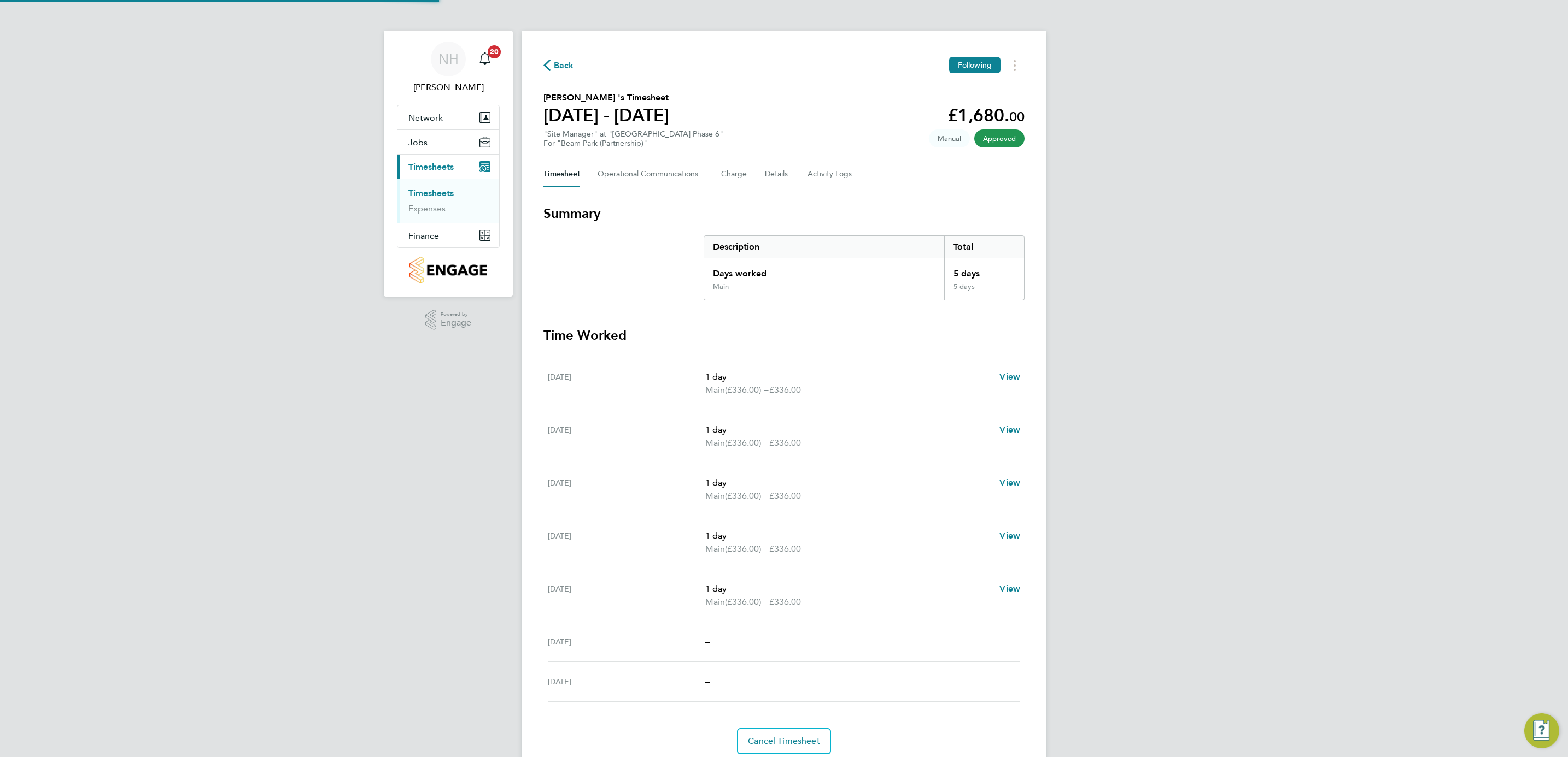
click at [555, 67] on span "Back" at bounding box center [564, 65] width 20 height 13
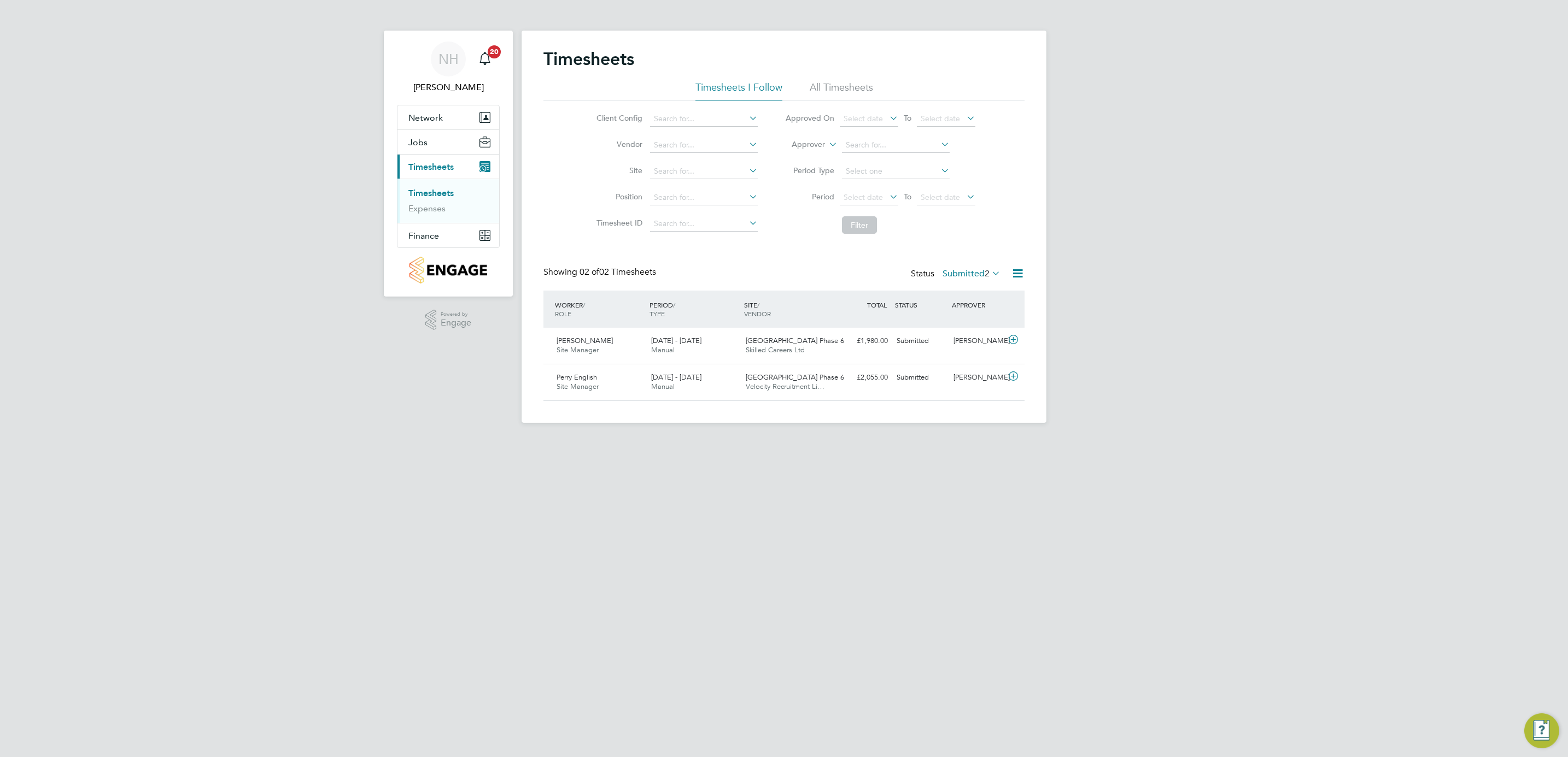
scroll to position [28, 95]
click at [976, 338] on div "[PERSON_NAME]" at bounding box center [977, 341] width 57 height 18
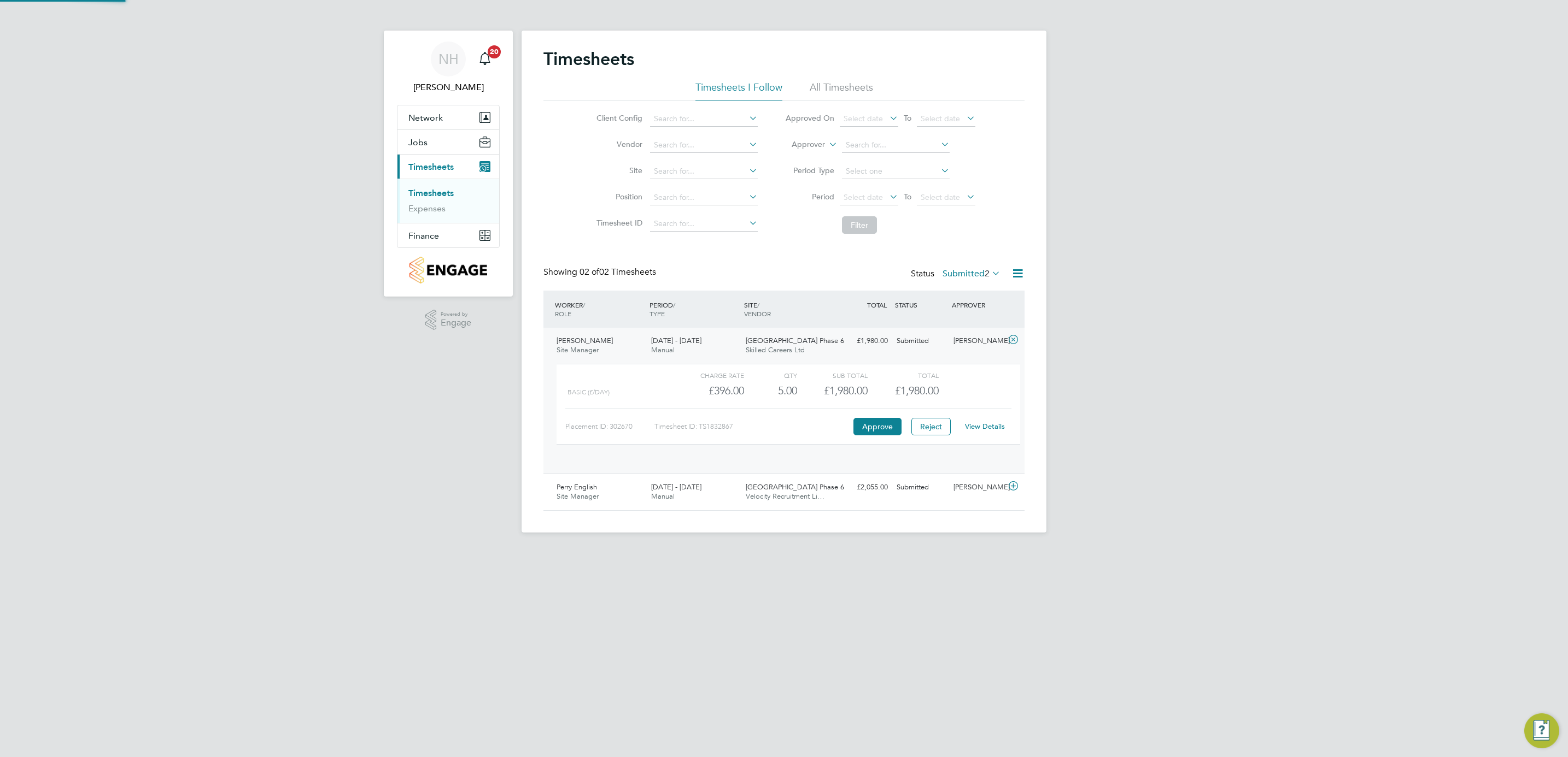
scroll to position [18, 106]
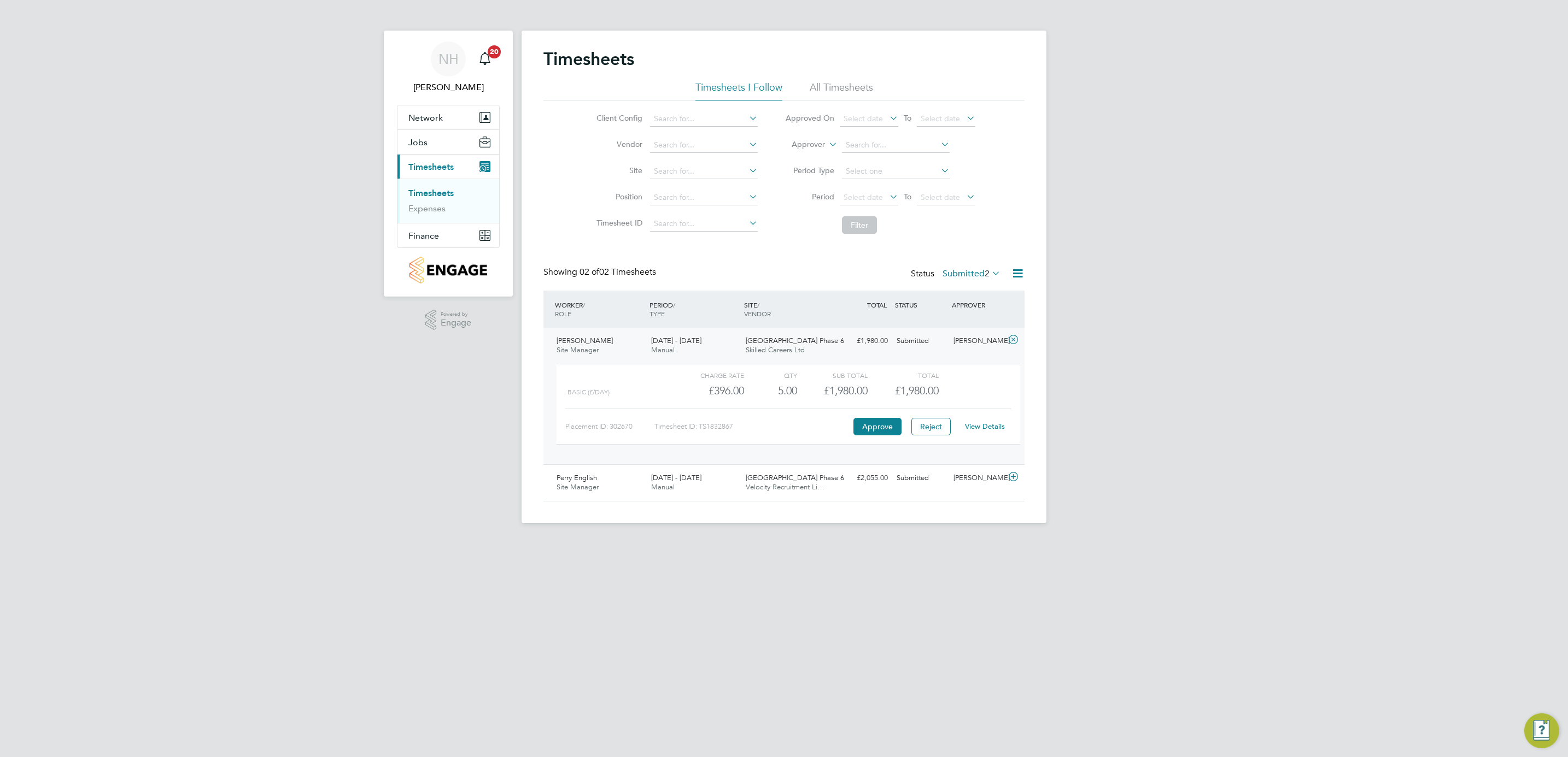
click at [983, 427] on link "View Details" at bounding box center [985, 426] width 40 height 9
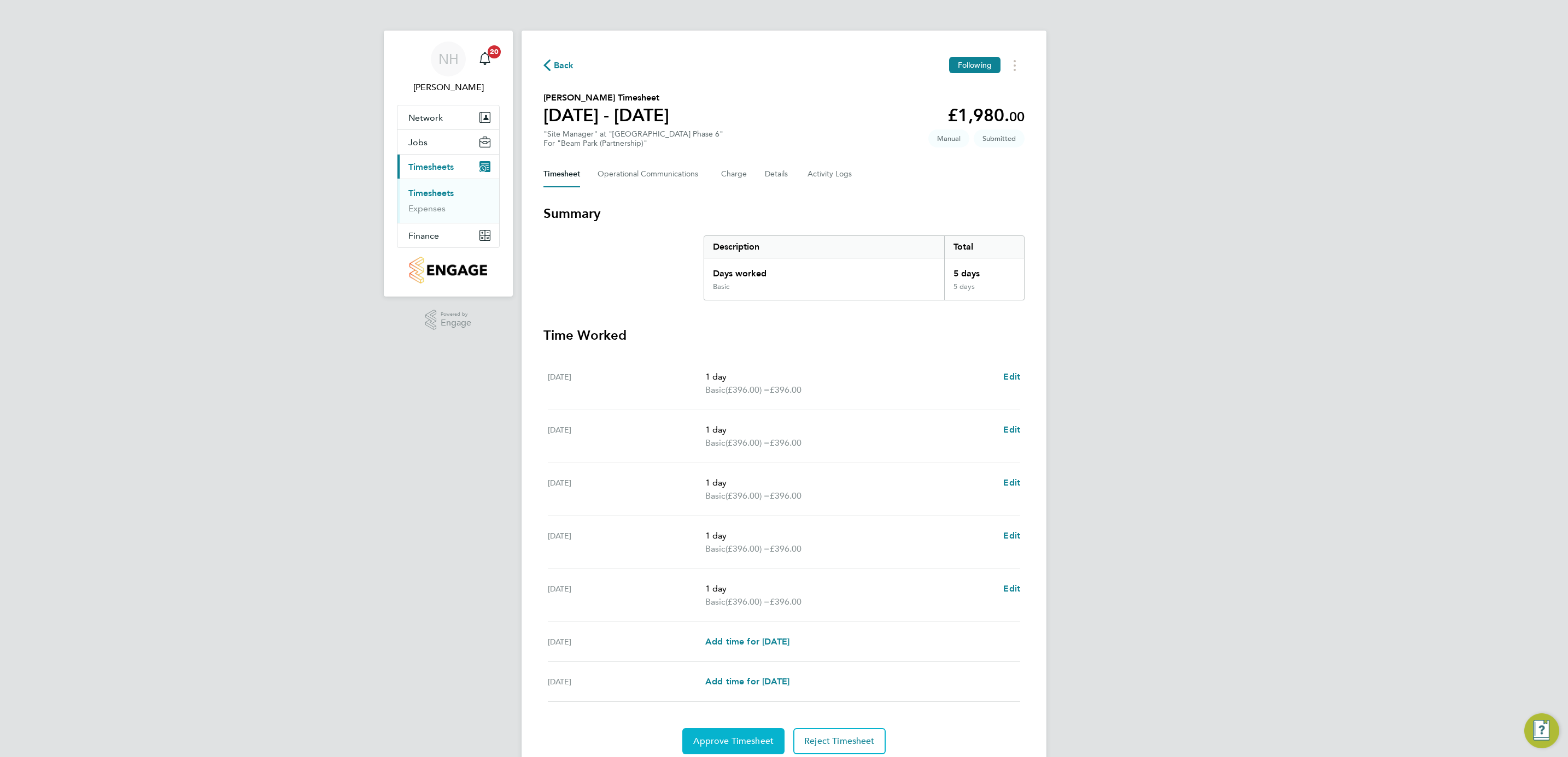
click at [739, 735] on button "Approve Timesheet" at bounding box center [734, 741] width 102 height 26
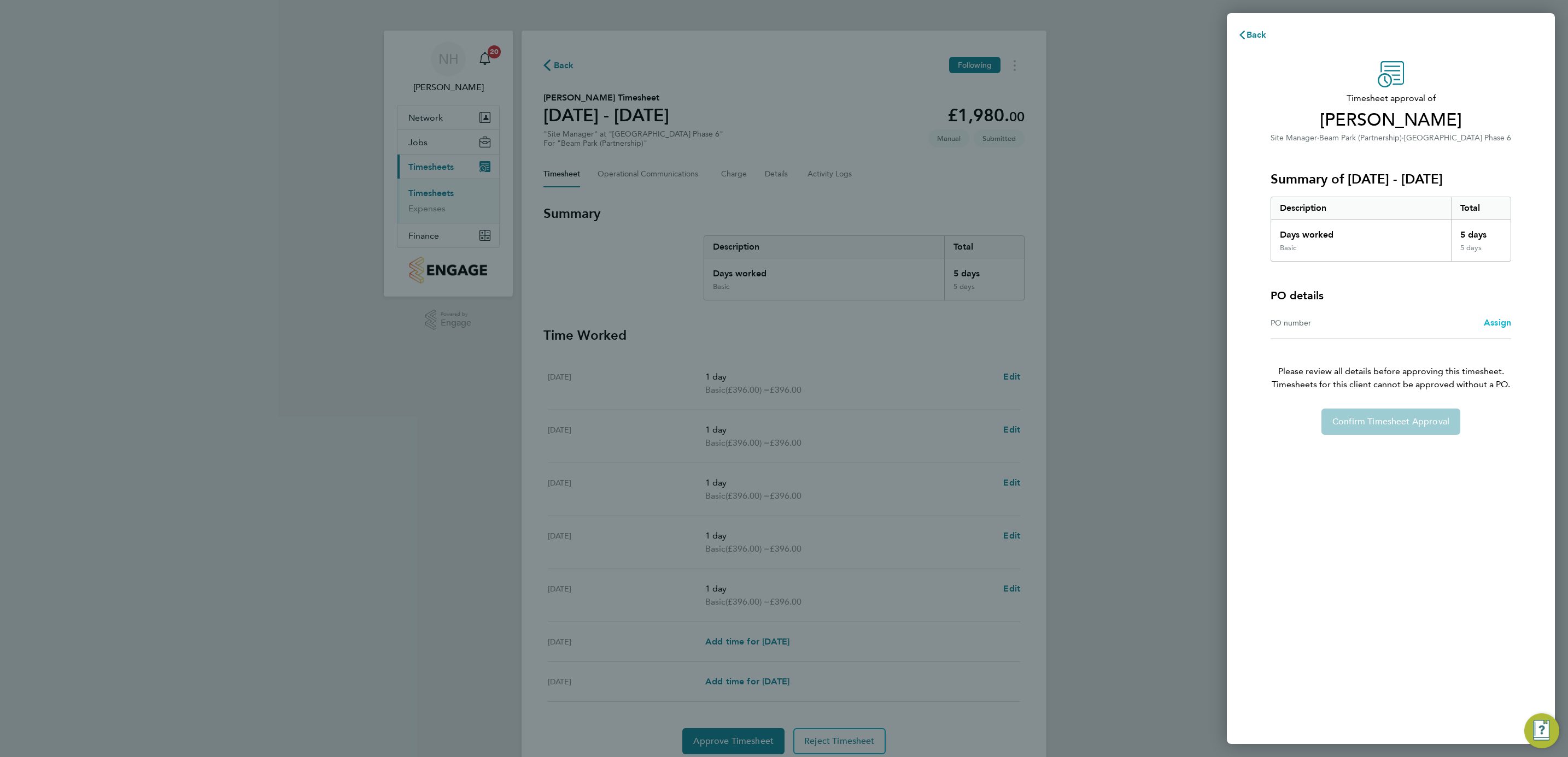
click at [1496, 322] on span "Assign" at bounding box center [1498, 323] width 27 height 10
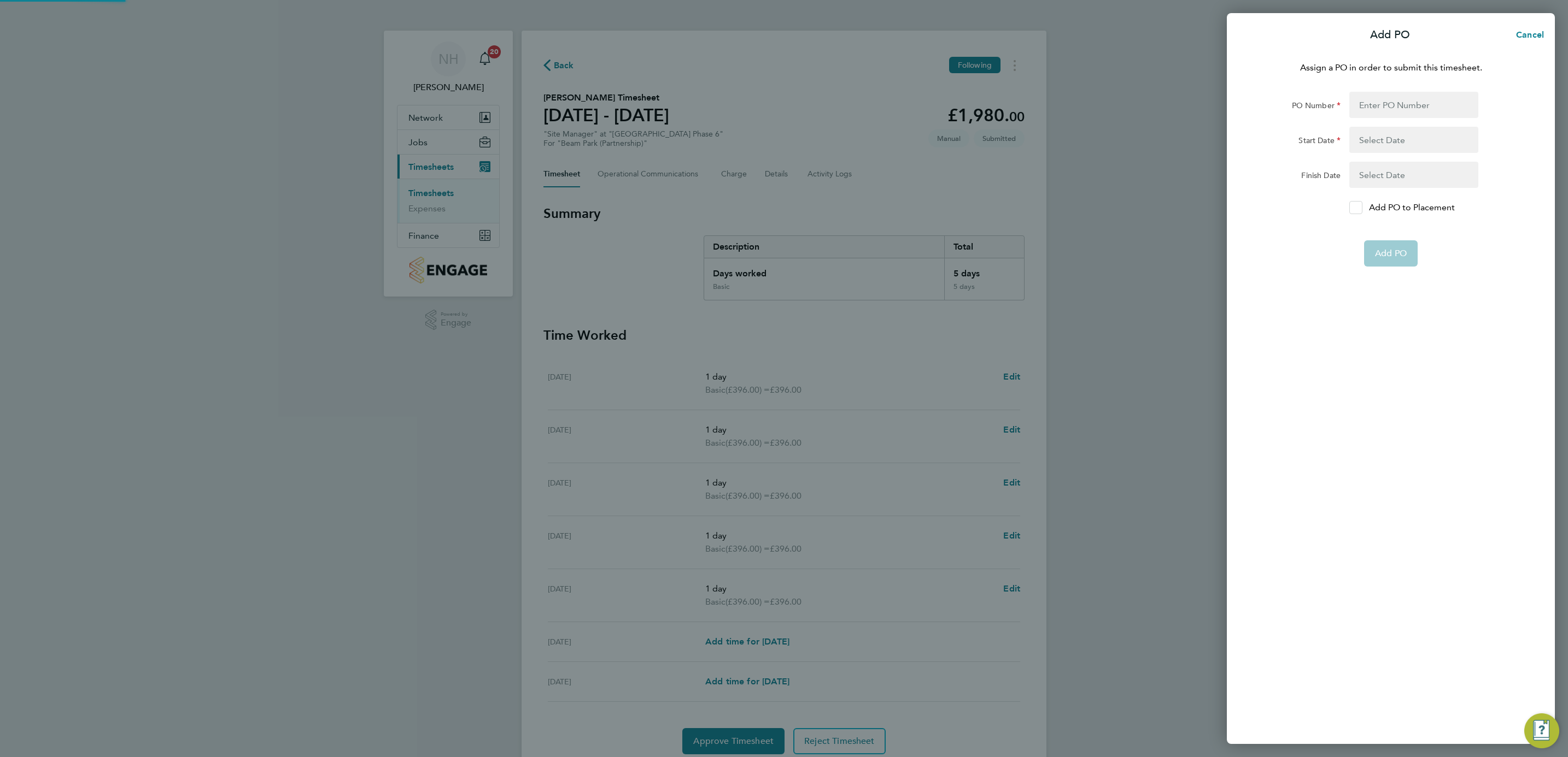
click at [1362, 214] on label "Add PO to Placement" at bounding box center [1413, 208] width 129 height 13
click at [1359, 208] on input "Add PO to Placement" at bounding box center [1359, 208] width 0 height 0
click at [1355, 110] on input "PO Number" at bounding box center [1413, 105] width 129 height 26
type input "H66981C"
type input "[DATE]"
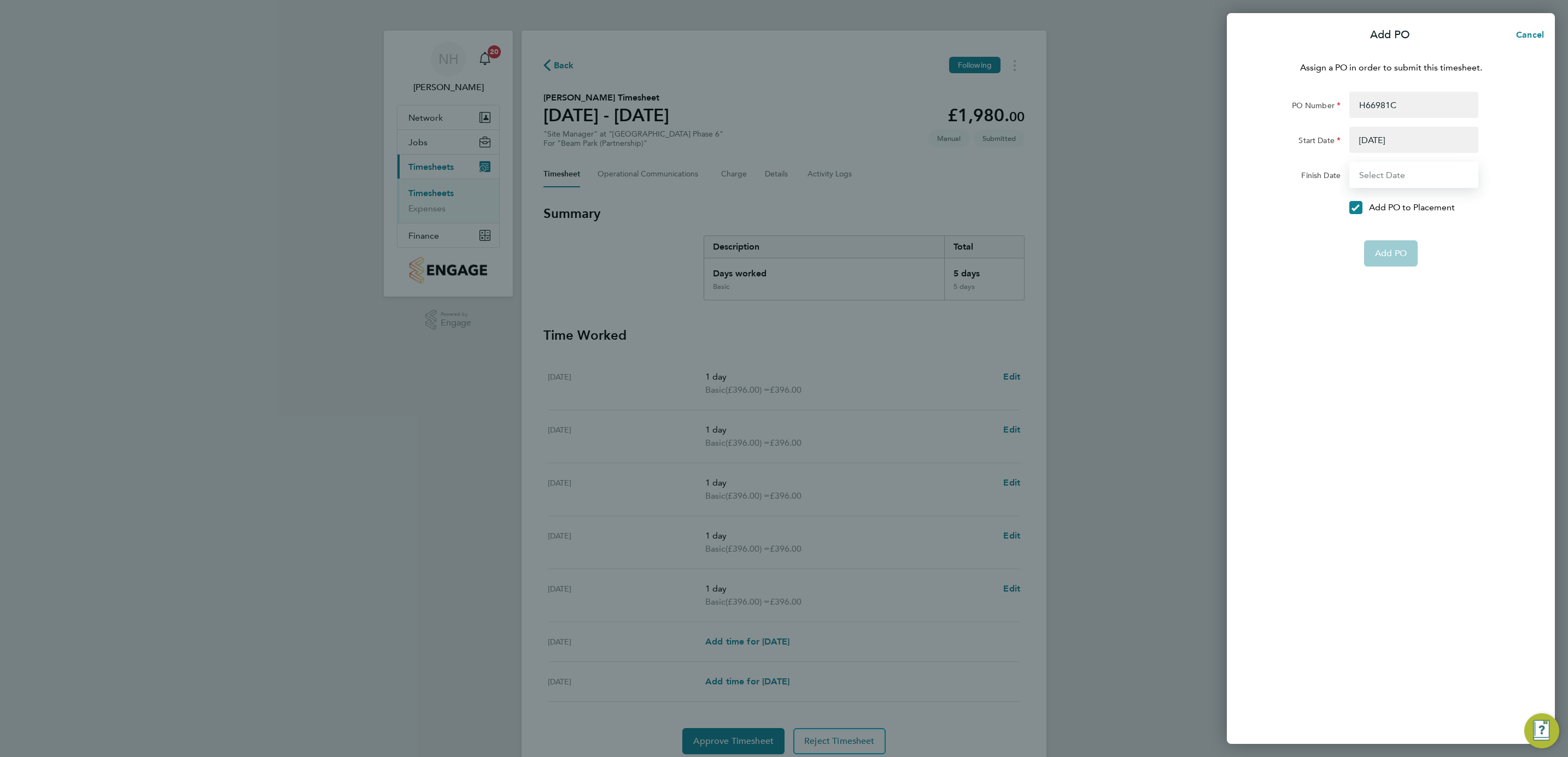
type input "[DATE]"
click at [1391, 231] on button "Add PO" at bounding box center [1390, 227] width 53 height 26
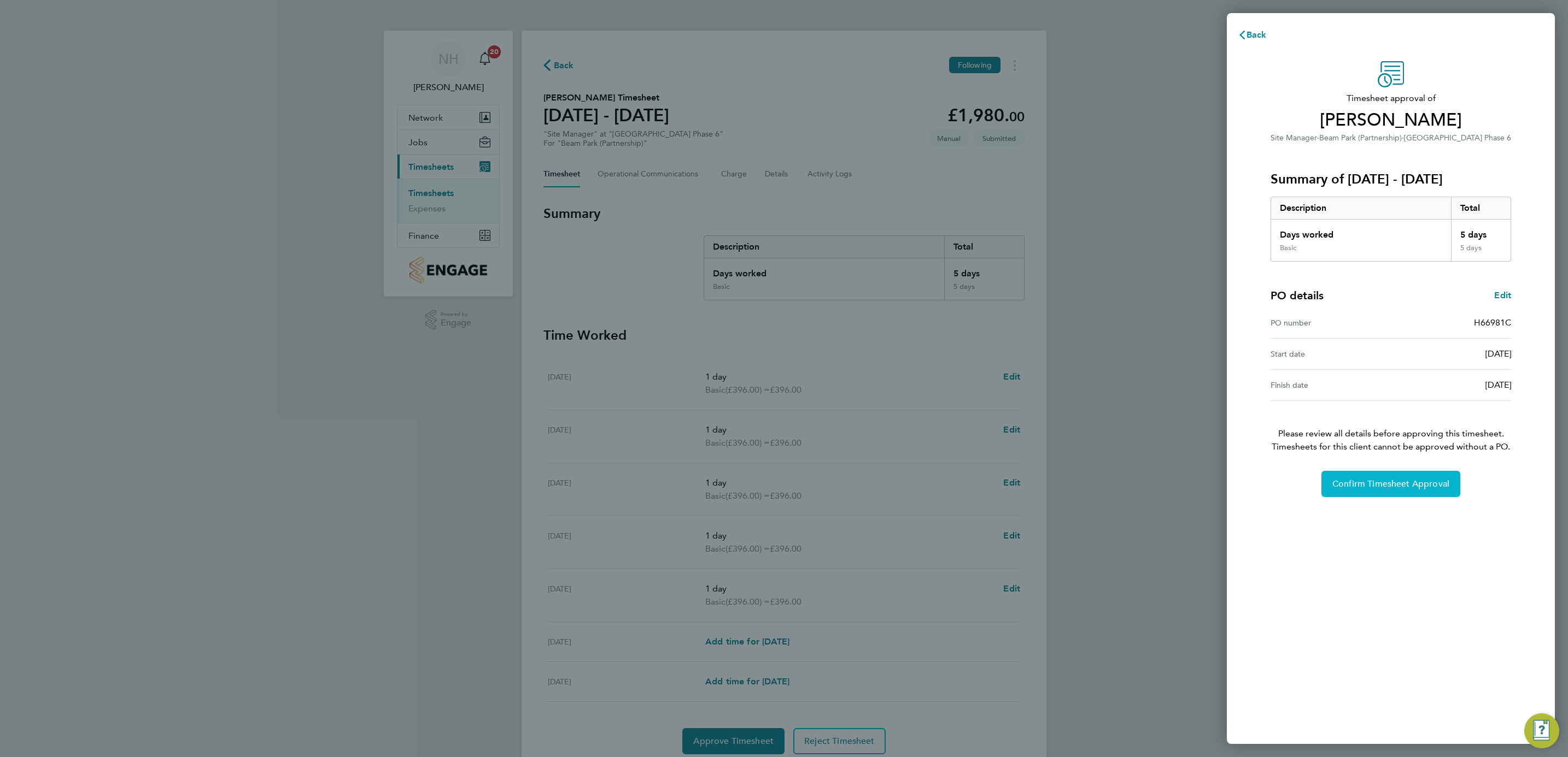
click at [1386, 487] on span "Confirm Timesheet Approval" at bounding box center [1390, 484] width 117 height 11
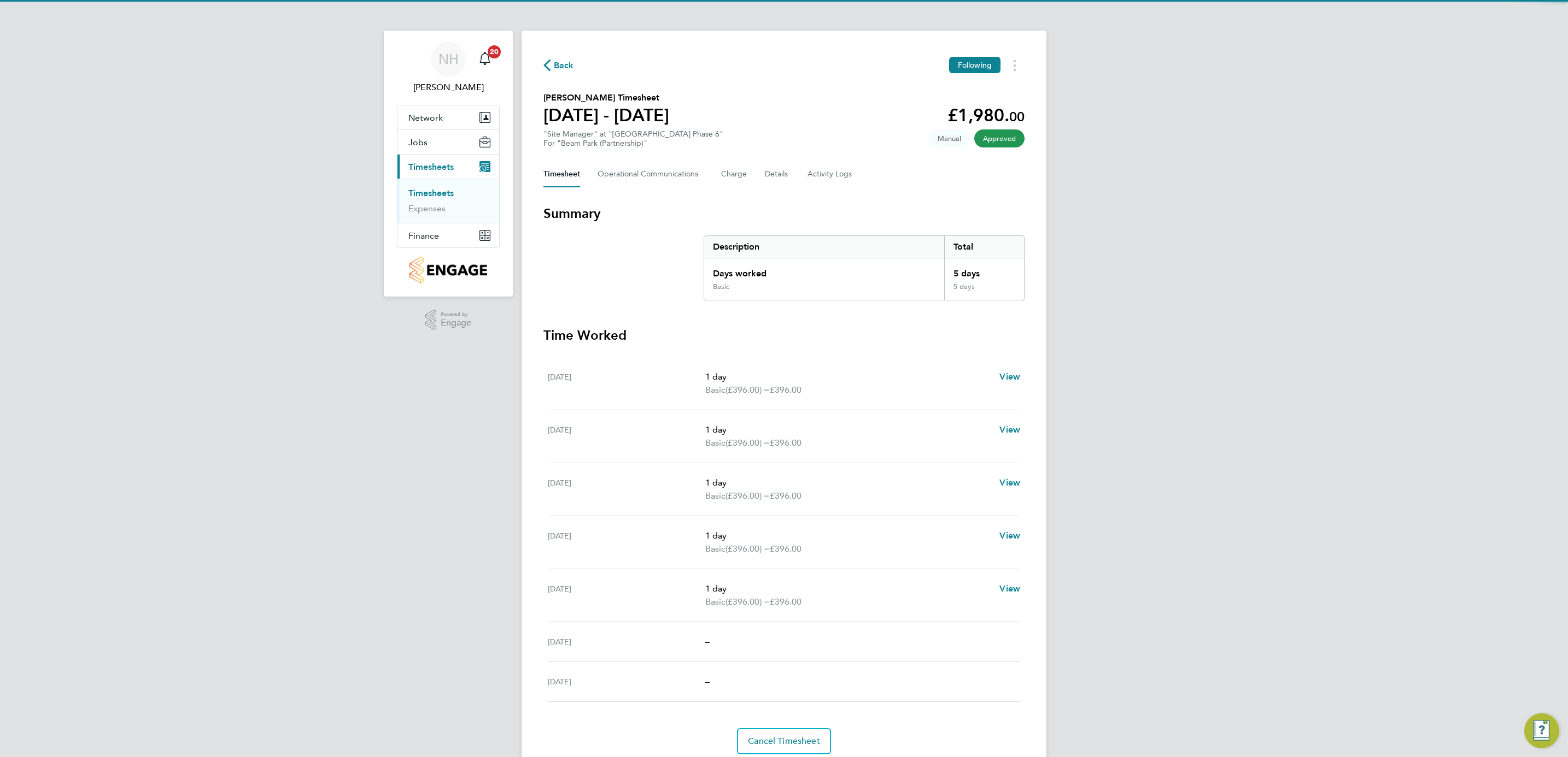
click at [555, 63] on span "Back" at bounding box center [564, 65] width 20 height 13
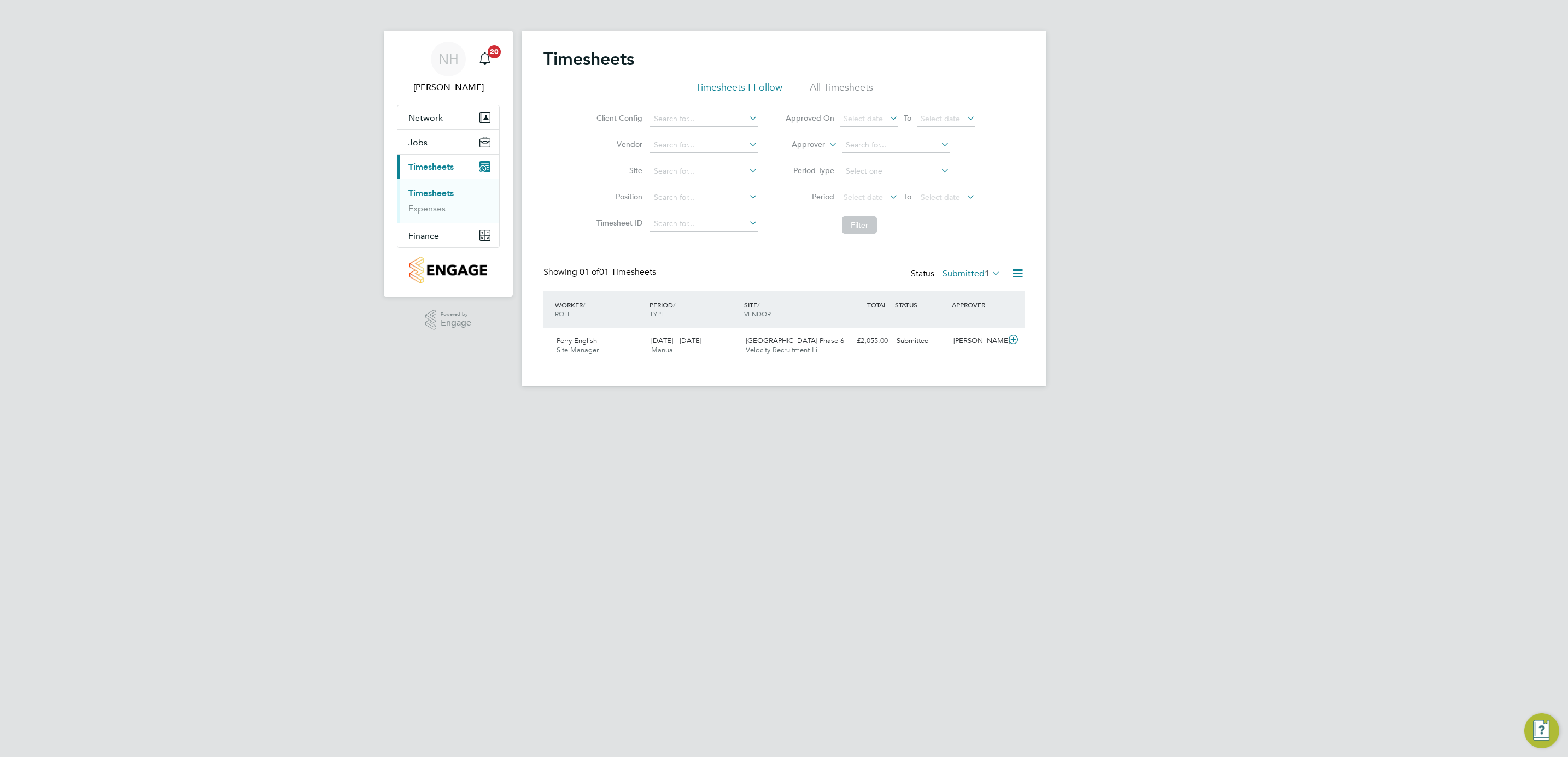
scroll to position [28, 95]
click at [962, 341] on div "[PERSON_NAME]" at bounding box center [977, 341] width 57 height 18
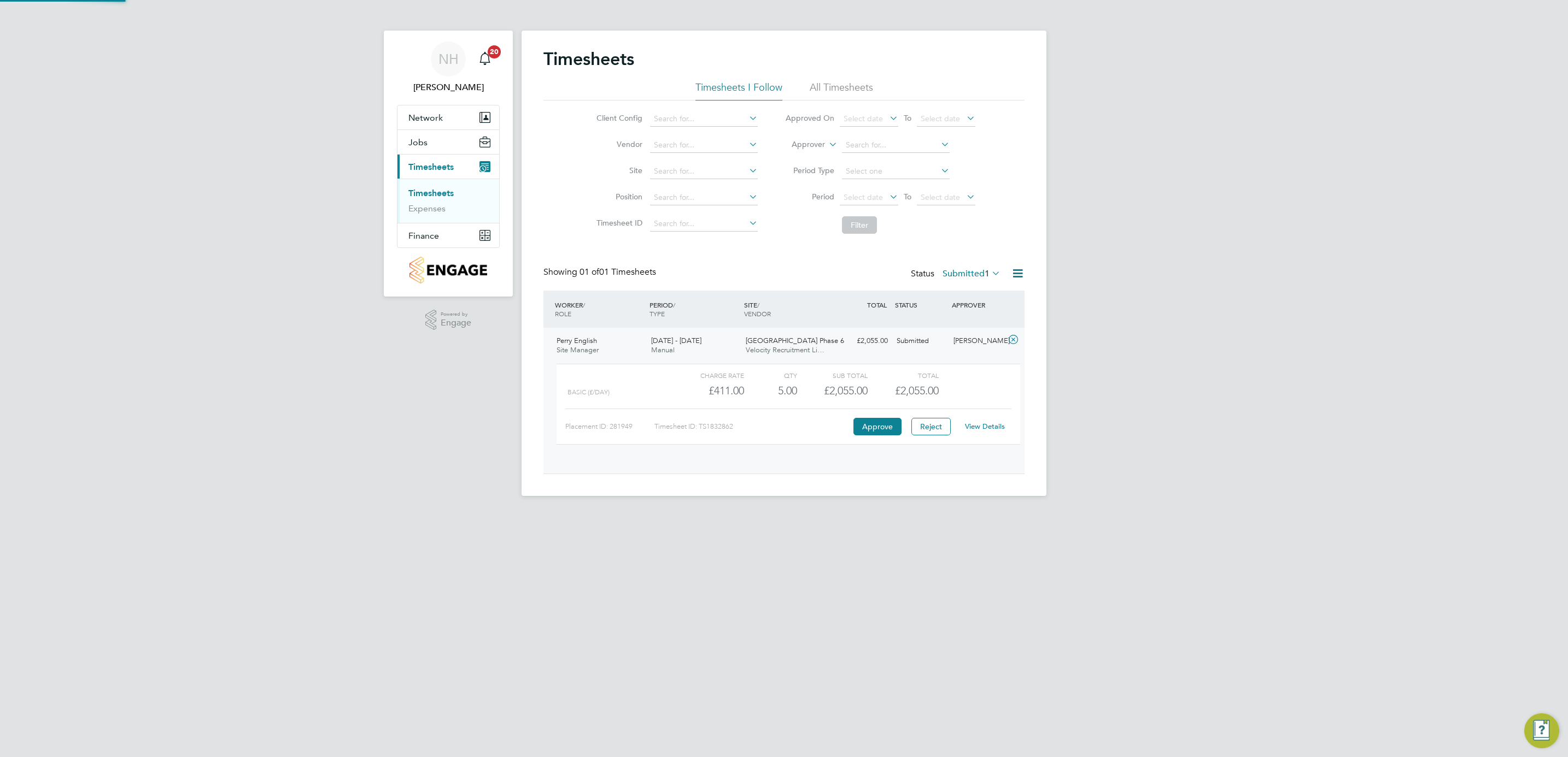
scroll to position [18, 106]
click at [976, 427] on link "View Details" at bounding box center [985, 426] width 40 height 9
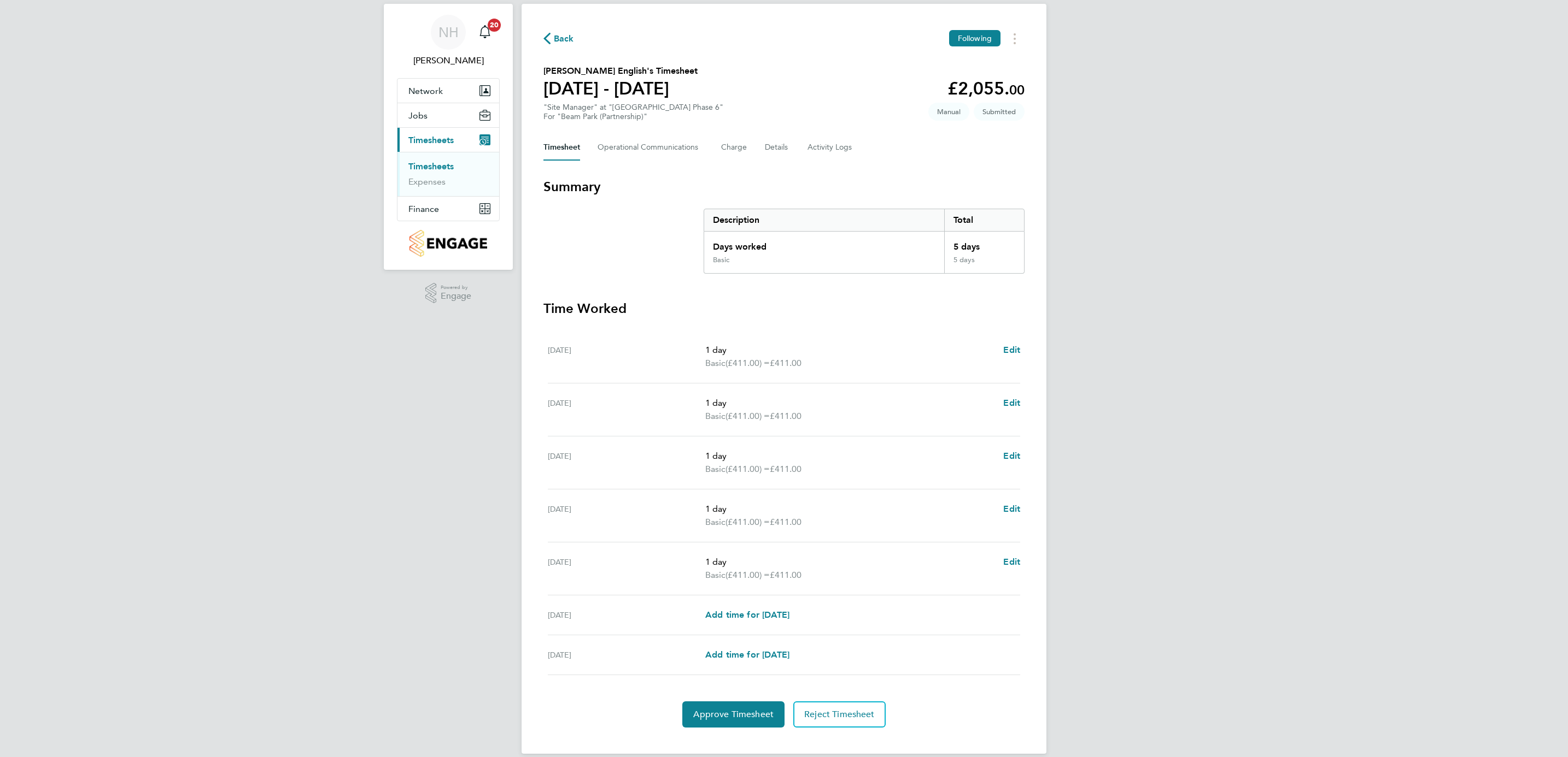
scroll to position [42, 0]
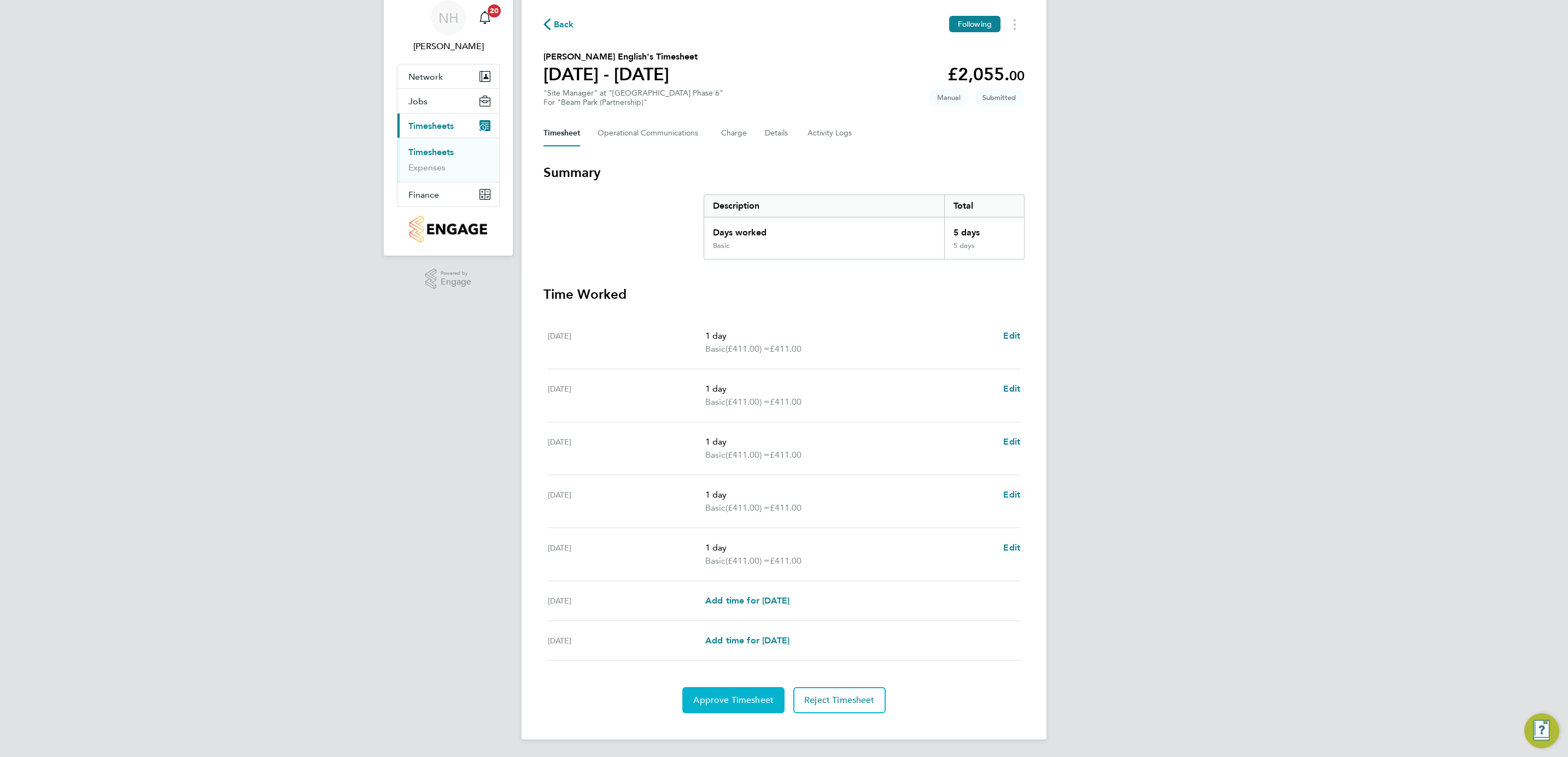
click at [710, 699] on span "Approve Timesheet" at bounding box center [734, 700] width 81 height 11
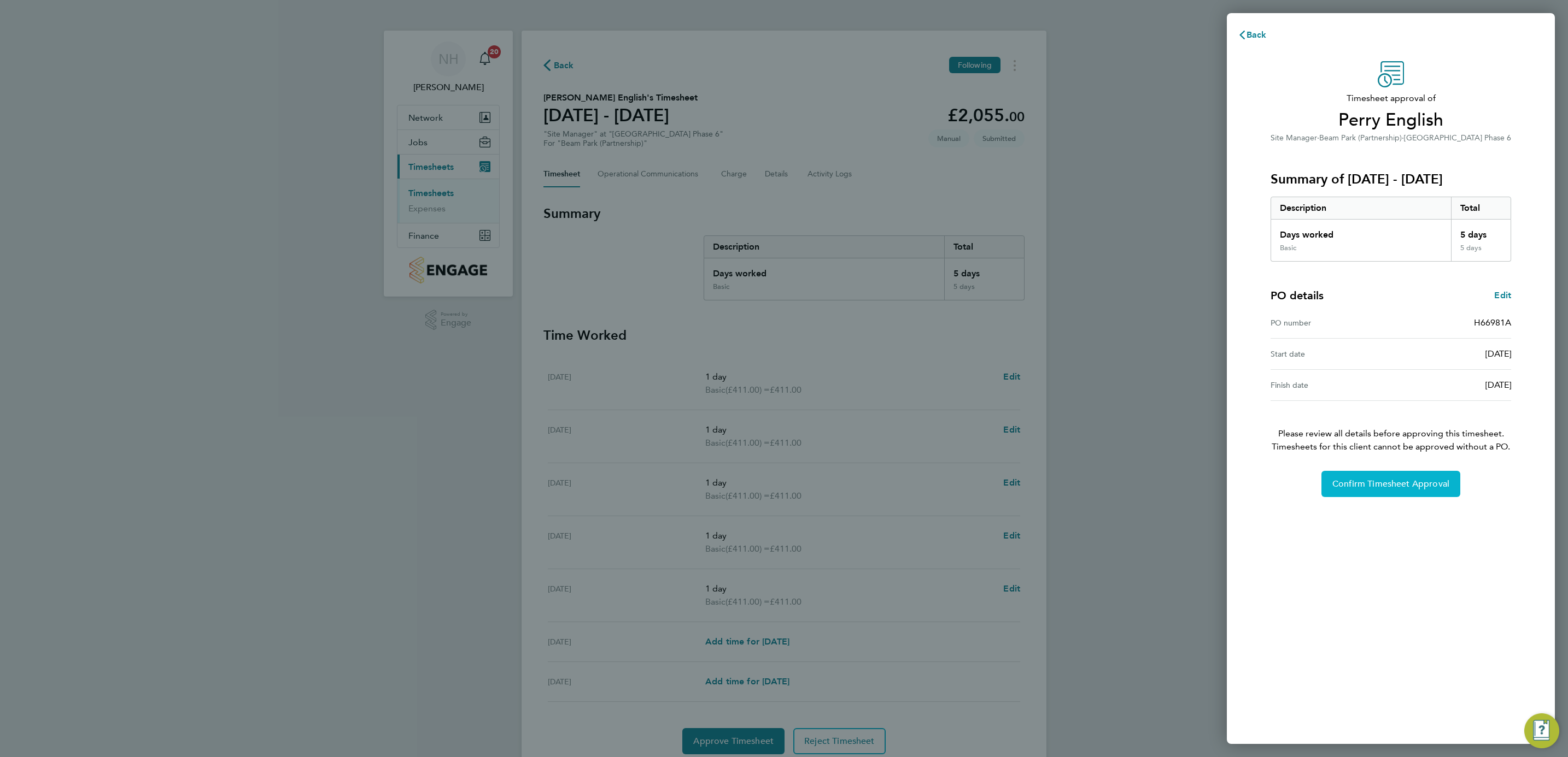
click at [1387, 485] on span "Confirm Timesheet Approval" at bounding box center [1390, 484] width 117 height 11
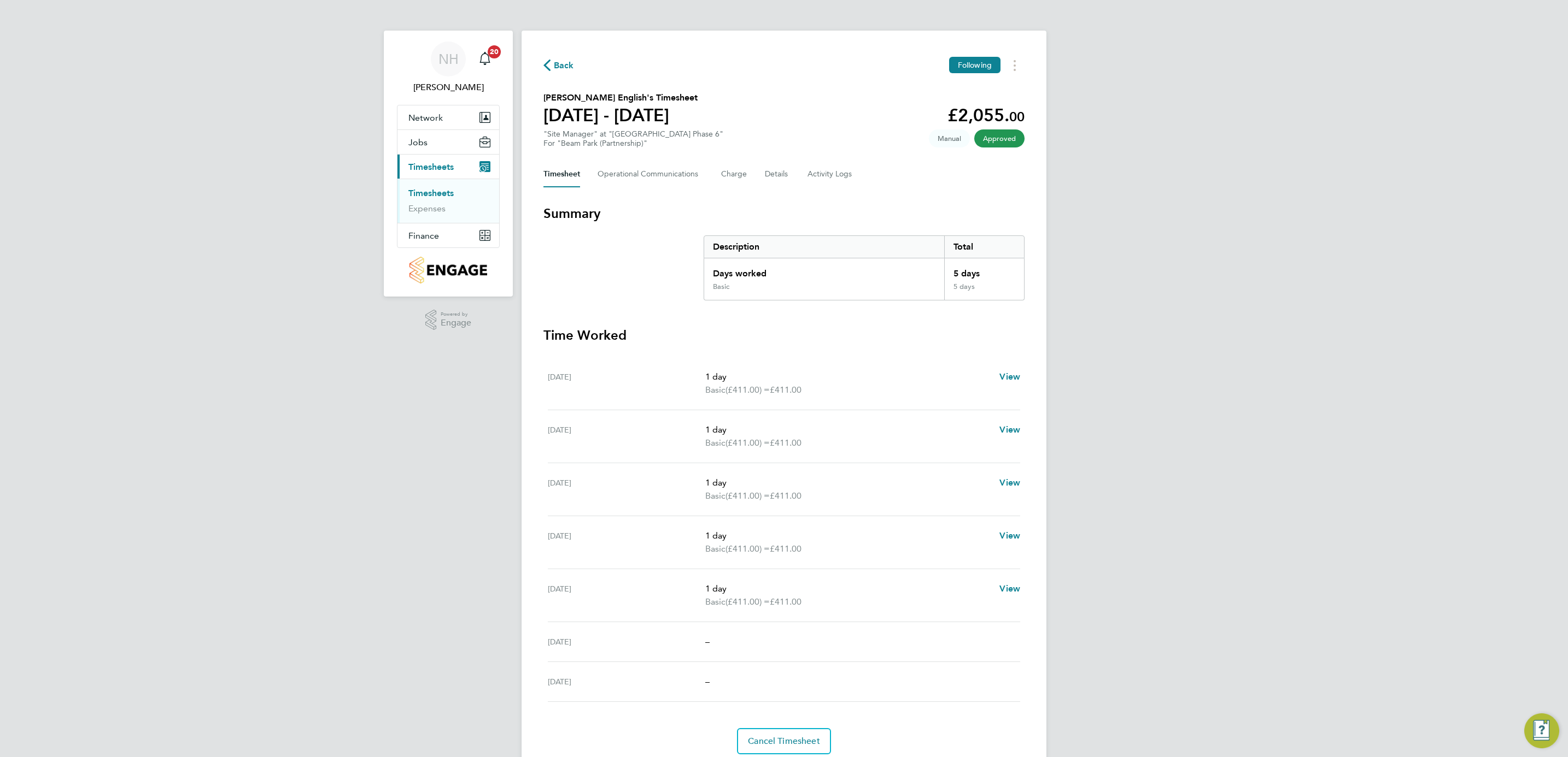
click at [552, 63] on span "Back" at bounding box center [559, 65] width 31 height 10
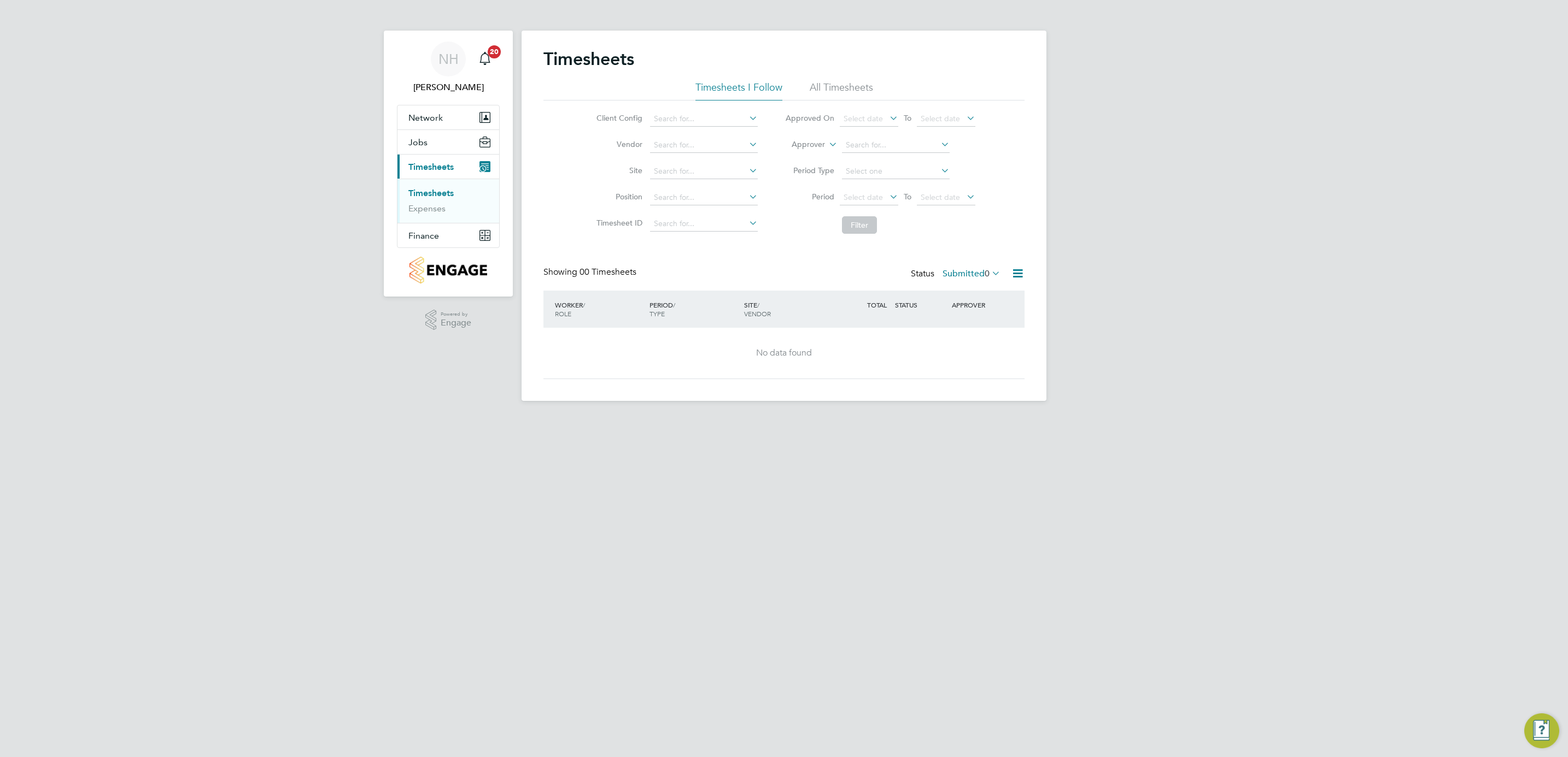
click at [1059, 398] on div "NH [PERSON_NAME] Notifications 20 Applications: Network Team Members Sites Work…" at bounding box center [784, 209] width 1568 height 418
click at [953, 275] on label "Submitted 0" at bounding box center [971, 273] width 58 height 11
click at [963, 329] on li "Submitted" at bounding box center [957, 324] width 50 height 15
drag, startPoint x: 445, startPoint y: 199, endPoint x: 447, endPoint y: 191, distance: 8.2
click at [445, 198] on link "Timesheets" at bounding box center [431, 193] width 45 height 10
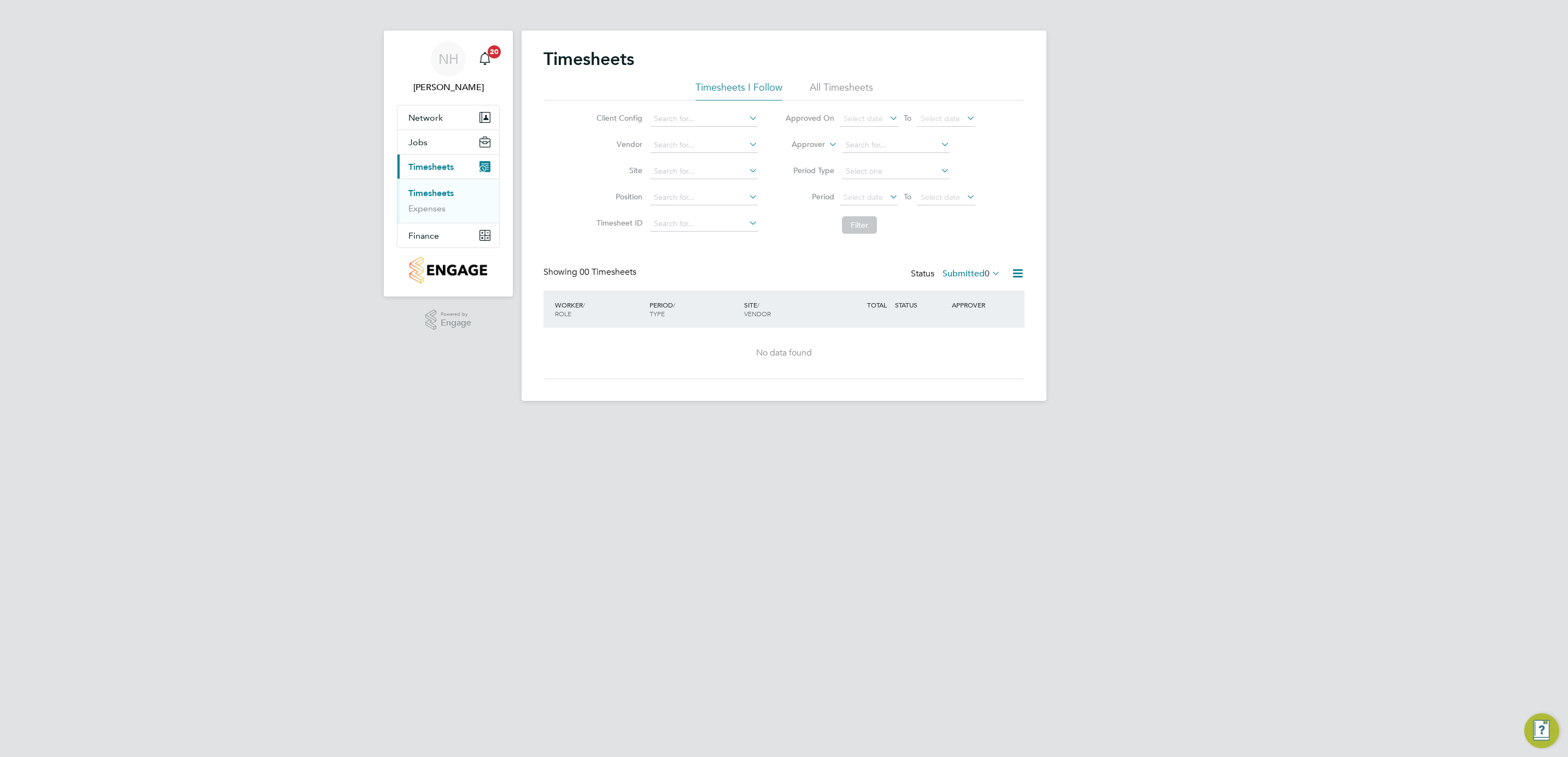
click at [447, 191] on link "Timesheets" at bounding box center [431, 193] width 45 height 10
click at [437, 193] on link "Timesheets" at bounding box center [431, 193] width 45 height 10
